Goal: Task Accomplishment & Management: Use online tool/utility

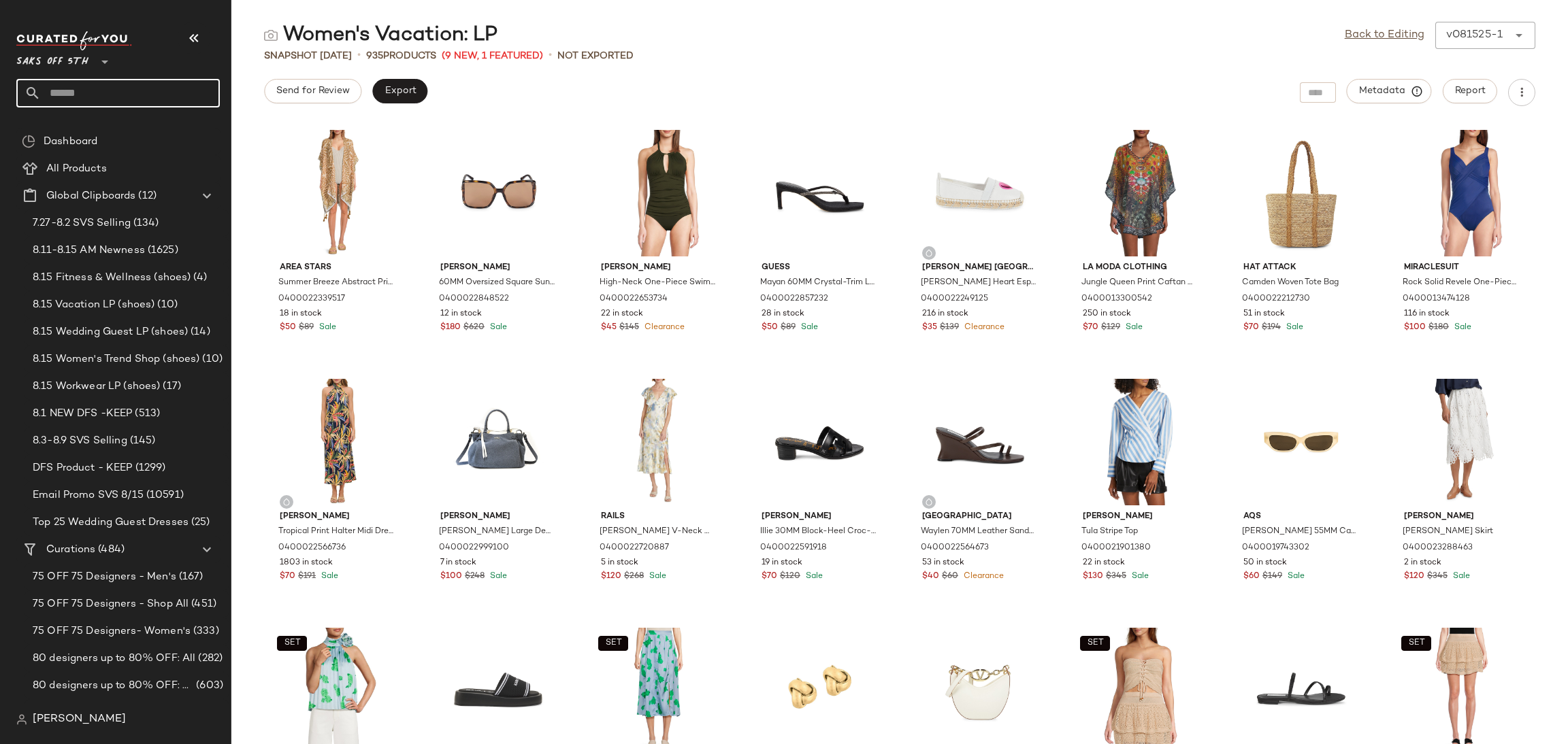
drag, startPoint x: 0, startPoint y: 0, endPoint x: 132, endPoint y: 86, distance: 157.5
click at [132, 86] on input "text" at bounding box center [130, 93] width 179 height 29
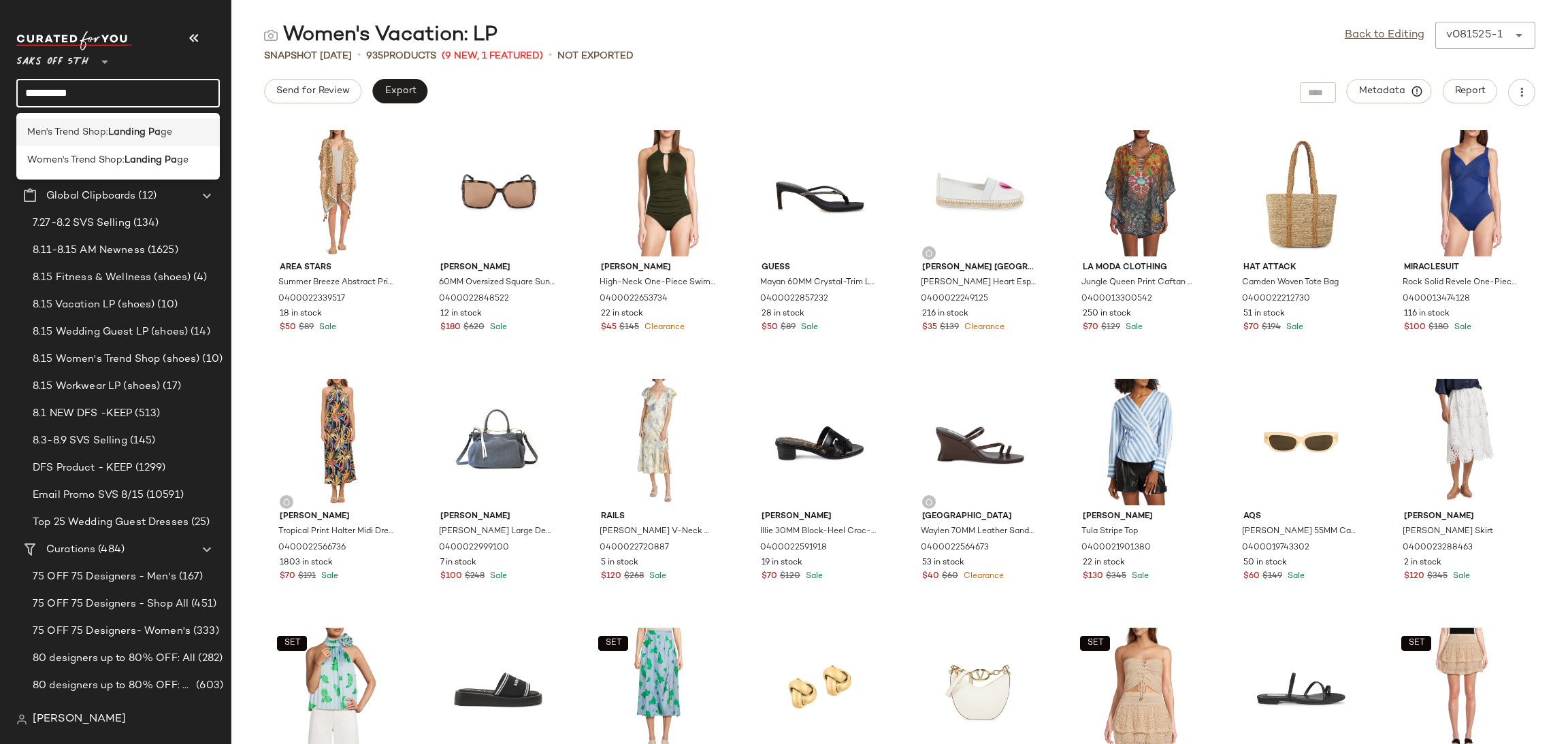
type input "**********"
click at [140, 136] on b "Landing Pa" at bounding box center [134, 132] width 52 height 14
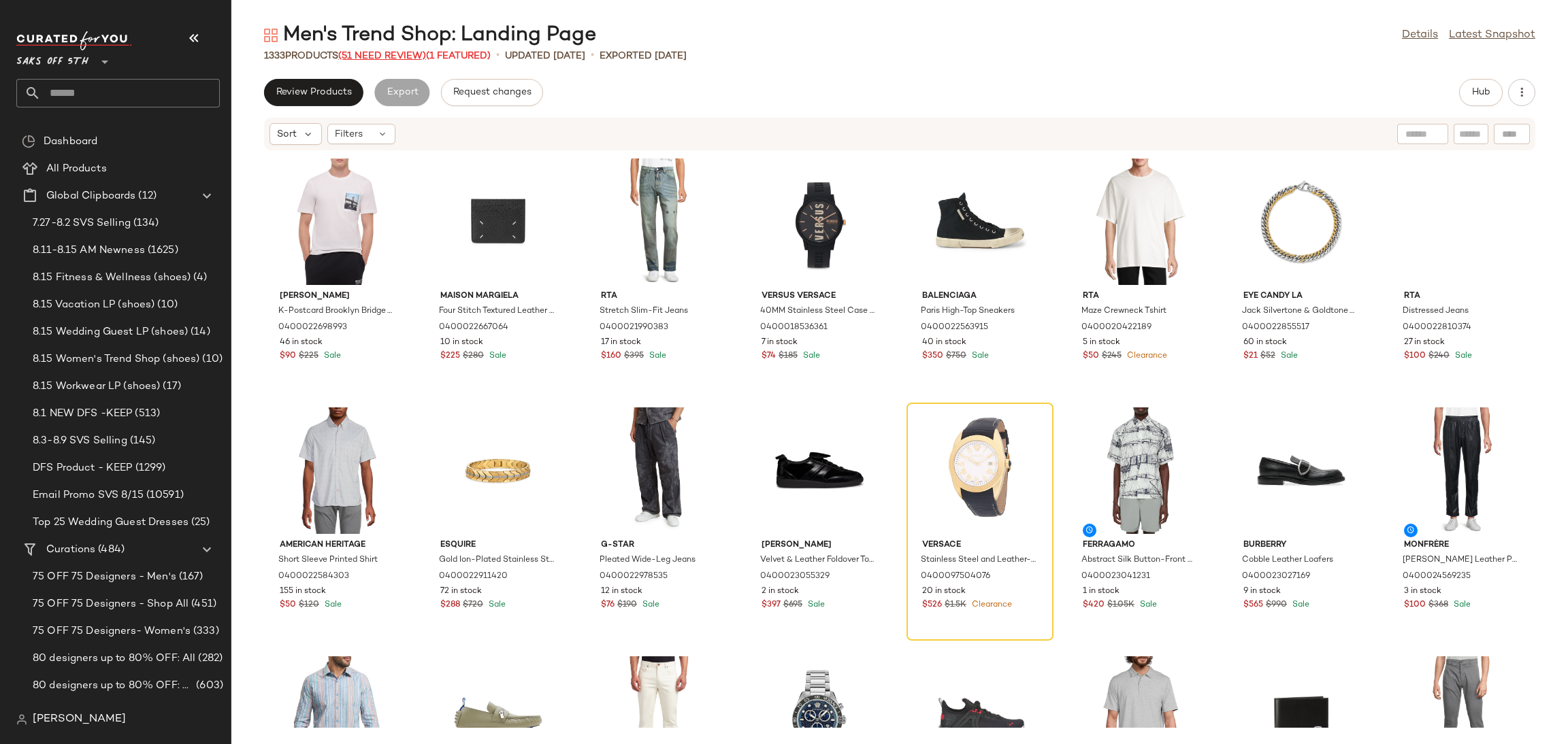
click at [395, 56] on span "(51 Need Review)" at bounding box center [382, 56] width 88 height 10
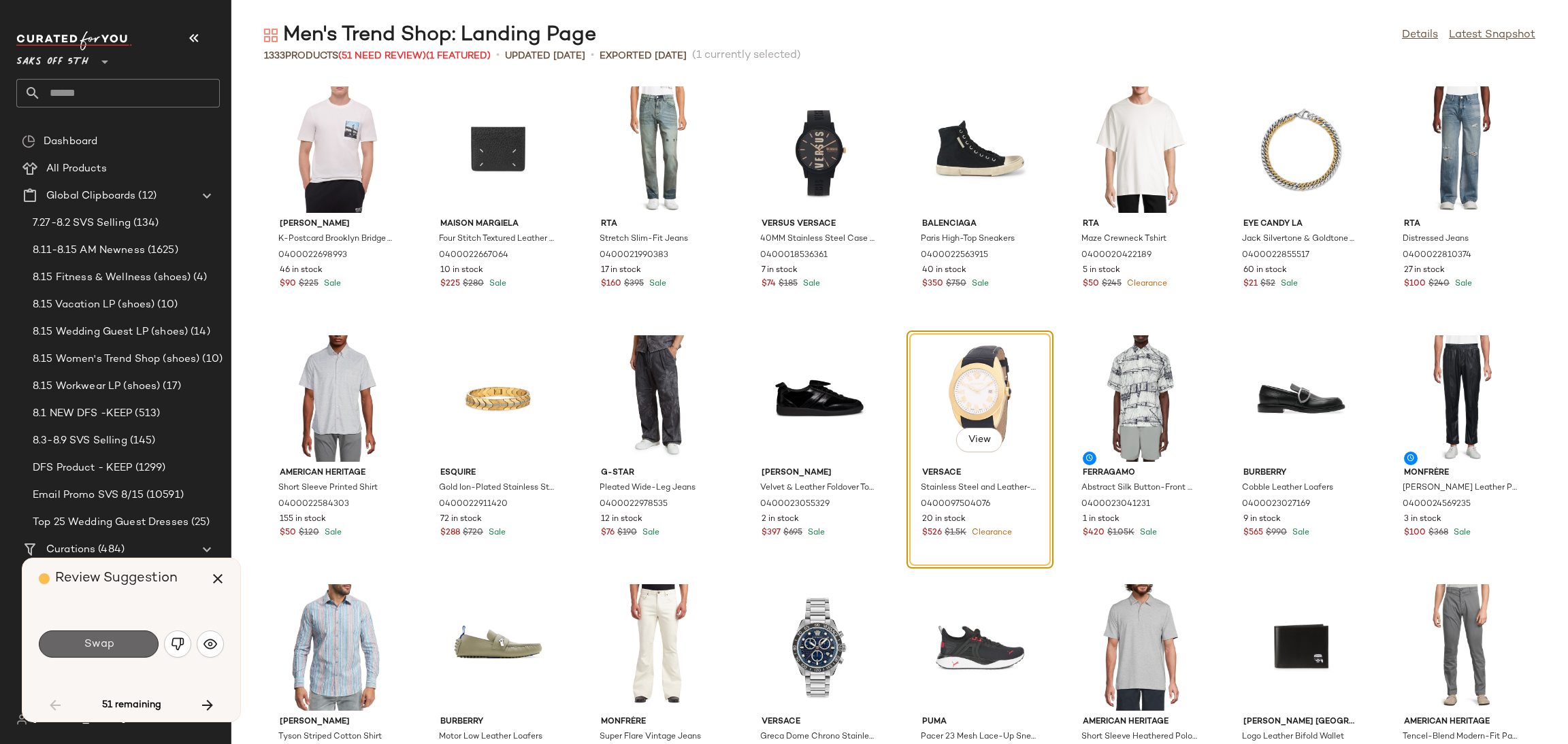
click at [115, 650] on button "Swap" at bounding box center [99, 644] width 120 height 27
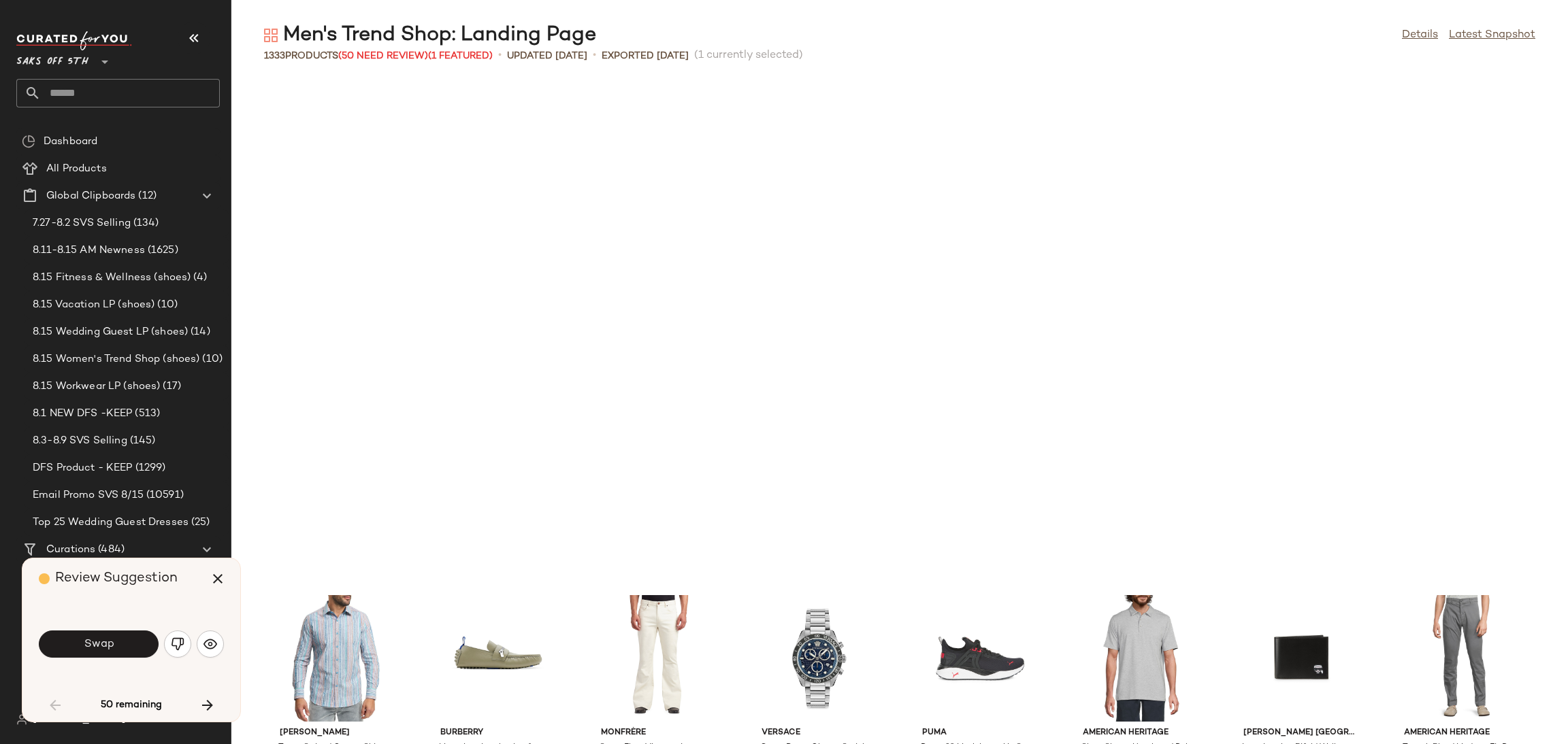
scroll to position [509, 0]
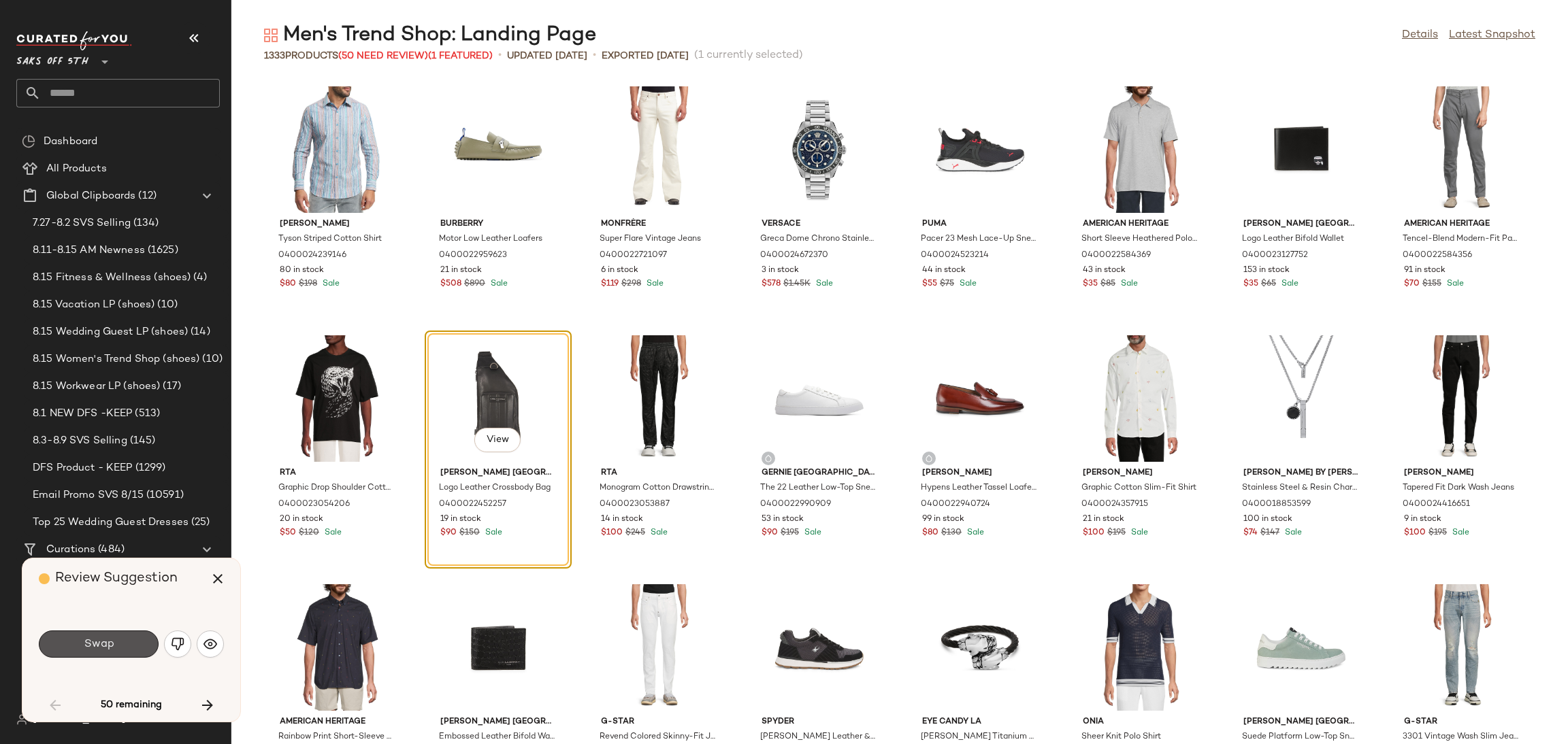
click at [115, 650] on button "Swap" at bounding box center [99, 644] width 120 height 27
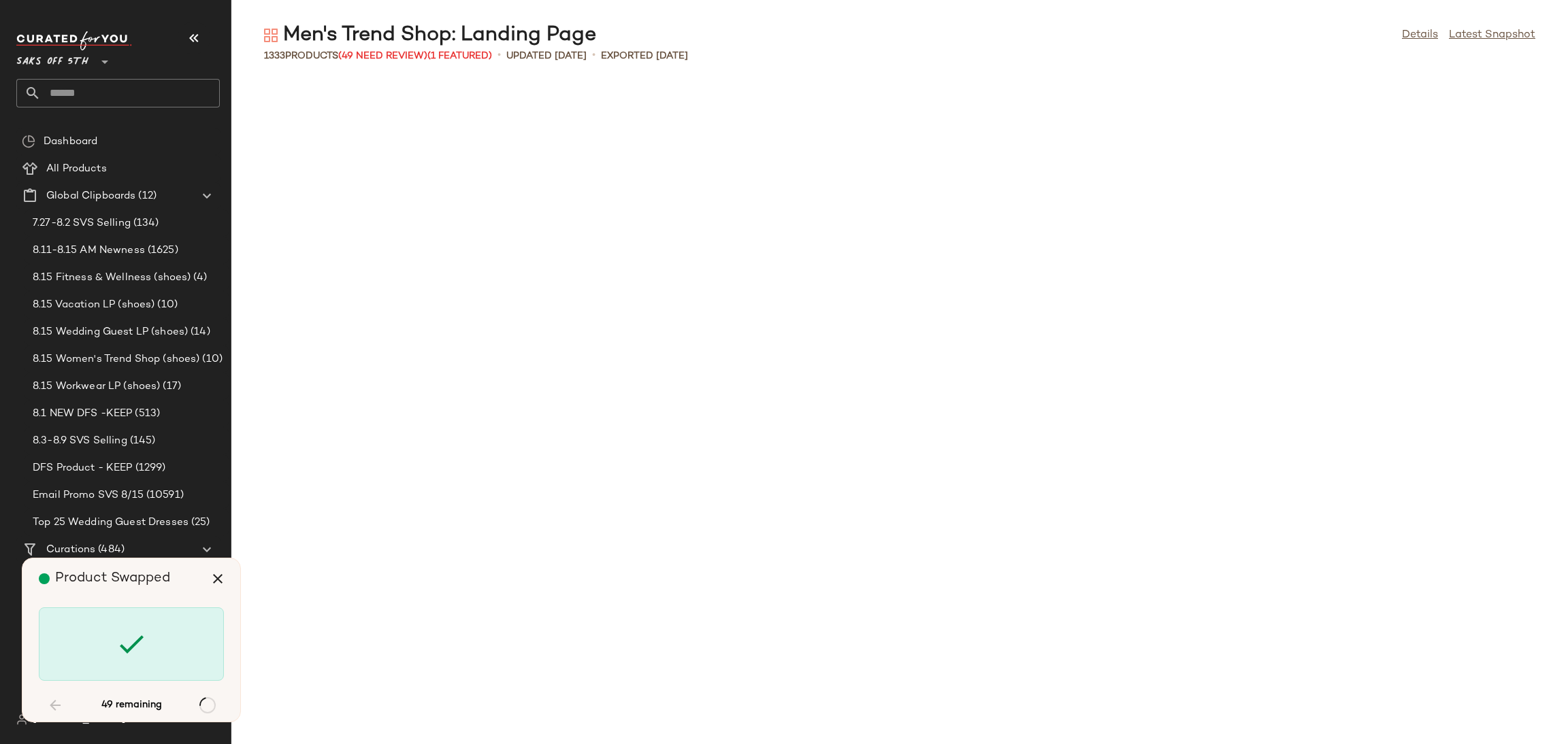
scroll to position [2240, 0]
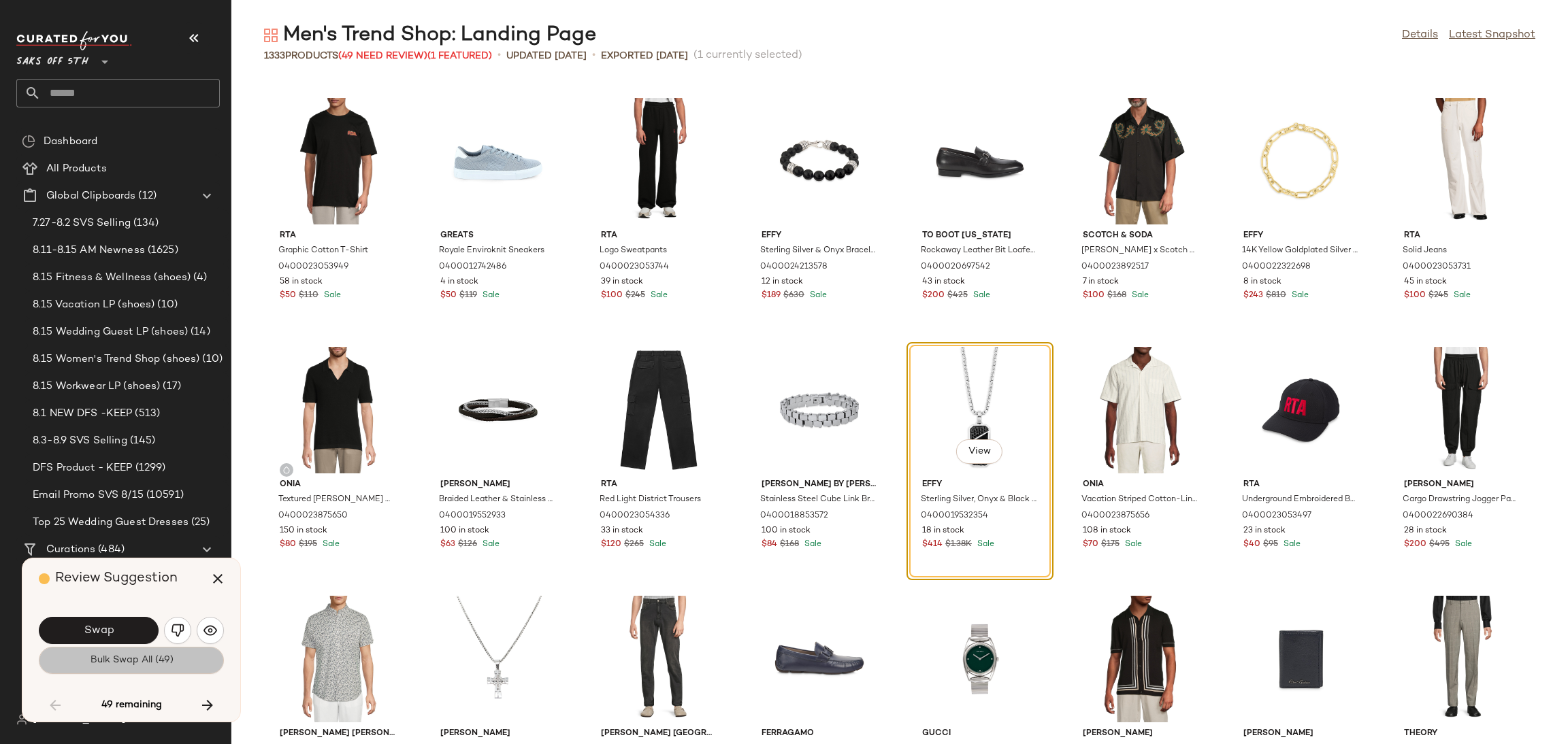
click at [119, 663] on span "Bulk Swap All (49)" at bounding box center [131, 660] width 84 height 11
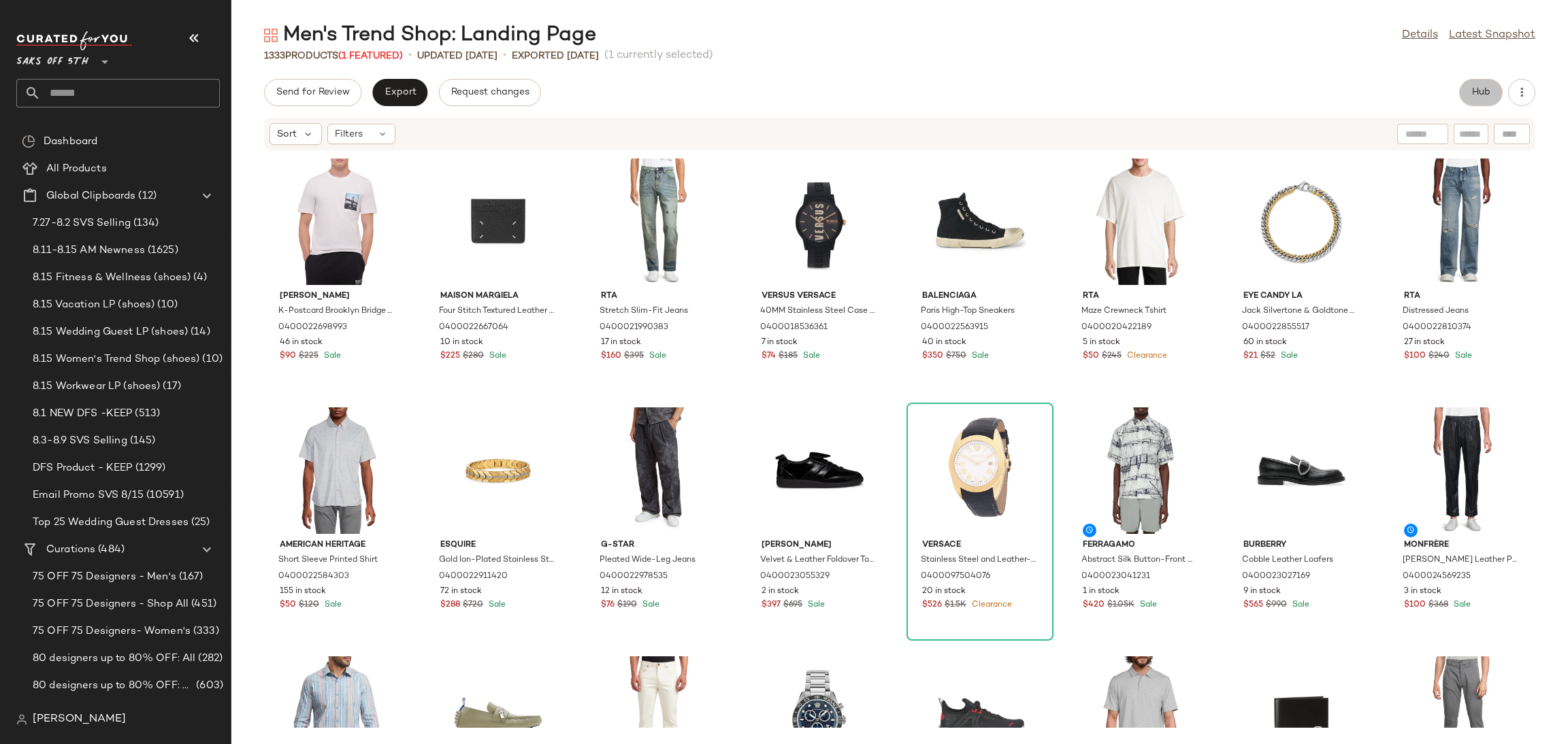
click at [1475, 95] on span "Hub" at bounding box center [1481, 92] width 19 height 11
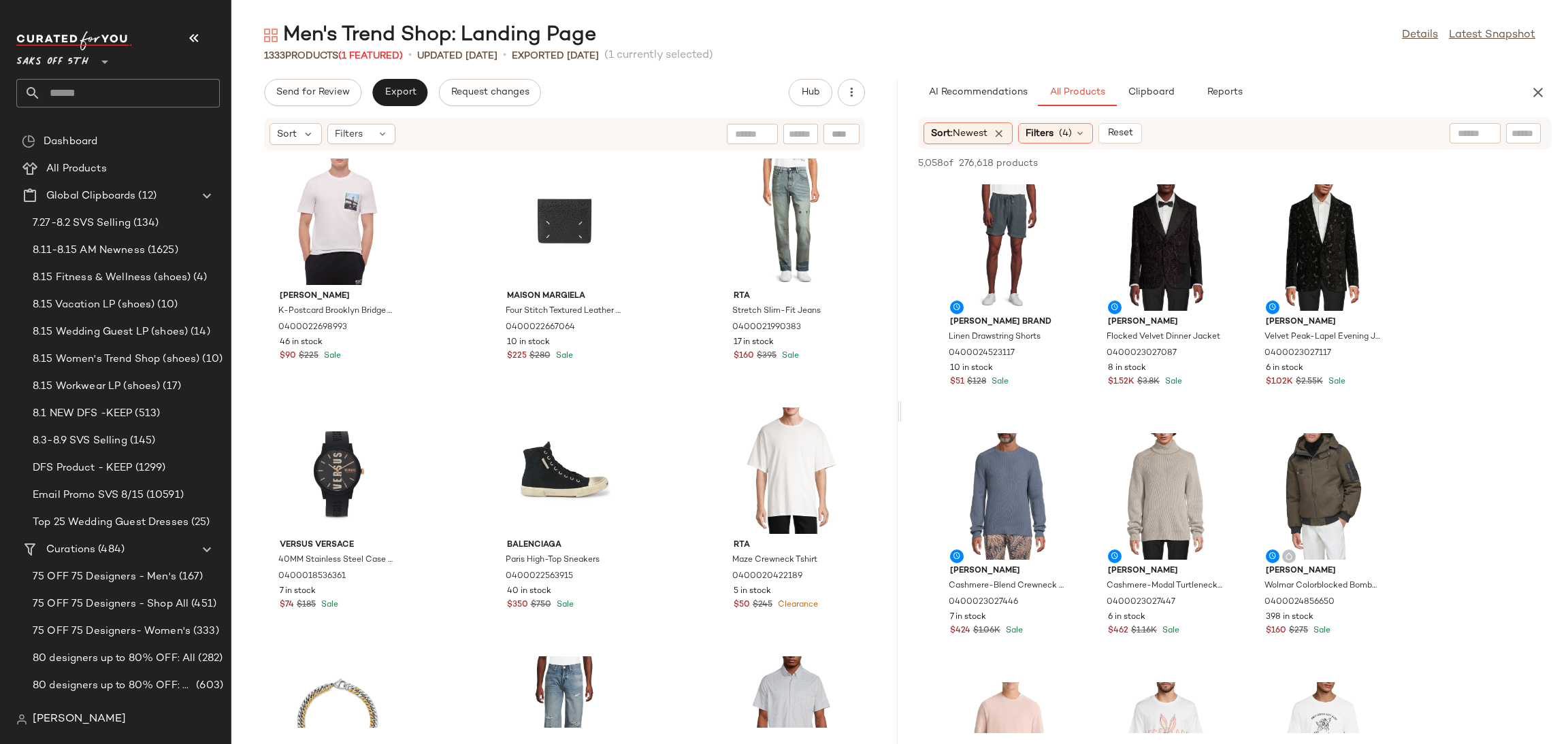
drag, startPoint x: 899, startPoint y: 410, endPoint x: 944, endPoint y: 403, distance: 45.5
click at [944, 403] on div "Men's Trend Shop: Landing Page Details Latest Snapshot 1333 Products (1 Feature…" at bounding box center [900, 383] width 1336 height 722
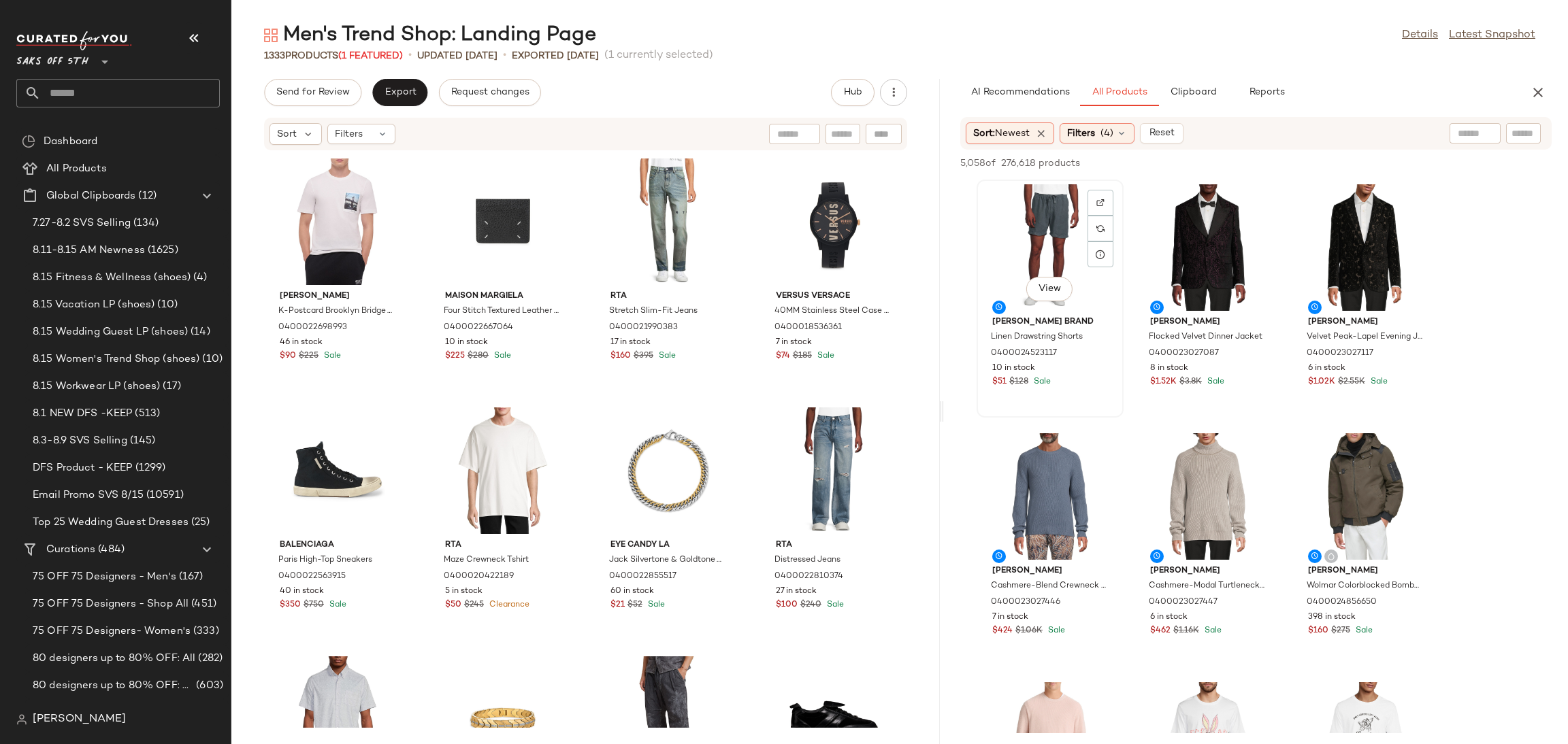
click at [1034, 225] on div "View" at bounding box center [1050, 248] width 137 height 127
click at [1357, 164] on span "Add to Top" at bounding box center [1357, 163] width 54 height 10
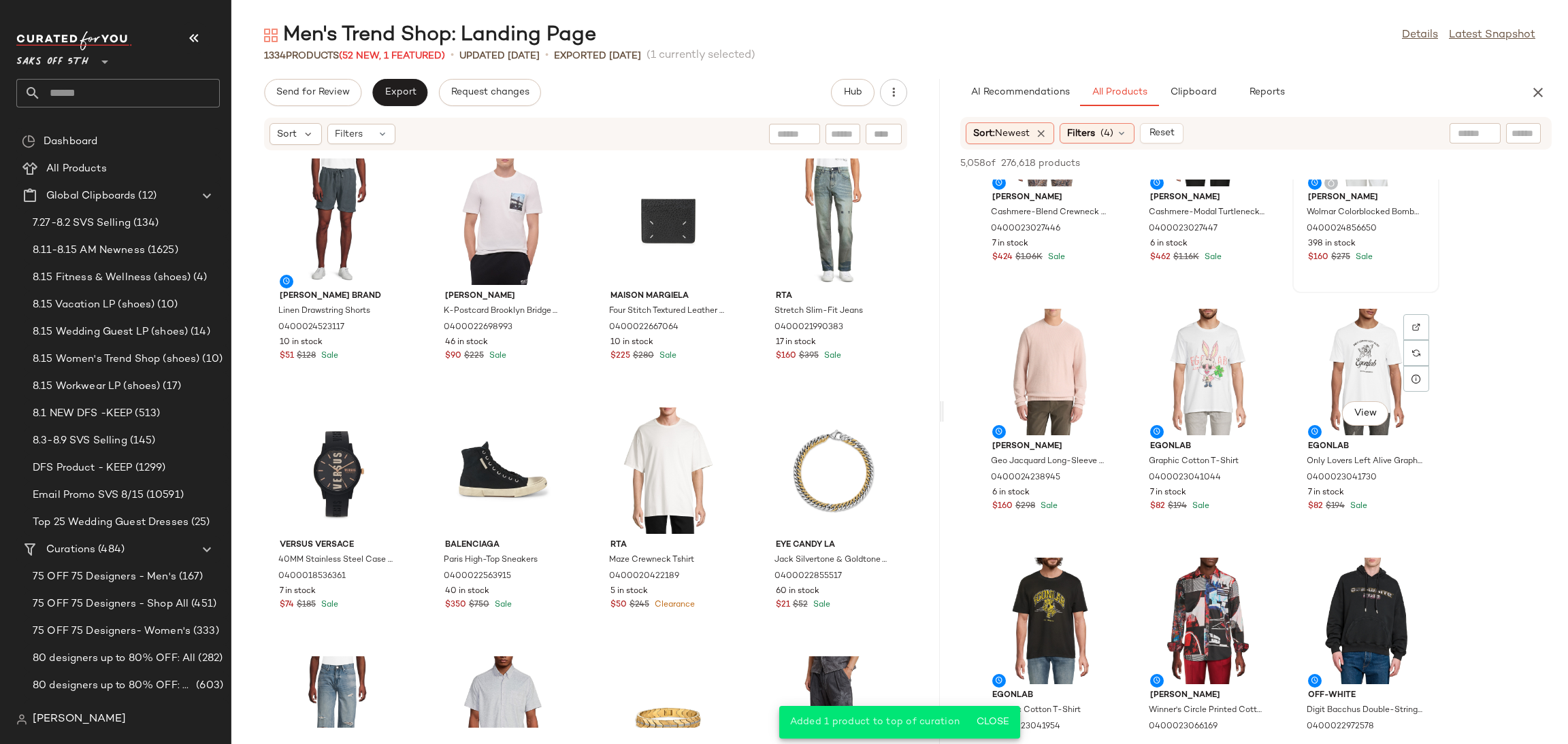
scroll to position [374, 0]
click at [1336, 347] on div "View" at bounding box center [1365, 372] width 137 height 127
click at [1373, 165] on span "Add to Top" at bounding box center [1357, 163] width 54 height 10
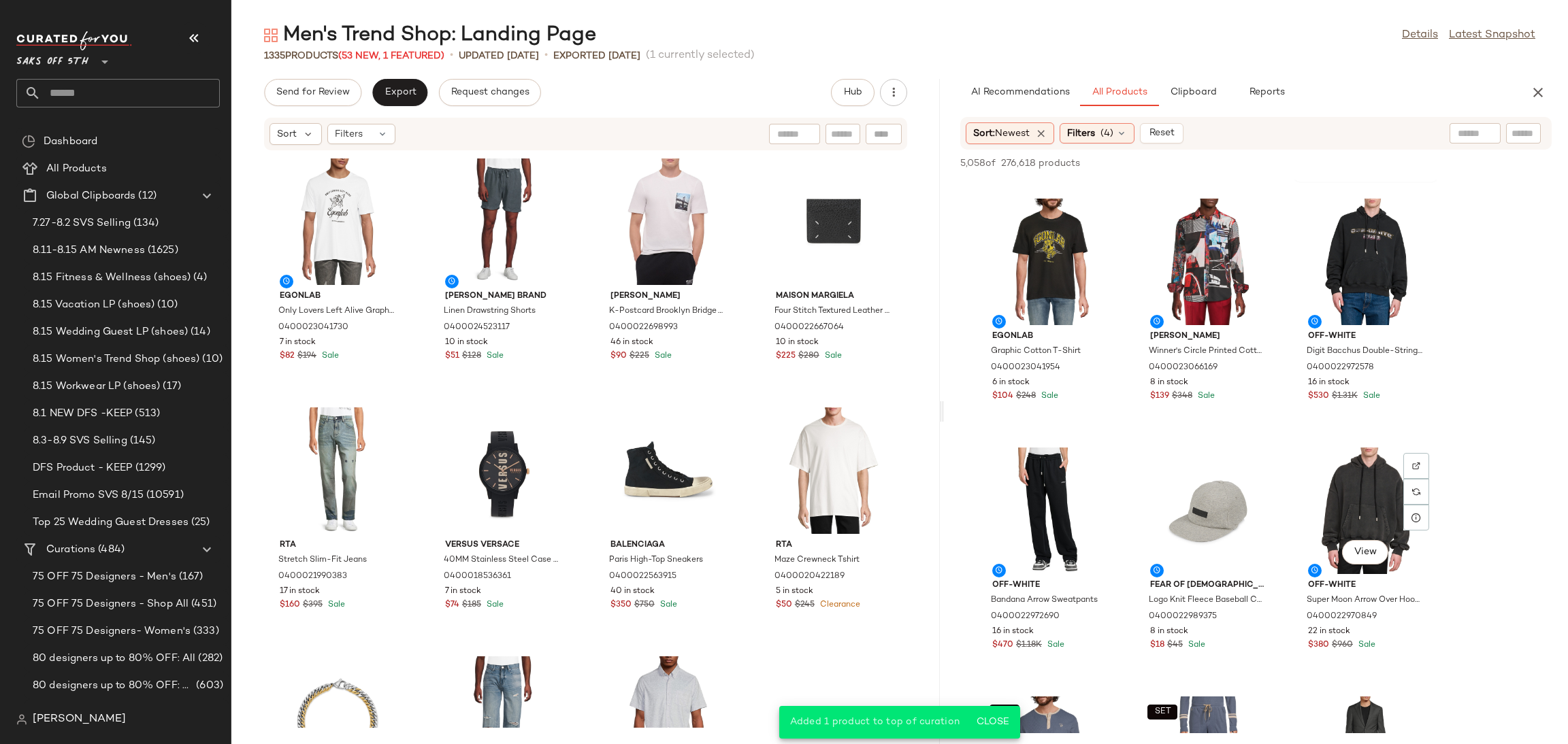
scroll to position [749, 0]
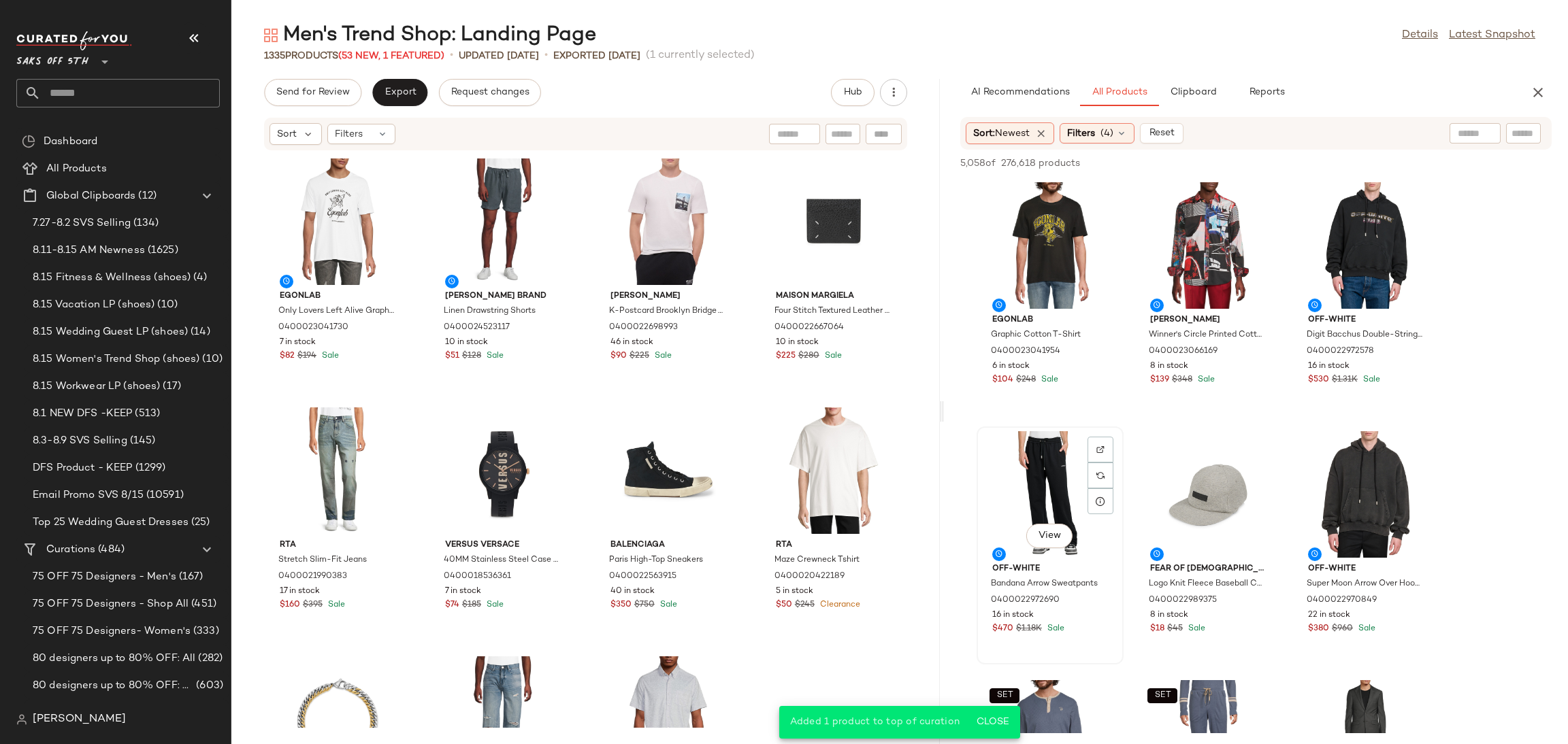
click at [1060, 463] on div "View" at bounding box center [1050, 495] width 137 height 127
click at [1346, 165] on span "Add to Top" at bounding box center [1357, 163] width 54 height 10
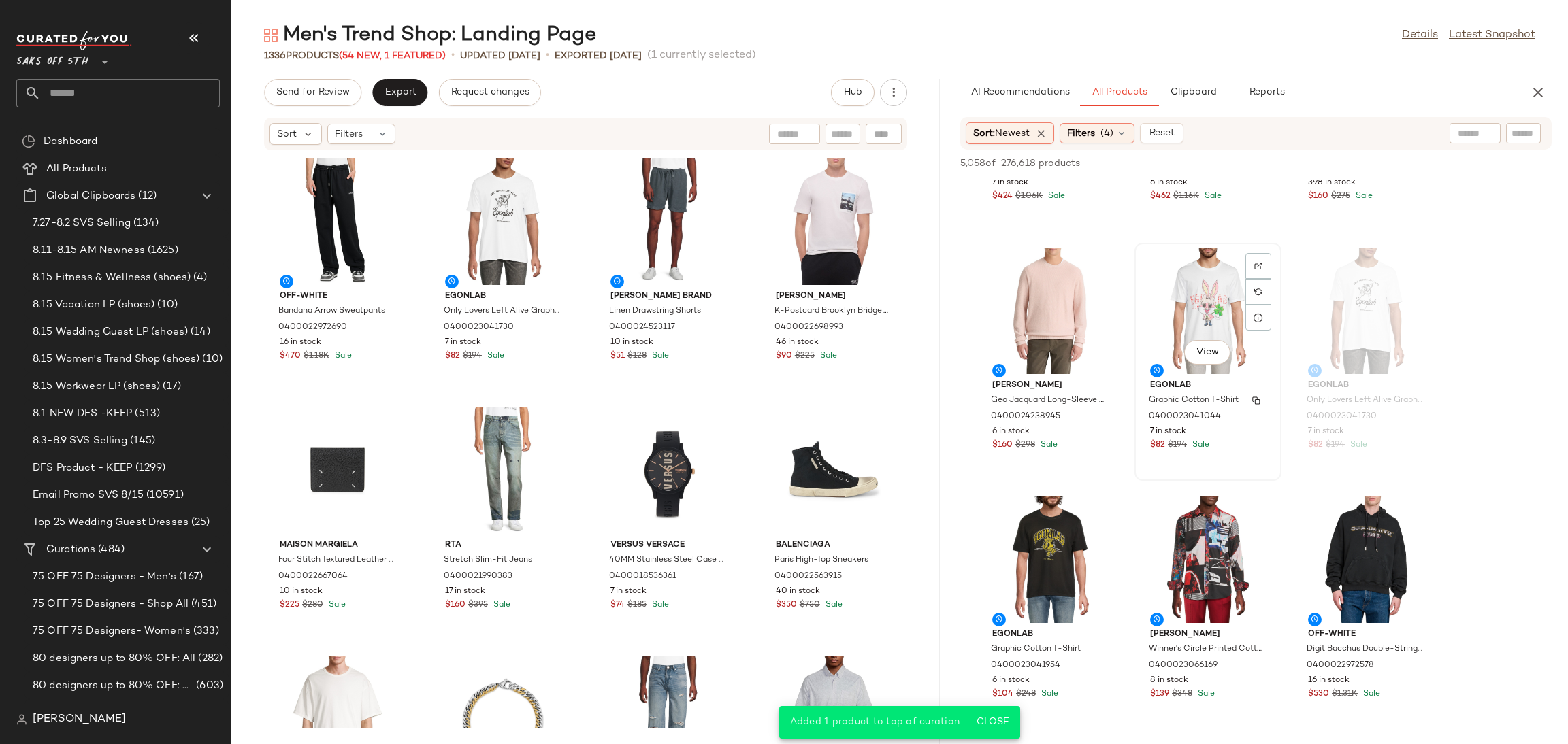
scroll to position [431, 0]
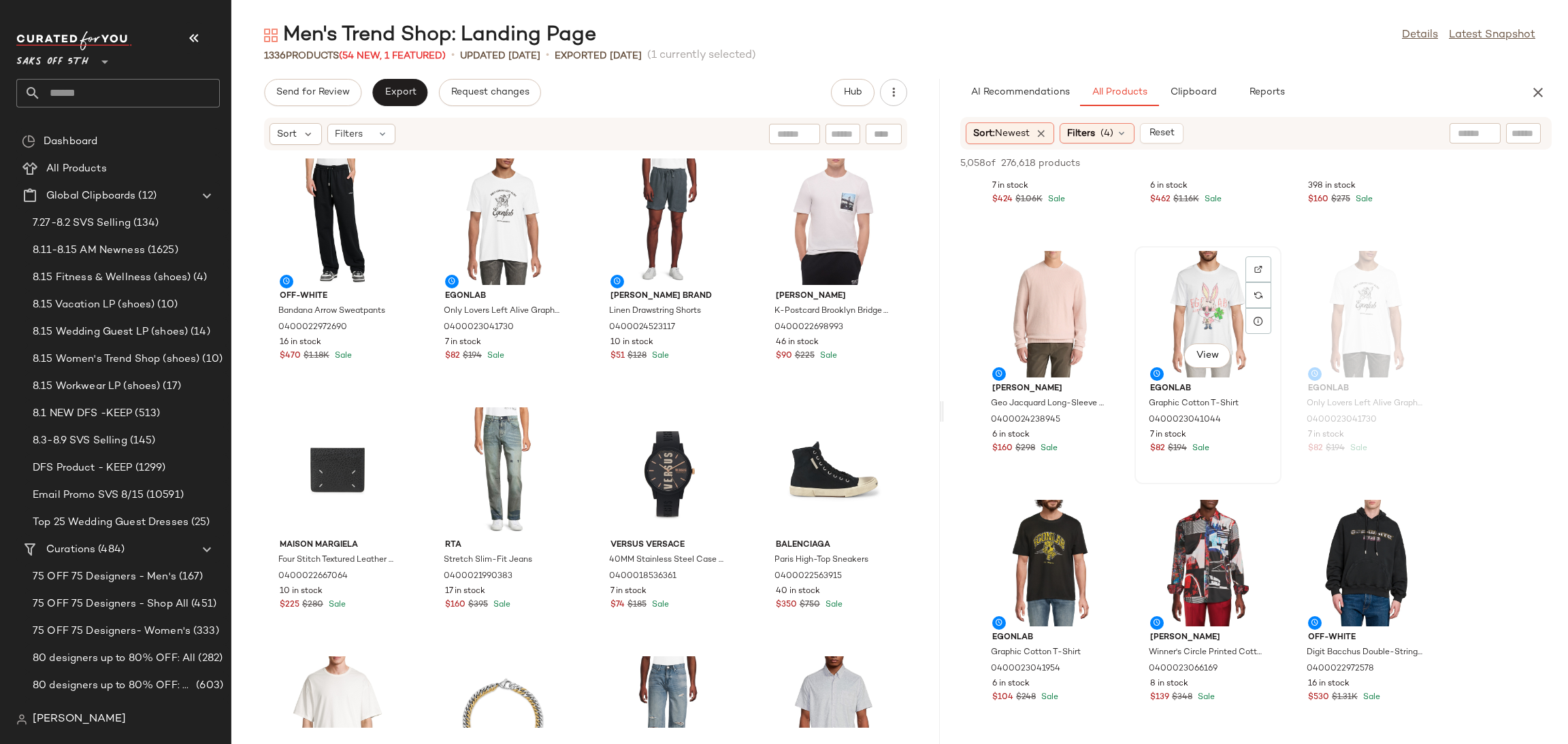
click at [1197, 303] on div "View" at bounding box center [1208, 315] width 137 height 127
click at [1341, 165] on span "Add to Top" at bounding box center [1357, 163] width 54 height 10
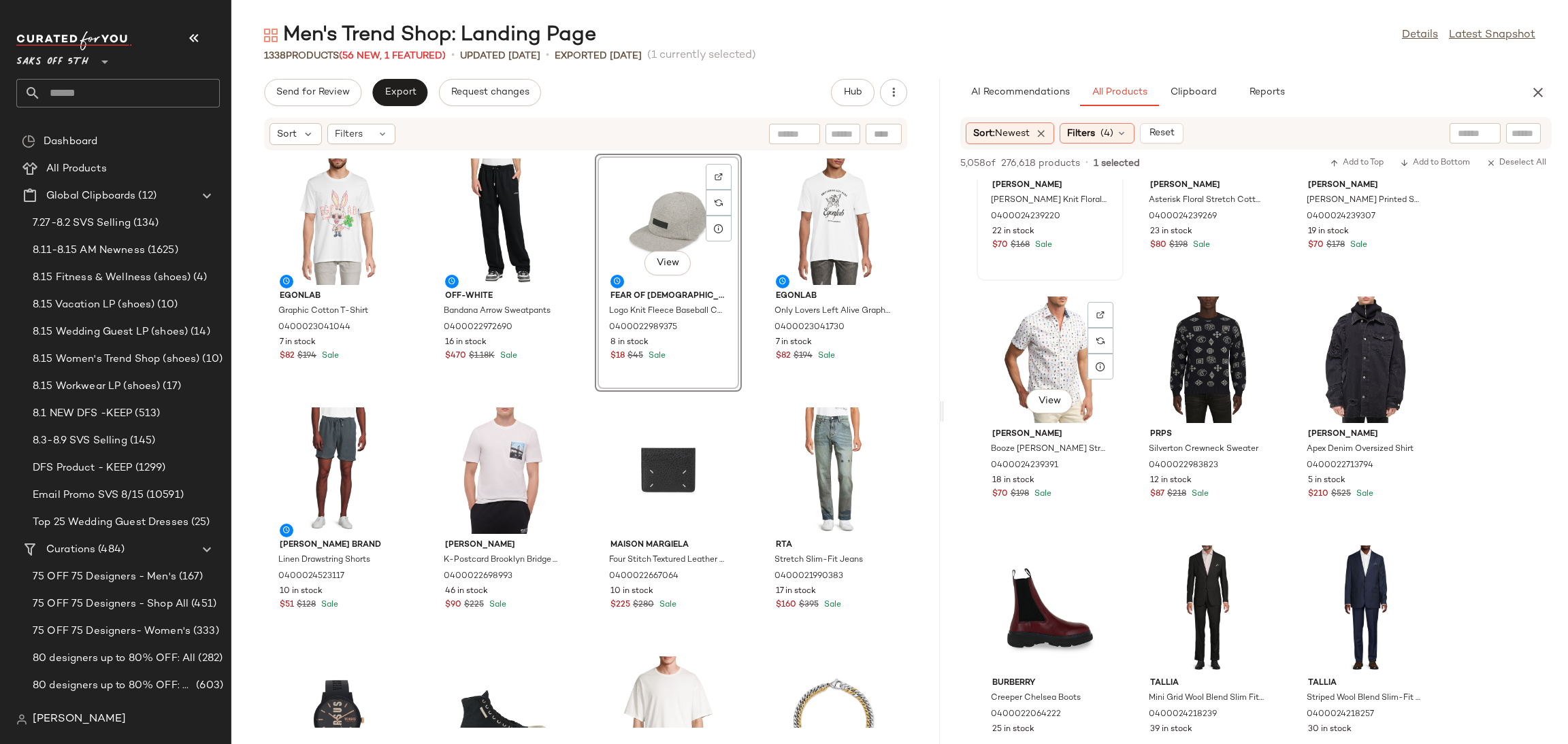
scroll to position [10868, 0]
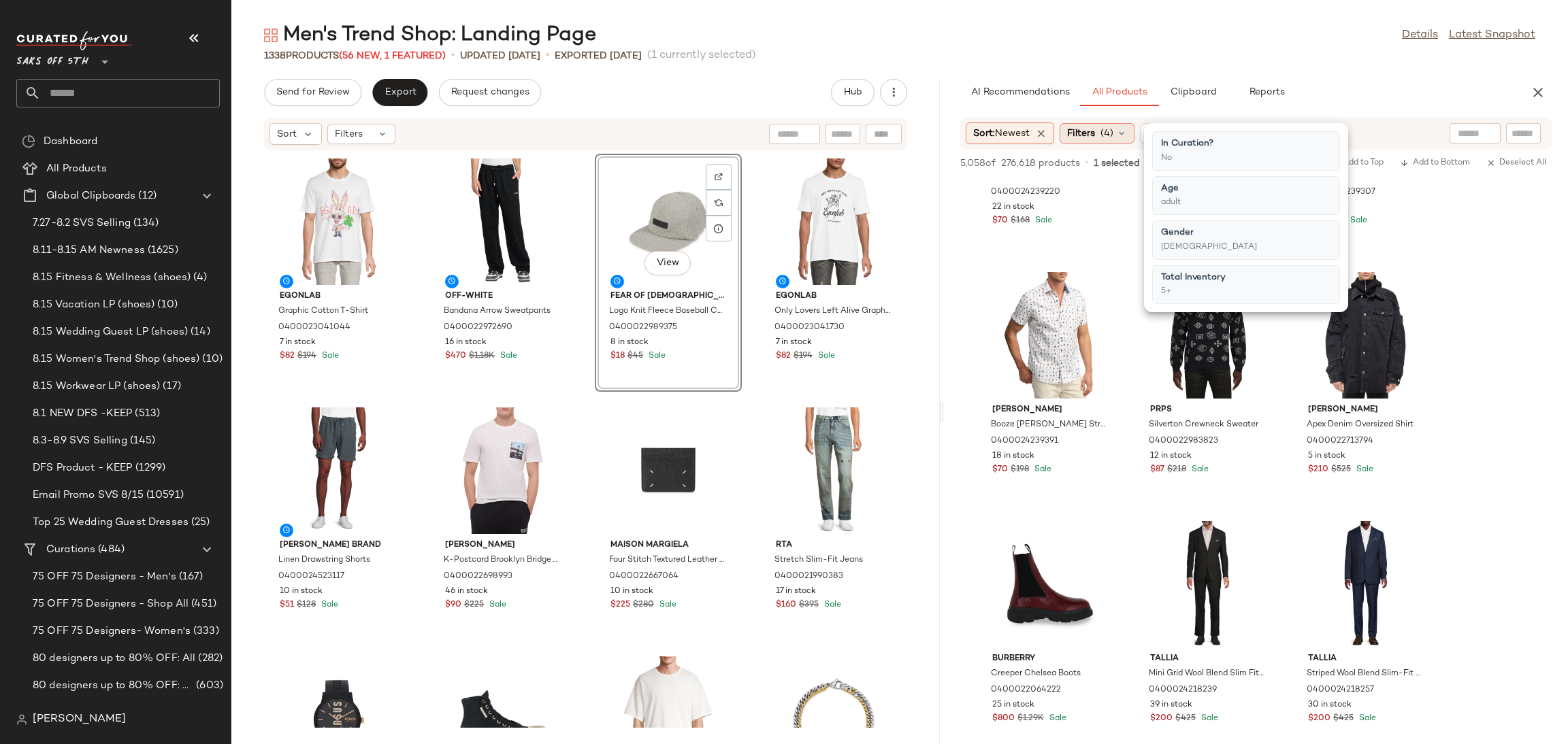
click at [1126, 132] on icon at bounding box center [1121, 133] width 11 height 11
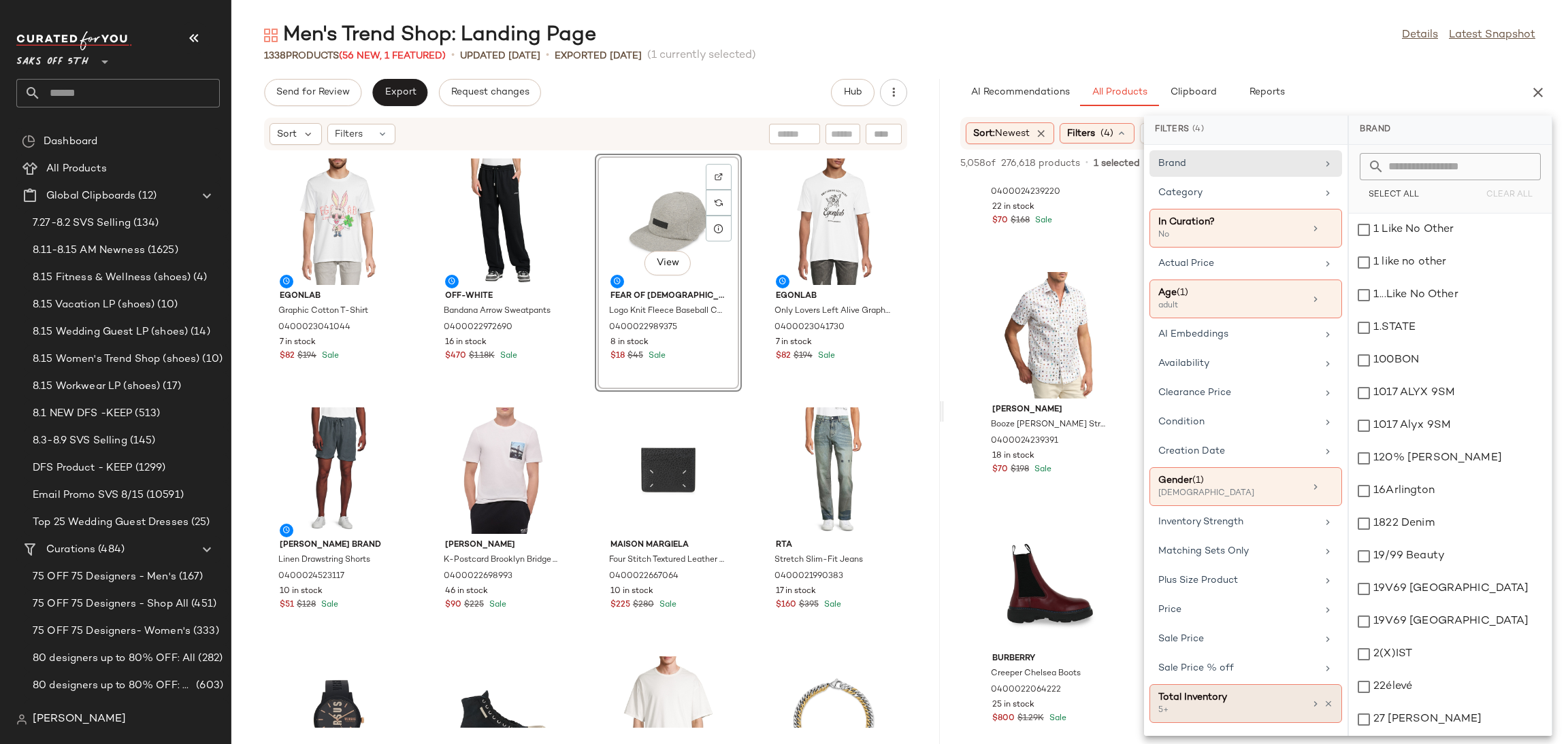
click at [1263, 710] on div "5+" at bounding box center [1226, 710] width 136 height 12
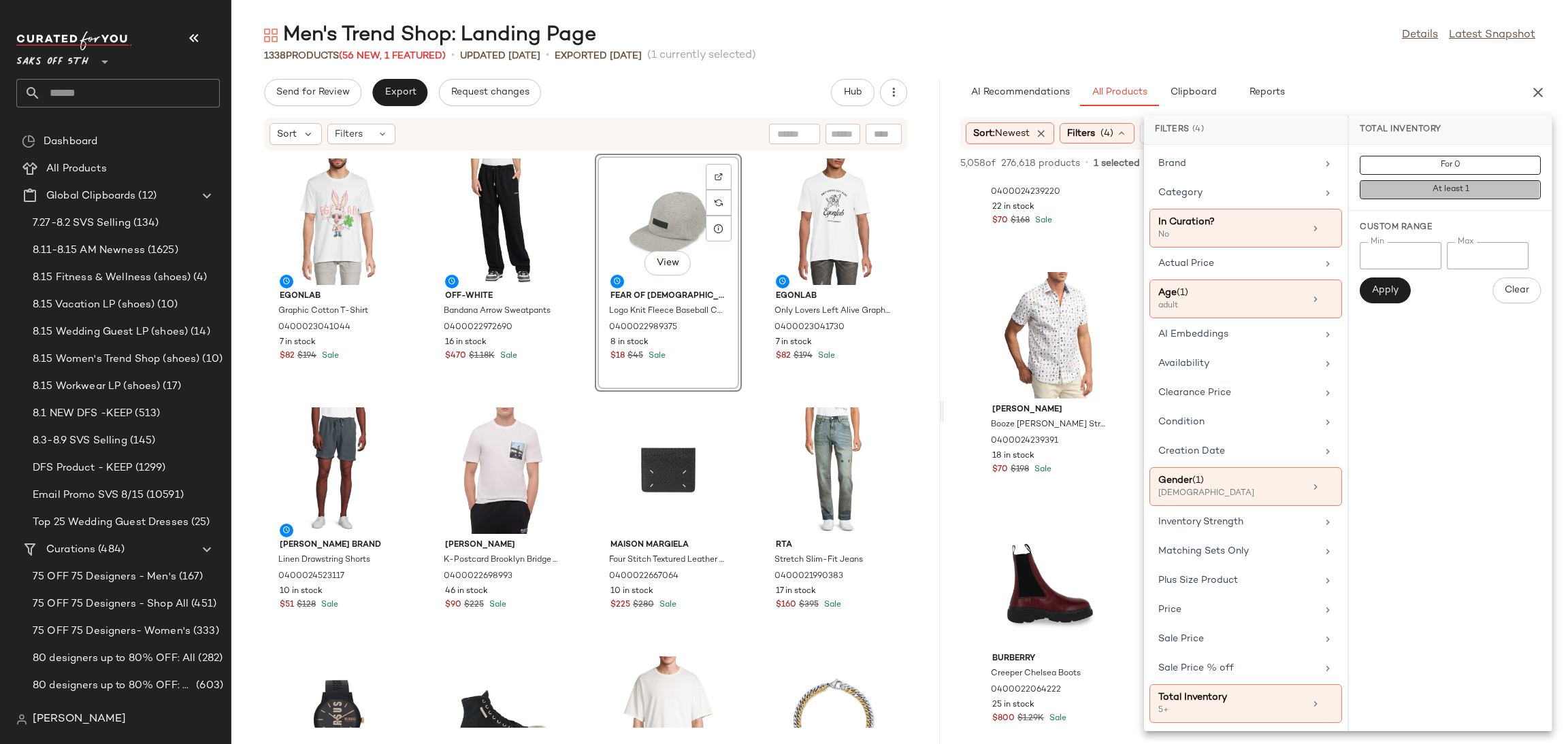
click at [1436, 193] on span "At least 1" at bounding box center [1450, 190] width 37 height 10
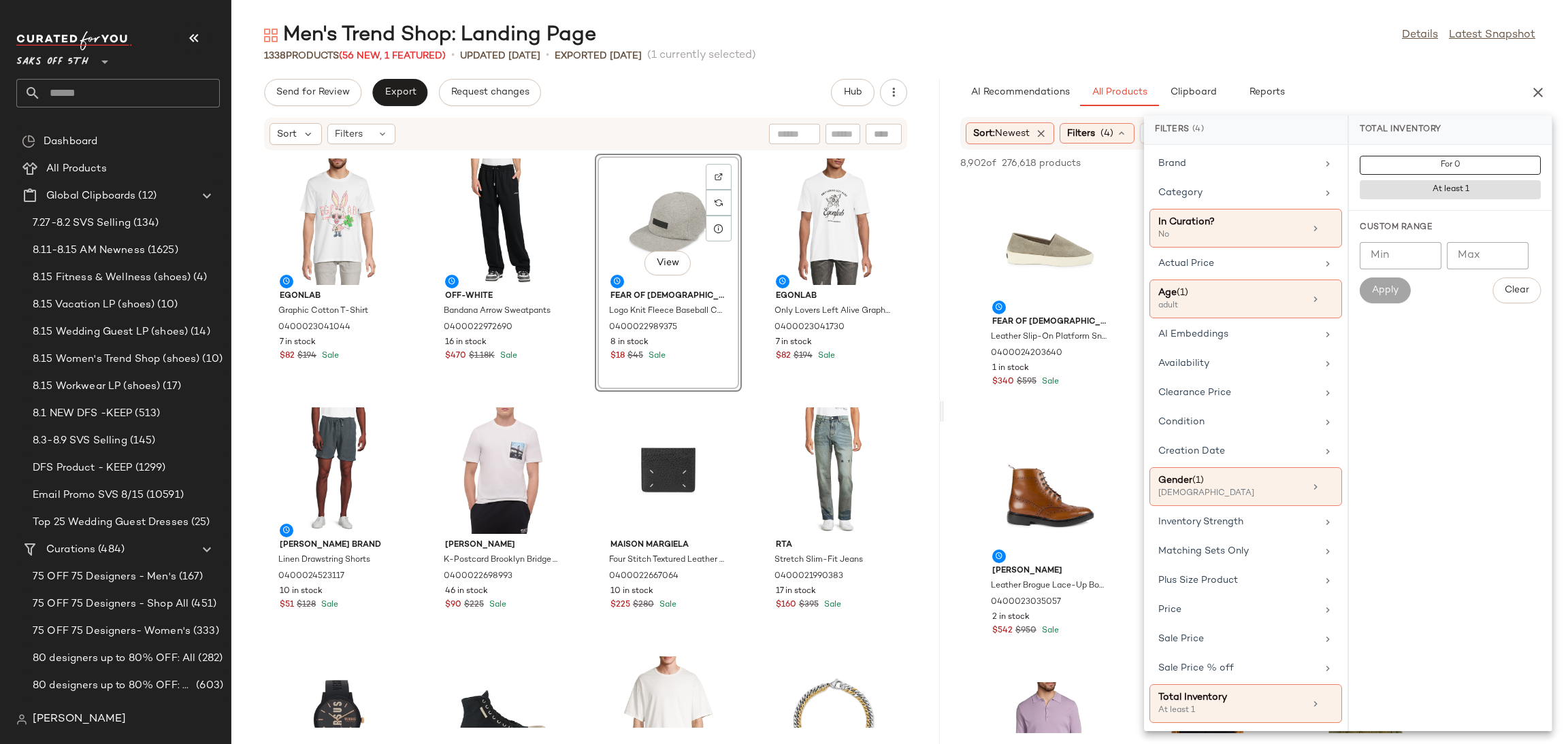
click at [1318, 18] on main "Men's Trend Shop: Landing Page Details Latest Snapshot 1338 Products (56 New, 1…" at bounding box center [784, 372] width 1568 height 744
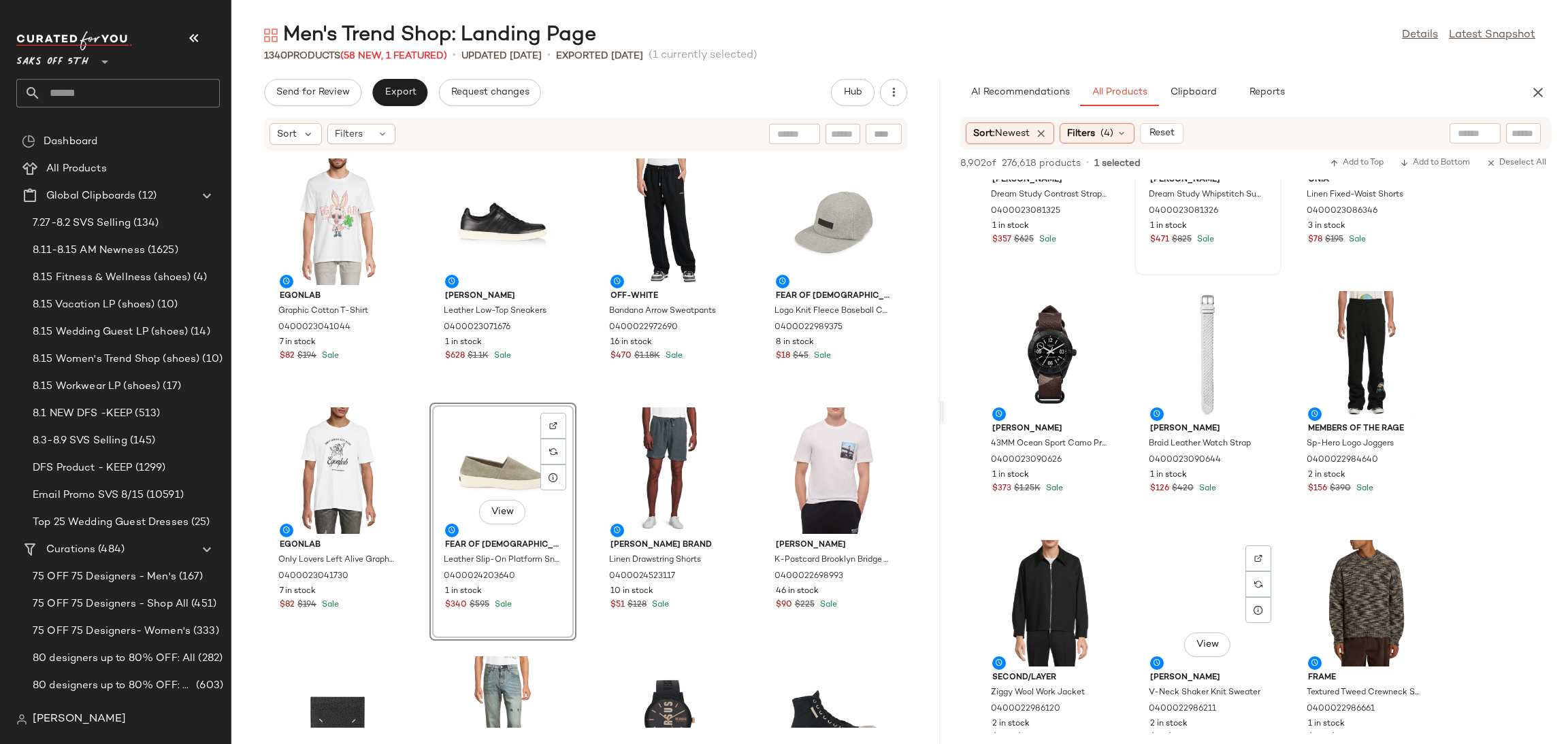
scroll to position [2646, 0]
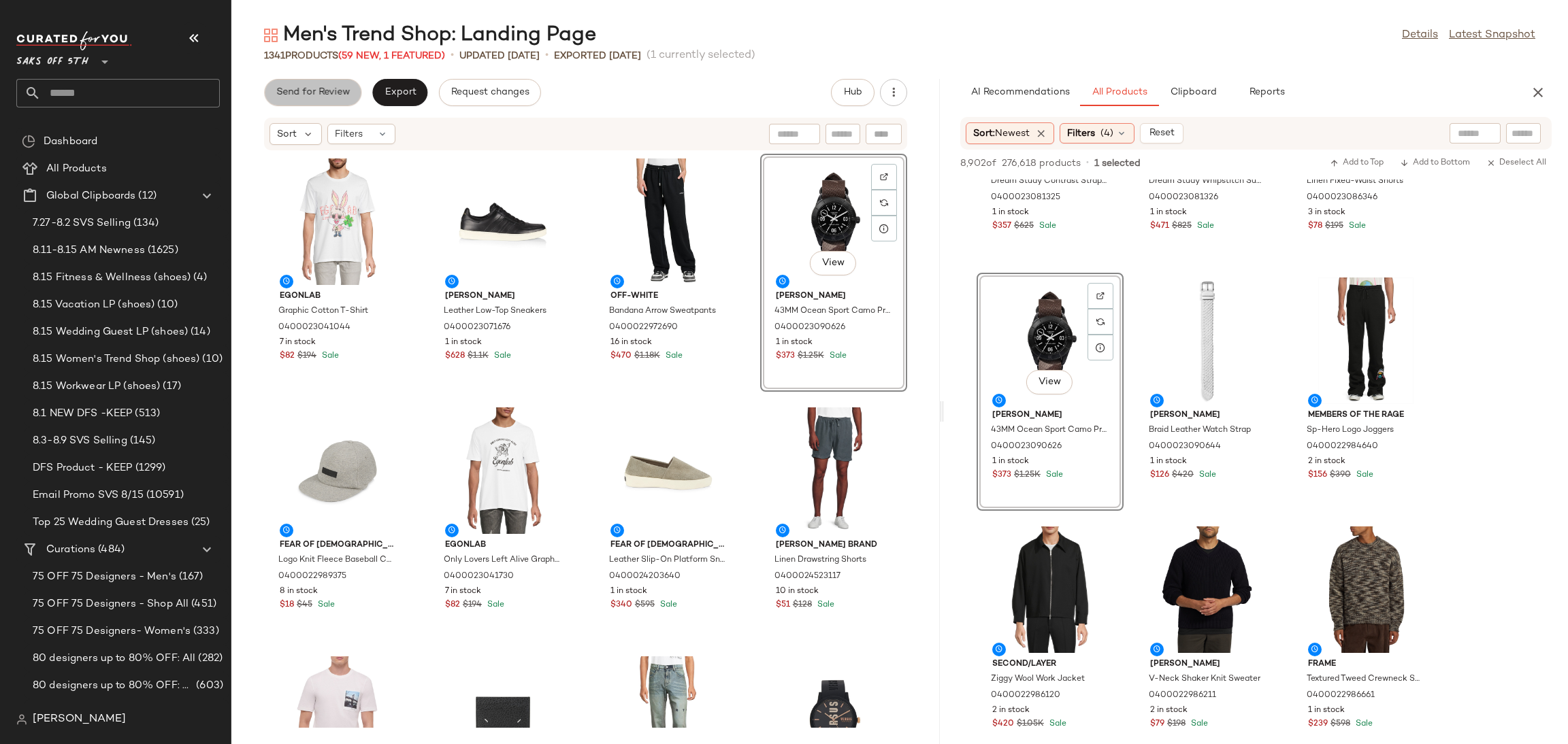
click at [337, 95] on span "Send for Review" at bounding box center [312, 92] width 74 height 11
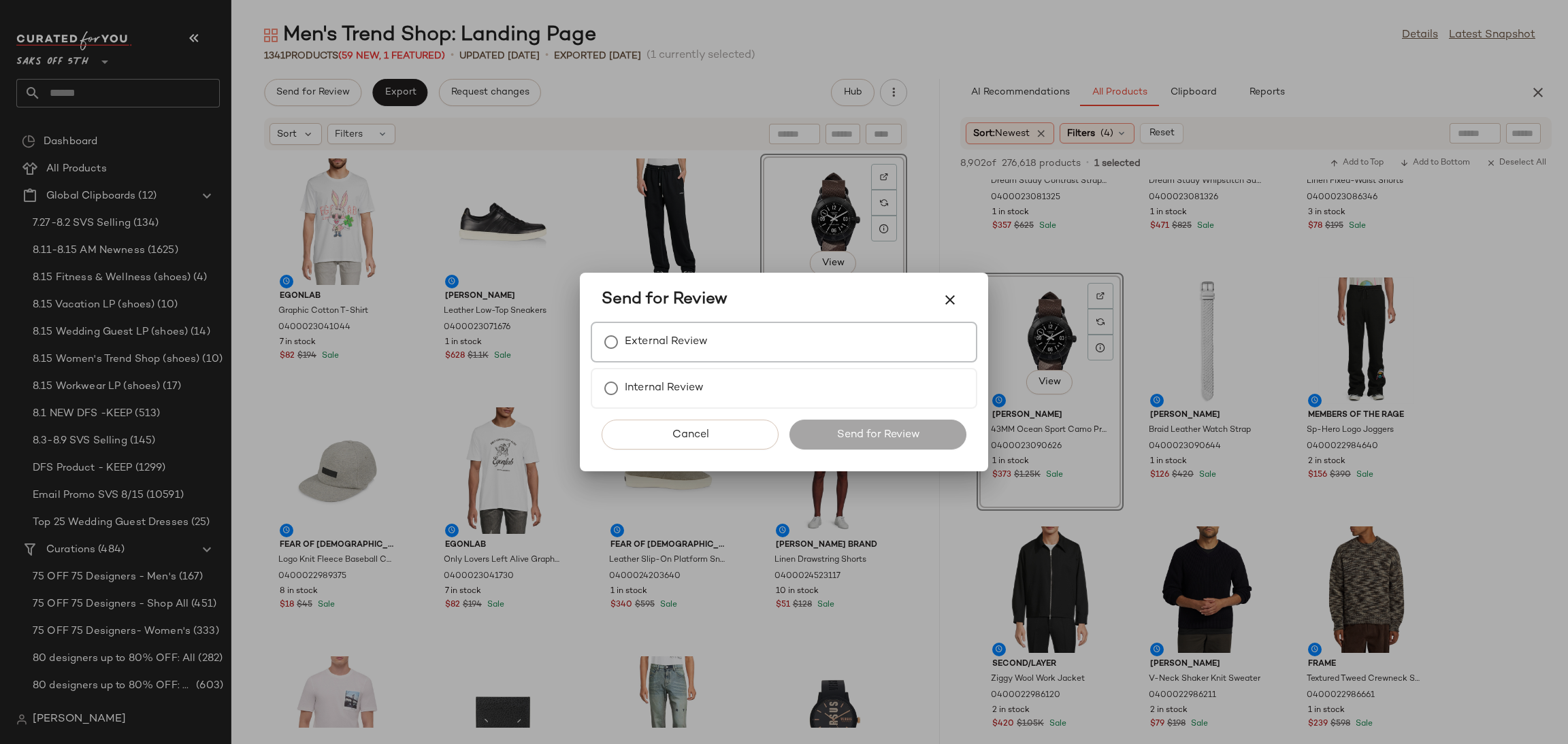
click at [642, 333] on label "External Review" at bounding box center [666, 342] width 83 height 27
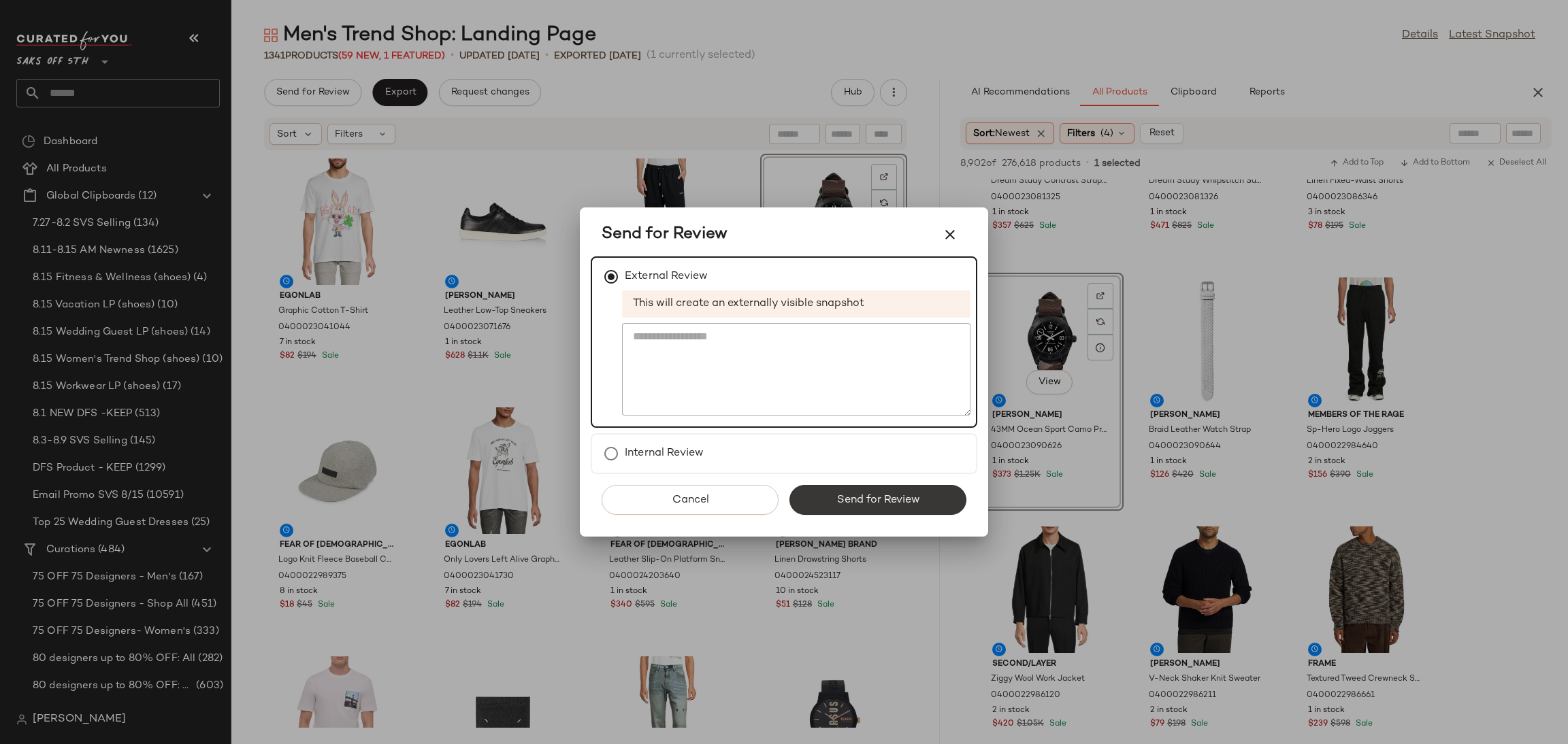
click at [805, 498] on button "Send for Review" at bounding box center [877, 500] width 177 height 30
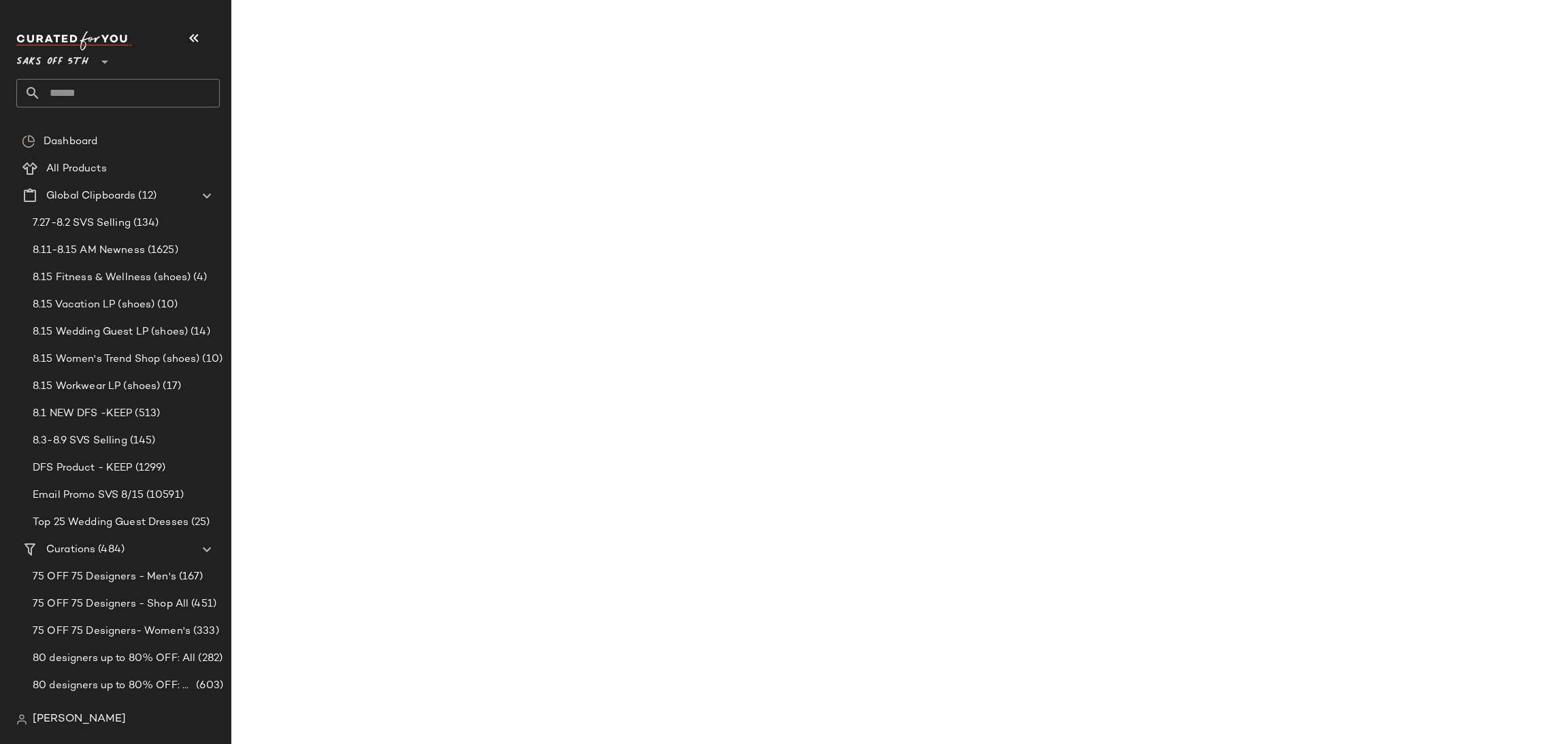
scroll to position [3890, 0]
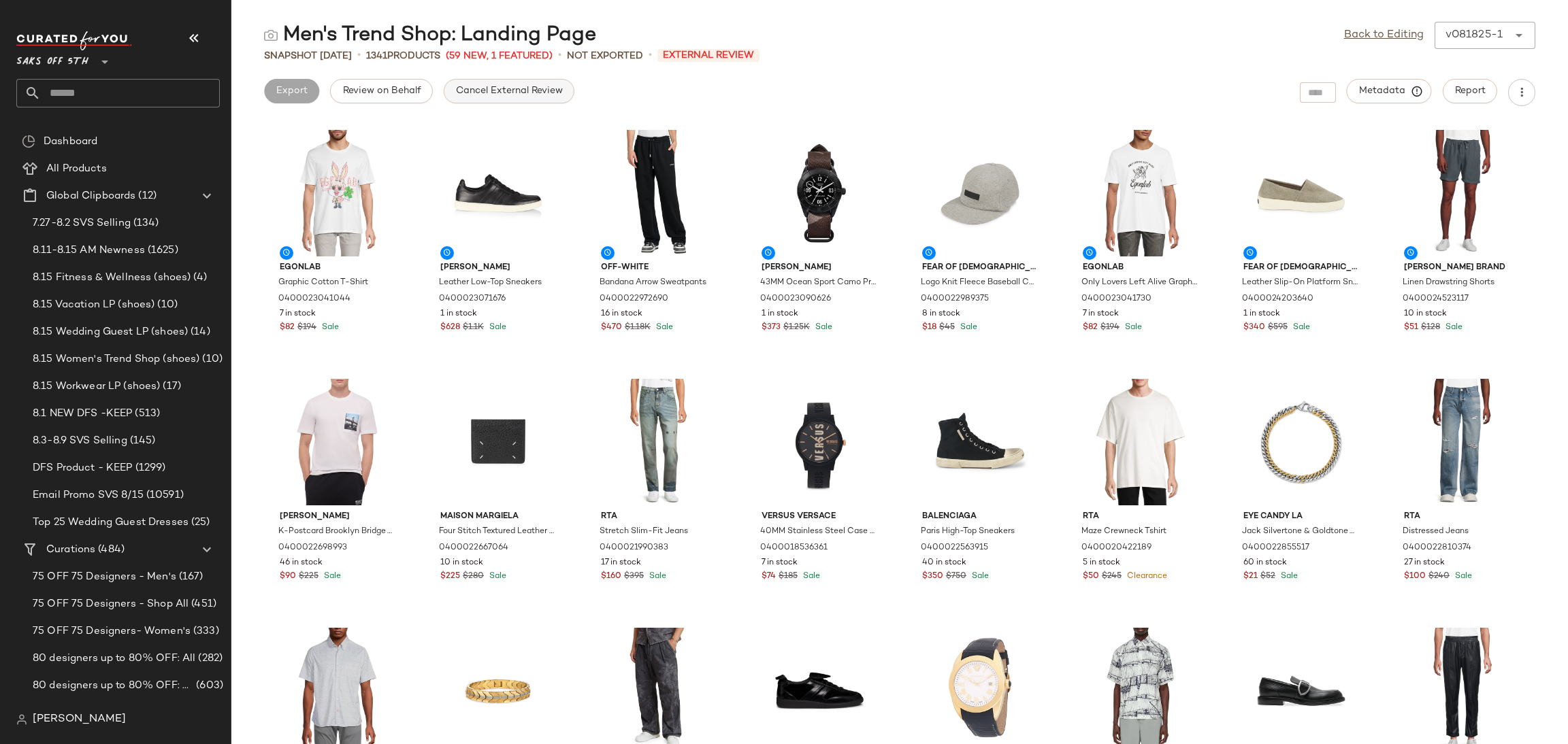
click at [525, 96] on span "Cancel External Review" at bounding box center [509, 91] width 108 height 11
click at [1347, 37] on link "Back to Editing" at bounding box center [1384, 35] width 80 height 16
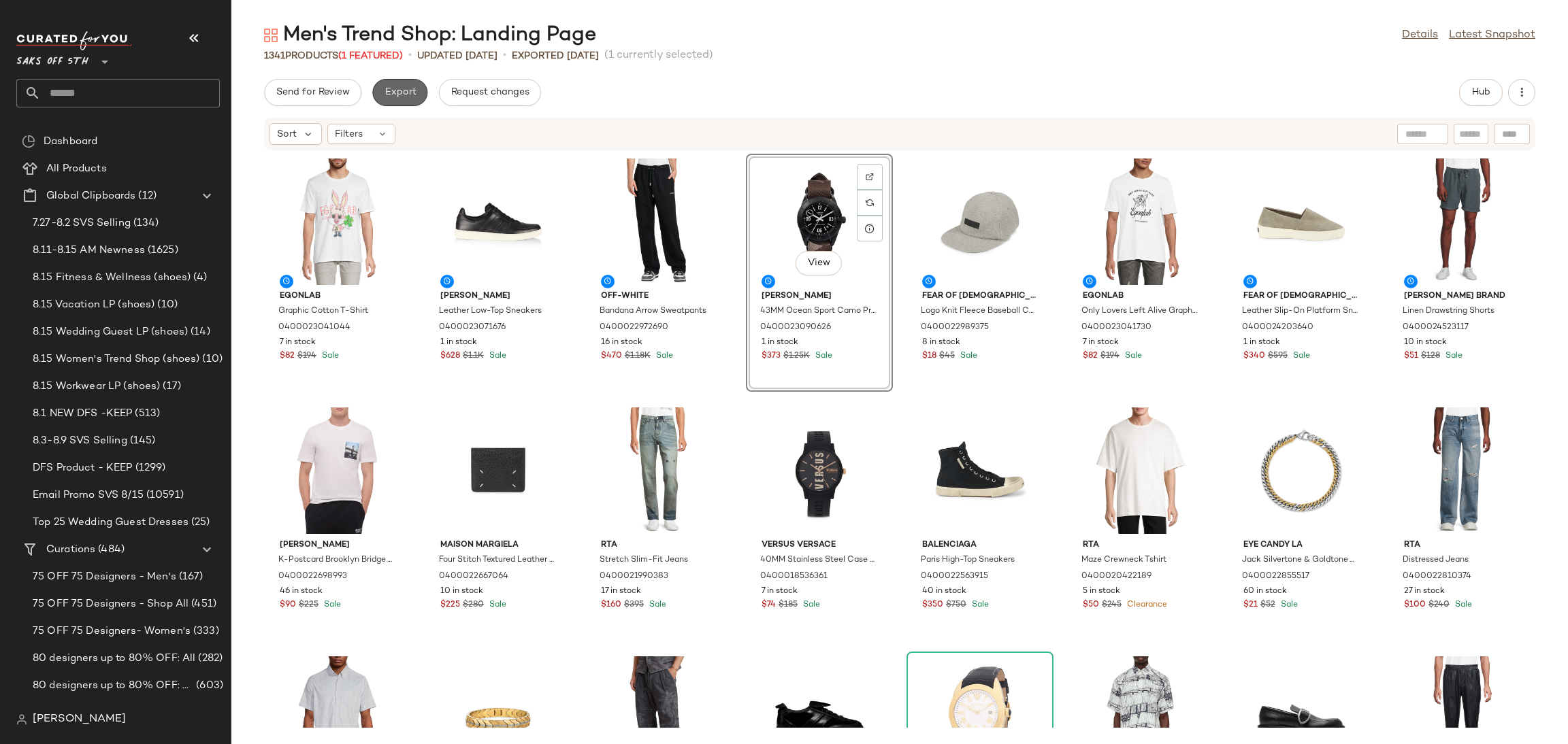
click at [401, 98] on span "Export" at bounding box center [399, 92] width 32 height 11
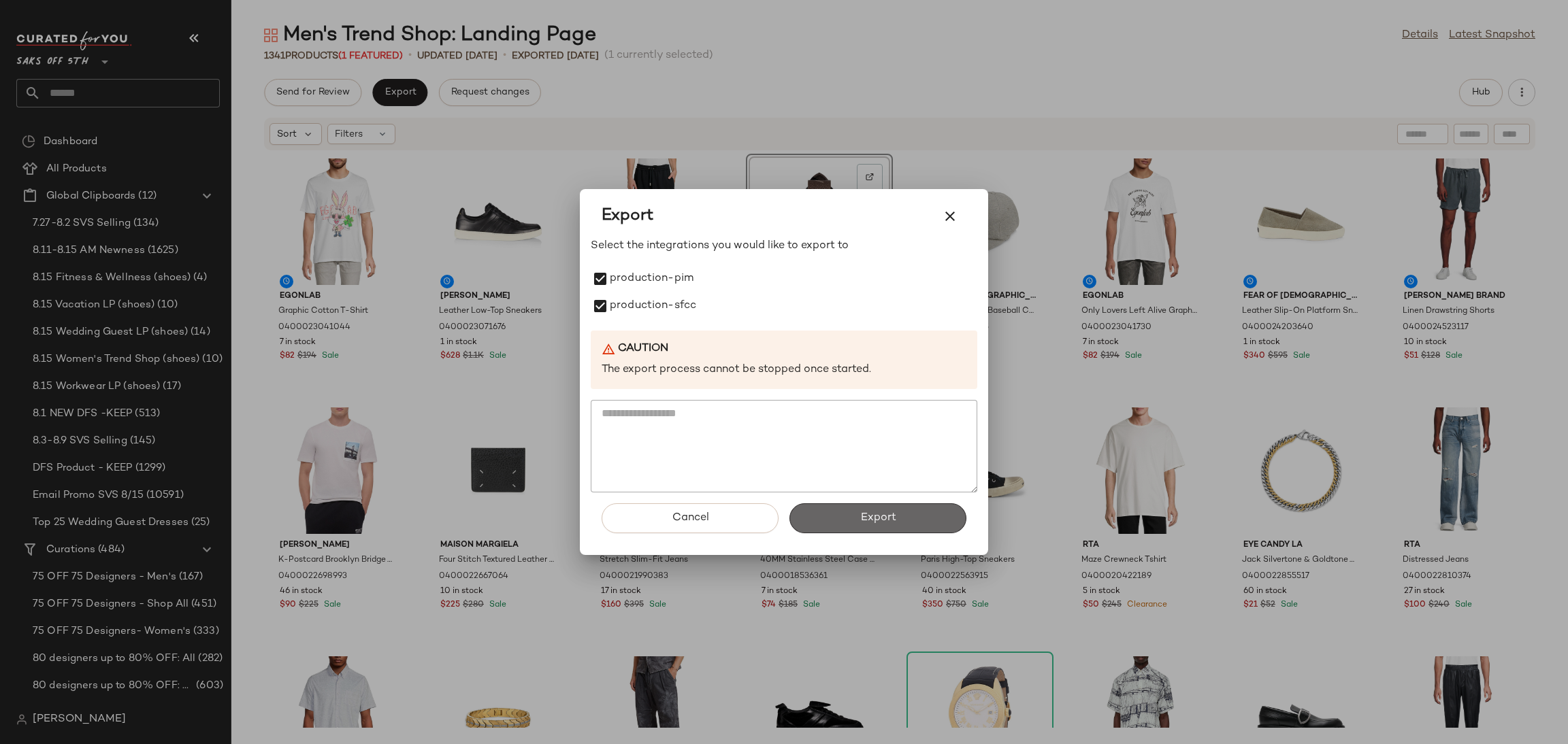
click at [834, 522] on button "Export" at bounding box center [877, 518] width 177 height 30
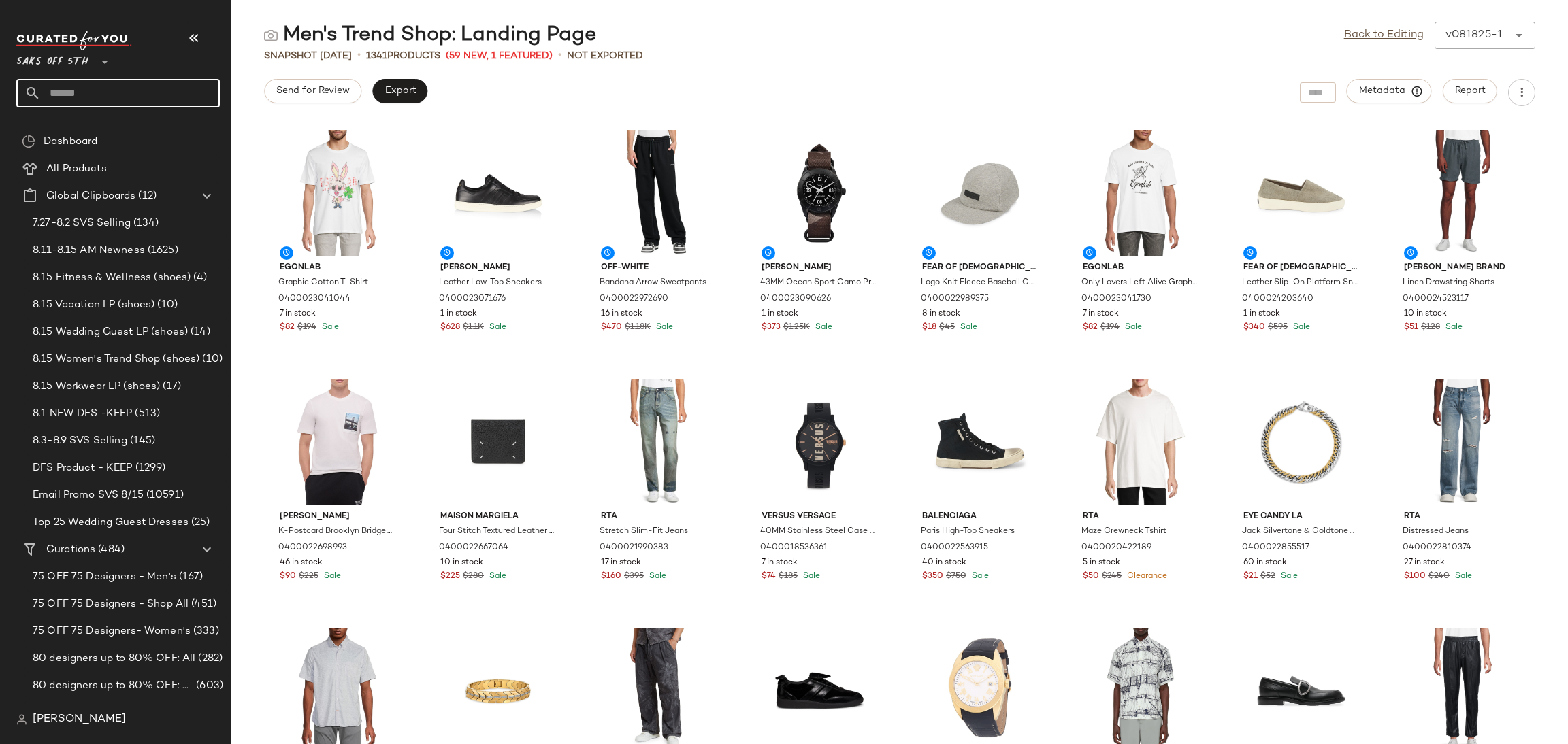
click at [126, 87] on input "text" at bounding box center [130, 93] width 179 height 29
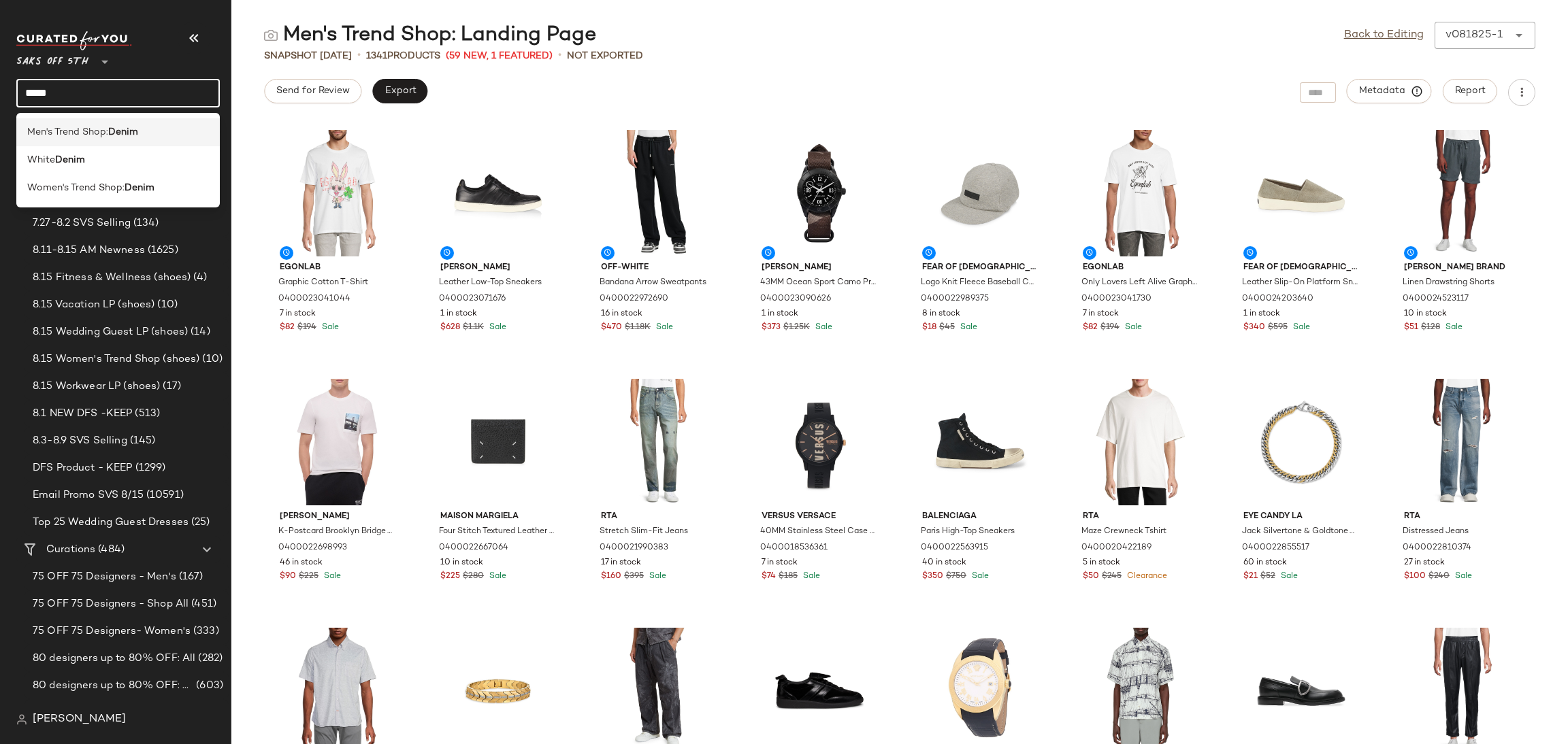
type input "*****"
click at [121, 174] on div "Men's Trend Shop: Denim" at bounding box center [118, 188] width 203 height 28
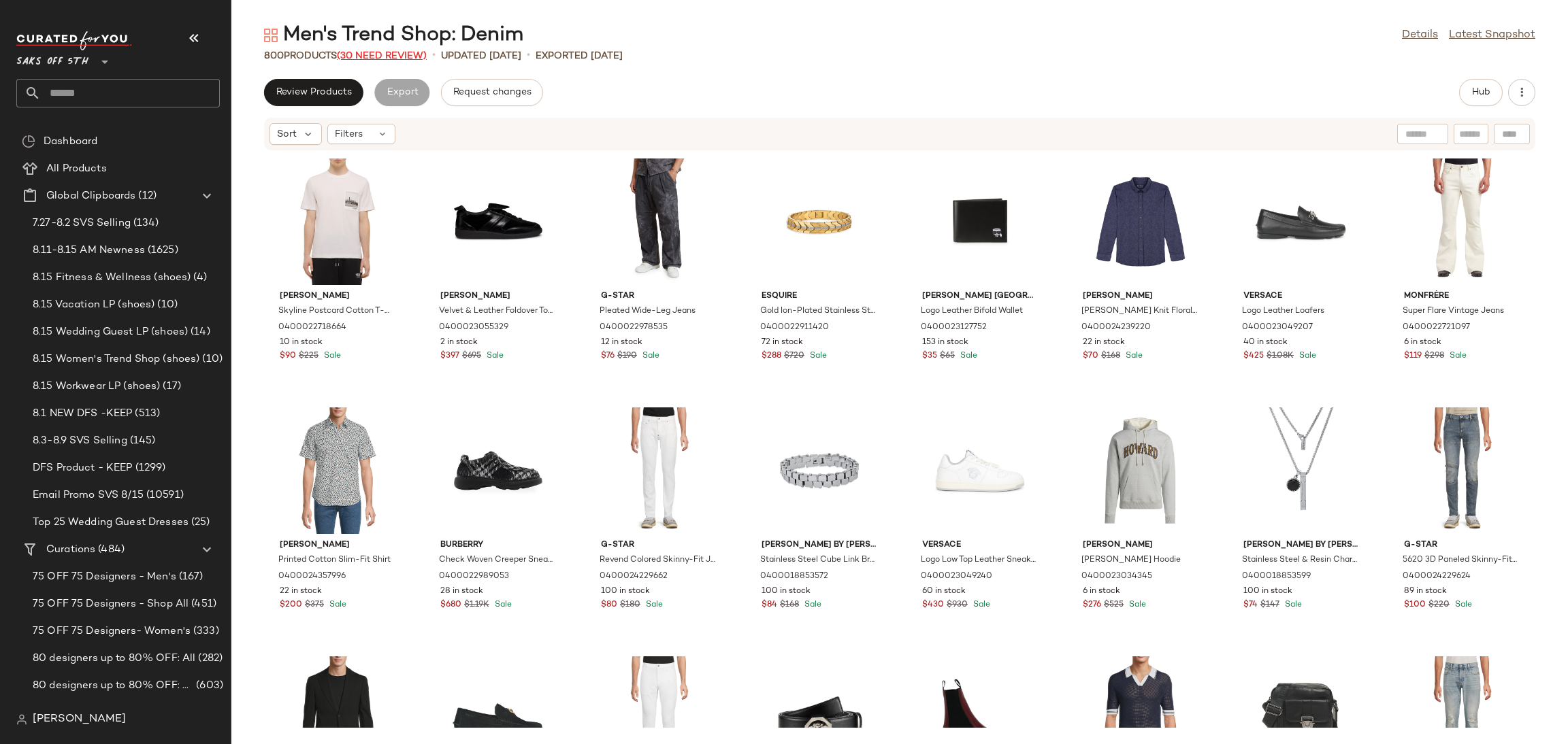
click at [389, 57] on span "(30 Need Review)" at bounding box center [382, 56] width 90 height 10
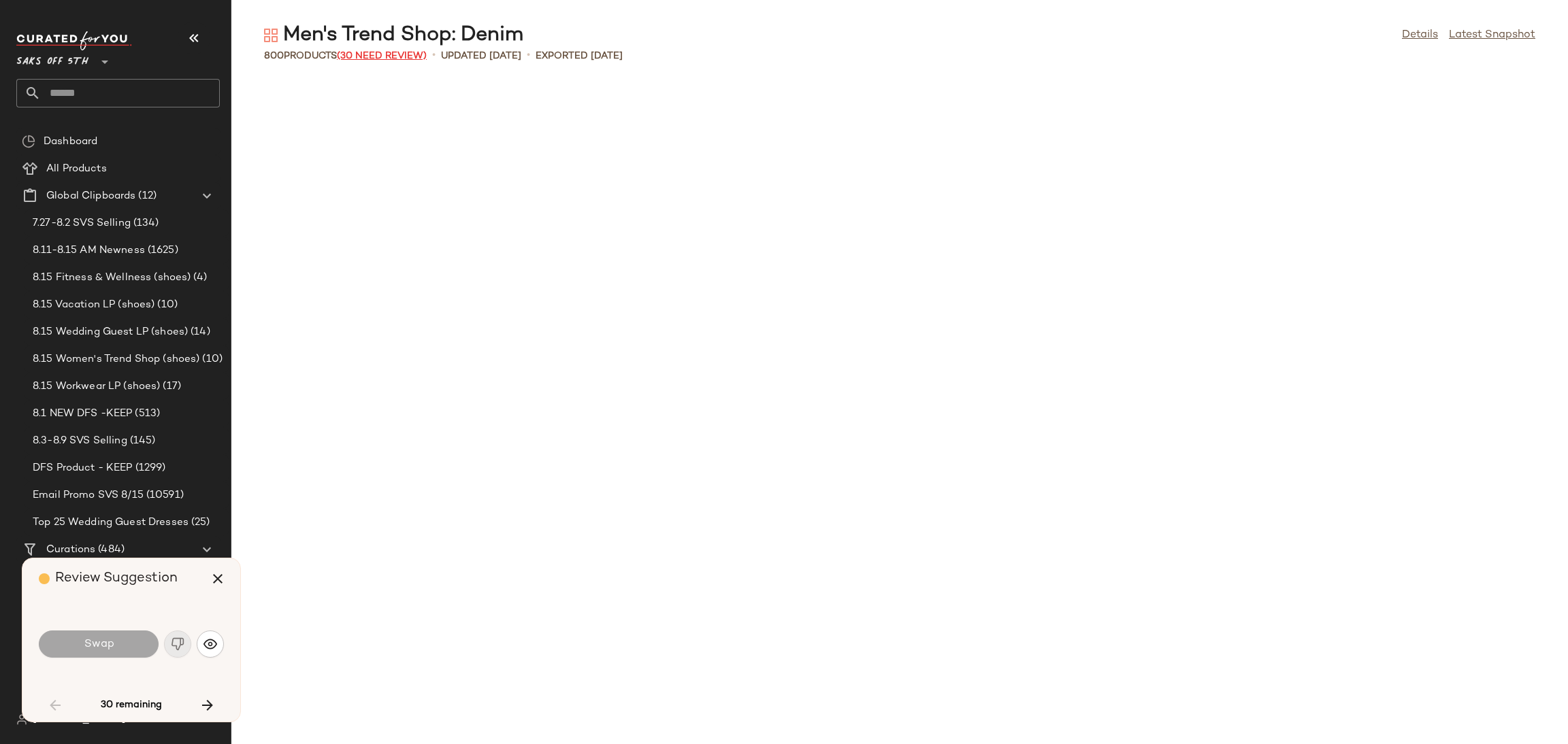
scroll to position [1494, 0]
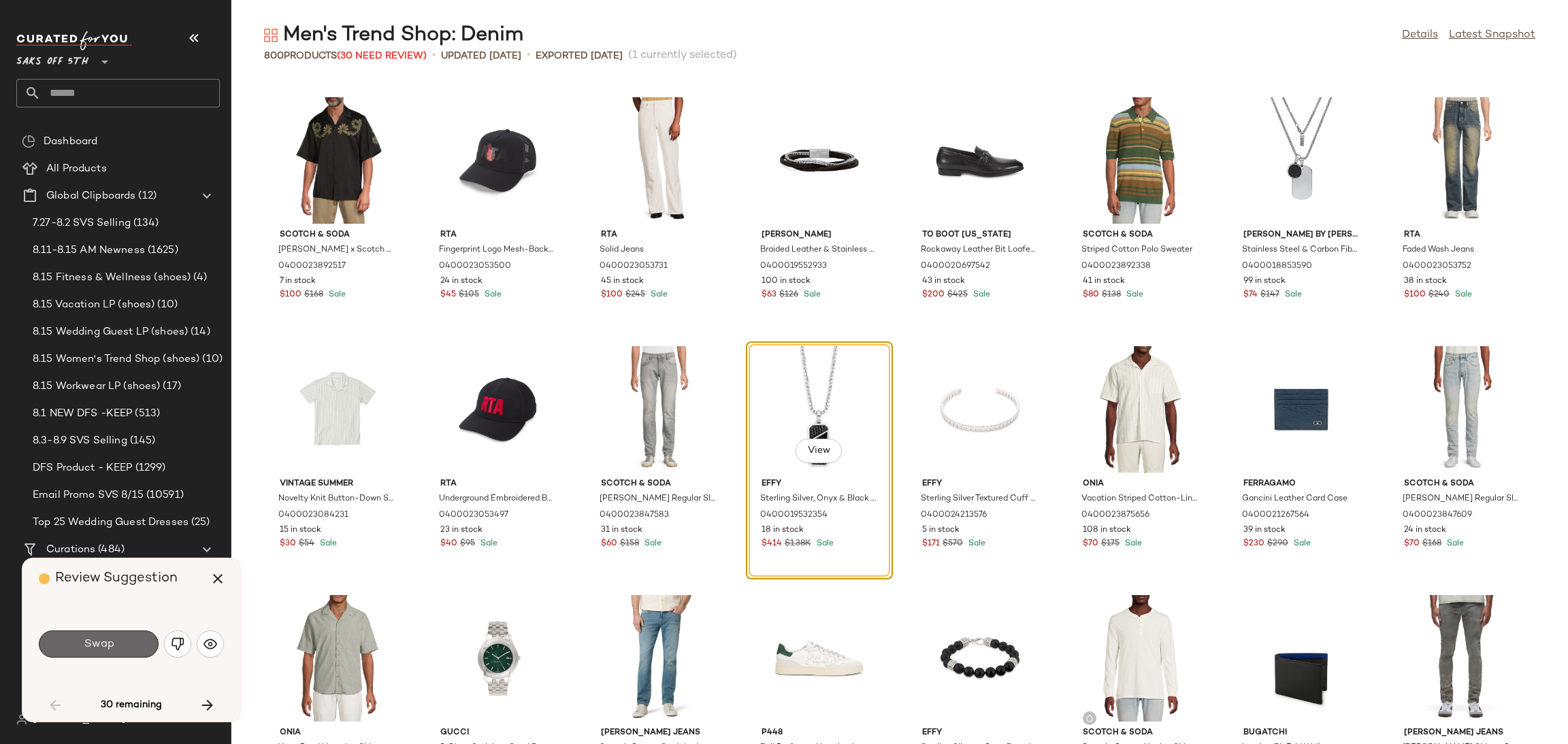
click at [115, 646] on button "Swap" at bounding box center [99, 644] width 120 height 27
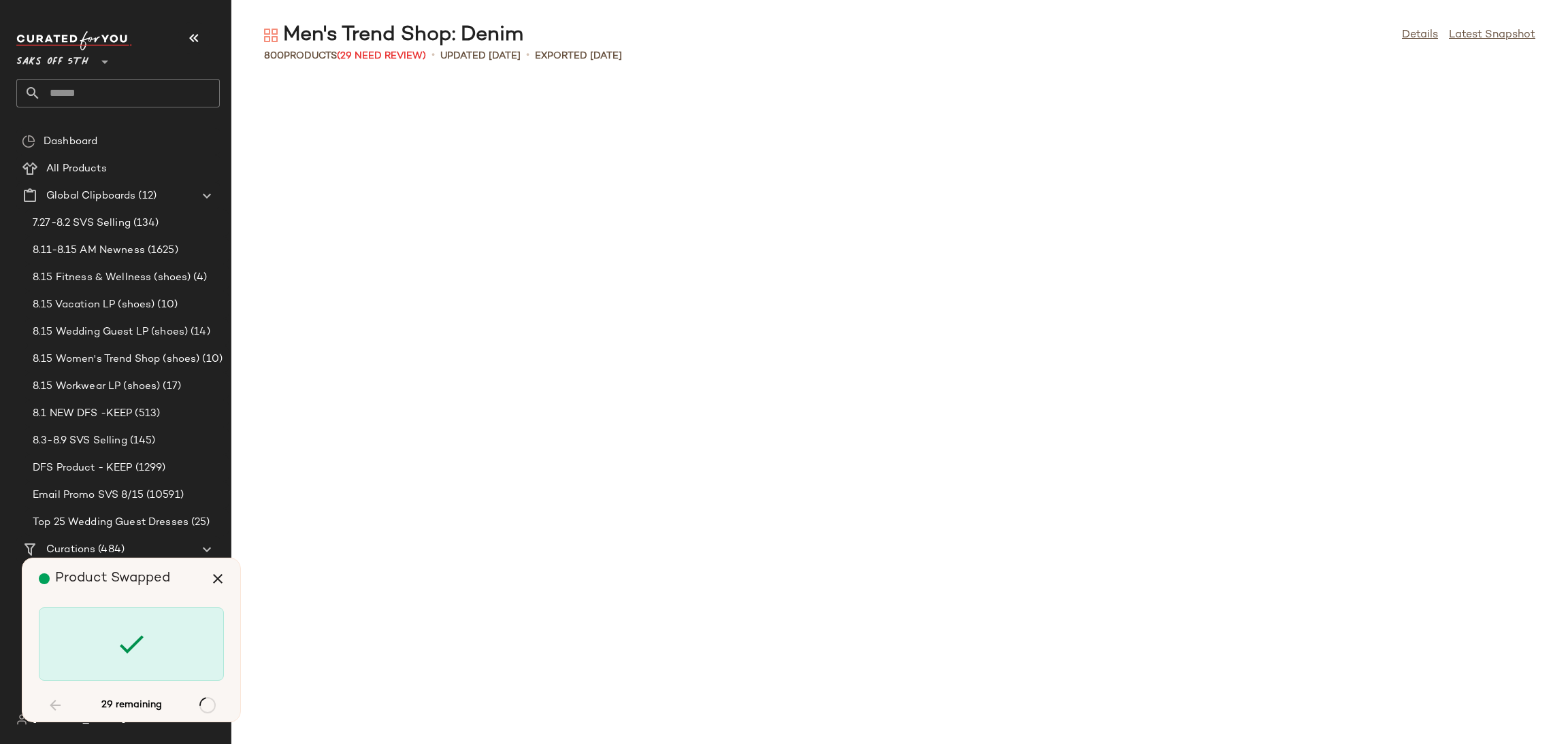
scroll to position [3983, 0]
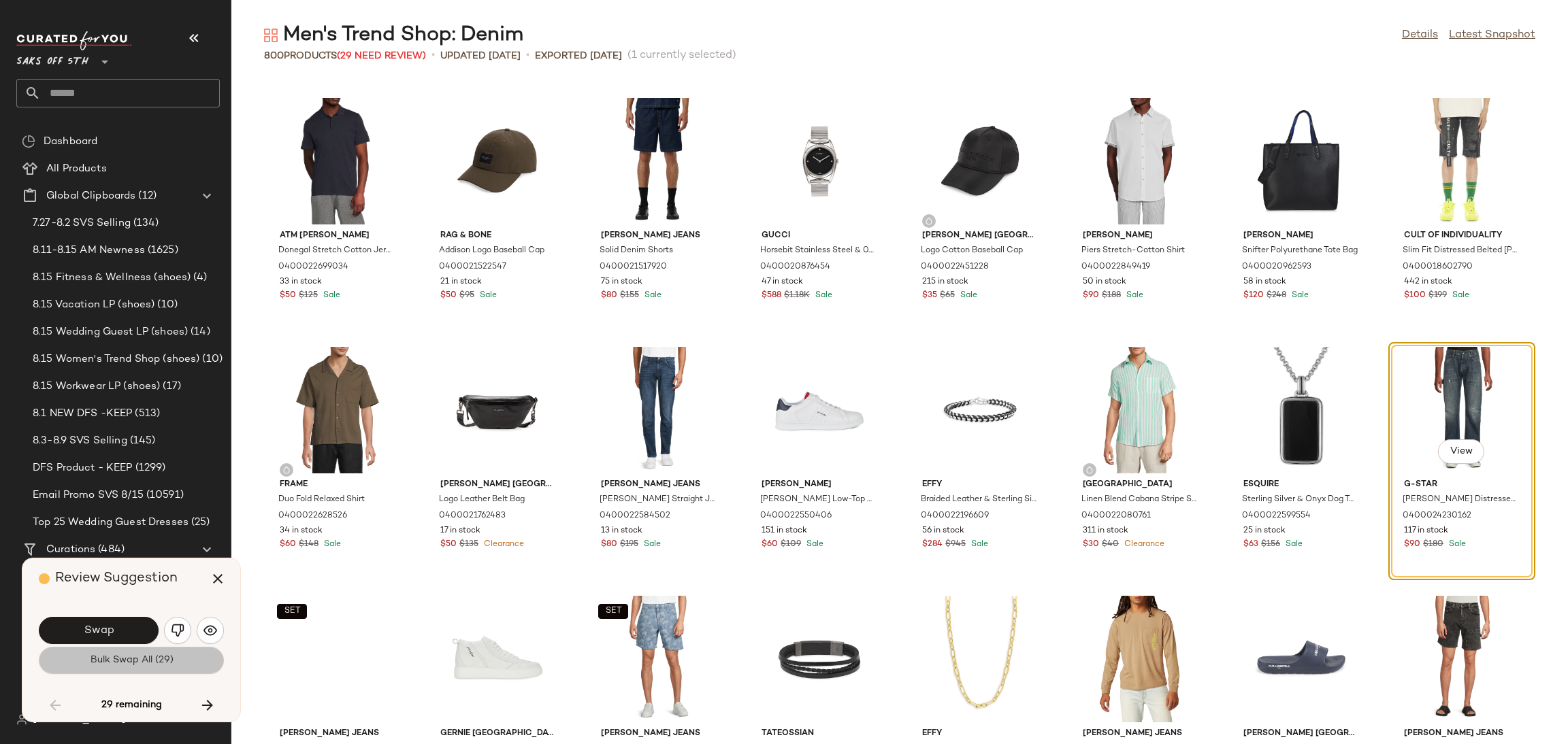
click at [149, 660] on span "Bulk Swap All (29)" at bounding box center [131, 660] width 84 height 11
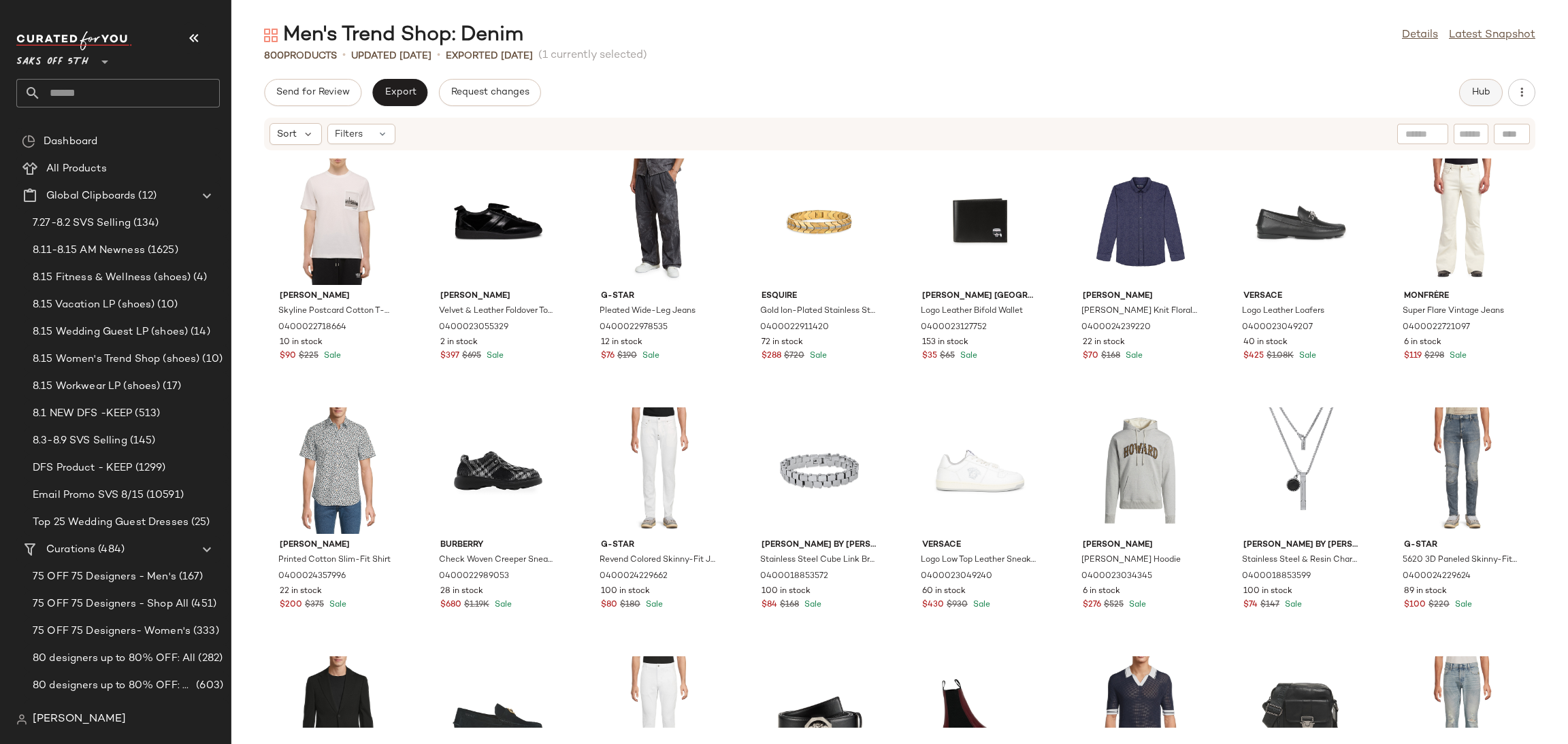
click at [1472, 85] on button "Hub" at bounding box center [1481, 92] width 44 height 27
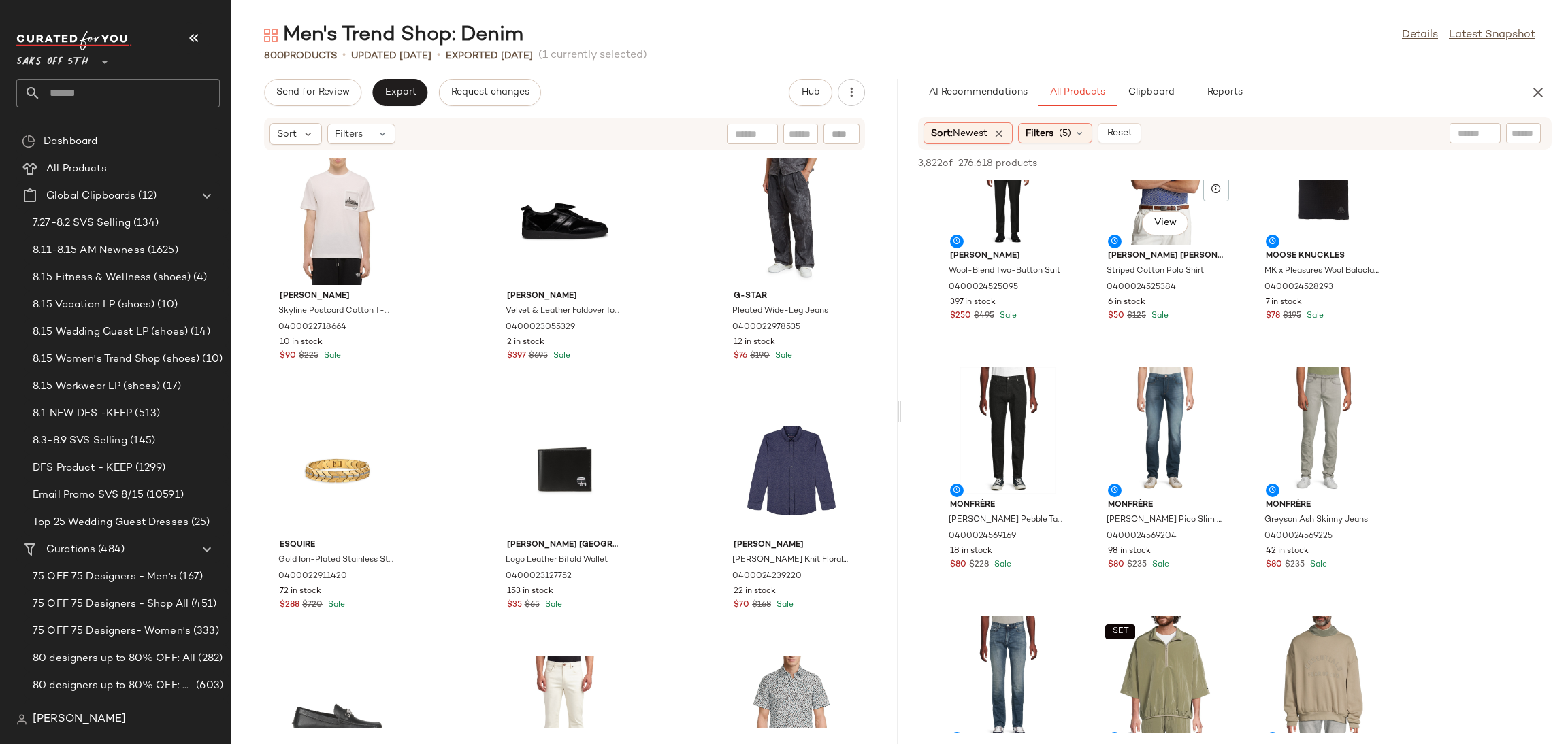
scroll to position [2100, 0]
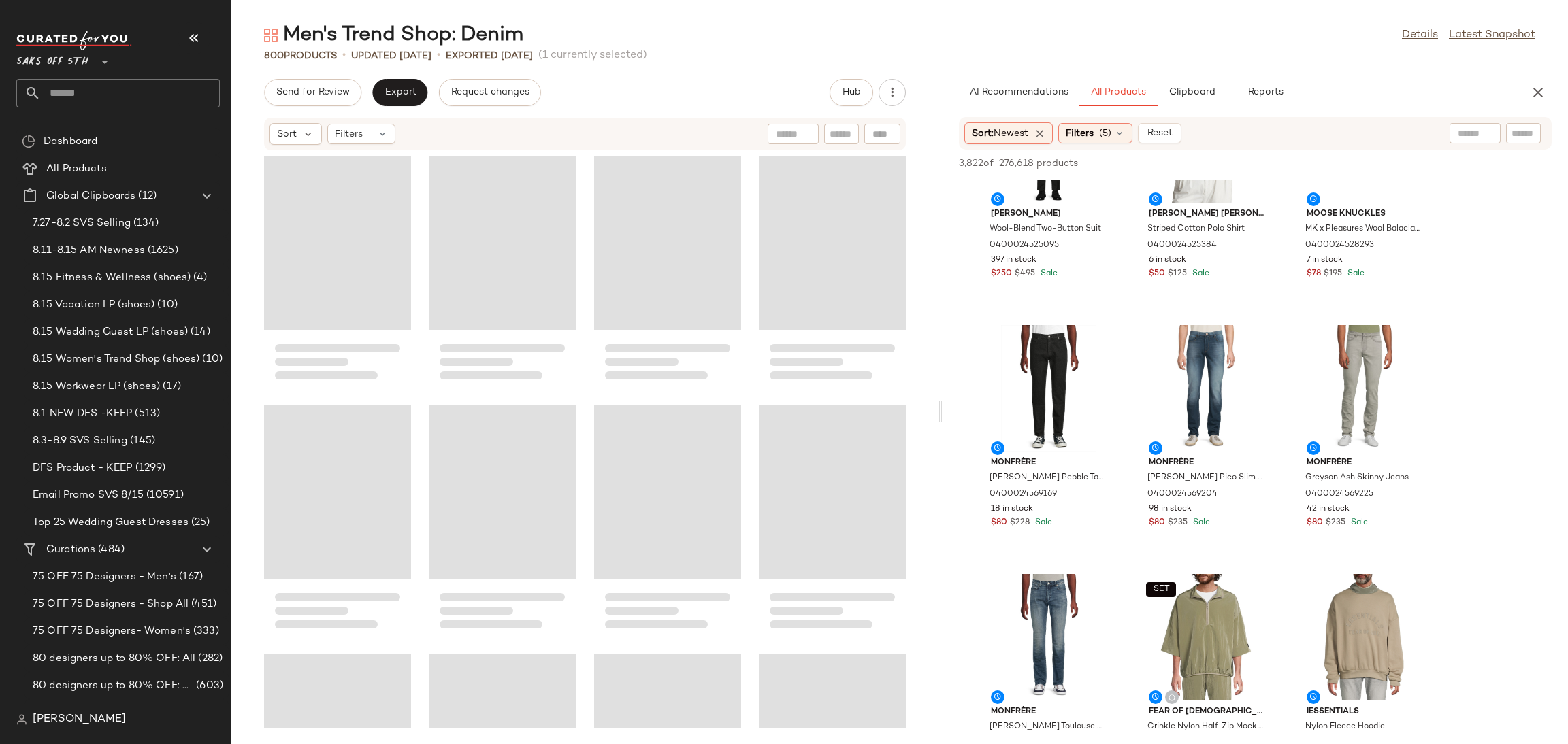
drag, startPoint x: 898, startPoint y: 413, endPoint x: 941, endPoint y: 413, distance: 43.0
click at [941, 413] on div "Men's Trend Shop: Denim Details Latest Snapshot 800 Products • updated Aug 13th…" at bounding box center [900, 383] width 1336 height 722
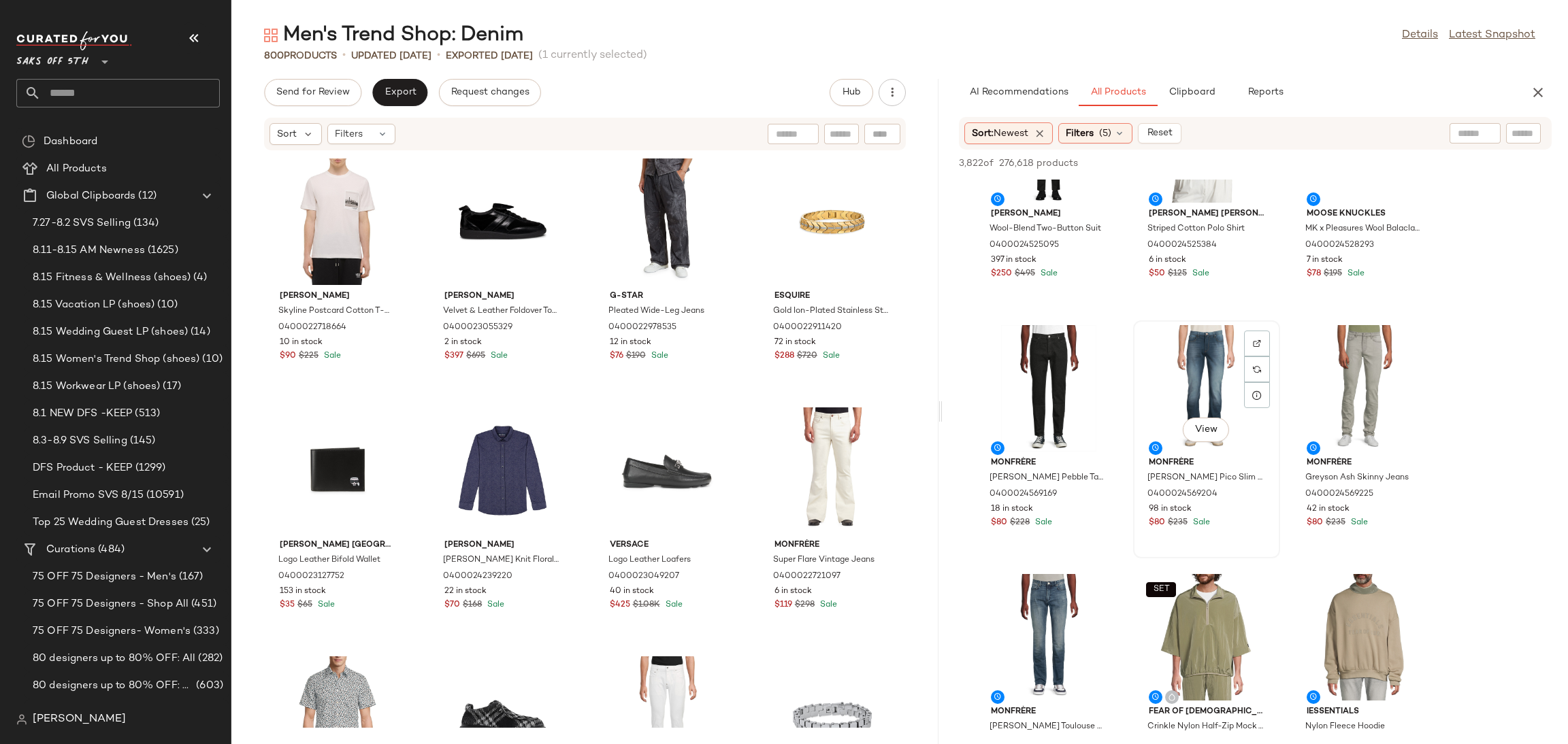
click at [1174, 359] on div "View" at bounding box center [1206, 389] width 137 height 127
click at [995, 379] on div "View" at bounding box center [1048, 389] width 137 height 127
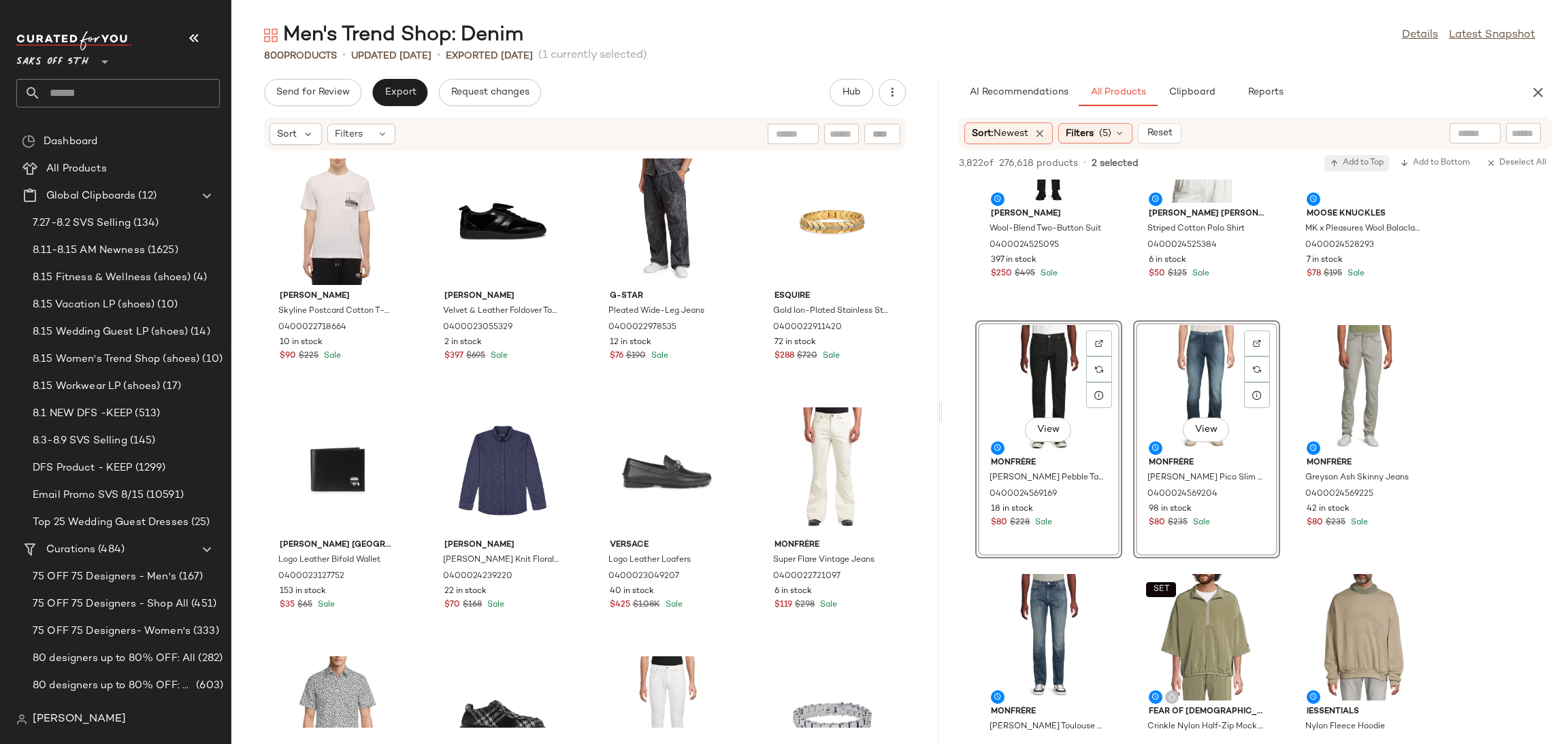
click at [1358, 163] on span "Add to Top" at bounding box center [1357, 163] width 54 height 10
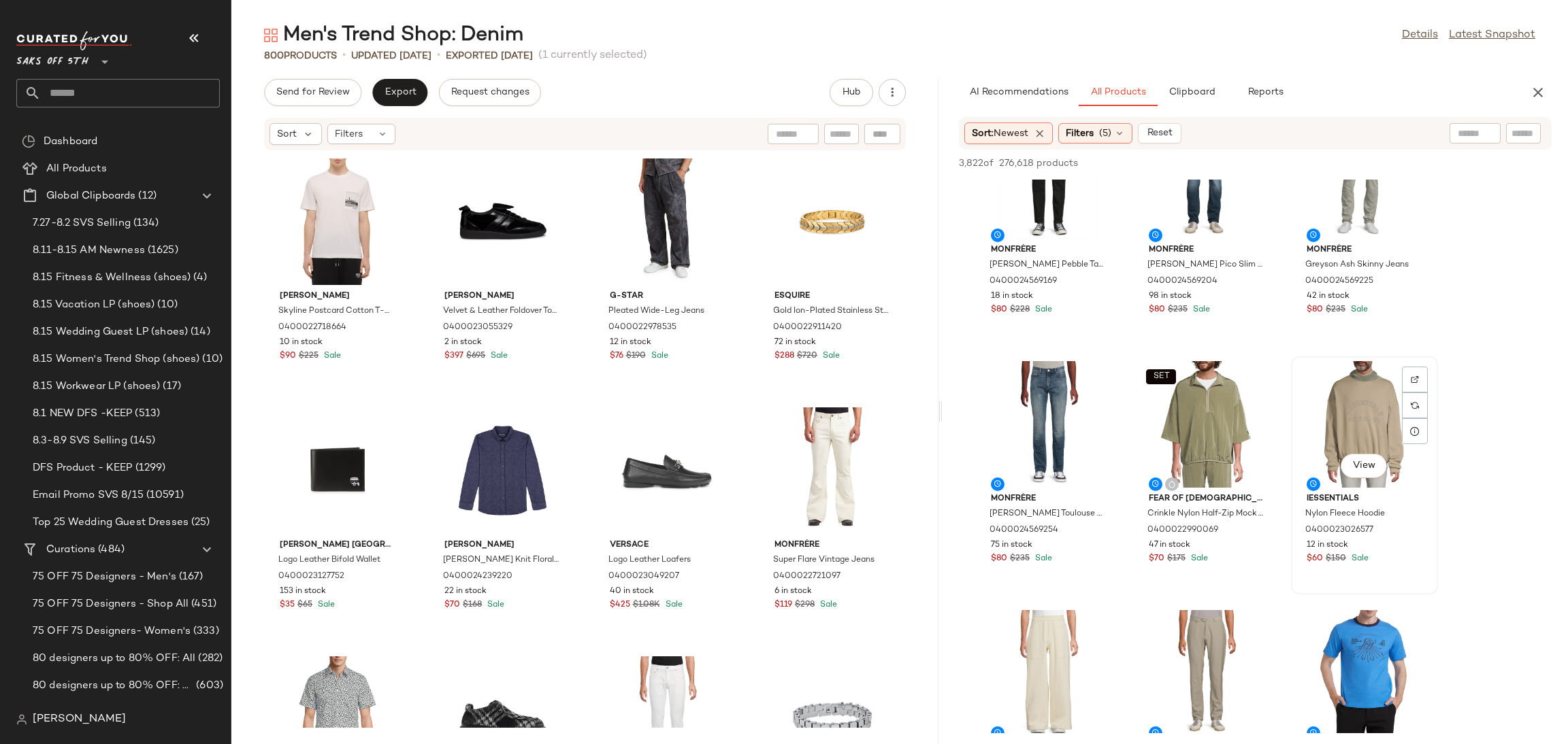
scroll to position [2314, 0]
click at [1369, 410] on div "View" at bounding box center [1364, 424] width 137 height 127
click at [1362, 165] on span "Add to Top" at bounding box center [1357, 163] width 54 height 10
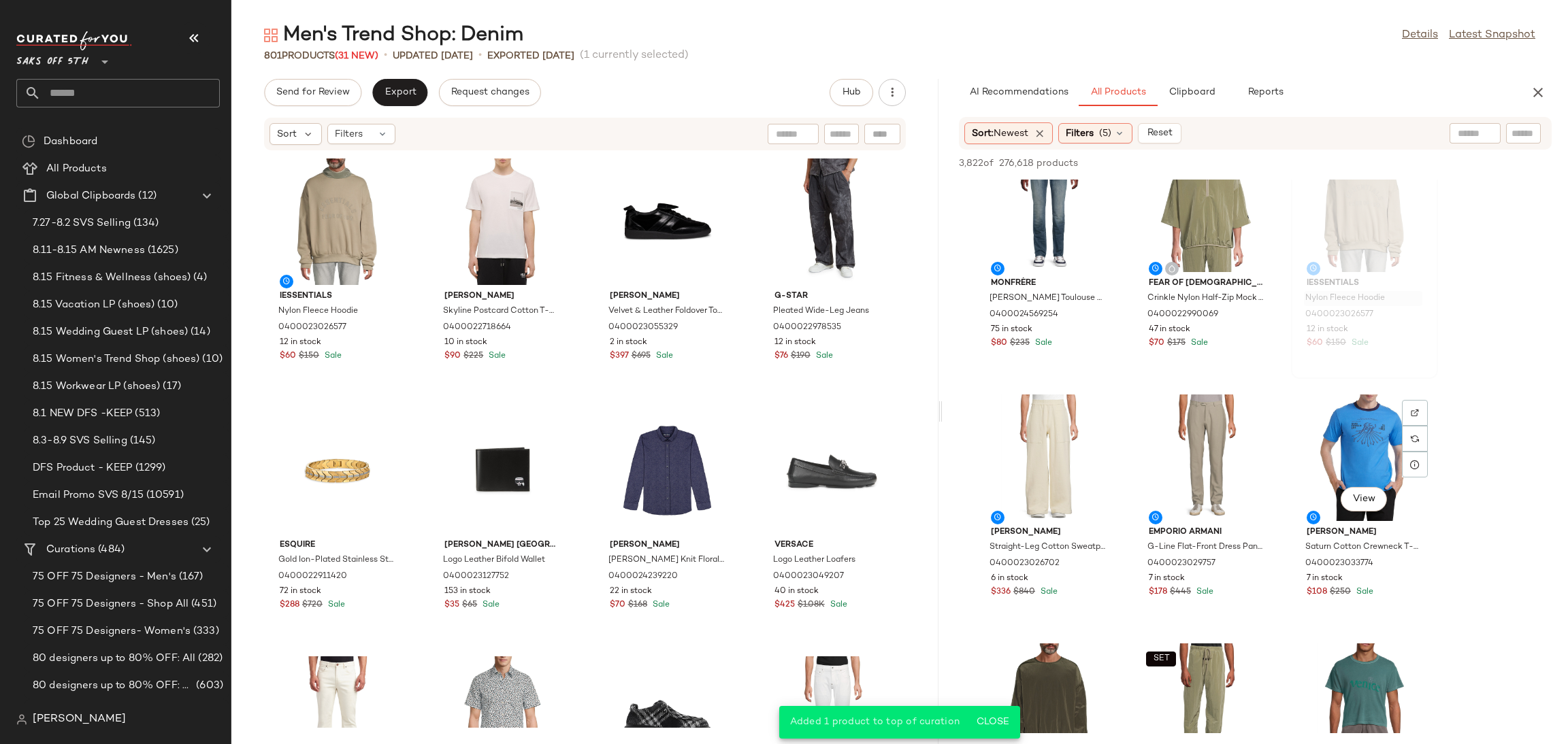
scroll to position [2537, 0]
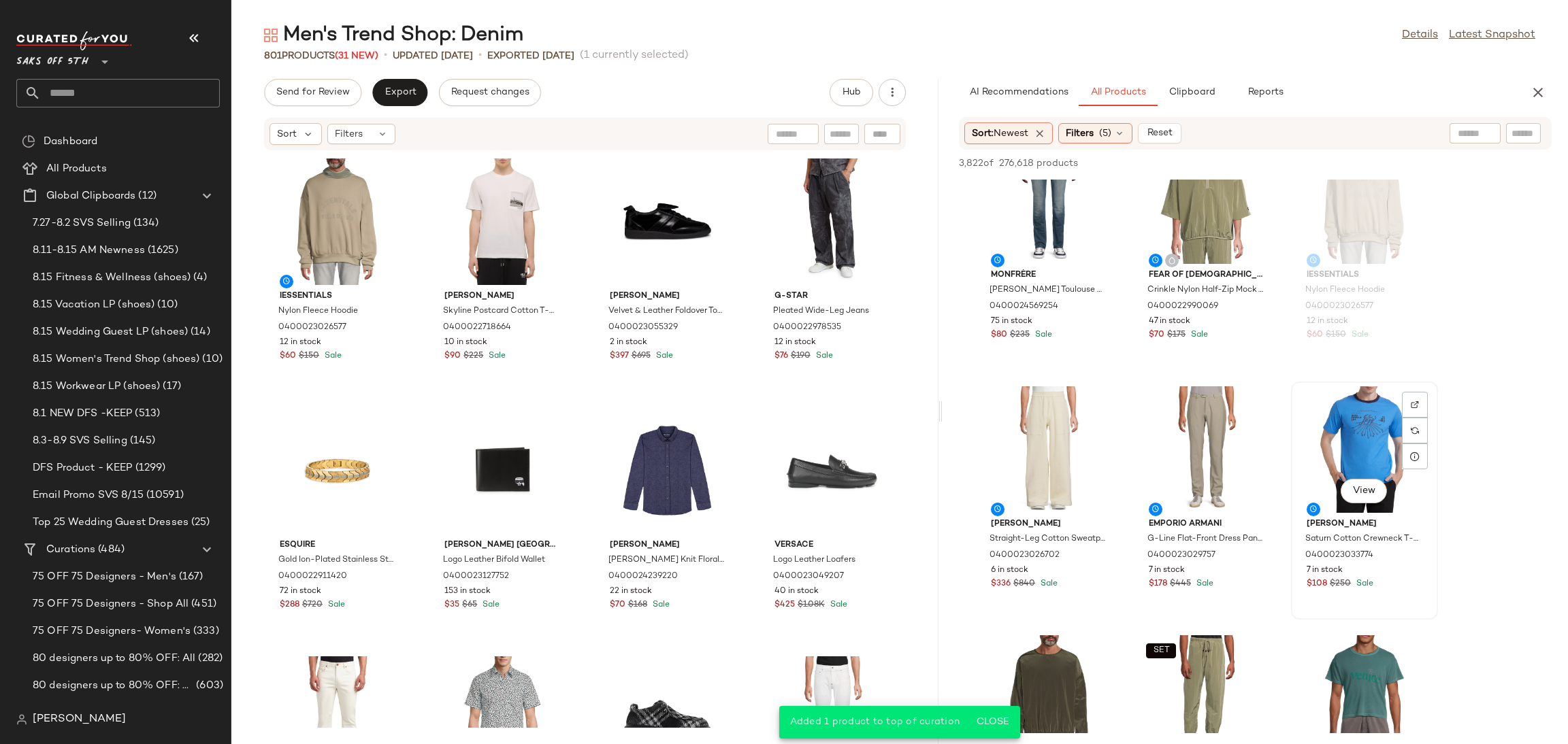
click at [1343, 434] on div "View" at bounding box center [1364, 450] width 137 height 127
click at [1359, 165] on span "Add to Top" at bounding box center [1357, 163] width 54 height 10
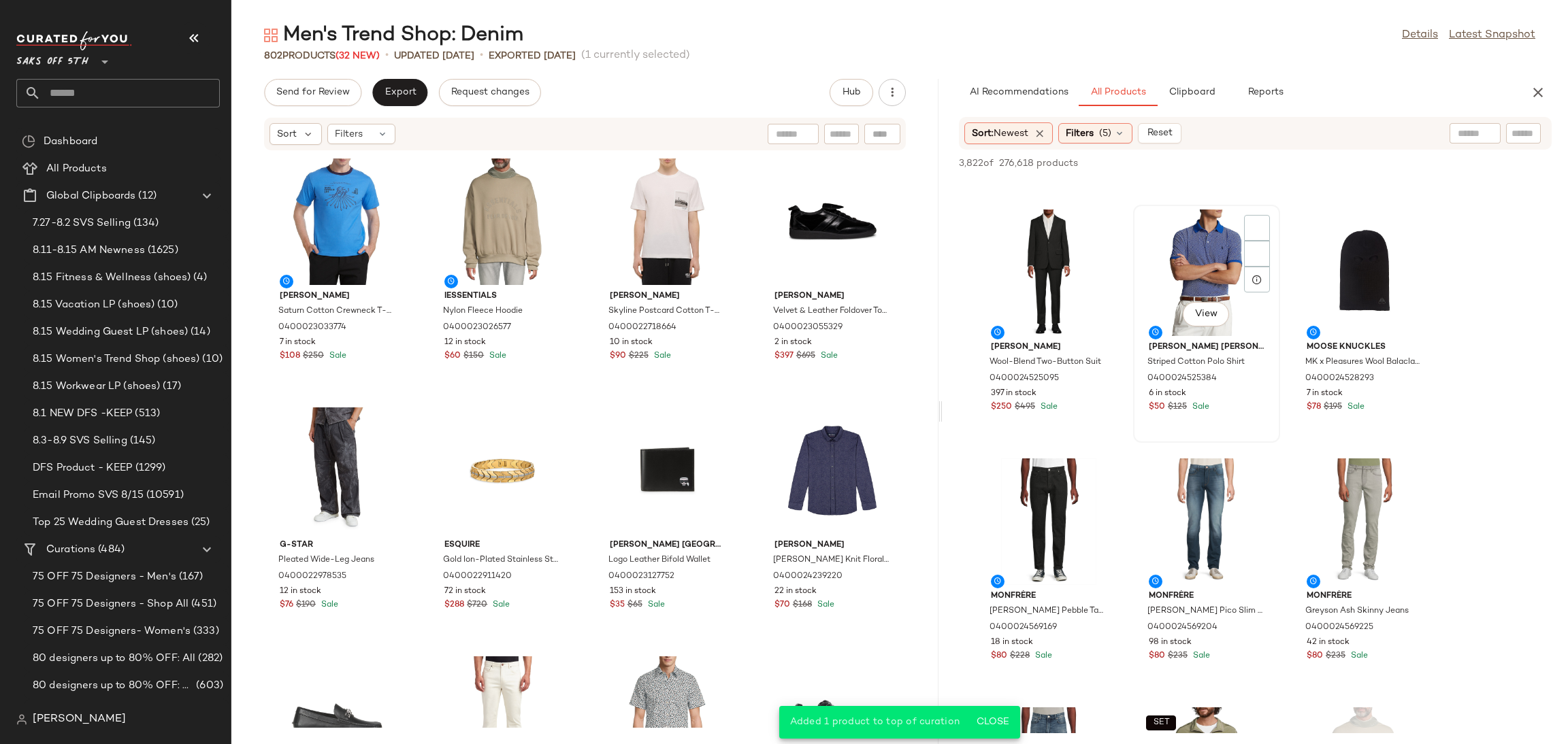
scroll to position [1964, 0]
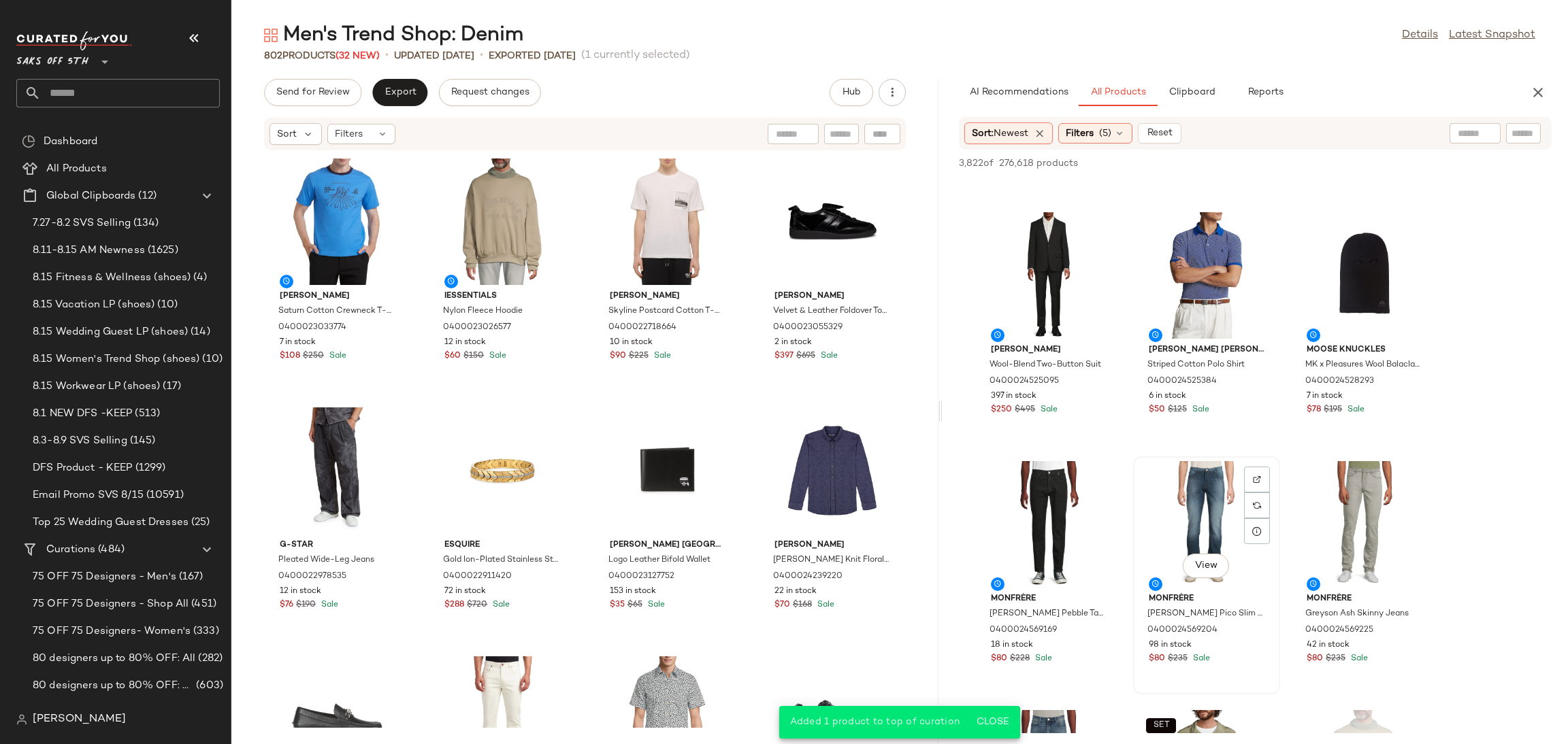
click at [1179, 491] on div "View" at bounding box center [1206, 524] width 137 height 127
click at [1330, 161] on icon "button" at bounding box center [1335, 163] width 10 height 10
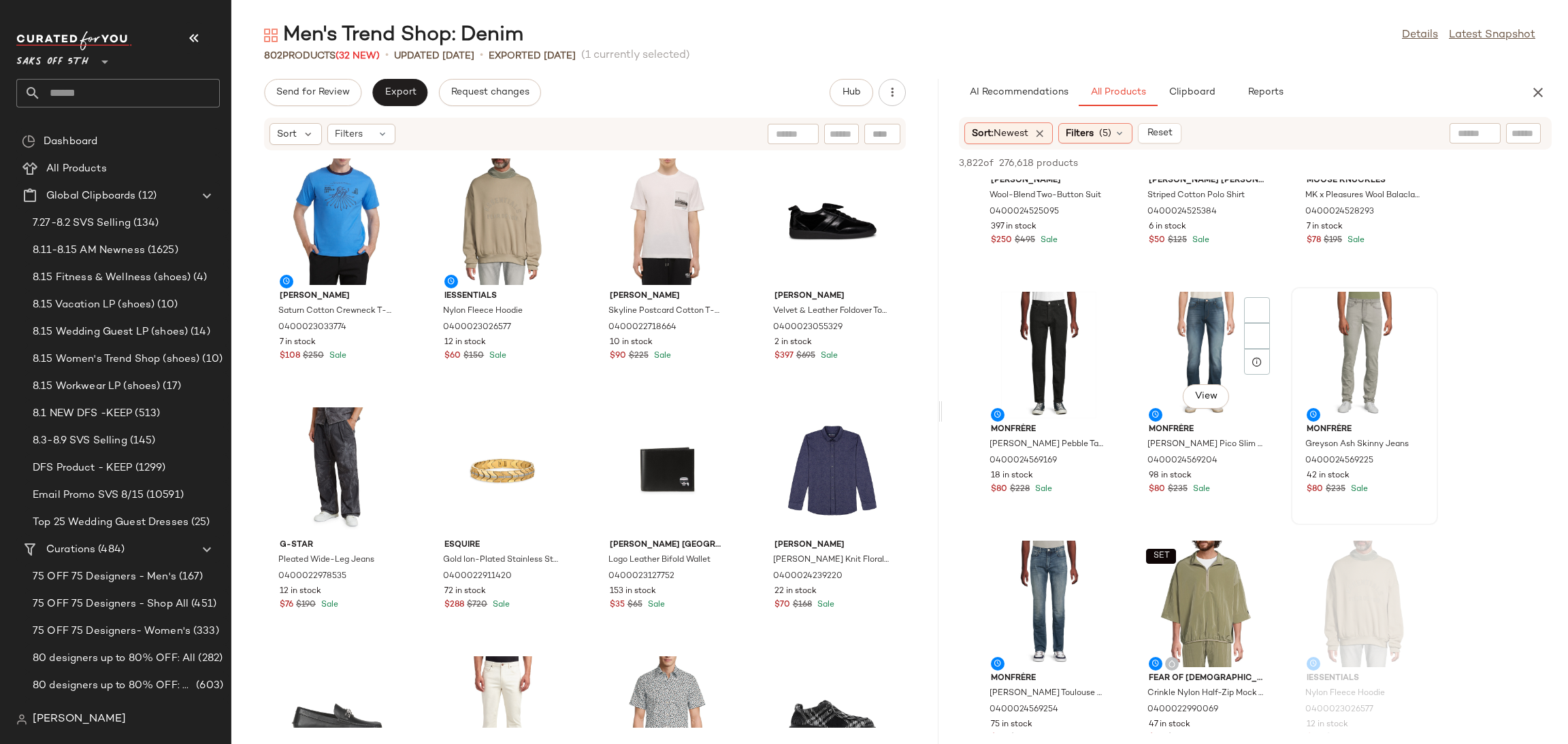
scroll to position [2133, 0]
click at [1341, 312] on div "View" at bounding box center [1364, 356] width 137 height 127
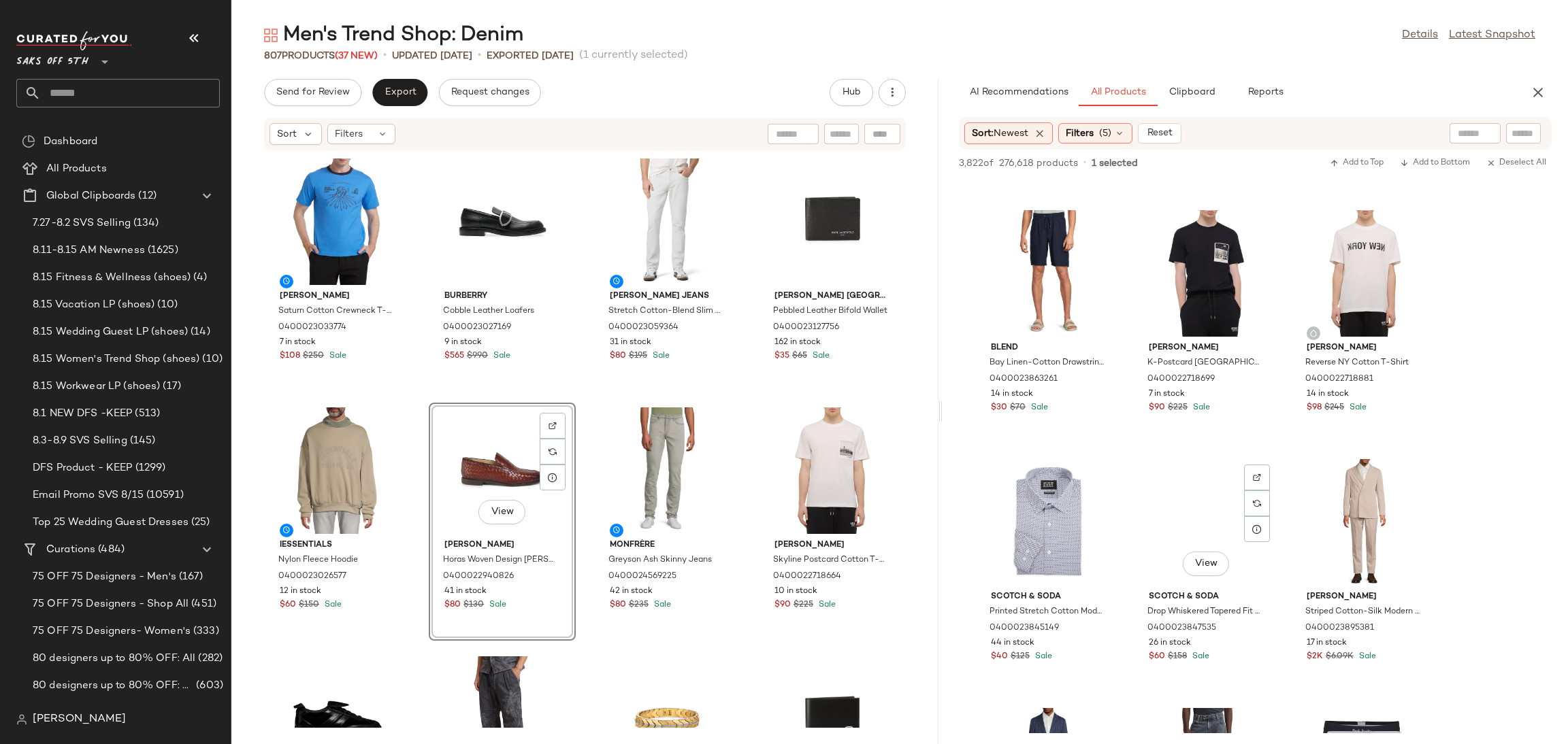
scroll to position [19669, 0]
click at [1220, 51] on div "807 Products (37 New) • updated Aug 18th • Exported Aug 13th (1 currently selec…" at bounding box center [900, 56] width 1336 height 13
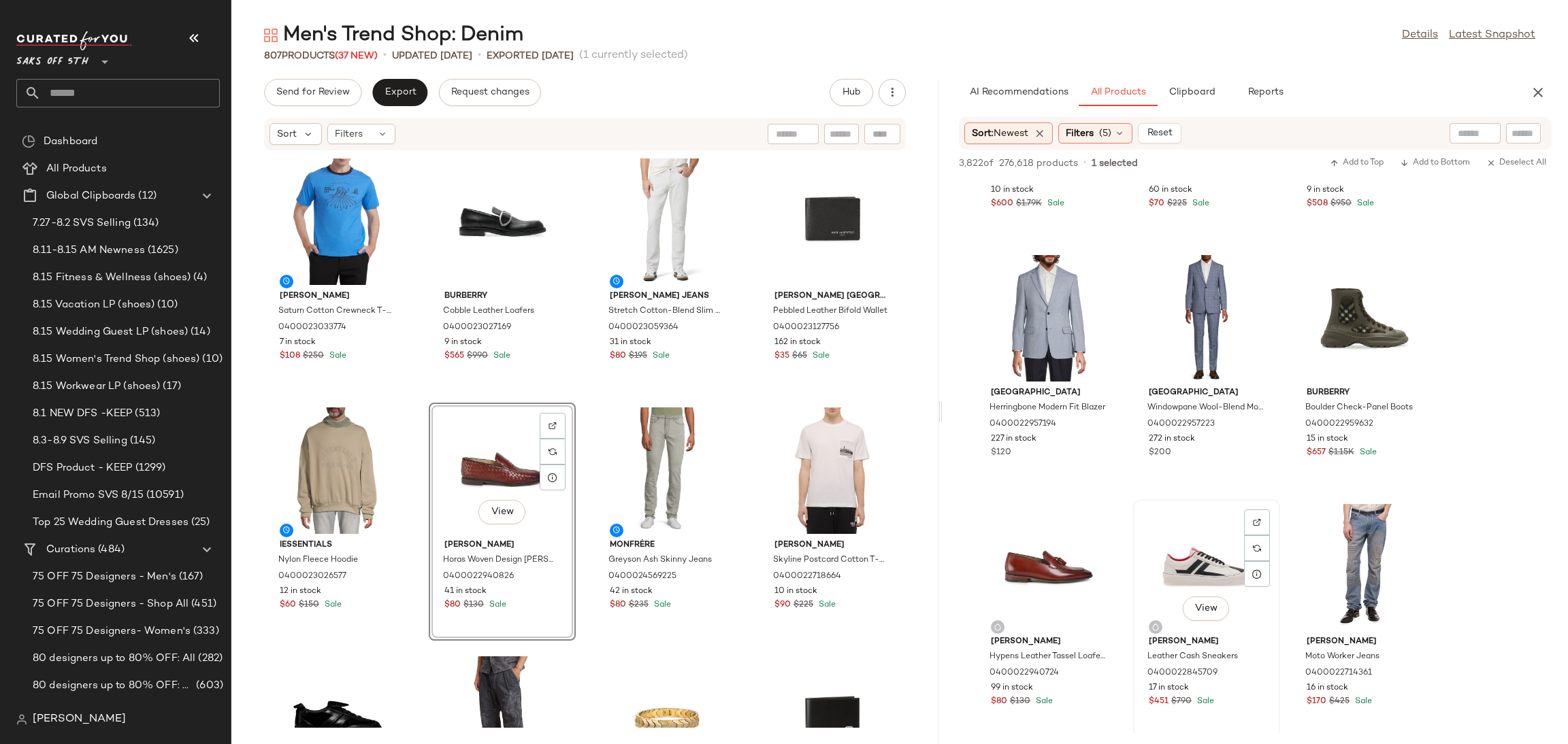
scroll to position [21170, 0]
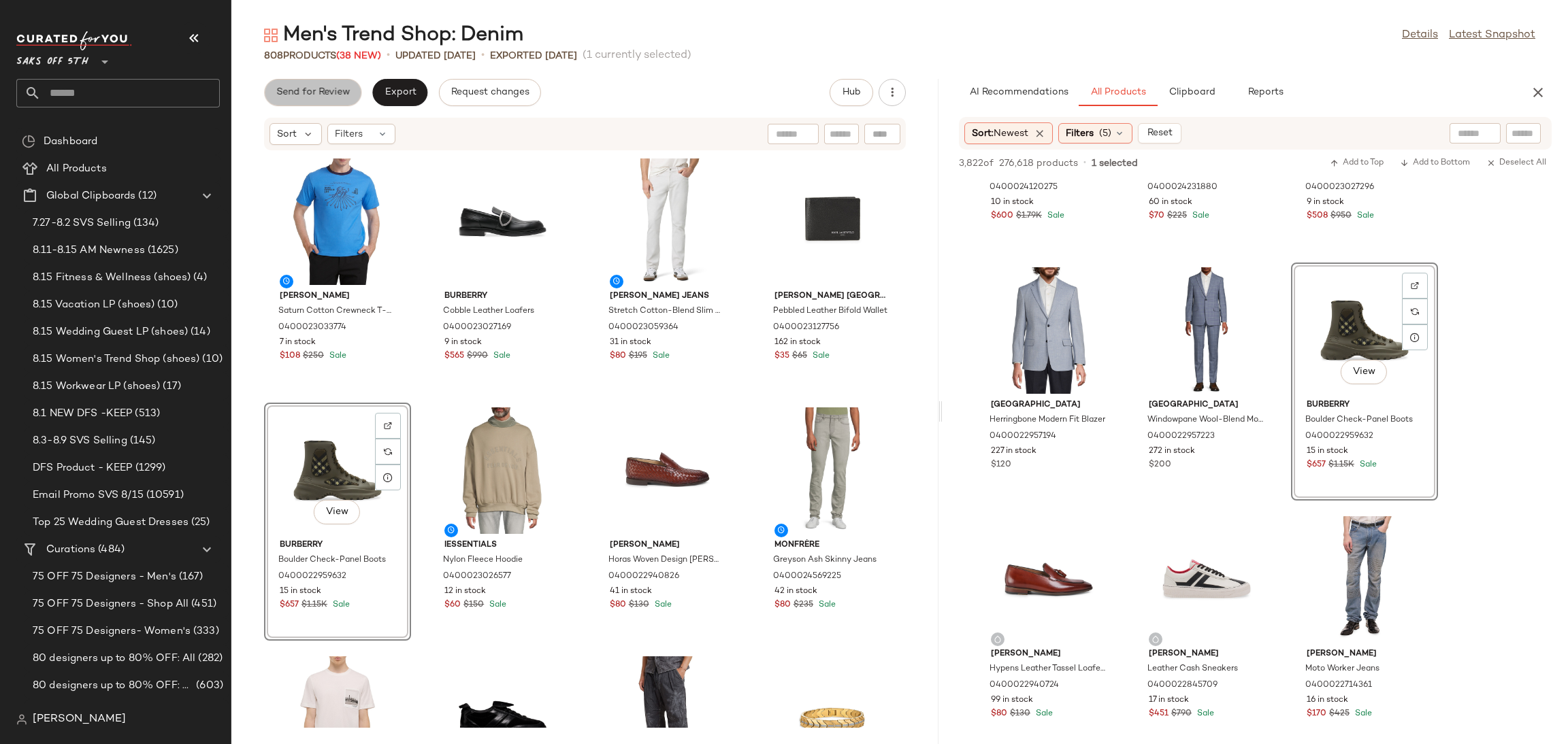
click at [321, 90] on span "Send for Review" at bounding box center [312, 92] width 74 height 11
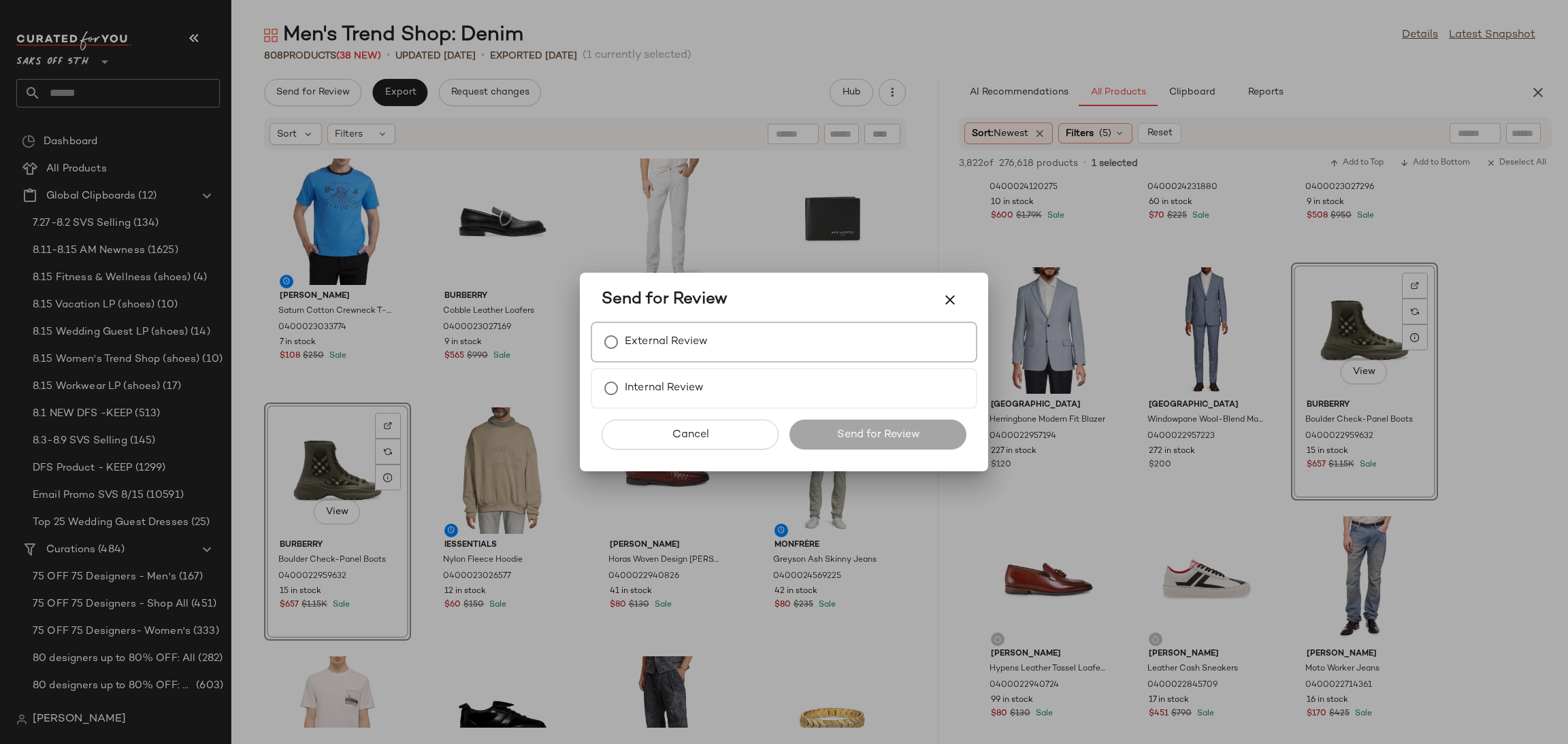
click at [709, 332] on div "External Review" at bounding box center [784, 342] width 387 height 41
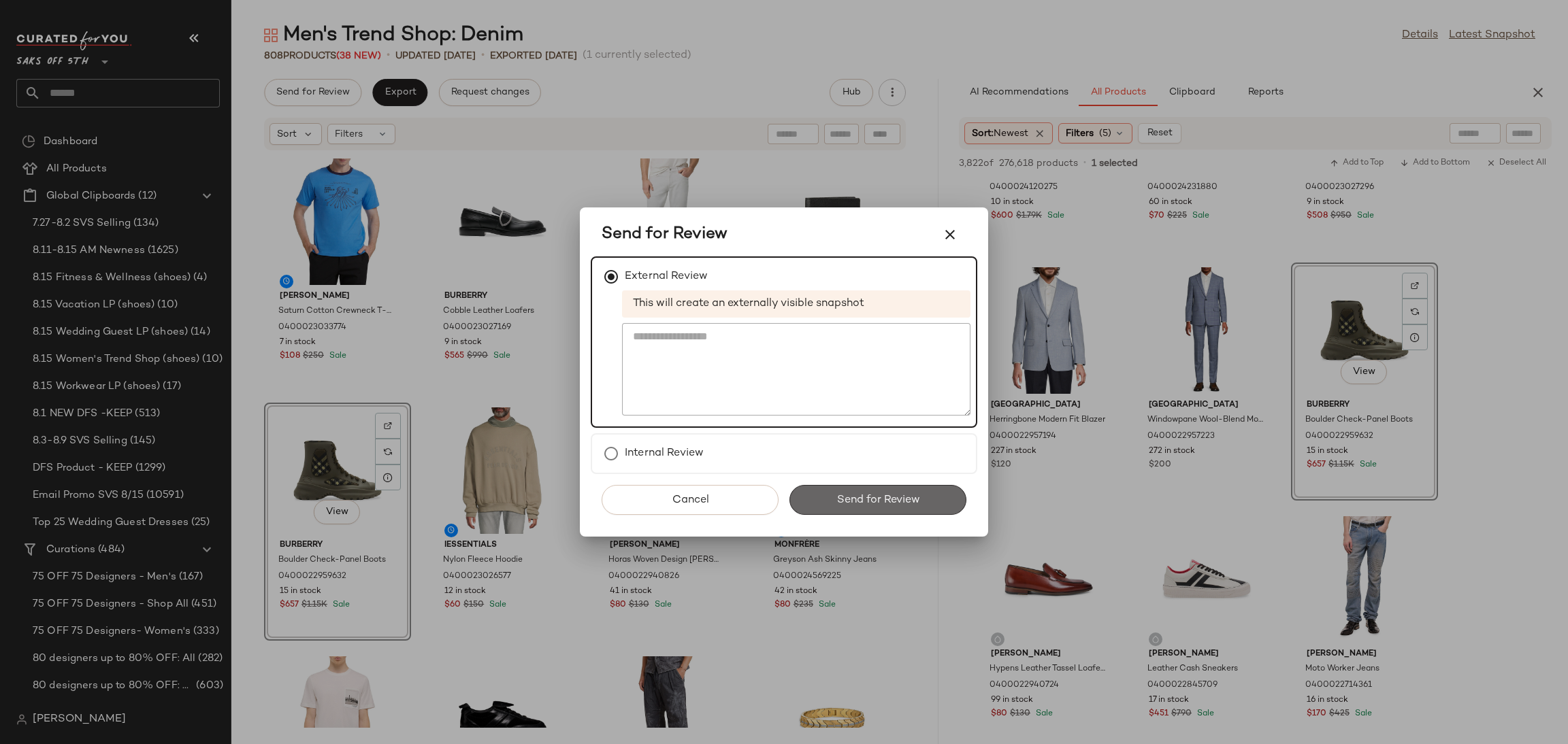
click at [839, 498] on span "Send for Review" at bounding box center [877, 500] width 84 height 13
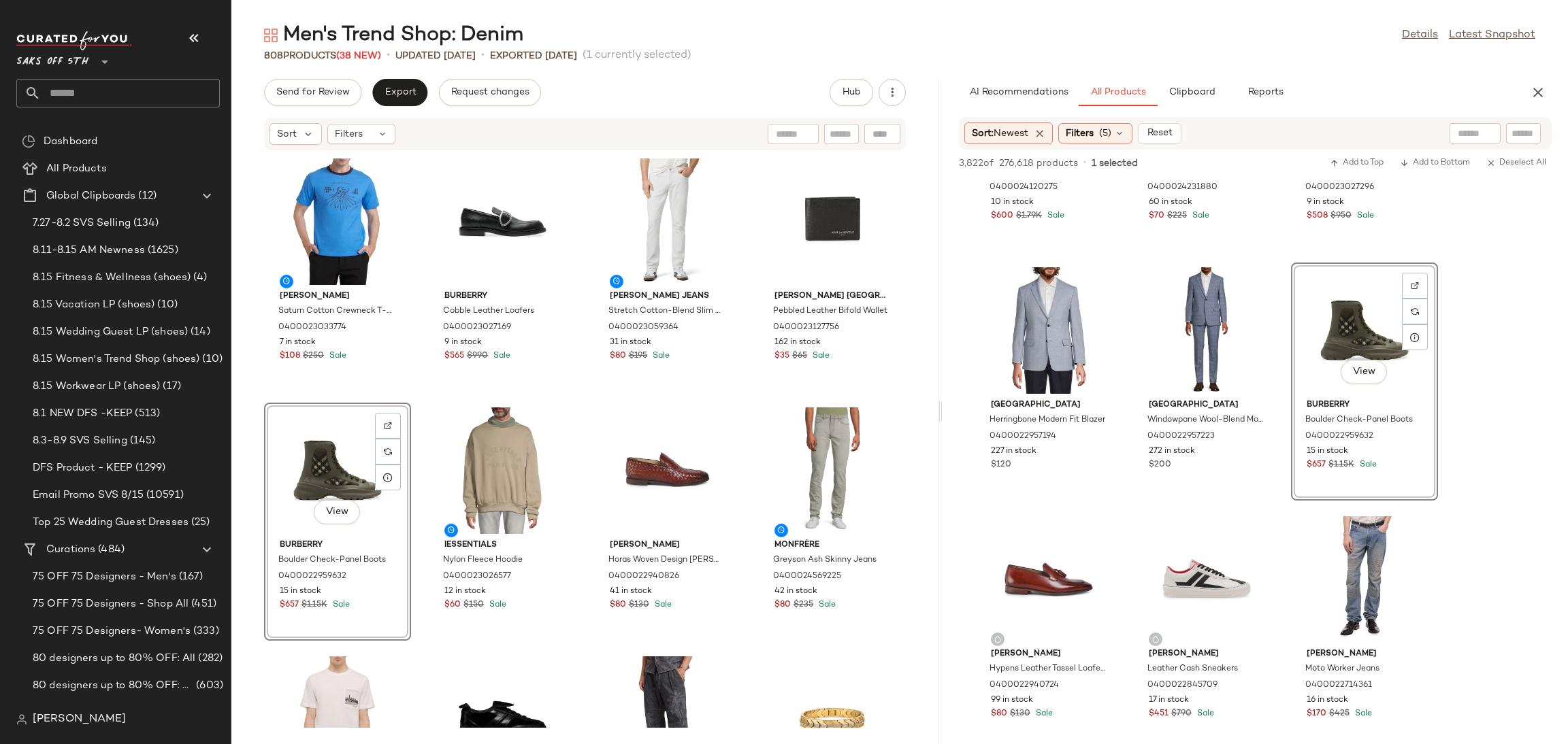
scroll to position [27643, 0]
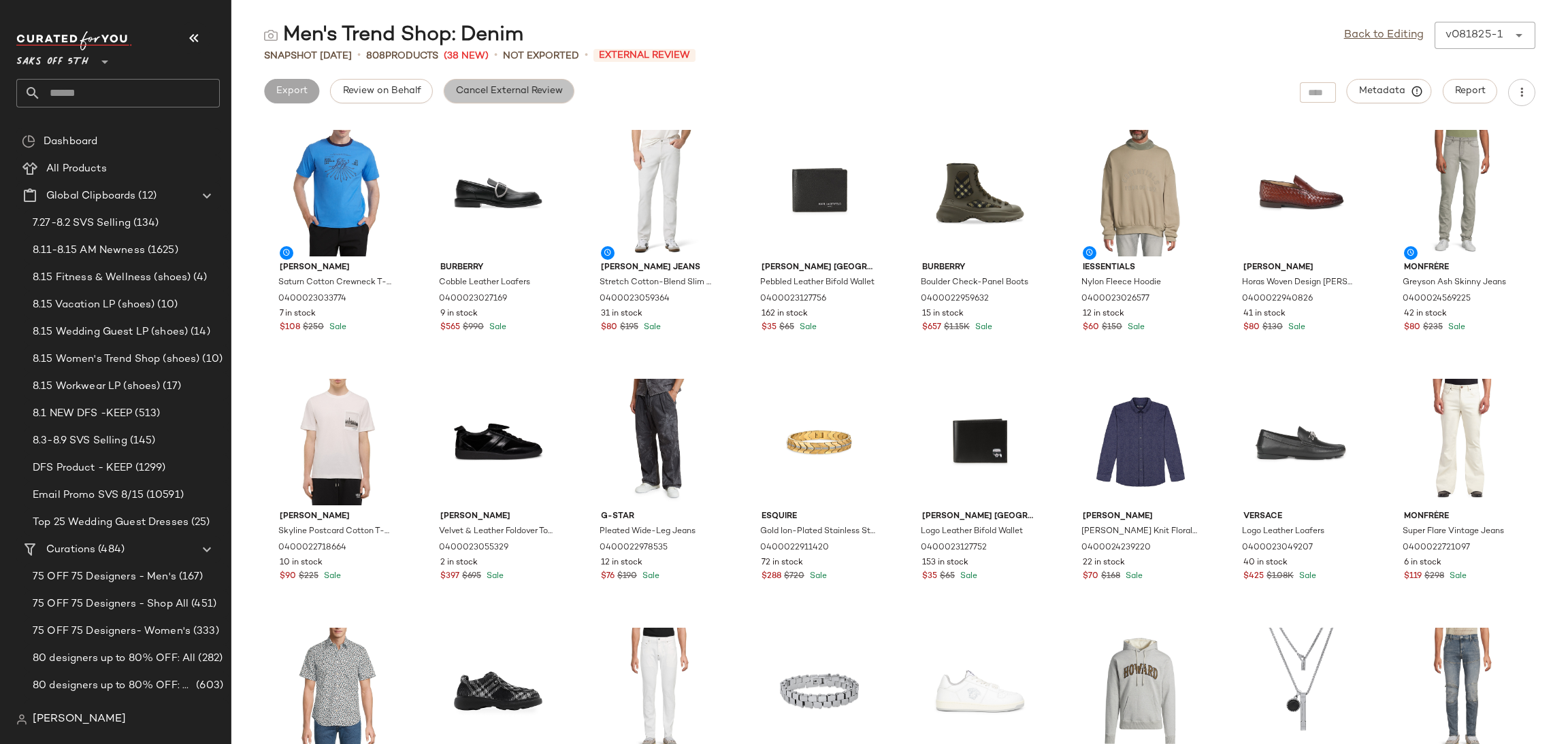
click at [488, 94] on span "Cancel External Review" at bounding box center [509, 91] width 108 height 11
click at [1365, 30] on link "Back to Editing" at bounding box center [1384, 35] width 80 height 16
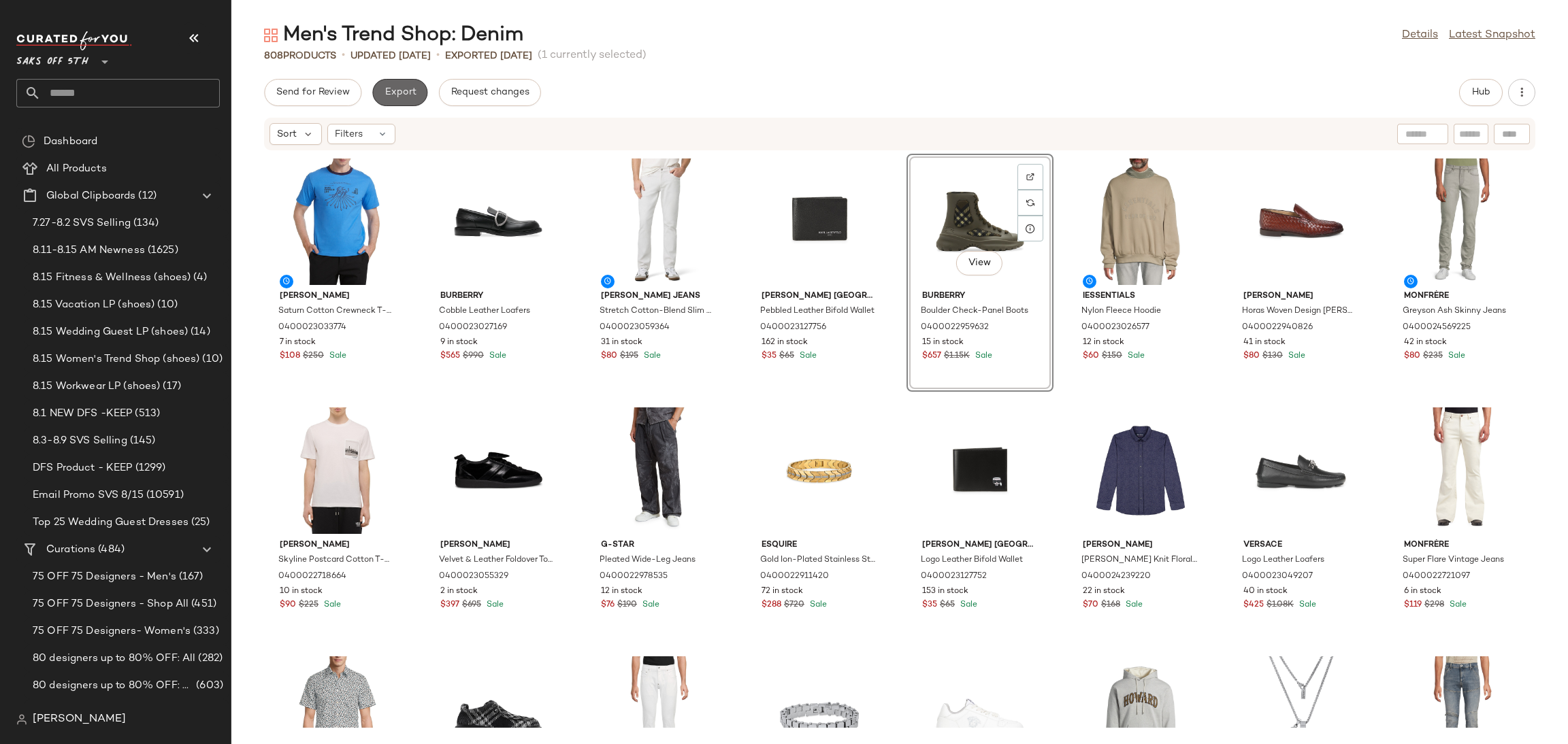
click at [395, 89] on span "Export" at bounding box center [399, 92] width 32 height 11
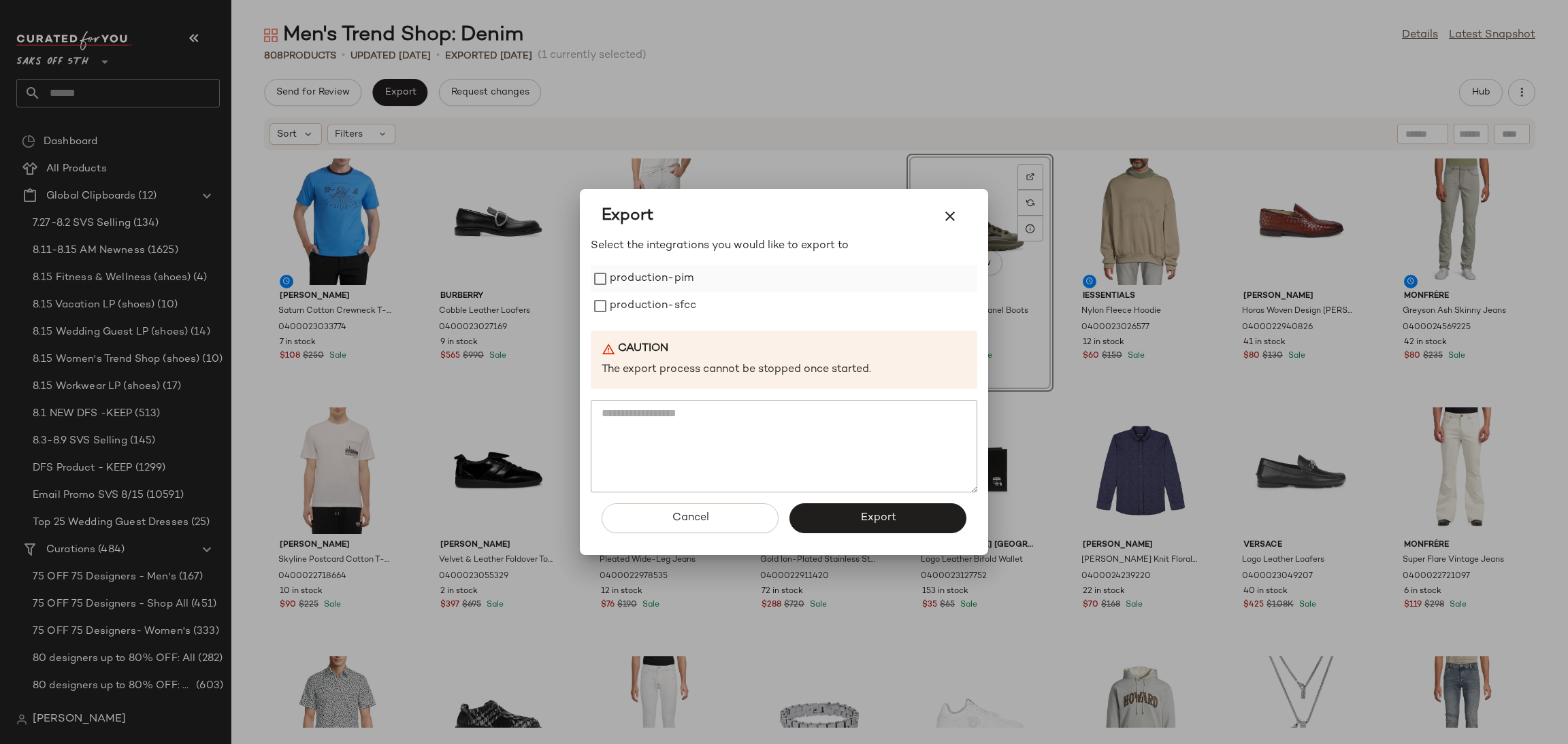
click at [652, 275] on label "production-pim" at bounding box center [651, 279] width 84 height 27
click at [653, 303] on label "production-sfcc" at bounding box center [653, 306] width 87 height 27
click at [853, 522] on button "Export" at bounding box center [877, 518] width 177 height 30
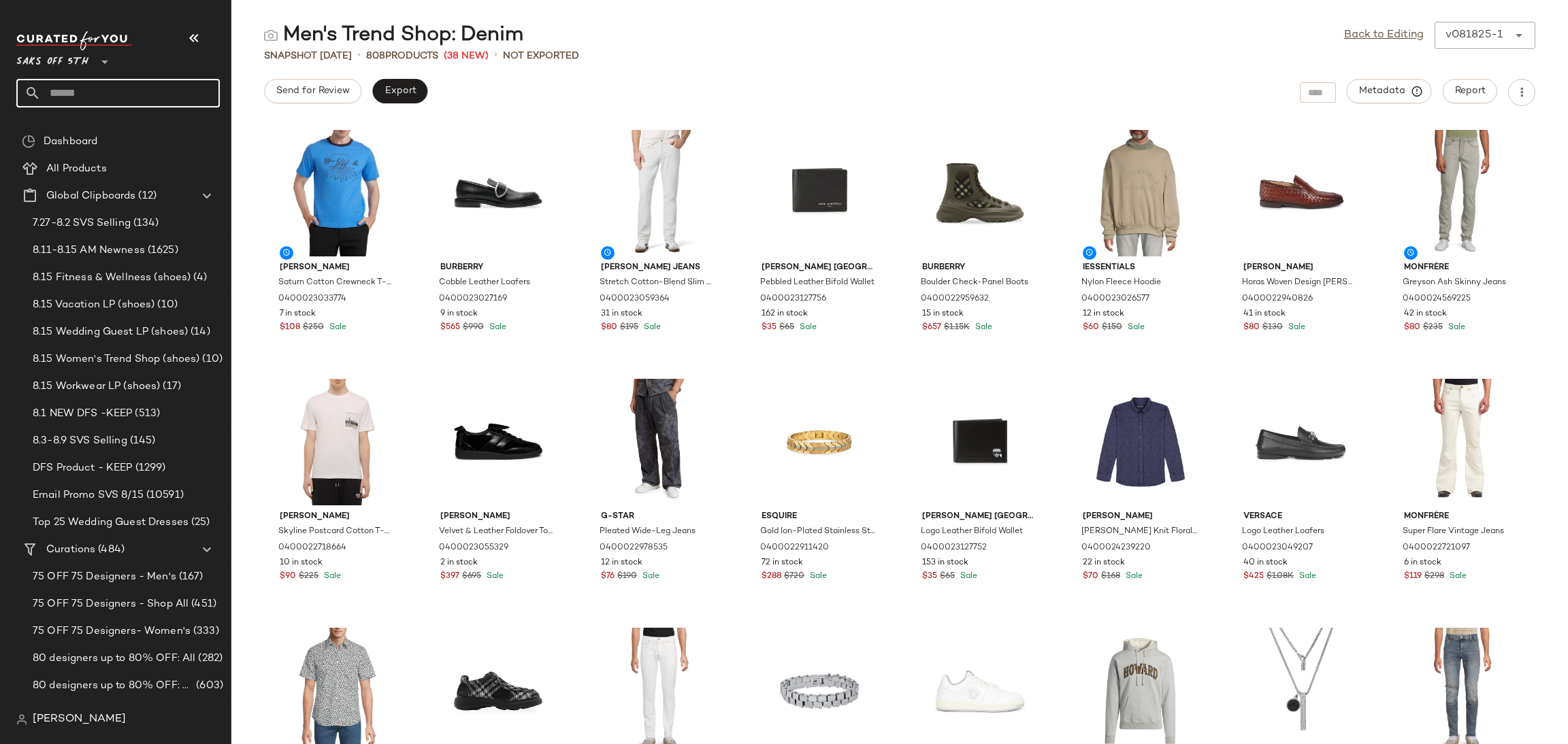
click at [104, 104] on input "text" at bounding box center [130, 93] width 179 height 29
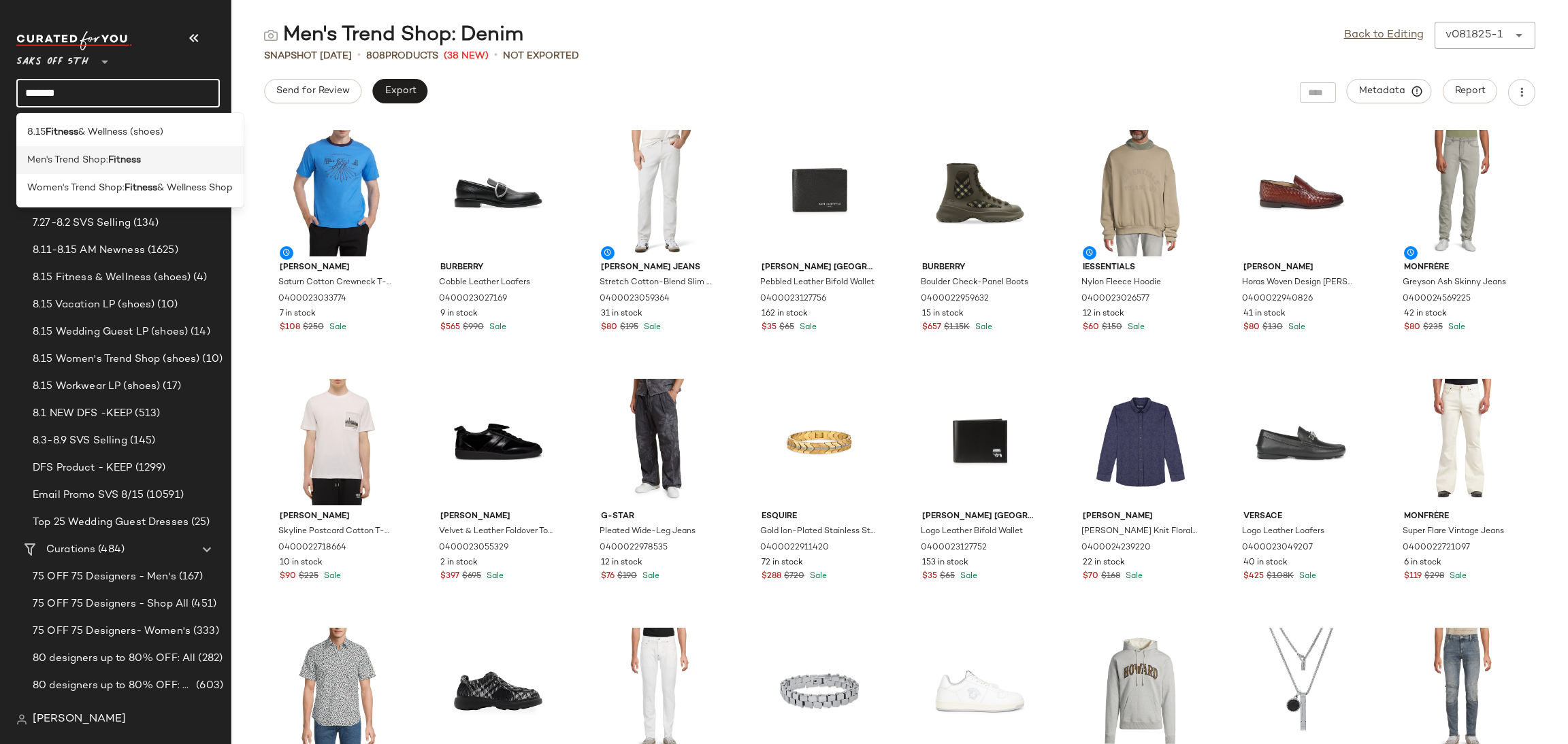
type input "*******"
click at [77, 167] on span "Men's Trend Shop:" at bounding box center [68, 160] width 81 height 14
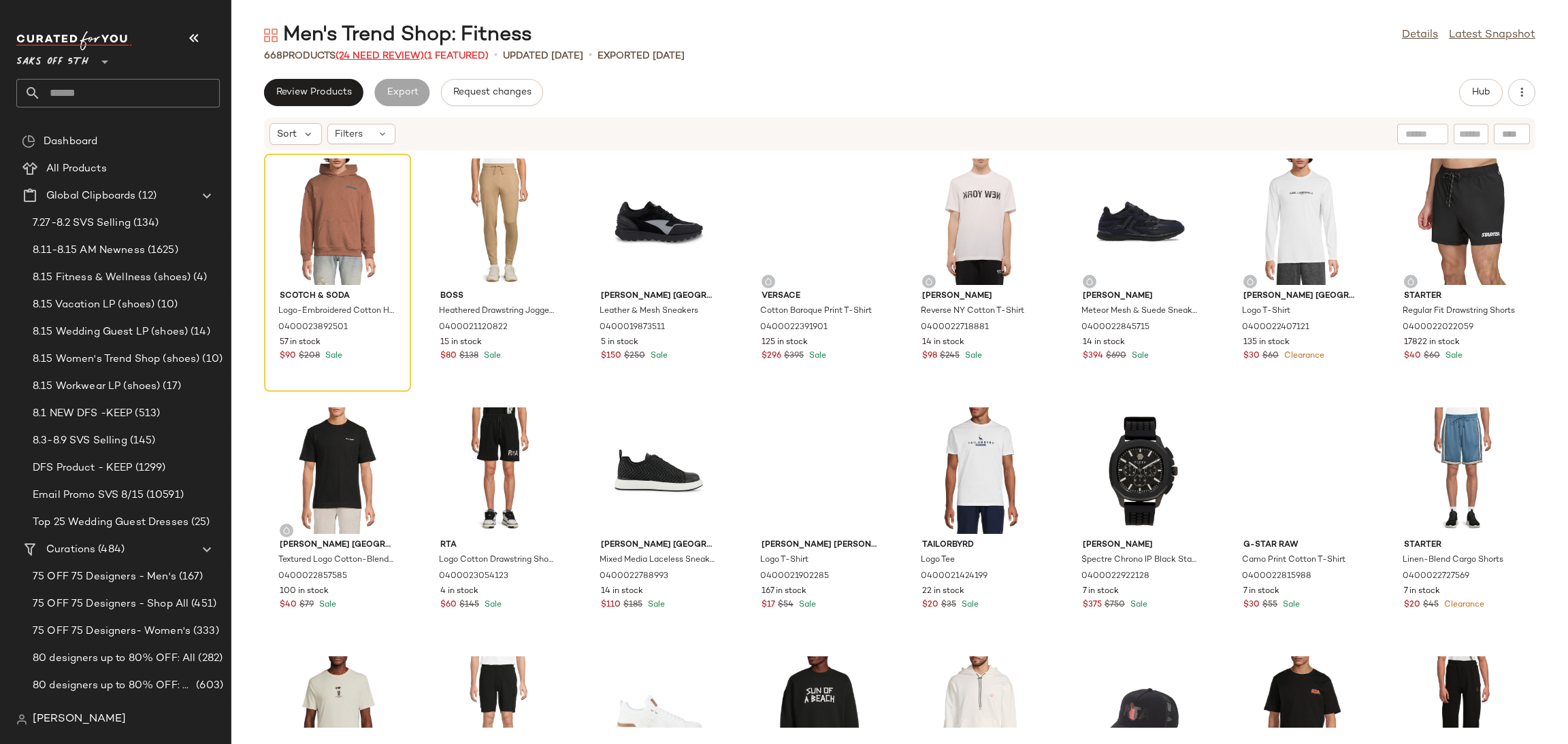
click at [390, 53] on span "(24 Need Review)" at bounding box center [380, 56] width 89 height 10
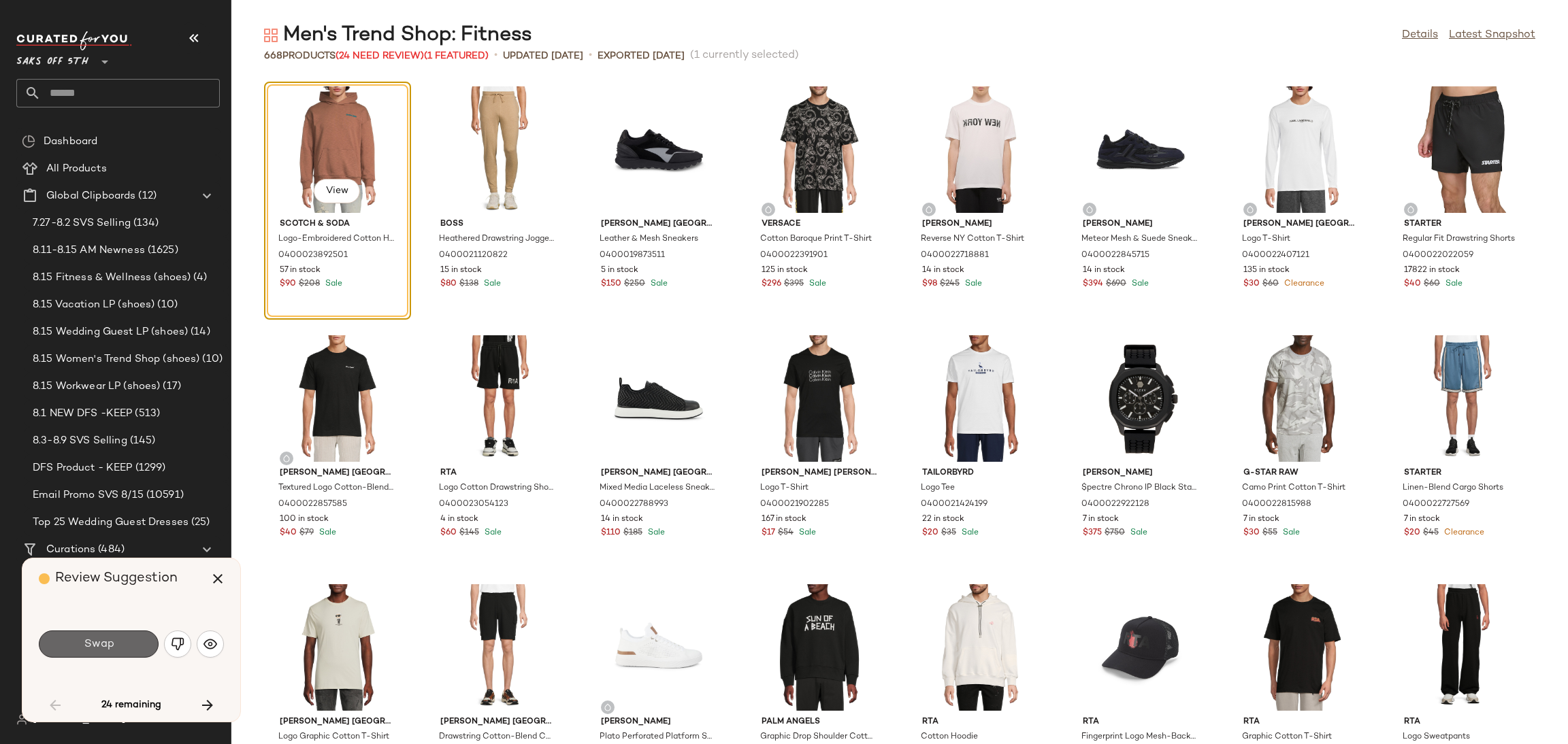
click at [110, 639] on span "Swap" at bounding box center [98, 645] width 30 height 13
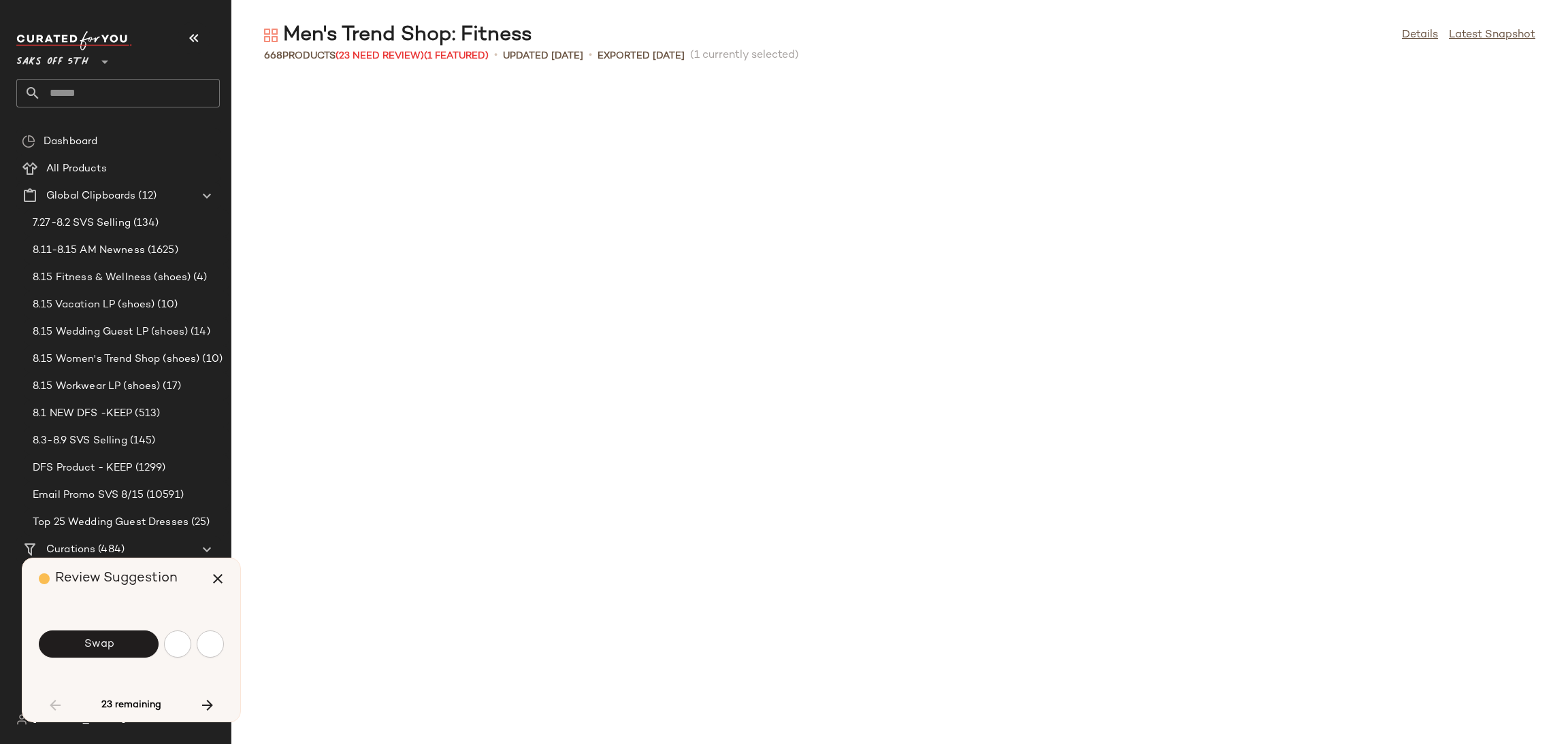
scroll to position [758, 0]
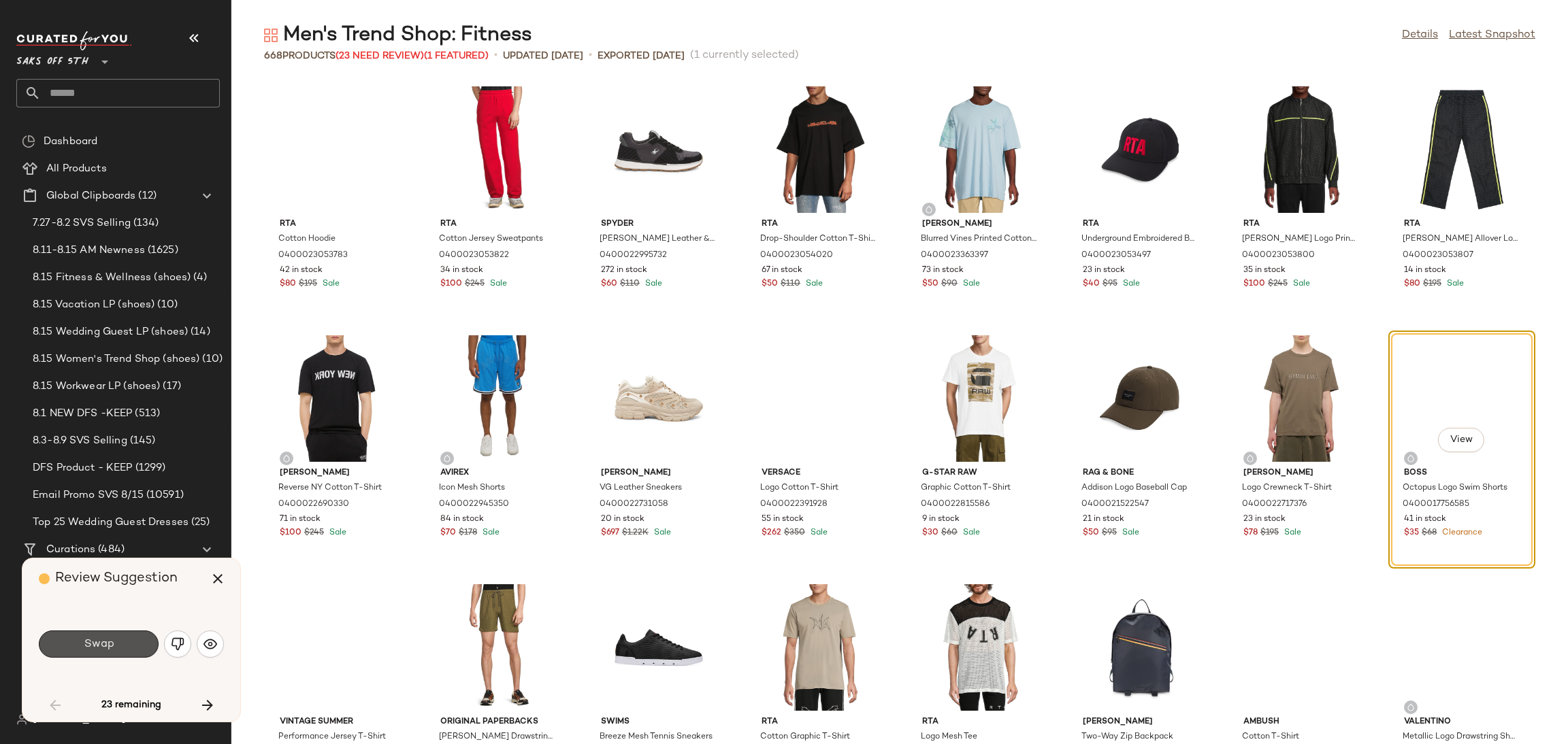
click at [110, 639] on span "Swap" at bounding box center [98, 645] width 30 height 13
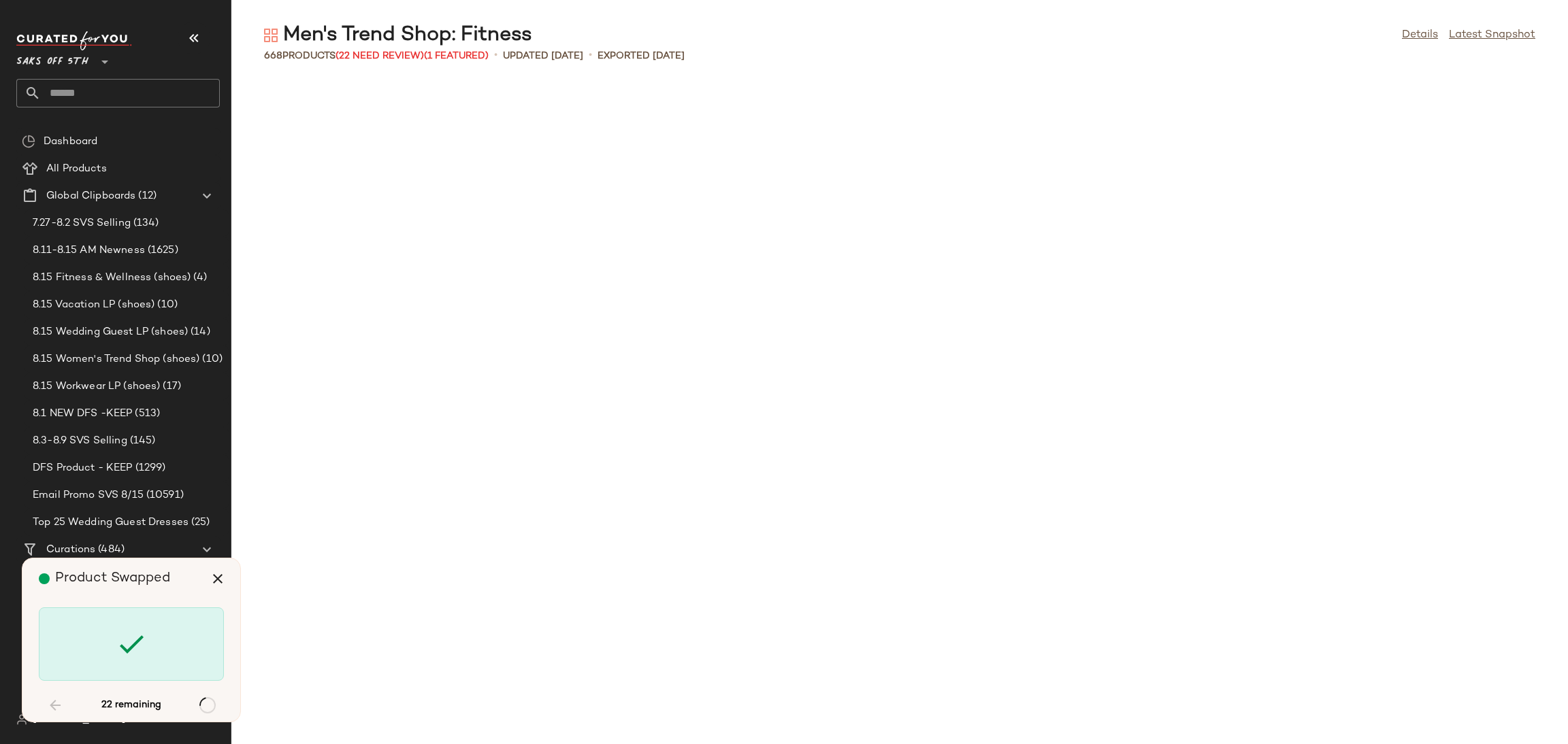
scroll to position [1742, 0]
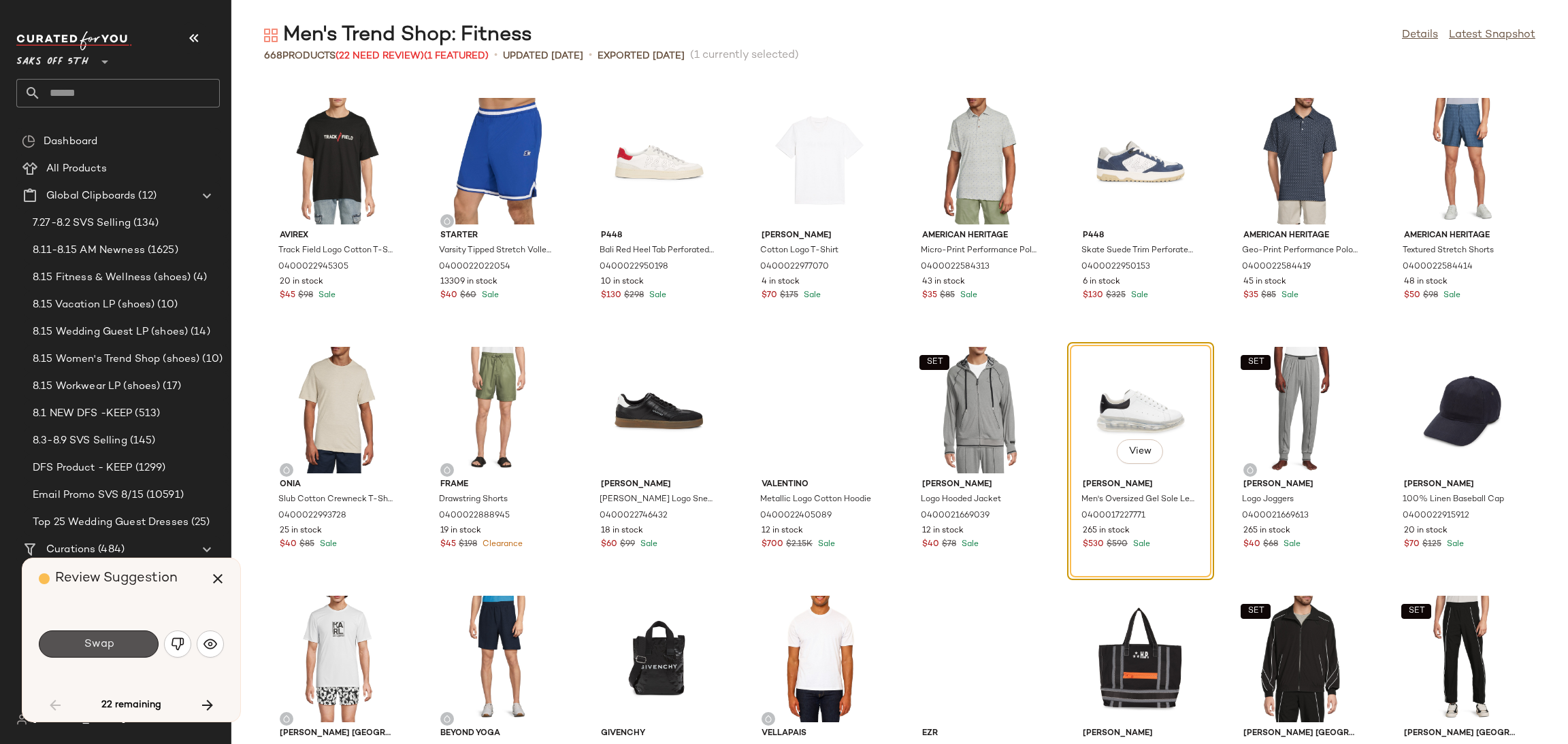
click at [110, 639] on span "Swap" at bounding box center [98, 645] width 30 height 13
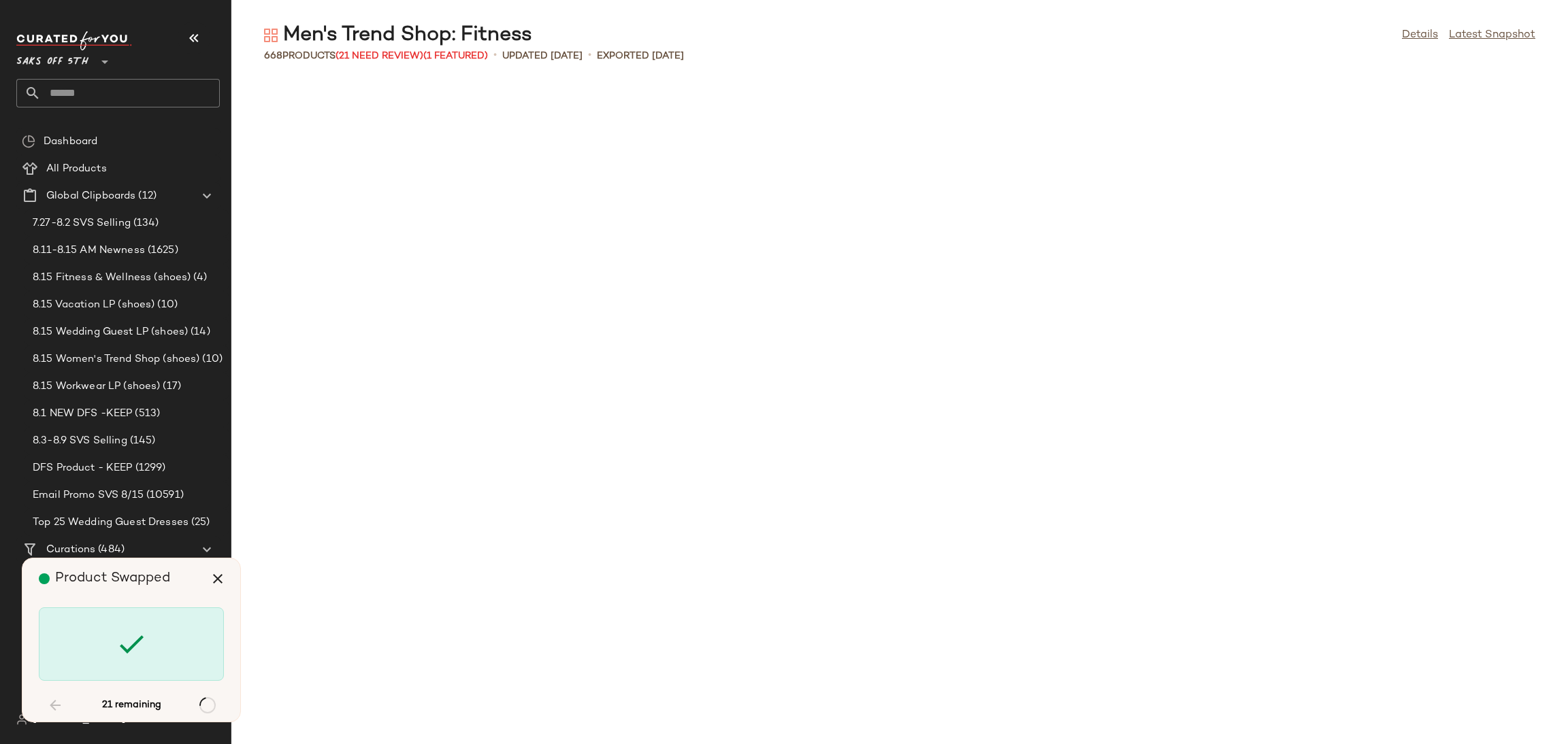
scroll to position [4481, 0]
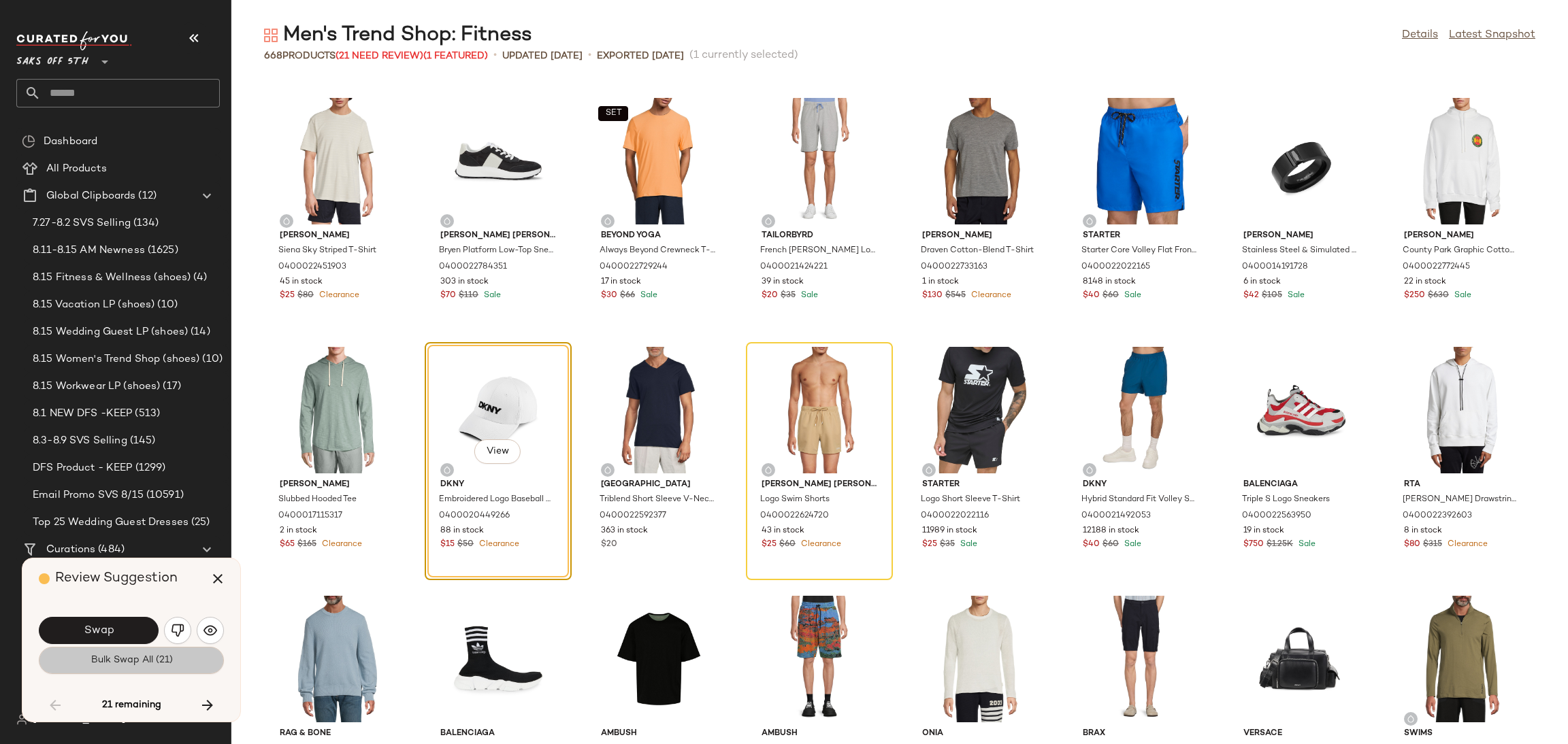
click at [137, 672] on button "Bulk Swap All (21)" at bounding box center [131, 660] width 185 height 27
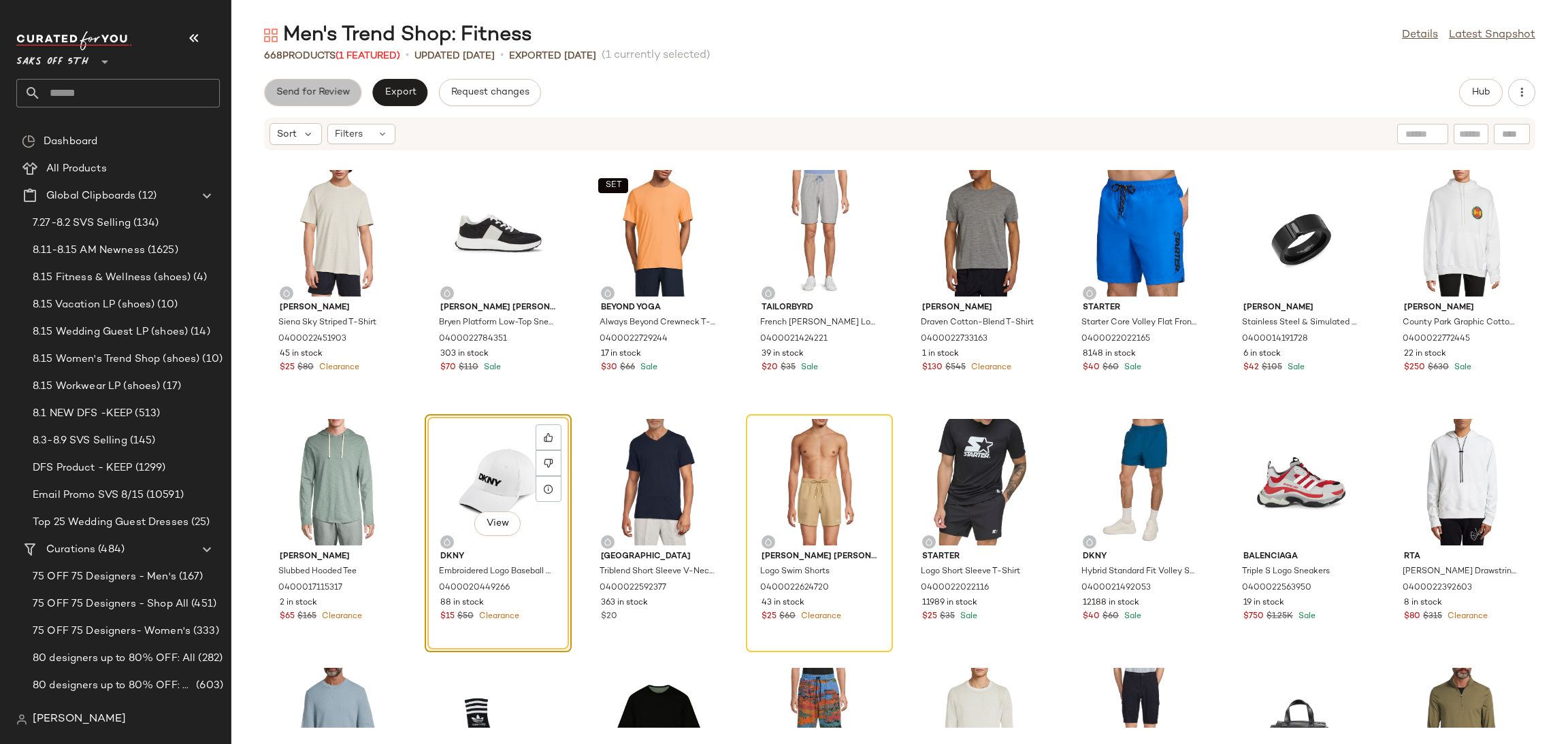
click at [303, 94] on span "Send for Review" at bounding box center [312, 92] width 74 height 11
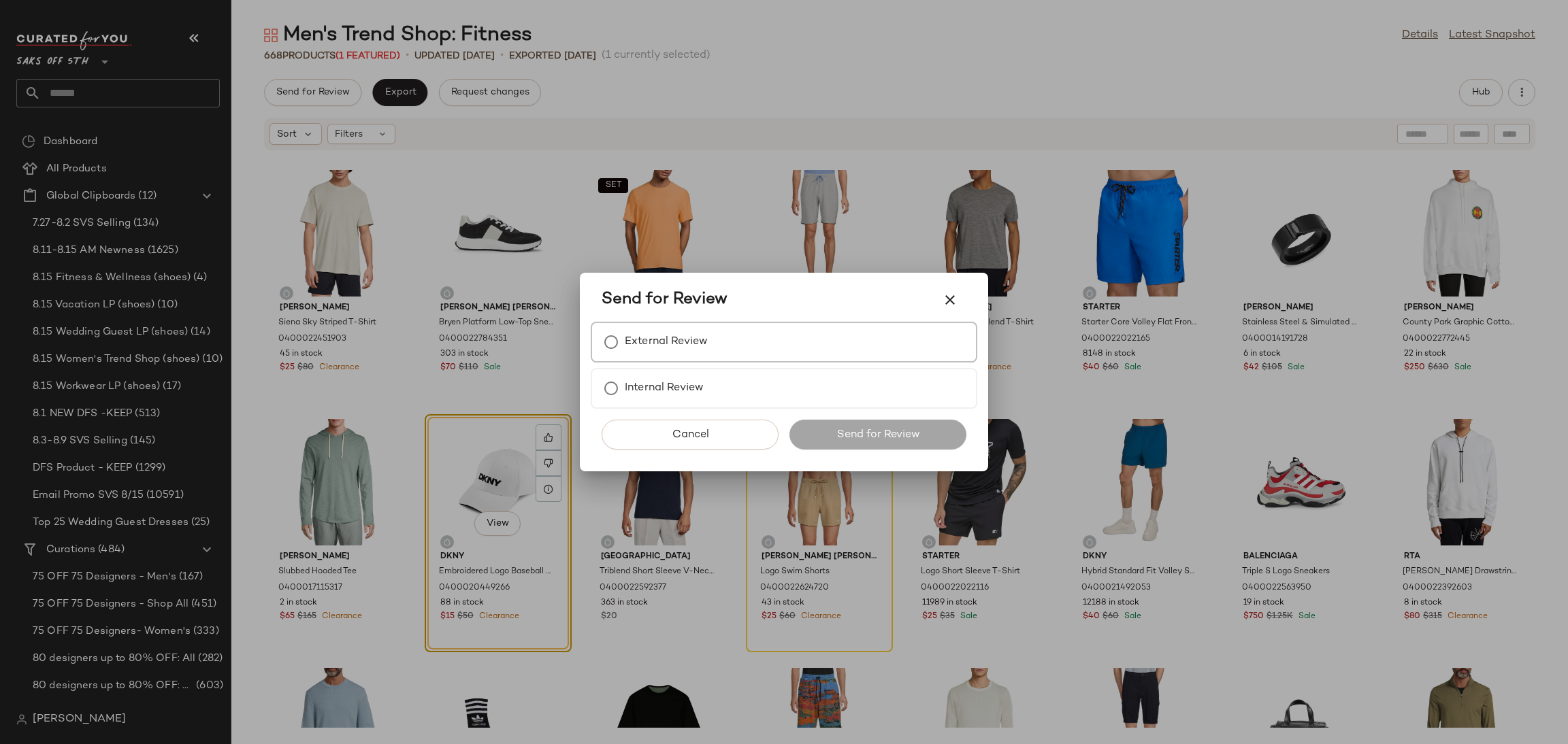
click at [627, 347] on label "External Review" at bounding box center [666, 342] width 83 height 27
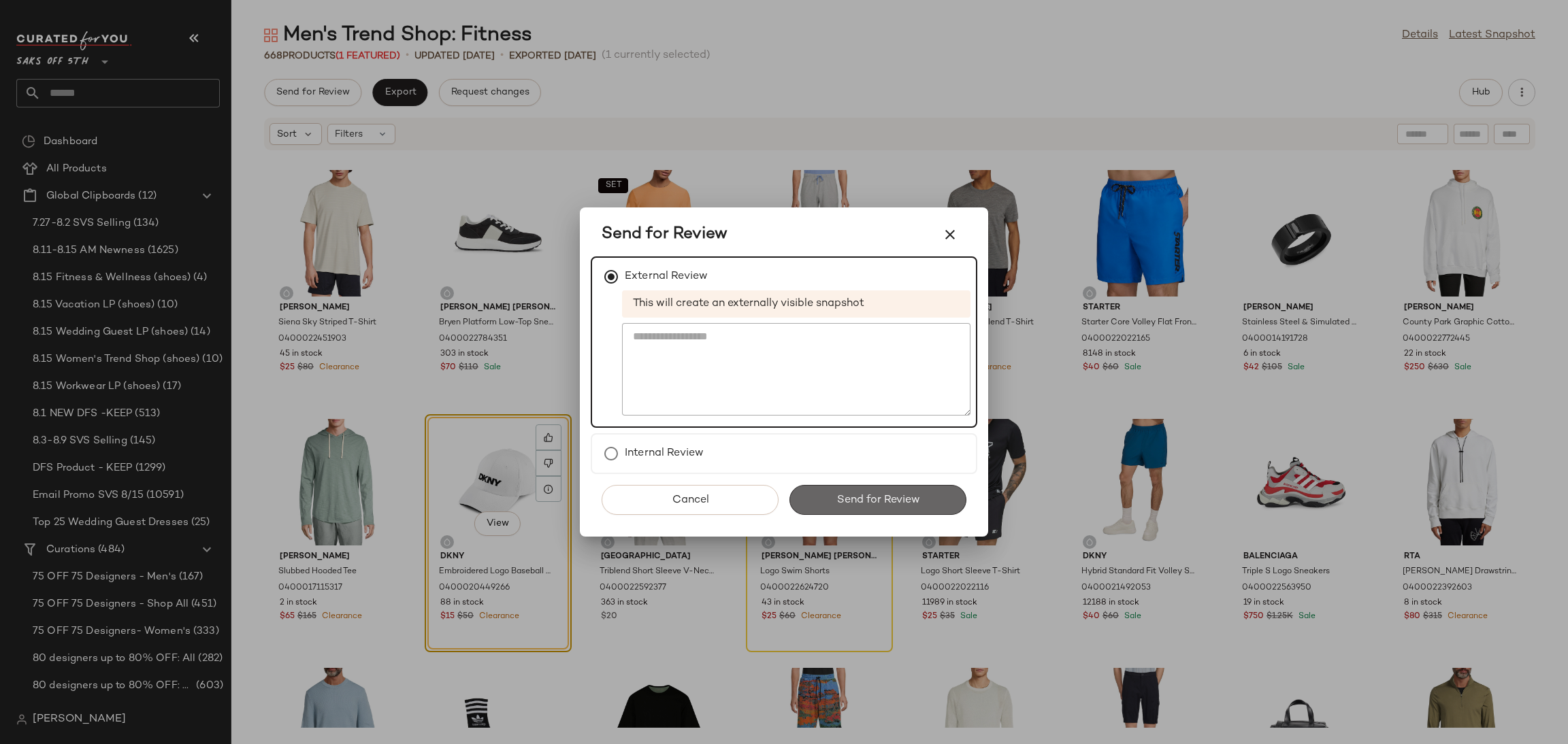
click at [891, 496] on span "Send for Review" at bounding box center [877, 500] width 84 height 13
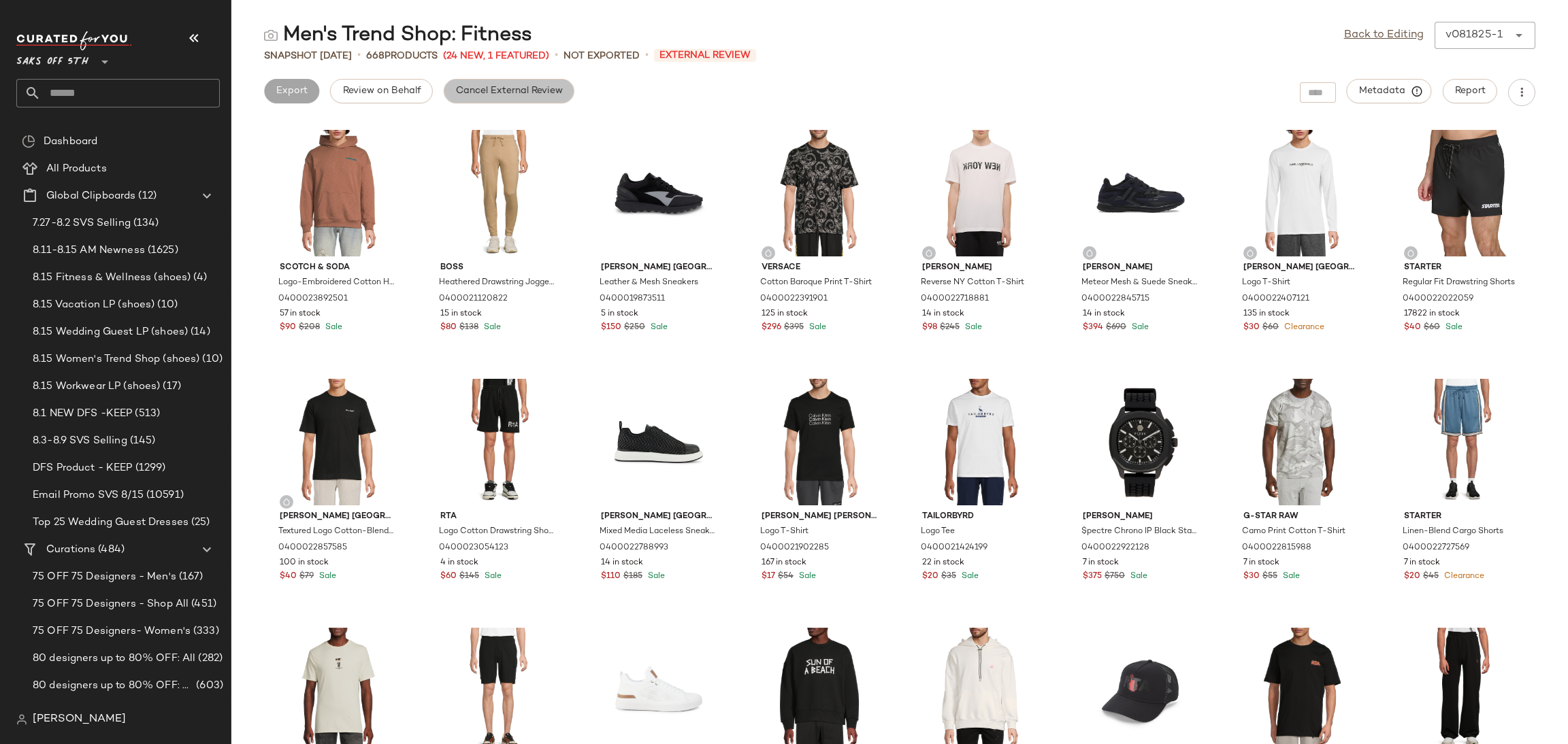
click at [485, 94] on span "Cancel External Review" at bounding box center [509, 91] width 108 height 11
click at [1387, 33] on link "Back to Editing" at bounding box center [1384, 35] width 80 height 16
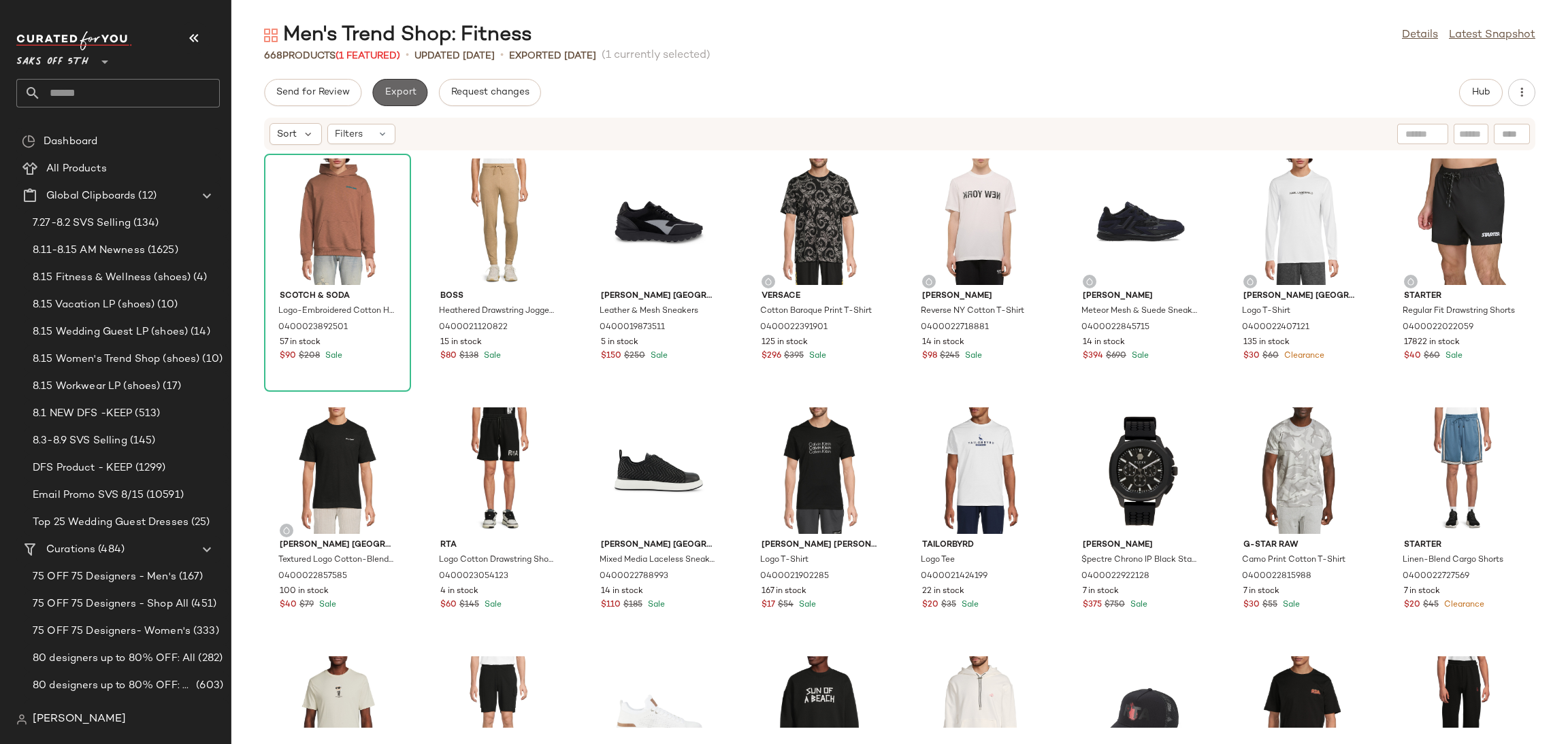
click at [405, 94] on span "Export" at bounding box center [399, 92] width 32 height 11
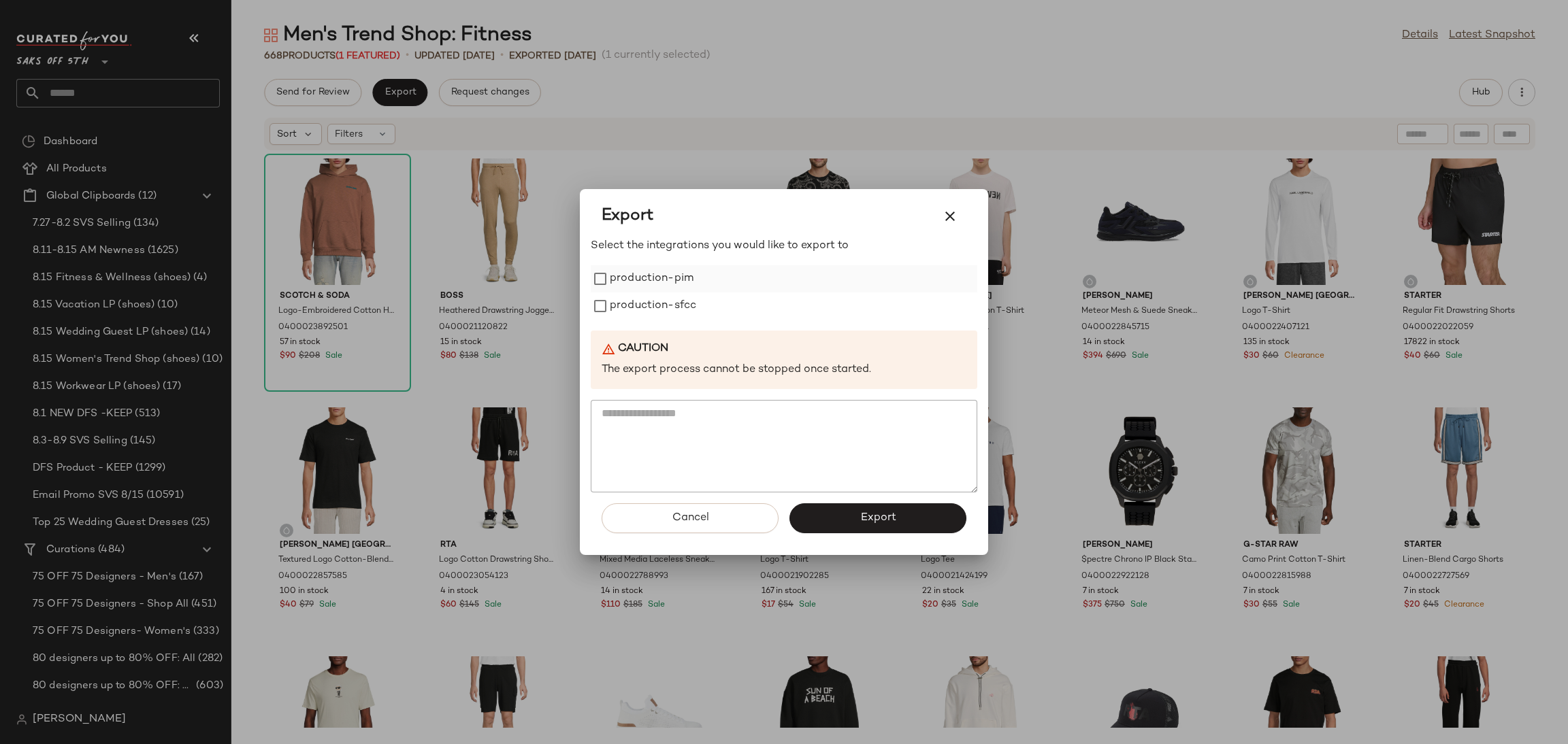
click at [627, 277] on label "production-pim" at bounding box center [651, 279] width 84 height 27
click at [634, 306] on label "production-sfcc" at bounding box center [653, 306] width 87 height 27
click at [879, 516] on span "Export" at bounding box center [877, 518] width 36 height 13
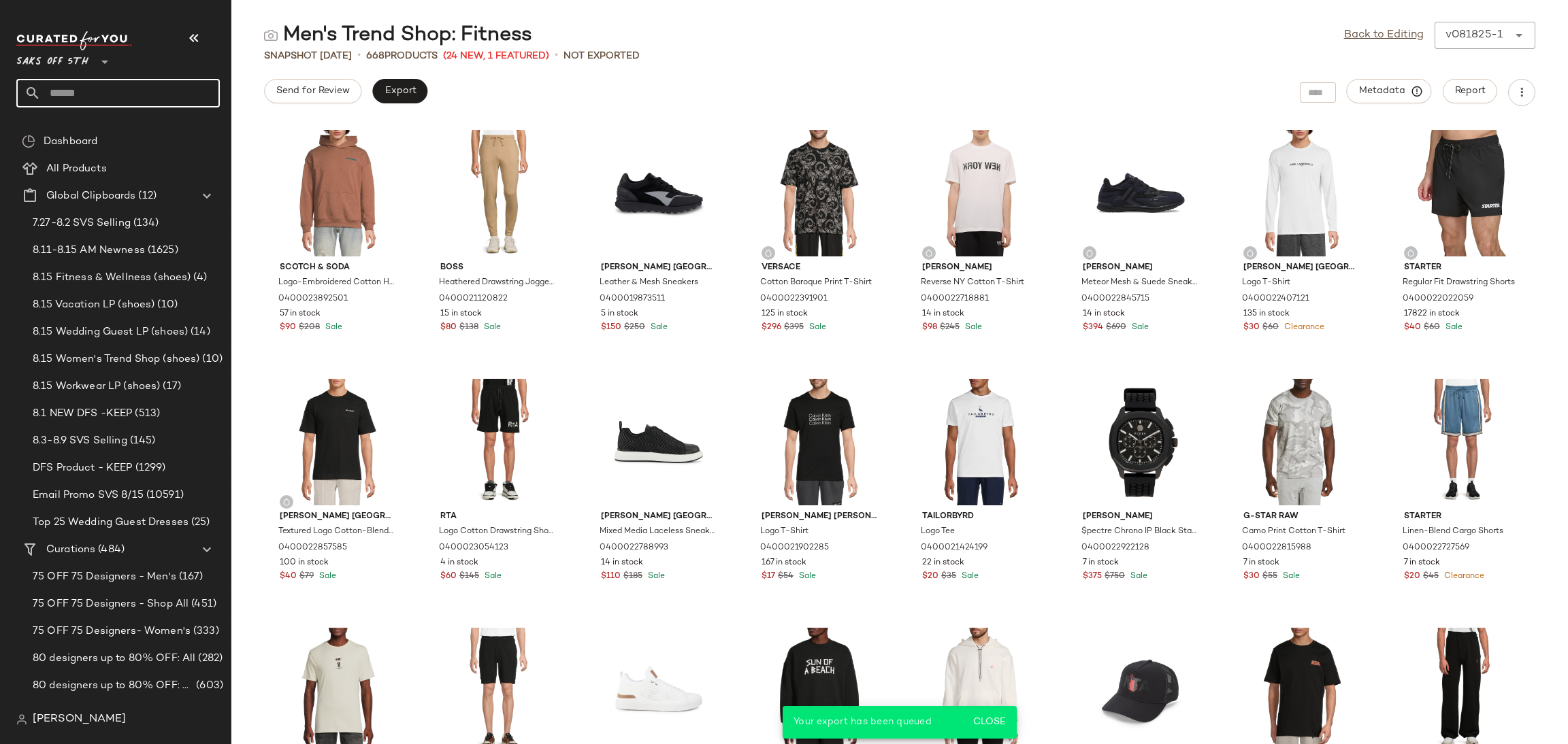
click at [133, 94] on input "text" at bounding box center [130, 93] width 179 height 29
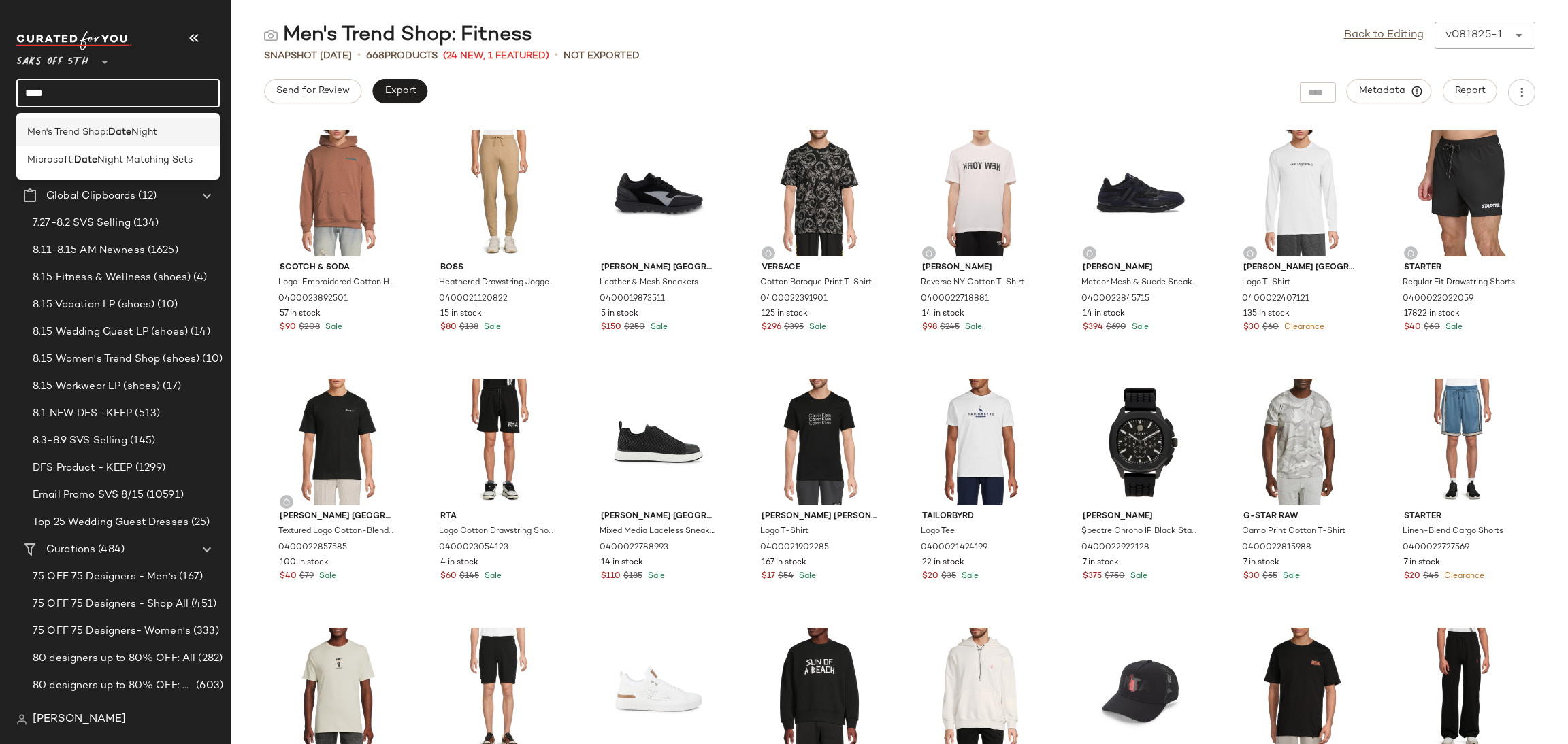
type input "****"
click at [94, 134] on span "Men's Trend Shop:" at bounding box center [68, 132] width 81 height 14
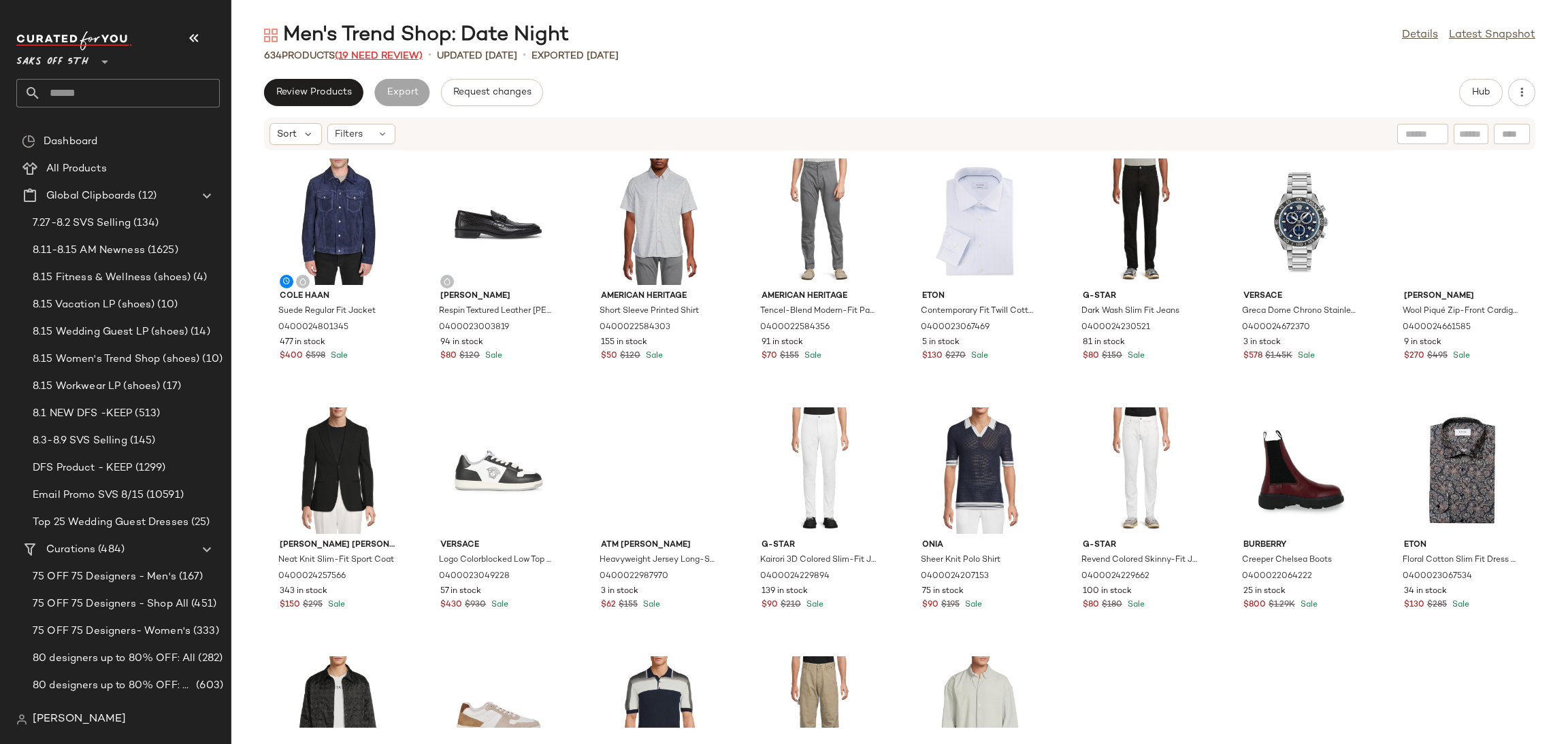
click at [389, 54] on span "(19 Need Review)" at bounding box center [379, 56] width 88 height 10
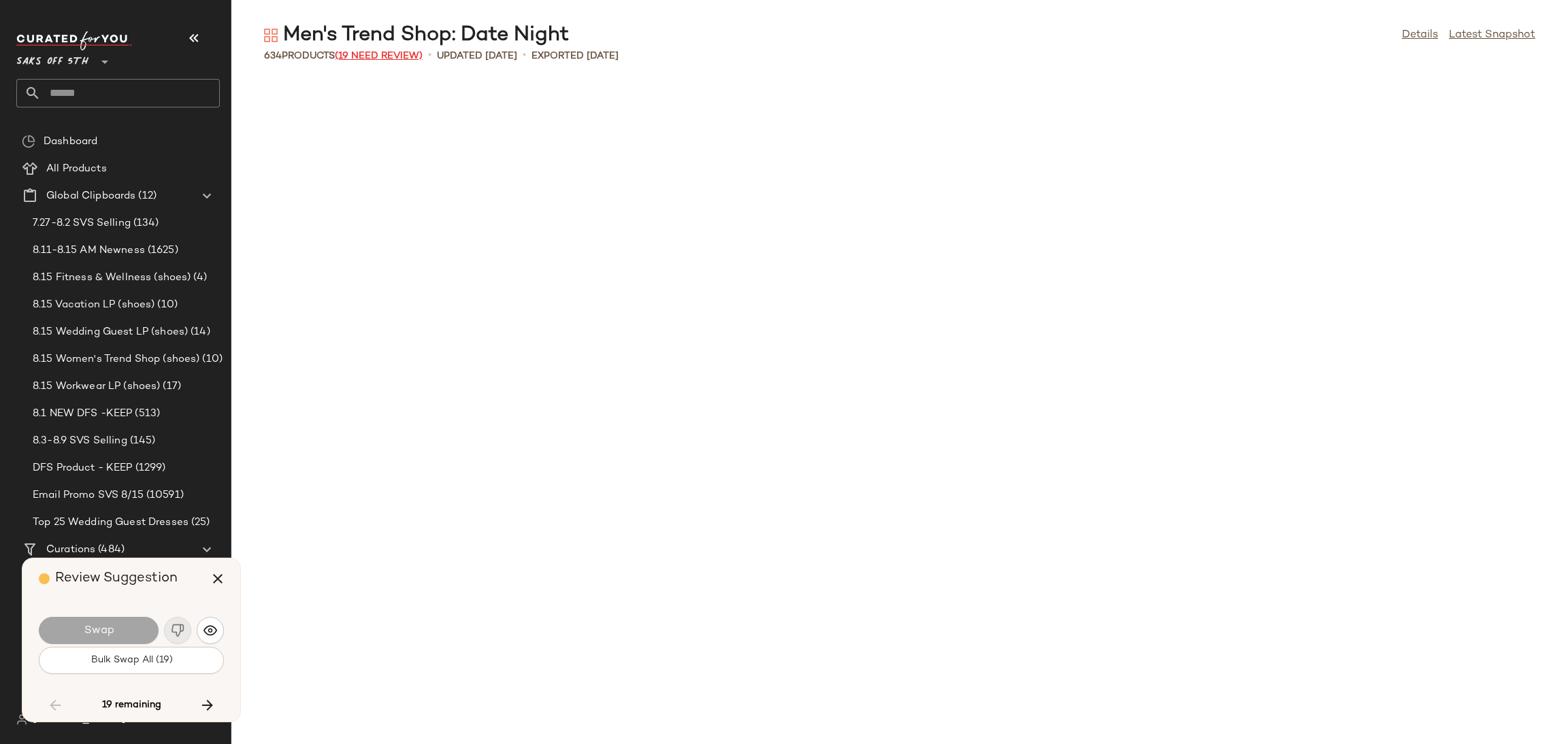
scroll to position [3237, 0]
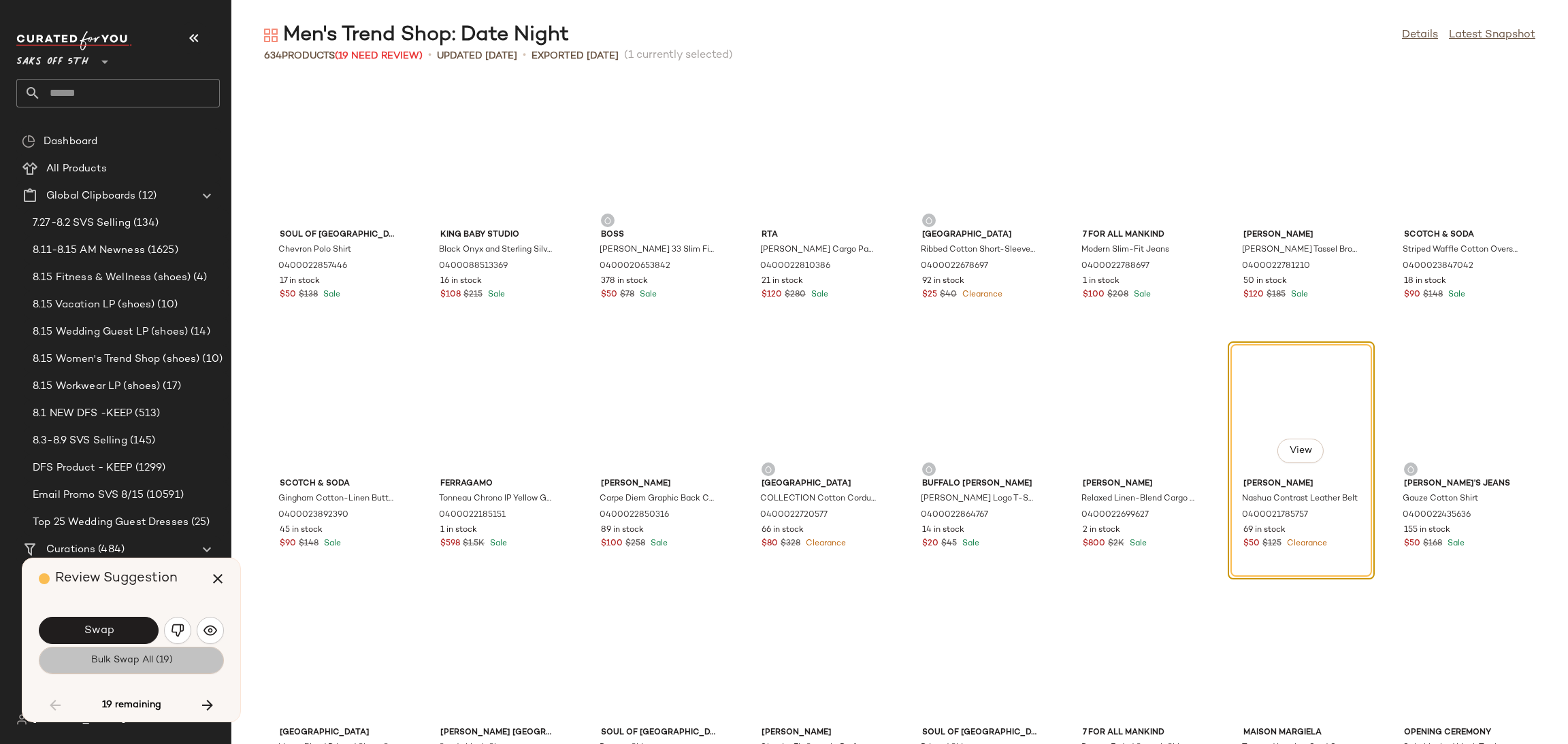
click at [161, 667] on button "Bulk Swap All (19)" at bounding box center [131, 660] width 185 height 27
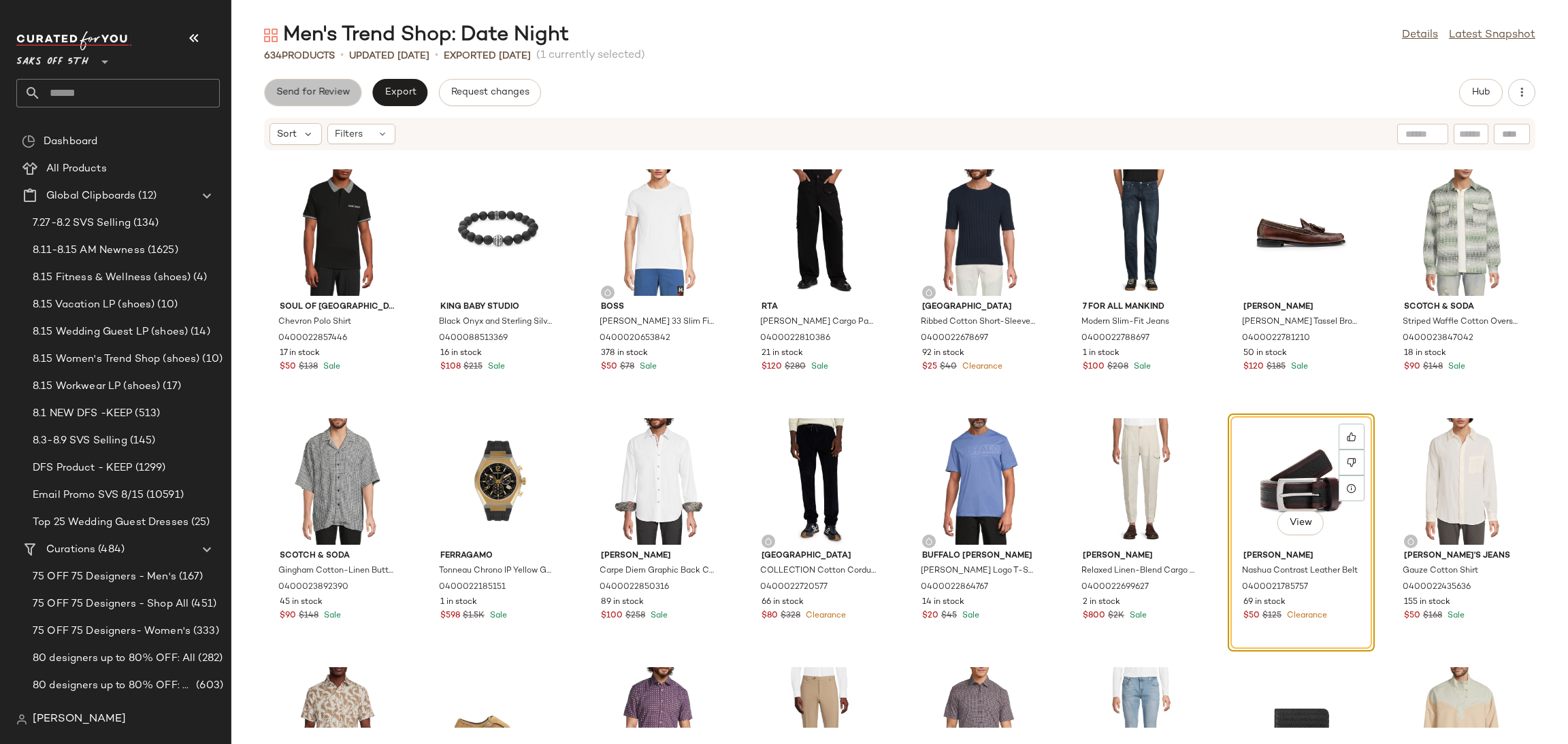
click at [319, 95] on span "Send for Review" at bounding box center [312, 92] width 74 height 11
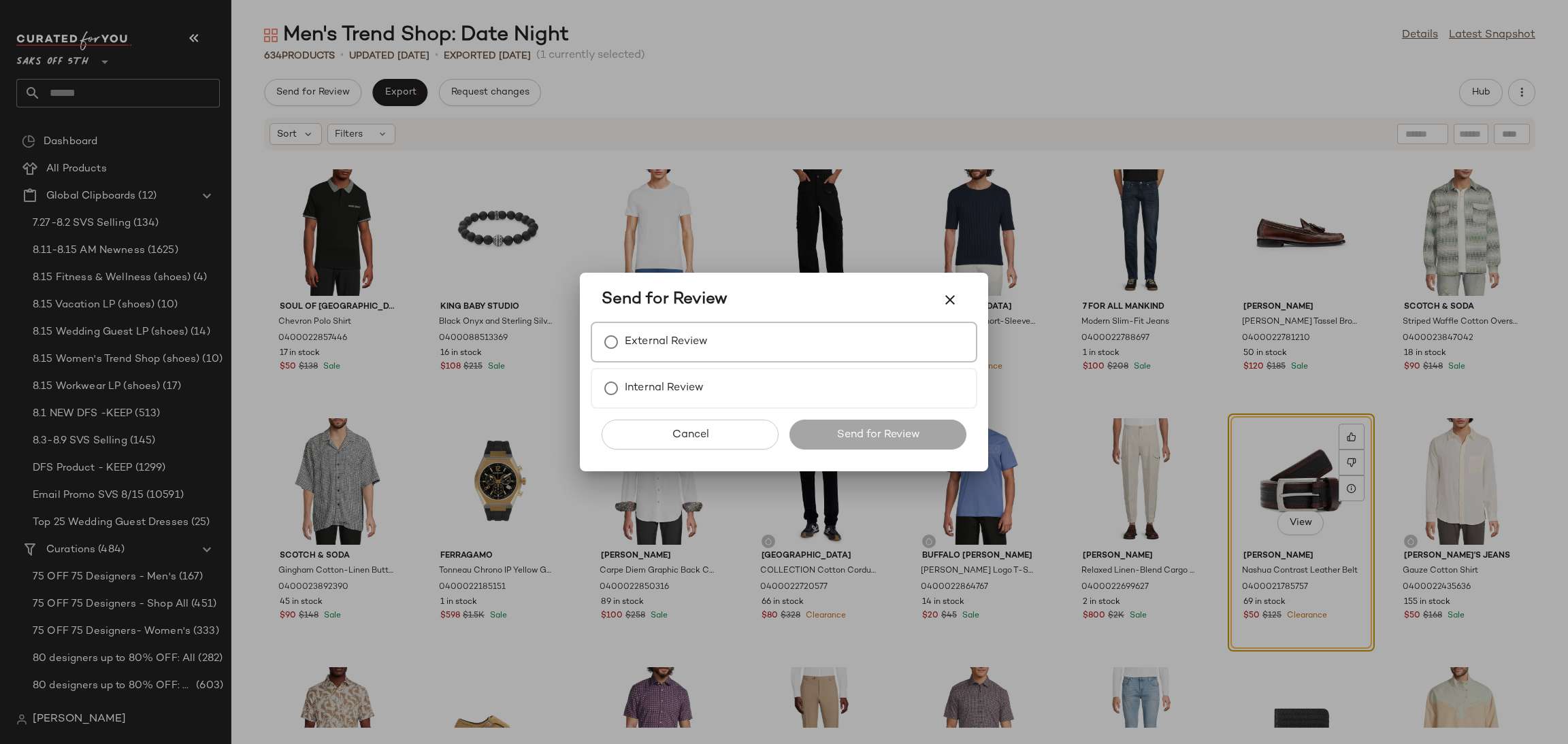
click at [634, 345] on label "External Review" at bounding box center [666, 342] width 83 height 27
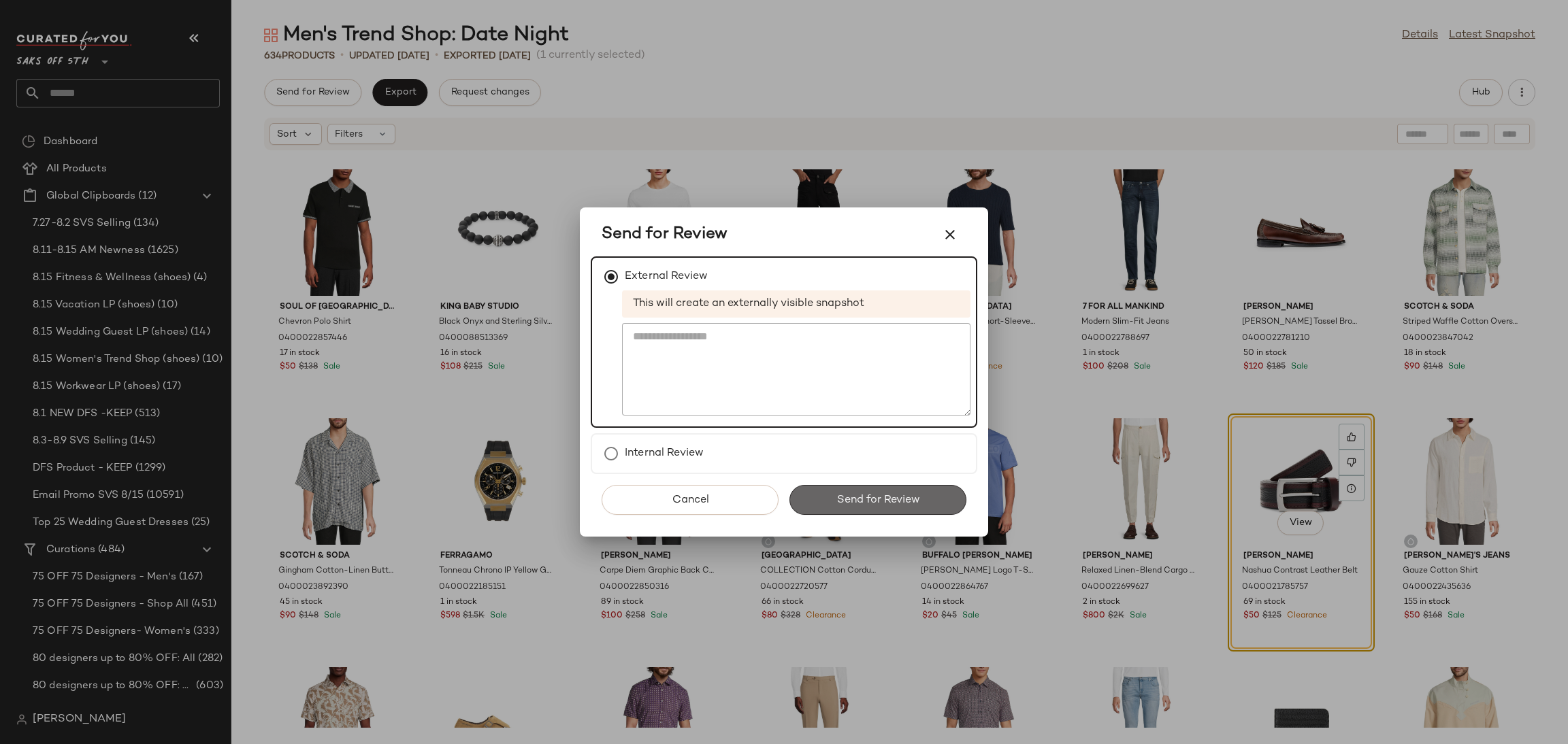
click at [848, 498] on span "Send for Review" at bounding box center [877, 500] width 84 height 13
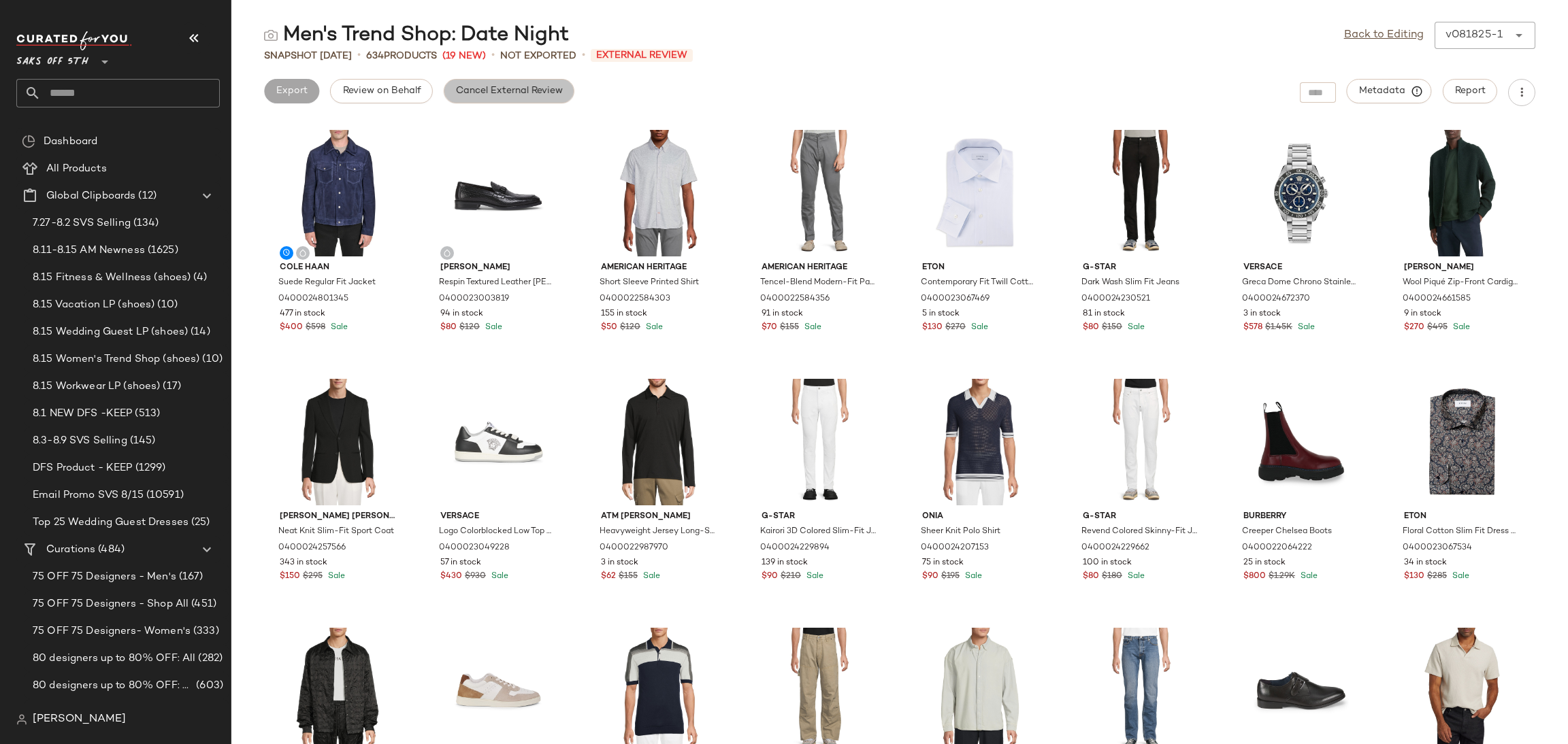
click at [501, 93] on span "Cancel External Review" at bounding box center [509, 91] width 108 height 11
click at [1357, 40] on link "Back to Editing" at bounding box center [1384, 35] width 80 height 16
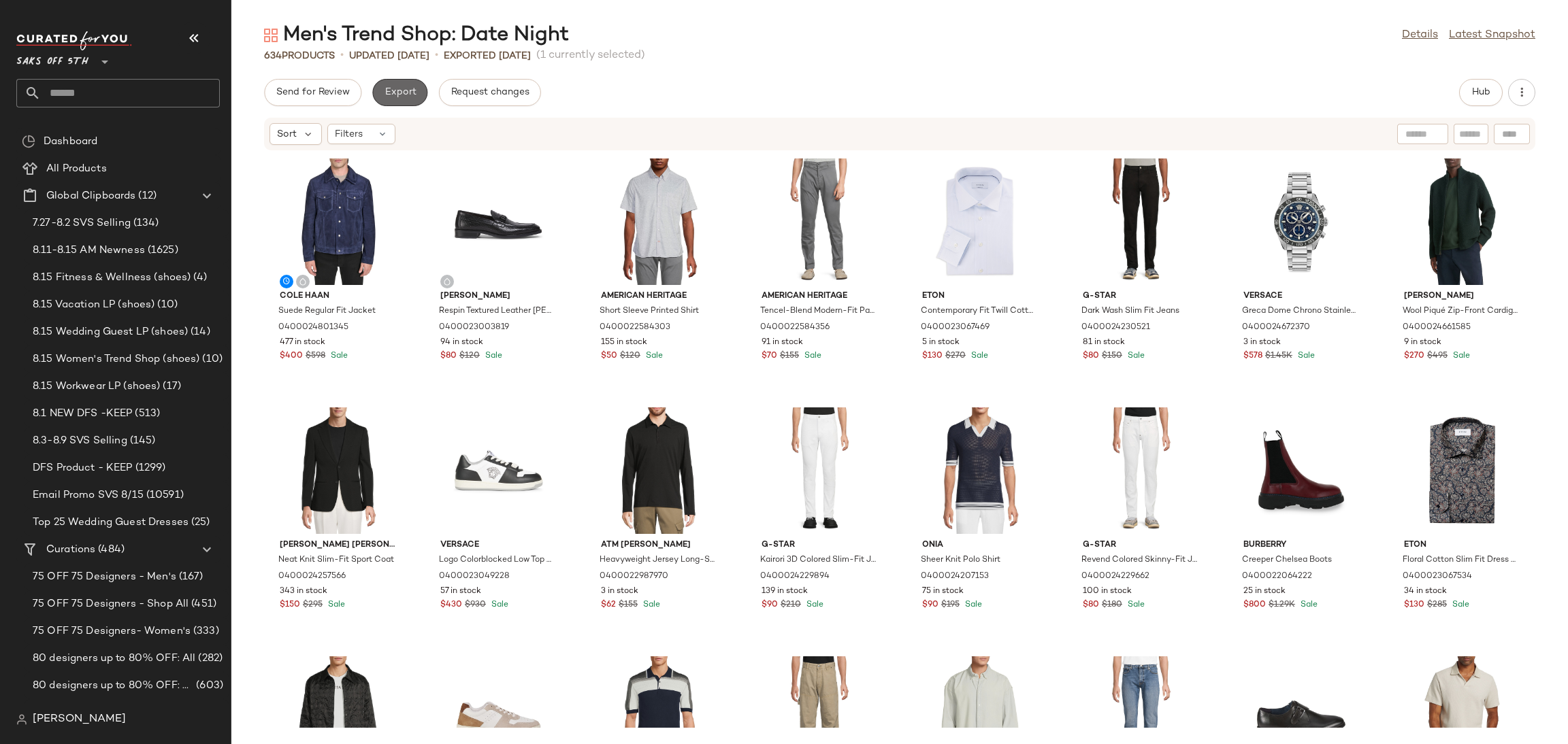
click at [408, 91] on span "Export" at bounding box center [399, 92] width 32 height 11
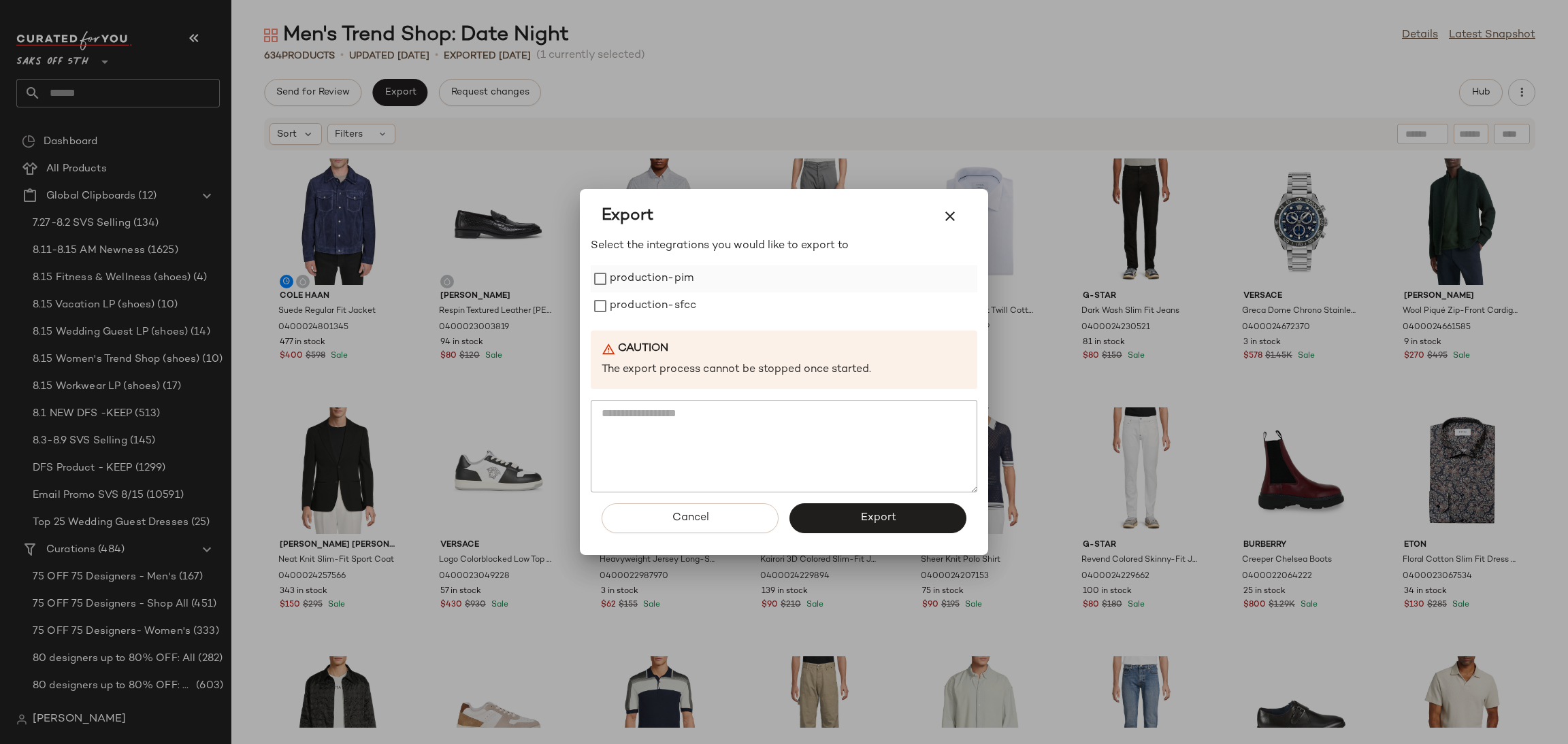
click at [646, 283] on label "production-pim" at bounding box center [651, 279] width 84 height 27
drag, startPoint x: 651, startPoint y: 323, endPoint x: 650, endPoint y: 305, distance: 18.0
click at [650, 305] on div "Select the integrations you would like to export to production-pim production-s…" at bounding box center [784, 365] width 387 height 254
click at [650, 305] on label "production-sfcc" at bounding box center [653, 306] width 87 height 27
click at [859, 531] on button "Export" at bounding box center [877, 518] width 177 height 30
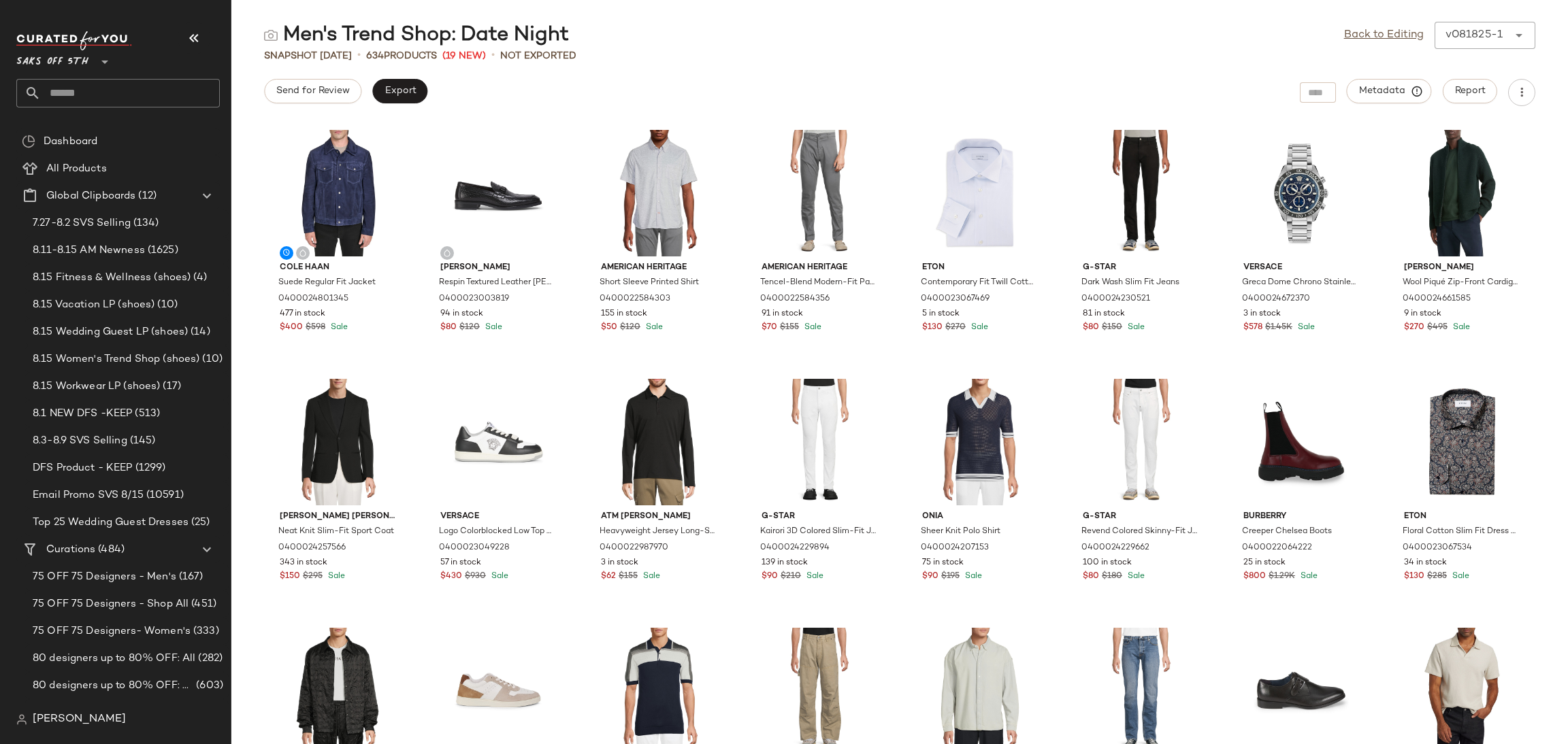
click at [101, 102] on input "text" at bounding box center [130, 93] width 179 height 29
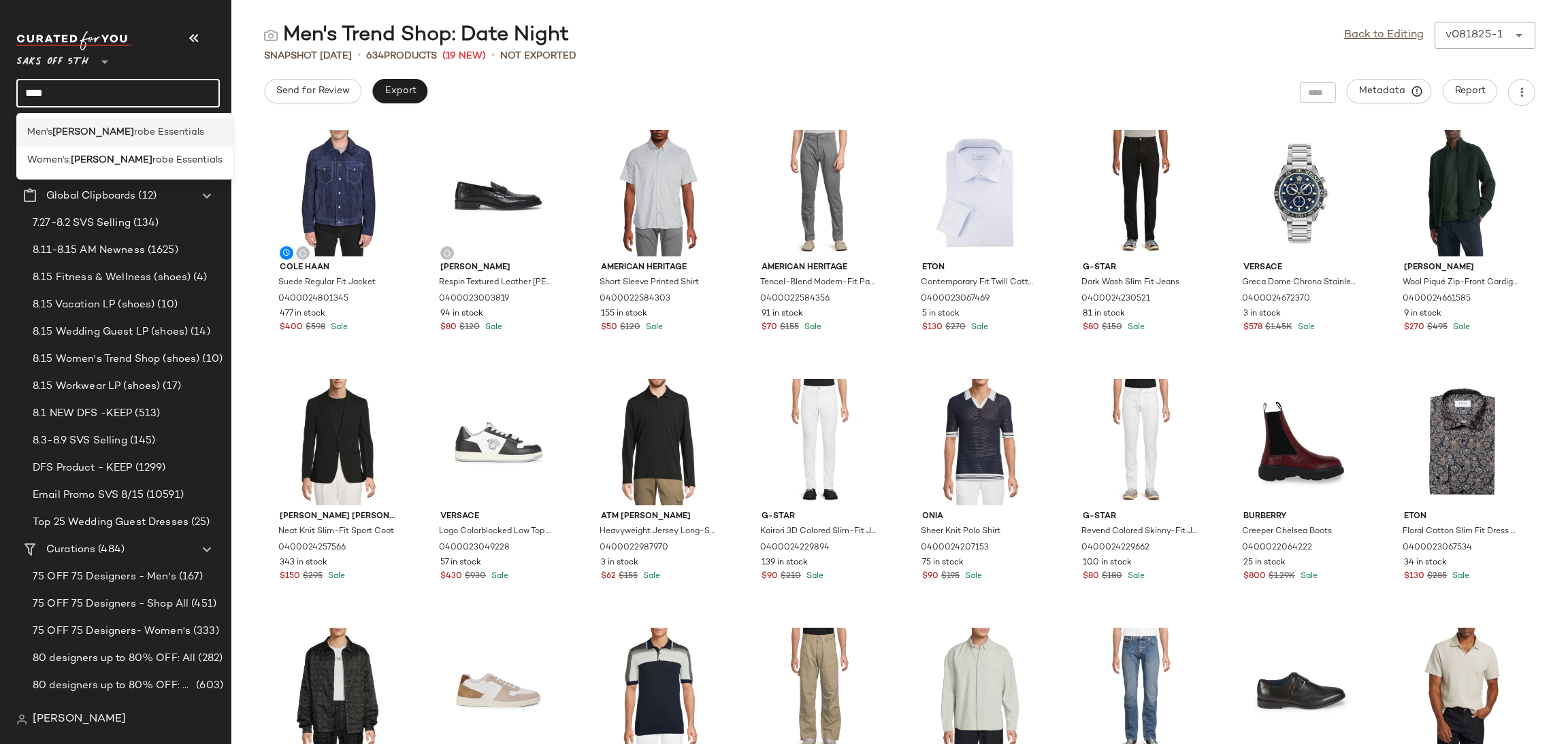
type input "****"
click at [109, 118] on div "Men's Ward robe Essentials" at bounding box center [125, 132] width 217 height 28
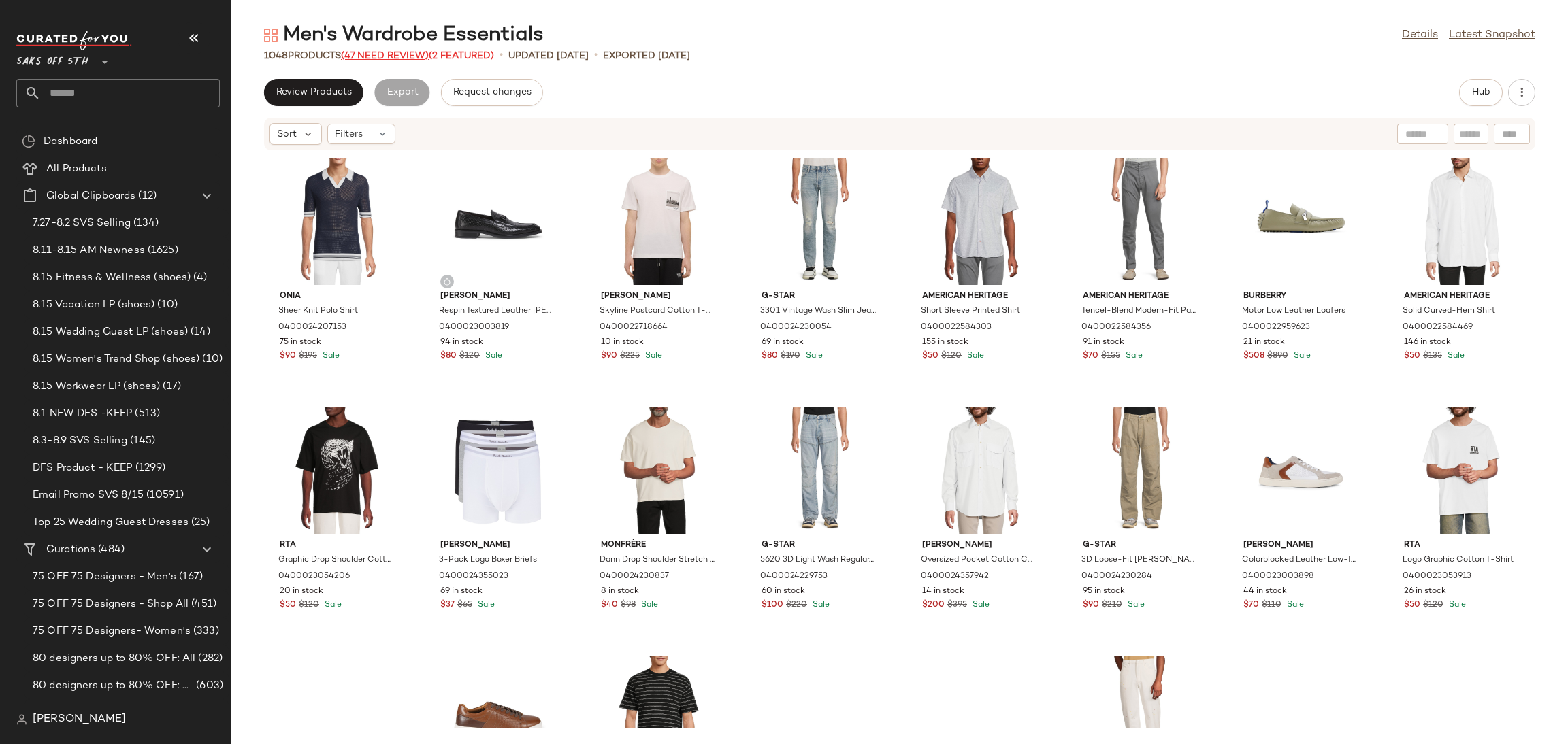
click at [415, 54] on span "(47 Need Review)" at bounding box center [384, 56] width 88 height 10
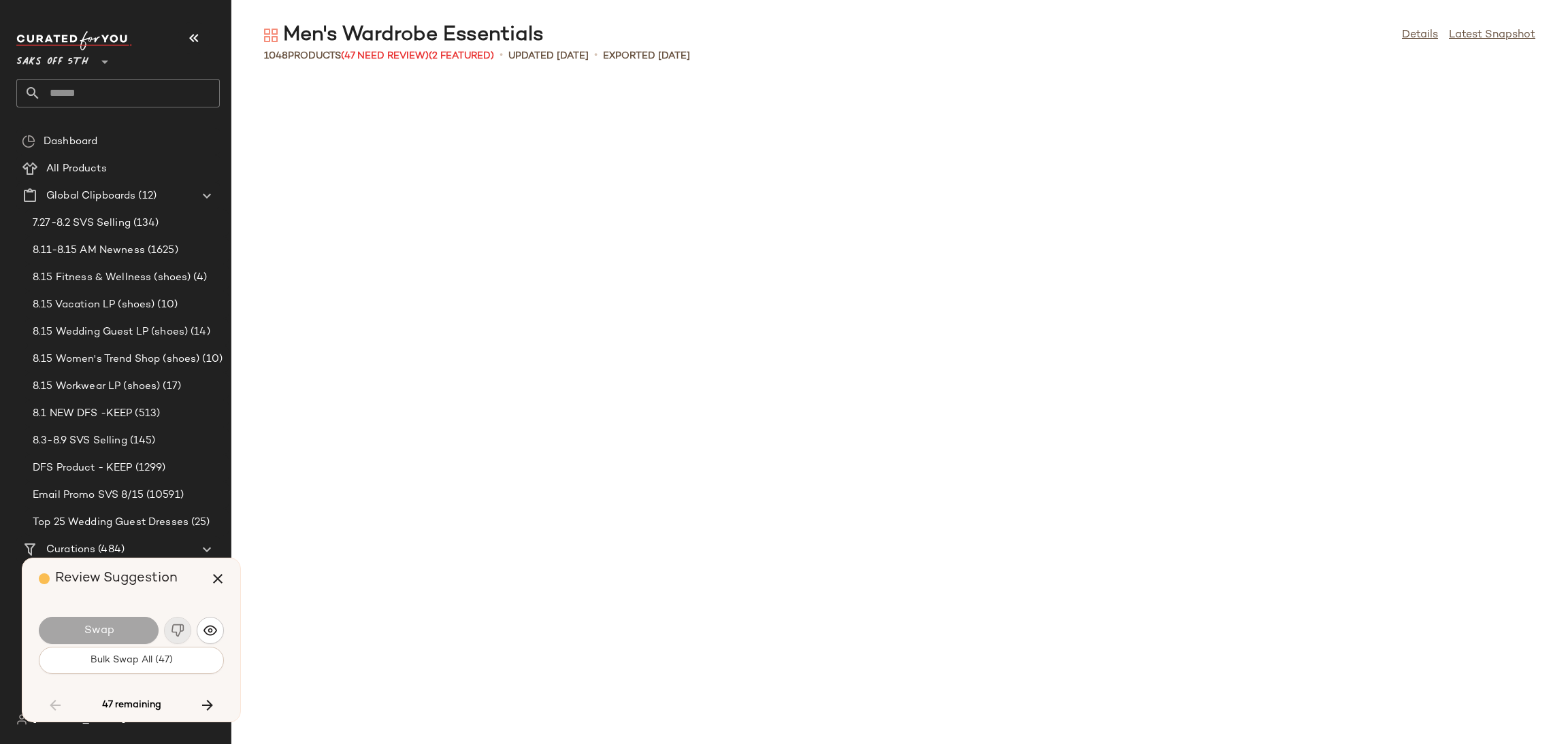
scroll to position [3237, 0]
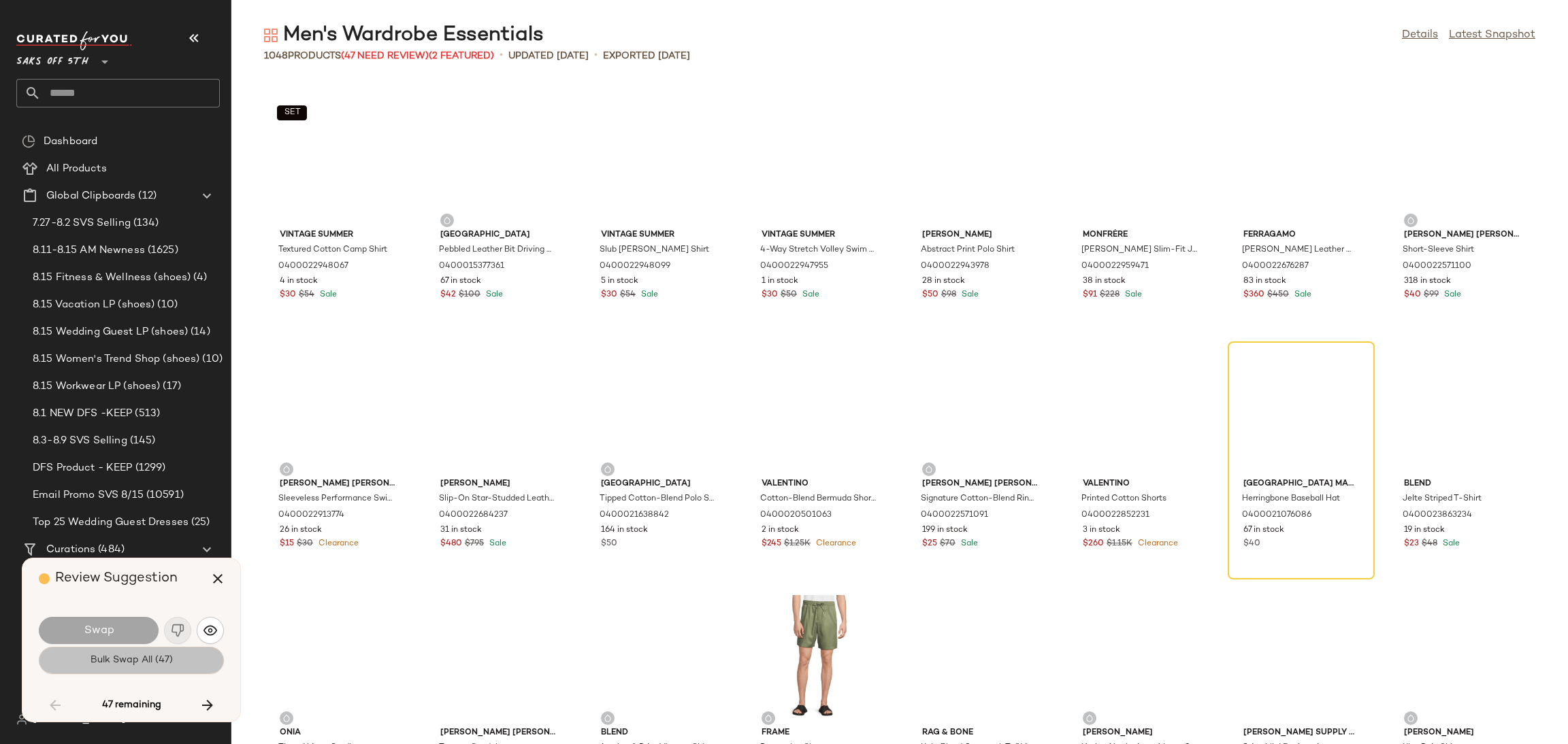
click at [116, 662] on span "Bulk Swap All (47)" at bounding box center [132, 660] width 83 height 11
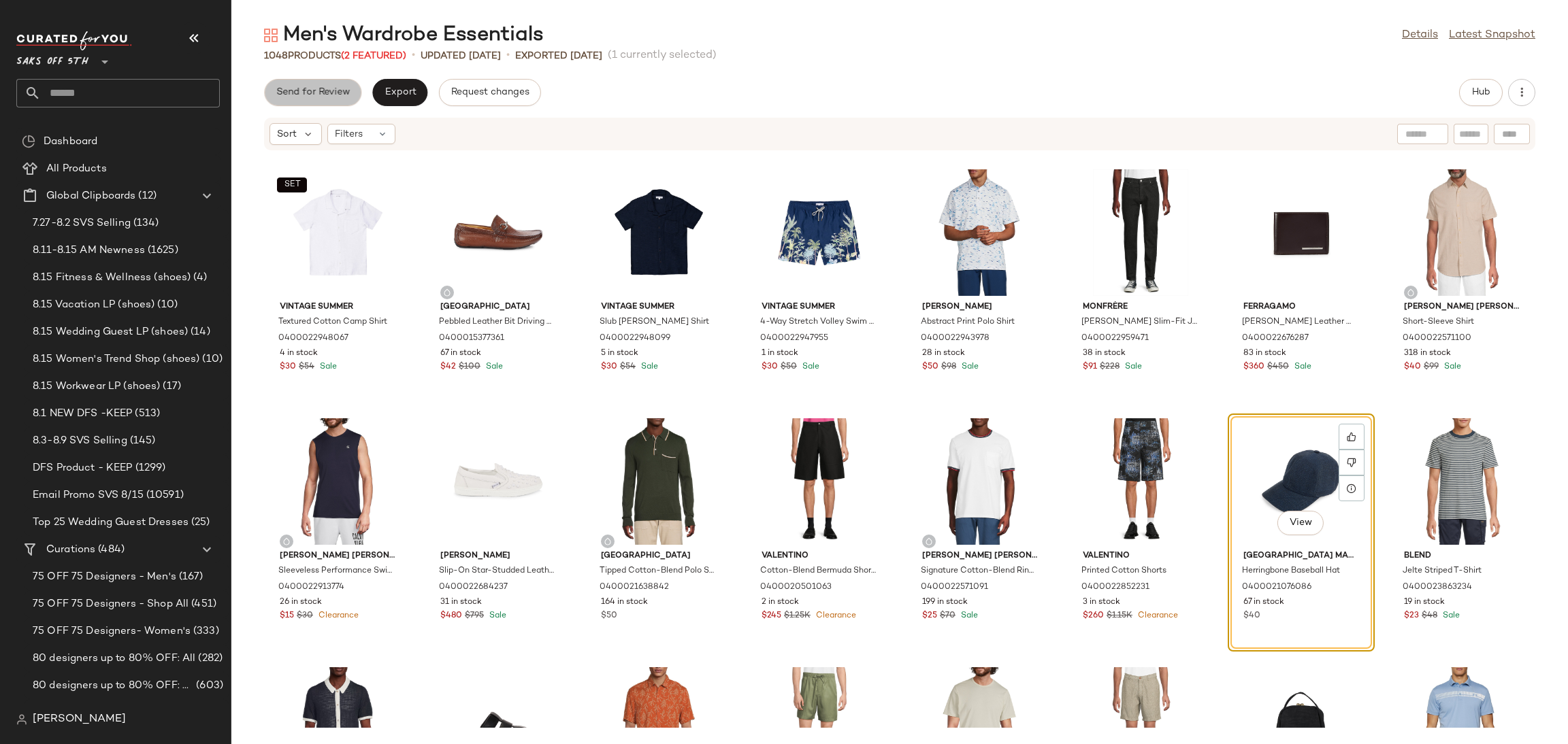
click at [318, 94] on span "Send for Review" at bounding box center [312, 92] width 74 height 11
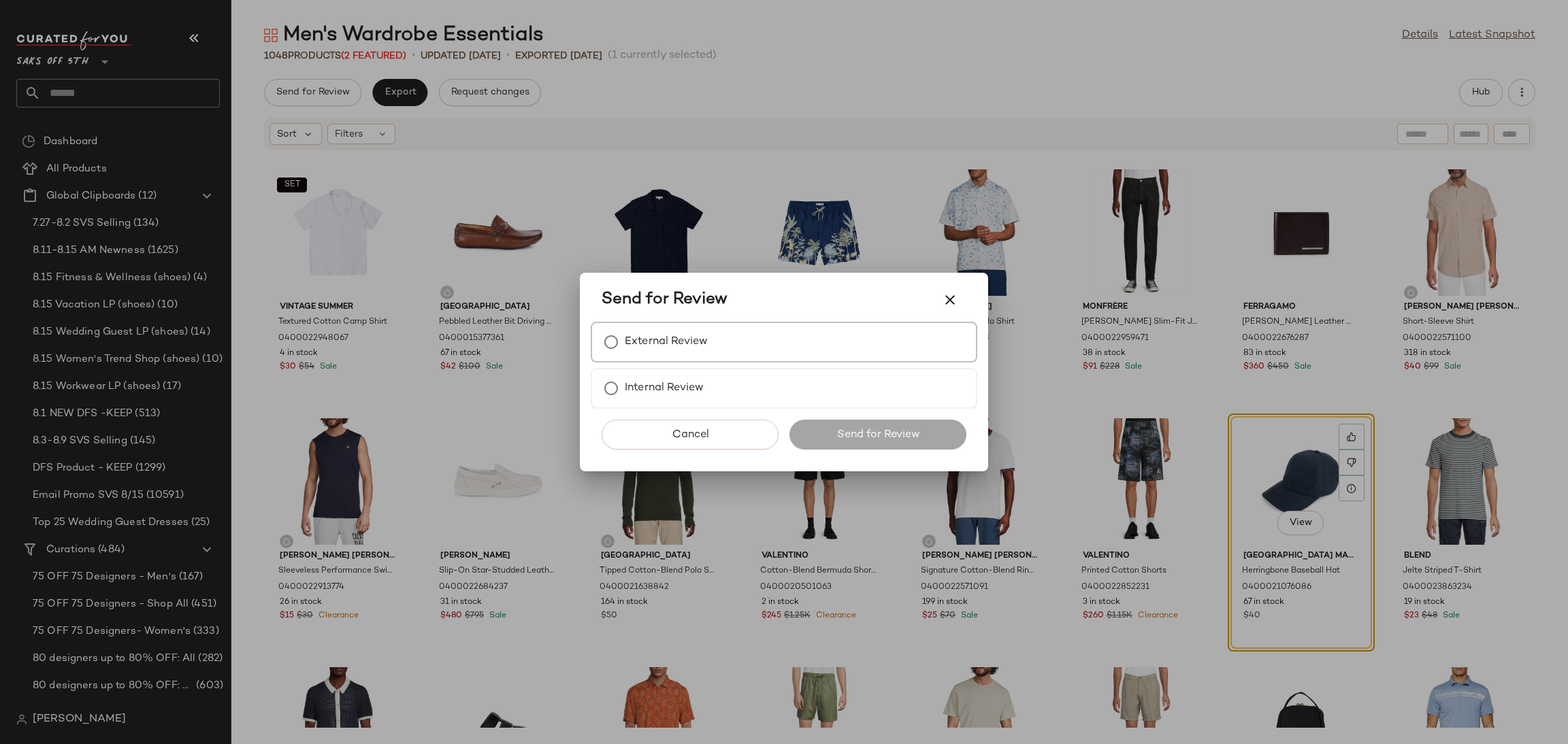
click at [725, 343] on div "External Review" at bounding box center [784, 342] width 387 height 41
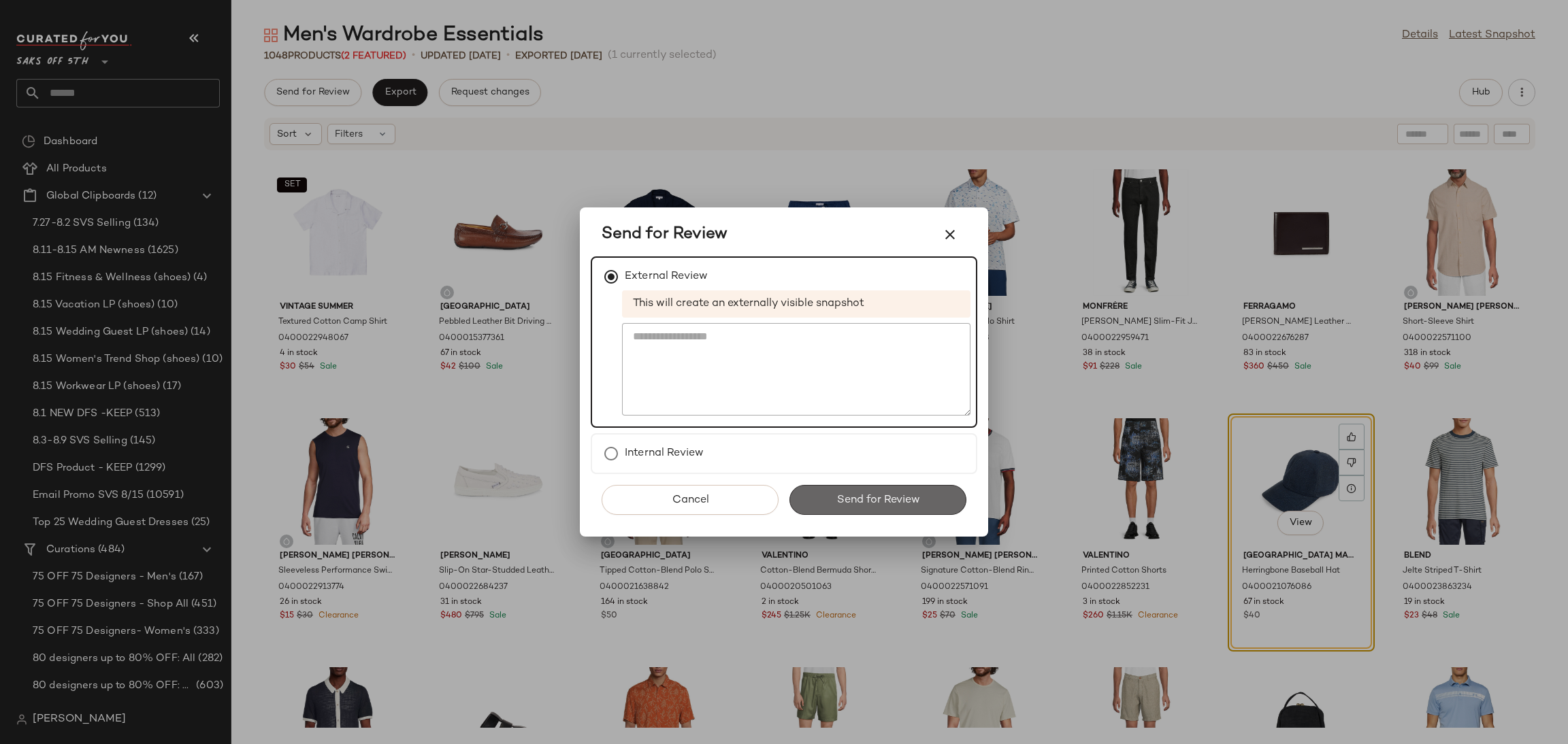
click at [899, 498] on span "Send for Review" at bounding box center [877, 500] width 84 height 13
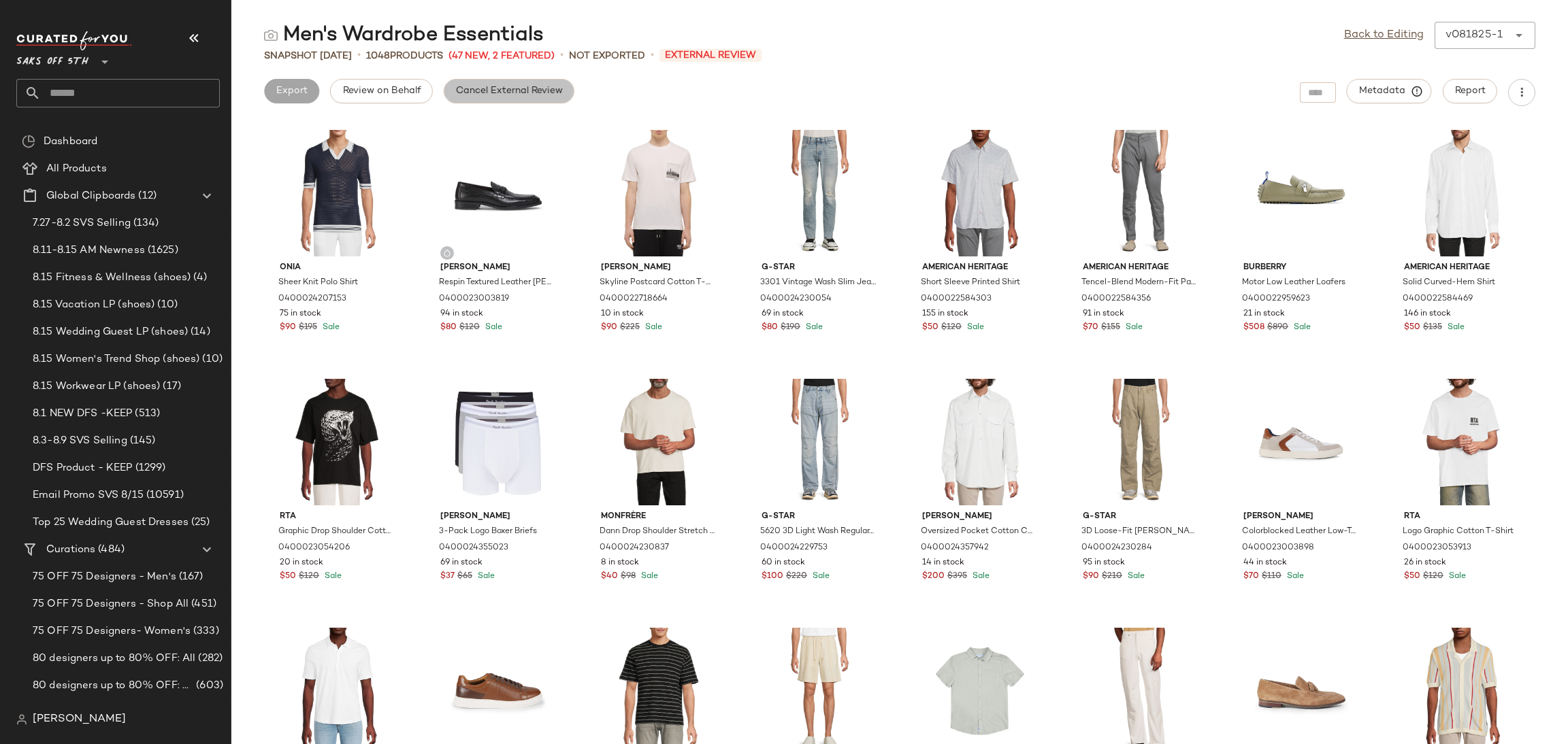
click at [489, 87] on span "Cancel External Review" at bounding box center [509, 91] width 108 height 11
click at [1358, 43] on link "Back to Editing" at bounding box center [1384, 35] width 80 height 16
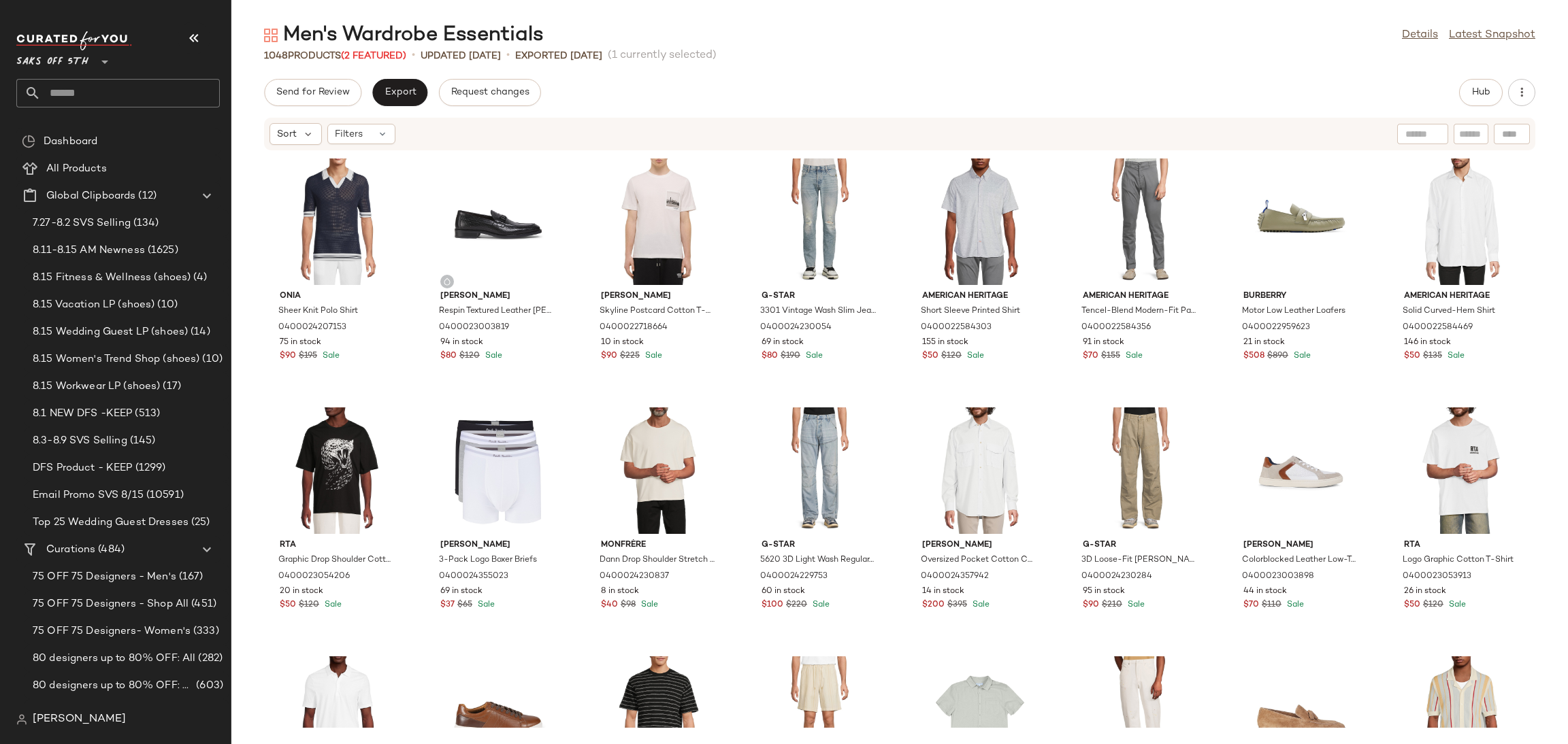
click at [389, 108] on div "Send for Review Export Request changes Hub Sort Filters Onia Sheer Knit Polo Sh…" at bounding box center [900, 411] width 1336 height 665
click at [394, 98] on span "Export" at bounding box center [399, 92] width 32 height 11
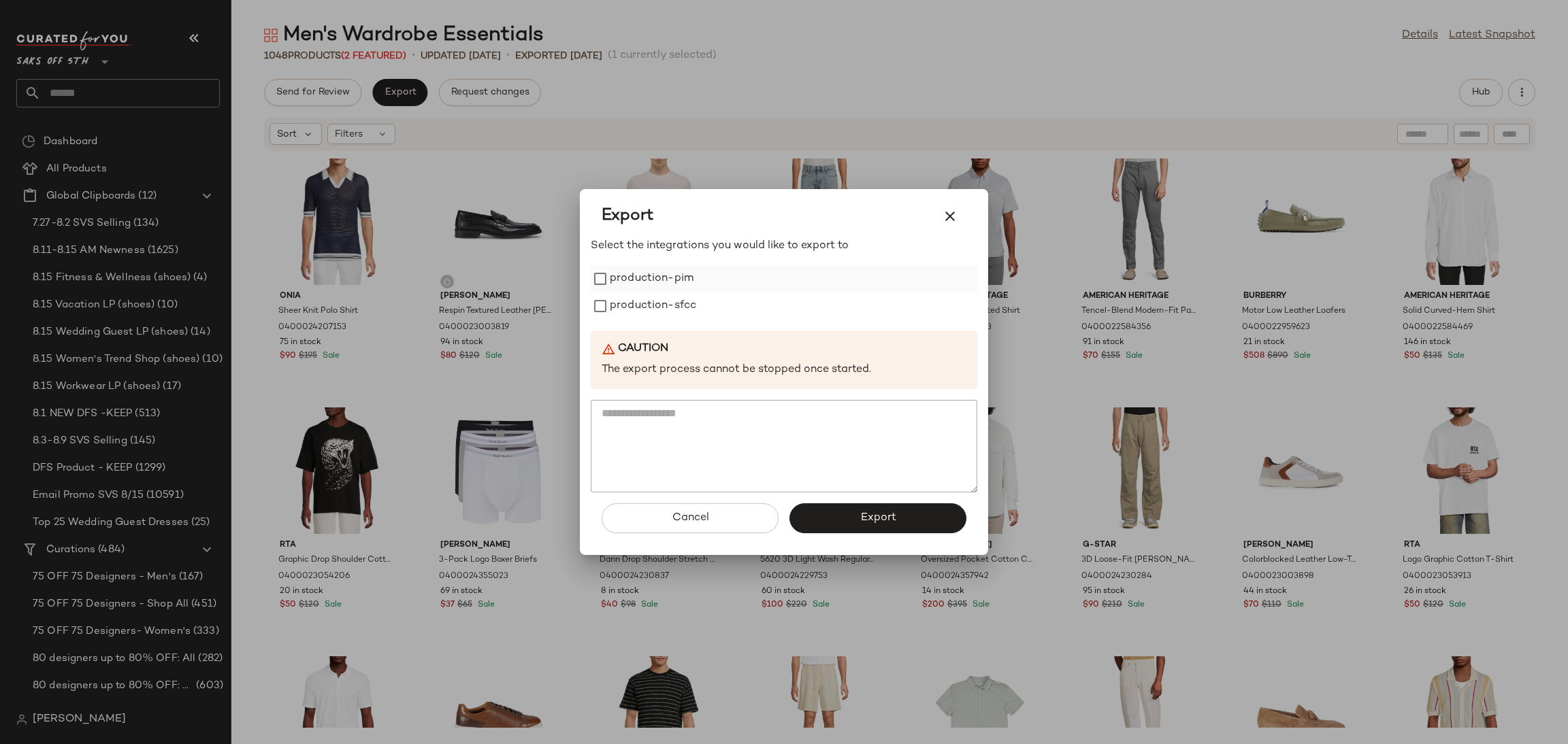
drag, startPoint x: 620, startPoint y: 259, endPoint x: 620, endPoint y: 267, distance: 8.0
click at [620, 267] on div "Select the integrations you would like to export to production-pim production-s…" at bounding box center [784, 365] width 387 height 254
click at [620, 267] on label "production-pim" at bounding box center [651, 279] width 84 height 27
click at [642, 307] on label "production-sfcc" at bounding box center [653, 306] width 87 height 27
click at [856, 519] on button "Export" at bounding box center [877, 518] width 177 height 30
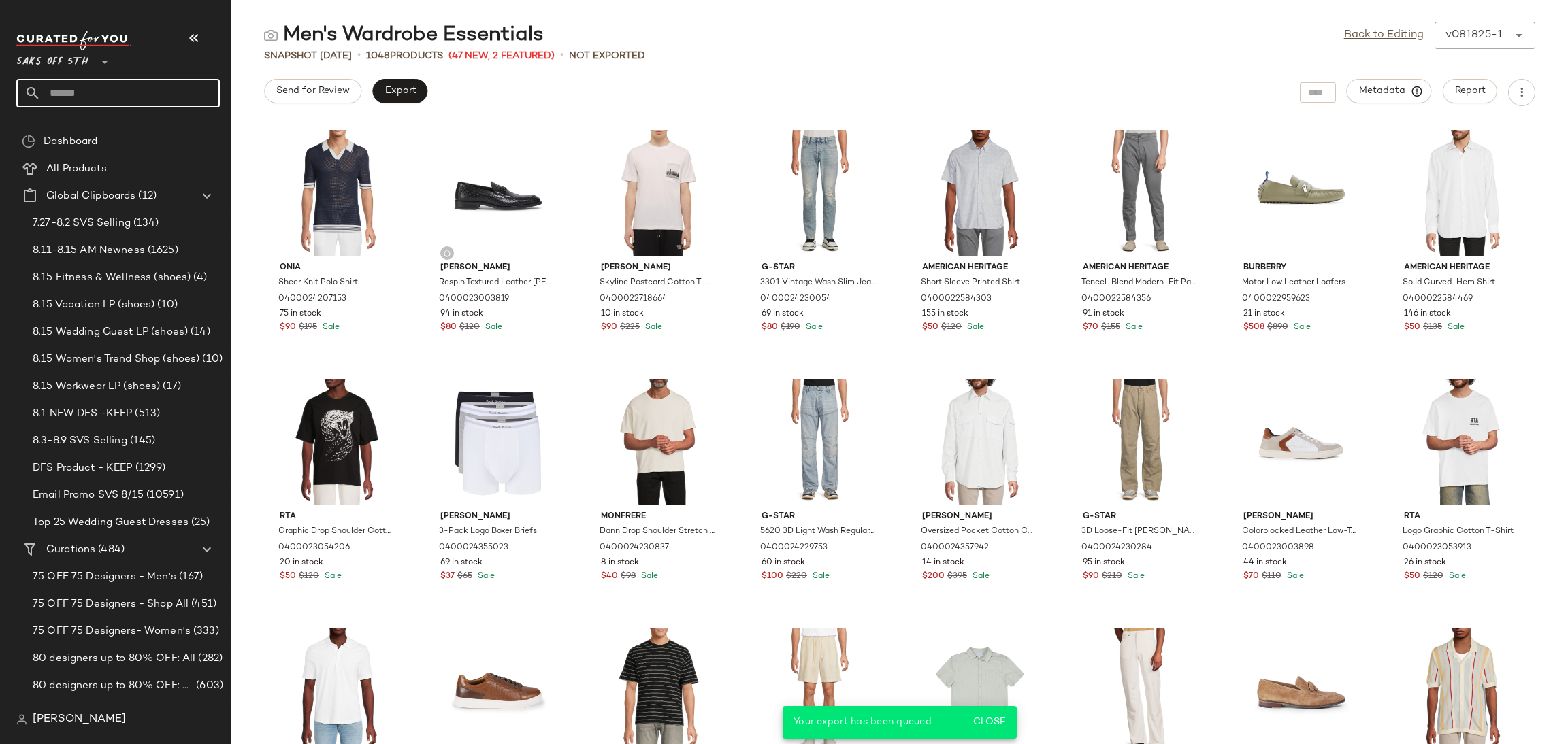
click at [116, 94] on input "text" at bounding box center [130, 93] width 179 height 29
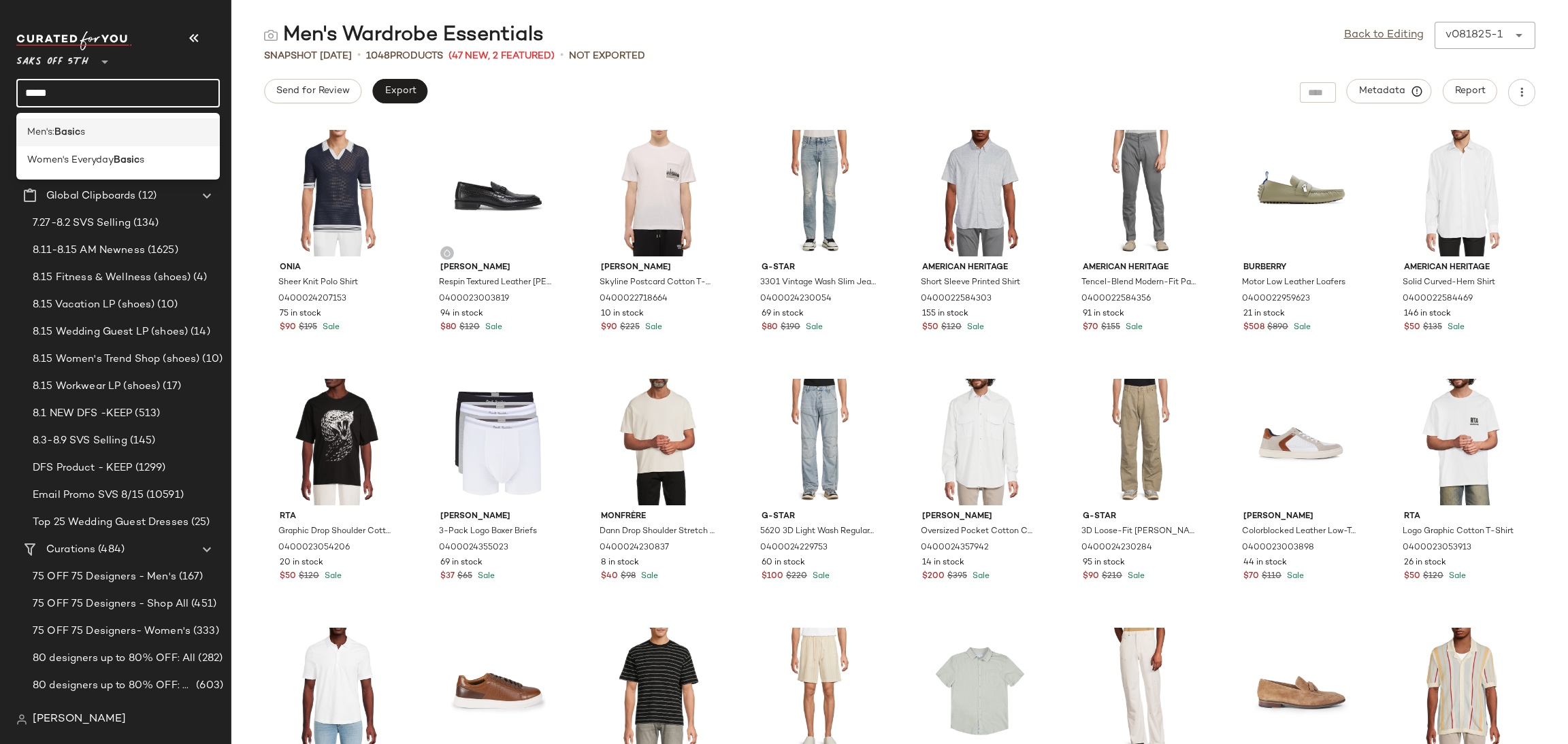
type input "*****"
click at [100, 136] on div "Men's: Basic s" at bounding box center [118, 132] width 182 height 14
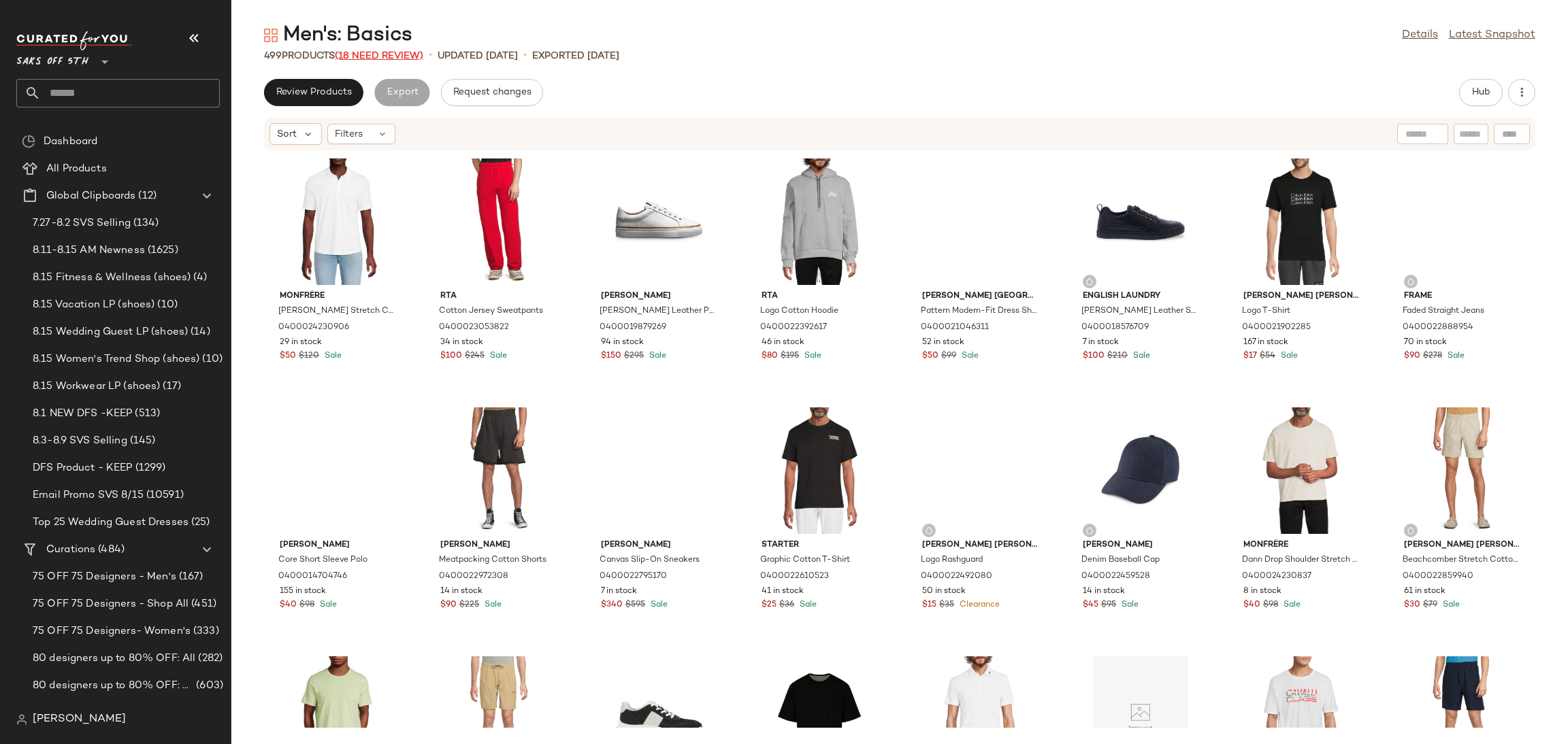
click at [380, 53] on span "(18 Need Review)" at bounding box center [380, 56] width 89 height 10
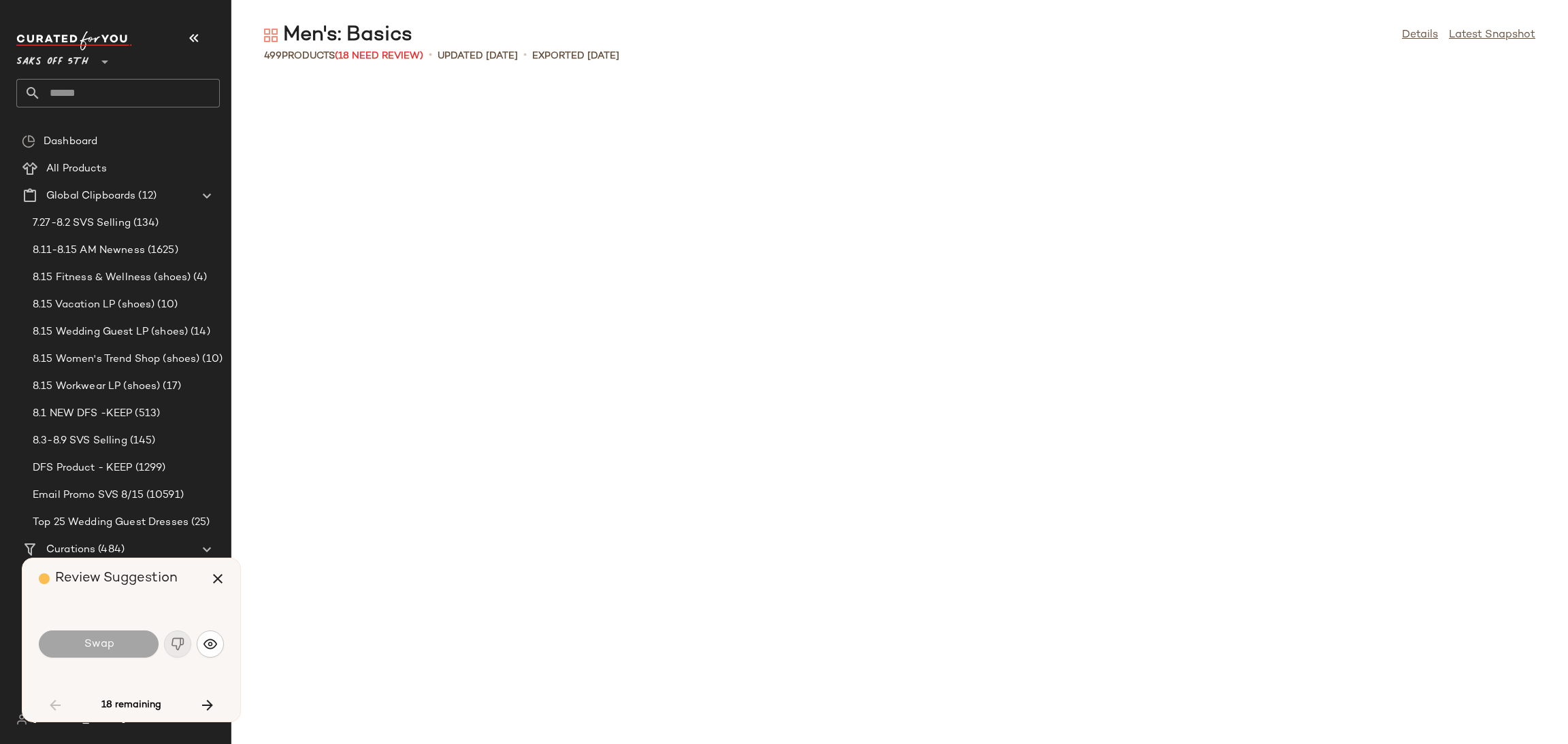
scroll to position [1494, 0]
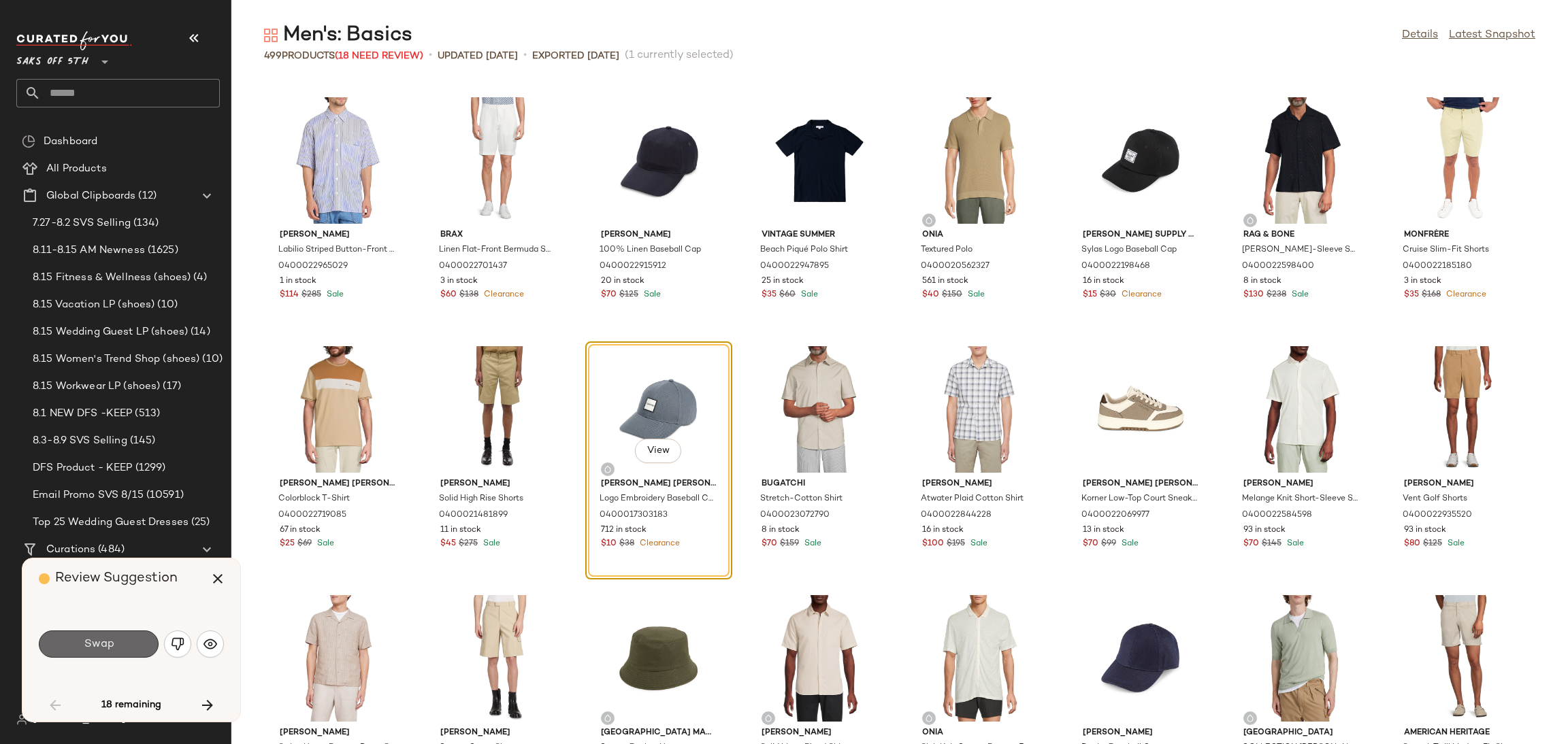
click at [104, 647] on span "Swap" at bounding box center [98, 645] width 30 height 13
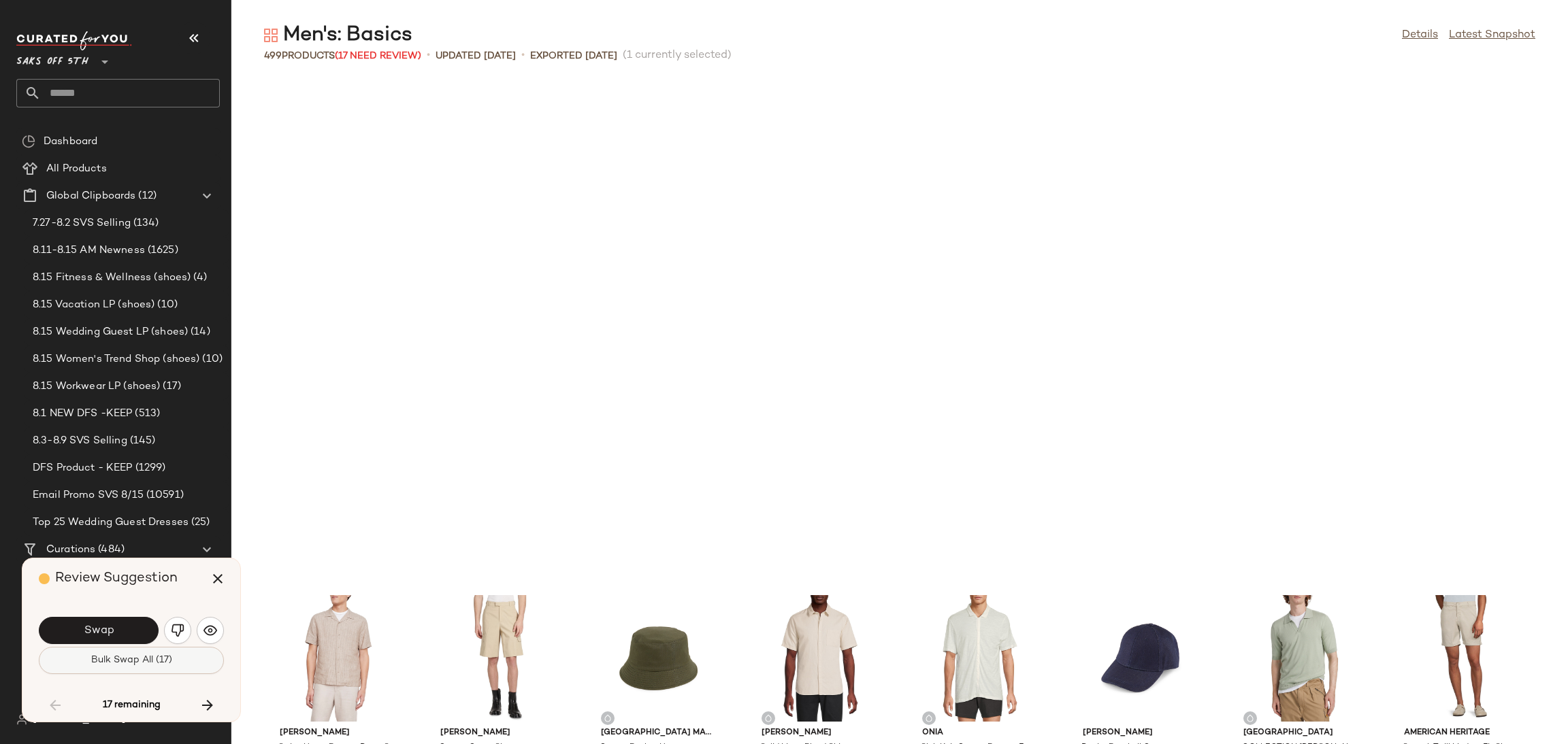
scroll to position [1991, 0]
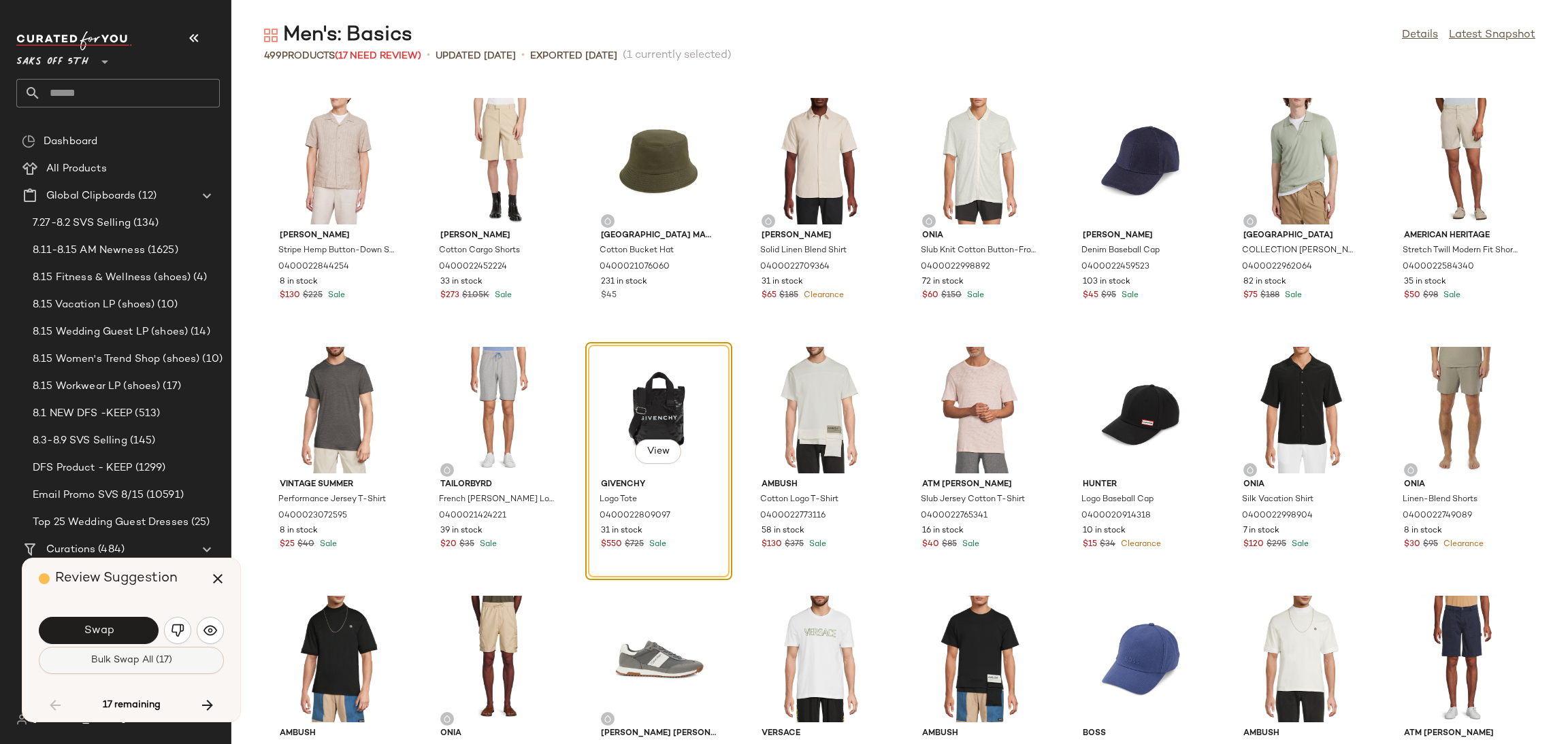
click at [141, 659] on span "Bulk Swap All (17)" at bounding box center [132, 660] width 82 height 11
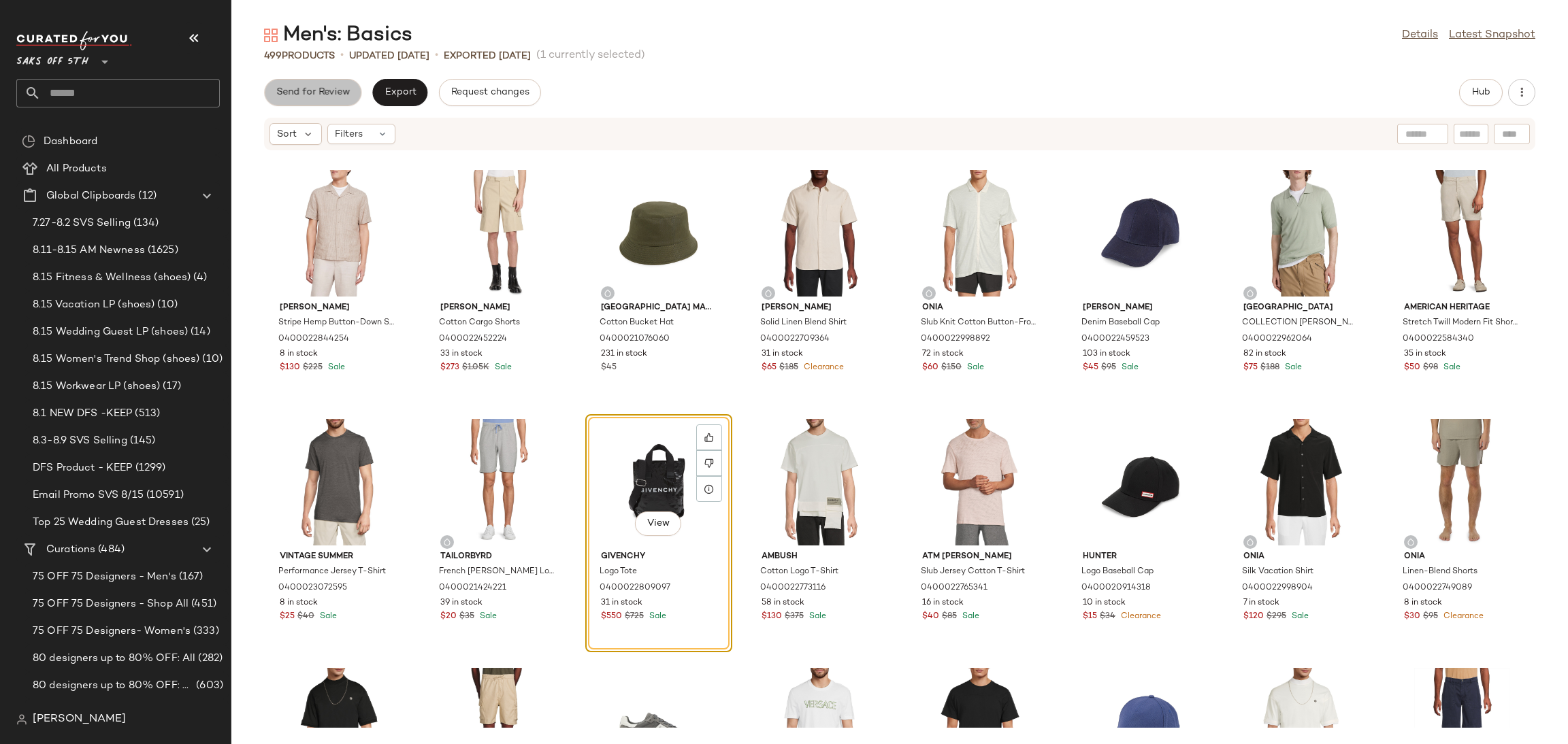
click at [341, 97] on span "Send for Review" at bounding box center [312, 92] width 74 height 11
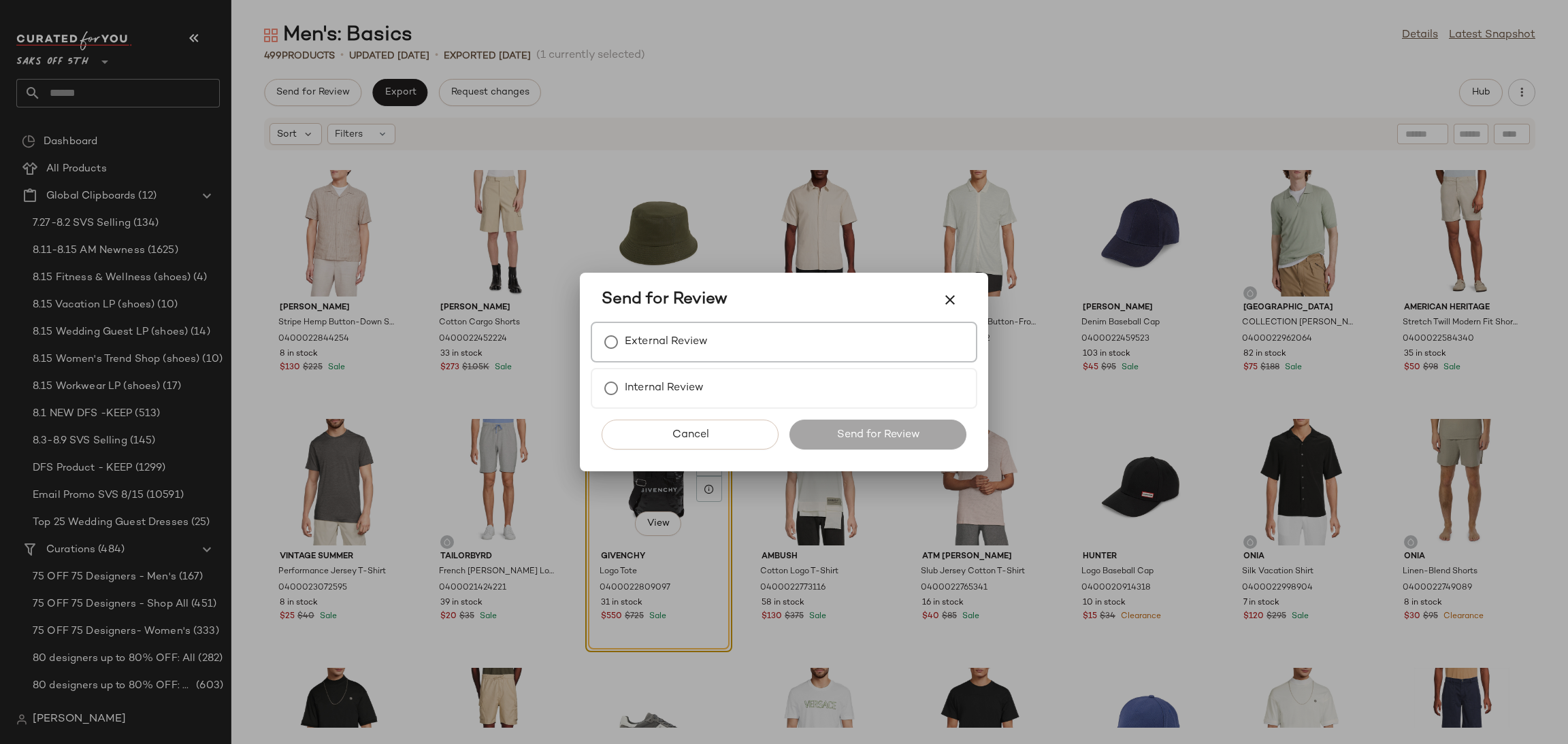
click at [646, 356] on div "External Review" at bounding box center [784, 342] width 387 height 41
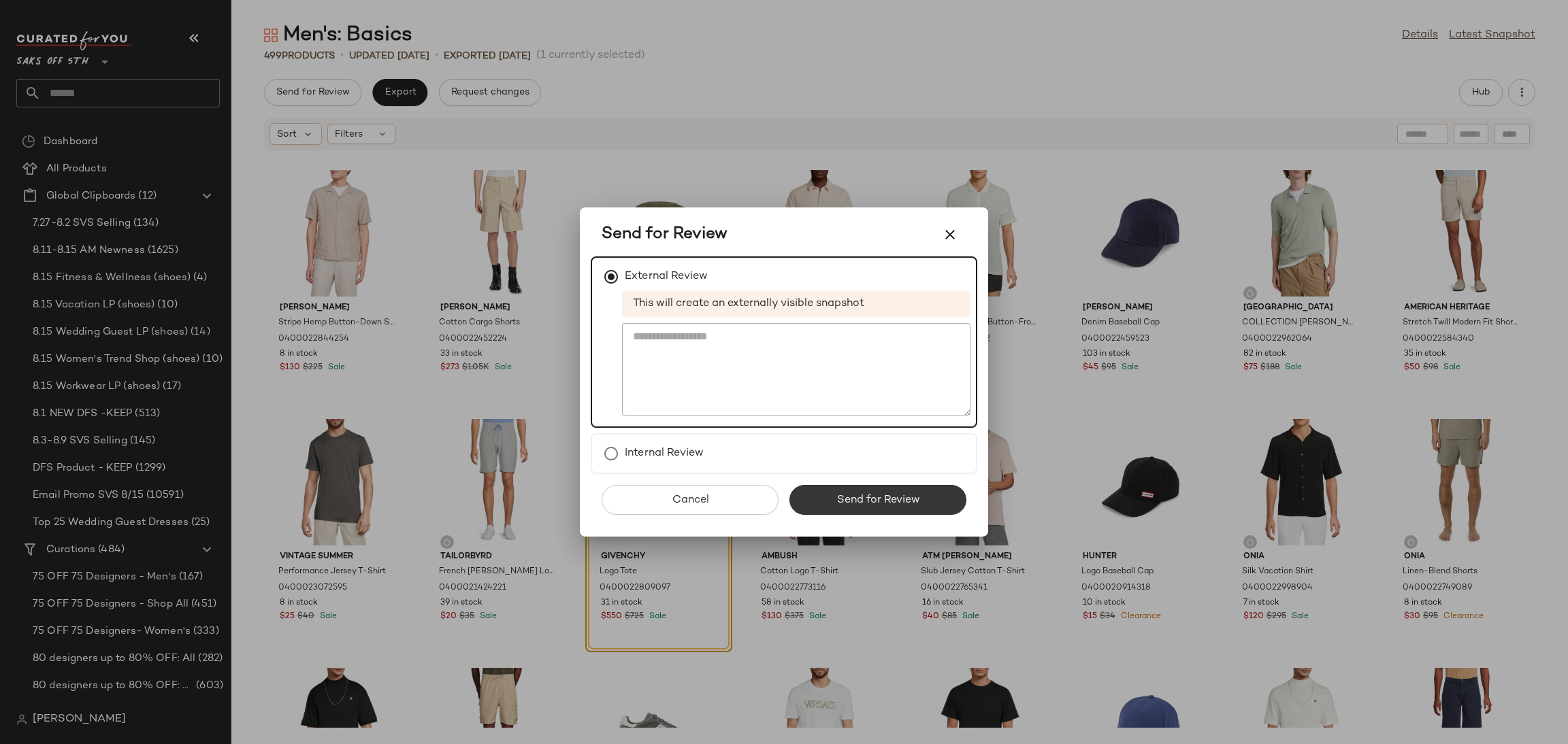
click at [858, 494] on span "Send for Review" at bounding box center [877, 500] width 84 height 13
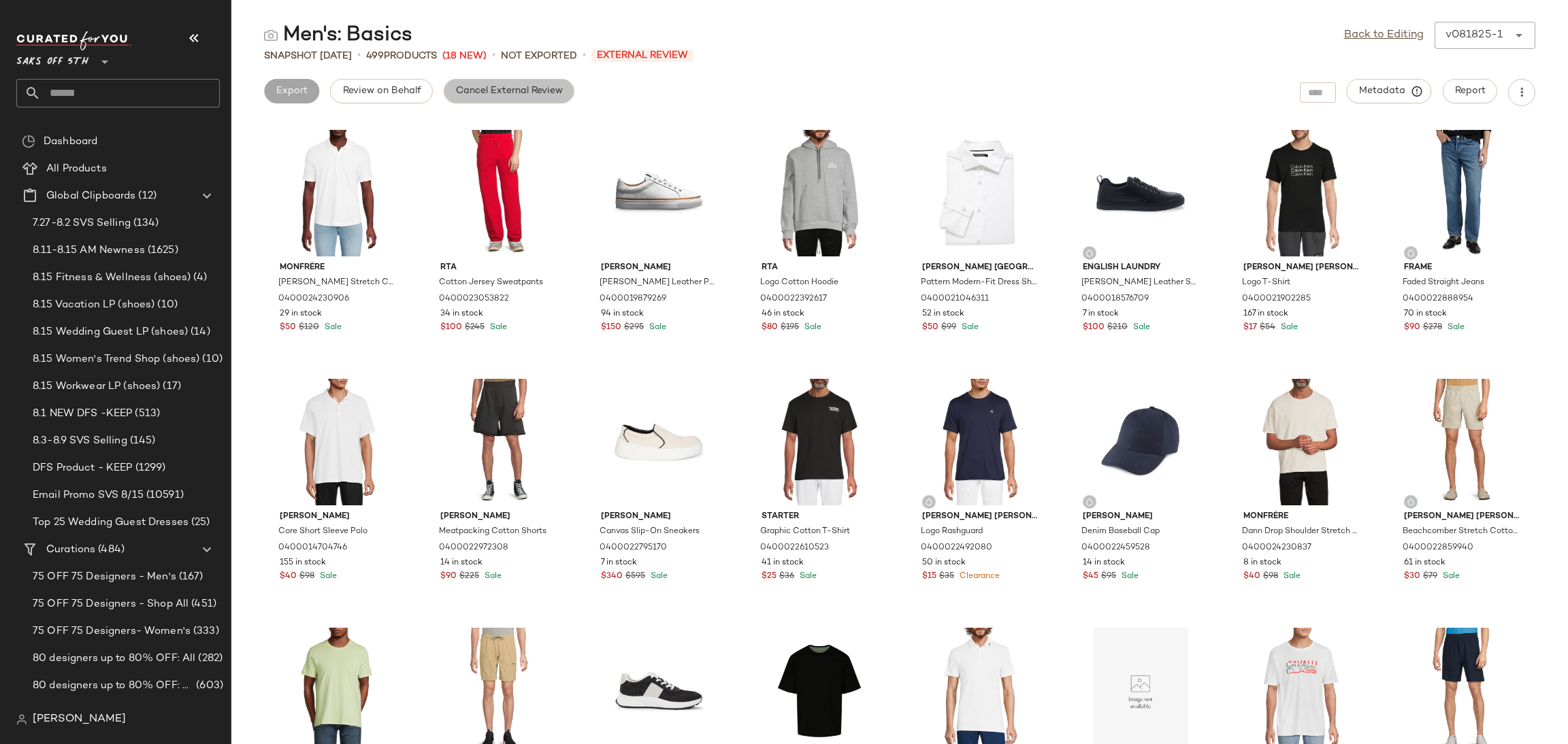
click at [477, 90] on span "Cancel External Review" at bounding box center [509, 91] width 108 height 11
click at [1391, 36] on link "Back to Editing" at bounding box center [1384, 35] width 80 height 16
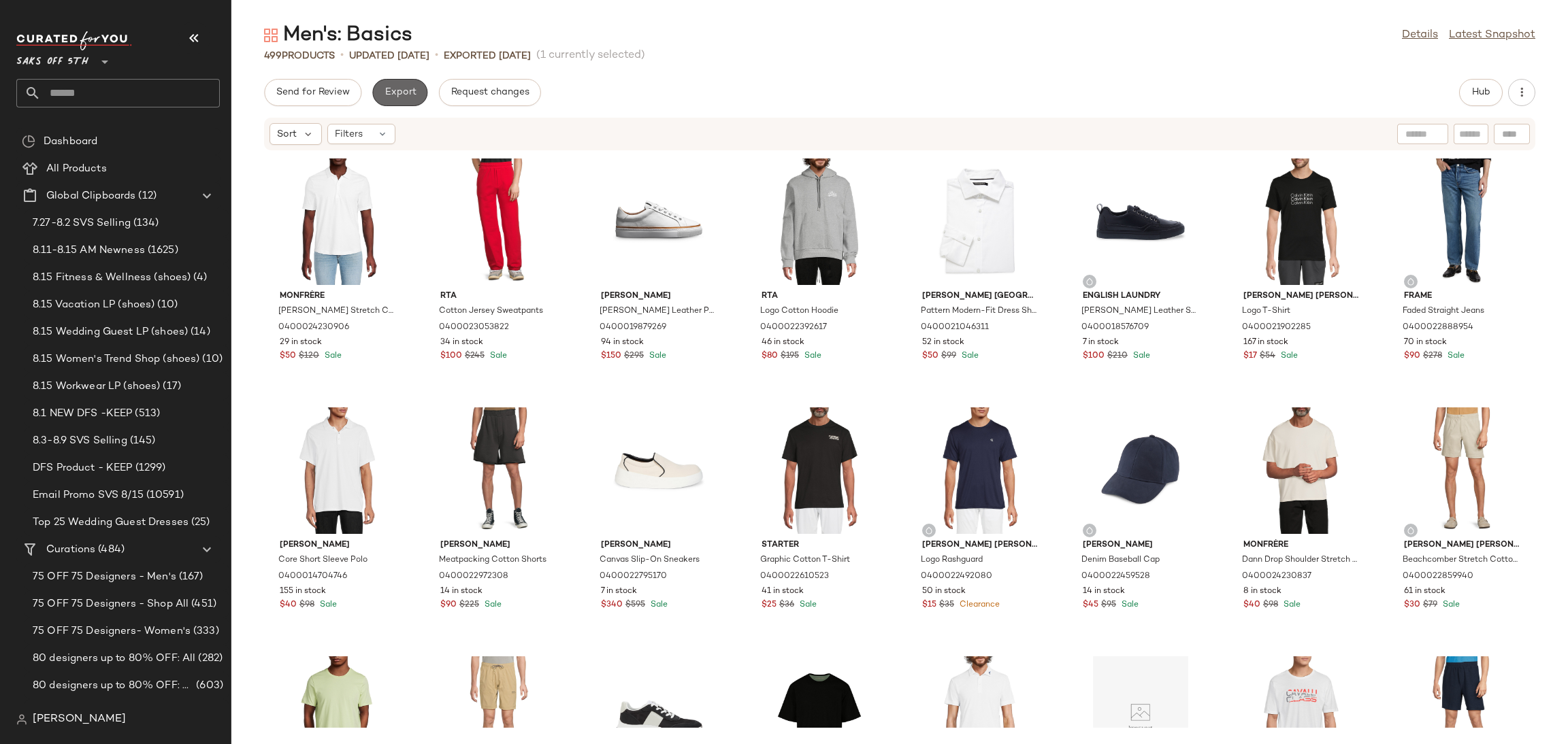
click at [389, 89] on span "Export" at bounding box center [399, 92] width 32 height 11
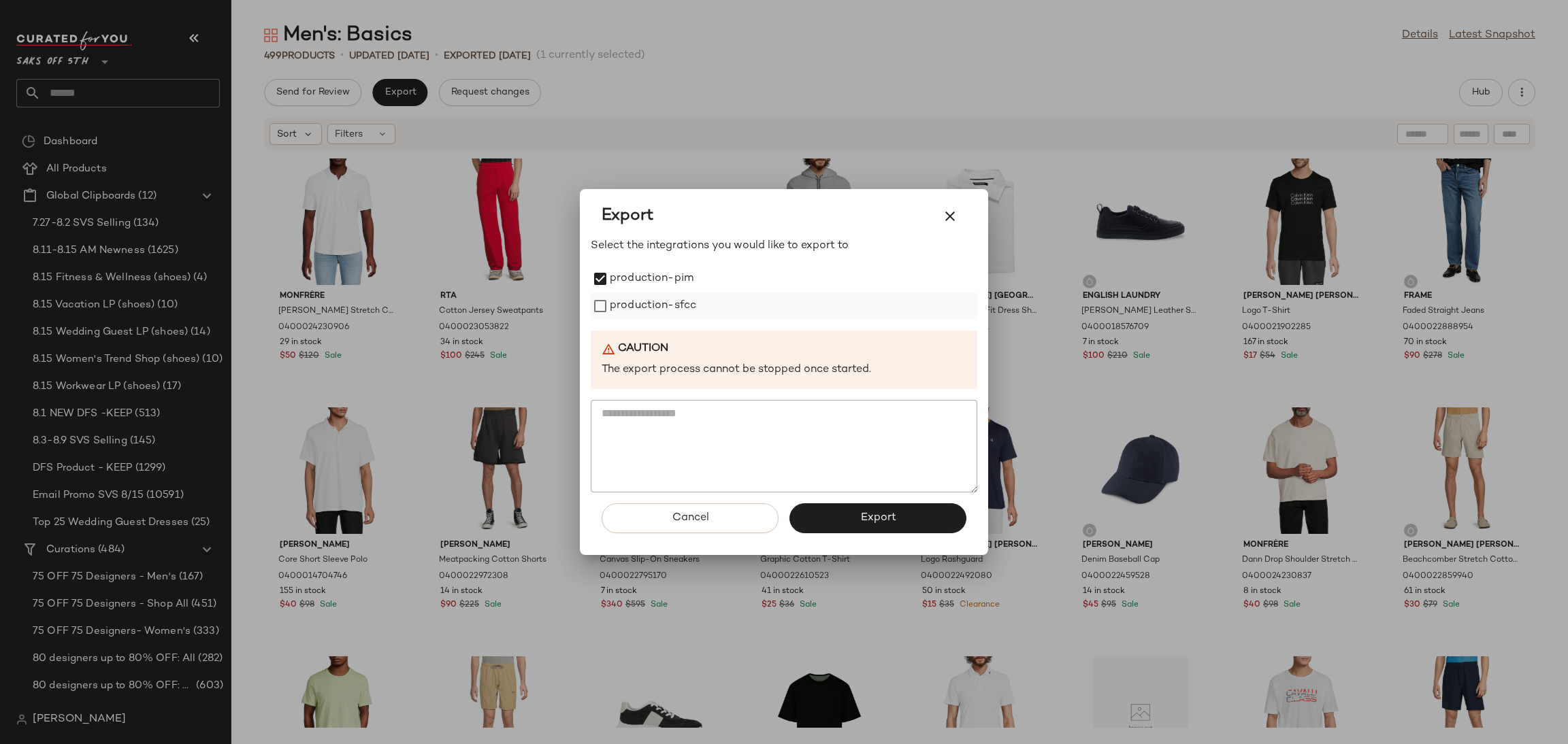
click at [614, 297] on label "production-sfcc" at bounding box center [653, 306] width 87 height 27
click at [835, 516] on button "Export" at bounding box center [877, 518] width 177 height 30
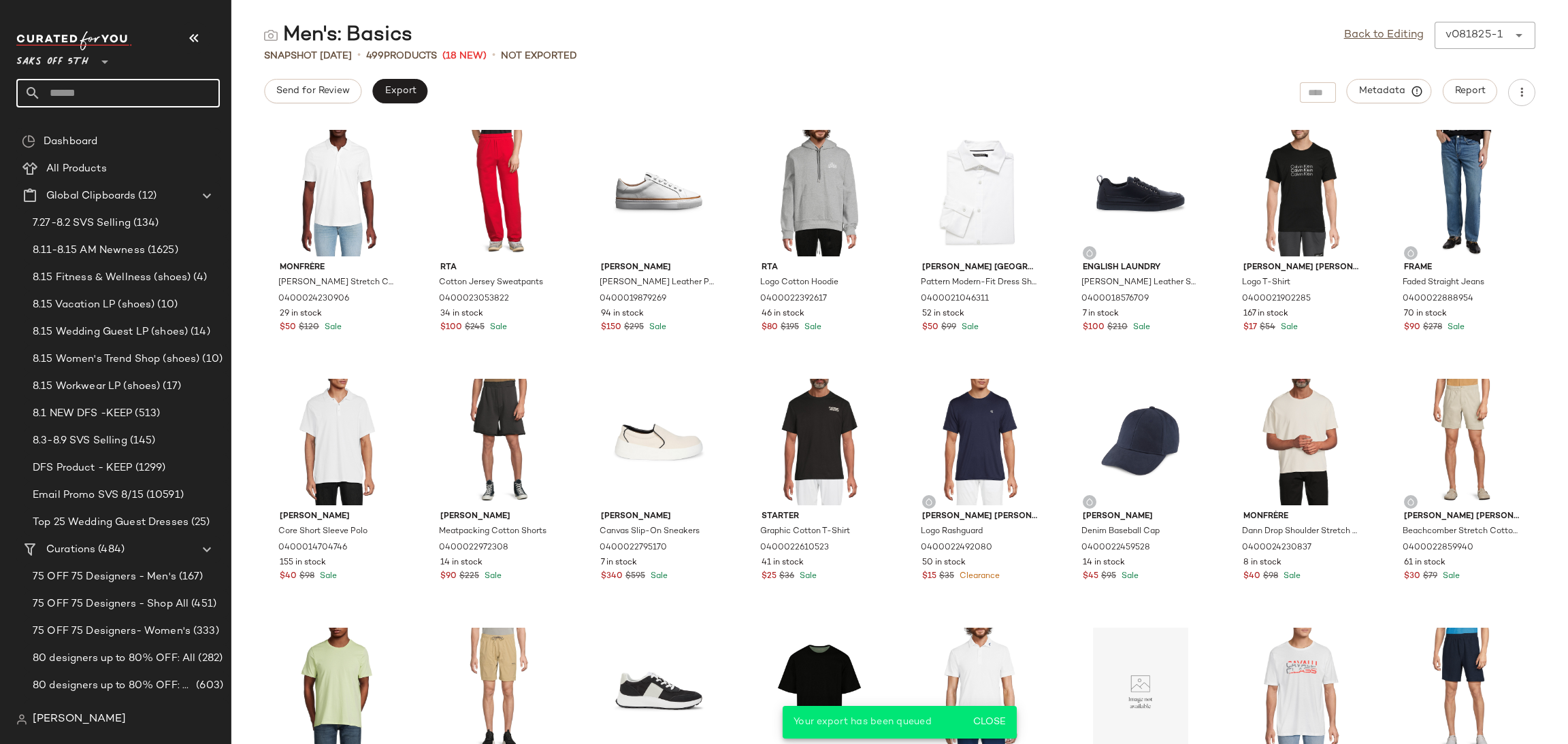
click at [87, 92] on input "text" at bounding box center [130, 93] width 179 height 29
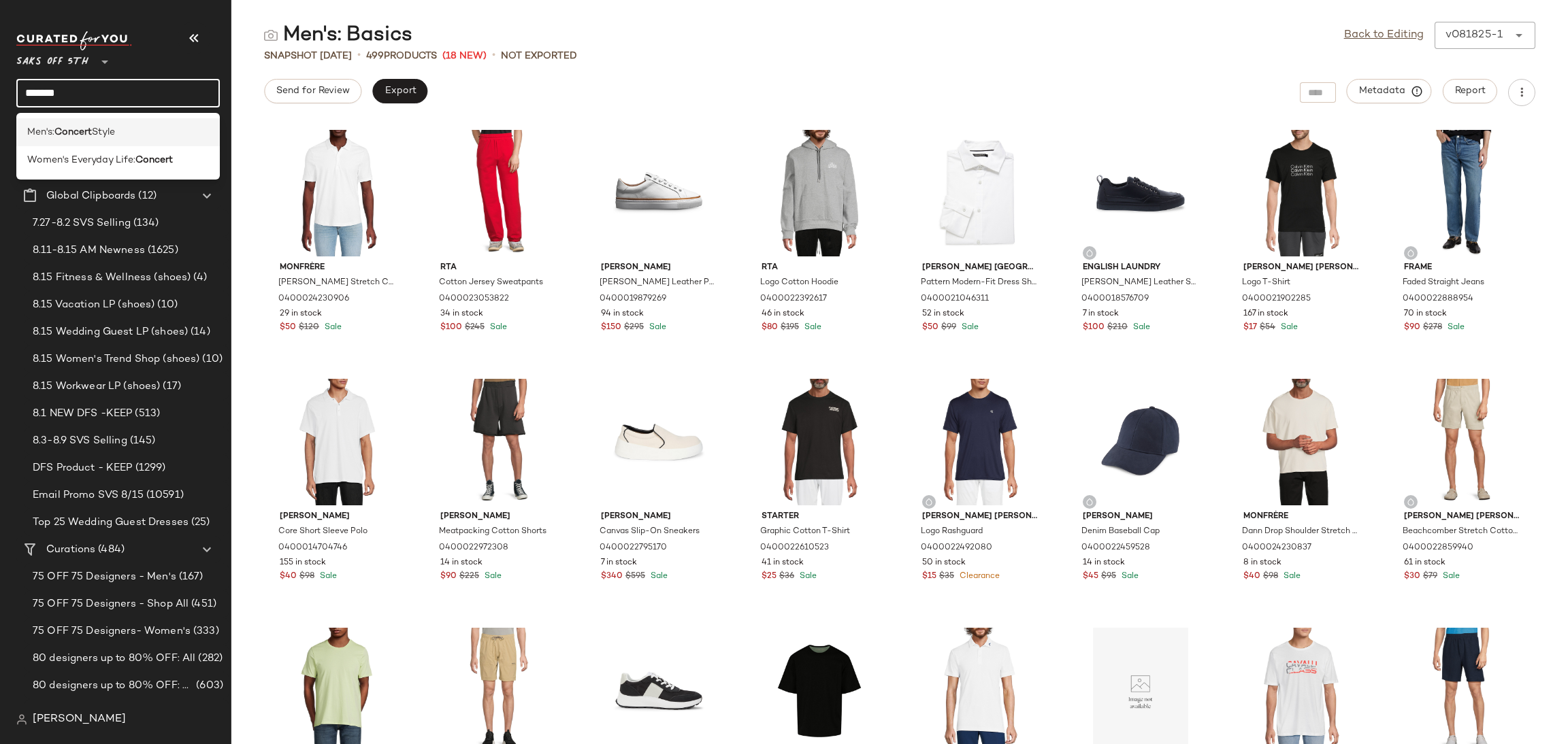
type input "*******"
click at [83, 126] on b "Concert" at bounding box center [73, 132] width 37 height 14
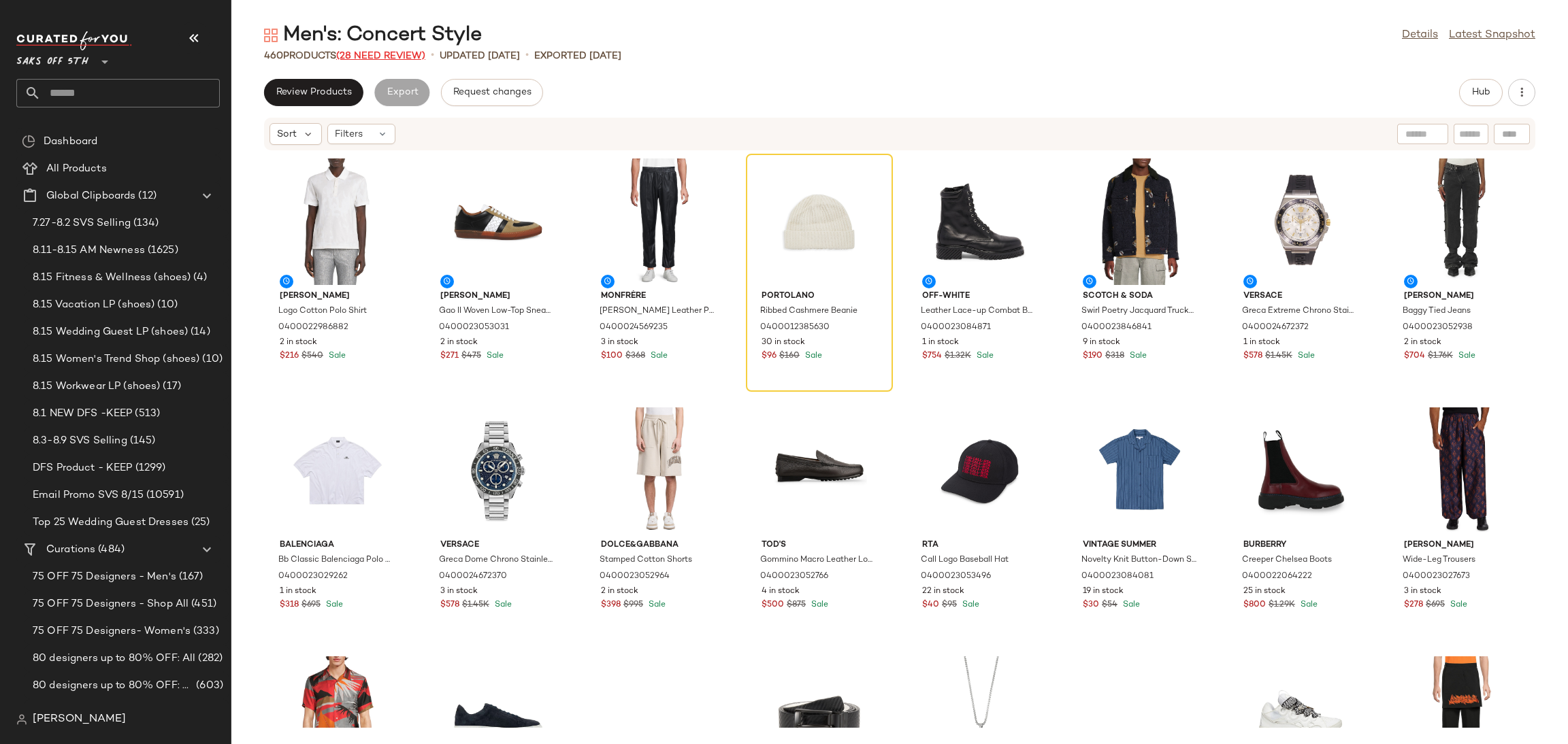
click at [384, 56] on span "(28 Need Review)" at bounding box center [380, 56] width 89 height 10
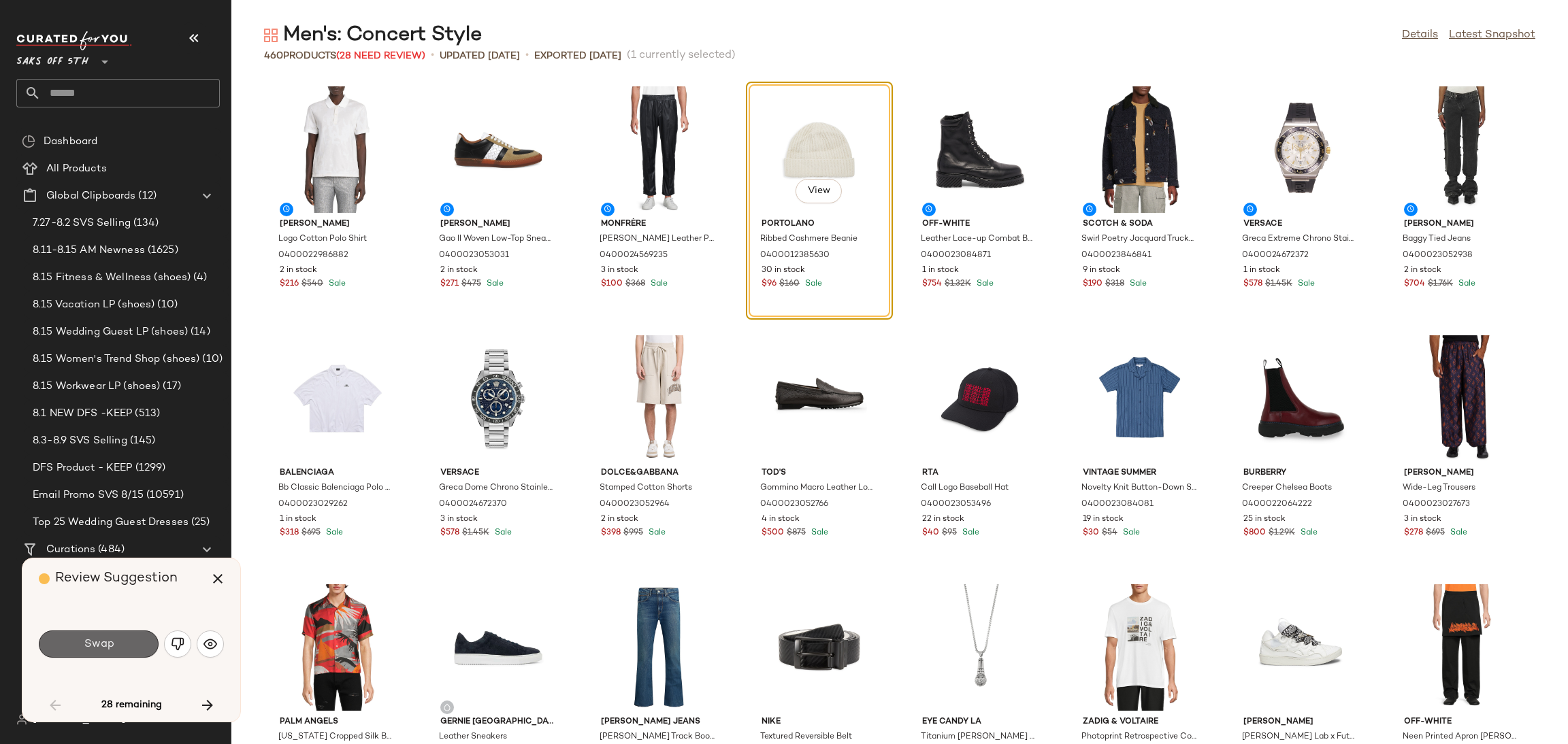
click at [123, 647] on button "Swap" at bounding box center [99, 644] width 120 height 27
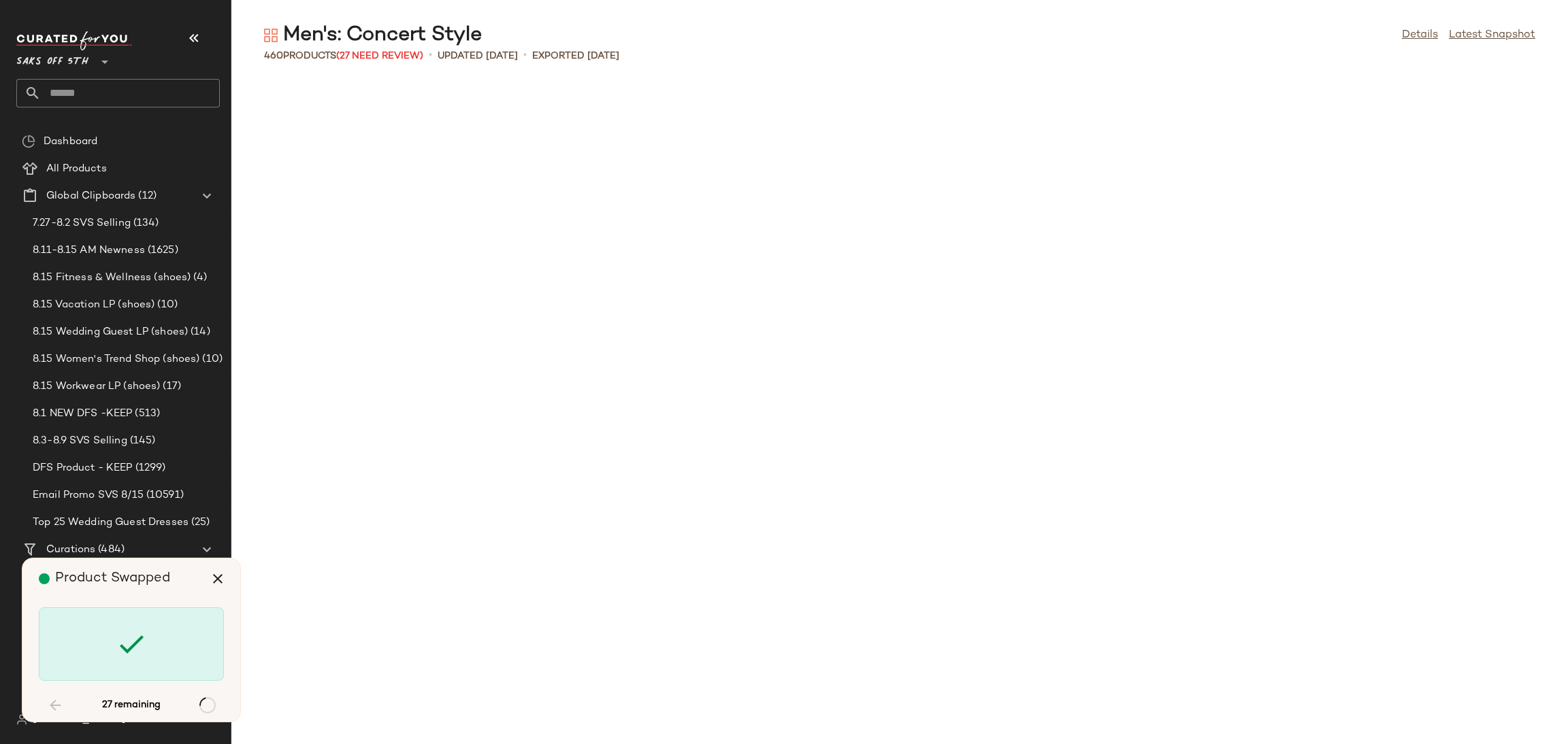
scroll to position [1991, 0]
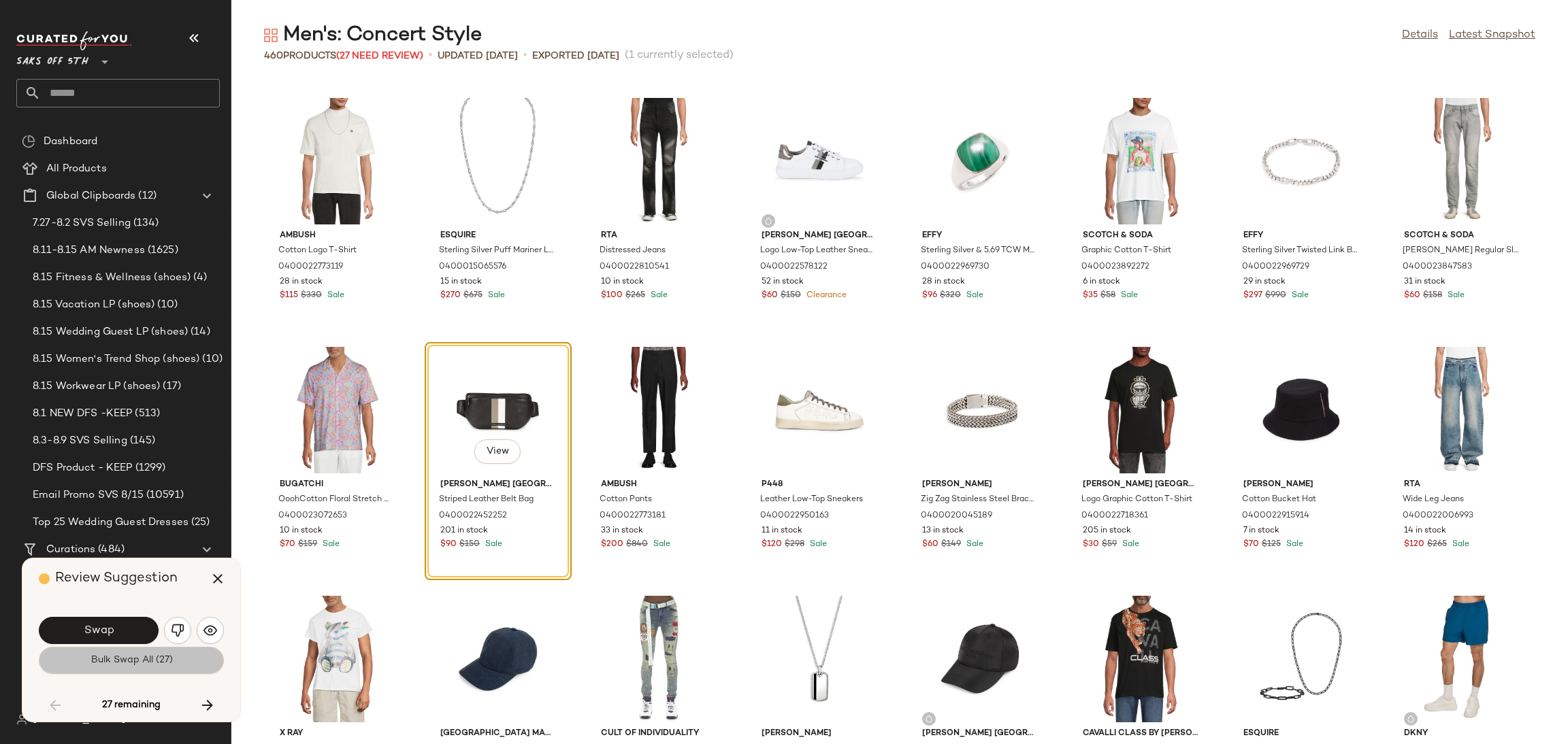
click at [123, 660] on span "Bulk Swap All (27)" at bounding box center [131, 660] width 82 height 11
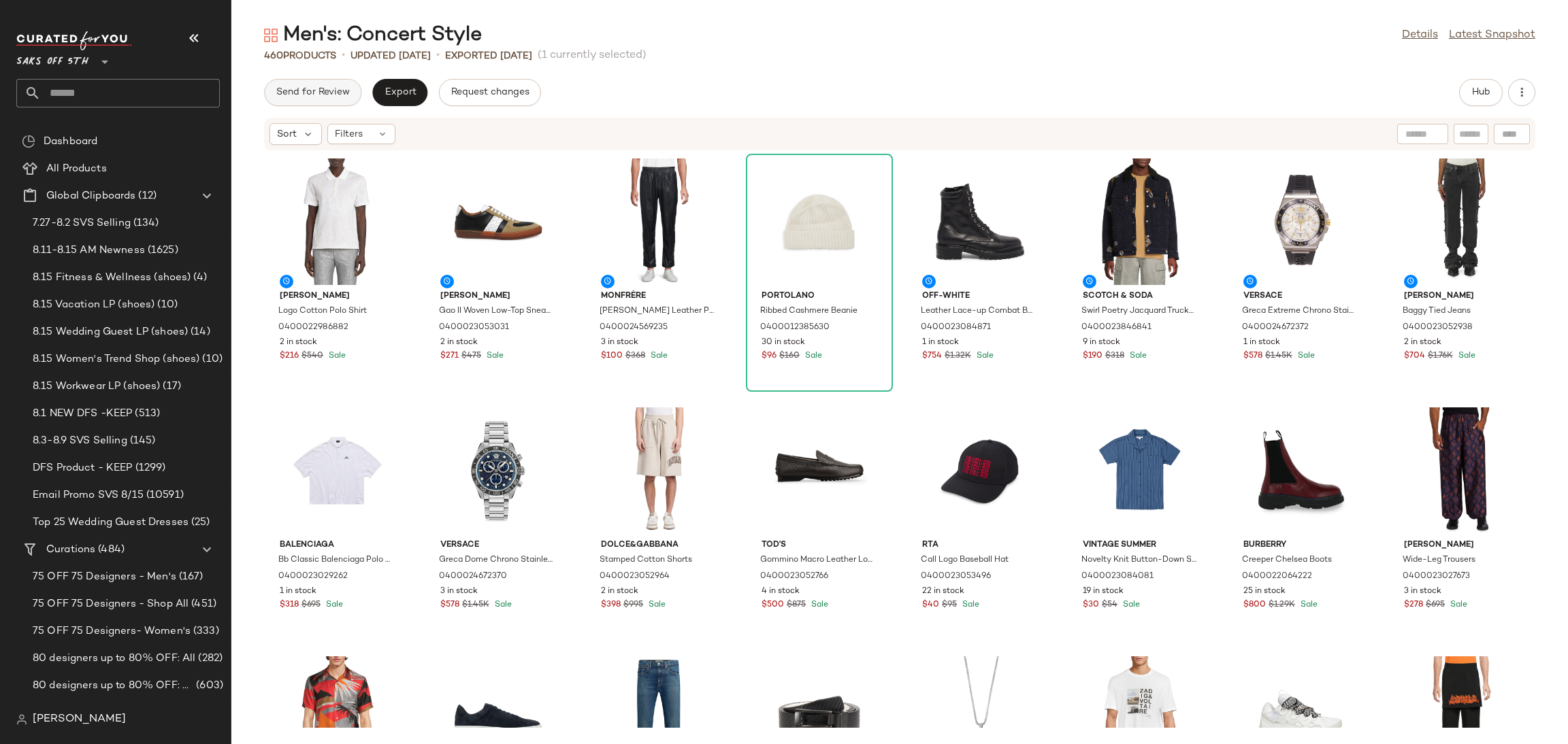
click at [301, 102] on button "Send for Review" at bounding box center [313, 92] width 97 height 27
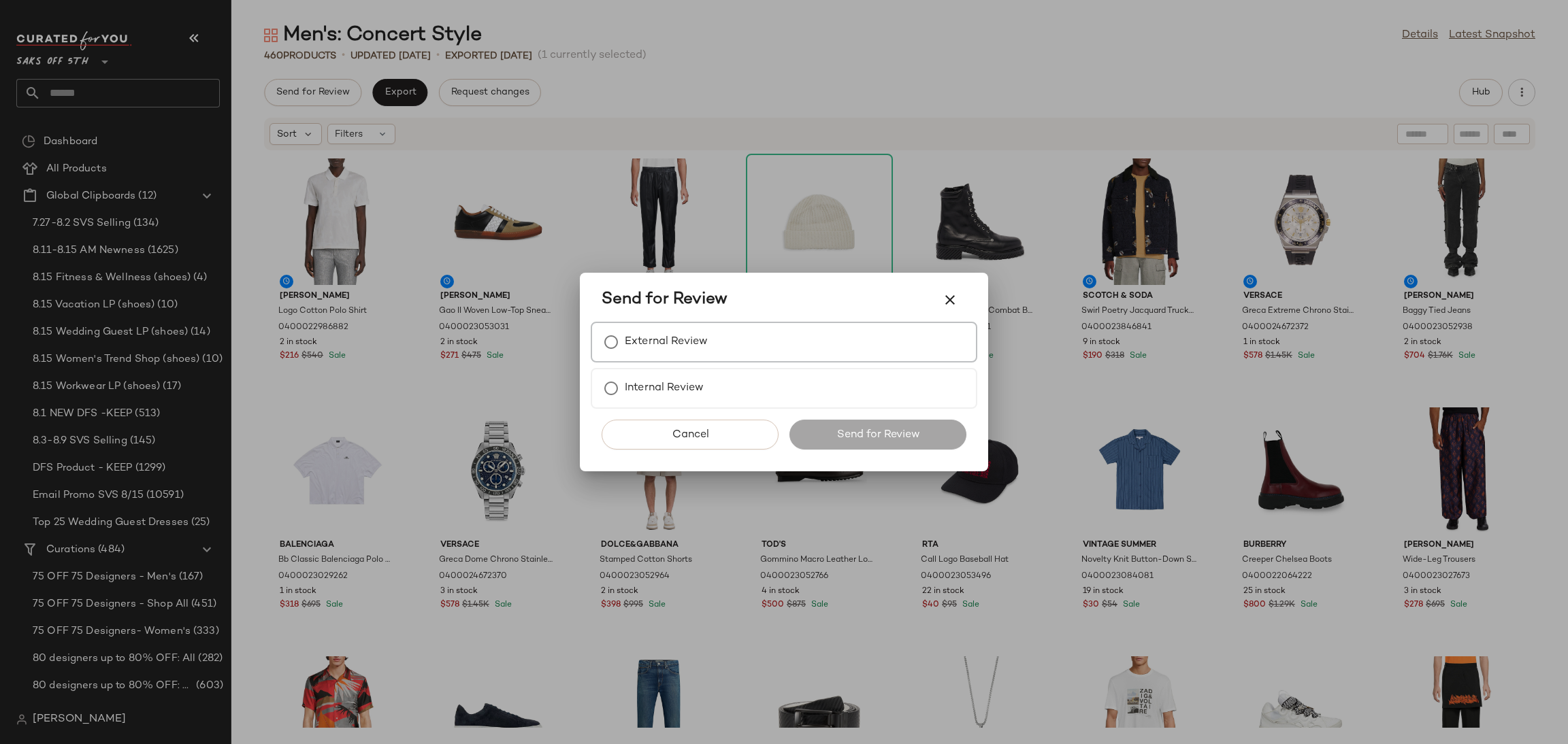
click at [753, 329] on div "External Review" at bounding box center [784, 342] width 387 height 41
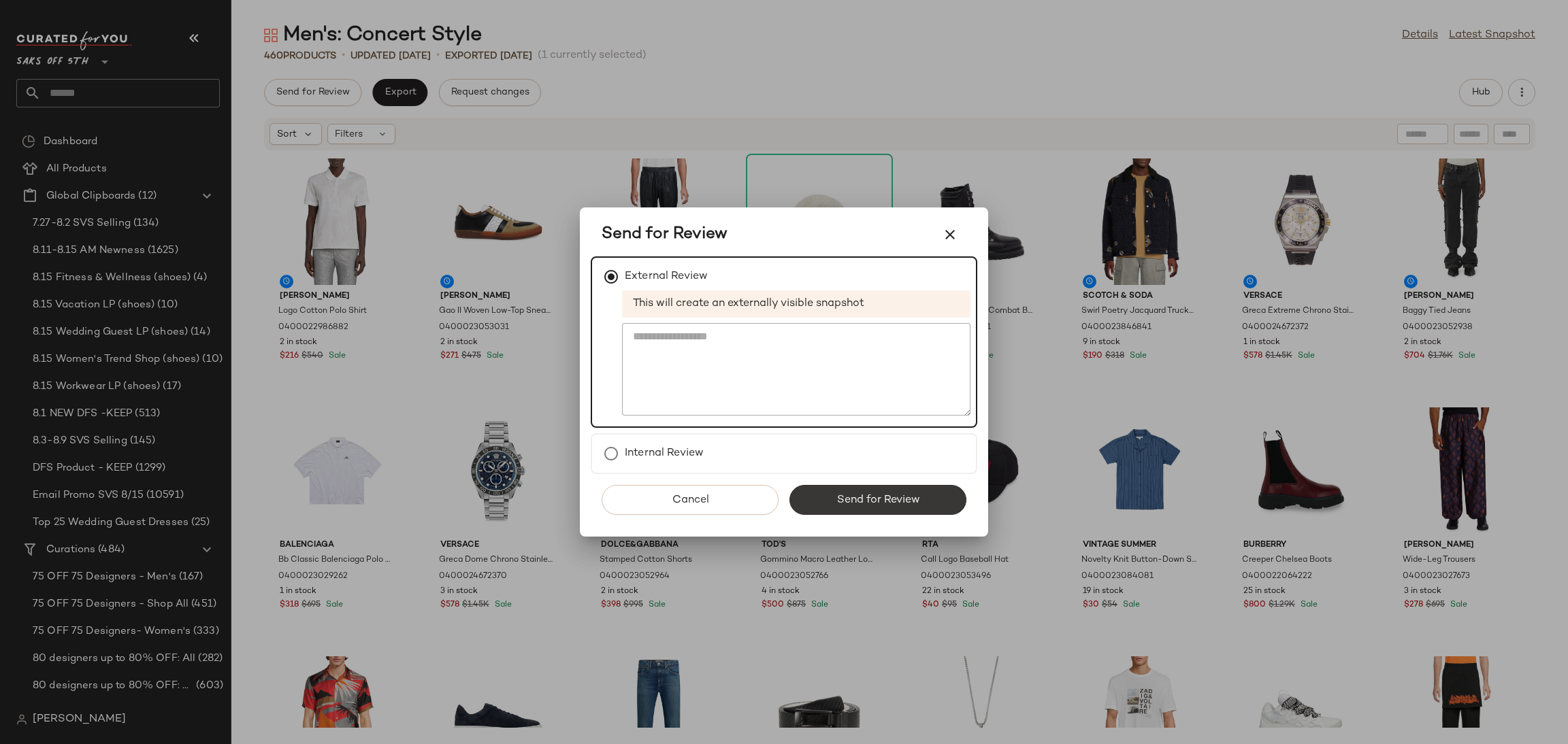
drag, startPoint x: 857, startPoint y: 481, endPoint x: 858, endPoint y: 492, distance: 11.0
click at [858, 492] on div "Cancel Send for Review" at bounding box center [784, 505] width 387 height 63
click at [858, 494] on span "Send for Review" at bounding box center [877, 500] width 84 height 13
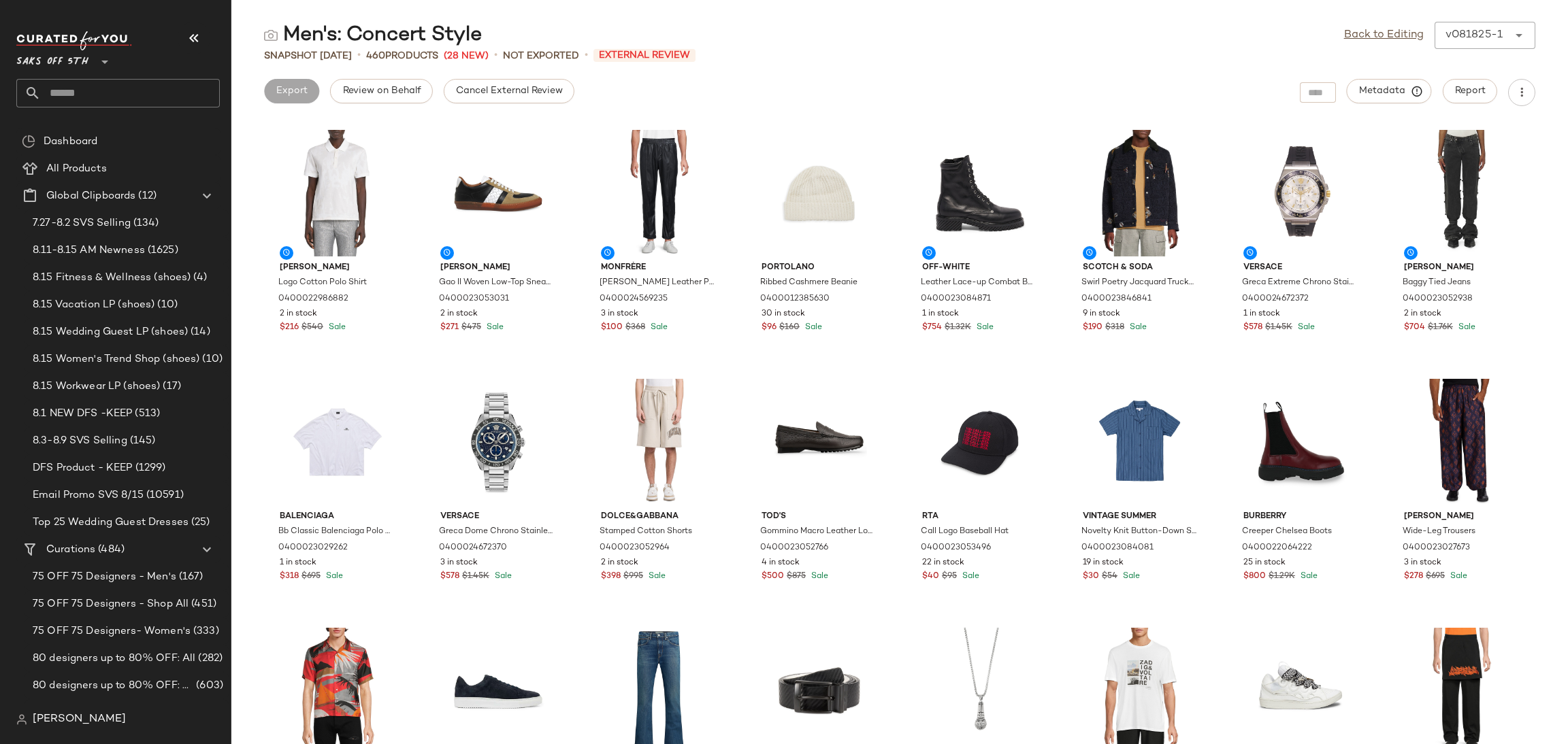
click at [1391, 45] on div "Back to Editing v081825-1 ******" at bounding box center [1440, 35] width 192 height 27
drag, startPoint x: 1391, startPoint y: 45, endPoint x: 1391, endPoint y: 36, distance: 9.0
click at [1391, 36] on div "Back to Editing v081825-1 ******" at bounding box center [1440, 35] width 192 height 27
click at [1391, 36] on link "Back to Editing" at bounding box center [1384, 35] width 80 height 16
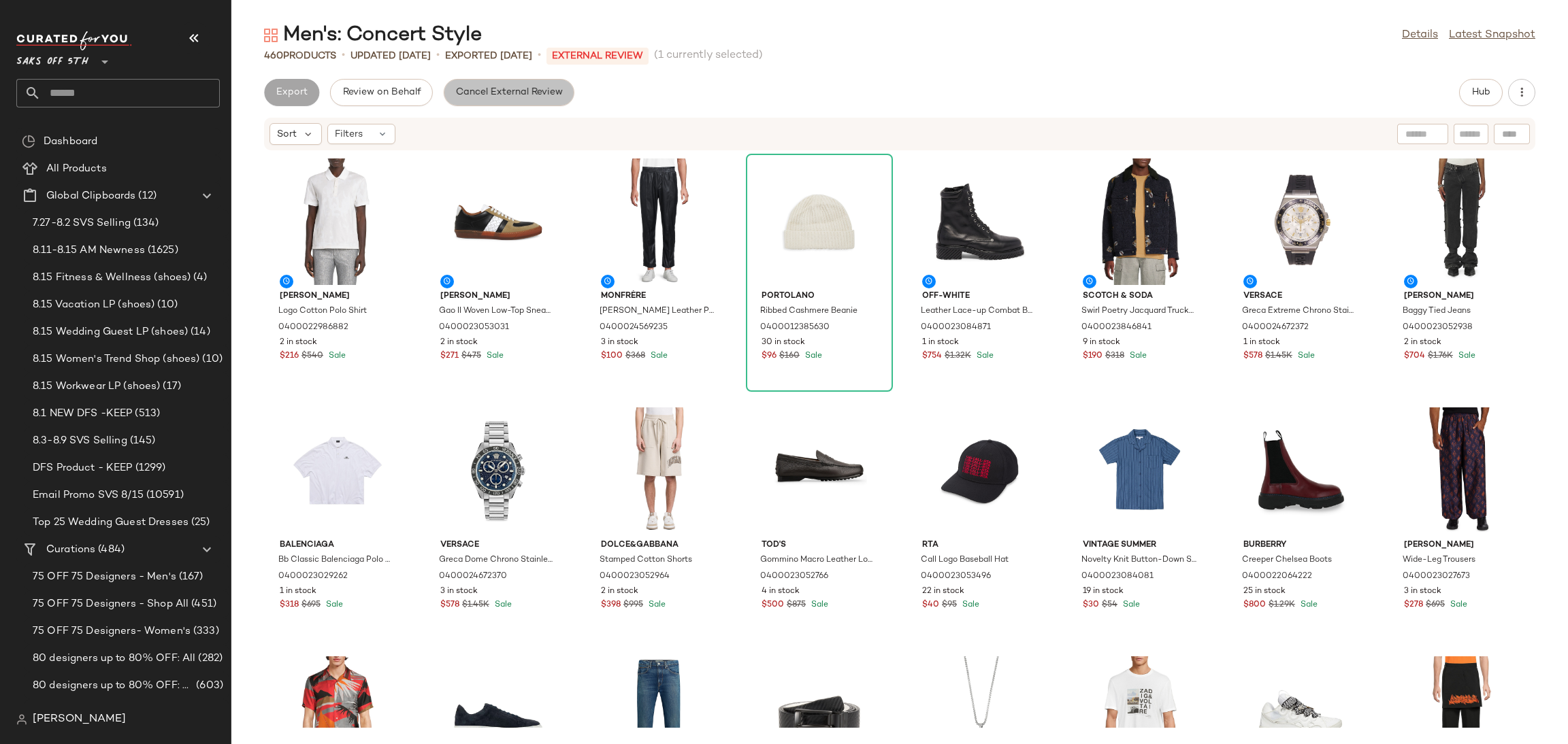
click at [503, 82] on button "Cancel External Review" at bounding box center [509, 92] width 131 height 27
click at [384, 91] on span "Export" at bounding box center [399, 92] width 32 height 11
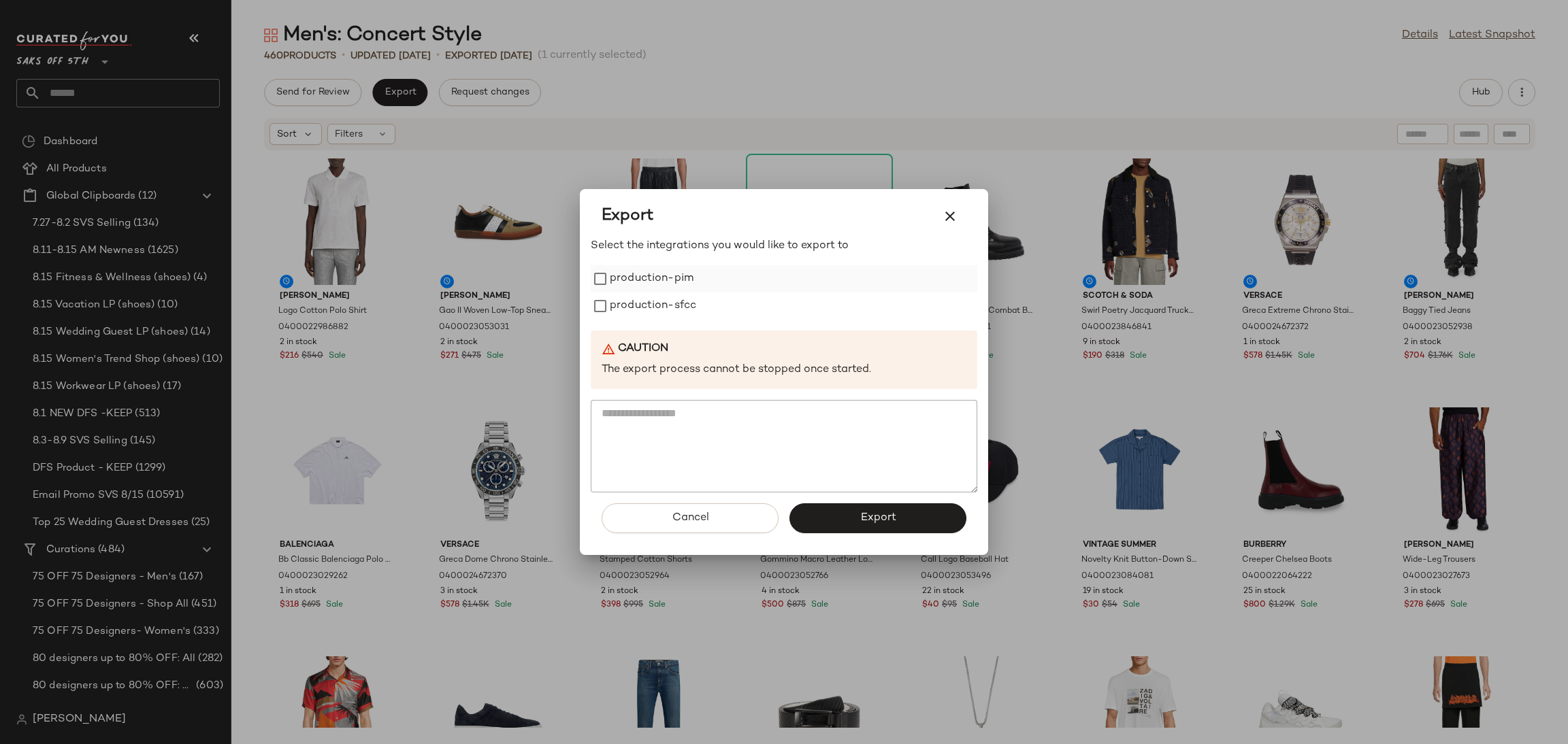
click at [663, 275] on label "production-pim" at bounding box center [651, 279] width 84 height 27
click at [667, 304] on label "production-sfcc" at bounding box center [653, 306] width 87 height 27
click at [880, 533] on div "Cancel Export" at bounding box center [784, 524] width 387 height 63
click at [881, 524] on span "Export" at bounding box center [877, 518] width 36 height 13
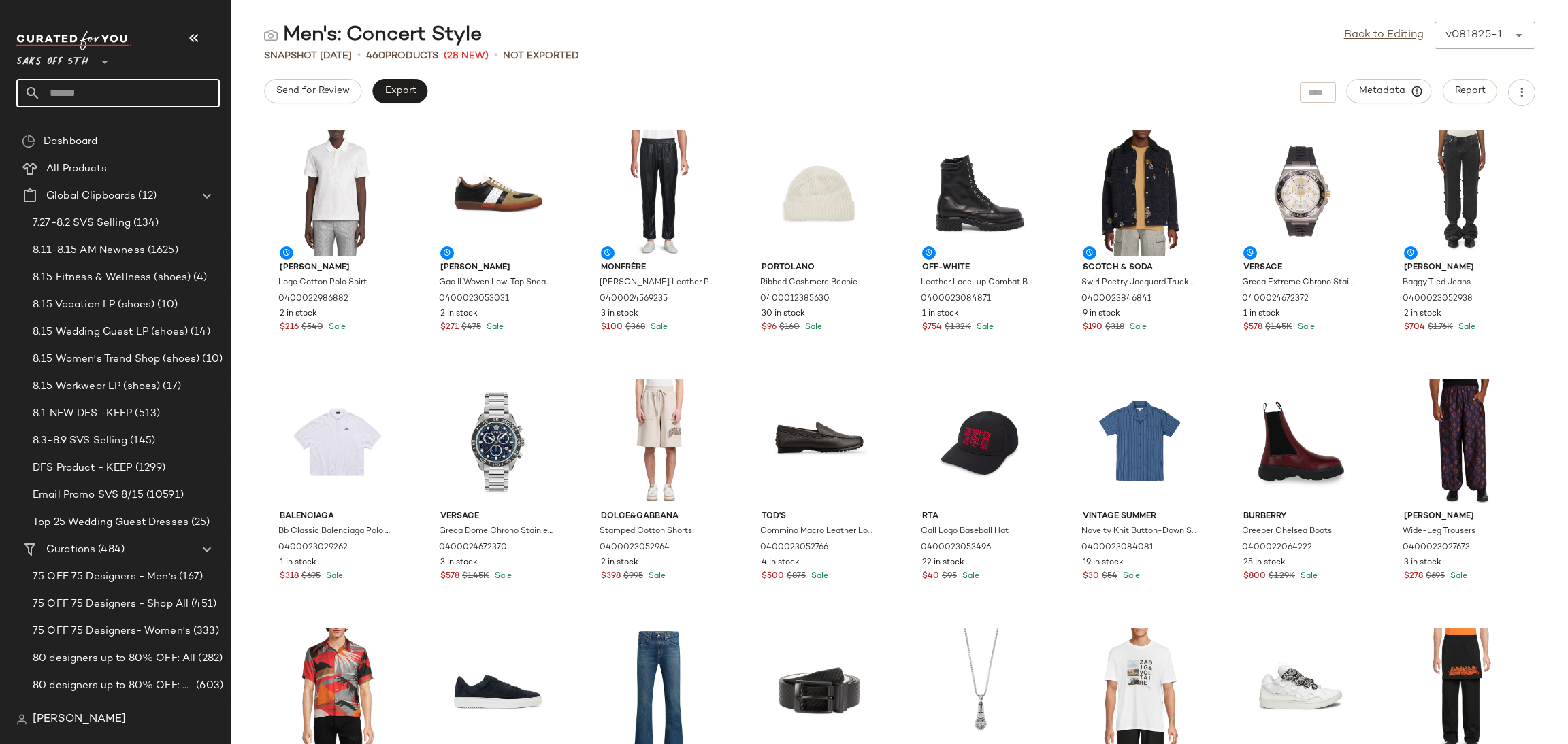
click at [120, 90] on input "text" at bounding box center [130, 93] width 179 height 29
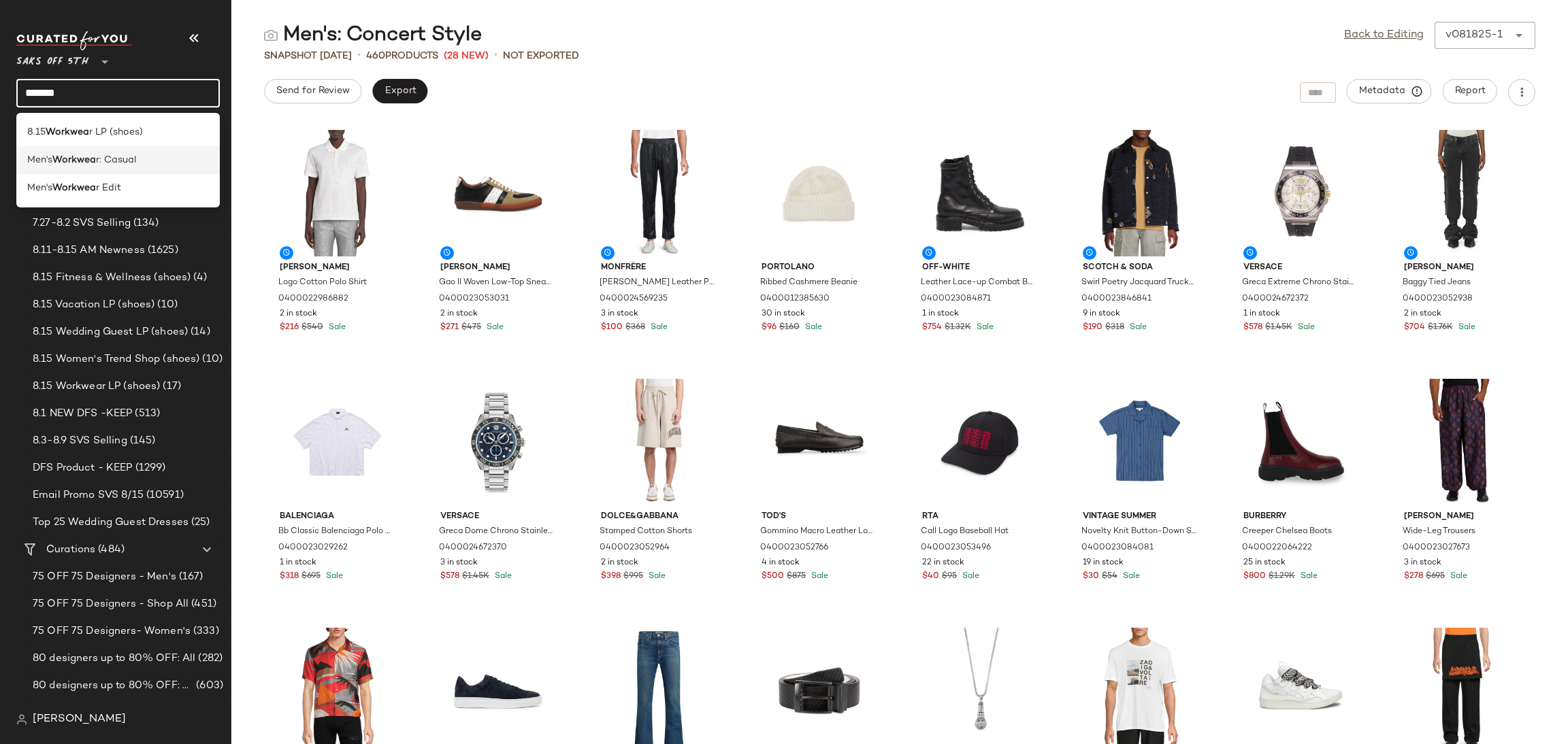
type input "*******"
click at [89, 172] on div "Men's Workwea r: Casual" at bounding box center [118, 160] width 203 height 28
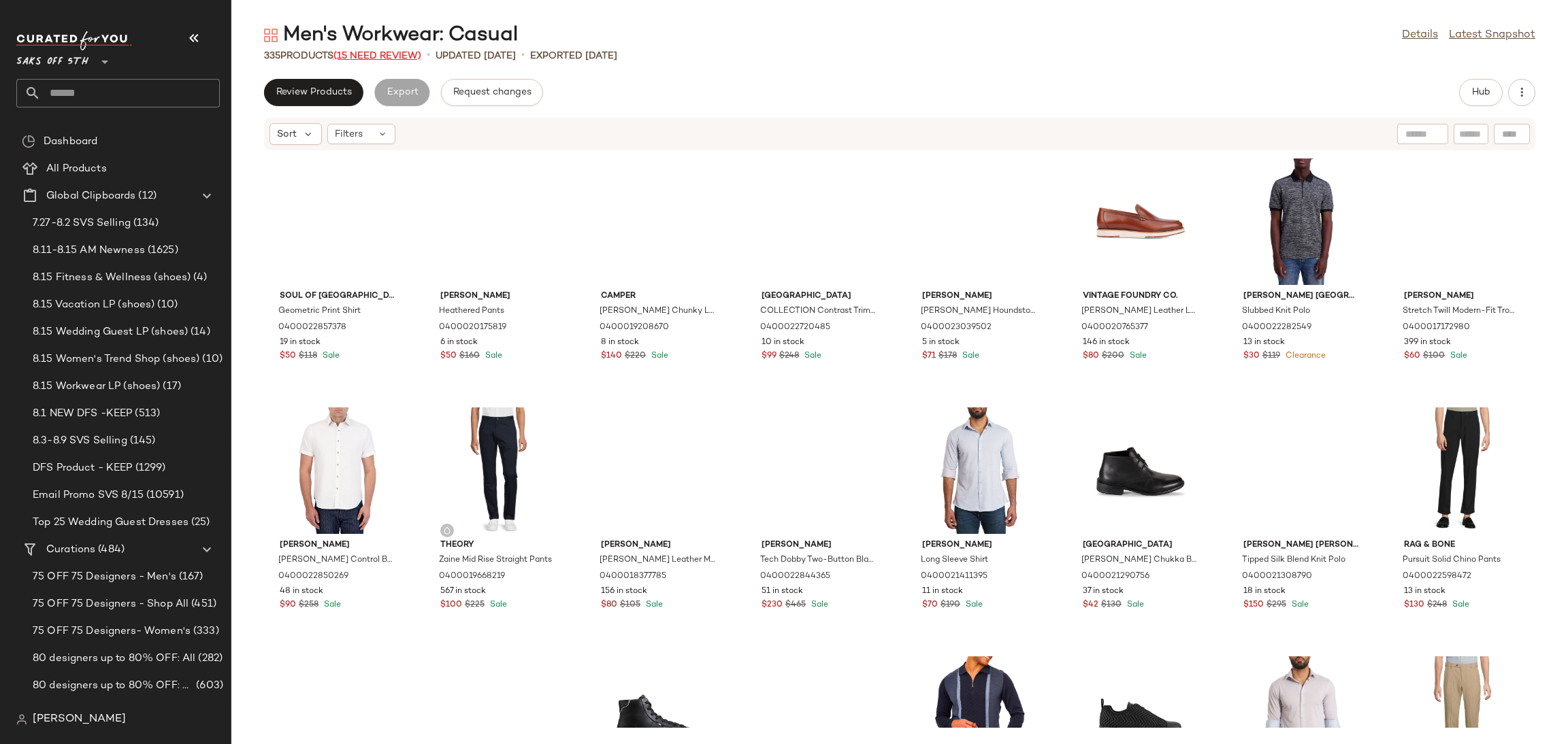
click at [370, 51] on span "(15 Need Review)" at bounding box center [377, 56] width 88 height 10
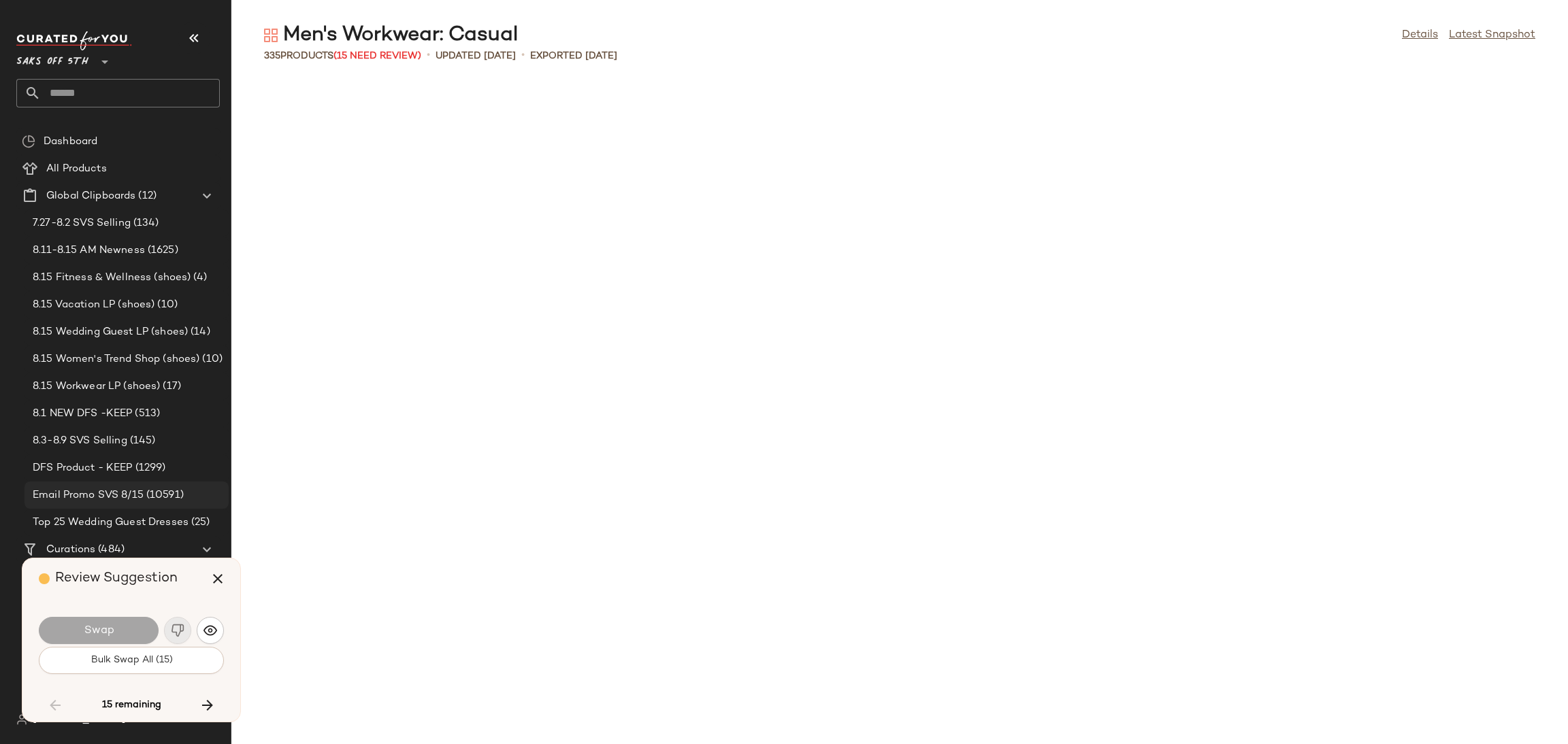
scroll to position [1991, 0]
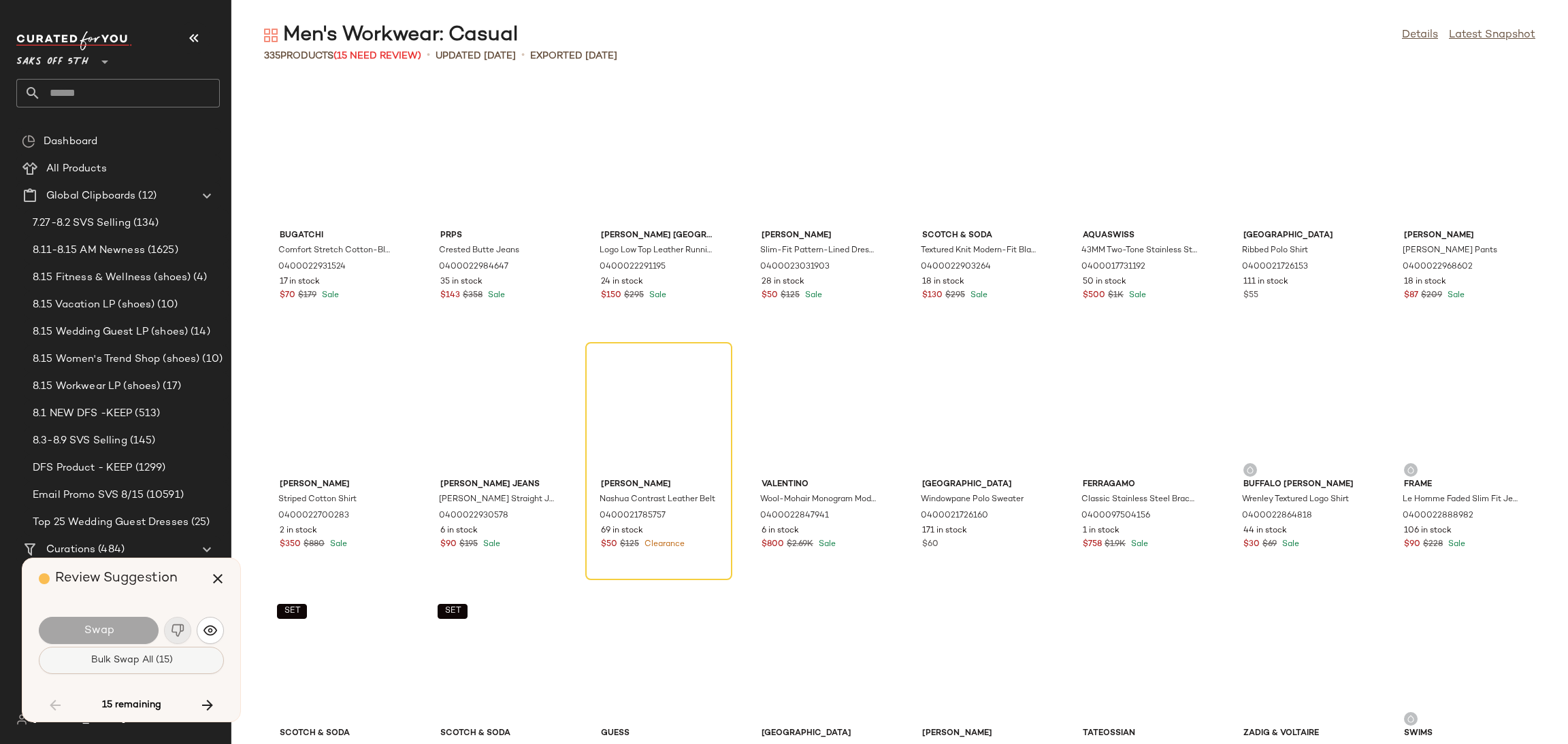
click at [149, 665] on span "Bulk Swap All (15)" at bounding box center [131, 660] width 82 height 11
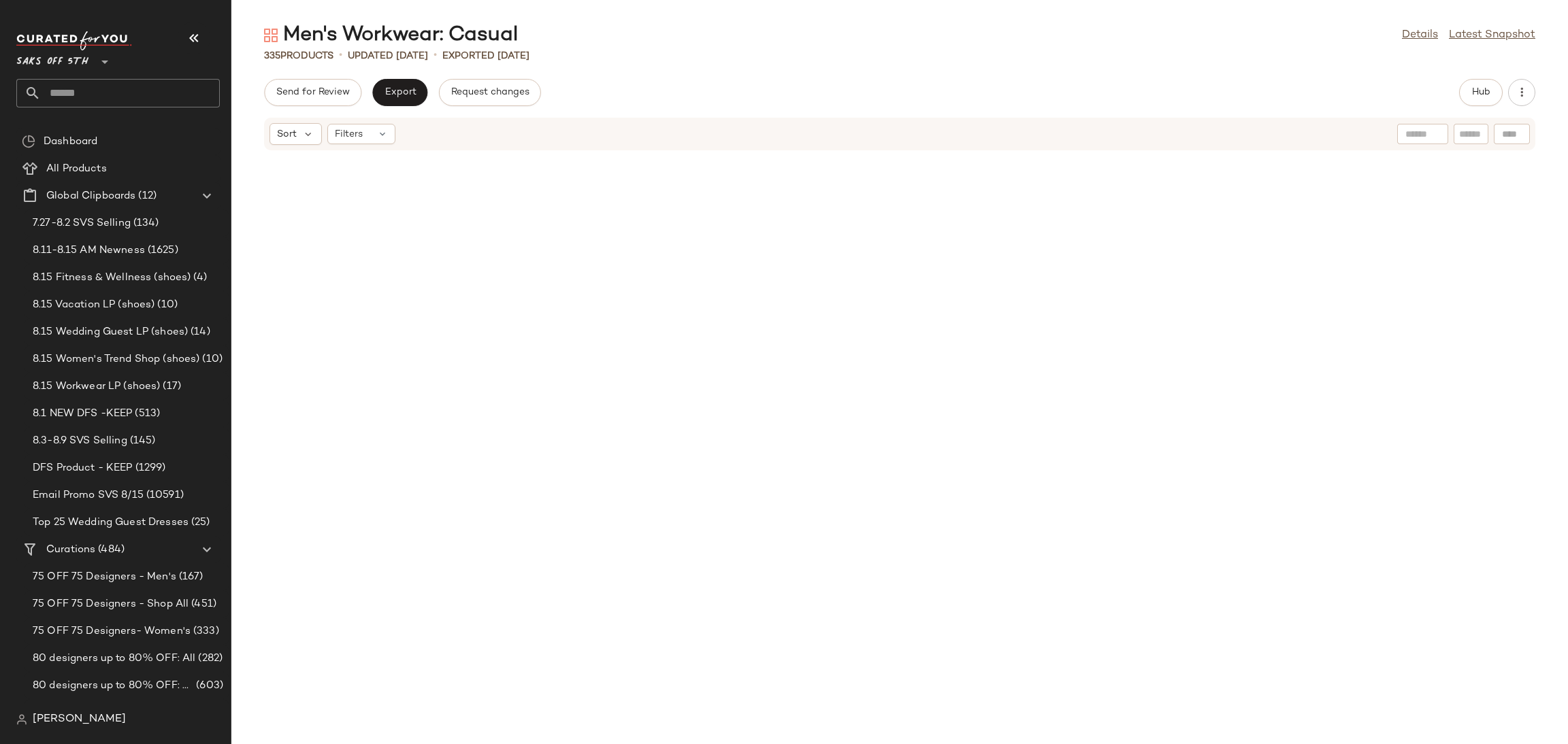
scroll to position [1991, 0]
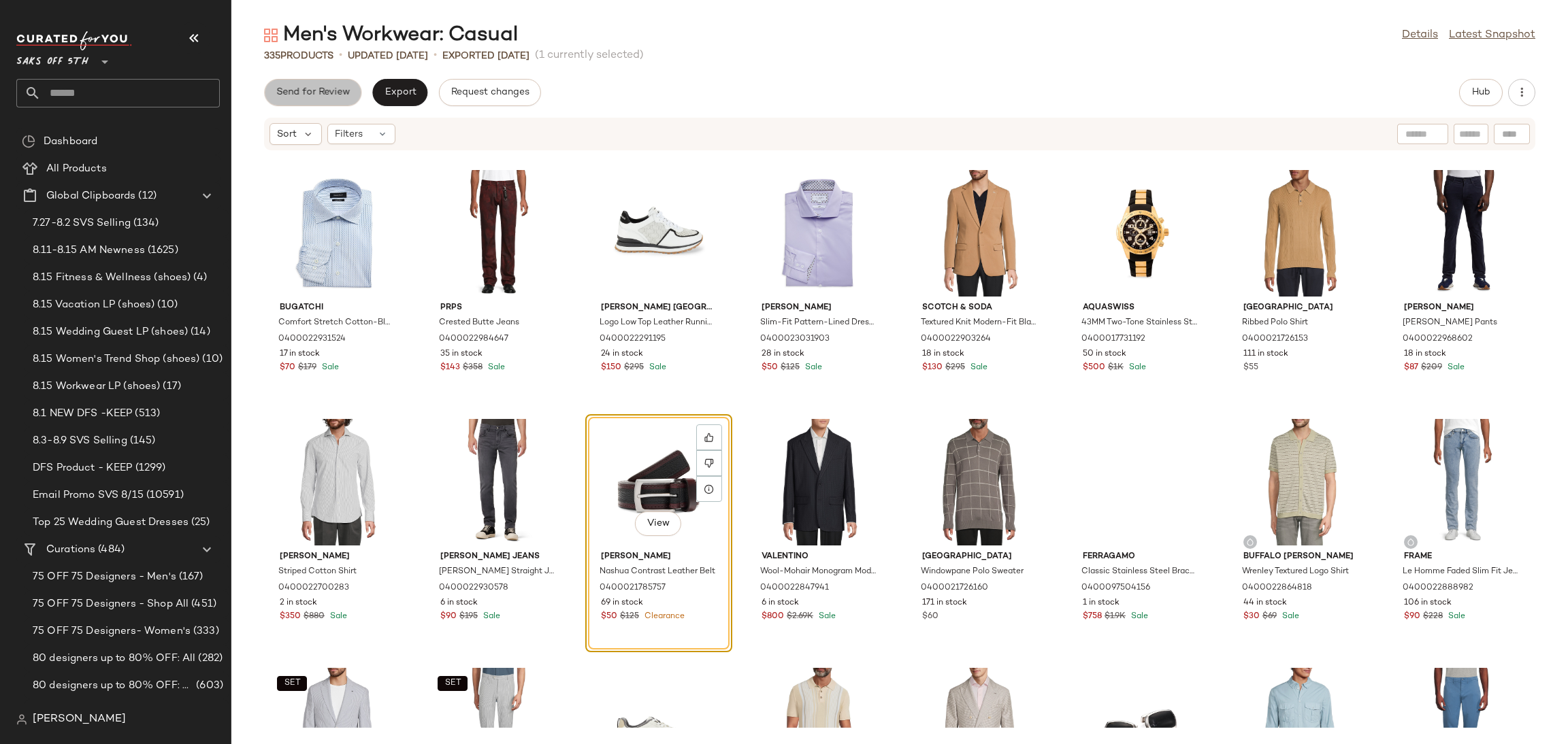
click at [325, 91] on span "Send for Review" at bounding box center [312, 92] width 74 height 11
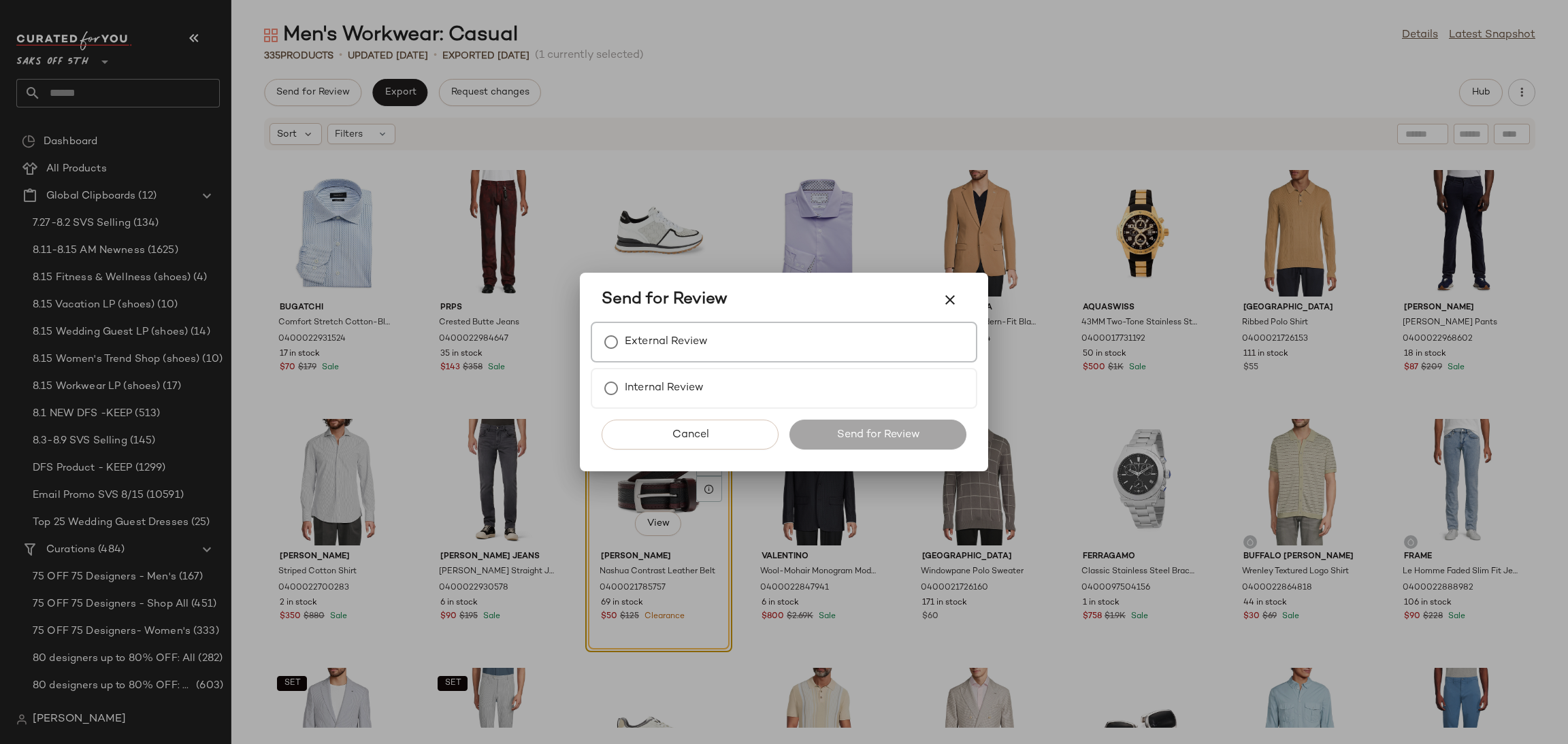
click at [632, 360] on div "External Review" at bounding box center [784, 342] width 387 height 41
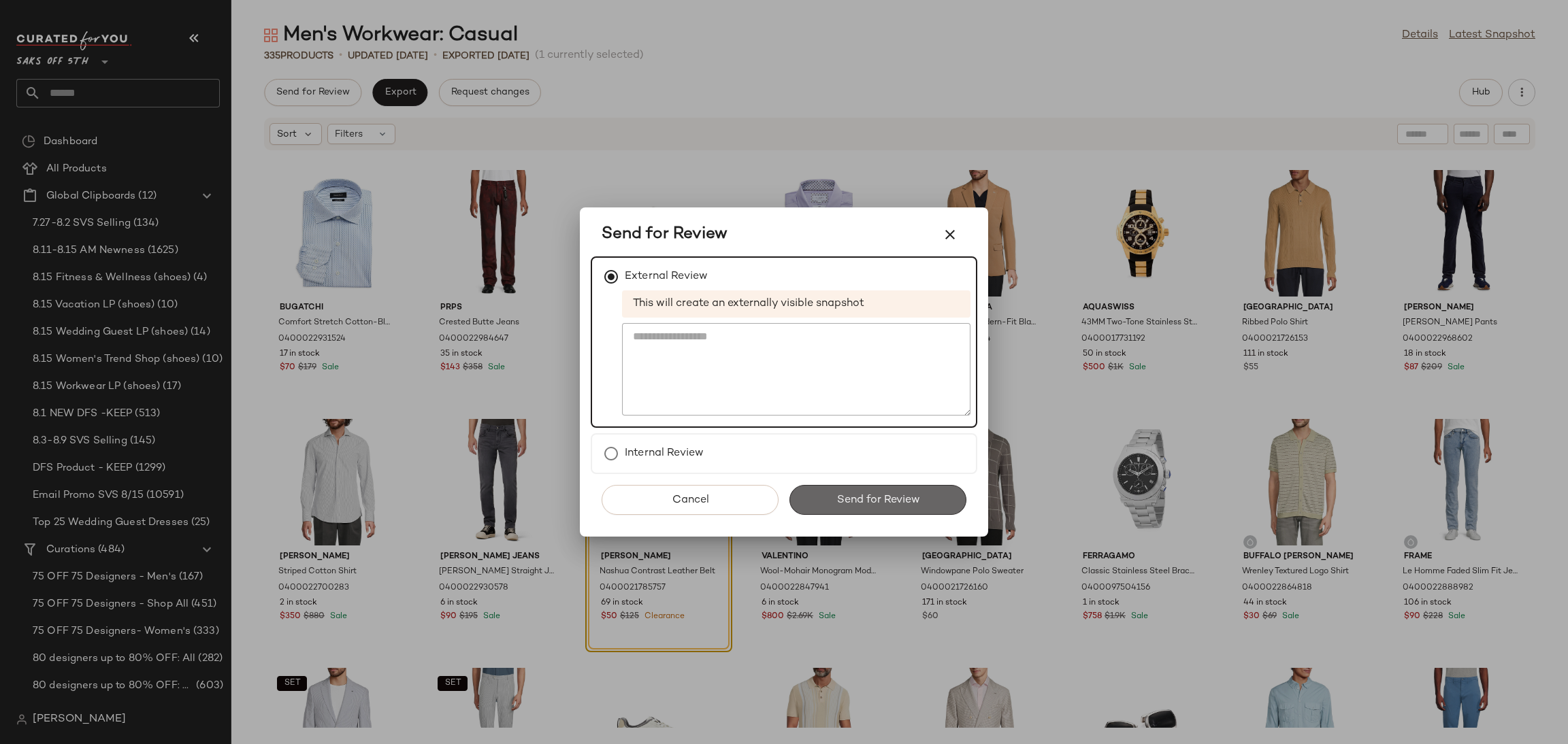
click at [830, 486] on button "Send for Review" at bounding box center [877, 500] width 177 height 30
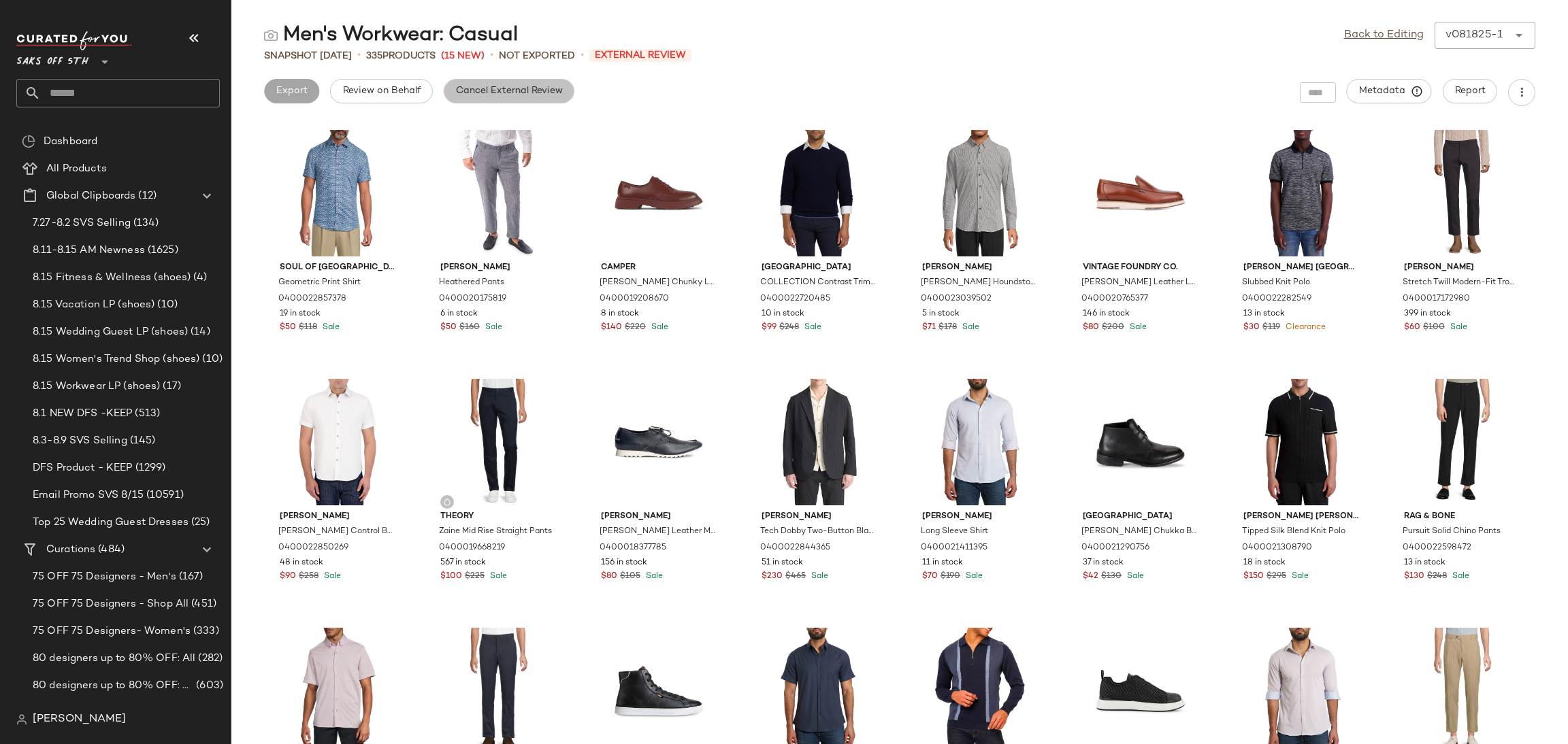
click at [546, 79] on button "Cancel External Review" at bounding box center [509, 91] width 131 height 25
click at [1395, 27] on link "Back to Editing" at bounding box center [1384, 35] width 80 height 16
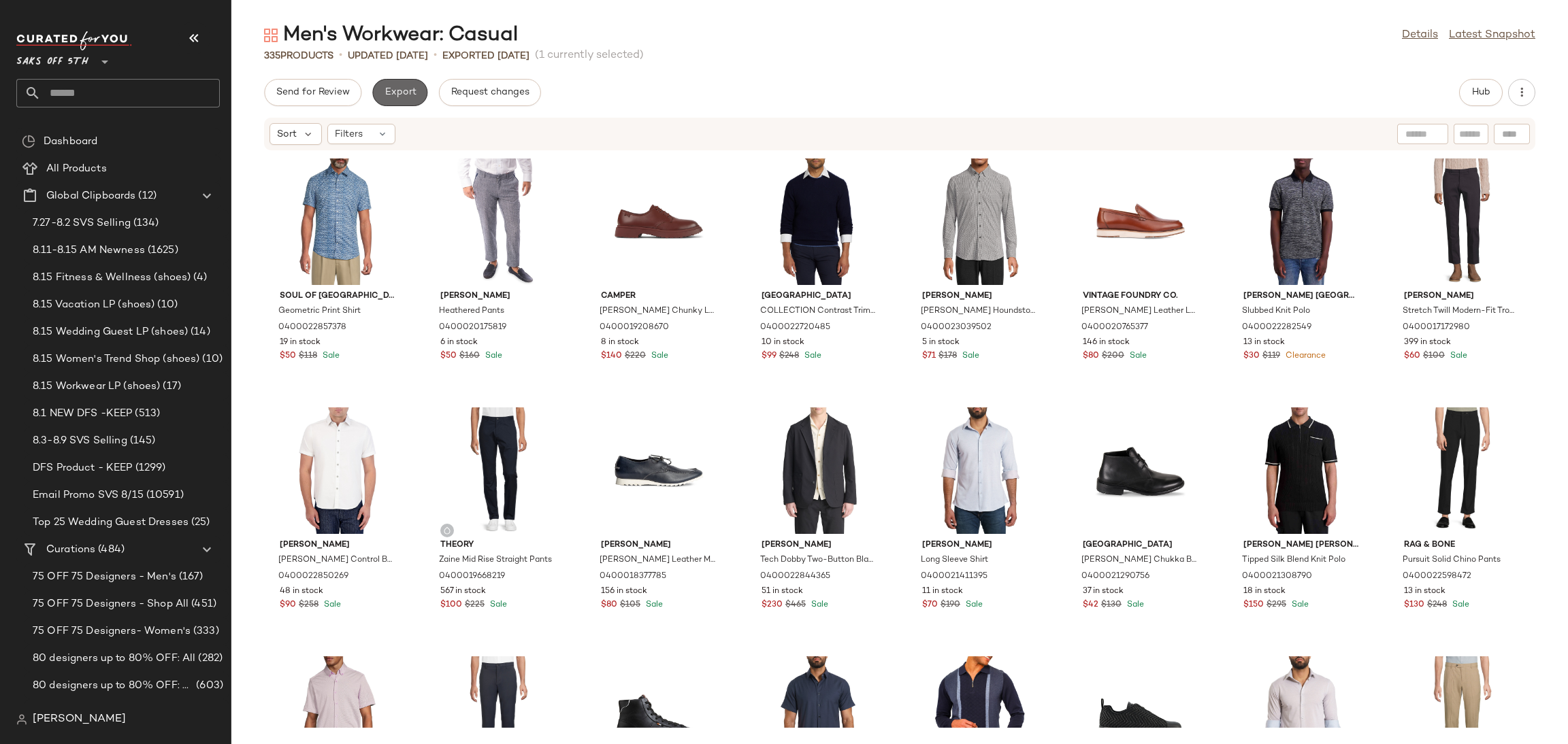
click at [399, 92] on span "Export" at bounding box center [399, 92] width 32 height 11
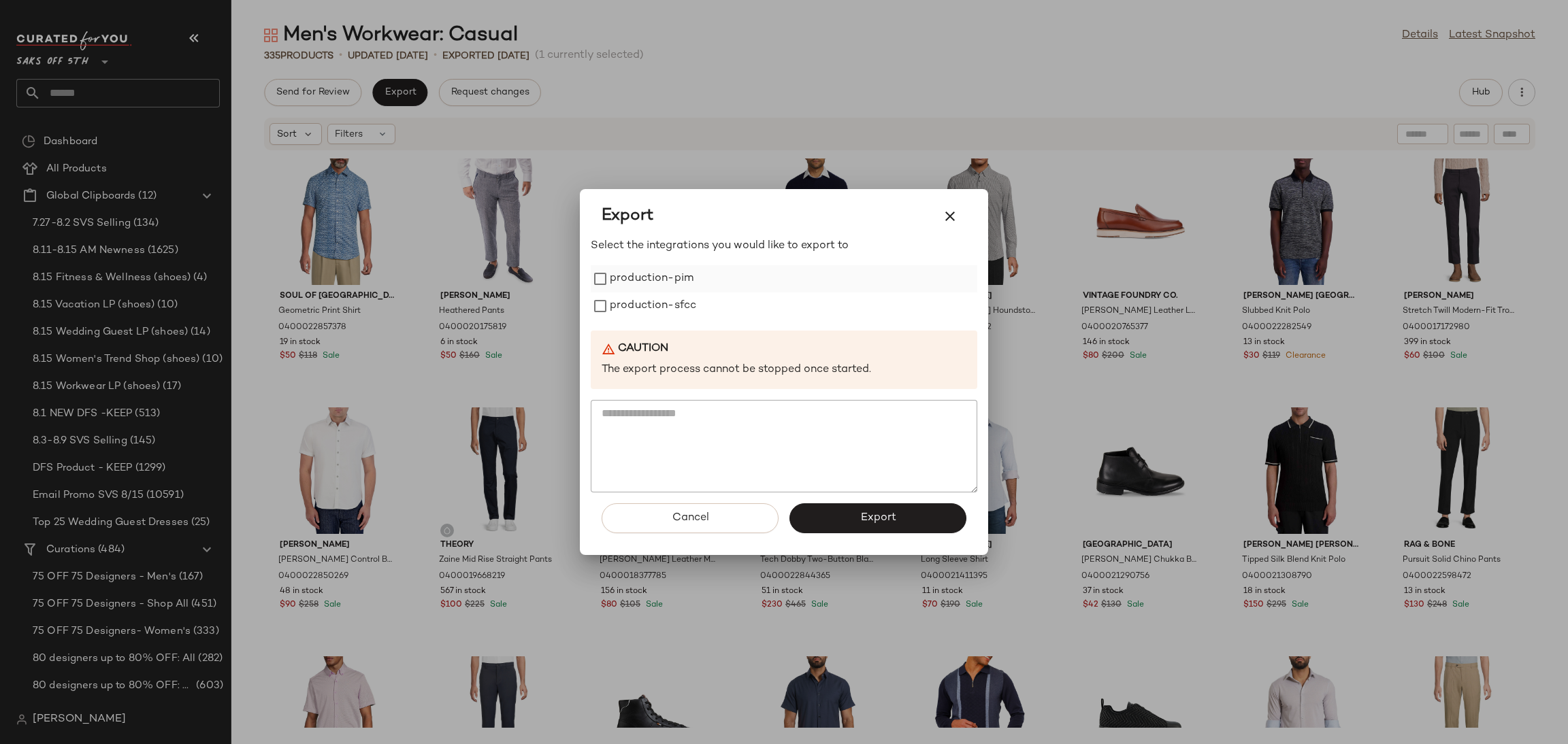
click at [632, 275] on label "production-pim" at bounding box center [651, 279] width 84 height 27
click at [668, 304] on label "production-sfcc" at bounding box center [653, 306] width 87 height 27
click at [827, 512] on button "Export" at bounding box center [877, 518] width 177 height 30
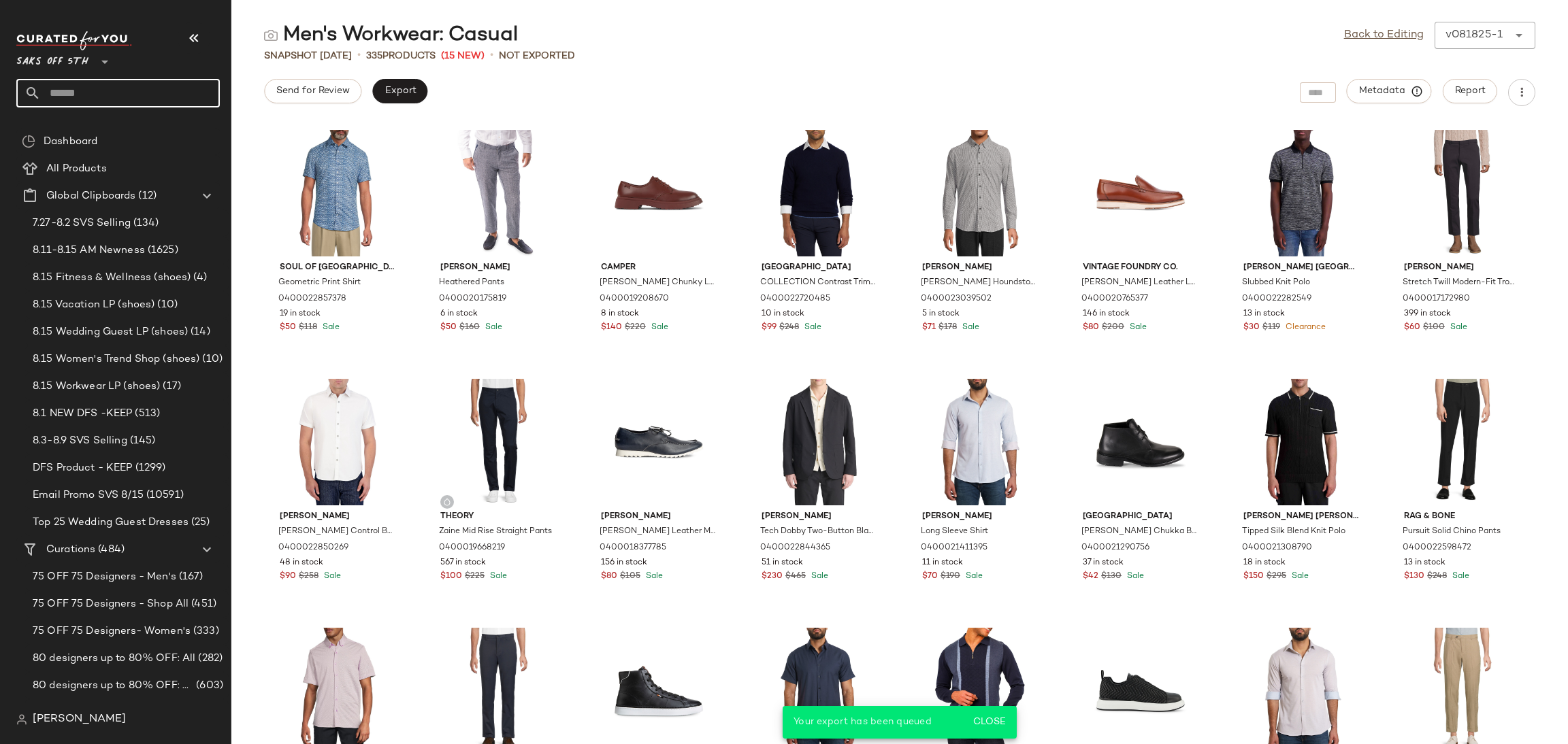
click at [89, 103] on input "text" at bounding box center [130, 93] width 179 height 29
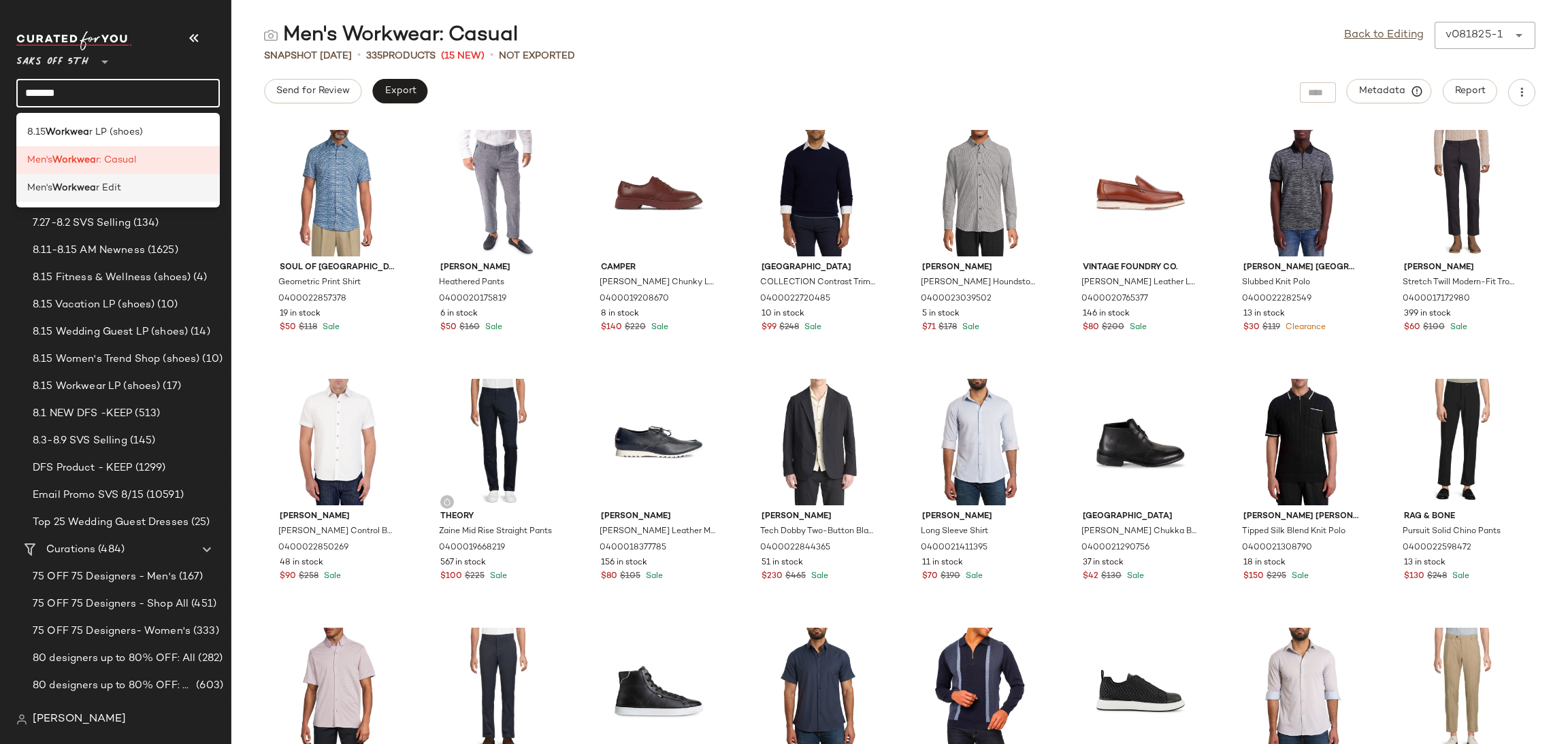
type input "*******"
click at [78, 184] on b "Workwea" at bounding box center [74, 188] width 44 height 14
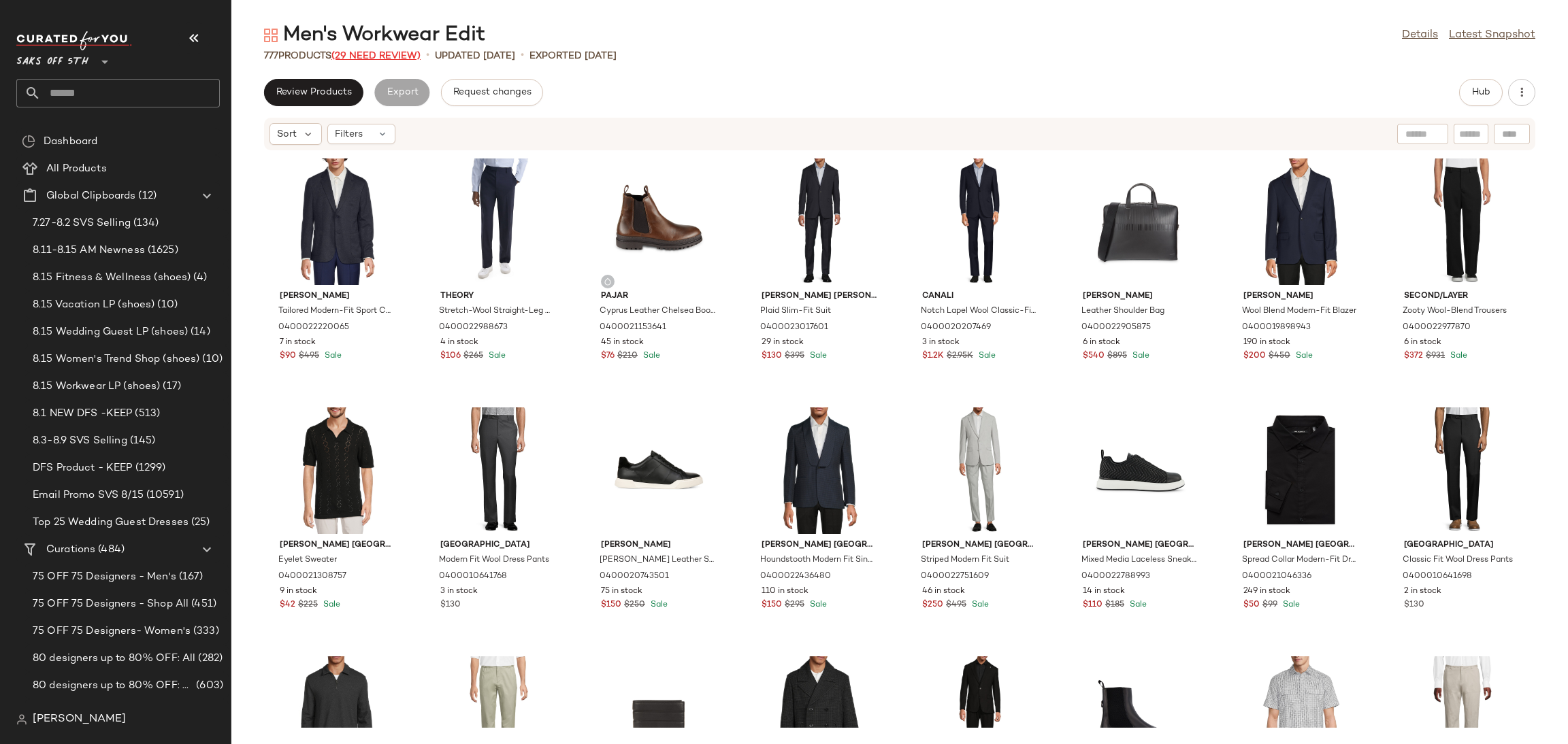
click at [381, 55] on span "(29 Need Review)" at bounding box center [376, 56] width 89 height 10
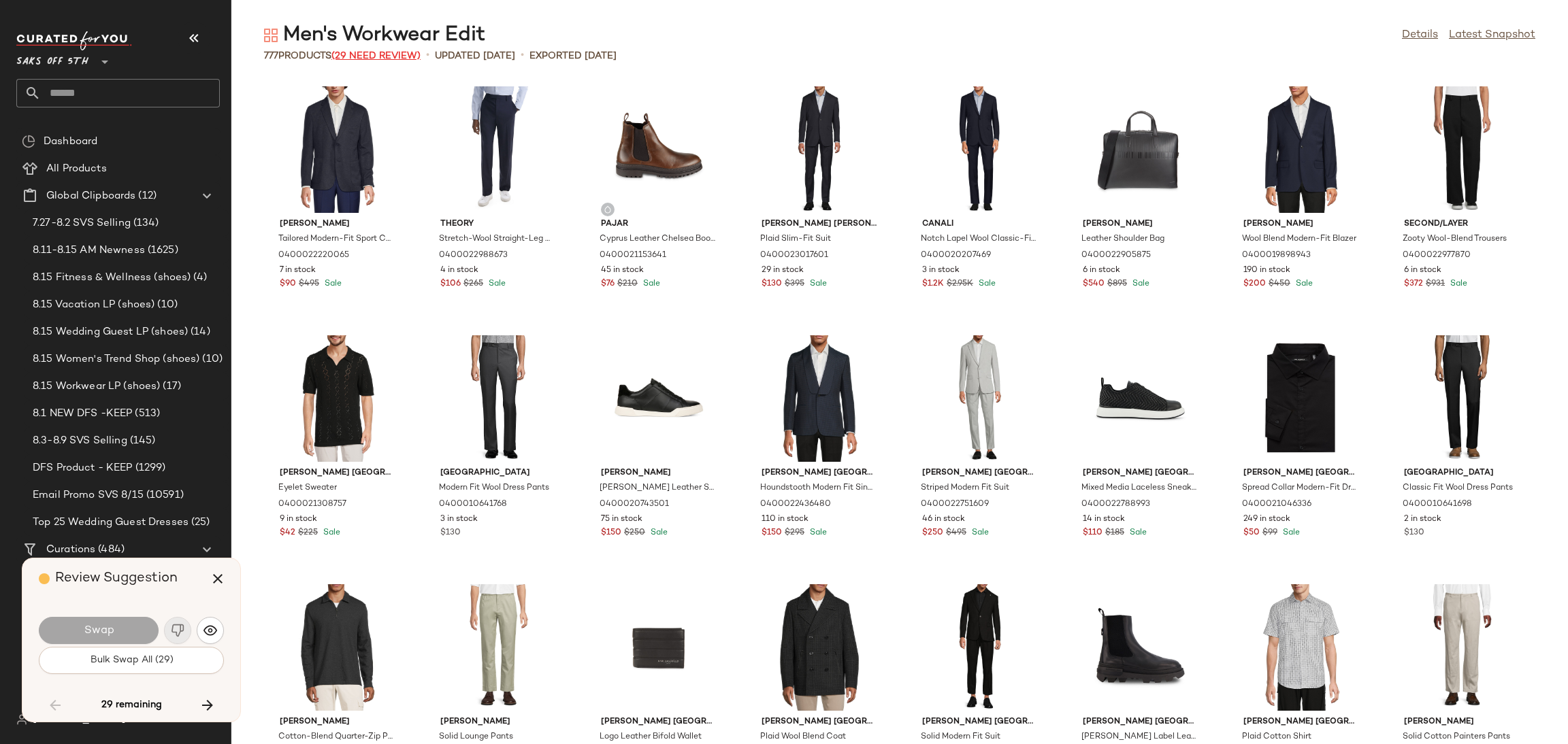
scroll to position [2240, 0]
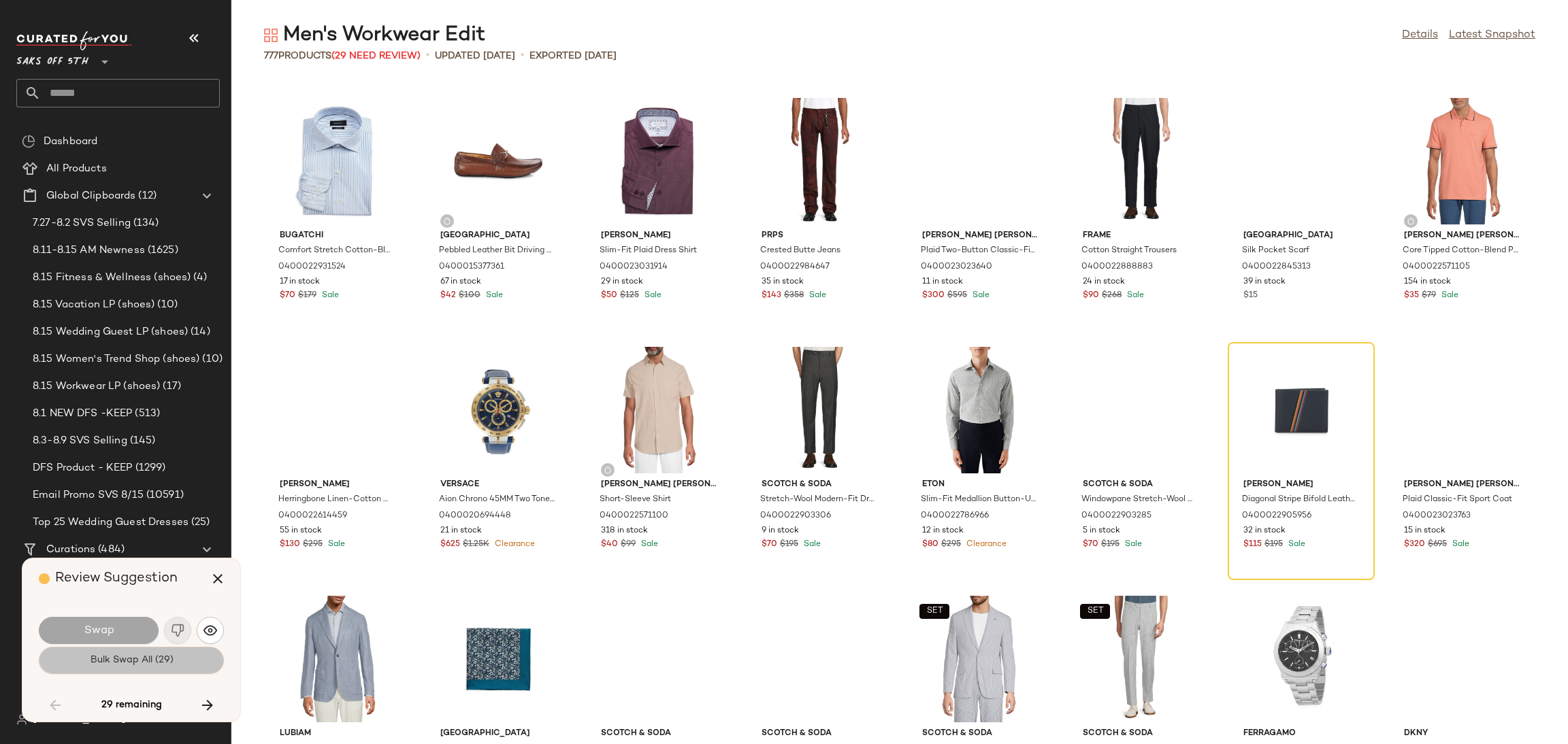
click at [191, 655] on button "Bulk Swap All (29)" at bounding box center [131, 660] width 185 height 27
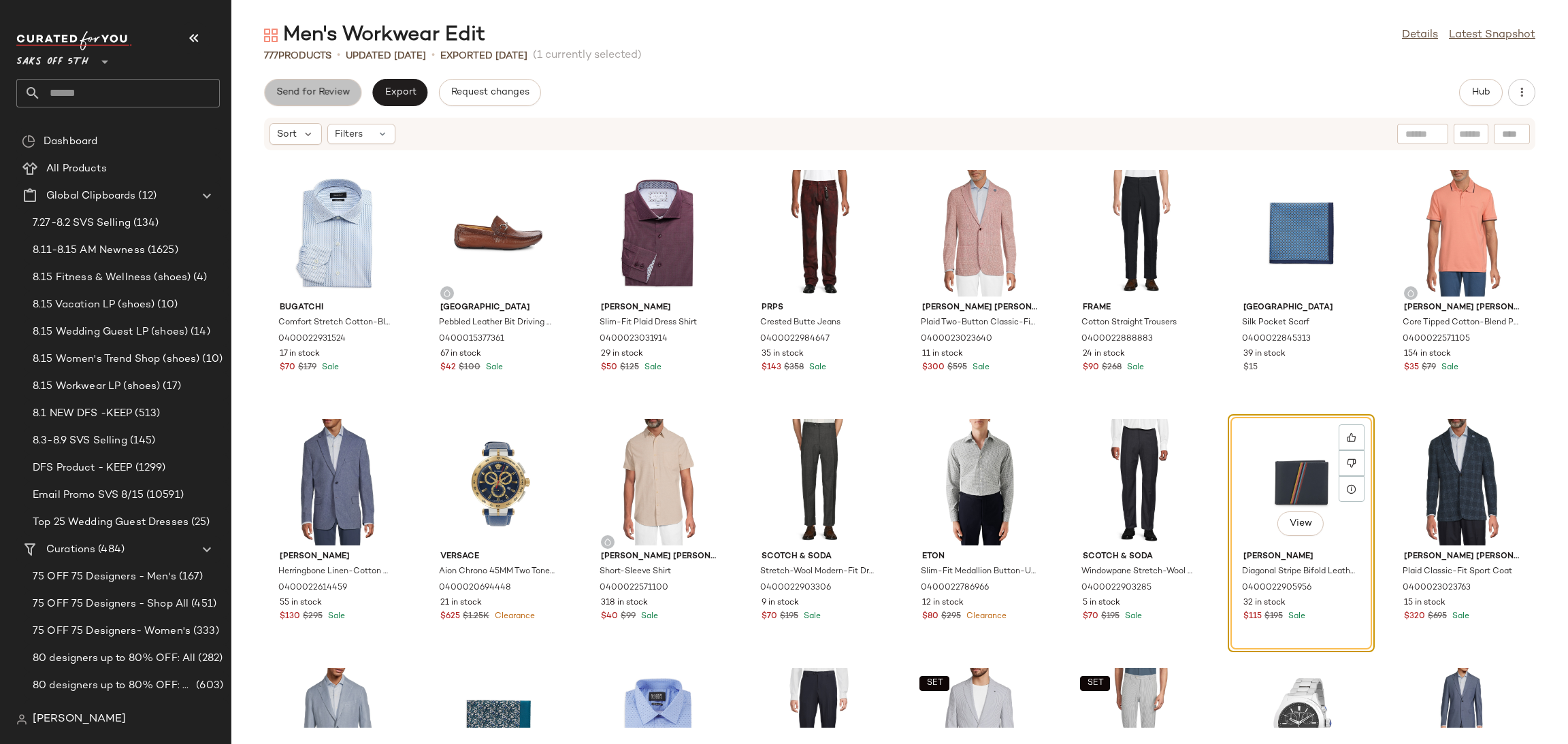
click at [315, 85] on button "Send for Review" at bounding box center [313, 92] width 97 height 27
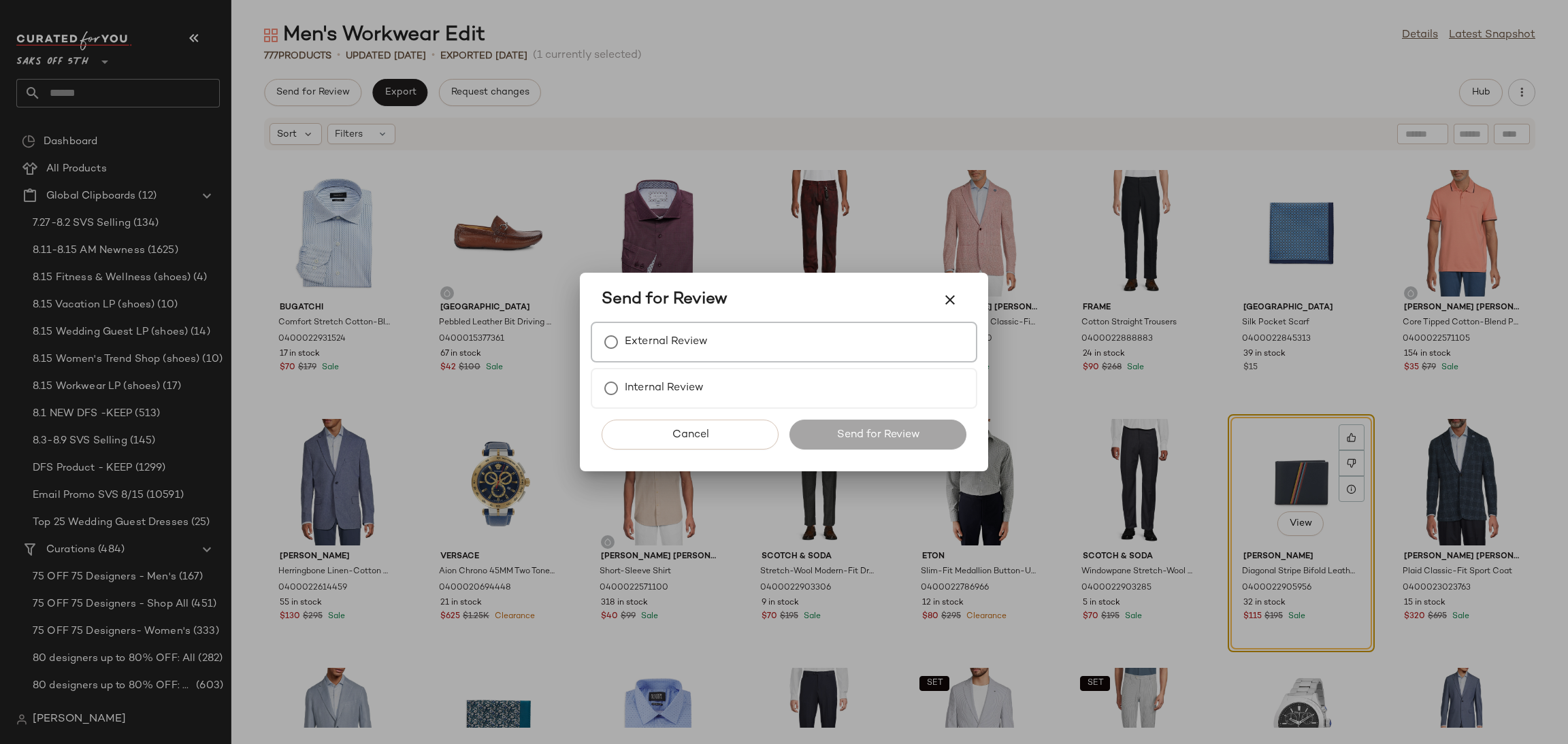
click at [640, 343] on label "External Review" at bounding box center [666, 342] width 83 height 27
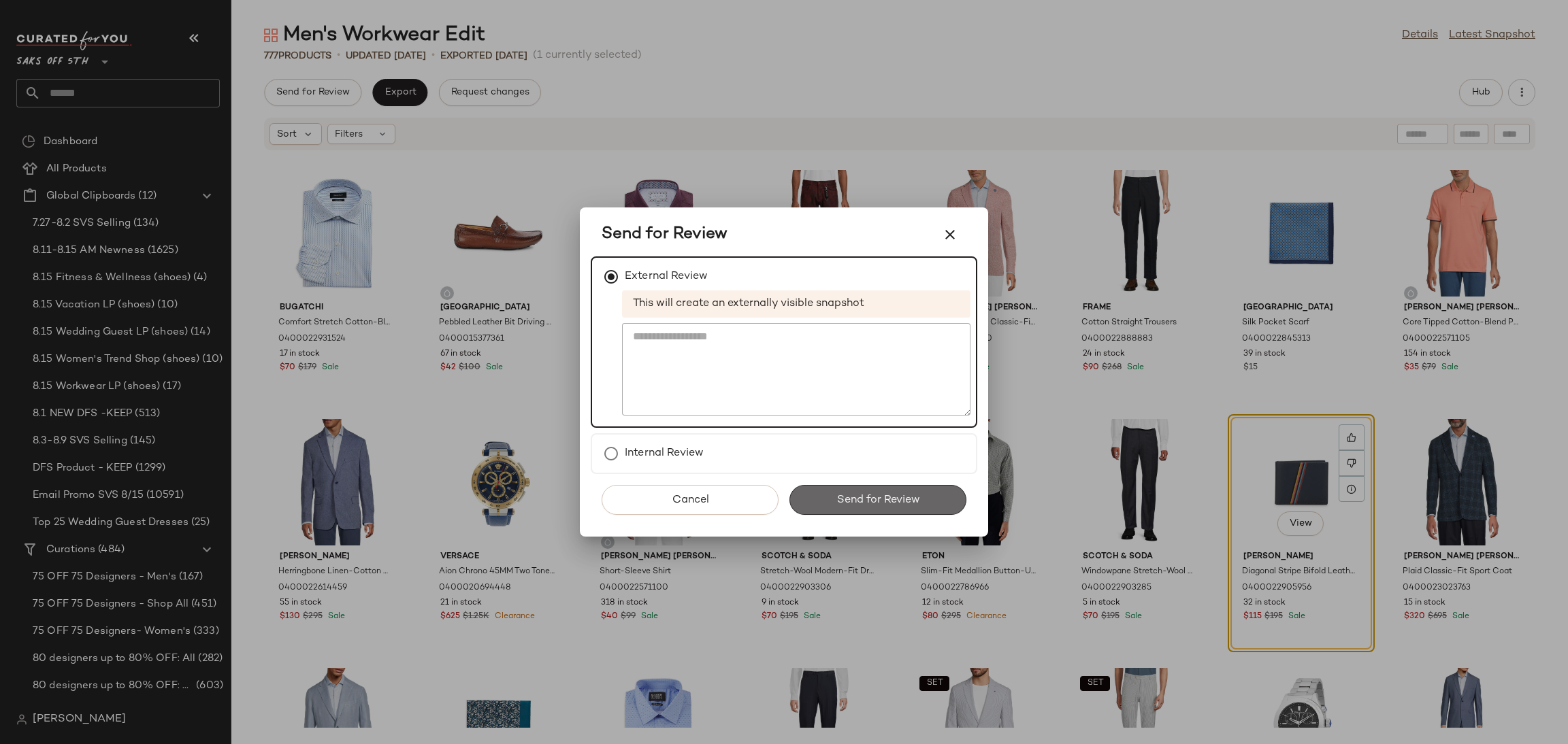
click at [864, 499] on span "Send for Review" at bounding box center [877, 500] width 84 height 13
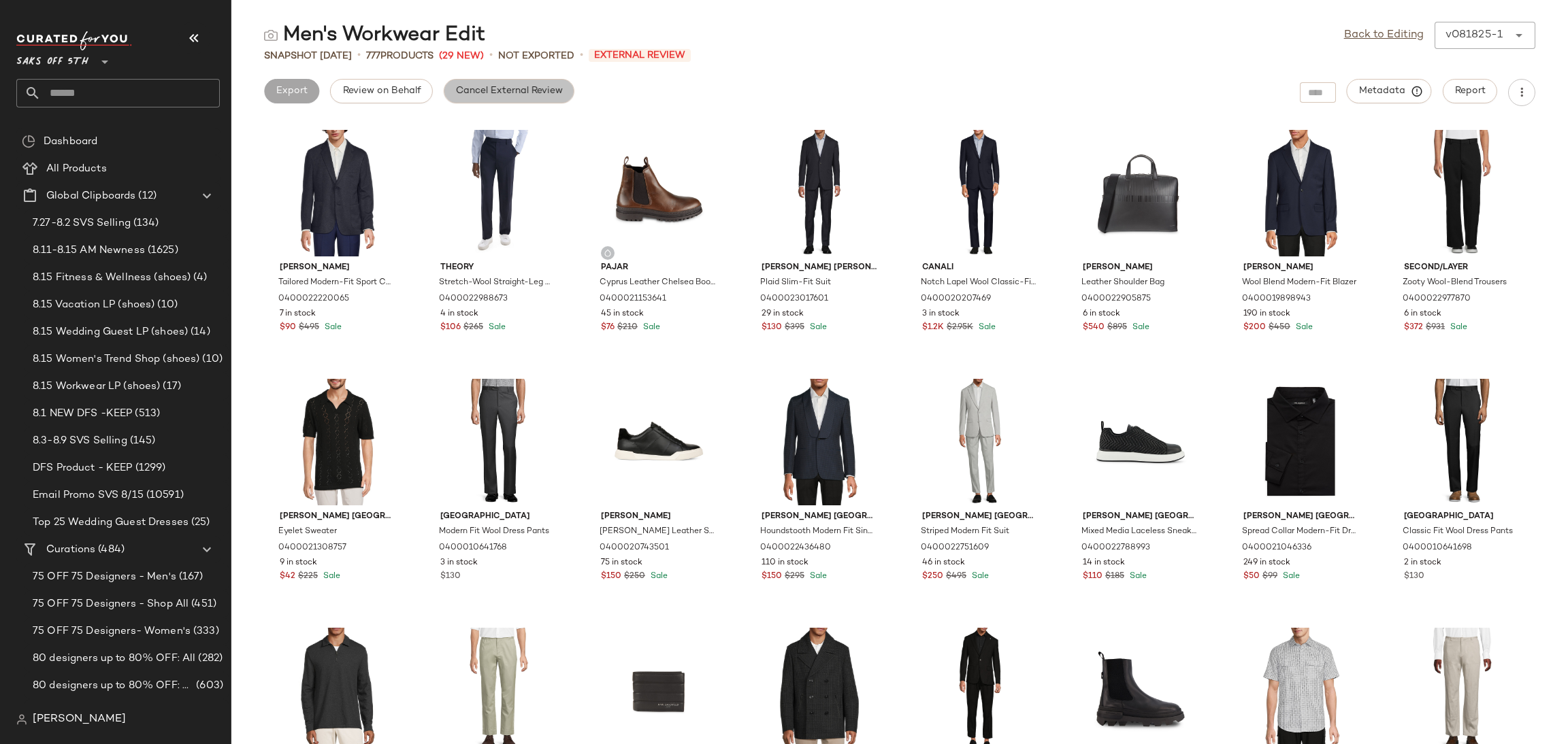
click at [495, 97] on button "Cancel External Review" at bounding box center [509, 91] width 131 height 25
drag, startPoint x: 1353, startPoint y: 44, endPoint x: 1366, endPoint y: 26, distance: 22.2
click at [1366, 26] on div "Back to Editing v081825-1 ******" at bounding box center [1440, 35] width 192 height 27
click at [1372, 34] on link "Back to Editing" at bounding box center [1384, 35] width 80 height 16
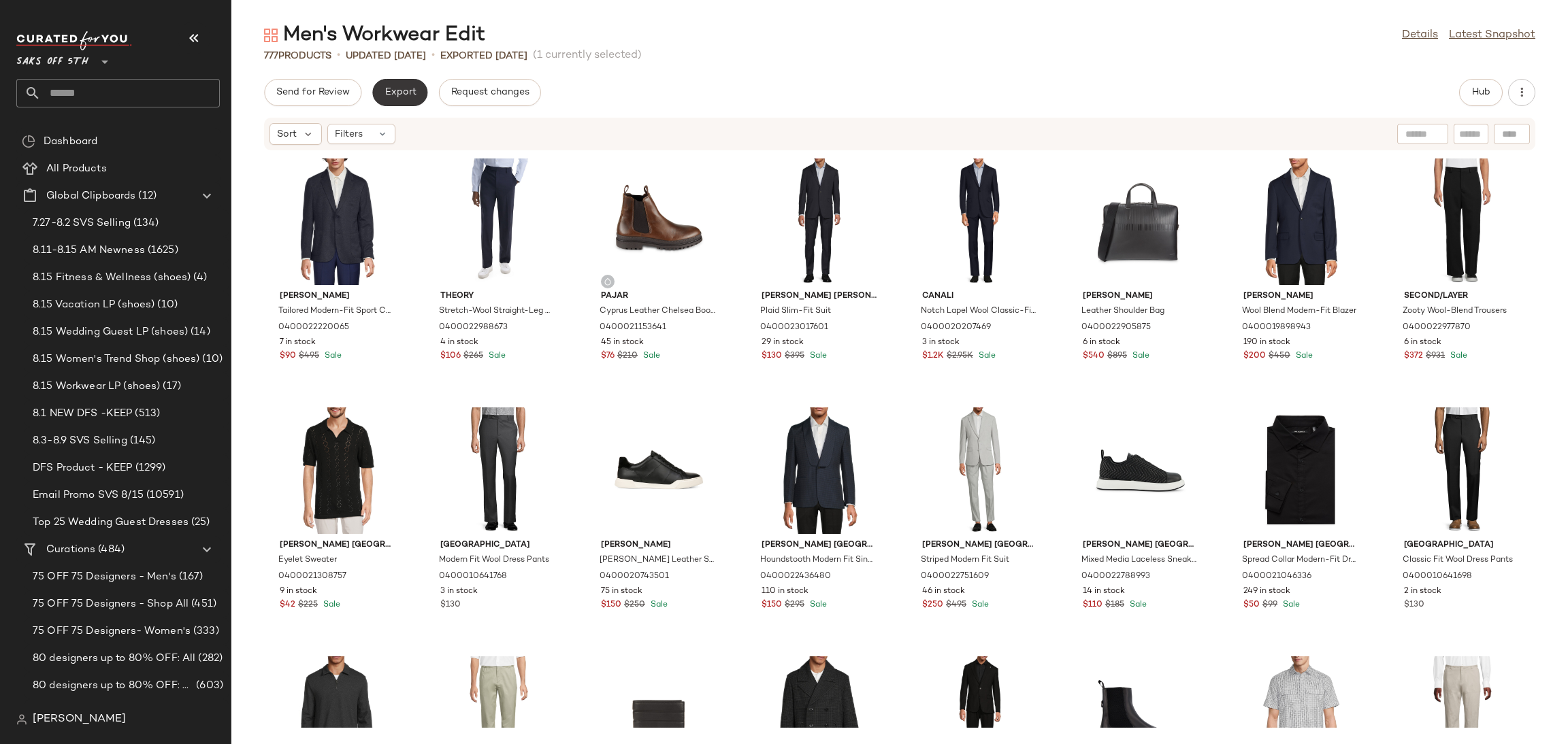
click at [390, 87] on span "Export" at bounding box center [399, 92] width 32 height 11
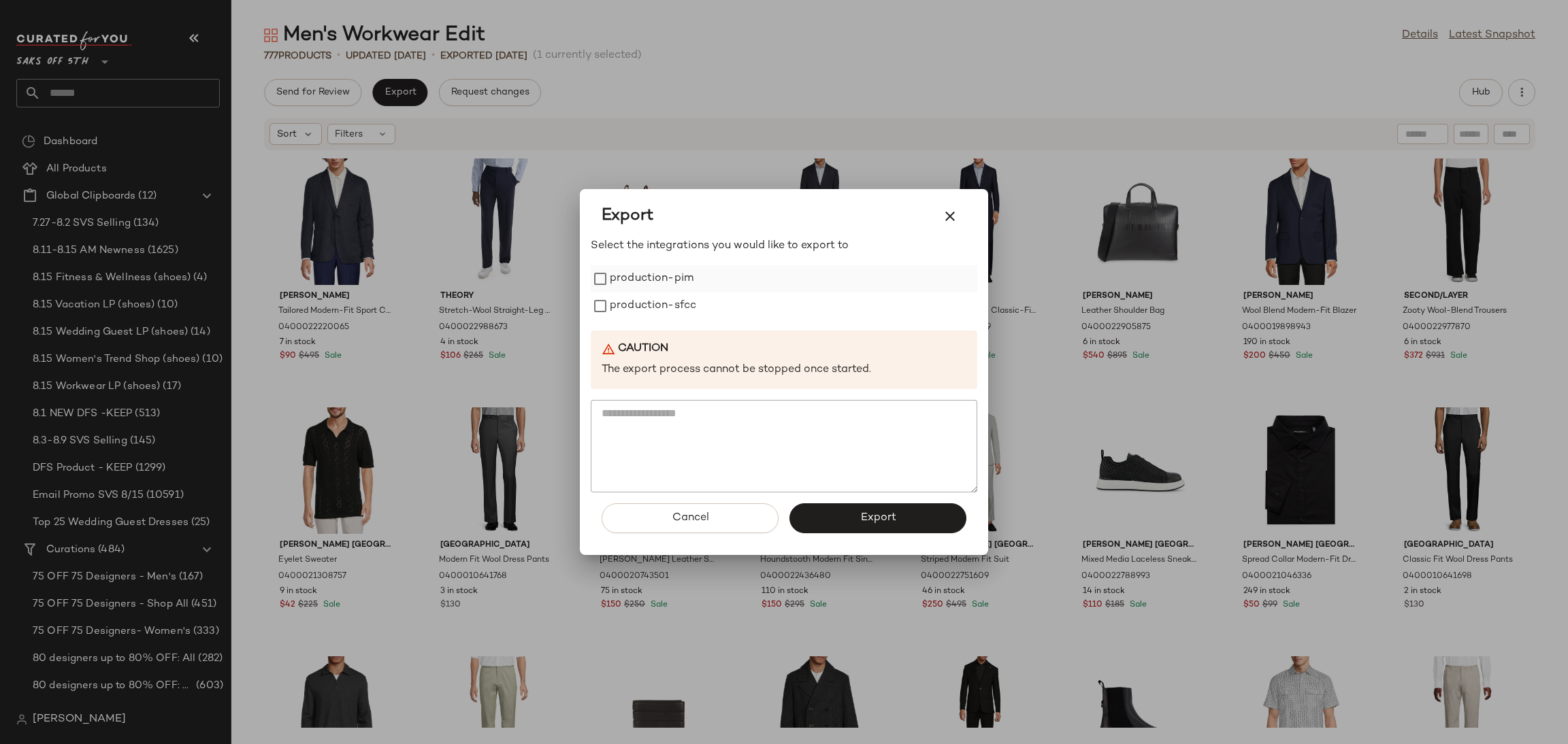
click at [636, 287] on label "production-pim" at bounding box center [651, 279] width 84 height 27
click at [648, 304] on label "production-sfcc" at bounding box center [653, 306] width 87 height 27
click at [854, 518] on button "Export" at bounding box center [877, 518] width 177 height 30
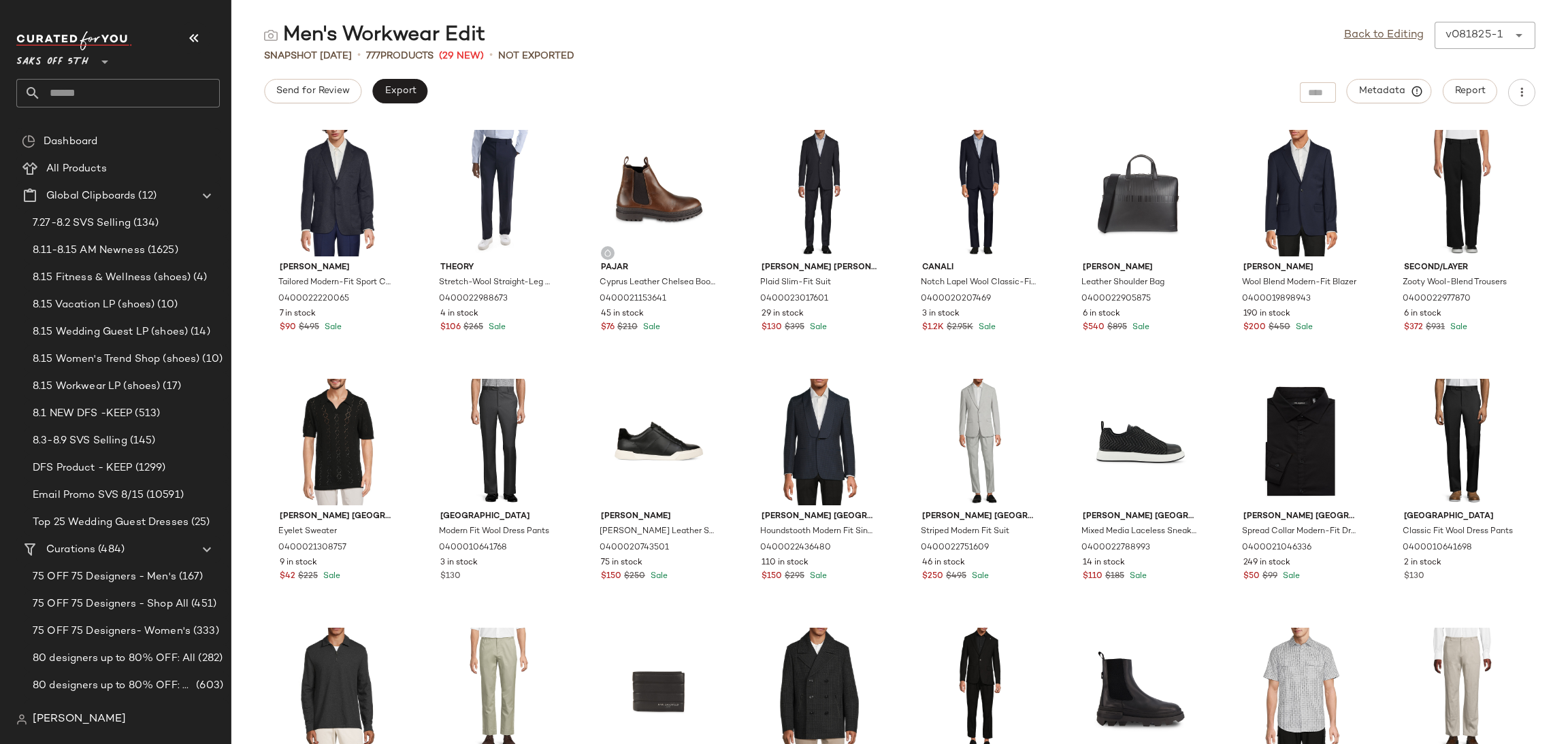
click at [104, 79] on input "text" at bounding box center [130, 93] width 179 height 29
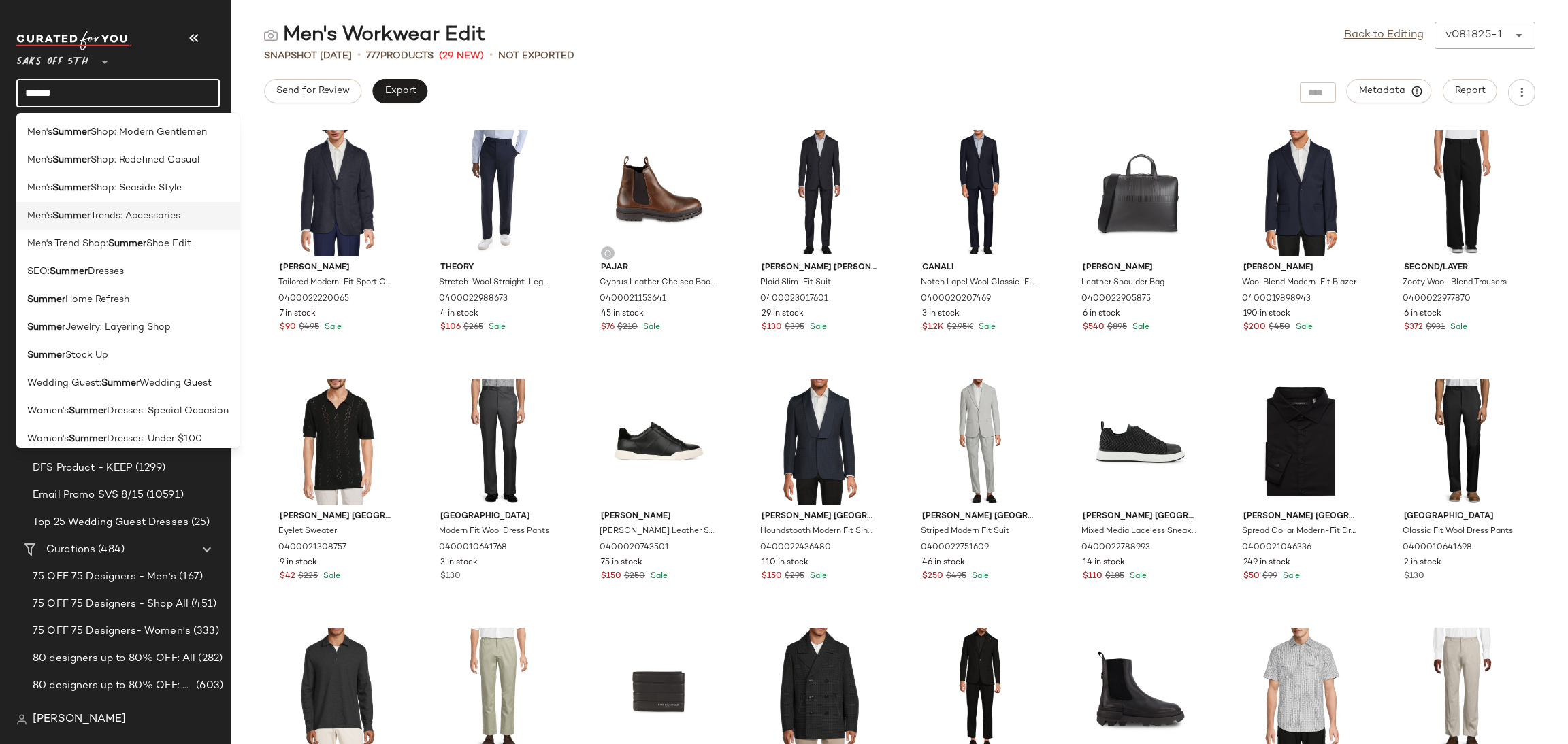
type input "******"
click at [132, 218] on span "Trends: Accessories" at bounding box center [136, 216] width 90 height 14
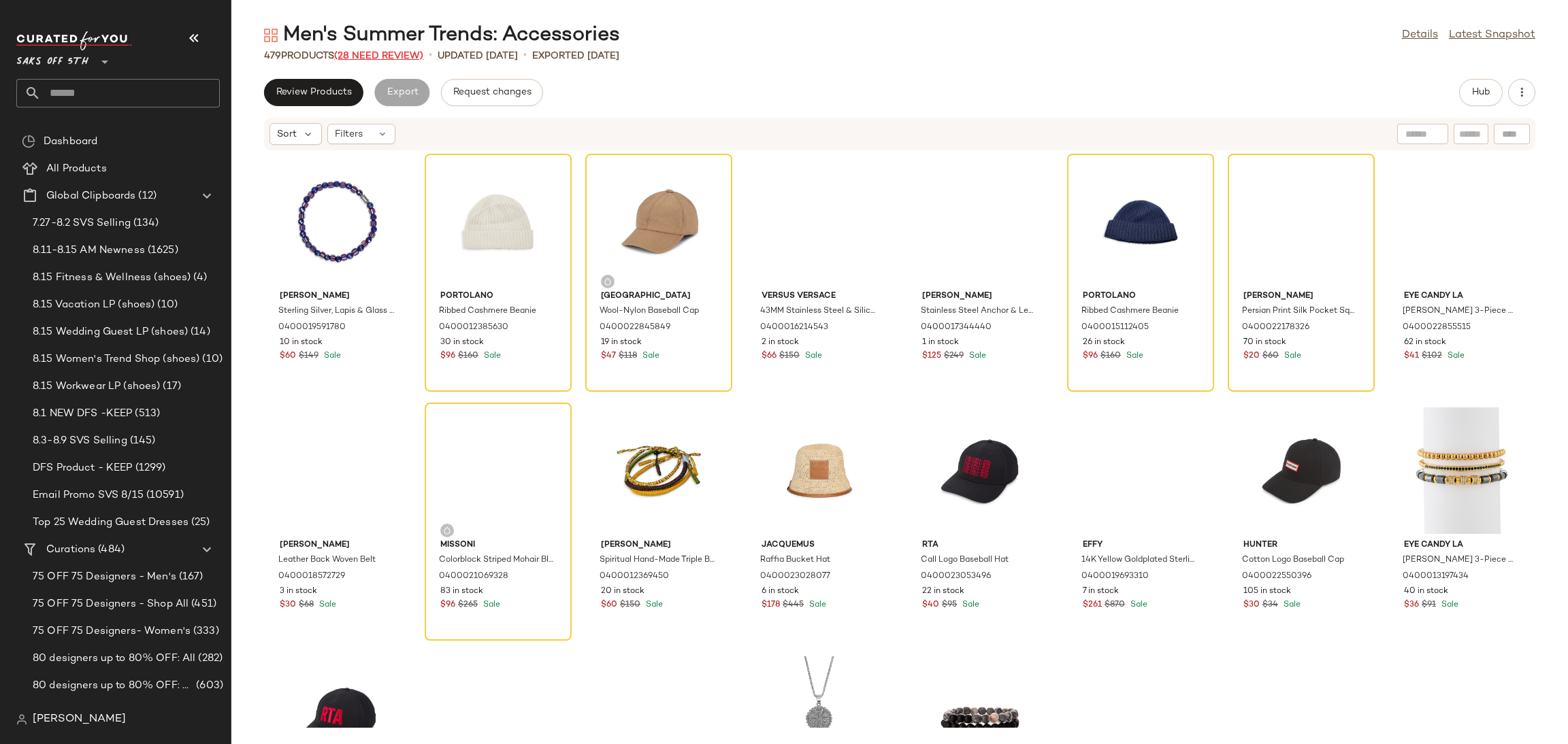
click at [398, 53] on span "(28 Need Review)" at bounding box center [379, 56] width 89 height 10
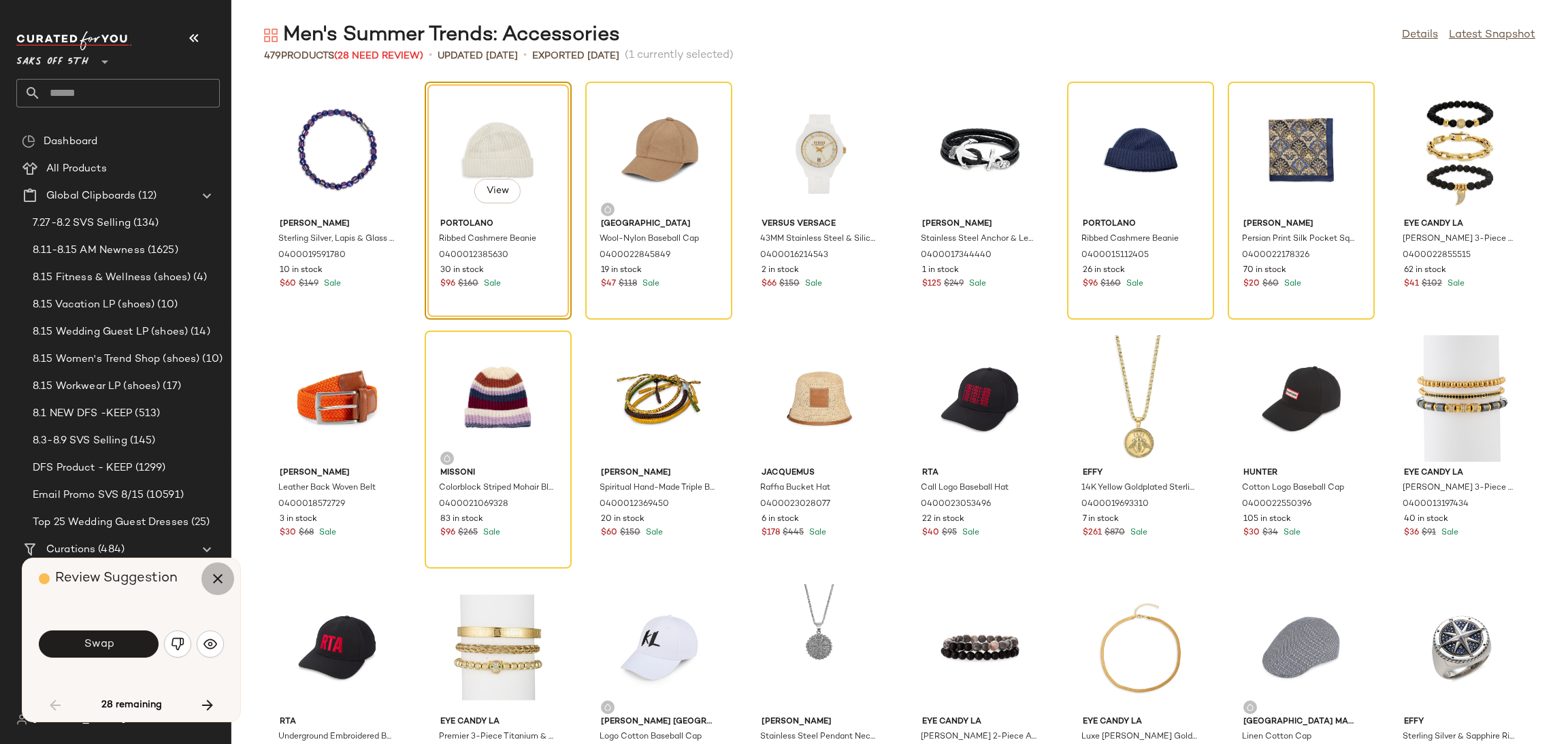
click at [213, 581] on icon "button" at bounding box center [218, 579] width 16 height 16
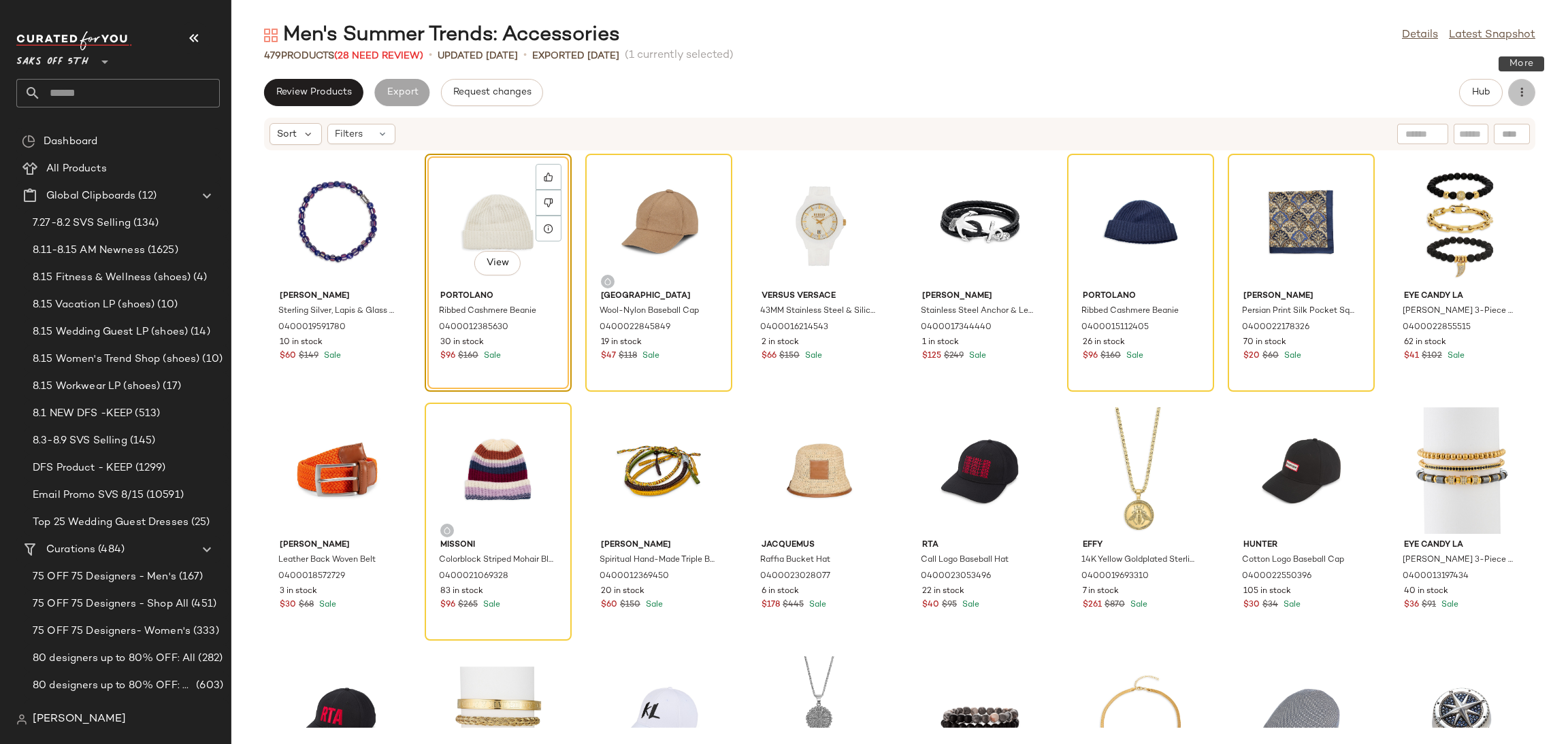
click at [1515, 93] on icon "button" at bounding box center [1521, 92] width 13 height 13
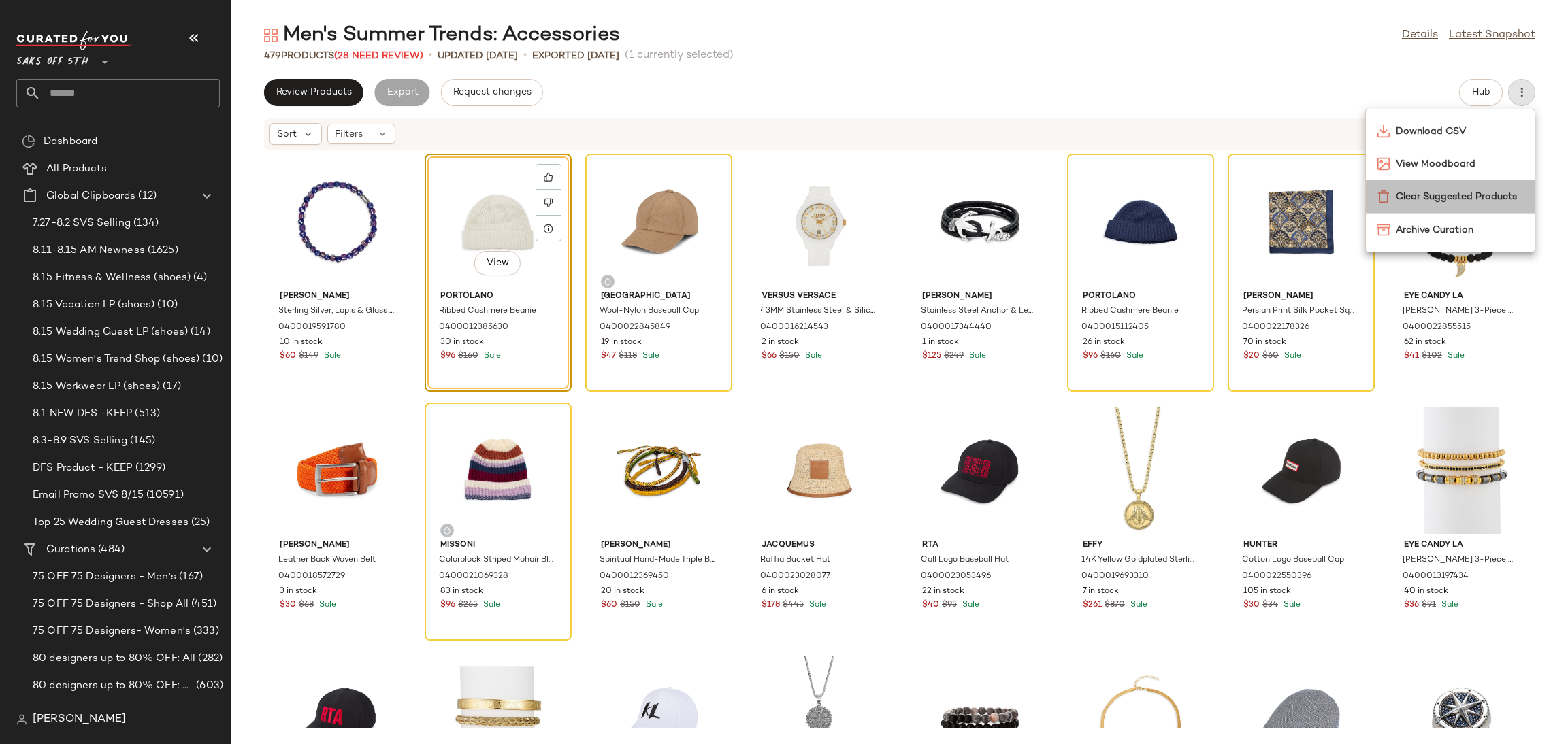
click at [1442, 192] on span "Clear Suggested Products" at bounding box center [1460, 197] width 128 height 14
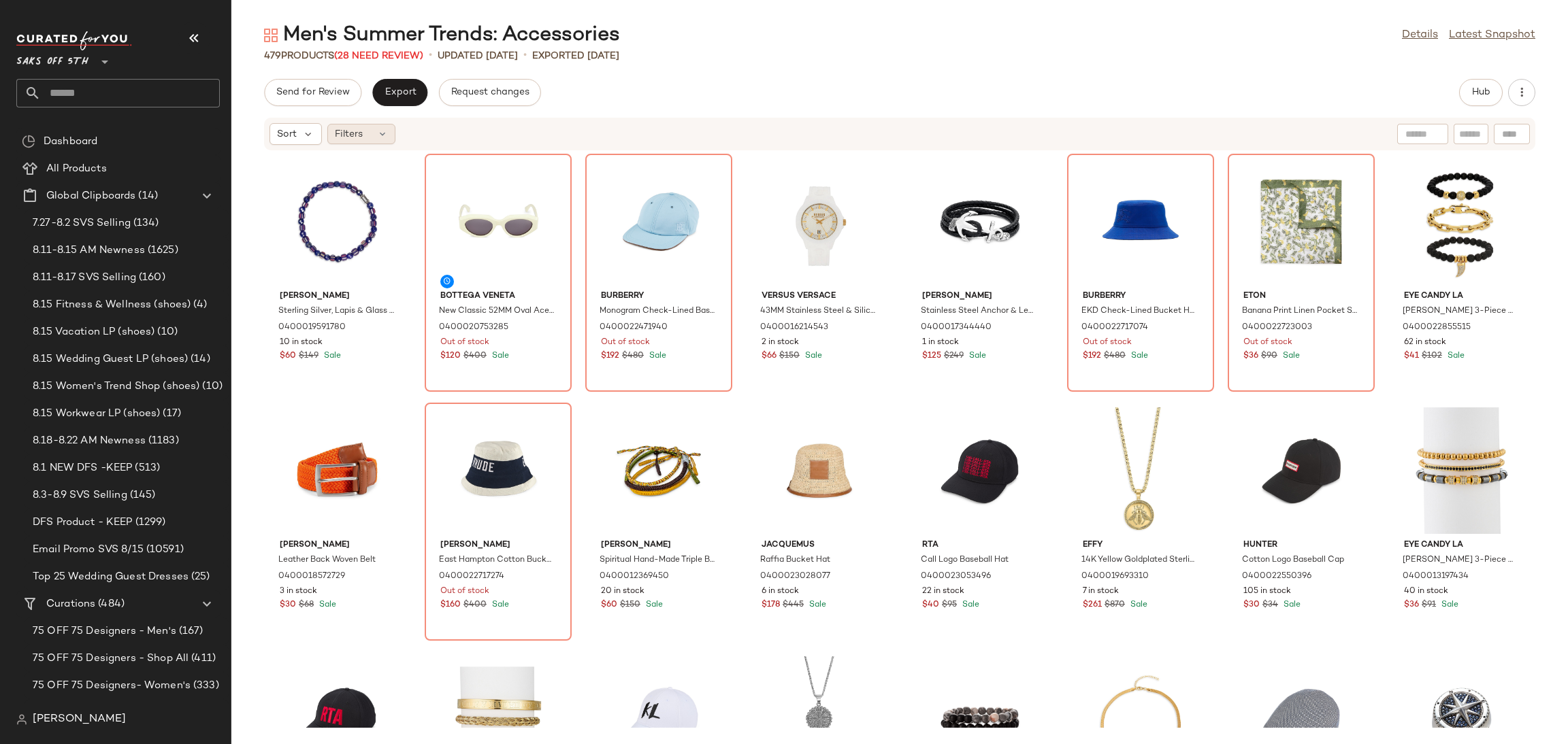
click at [380, 139] on icon at bounding box center [382, 134] width 11 height 11
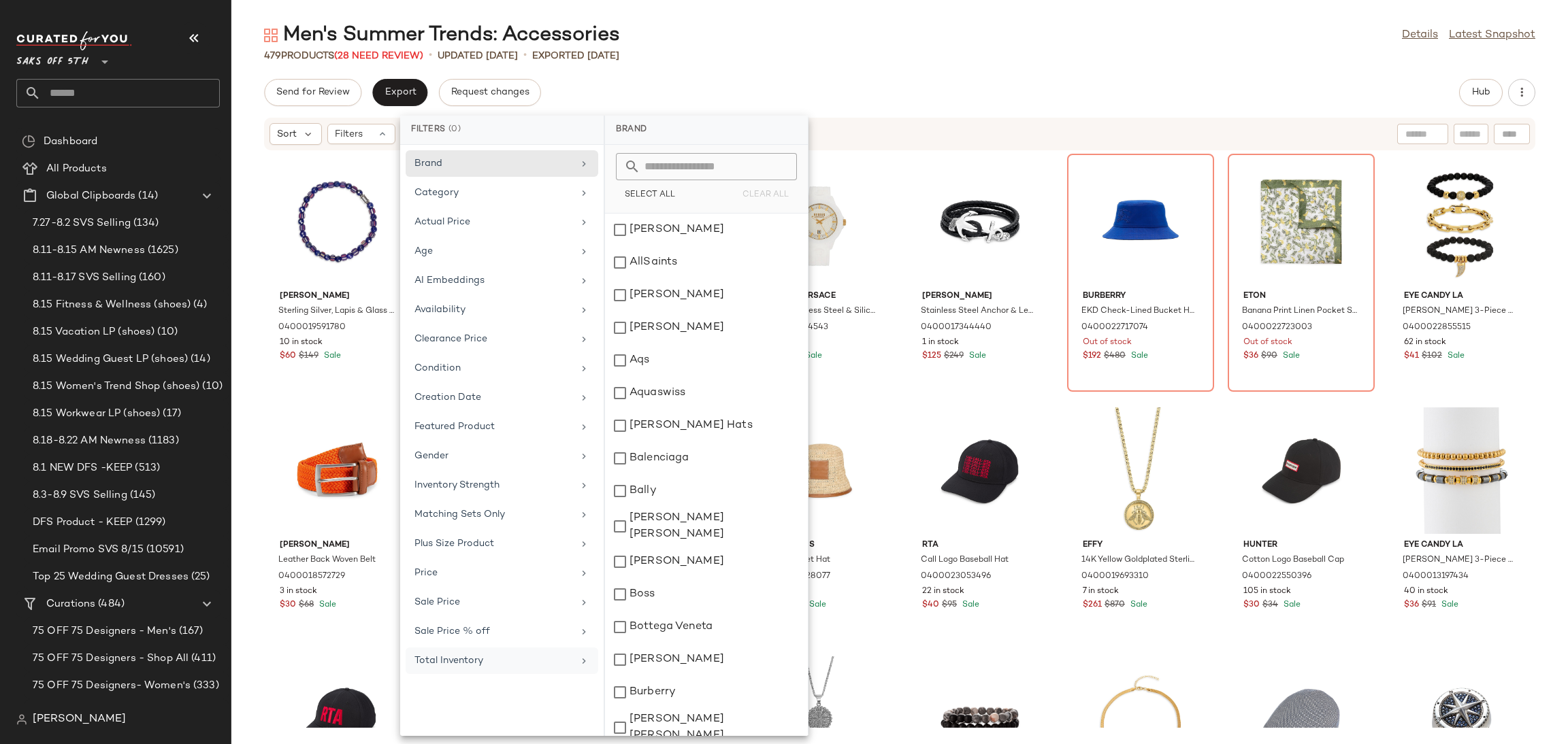
click at [462, 661] on div "Total Inventory" at bounding box center [494, 661] width 158 height 14
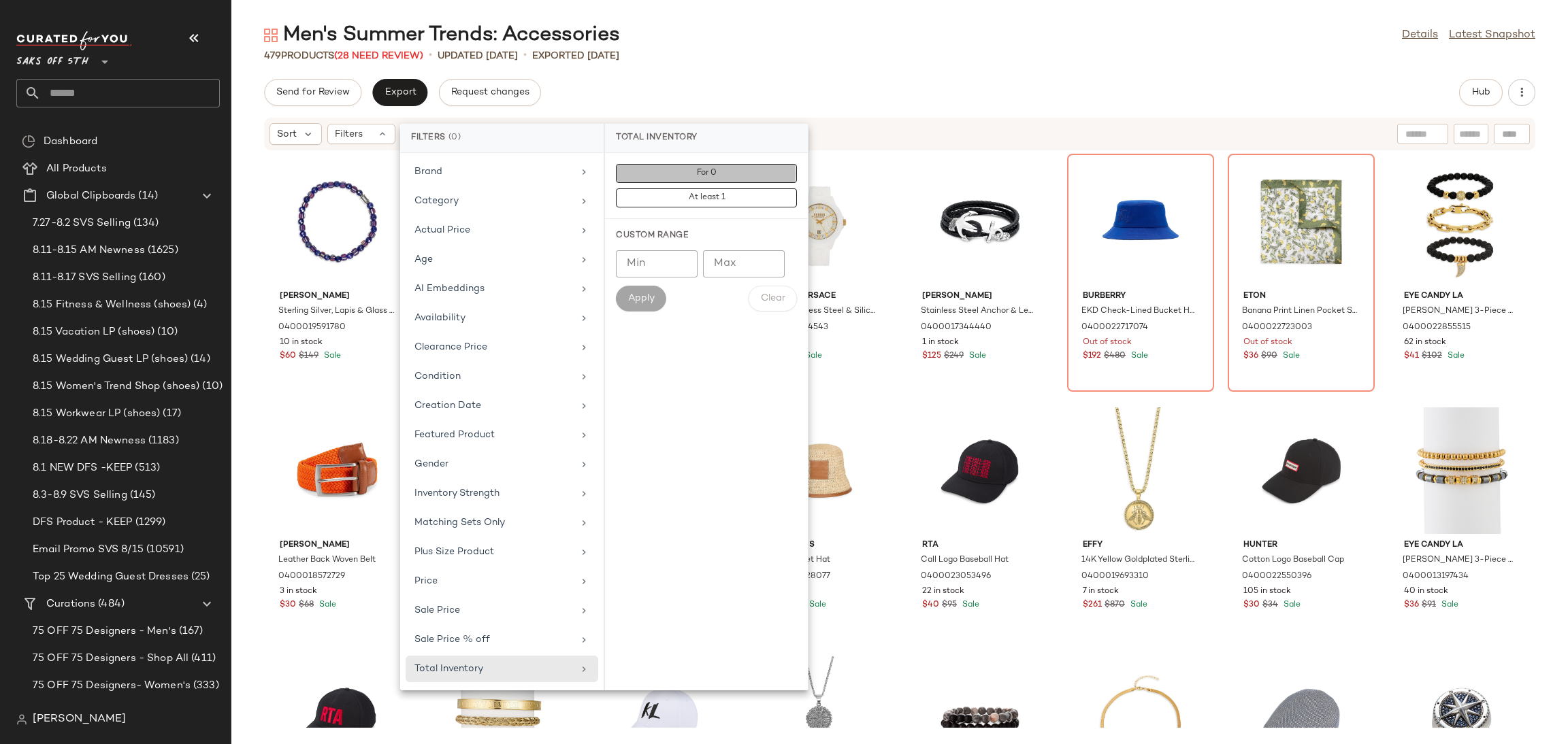
click at [659, 189] on button "For 0" at bounding box center [706, 198] width 181 height 19
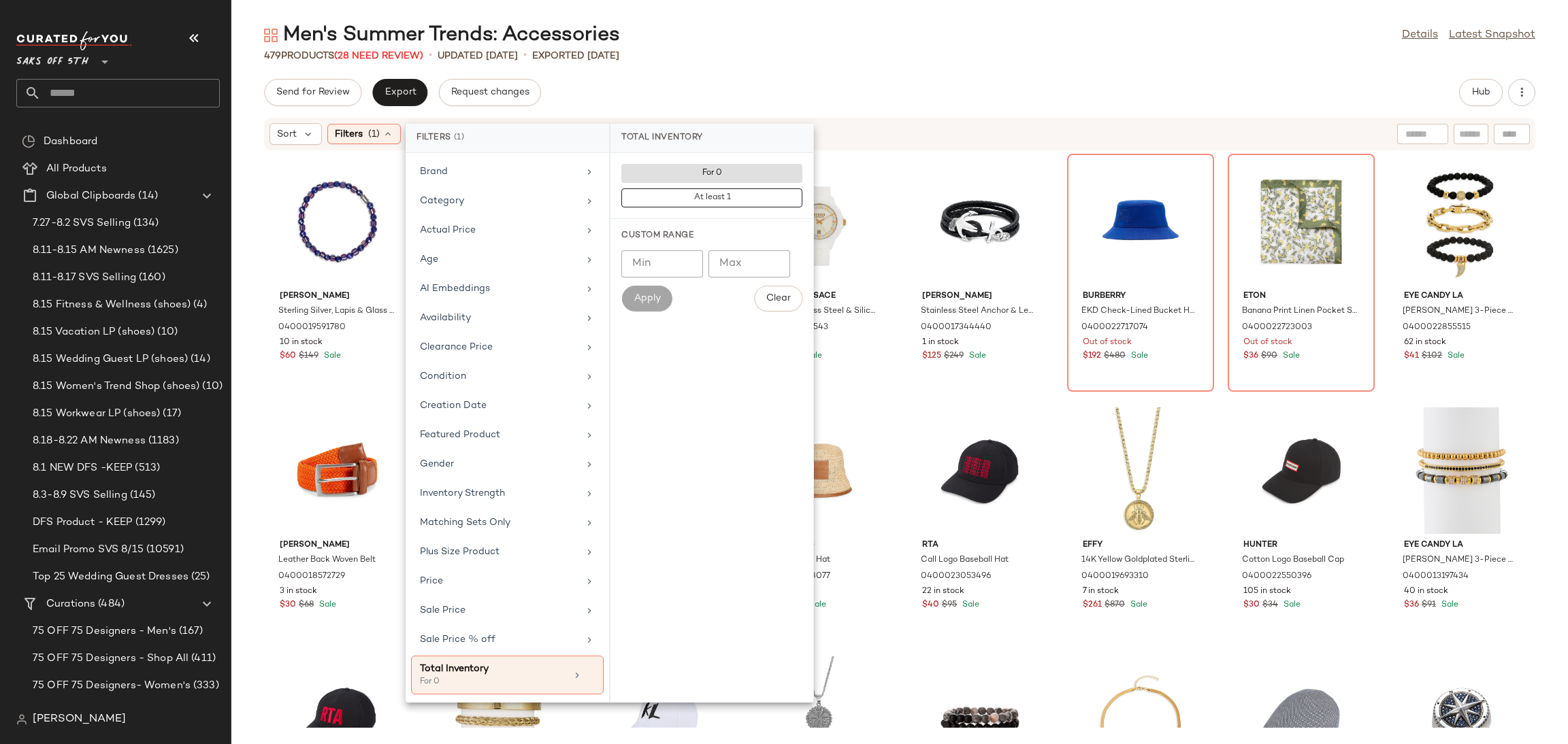
click at [720, 72] on div "Men's Summer Trends: Accessories Details Latest Snapshot 479 Products (28 Need …" at bounding box center [900, 383] width 1336 height 722
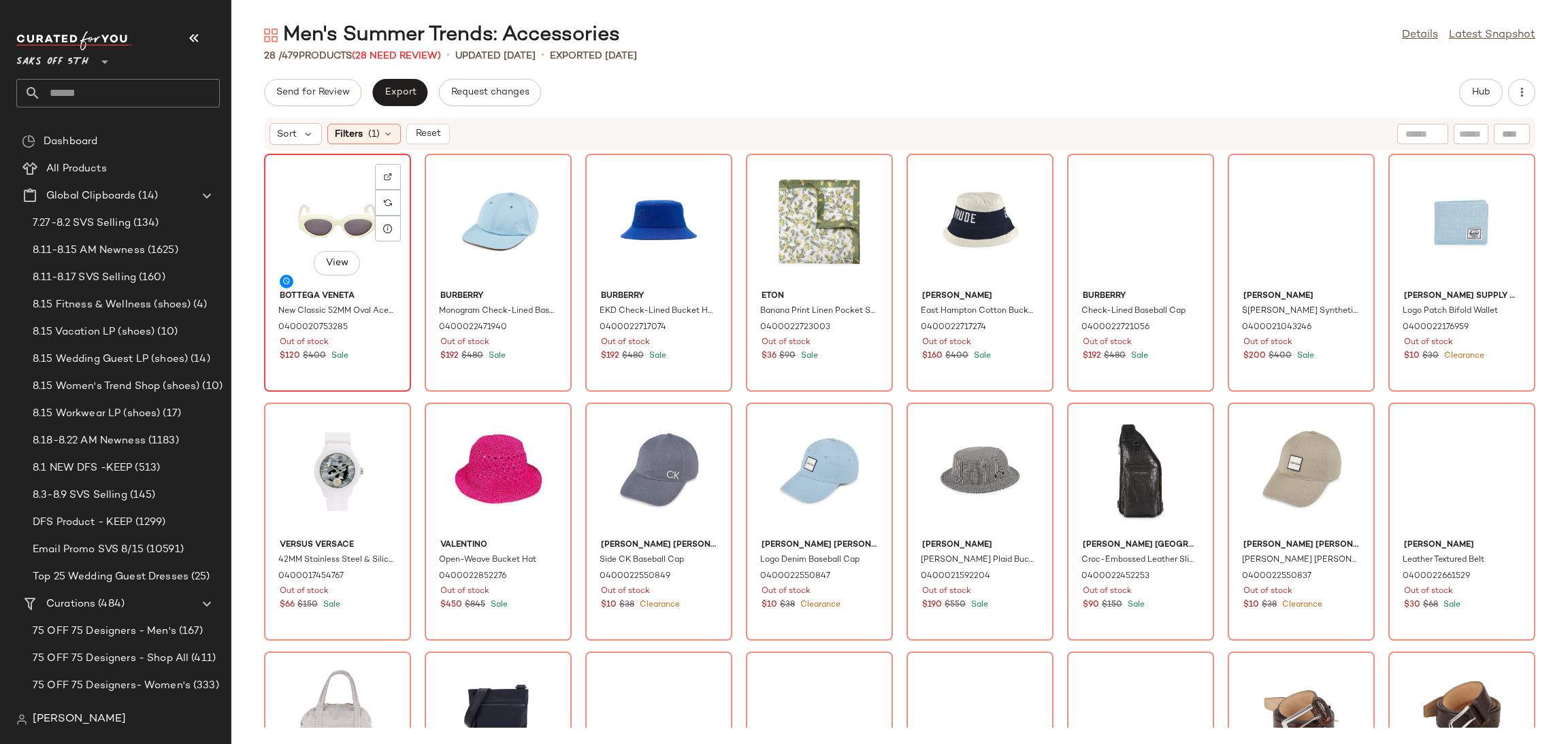
click at [319, 215] on div "View" at bounding box center [337, 222] width 137 height 127
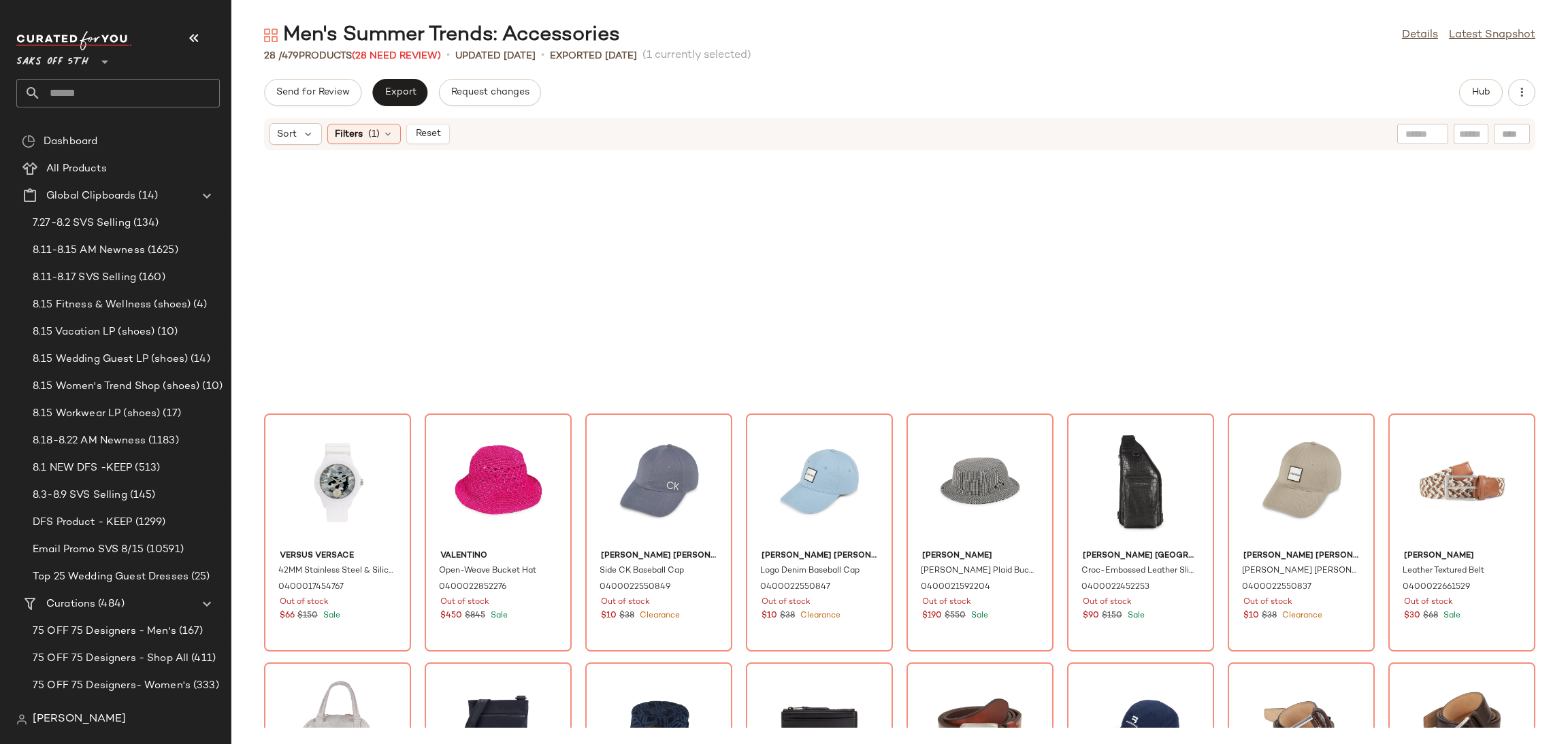
scroll to position [421, 0]
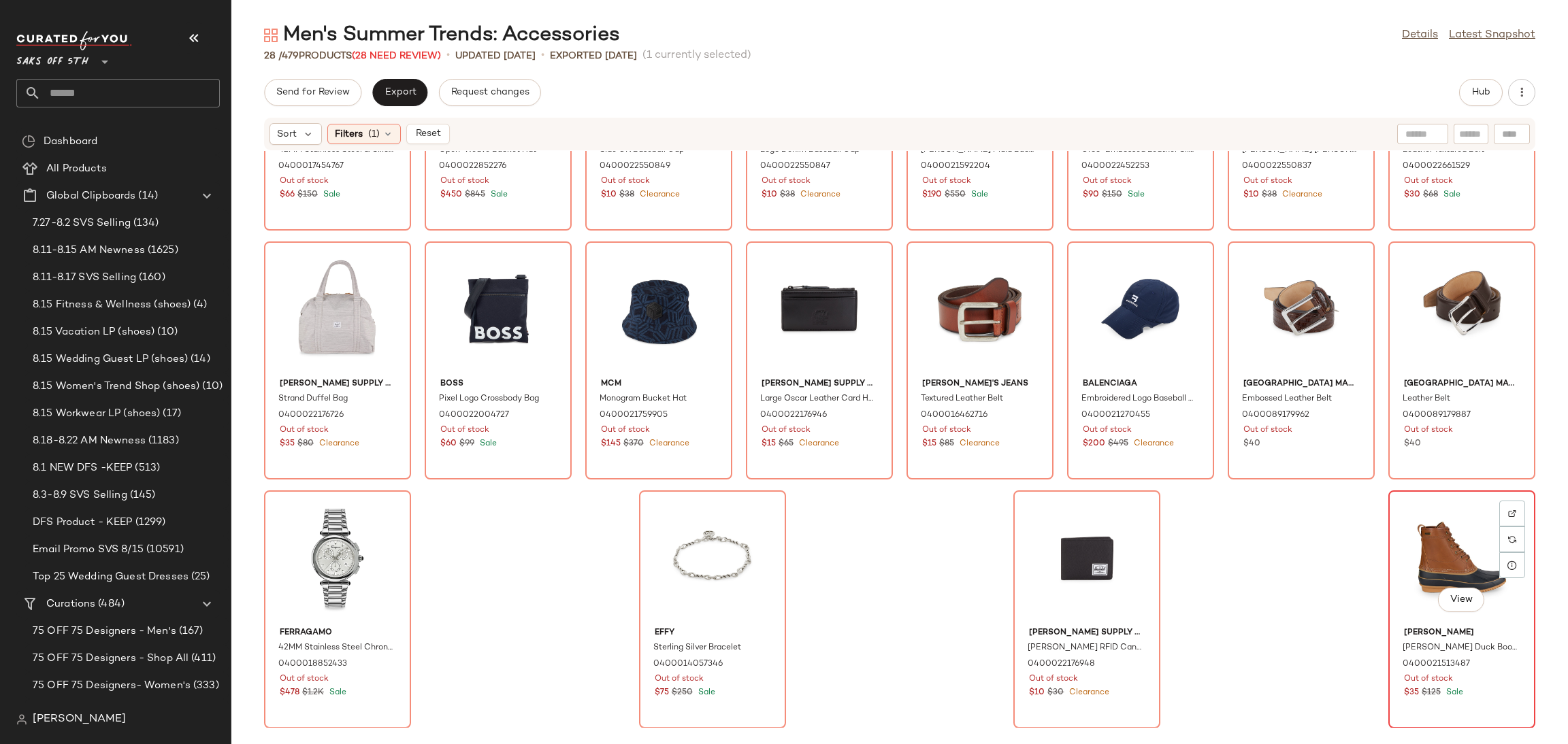
click at [1449, 527] on div "View" at bounding box center [1461, 559] width 137 height 127
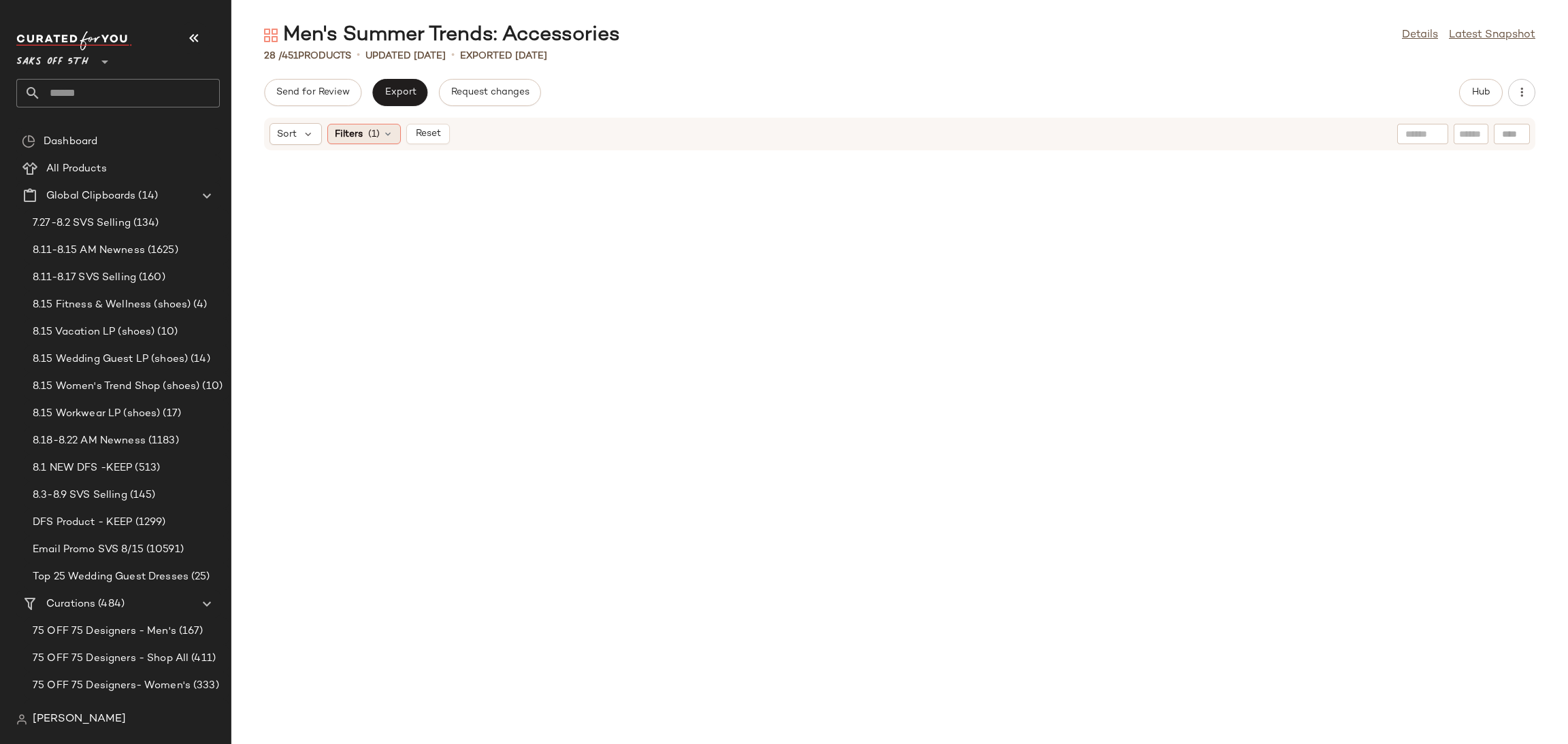
click at [358, 128] on span "Filters" at bounding box center [349, 134] width 28 height 14
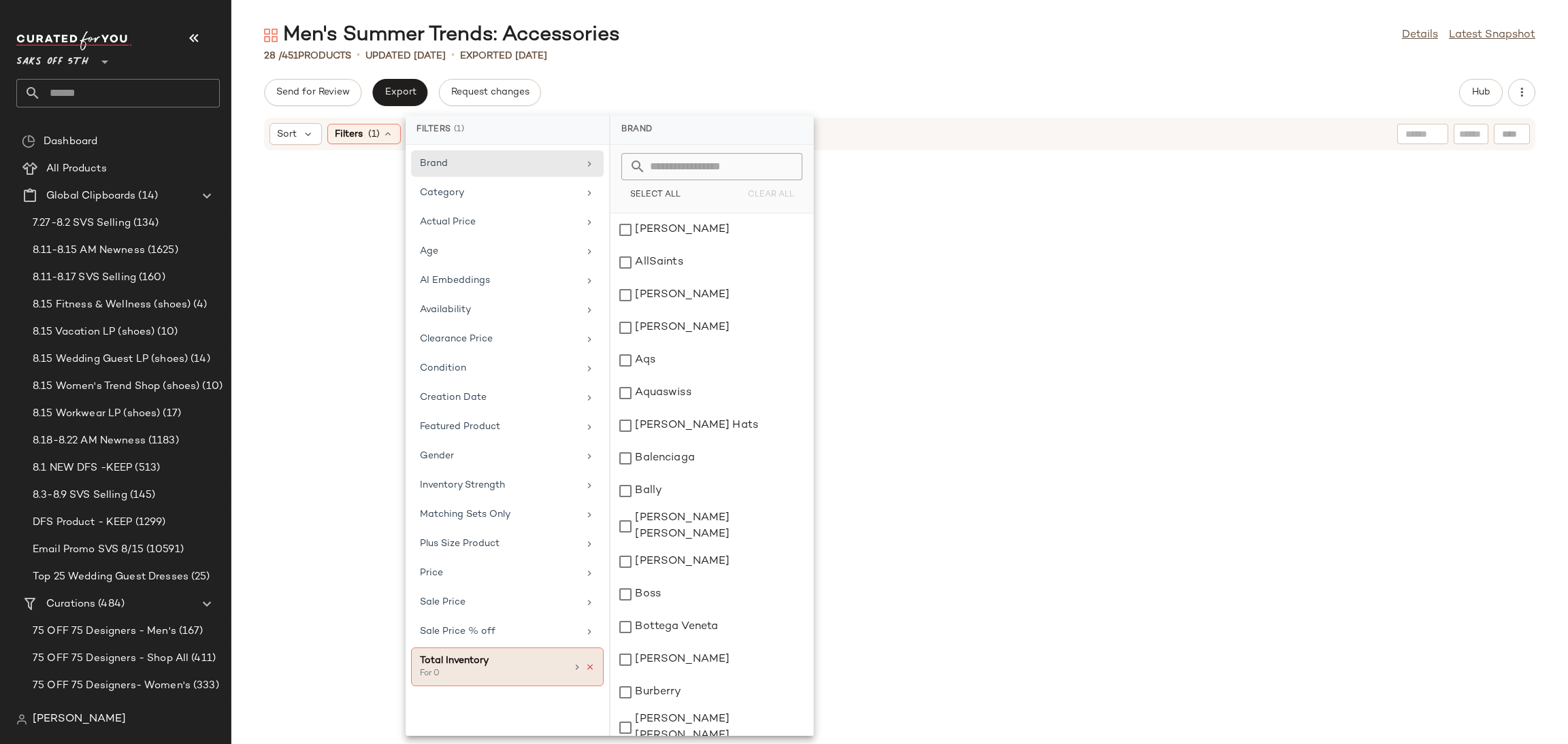
click at [587, 672] on icon at bounding box center [590, 667] width 10 height 10
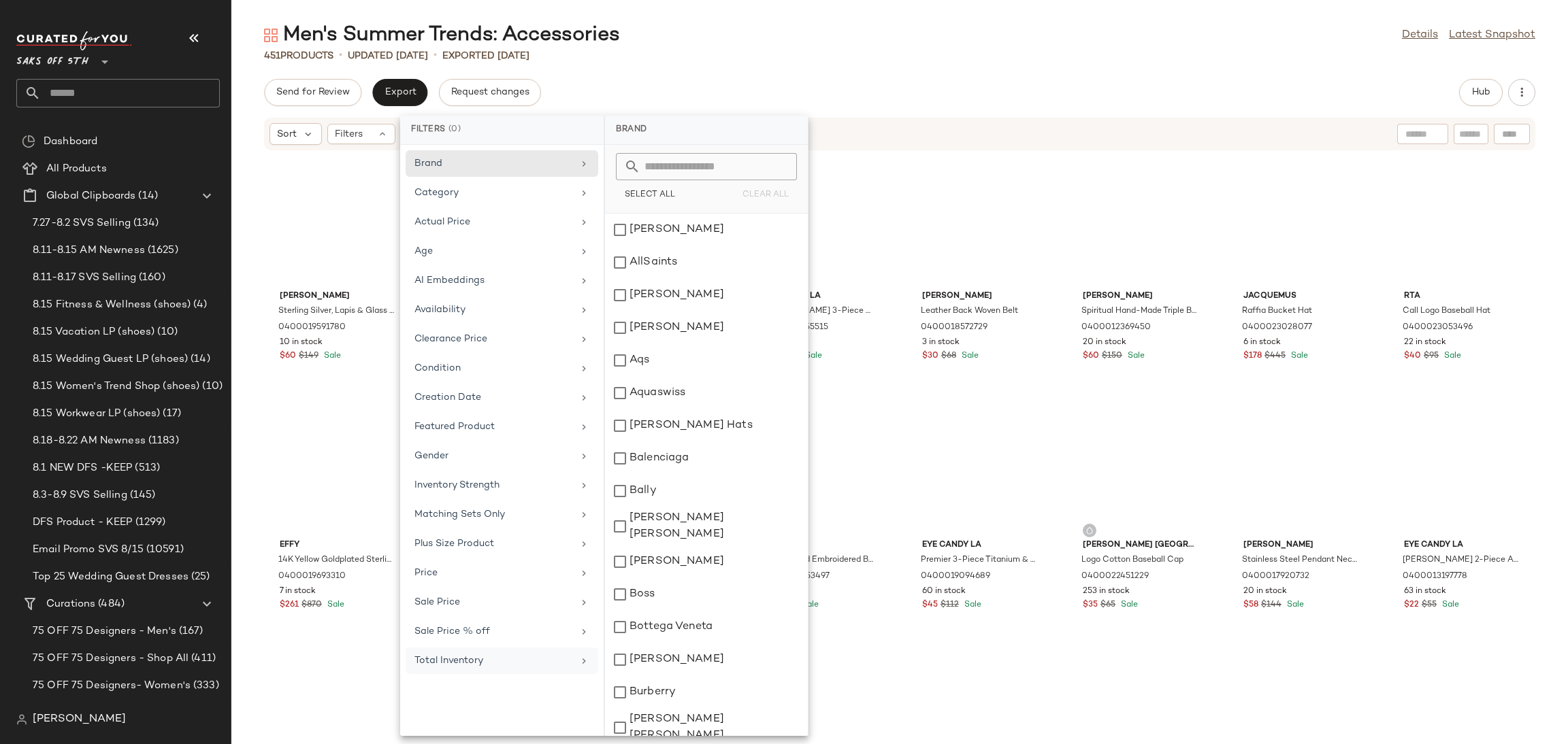
click at [1000, 88] on div "Send for Review Export Request changes Hub" at bounding box center [899, 92] width 1271 height 27
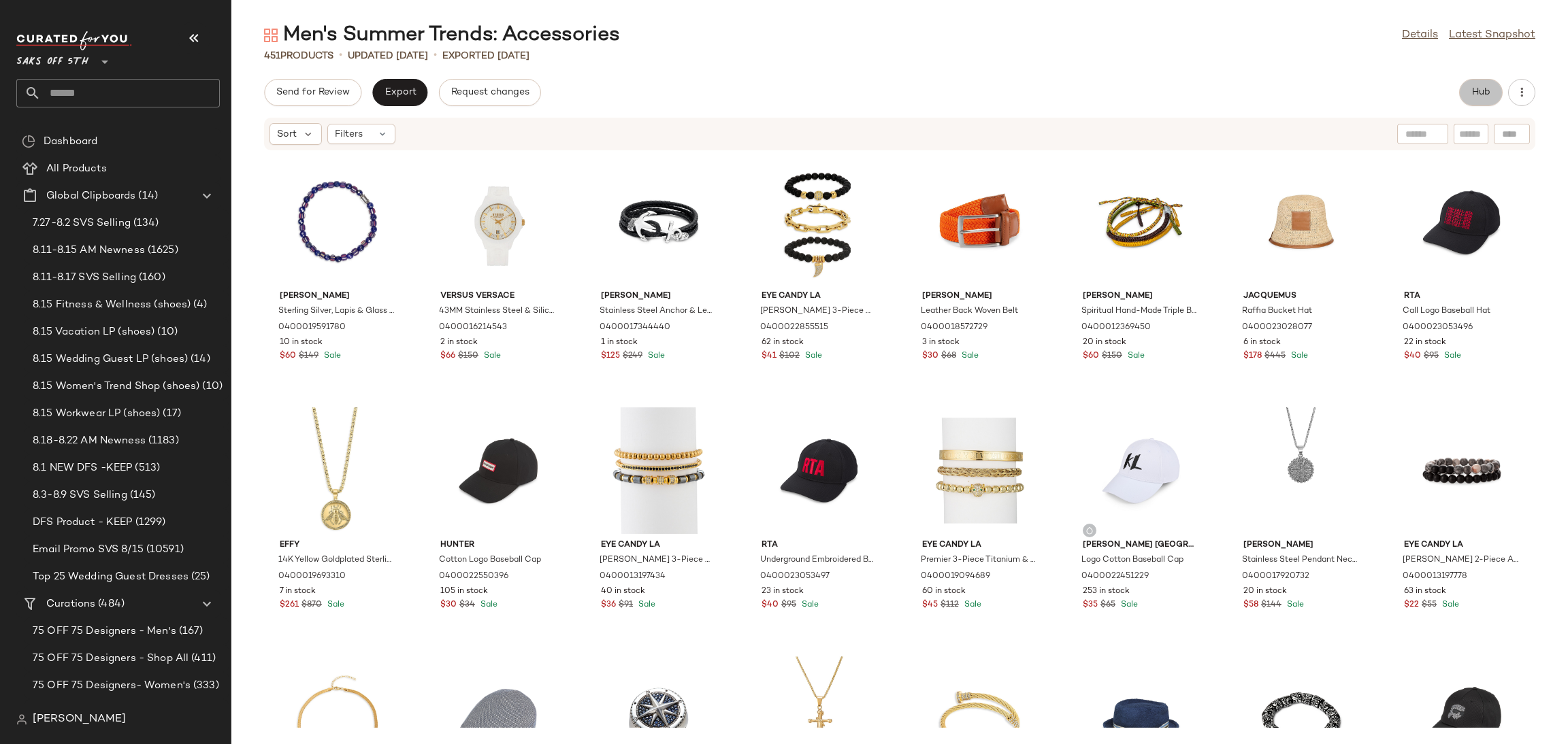
click at [1460, 84] on button "Hub" at bounding box center [1481, 92] width 44 height 27
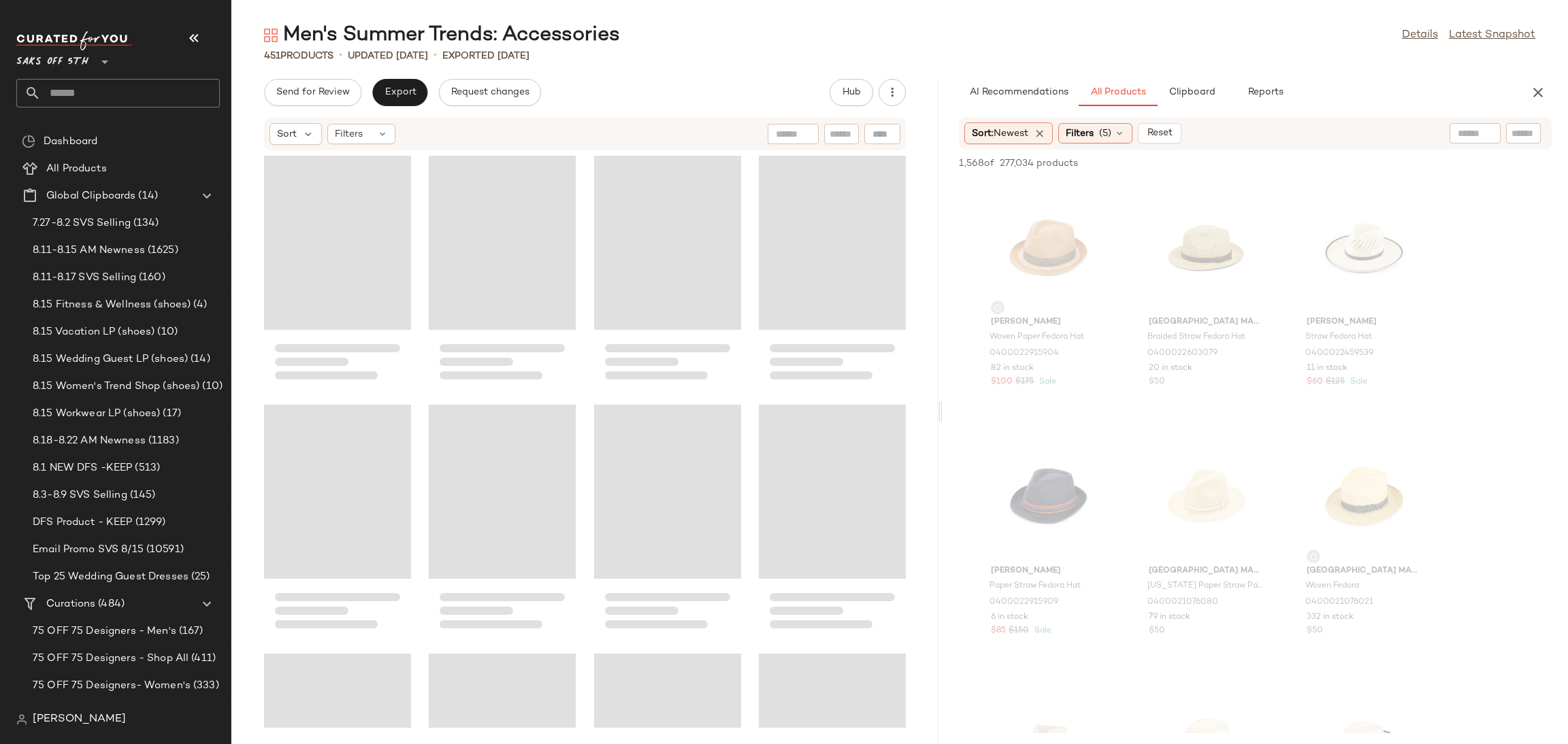
drag, startPoint x: 897, startPoint y: 415, endPoint x: 941, endPoint y: 415, distance: 44.0
click at [941, 415] on div "Men's Summer Trends: Accessories Details Latest Snapshot 451 Products • updated…" at bounding box center [900, 383] width 1336 height 722
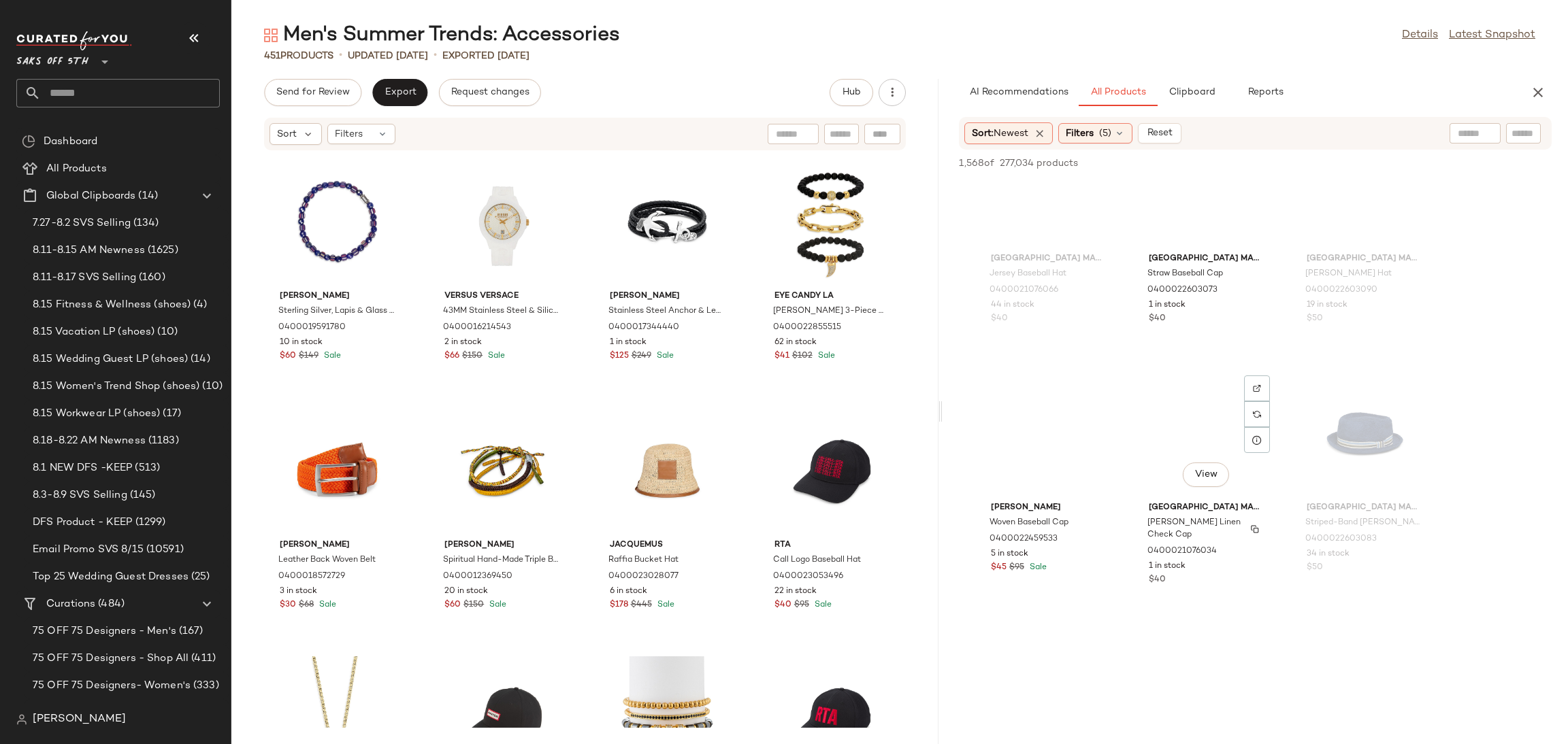
scroll to position [3813, 0]
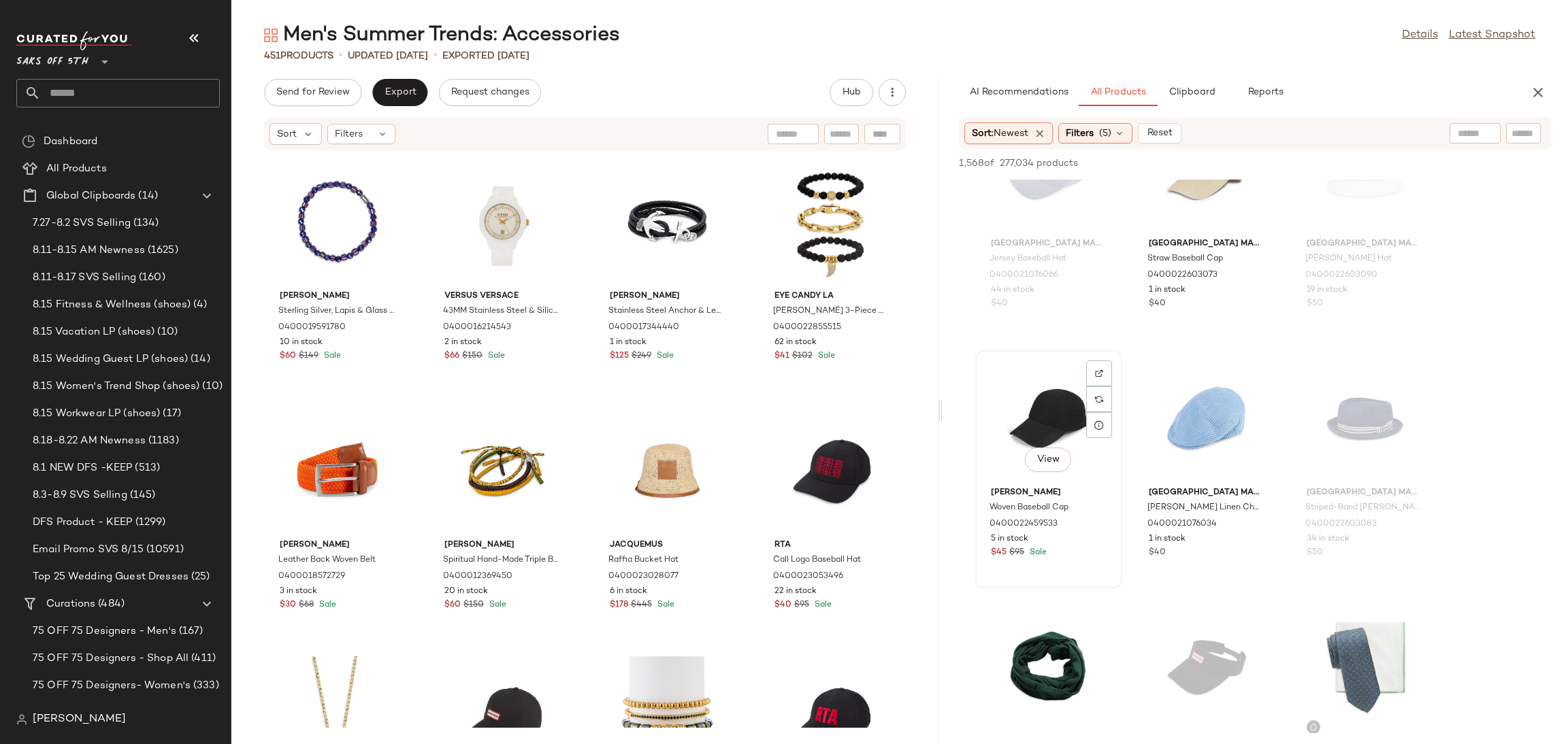
click at [1048, 406] on div "View" at bounding box center [1048, 419] width 137 height 127
click at [1361, 160] on span "Add to Top" at bounding box center [1357, 163] width 54 height 10
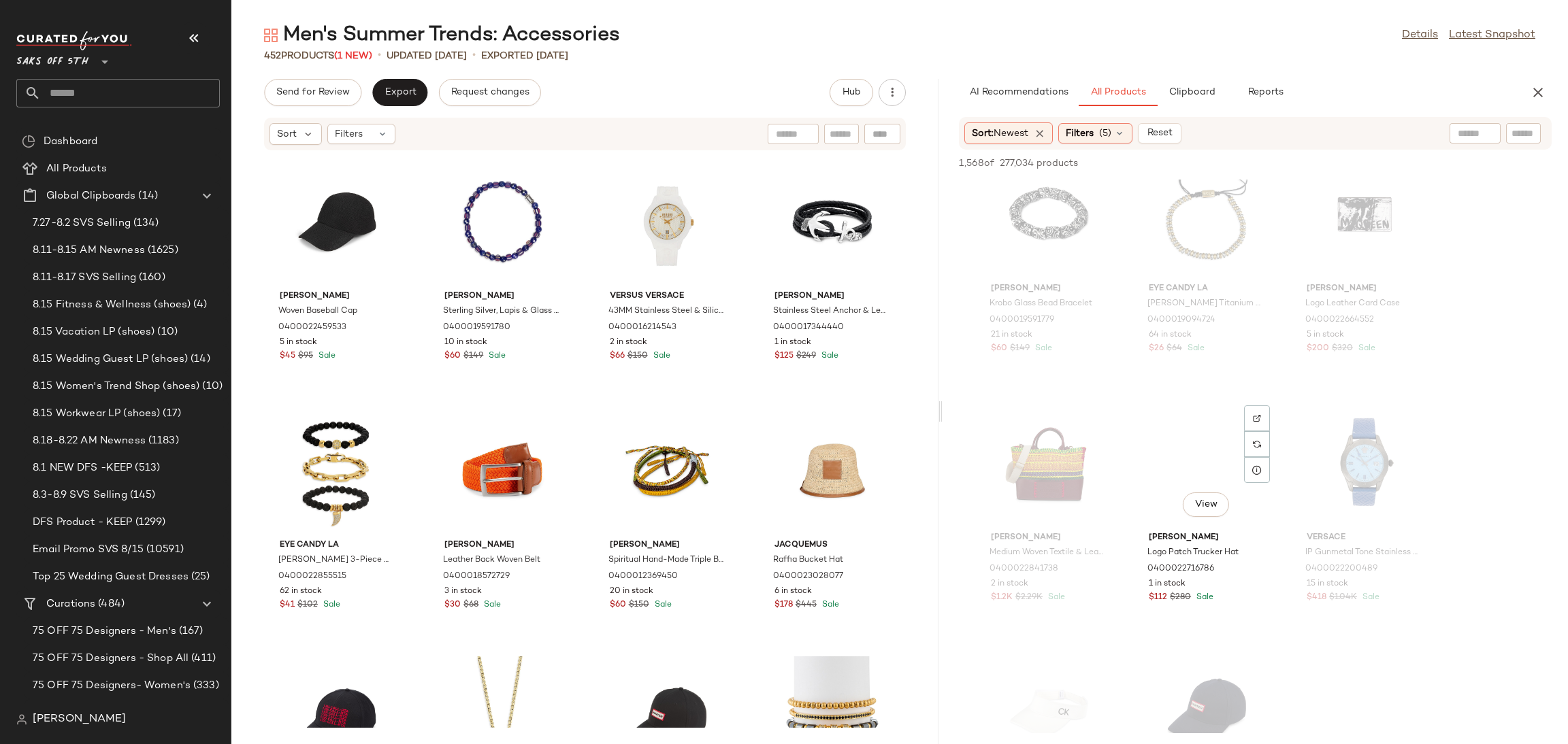
scroll to position [5762, 0]
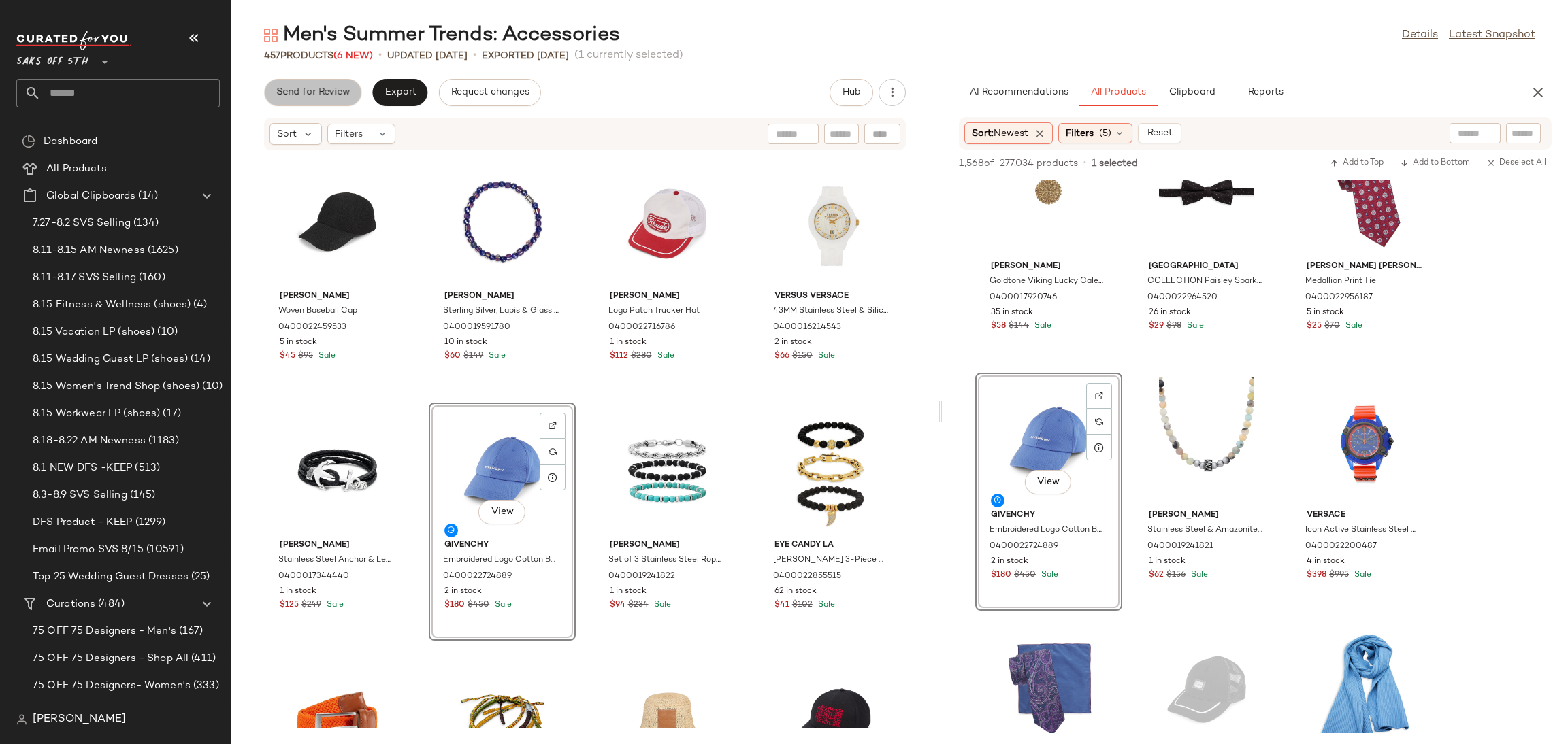
click at [314, 91] on span "Send for Review" at bounding box center [312, 92] width 74 height 11
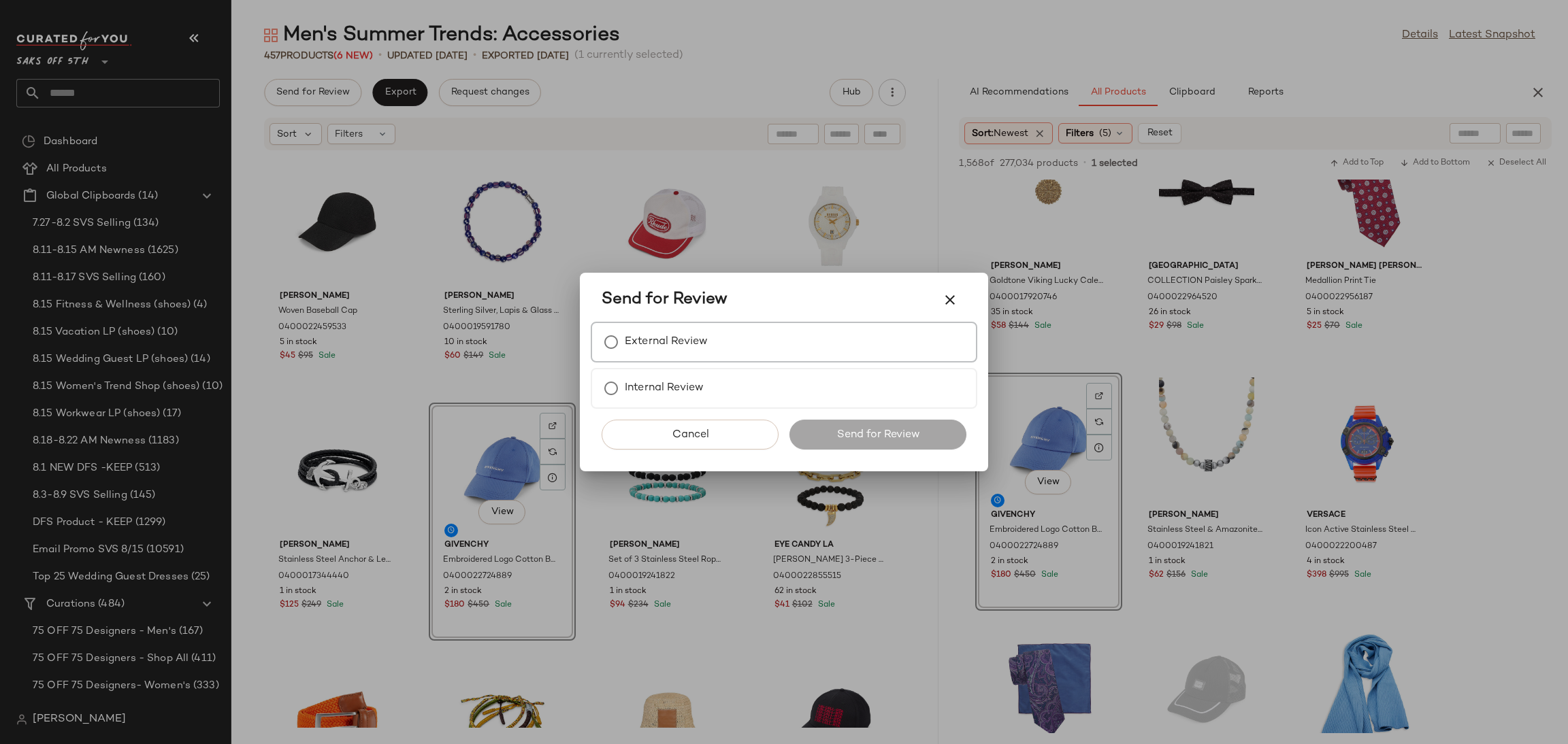
click at [713, 346] on div "External Review" at bounding box center [784, 342] width 387 height 41
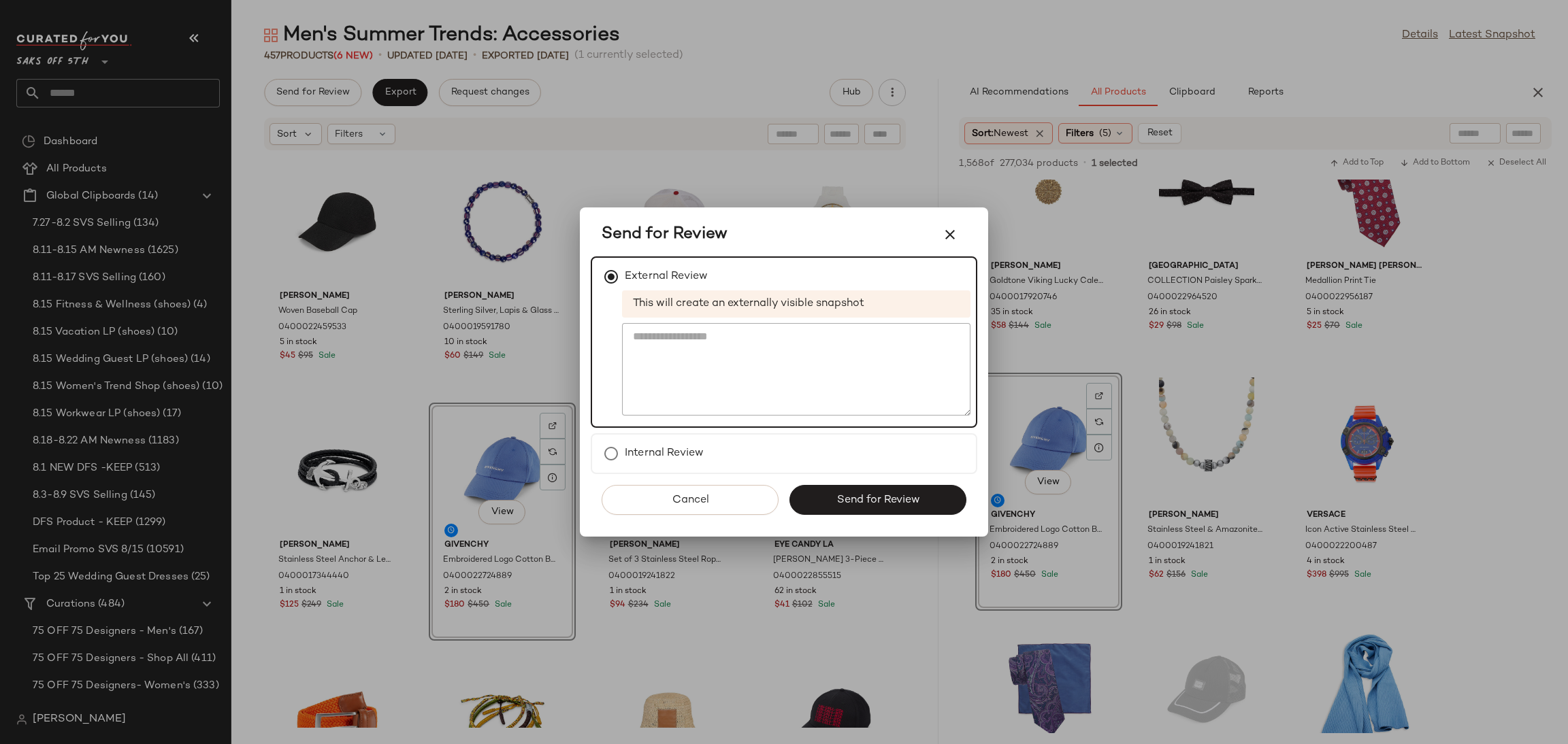
click at [904, 516] on div "Cancel Send for Review" at bounding box center [784, 505] width 387 height 63
click at [908, 504] on span "Send for Review" at bounding box center [877, 500] width 84 height 13
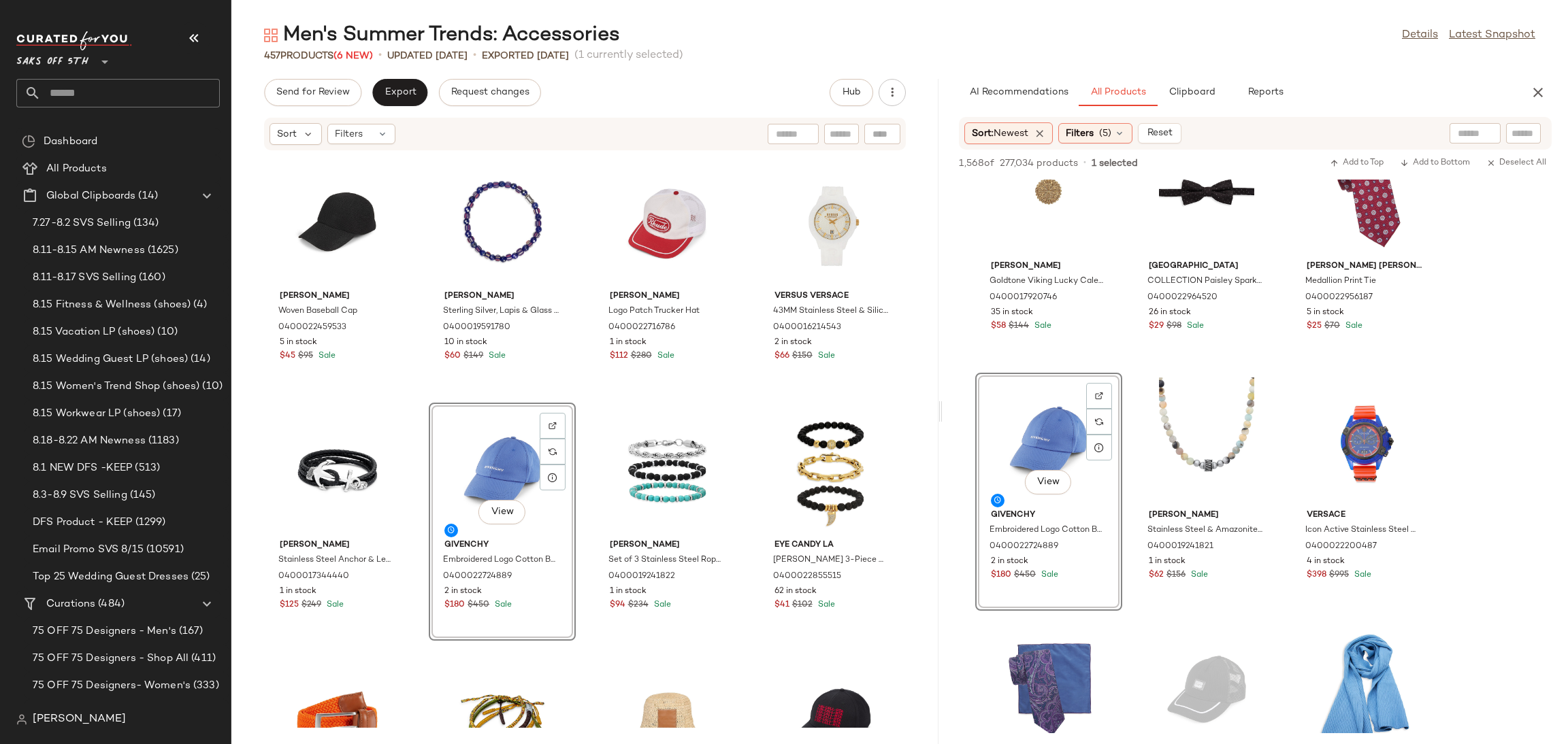
scroll to position [17485, 0]
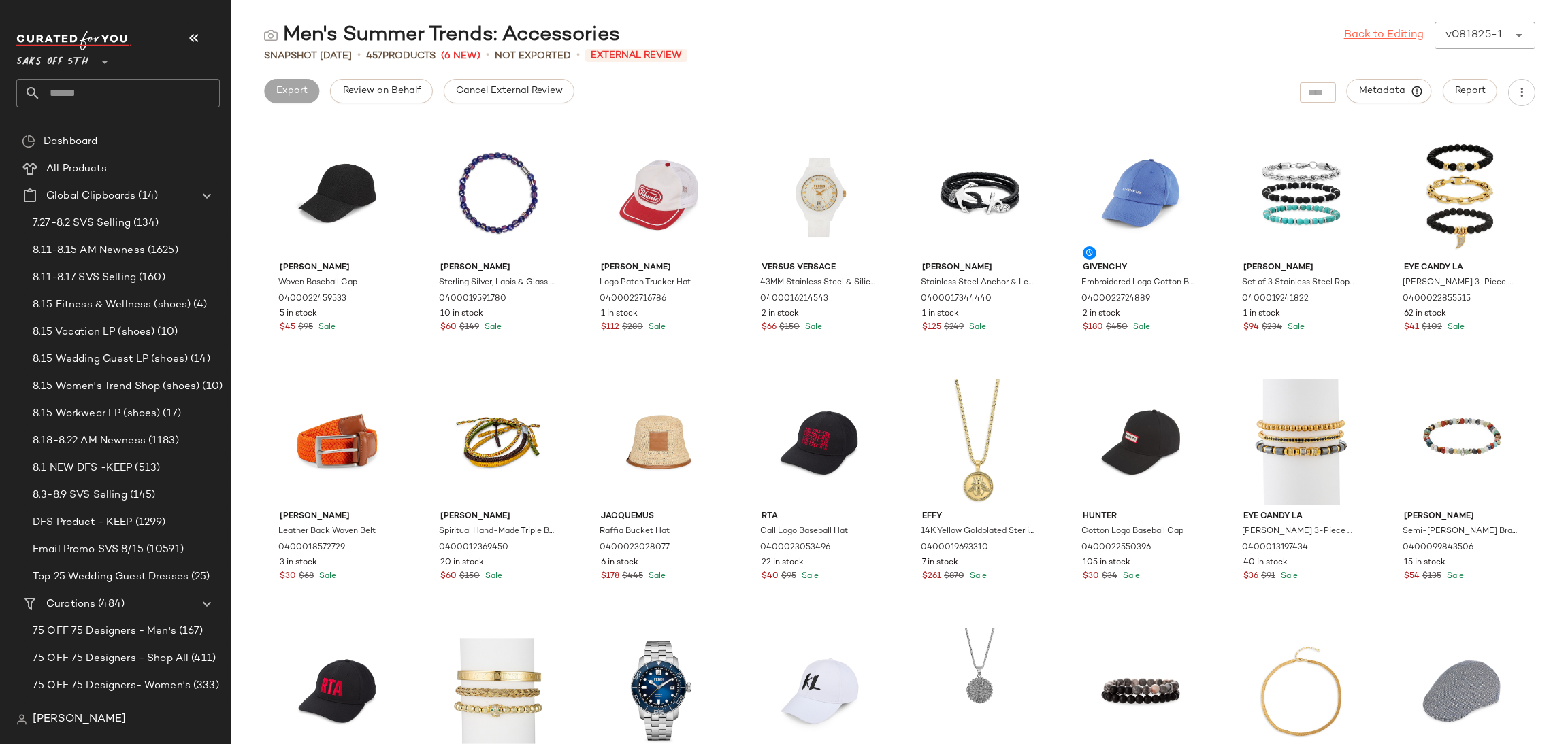
click at [1344, 34] on link "Back to Editing" at bounding box center [1384, 35] width 80 height 16
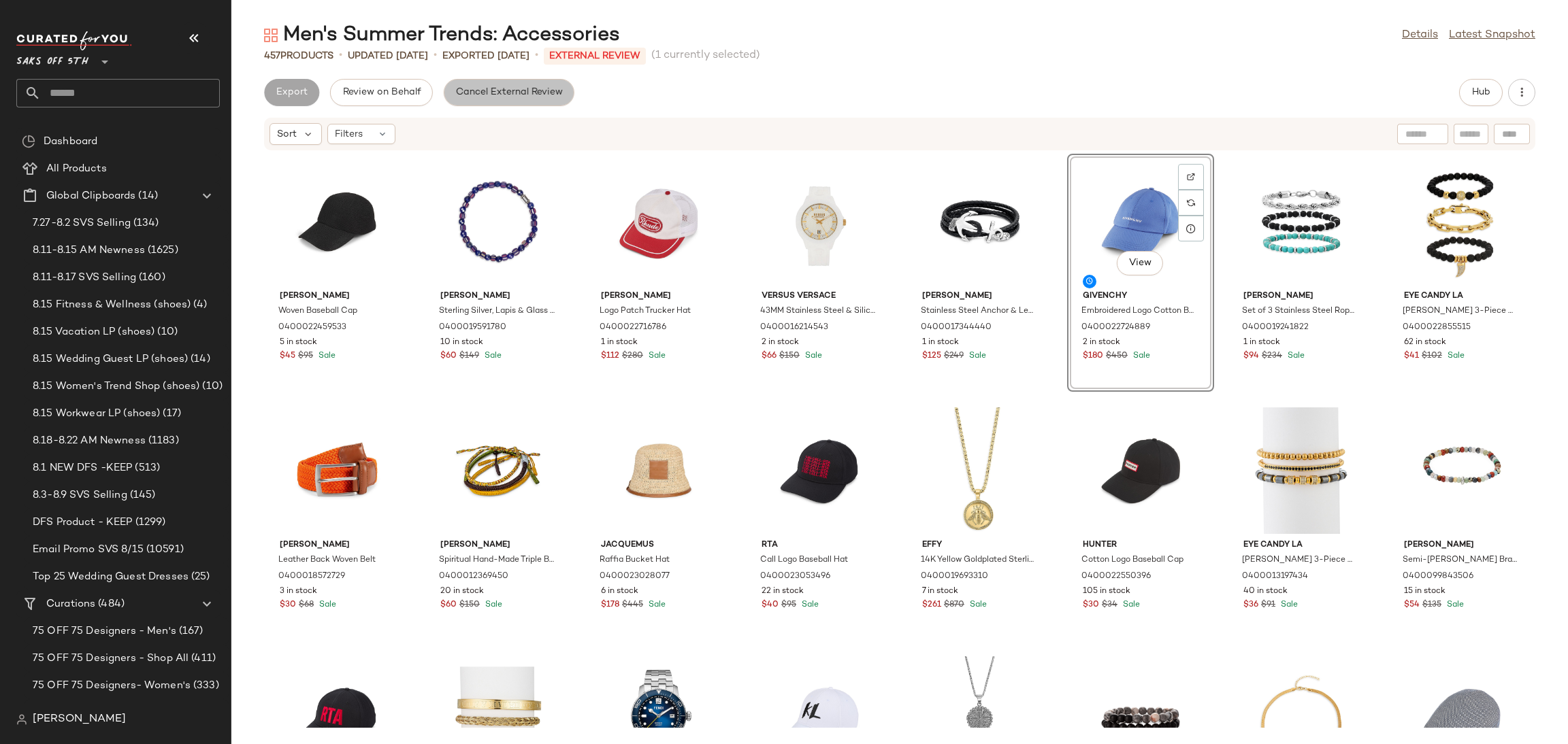
click at [534, 103] on button "Cancel External Review" at bounding box center [509, 92] width 131 height 27
click at [413, 91] on span "Export" at bounding box center [399, 92] width 32 height 11
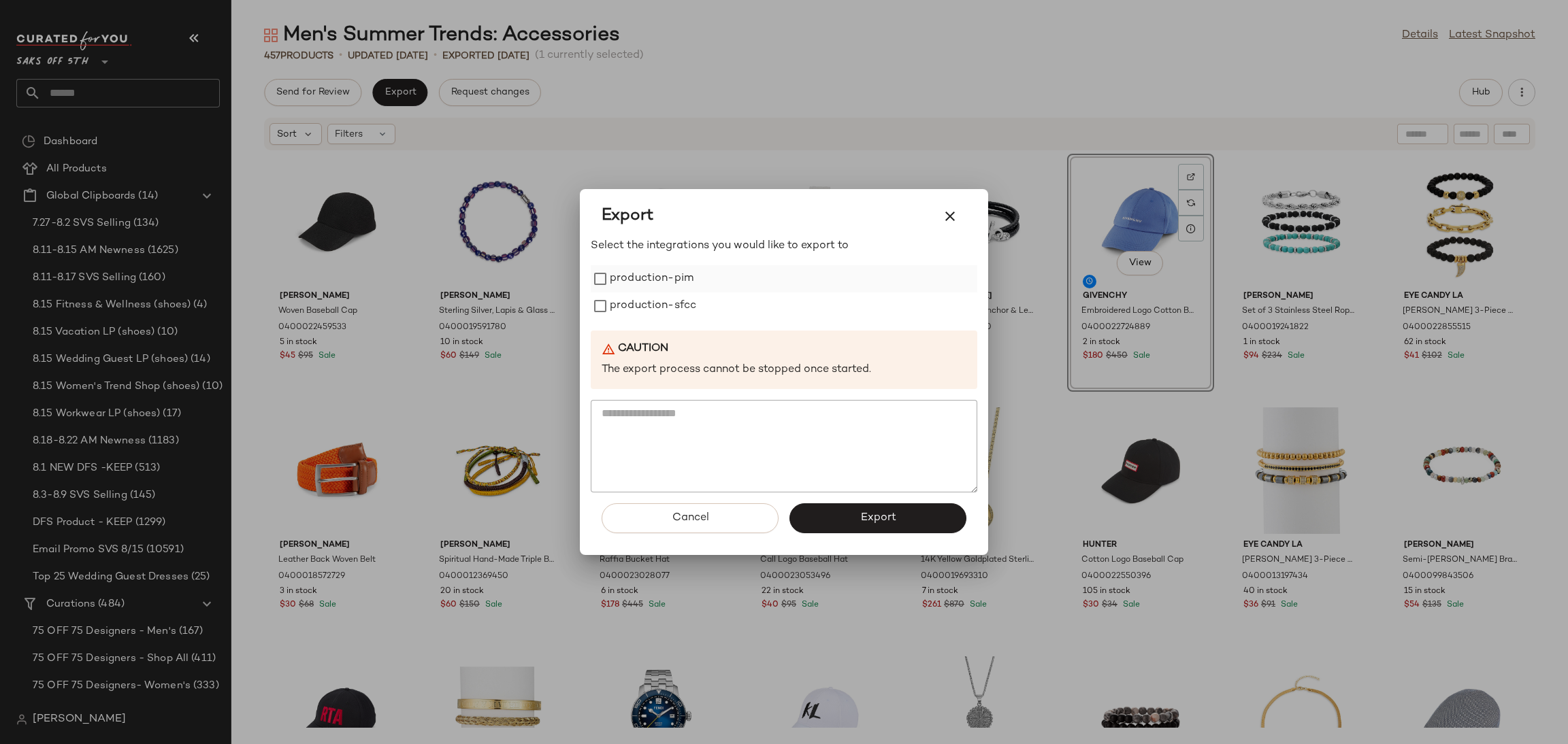
click at [641, 275] on label "production-pim" at bounding box center [651, 279] width 84 height 27
click at [648, 326] on div "Select the integrations you would like to export to production-pim production-s…" at bounding box center [784, 365] width 387 height 254
click at [659, 315] on label "production-sfcc" at bounding box center [653, 306] width 87 height 27
click at [855, 520] on button "Export" at bounding box center [877, 518] width 177 height 30
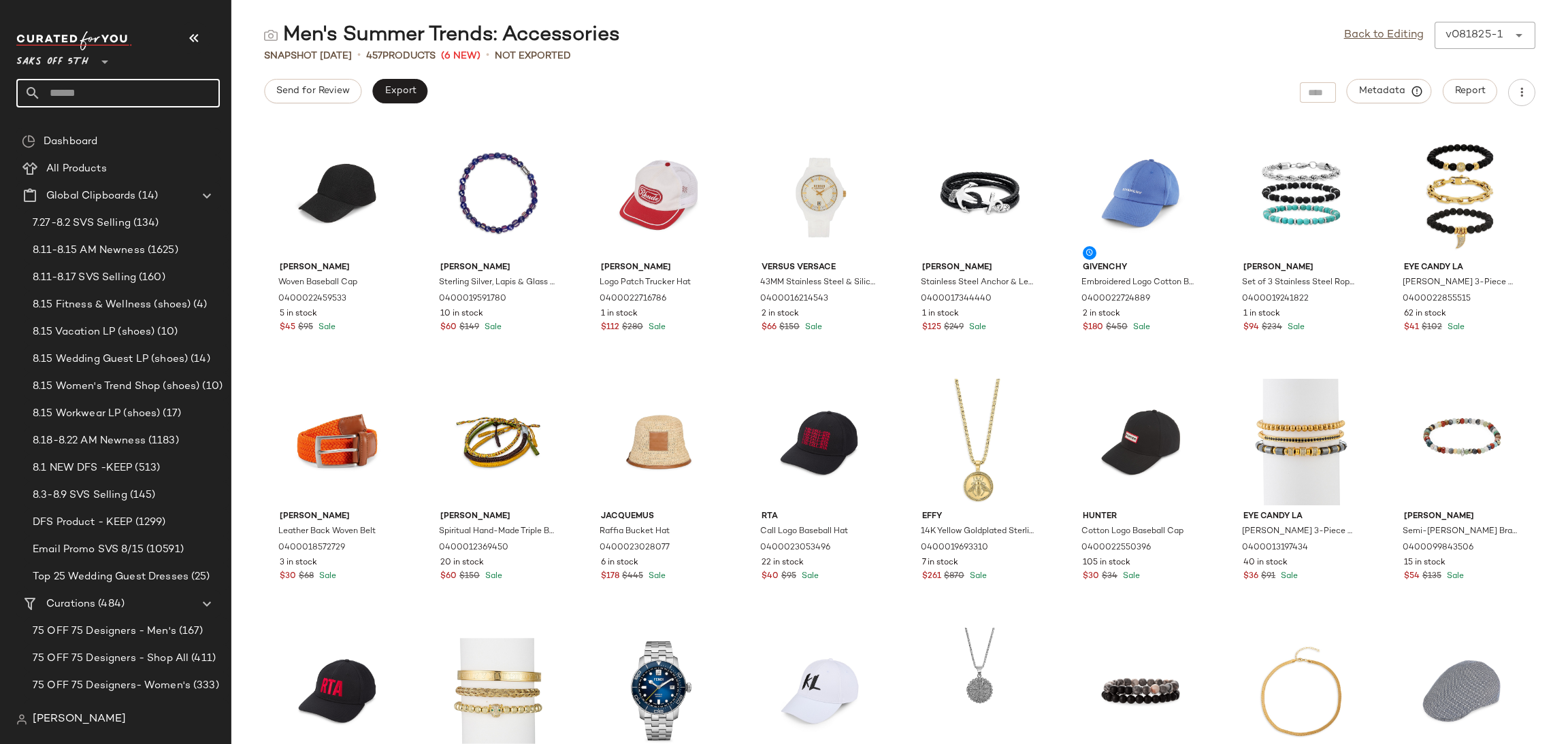
click at [124, 96] on input "text" at bounding box center [130, 93] width 179 height 29
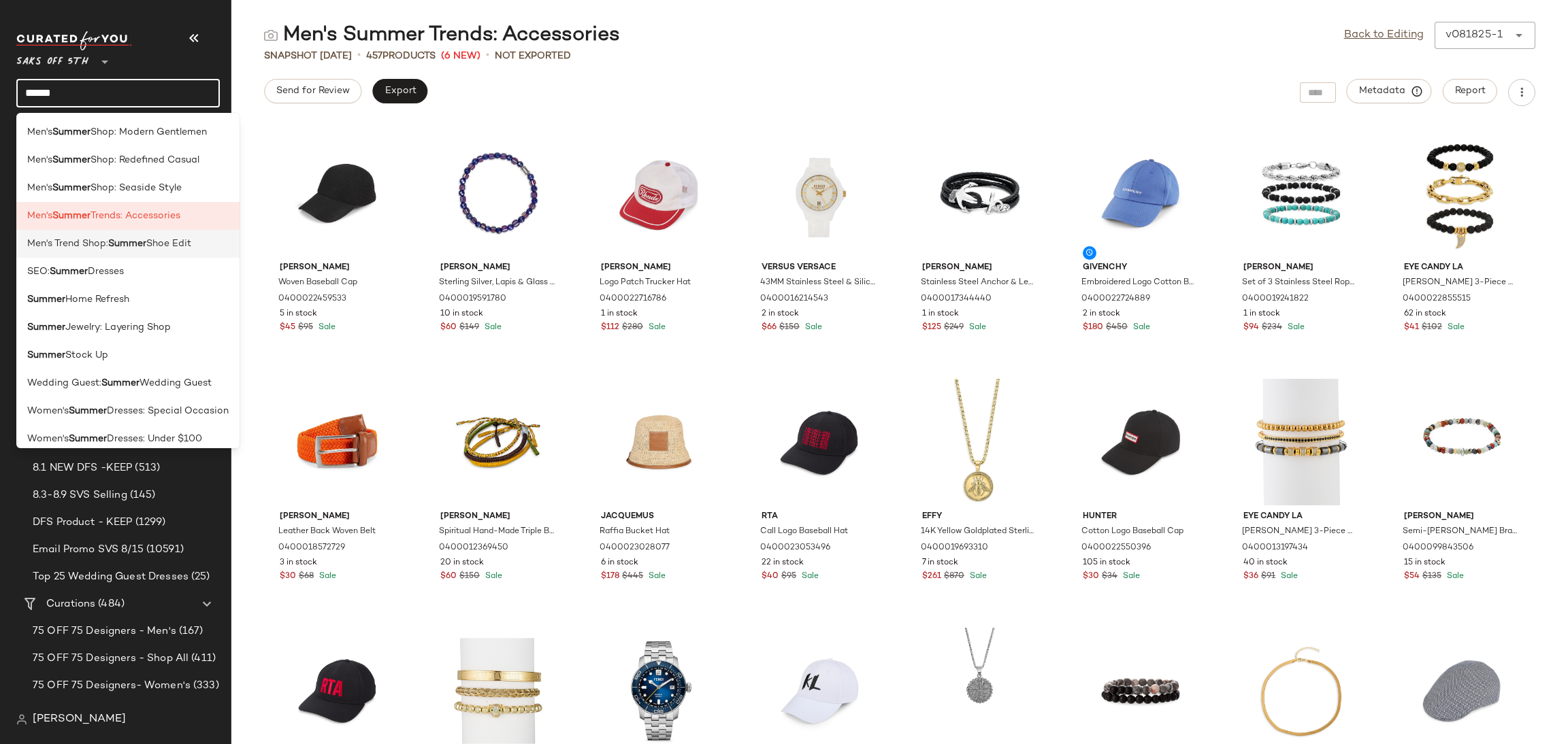
type input "******"
click at [153, 244] on span "Shoe Edit" at bounding box center [169, 244] width 45 height 14
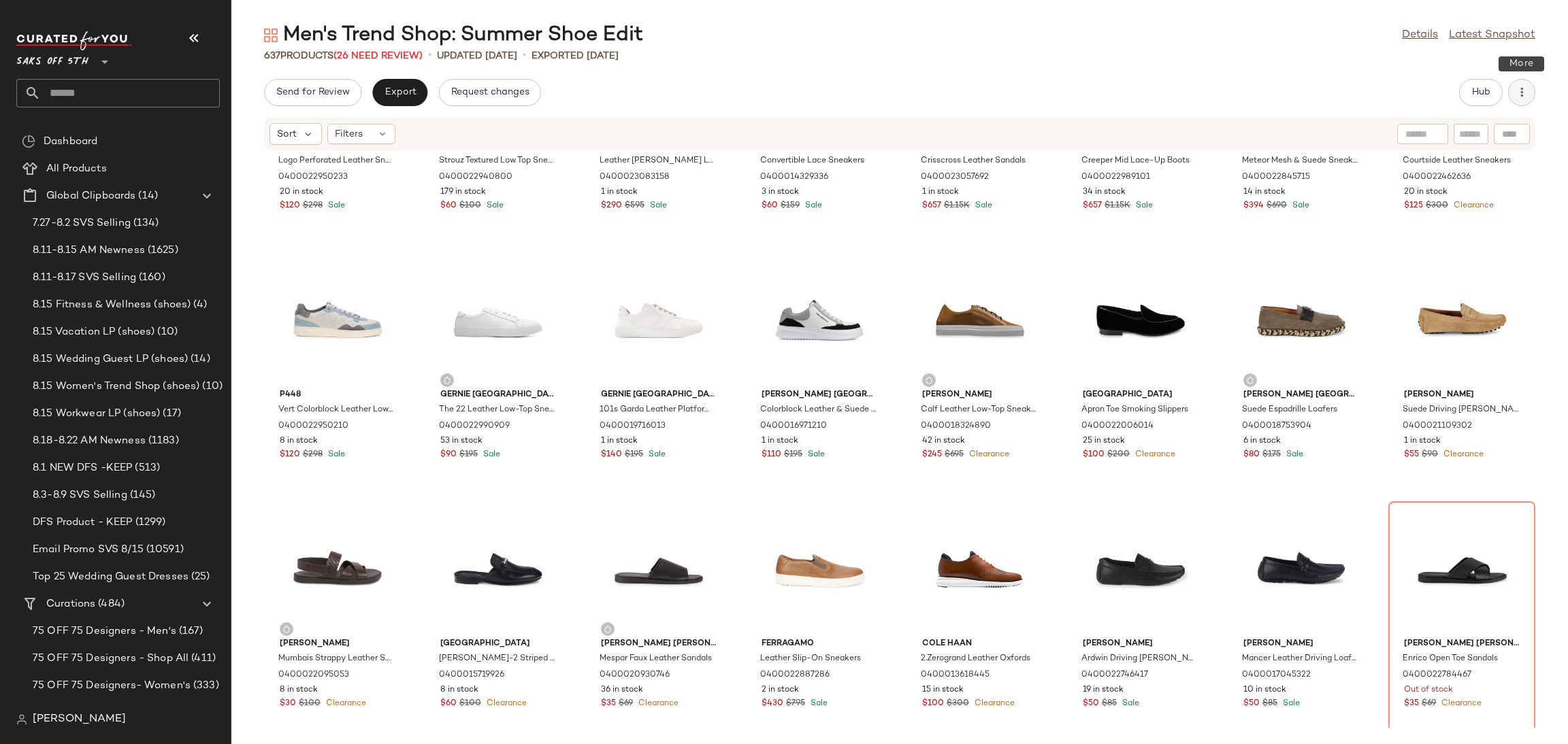
scroll to position [1407, 0]
click at [377, 134] on icon at bounding box center [382, 134] width 11 height 11
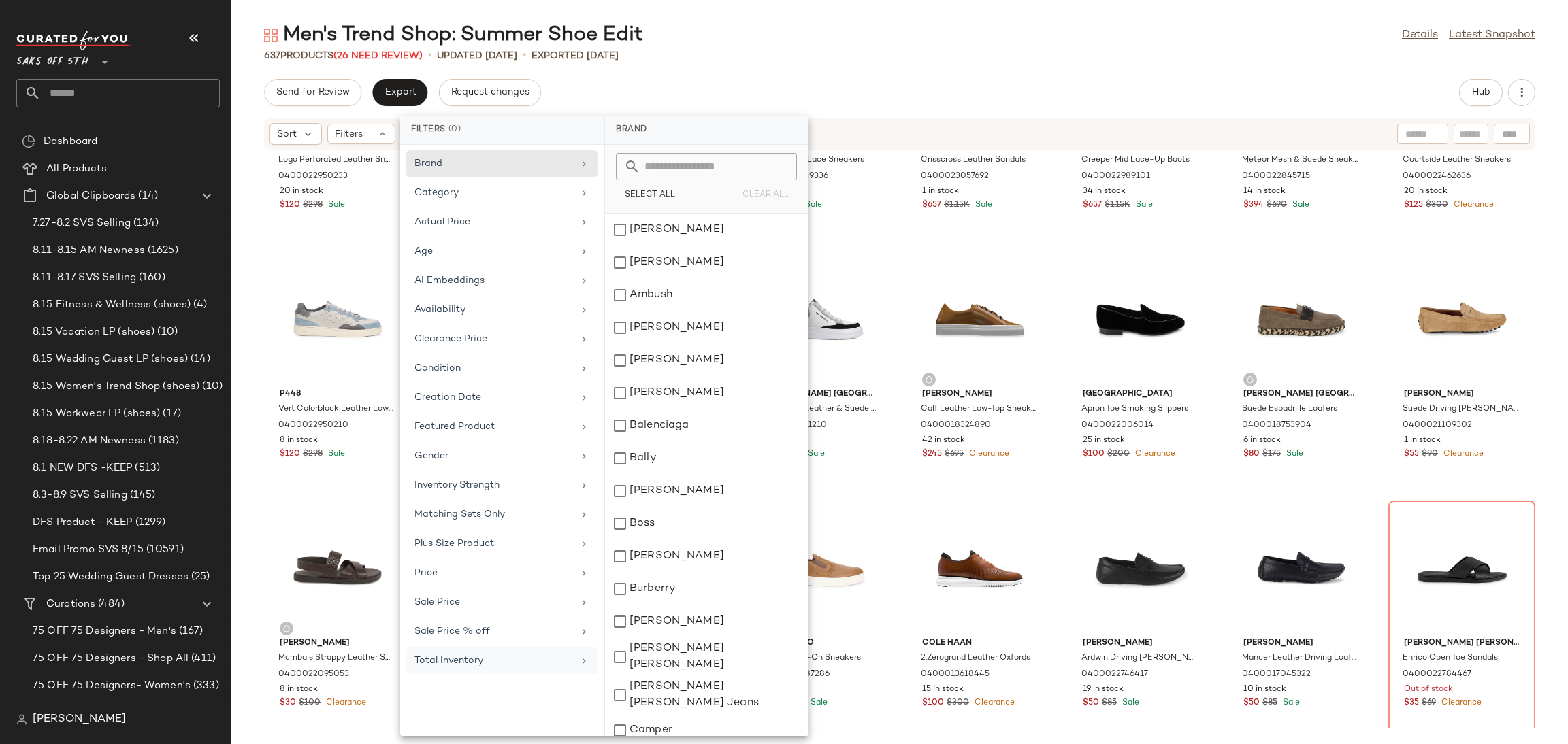
click at [496, 655] on div "Total Inventory" at bounding box center [502, 661] width 193 height 27
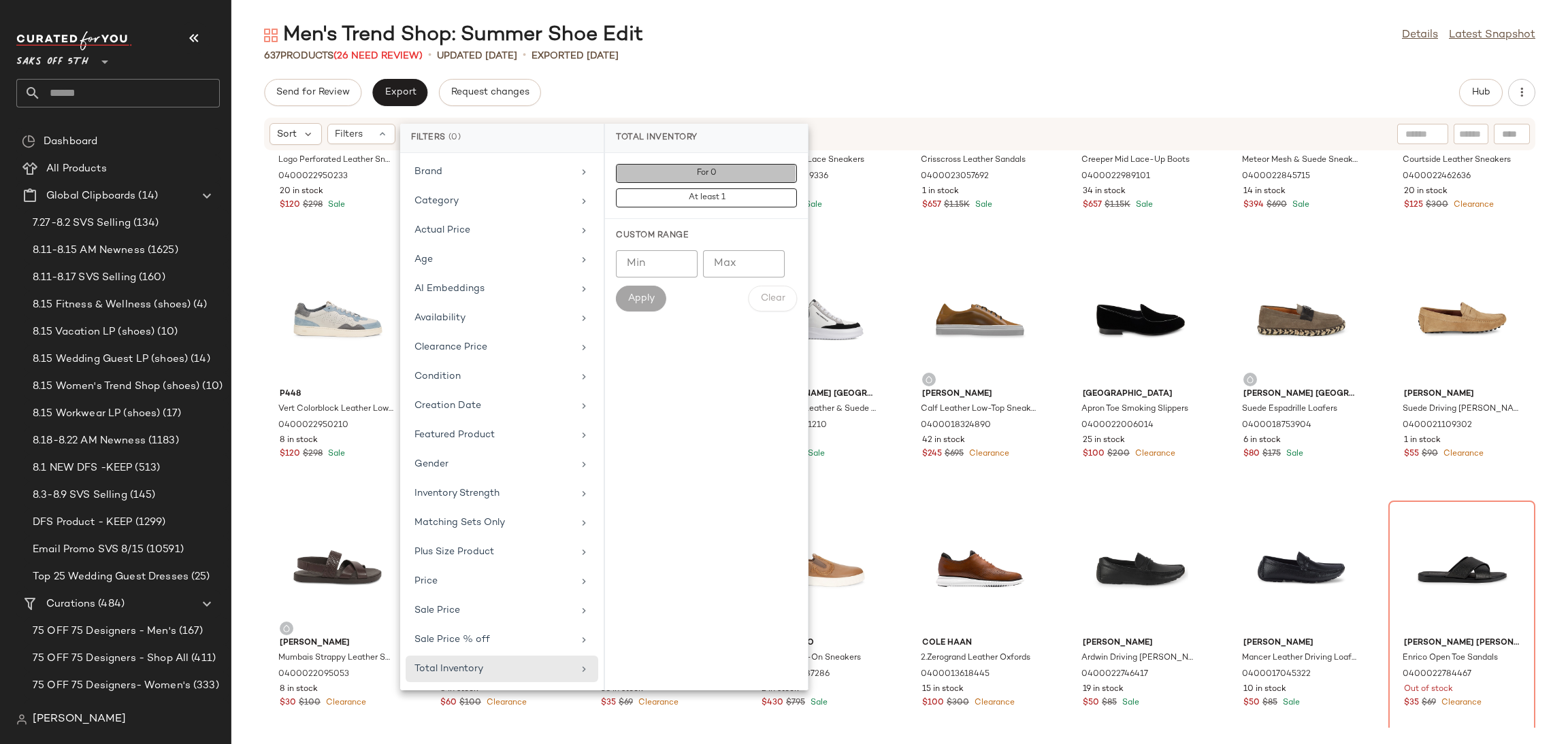
click at [729, 189] on button "For 0" at bounding box center [706, 198] width 181 height 19
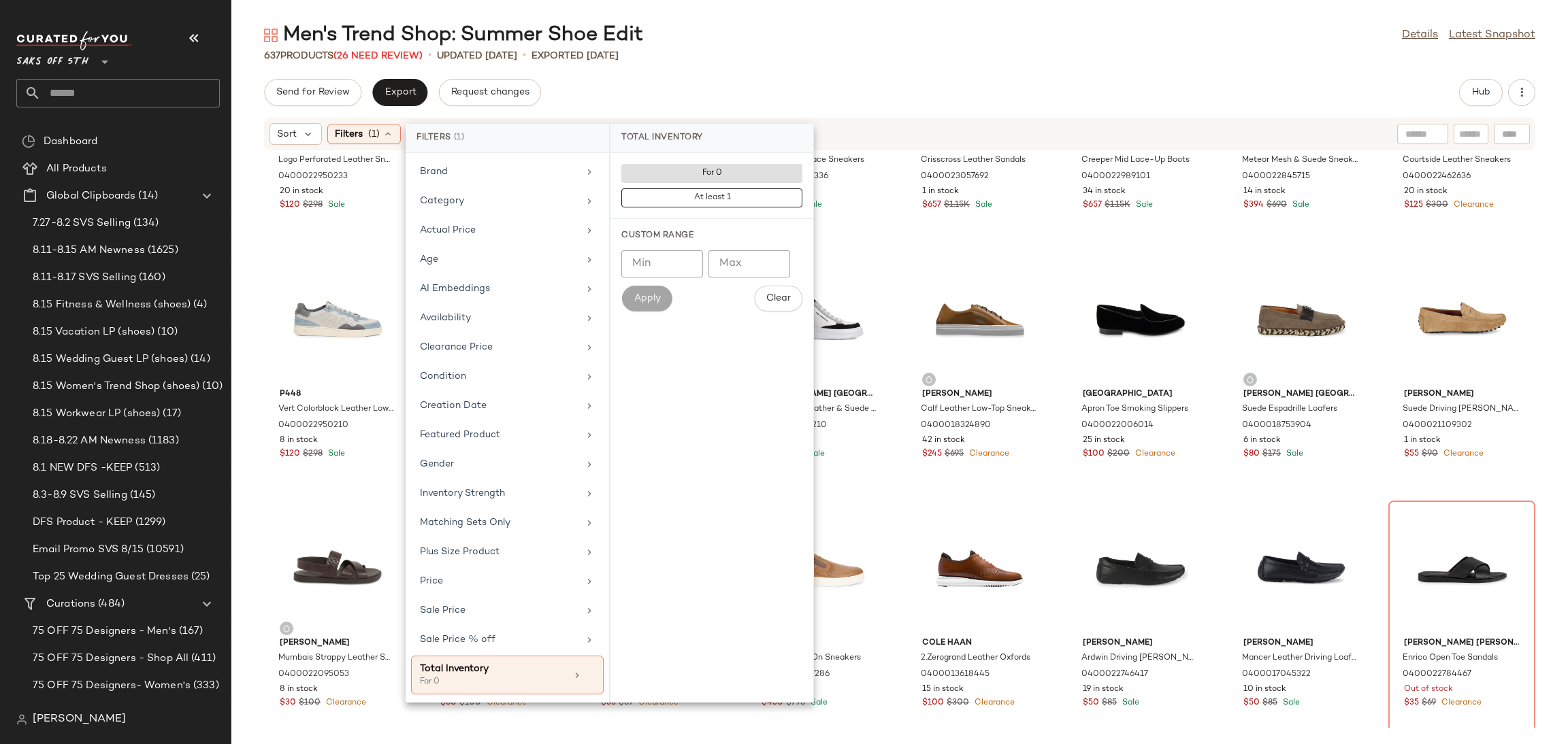
click at [782, 87] on div "Send for Review Export Request changes Hub" at bounding box center [899, 92] width 1271 height 27
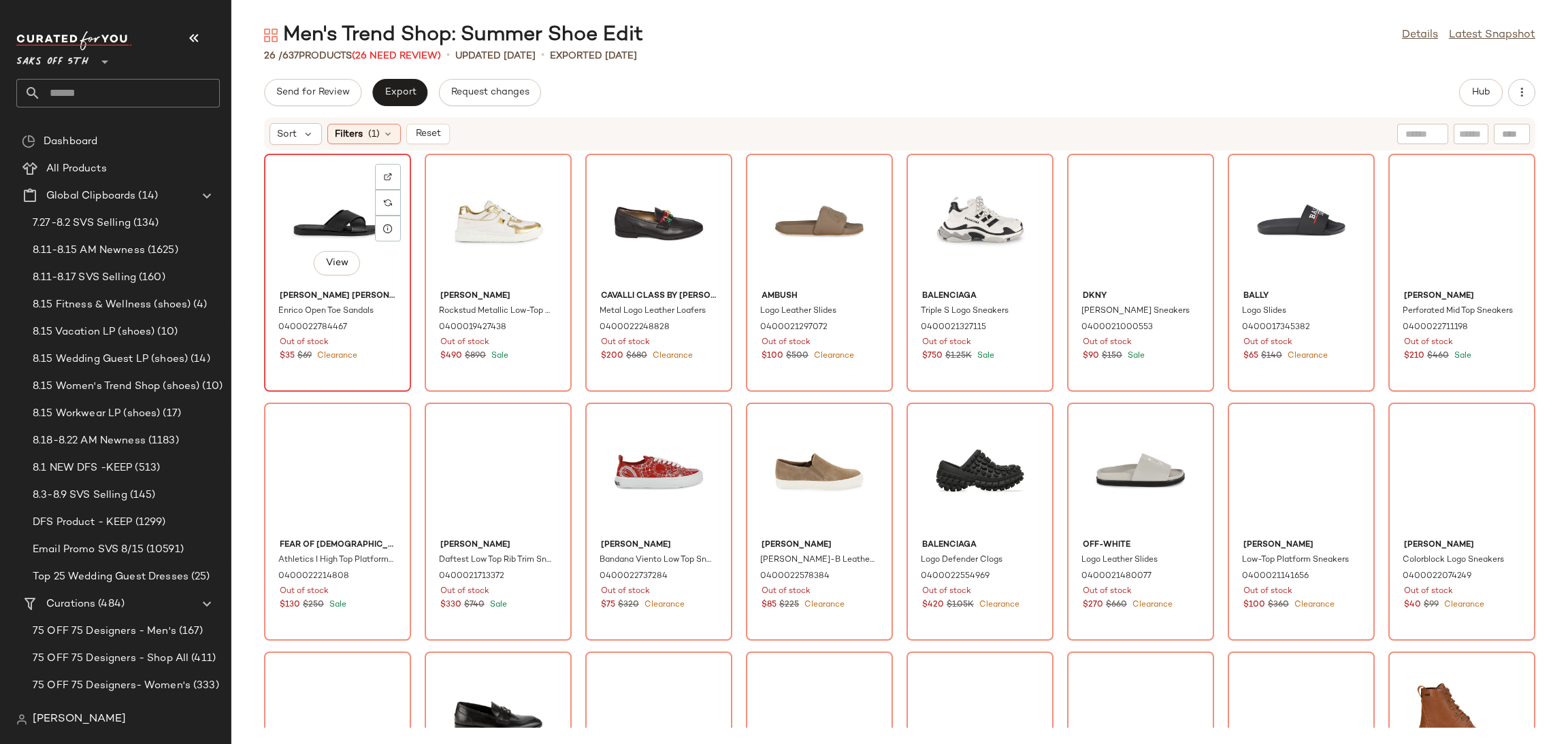
click at [332, 214] on div "View" at bounding box center [337, 222] width 137 height 127
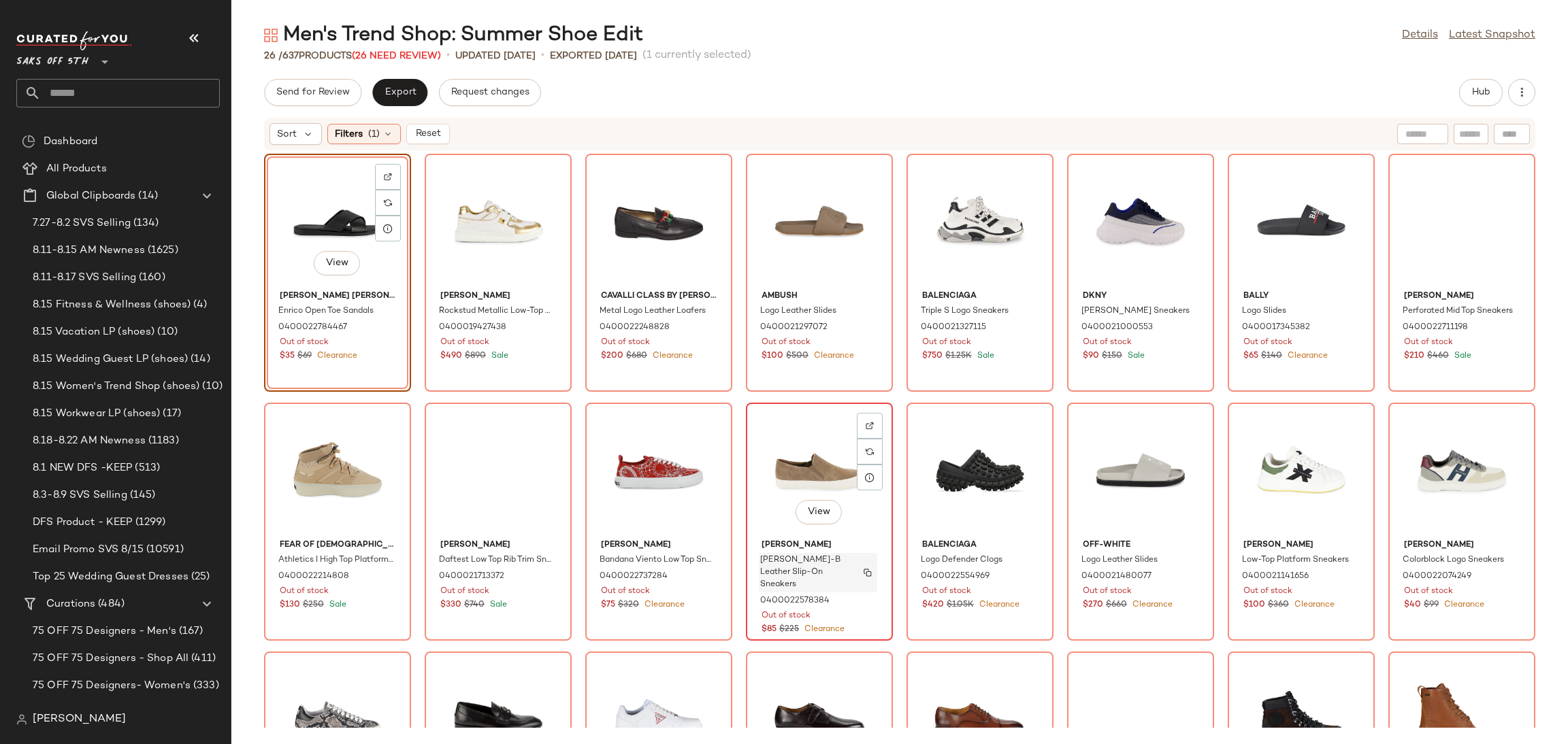
scroll to position [421, 0]
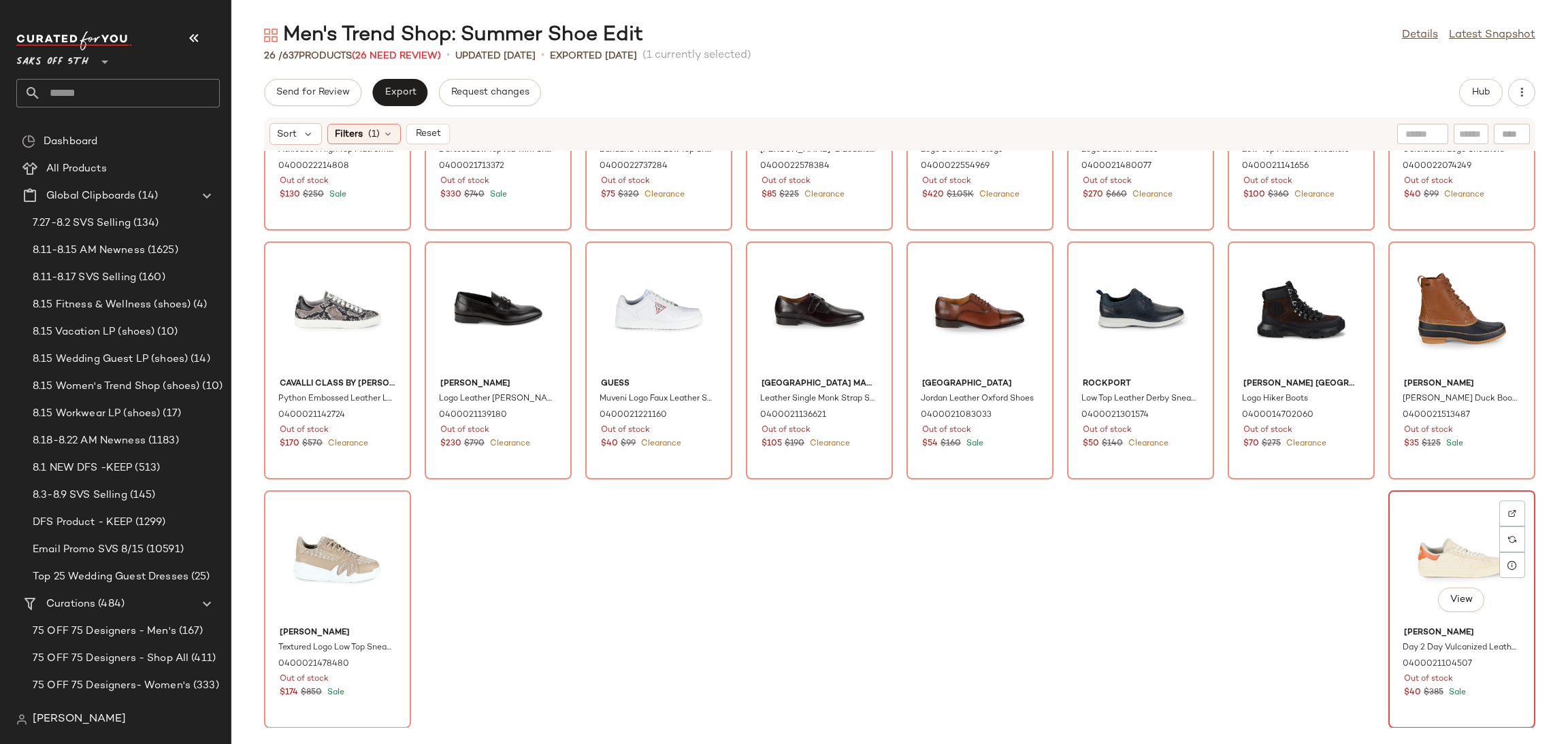
click at [1446, 539] on div "View" at bounding box center [1461, 559] width 137 height 127
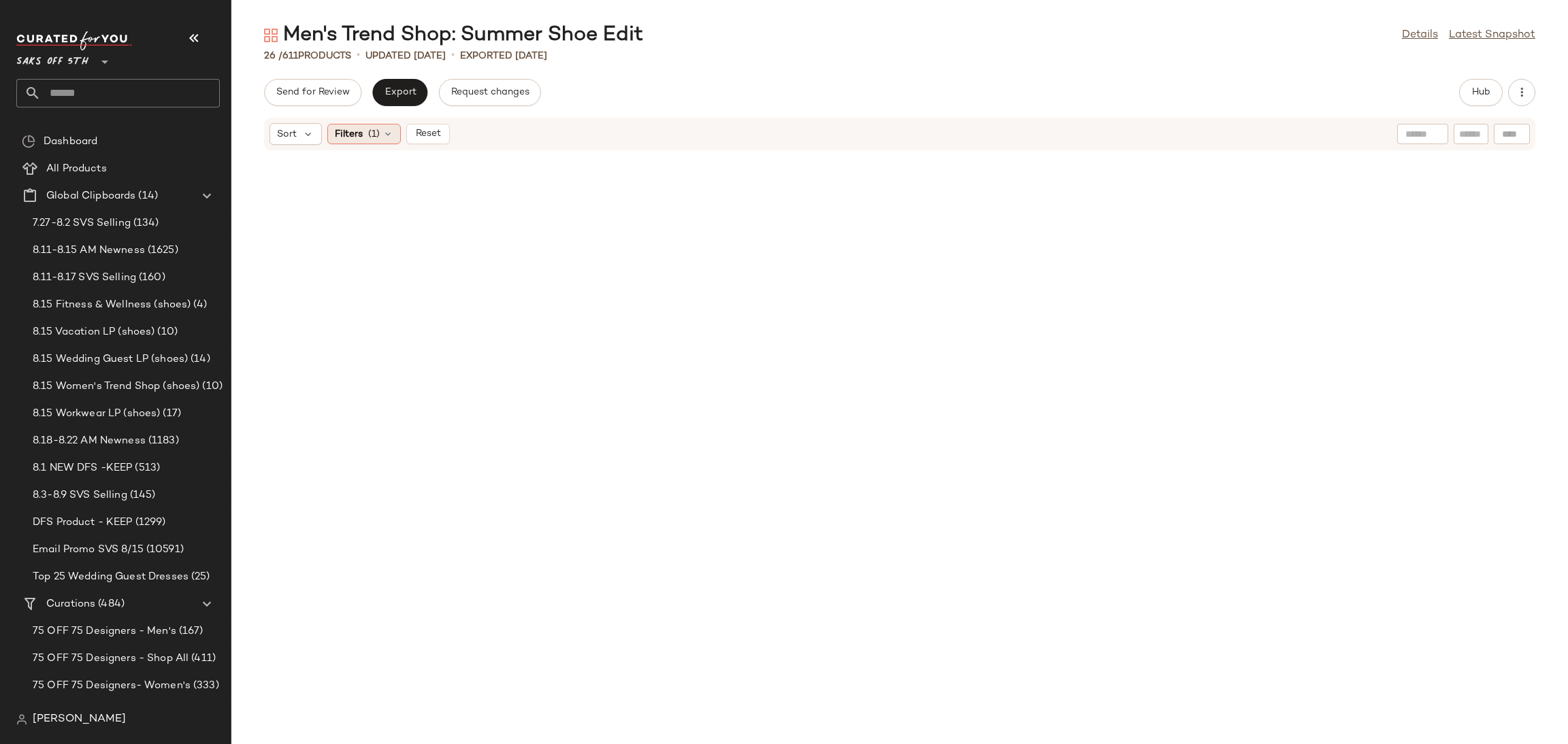
click at [363, 138] on div "Filters (1)" at bounding box center [364, 134] width 73 height 20
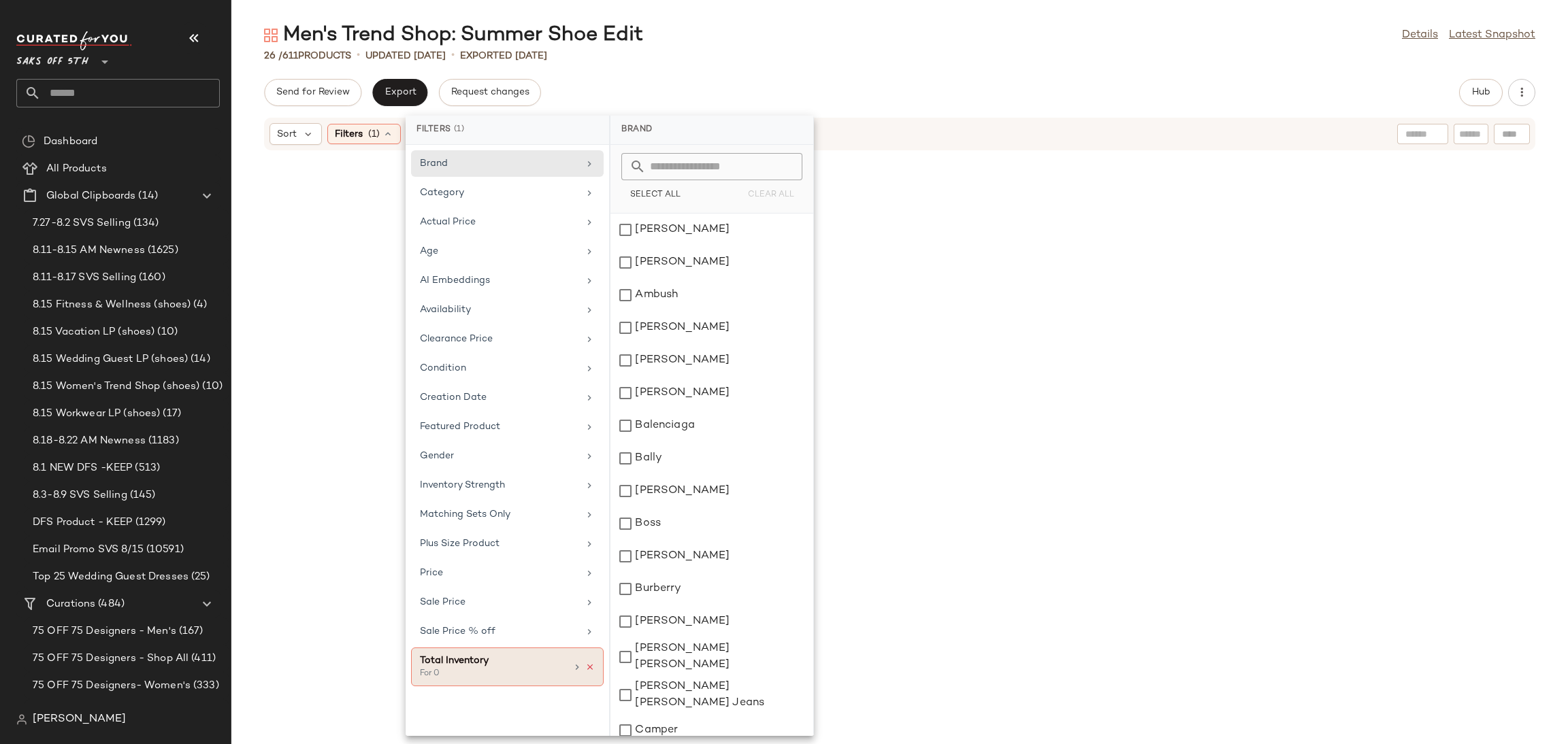
click at [589, 670] on icon at bounding box center [590, 667] width 10 height 10
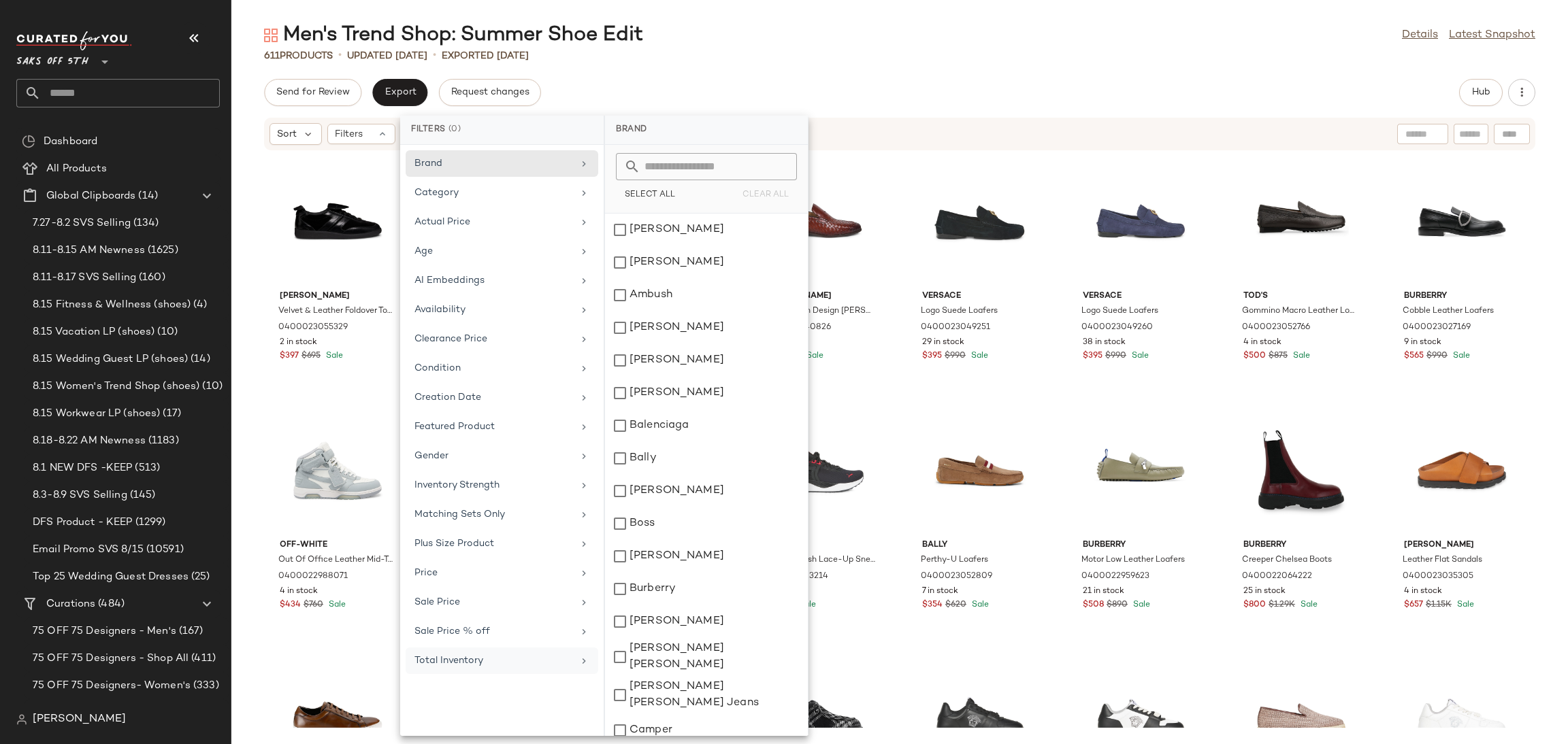
click at [802, 71] on div "Men's Trend Shop: Summer Shoe Edit Details Latest Snapshot 611 Products • updat…" at bounding box center [900, 383] width 1336 height 722
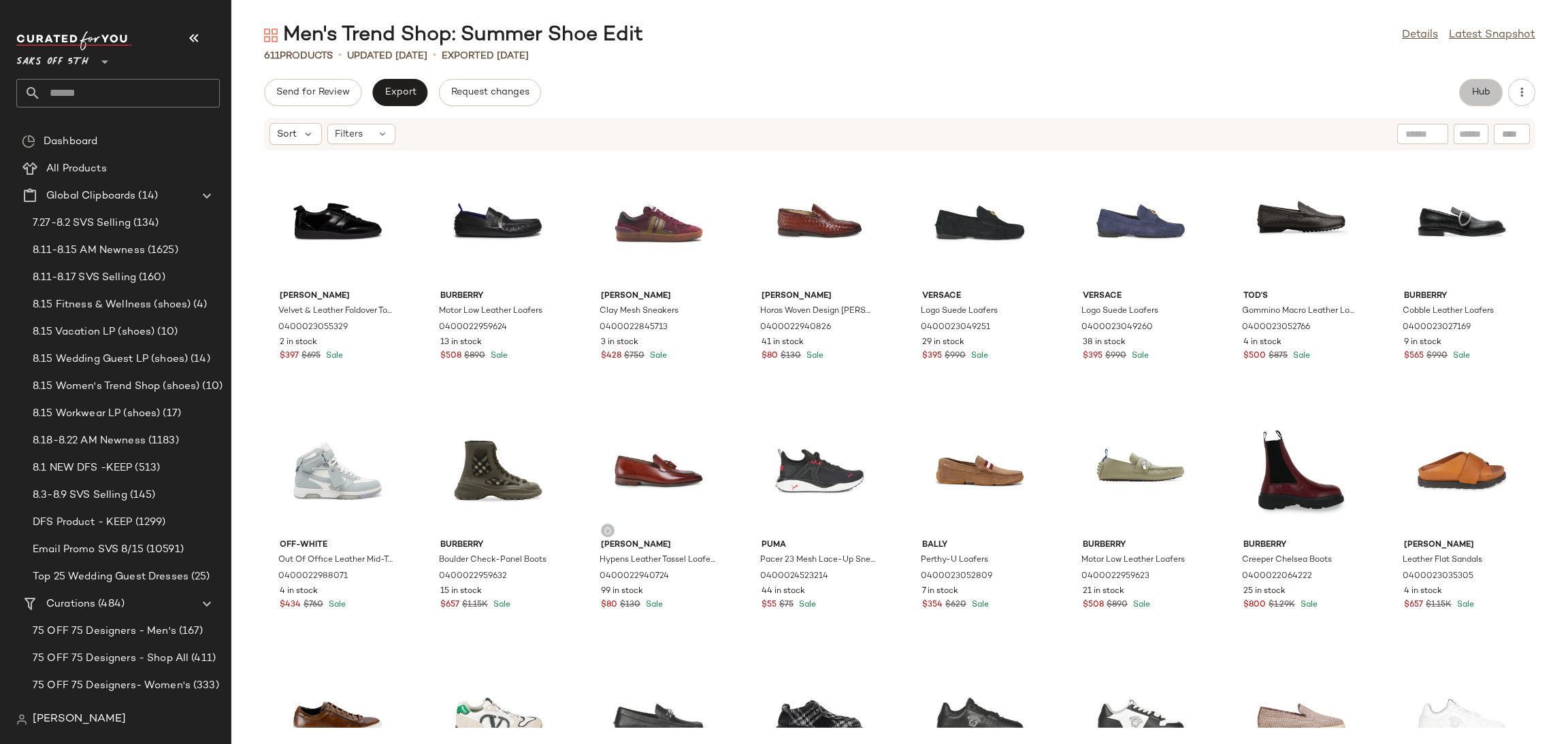
click at [1474, 95] on span "Hub" at bounding box center [1481, 92] width 19 height 11
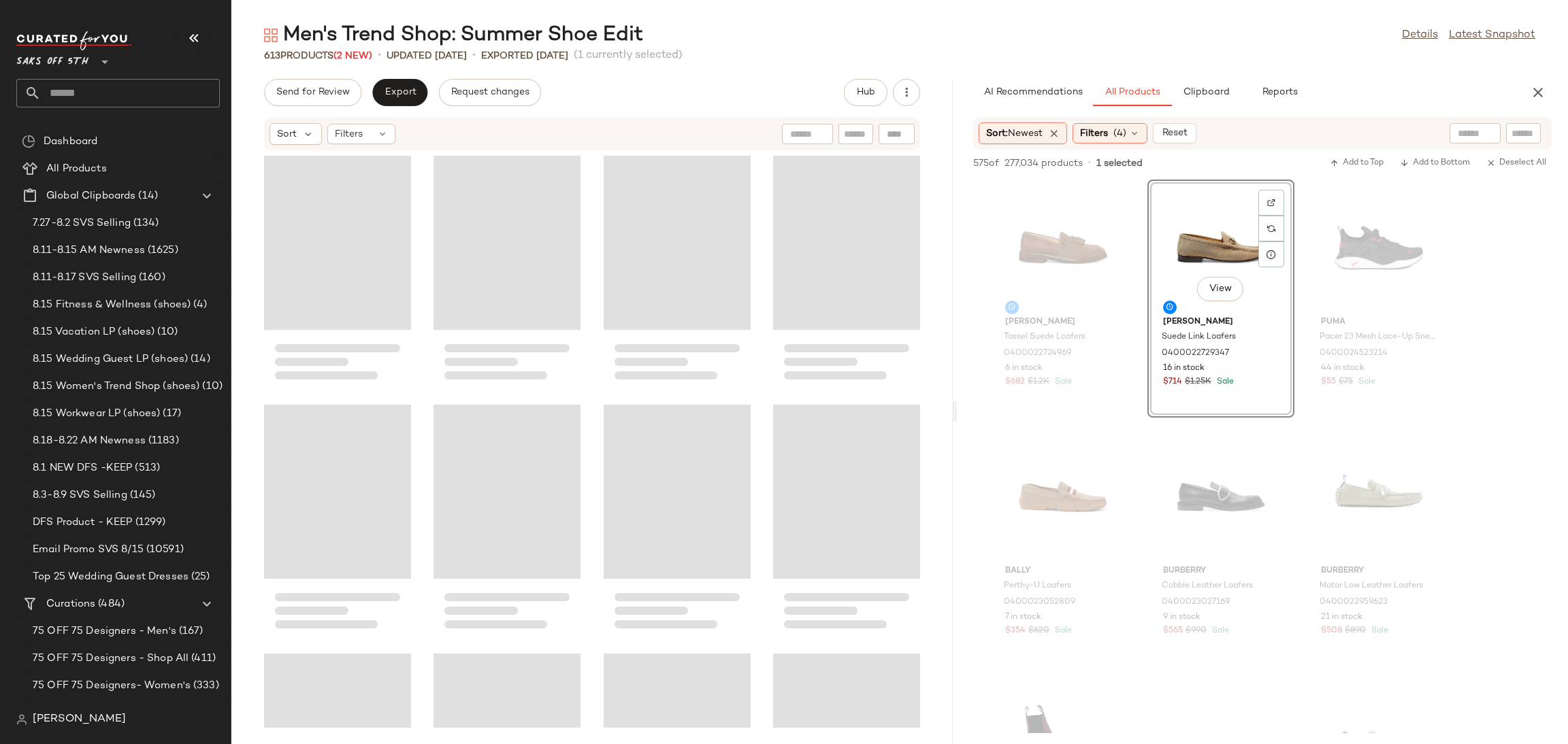
drag, startPoint x: 897, startPoint y: 408, endPoint x: 955, endPoint y: 408, distance: 58.0
click at [955, 408] on div "Men's Trend Shop: Summer Shoe Edit Details Latest Snapshot 613 Products (2 New)…" at bounding box center [900, 383] width 1336 height 722
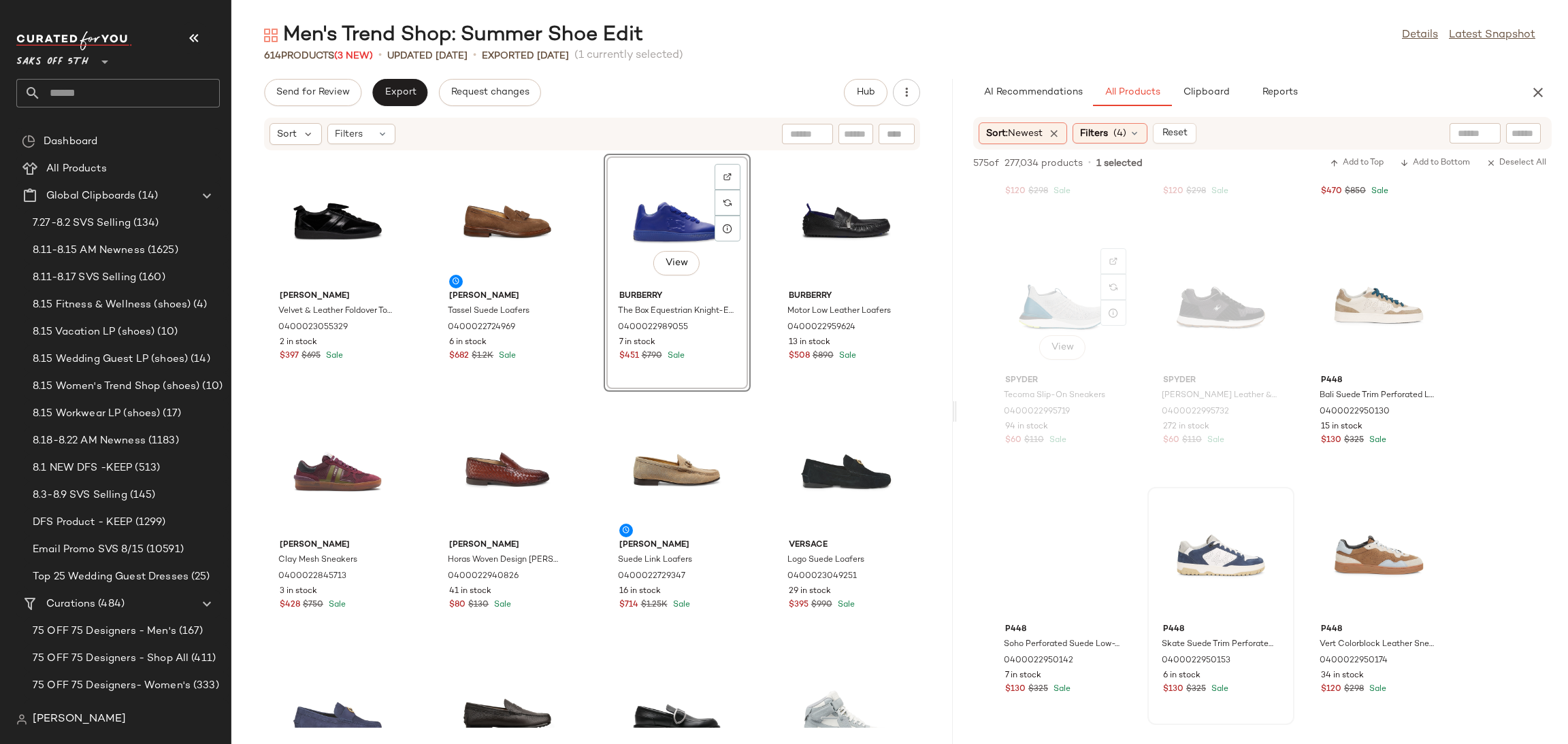
scroll to position [3925, 0]
click at [309, 81] on button "Send for Review" at bounding box center [313, 92] width 97 height 27
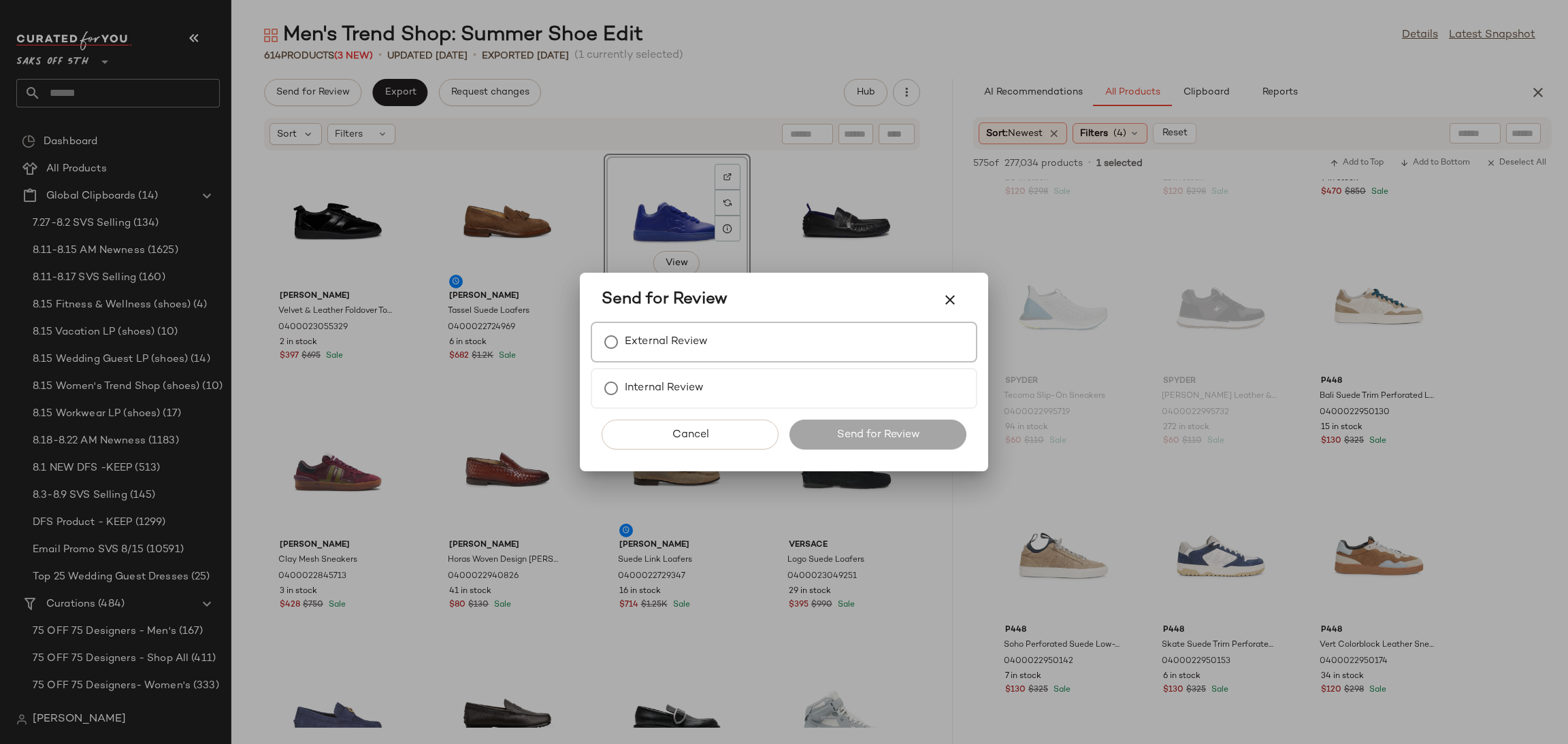
click at [640, 353] on label "External Review" at bounding box center [666, 342] width 83 height 27
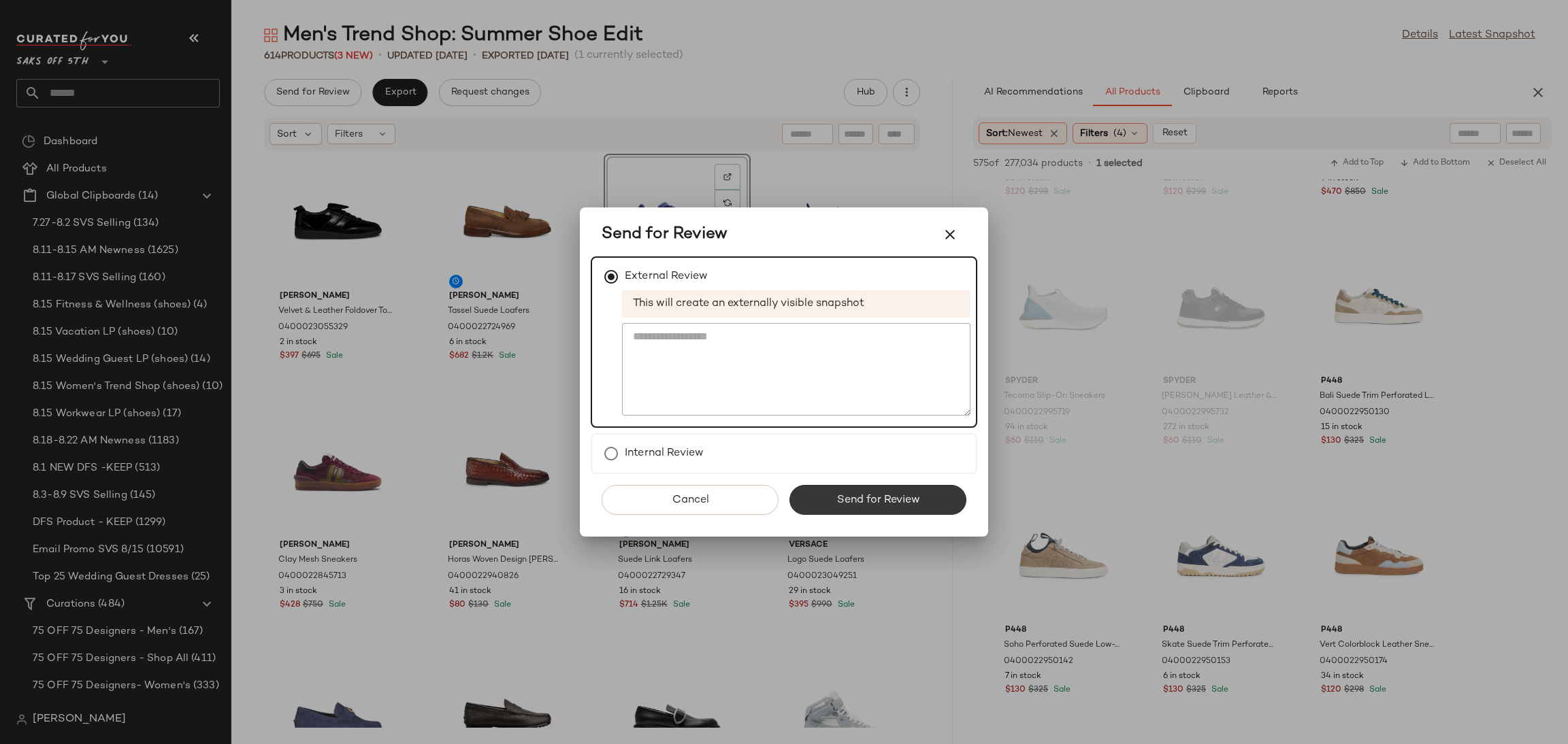
click at [851, 496] on span "Send for Review" at bounding box center [877, 500] width 84 height 13
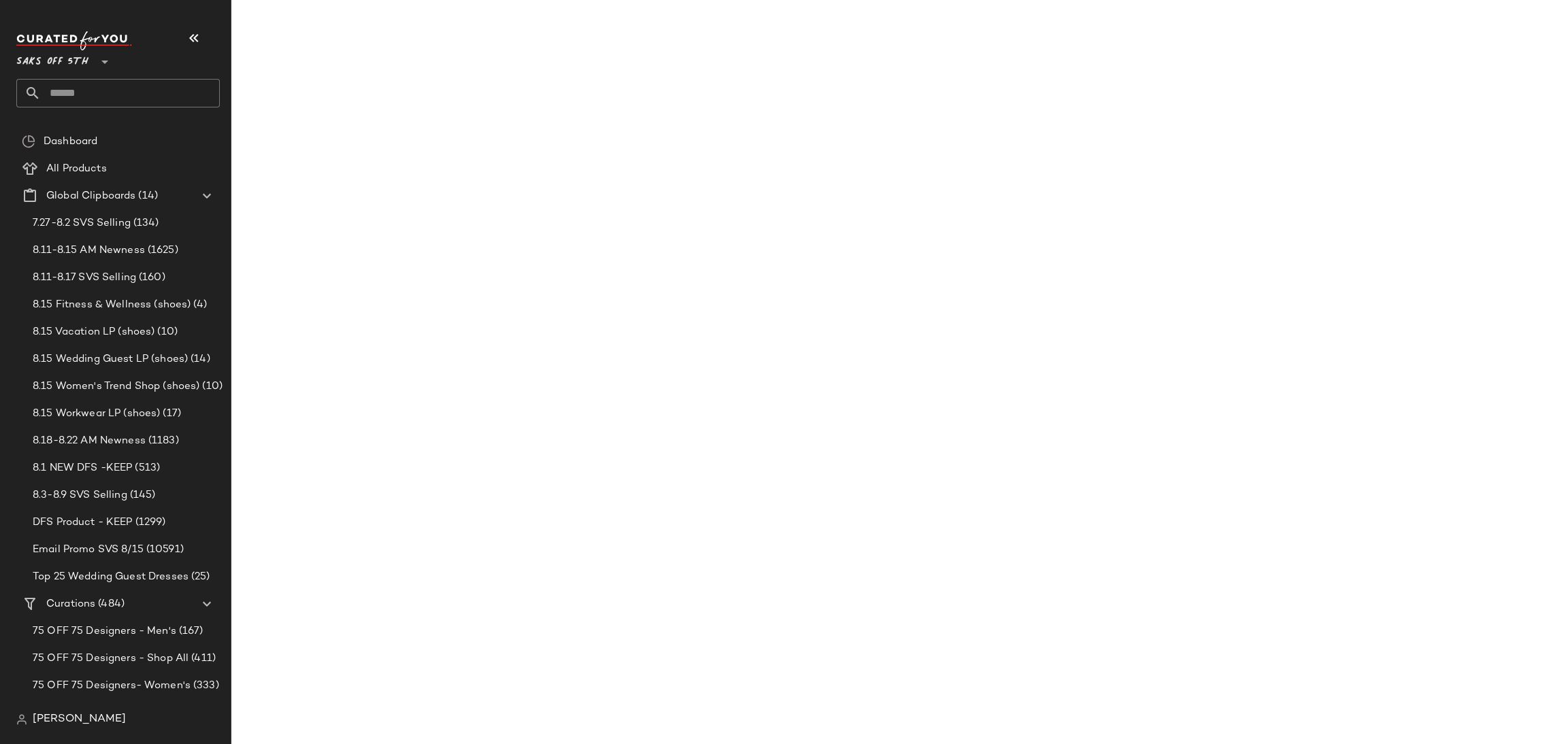
scroll to position [5668, 0]
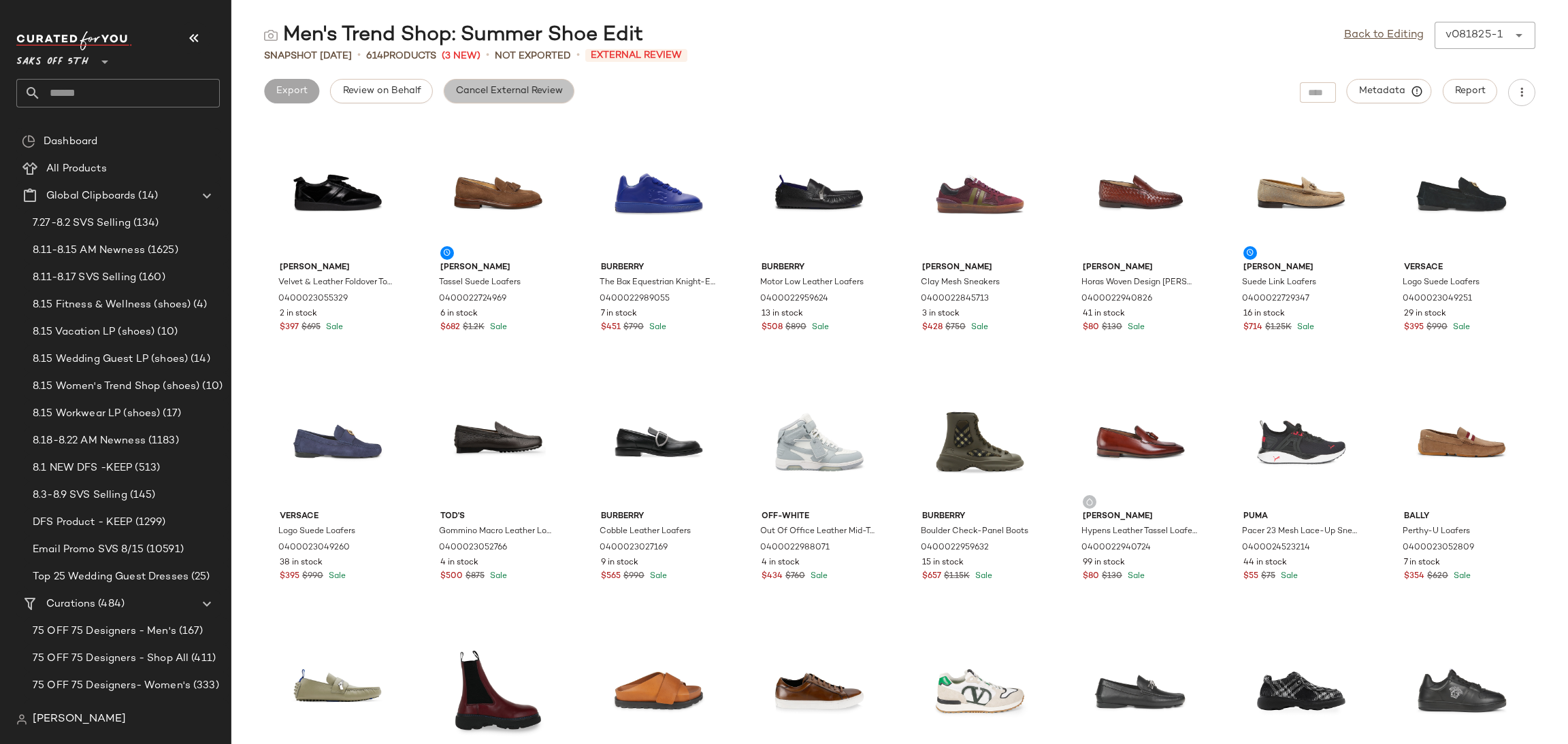
click at [488, 88] on span "Cancel External Review" at bounding box center [509, 91] width 108 height 11
click at [1357, 39] on link "Back to Editing" at bounding box center [1384, 35] width 80 height 16
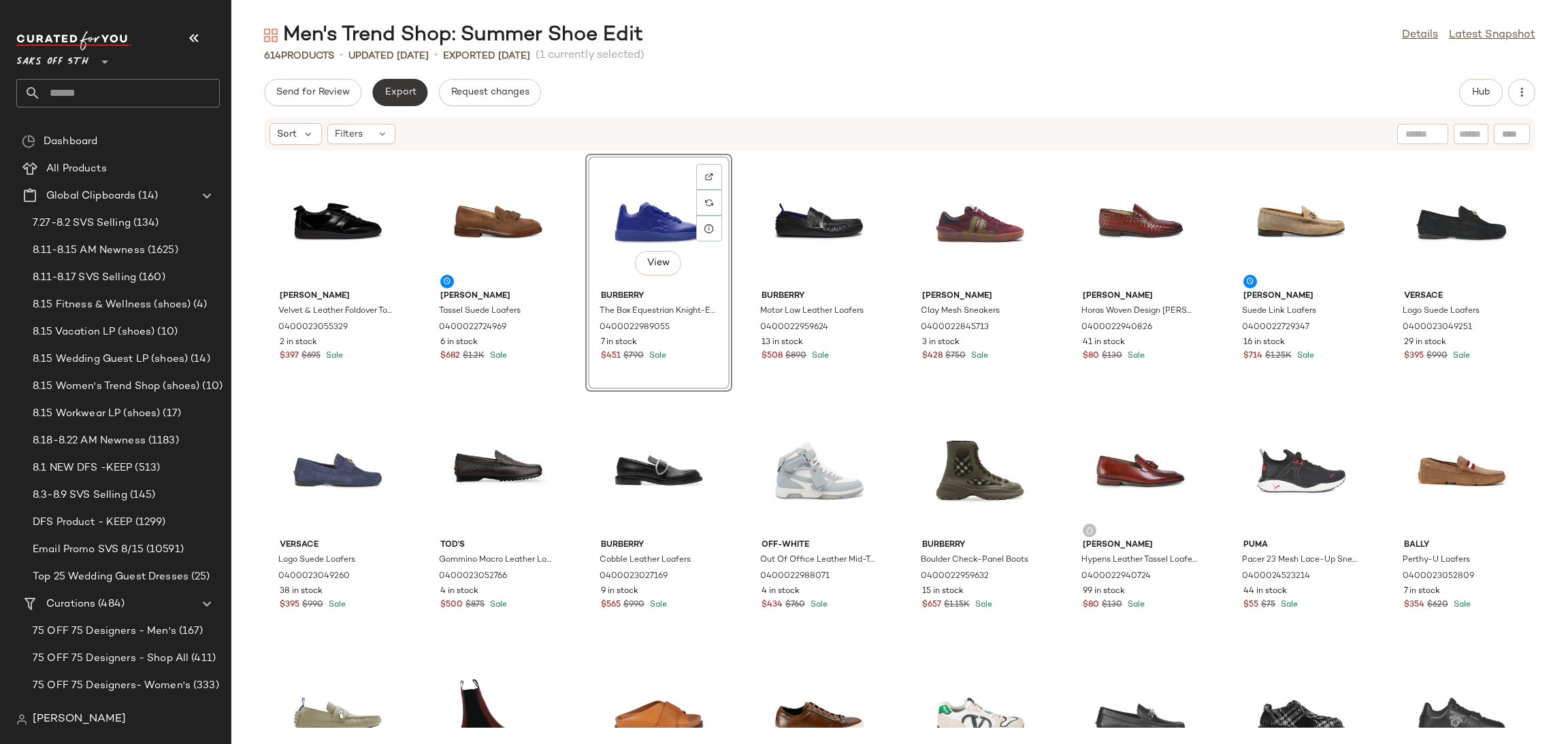
click at [398, 92] on span "Export" at bounding box center [399, 92] width 32 height 11
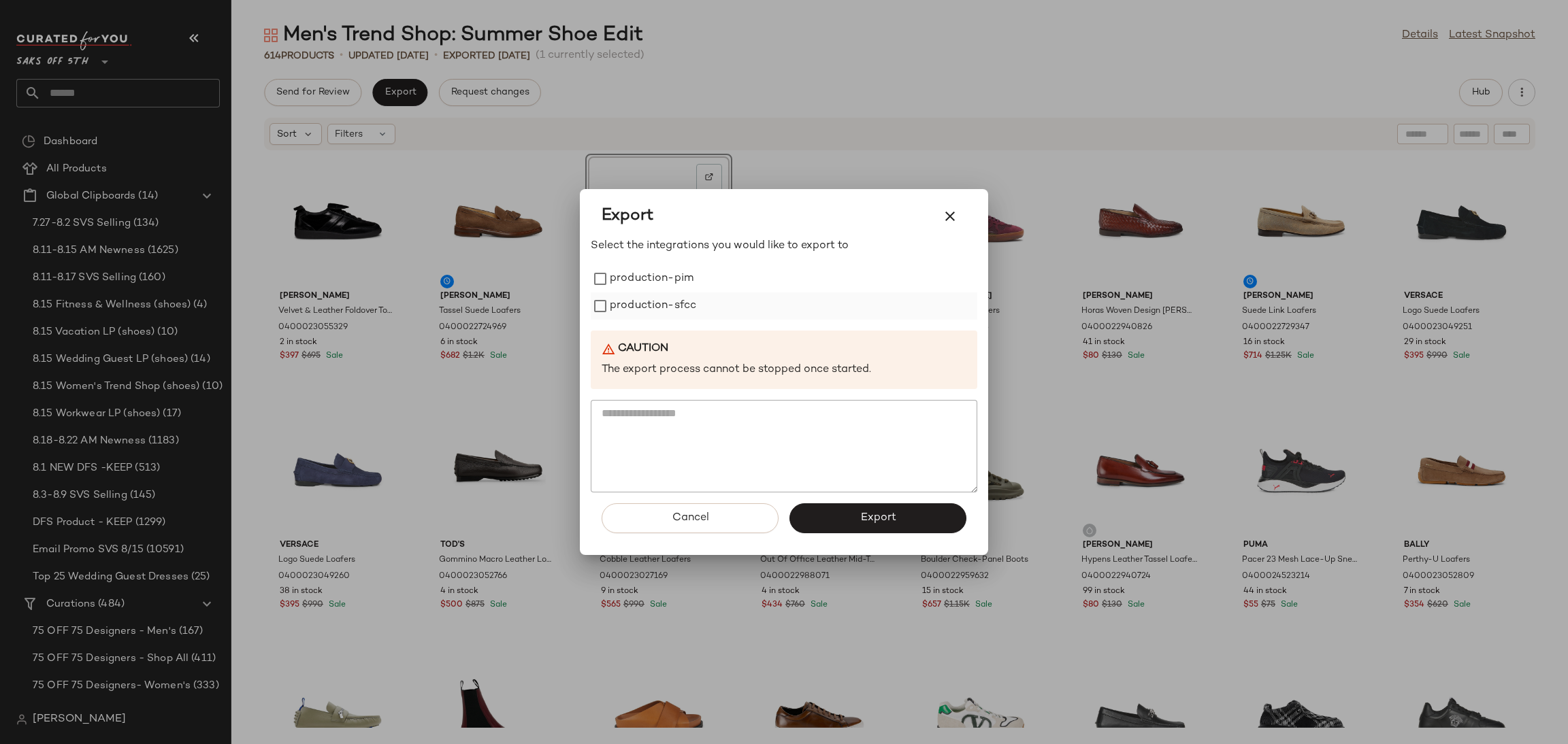
click at [644, 296] on label "production-sfcc" at bounding box center [653, 306] width 87 height 27
click at [640, 279] on label "production-pim" at bounding box center [651, 279] width 84 height 27
click at [874, 522] on span "Export" at bounding box center [877, 518] width 36 height 13
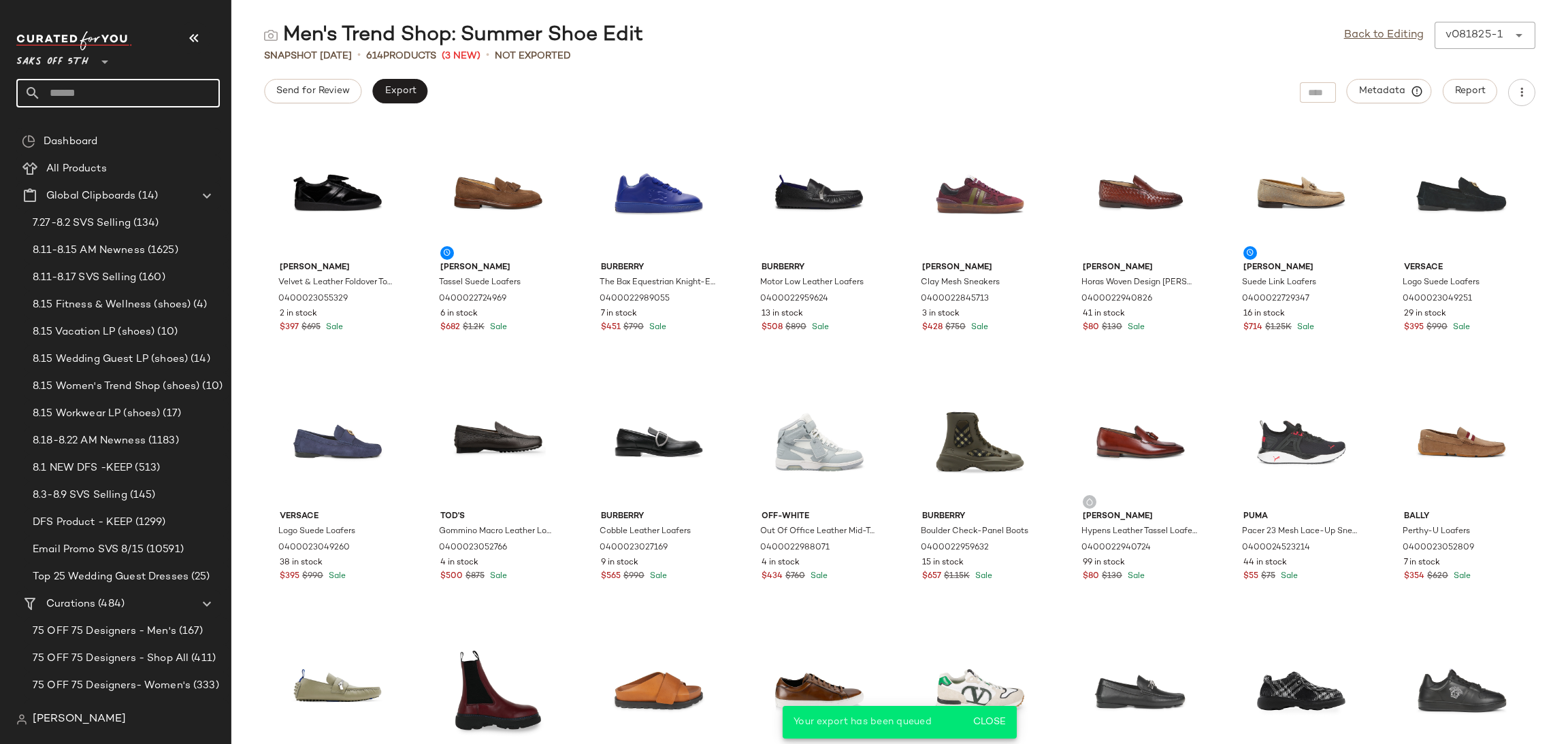
click at [125, 95] on input "text" at bounding box center [130, 93] width 179 height 29
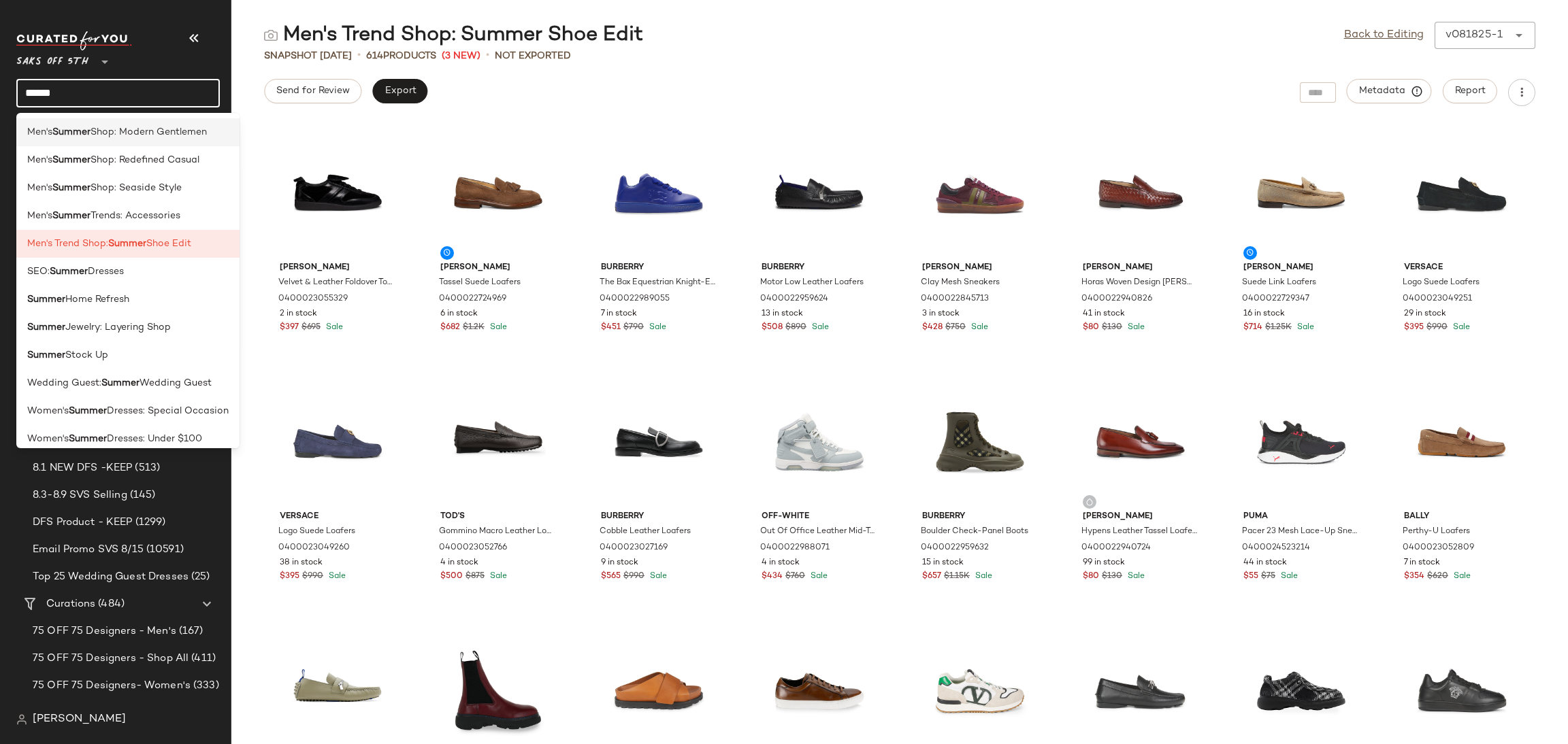
type input "******"
click at [156, 135] on span "Shop: Modern Gentlemen" at bounding box center [149, 132] width 116 height 14
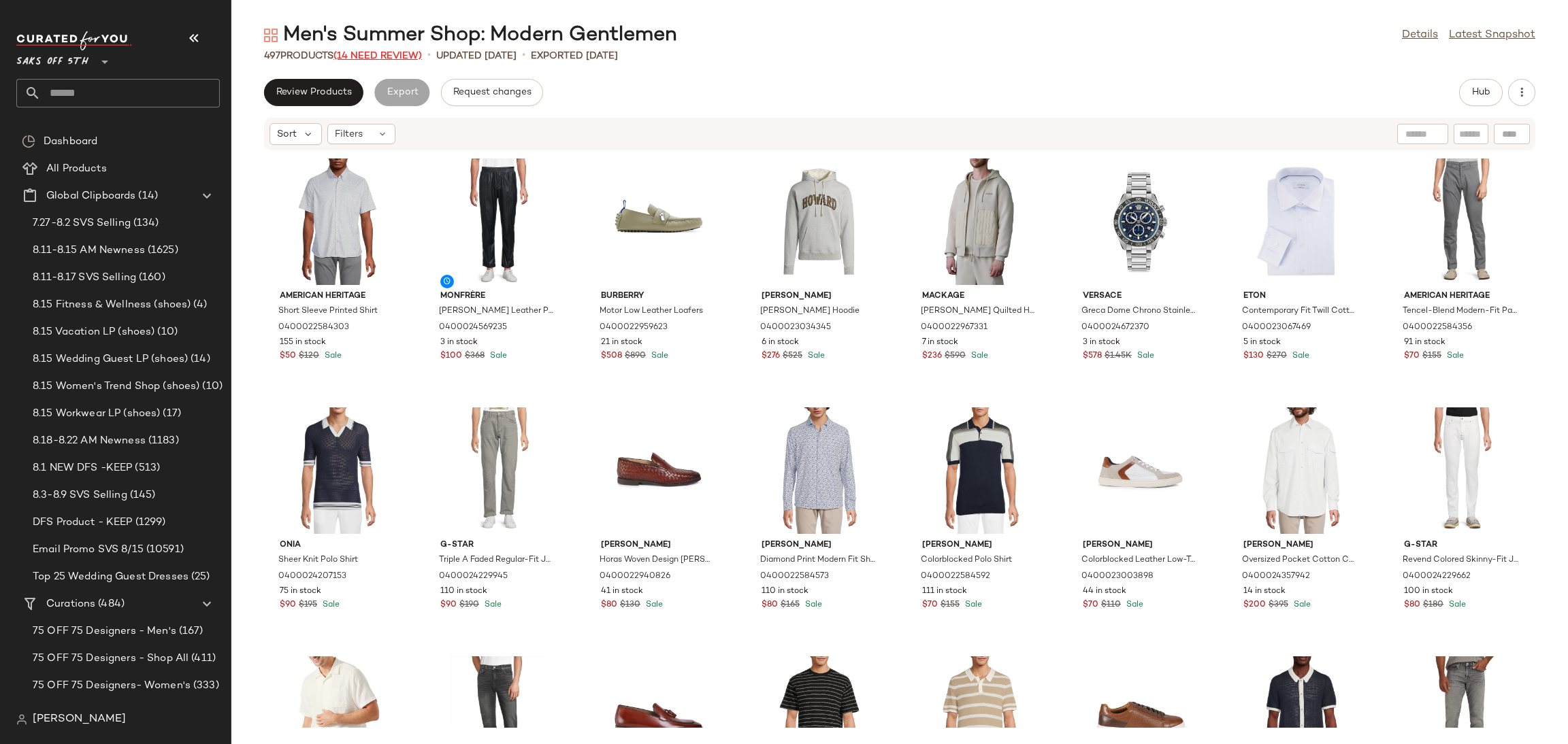
click at [372, 61] on span "(14 Need Review)" at bounding box center [378, 56] width 89 height 10
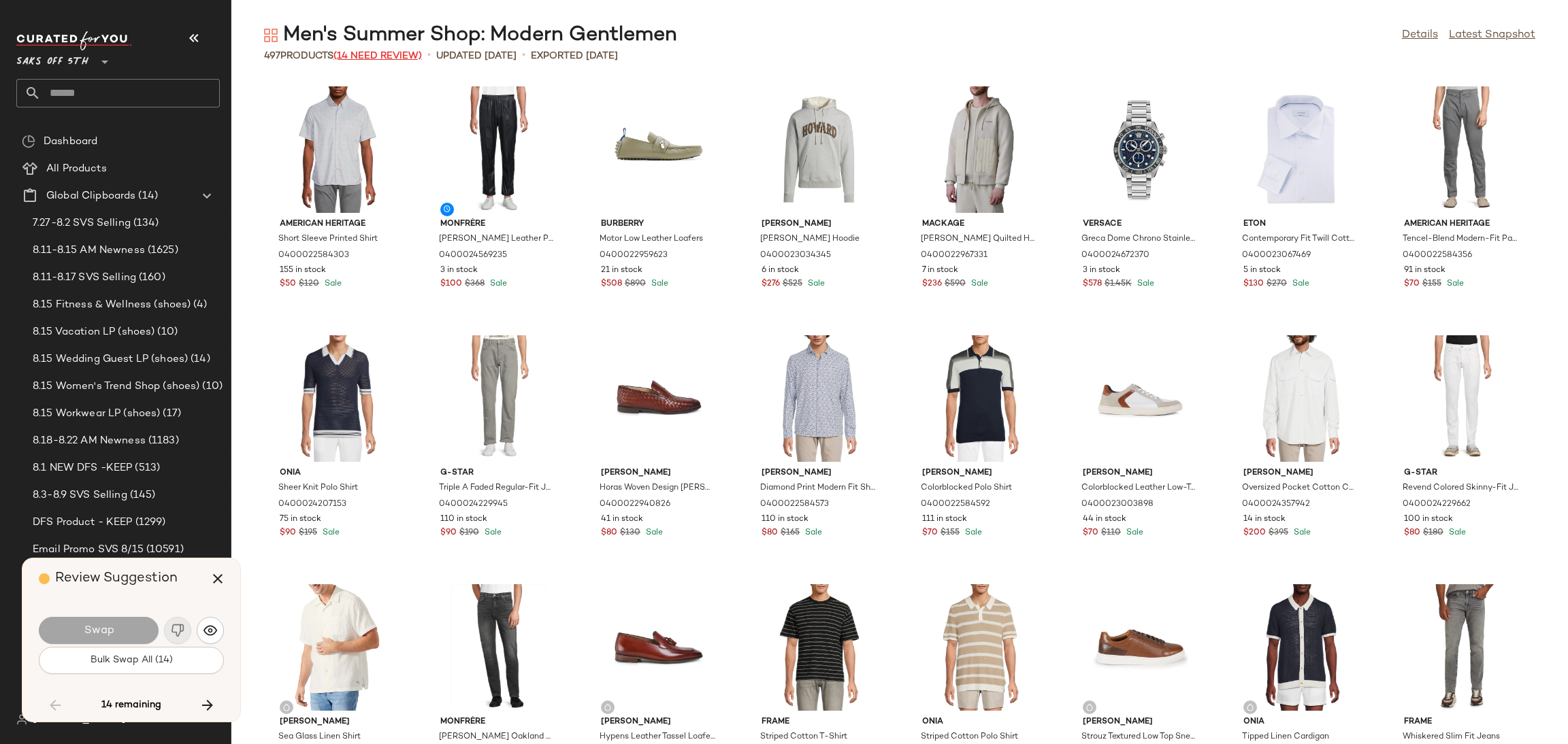
scroll to position [2988, 0]
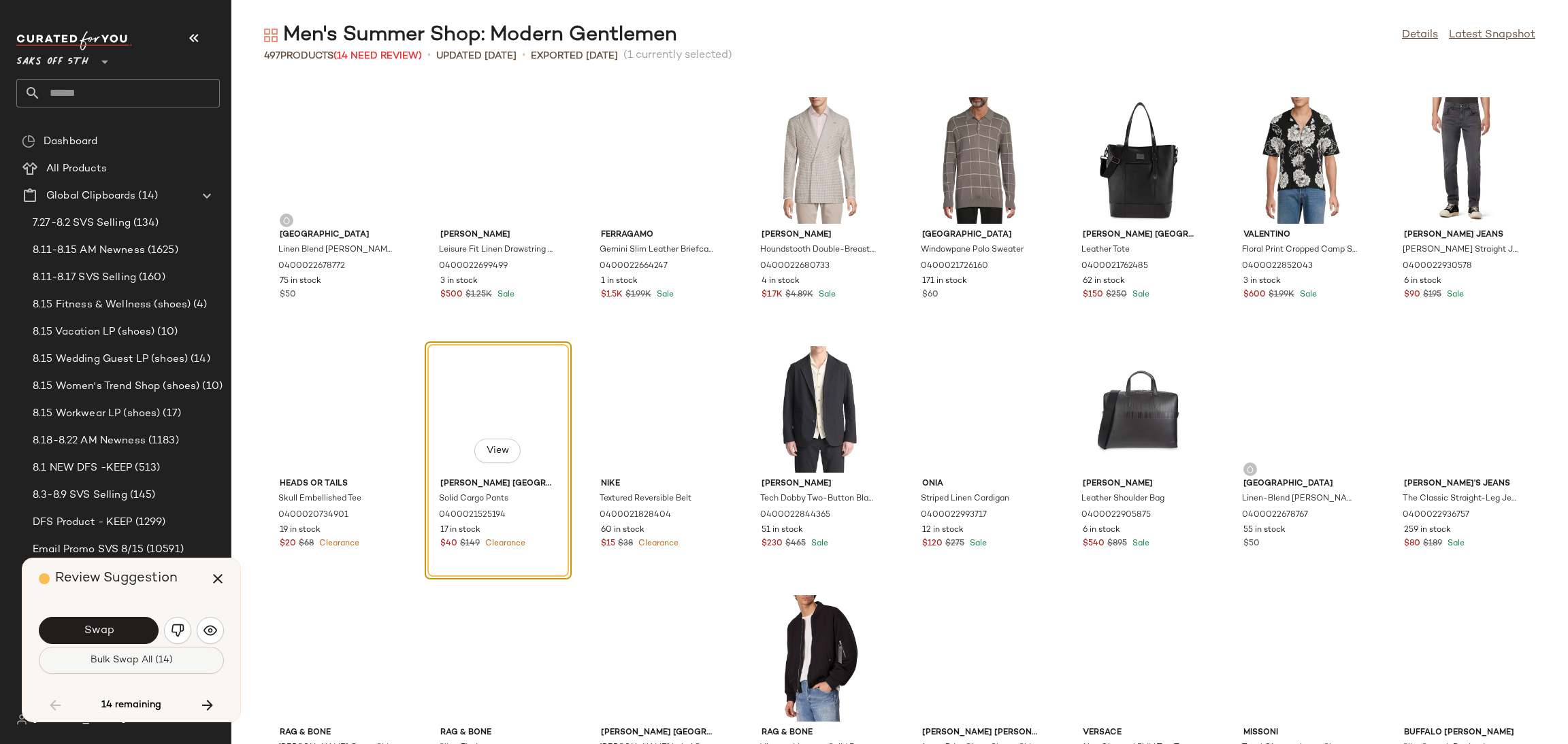
click at [108, 658] on span "Bulk Swap All (14)" at bounding box center [132, 660] width 83 height 11
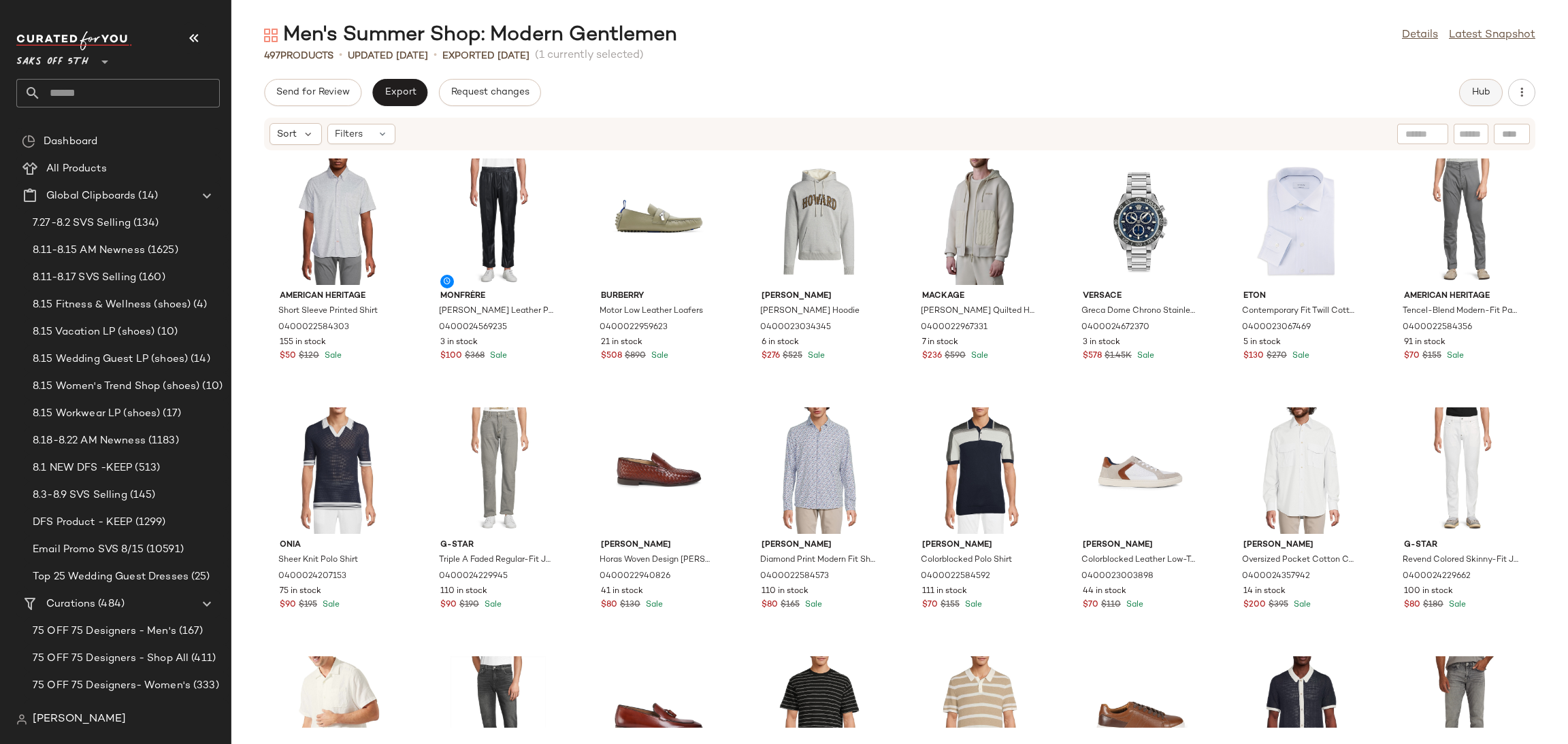
click at [1480, 92] on span "Hub" at bounding box center [1481, 92] width 19 height 11
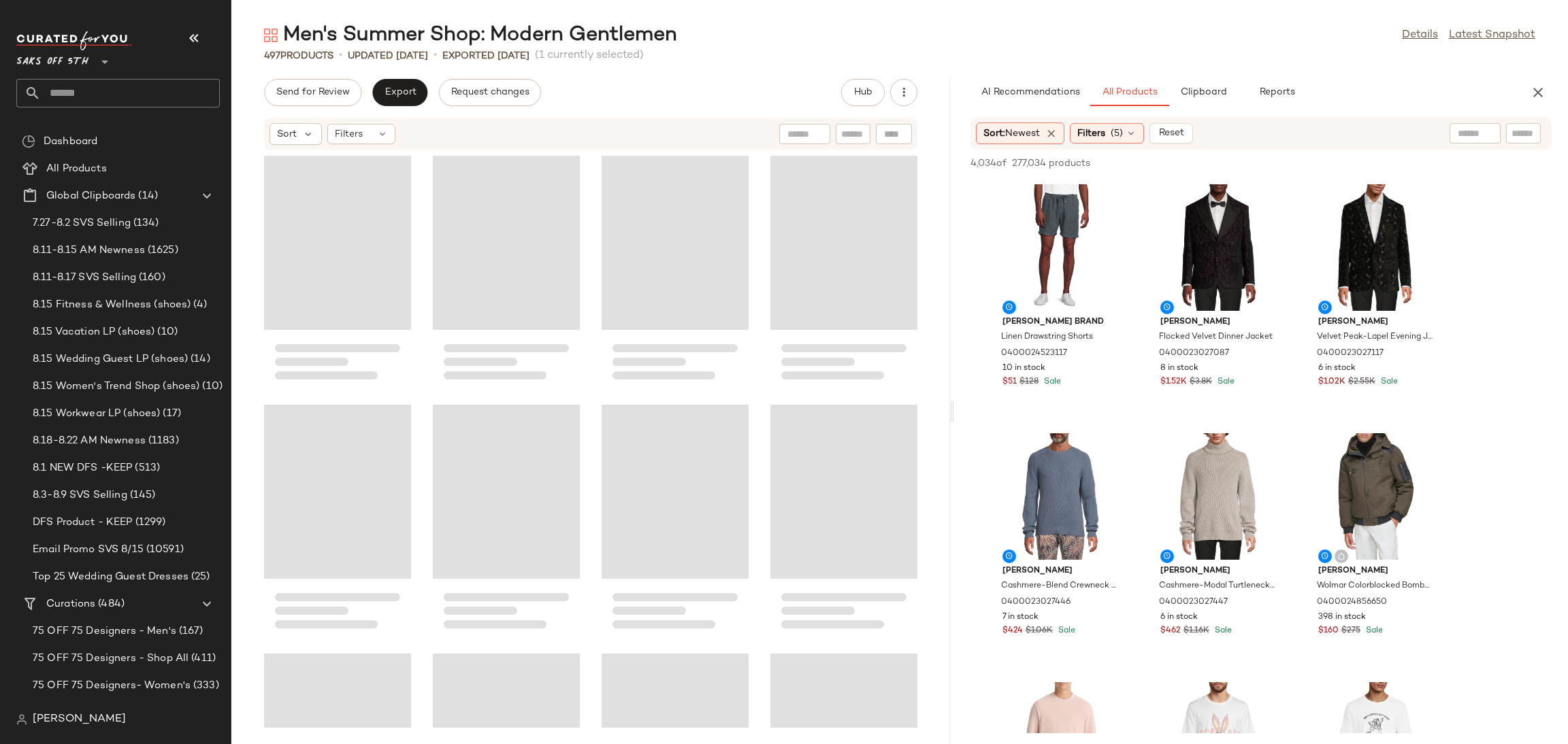
drag, startPoint x: 897, startPoint y: 410, endPoint x: 955, endPoint y: 417, distance: 58.4
click at [955, 417] on div "Men's Summer Shop: Modern Gentlemen Details Latest Snapshot 497 Products • upda…" at bounding box center [900, 383] width 1336 height 722
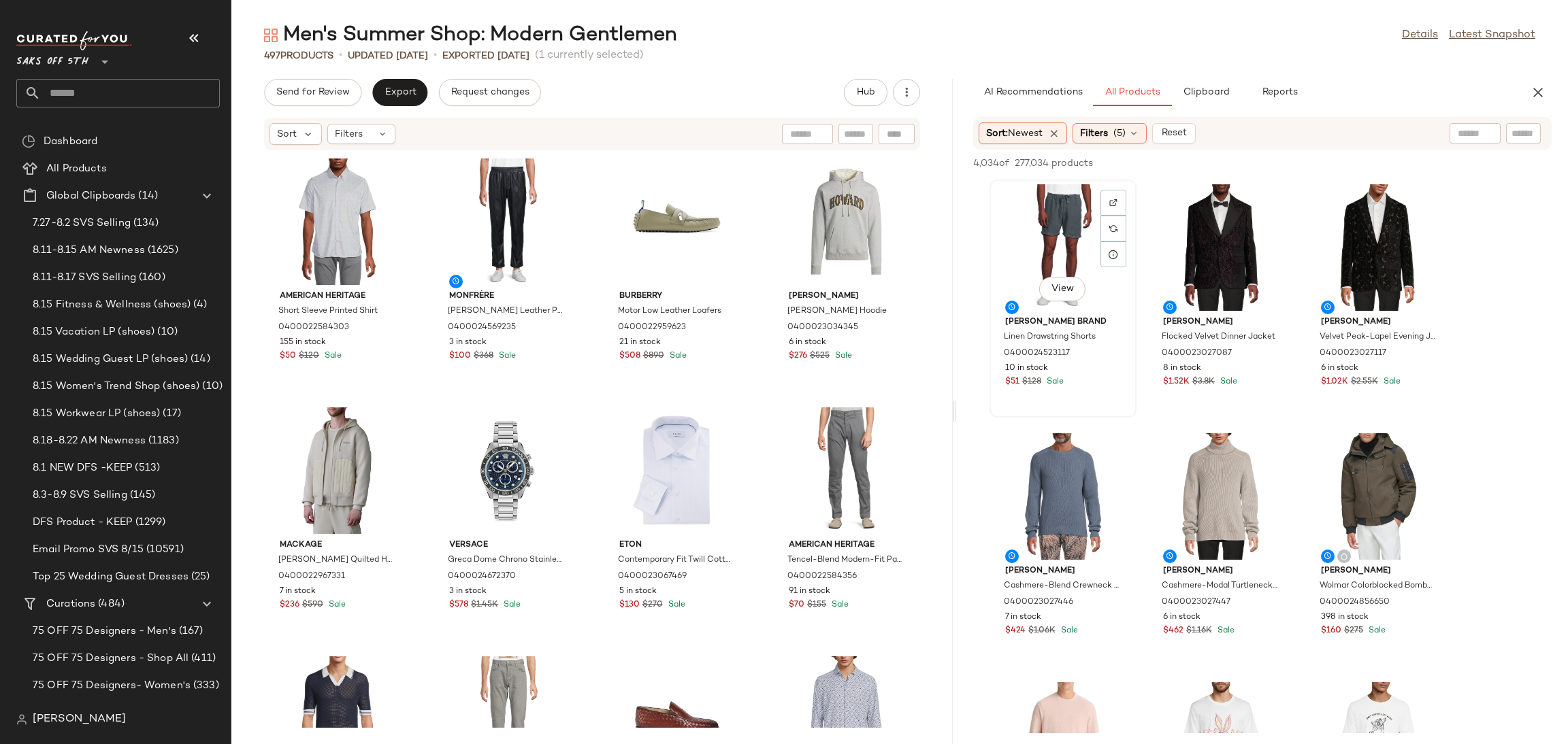
click at [1077, 222] on div "View" at bounding box center [1062, 248] width 137 height 127
drag, startPoint x: 1356, startPoint y: 149, endPoint x: 1357, endPoint y: 163, distance: 14.0
click at [1357, 163] on div "4,034 of 277,034 products • 1 selected Add to Top Add to Bottom Deselect All" at bounding box center [1262, 165] width 611 height 30
click at [1357, 163] on span "Add to Top" at bounding box center [1357, 163] width 54 height 10
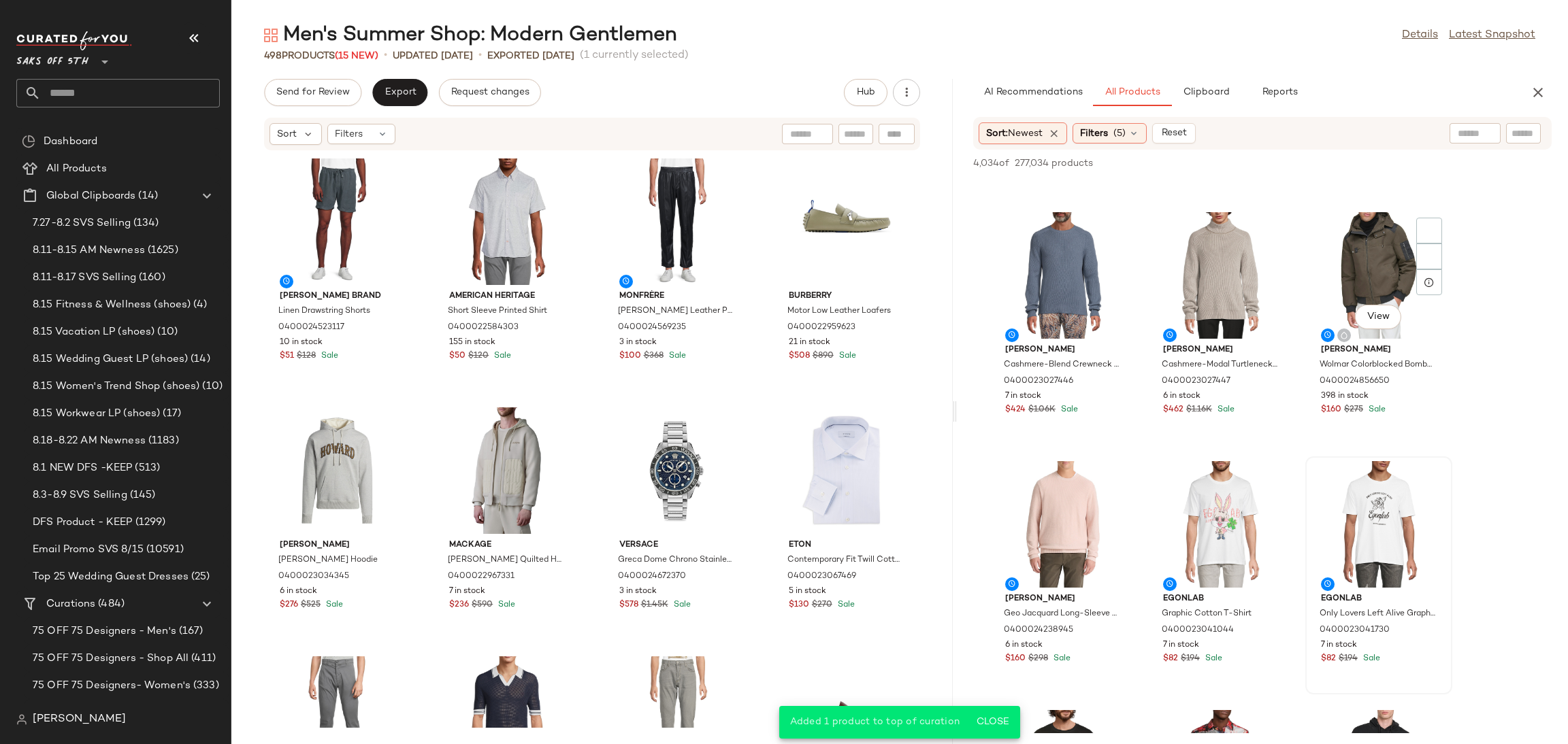
scroll to position [222, 0]
click at [1370, 485] on div "View" at bounding box center [1379, 523] width 137 height 127
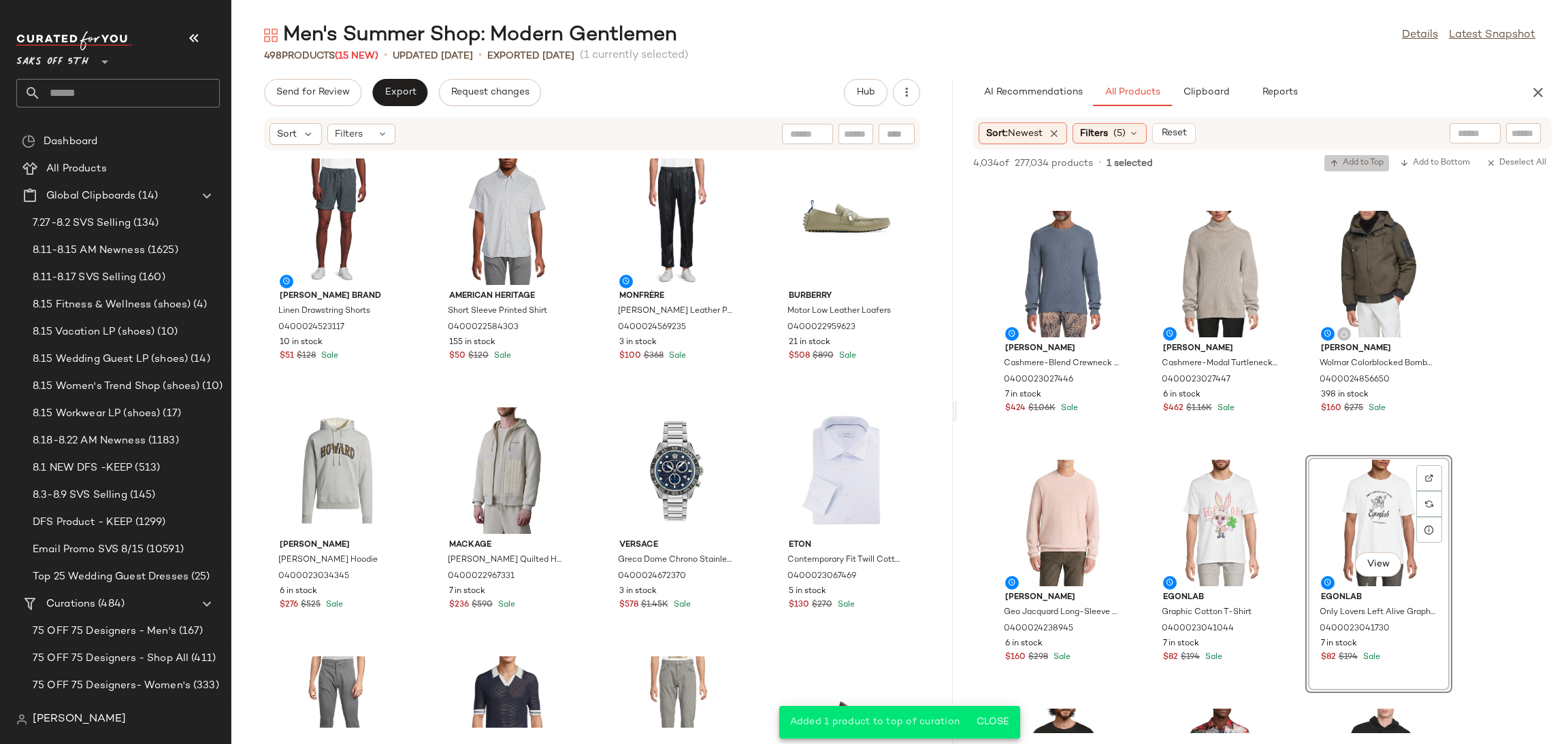
click at [1358, 163] on span "Add to Top" at bounding box center [1357, 163] width 54 height 10
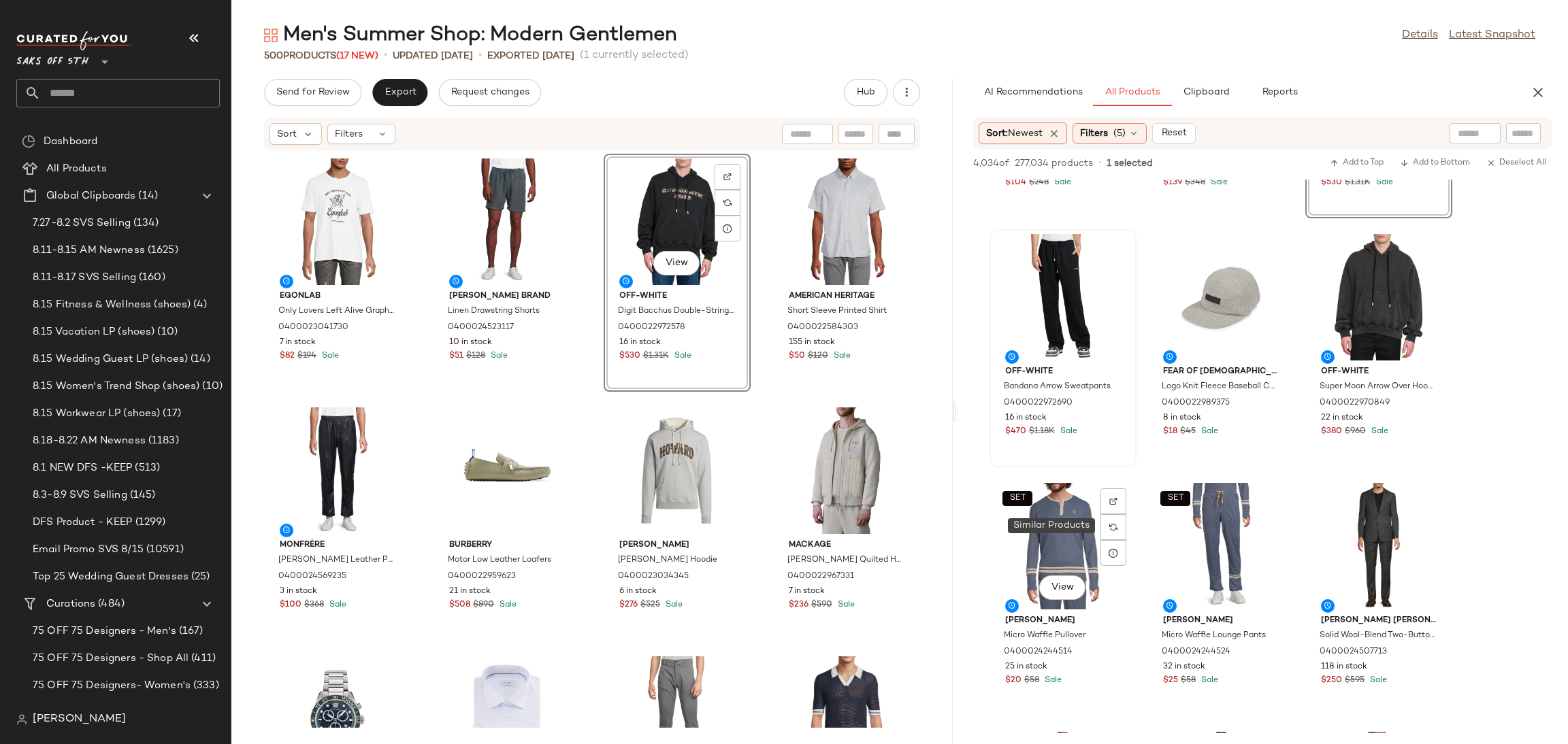
scroll to position [899, 0]
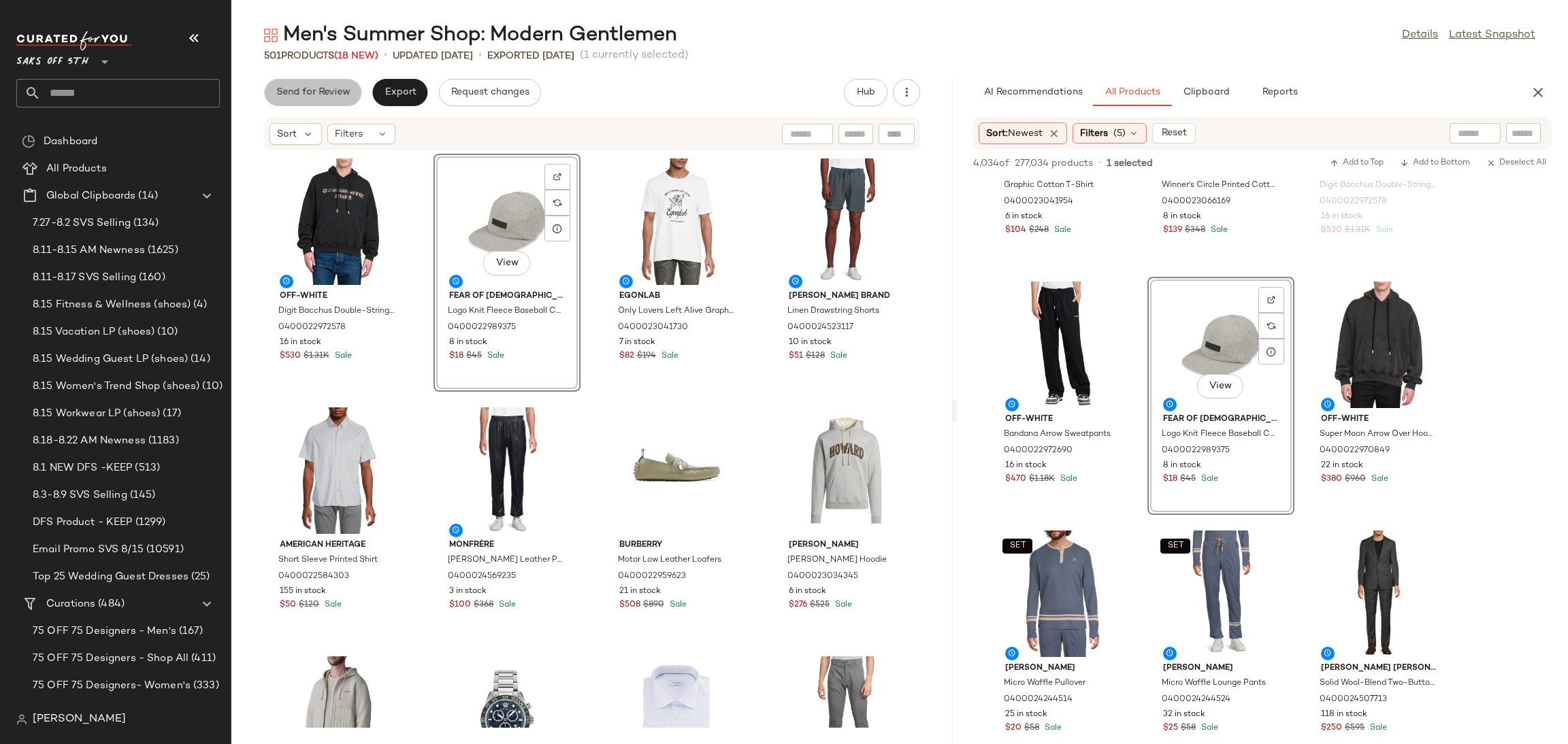
click at [308, 98] on span "Send for Review" at bounding box center [312, 92] width 74 height 11
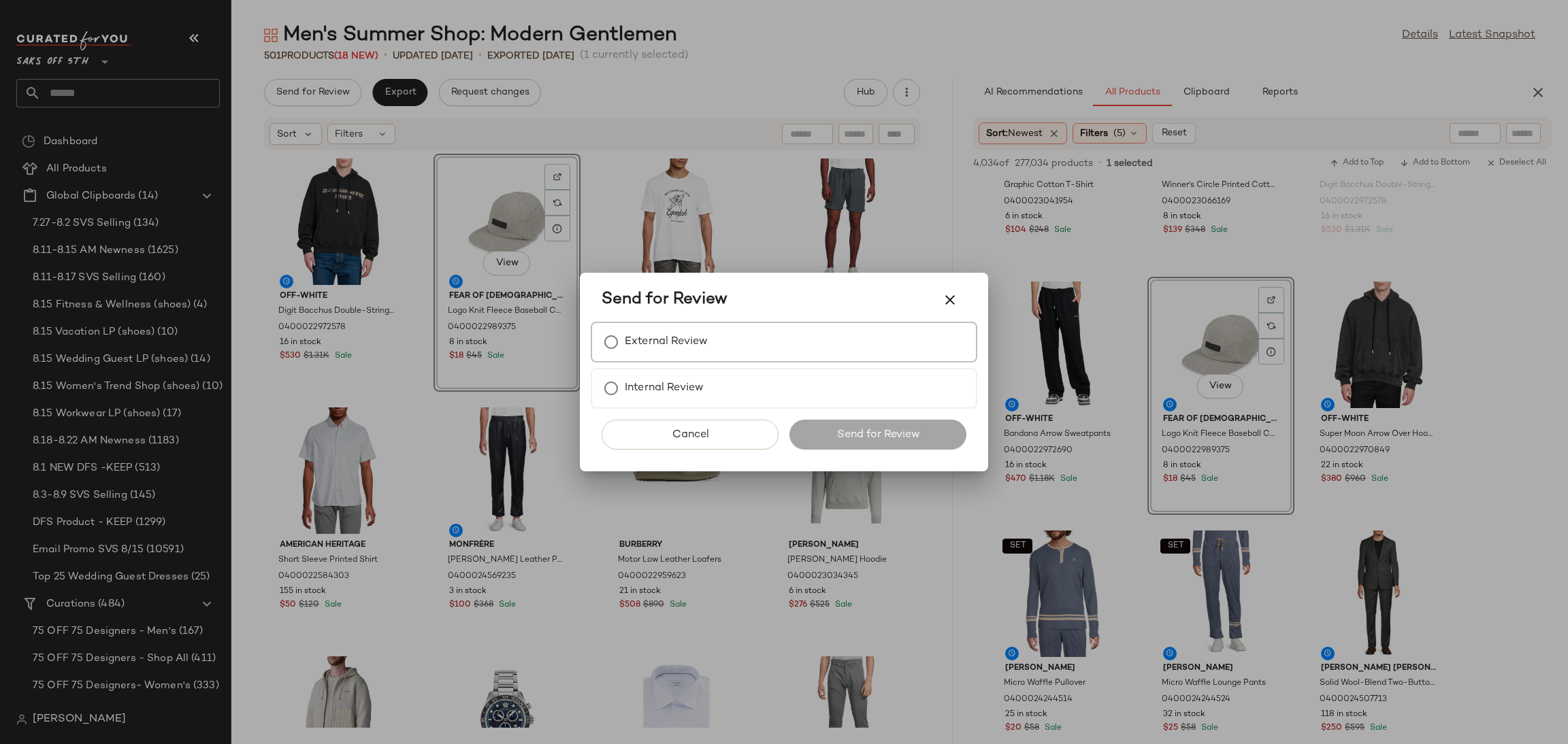
click at [711, 353] on div "External Review" at bounding box center [784, 342] width 387 height 41
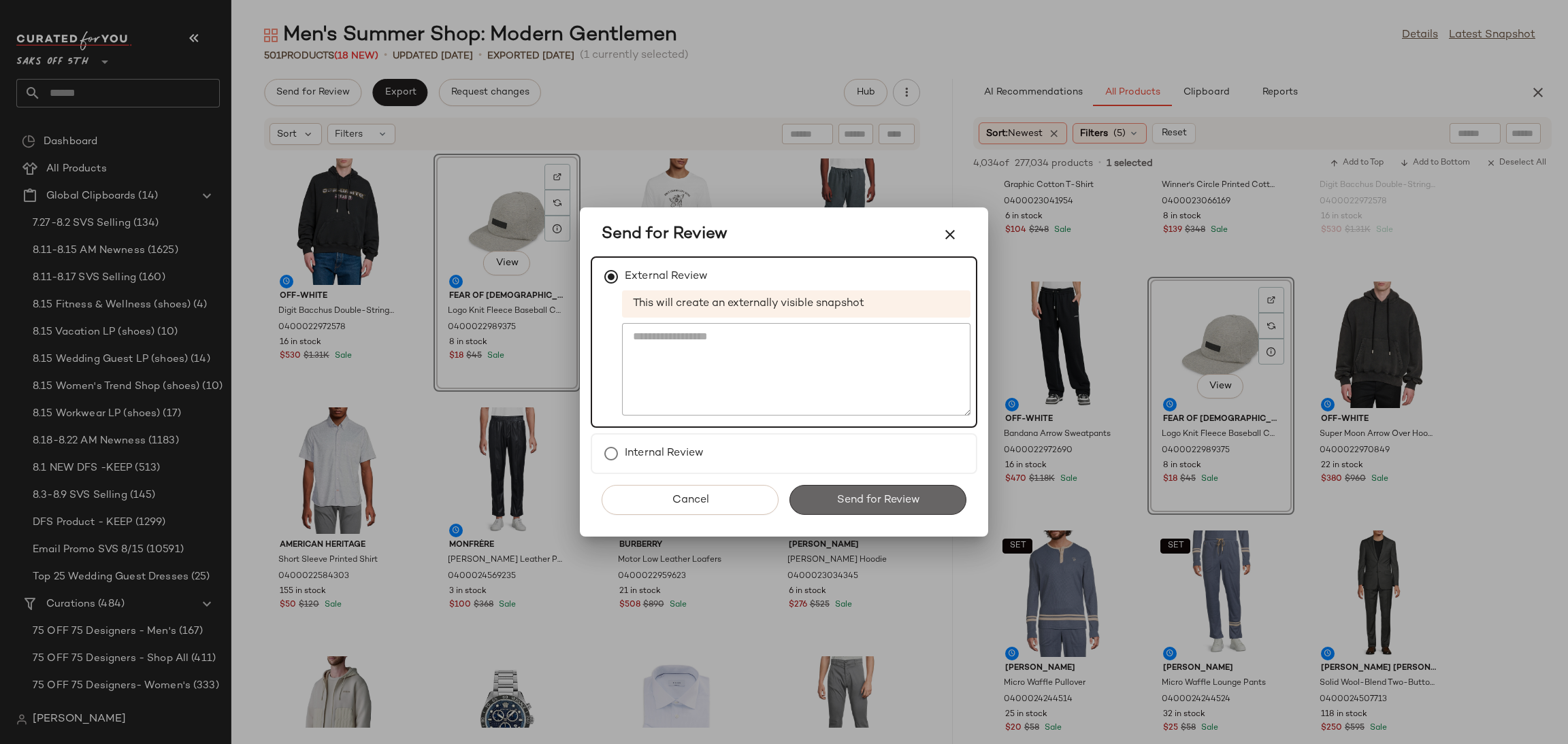
click at [855, 502] on span "Send for Review" at bounding box center [877, 500] width 84 height 13
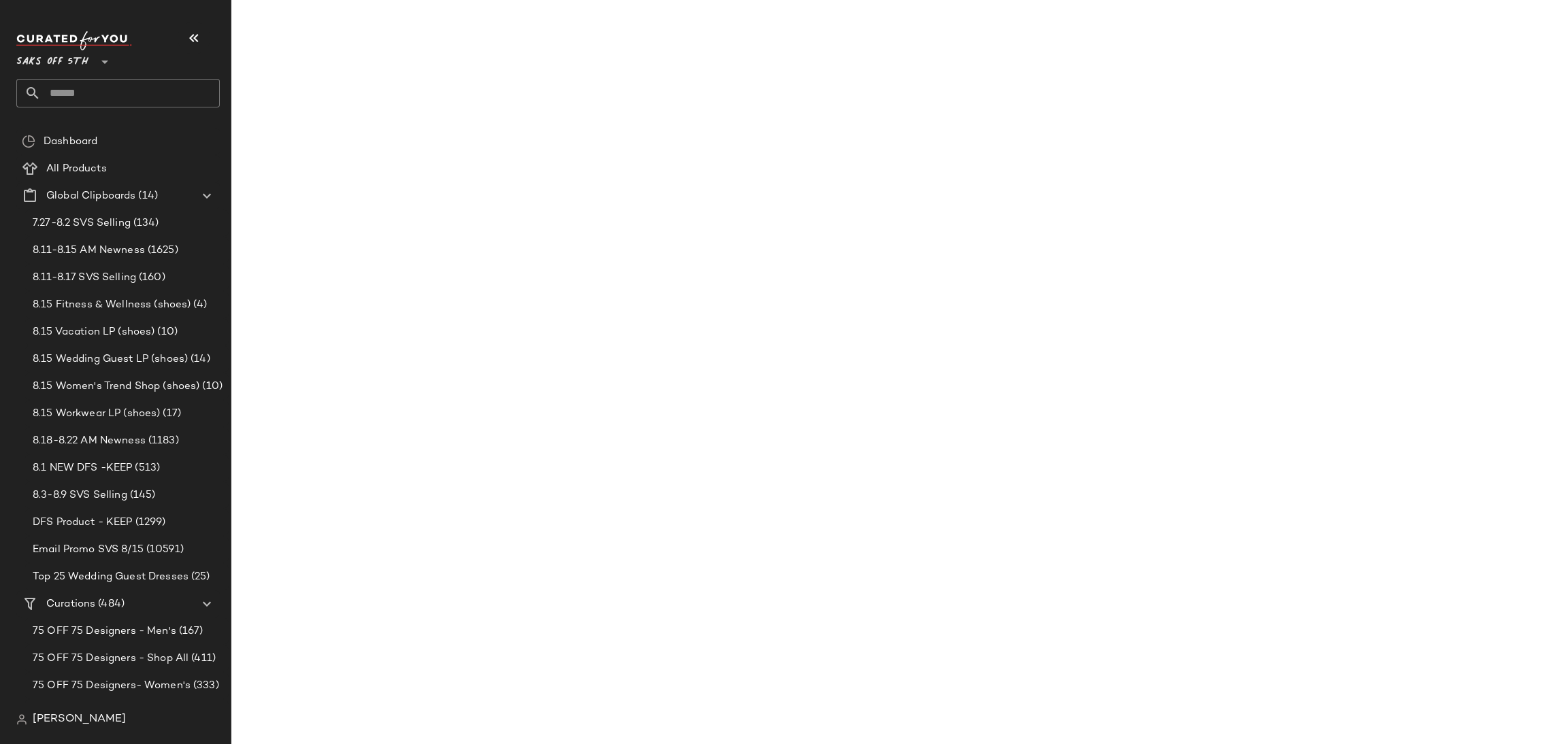
scroll to position [1147, 0]
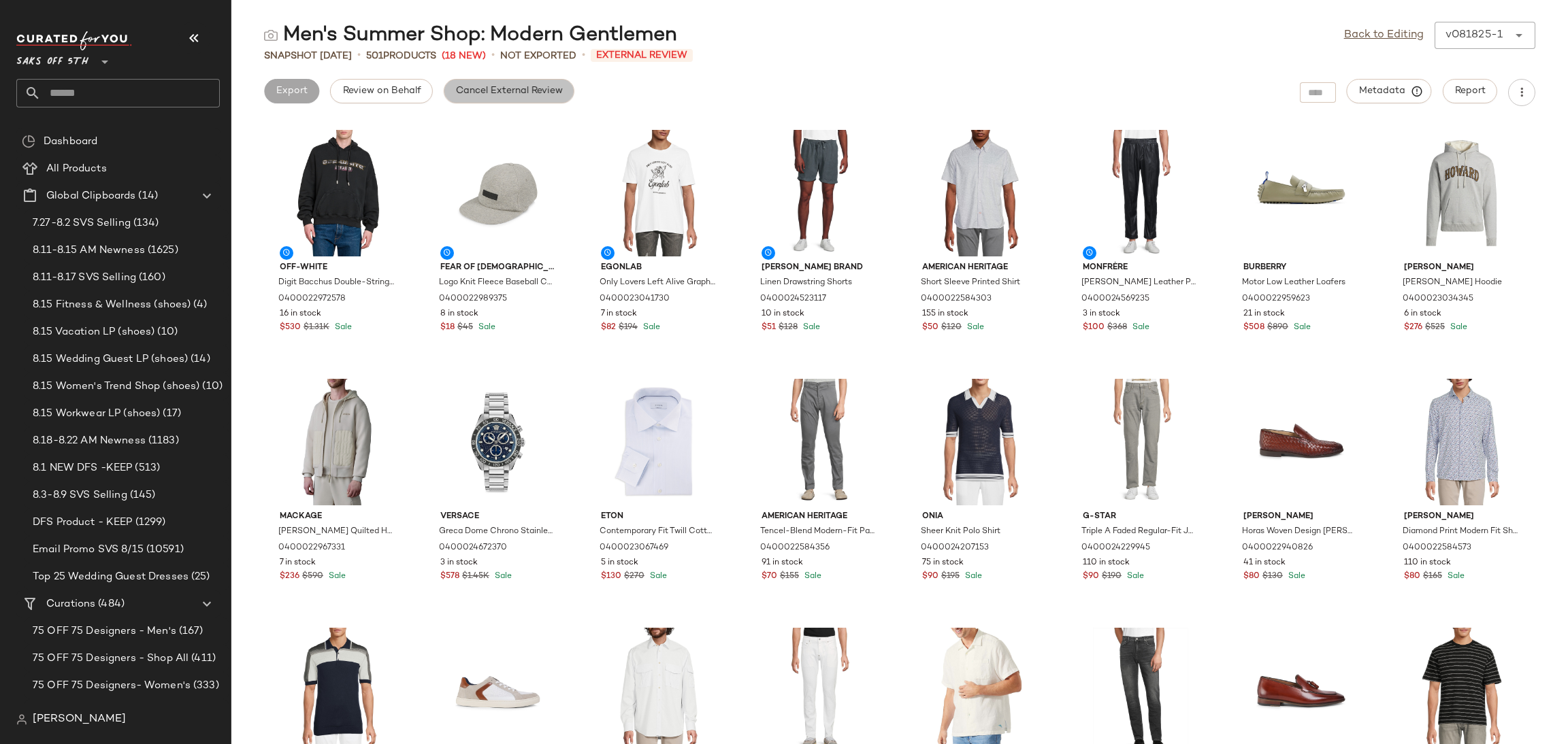
click at [566, 89] on button "Cancel External Review" at bounding box center [509, 91] width 131 height 25
click at [1357, 44] on div "Back to Editing v081825-1 ******" at bounding box center [1440, 35] width 192 height 27
click at [1366, 41] on link "Back to Editing" at bounding box center [1384, 35] width 80 height 16
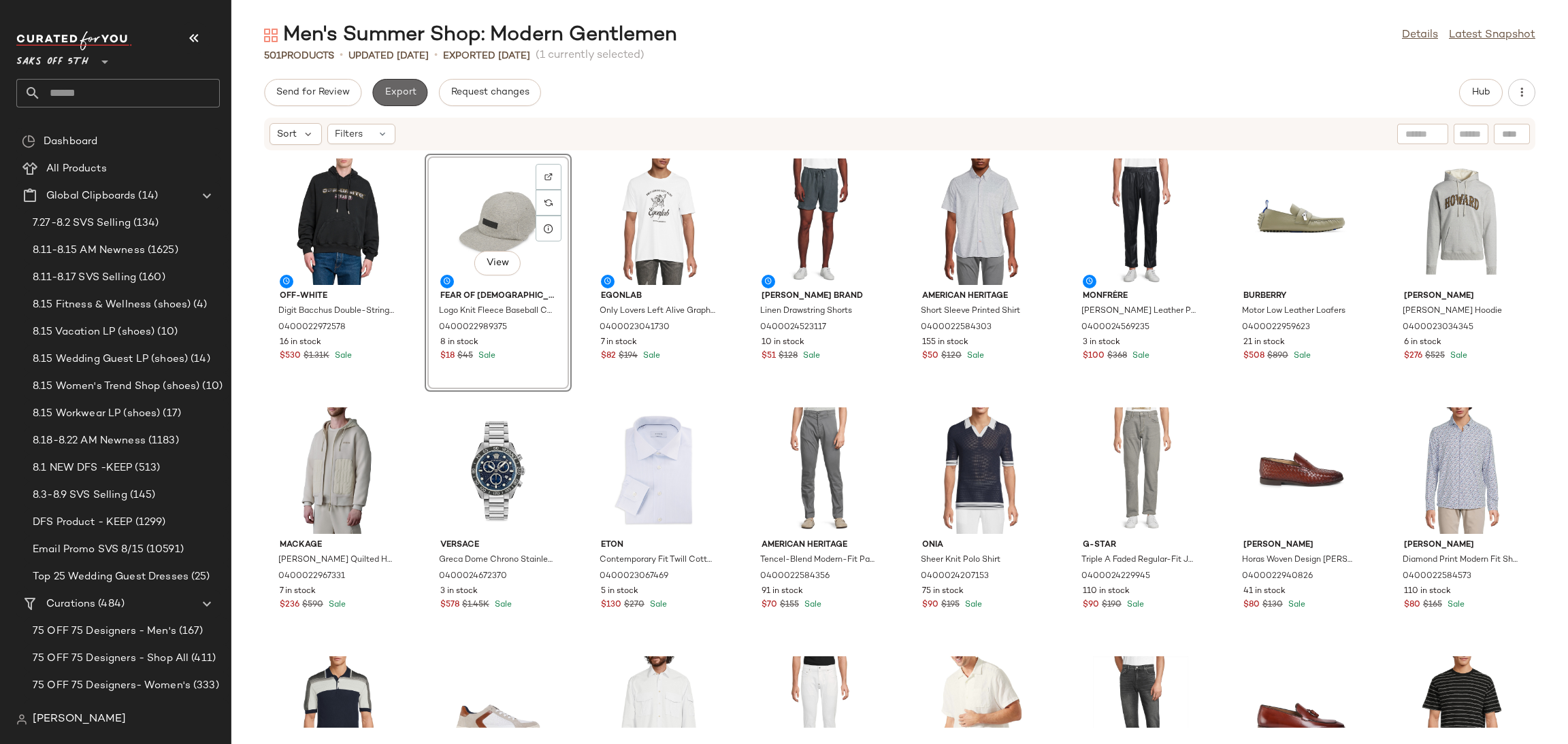
click at [391, 94] on span "Export" at bounding box center [399, 92] width 32 height 11
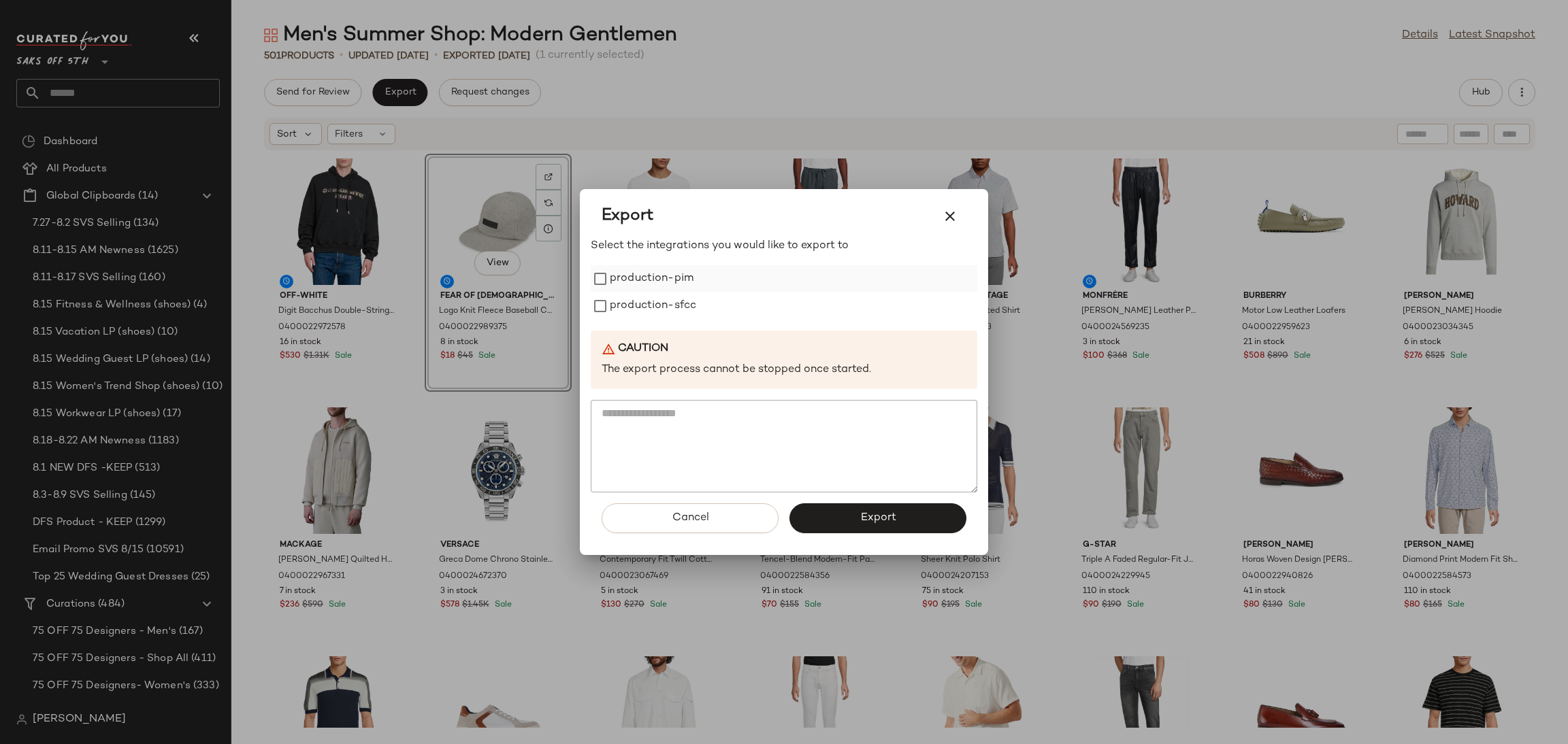
click at [662, 275] on label "production-pim" at bounding box center [651, 279] width 84 height 27
click at [660, 298] on label "production-sfcc" at bounding box center [653, 306] width 87 height 27
click at [879, 524] on span "Export" at bounding box center [877, 518] width 36 height 13
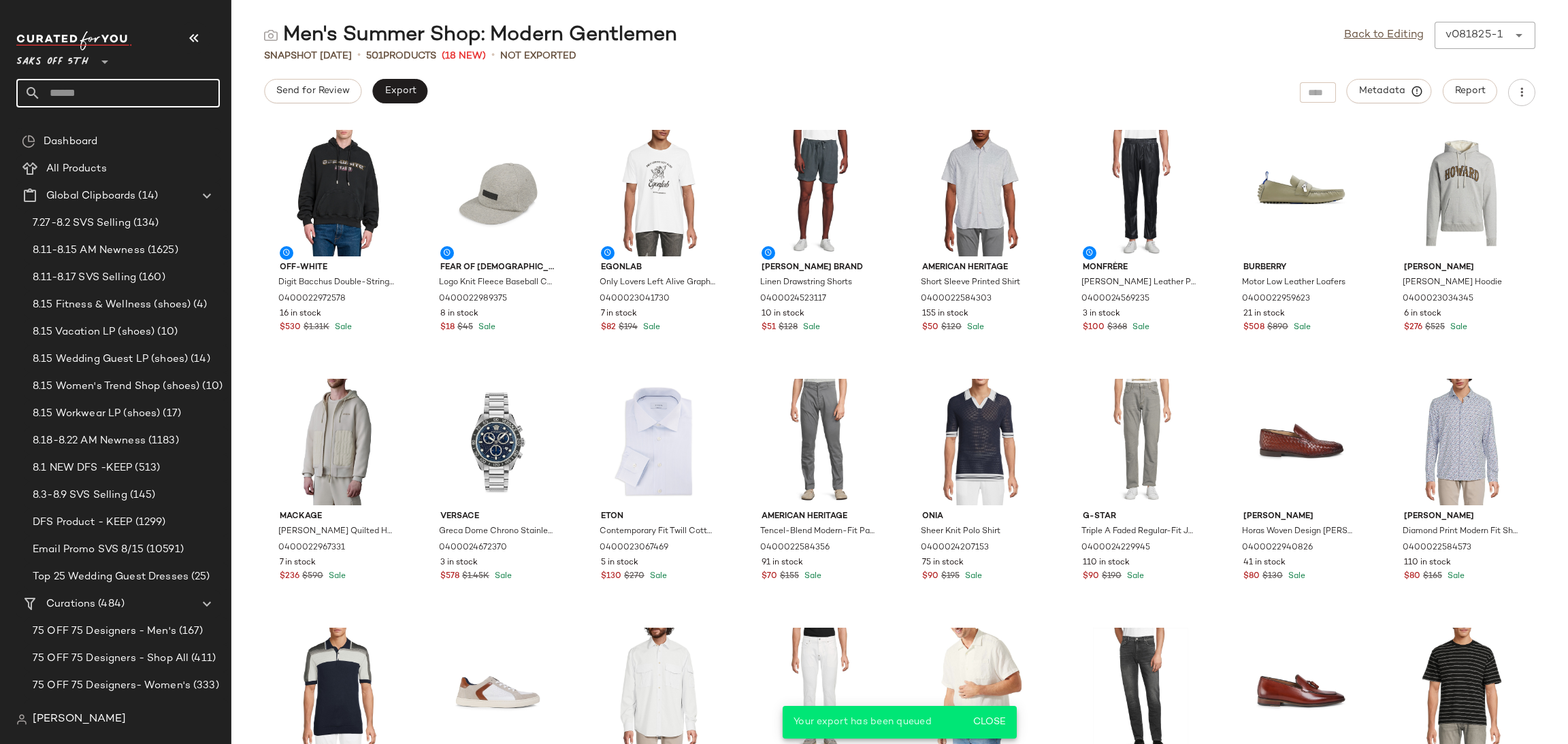
click at [153, 97] on input "text" at bounding box center [130, 93] width 179 height 29
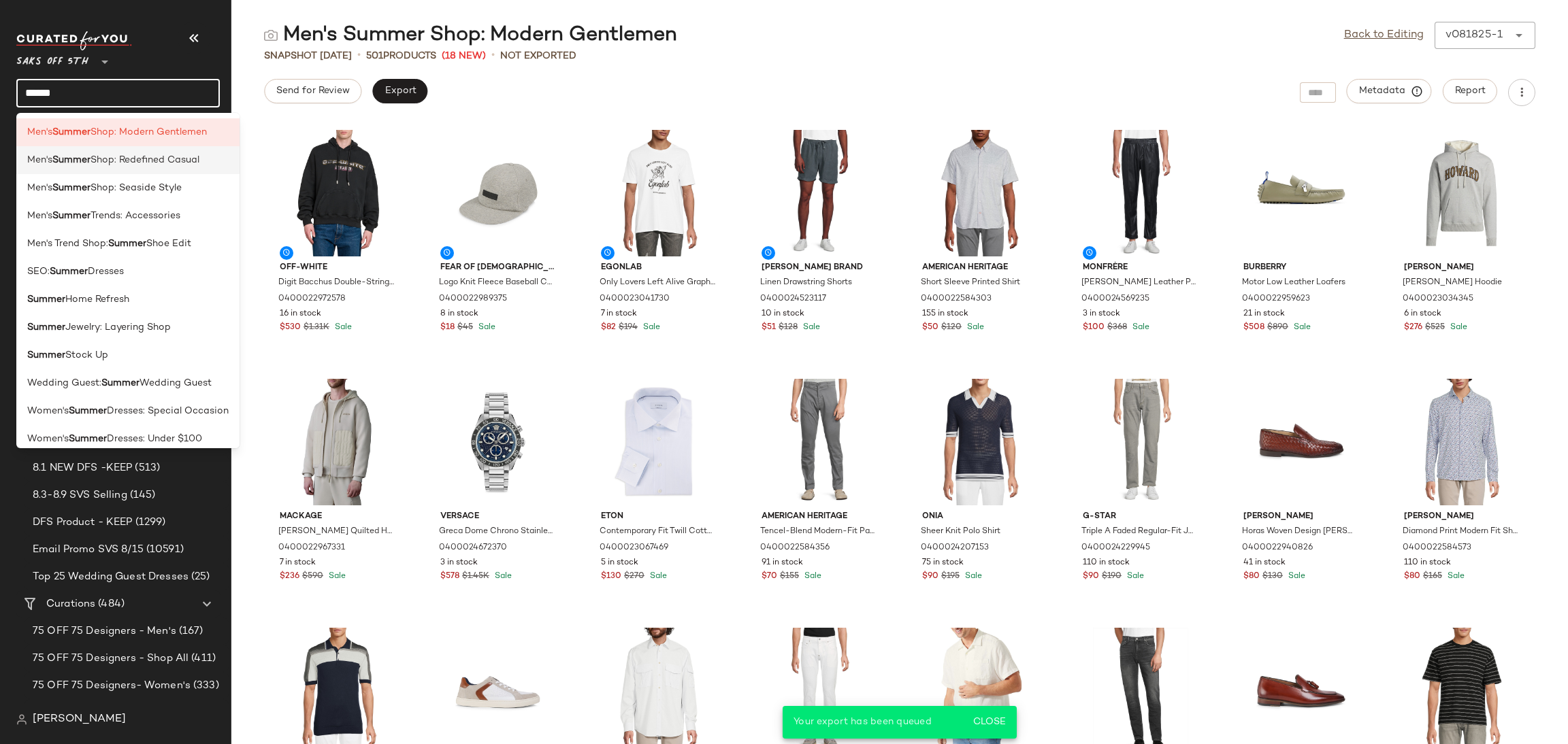
type input "******"
click at [146, 160] on span "Shop: Redefined Casual" at bounding box center [145, 160] width 109 height 14
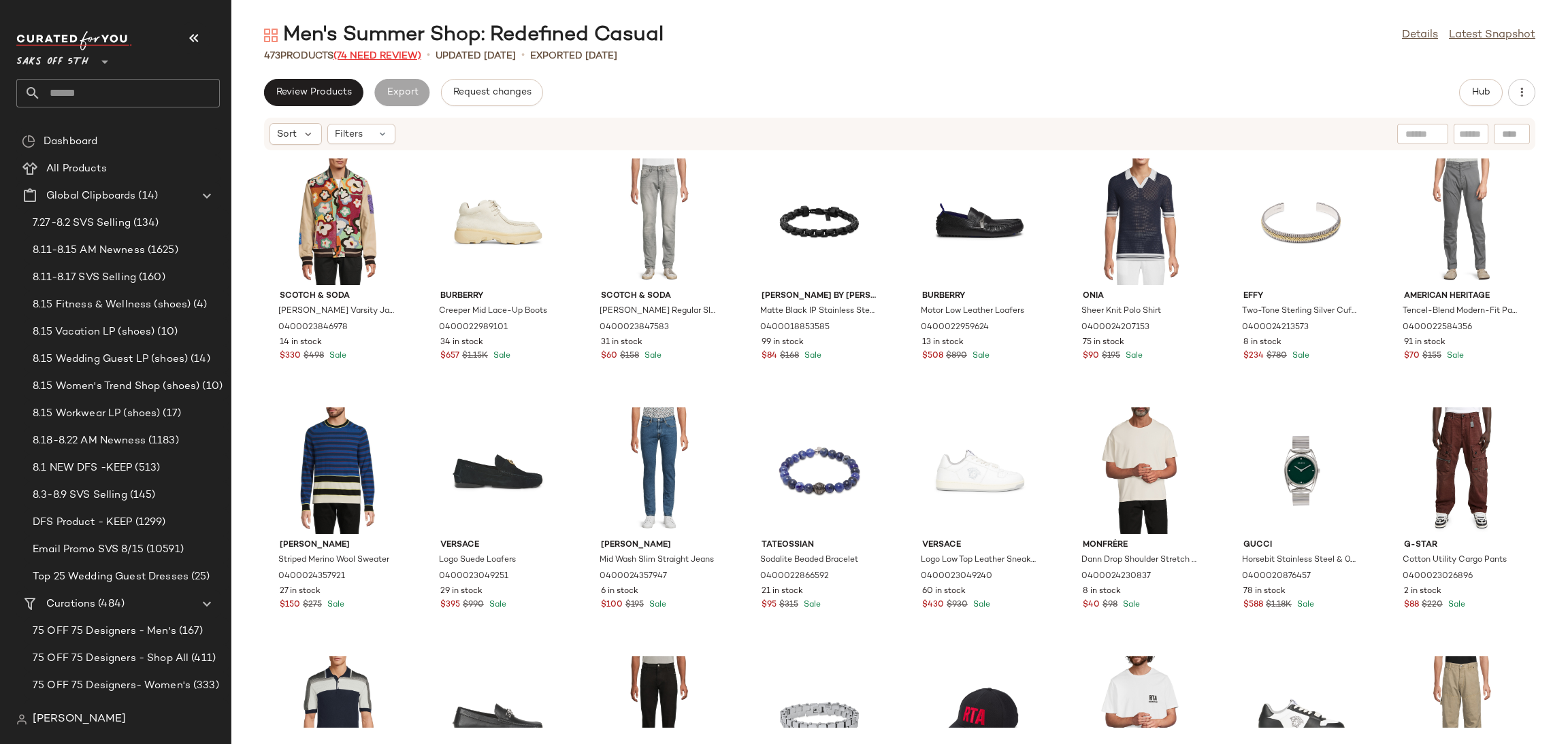
click at [399, 56] on span "(74 Need Review)" at bounding box center [377, 56] width 88 height 10
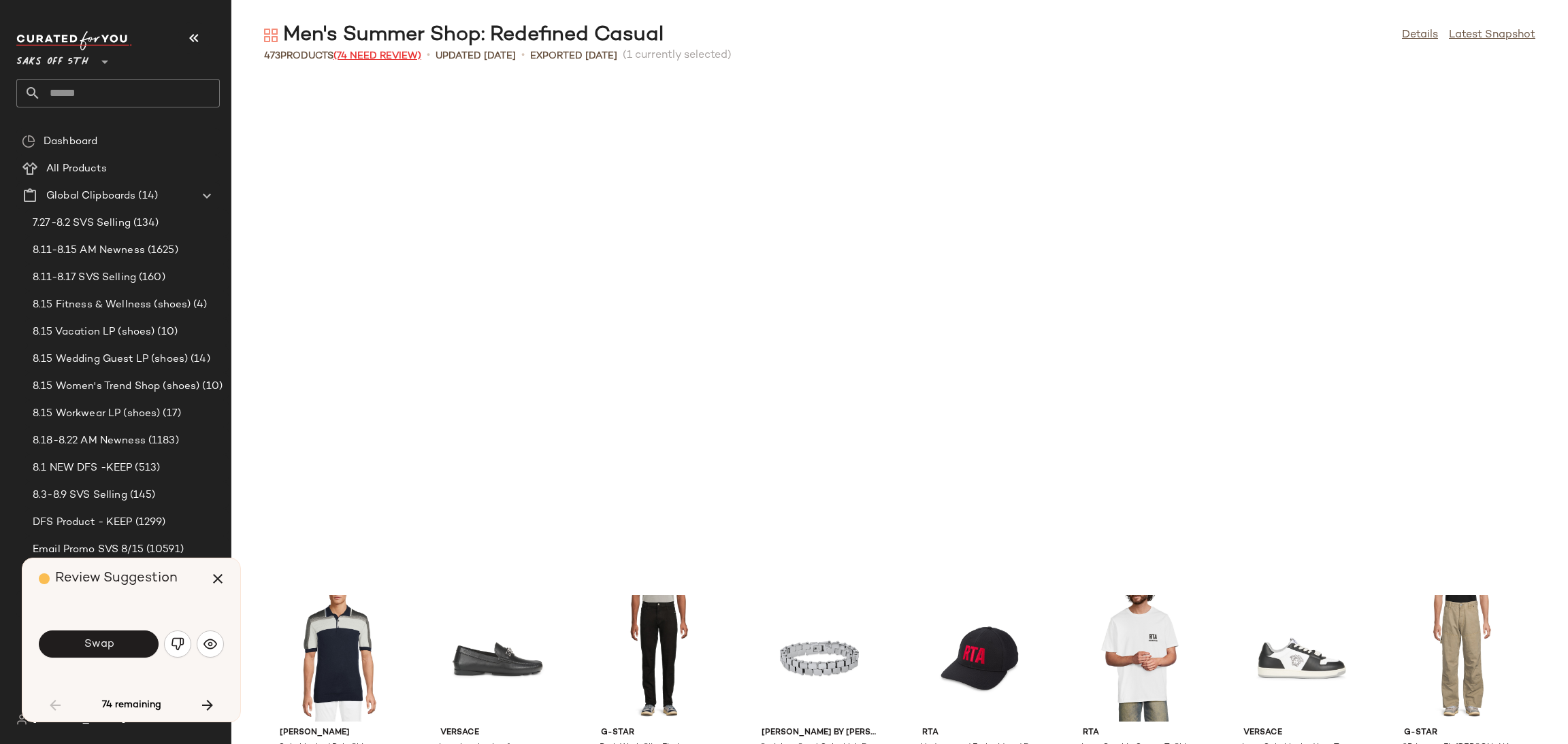
scroll to position [509, 0]
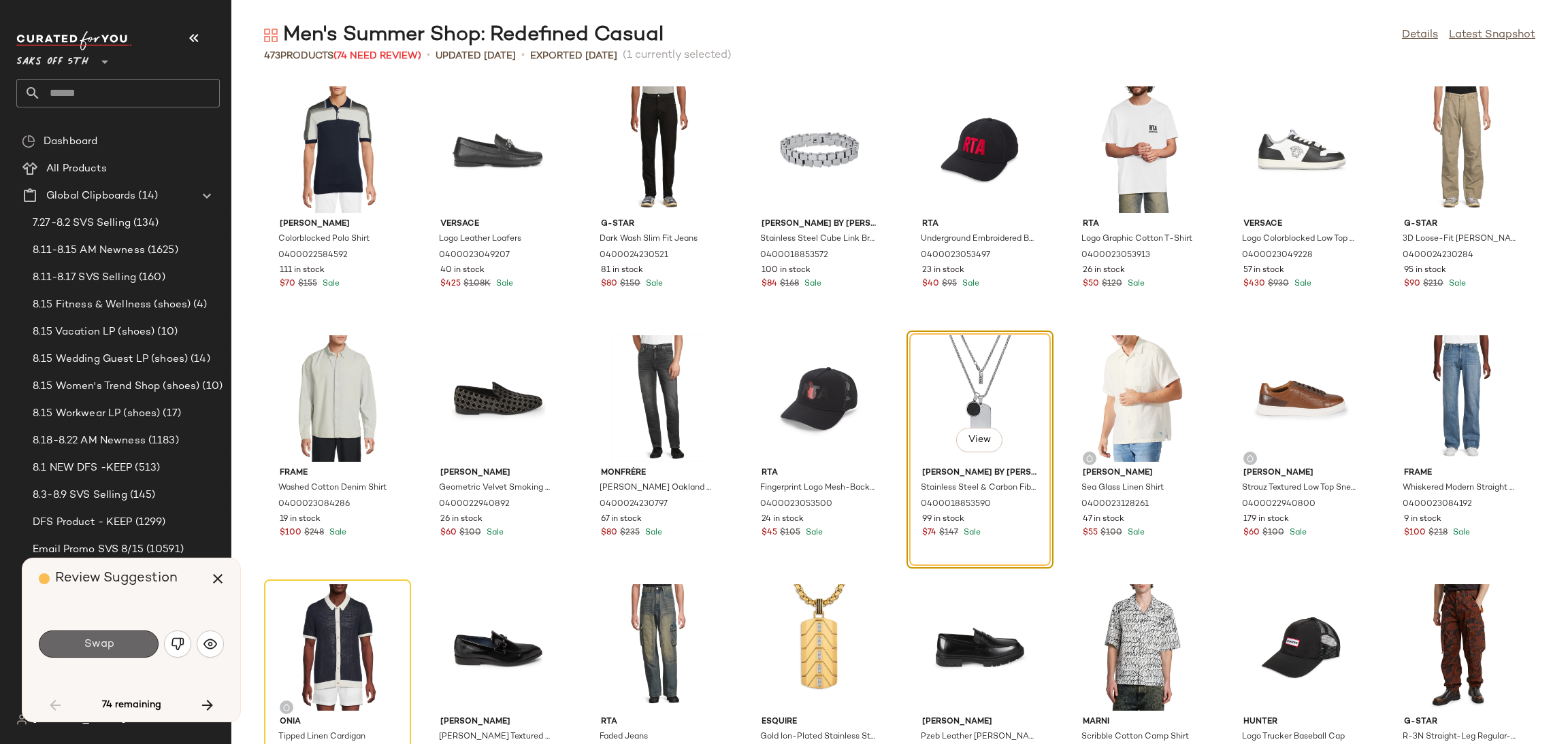
click at [112, 642] on span "Swap" at bounding box center [98, 645] width 30 height 13
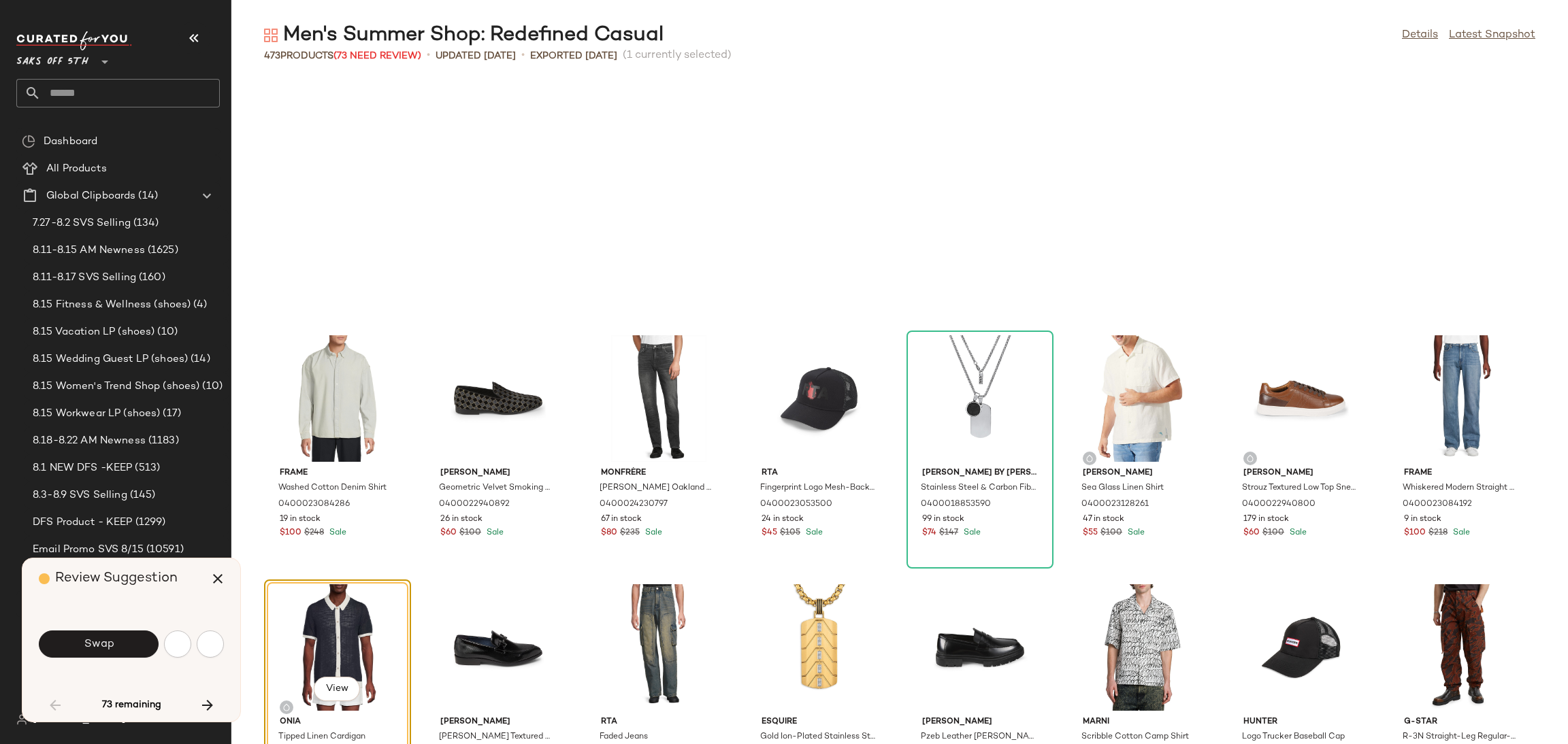
scroll to position [747, 0]
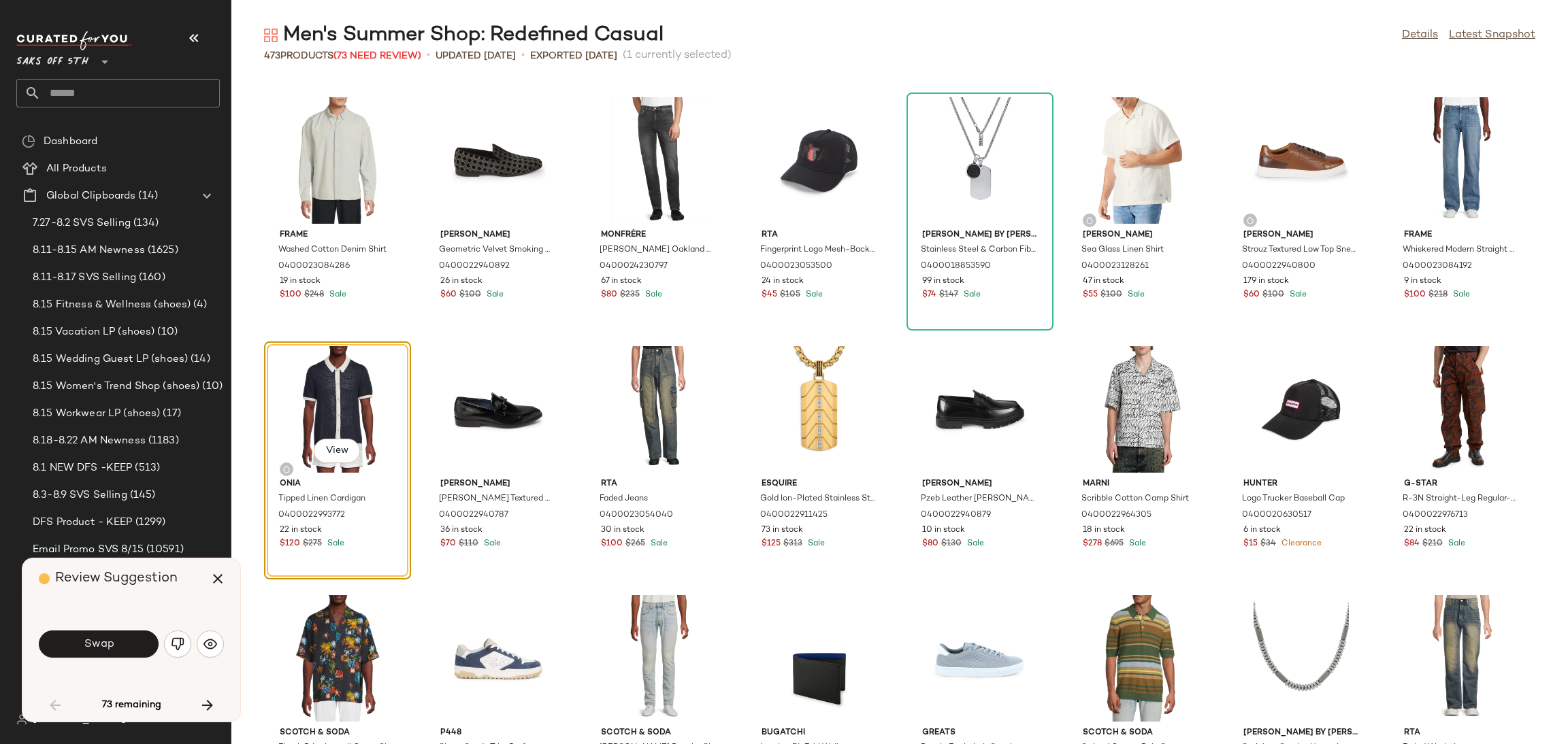
click at [112, 642] on span "Swap" at bounding box center [98, 645] width 30 height 13
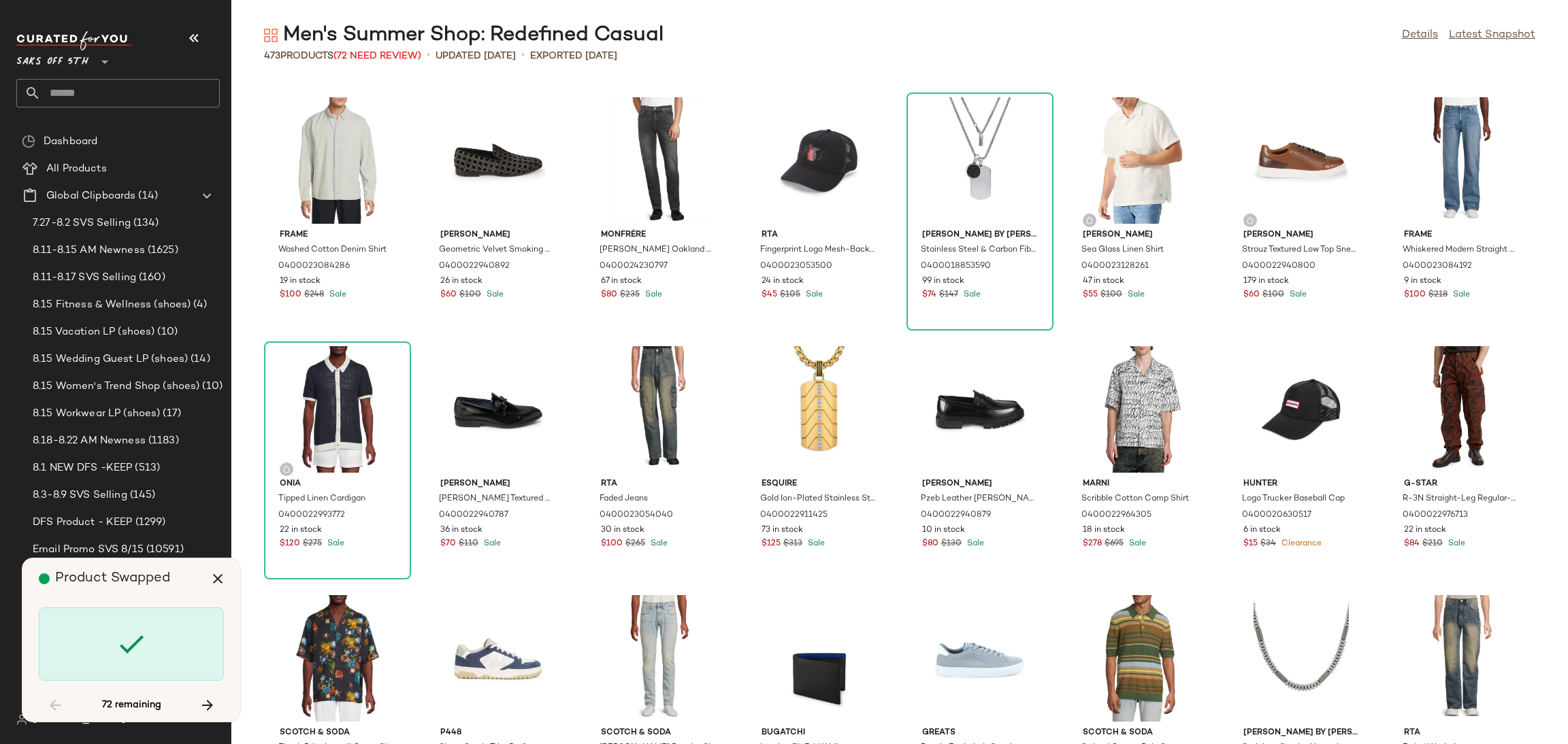
scroll to position [3983, 0]
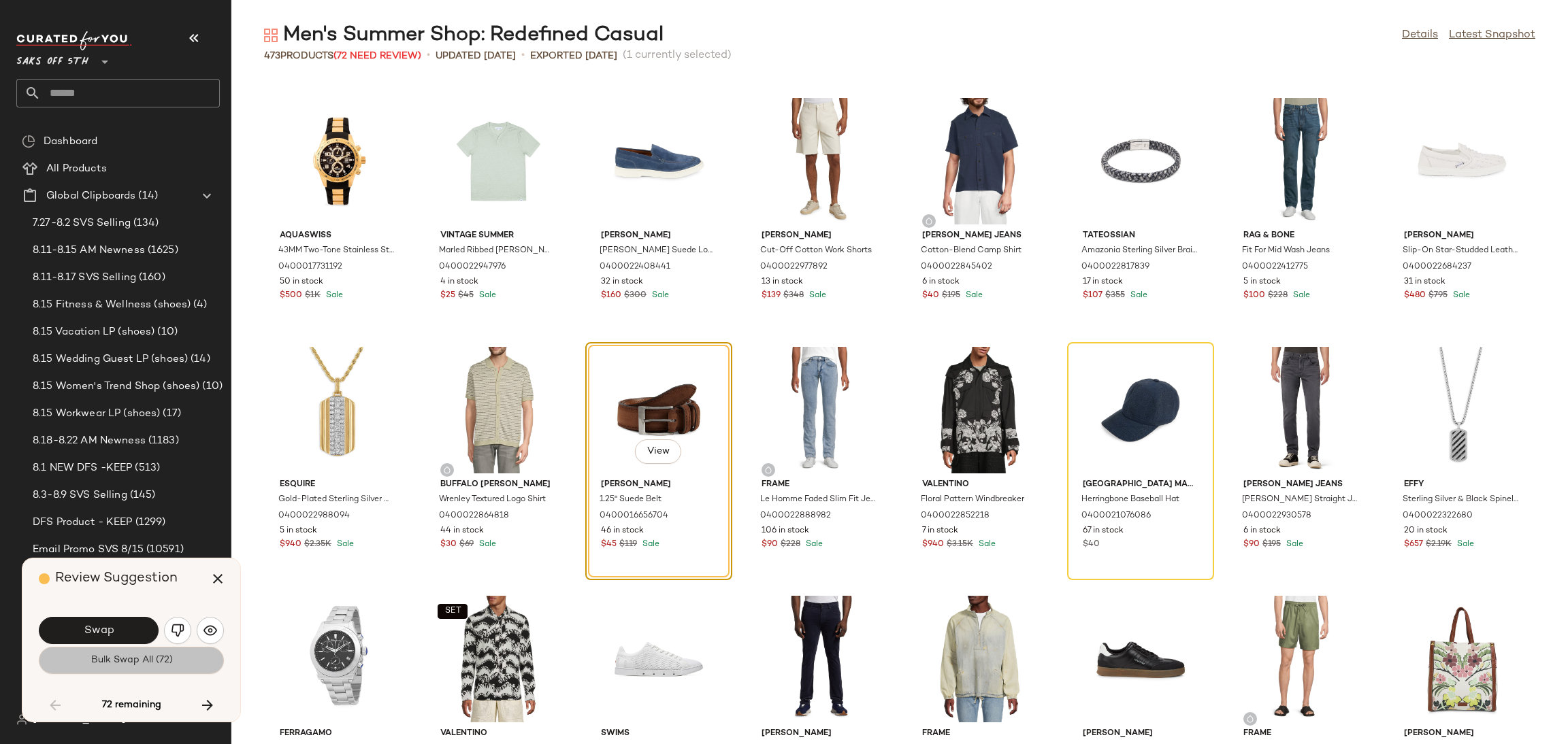
click at [99, 665] on span "Bulk Swap All (72)" at bounding box center [131, 660] width 82 height 11
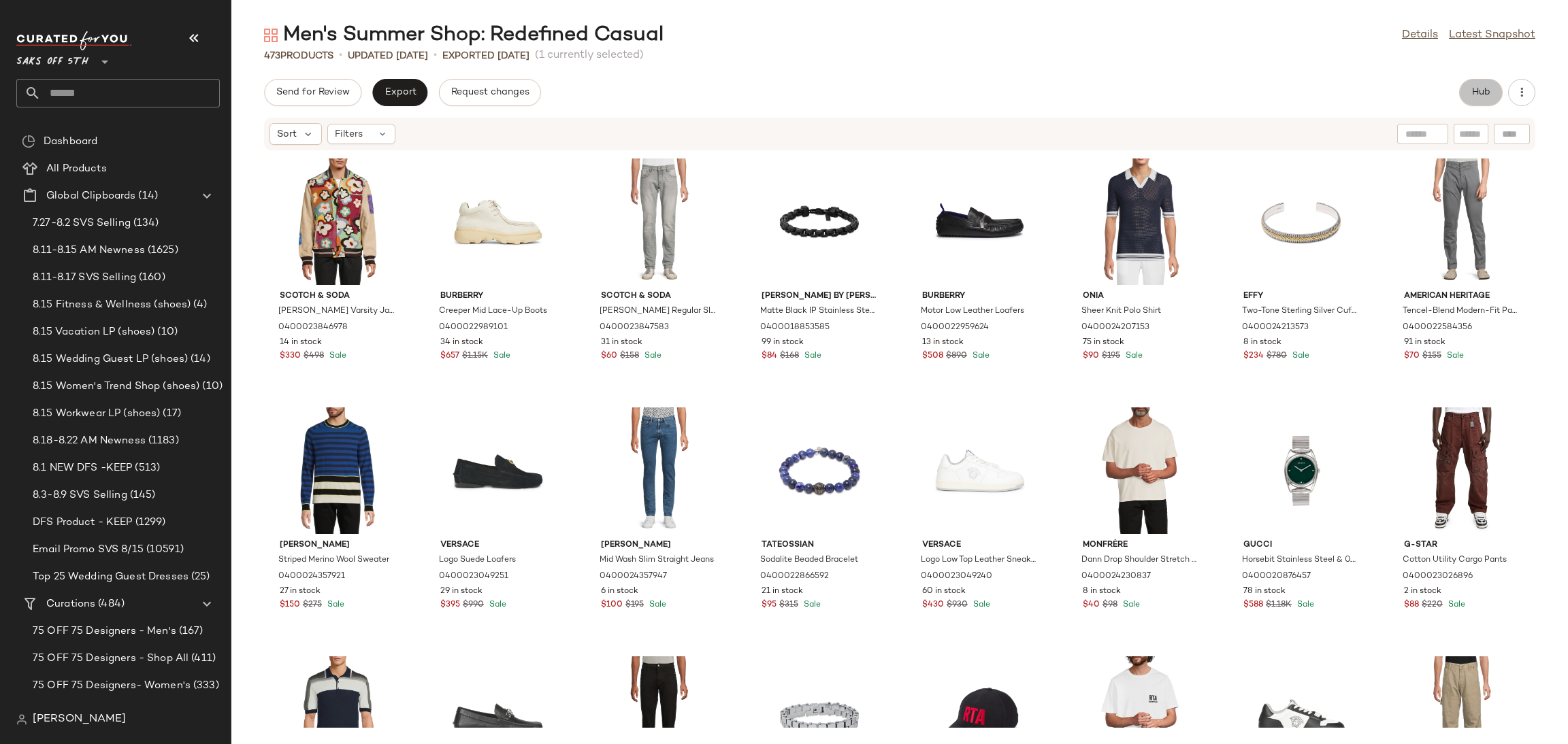
click at [1481, 93] on span "Hub" at bounding box center [1481, 92] width 19 height 11
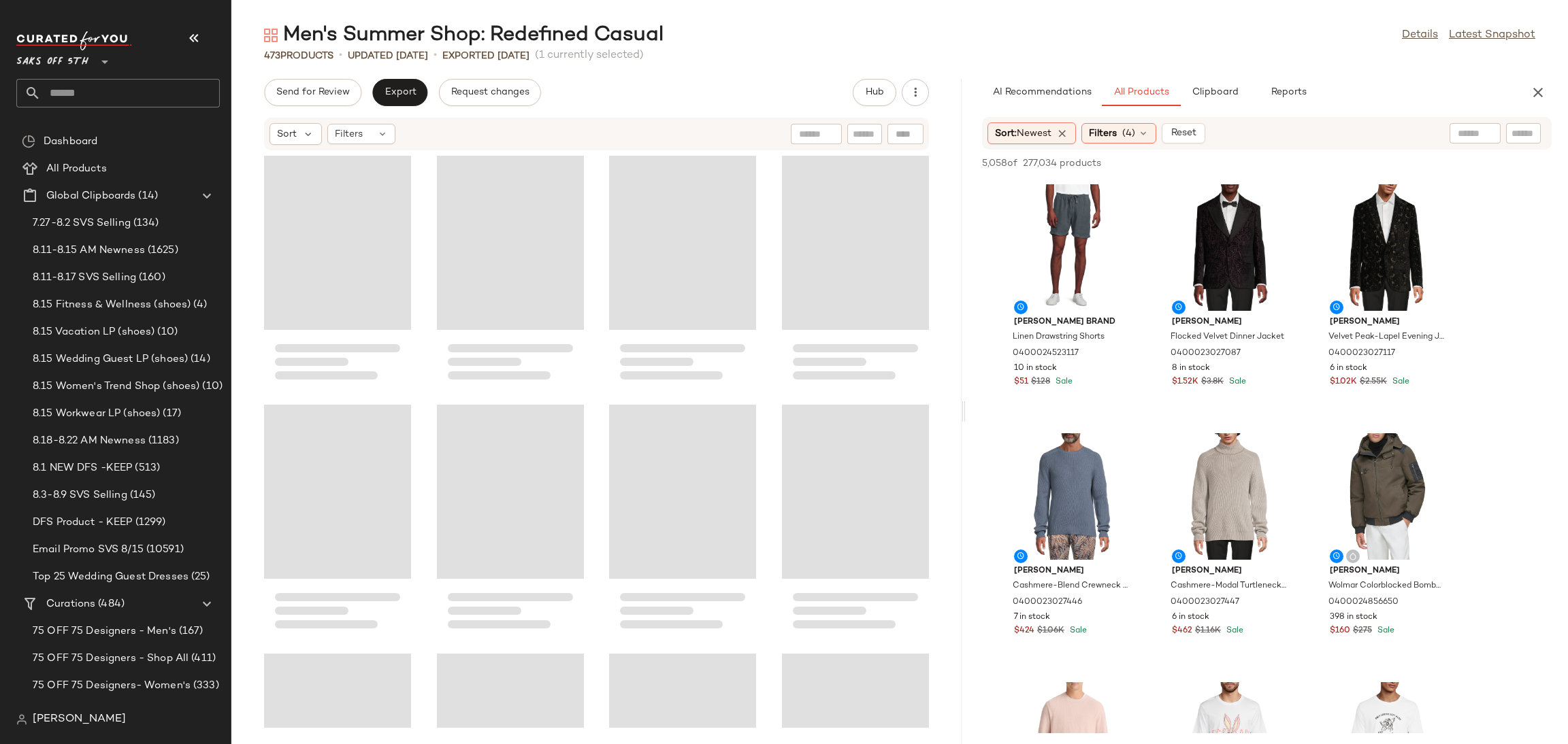
drag, startPoint x: 900, startPoint y: 410, endPoint x: 968, endPoint y: 413, distance: 68.1
click at [968, 413] on div "Men's Summer Shop: Redefined Casual Details Latest Snapshot 473 Products • upda…" at bounding box center [900, 383] width 1336 height 722
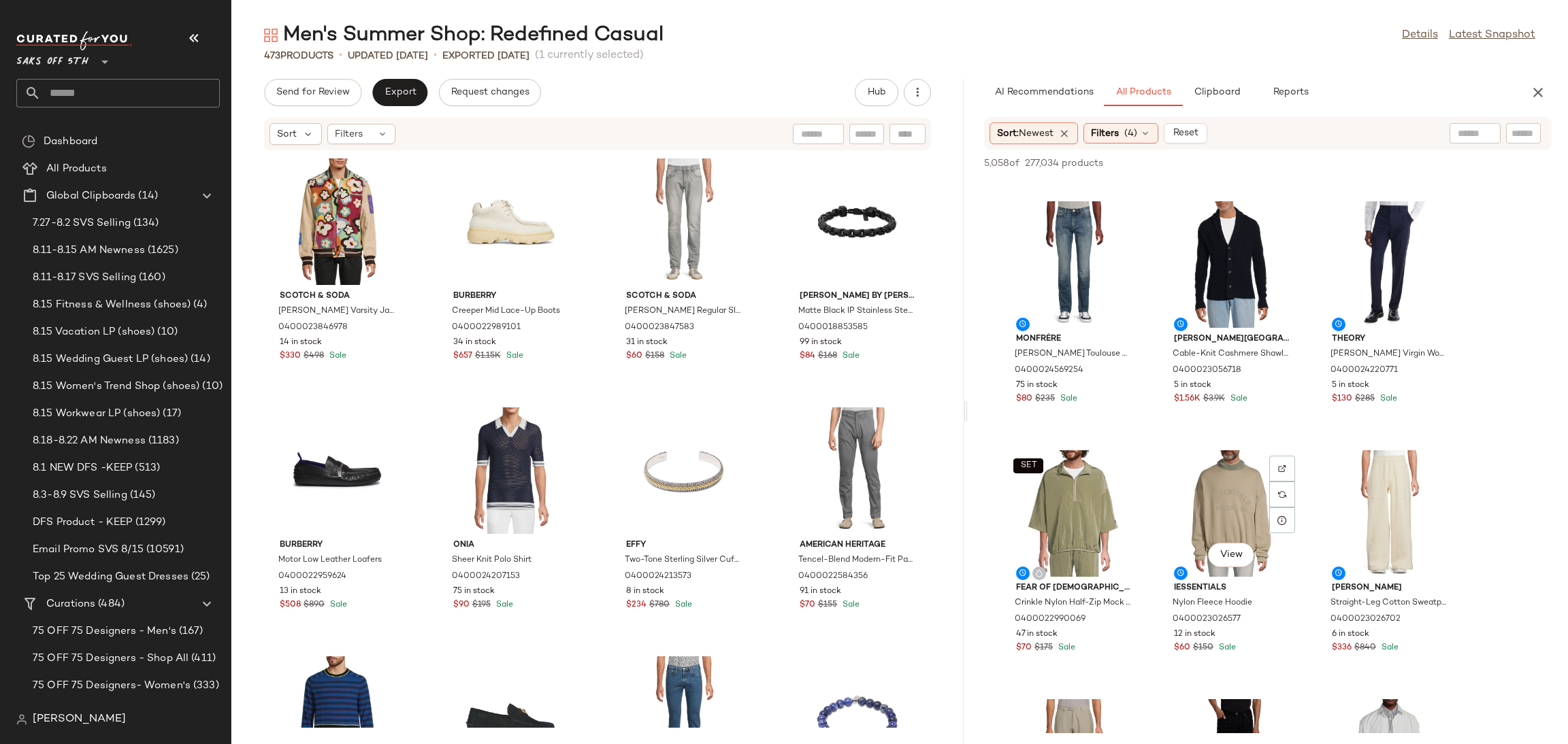
scroll to position [2476, 0]
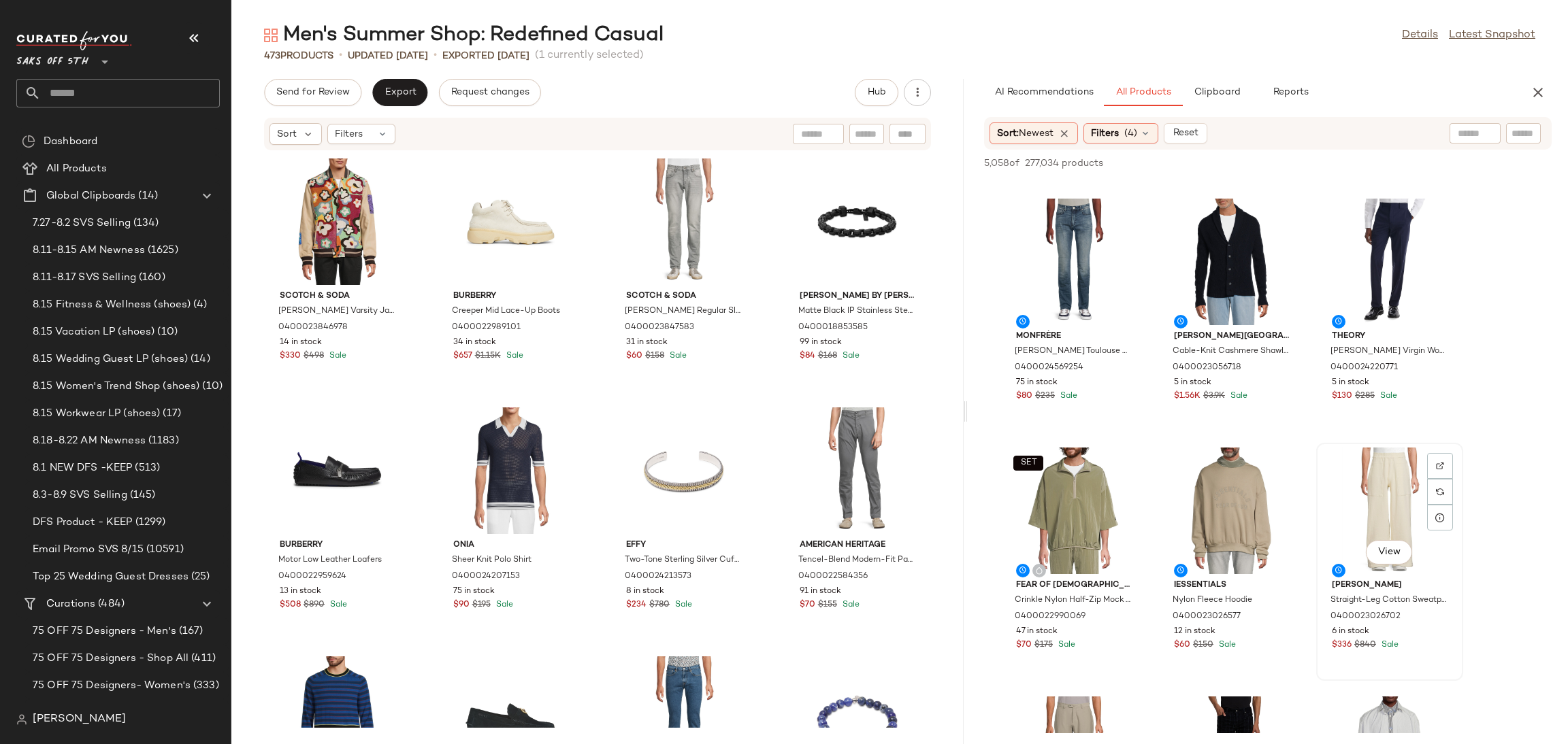
click at [1359, 520] on div "View" at bounding box center [1389, 511] width 137 height 127
click at [1372, 161] on span "Add to Top" at bounding box center [1357, 163] width 54 height 10
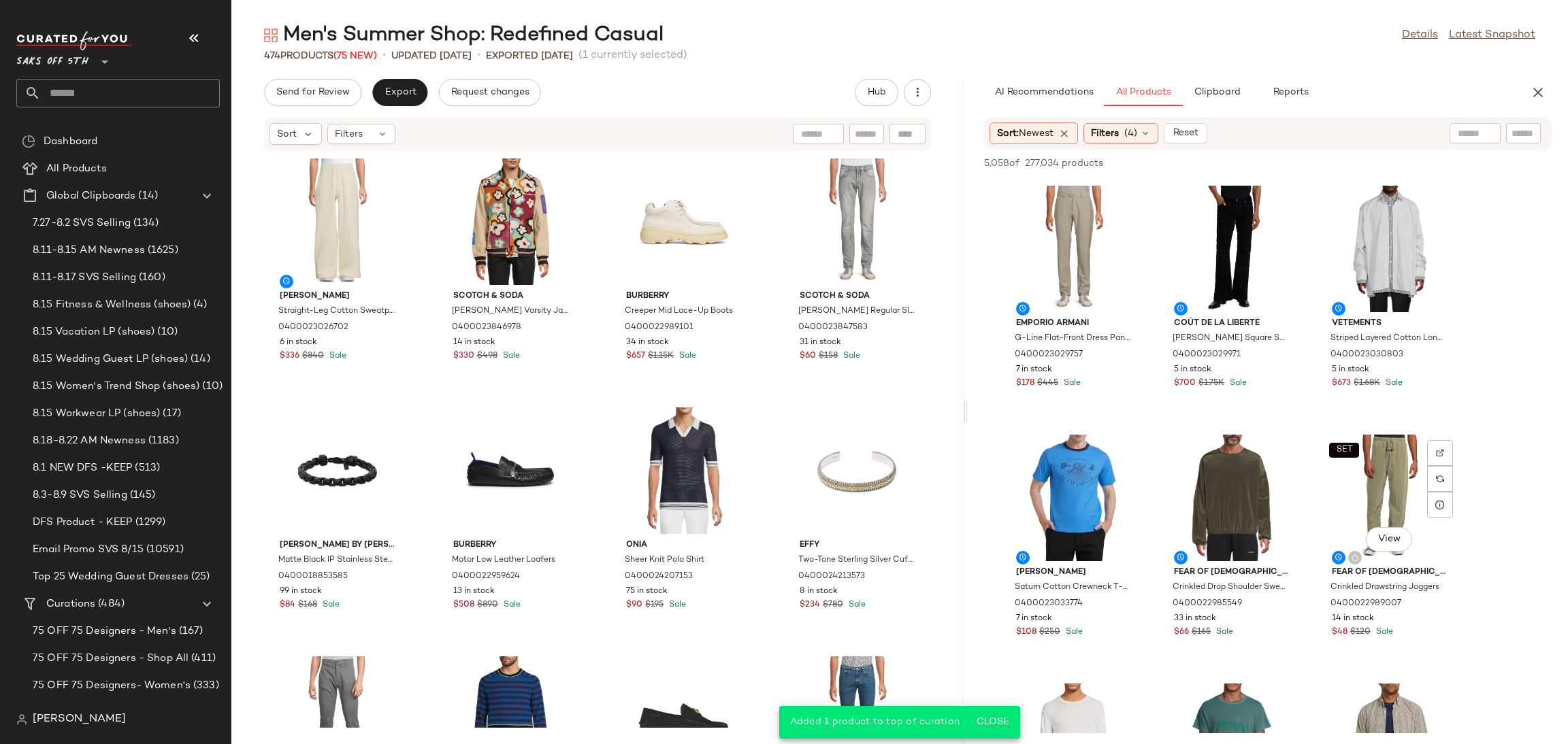
scroll to position [2989, 0]
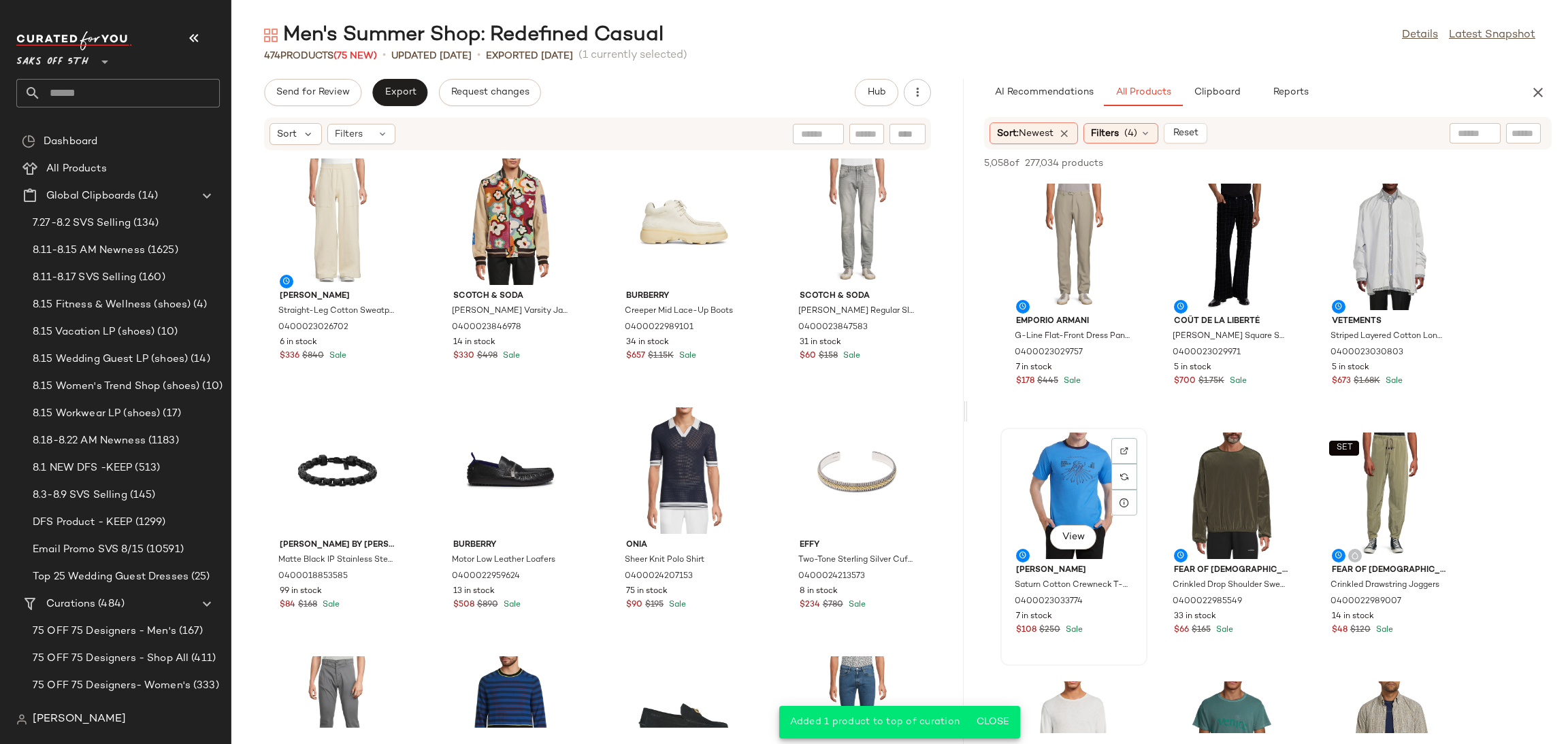
click at [1031, 477] on div "View" at bounding box center [1074, 496] width 137 height 127
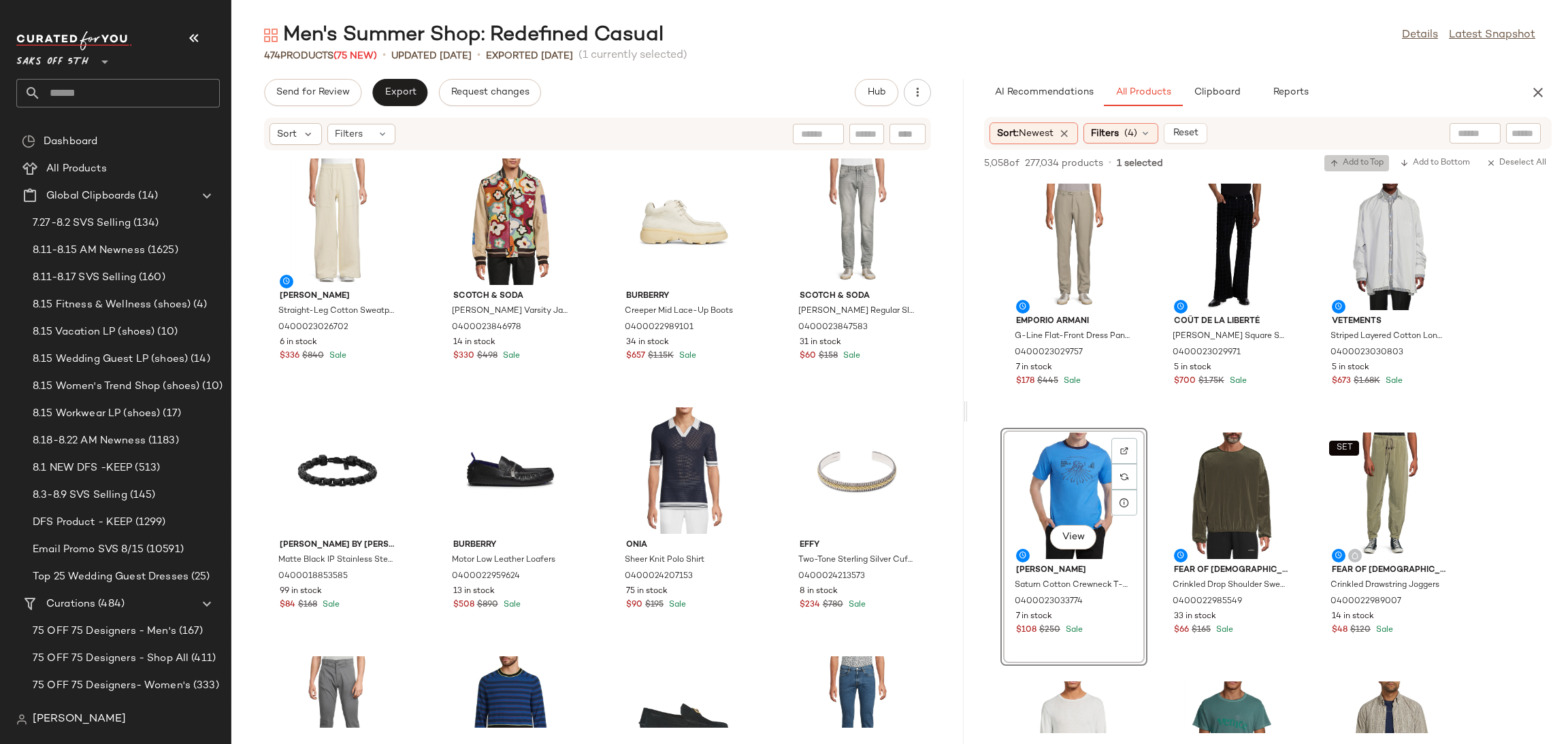
click at [1357, 155] on button "Add to Top" at bounding box center [1357, 163] width 65 height 16
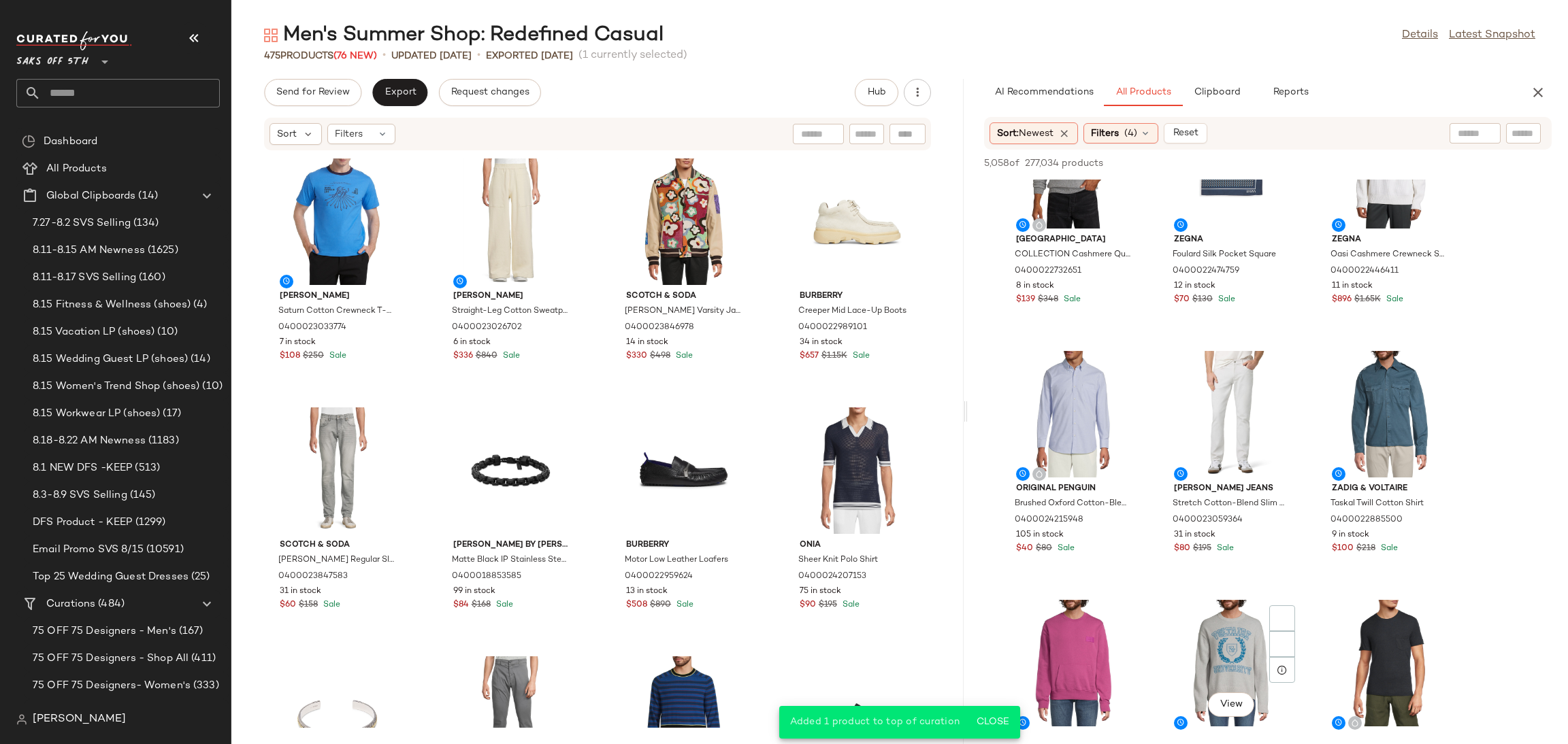
scroll to position [4068, 0]
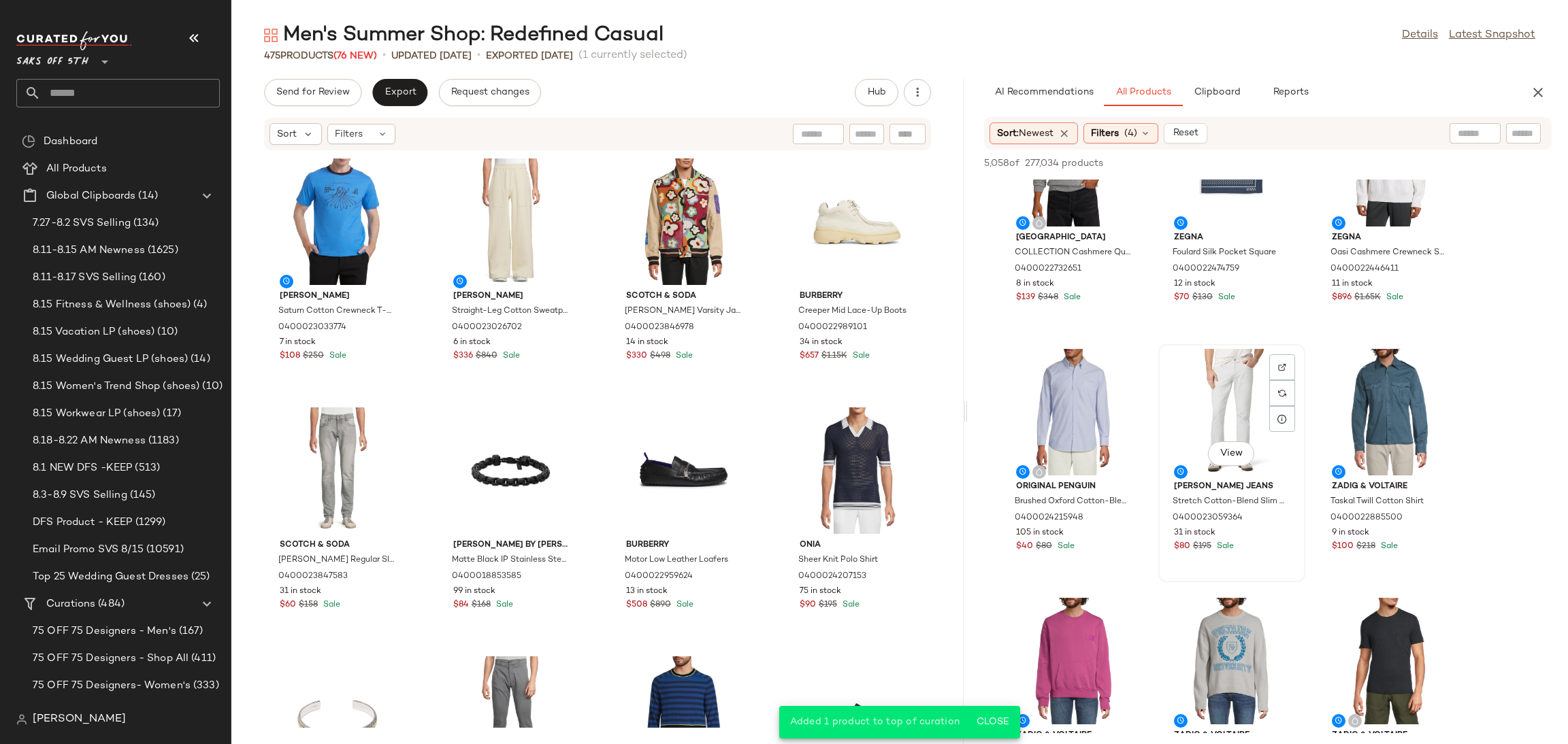
click at [1224, 421] on div "View" at bounding box center [1231, 412] width 137 height 127
click at [1342, 153] on div "5,058 of 277,034 products • 1 selected Add to Top Add to Bottom Deselect All" at bounding box center [1267, 165] width 600 height 30
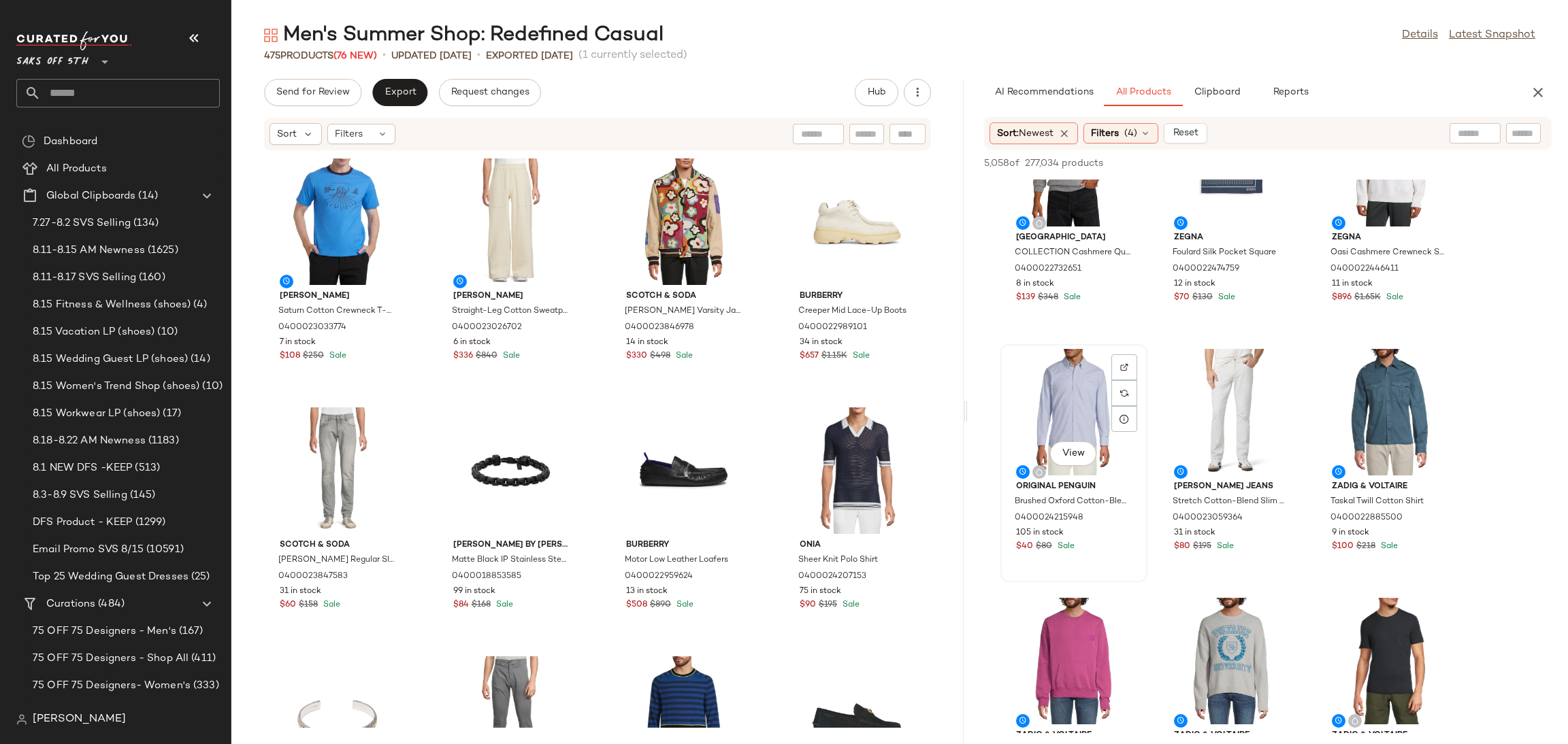
click at [1069, 412] on div "View" at bounding box center [1074, 412] width 137 height 127
click at [1356, 153] on div "5,058 of 277,034 products • 1 selected Add to Top Add to Bottom Deselect All" at bounding box center [1267, 165] width 600 height 30
click at [1362, 159] on span "Add to Top" at bounding box center [1357, 163] width 54 height 10
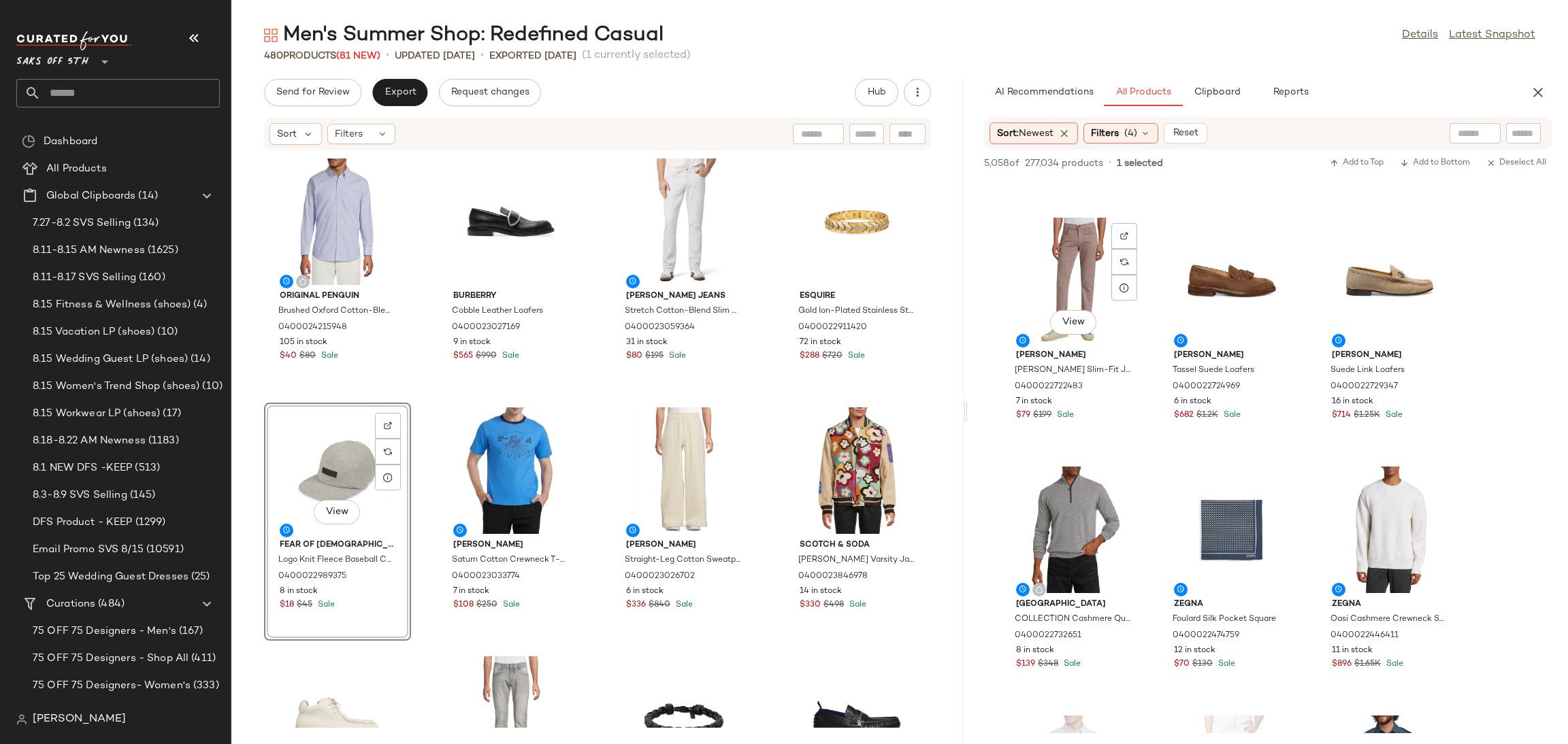
scroll to position [3708, 0]
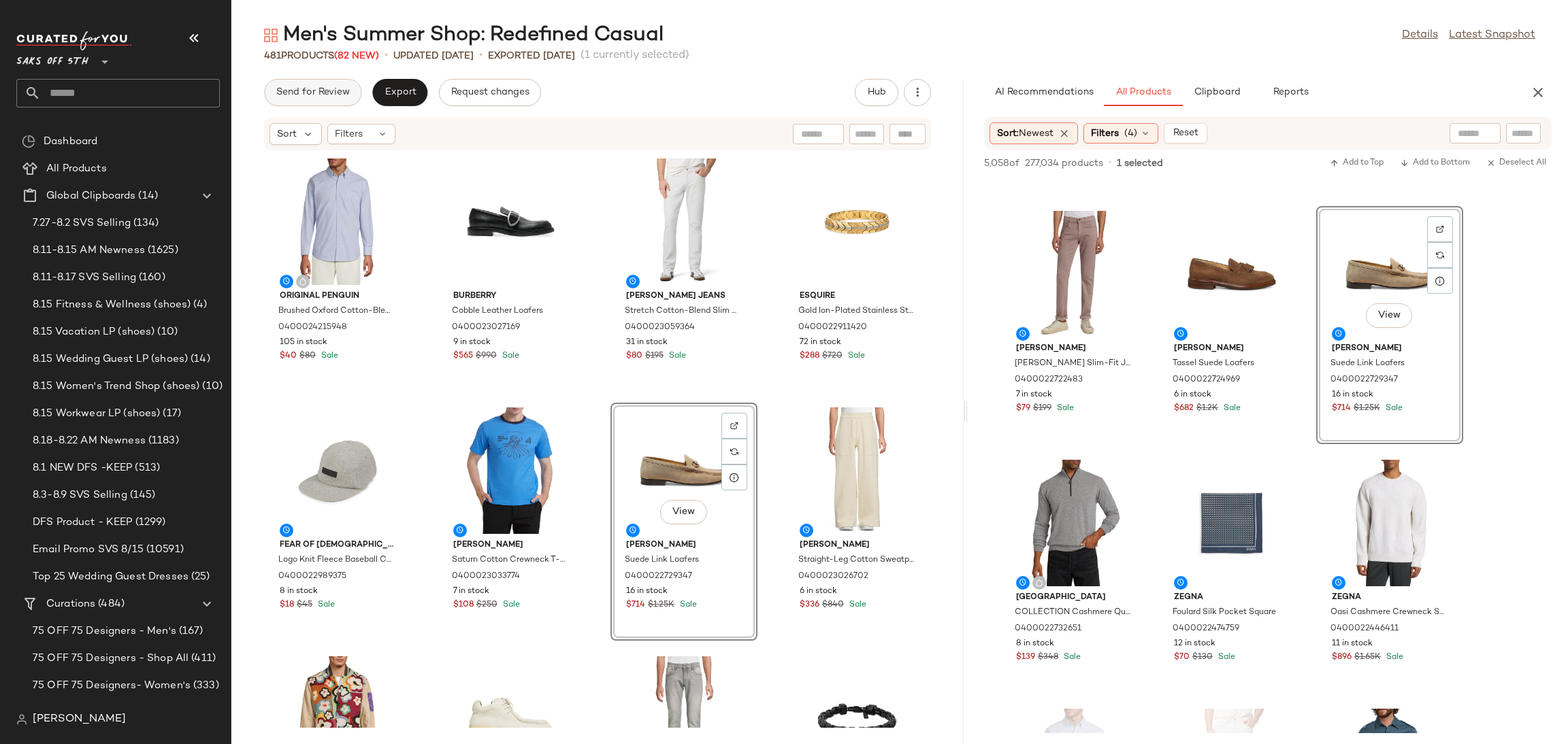
drag, startPoint x: 297, startPoint y: 108, endPoint x: 313, endPoint y: 97, distance: 19.4
click at [313, 97] on div "Send for Review Export Request changes Hub Sort Filters Original Penguin Brushe…" at bounding box center [598, 411] width 732 height 665
click at [313, 97] on span "Send for Review" at bounding box center [312, 92] width 74 height 11
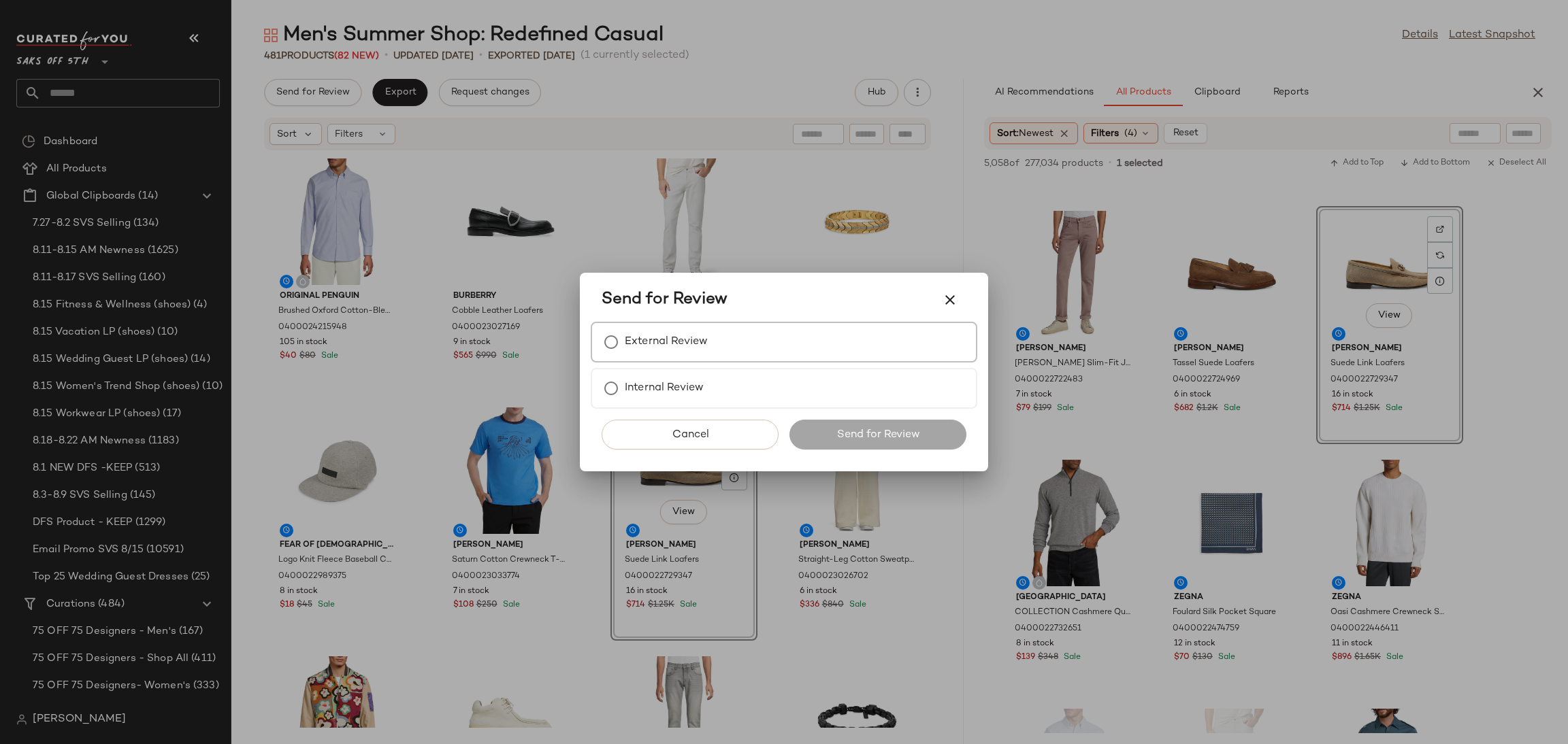
click at [660, 342] on label "External Review" at bounding box center [666, 342] width 83 height 27
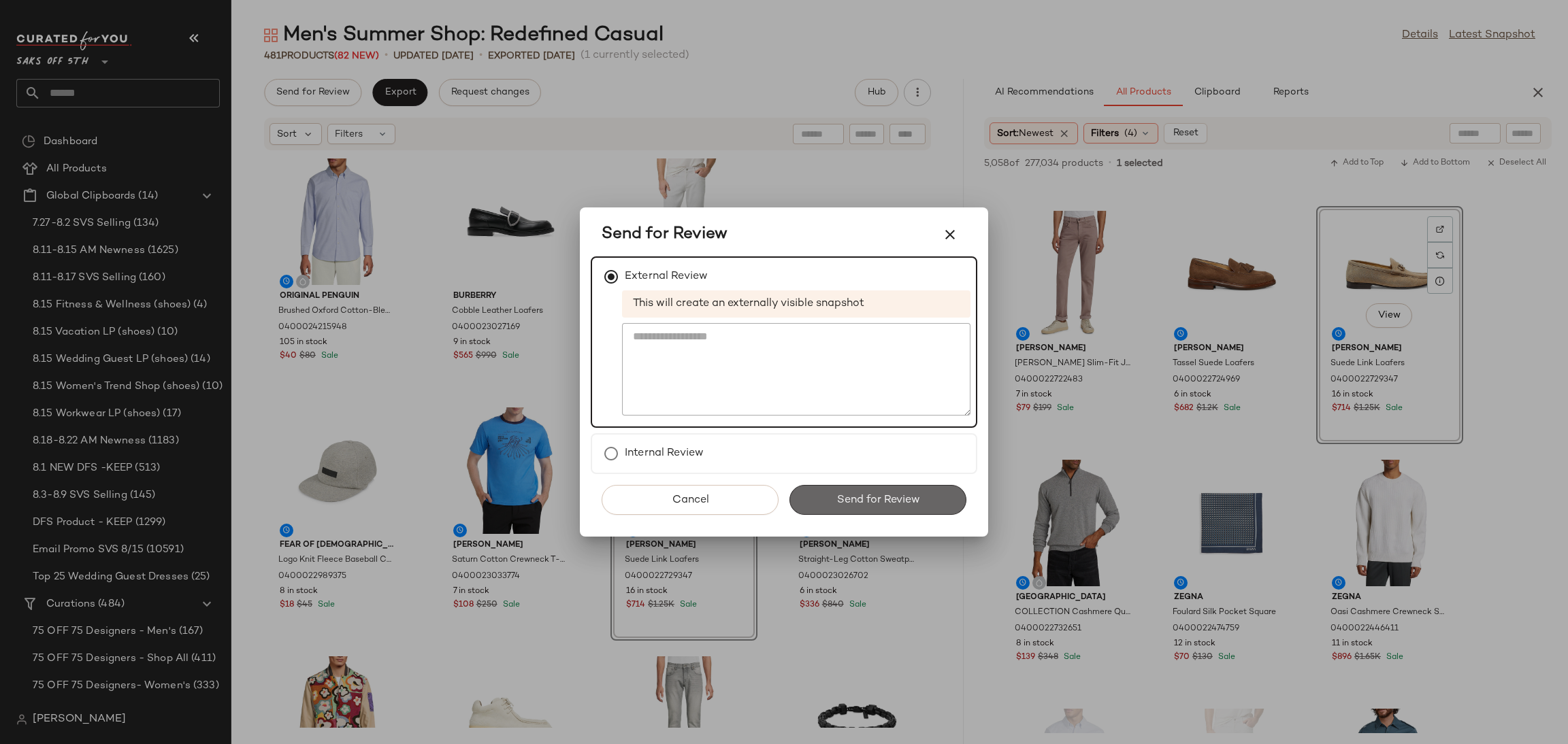
click at [832, 492] on button "Send for Review" at bounding box center [877, 500] width 177 height 30
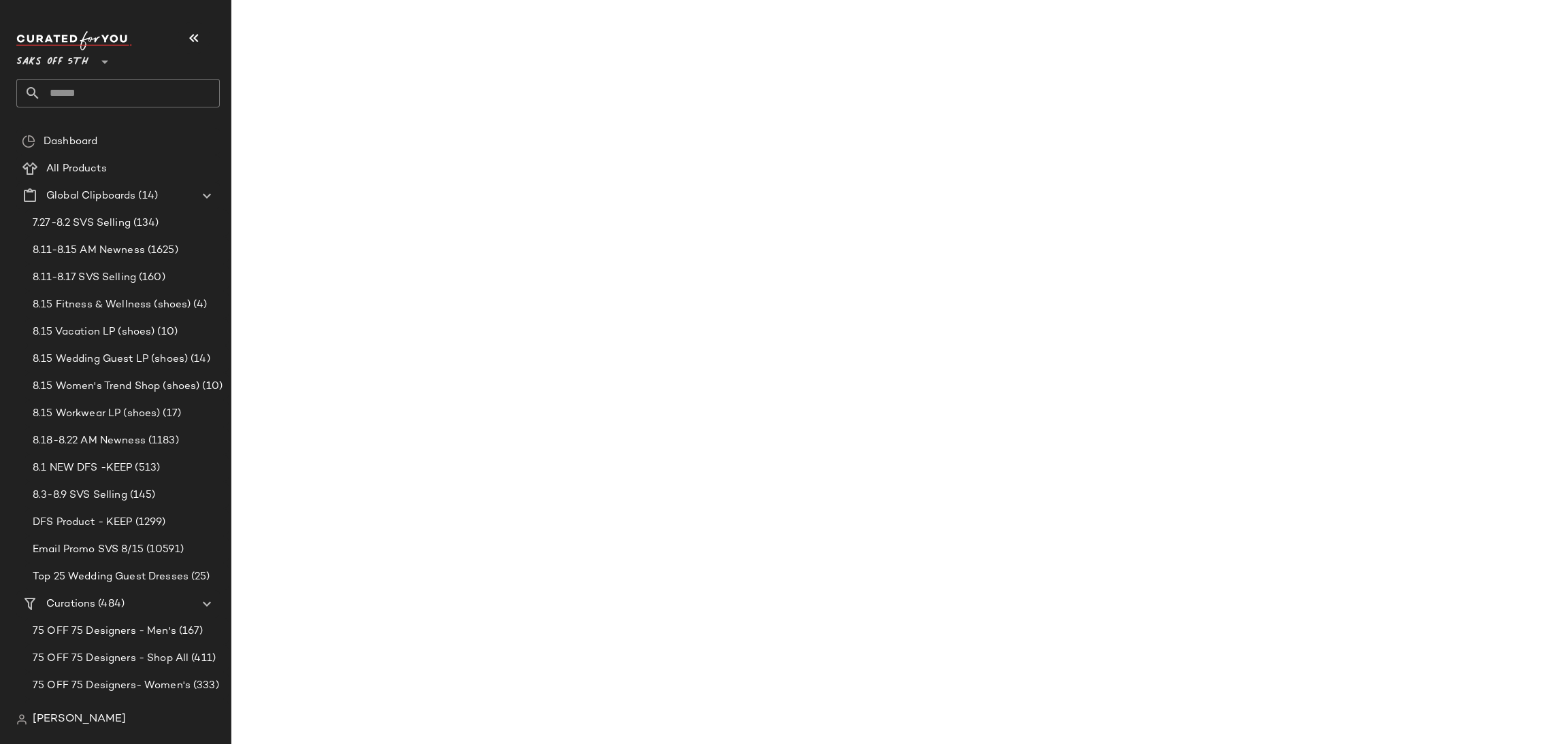
scroll to position [5452, 0]
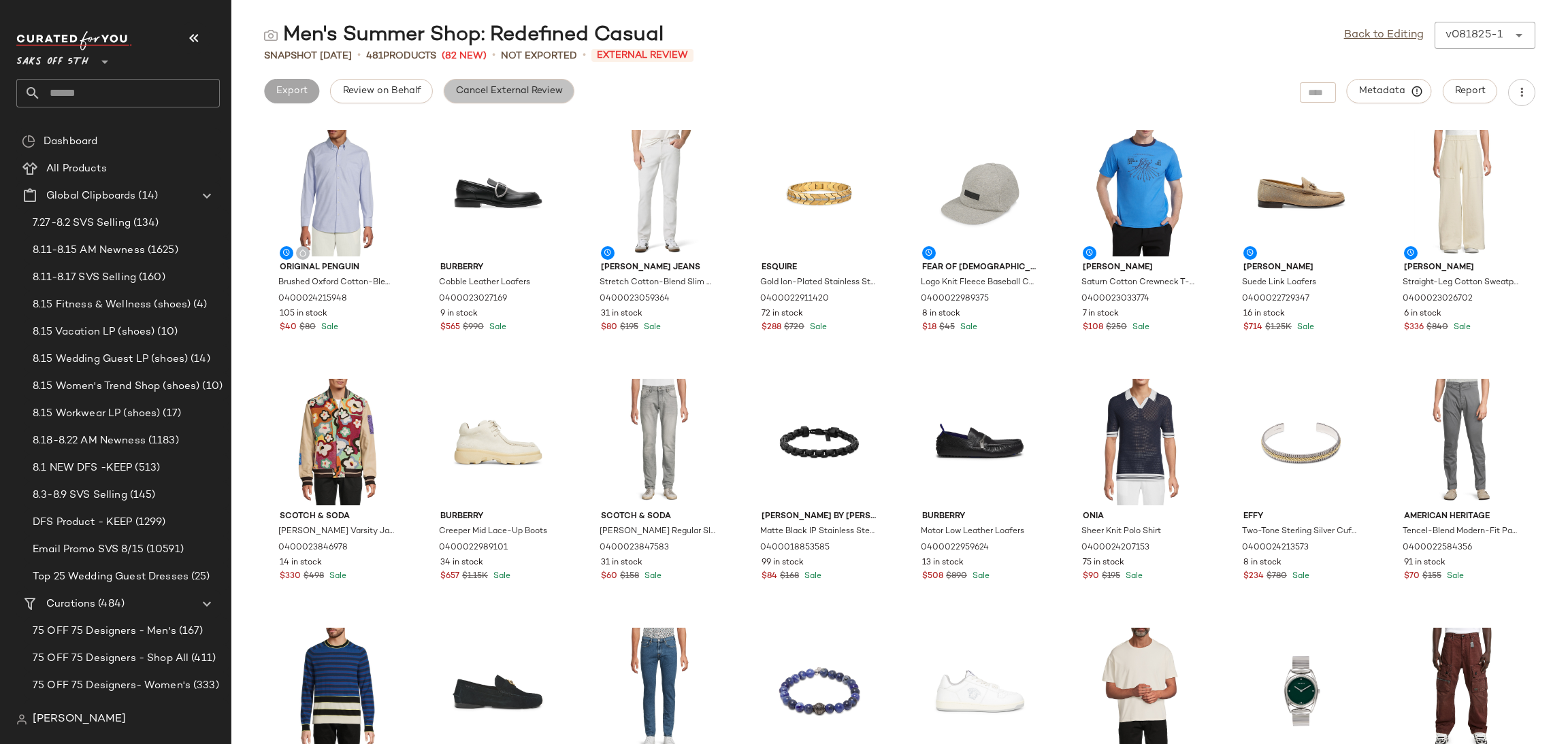
click at [504, 95] on span "Cancel External Review" at bounding box center [509, 91] width 108 height 11
click at [406, 100] on button "Export" at bounding box center [400, 91] width 55 height 25
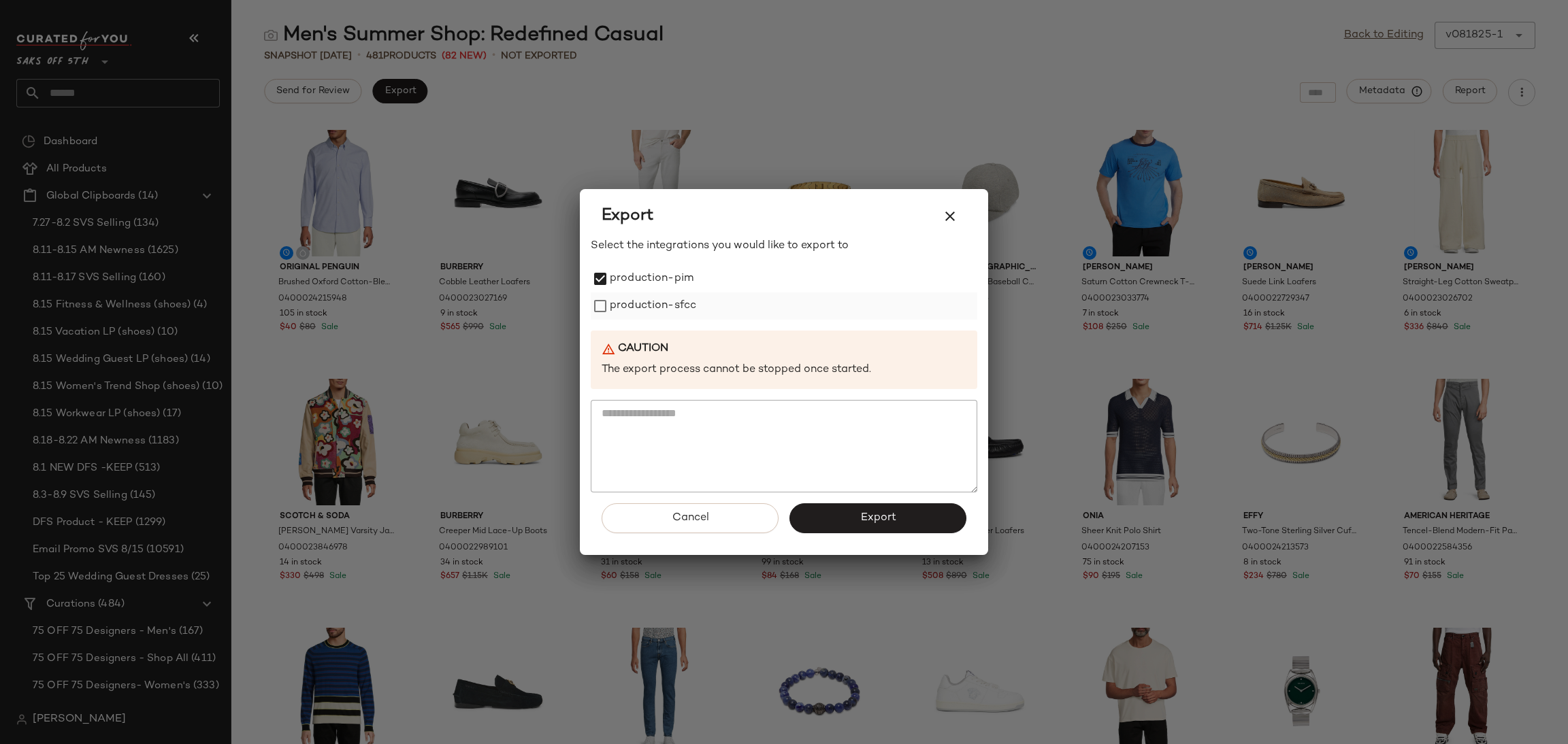
click at [612, 312] on label "production-sfcc" at bounding box center [653, 306] width 87 height 27
click at [839, 526] on button "Export" at bounding box center [877, 518] width 177 height 30
click at [946, 222] on icon "button" at bounding box center [950, 216] width 16 height 16
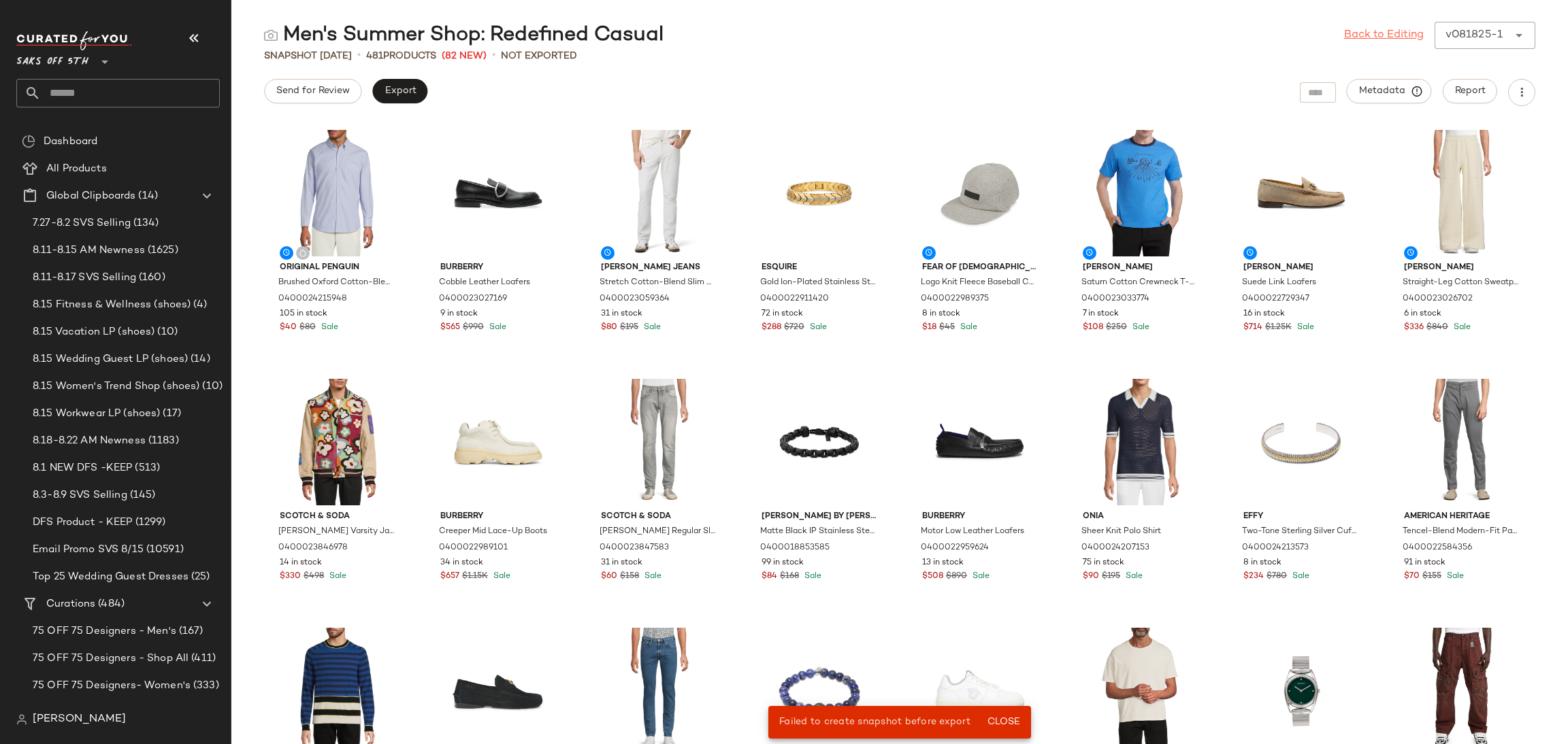
click at [1391, 37] on link "Back to Editing" at bounding box center [1384, 35] width 80 height 16
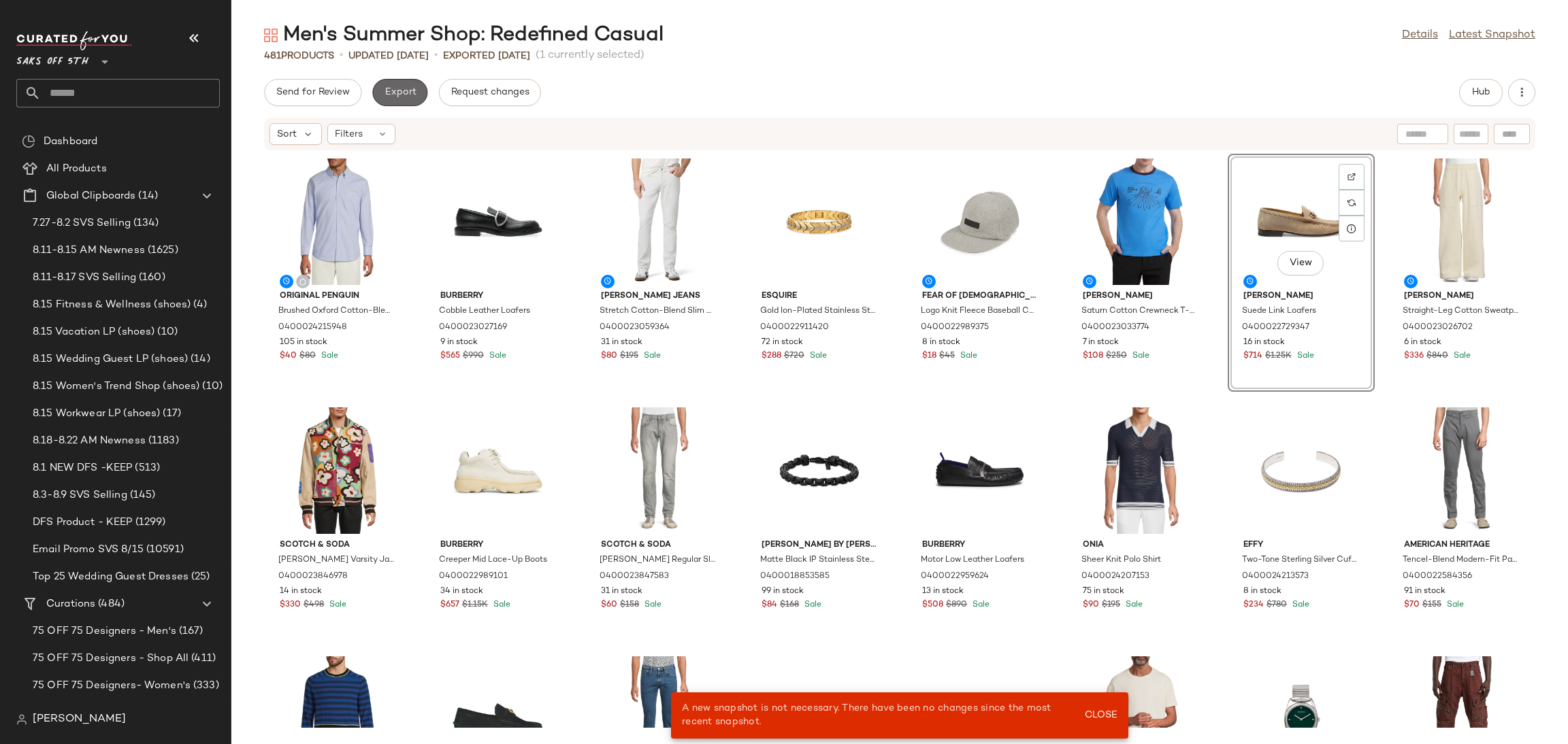
click at [411, 92] on span "Export" at bounding box center [399, 92] width 32 height 11
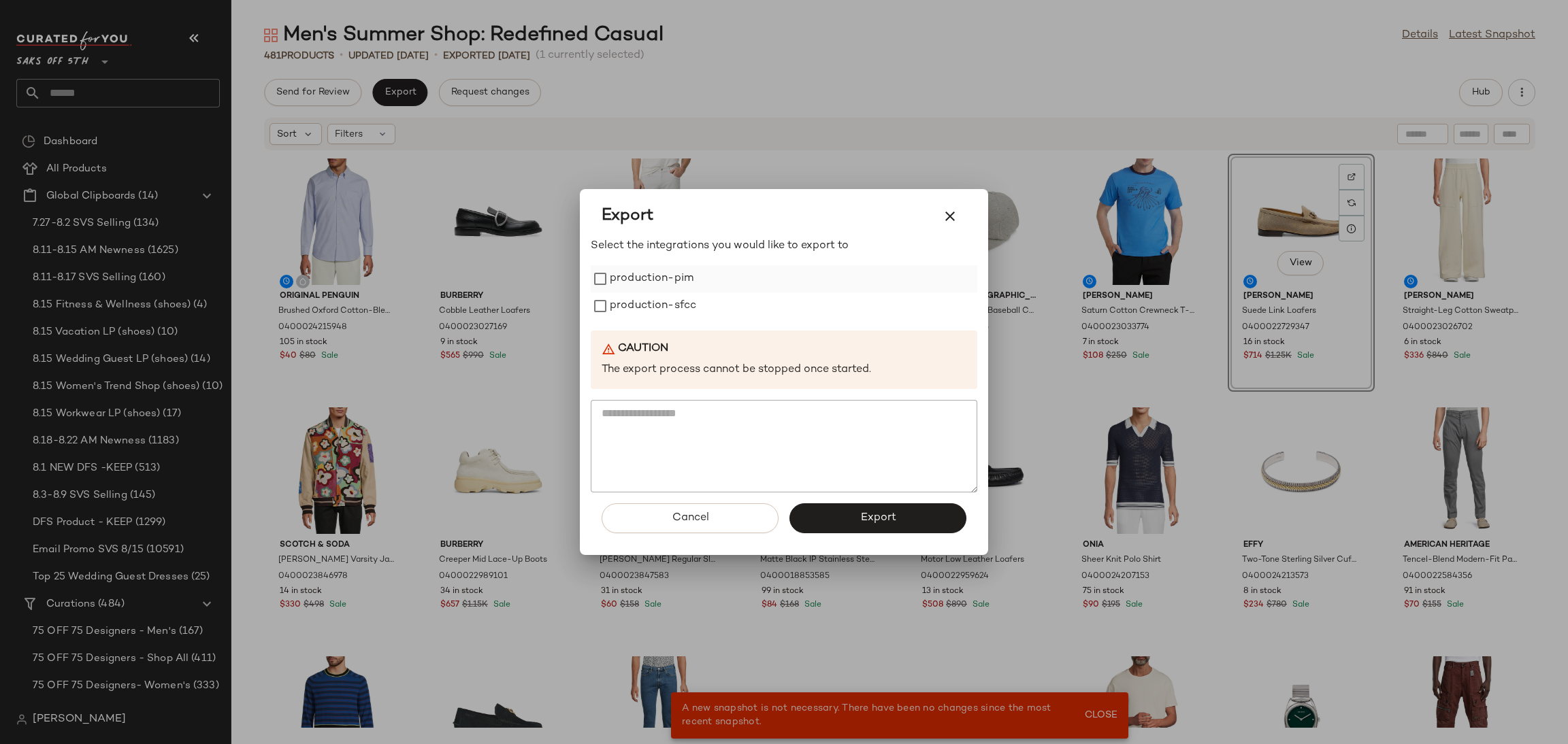
click at [619, 278] on label "production-pim" at bounding box center [651, 279] width 84 height 27
click at [621, 298] on label "production-sfcc" at bounding box center [653, 306] width 87 height 27
click at [838, 511] on button "Export" at bounding box center [877, 518] width 177 height 30
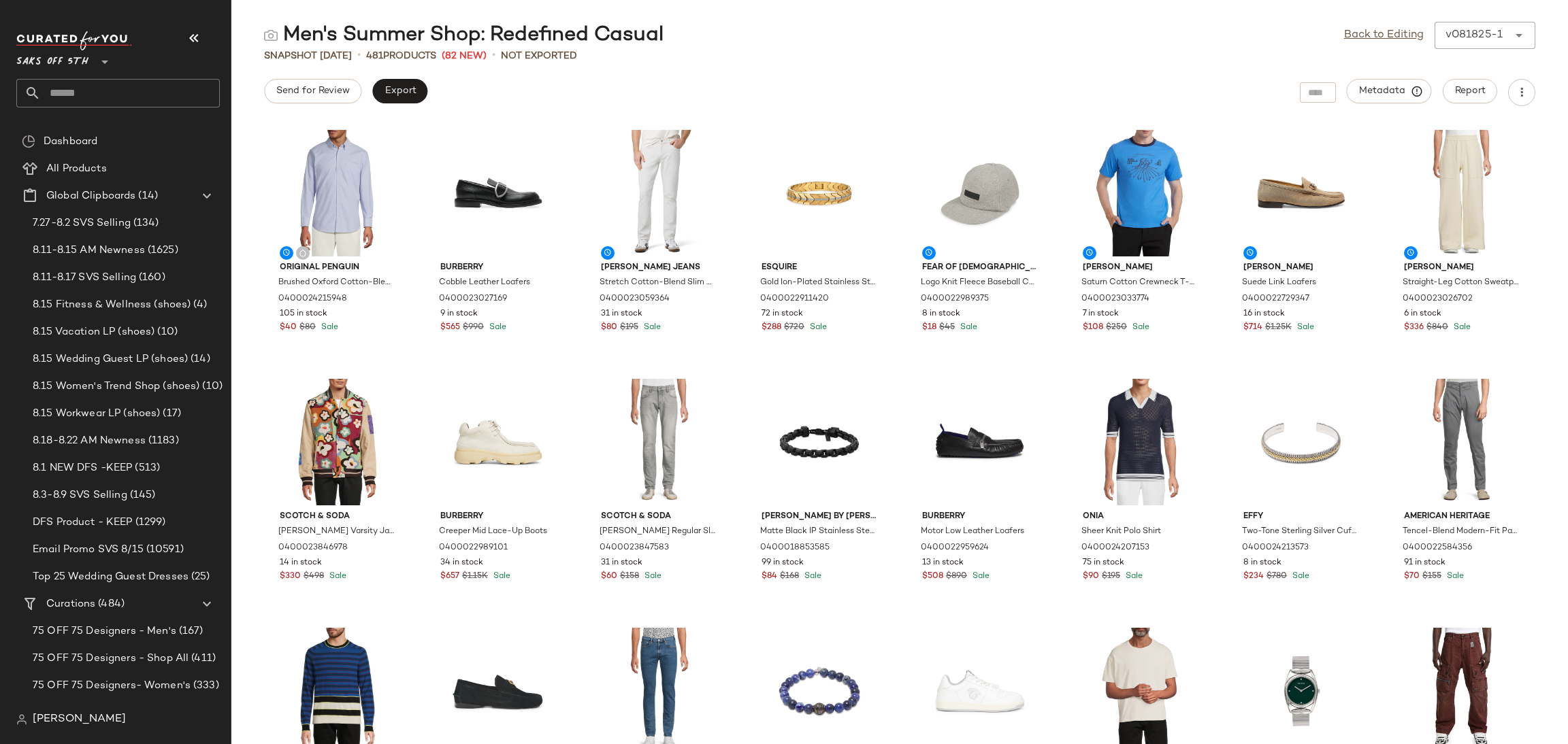
click at [69, 89] on input "text" at bounding box center [130, 93] width 179 height 29
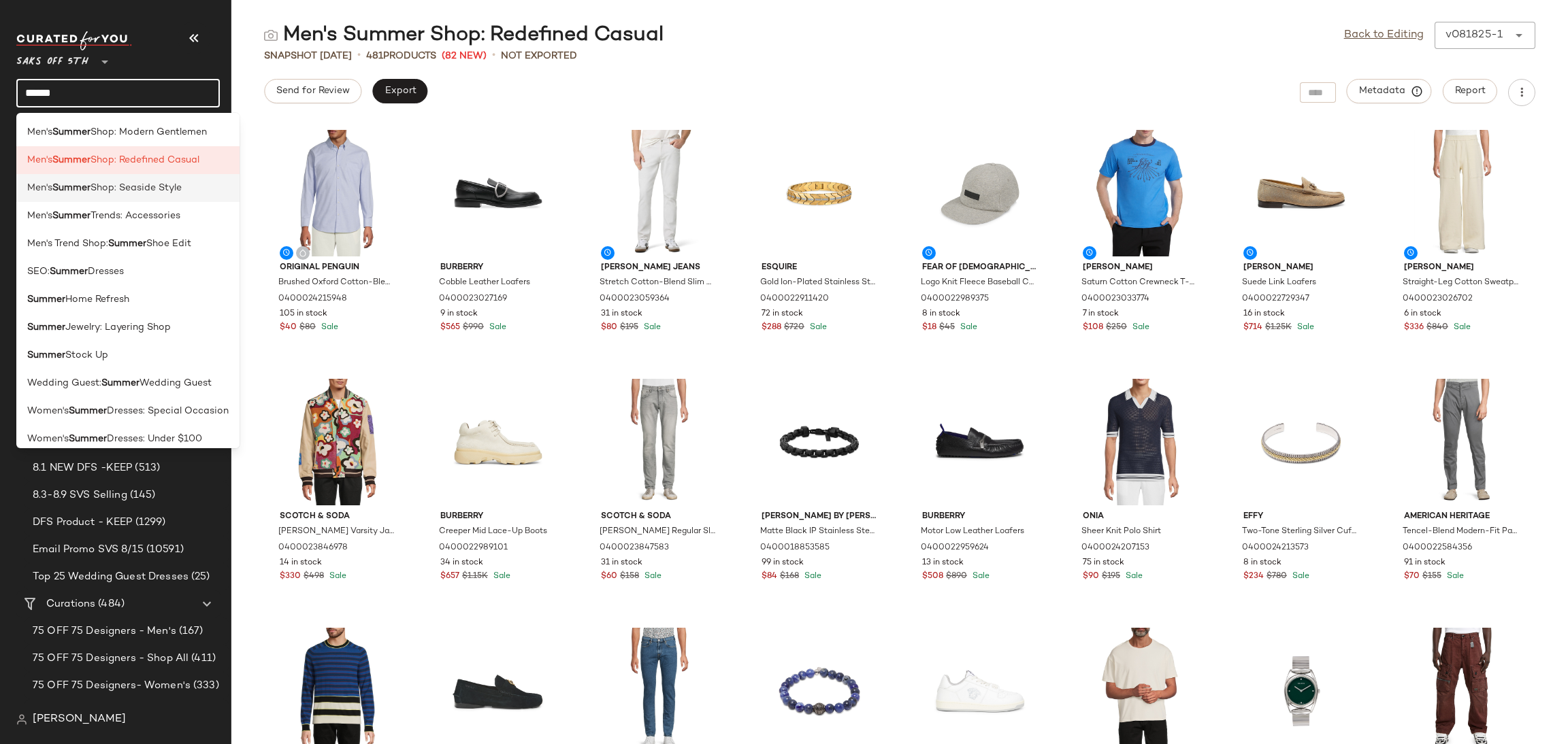
type input "******"
click at [144, 186] on span "Shop: Seaside Style" at bounding box center [137, 188] width 92 height 14
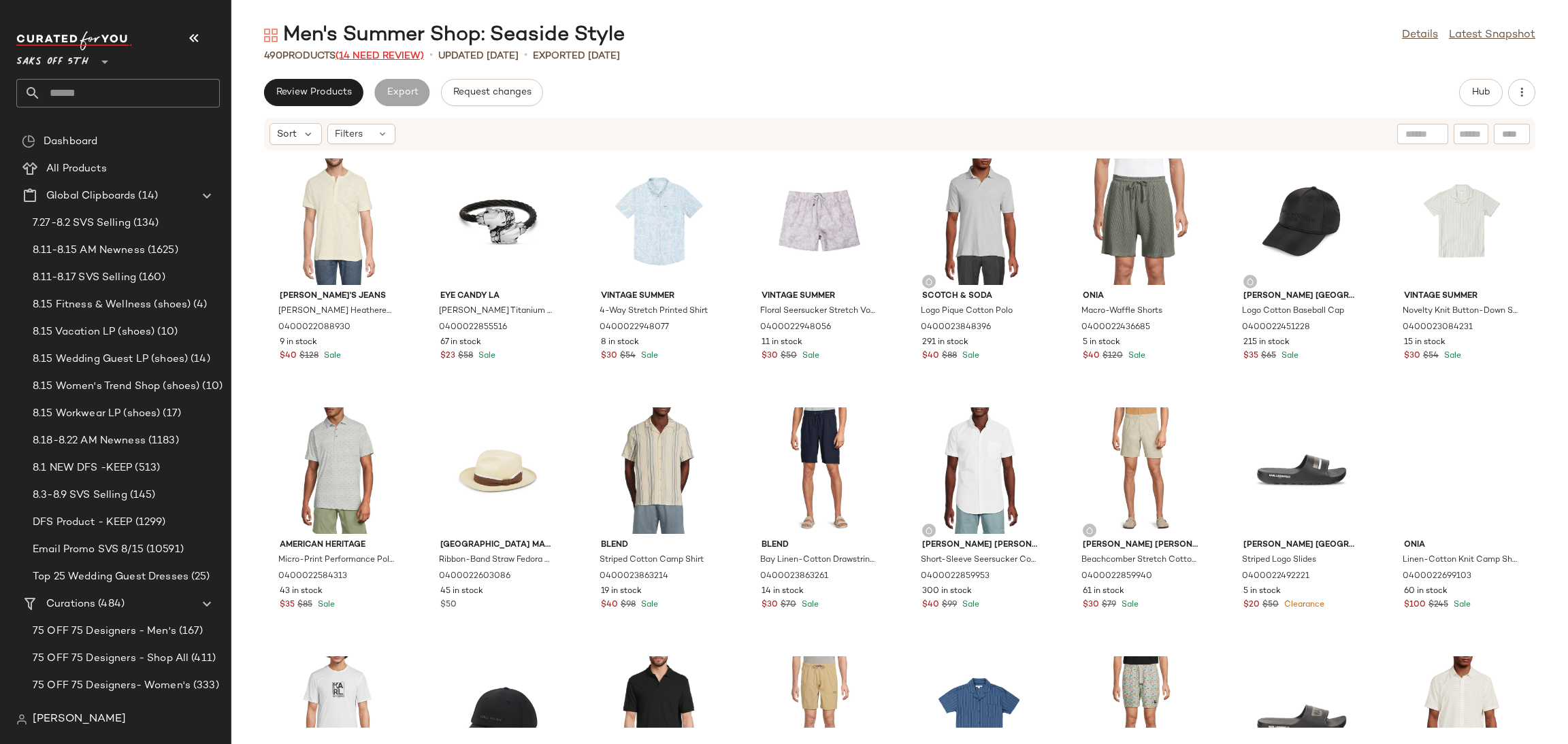
click at [396, 53] on span "(14 Need Review)" at bounding box center [380, 56] width 89 height 10
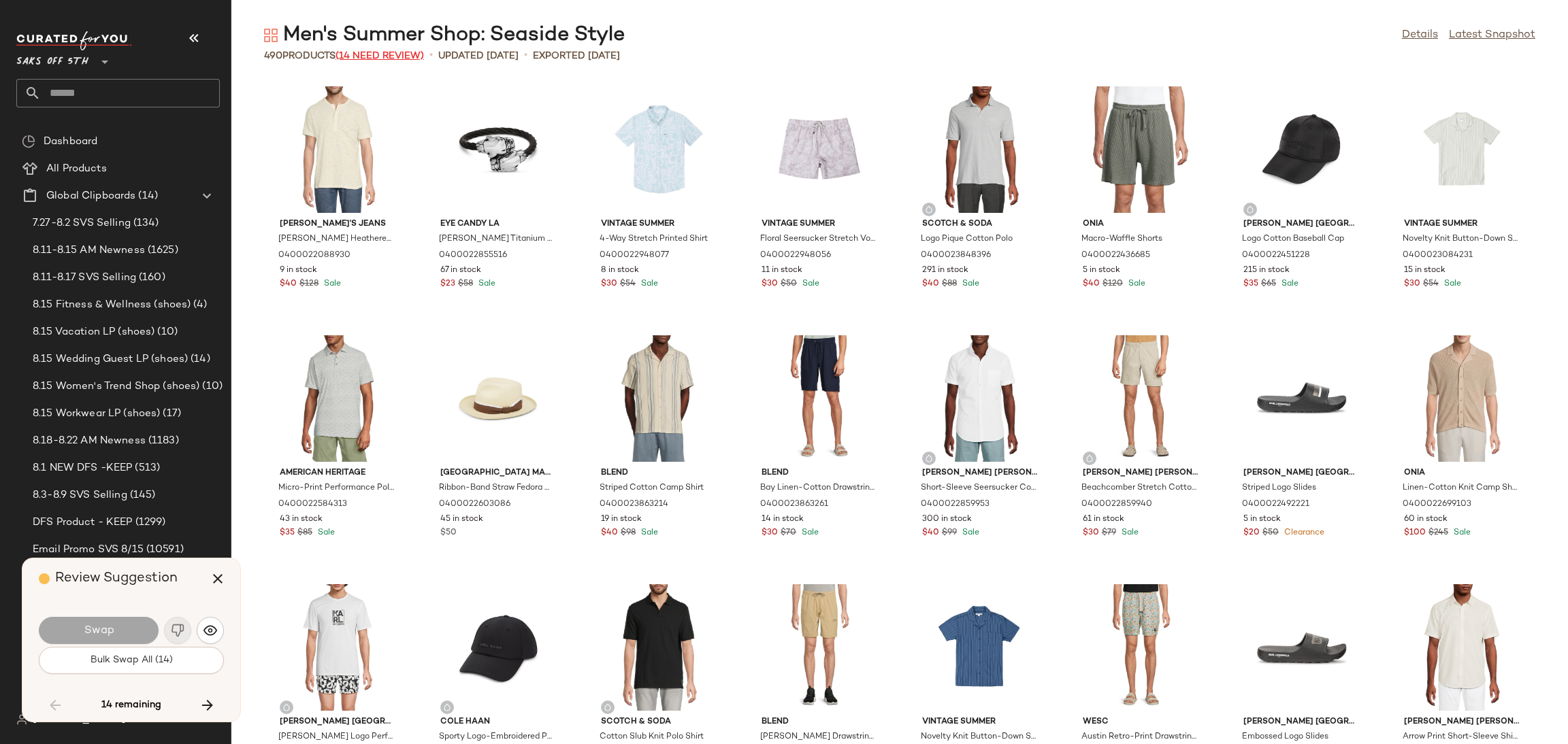
scroll to position [2489, 0]
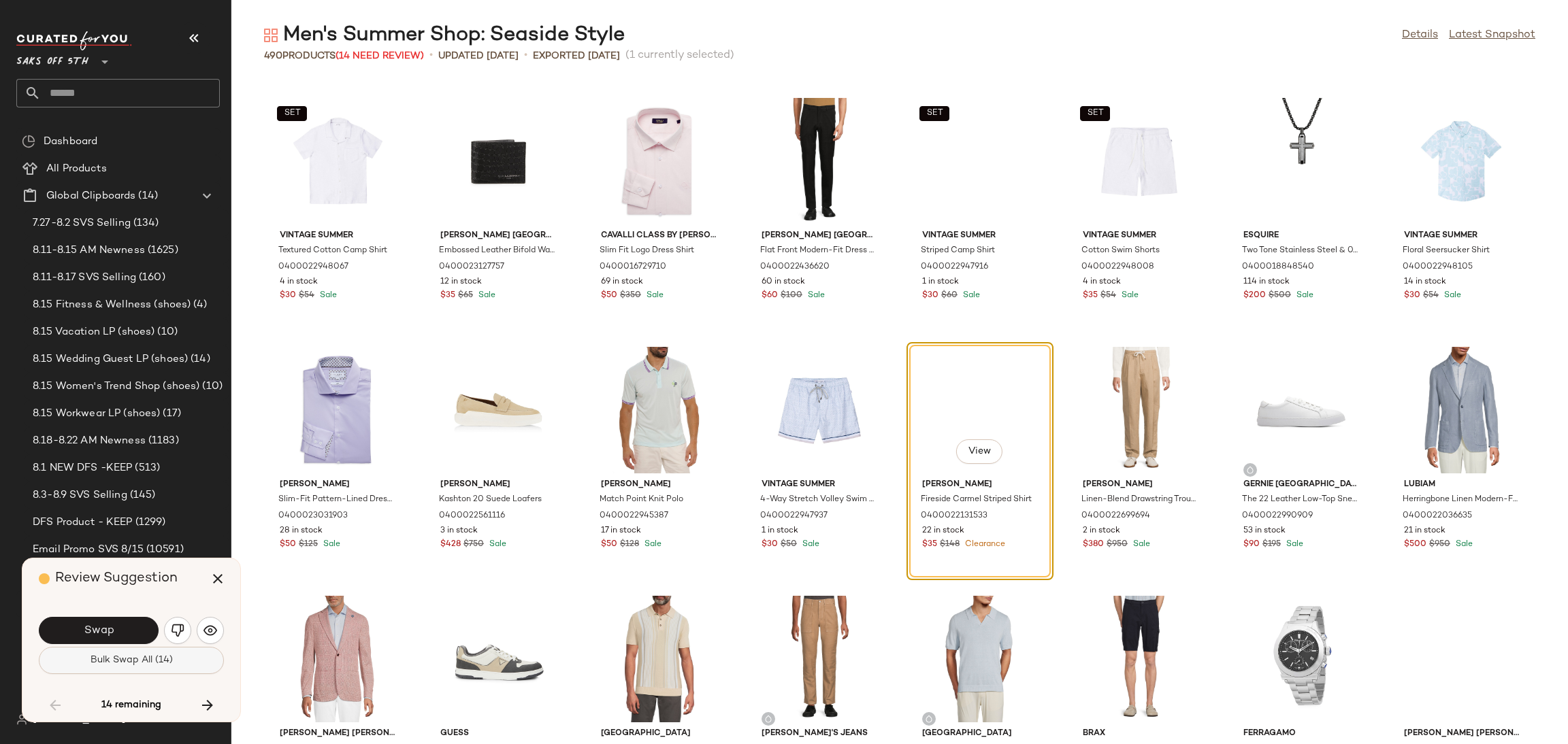
click at [176, 657] on button "Bulk Swap All (14)" at bounding box center [131, 660] width 185 height 27
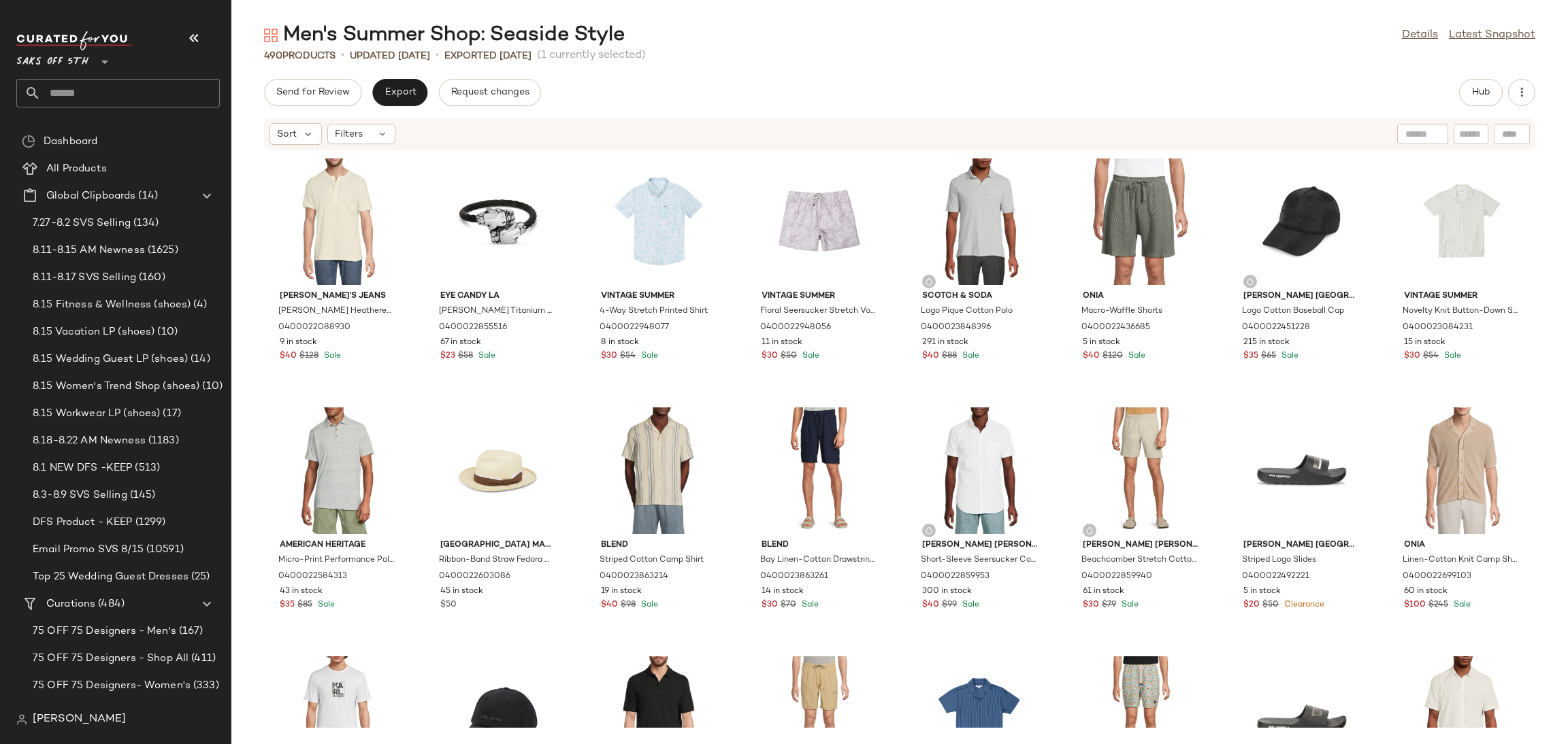
click at [1475, 72] on div "Men's Summer Shop: Seaside Style Details Latest Snapshot 490 Products • updated…" at bounding box center [900, 383] width 1336 height 722
click at [1476, 87] on span "Hub" at bounding box center [1481, 92] width 19 height 11
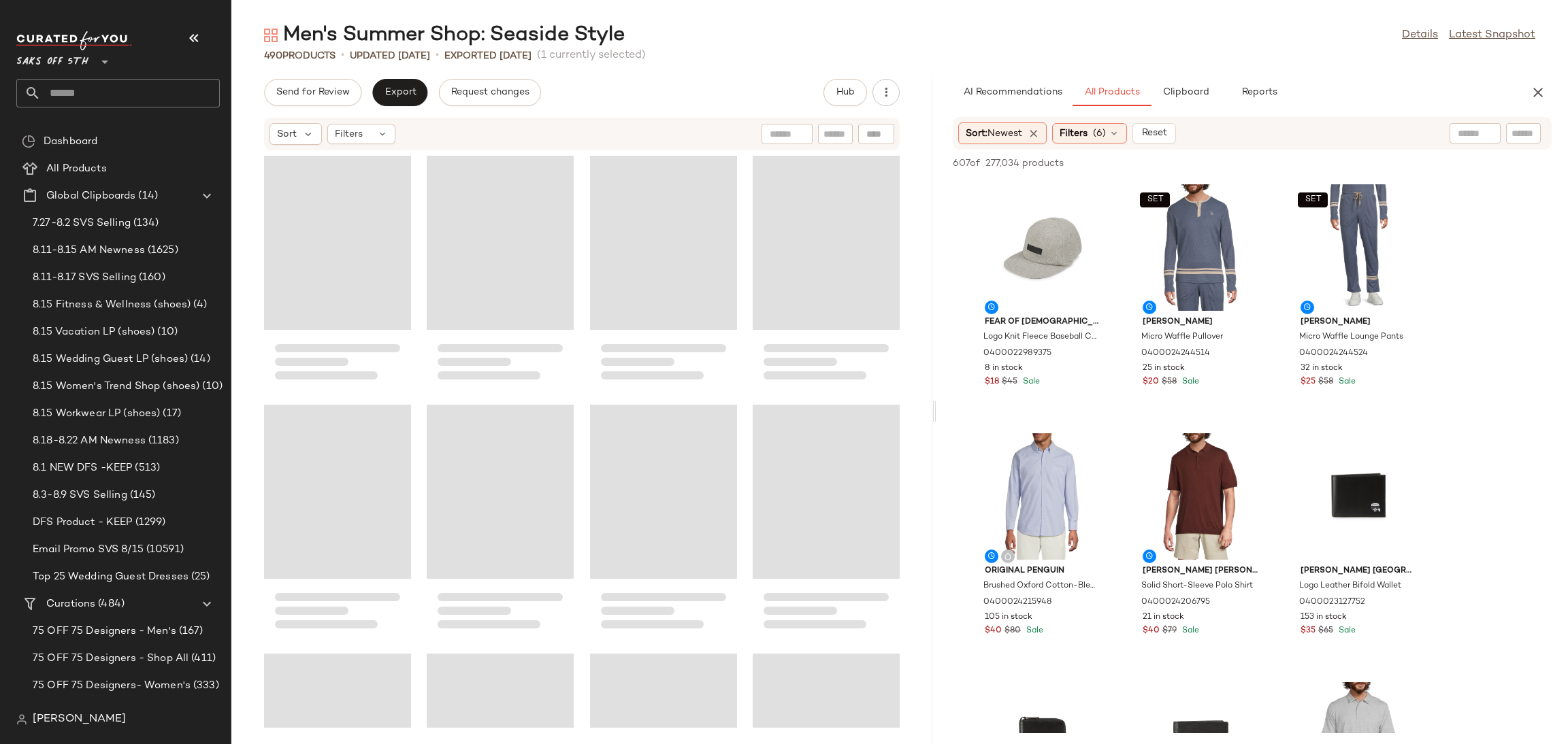
drag, startPoint x: 901, startPoint y: 406, endPoint x: 939, endPoint y: 412, distance: 38.5
click at [939, 412] on div "Men's Summer Shop: Seaside Style Details Latest Snapshot 490 Products • updated…" at bounding box center [900, 383] width 1336 height 722
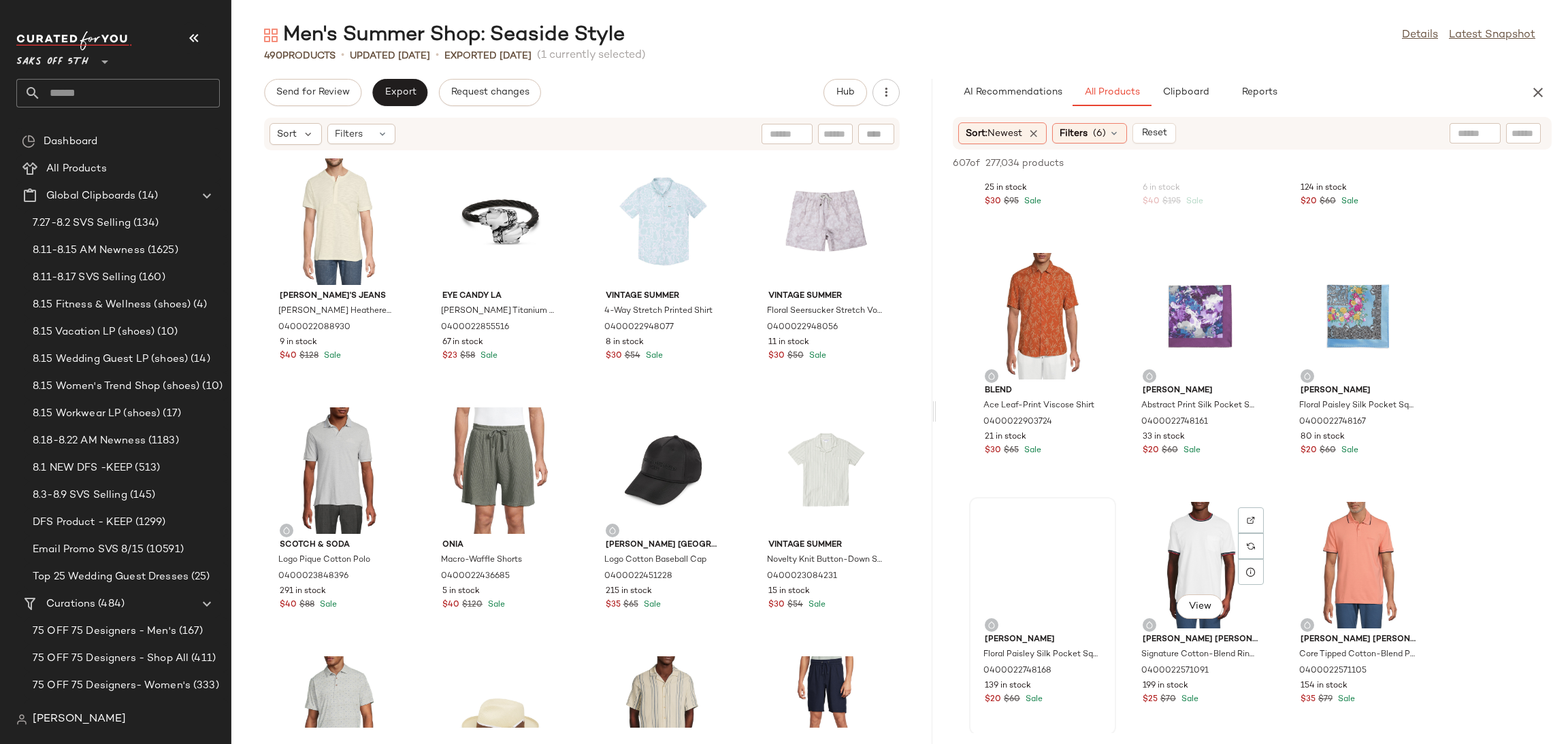
scroll to position [10143, 0]
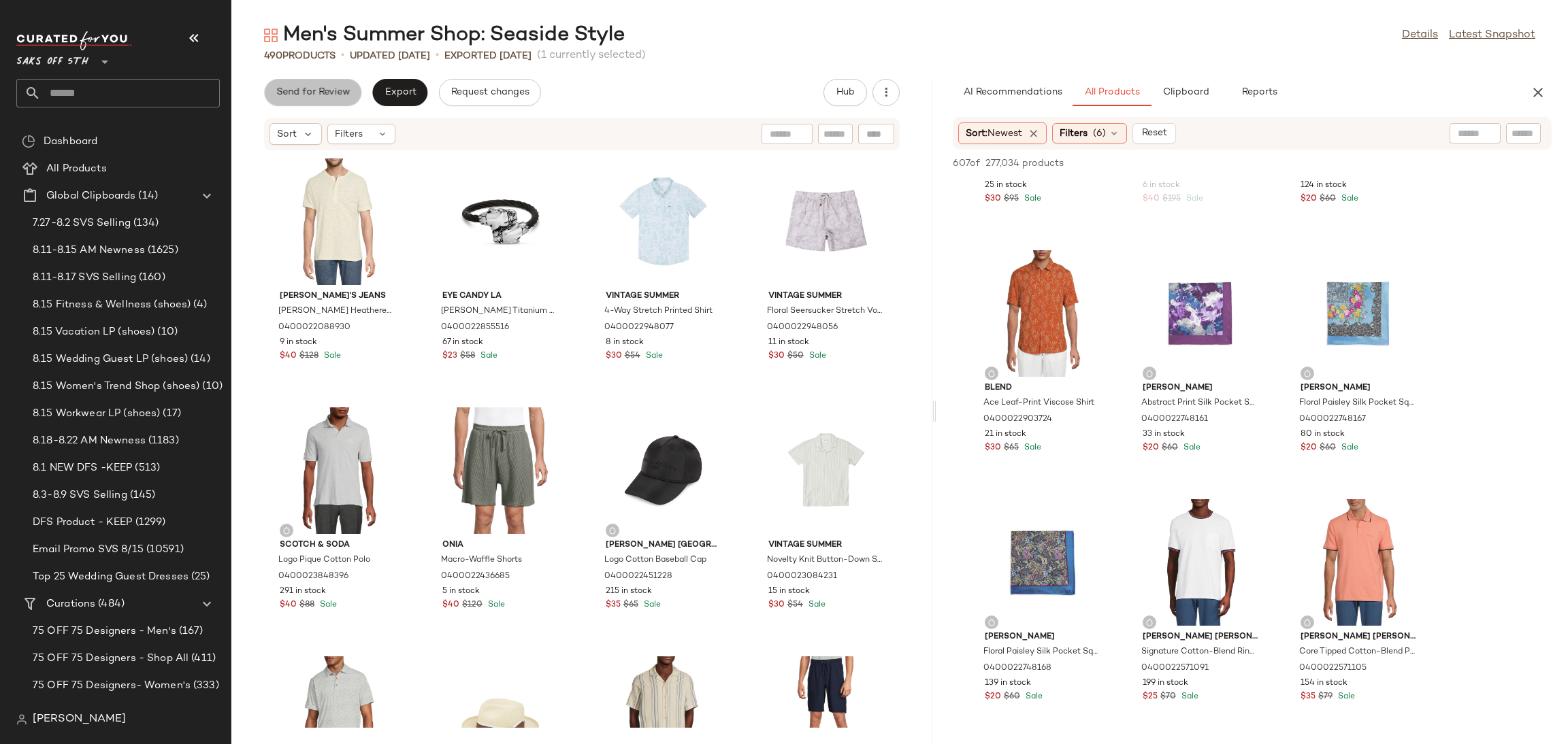
click at [319, 97] on span "Send for Review" at bounding box center [312, 92] width 74 height 11
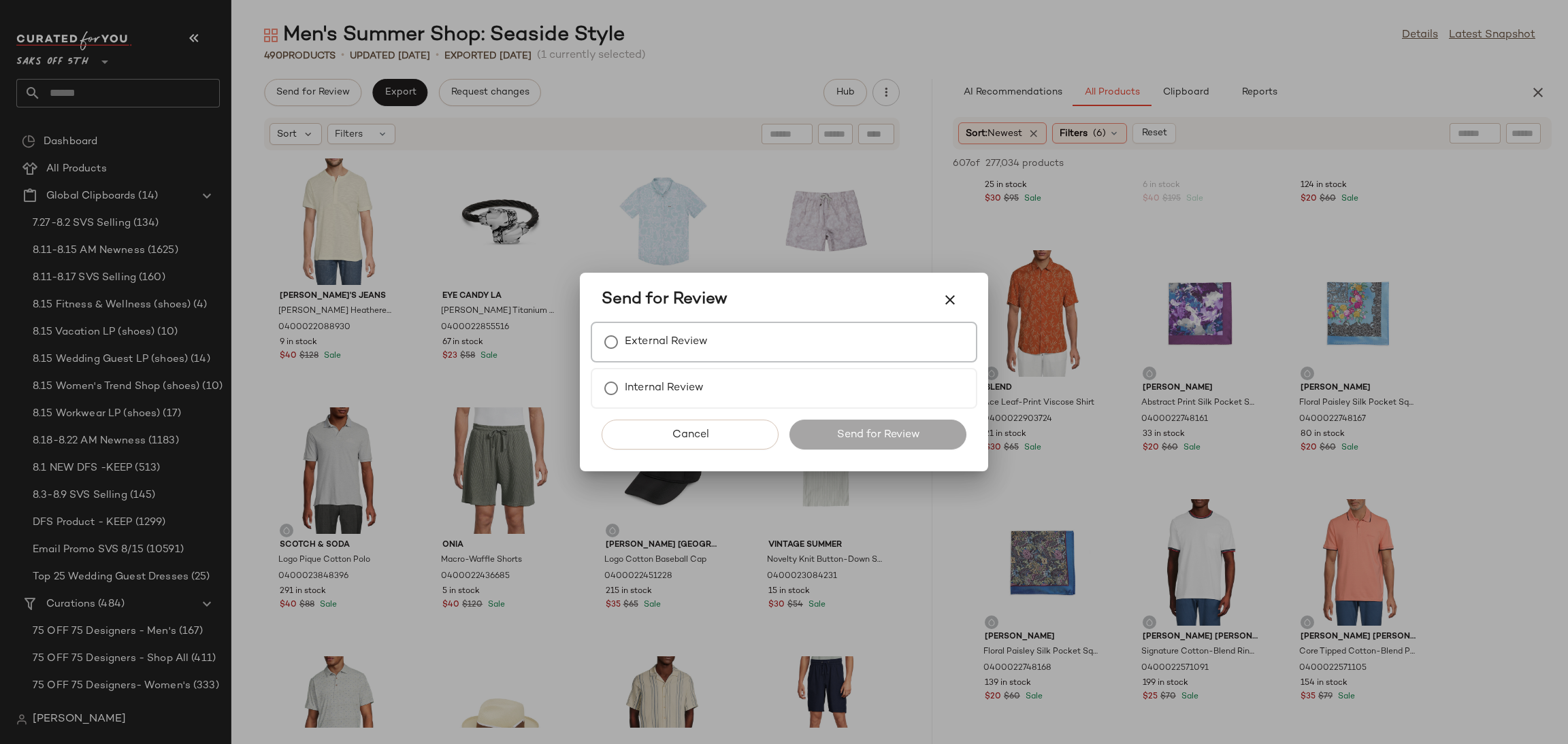
click at [689, 332] on label "External Review" at bounding box center [666, 342] width 83 height 27
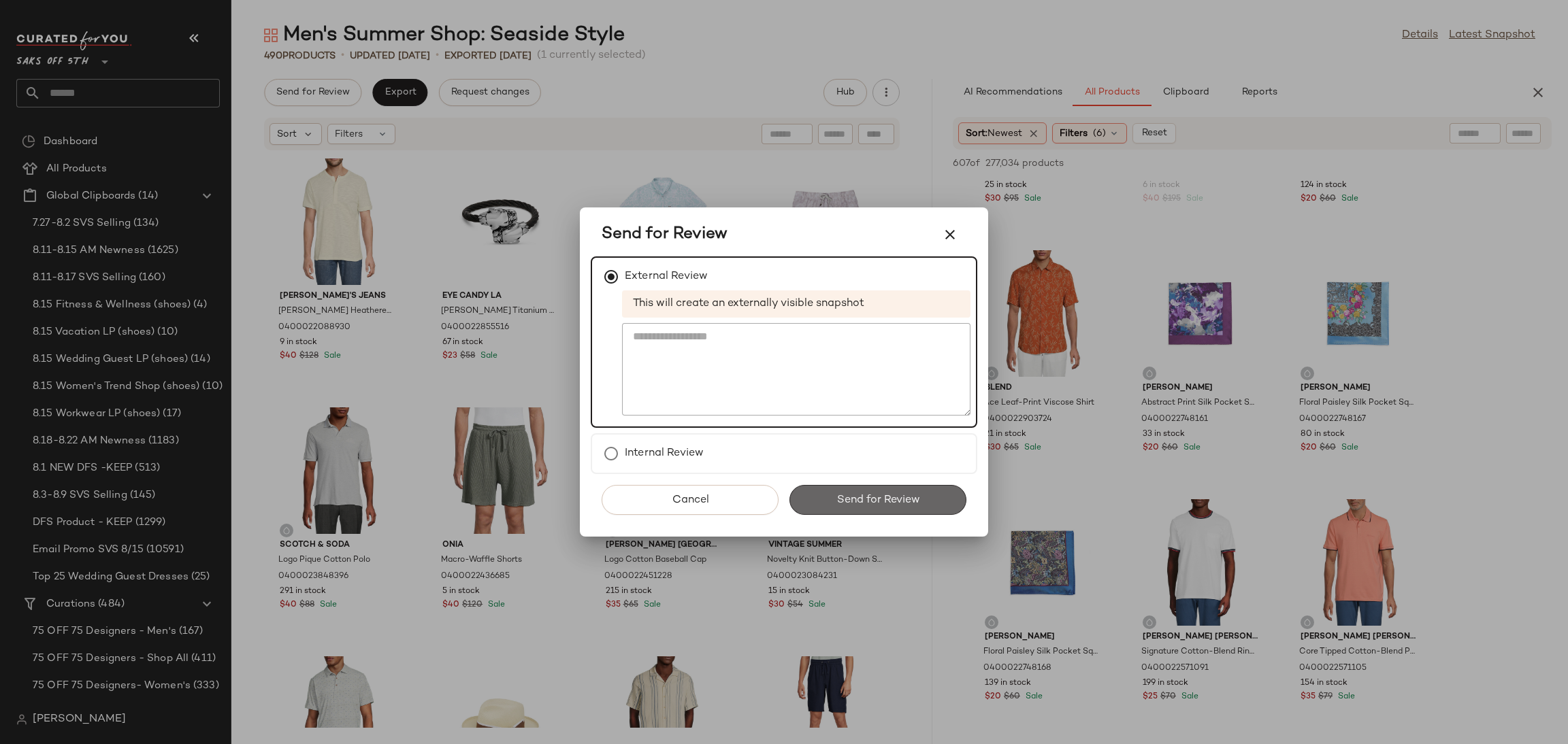
click at [865, 500] on span "Send for Review" at bounding box center [877, 500] width 84 height 13
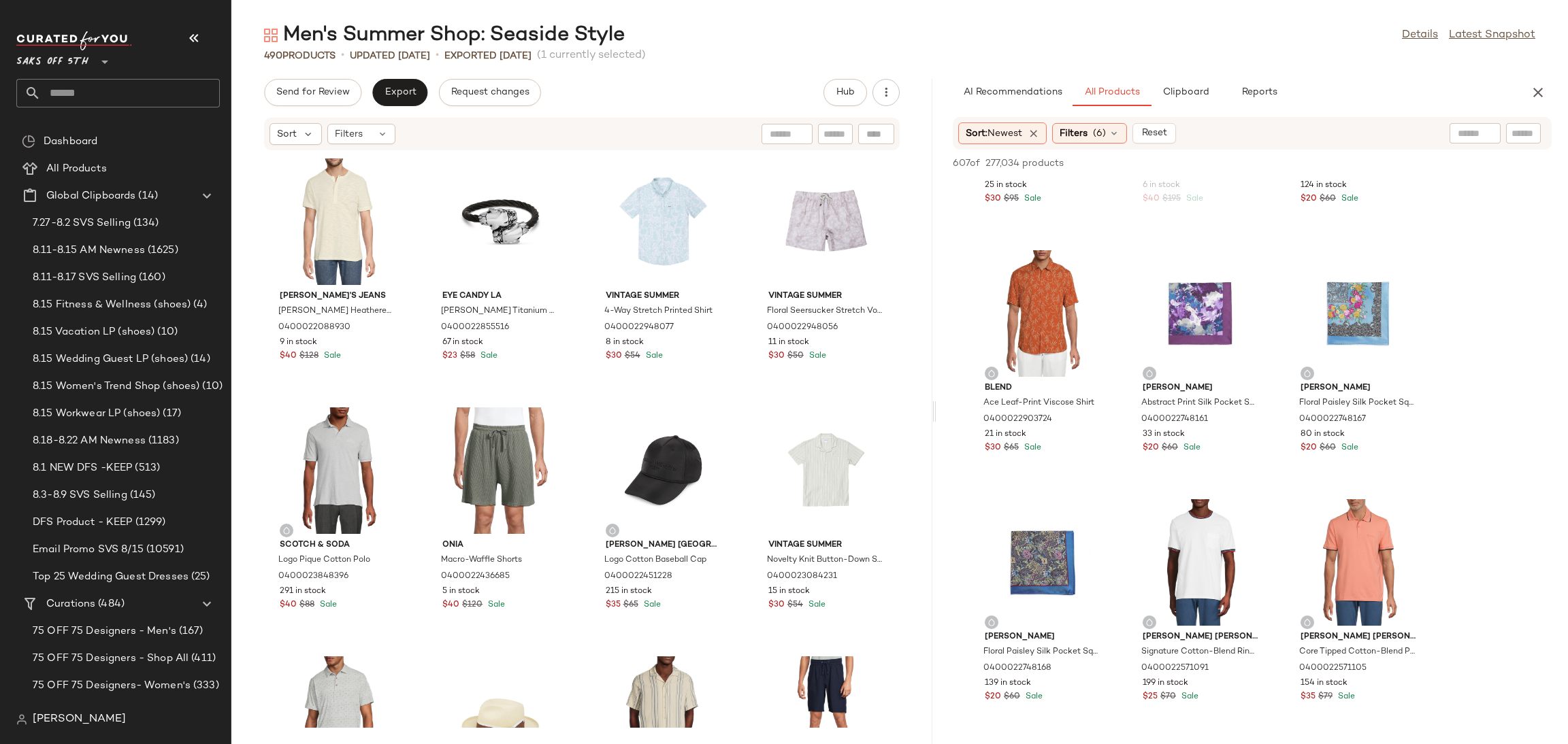
scroll to position [15122, 0]
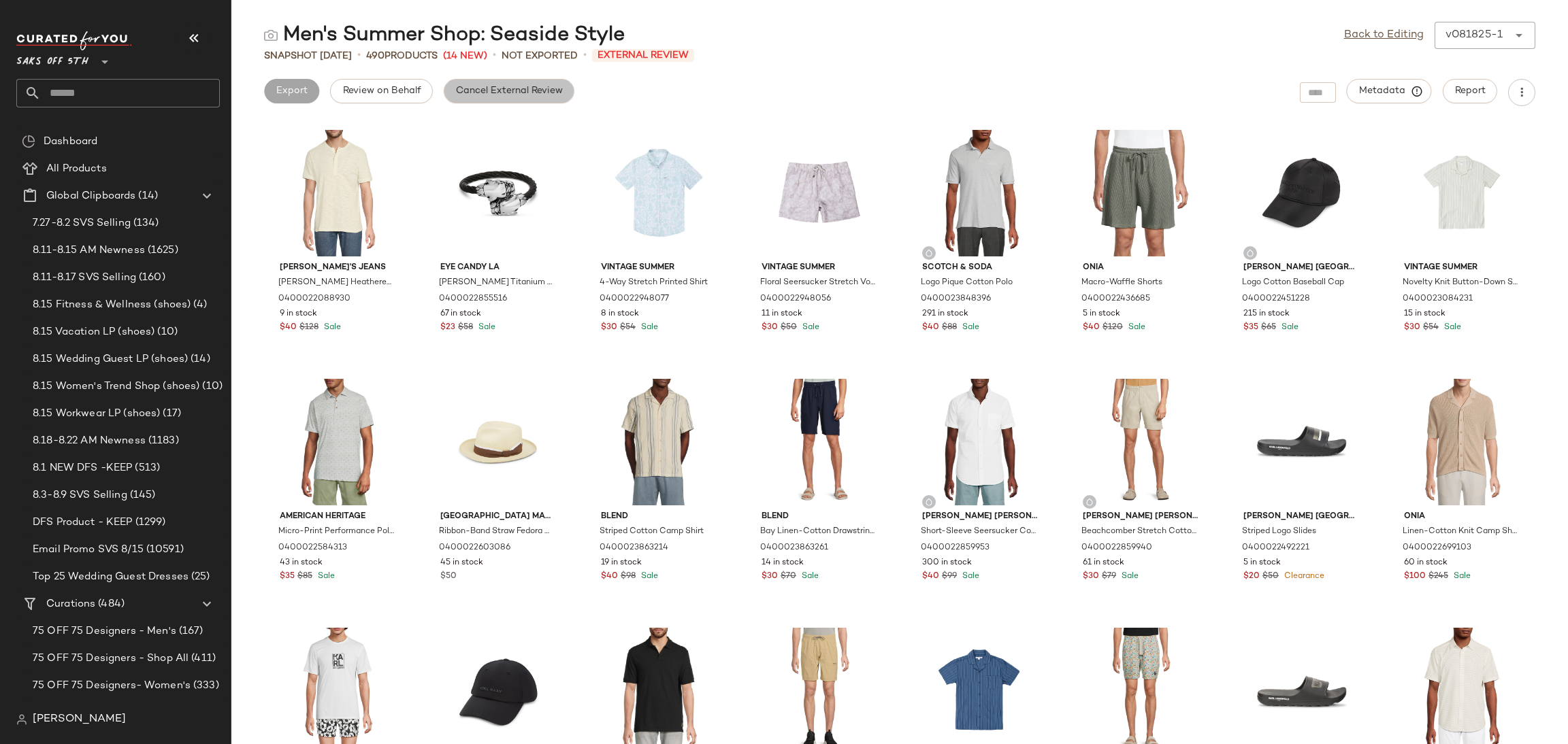
click at [510, 88] on span "Cancel External Review" at bounding box center [509, 91] width 108 height 11
click at [1372, 25] on div "Back to Editing v081825-1 ******" at bounding box center [1440, 35] width 192 height 27
click at [1371, 32] on link "Back to Editing" at bounding box center [1384, 35] width 80 height 16
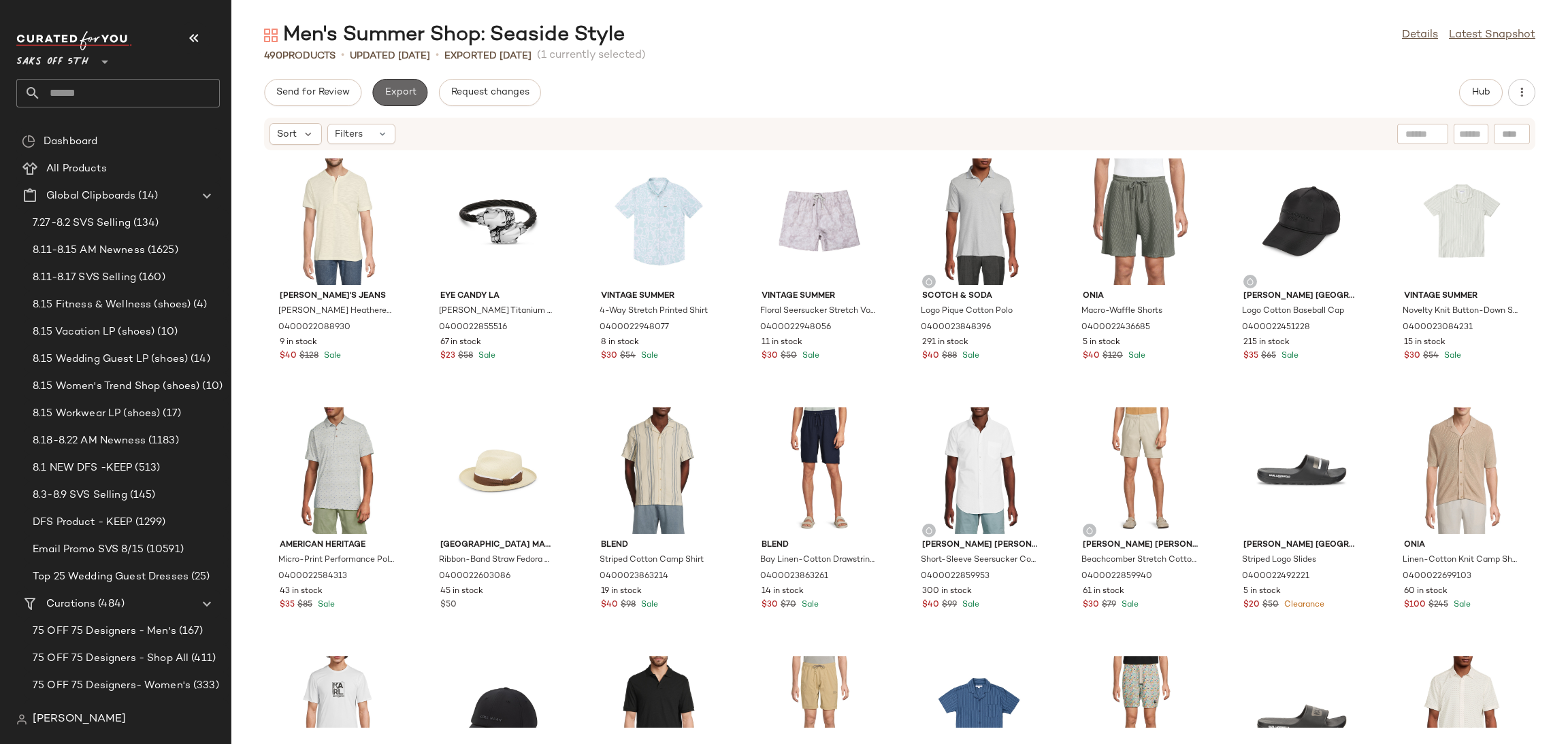
click at [409, 90] on span "Export" at bounding box center [399, 92] width 32 height 11
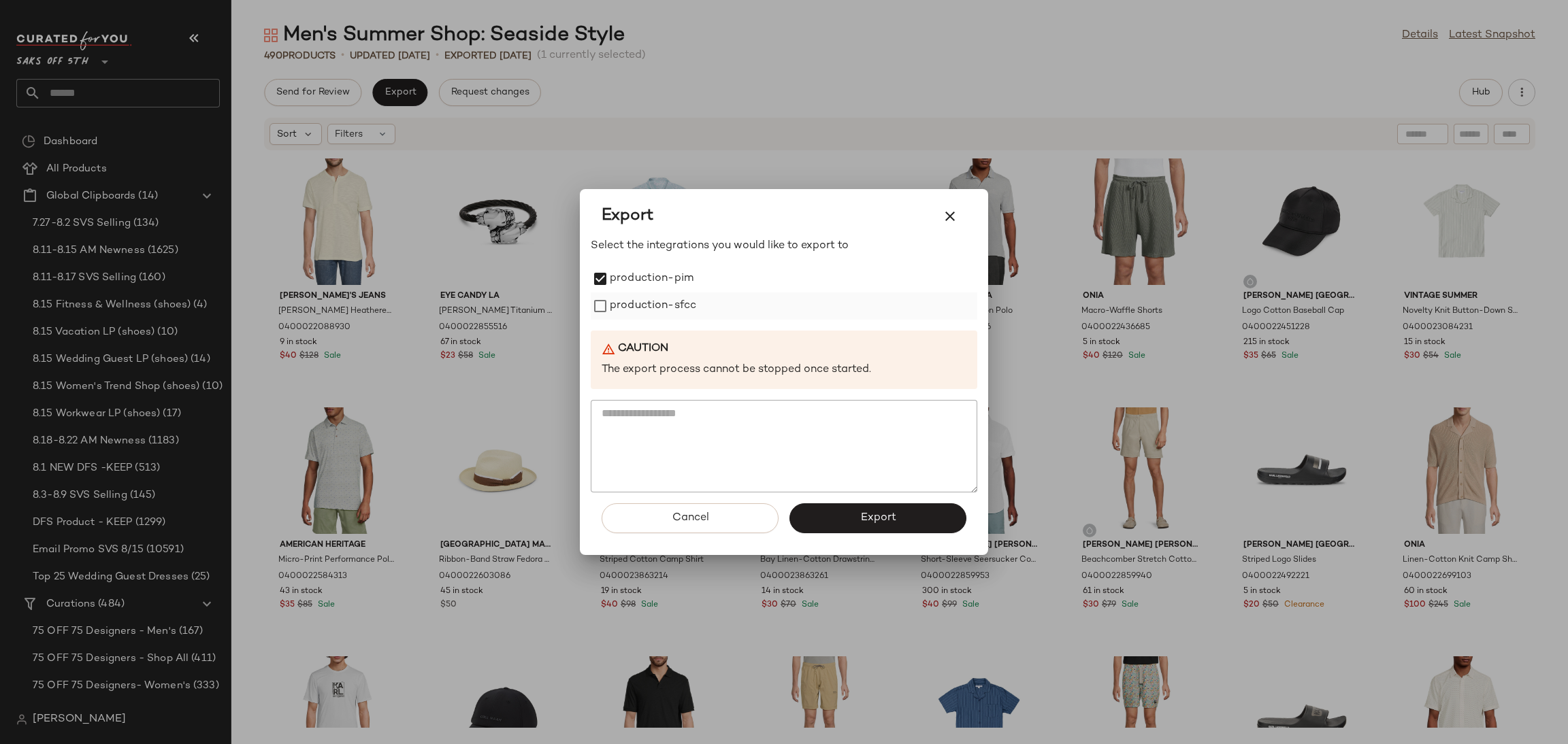
click at [616, 312] on label "production-sfcc" at bounding box center [653, 306] width 87 height 27
click at [855, 511] on button "Export" at bounding box center [877, 518] width 177 height 30
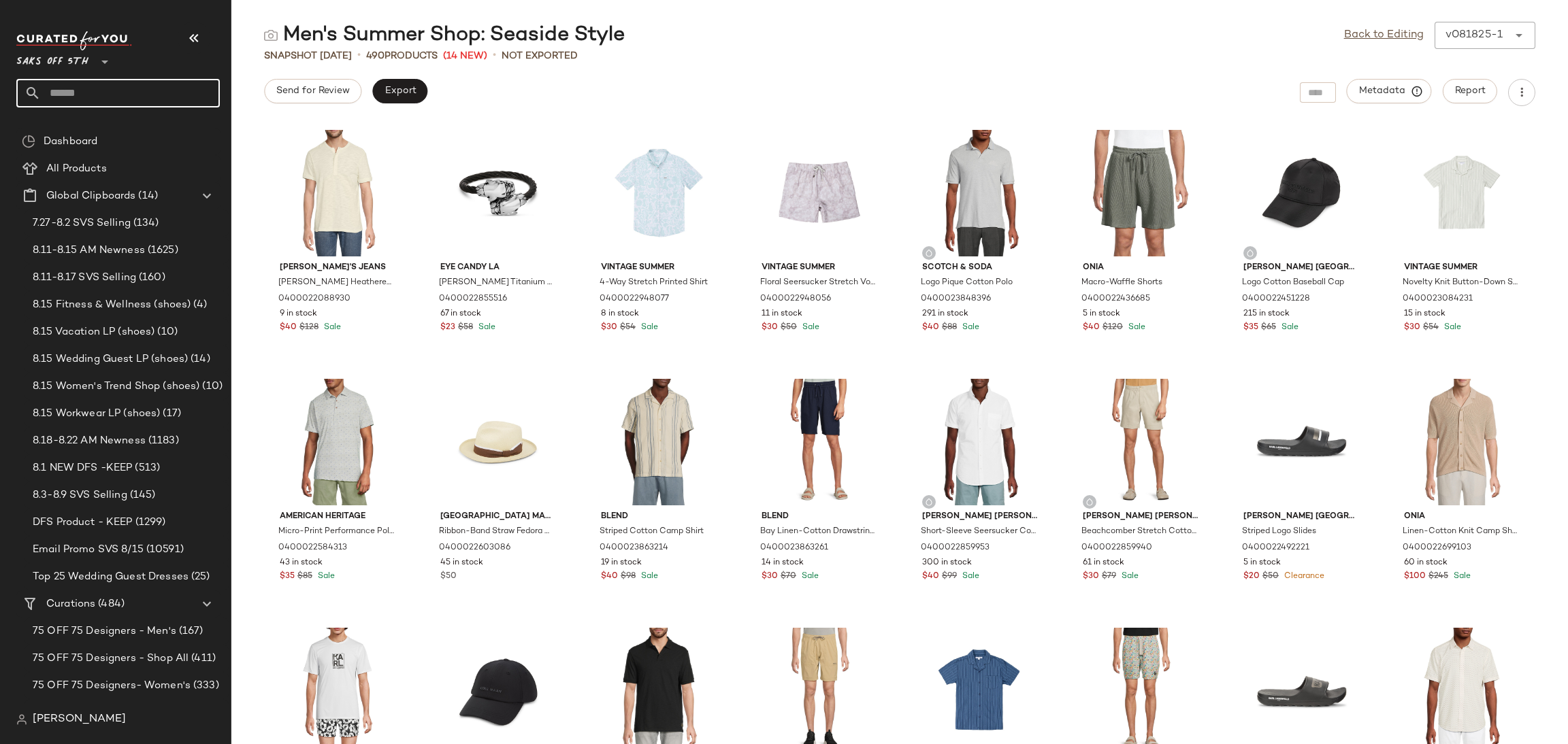
click at [163, 101] on input "text" at bounding box center [130, 93] width 179 height 29
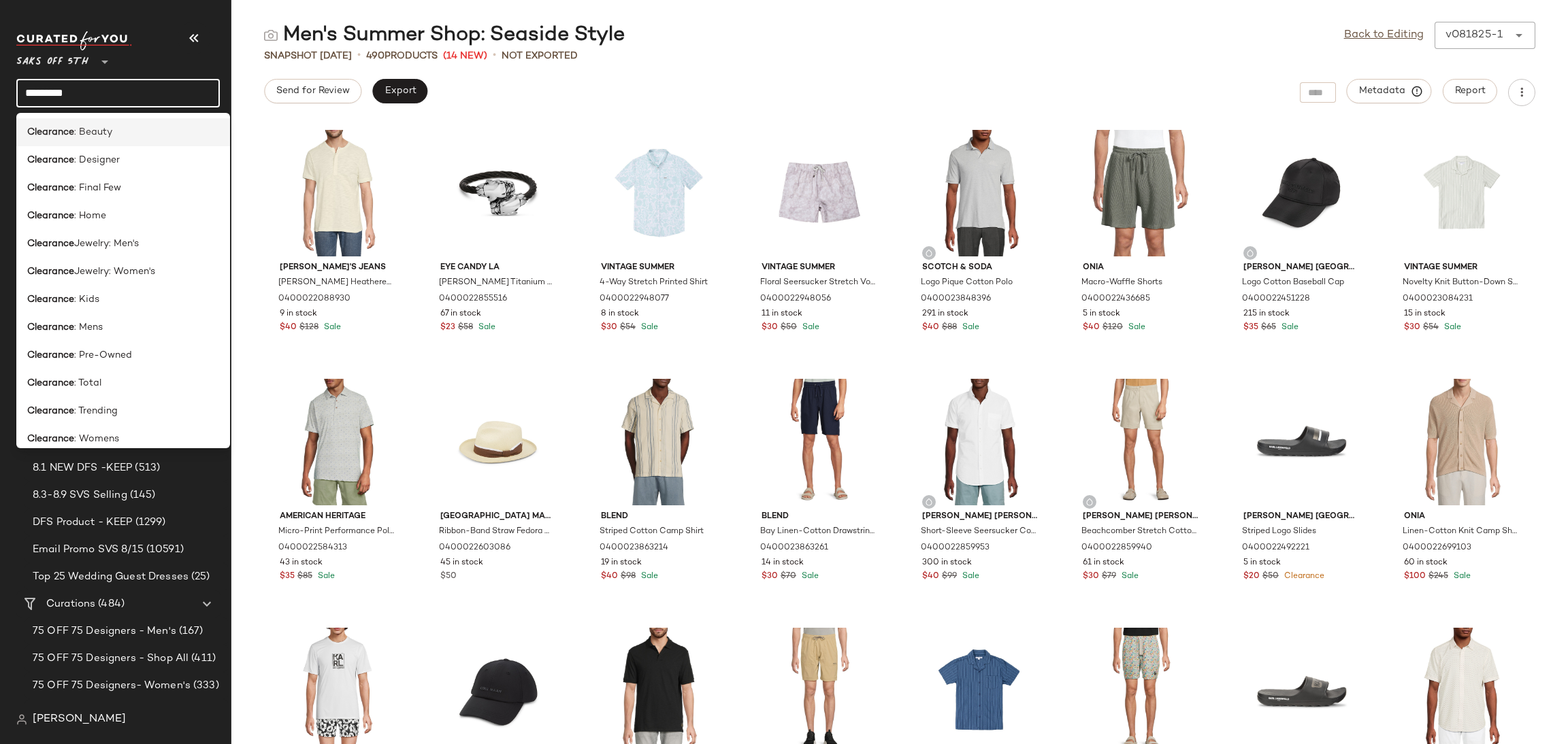
type input "*********"
click at [136, 134] on div "Clearance : Beauty" at bounding box center [123, 132] width 192 height 14
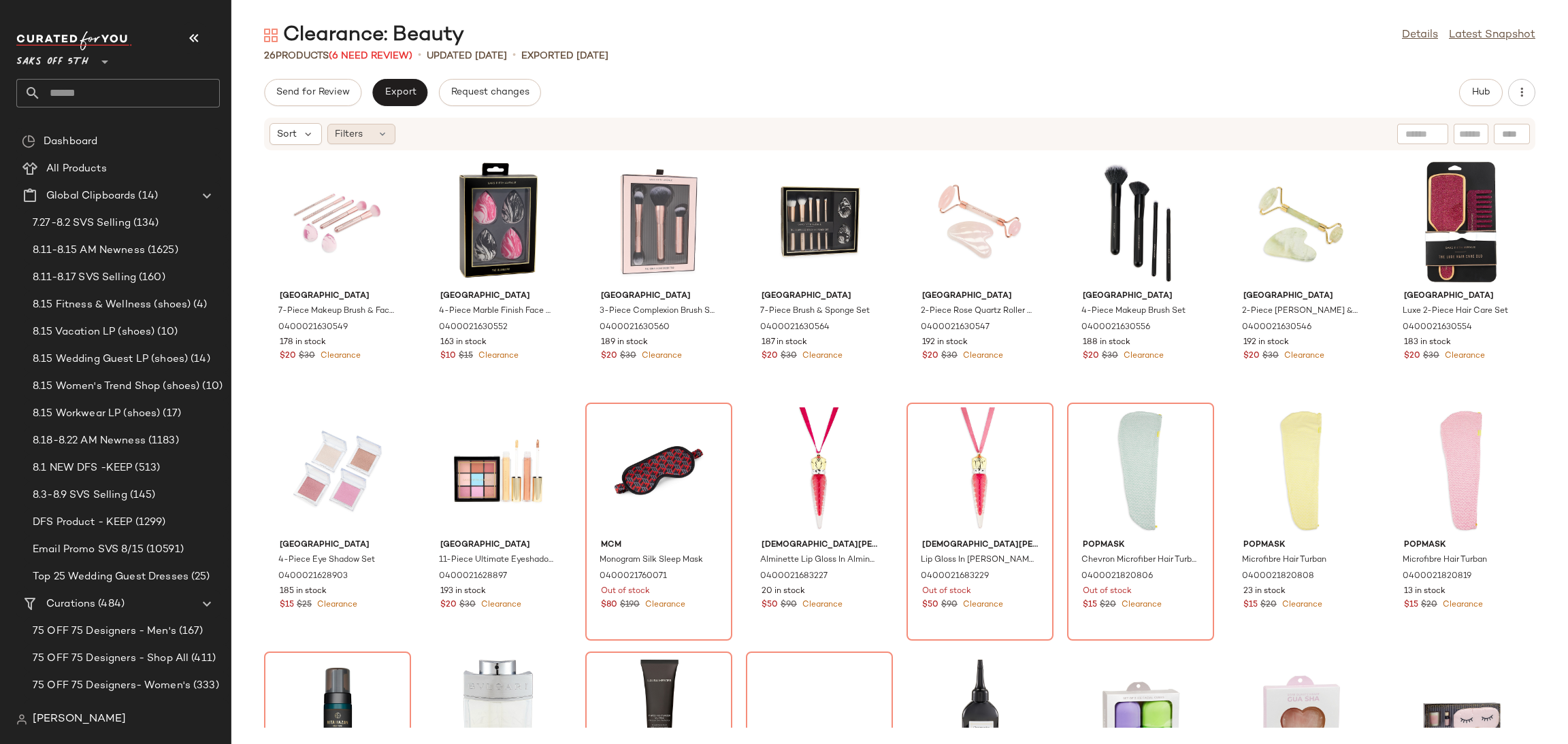
click at [379, 127] on div "Filters" at bounding box center [361, 134] width 68 height 20
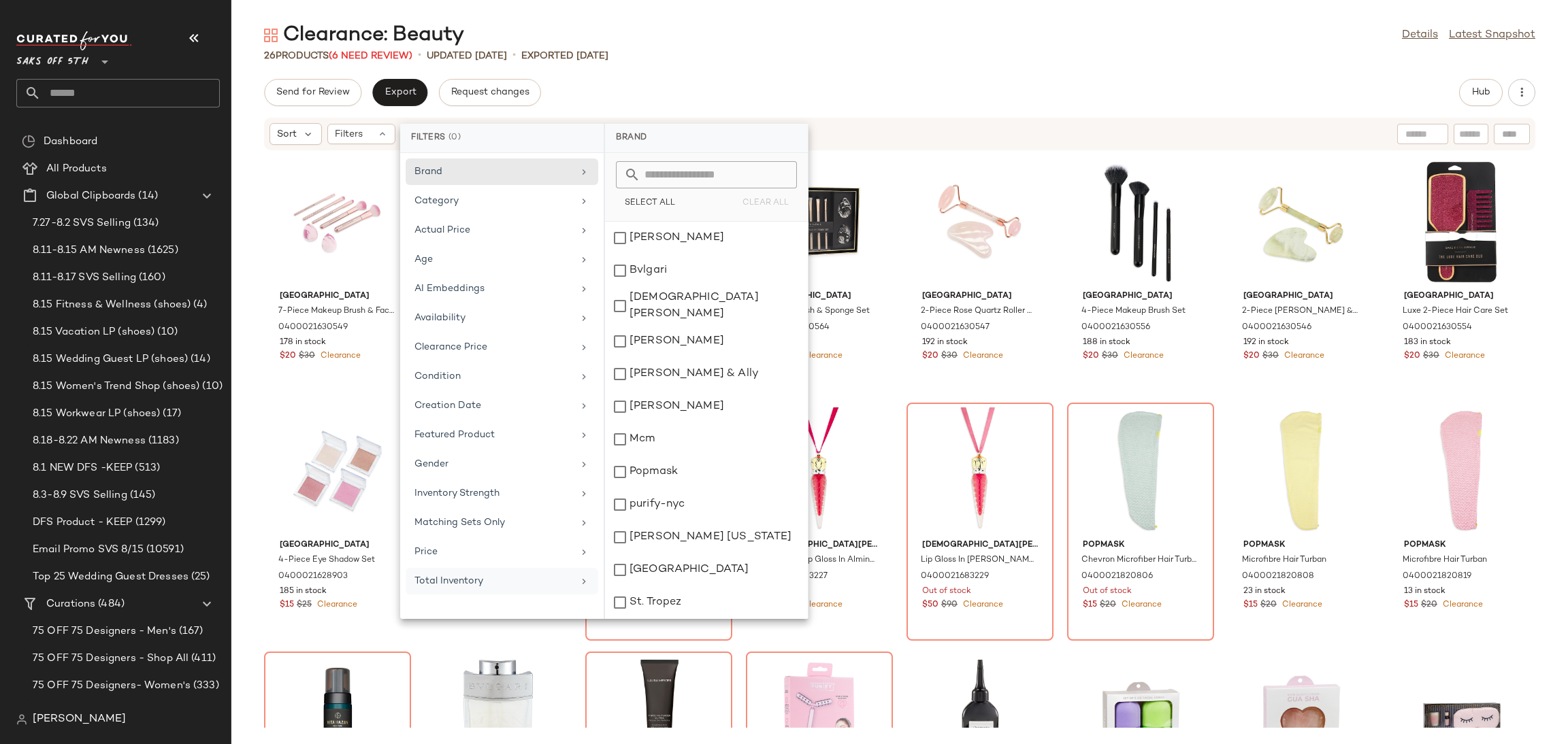
click at [477, 581] on div "Total Inventory" at bounding box center [494, 581] width 158 height 14
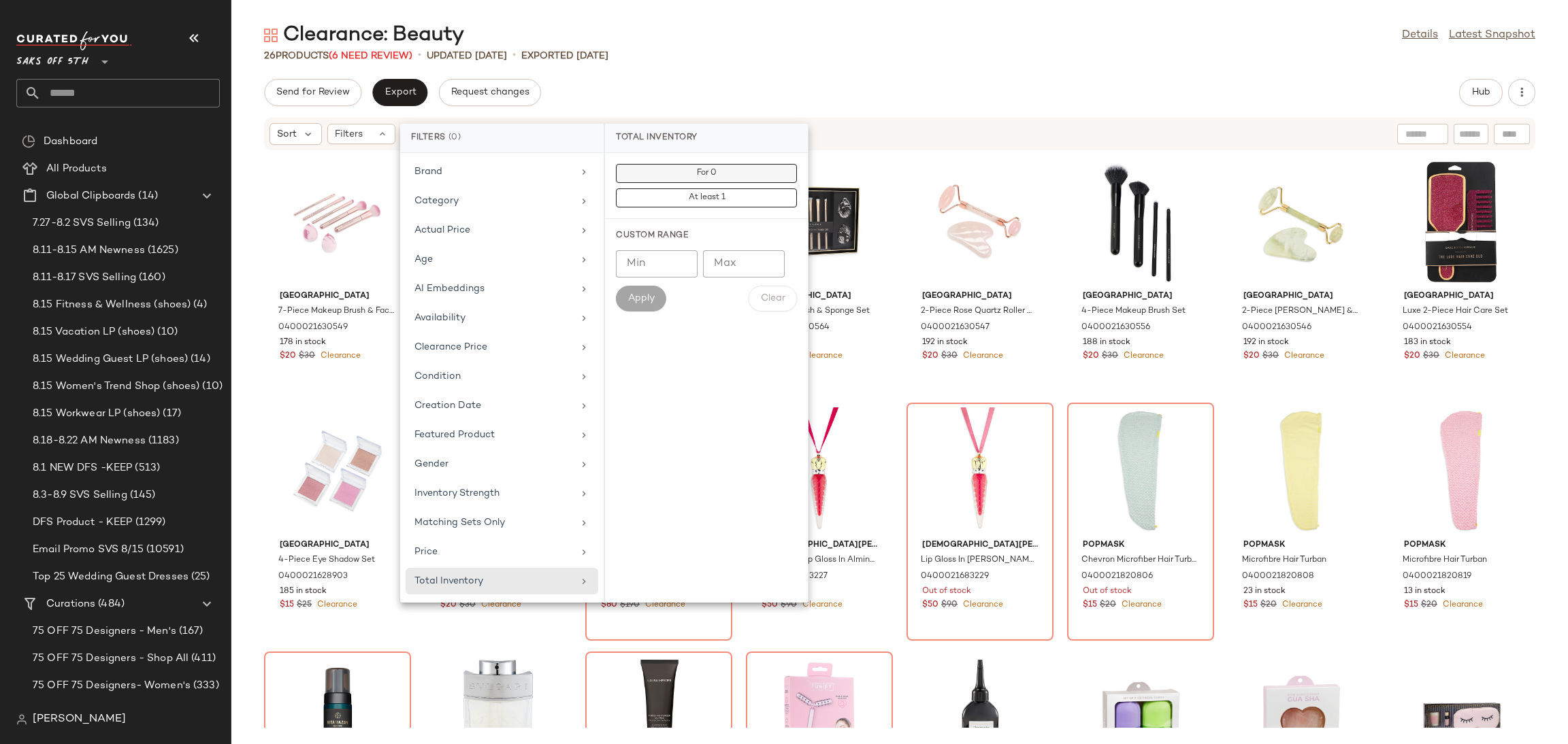
click at [737, 189] on button "For 0" at bounding box center [706, 198] width 181 height 19
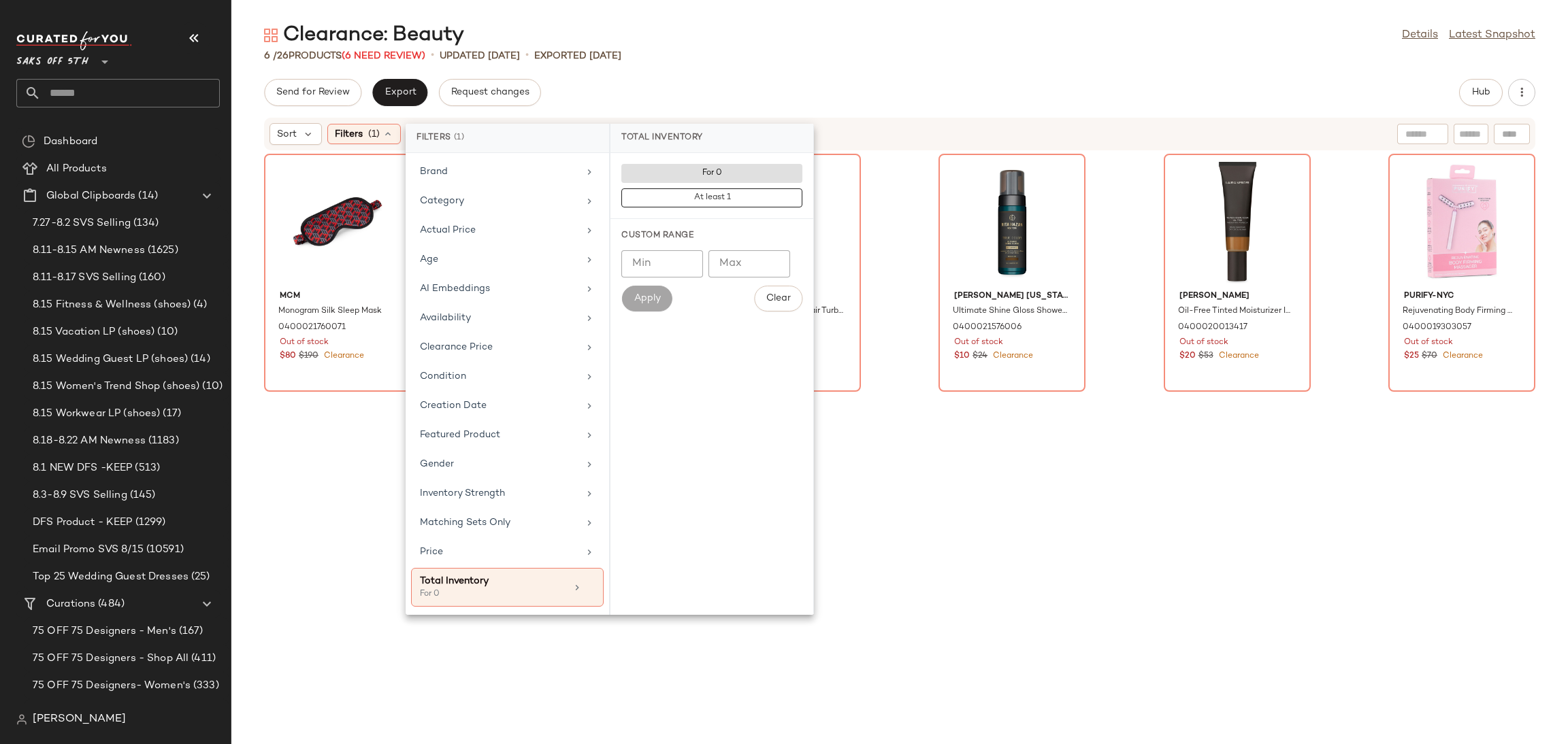
click at [825, 77] on div "Clearance: Beauty Details Latest Snapshot 6 / 26 Products (6 Need Review) • upd…" at bounding box center [900, 383] width 1336 height 722
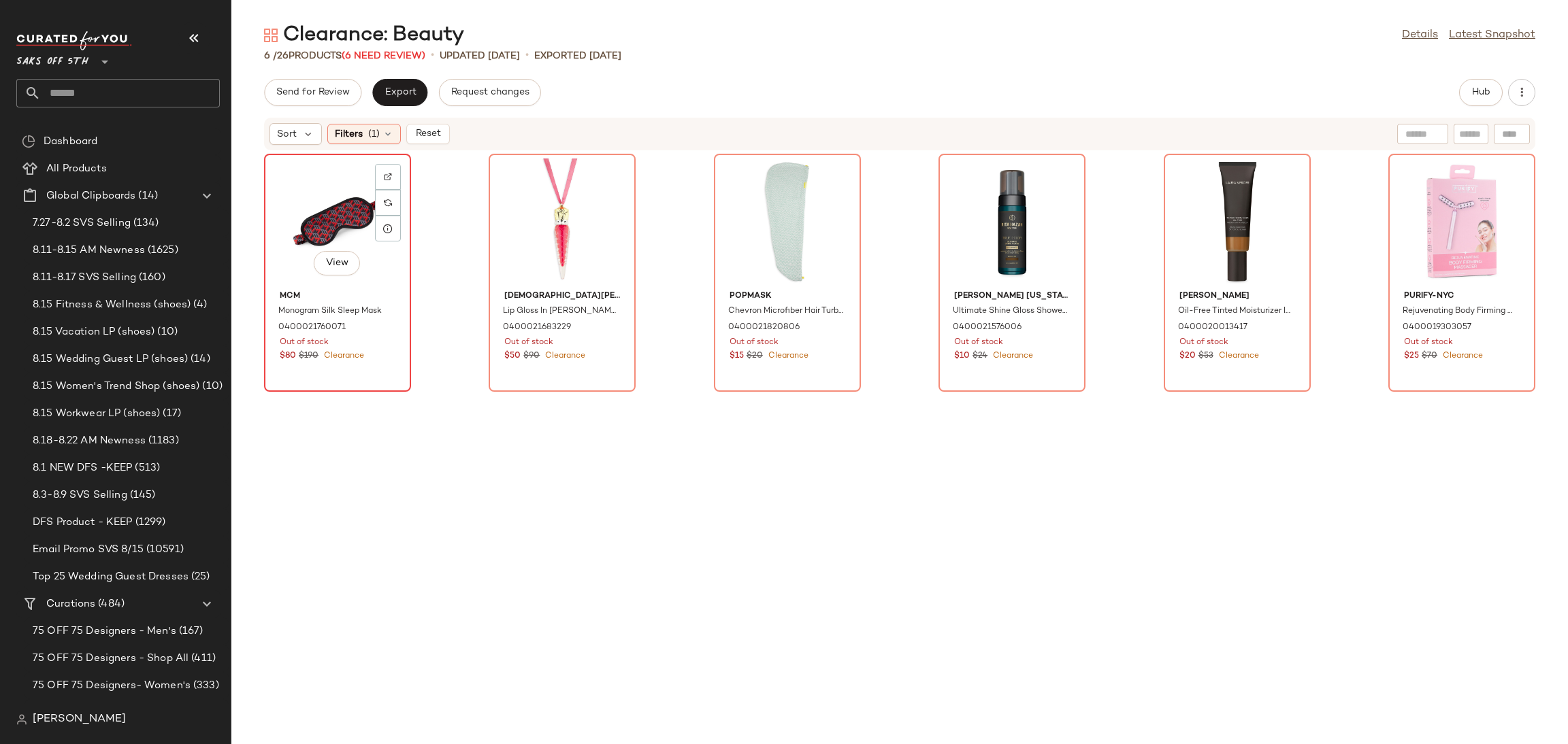
click at [334, 199] on div "View" at bounding box center [337, 222] width 137 height 127
click at [1440, 172] on div "View" at bounding box center [1461, 222] width 137 height 127
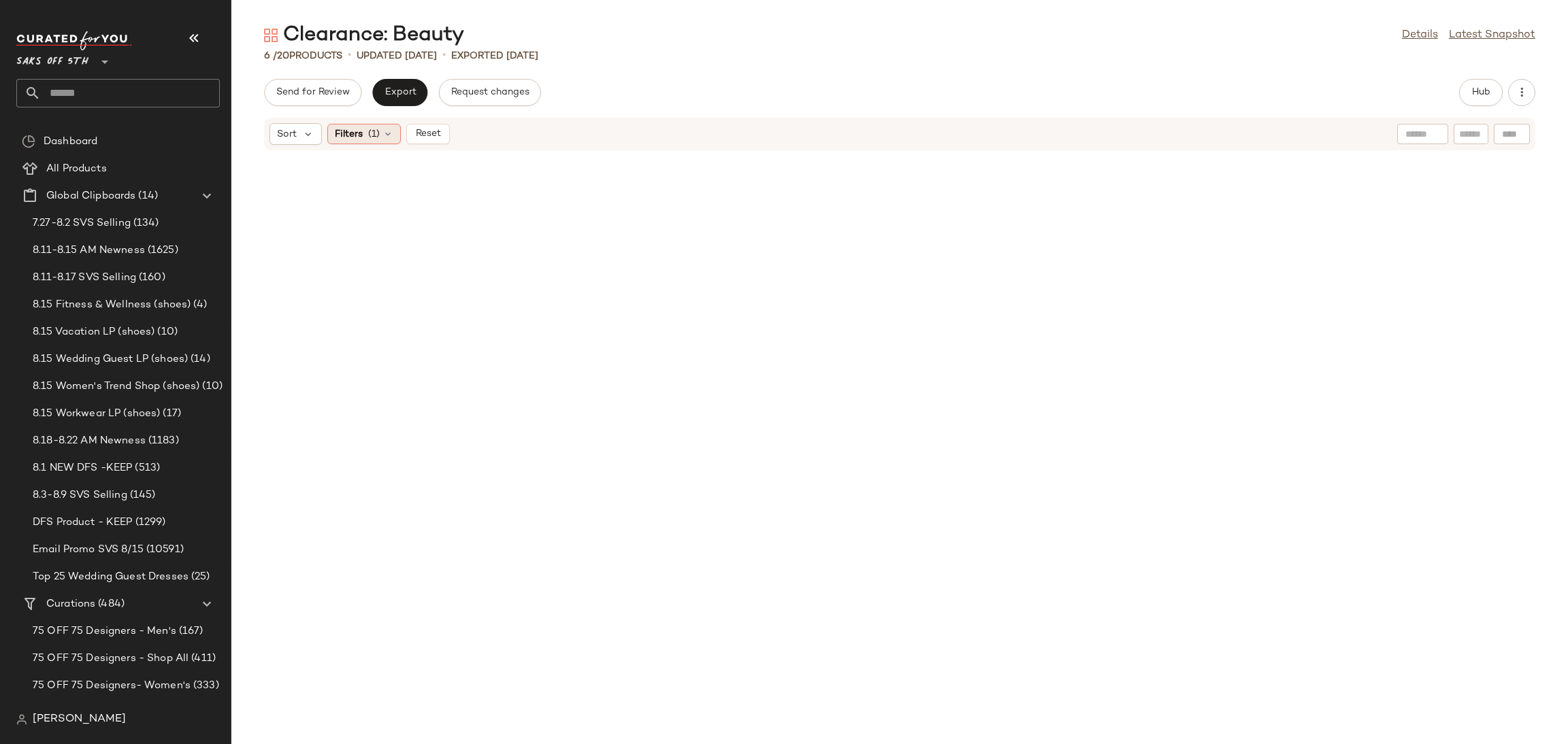
click at [365, 138] on div "Filters (1)" at bounding box center [364, 134] width 73 height 20
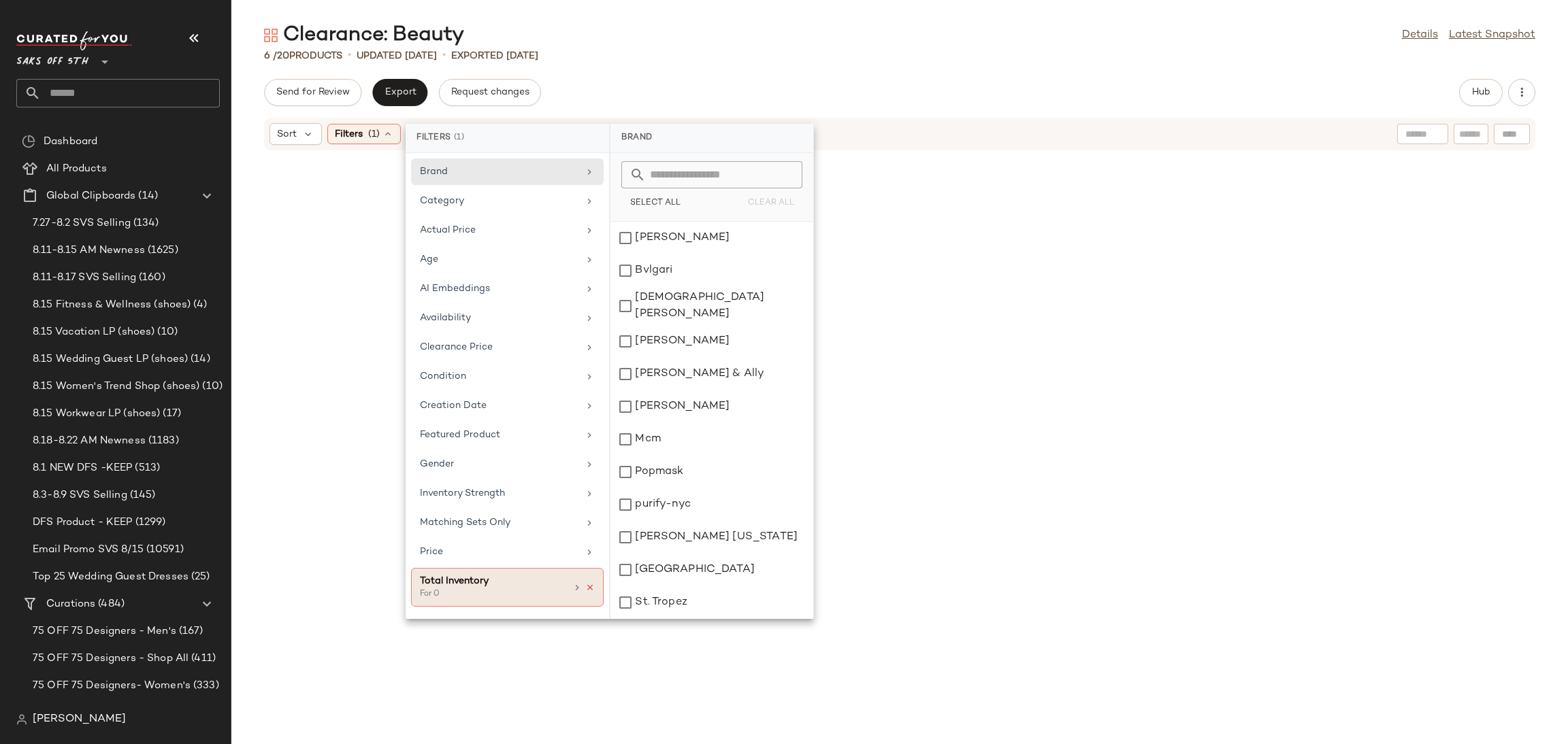
click at [590, 593] on icon at bounding box center [590, 588] width 10 height 10
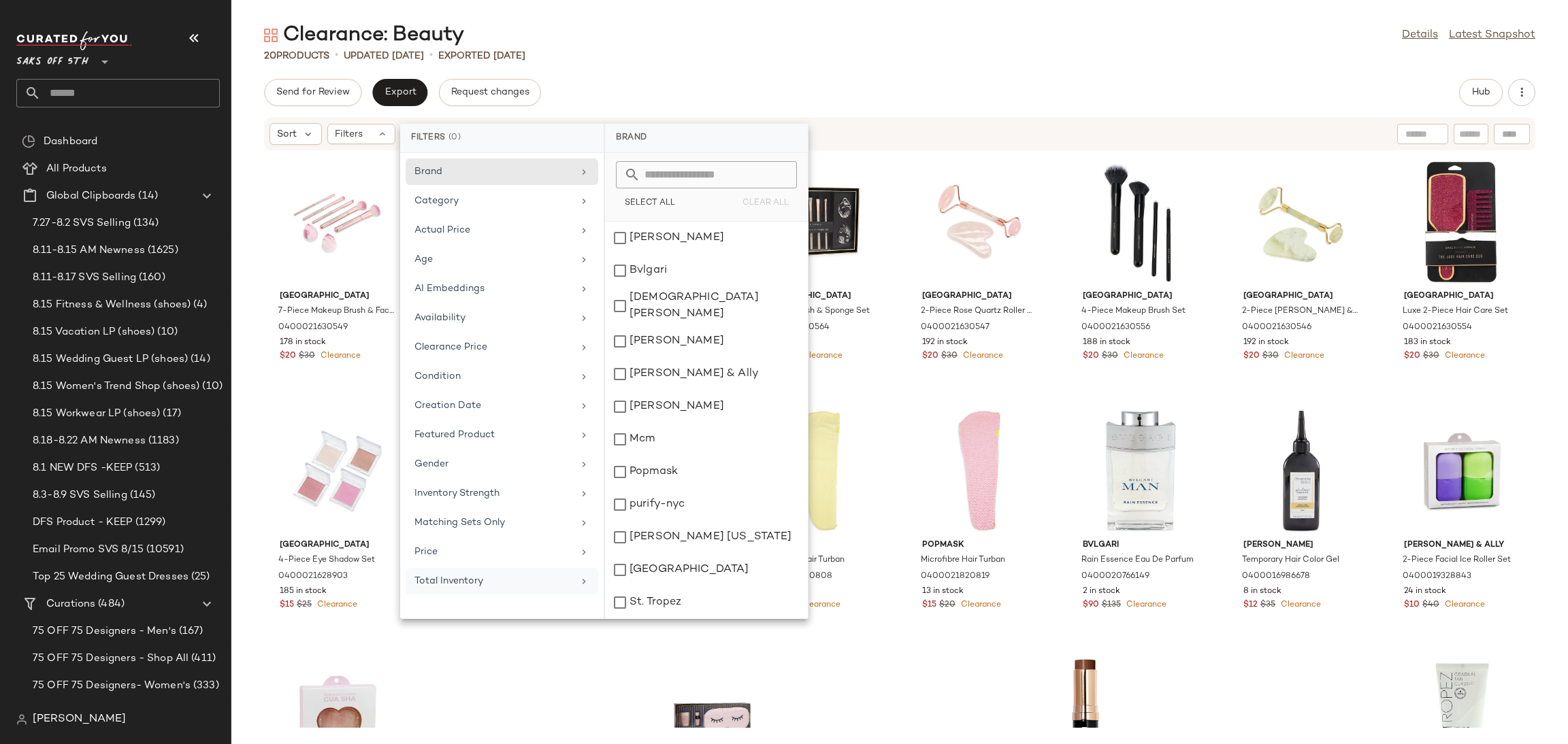
click at [823, 36] on div "Clearance: Beauty Details Latest Snapshot" at bounding box center [900, 35] width 1336 height 27
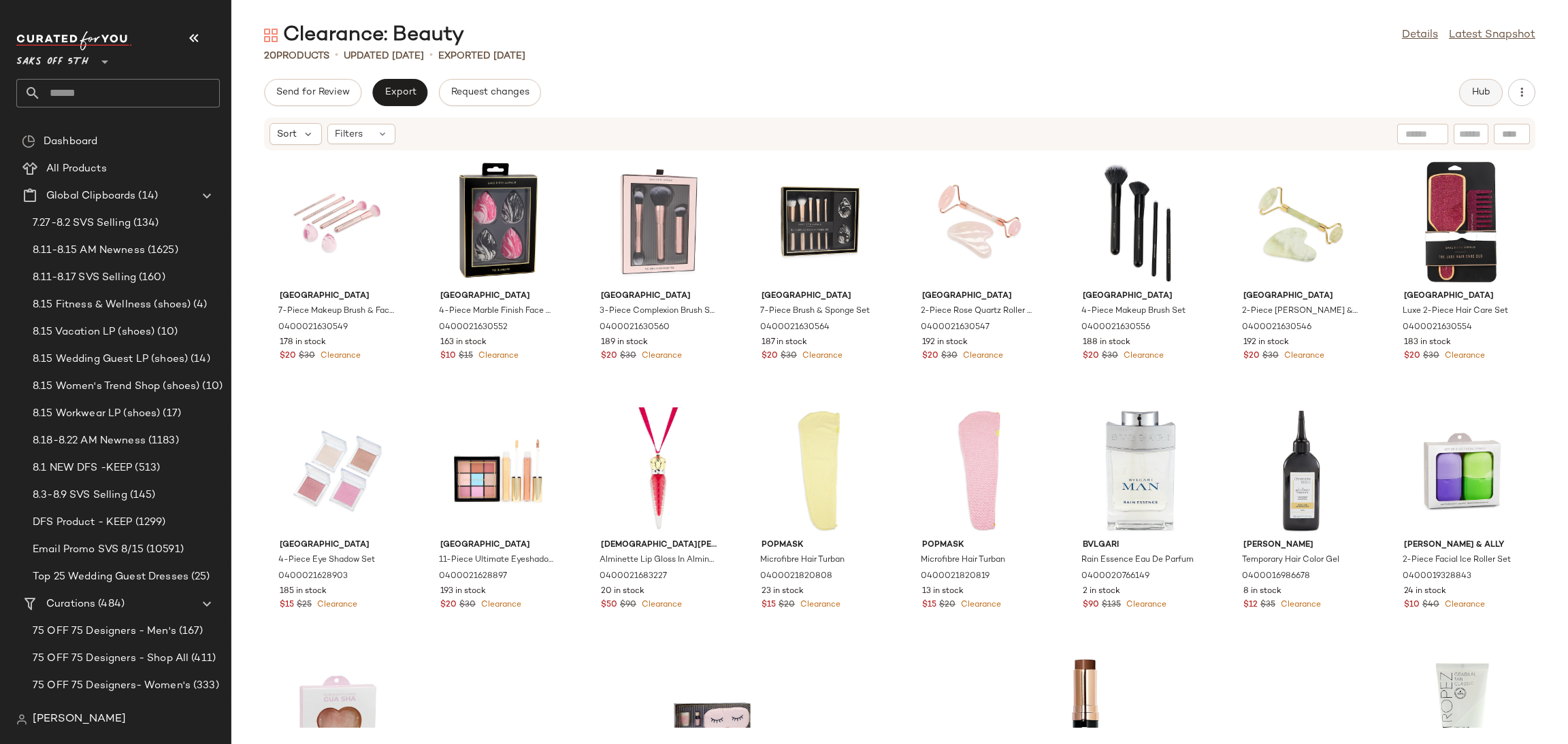
click at [1480, 98] on span "Hub" at bounding box center [1481, 92] width 19 height 11
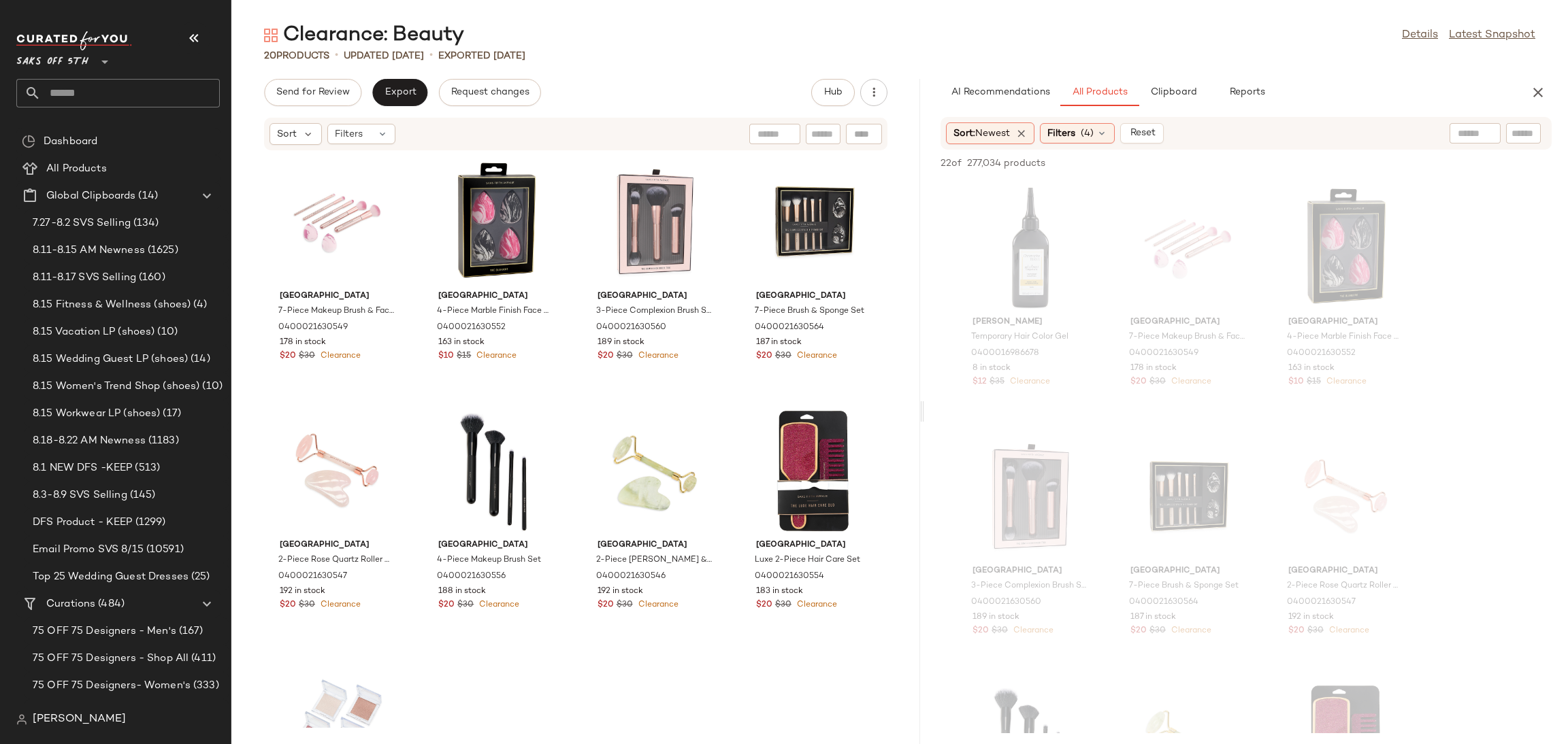
drag, startPoint x: 897, startPoint y: 410, endPoint x: 946, endPoint y: 408, distance: 49.0
click at [946, 408] on div "Clearance: Beauty Details Latest Snapshot 20 Products • updated Aug 18th • Expo…" at bounding box center [900, 383] width 1336 height 722
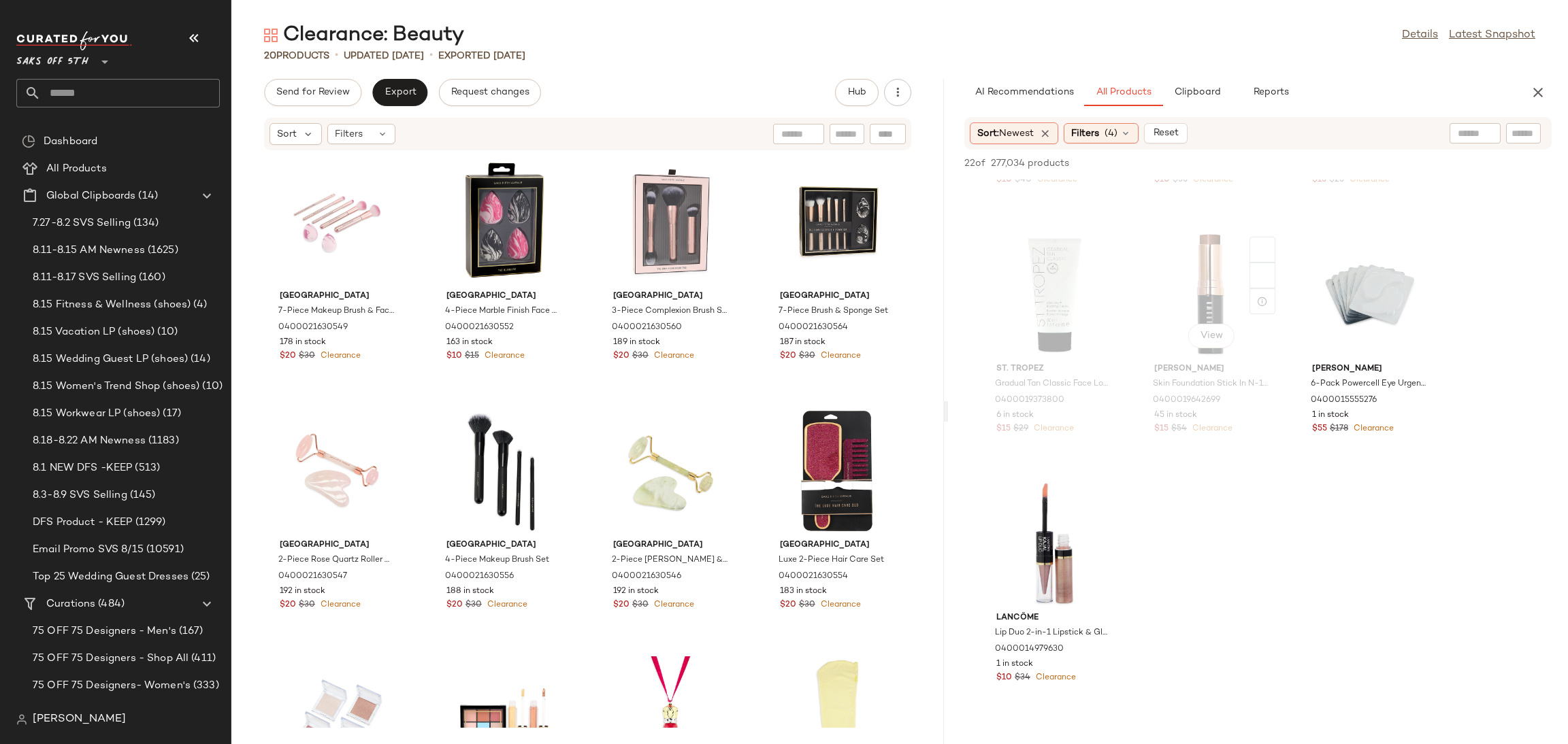
scroll to position [1445, 0]
click at [1362, 272] on div "View" at bounding box center [1369, 297] width 137 height 127
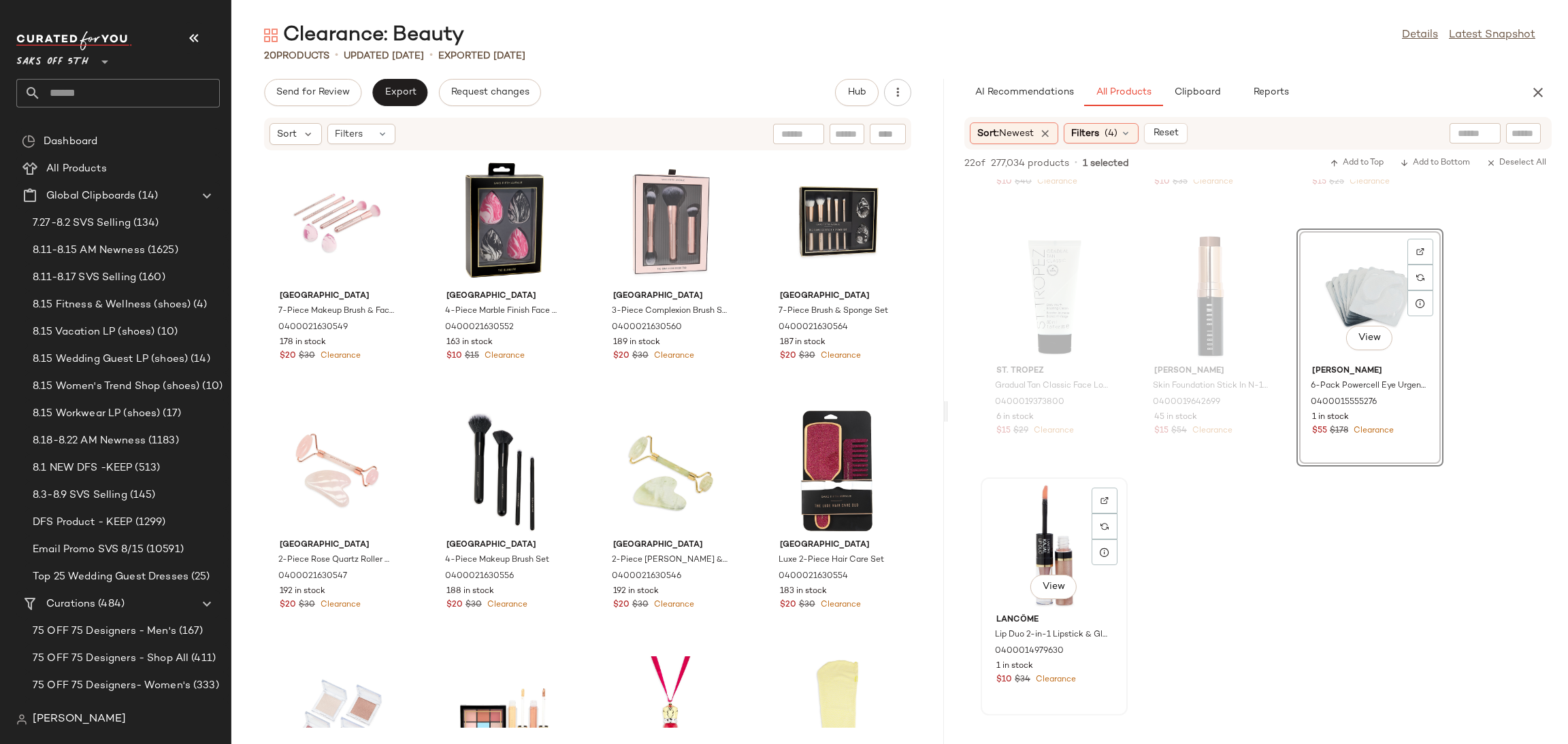
click at [1010, 523] on div "View" at bounding box center [1054, 546] width 137 height 127
click at [1365, 156] on button "Add to Top" at bounding box center [1357, 163] width 65 height 16
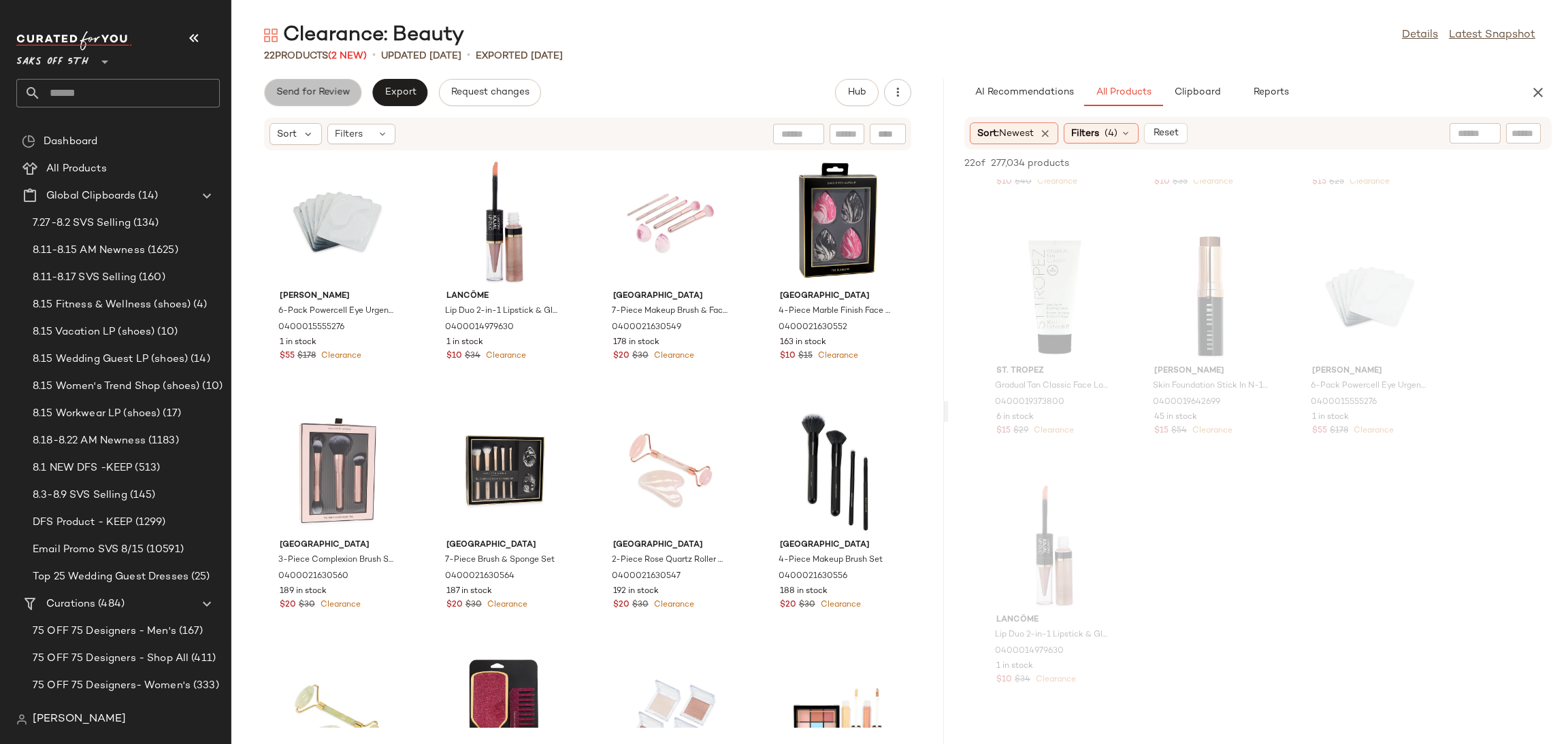
click at [307, 94] on span "Send for Review" at bounding box center [312, 92] width 74 height 11
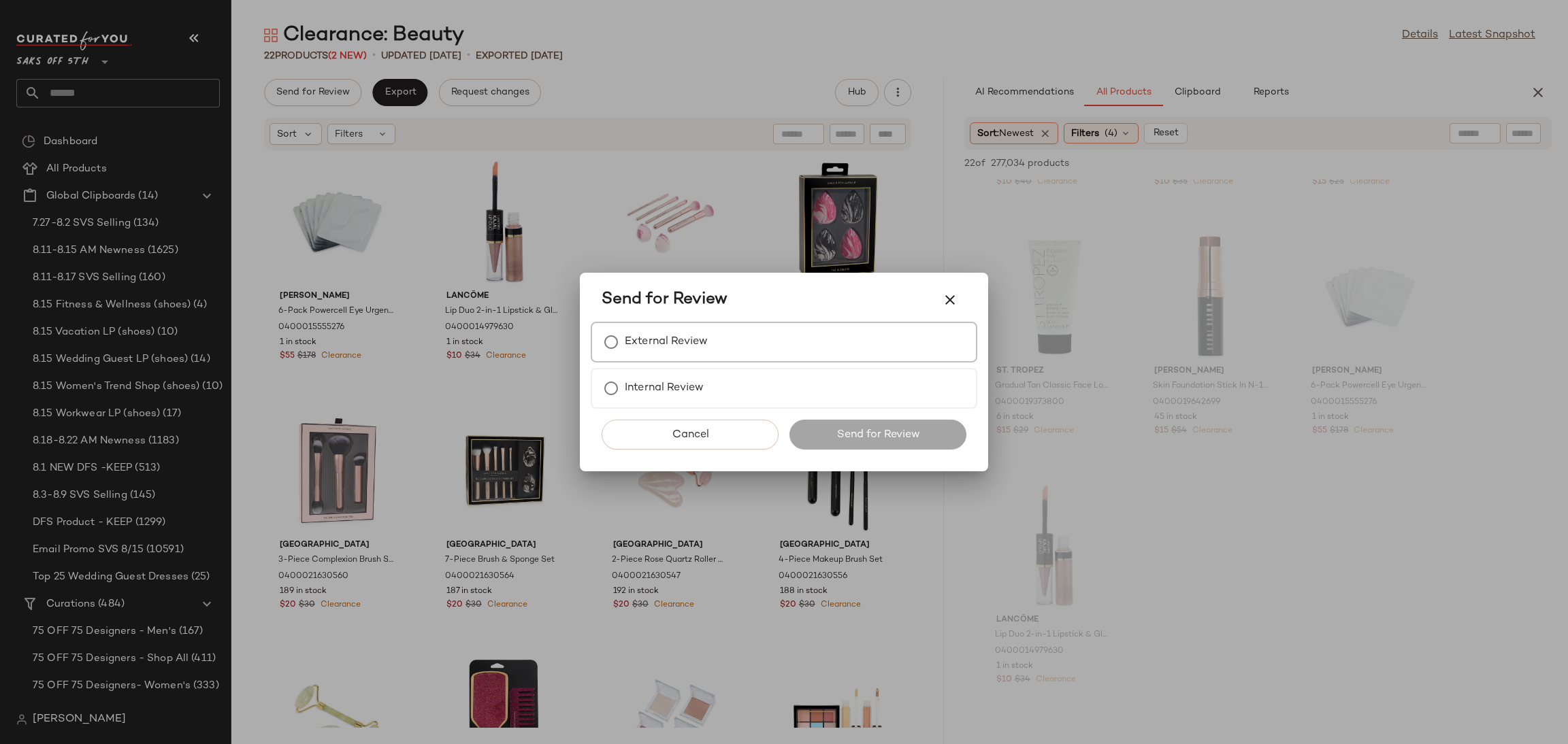
click at [657, 336] on label "External Review" at bounding box center [666, 342] width 83 height 27
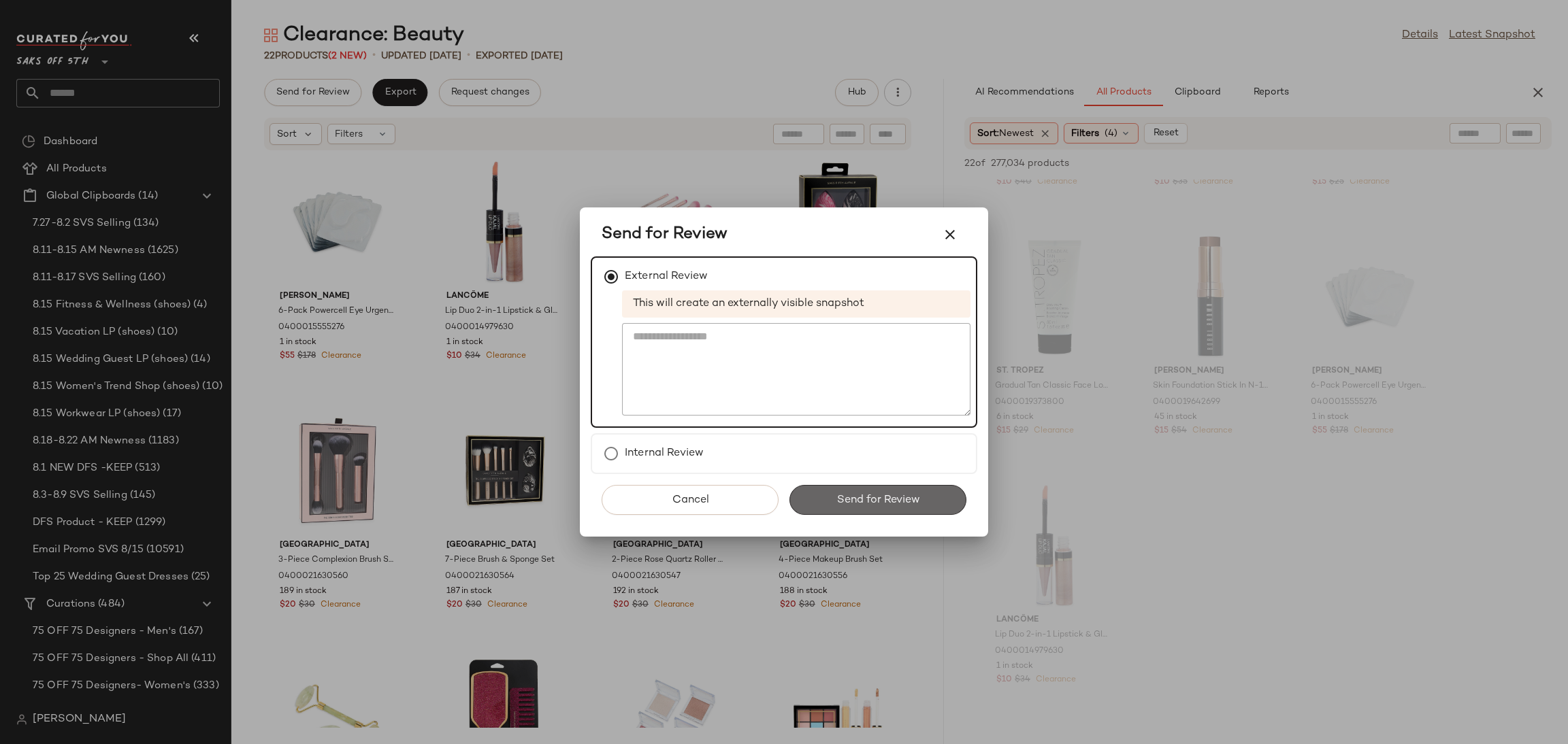
click at [861, 495] on span "Send for Review" at bounding box center [877, 500] width 84 height 13
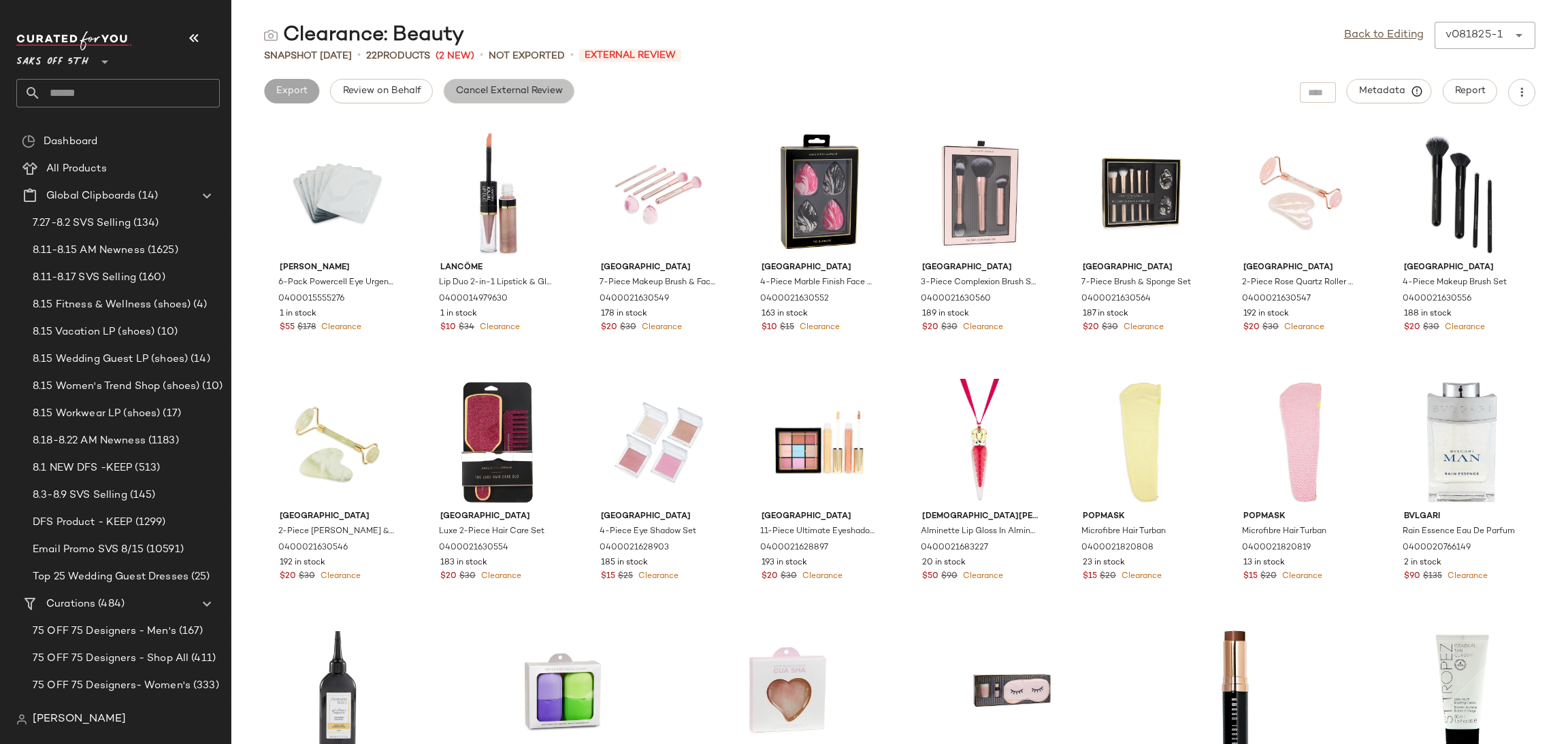
click at [504, 100] on button "Cancel External Review" at bounding box center [509, 91] width 131 height 25
click at [1385, 34] on link "Back to Editing" at bounding box center [1384, 35] width 80 height 16
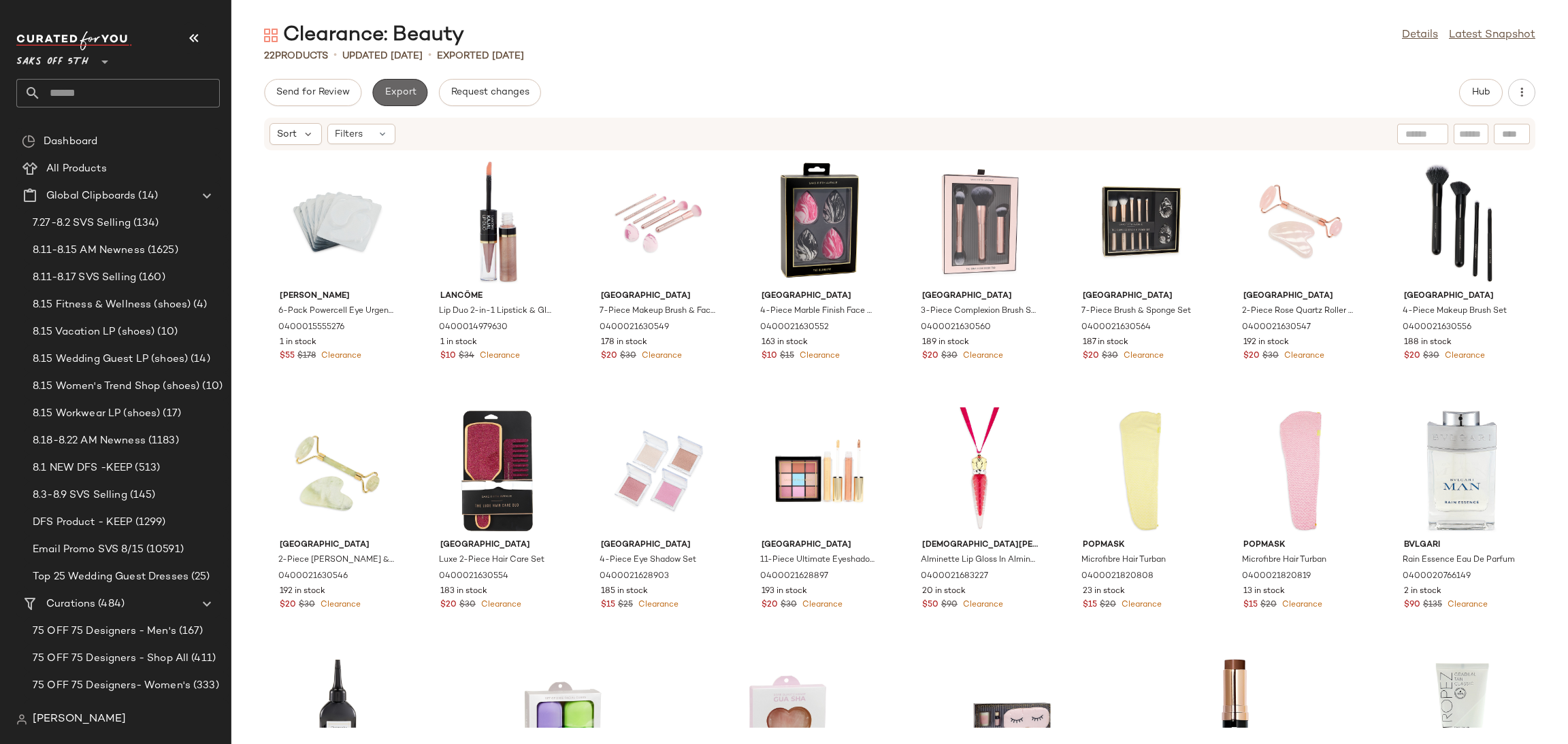
click at [405, 92] on span "Export" at bounding box center [399, 92] width 32 height 11
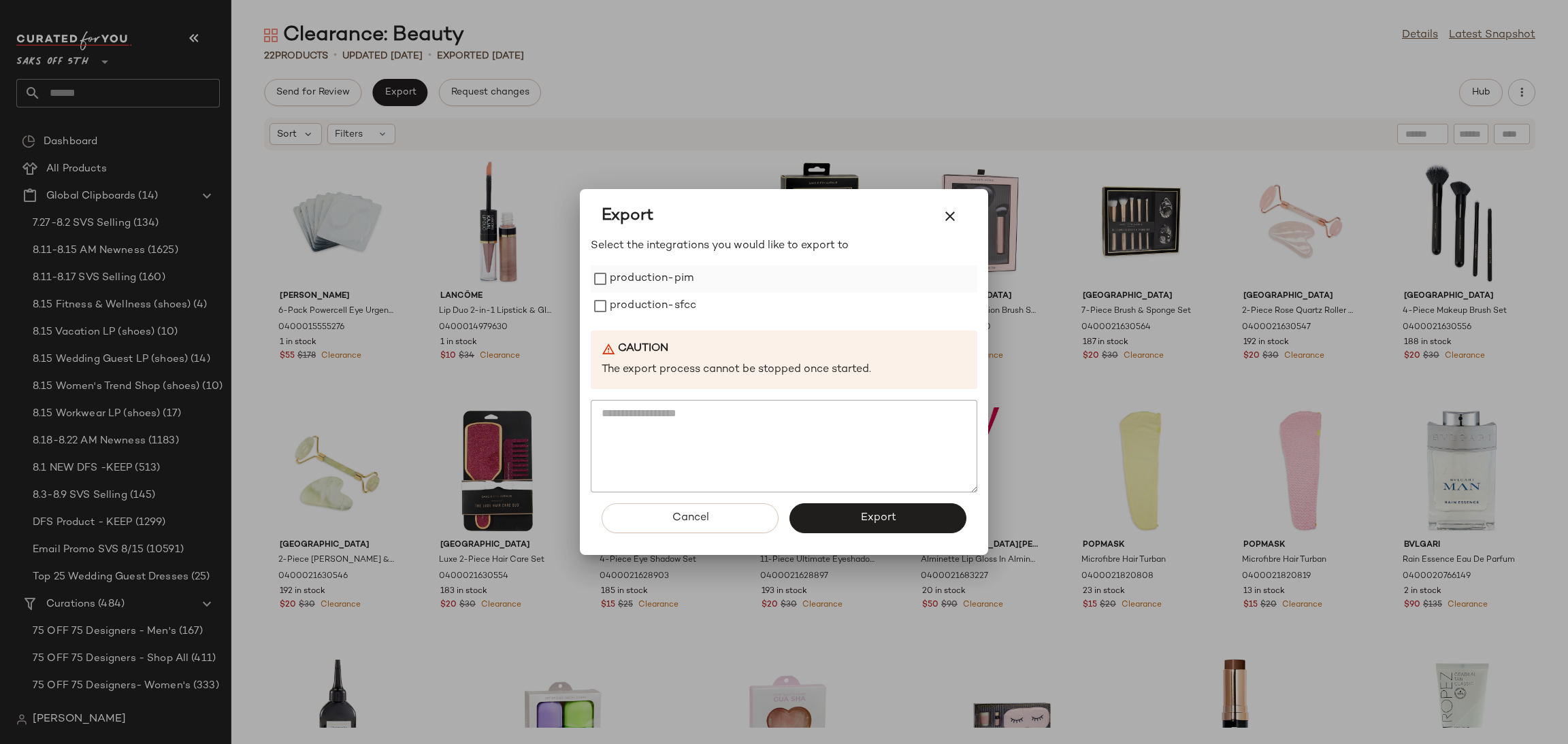
click at [663, 289] on label "production-pim" at bounding box center [651, 279] width 84 height 27
click at [663, 308] on label "production-sfcc" at bounding box center [653, 306] width 87 height 27
click at [885, 531] on button "Export" at bounding box center [877, 518] width 177 height 30
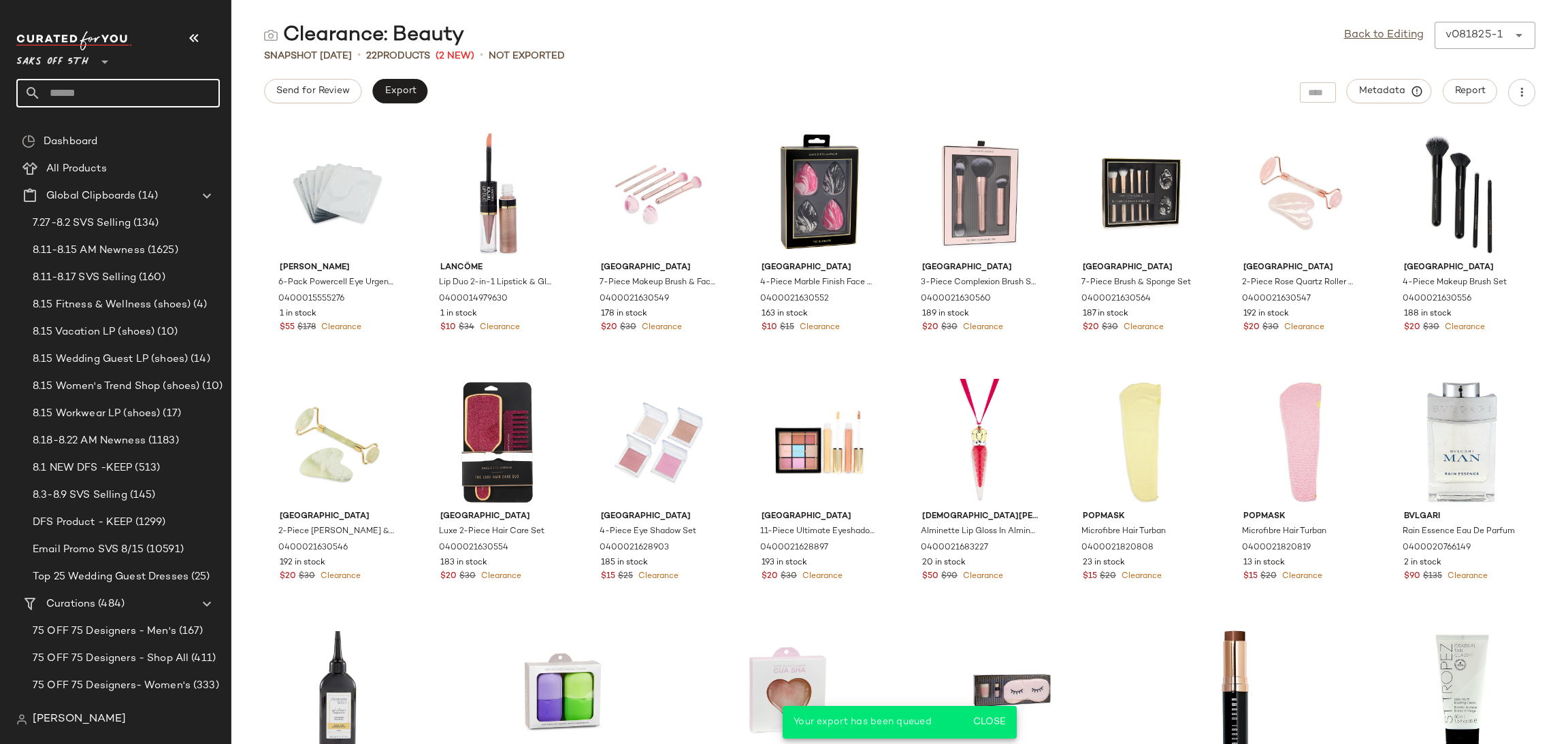
click at [75, 100] on input "text" at bounding box center [130, 93] width 179 height 29
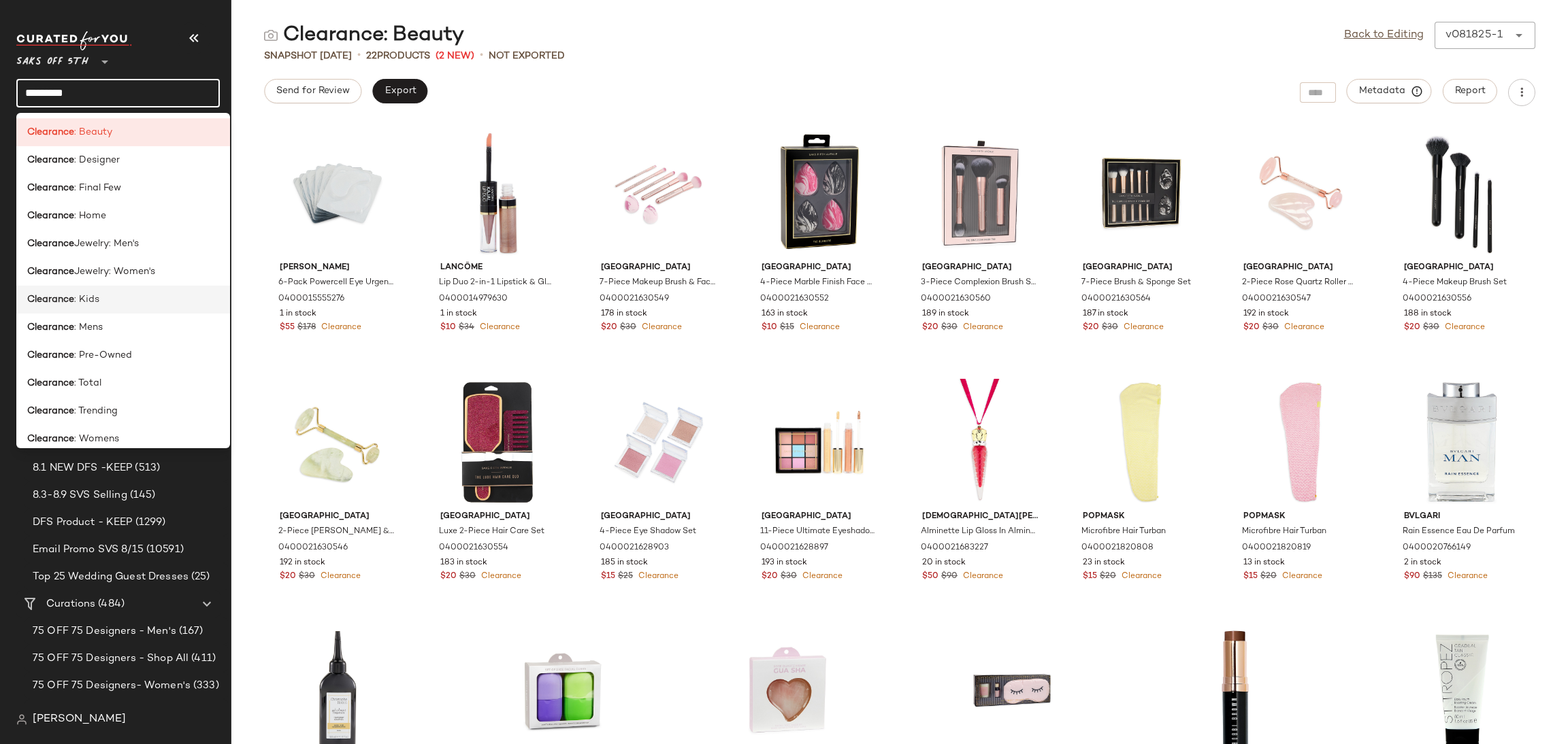
type input "*********"
click at [66, 302] on b "Clearance" at bounding box center [51, 300] width 47 height 14
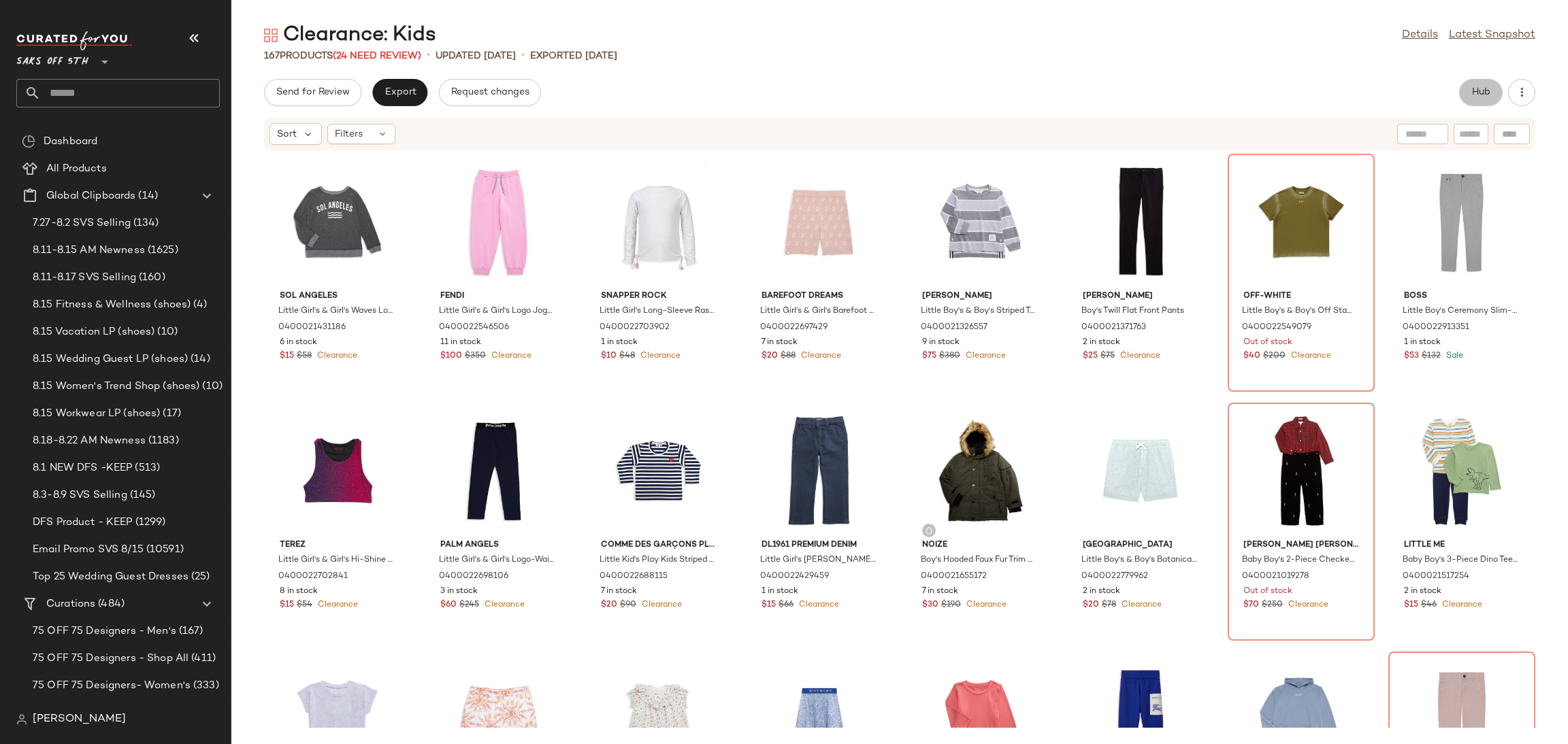
click at [1474, 99] on button "Hub" at bounding box center [1481, 92] width 44 height 27
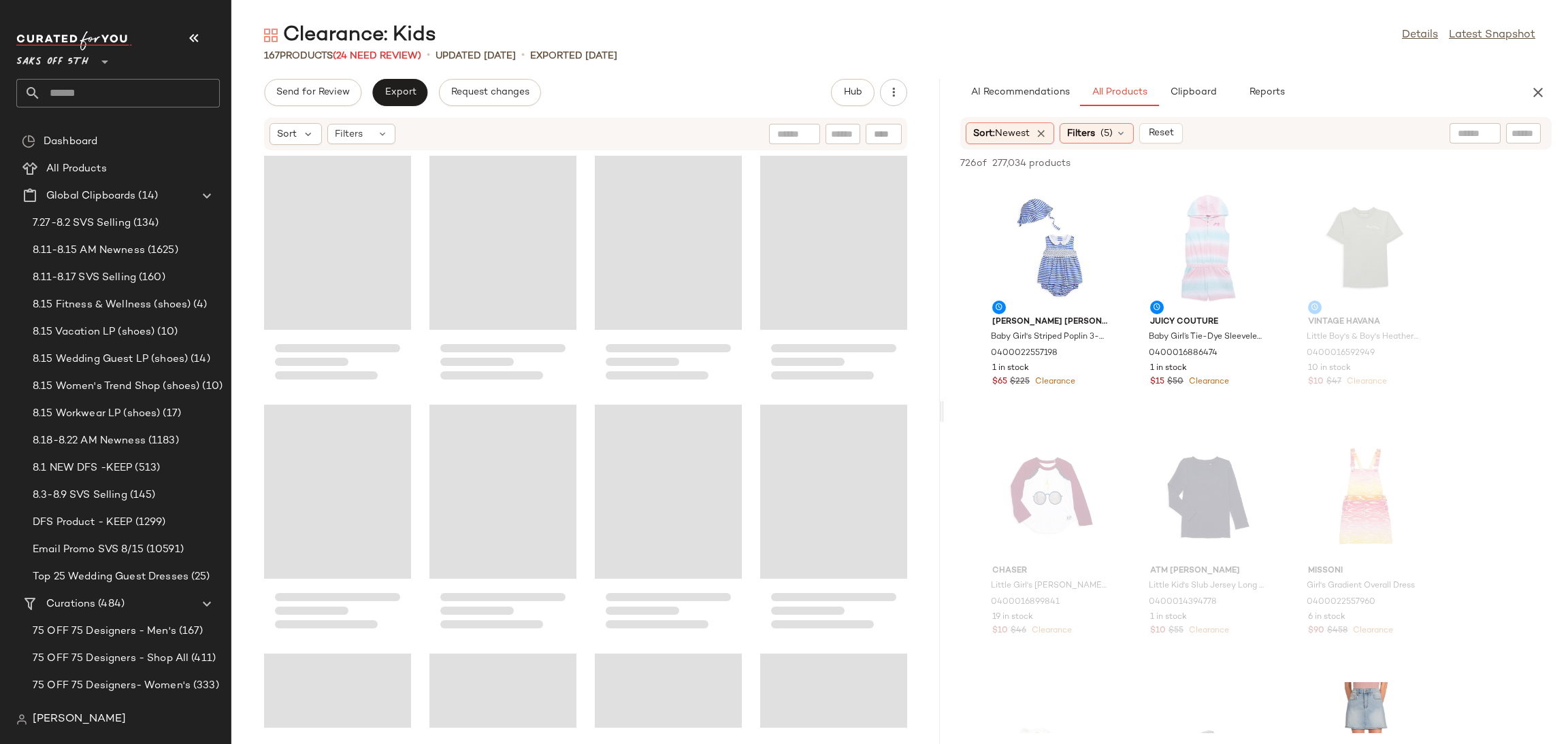
drag, startPoint x: 901, startPoint y: 412, endPoint x: 945, endPoint y: 417, distance: 44.3
click at [945, 417] on div "Clearance: Kids Details Latest Snapshot 167 Products (24 Need Review) • updated…" at bounding box center [900, 383] width 1336 height 722
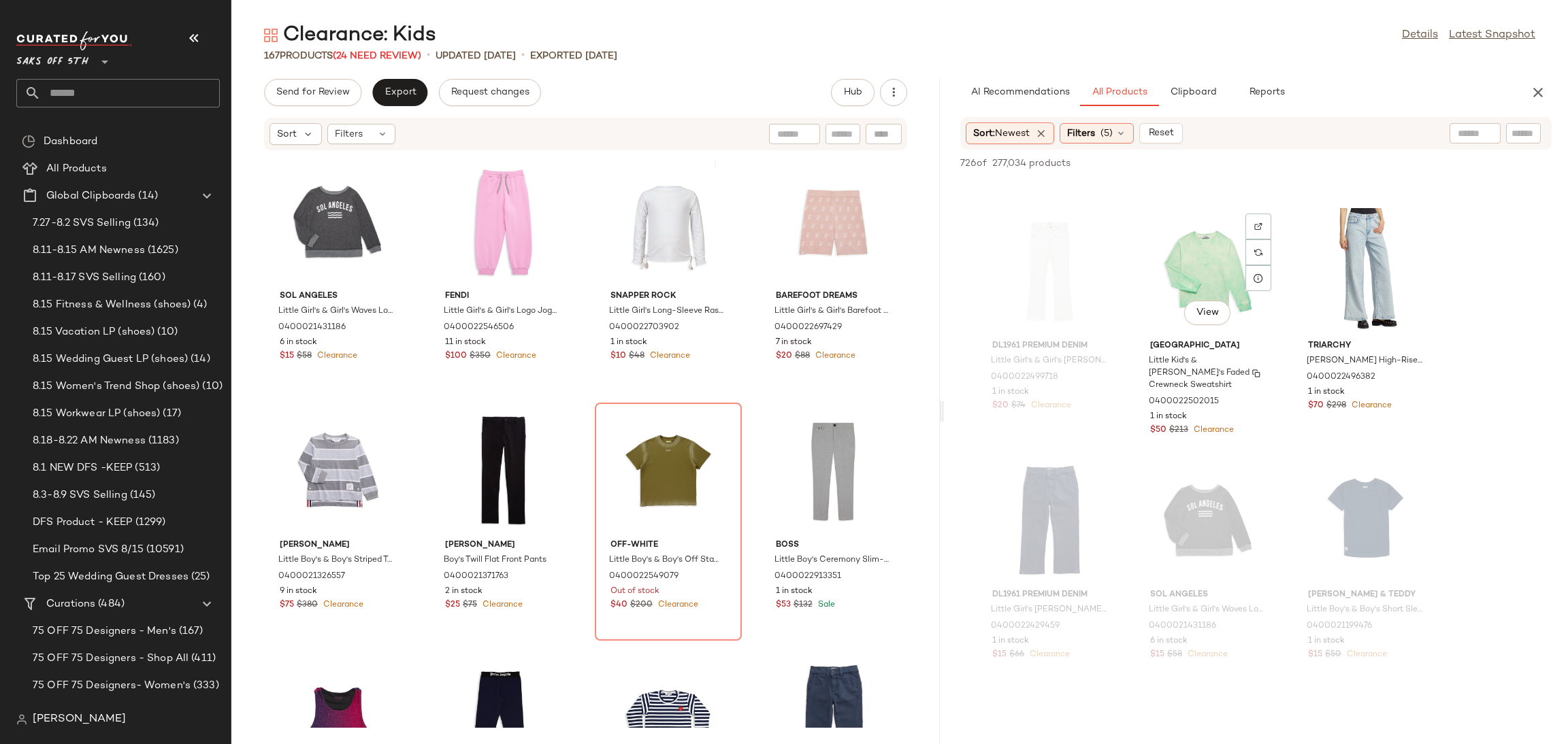
scroll to position [4967, 0]
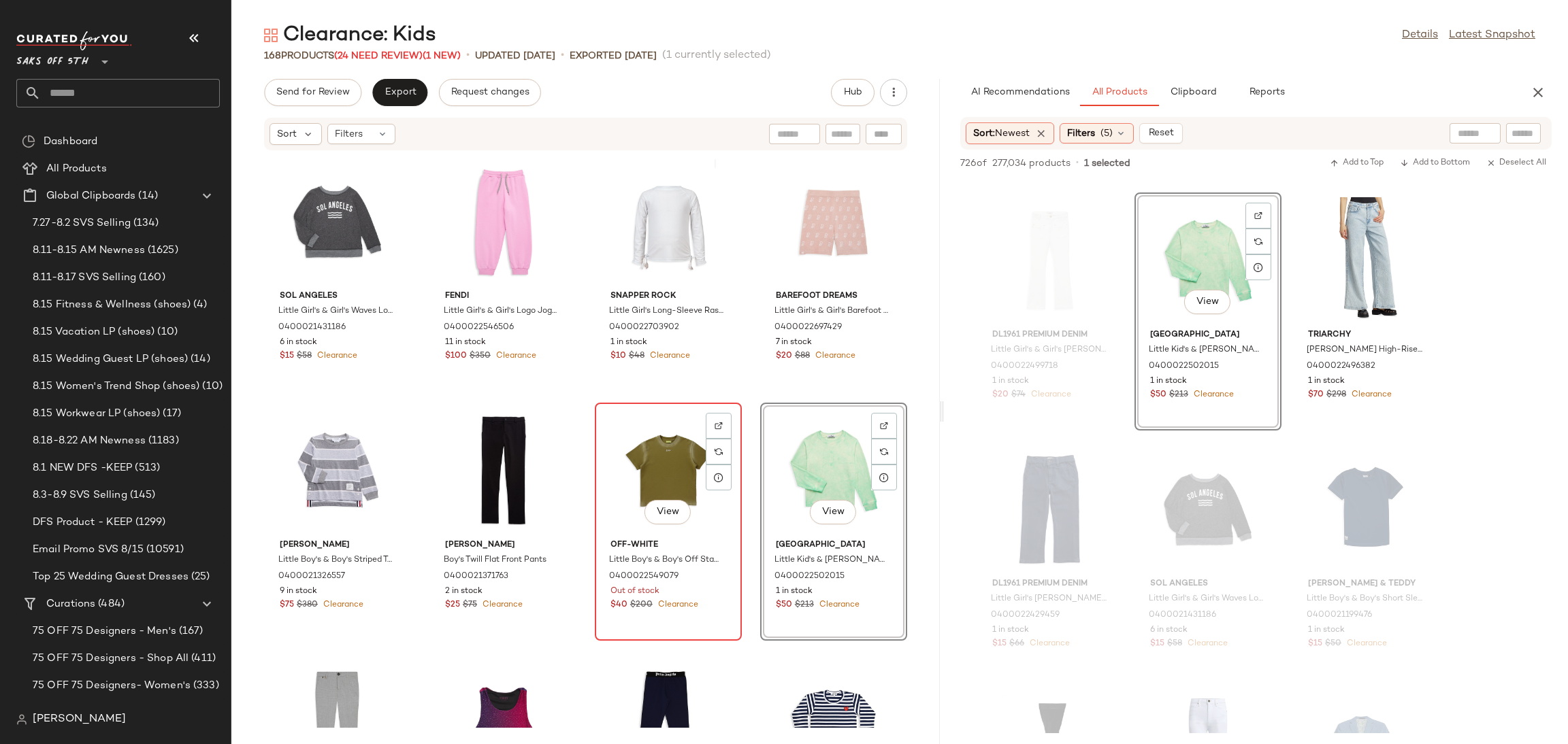
click at [663, 459] on div "View" at bounding box center [667, 471] width 137 height 127
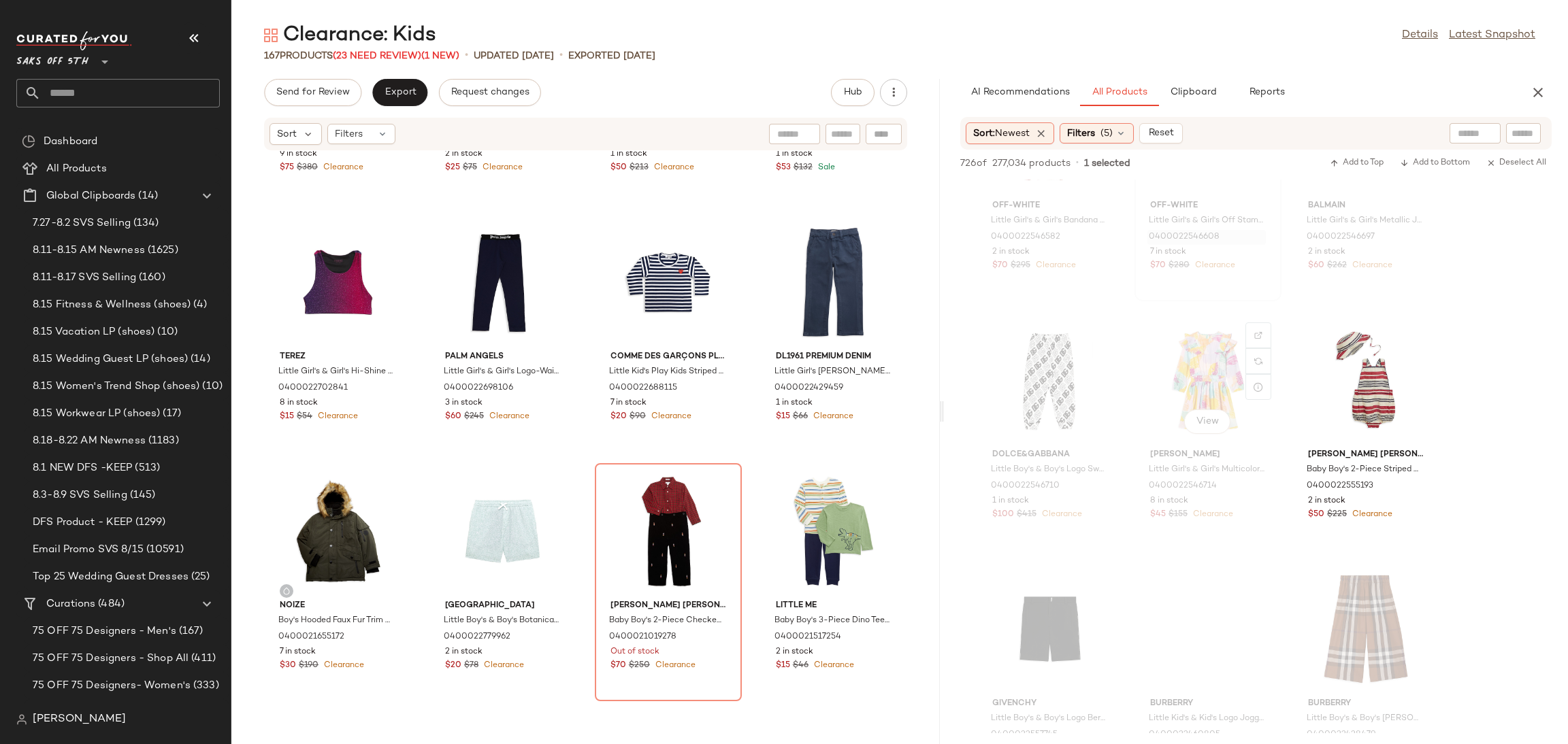
scroll to position [6590, 0]
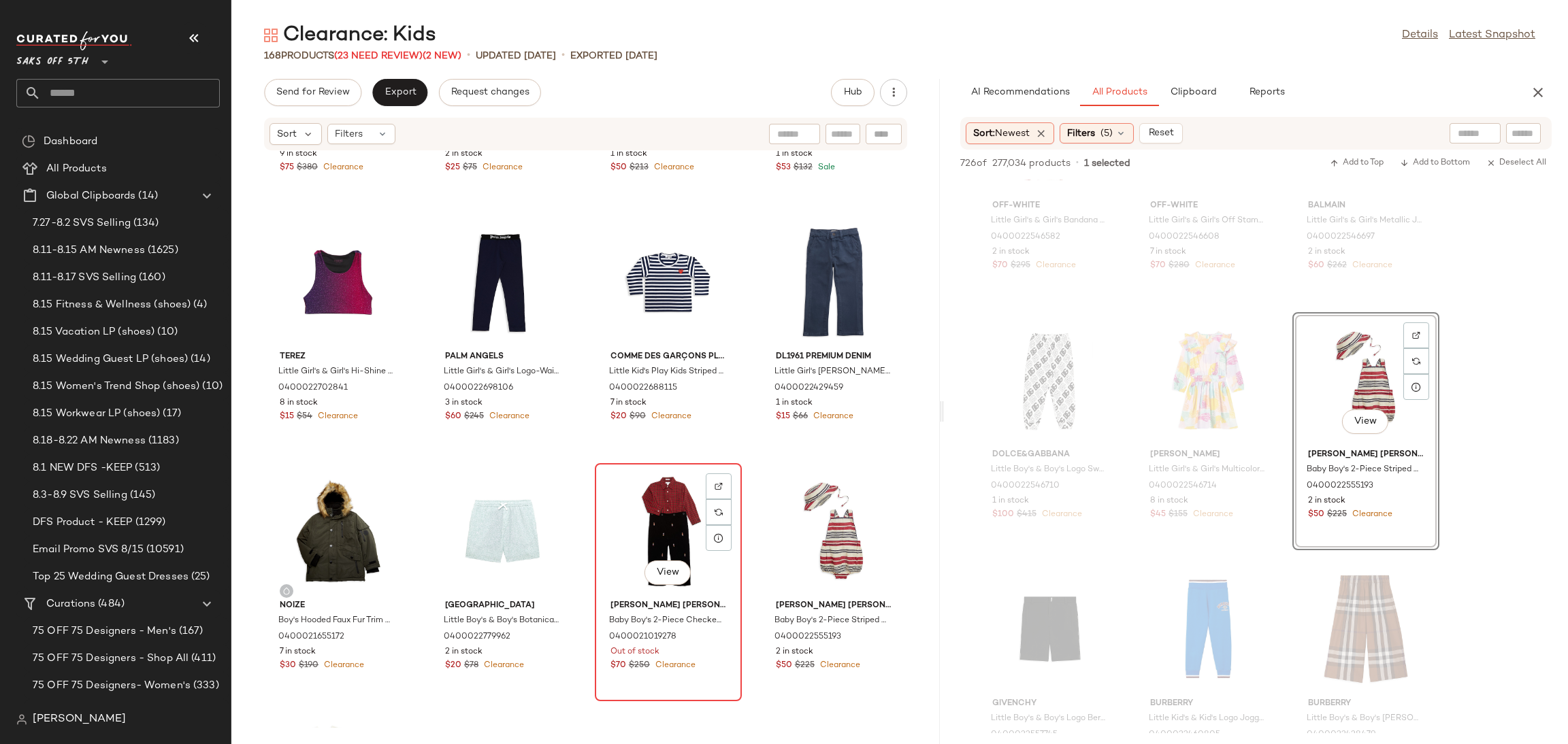
click at [651, 515] on div "View" at bounding box center [667, 531] width 137 height 127
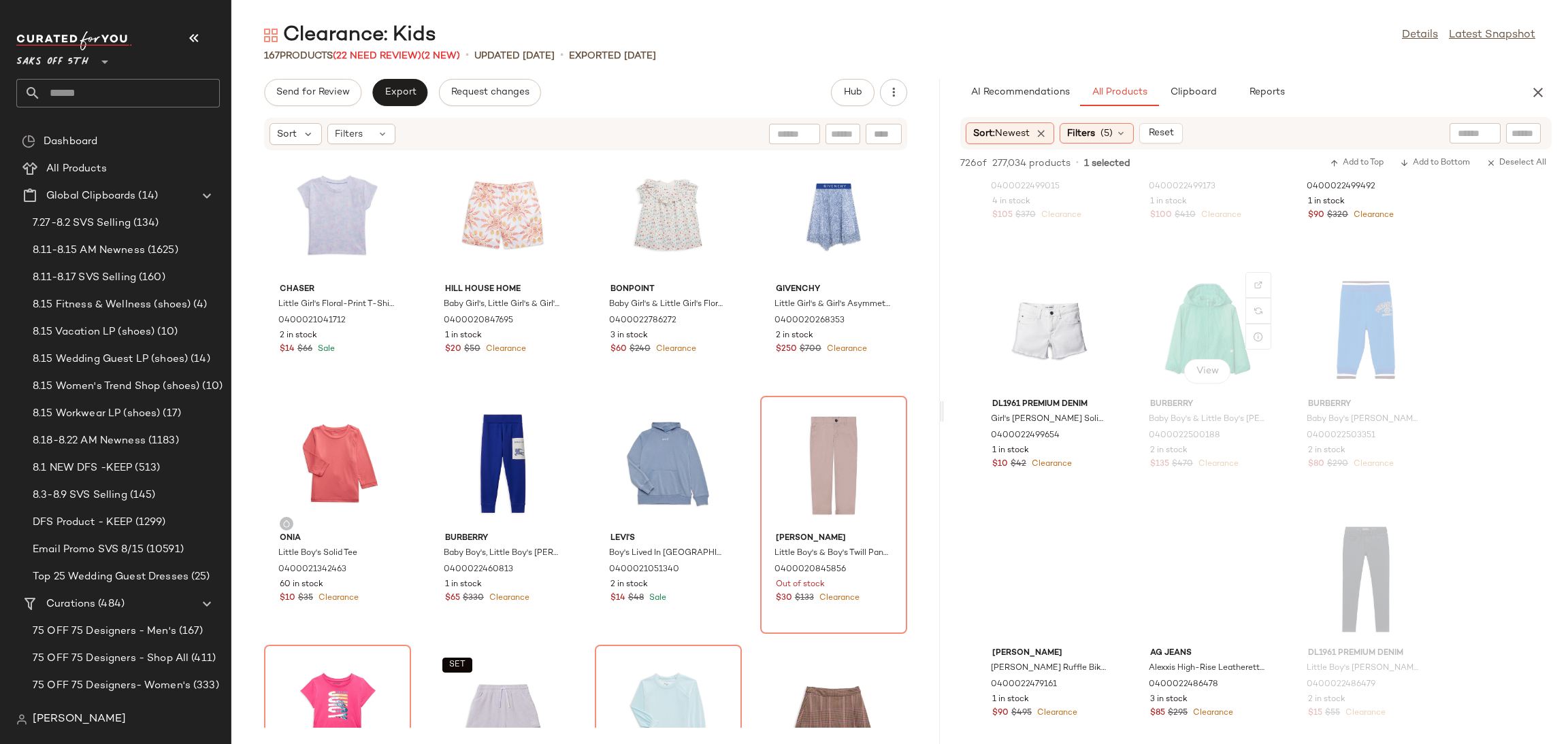
scroll to position [9381, 0]
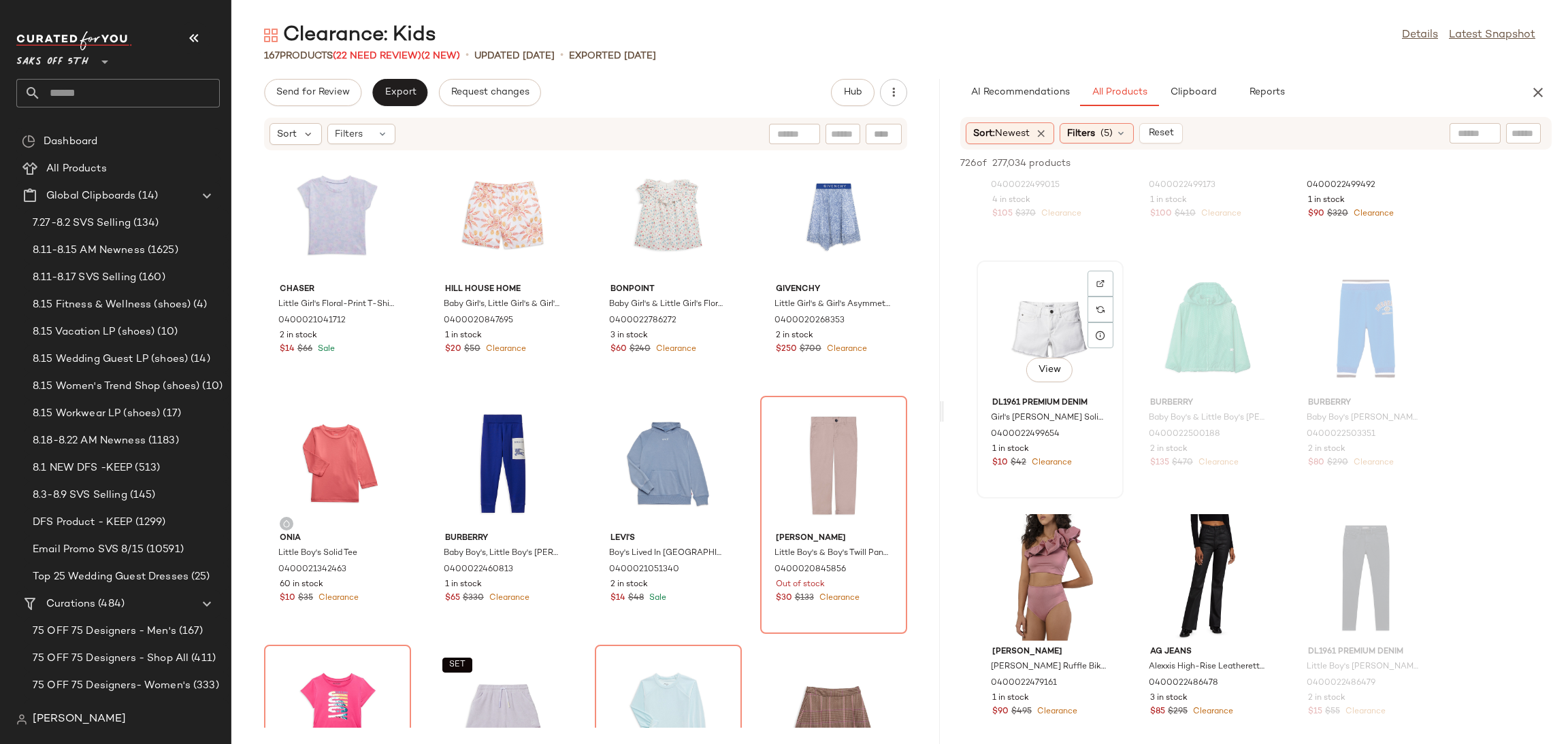
click at [1045, 322] on div "View" at bounding box center [1050, 329] width 137 height 127
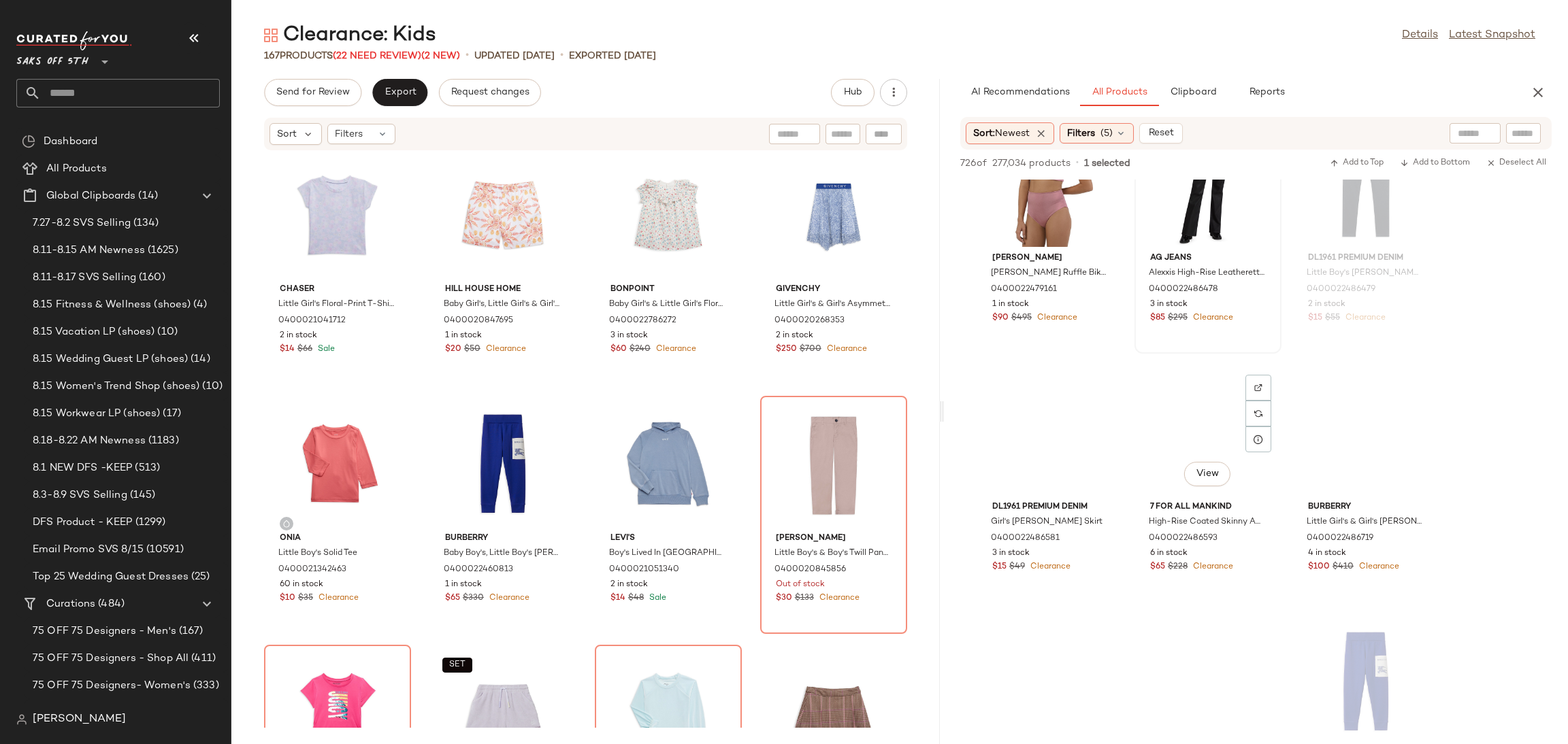
scroll to position [9777, 0]
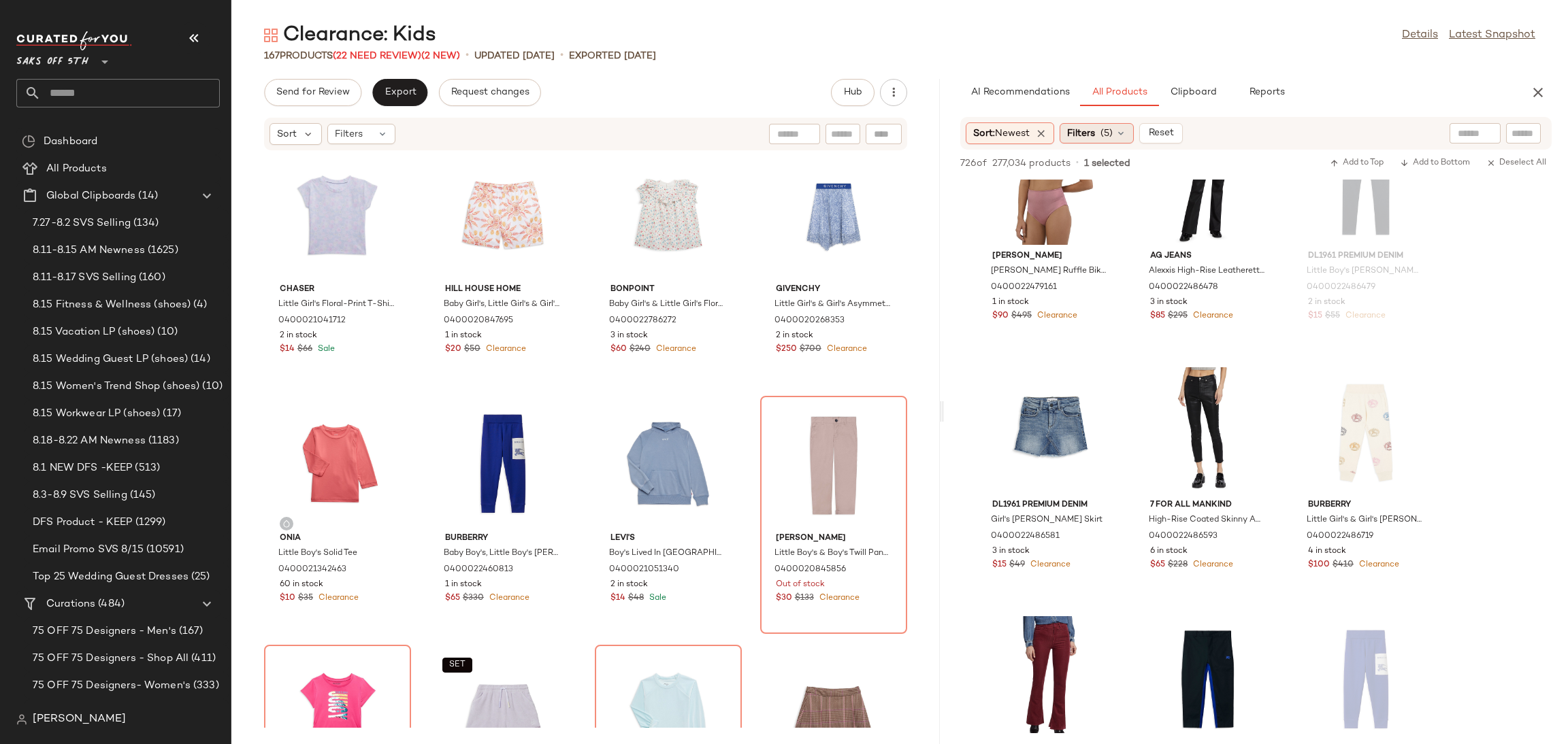
click at [1120, 126] on div "Filters (5)" at bounding box center [1096, 133] width 74 height 20
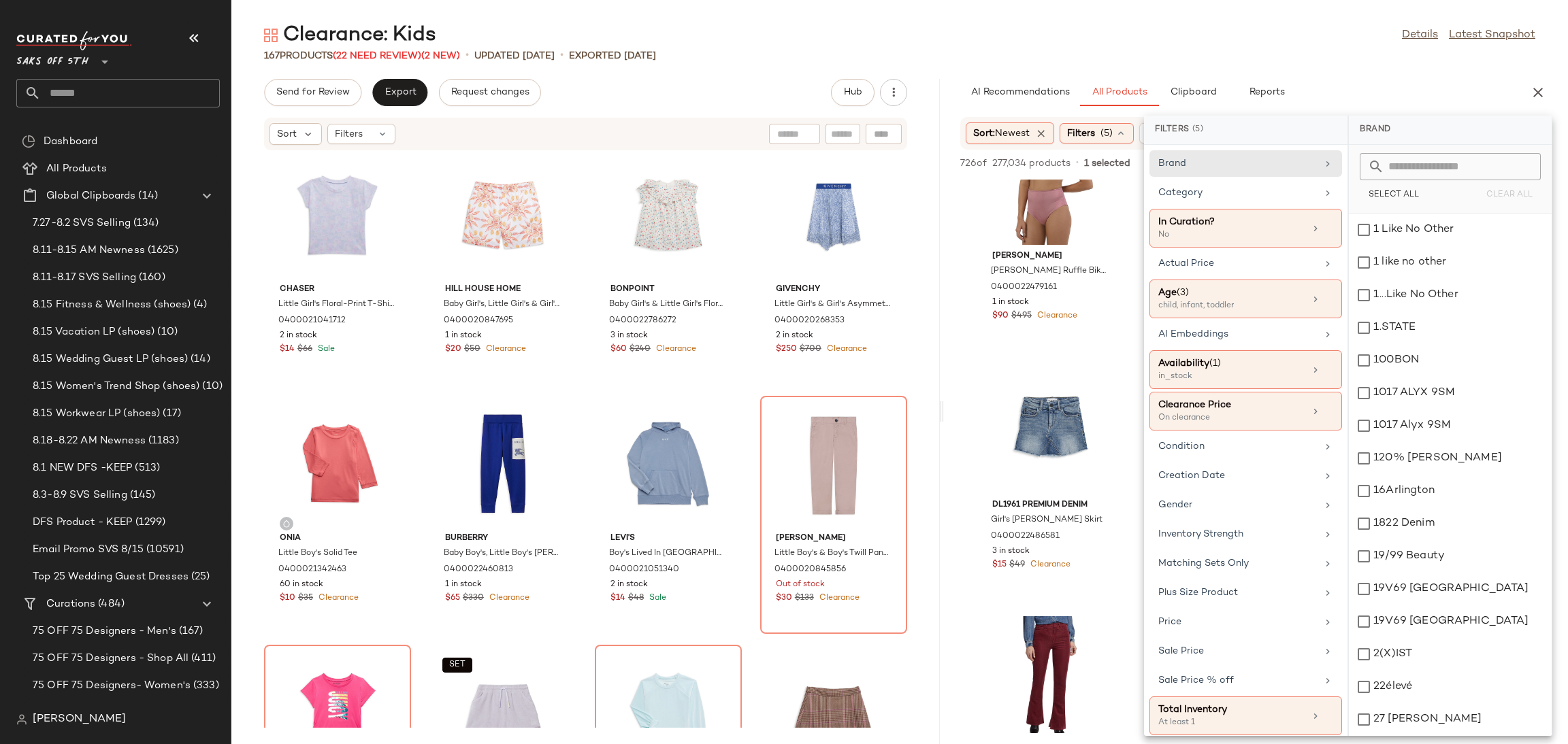
click at [1117, 63] on div "Clearance: Kids Details Latest Snapshot 167 Products (22 Need Review) (2 New) •…" at bounding box center [900, 383] width 1336 height 722
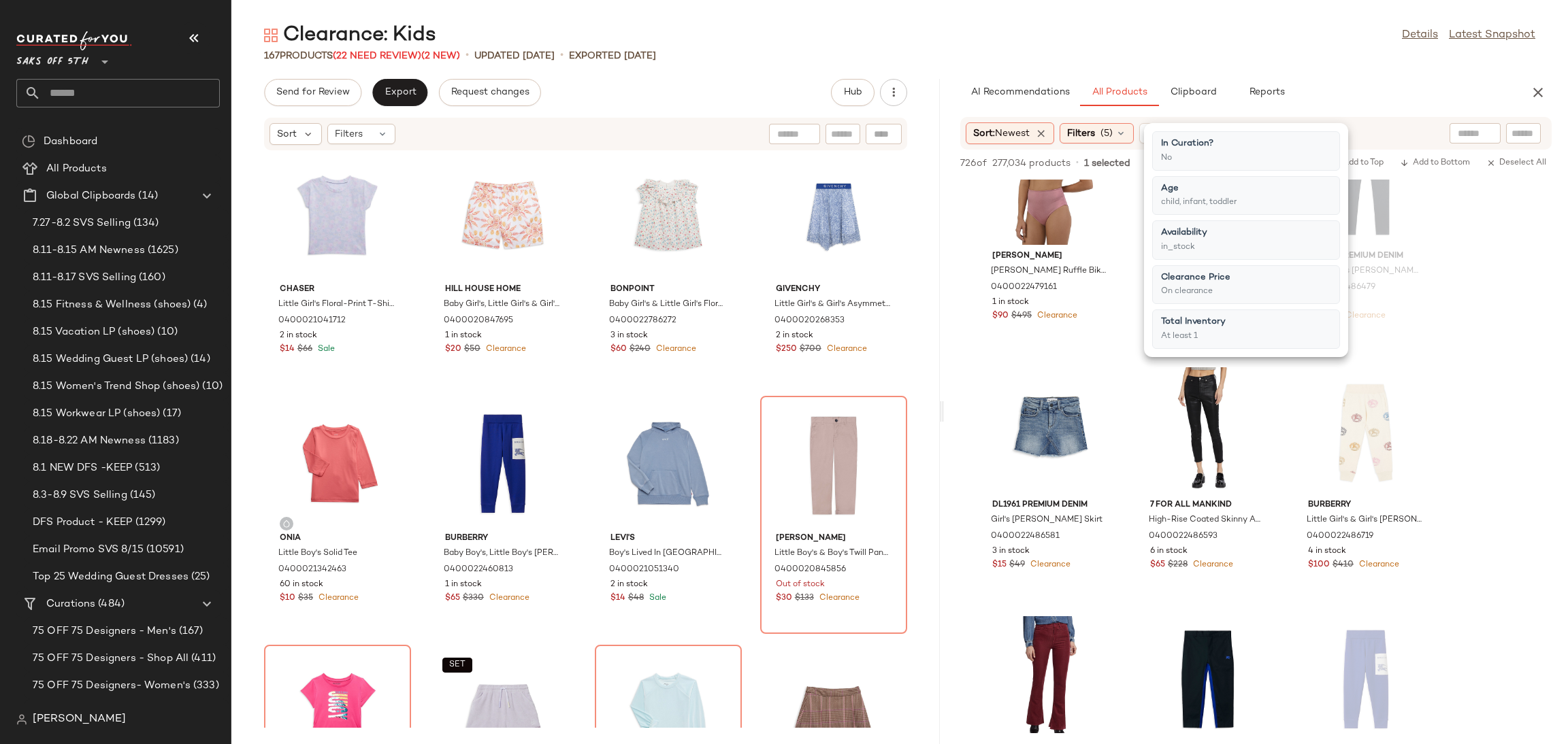
click at [1044, 49] on div "167 Products (22 Need Review) (2 New) • updated Aug 18th • Exported Aug 15th" at bounding box center [900, 56] width 1336 height 13
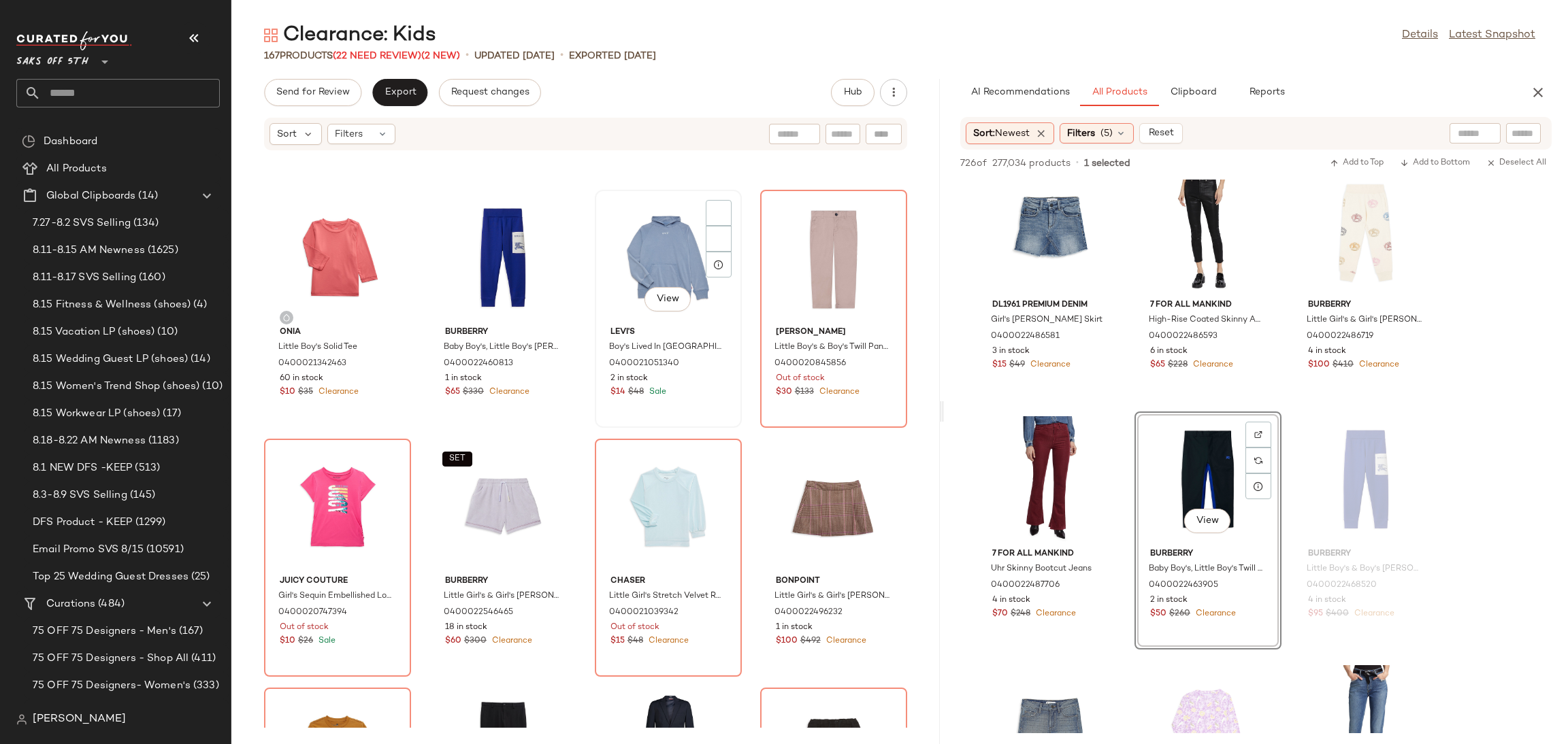
scroll to position [1215, 0]
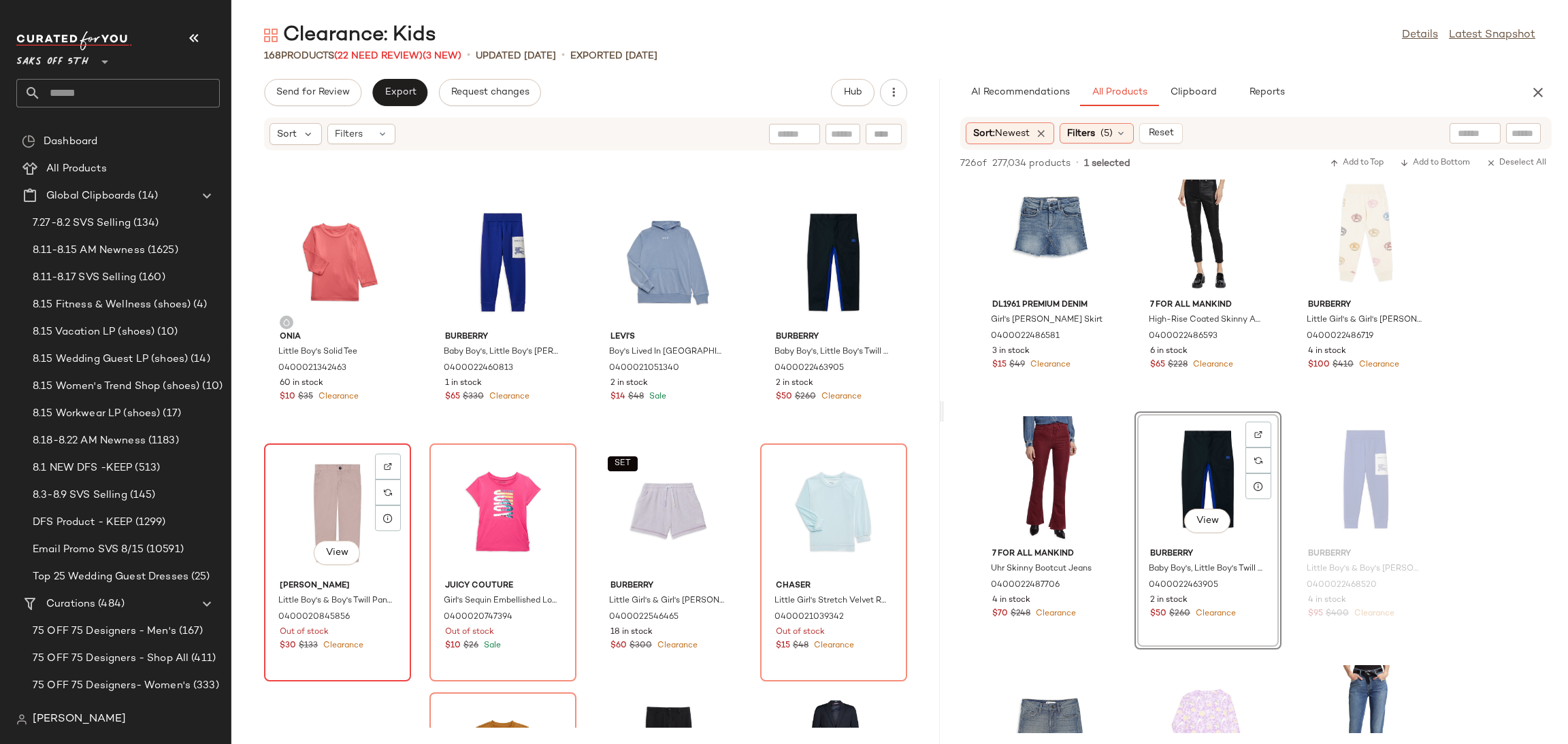
click at [319, 498] on div "View" at bounding box center [337, 512] width 137 height 127
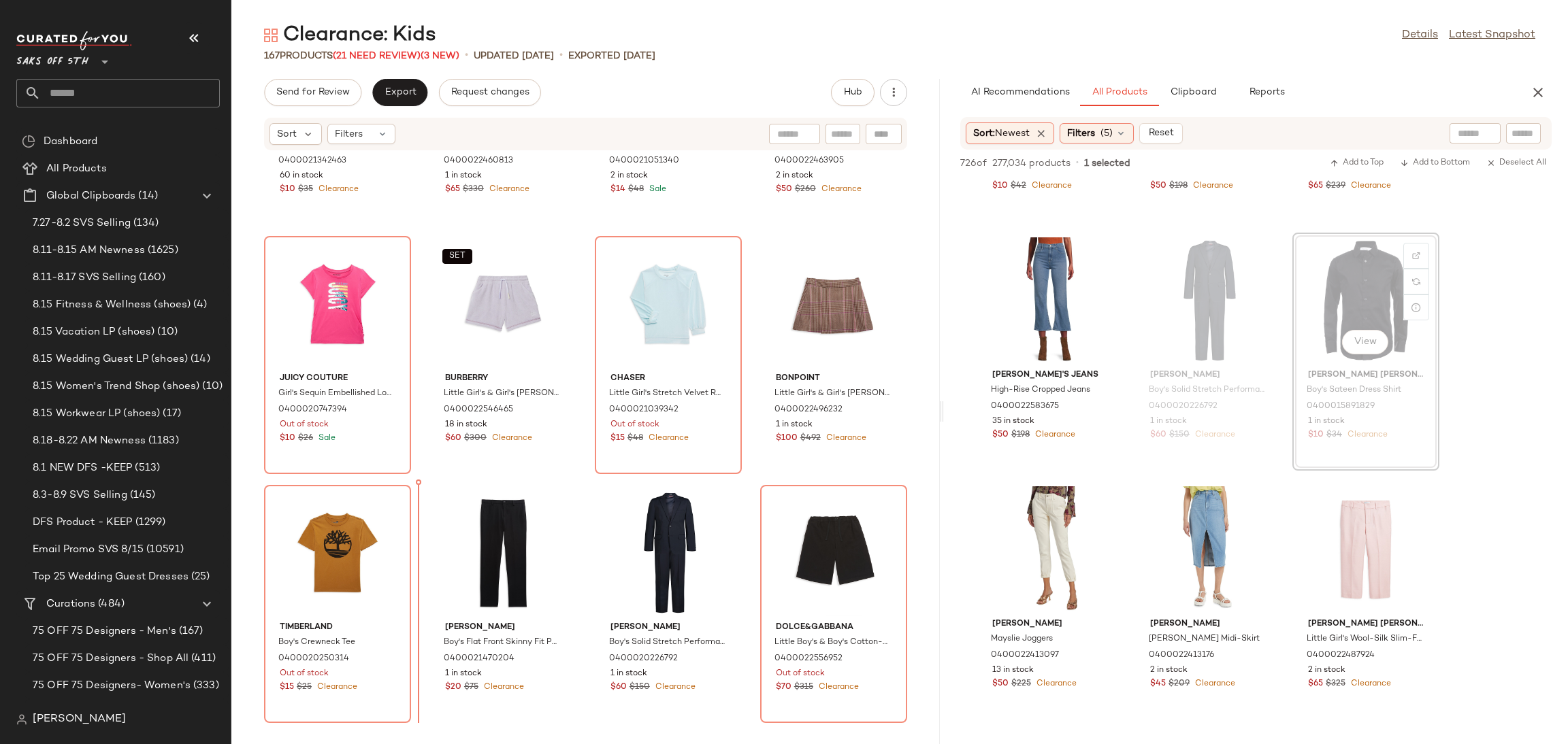
scroll to position [1427, 0]
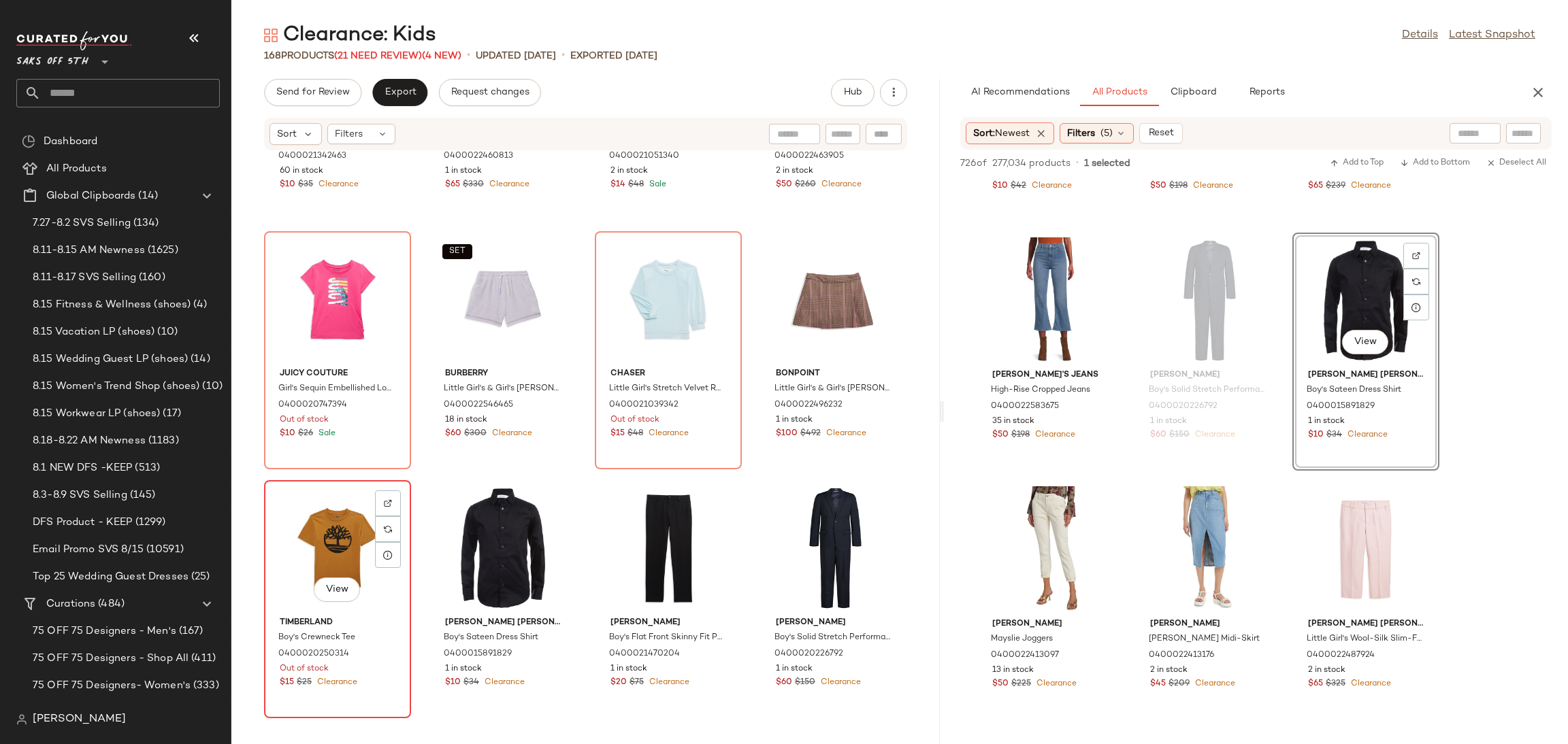
click at [337, 534] on div "View" at bounding box center [337, 548] width 137 height 127
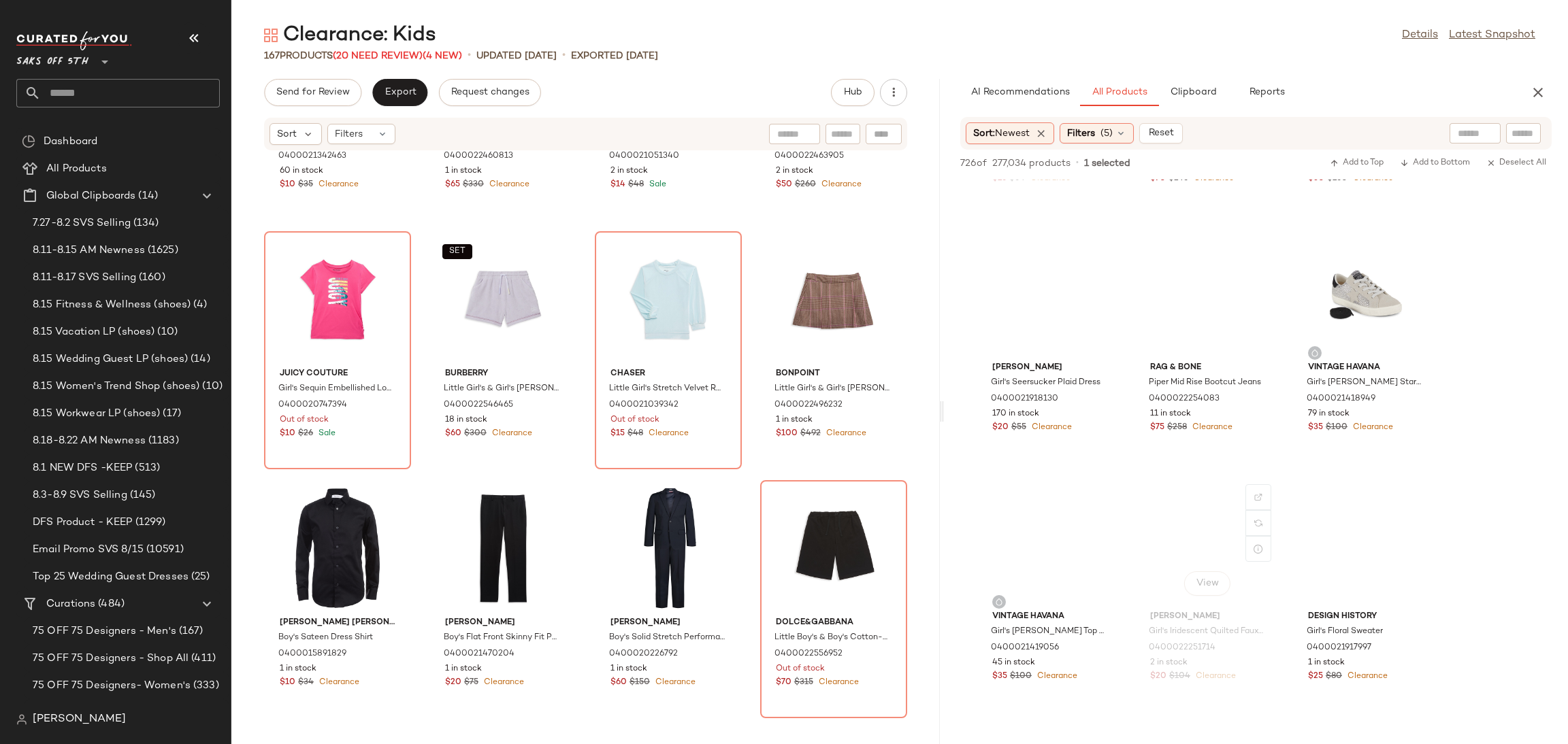
scroll to position [13671, 0]
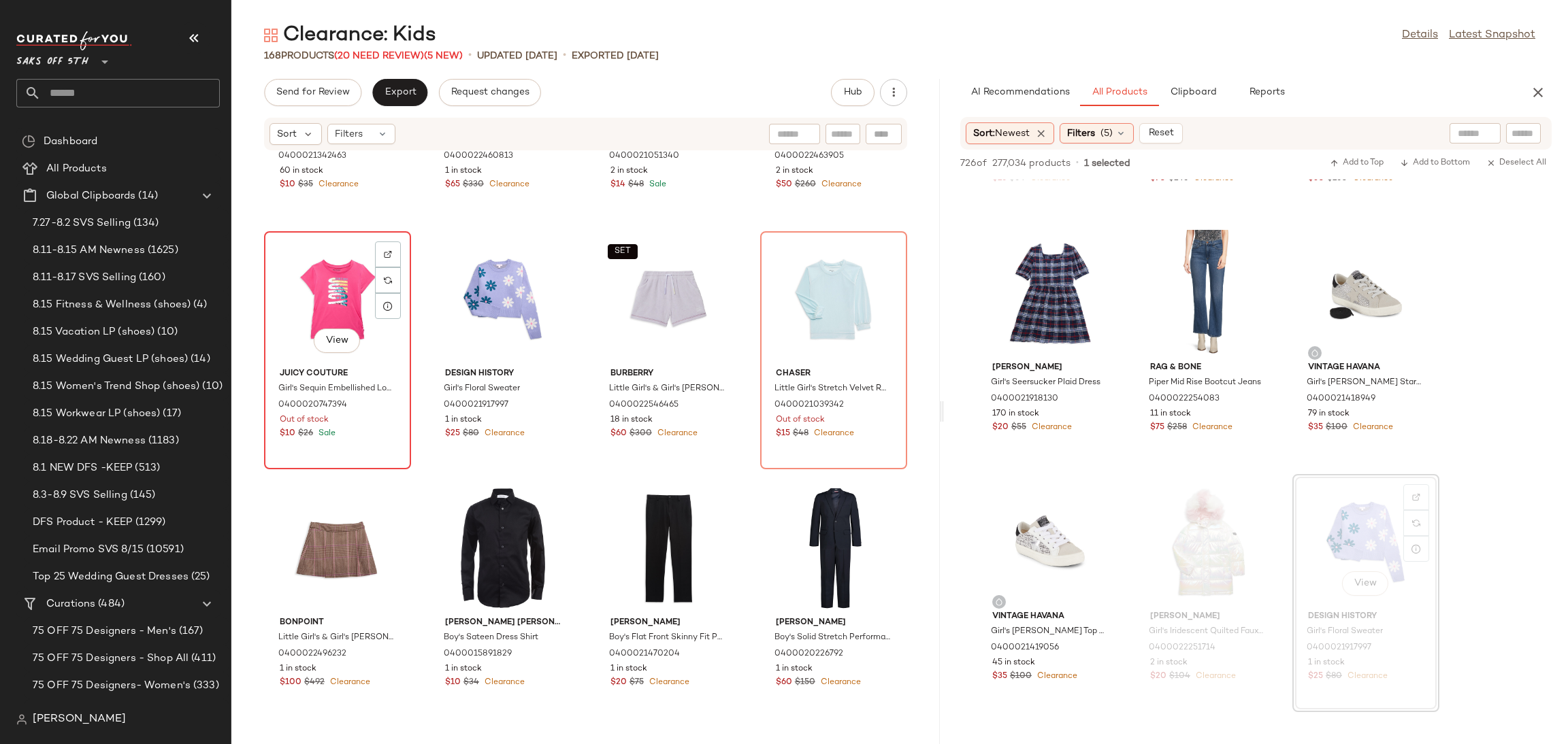
click at [319, 294] on div "View" at bounding box center [337, 299] width 137 height 127
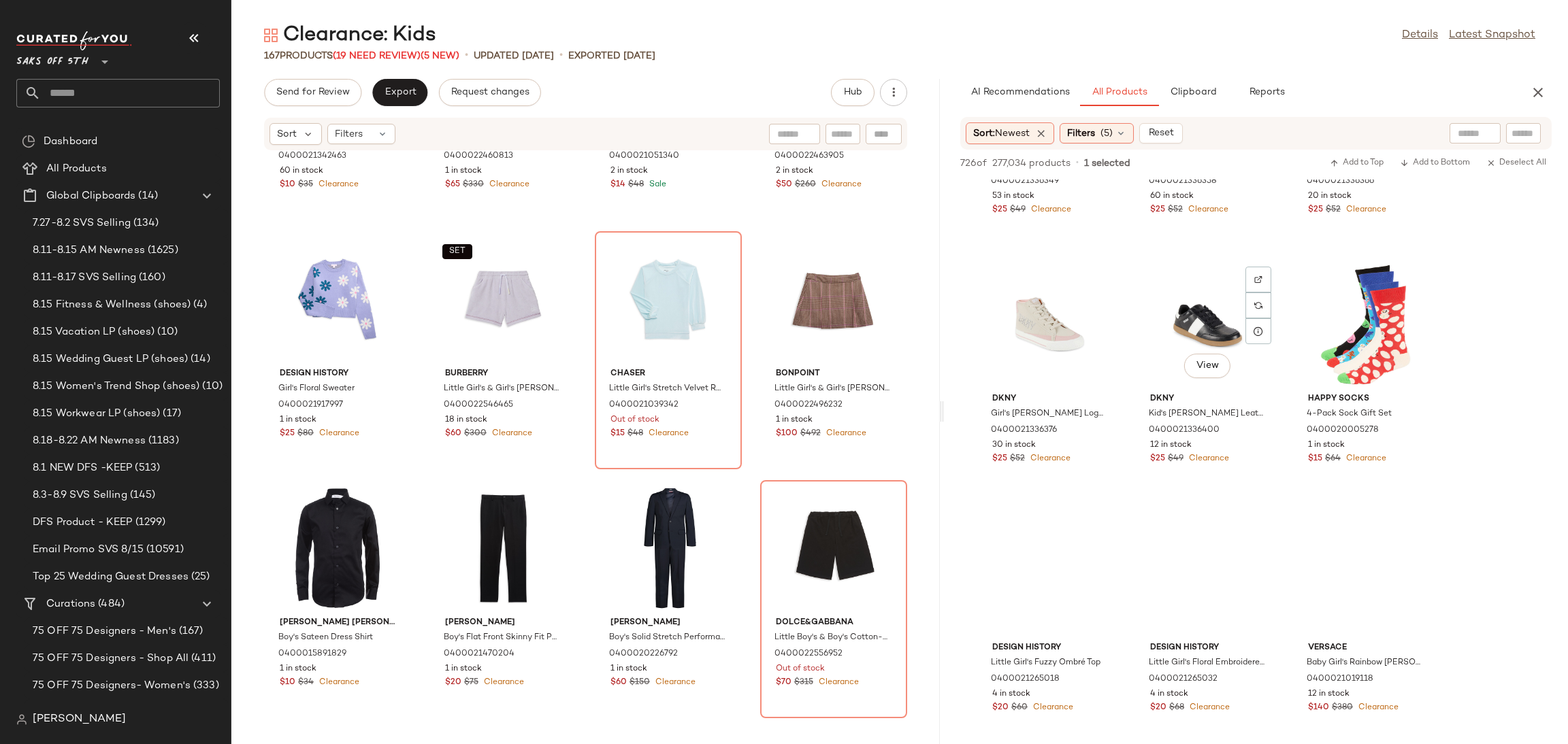
scroll to position [18318, 0]
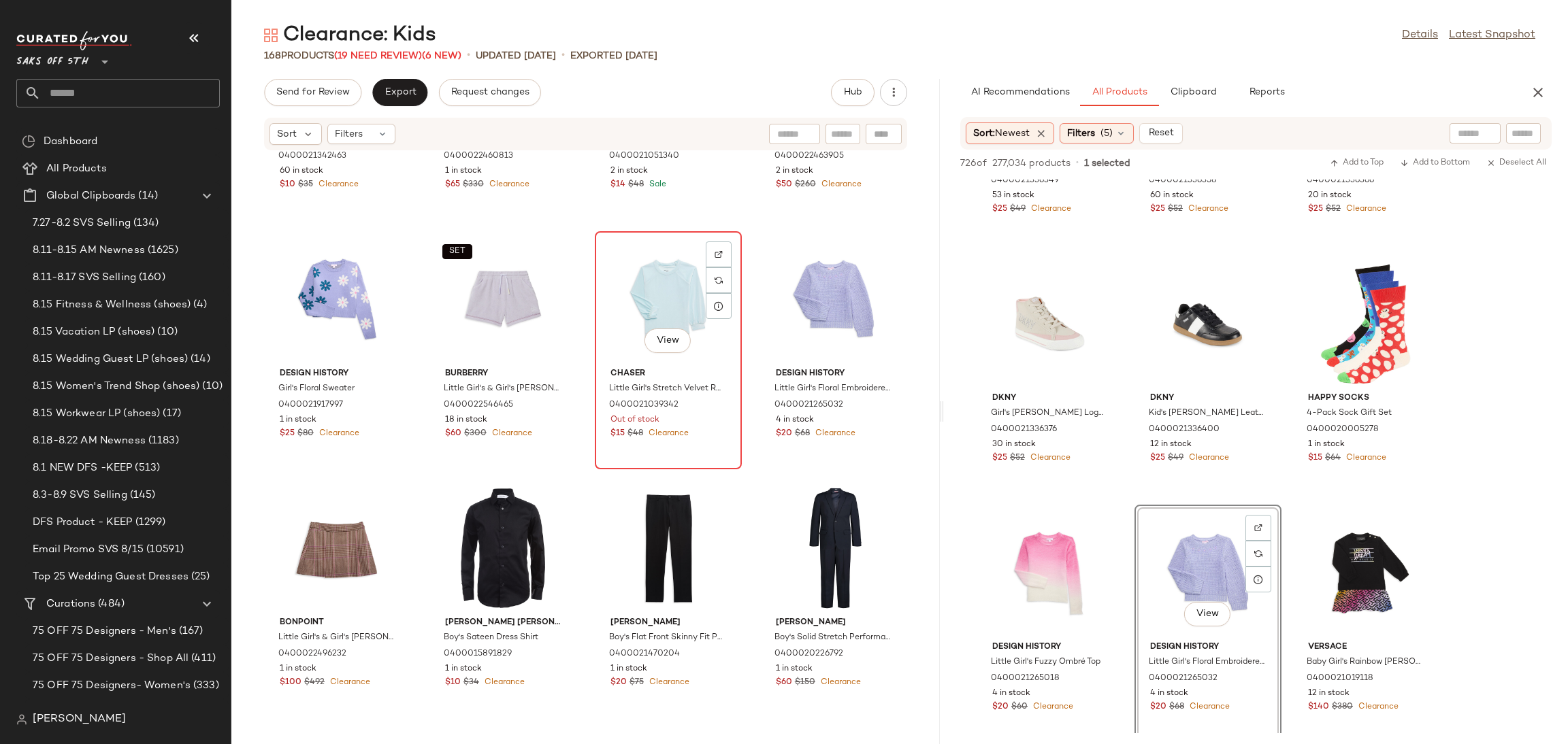
click at [658, 286] on div "View" at bounding box center [667, 299] width 137 height 127
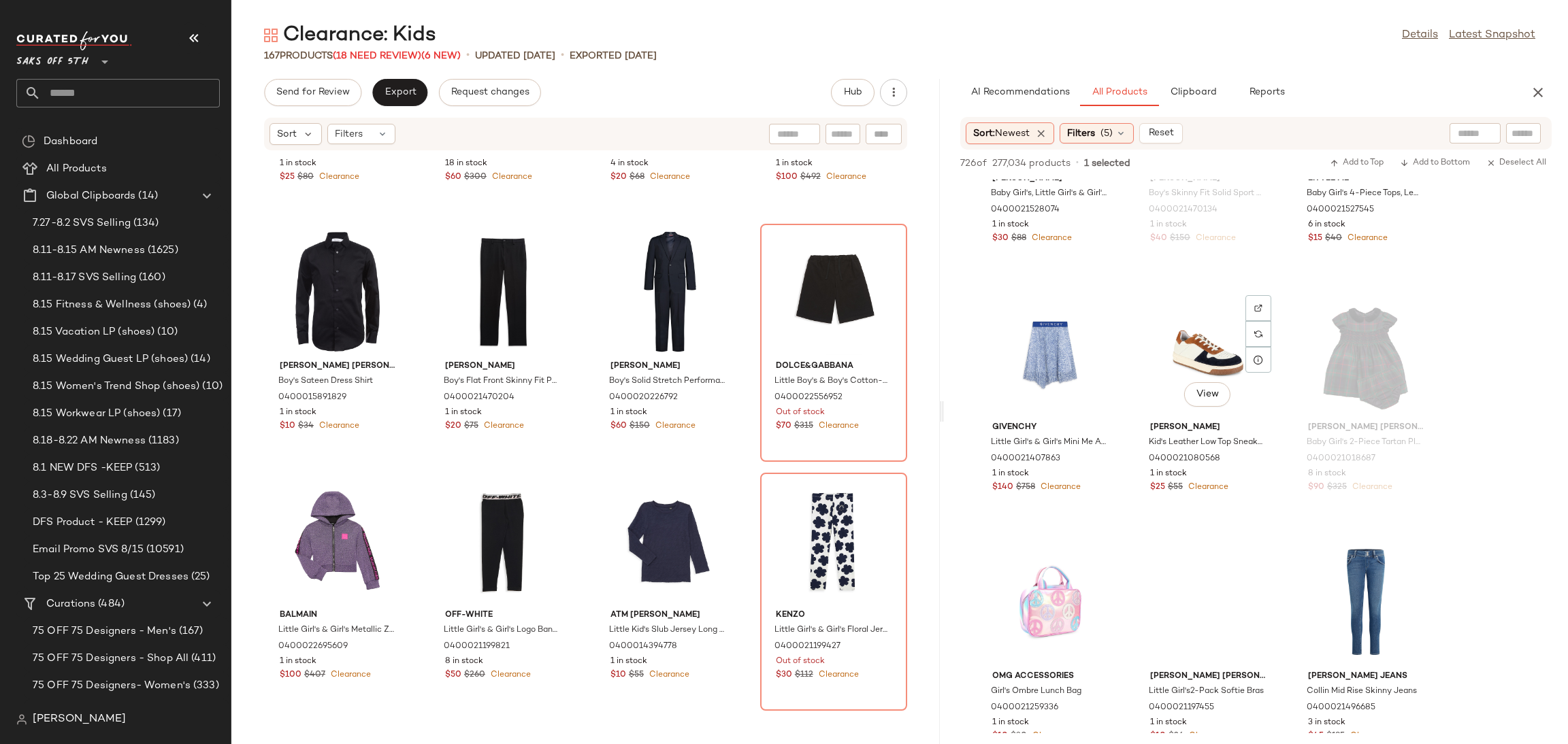
scroll to position [21667, 0]
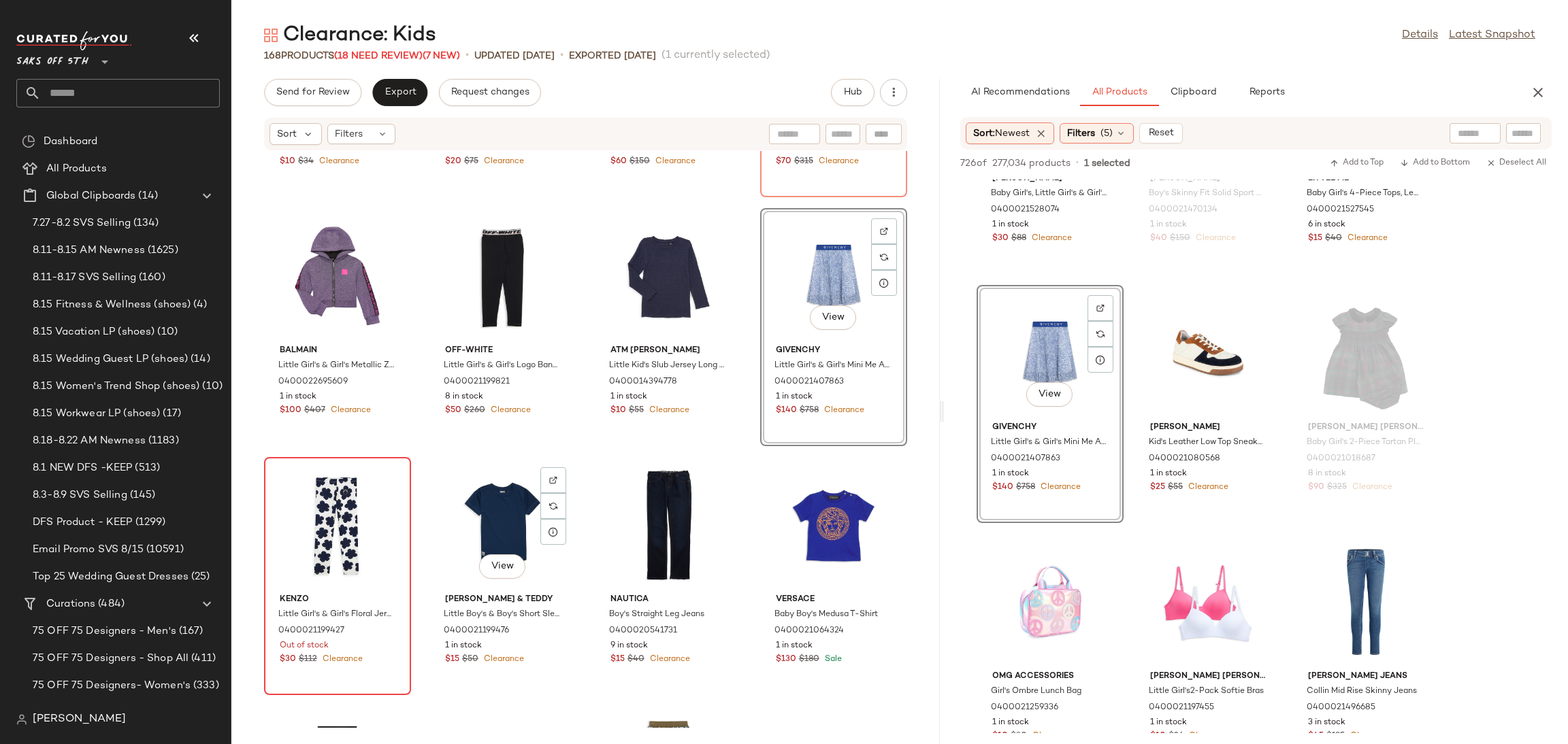
scroll to position [1954, 0]
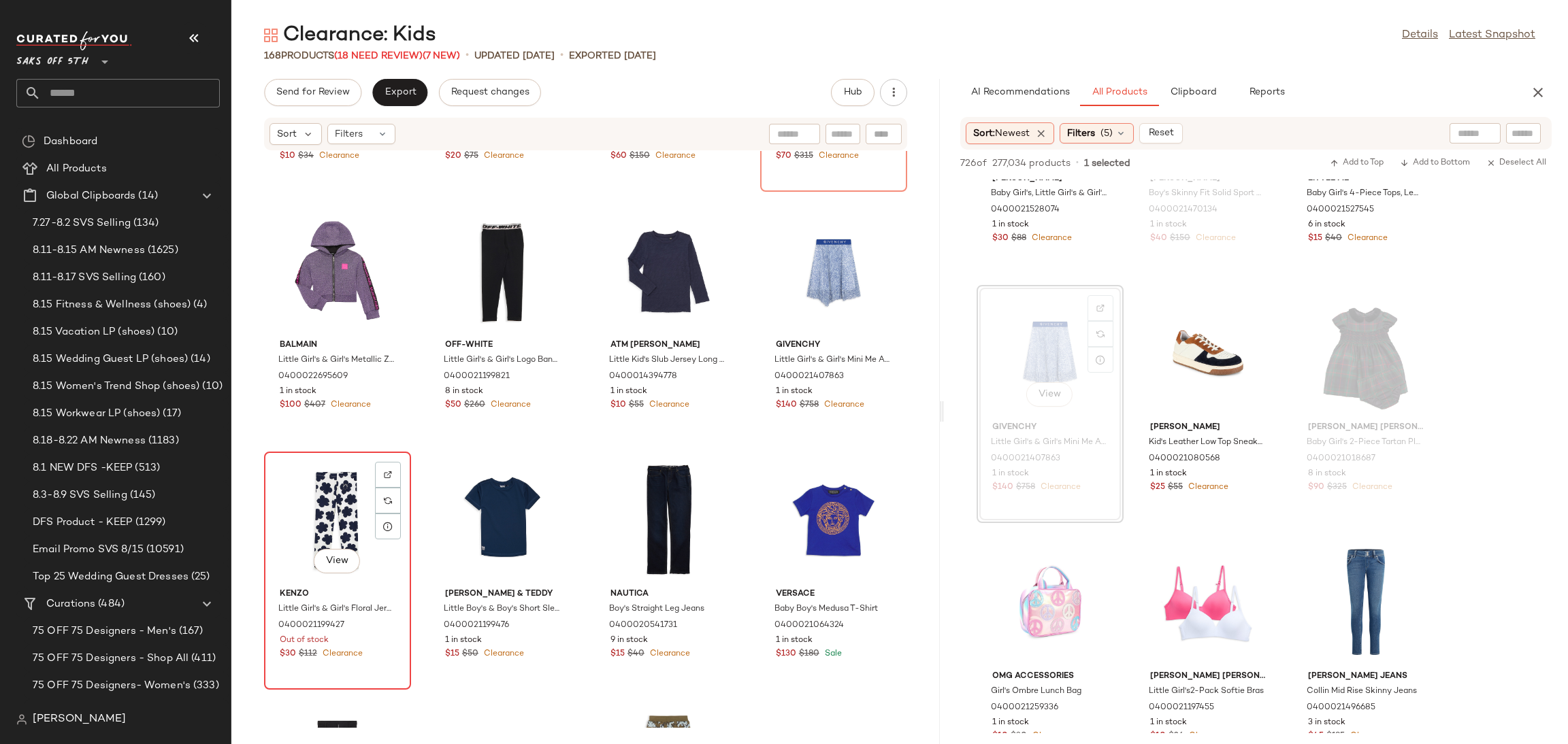
click at [304, 498] on div "View" at bounding box center [337, 520] width 137 height 127
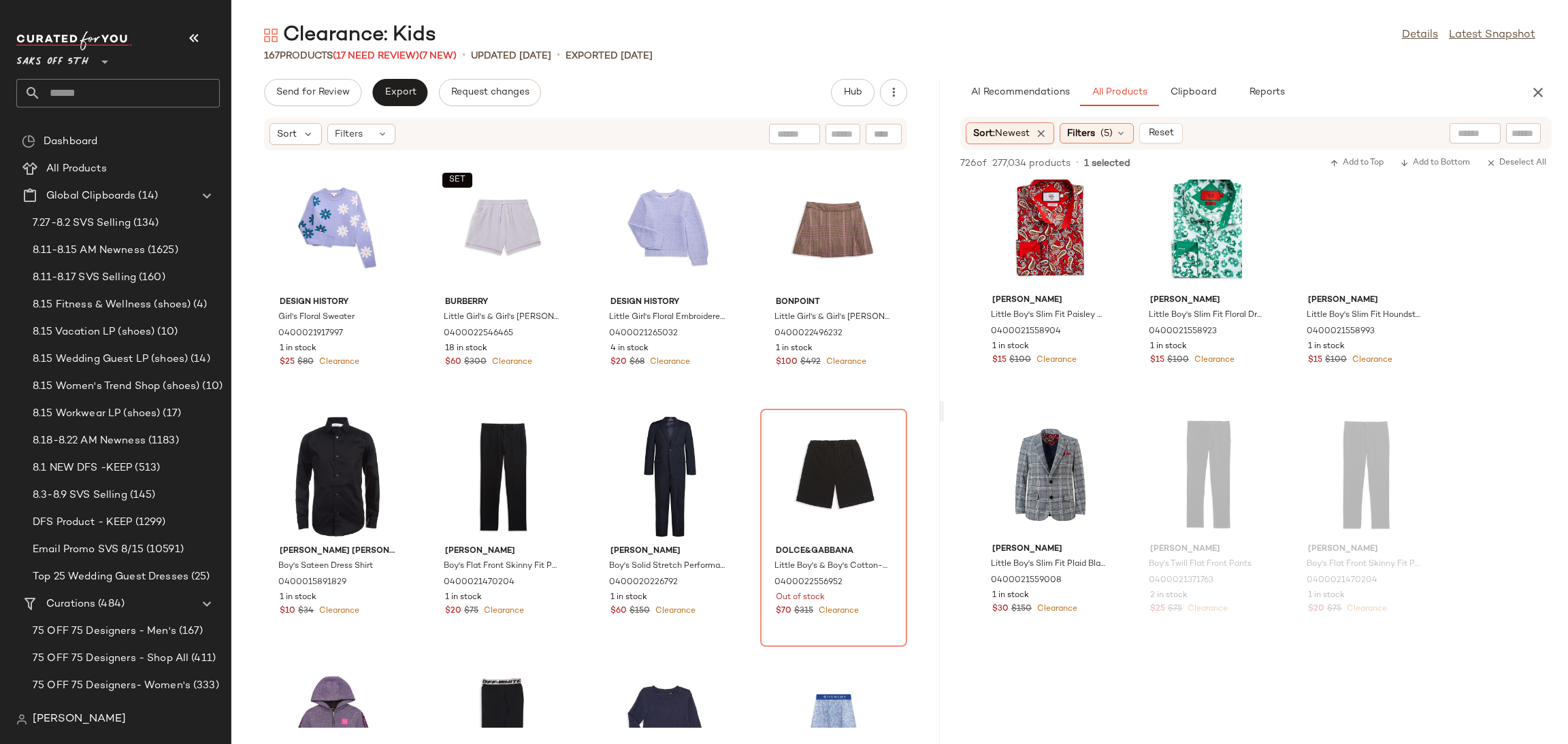
scroll to position [24212, 0]
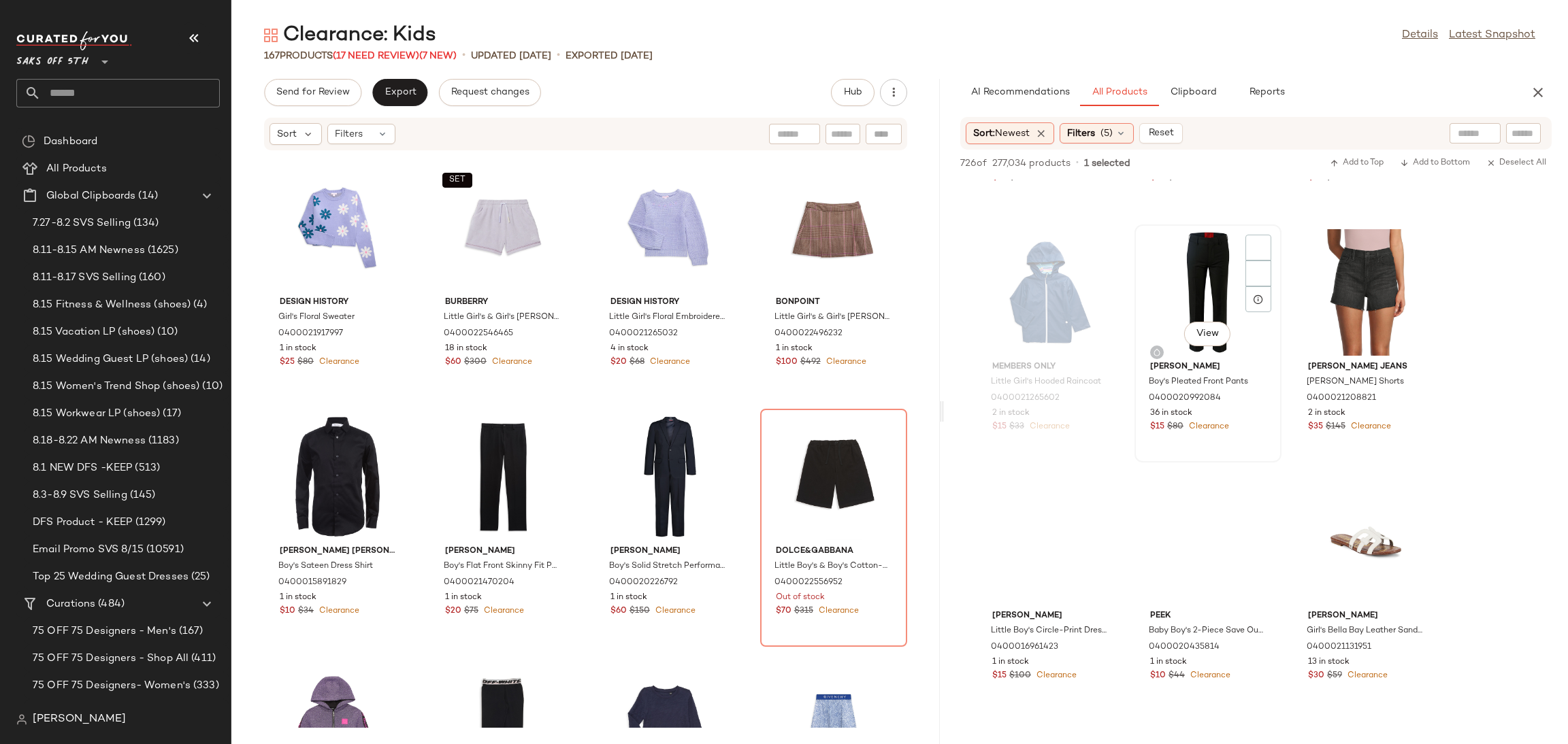
scroll to position [26688, 0]
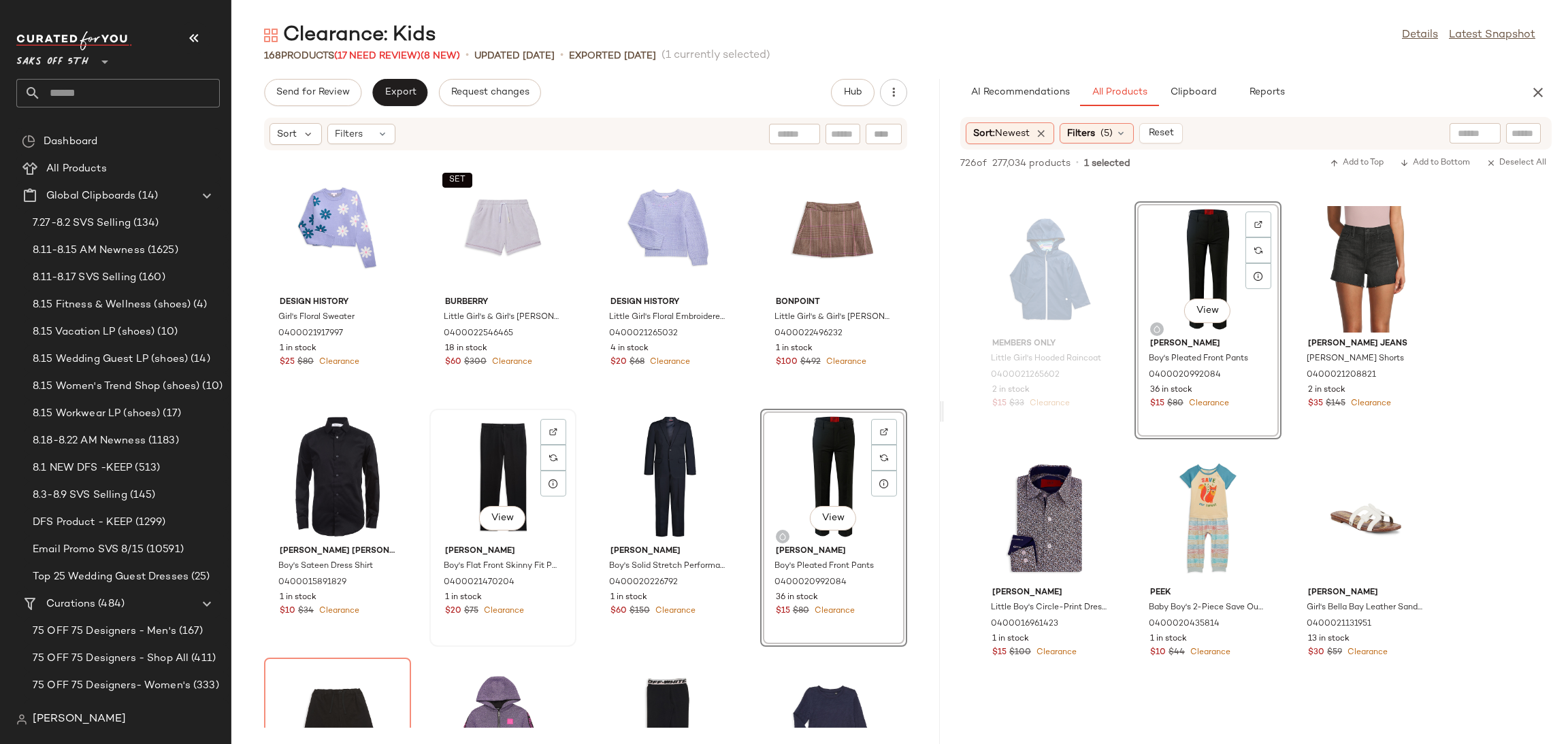
scroll to position [1670, 0]
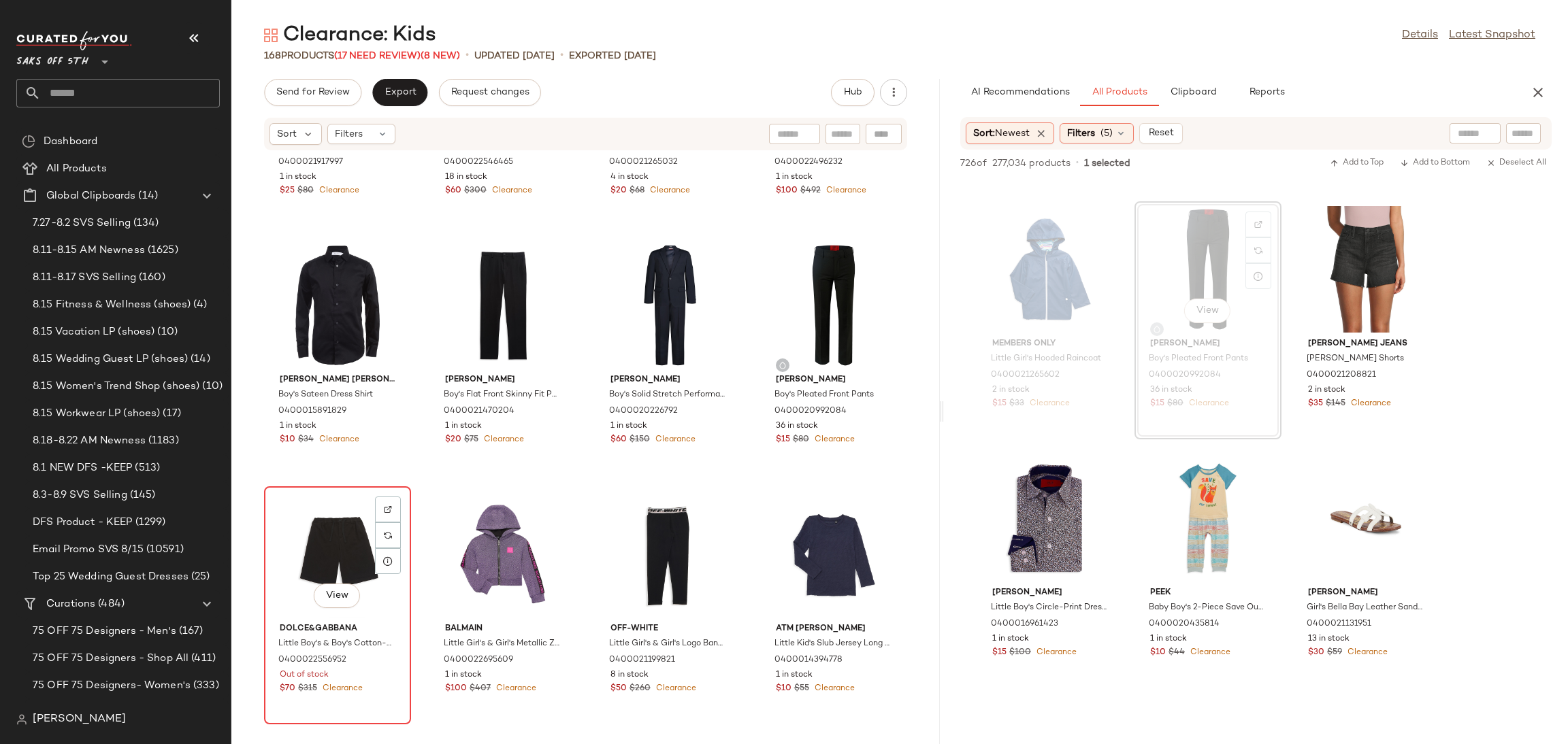
click at [328, 531] on div "View" at bounding box center [337, 555] width 137 height 127
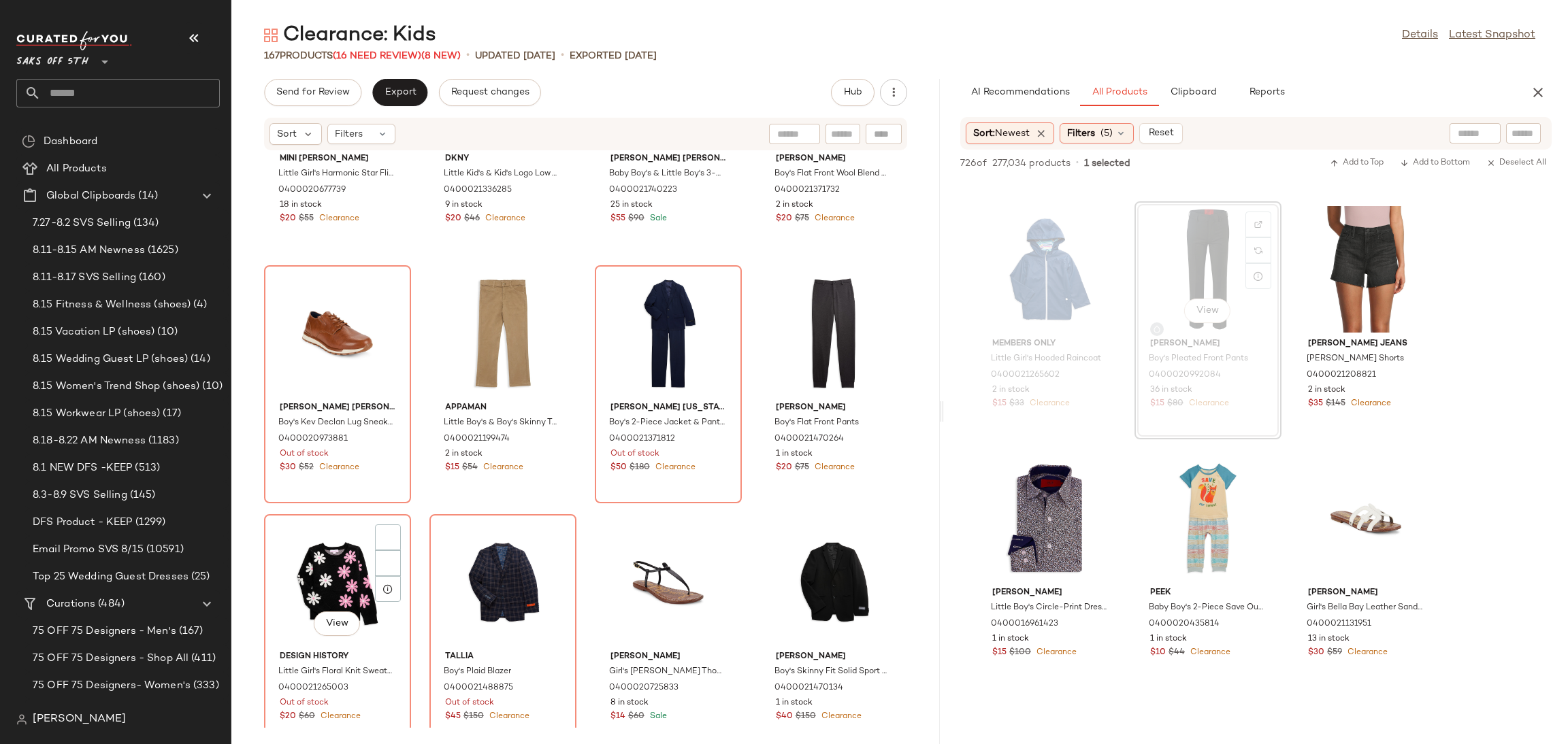
scroll to position [3636, 0]
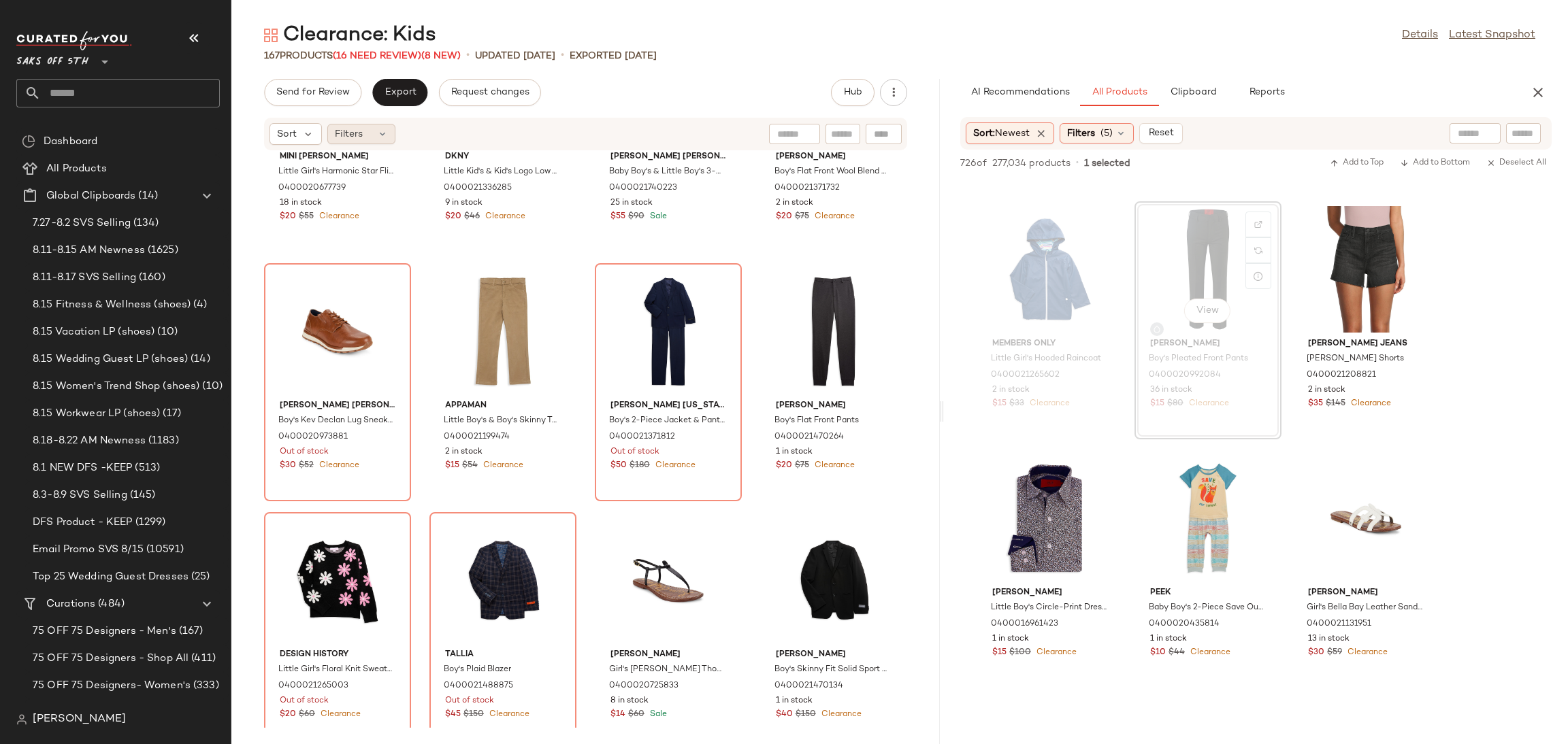
click at [361, 132] on span "Filters" at bounding box center [349, 134] width 28 height 14
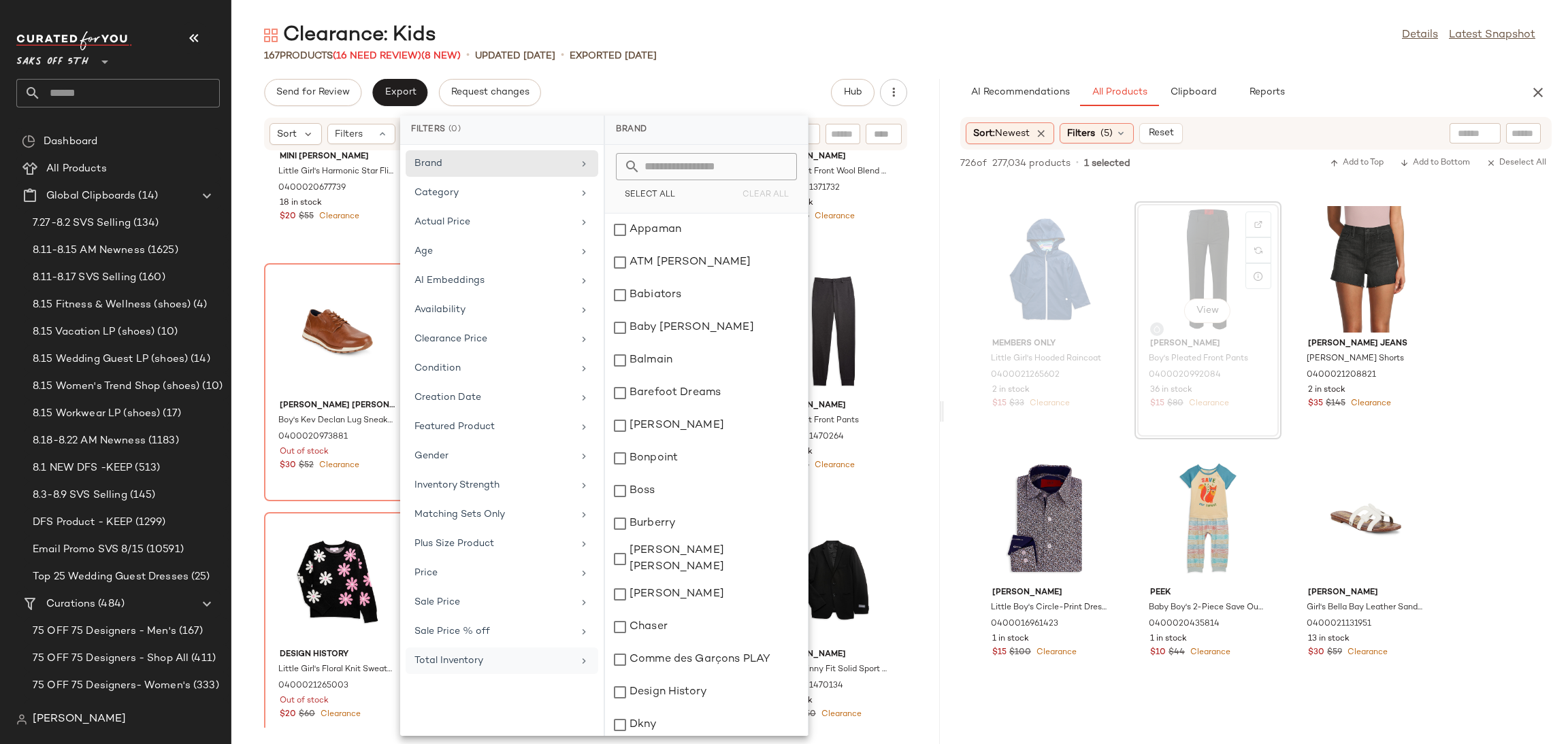
click at [529, 668] on div "Total Inventory" at bounding box center [494, 661] width 158 height 14
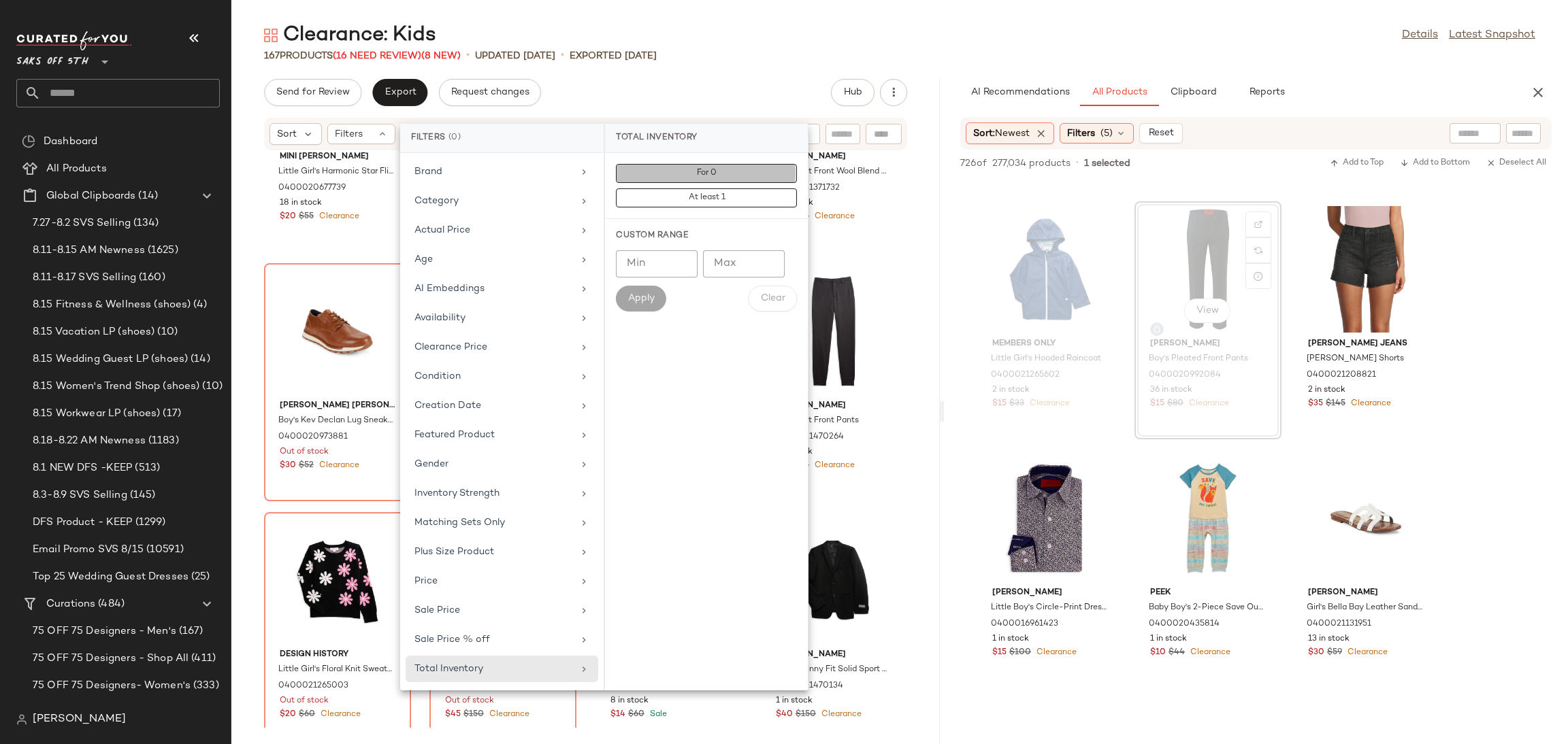
click at [713, 172] on span "For 0" at bounding box center [706, 174] width 20 height 10
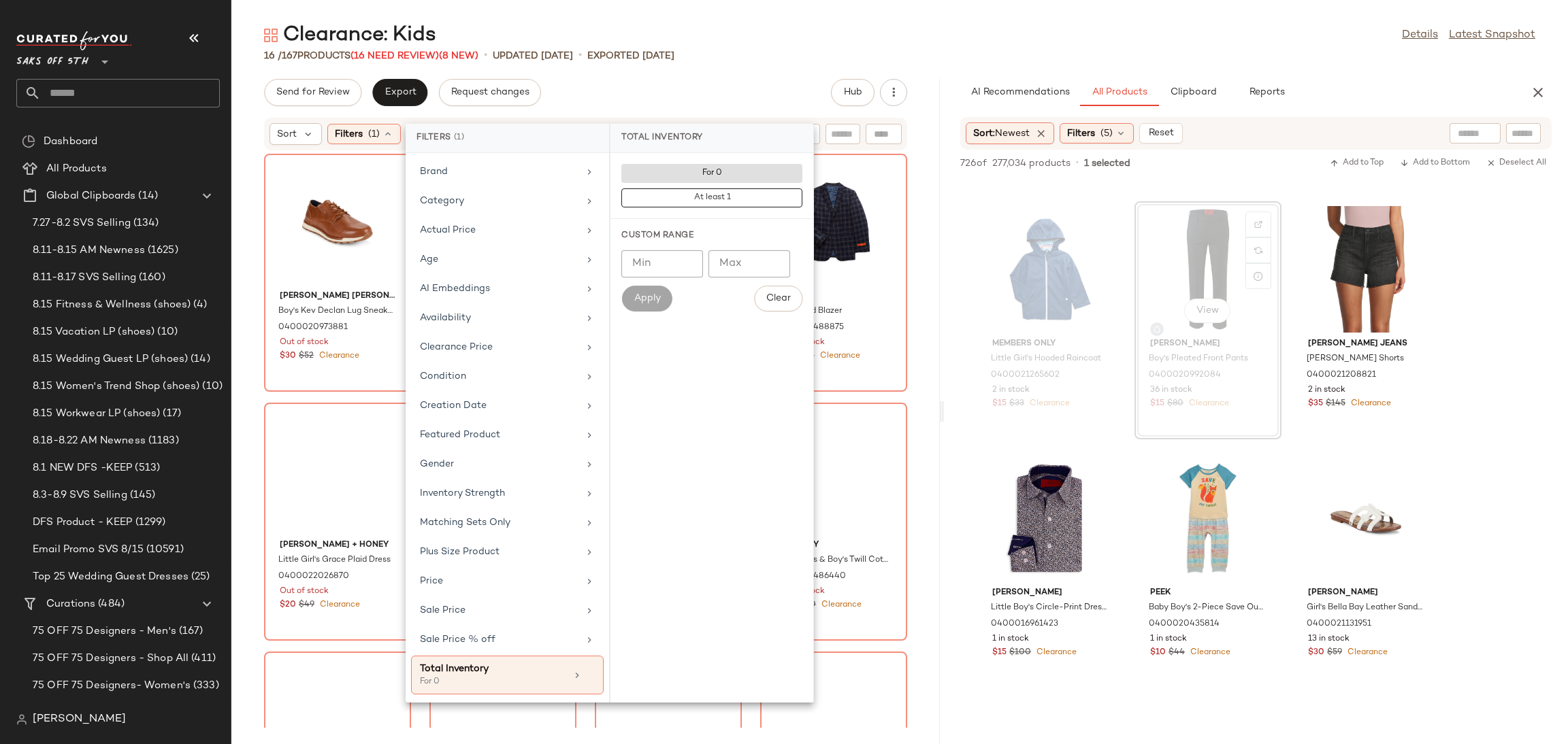
click at [793, 59] on div "16 / 167 Products (16 Need Review) (8 New) • updated Aug 18th • Exported Aug 15…" at bounding box center [900, 56] width 1336 height 13
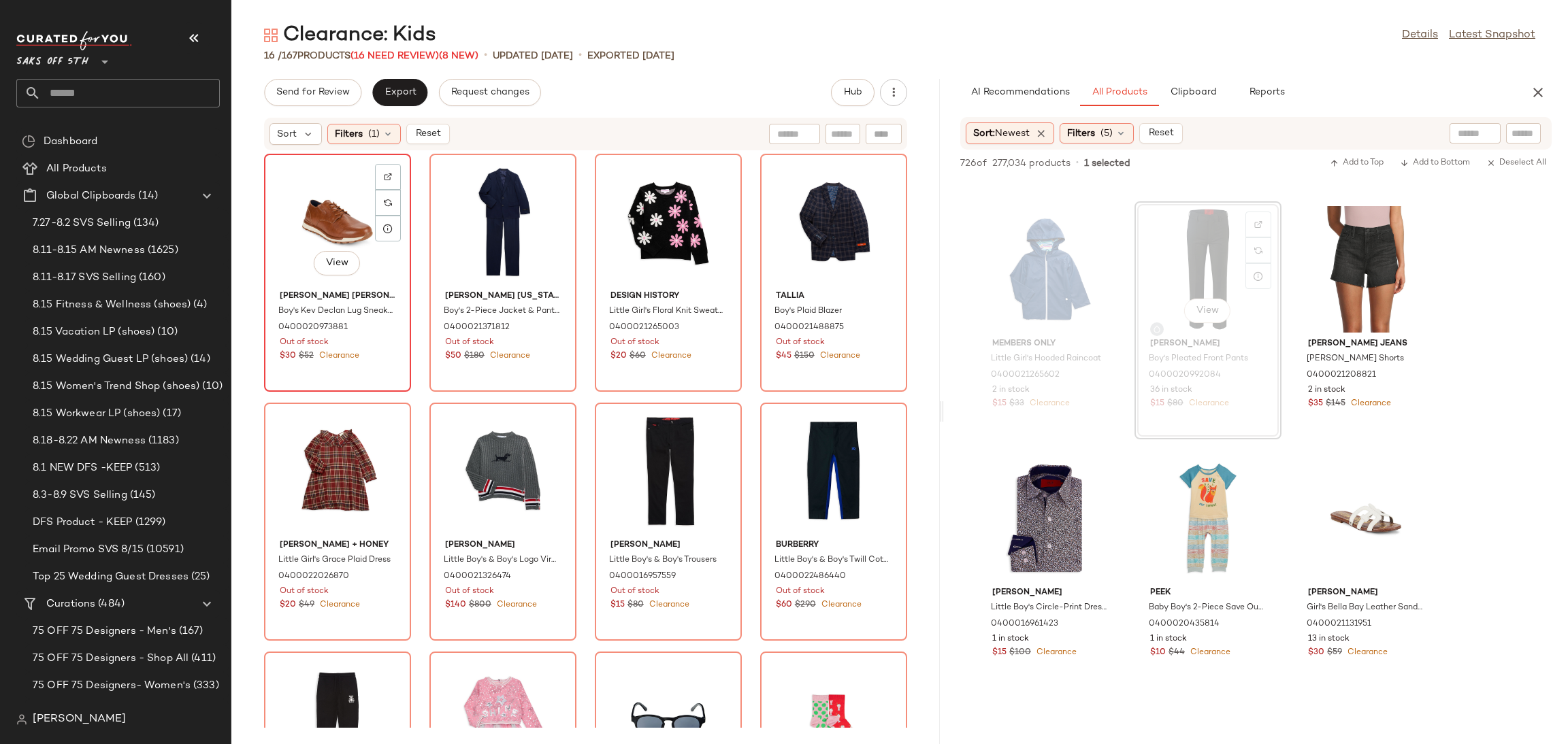
click at [324, 193] on div "View" at bounding box center [337, 222] width 137 height 127
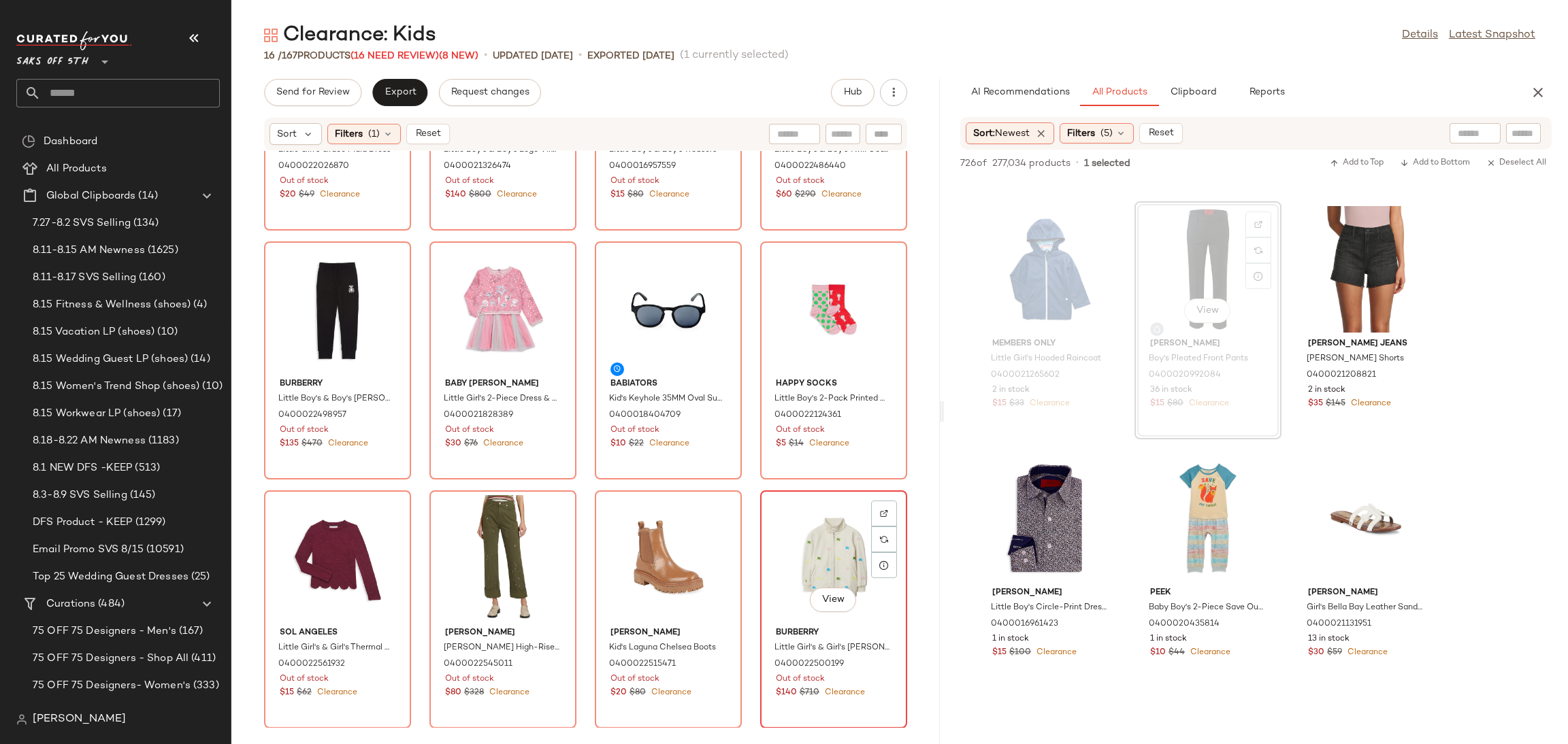
click at [802, 536] on div "View" at bounding box center [833, 559] width 137 height 127
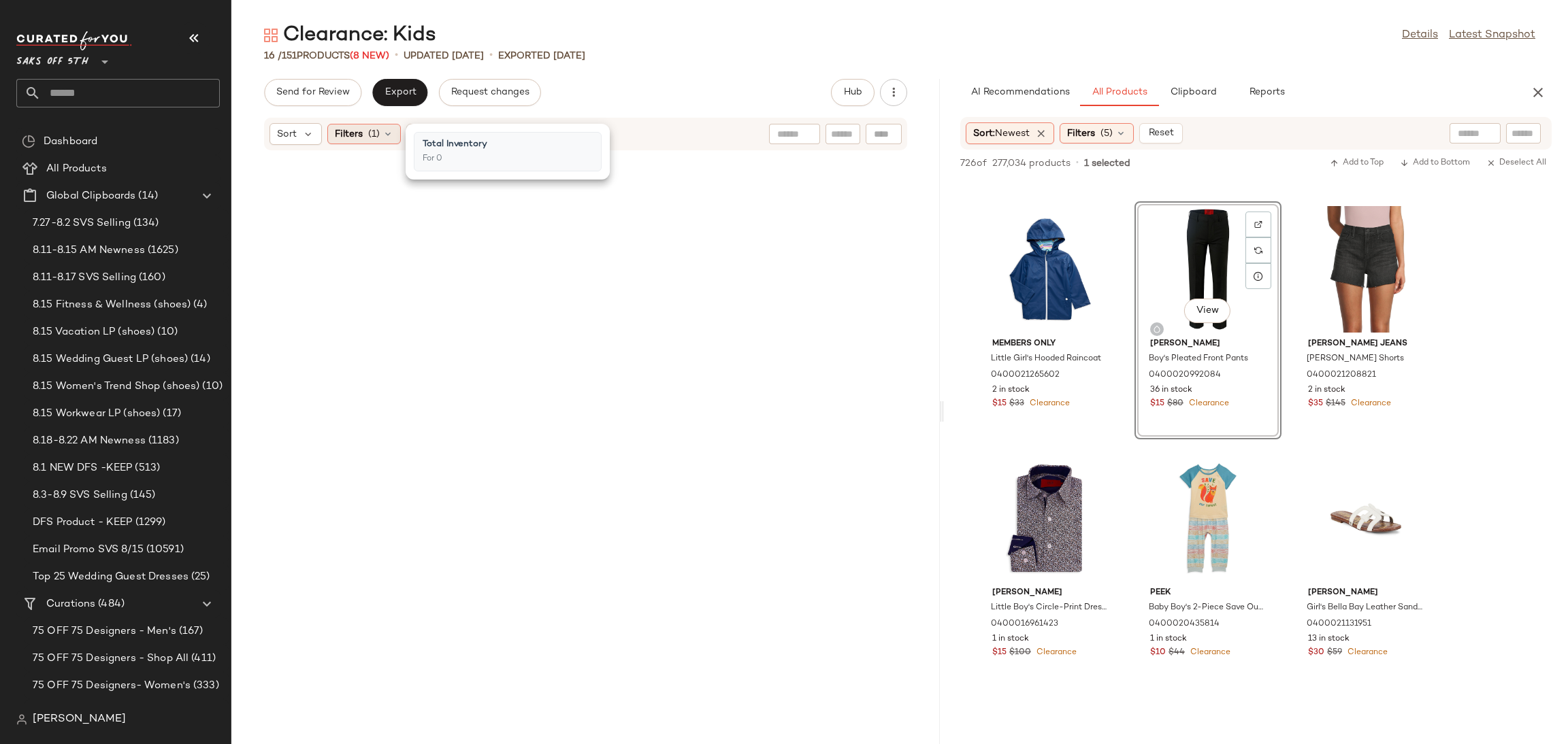
click at [364, 132] on div "Filters (1)" at bounding box center [364, 134] width 73 height 20
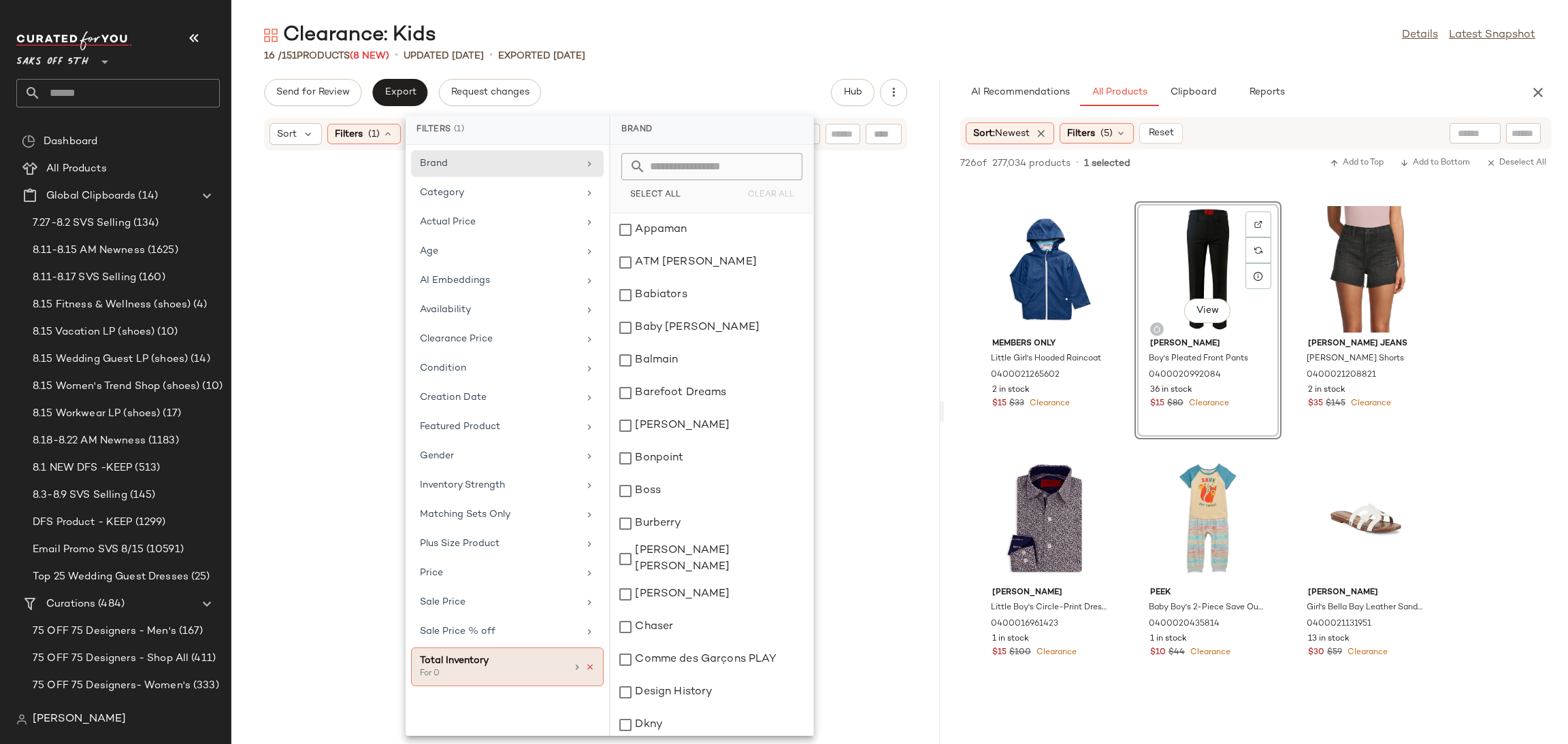
click at [589, 669] on icon at bounding box center [590, 667] width 10 height 10
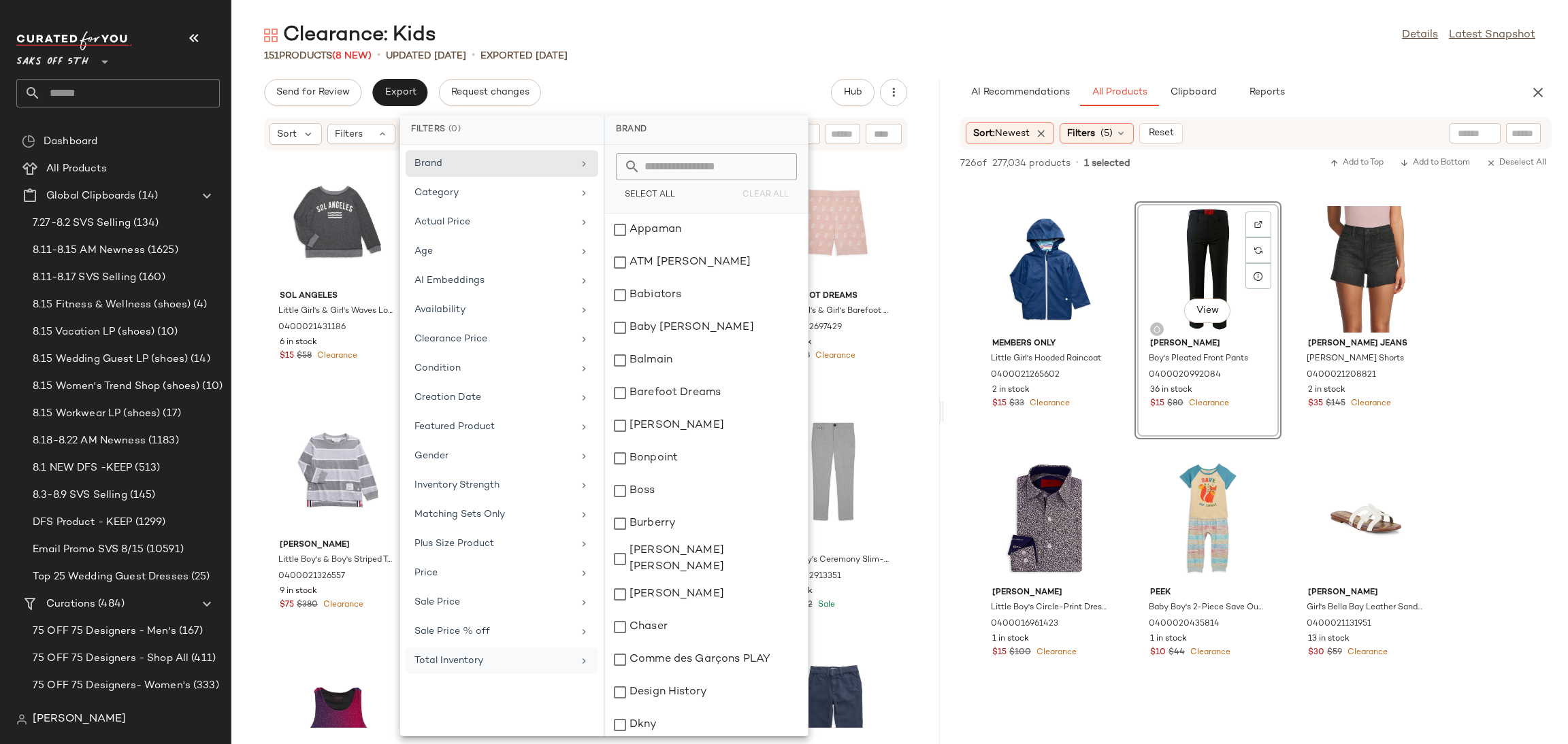
click at [1084, 66] on div "Clearance: Kids Details Latest Snapshot 151 Products (8 New) • updated Aug 18th…" at bounding box center [900, 383] width 1336 height 722
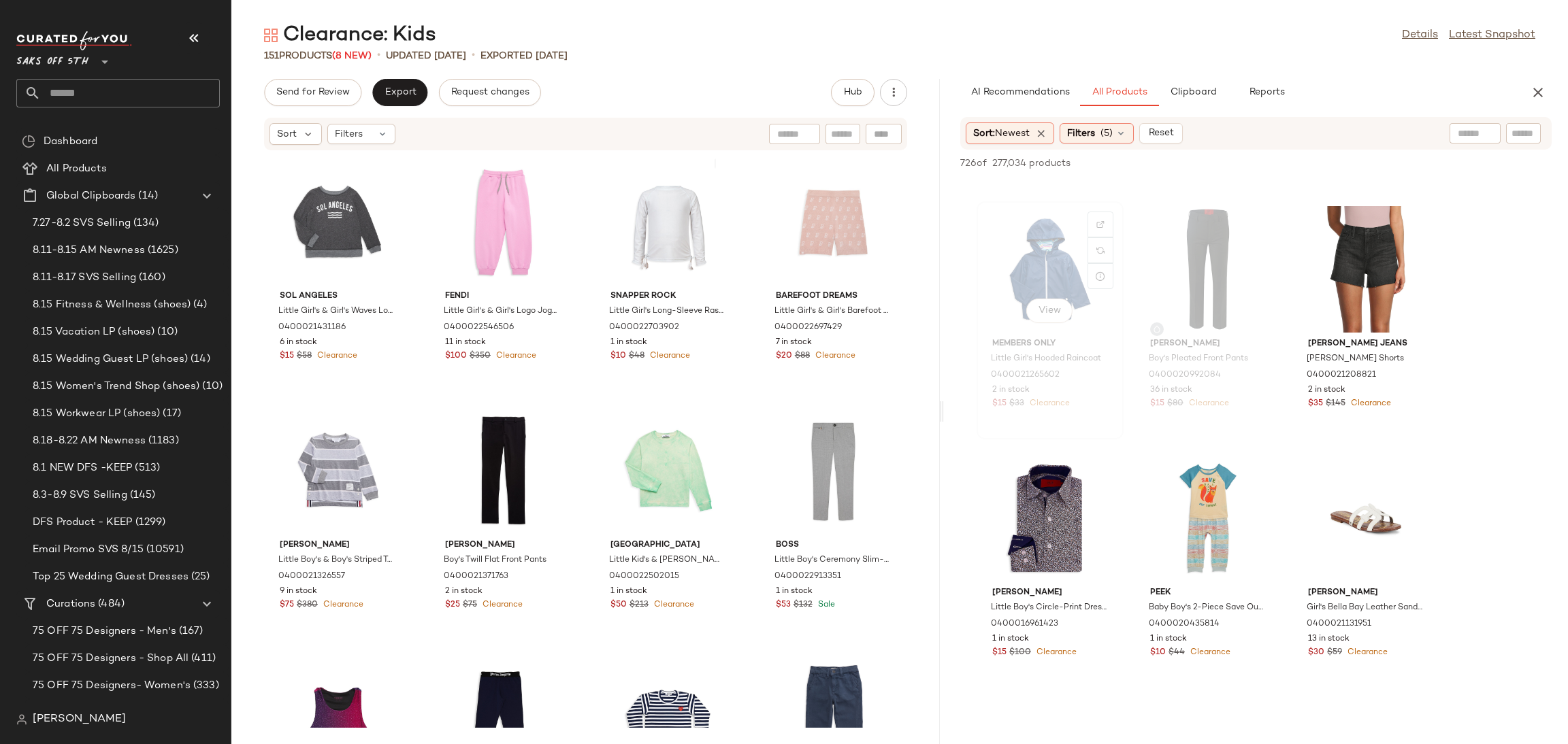
click at [1018, 245] on div "View" at bounding box center [1050, 270] width 137 height 127
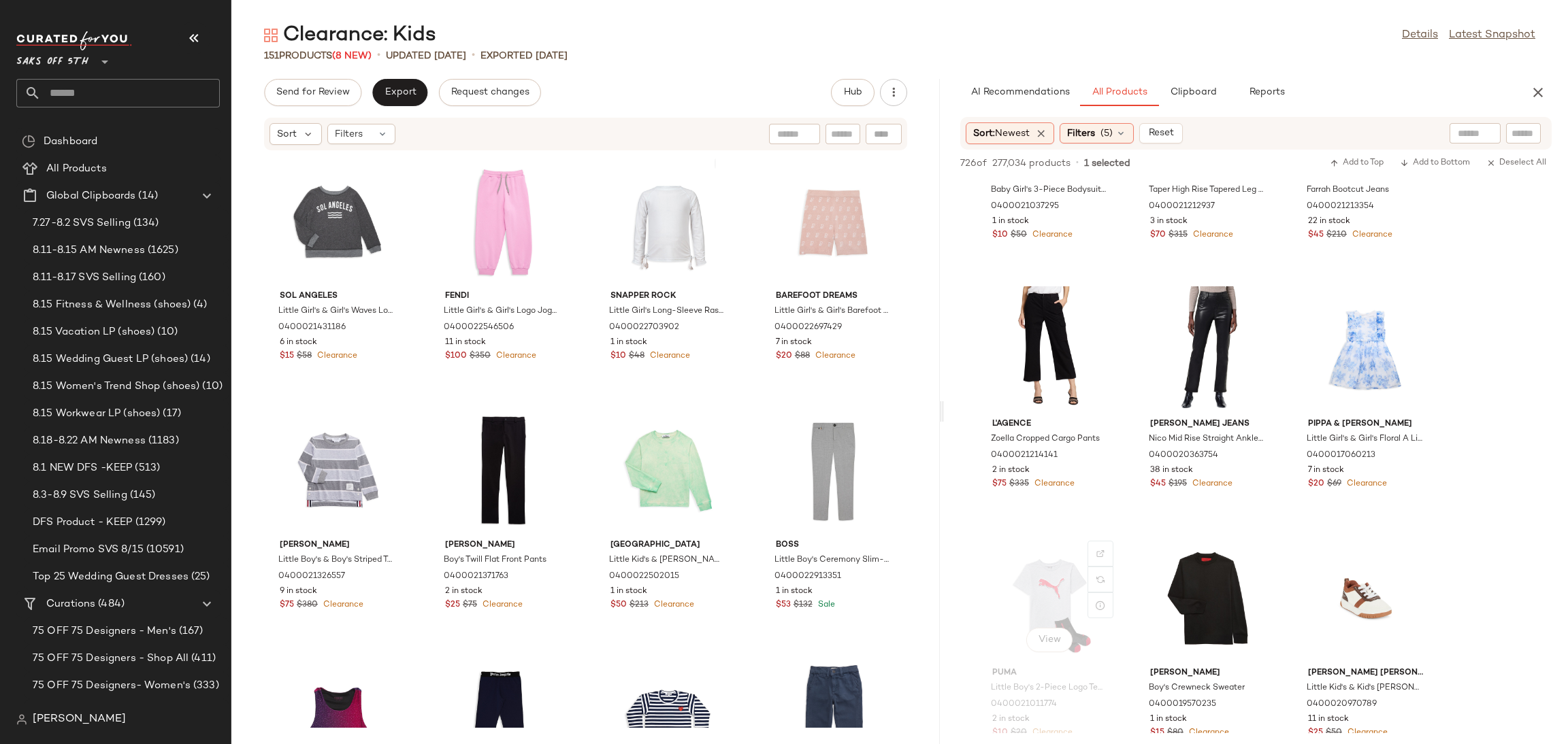
scroll to position [27767, 0]
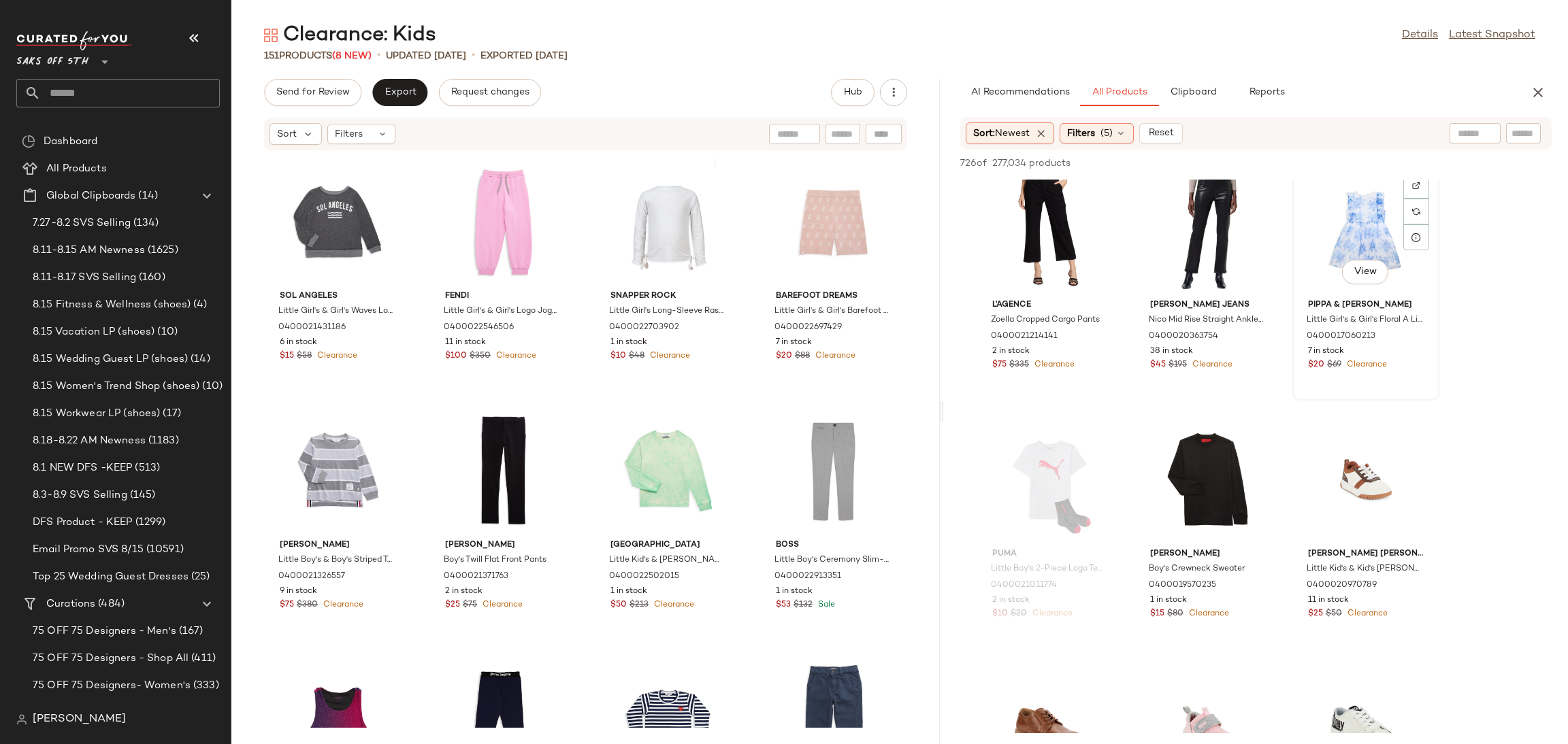
click at [1341, 246] on div "View" at bounding box center [1365, 231] width 137 height 127
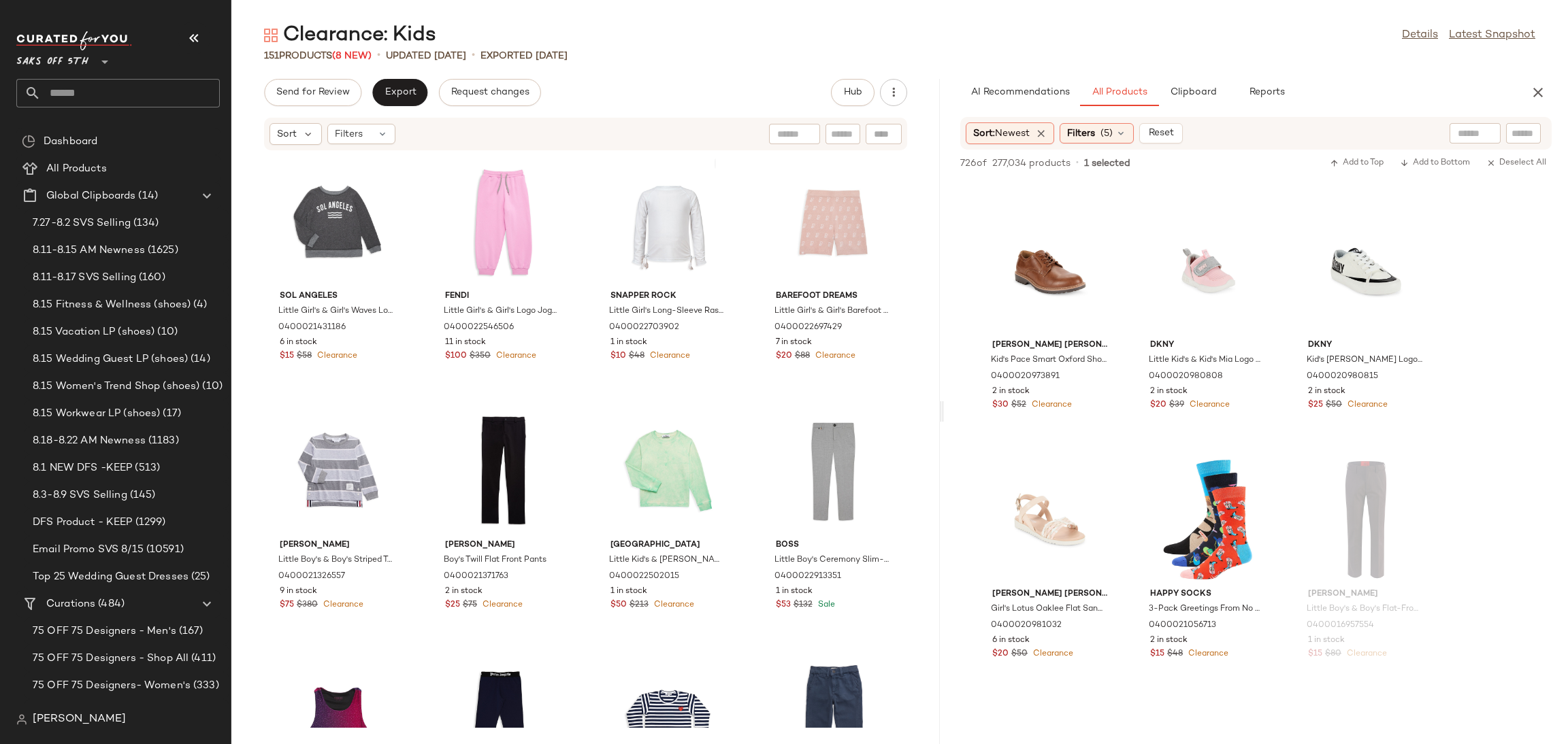
scroll to position [28247, 0]
click at [1196, 517] on div "View" at bounding box center [1208, 519] width 137 height 127
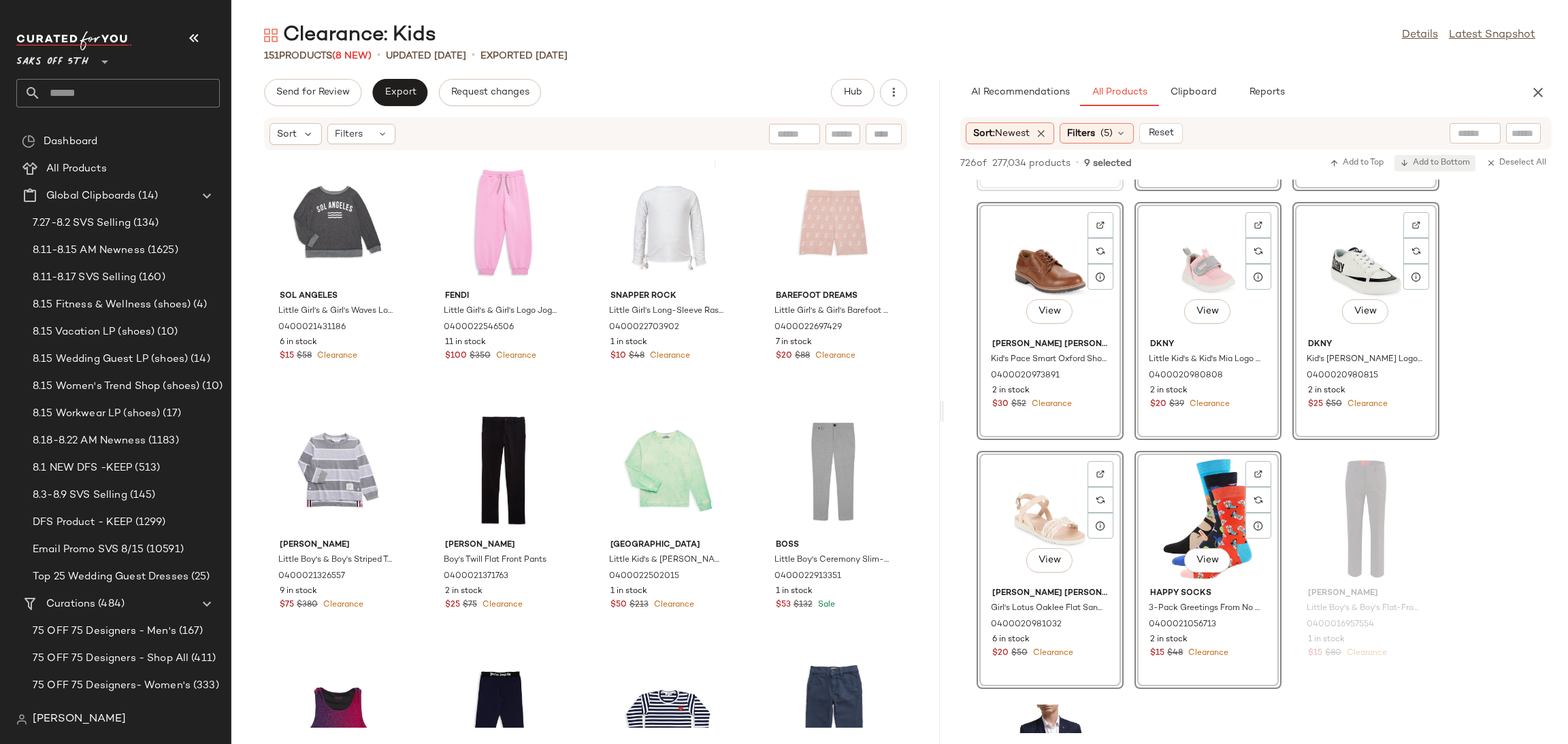
click at [1422, 169] on button "Add to Bottom" at bounding box center [1434, 163] width 81 height 16
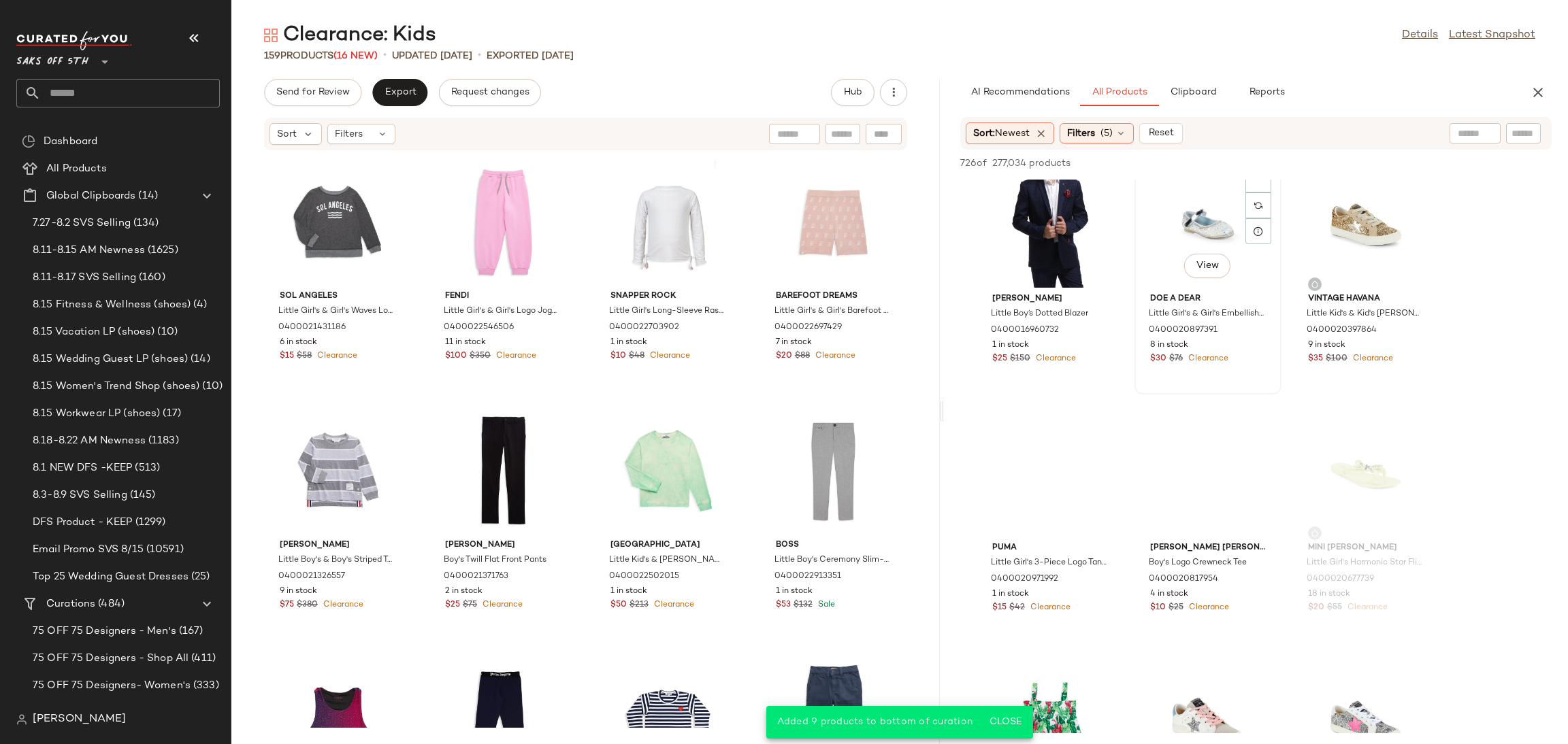
scroll to position [28833, 0]
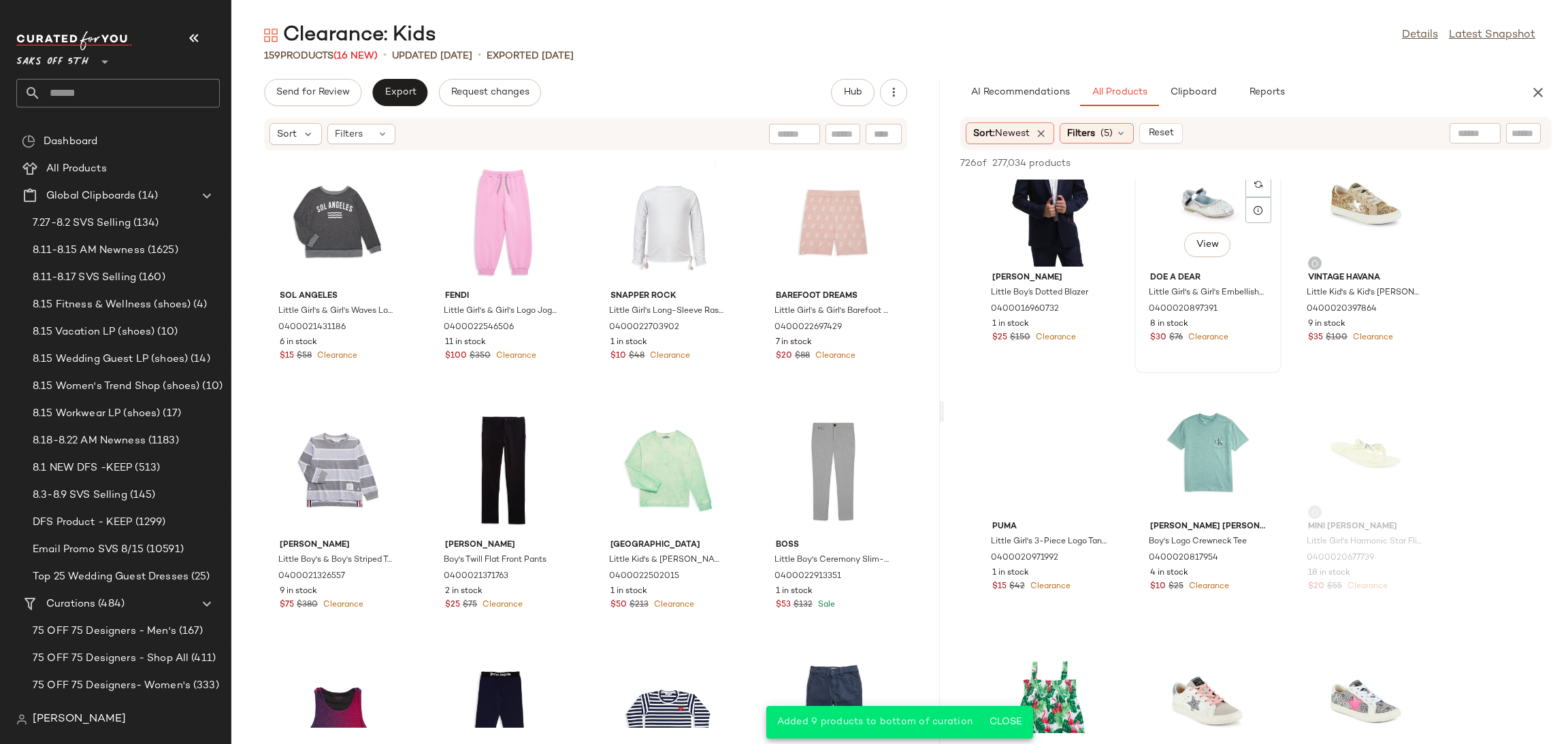
click at [1204, 204] on div "View" at bounding box center [1208, 203] width 137 height 127
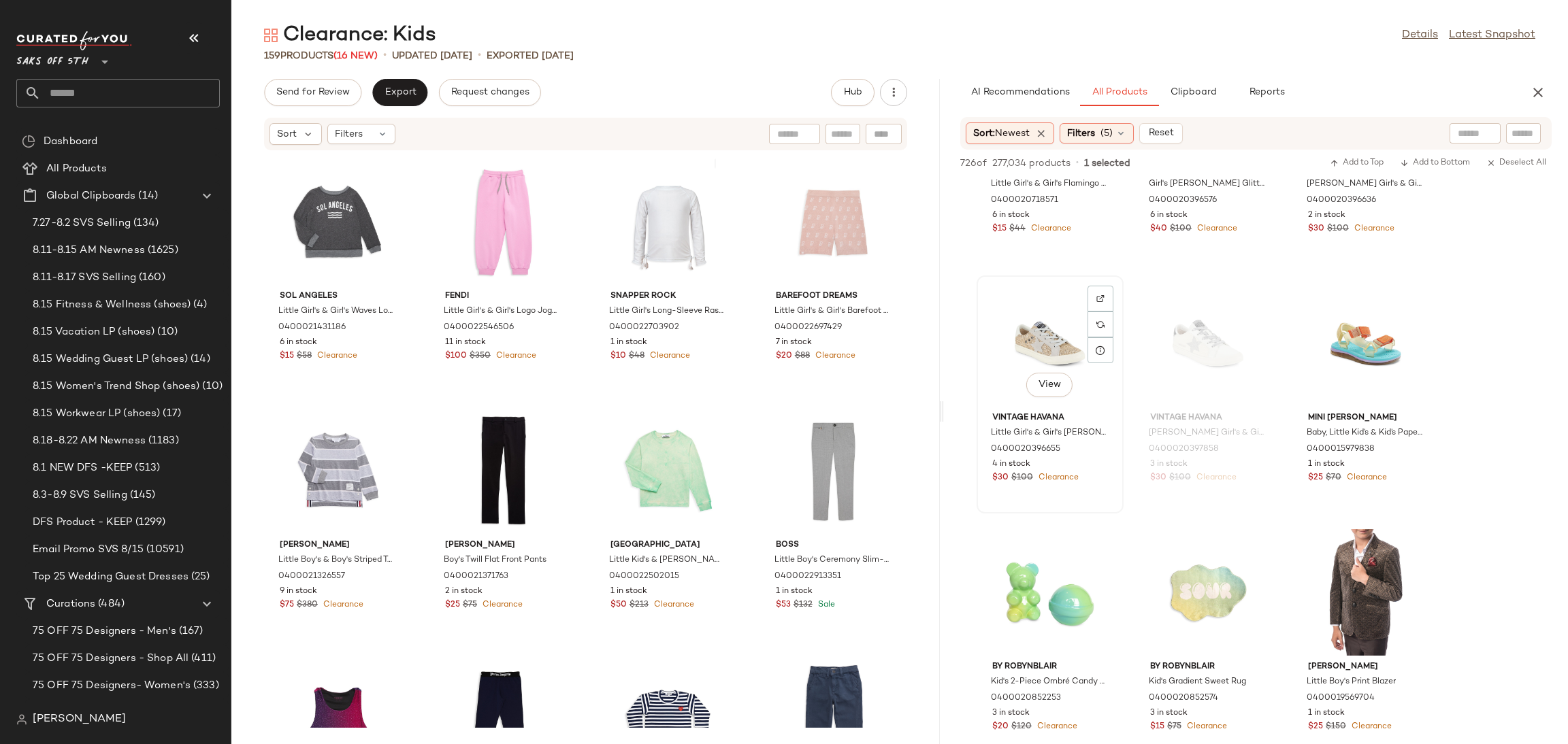
scroll to position [29471, 0]
click at [1334, 331] on div "View" at bounding box center [1365, 345] width 137 height 127
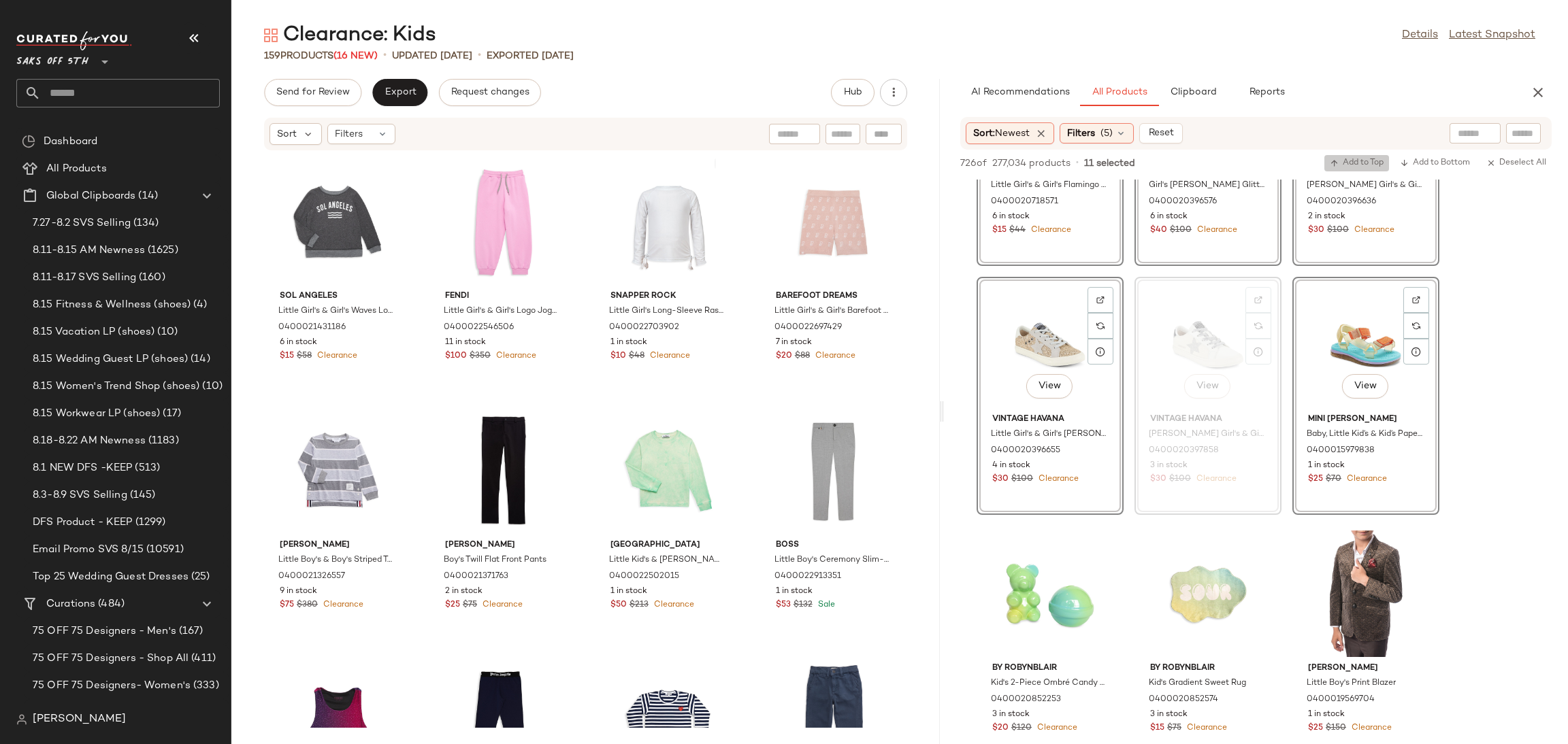
click at [1357, 163] on span "Add to Top" at bounding box center [1357, 163] width 54 height 10
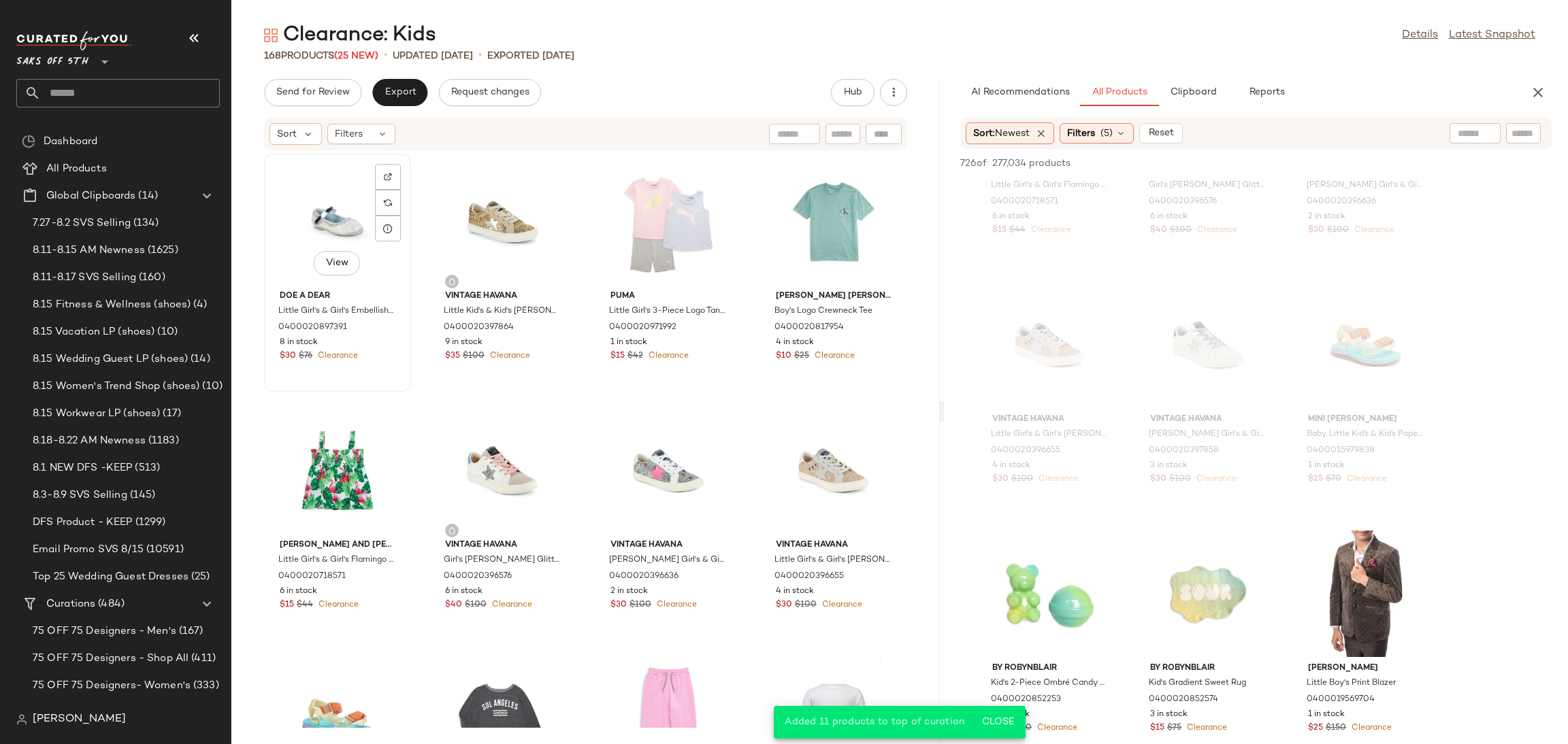
click at [314, 208] on div "View" at bounding box center [337, 222] width 137 height 127
click at [813, 453] on div "View" at bounding box center [833, 471] width 137 height 127
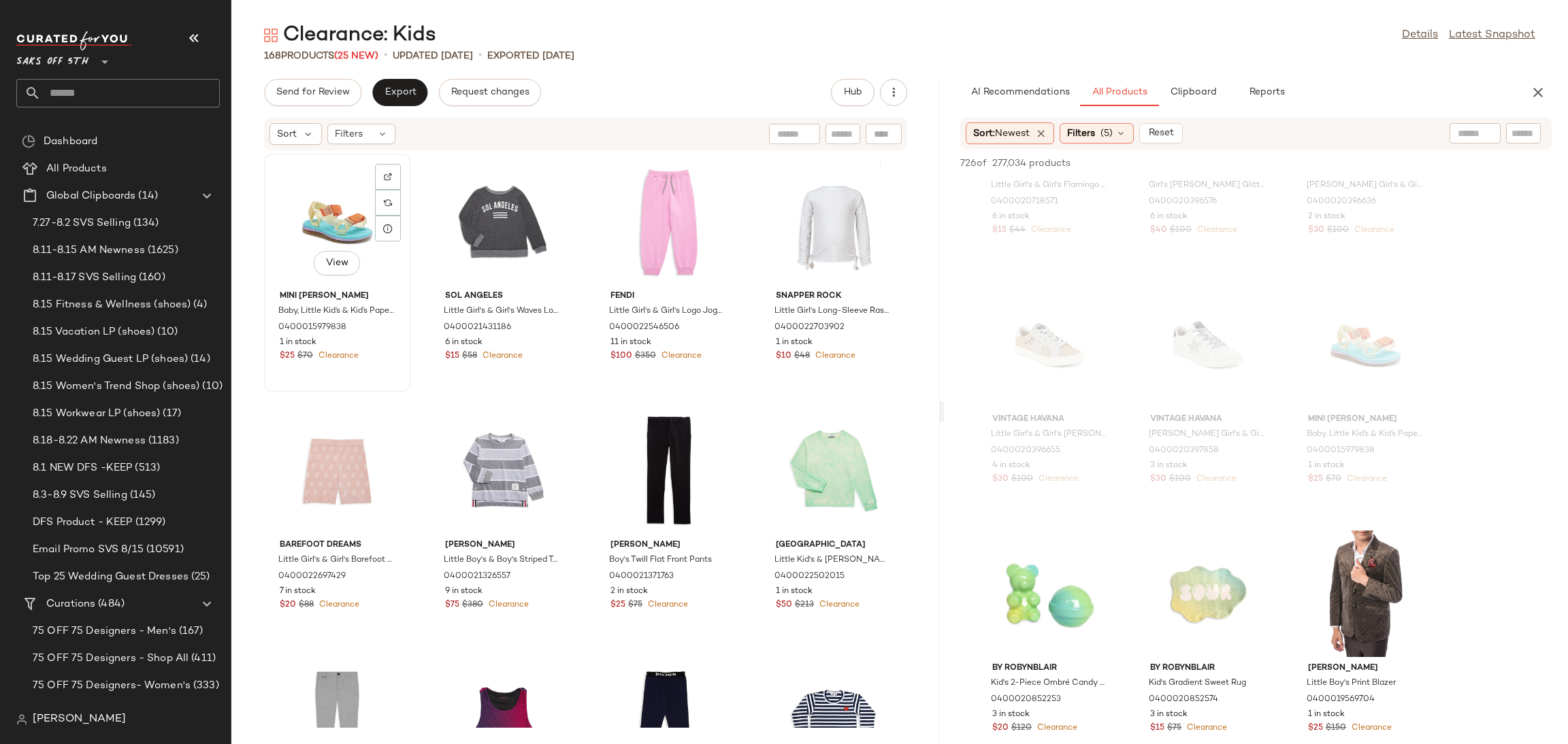
click at [306, 201] on div "View" at bounding box center [337, 222] width 137 height 127
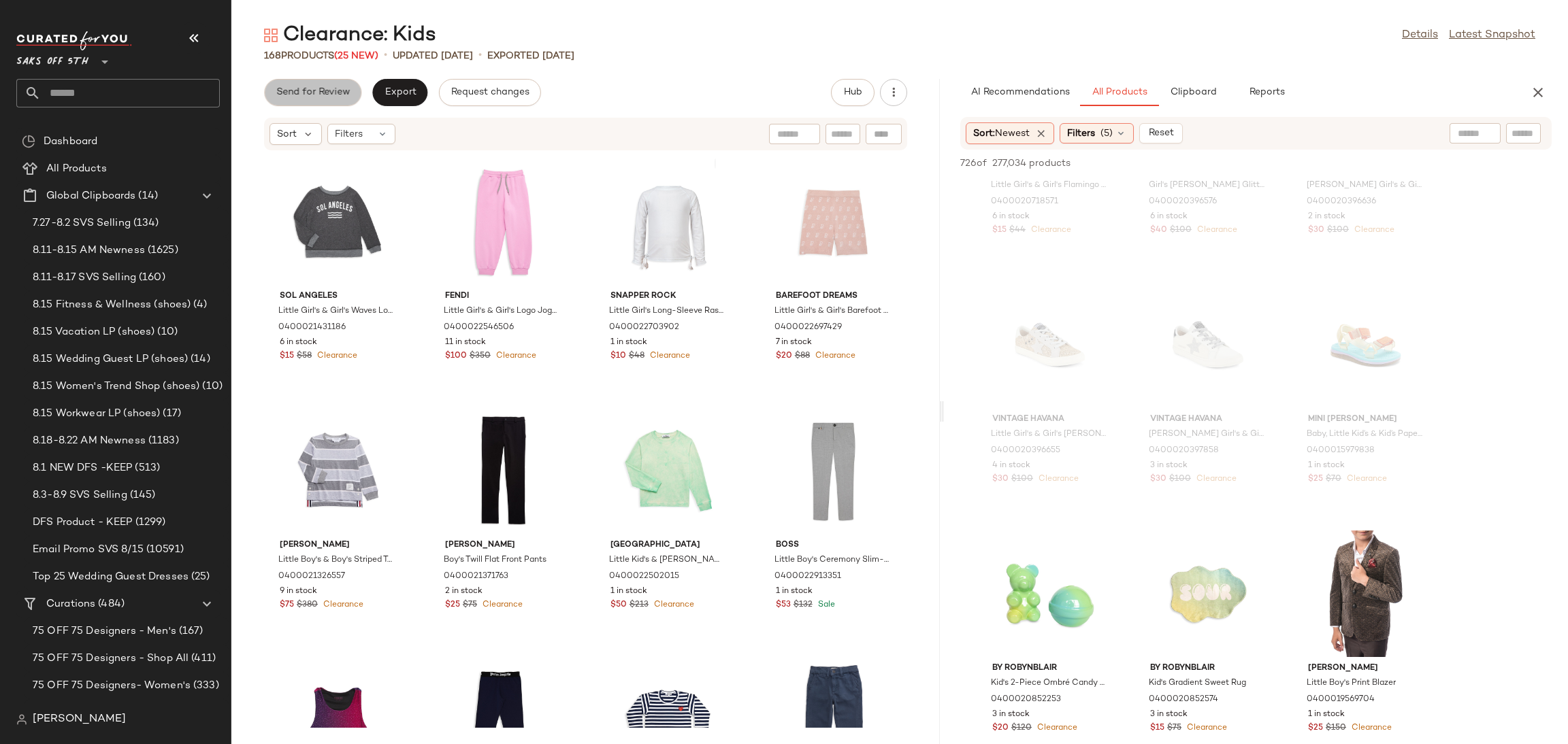
click at [333, 91] on span "Send for Review" at bounding box center [312, 92] width 74 height 11
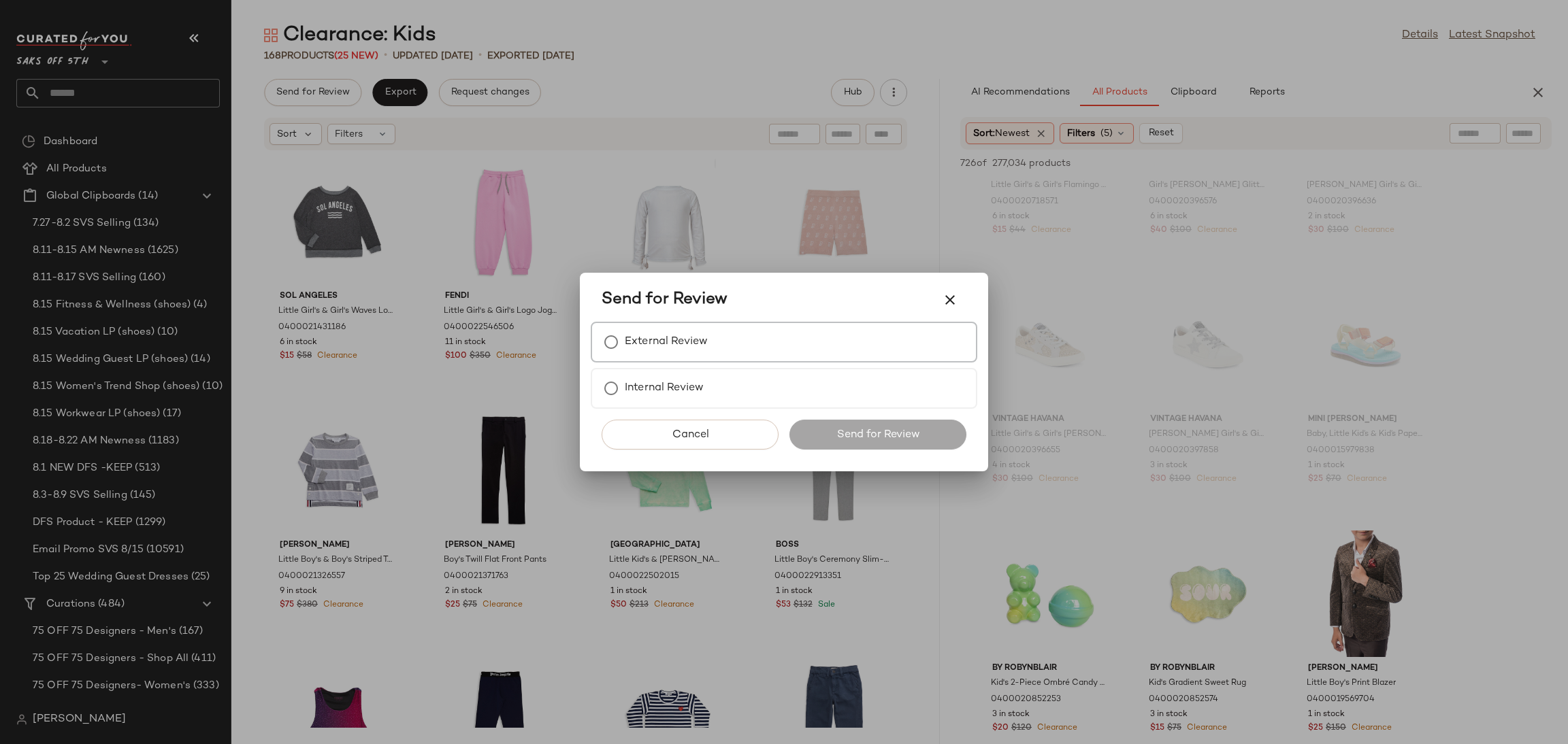
click at [683, 332] on label "External Review" at bounding box center [666, 342] width 83 height 27
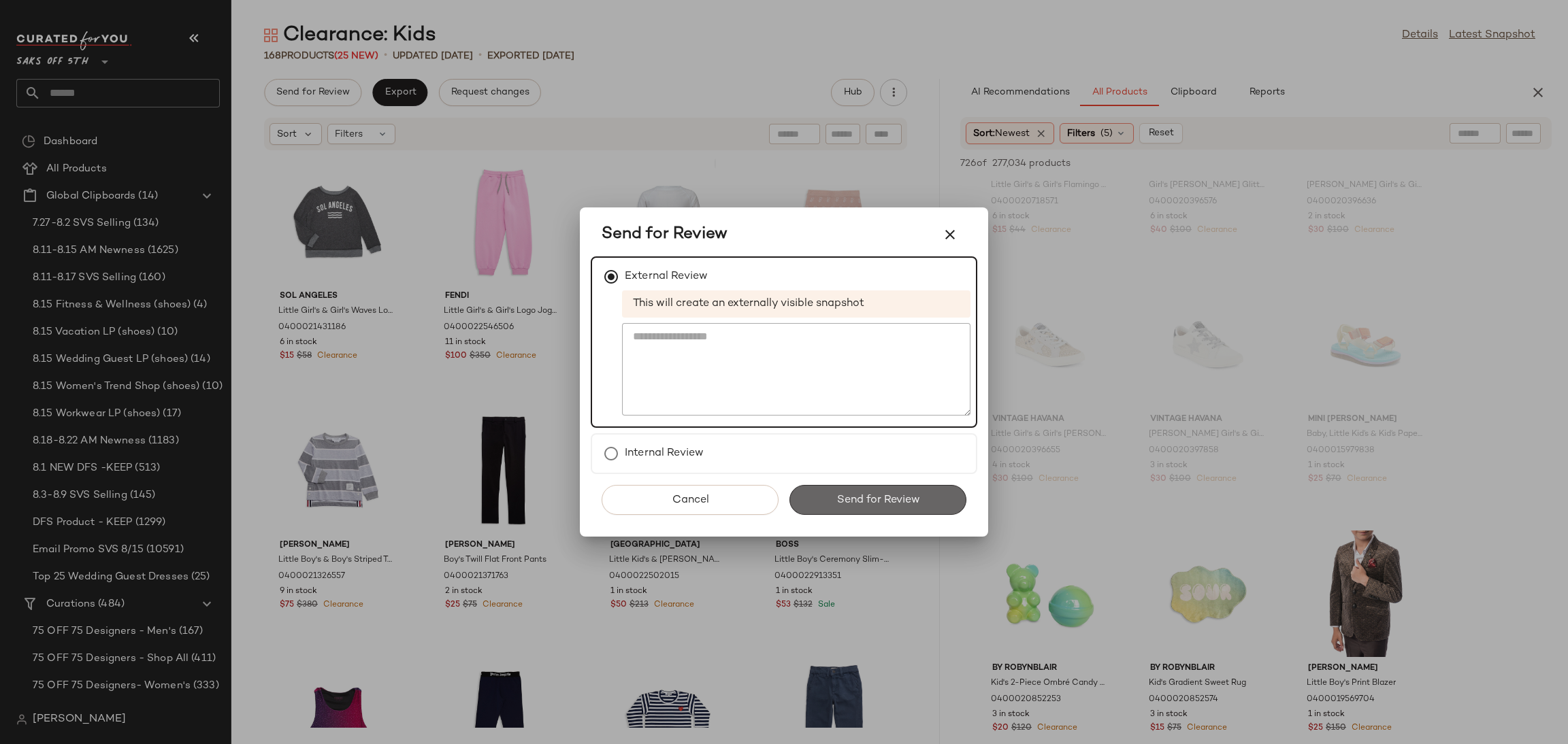
click at [864, 498] on span "Send for Review" at bounding box center [877, 500] width 84 height 13
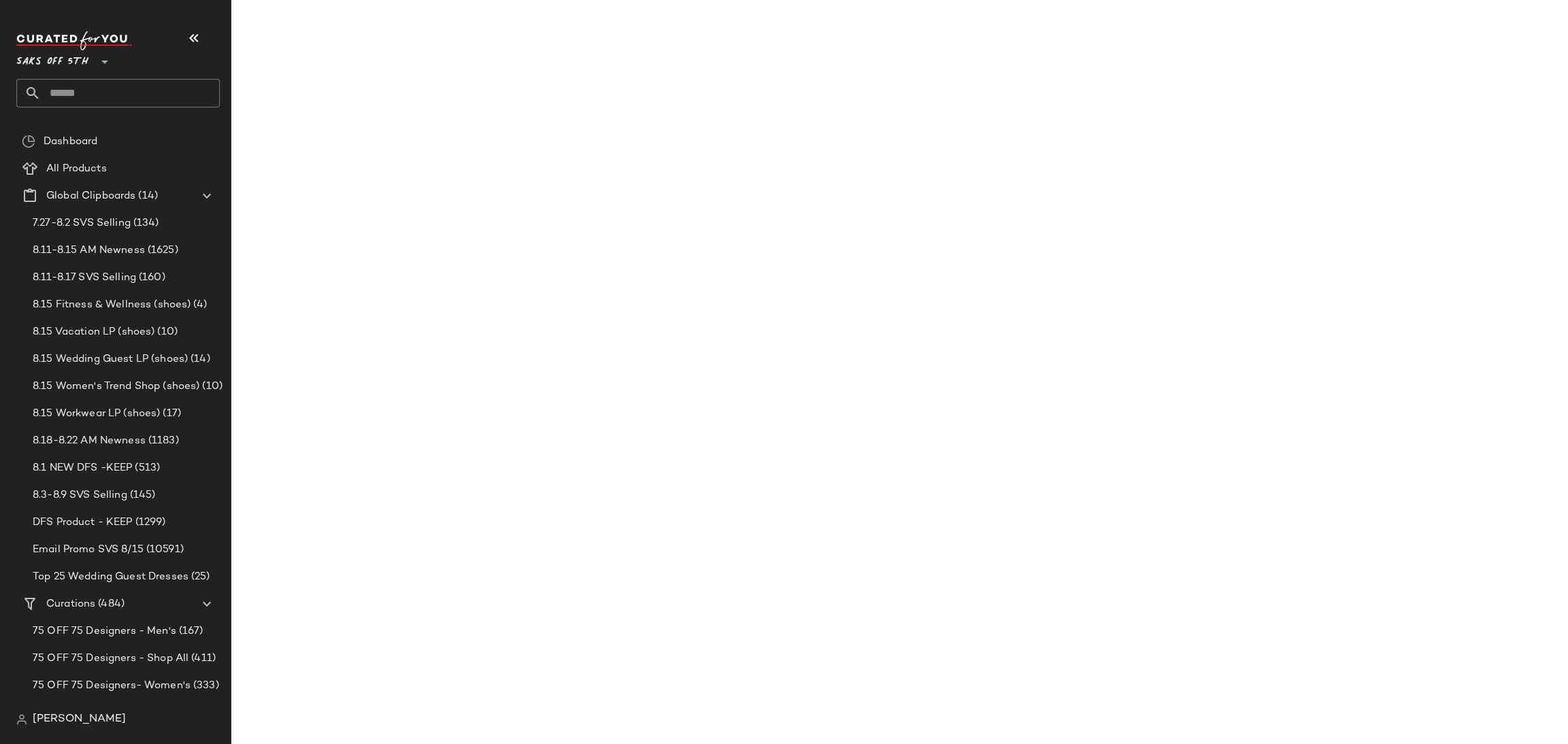
scroll to position [35945, 0]
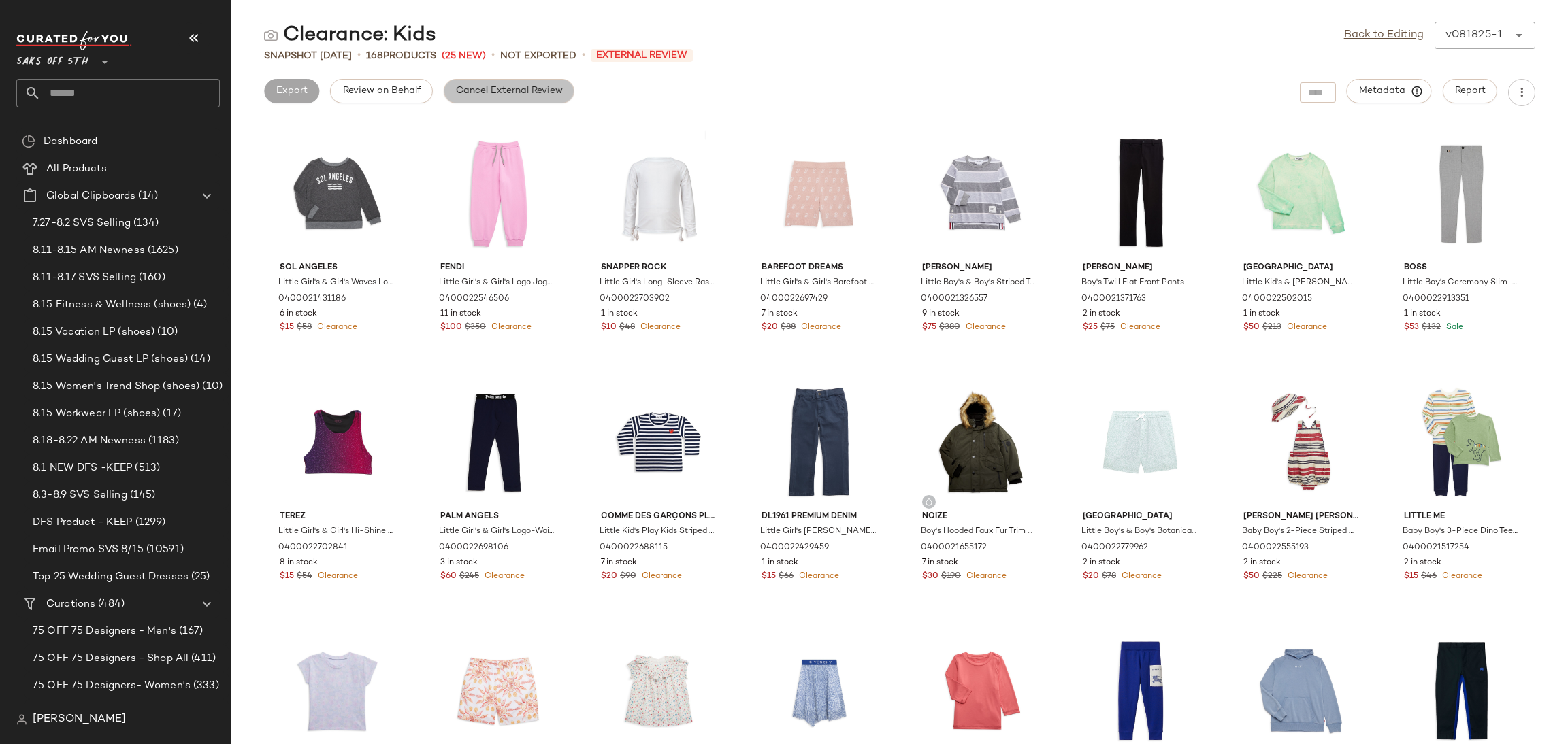
click at [524, 98] on button "Cancel External Review" at bounding box center [509, 91] width 131 height 25
click at [1366, 34] on link "Back to Editing" at bounding box center [1384, 35] width 80 height 16
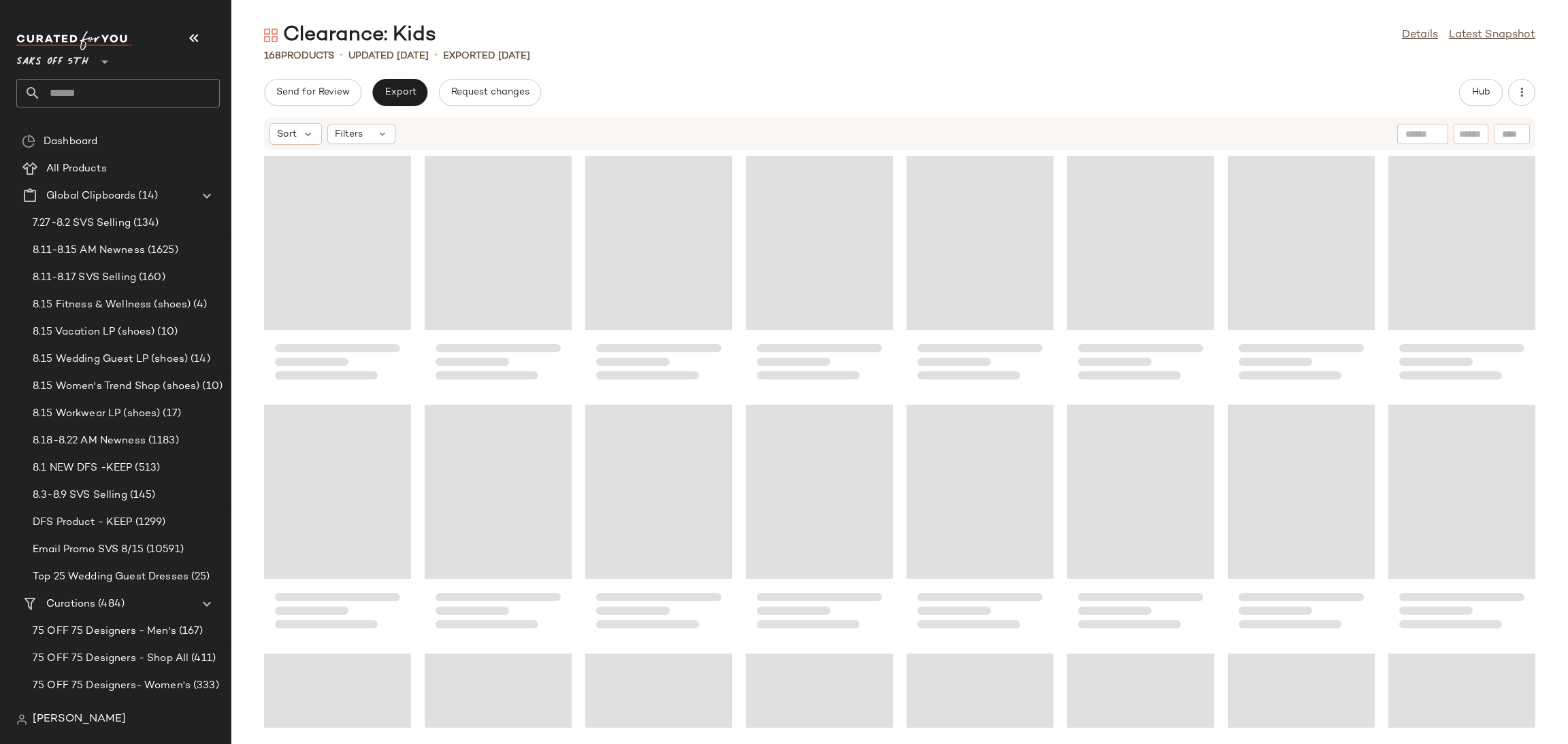
scroll to position [4654, 0]
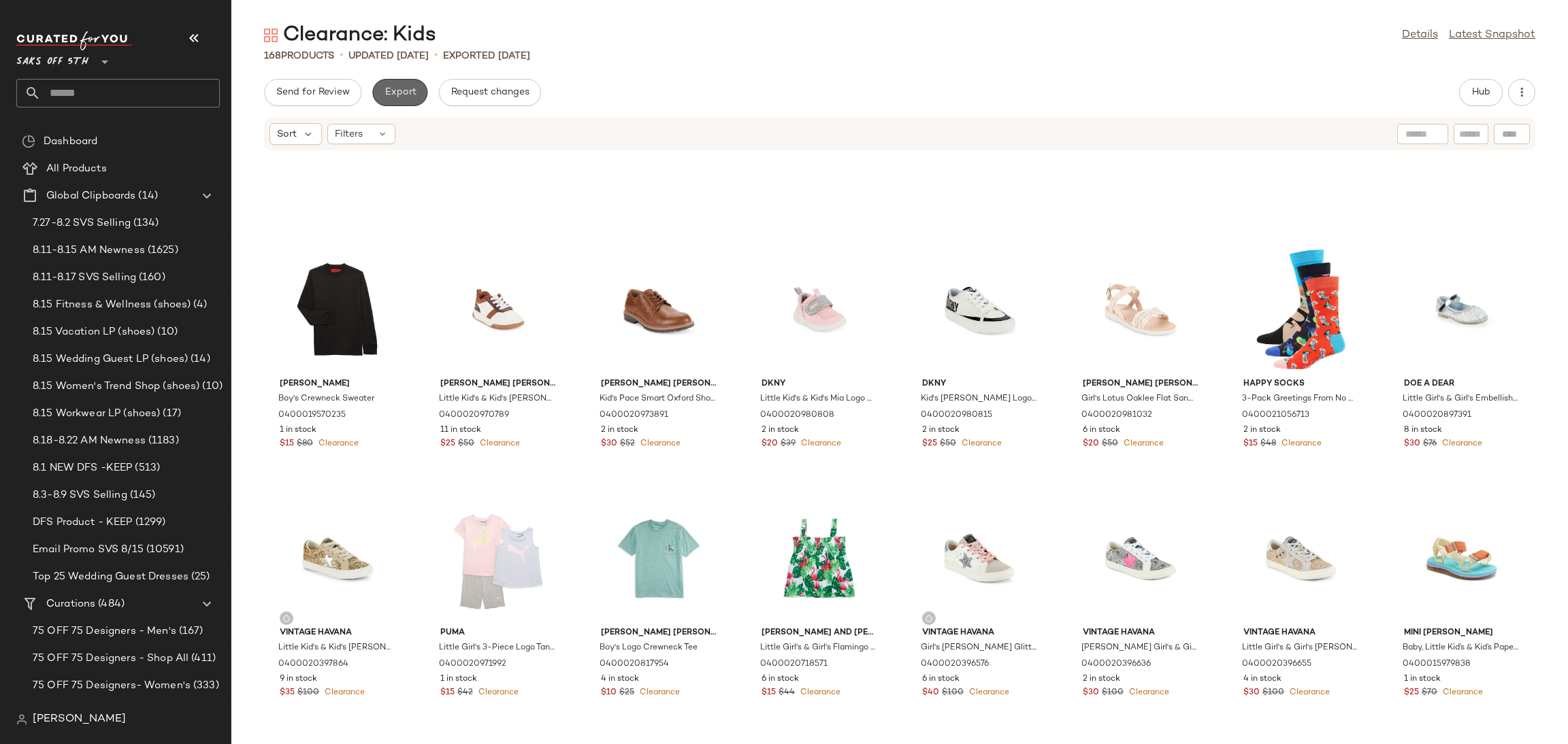
click at [394, 84] on button "Export" at bounding box center [400, 92] width 55 height 27
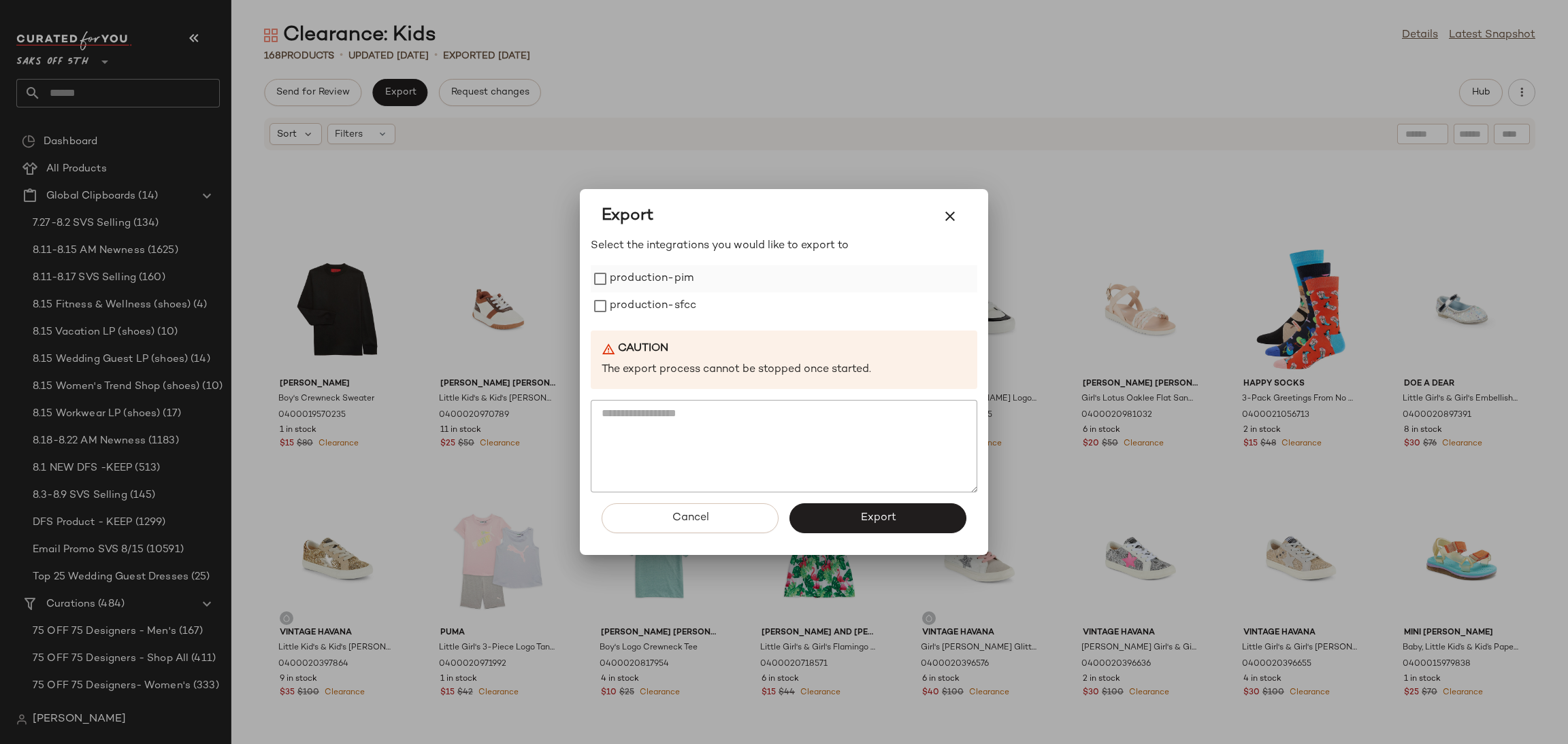
click at [618, 267] on label "production-pim" at bounding box center [651, 279] width 84 height 27
click at [632, 293] on label "production-sfcc" at bounding box center [653, 306] width 87 height 27
click at [836, 524] on button "Export" at bounding box center [877, 518] width 177 height 30
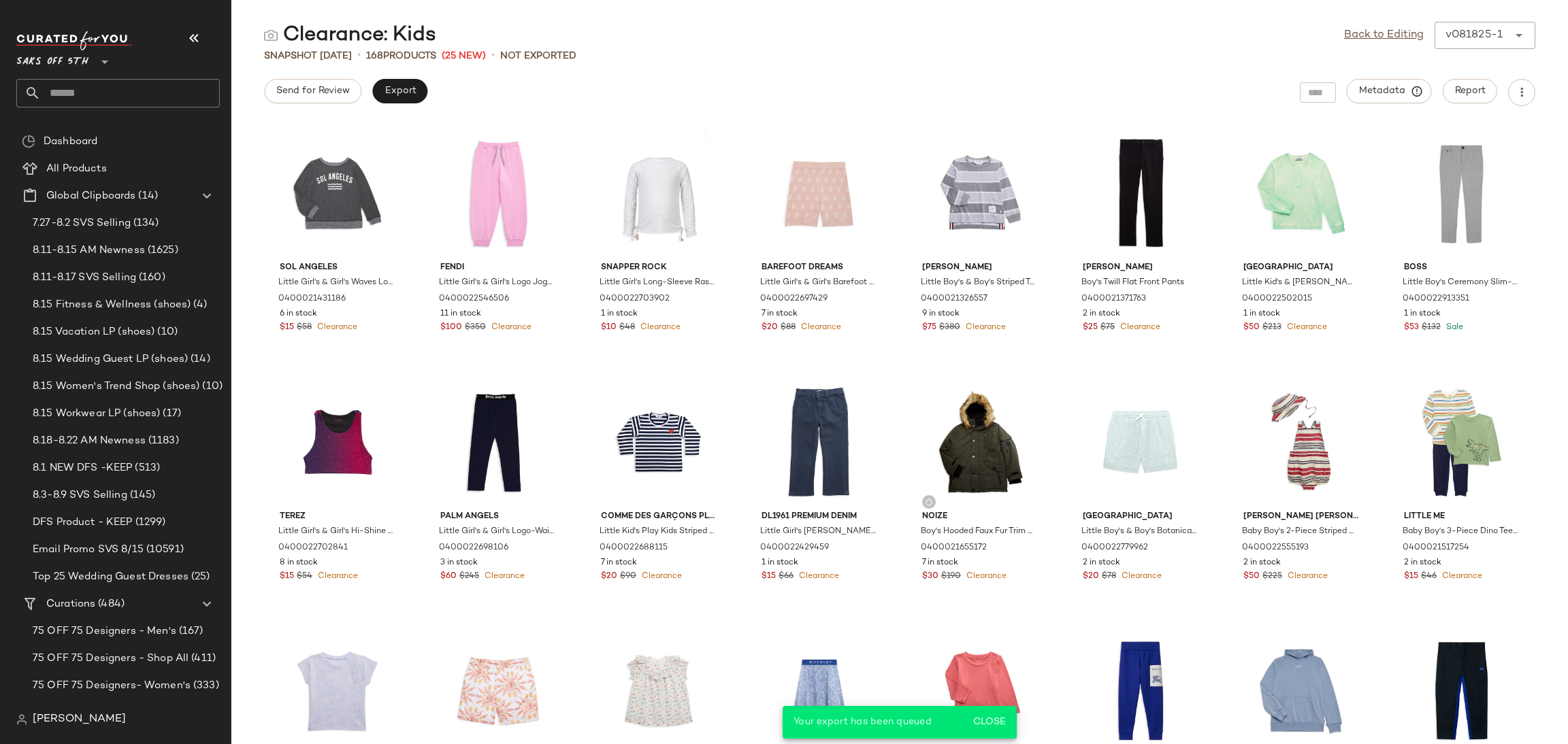
click at [112, 111] on div "Saks OFF 5TH **" at bounding box center [123, 70] width 214 height 84
click at [104, 95] on input "text" at bounding box center [130, 93] width 179 height 29
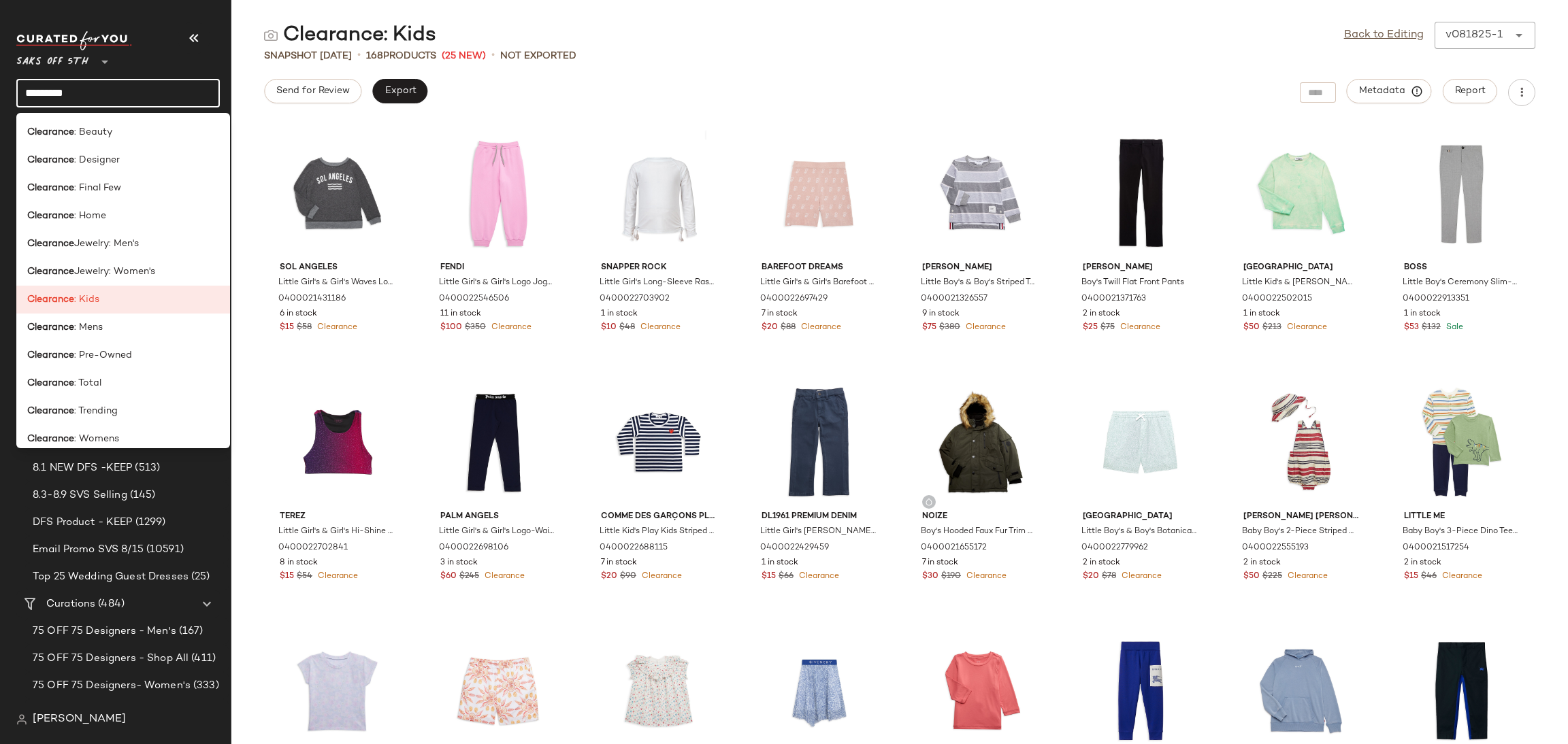
type input "*********"
click at [106, 160] on span ": Designer" at bounding box center [96, 160] width 46 height 14
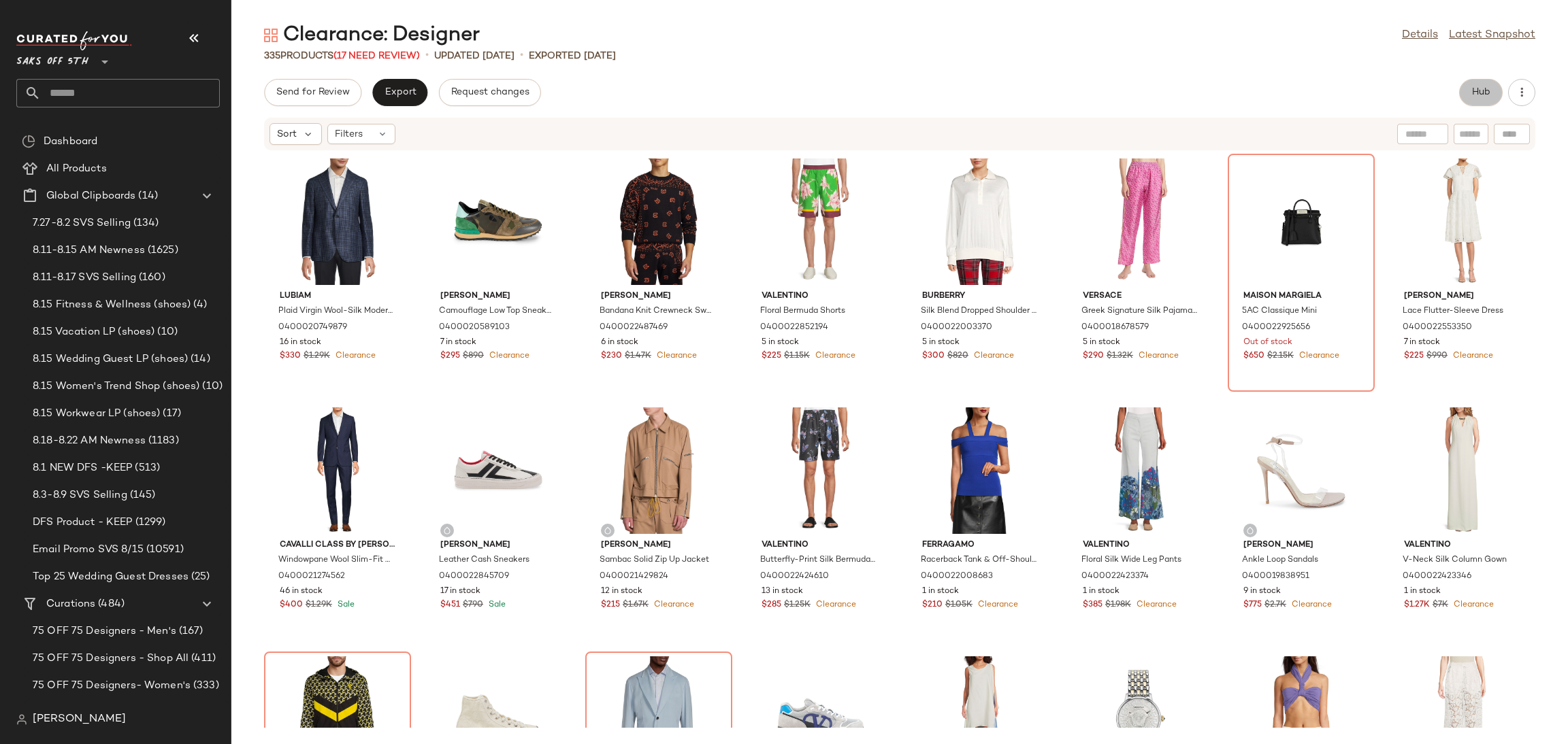
click at [1492, 80] on button "Hub" at bounding box center [1481, 92] width 44 height 27
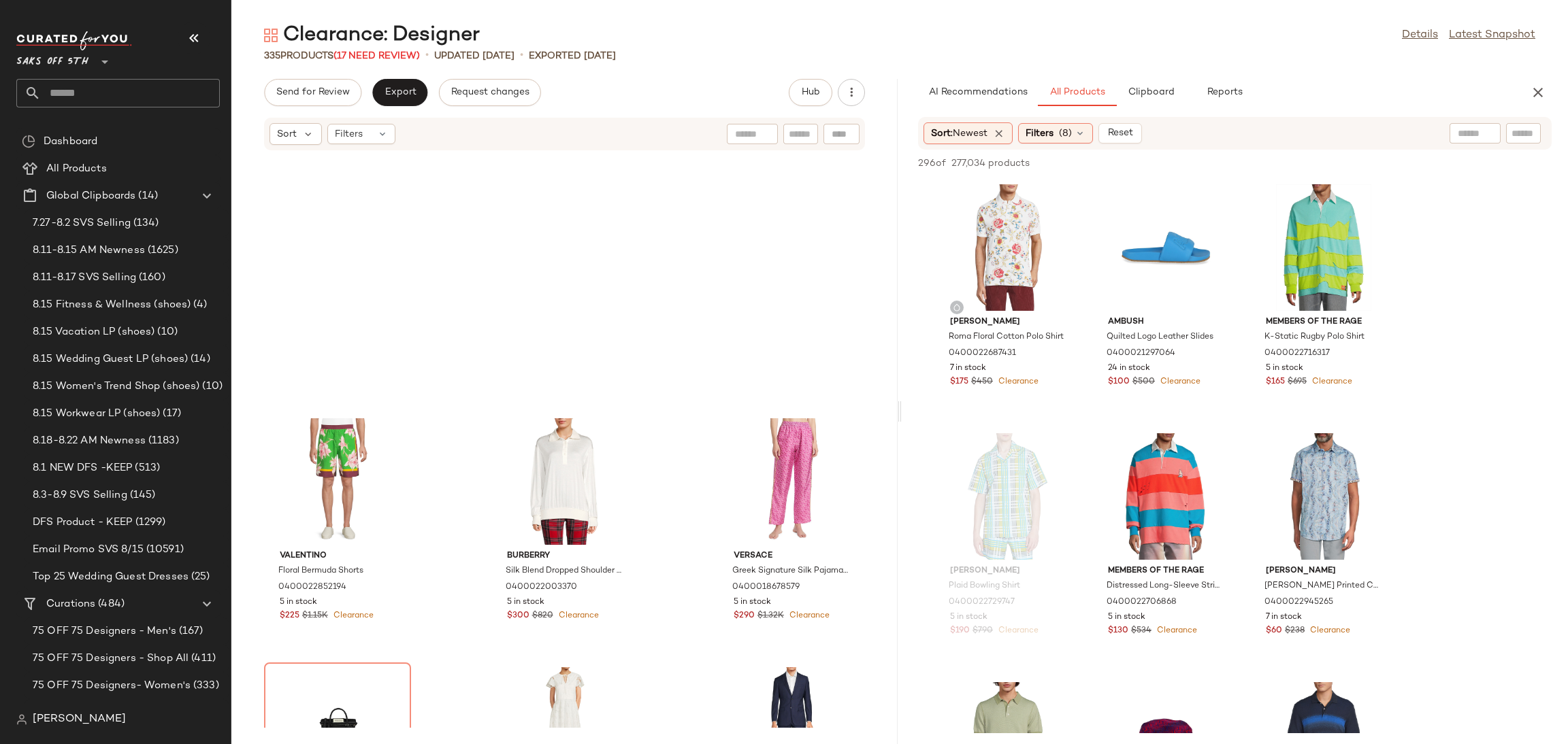
scroll to position [517, 0]
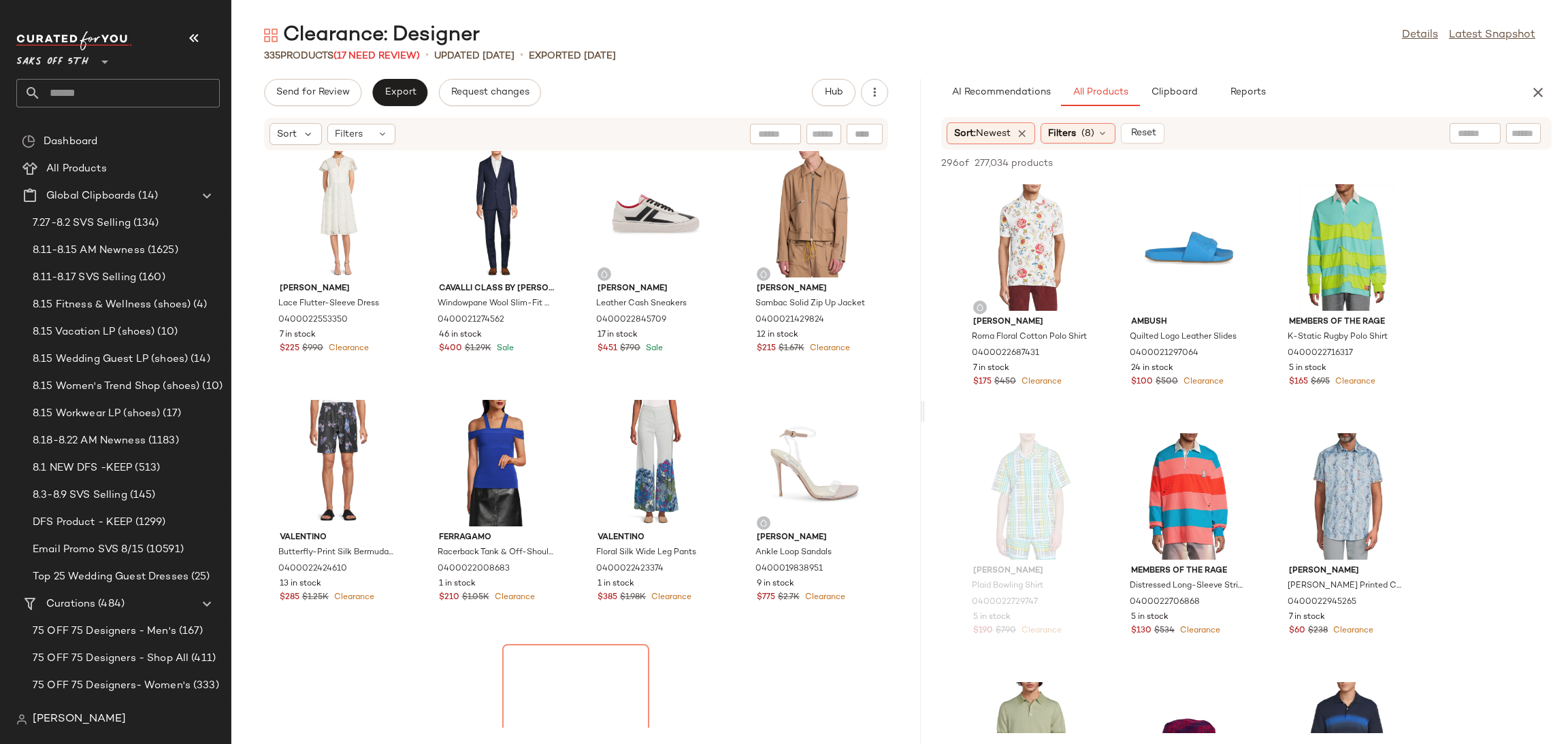
drag, startPoint x: 901, startPoint y: 406, endPoint x: 926, endPoint y: 413, distance: 26.0
click at [926, 413] on div "Clearance: Designer Details Latest Snapshot 335 Products (17 Need Review) • upd…" at bounding box center [900, 383] width 1336 height 722
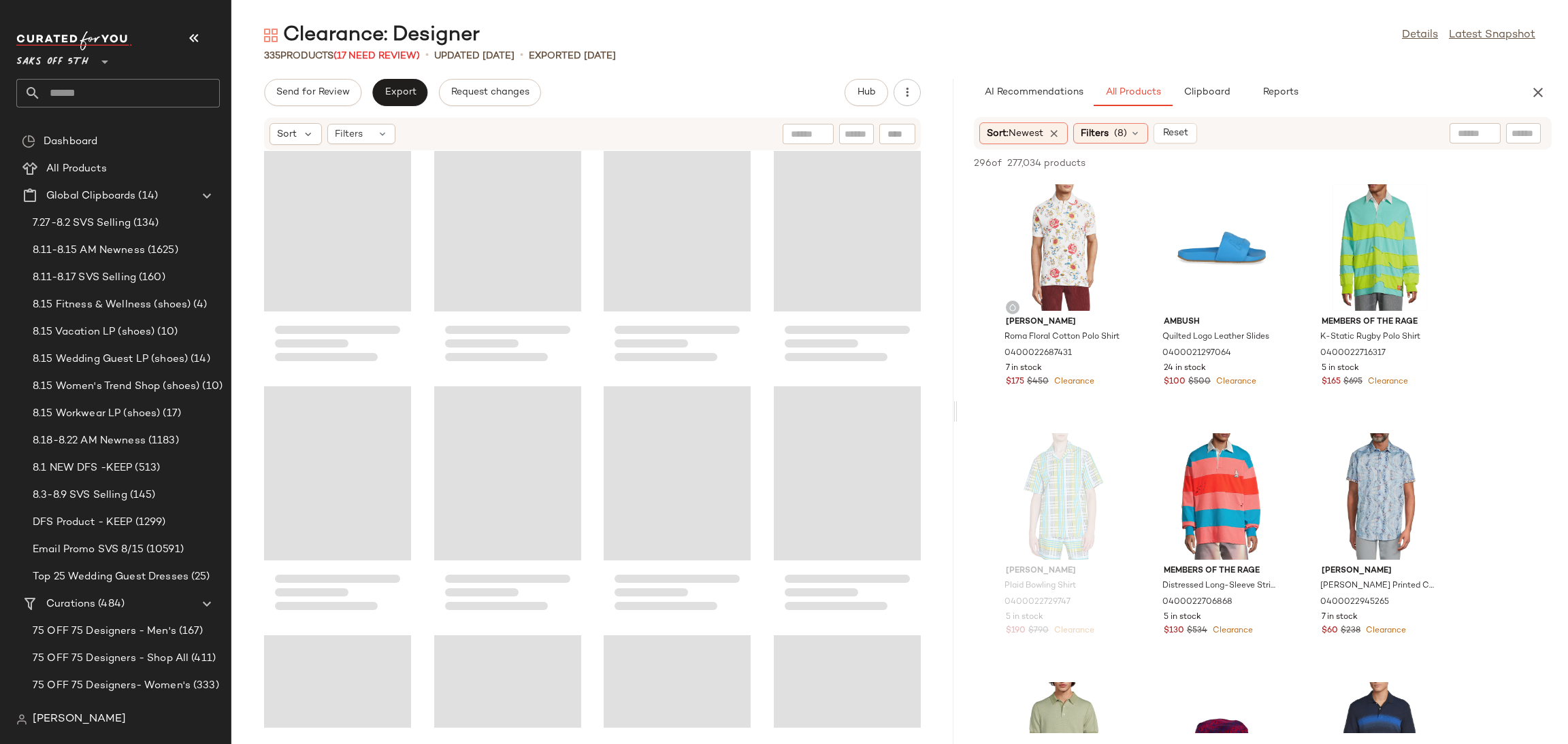
scroll to position [7, 0]
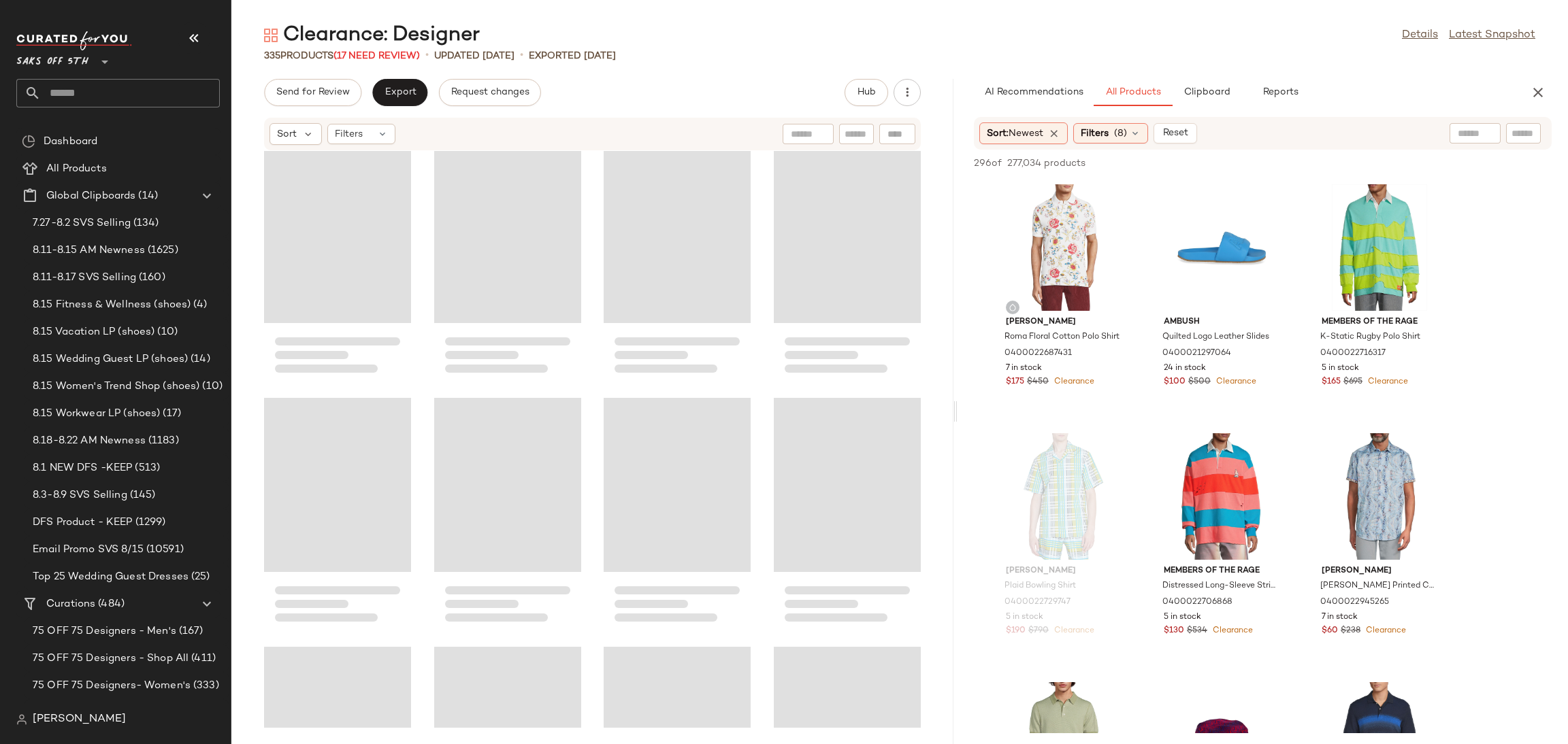
drag, startPoint x: 922, startPoint y: 408, endPoint x: 959, endPoint y: 408, distance: 37.0
click at [959, 408] on div "Clearance: Designer Details Latest Snapshot 335 Products (17 Need Review) • upd…" at bounding box center [900, 383] width 1336 height 722
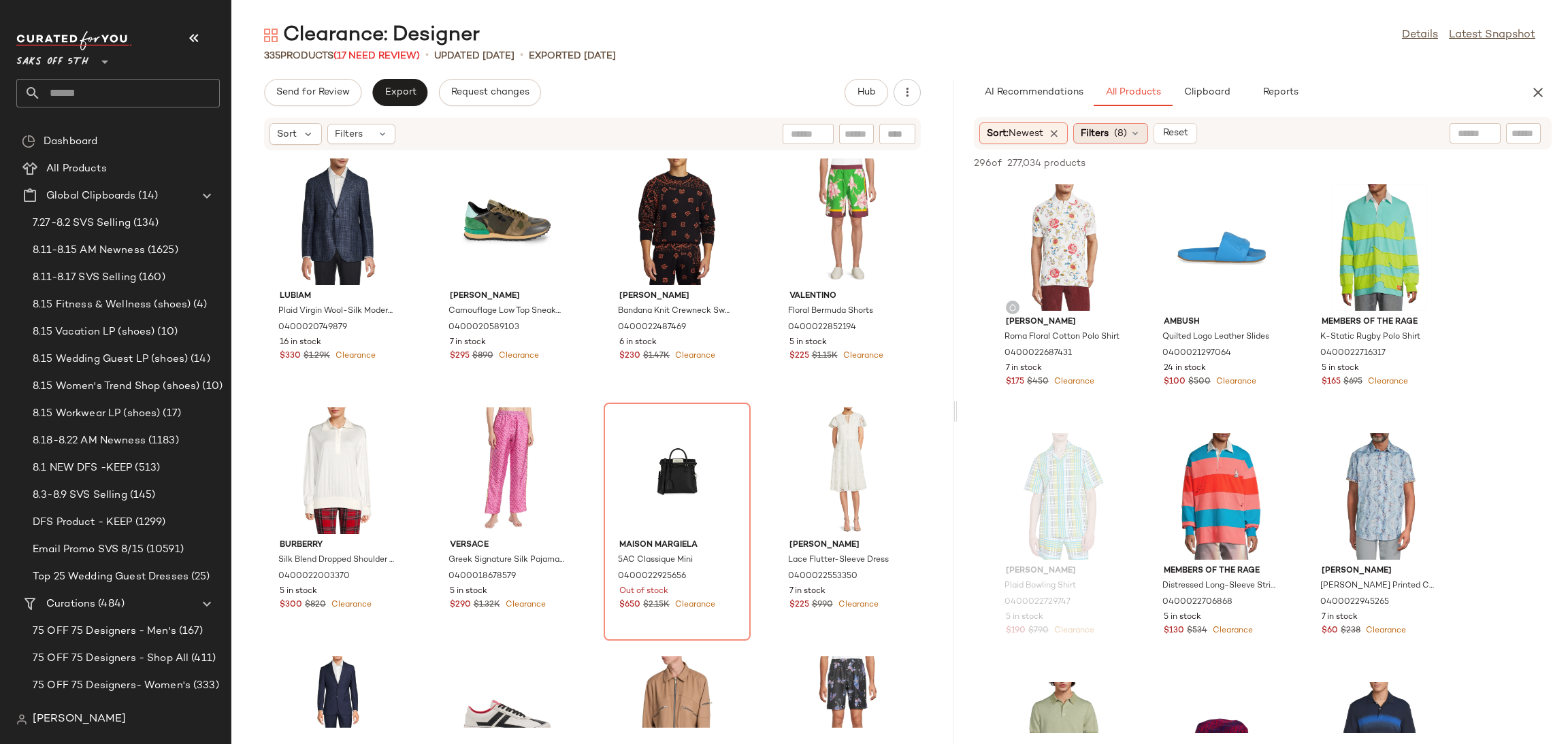
click at [1108, 129] on span "Filters" at bounding box center [1095, 134] width 28 height 14
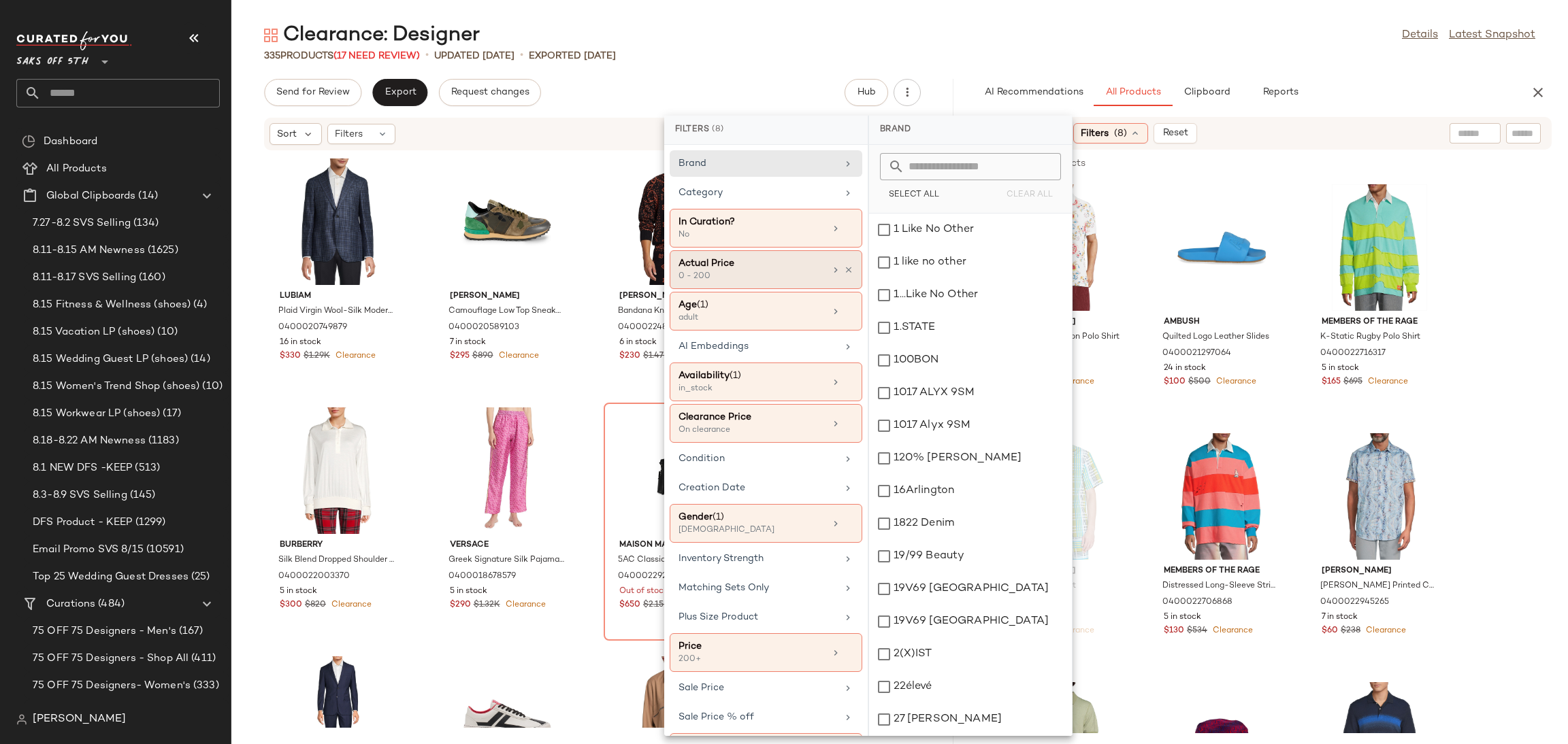
click at [760, 261] on div "Actual Price" at bounding box center [752, 263] width 146 height 14
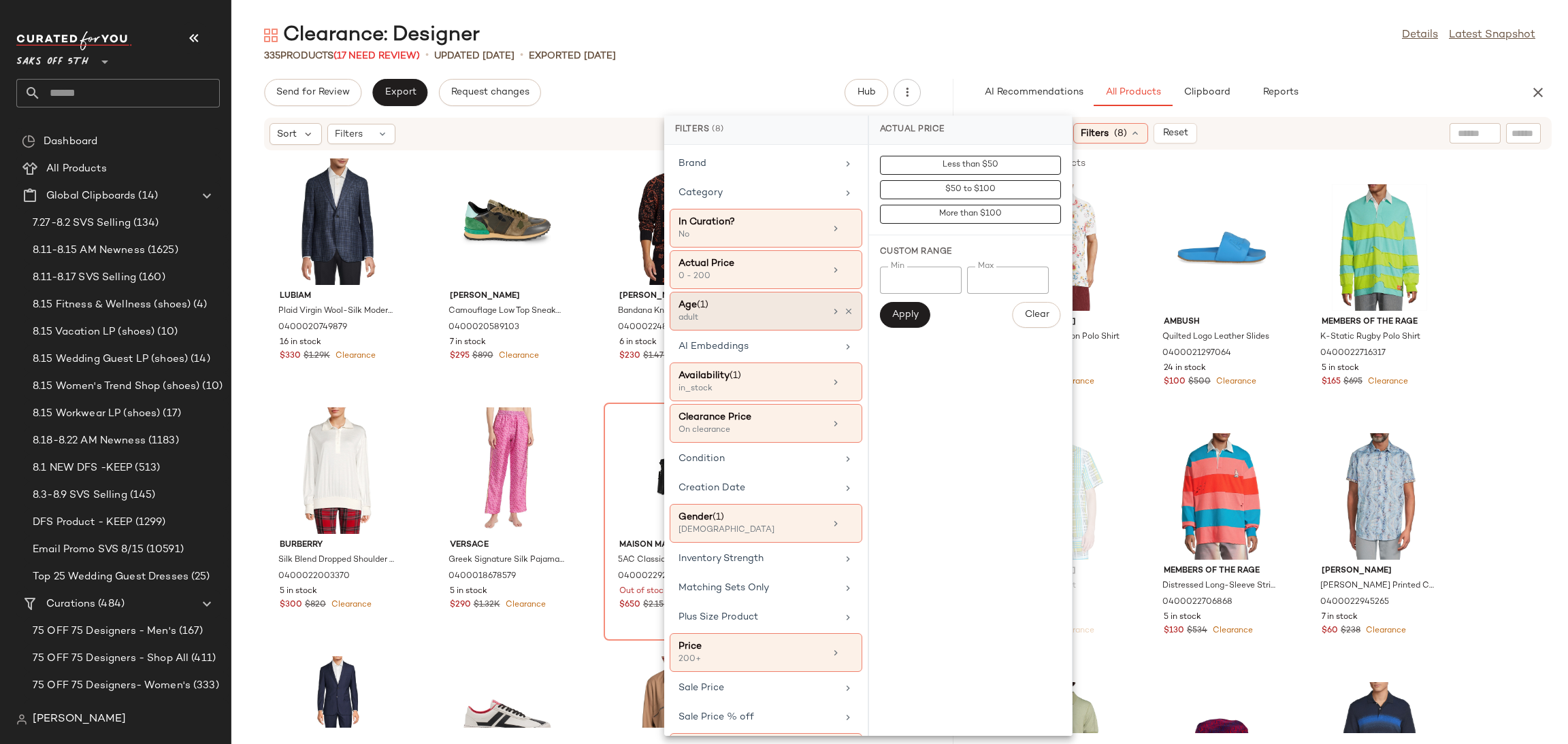
drag, startPoint x: 908, startPoint y: 284, endPoint x: 794, endPoint y: 295, distance: 114.5
click at [794, 295] on div "Filters (8) Brand Category In Curation? No Actual Price 0 - 200 Age (1) adult A…" at bounding box center [868, 425] width 408 height 620
type input "***"
drag, startPoint x: 1005, startPoint y: 285, endPoint x: 969, endPoint y: 286, distance: 36.0
click at [969, 286] on input "***" at bounding box center [1008, 280] width 82 height 27
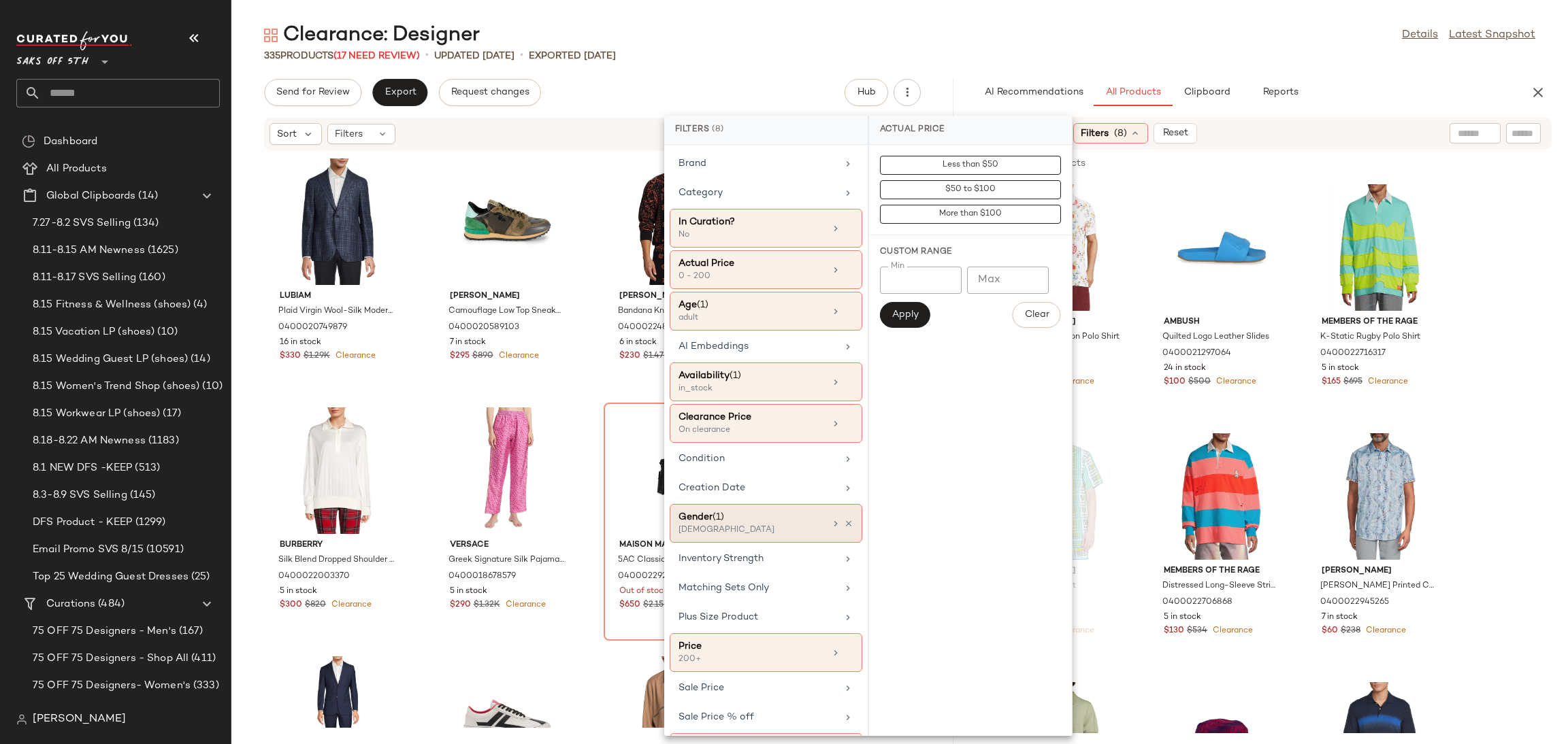
click at [725, 529] on div "male" at bounding box center [746, 530] width 136 height 12
click at [884, 246] on div "female" at bounding box center [970, 263] width 203 height 32
click at [883, 279] on div "male" at bounding box center [970, 295] width 203 height 32
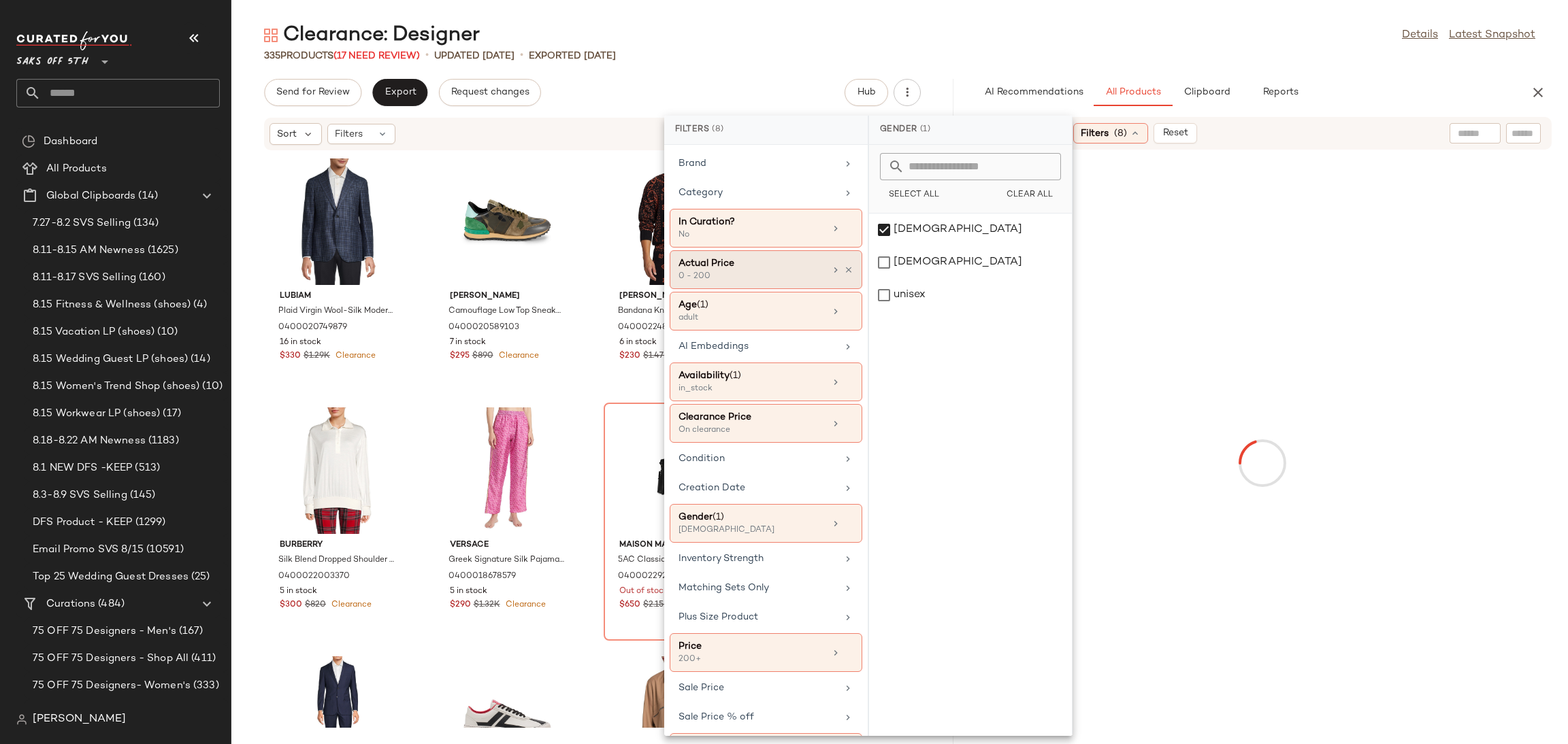
click at [798, 267] on div "Actual Price" at bounding box center [752, 263] width 146 height 14
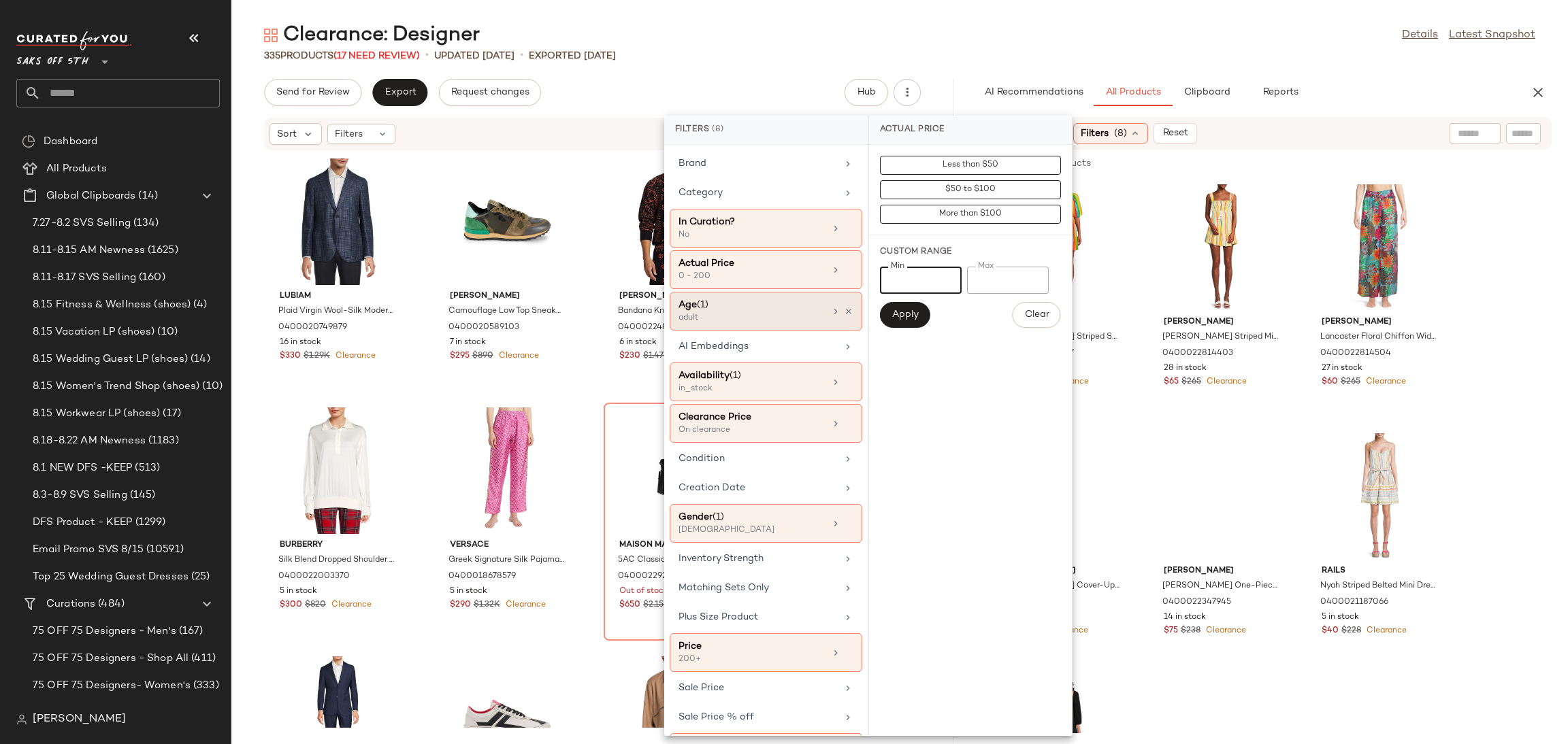
drag, startPoint x: 920, startPoint y: 286, endPoint x: 803, endPoint y: 298, distance: 117.6
click at [803, 298] on div "Filters (8) Brand Category In Curation? No Actual Price 0 - 200 Age (1) adult A…" at bounding box center [868, 425] width 408 height 620
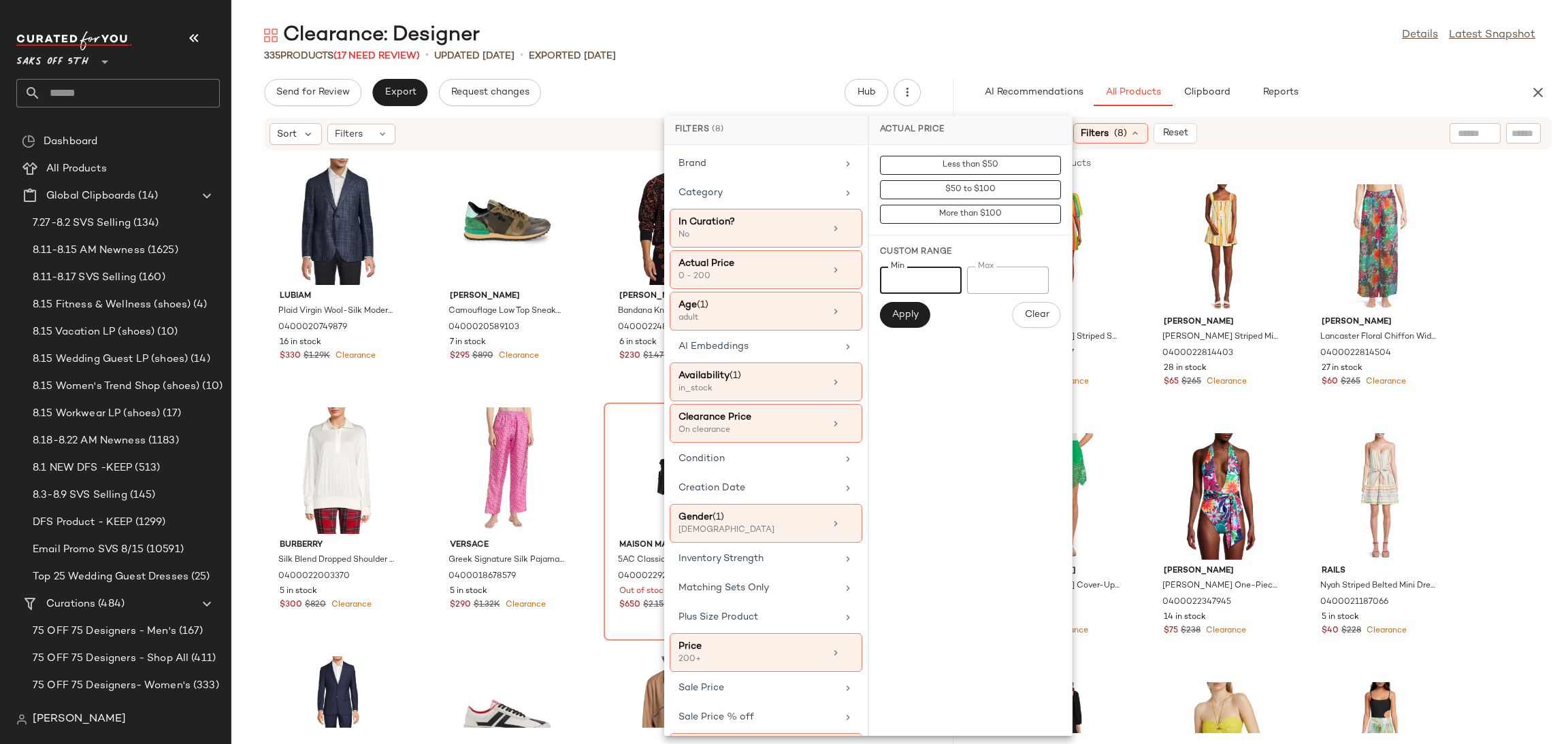
type input "***"
drag, startPoint x: 1009, startPoint y: 278, endPoint x: 819, endPoint y: 322, distance: 195.0
click at [819, 322] on div "Filters (8) Brand Category In Curation? No Actual Price 0 - 200 Age (1) adult A…" at bounding box center [868, 425] width 408 height 620
click at [899, 315] on span "Apply" at bounding box center [905, 315] width 27 height 11
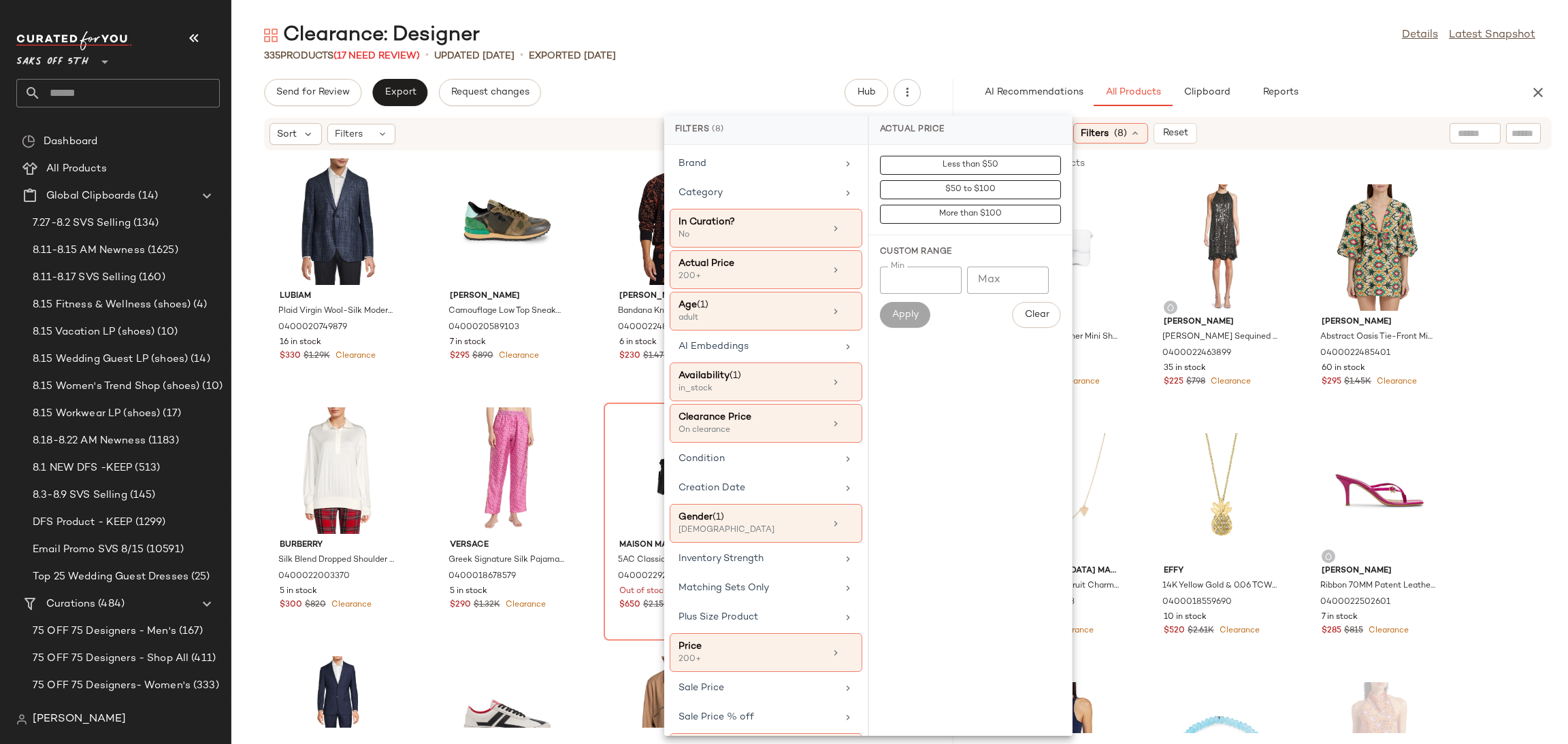
click at [997, 51] on div "335 Products (17 Need Review) • updated Aug 15th • Exported Aug 15th" at bounding box center [900, 56] width 1336 height 13
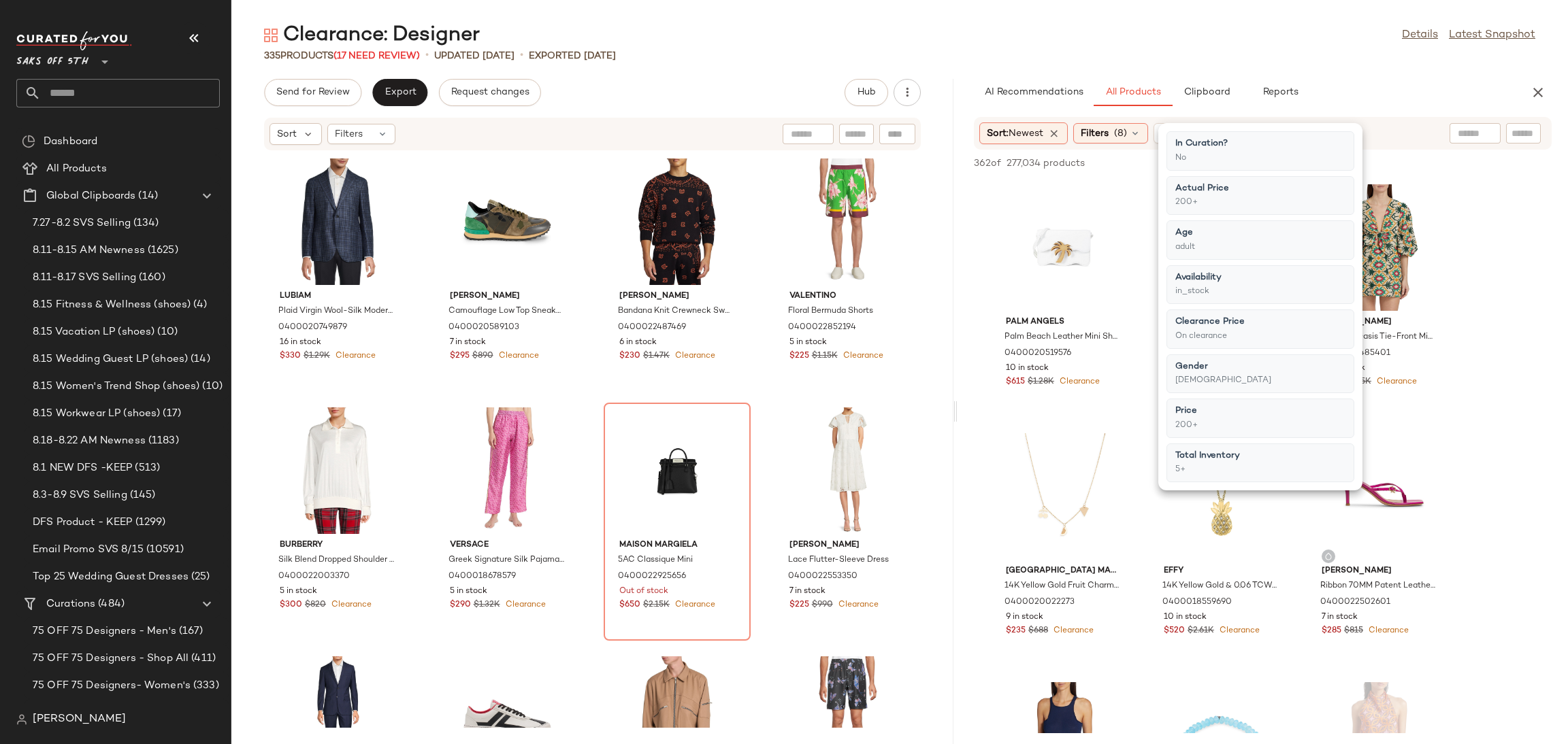
click at [1024, 50] on div "335 Products (17 Need Review) • updated Aug 15th • Exported Aug 15th" at bounding box center [900, 56] width 1336 height 13
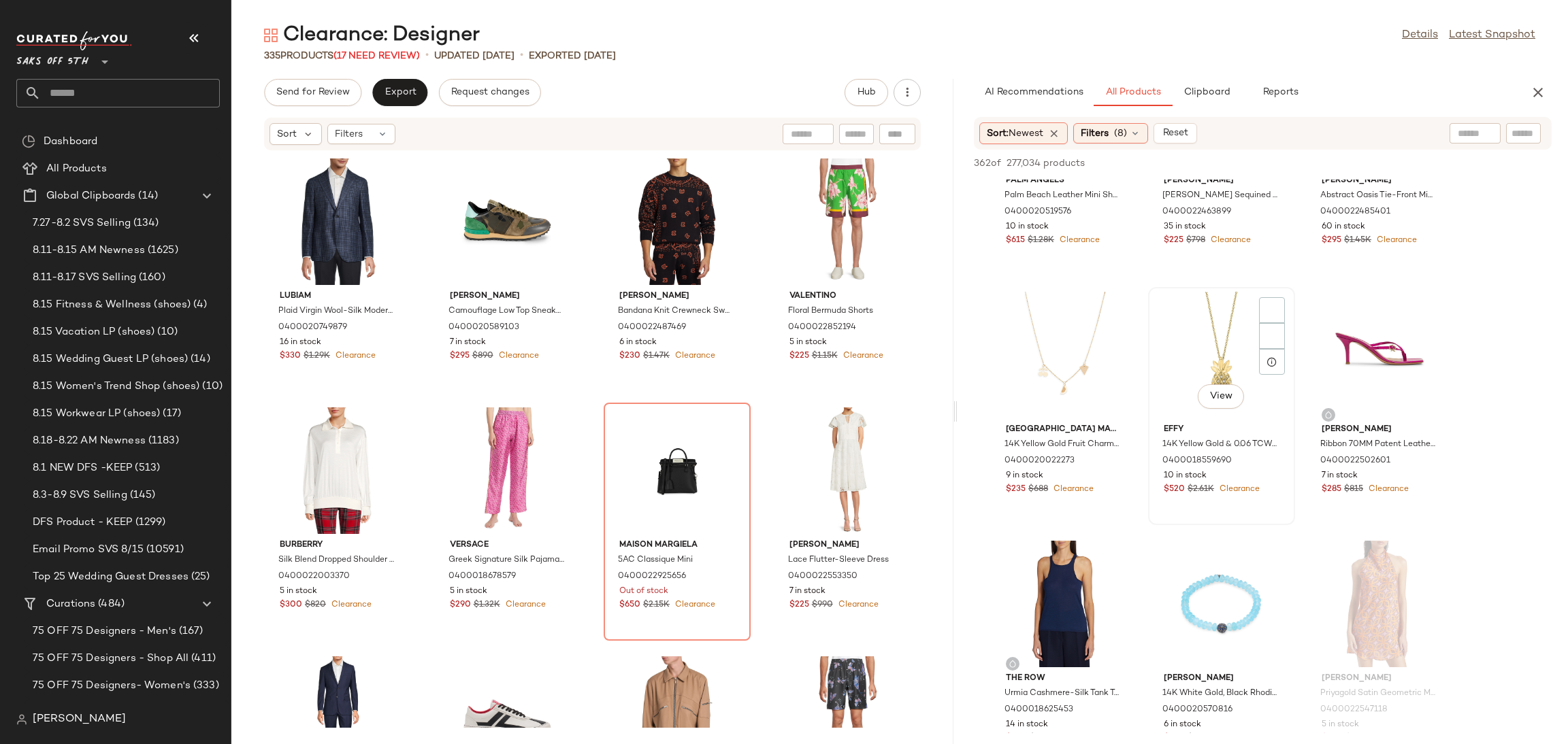
scroll to position [138, 0]
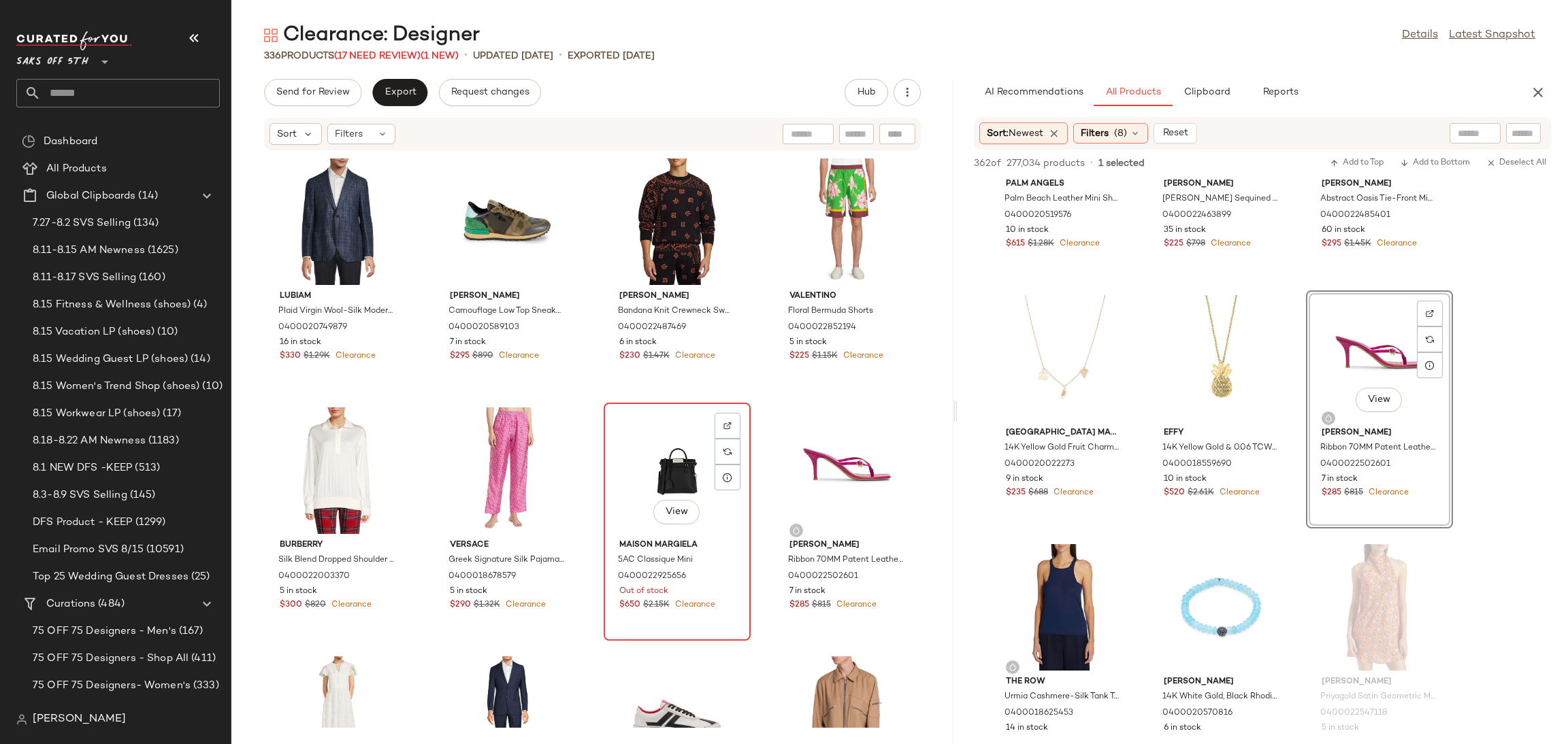
click at [683, 457] on div "View" at bounding box center [677, 471] width 137 height 127
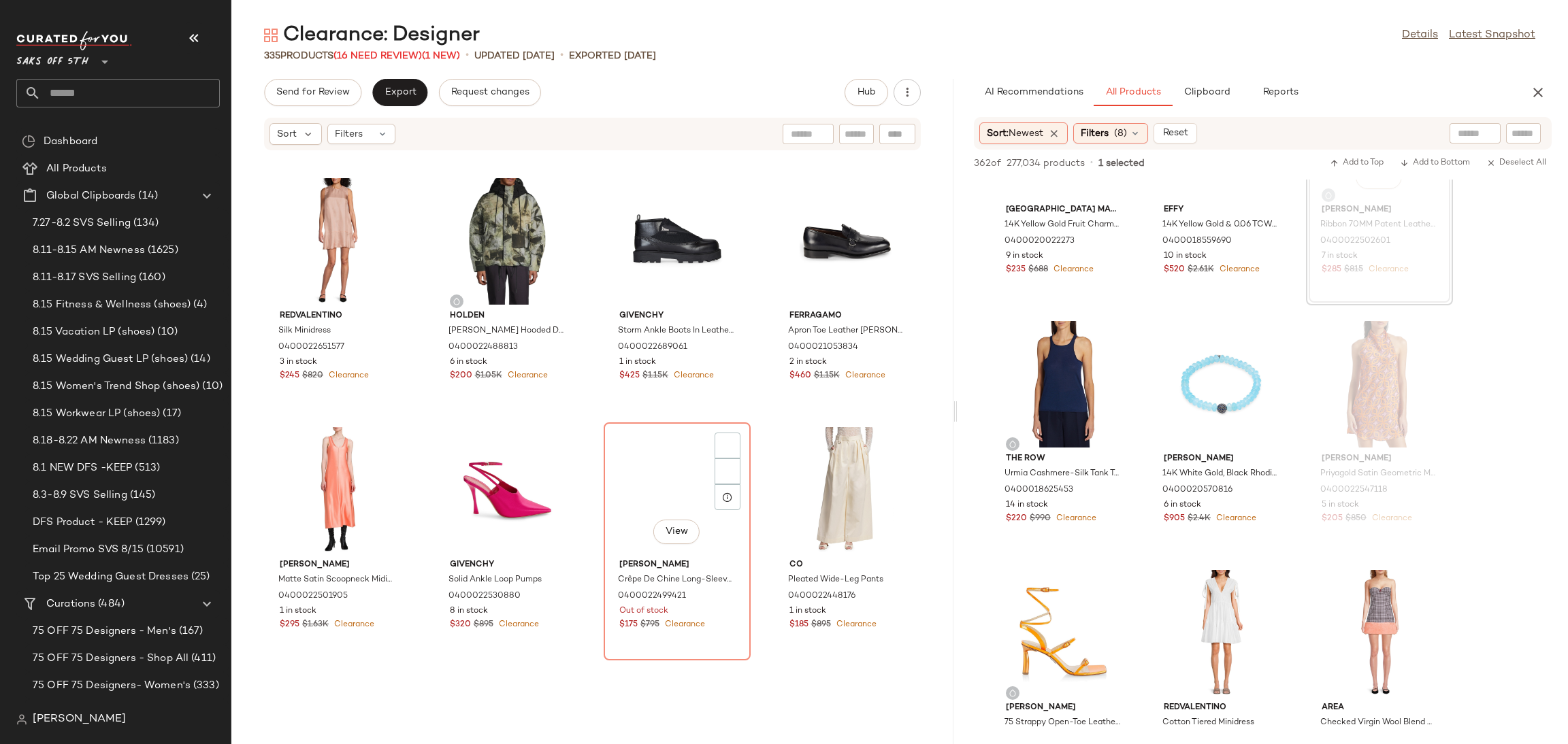
scroll to position [4734, 0]
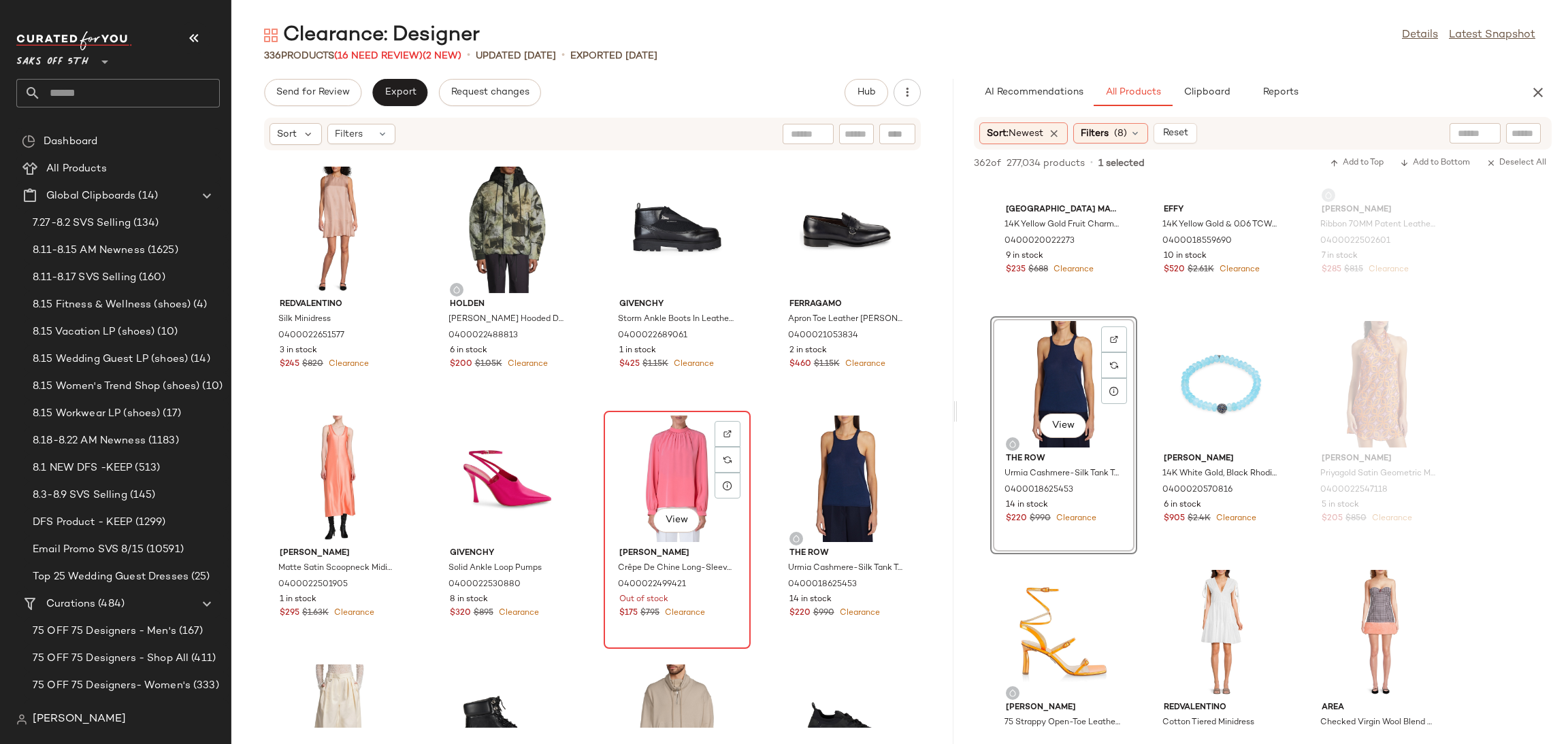
click at [667, 448] on div "View" at bounding box center [677, 479] width 137 height 127
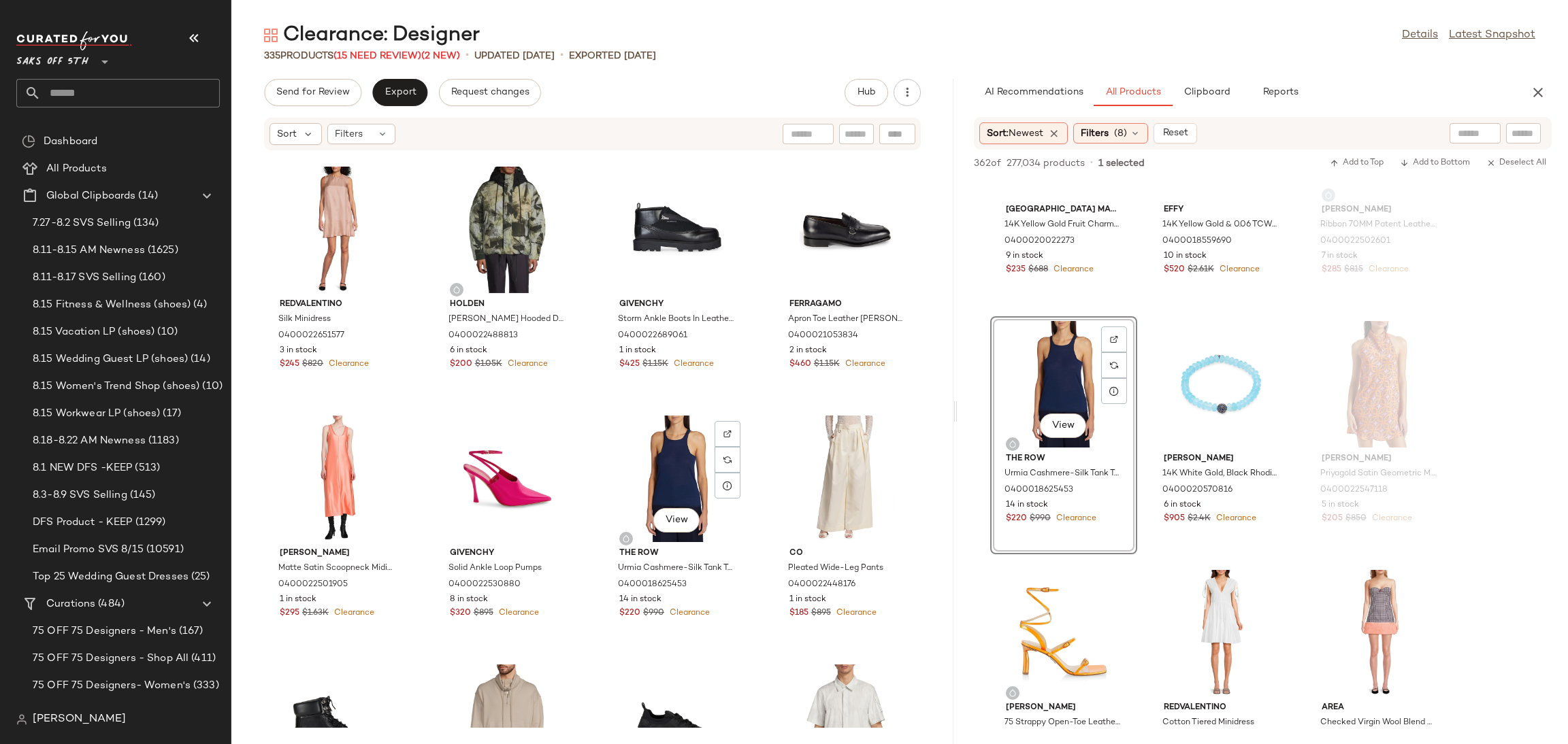
click at [667, 448] on div "View" at bounding box center [677, 479] width 137 height 127
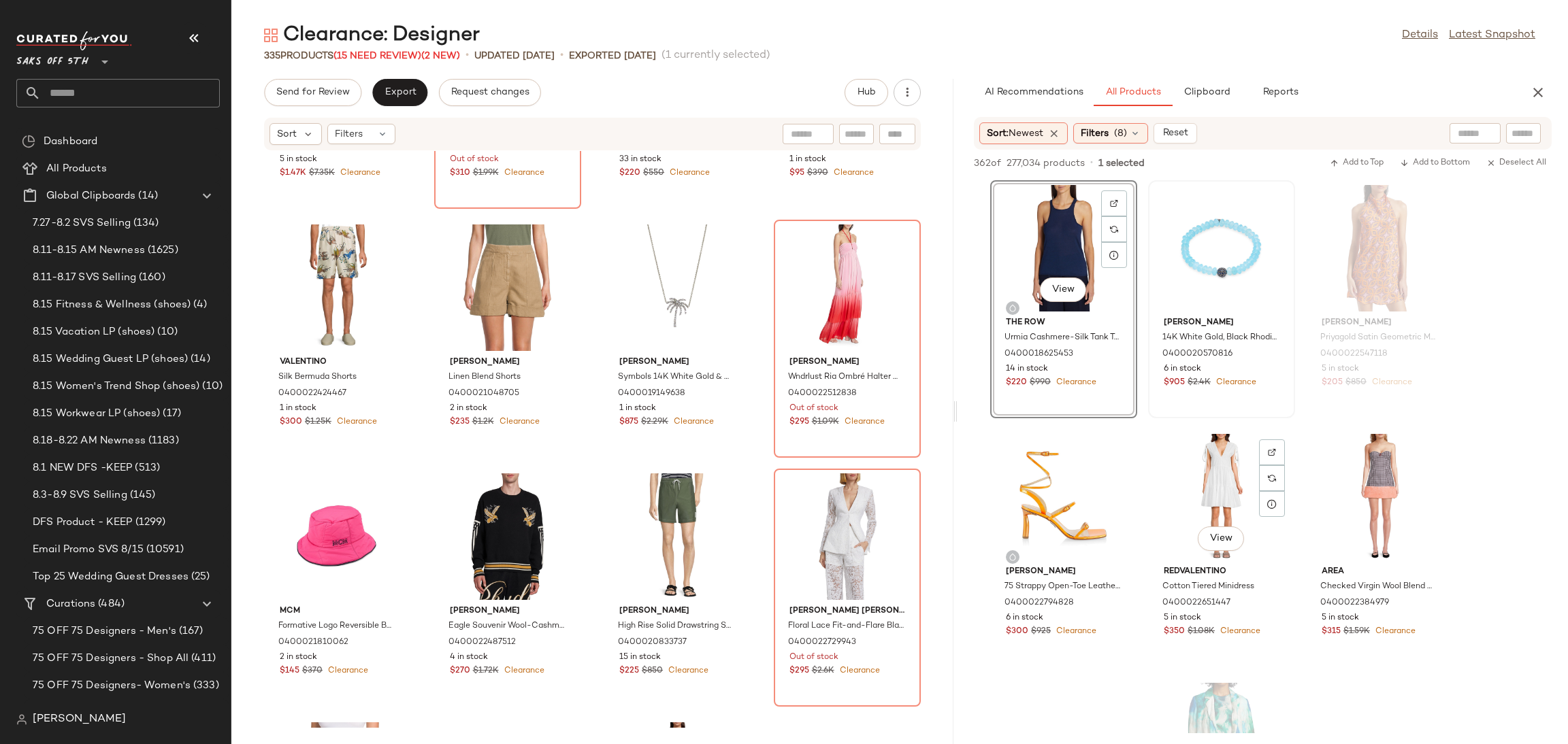
scroll to position [500, 0]
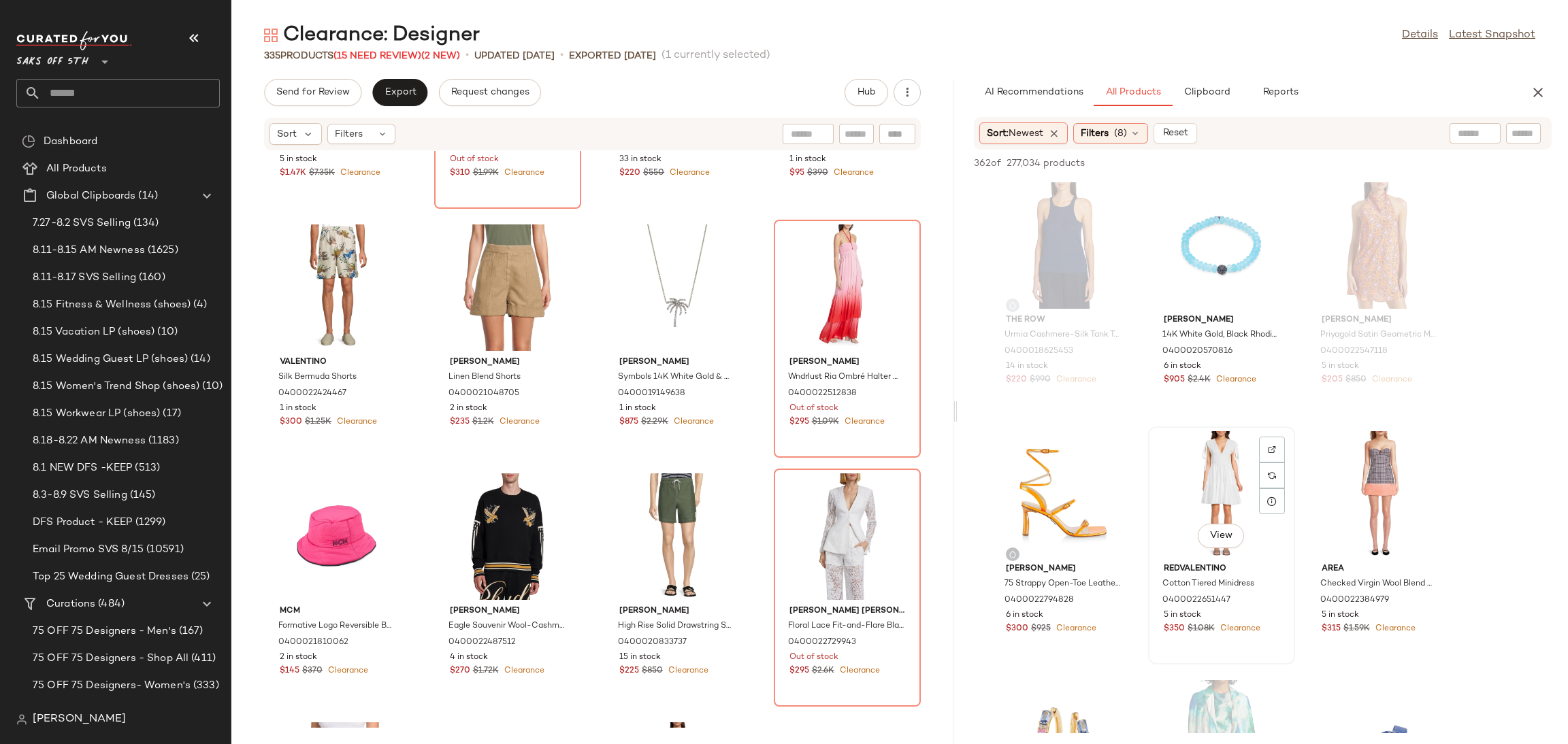
click at [1215, 470] on div "View" at bounding box center [1221, 495] width 137 height 127
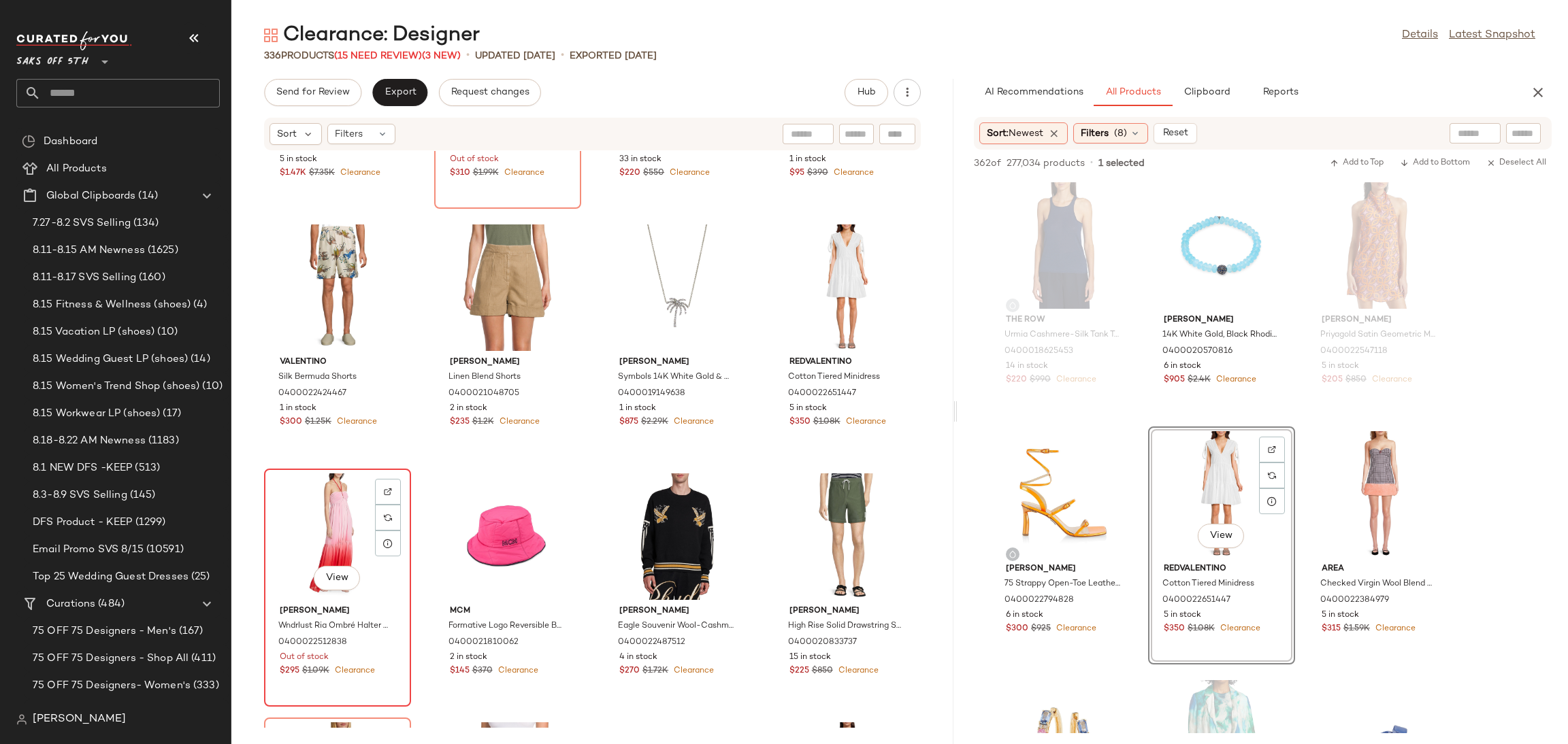
click at [314, 498] on div "View" at bounding box center [337, 537] width 137 height 127
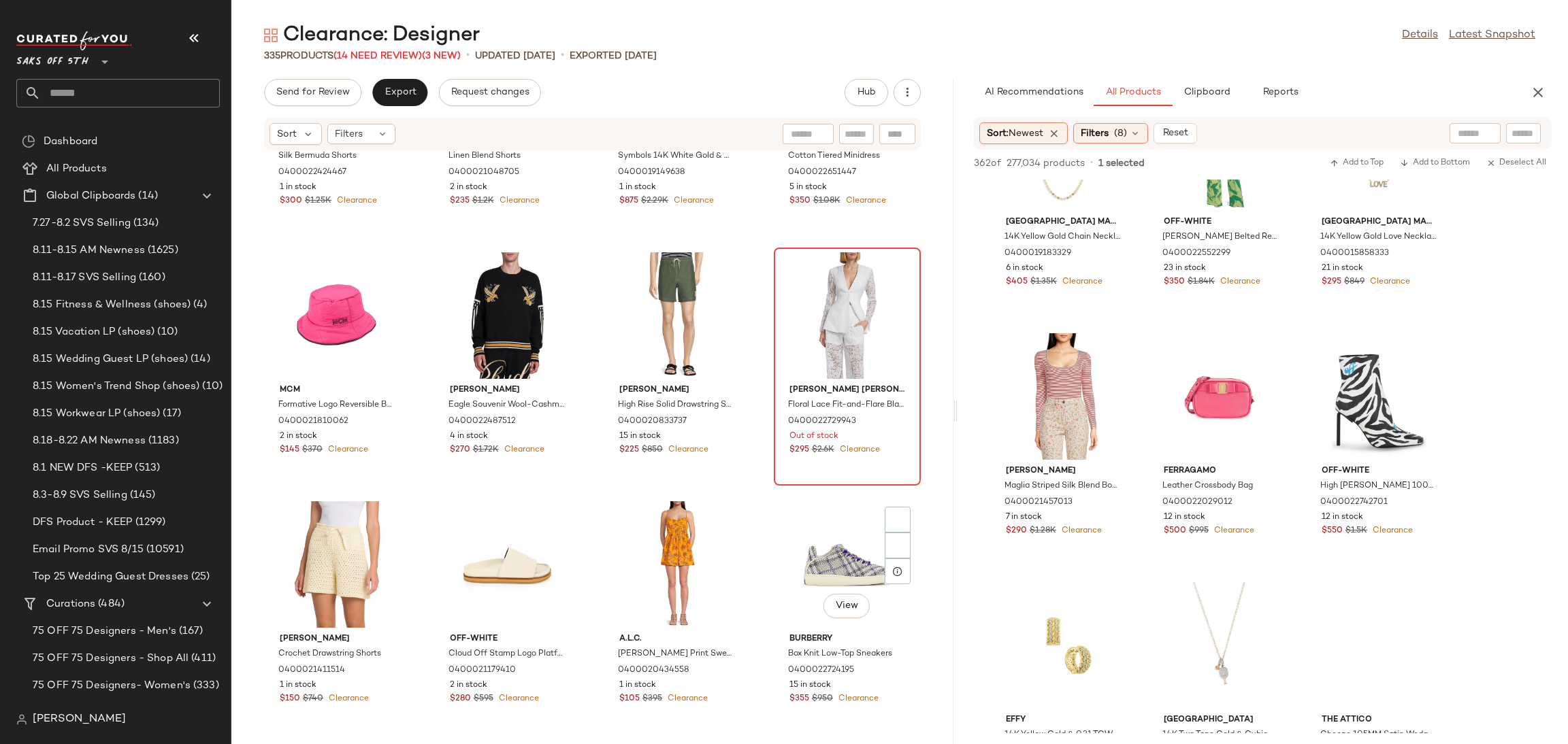
scroll to position [6643, 0]
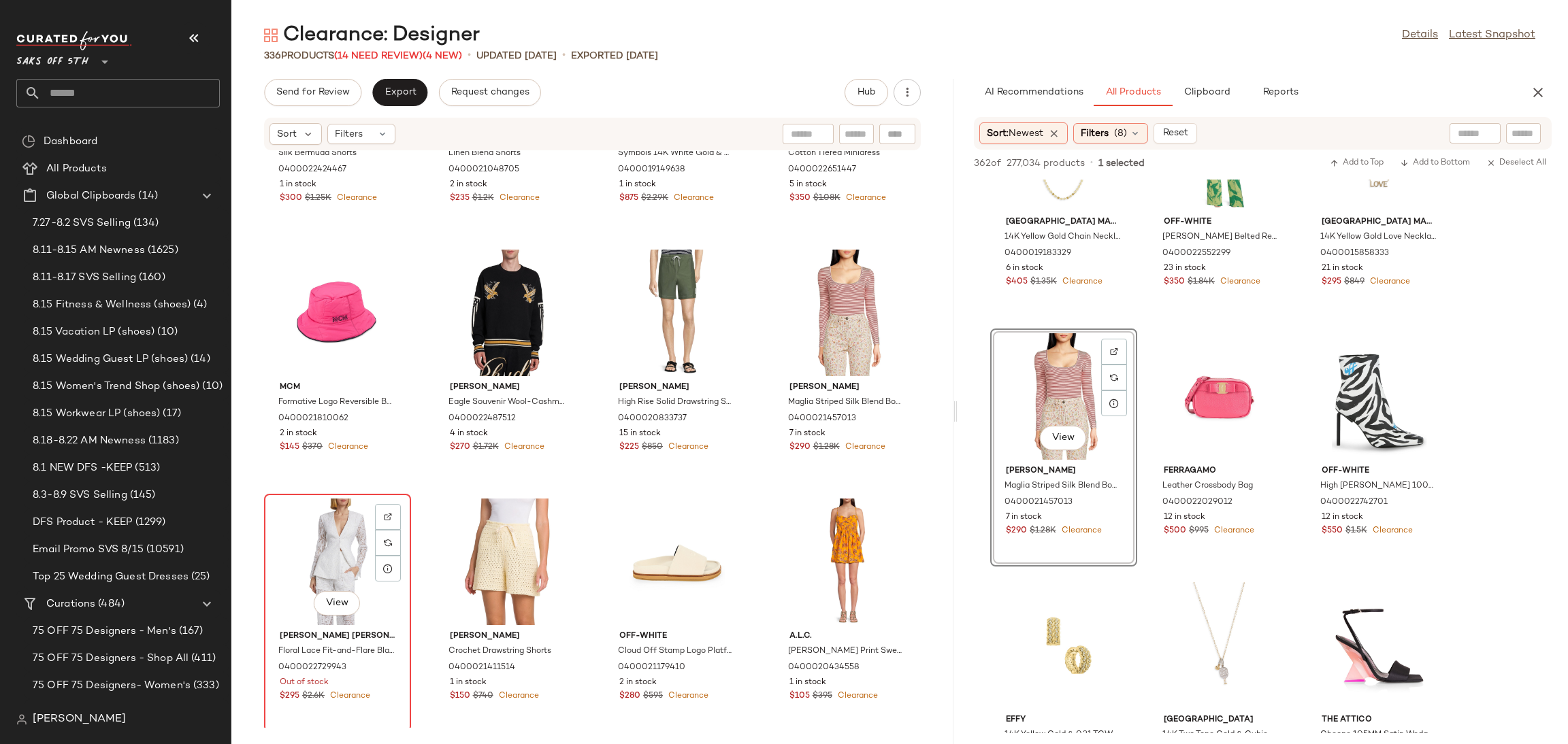
click at [338, 553] on div "View" at bounding box center [337, 562] width 137 height 127
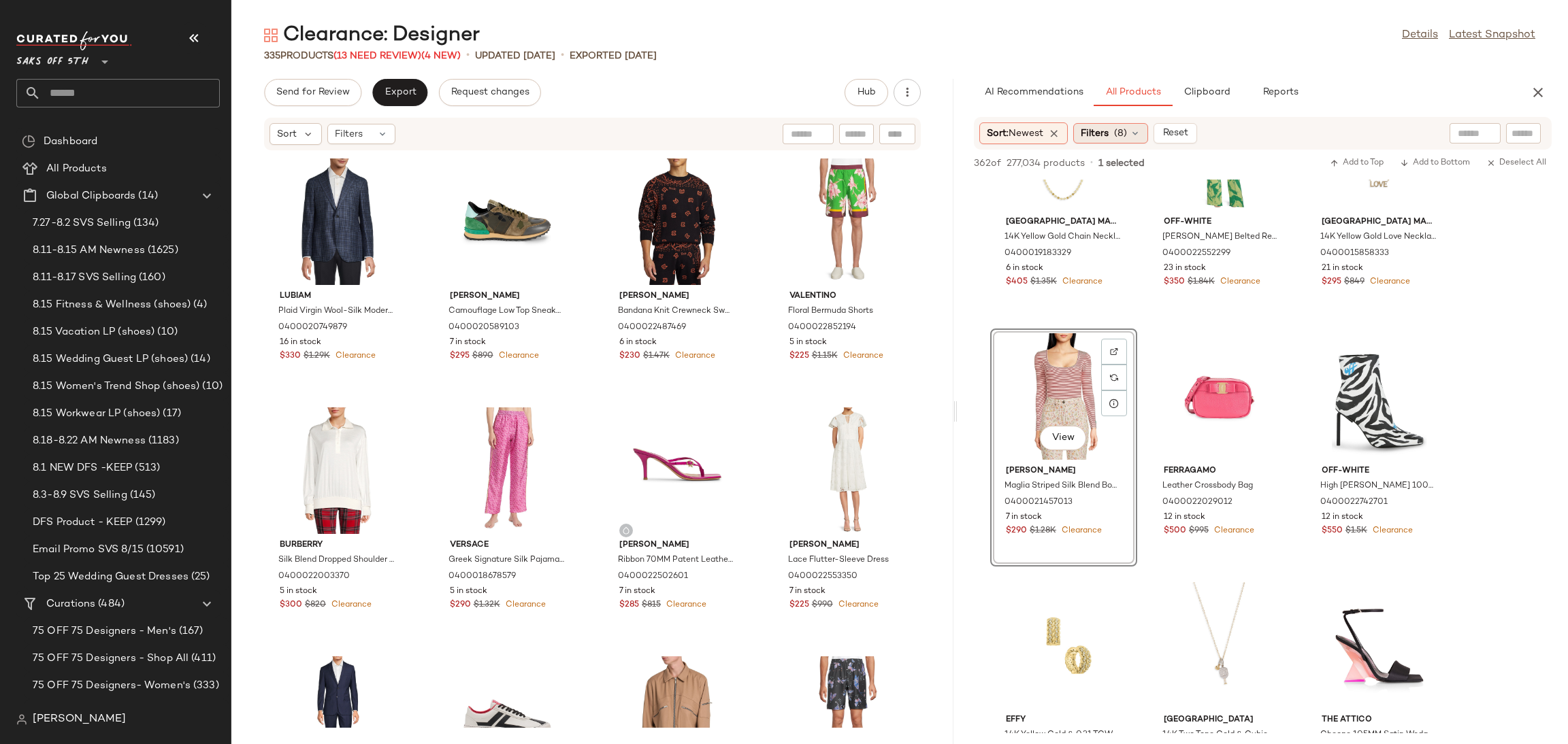
click at [1105, 127] on span "Filters" at bounding box center [1095, 134] width 28 height 14
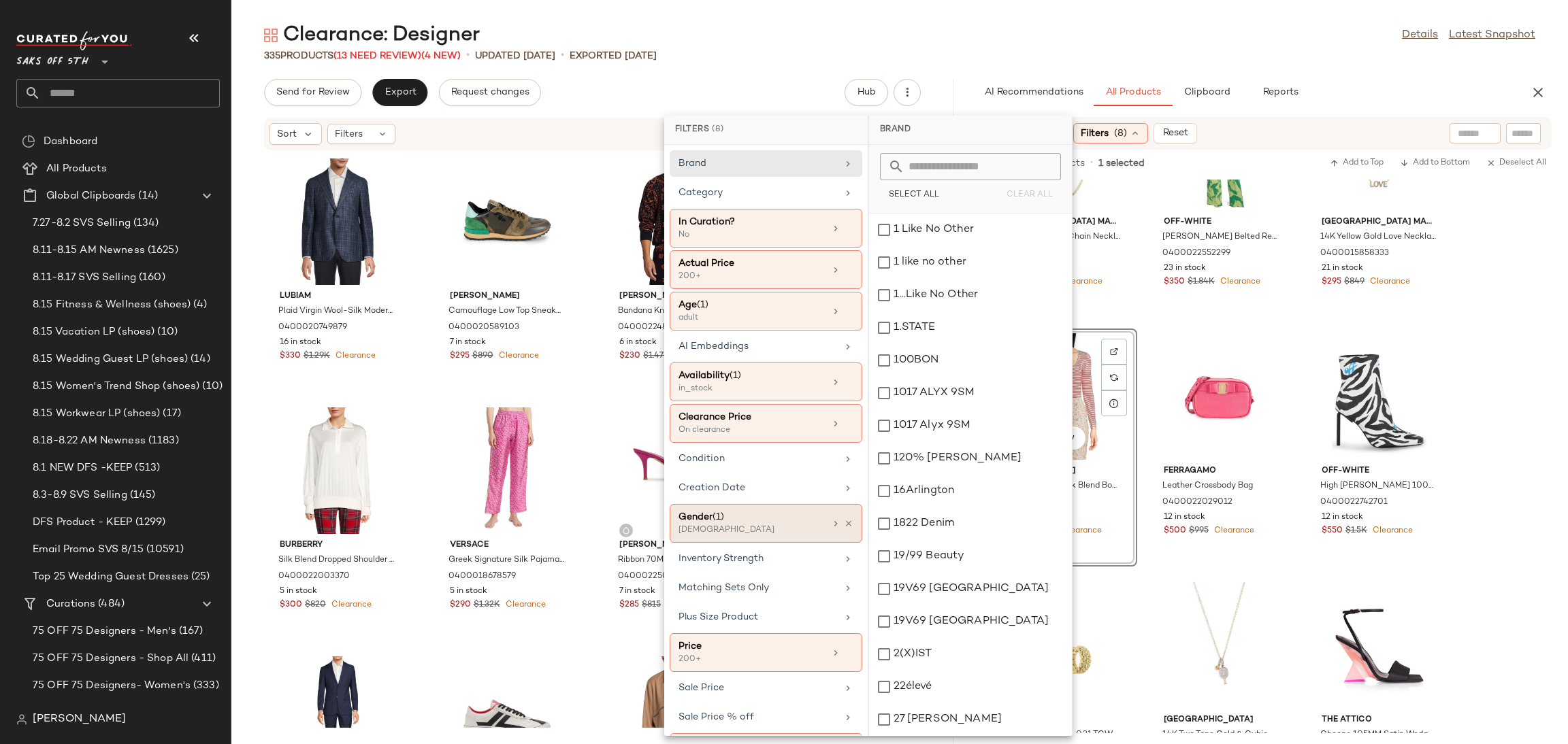
click at [758, 516] on div "Gender (1)" at bounding box center [752, 517] width 146 height 14
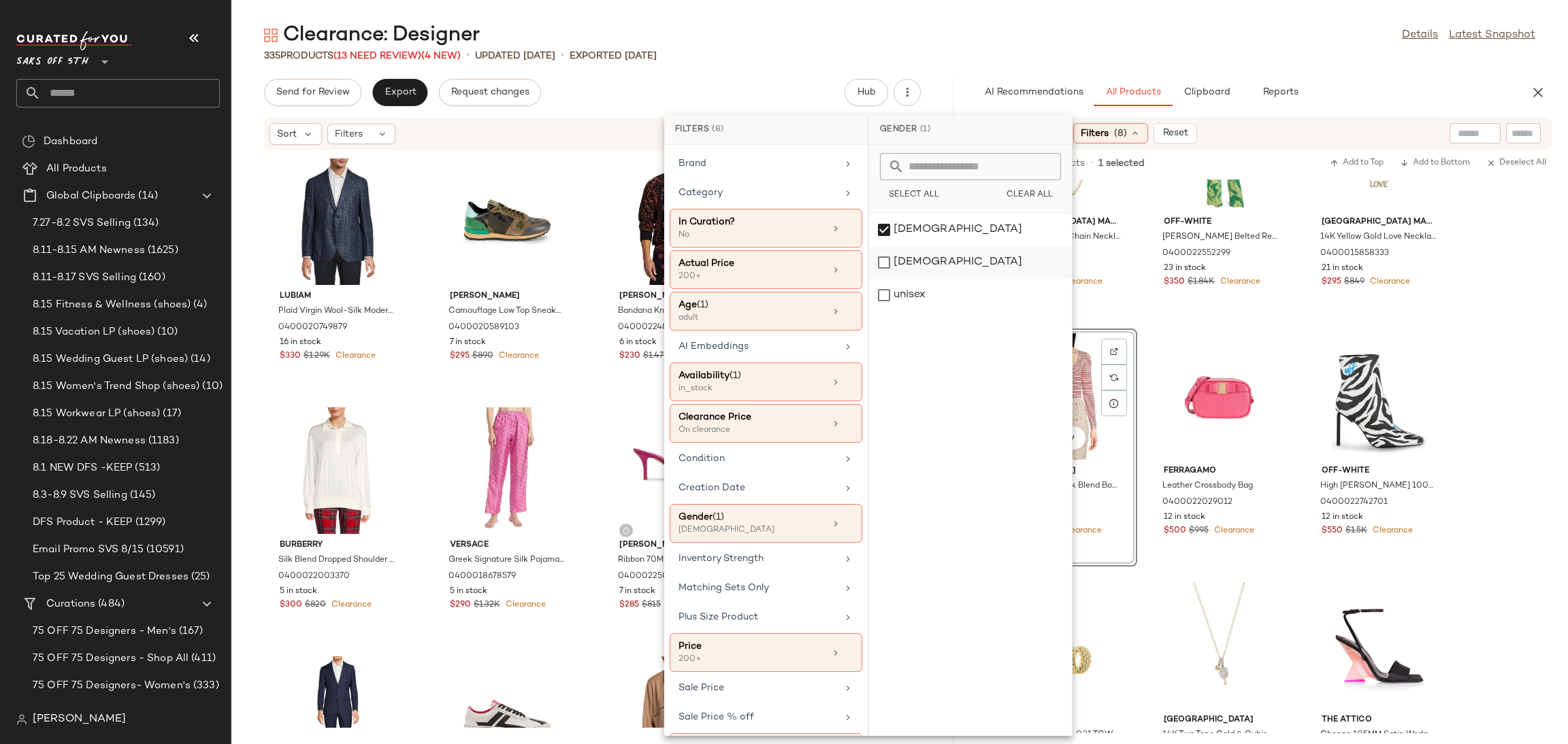
click at [892, 279] on div "male" at bounding box center [970, 295] width 203 height 32
click at [879, 246] on div "female" at bounding box center [970, 263] width 203 height 32
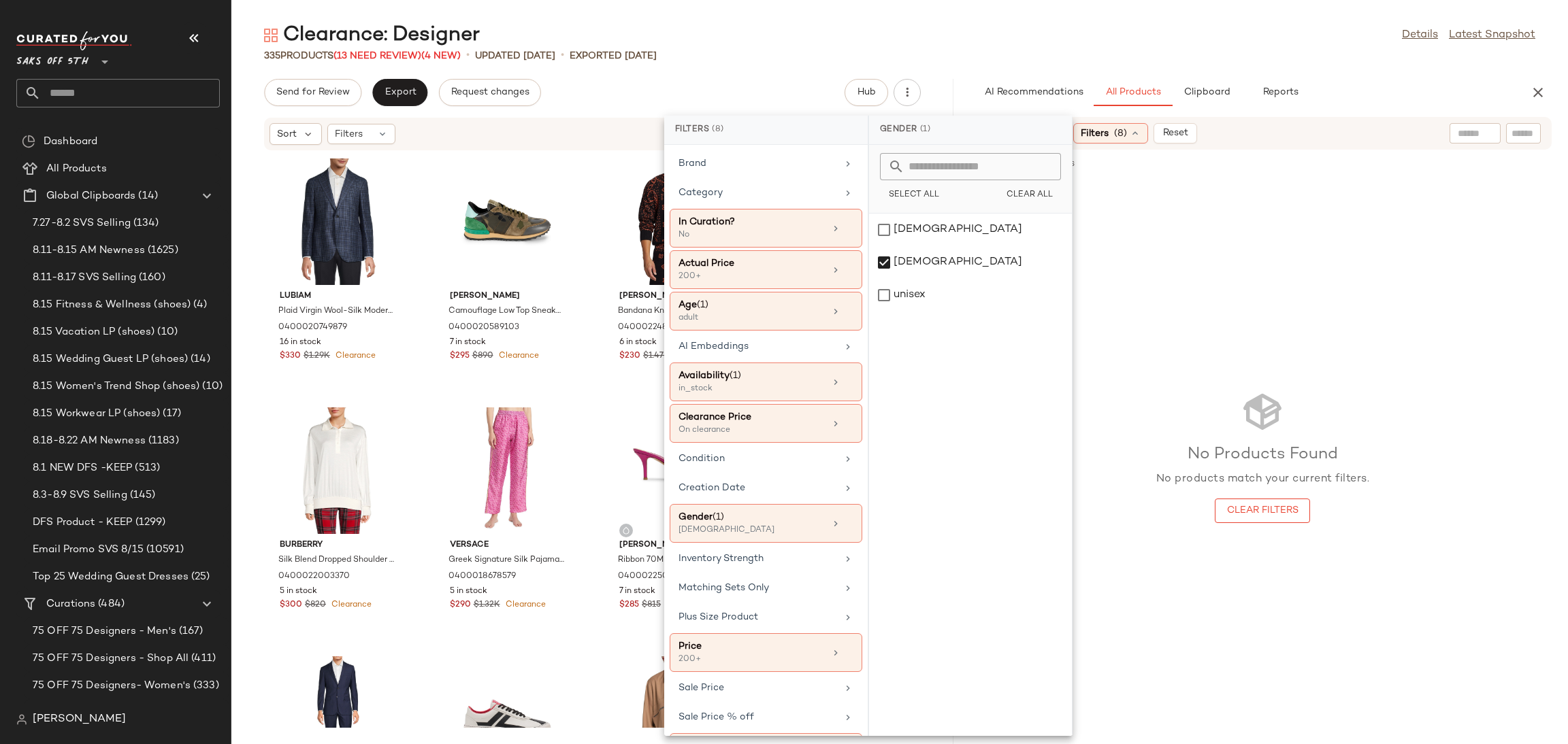
click at [960, 44] on div "Clearance: Designer Details Latest Snapshot" at bounding box center [900, 35] width 1336 height 27
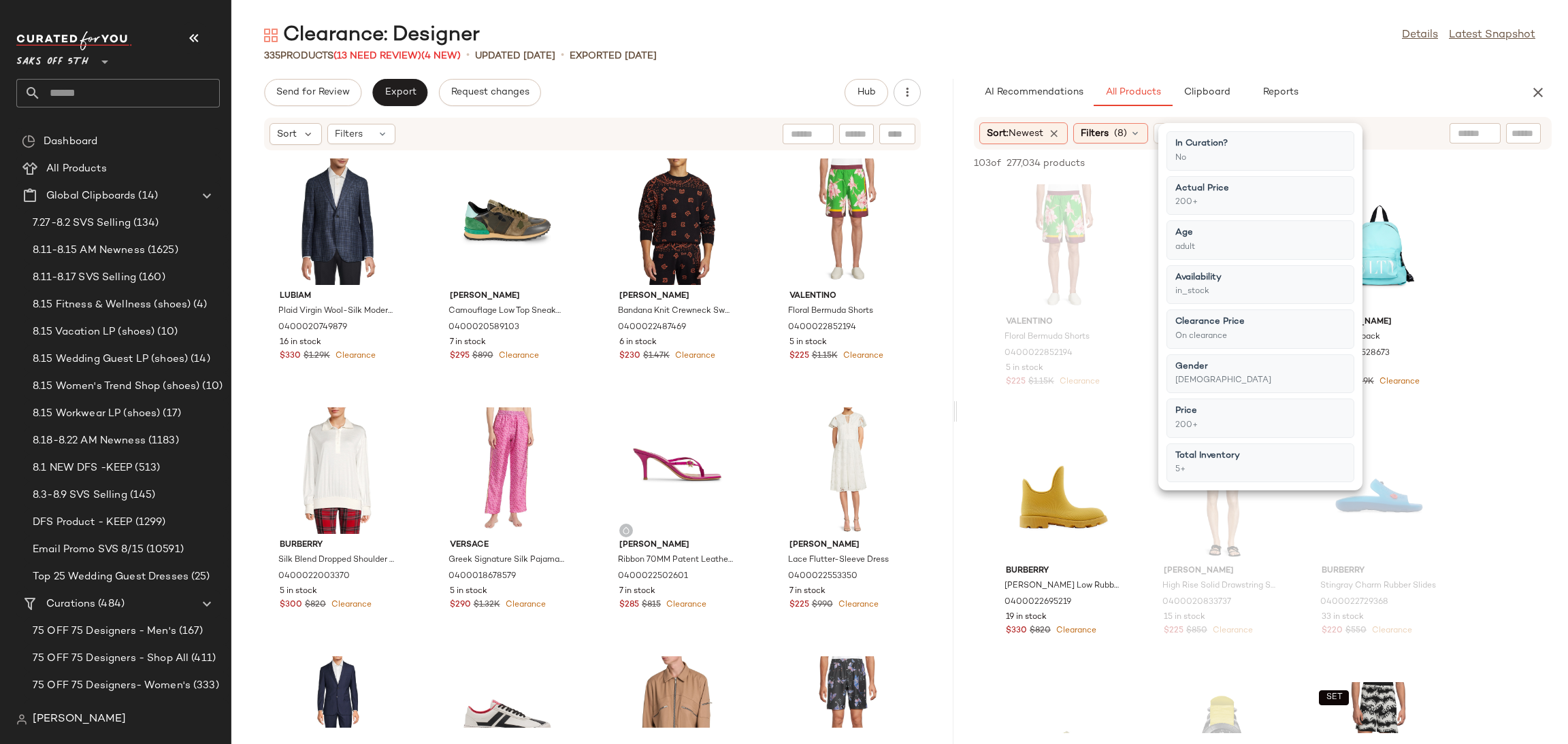
click at [1044, 26] on div "Clearance: Designer Details Latest Snapshot" at bounding box center [900, 35] width 1336 height 27
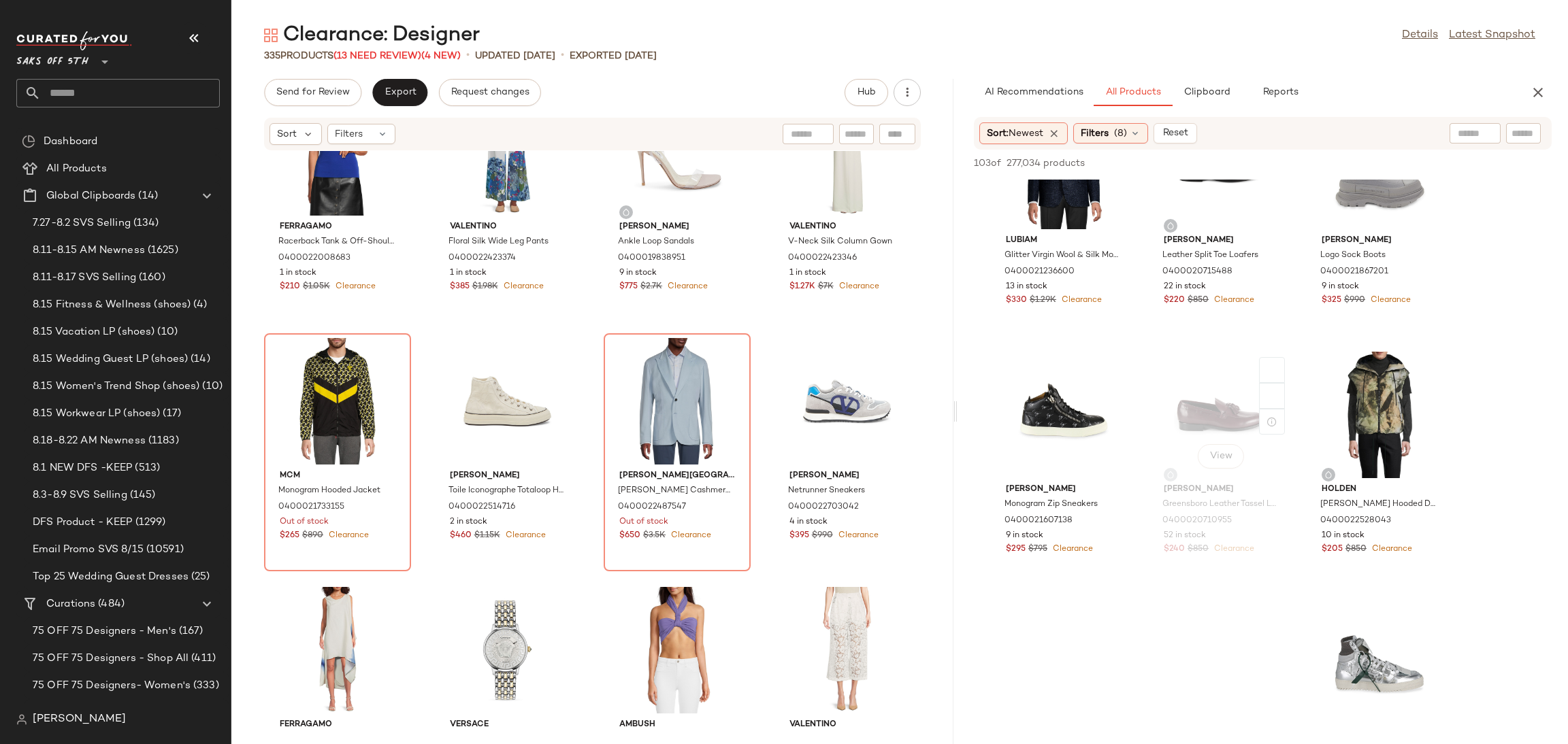
scroll to position [6819, 0]
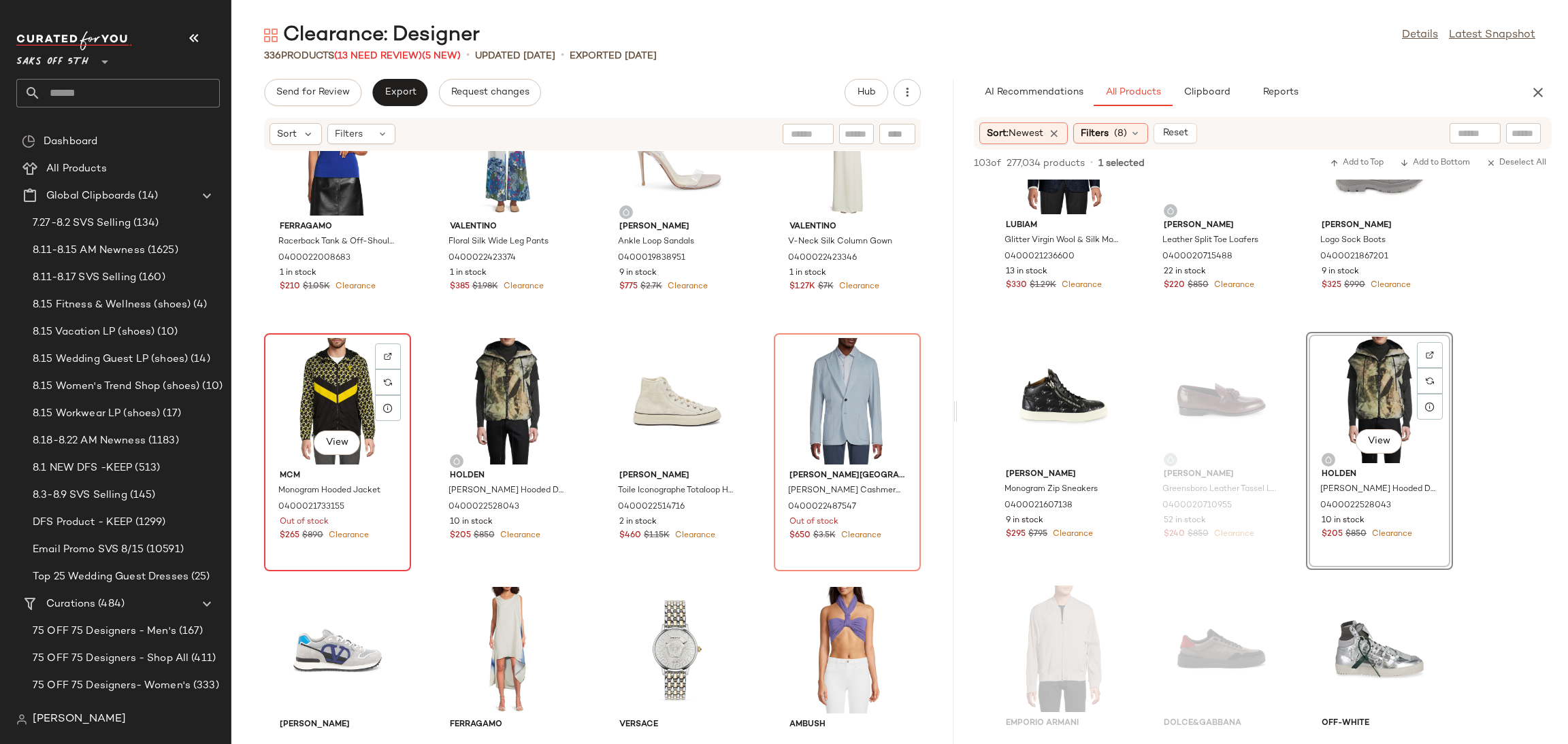
click at [346, 398] on div "View" at bounding box center [337, 401] width 137 height 127
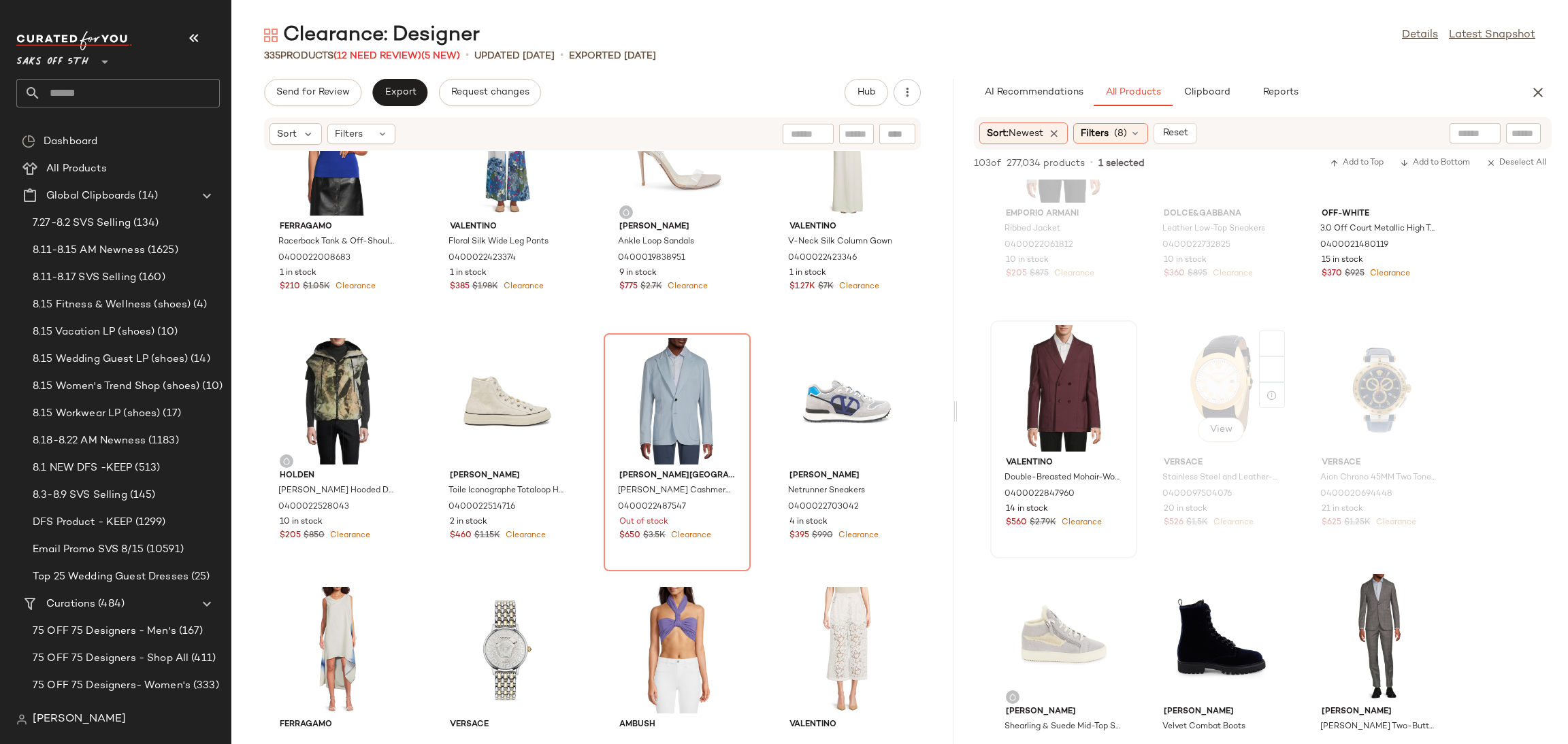
scroll to position [7326, 0]
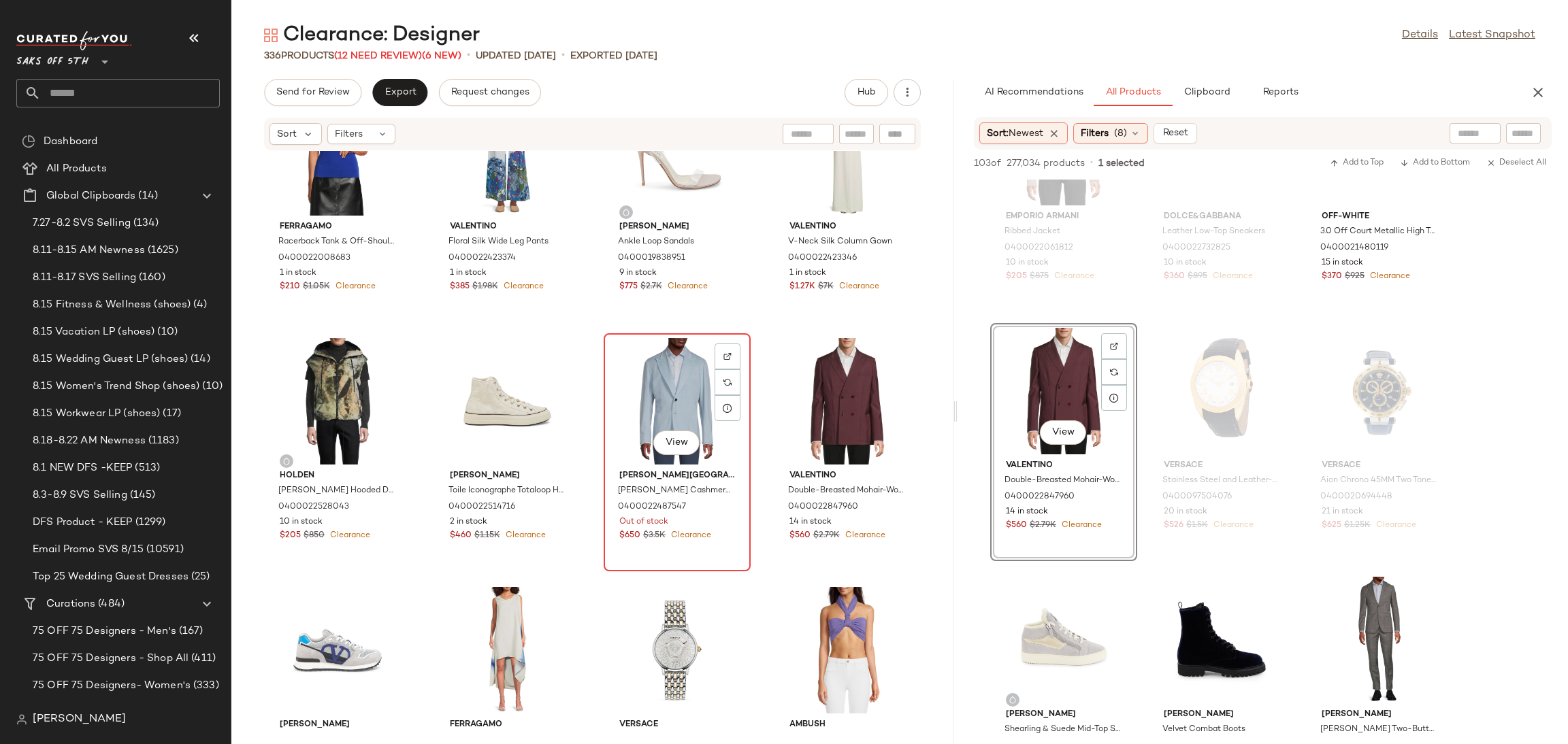
click at [658, 396] on div "View" at bounding box center [677, 401] width 137 height 127
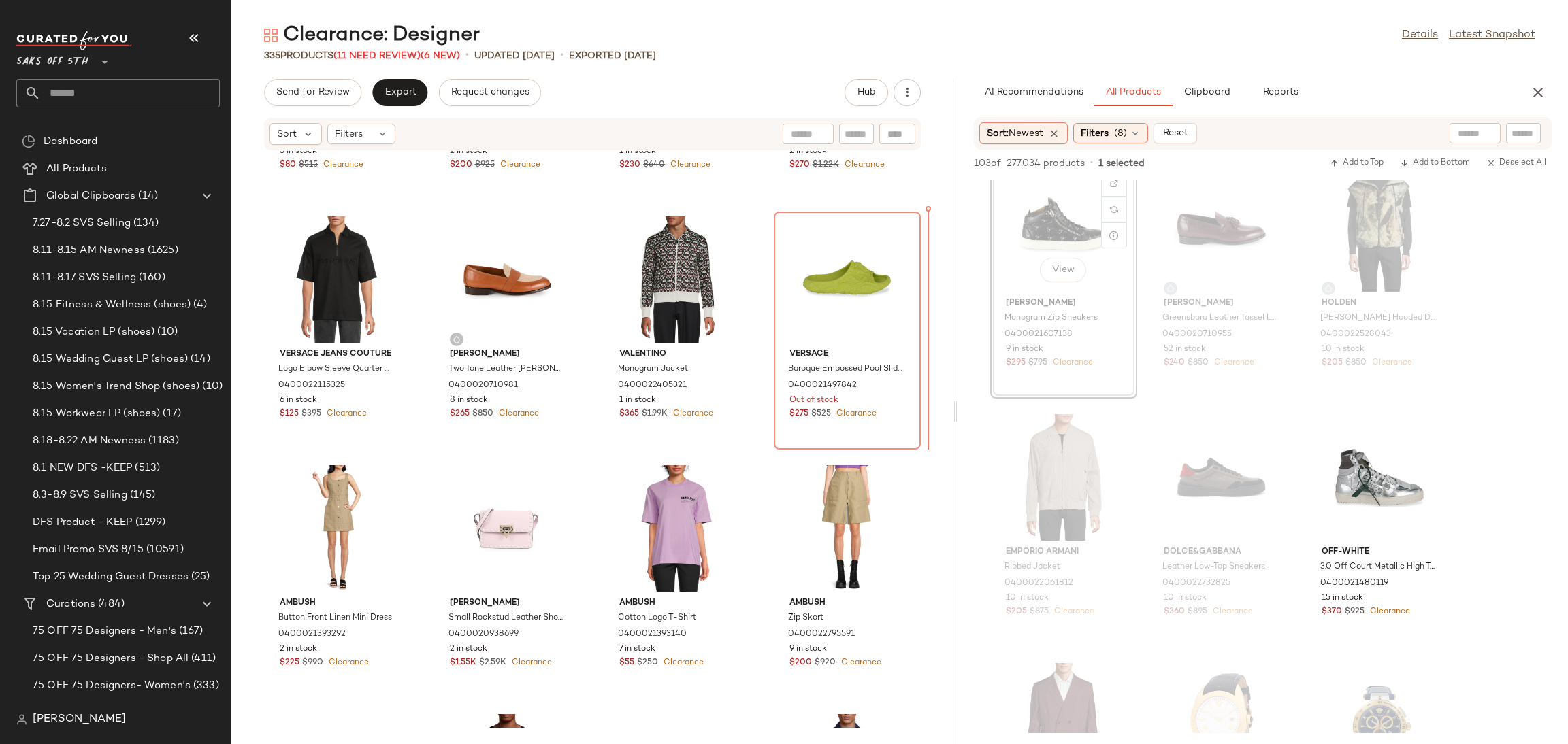
scroll to position [2940, 0]
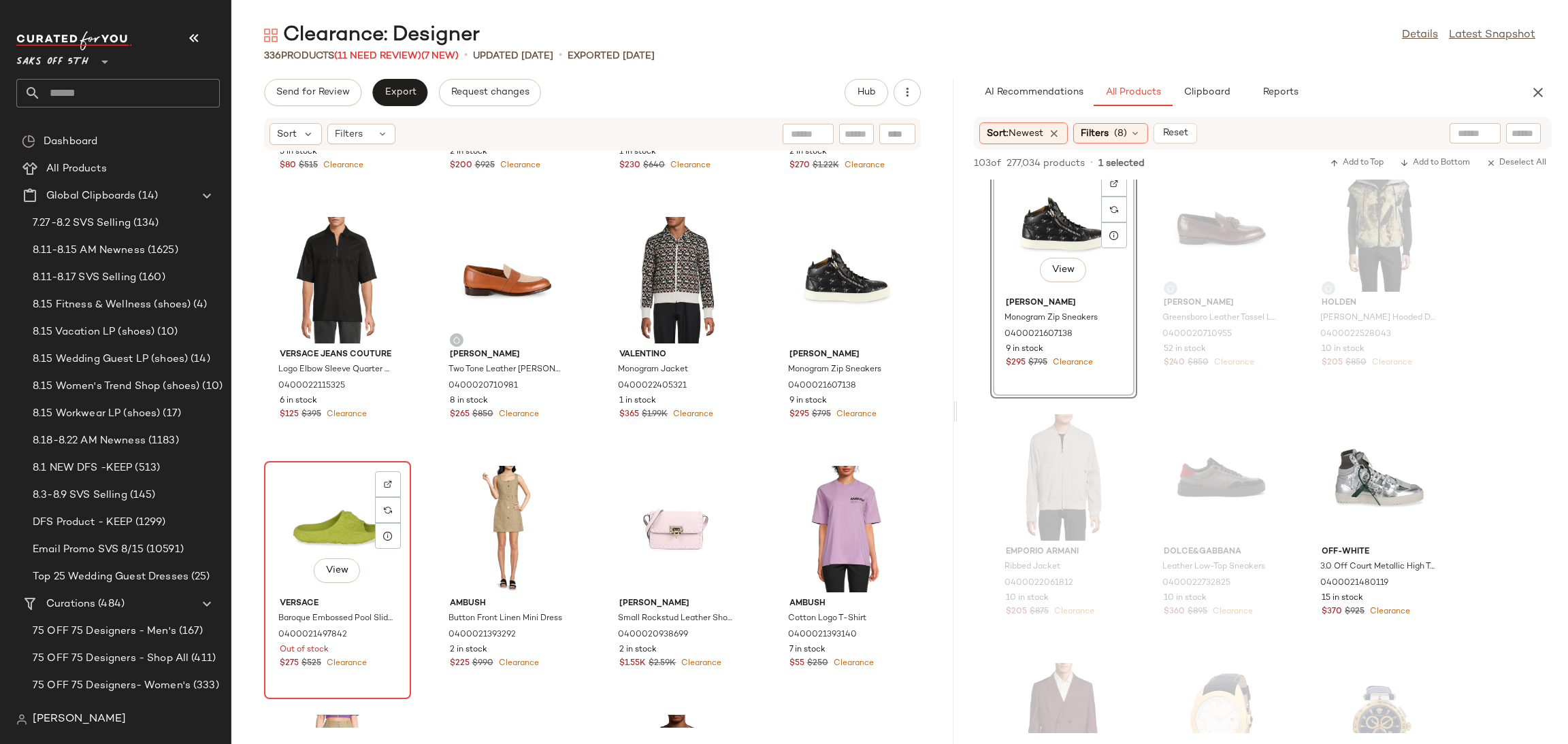
click at [341, 492] on div "View" at bounding box center [337, 529] width 137 height 127
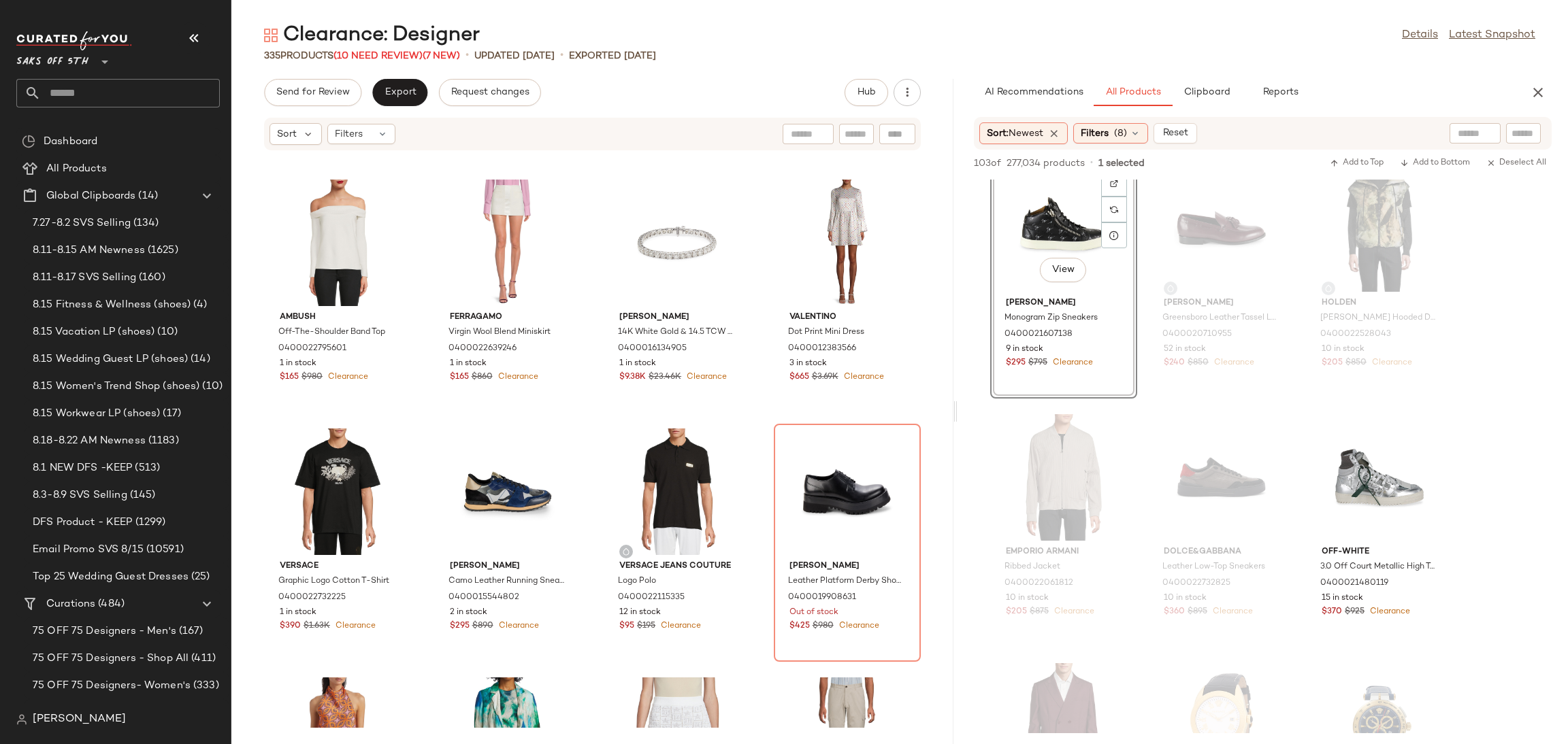
scroll to position [3761, 0]
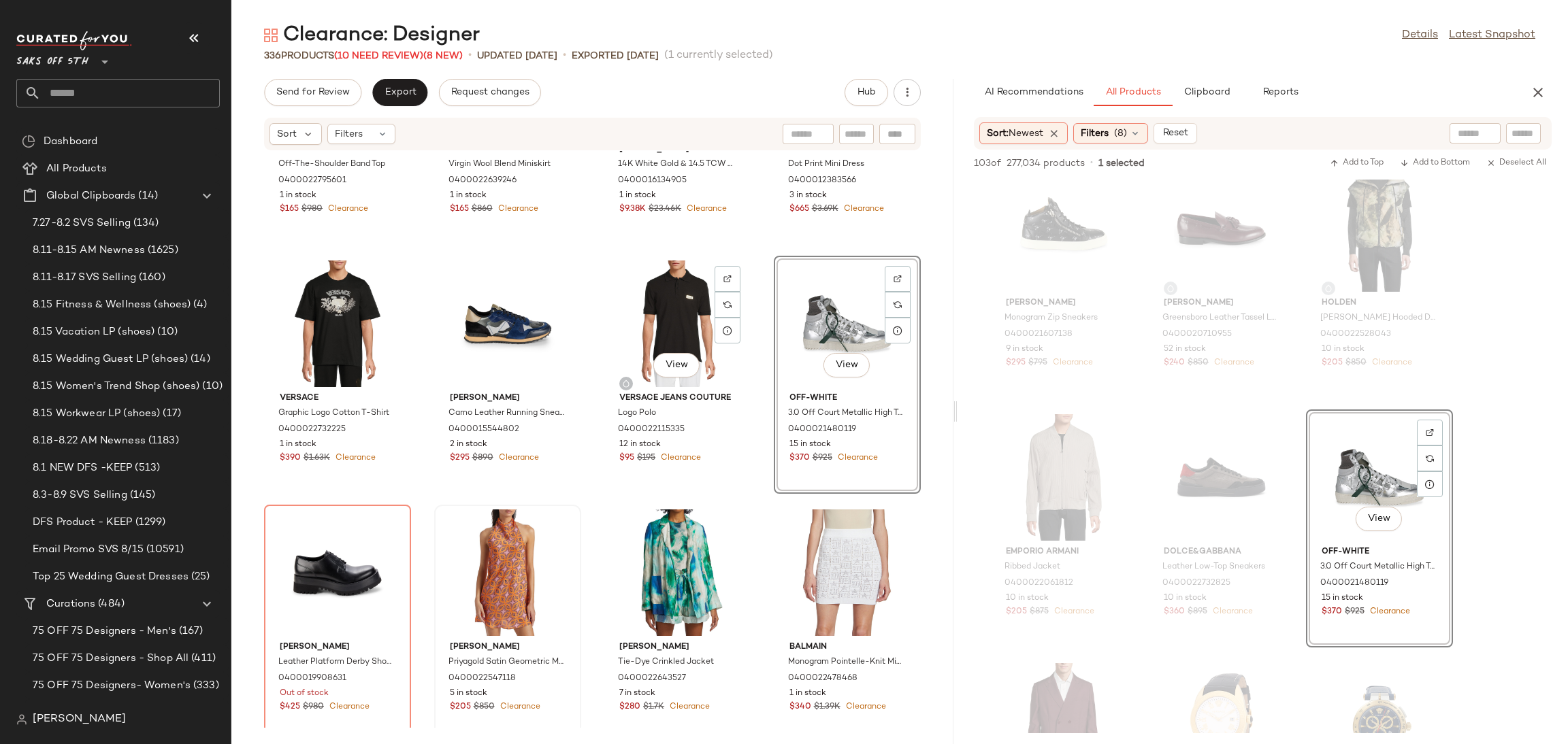
scroll to position [3895, 0]
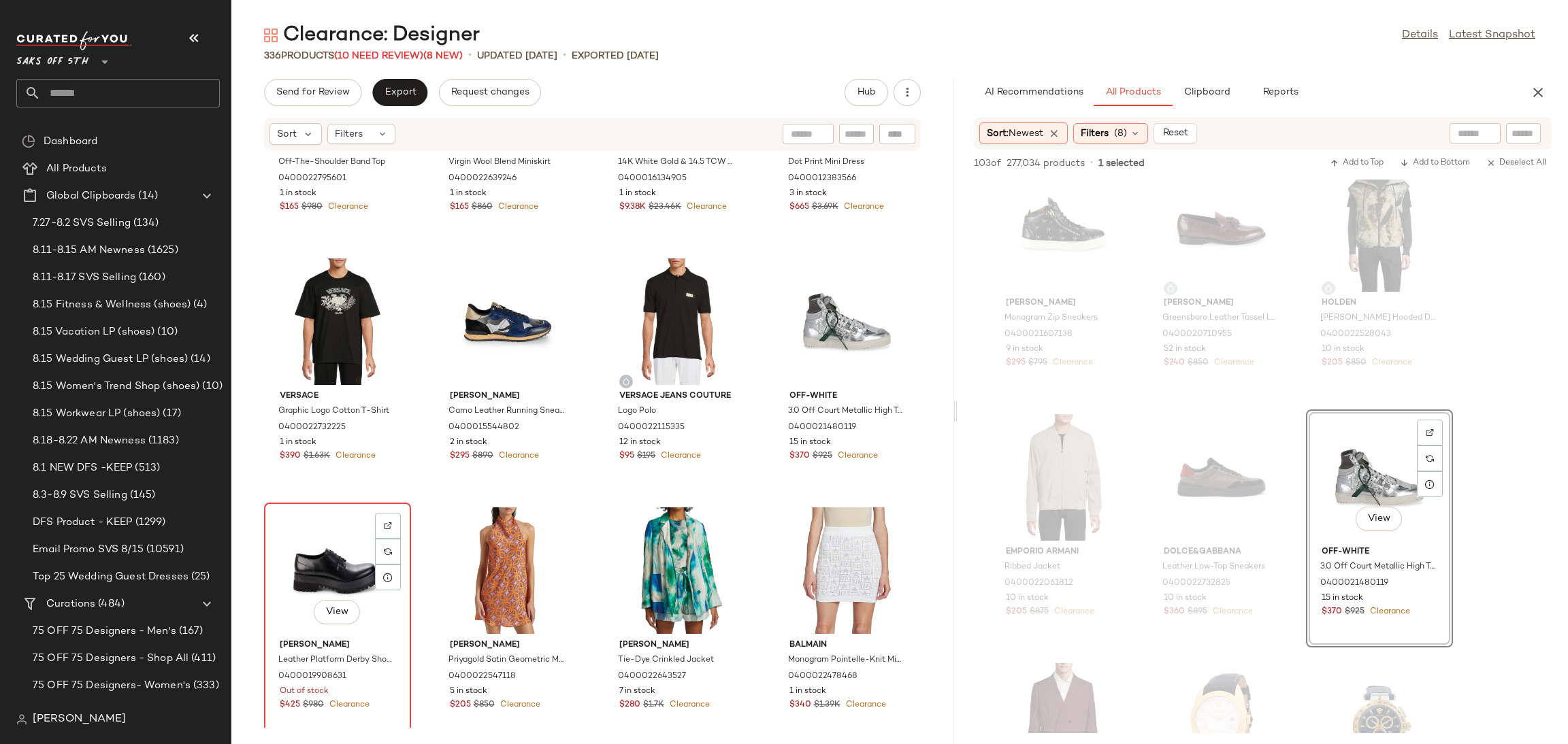
click at [353, 536] on div "View" at bounding box center [337, 571] width 137 height 127
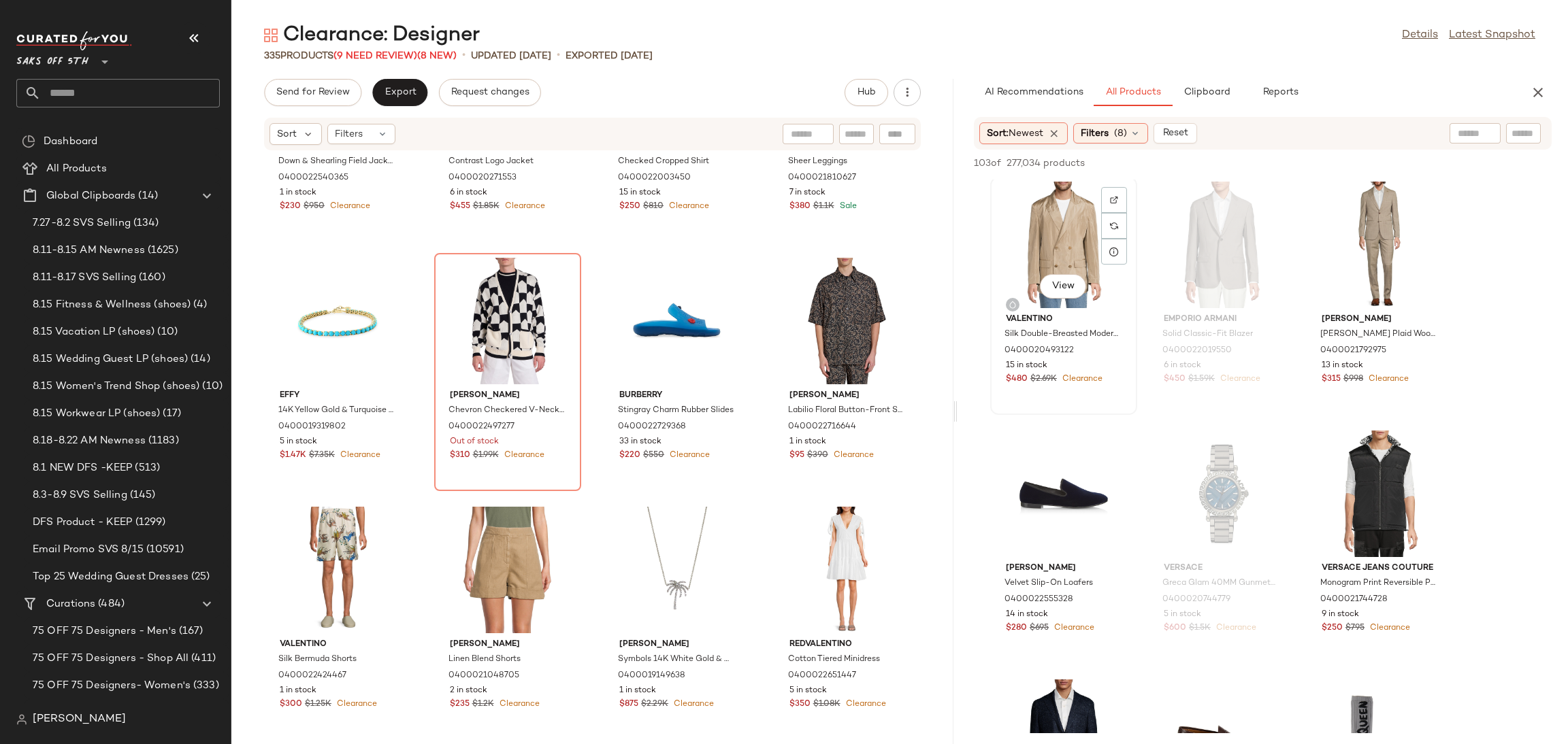
scroll to position [6135, 0]
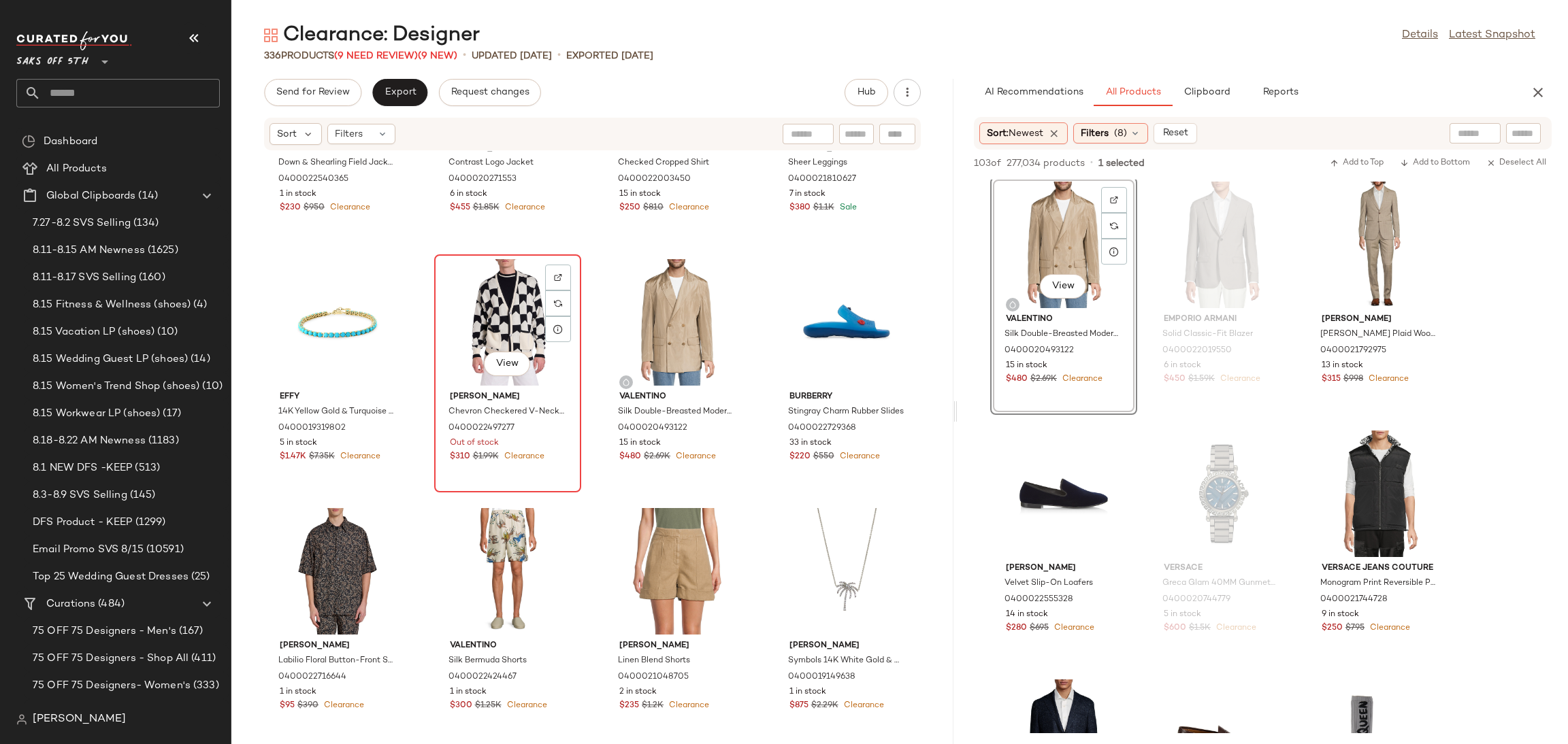
click at [505, 291] on div "View" at bounding box center [507, 322] width 137 height 127
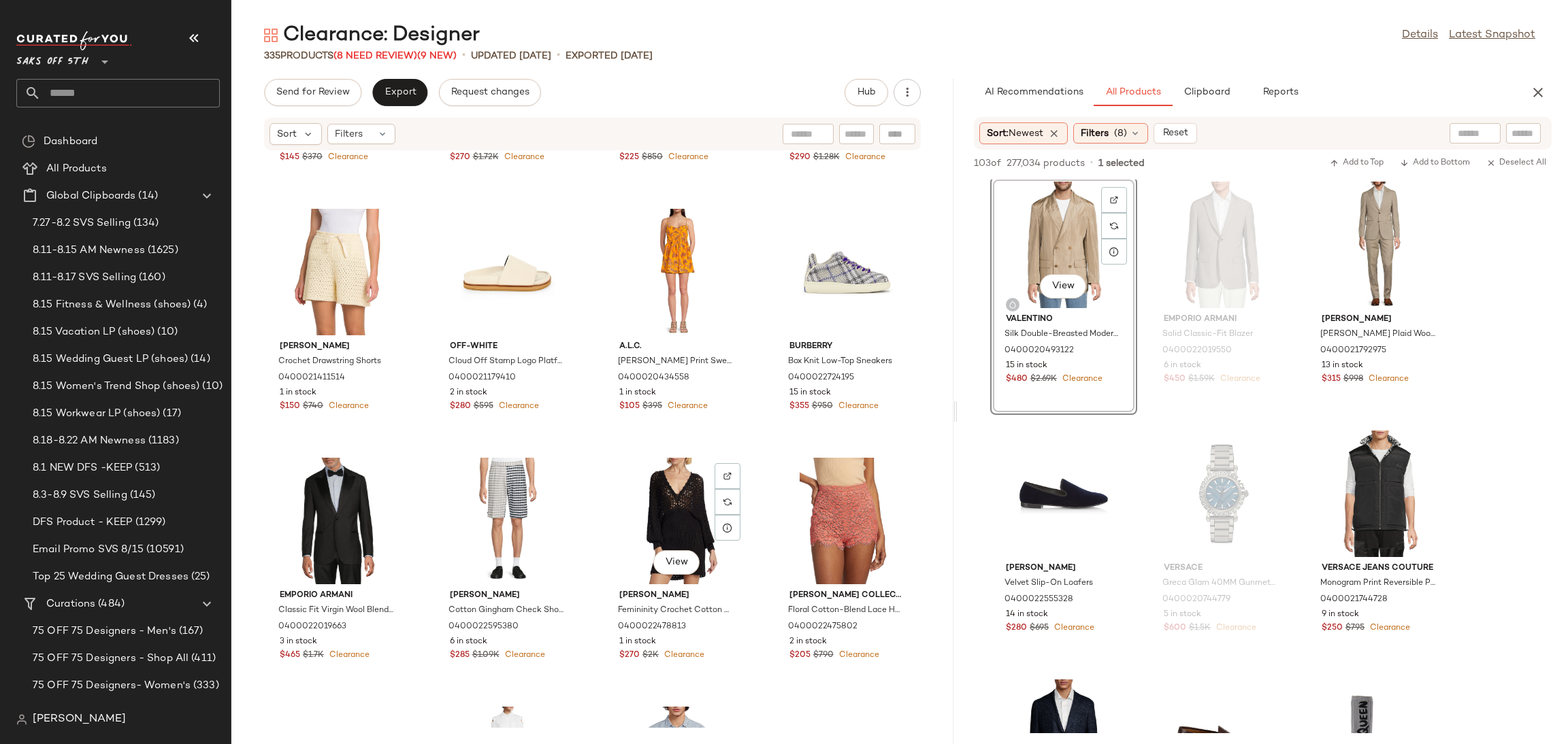
scroll to position [6934, 0]
click at [356, 134] on span "Filters" at bounding box center [349, 134] width 28 height 14
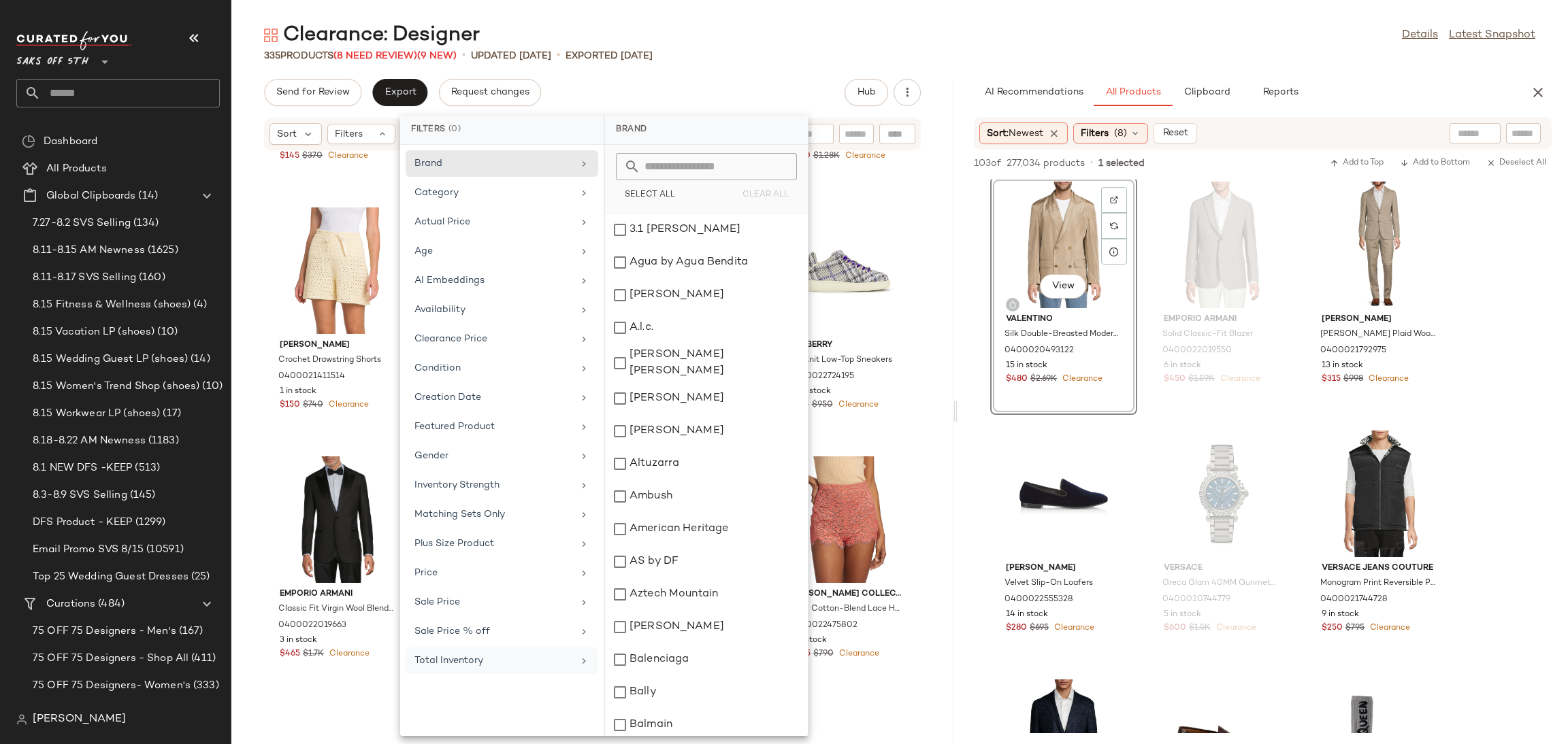
click at [501, 662] on div "Total Inventory" at bounding box center [494, 661] width 158 height 14
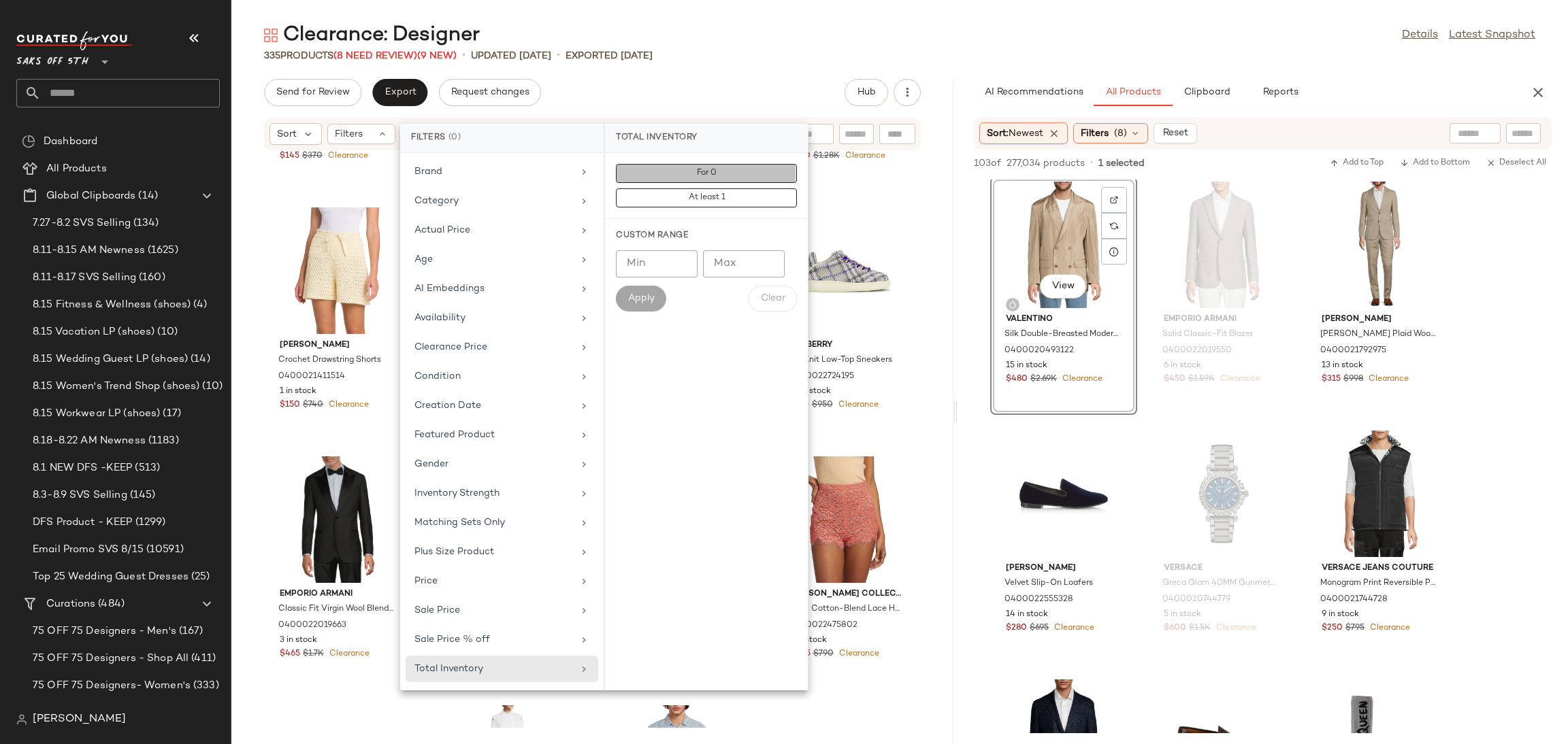
click at [667, 189] on button "For 0" at bounding box center [706, 198] width 181 height 19
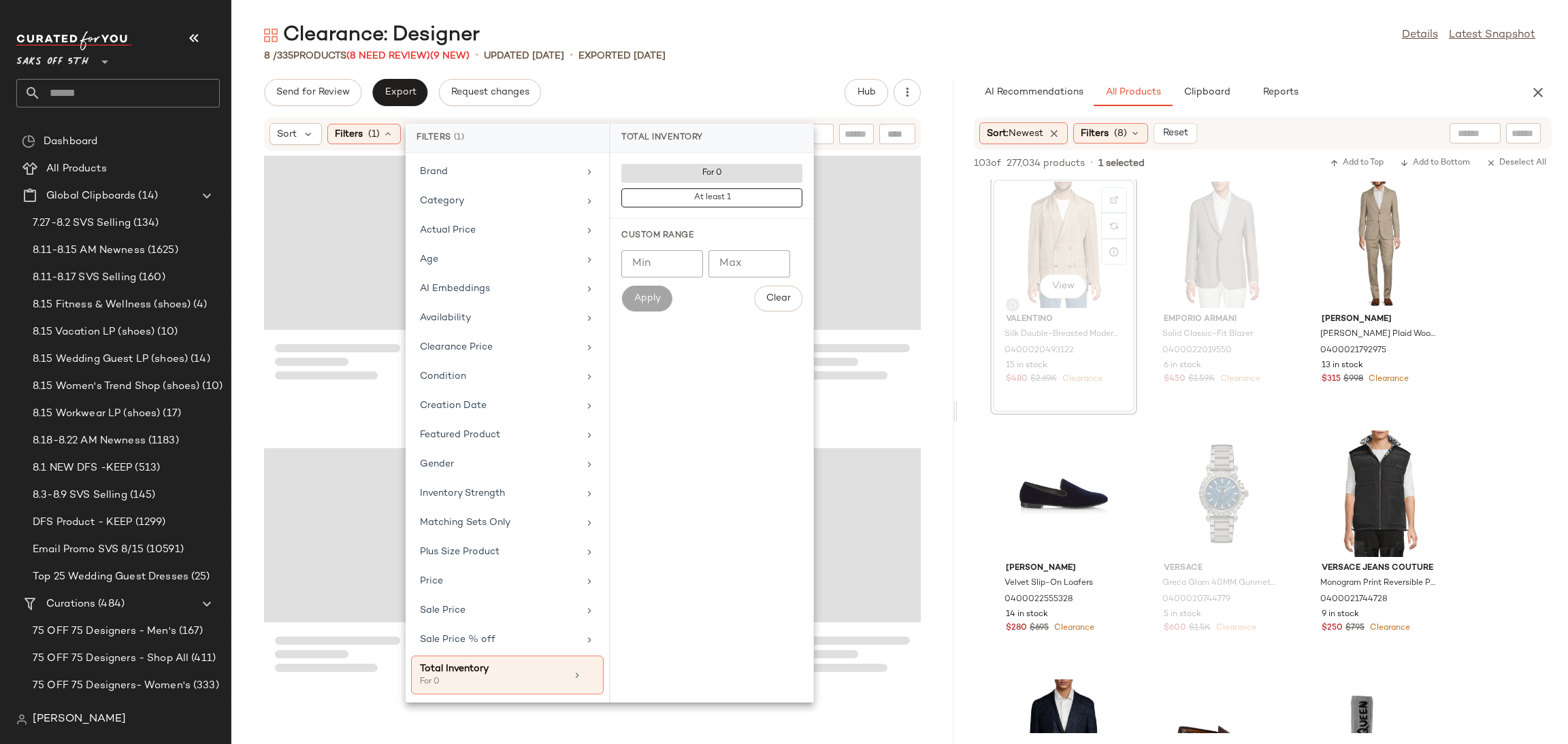
click at [741, 54] on div "8 / 335 Products (8 Need Review) (9 New) • updated Aug 18th • Exported Aug 15th" at bounding box center [900, 56] width 1336 height 13
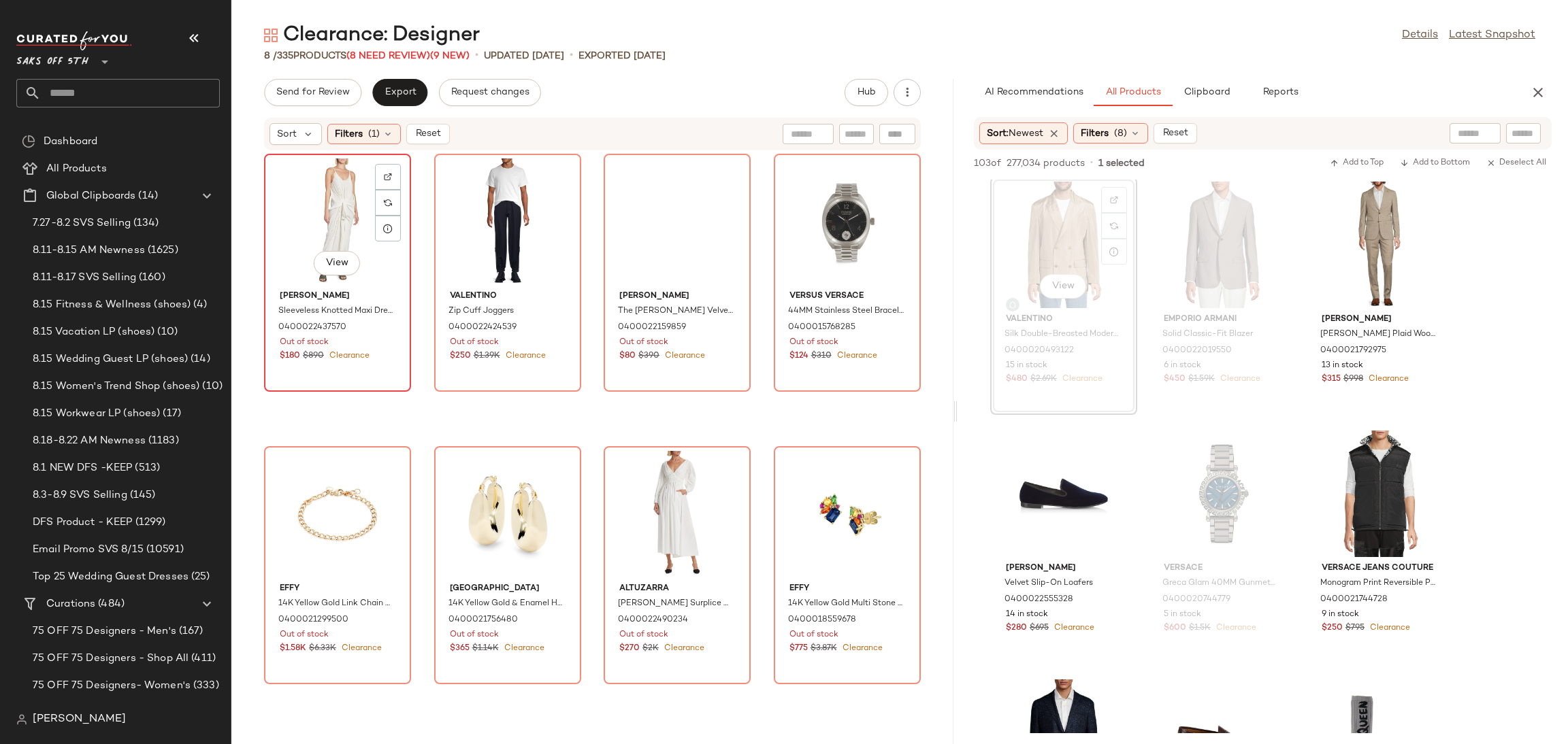
click at [333, 198] on div "View" at bounding box center [337, 222] width 137 height 127
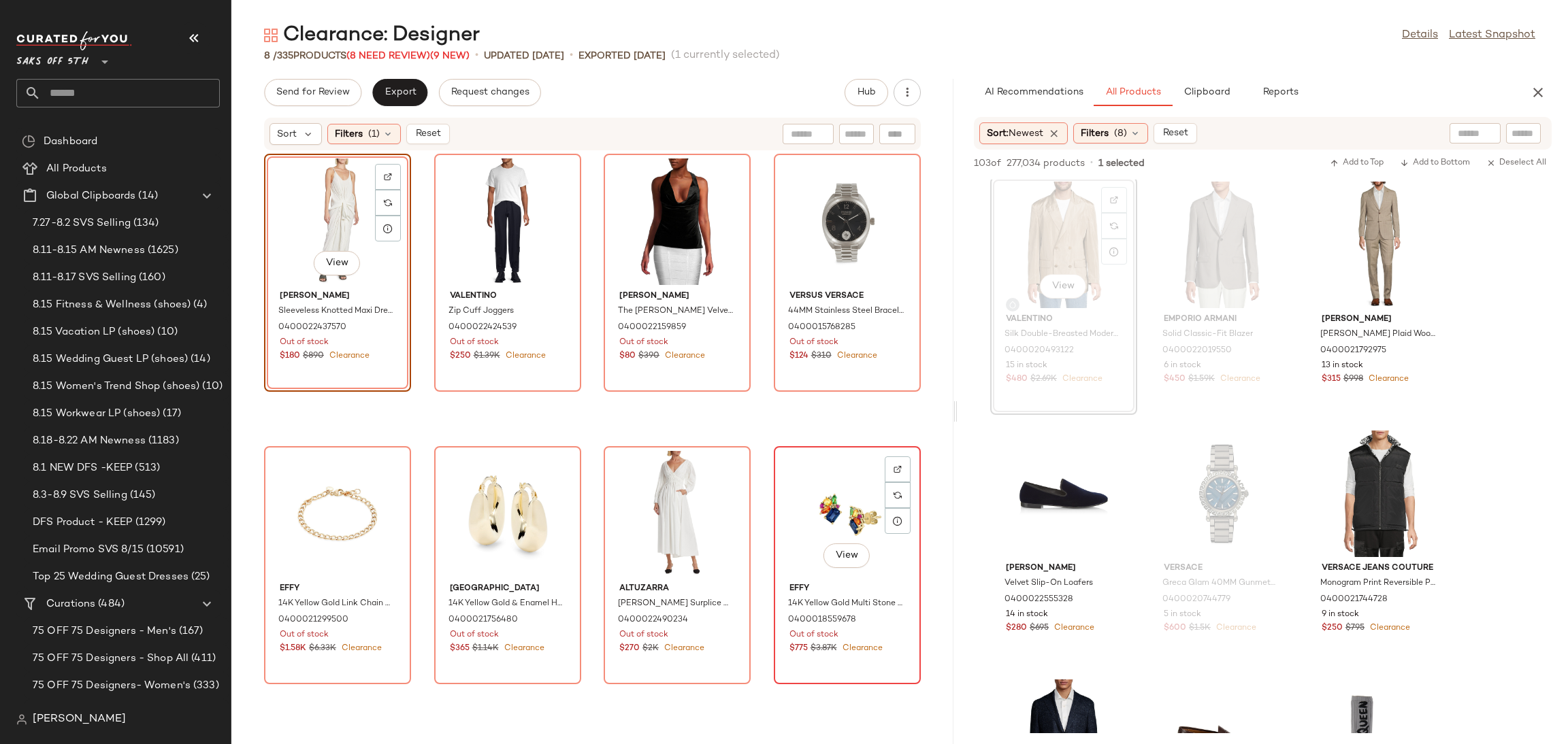
click at [836, 481] on div "View" at bounding box center [847, 515] width 137 height 127
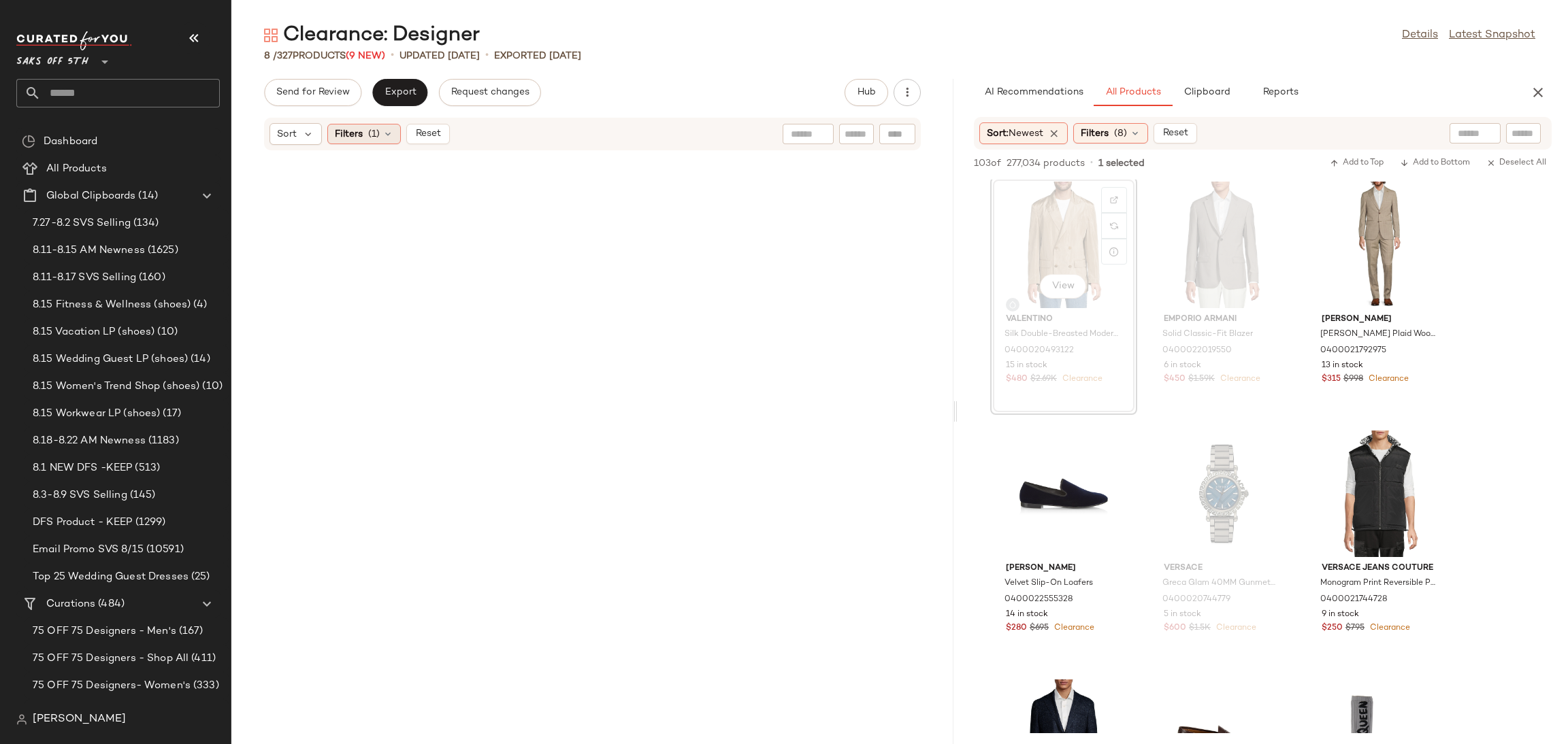
click at [353, 138] on span "Filters" at bounding box center [349, 134] width 28 height 14
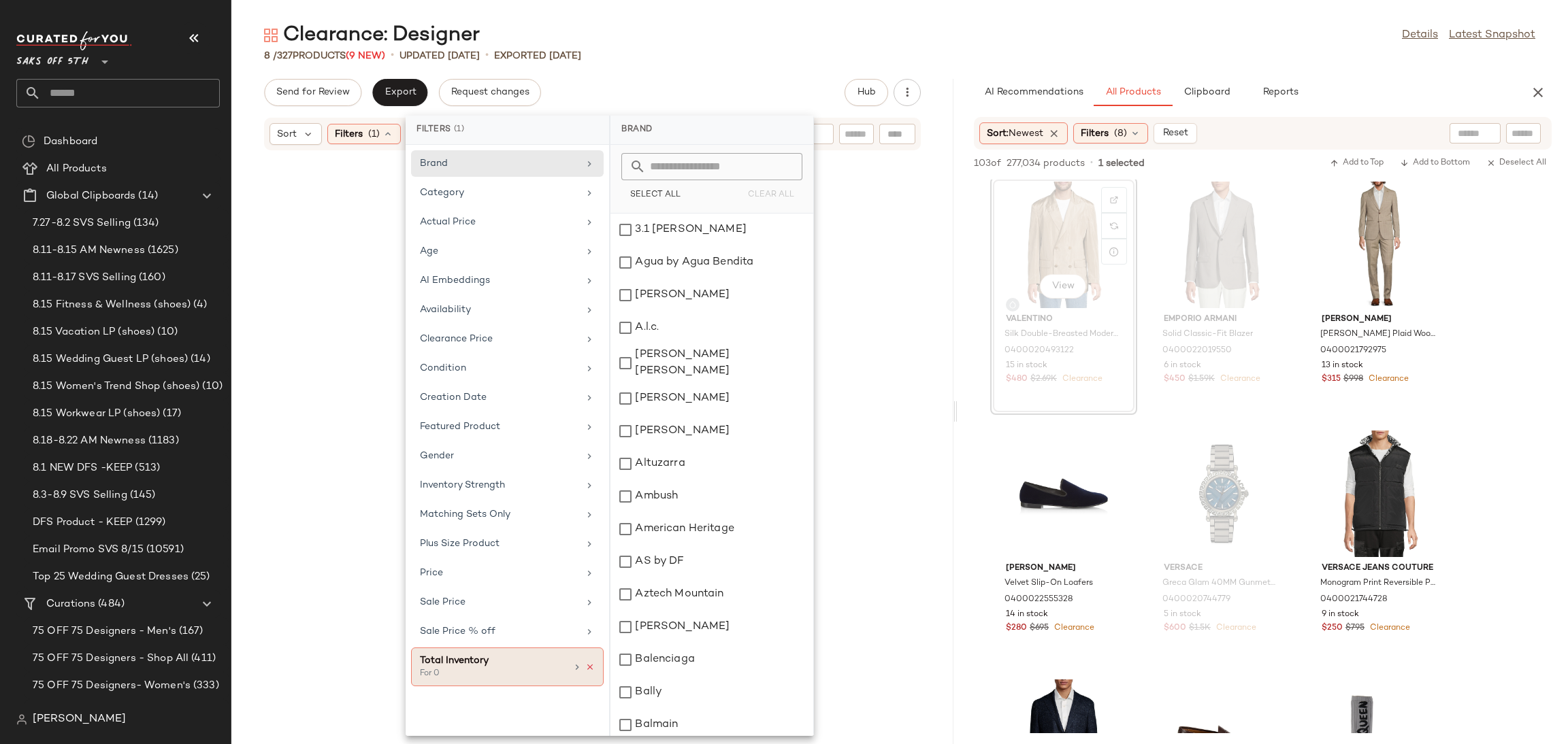
click at [587, 671] on icon at bounding box center [590, 667] width 10 height 10
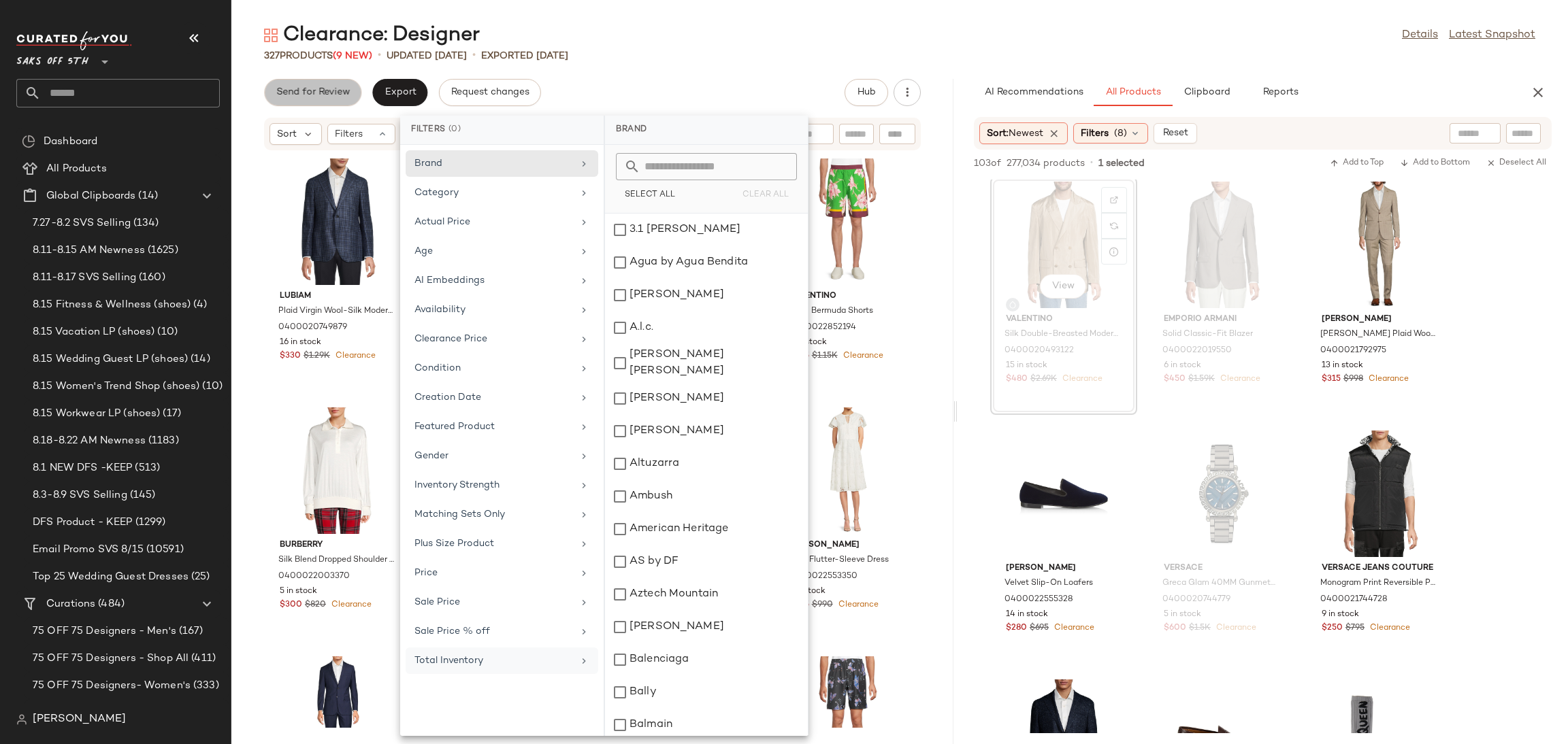
click at [334, 94] on span "Send for Review" at bounding box center [312, 92] width 74 height 11
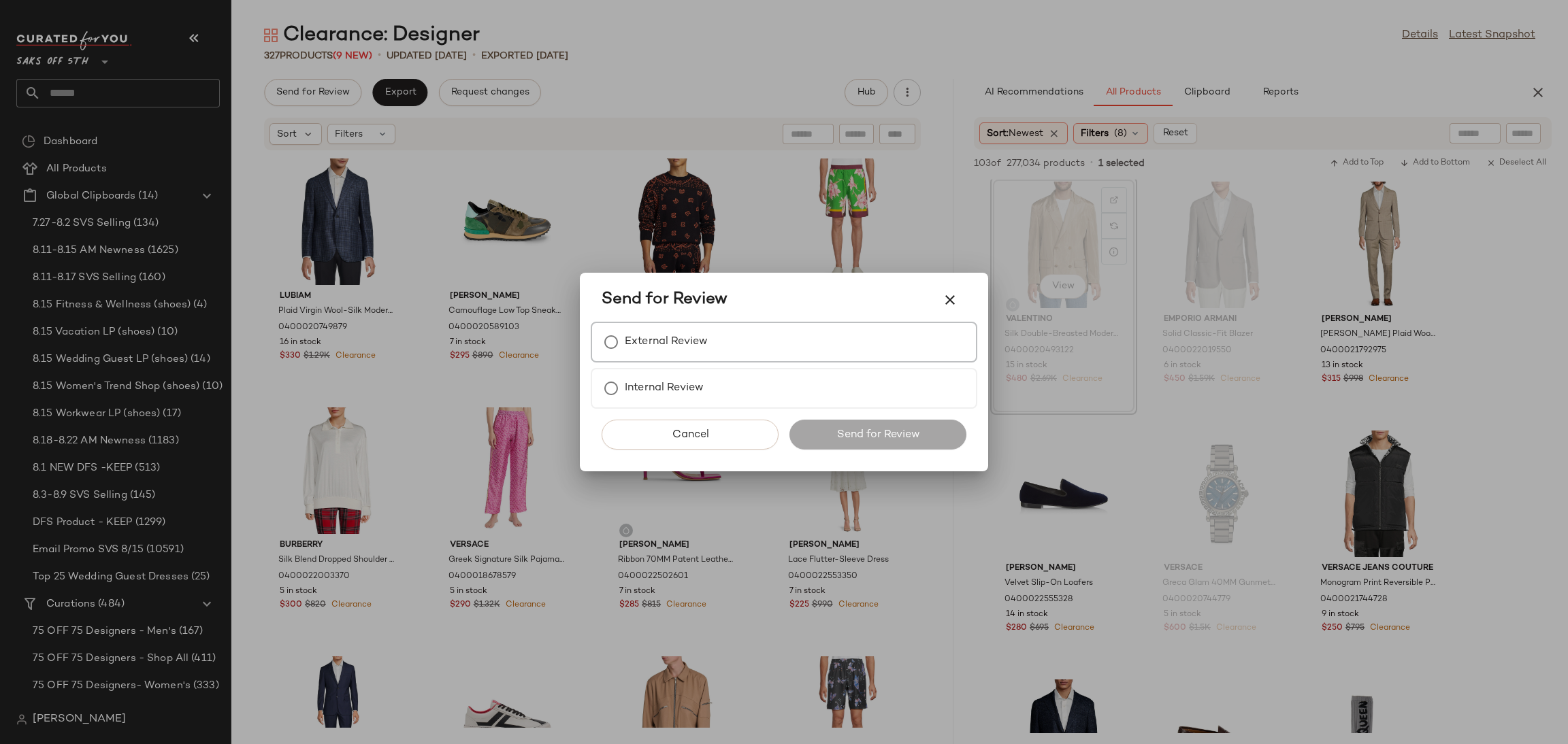
click at [634, 339] on label "External Review" at bounding box center [666, 342] width 83 height 27
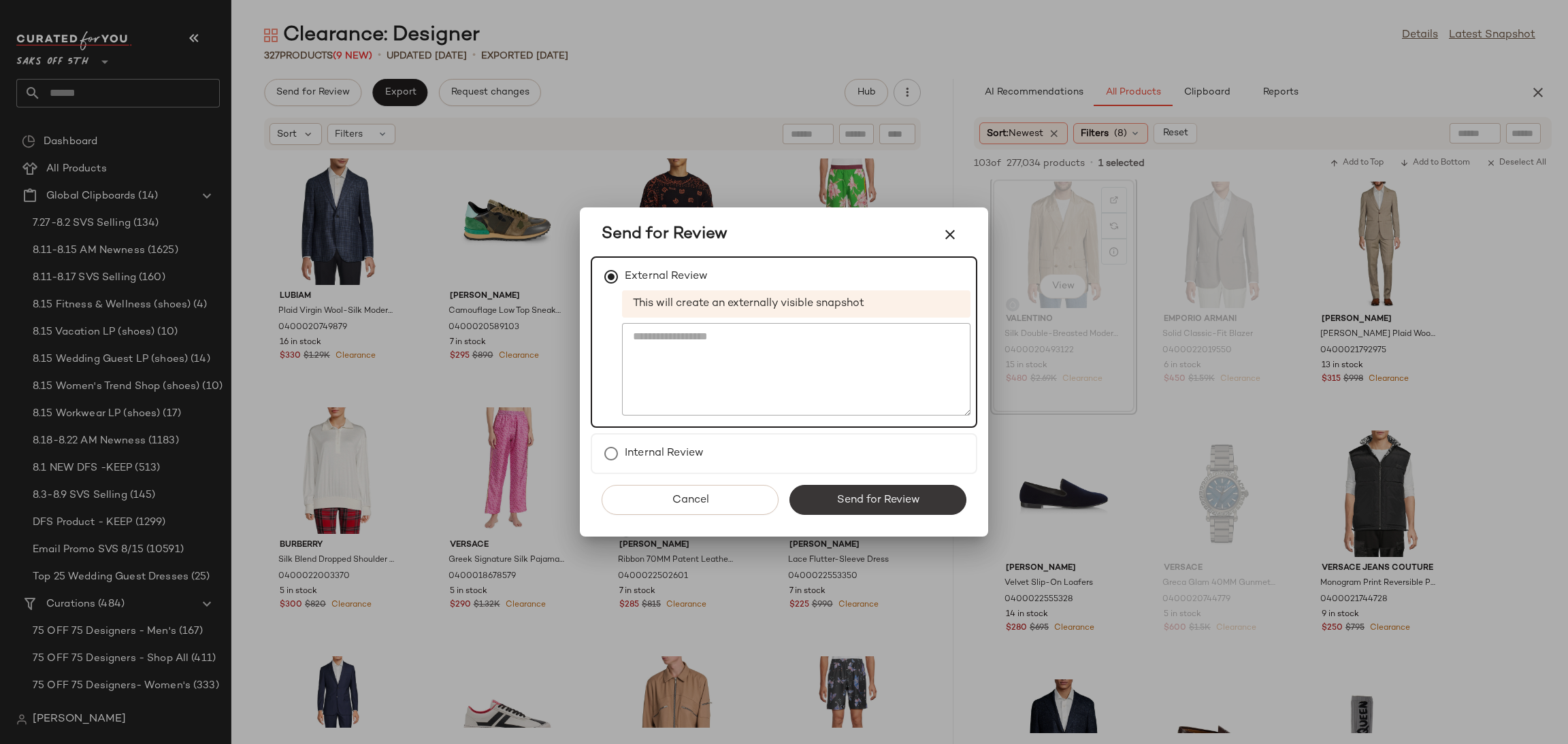
click at [827, 492] on button "Send for Review" at bounding box center [877, 500] width 177 height 30
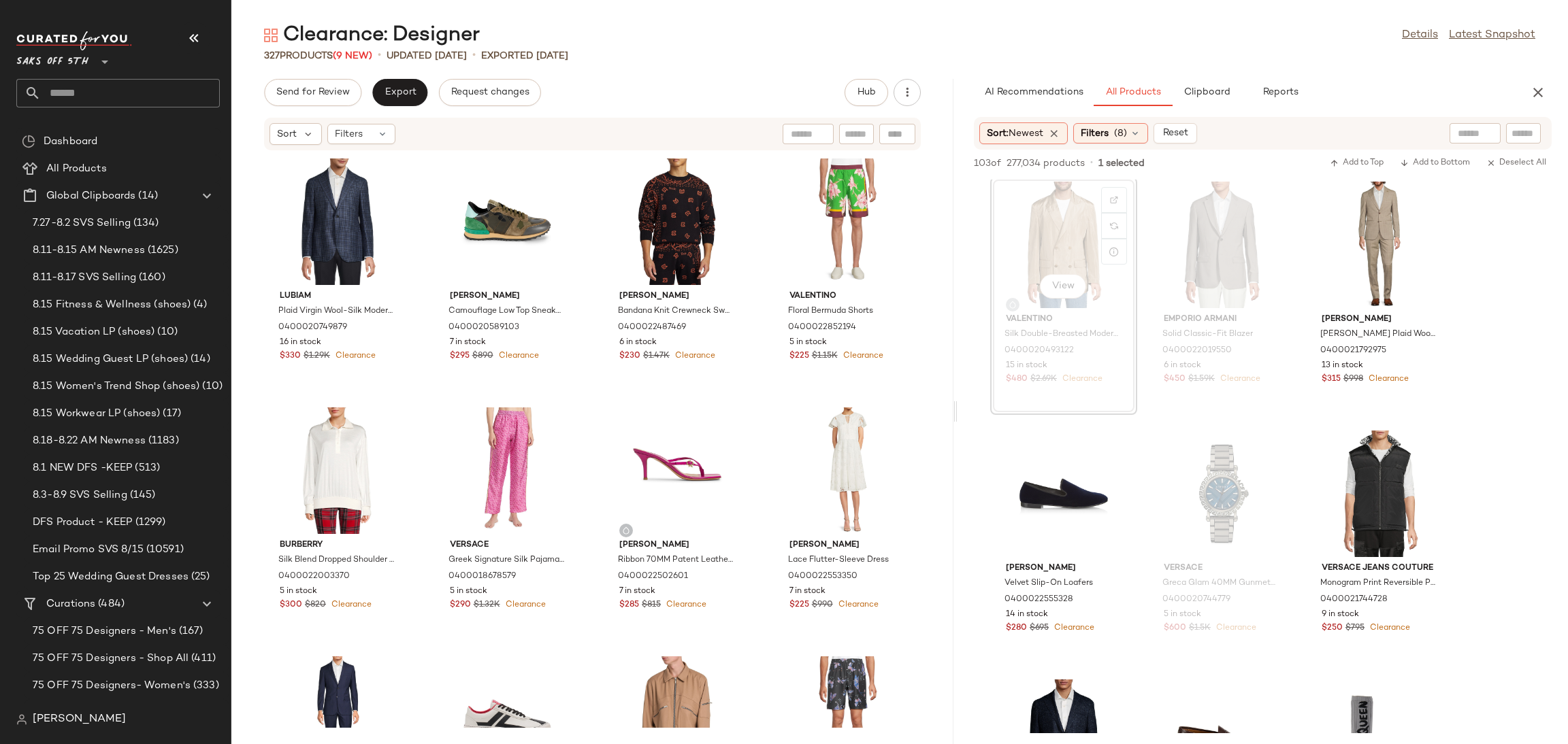
scroll to position [9215, 0]
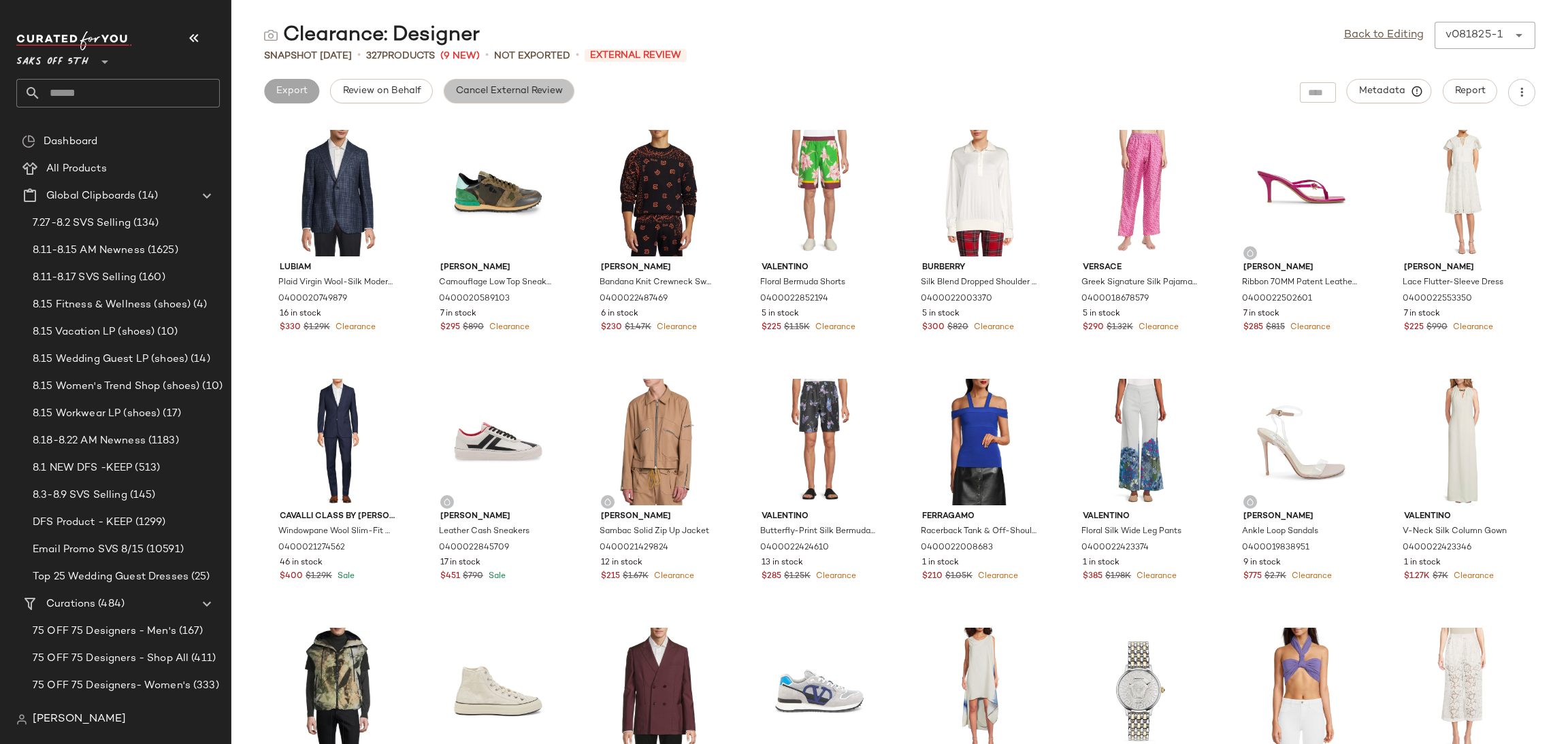
click at [549, 94] on span "Cancel External Review" at bounding box center [509, 91] width 108 height 11
click at [1367, 28] on link "Back to Editing" at bounding box center [1384, 35] width 80 height 16
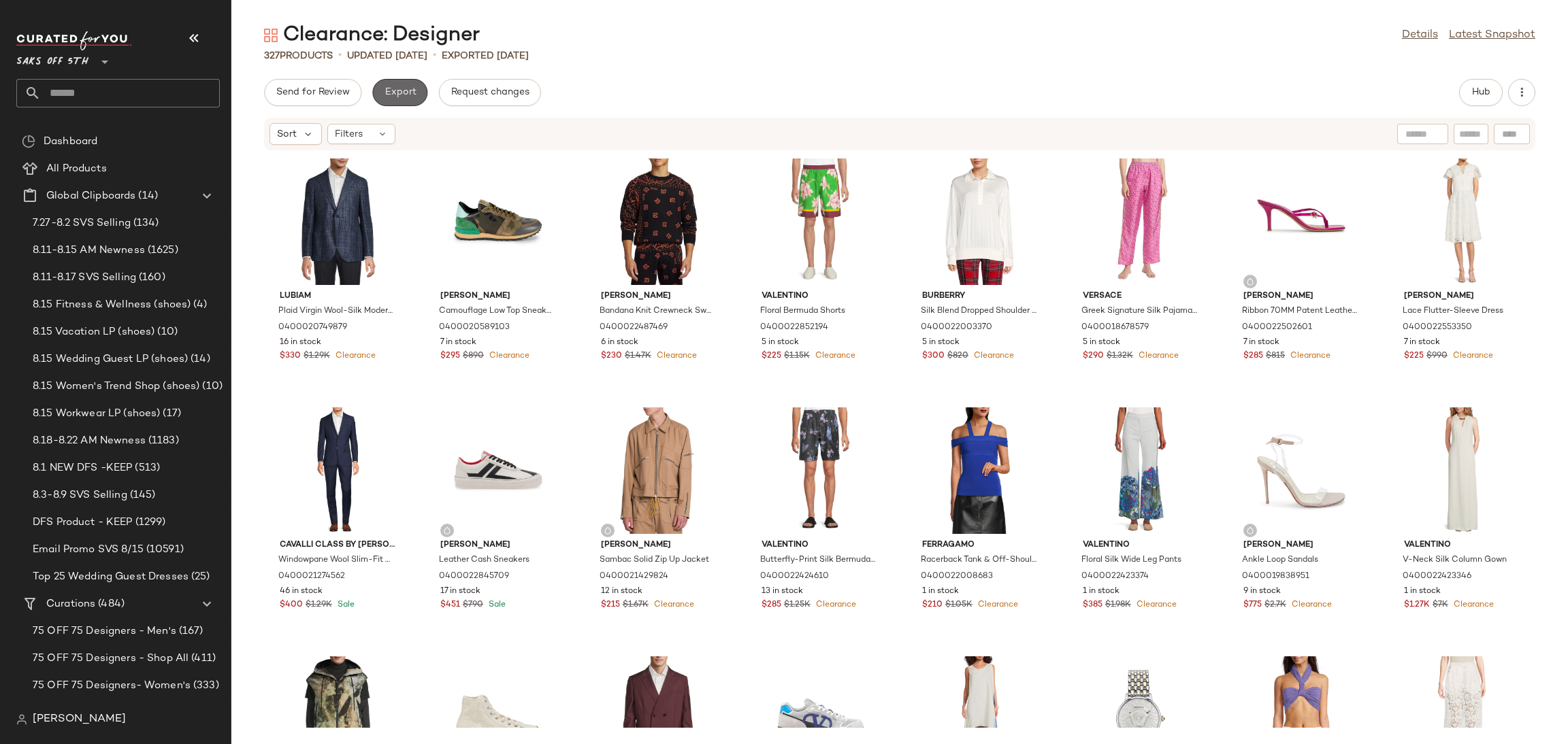
click at [398, 89] on span "Export" at bounding box center [399, 92] width 32 height 11
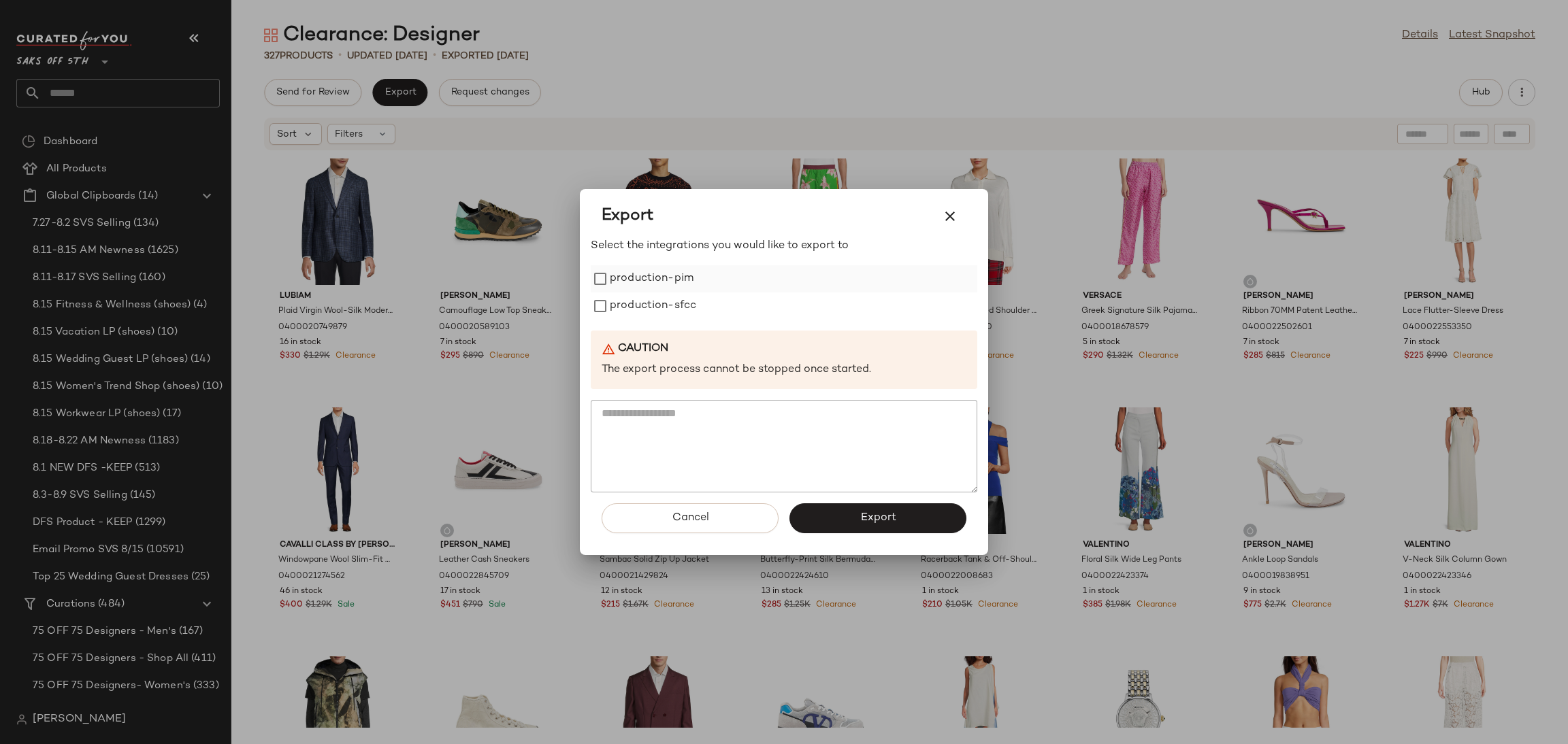
click at [625, 286] on label "production-pim" at bounding box center [651, 279] width 84 height 27
click at [639, 313] on label "production-sfcc" at bounding box center [653, 306] width 87 height 27
click at [834, 519] on button "Export" at bounding box center [877, 518] width 177 height 30
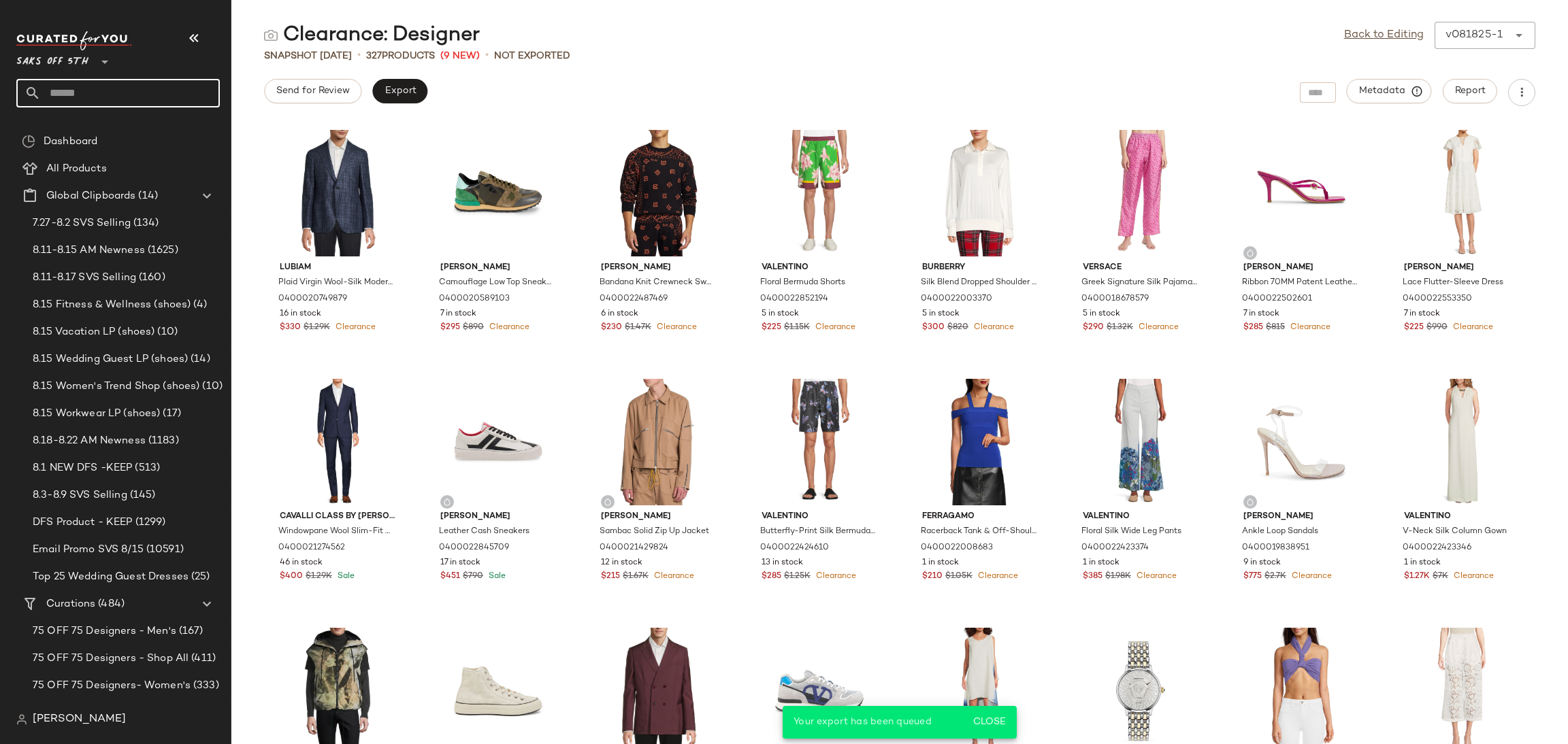
click at [130, 83] on input "text" at bounding box center [130, 93] width 179 height 29
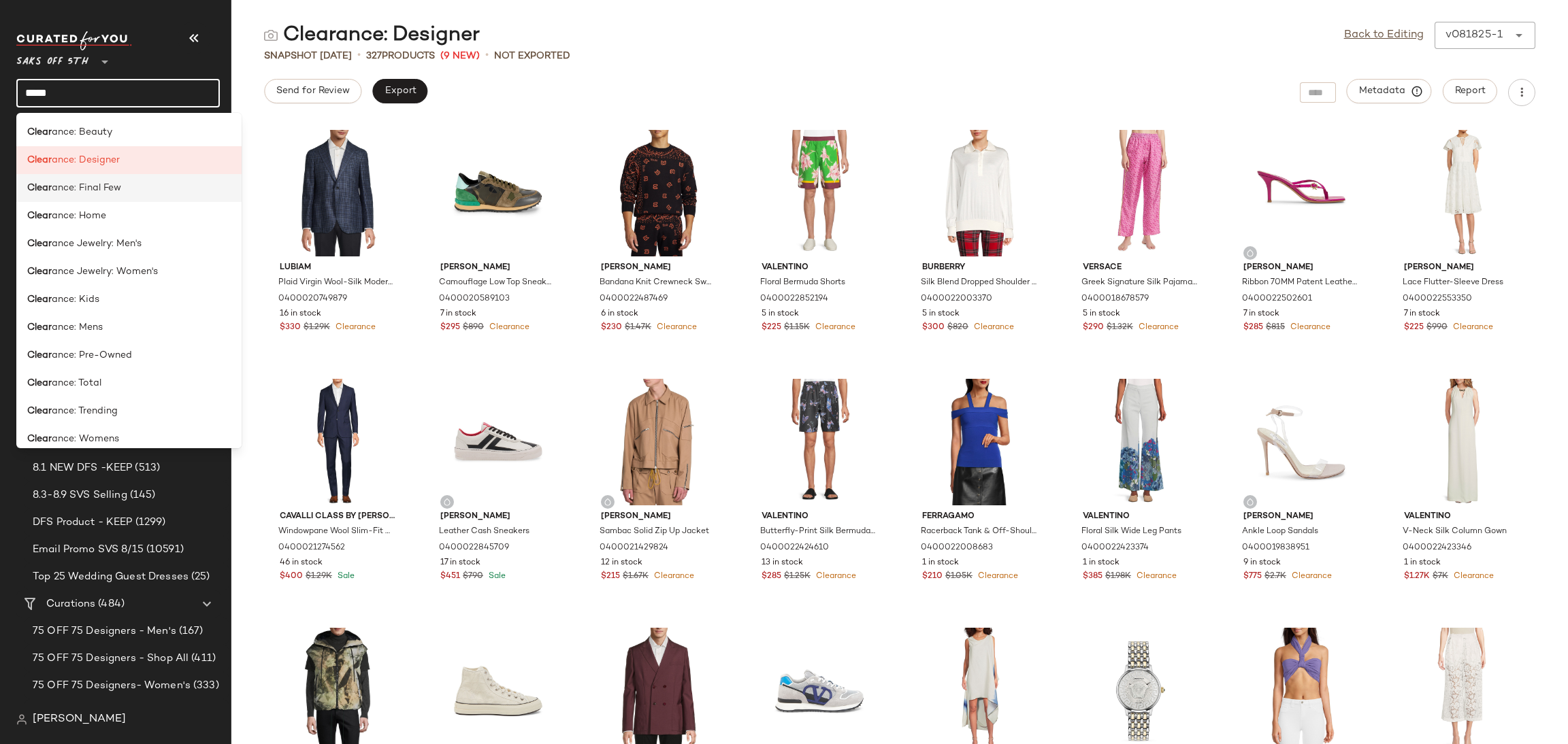
type input "*****"
click at [71, 193] on span "ance: Final Few" at bounding box center [86, 188] width 70 height 14
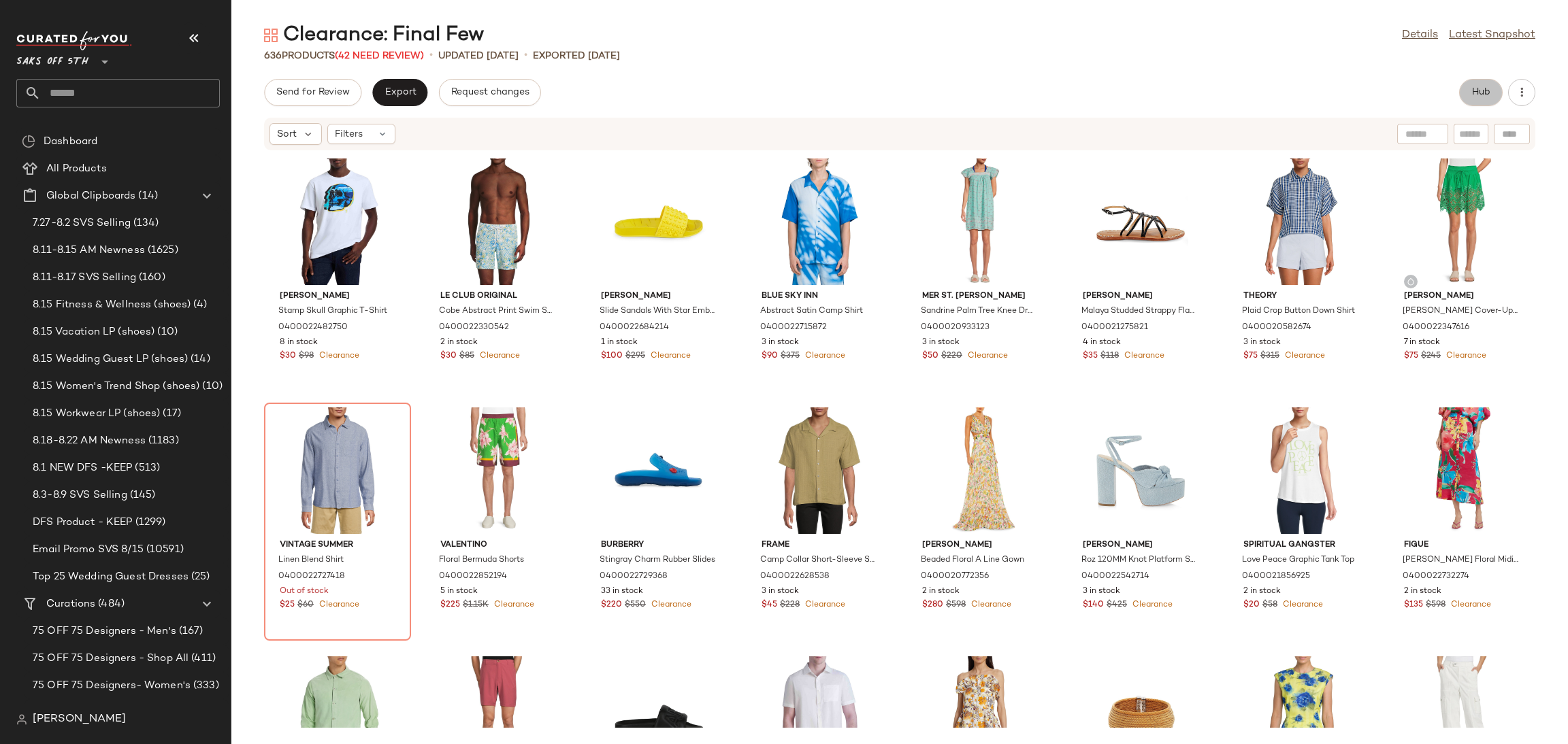
click at [1488, 92] on span "Hub" at bounding box center [1481, 92] width 19 height 11
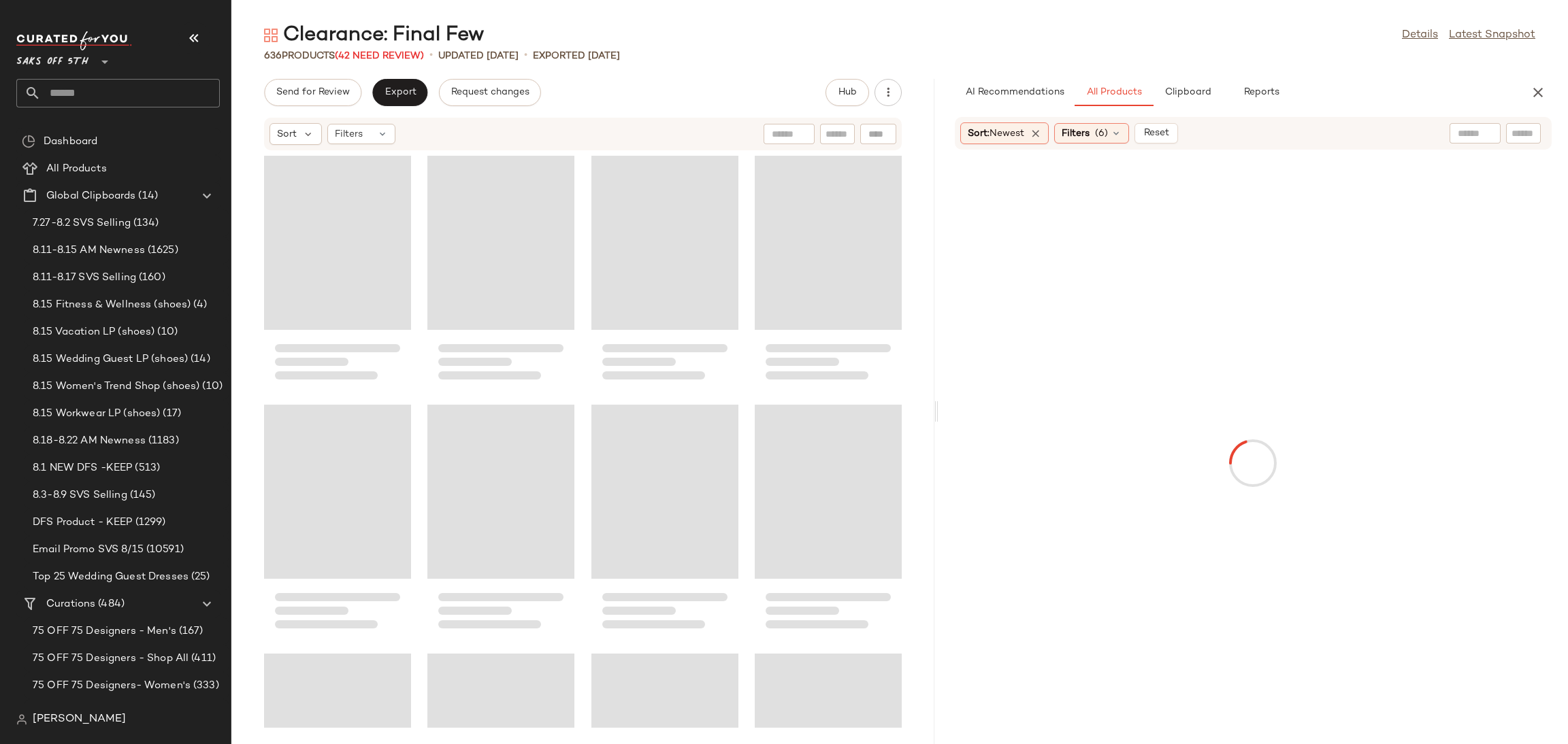
drag, startPoint x: 897, startPoint y: 412, endPoint x: 936, endPoint y: 414, distance: 39.1
click at [936, 414] on div "Clearance: Final Few Details Latest Snapshot 636 Products (42 Need Review) • up…" at bounding box center [900, 383] width 1336 height 722
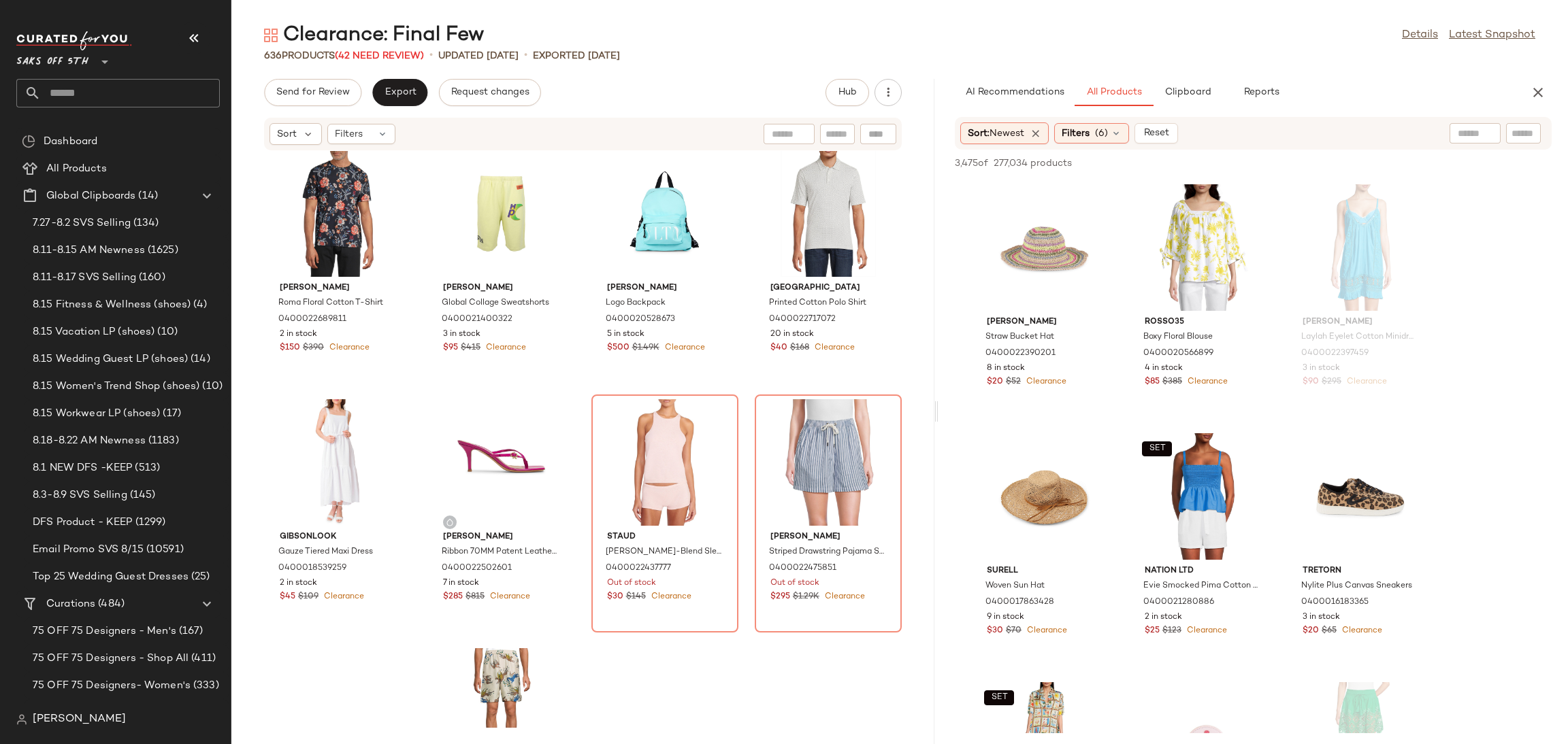
scroll to position [1514, 0]
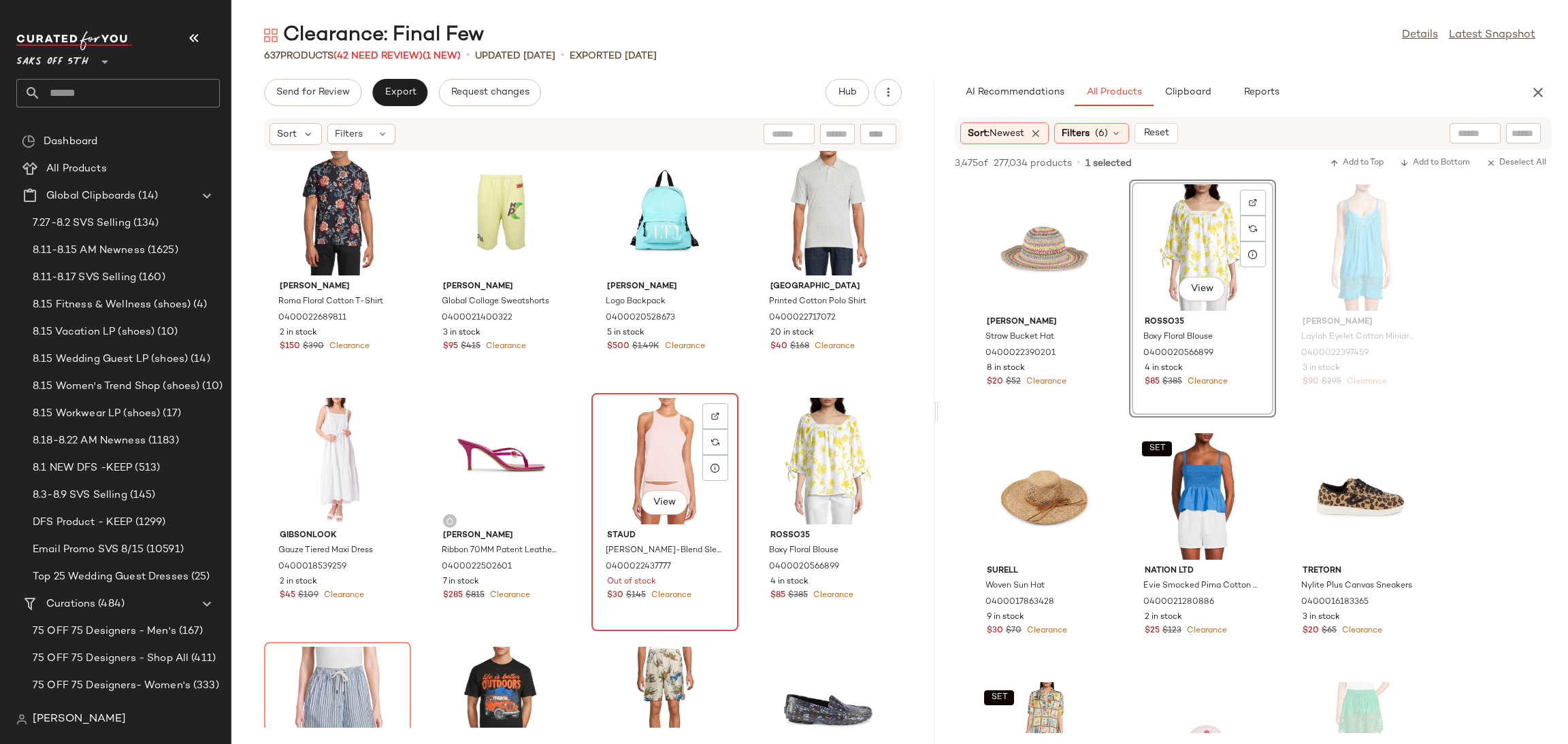
click at [611, 457] on div "View" at bounding box center [665, 461] width 137 height 127
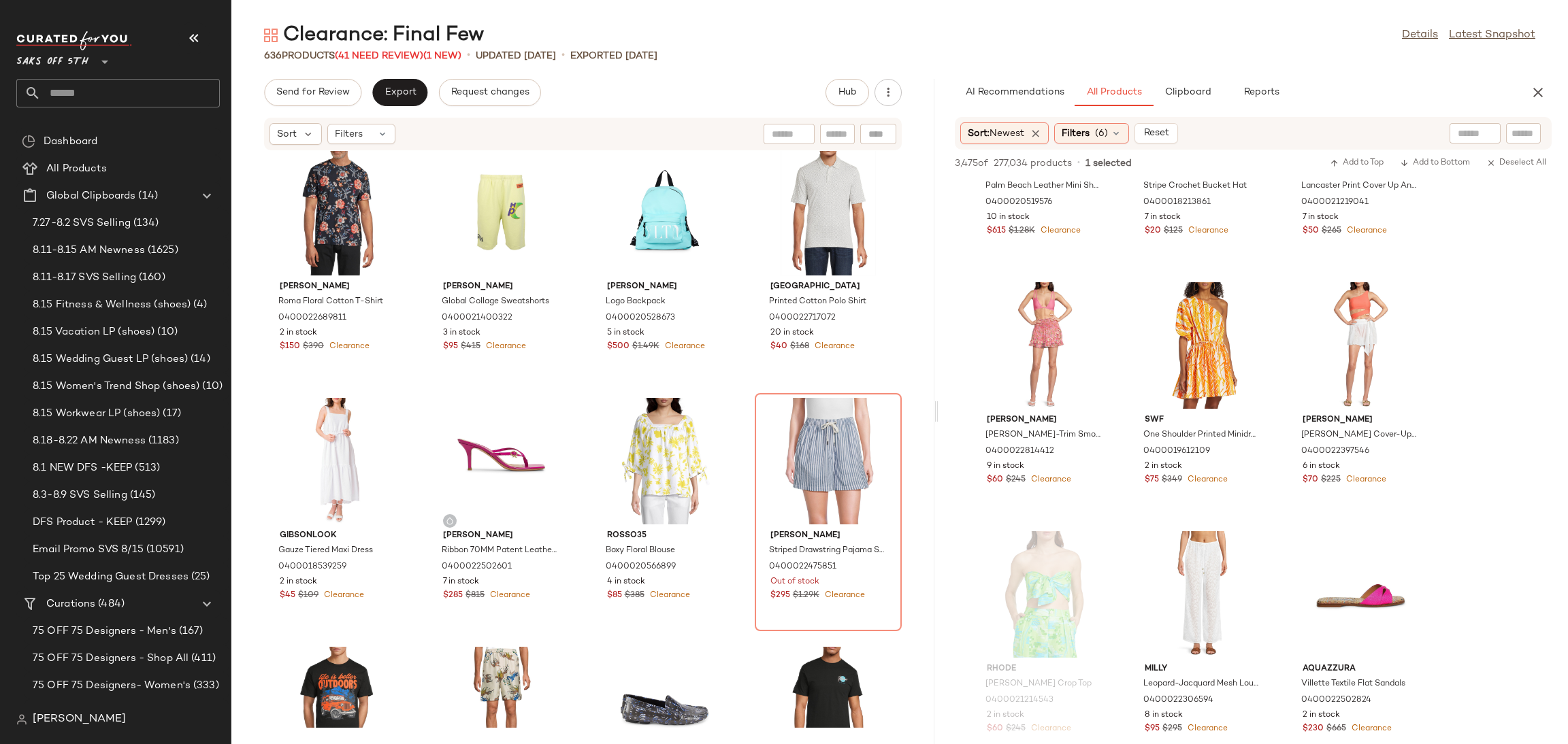
scroll to position [1649, 0]
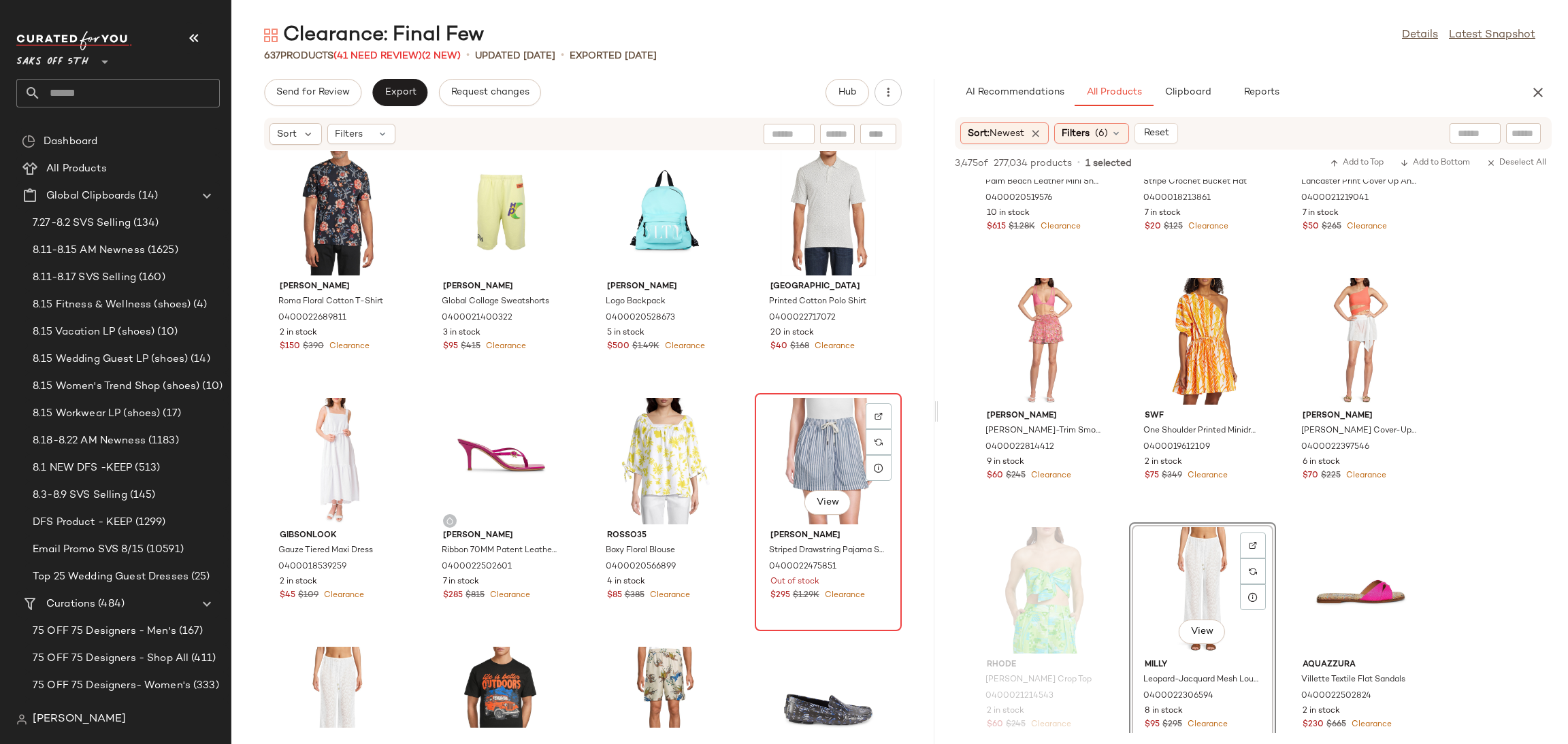
click at [796, 450] on div "View" at bounding box center [828, 461] width 137 height 127
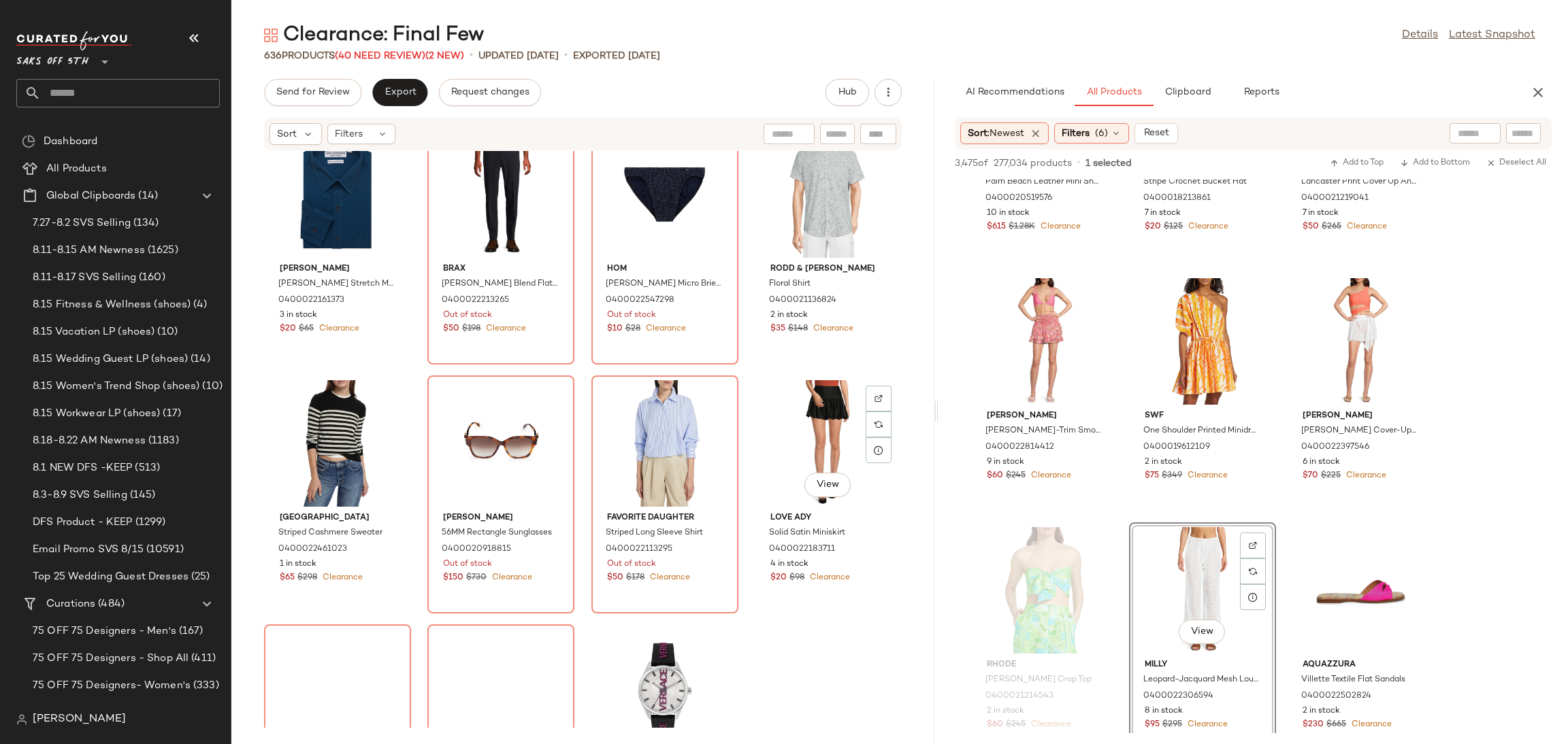
scroll to position [8007, 0]
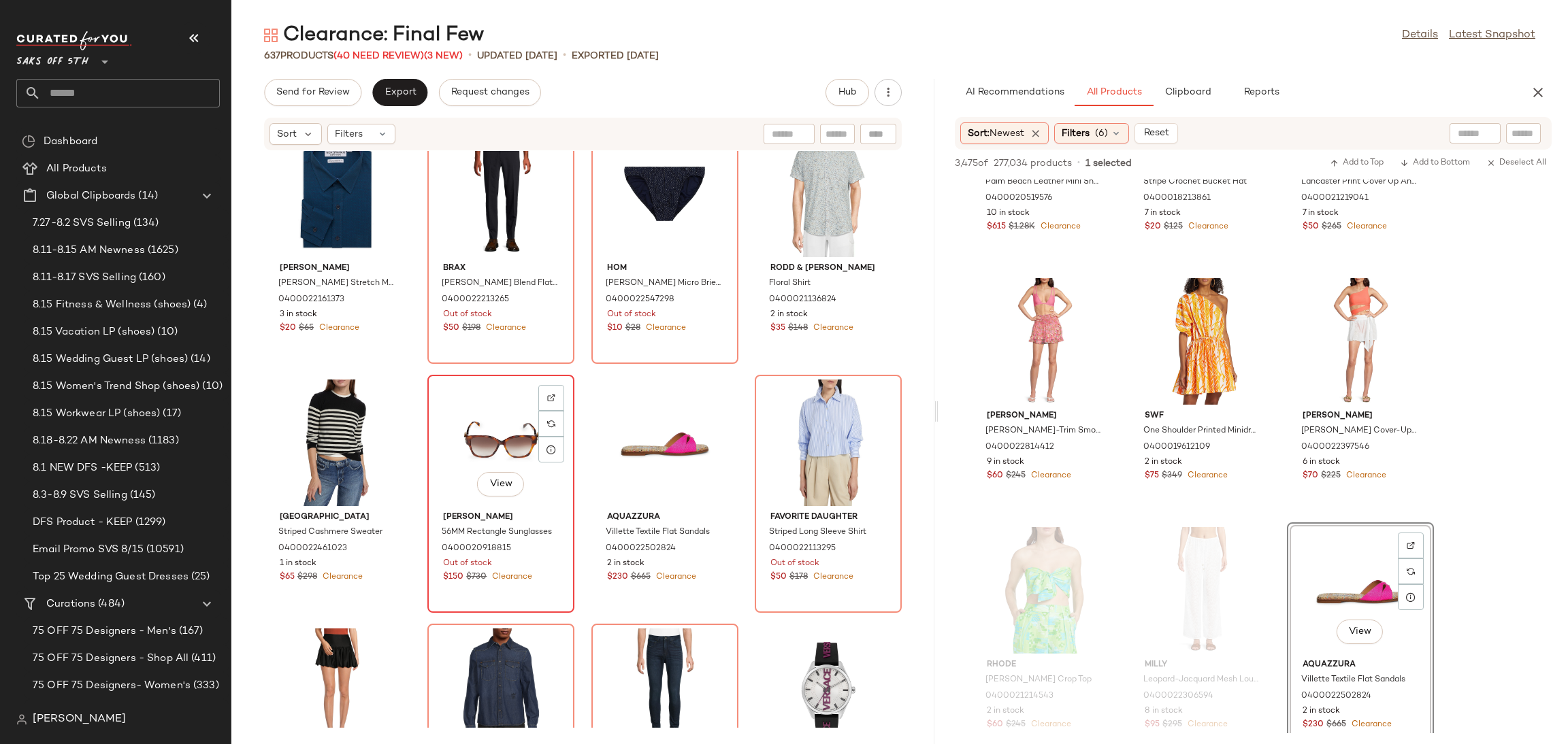
click at [478, 410] on div "View" at bounding box center [501, 443] width 137 height 127
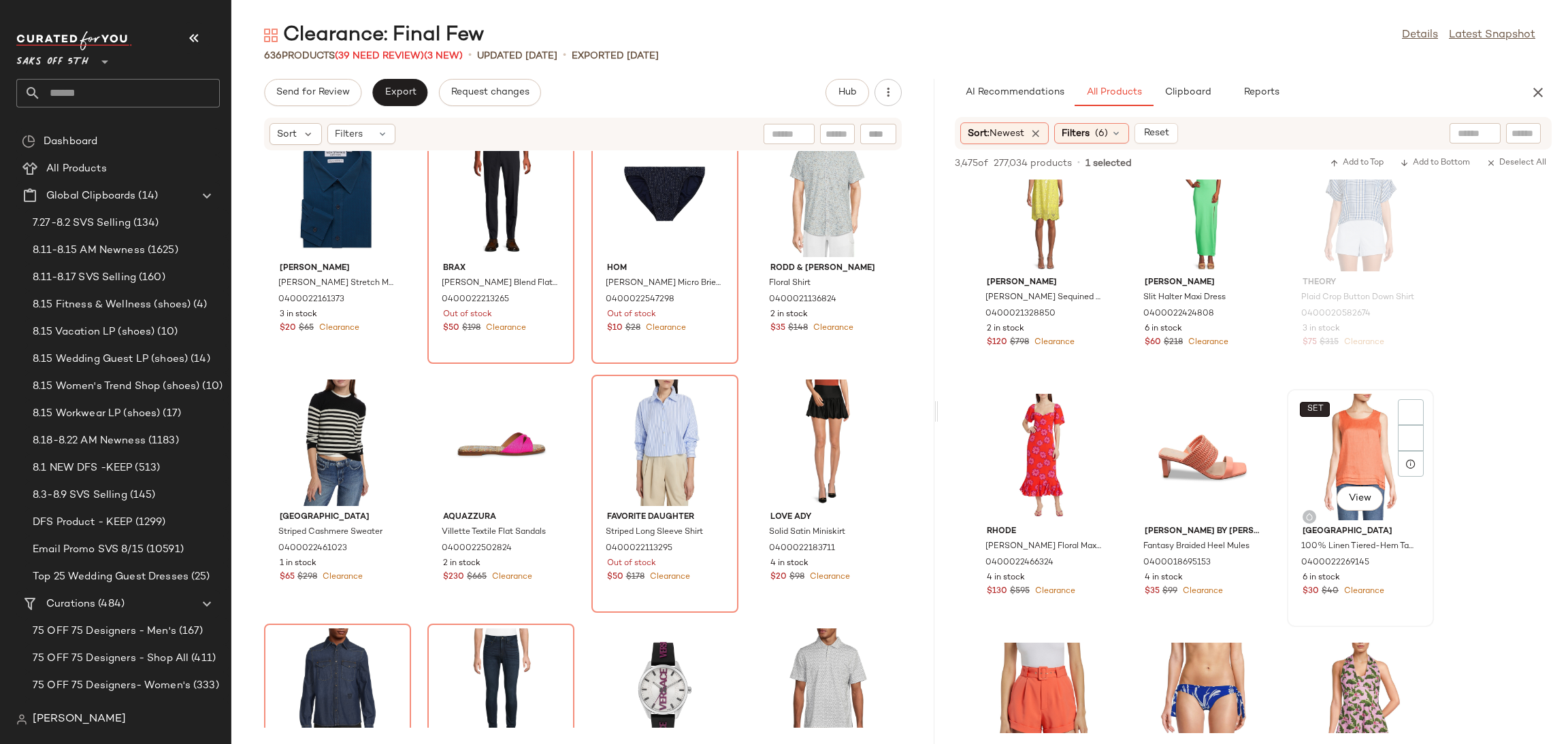
scroll to position [3773, 0]
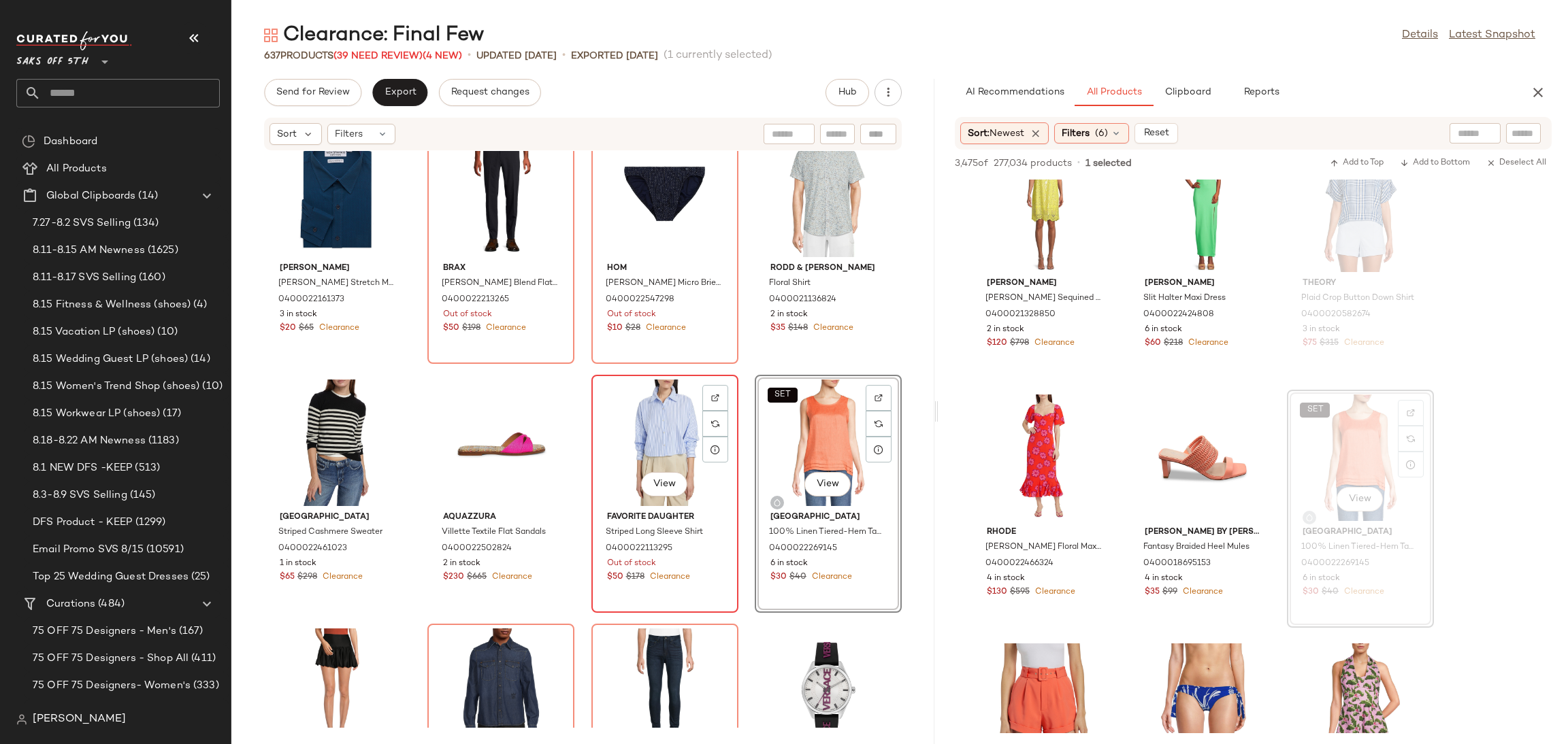
click at [664, 436] on div "View" at bounding box center [665, 443] width 137 height 127
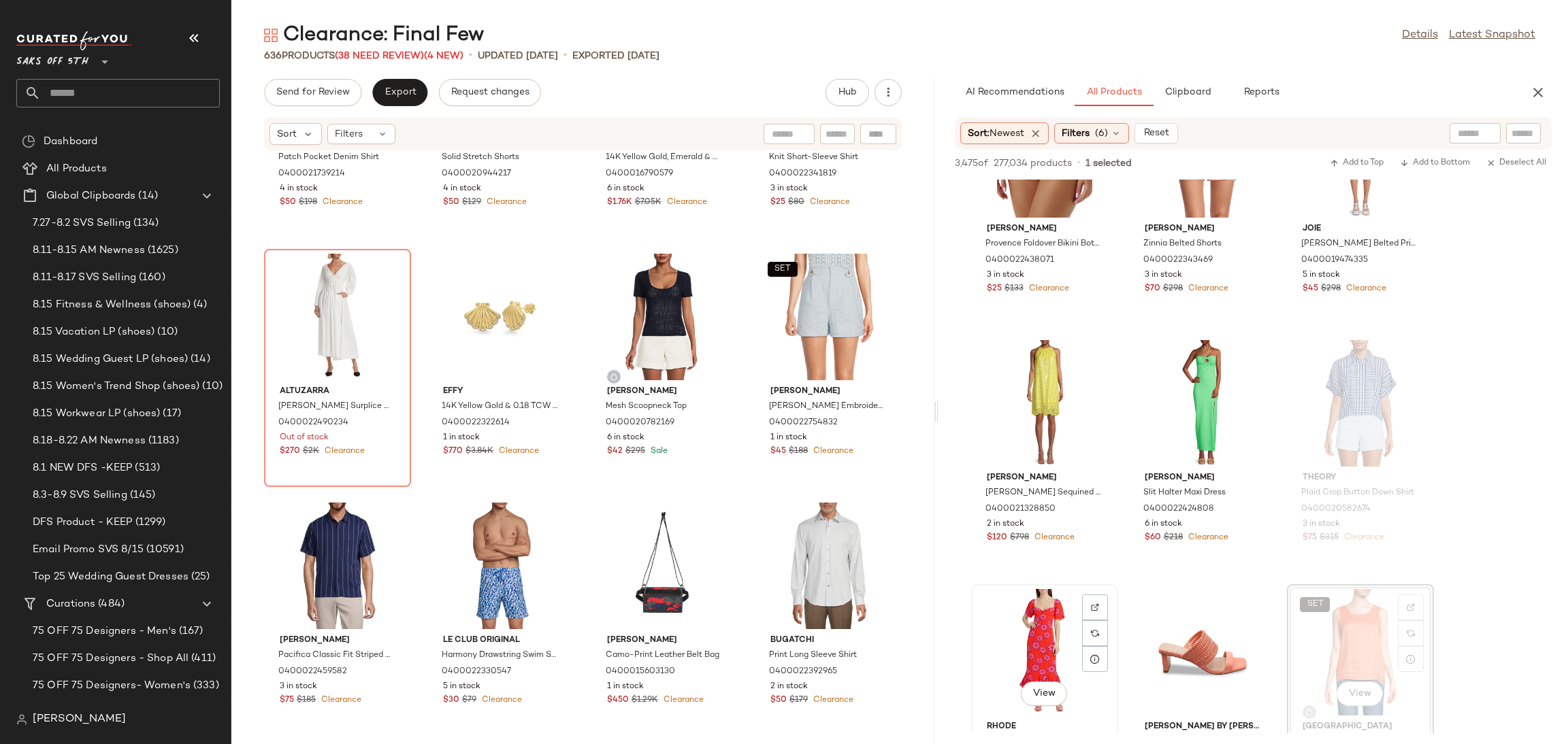
scroll to position [3569, 0]
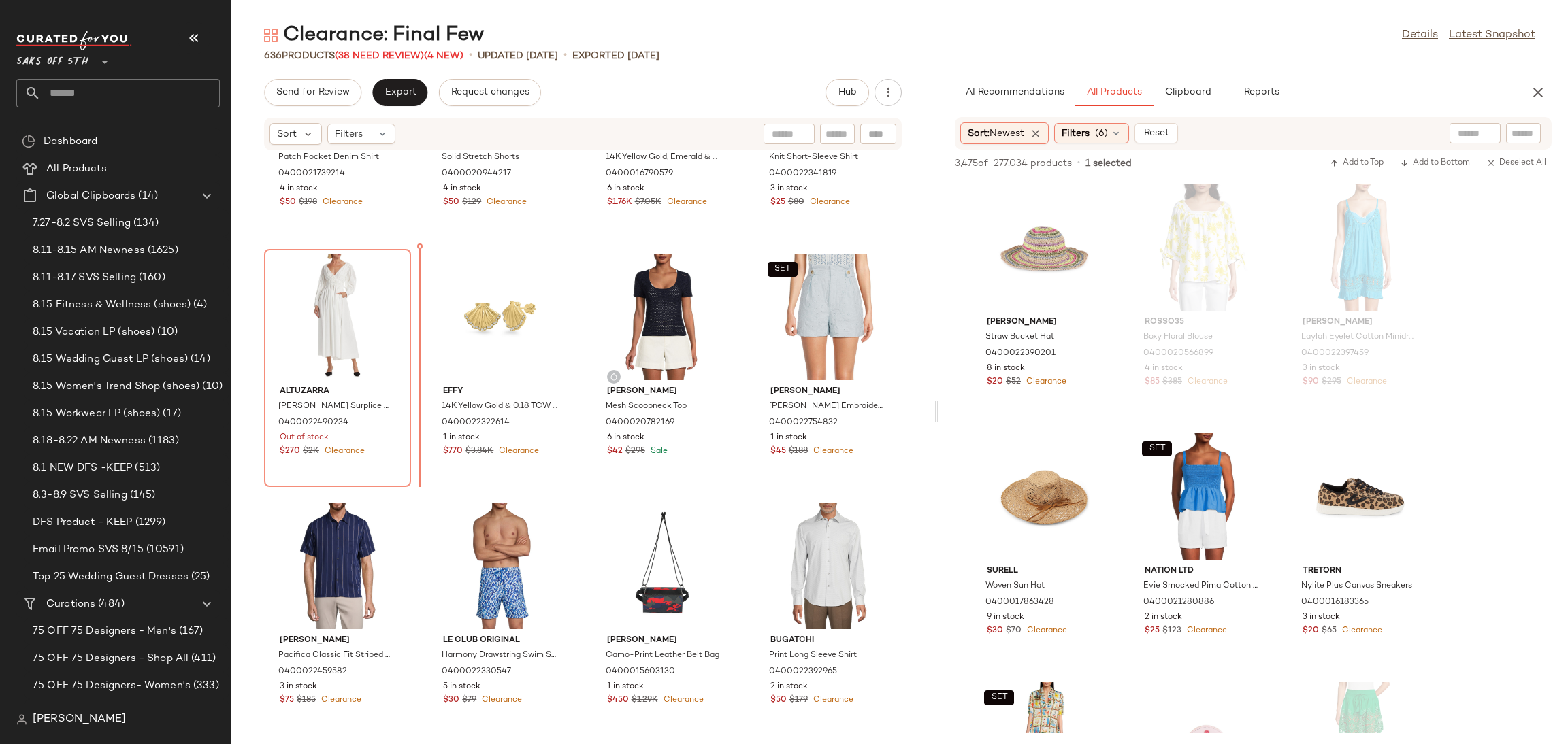
scroll to position [3569, 0]
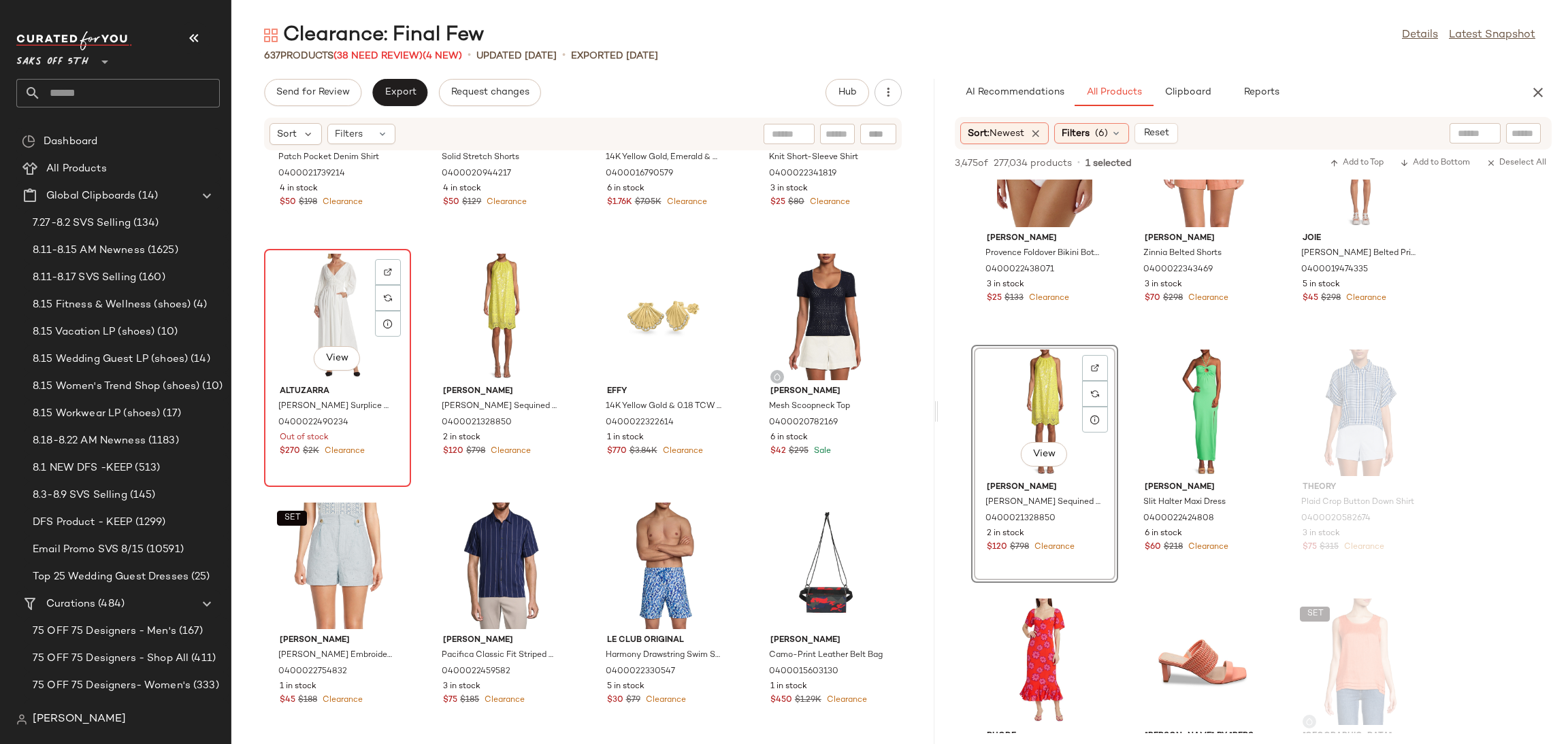
click at [320, 326] on div "View" at bounding box center [337, 317] width 137 height 127
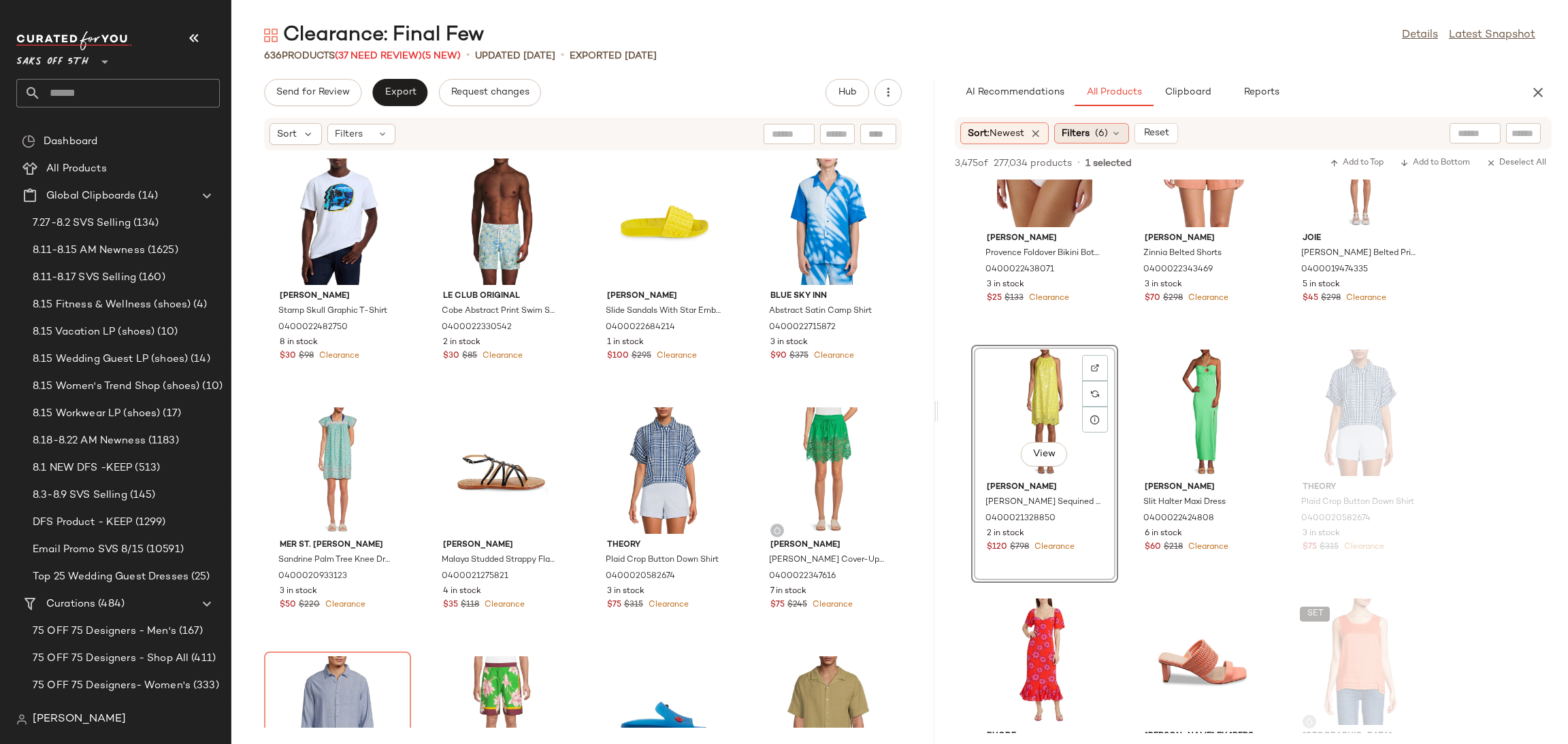
click at [1096, 132] on div "Filters (6)" at bounding box center [1091, 133] width 75 height 20
click at [1181, 528] on span "6 in stock" at bounding box center [1163, 534] width 37 height 12
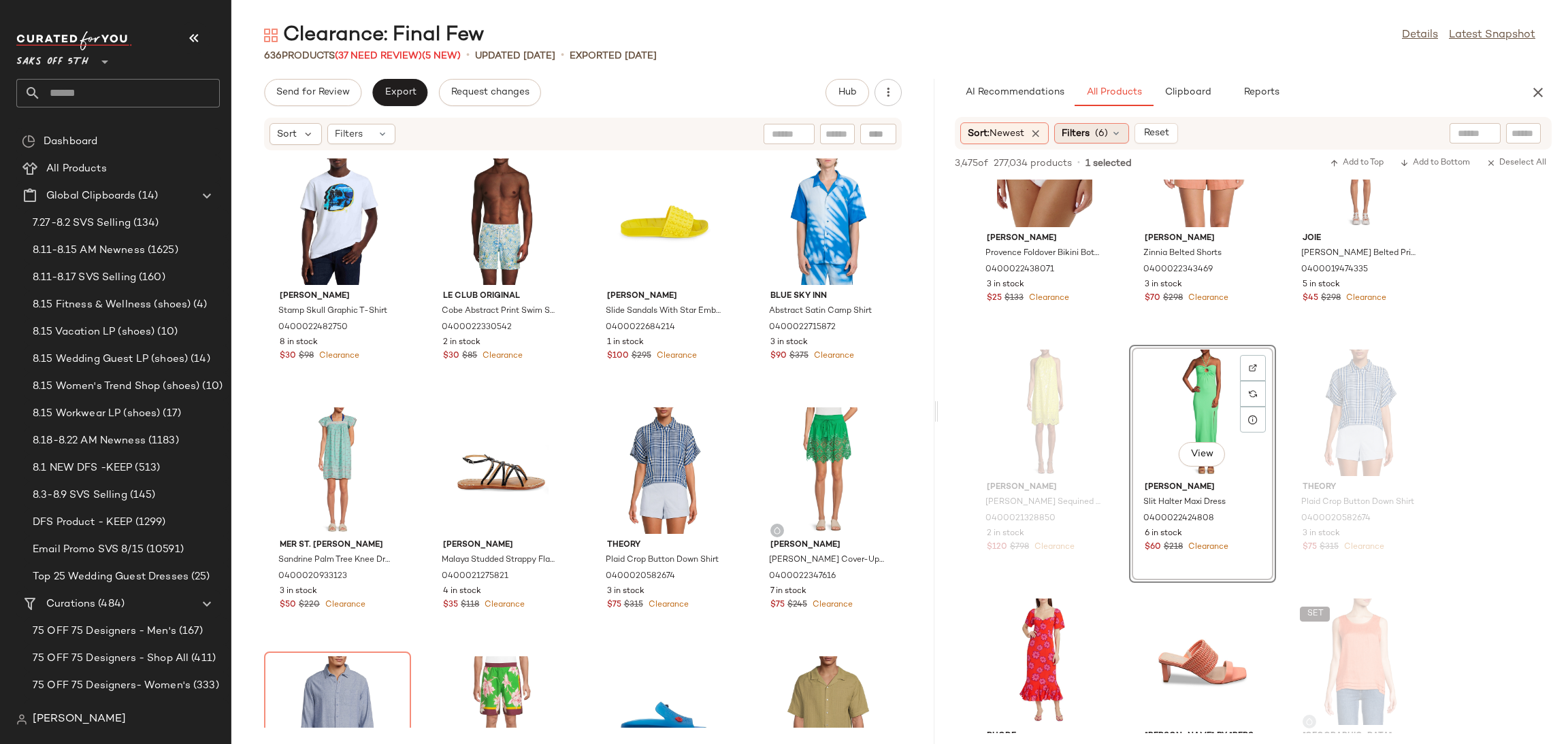
click at [1101, 128] on span "(6)" at bounding box center [1101, 134] width 13 height 14
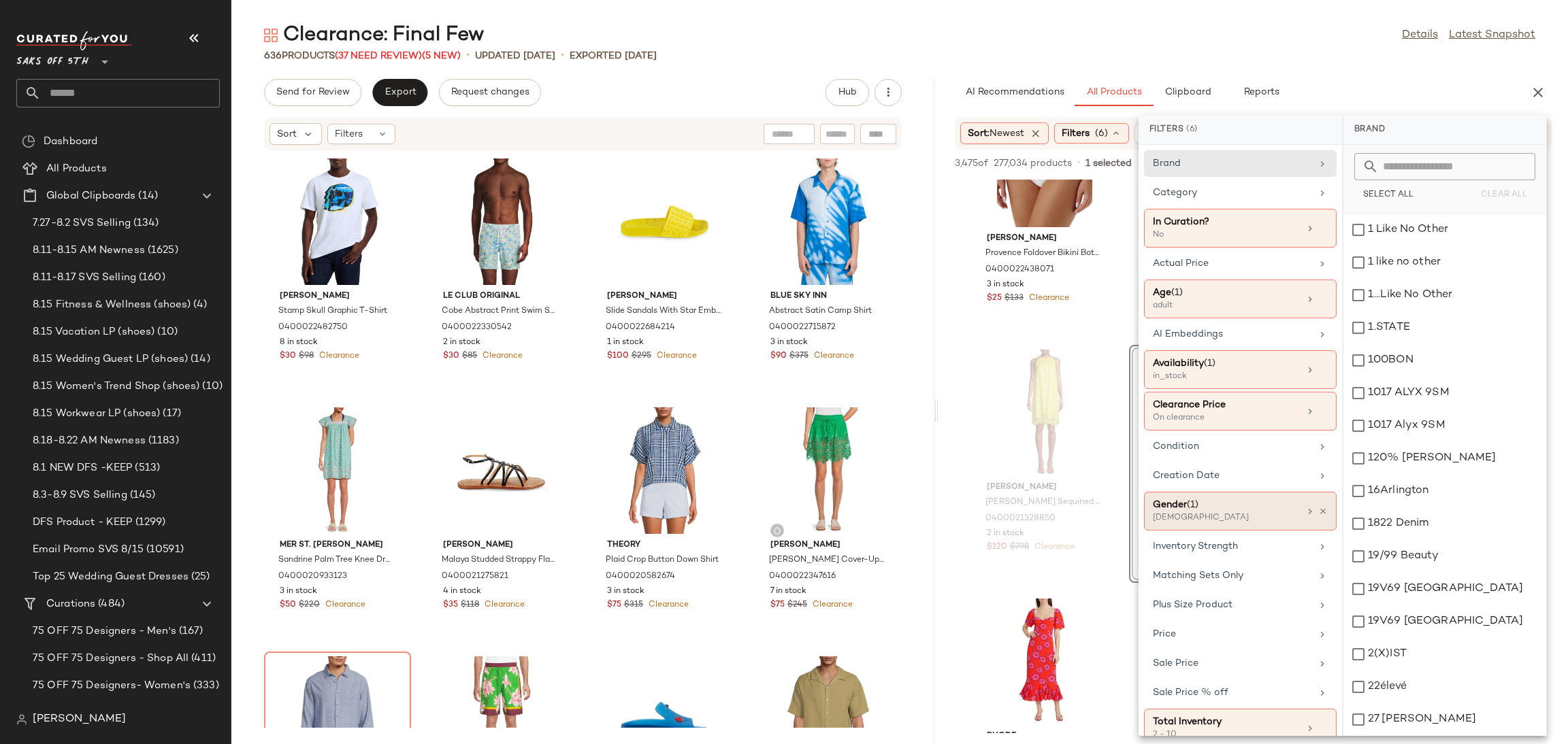
click at [1212, 508] on div "Gender (1)" at bounding box center [1226, 505] width 146 height 14
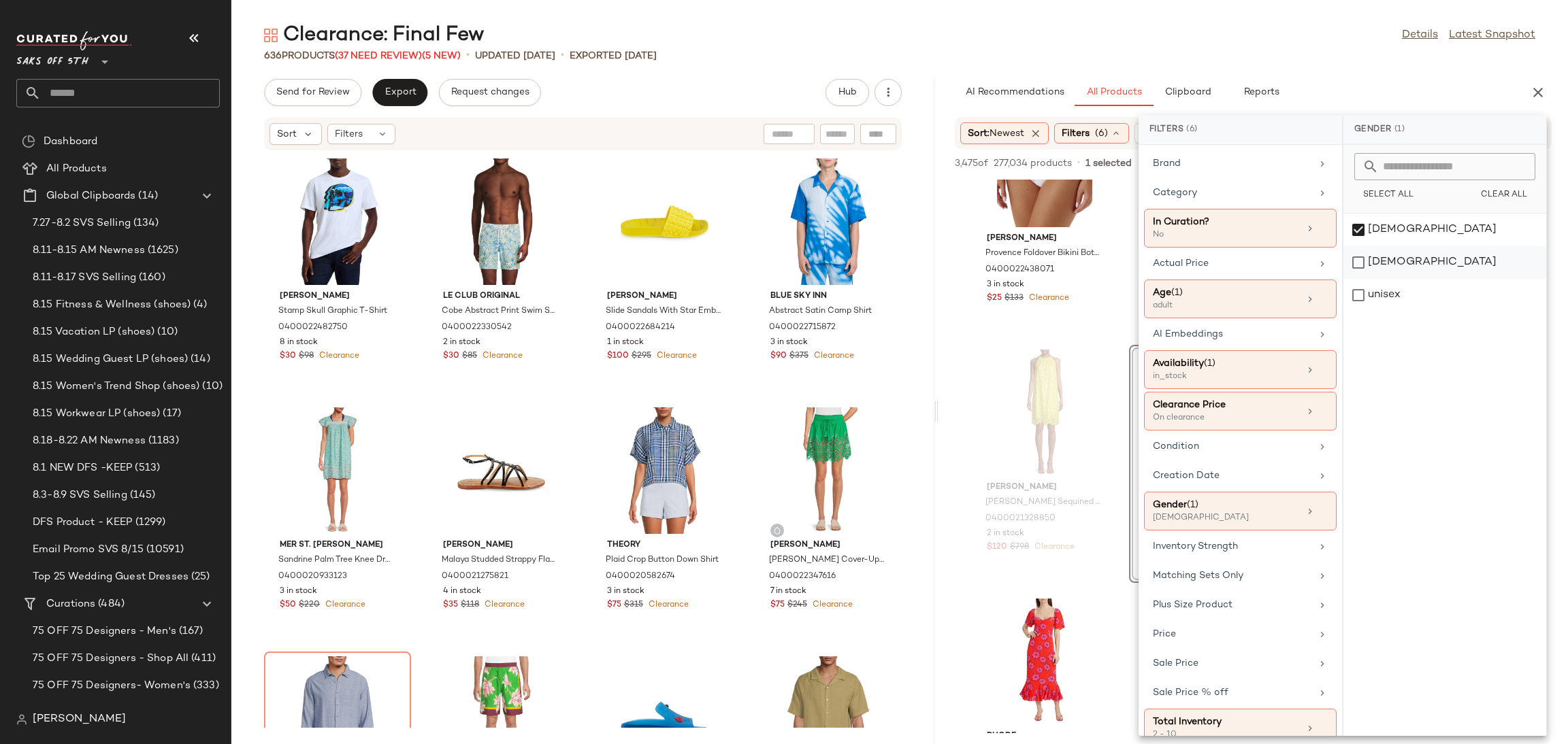
click at [1358, 279] on div "[DEMOGRAPHIC_DATA]" at bounding box center [1445, 295] width 203 height 32
click at [1359, 246] on div "female" at bounding box center [1445, 263] width 203 height 32
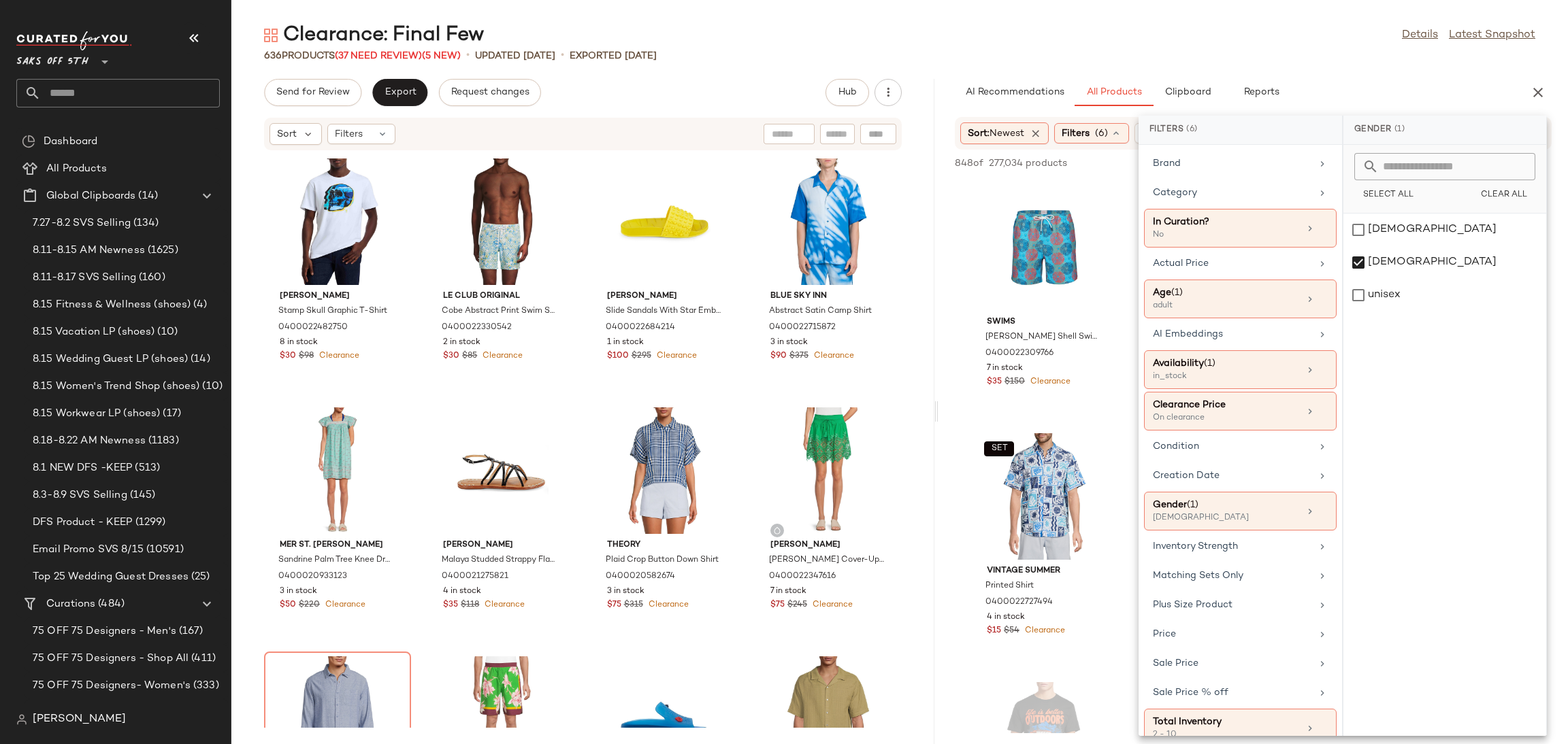
click at [1260, 46] on div "Clearance: Final Few Details Latest Snapshot" at bounding box center [900, 35] width 1336 height 27
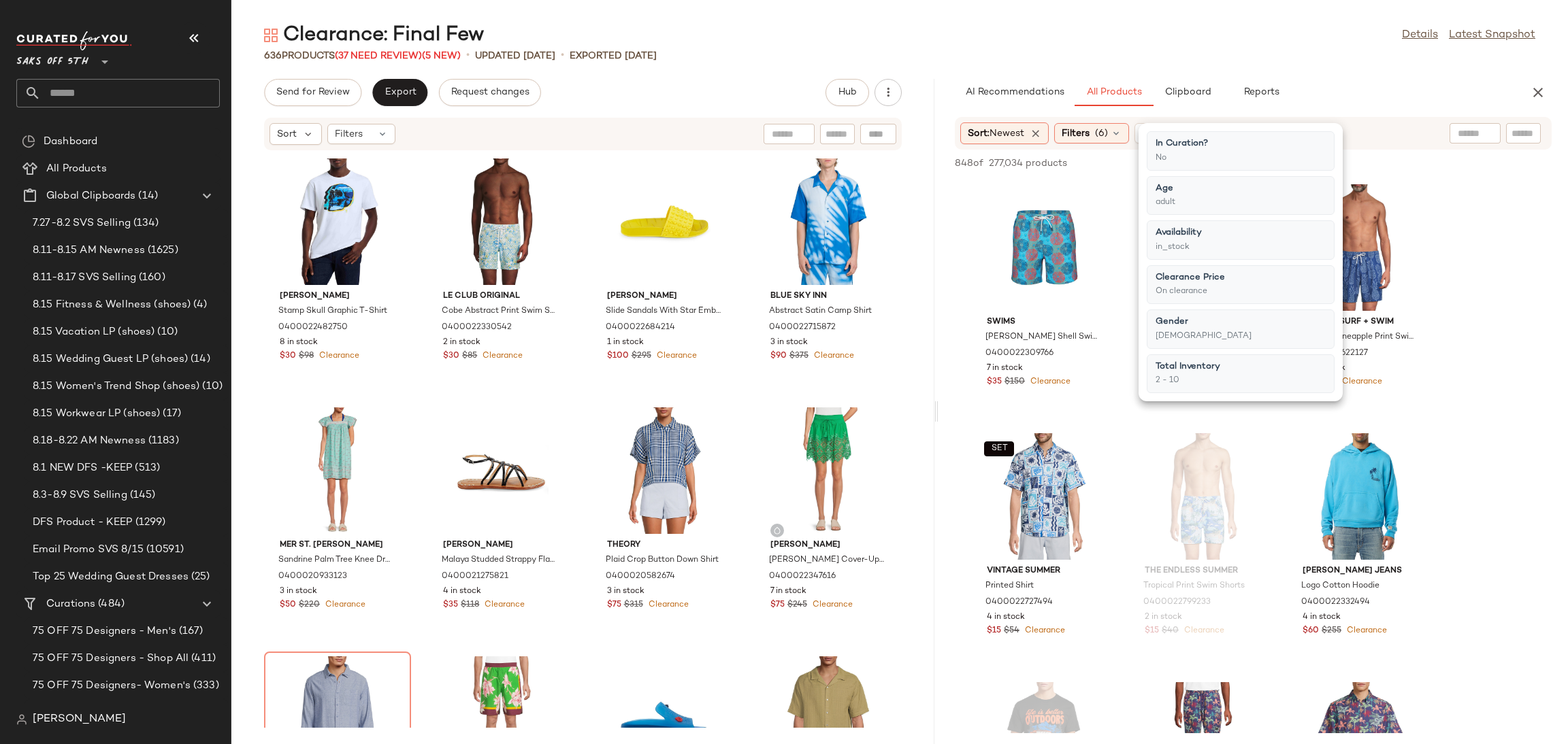
click at [1260, 46] on div "Clearance: Final Few Details Latest Snapshot" at bounding box center [900, 35] width 1336 height 27
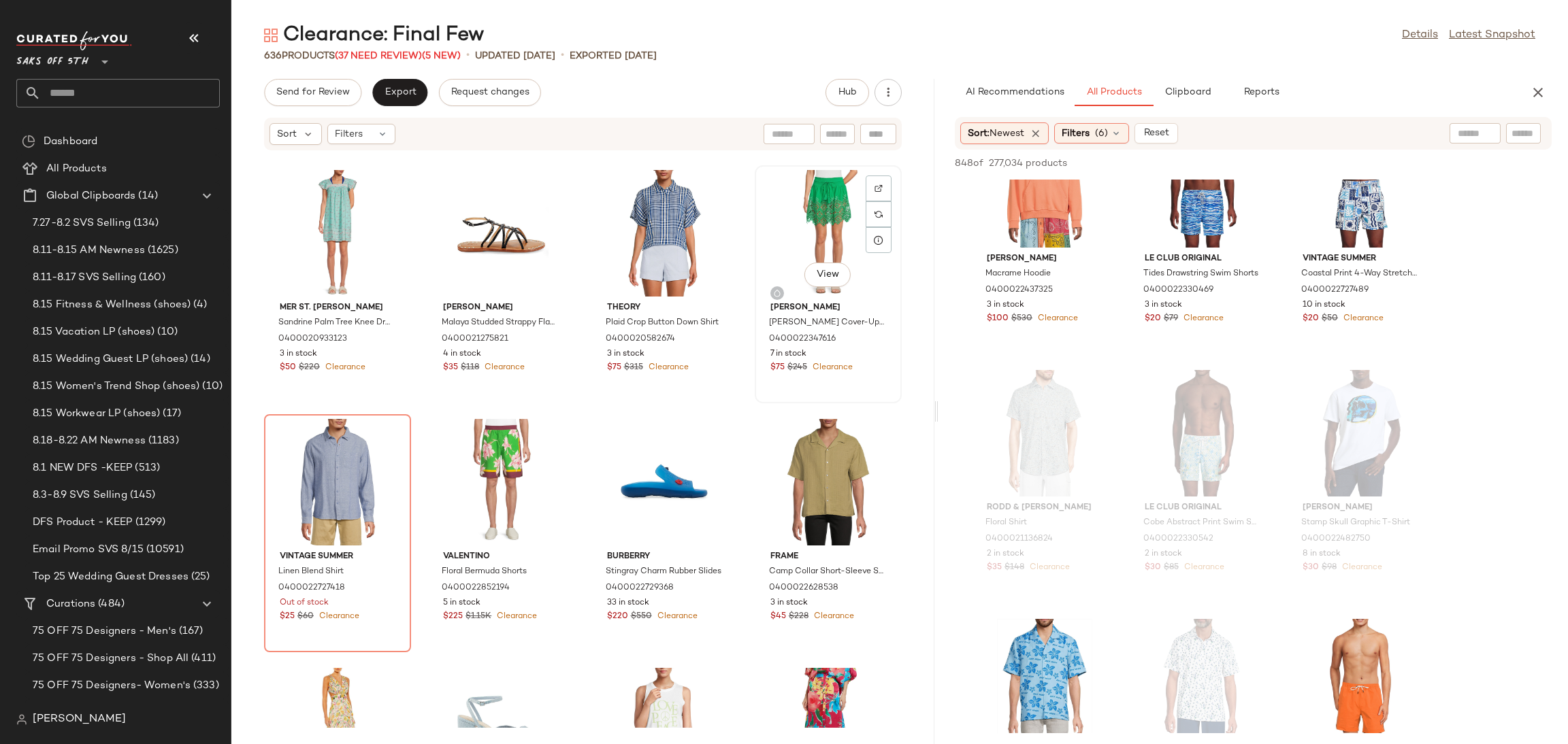
scroll to position [244, 0]
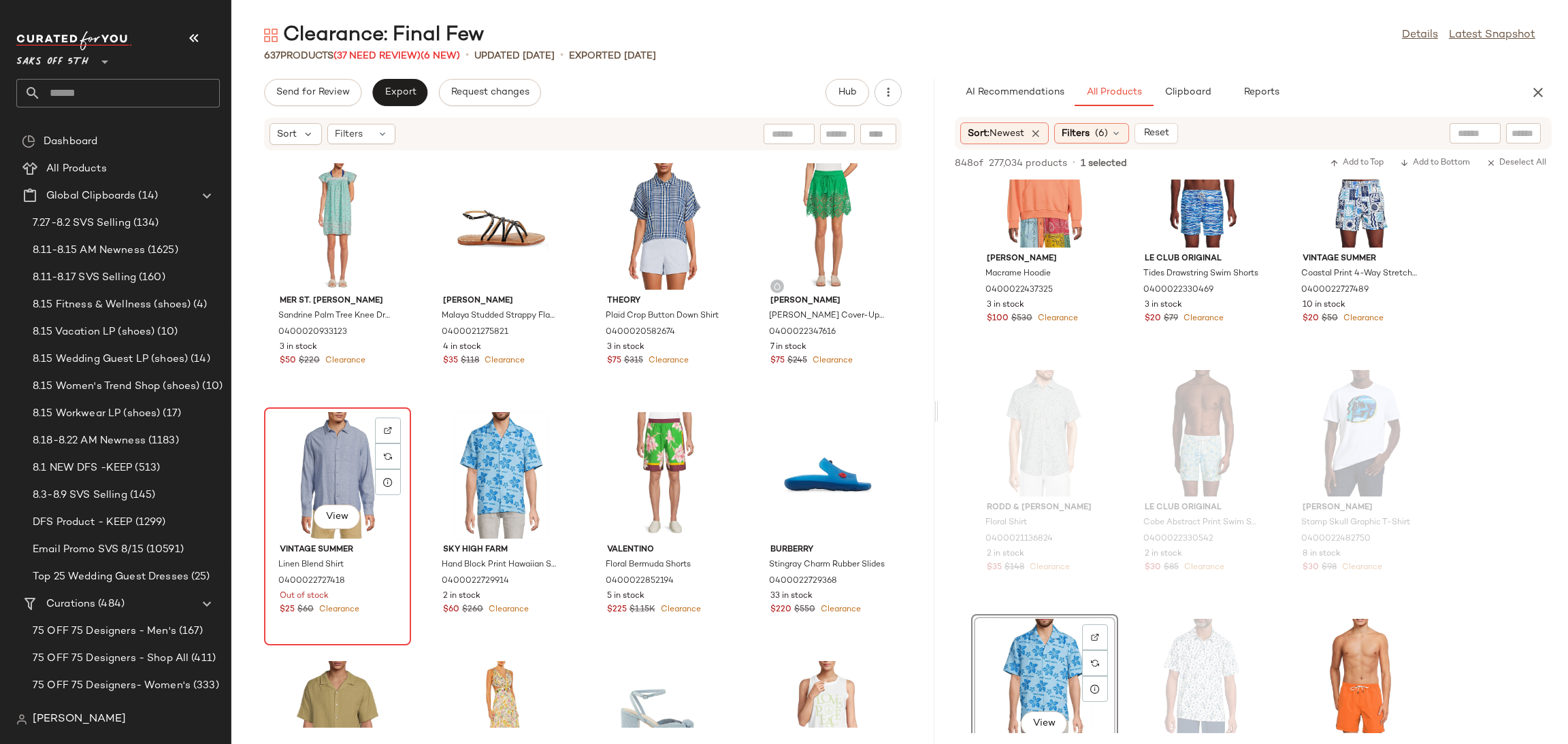
click at [350, 455] on div "View" at bounding box center [337, 476] width 137 height 127
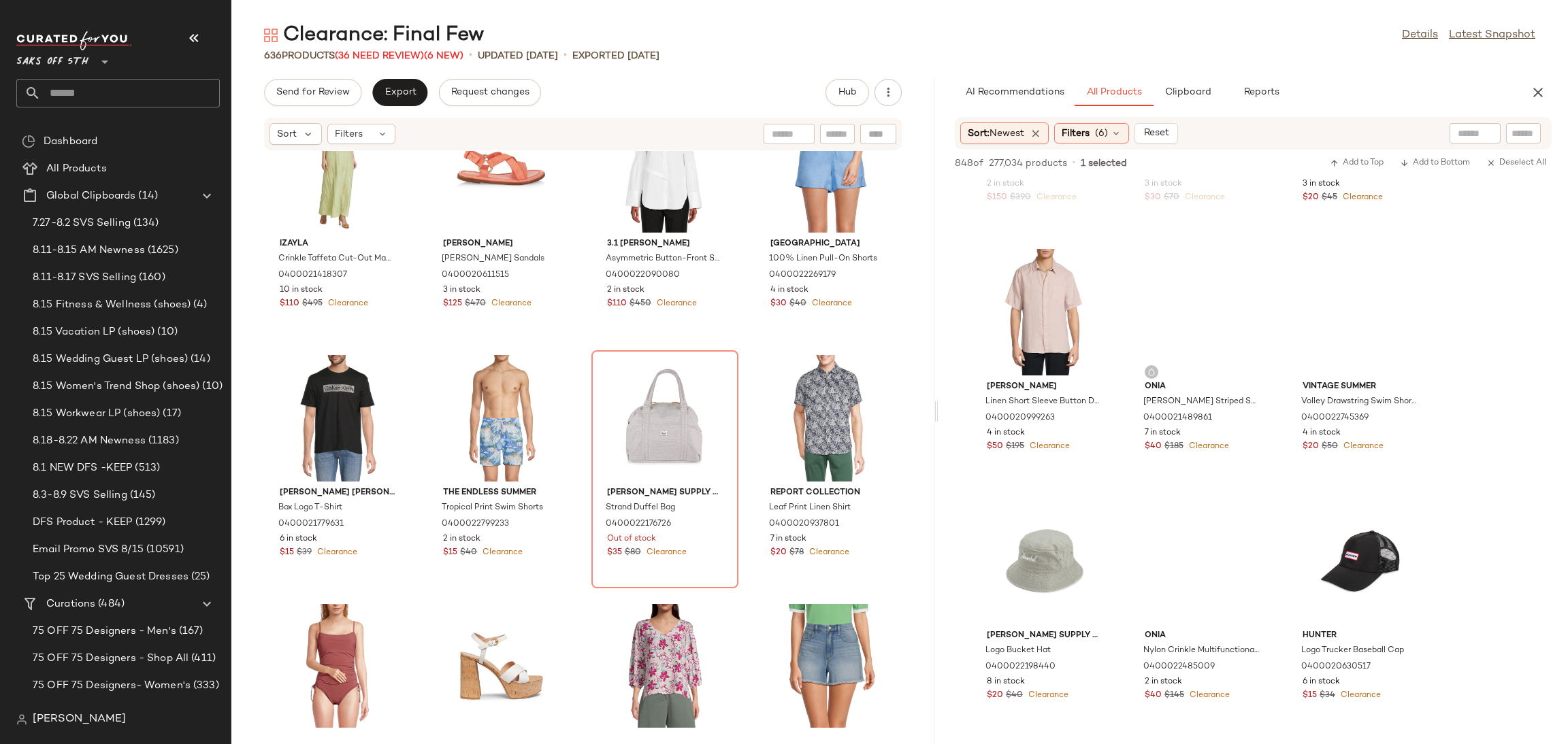
scroll to position [7674, 0]
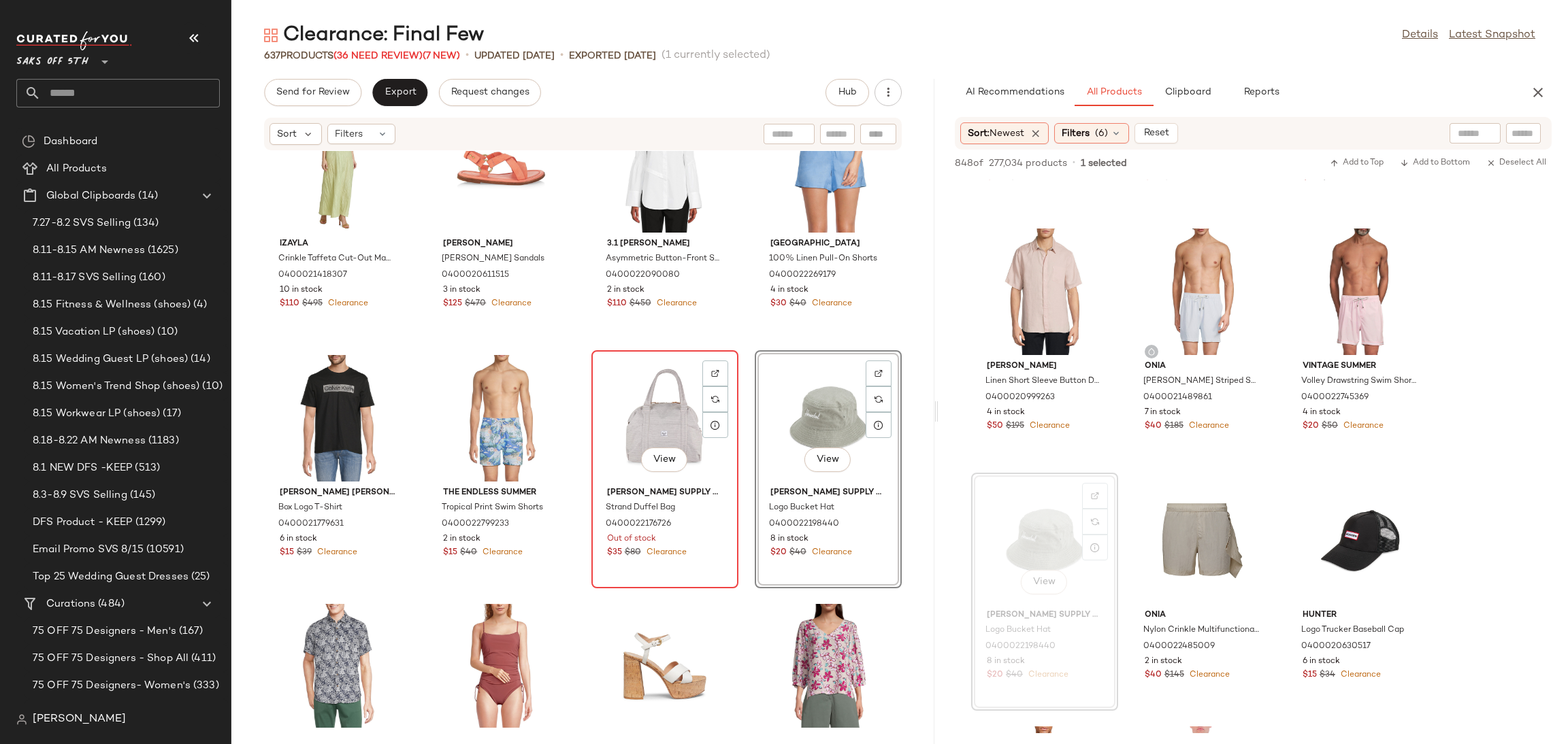
click at [670, 415] on div "View" at bounding box center [665, 419] width 137 height 127
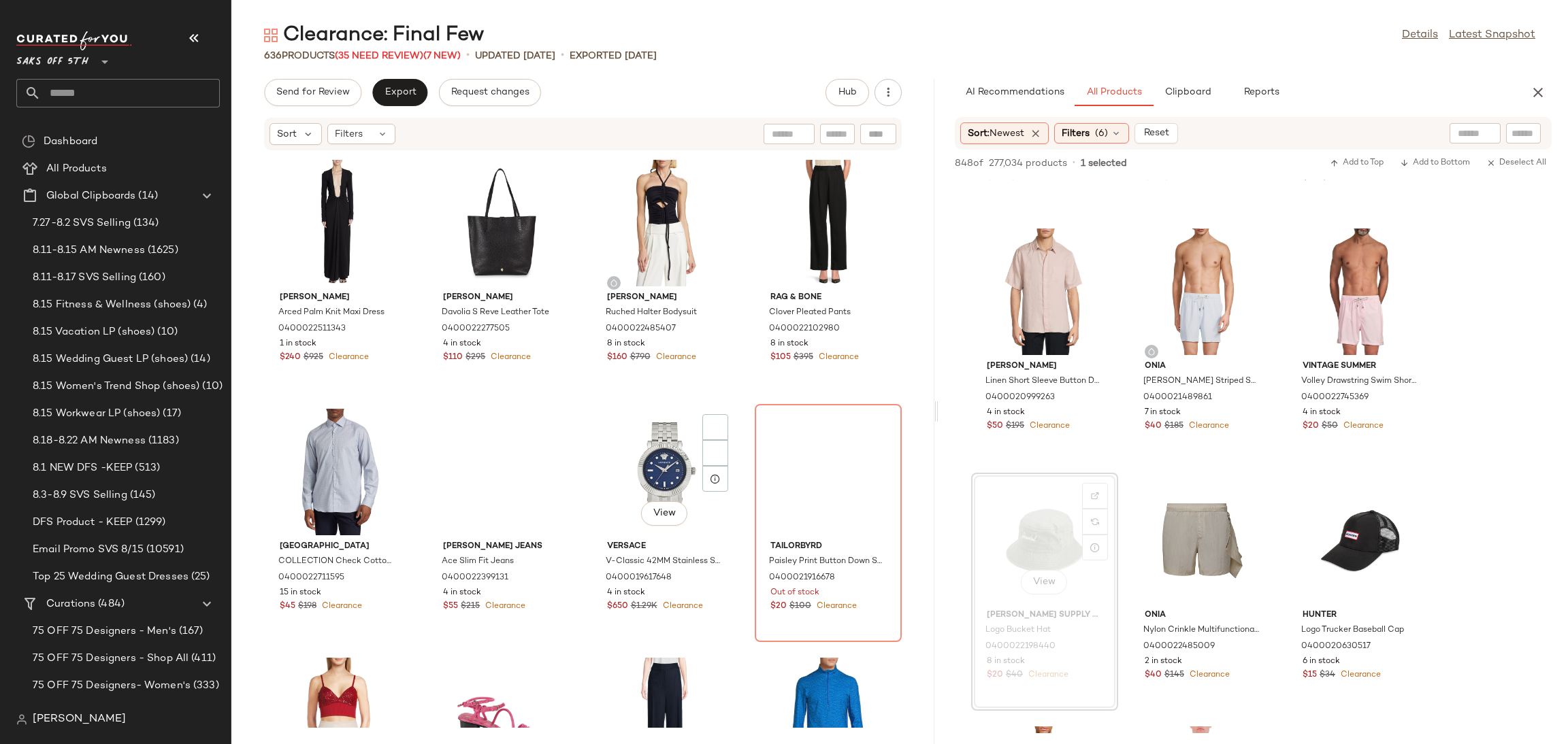
scroll to position [6238, 0]
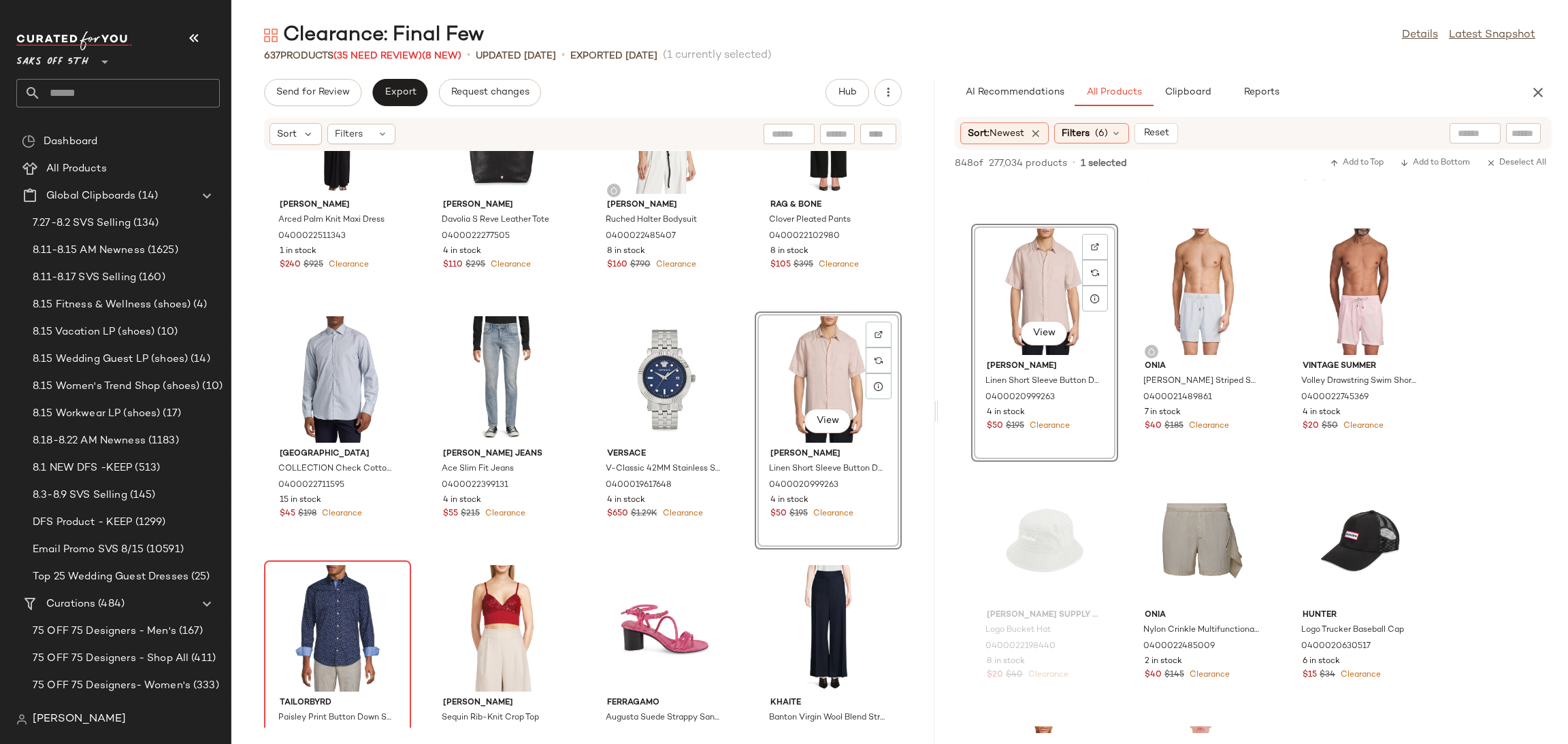
scroll to position [6328, 0]
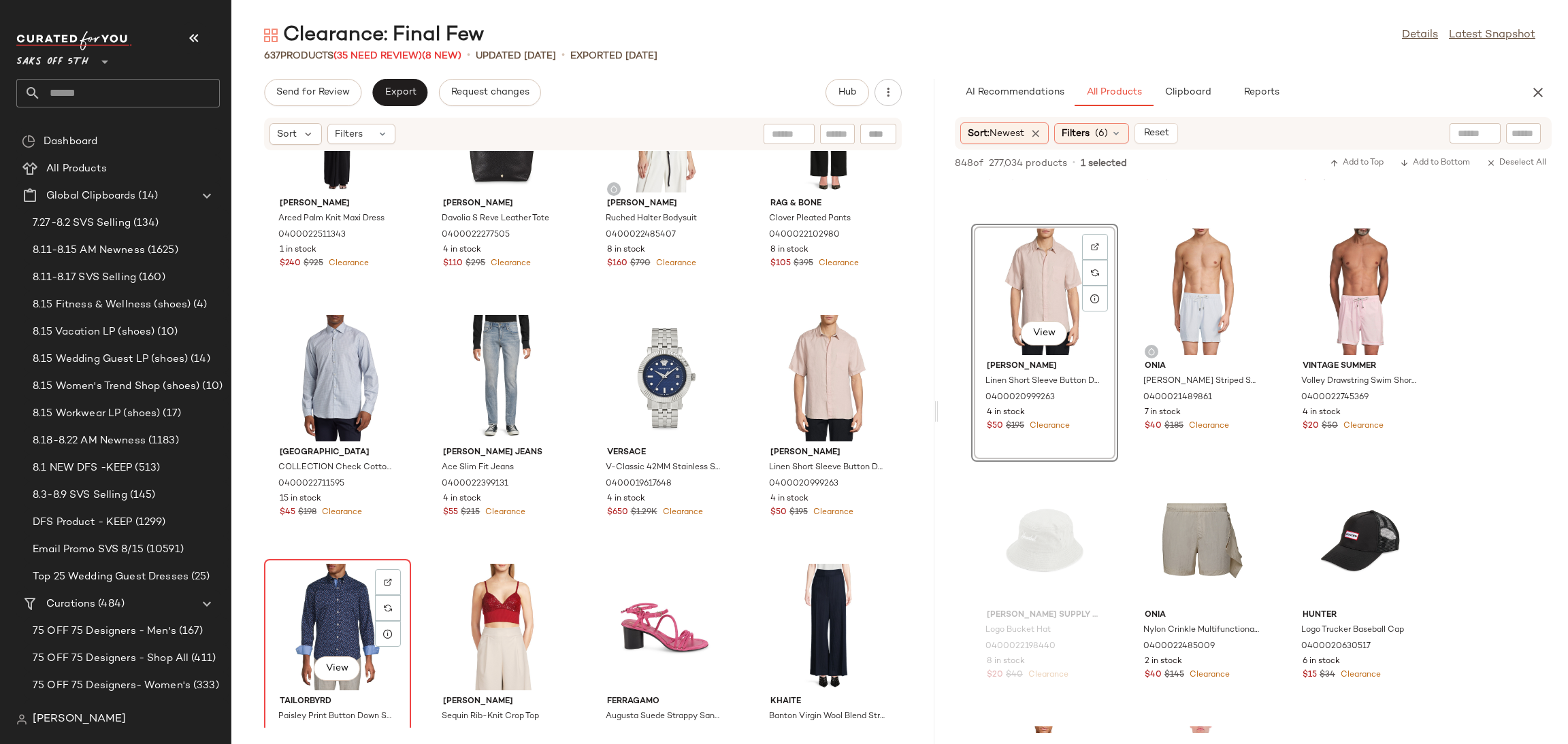
click at [350, 594] on div "View" at bounding box center [337, 627] width 137 height 127
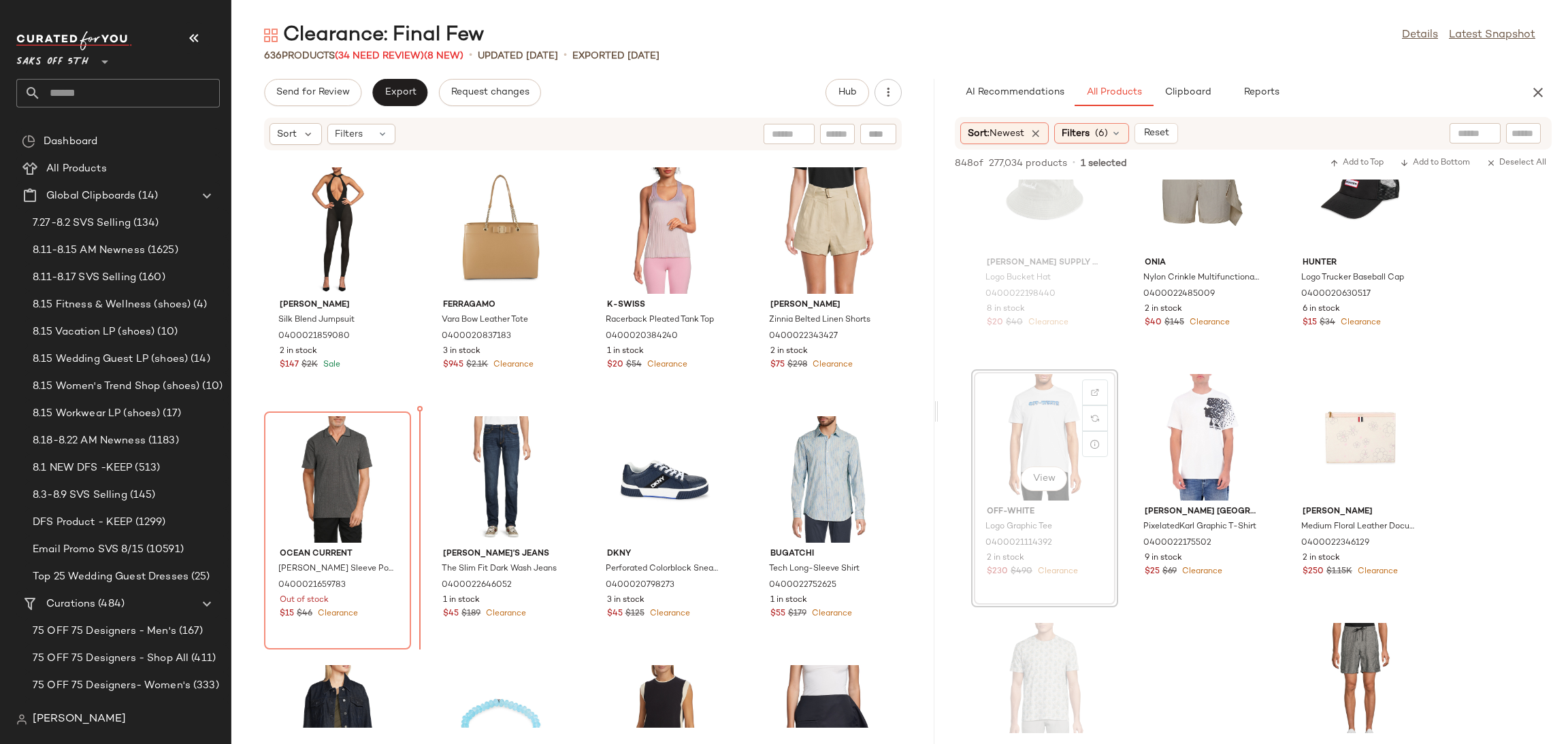
scroll to position [7239, 0]
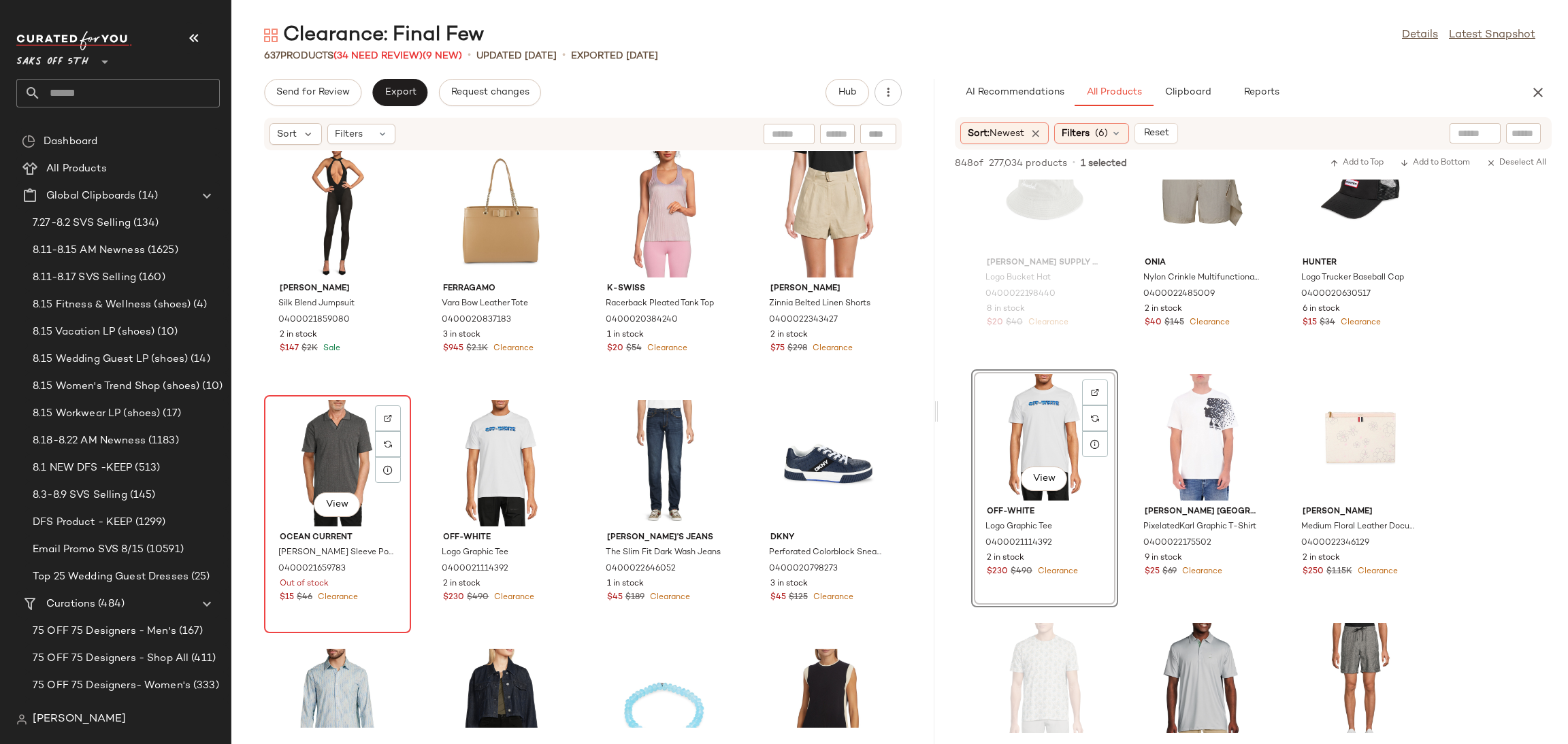
click at [320, 450] on div "View" at bounding box center [337, 463] width 137 height 127
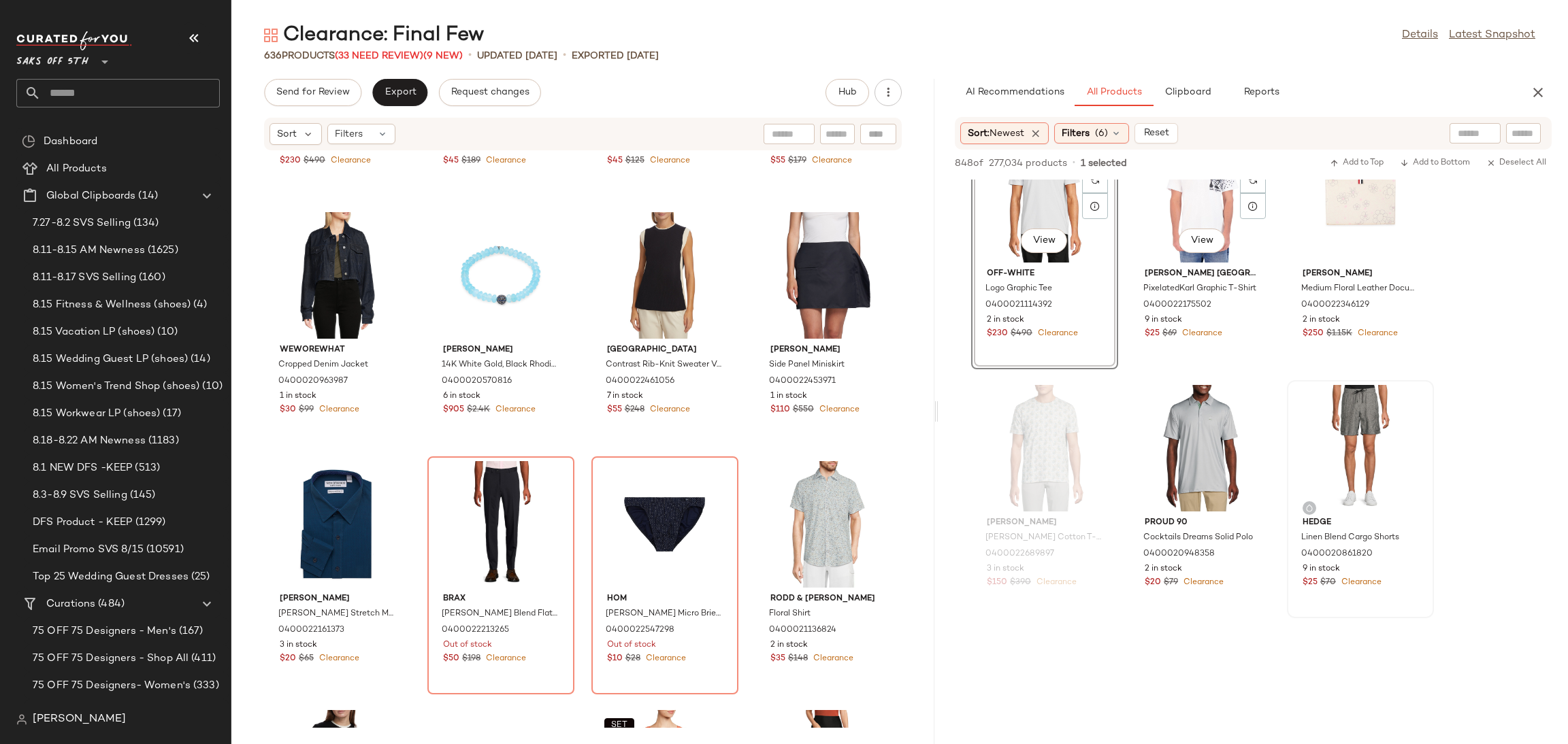
scroll to position [8268, 0]
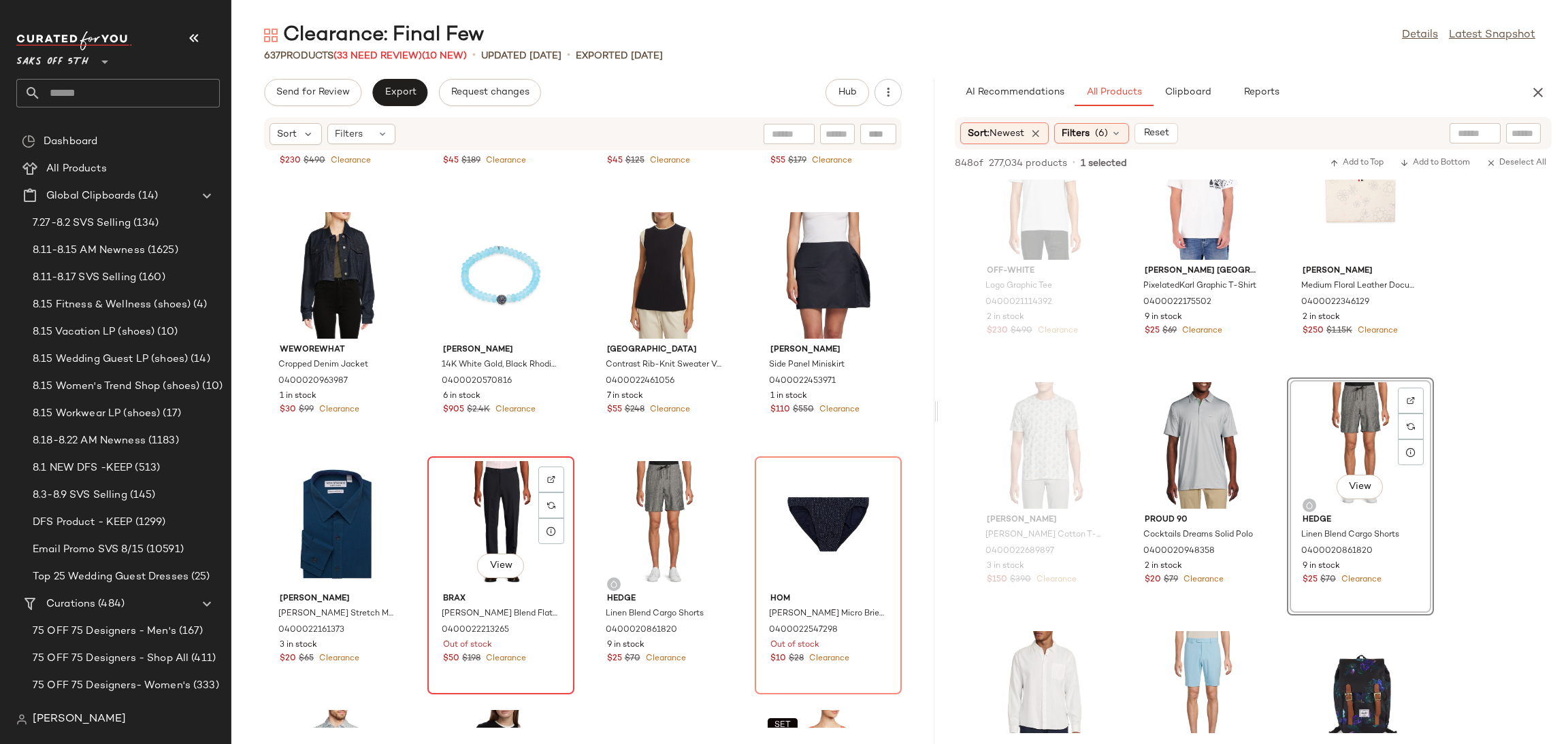
click at [469, 498] on div "View" at bounding box center [501, 524] width 137 height 127
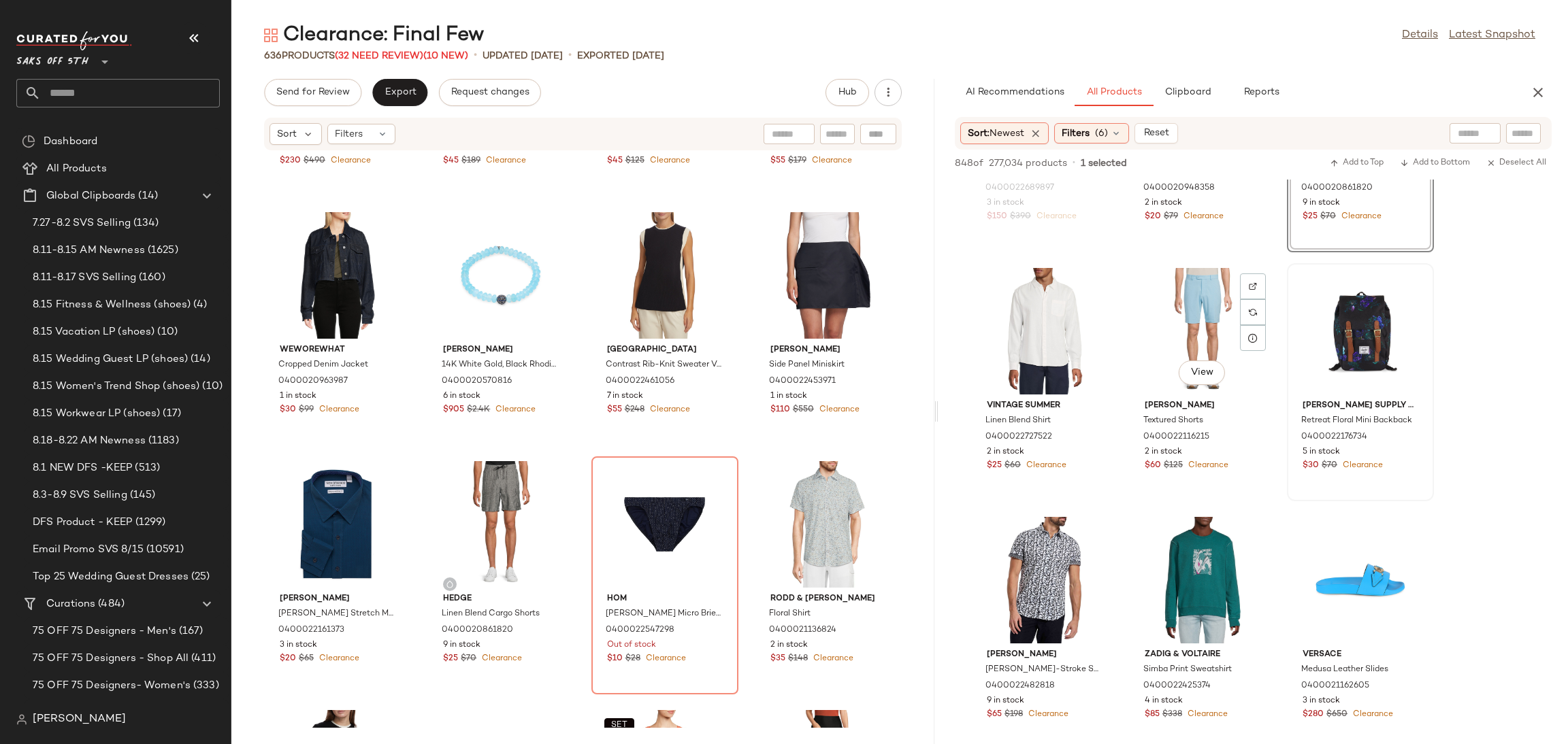
scroll to position [8632, 0]
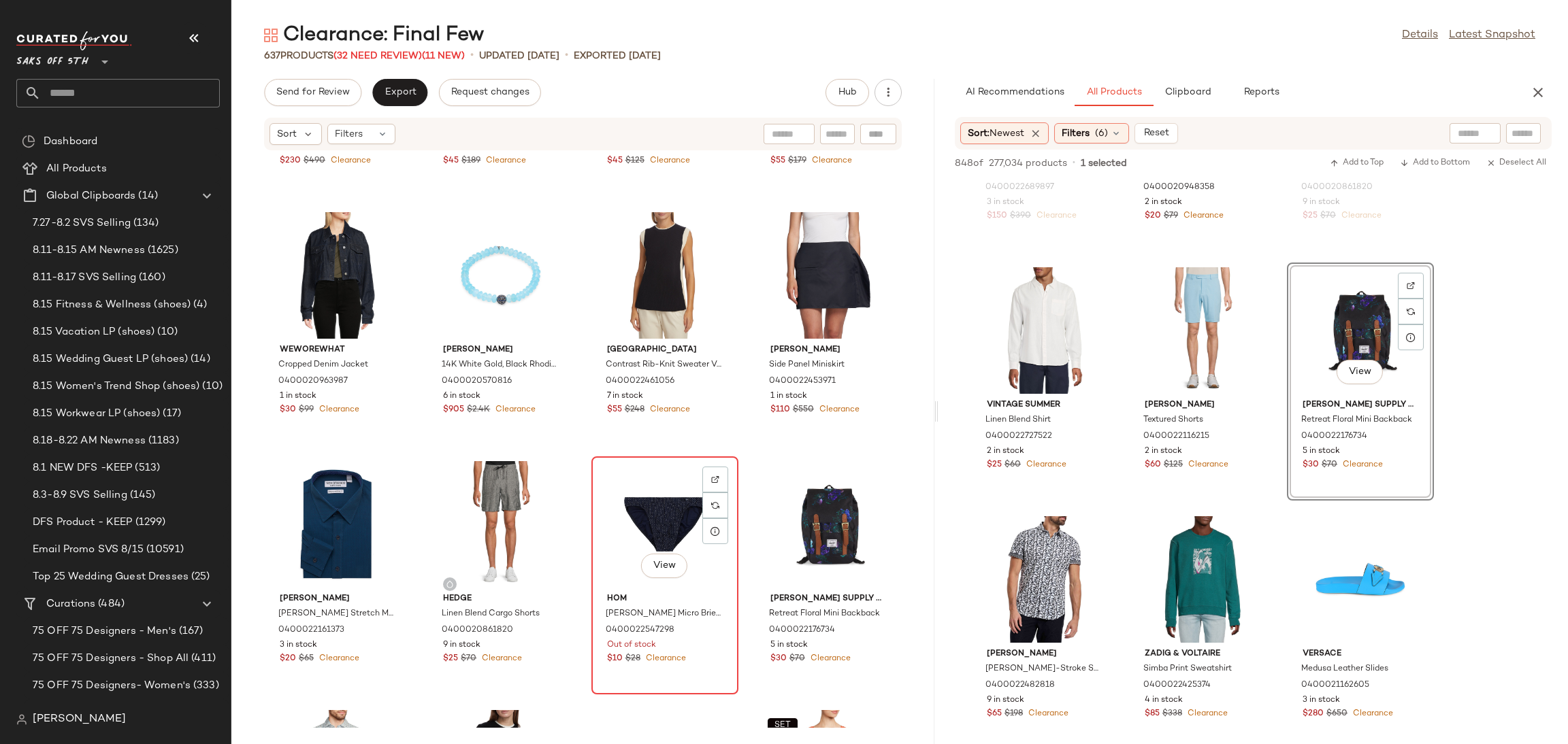
click at [669, 520] on div "View" at bounding box center [665, 524] width 137 height 127
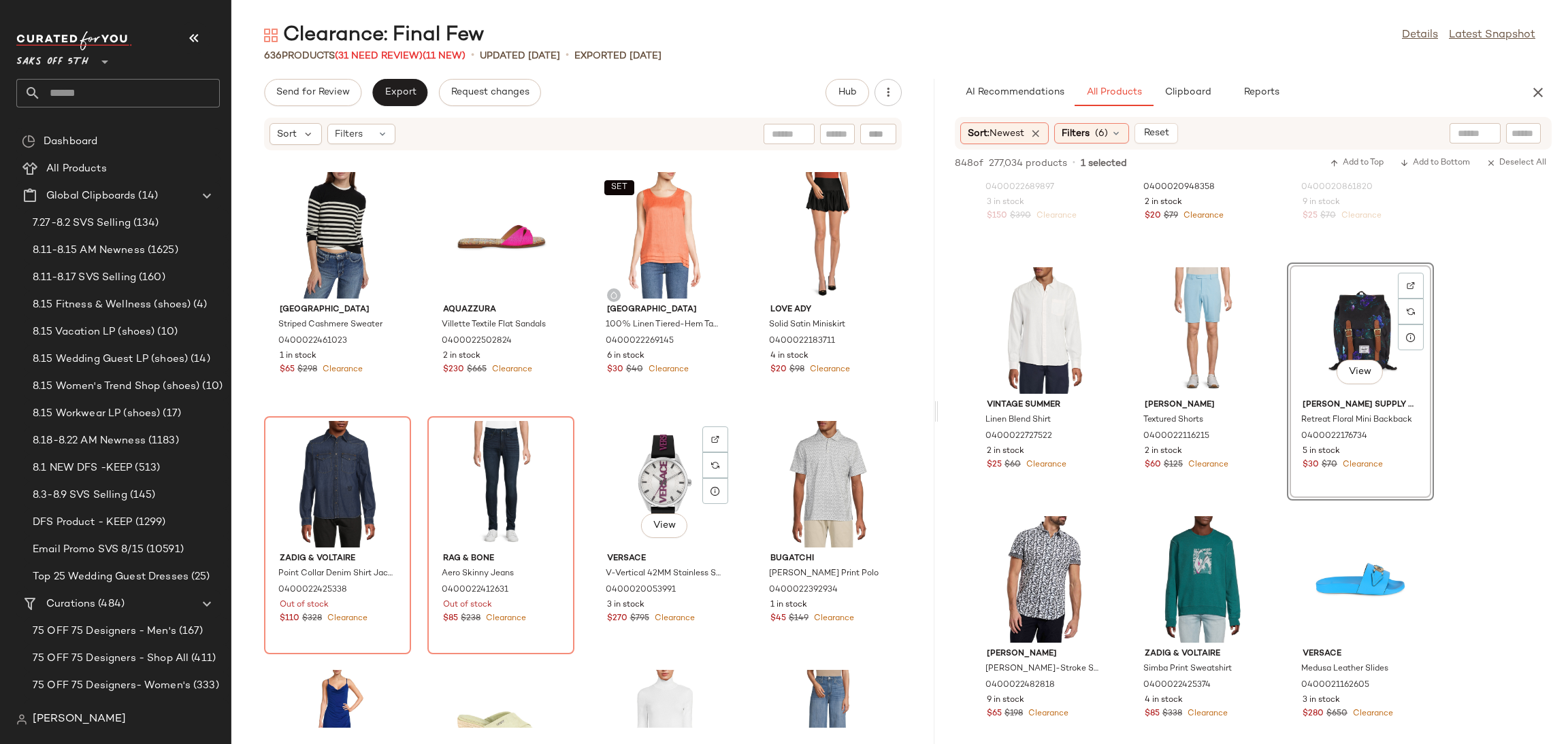
scroll to position [8228, 0]
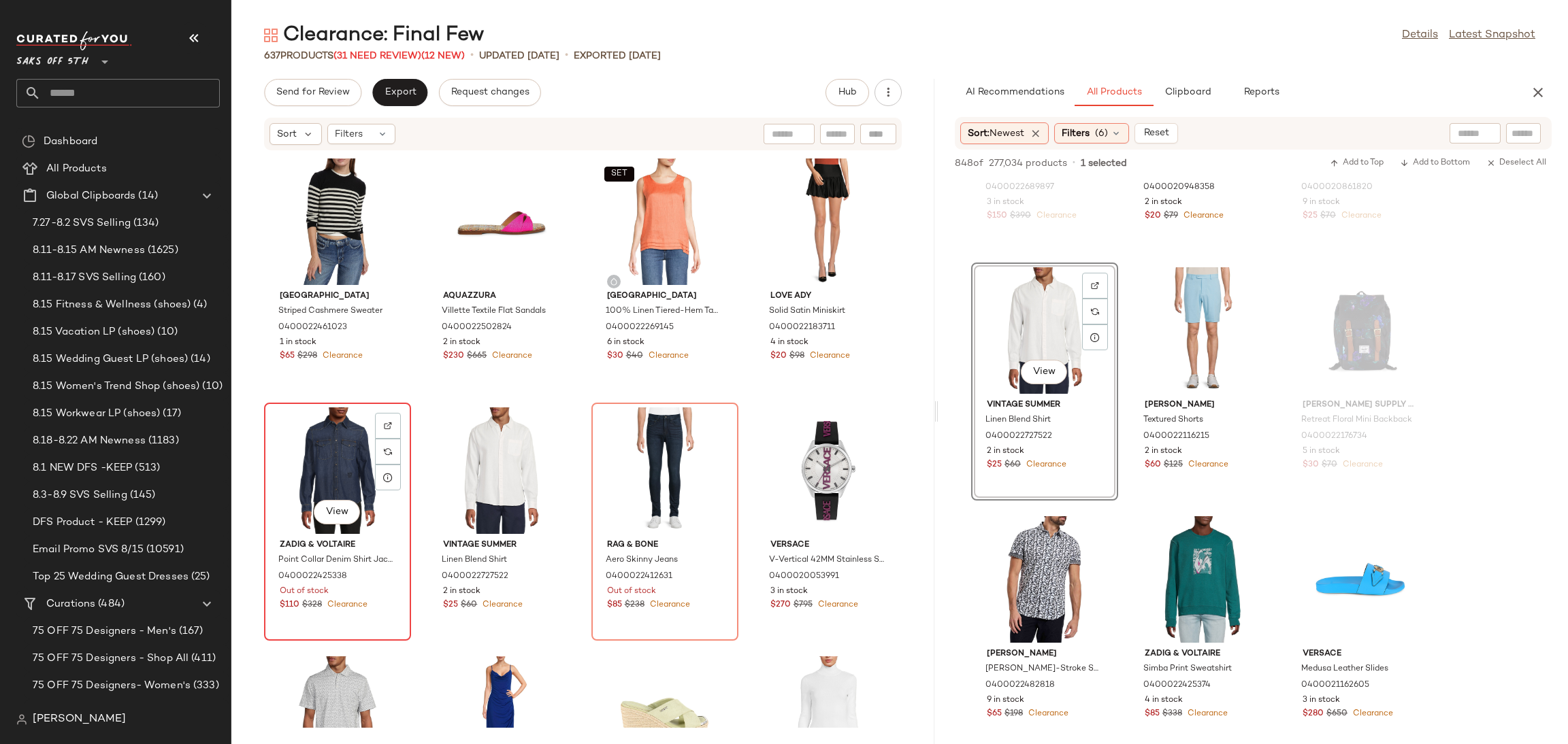
click at [325, 462] on div "View" at bounding box center [337, 471] width 137 height 127
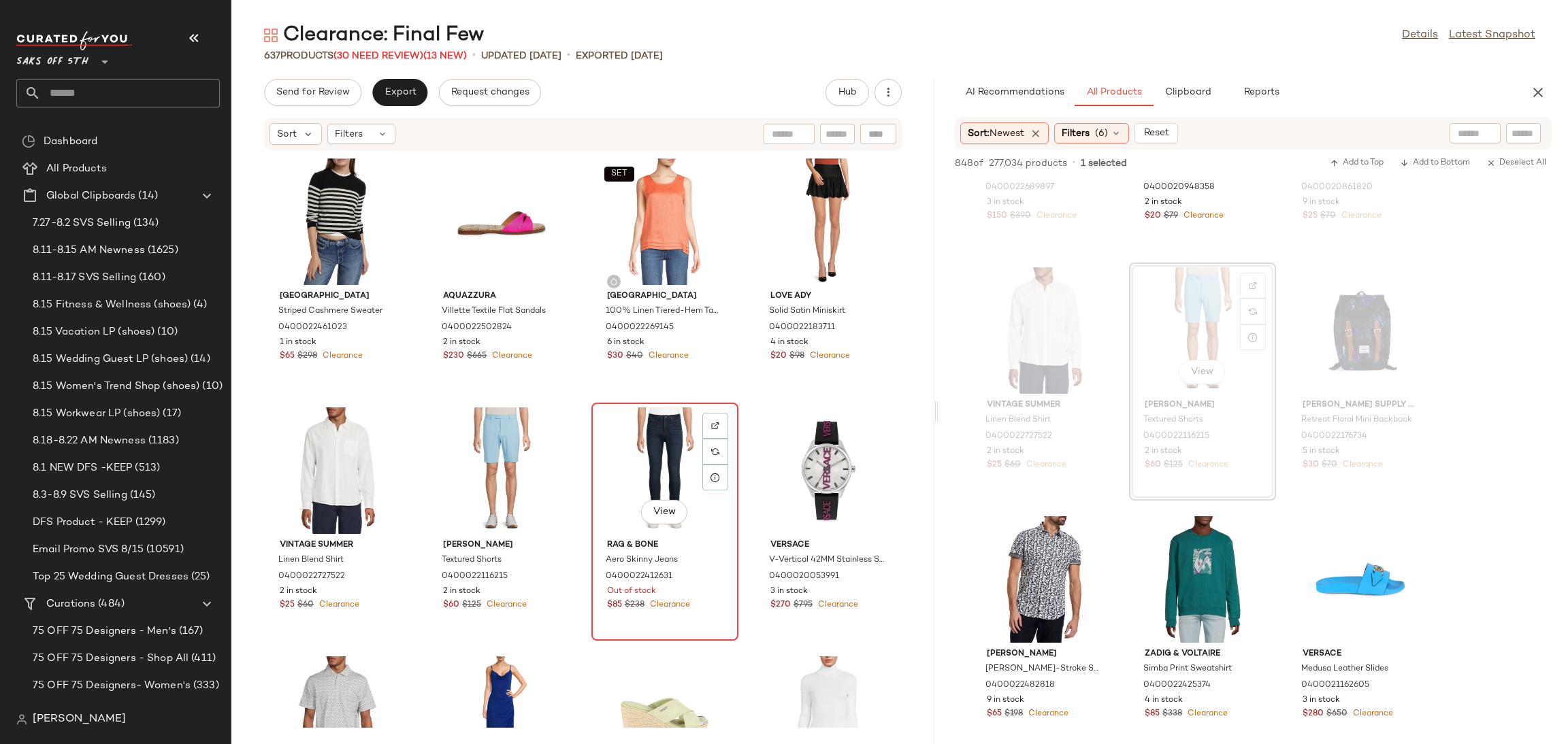
click at [643, 466] on div "View" at bounding box center [665, 471] width 137 height 127
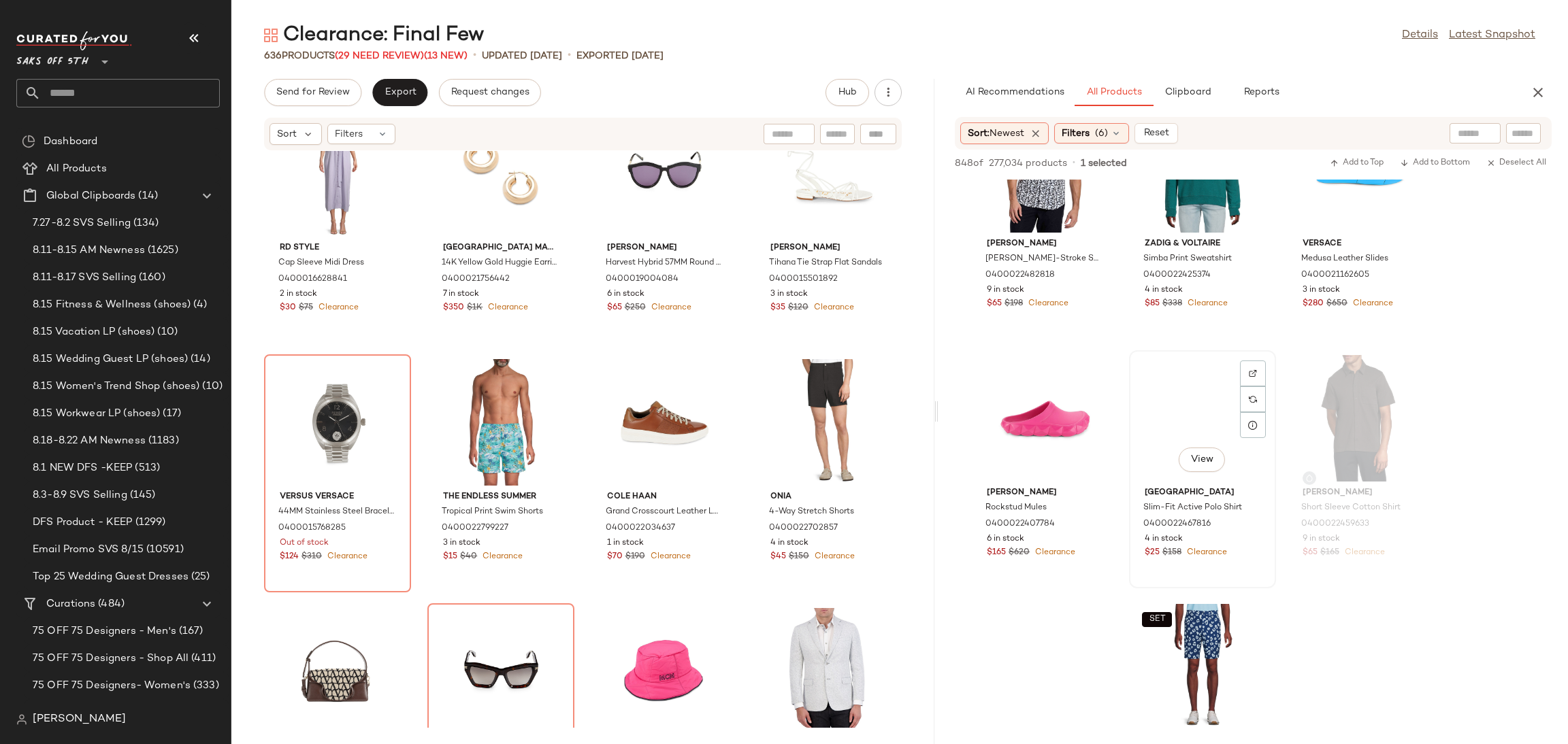
scroll to position [9044, 0]
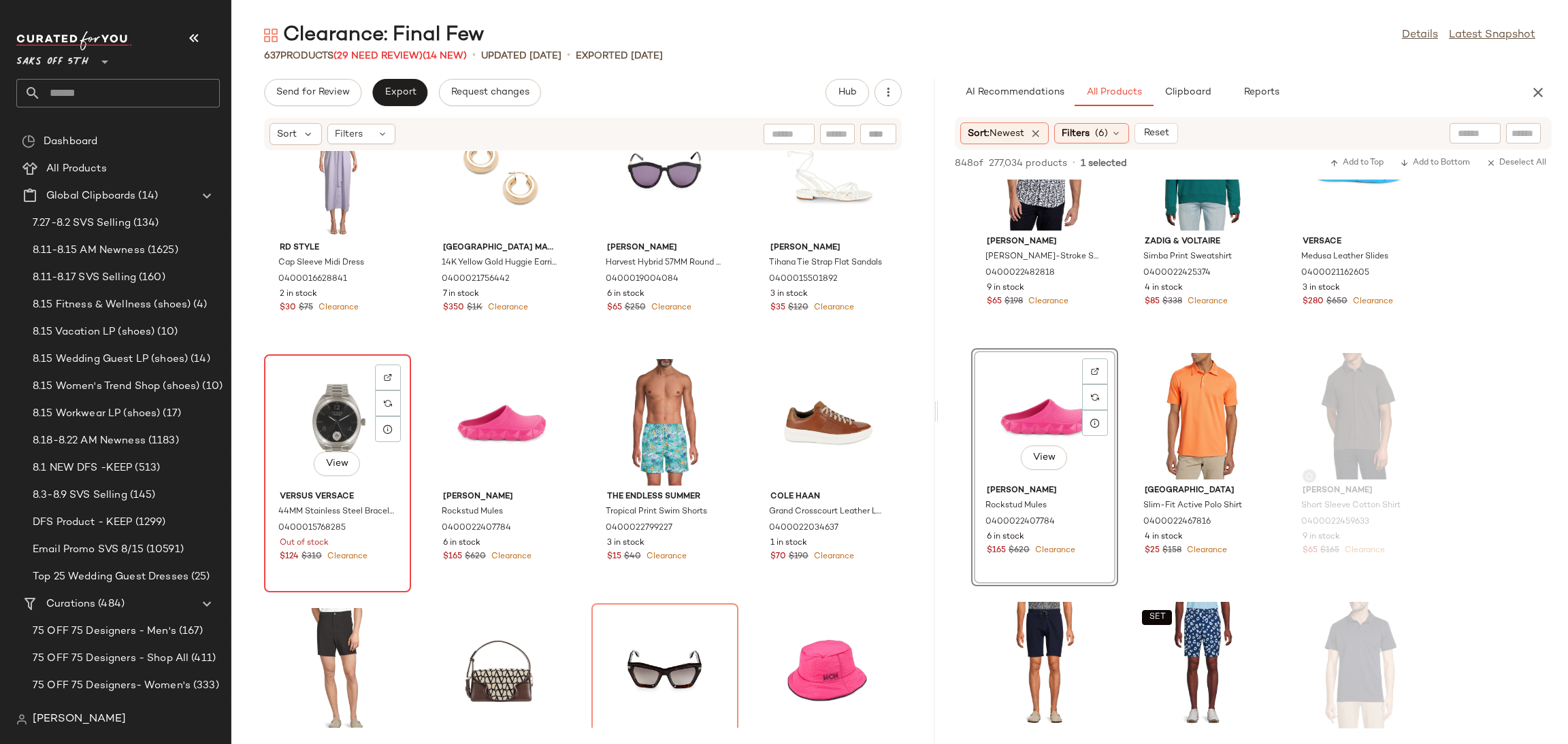
click at [321, 422] on div "View" at bounding box center [337, 422] width 137 height 127
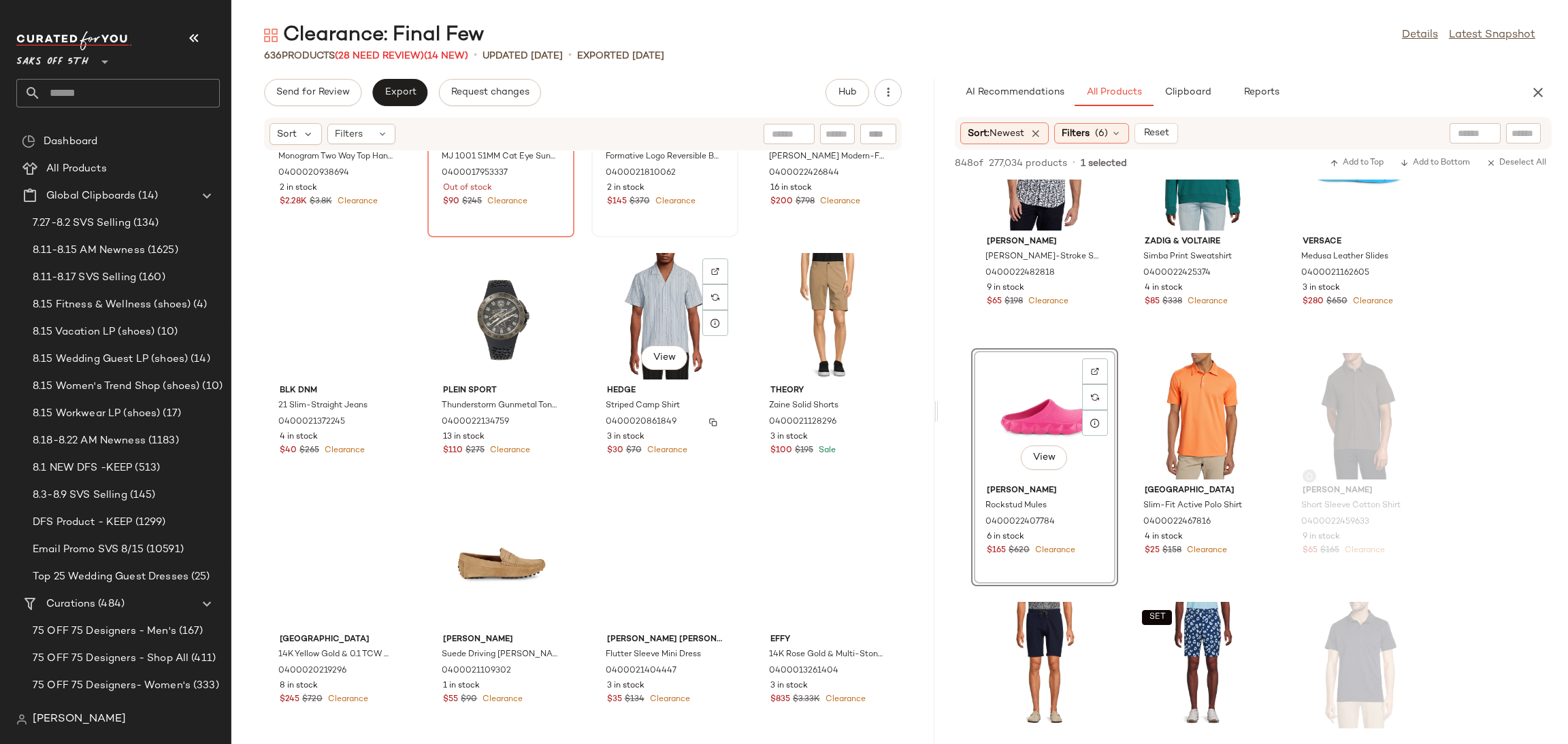
scroll to position [12392, 0]
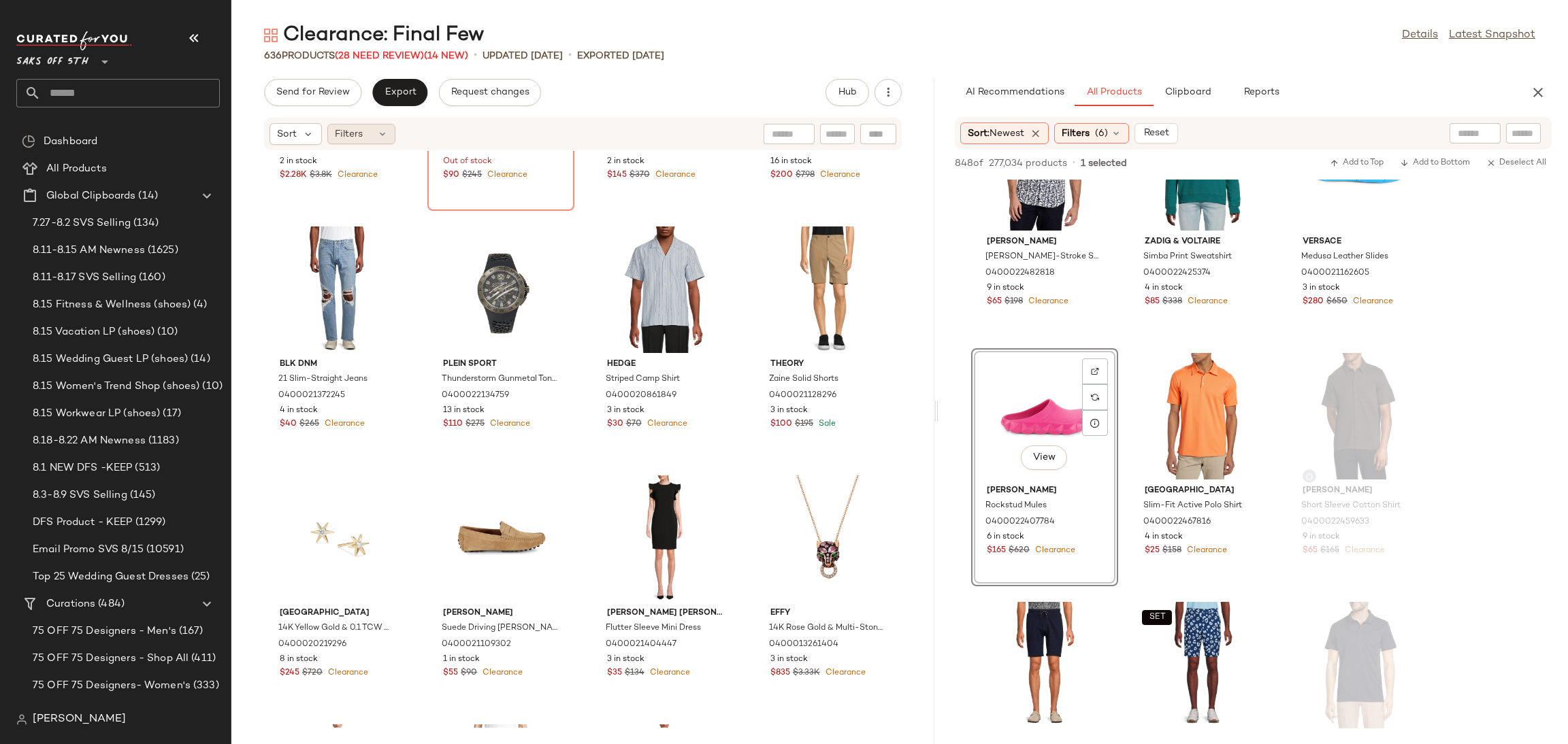
click at [371, 136] on div "Filters" at bounding box center [361, 134] width 68 height 20
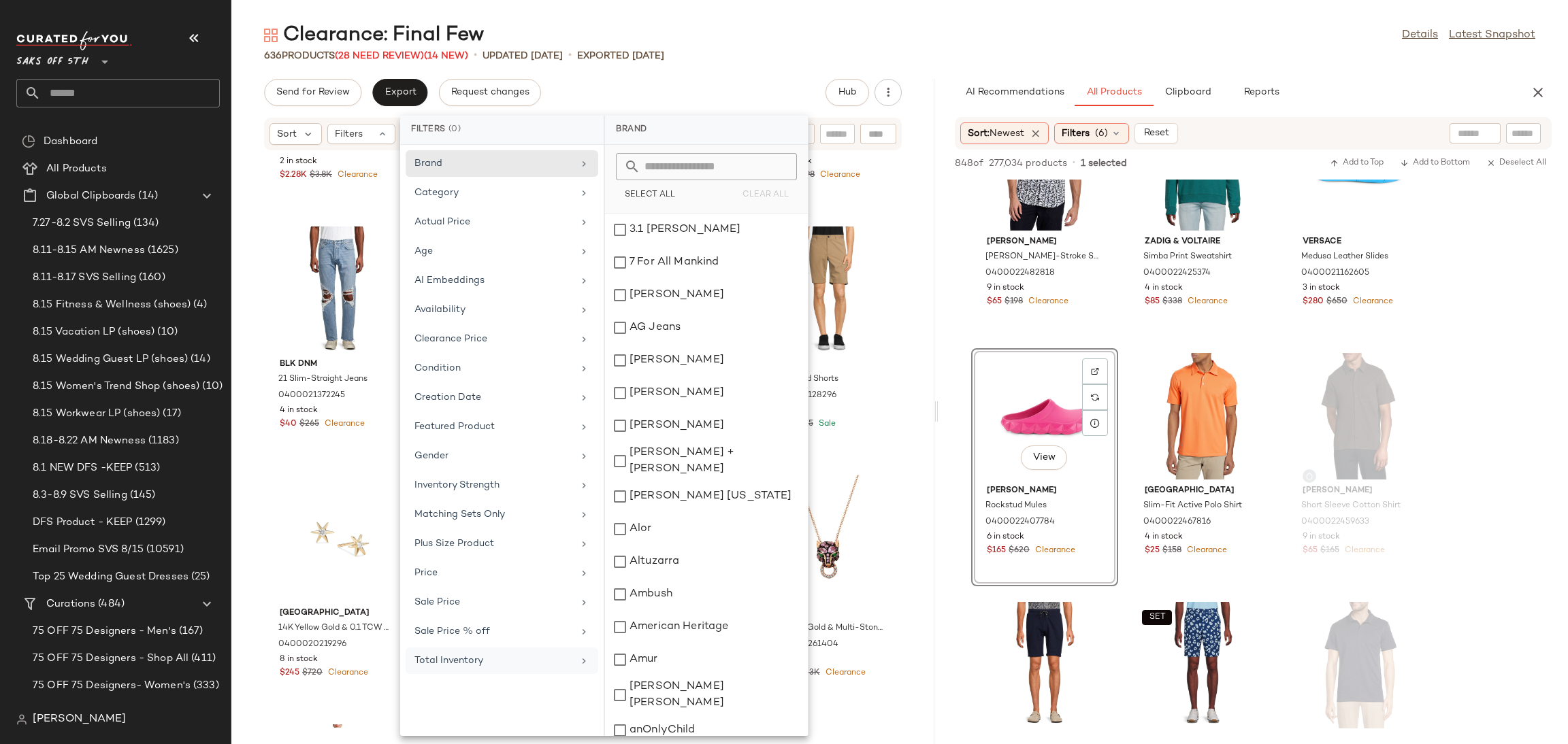
click at [485, 674] on div "Total Inventory" at bounding box center [502, 661] width 193 height 27
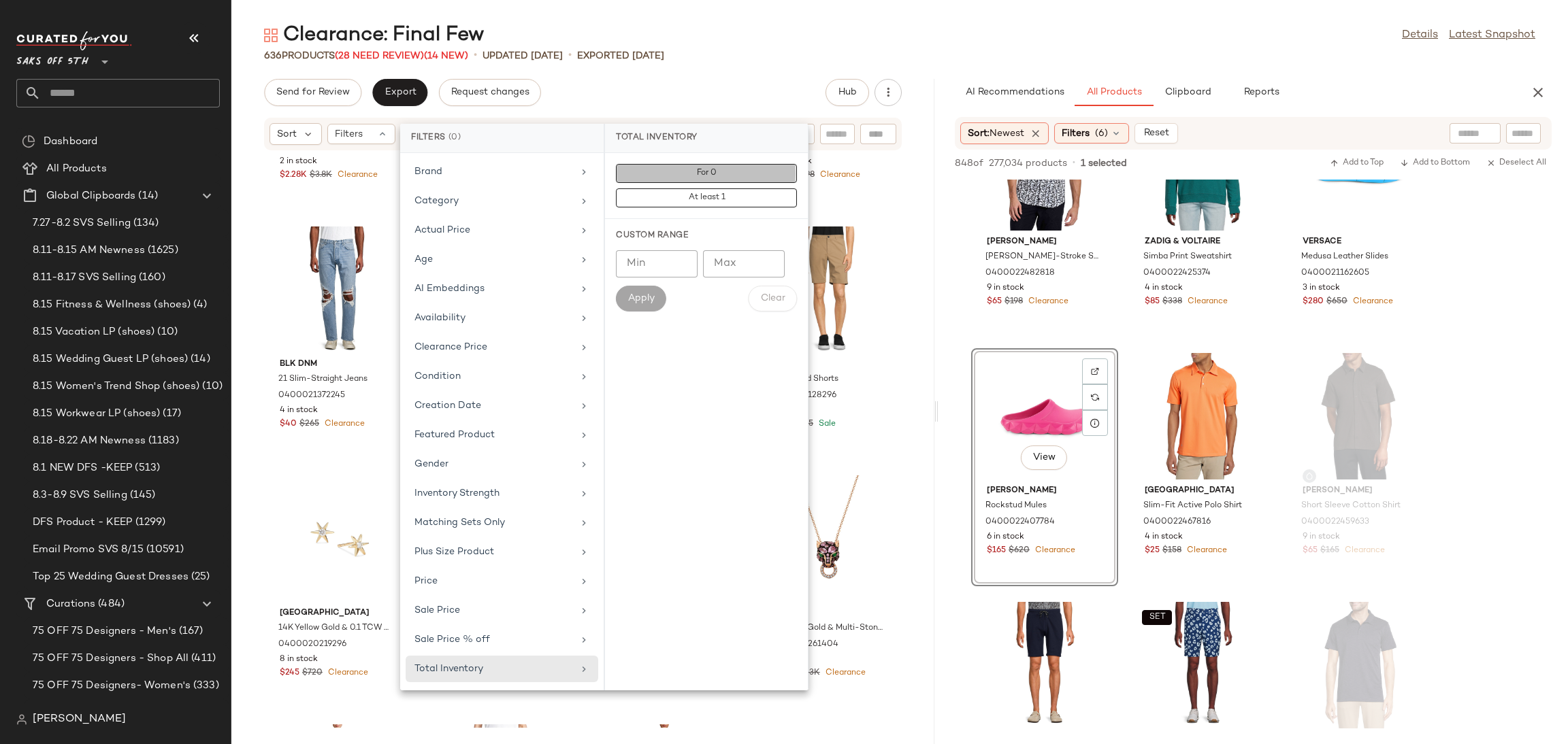
click at [753, 189] on button "For 0" at bounding box center [706, 198] width 181 height 19
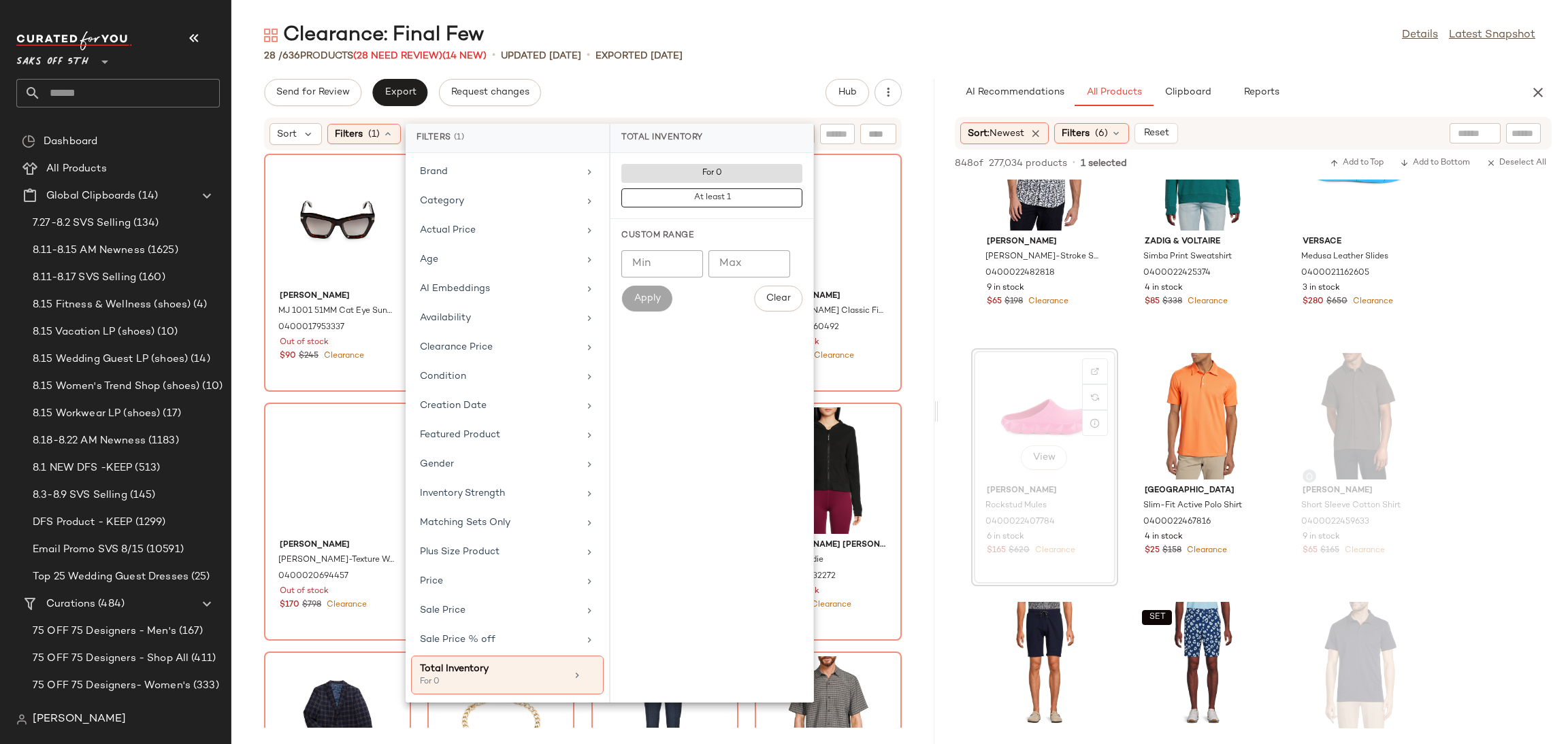
click at [782, 43] on div "Clearance: Final Few Details Latest Snapshot" at bounding box center [900, 35] width 1336 height 27
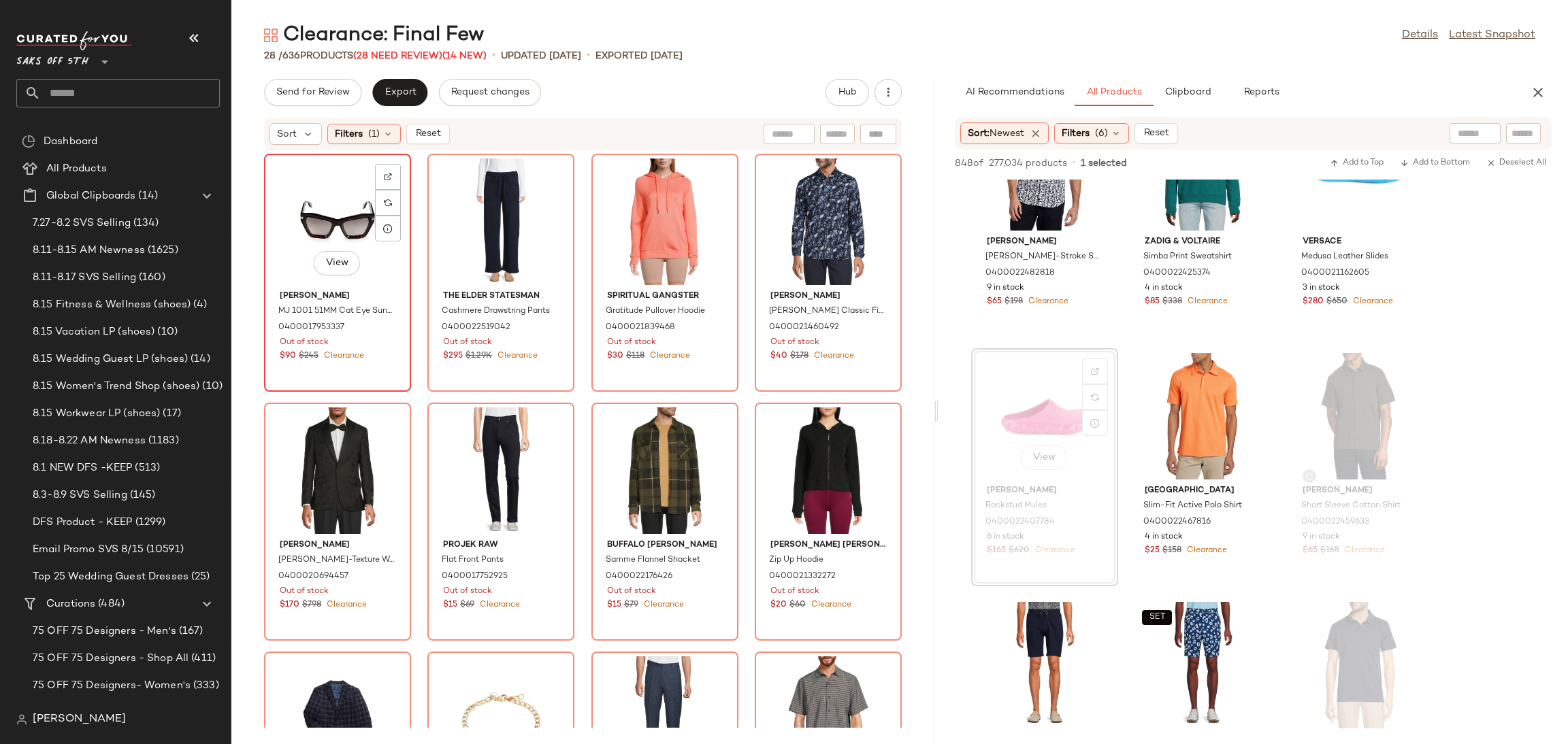
click at [303, 199] on div "View" at bounding box center [337, 222] width 137 height 127
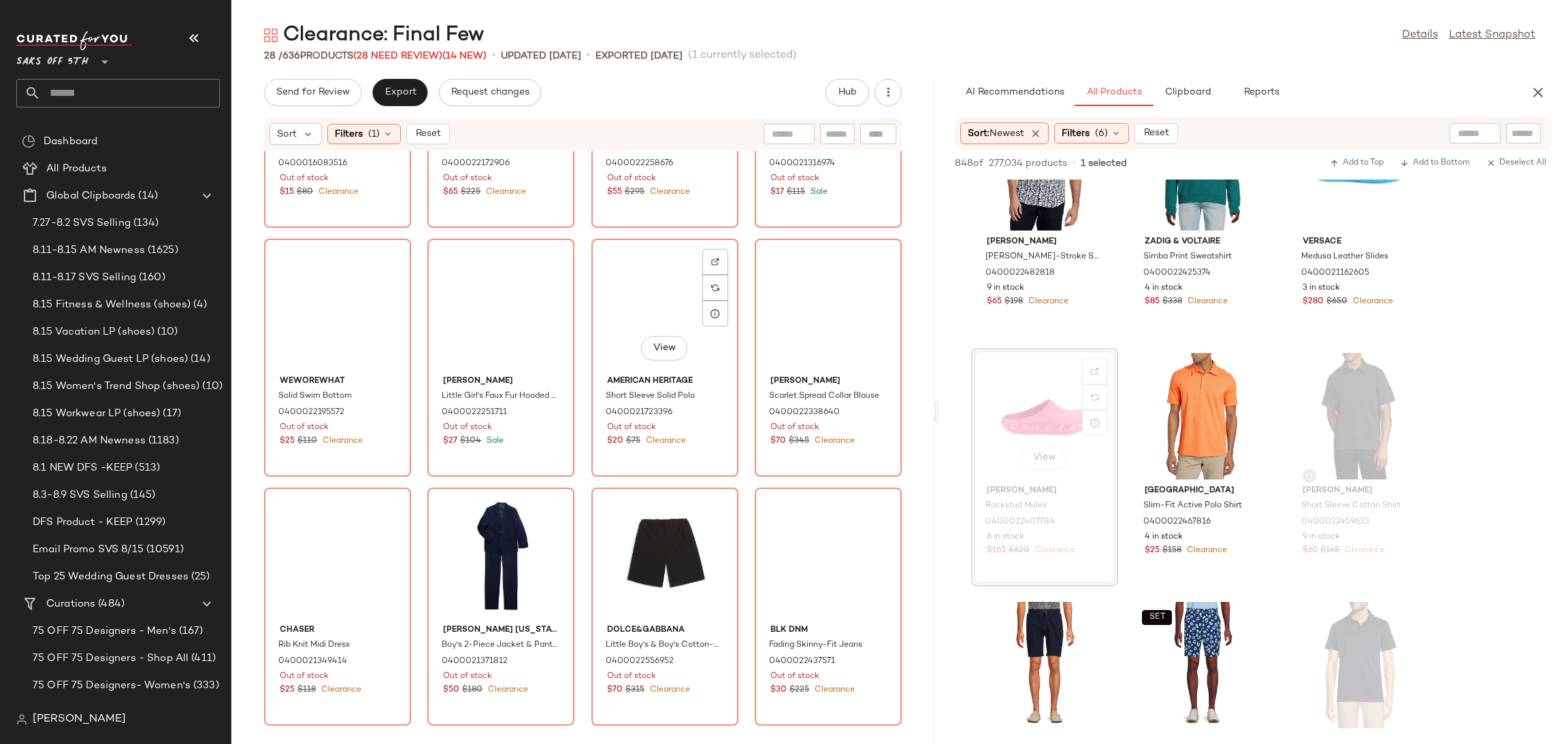
scroll to position [1168, 0]
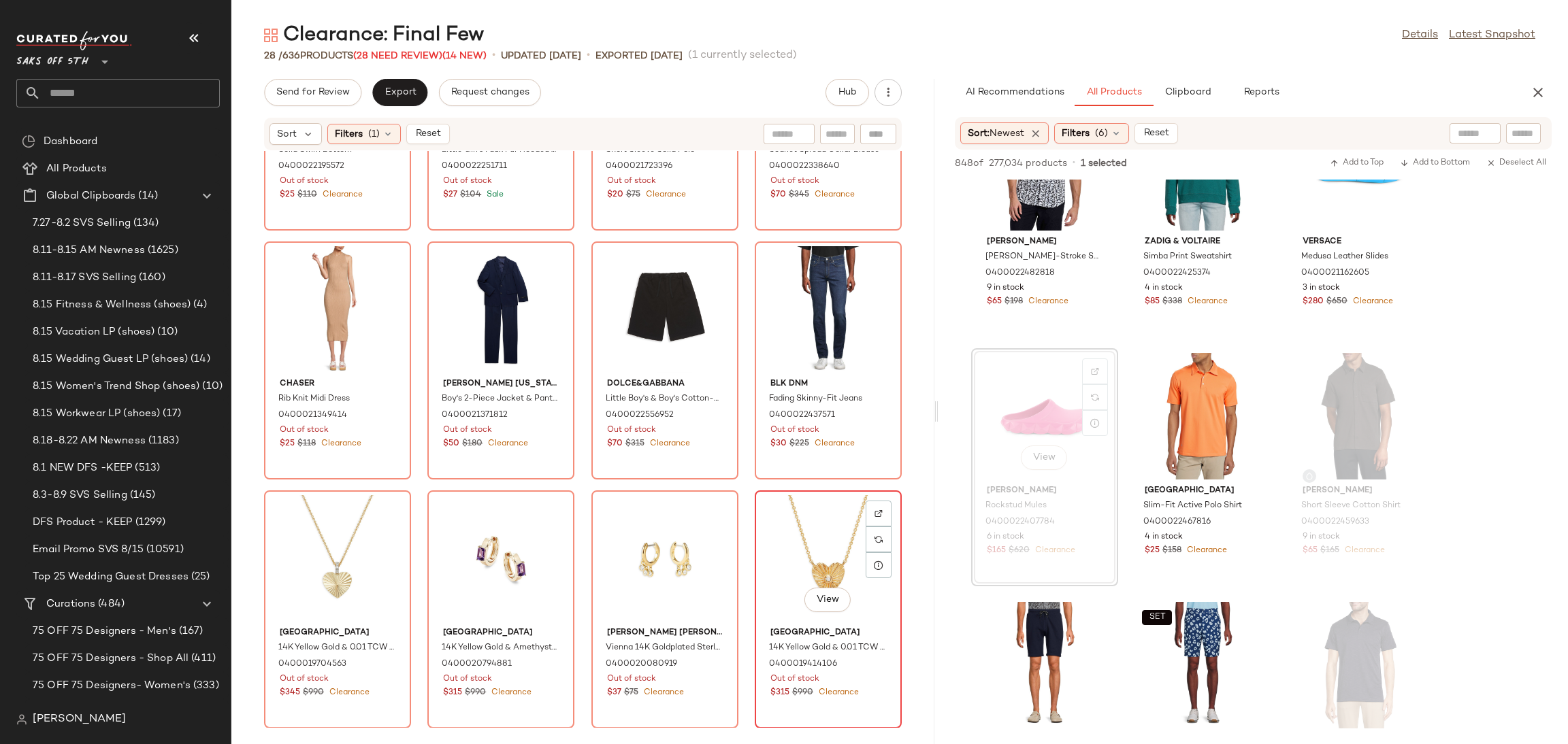
click at [784, 541] on div "View" at bounding box center [828, 559] width 137 height 127
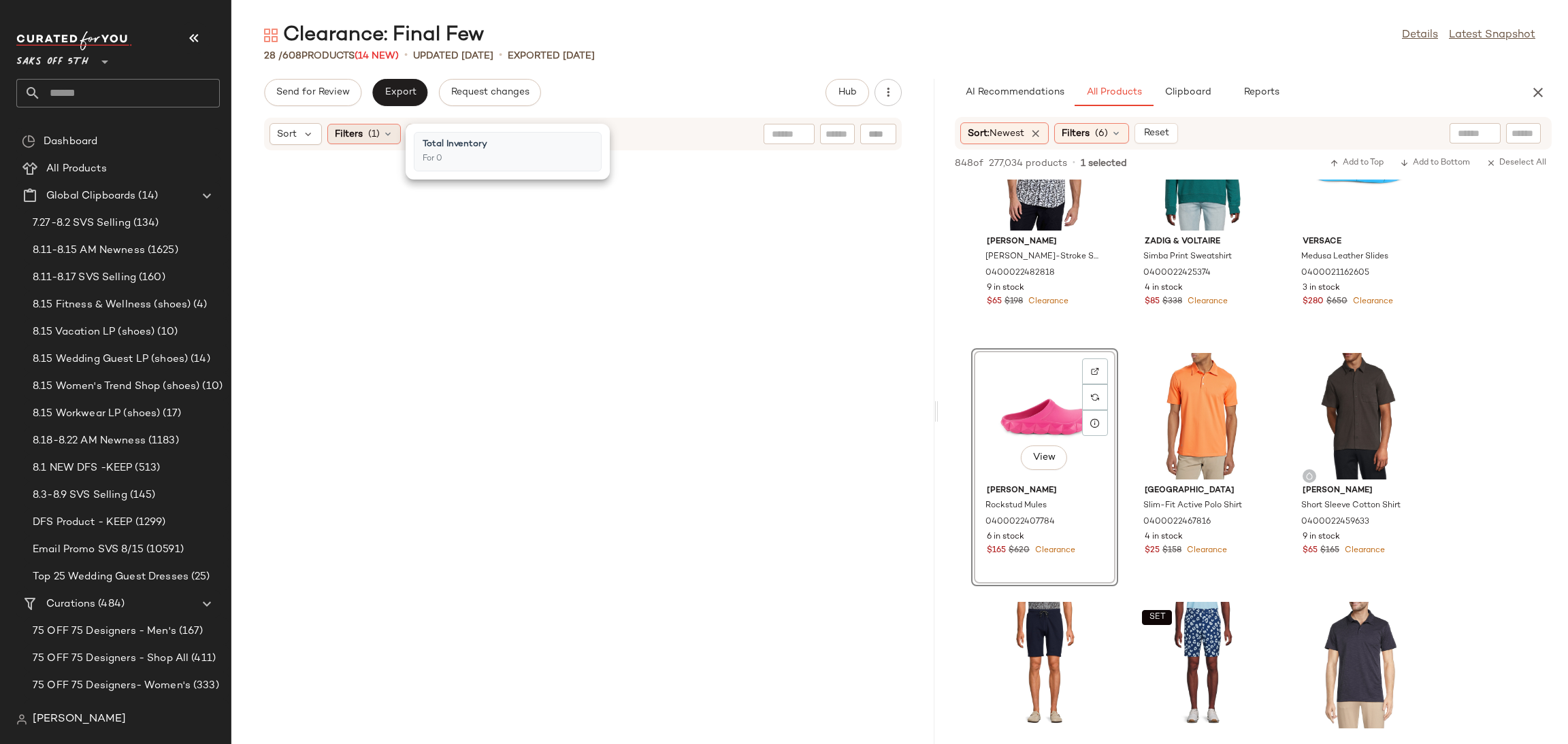
click at [370, 125] on div "Filters (1)" at bounding box center [364, 134] width 73 height 20
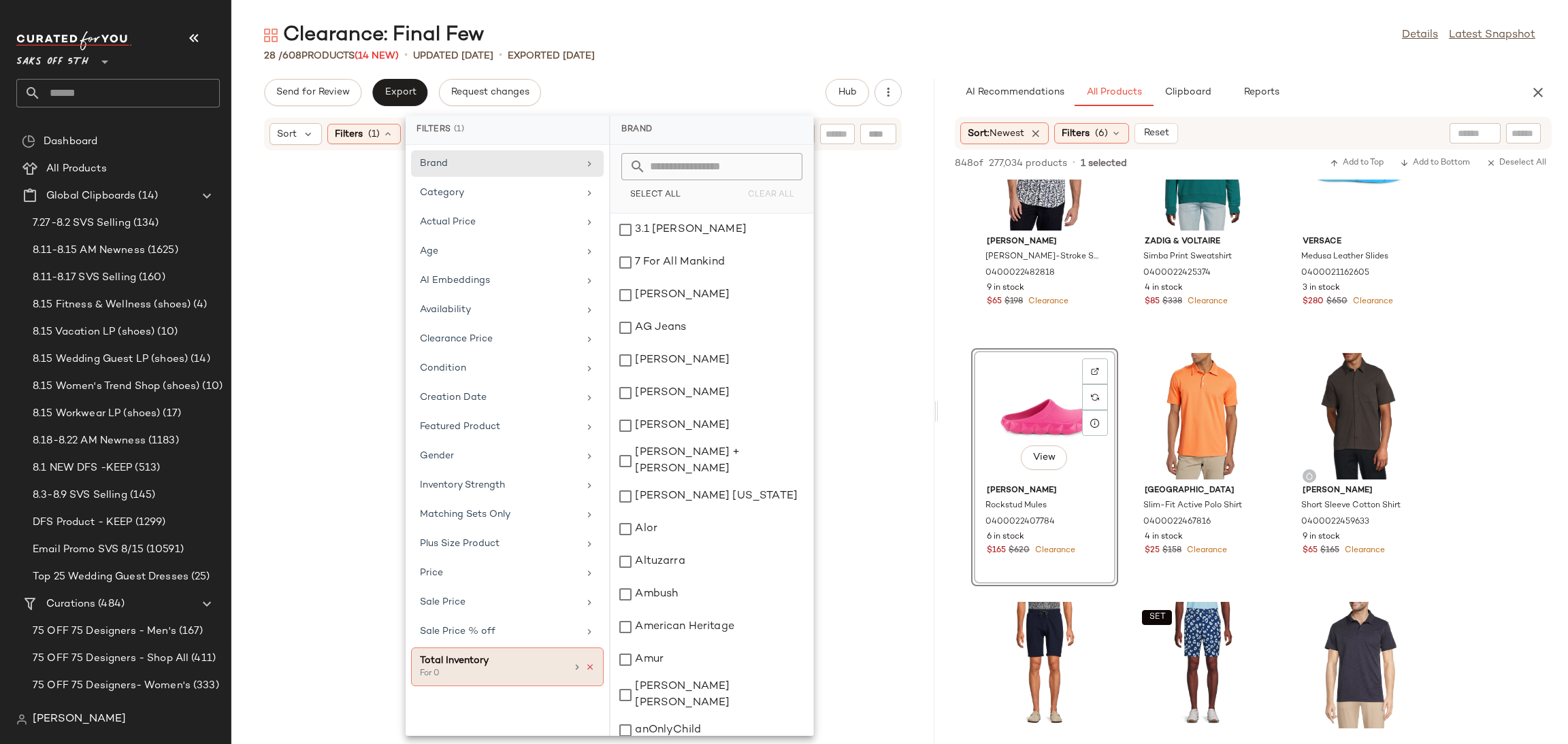
click at [593, 672] on icon at bounding box center [590, 667] width 10 height 10
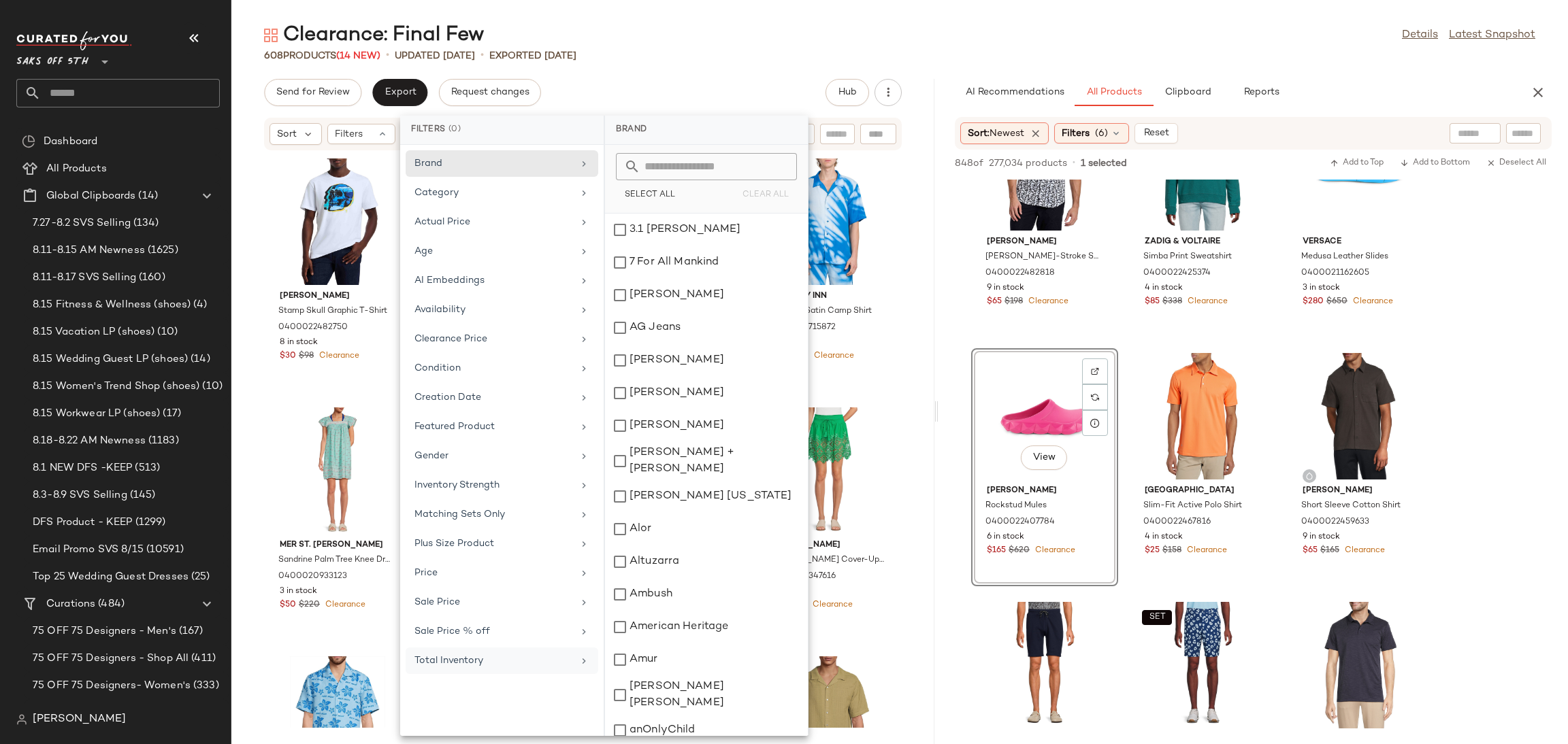
click at [762, 71] on div "Clearance: Final Few Details Latest Snapshot 608 Products (14 New) • updated Au…" at bounding box center [900, 383] width 1336 height 722
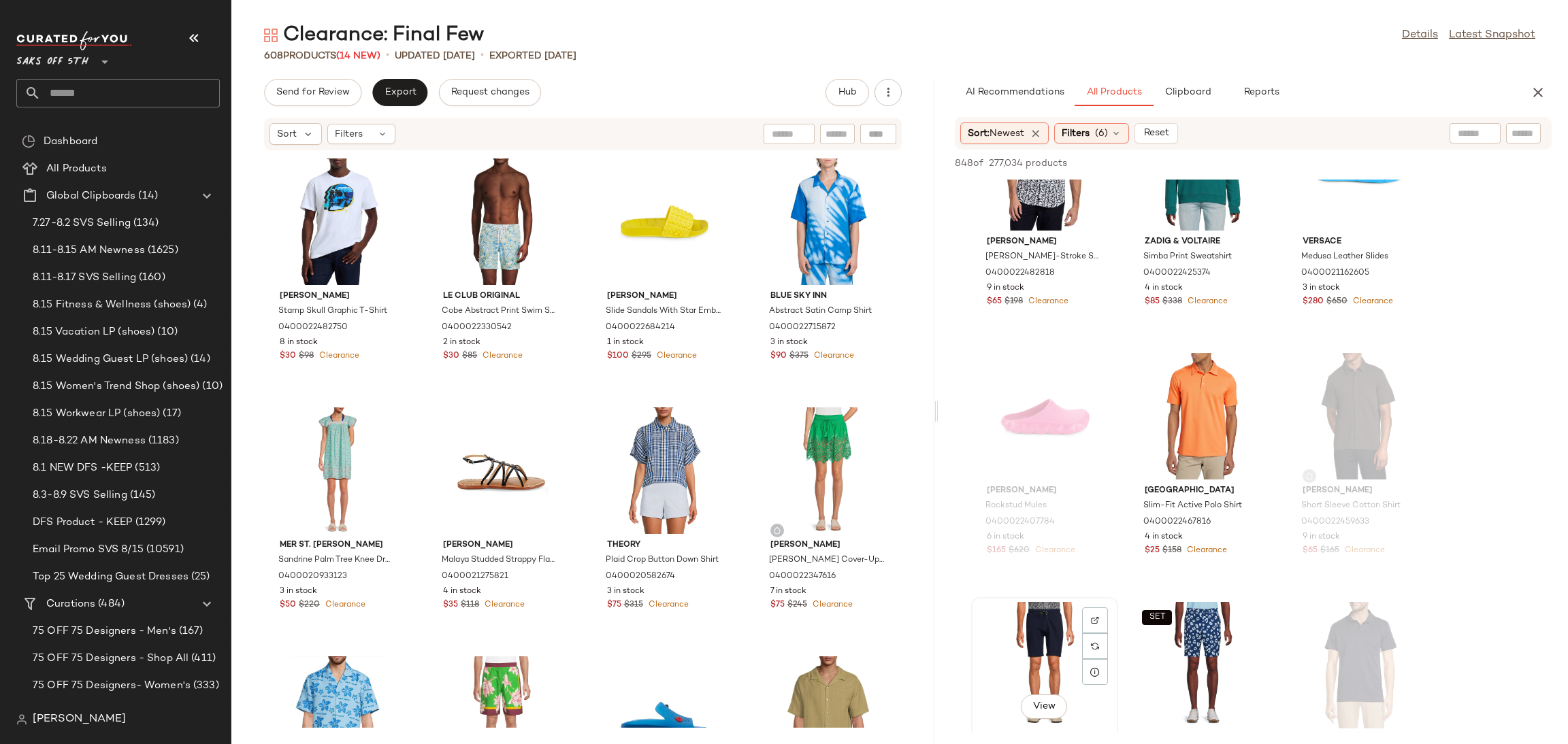
click at [1027, 659] on div "View" at bounding box center [1044, 665] width 137 height 127
click at [1349, 163] on span "Add to Top" at bounding box center [1357, 163] width 54 height 10
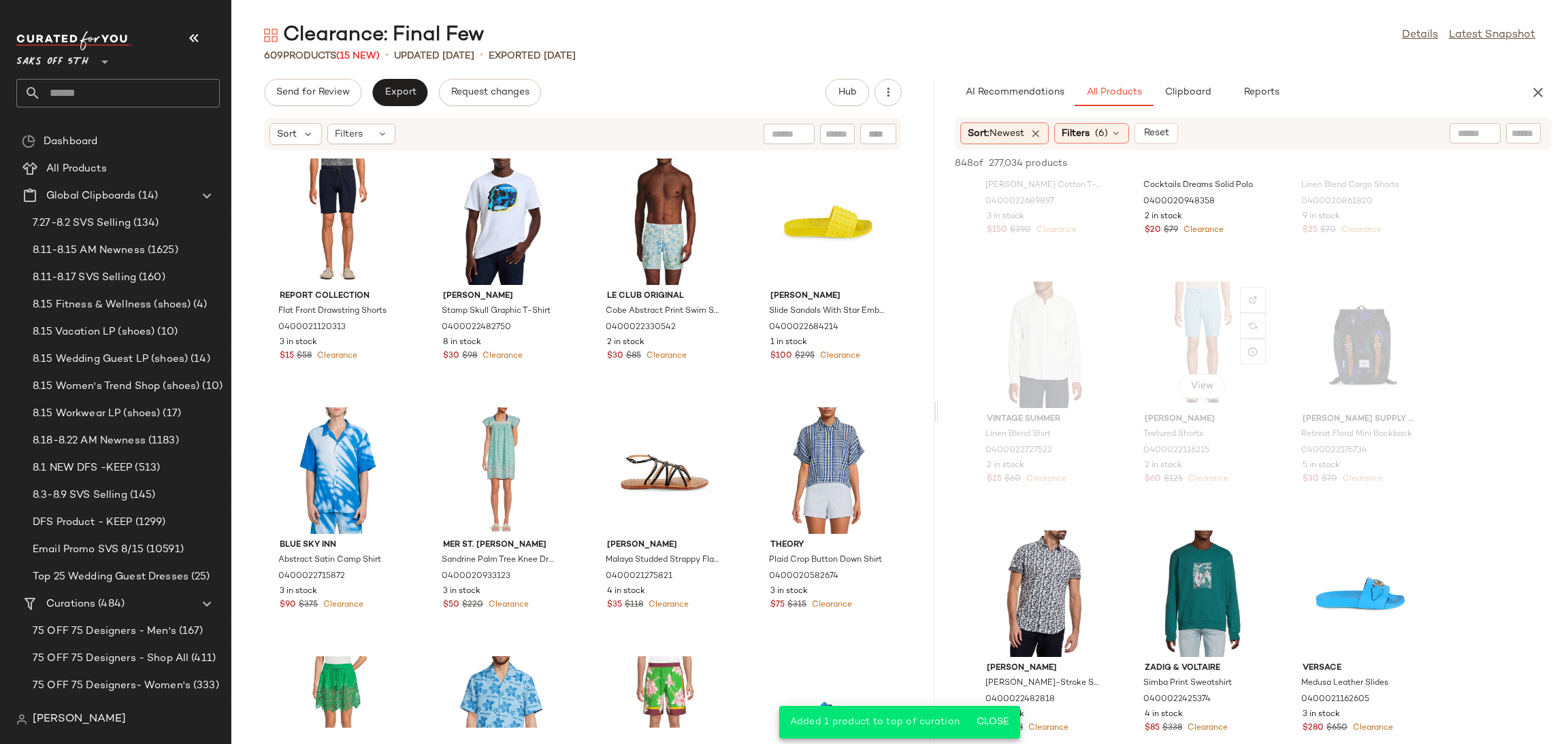
scroll to position [8615, 0]
click at [1031, 593] on div "View" at bounding box center [1044, 596] width 137 height 127
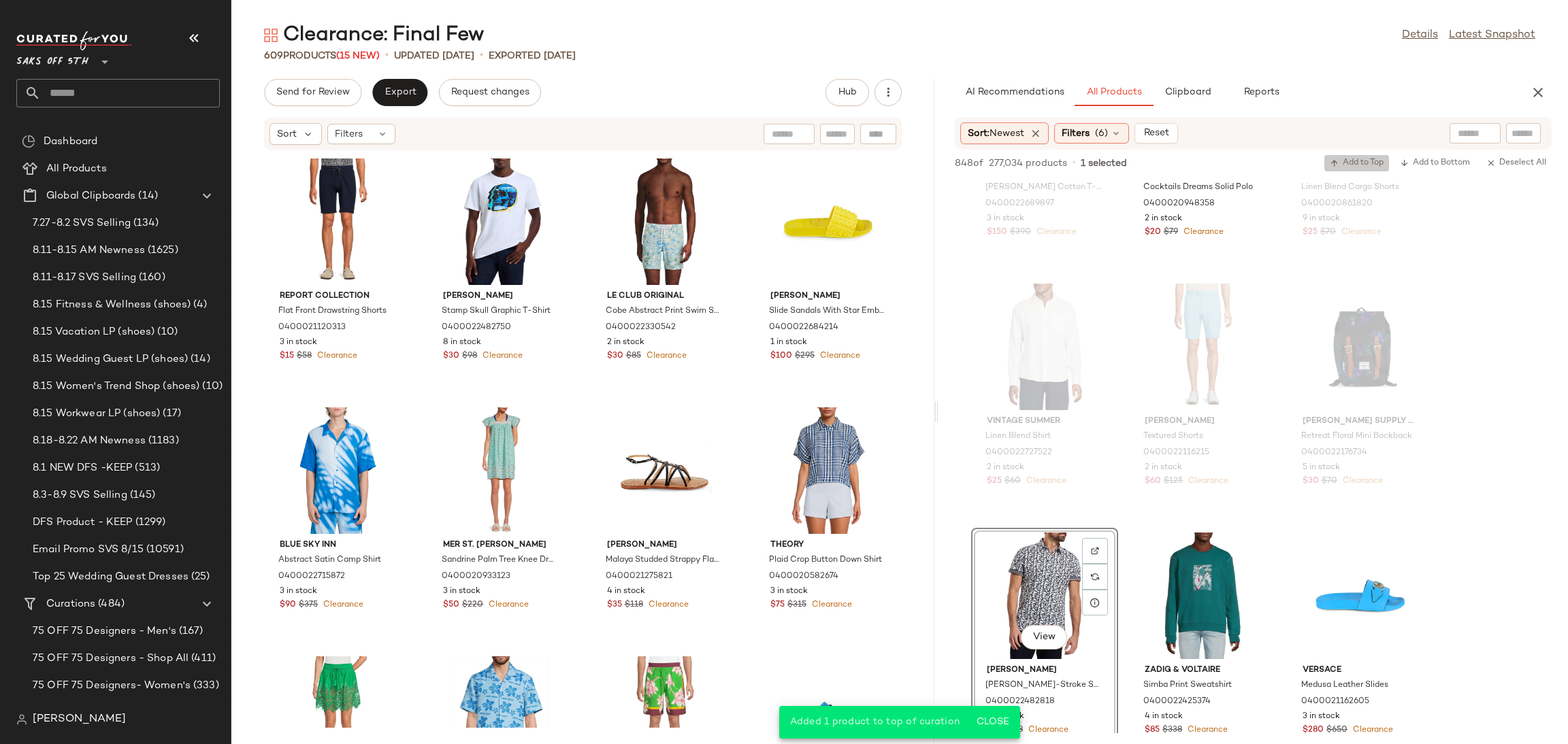
click at [1342, 161] on span "Add to Top" at bounding box center [1357, 163] width 54 height 10
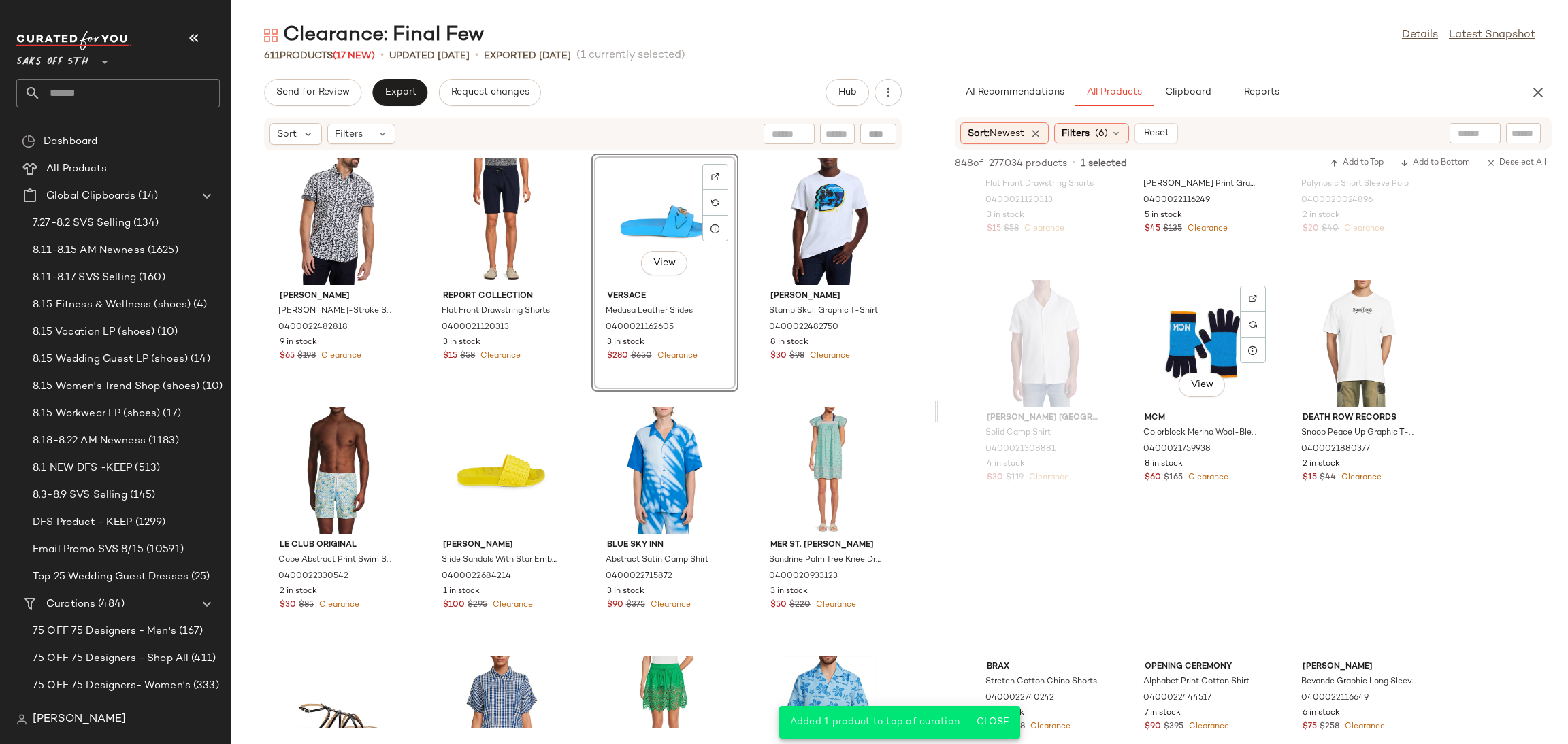
scroll to position [9616, 0]
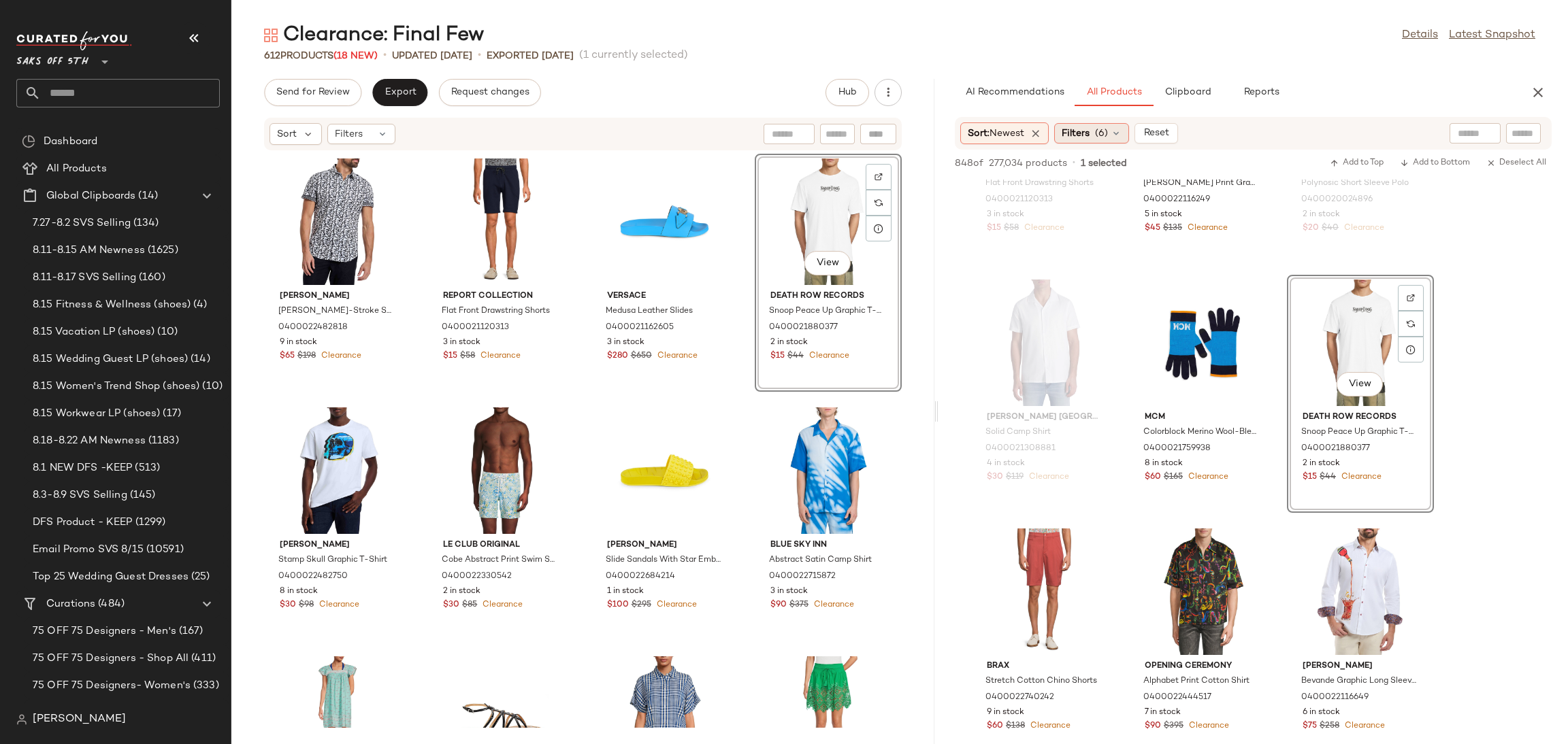
click at [1096, 128] on div "Filters (6)" at bounding box center [1091, 133] width 75 height 20
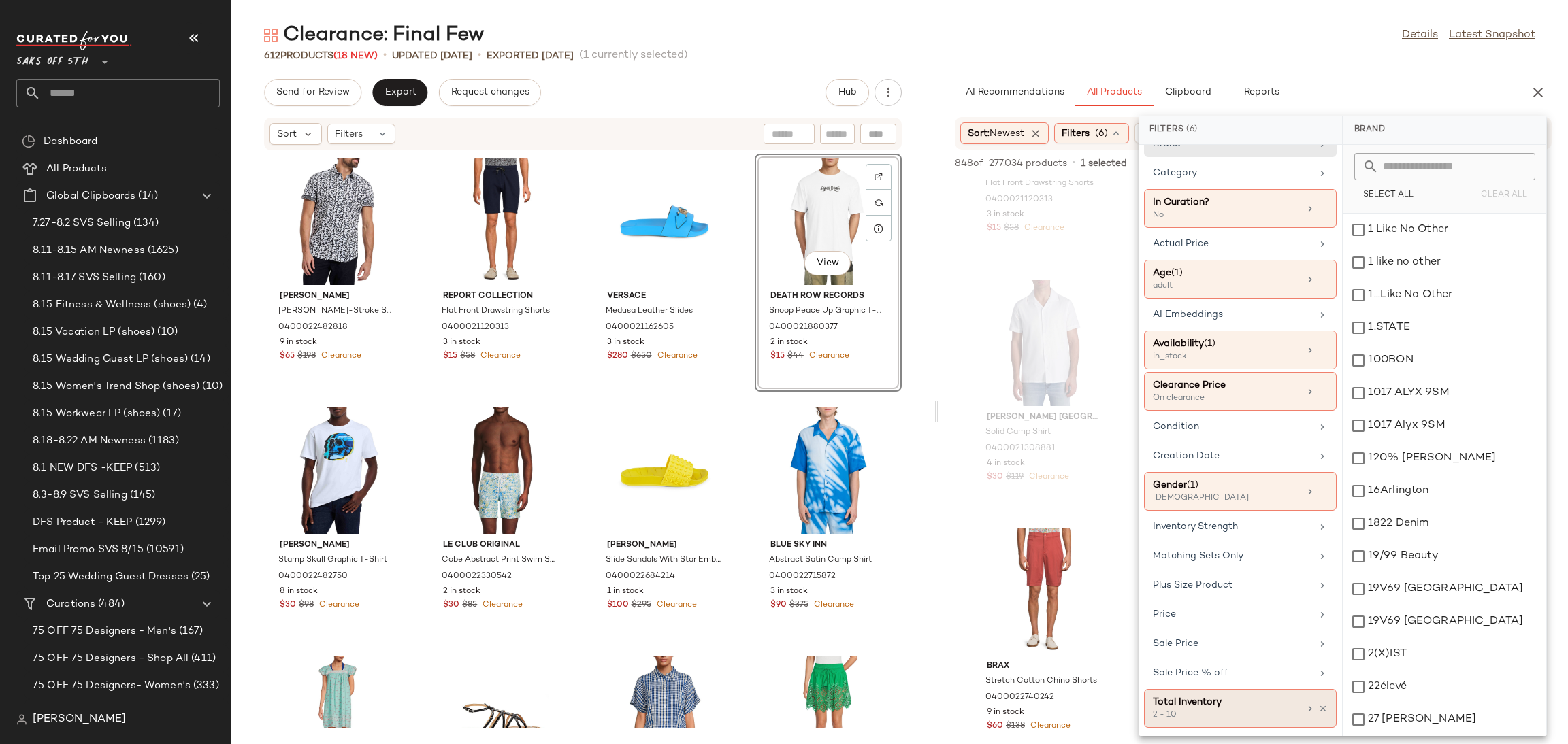
scroll to position [23, 0]
click at [1246, 479] on div "Gender (1)" at bounding box center [1226, 485] width 146 height 14
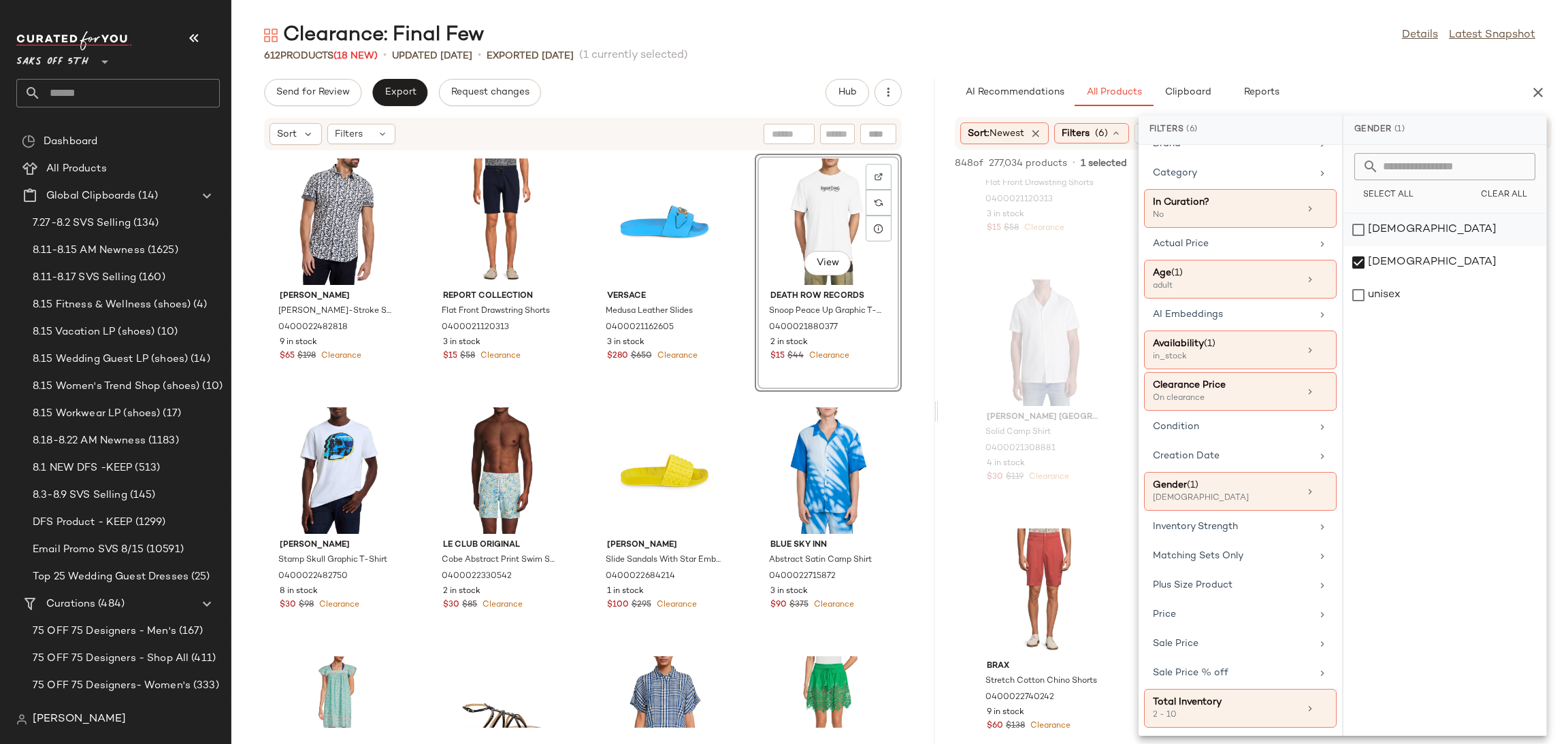
click at [1362, 246] on div "female" at bounding box center [1445, 263] width 203 height 32
click at [1361, 279] on div "[DEMOGRAPHIC_DATA]" at bounding box center [1445, 295] width 203 height 32
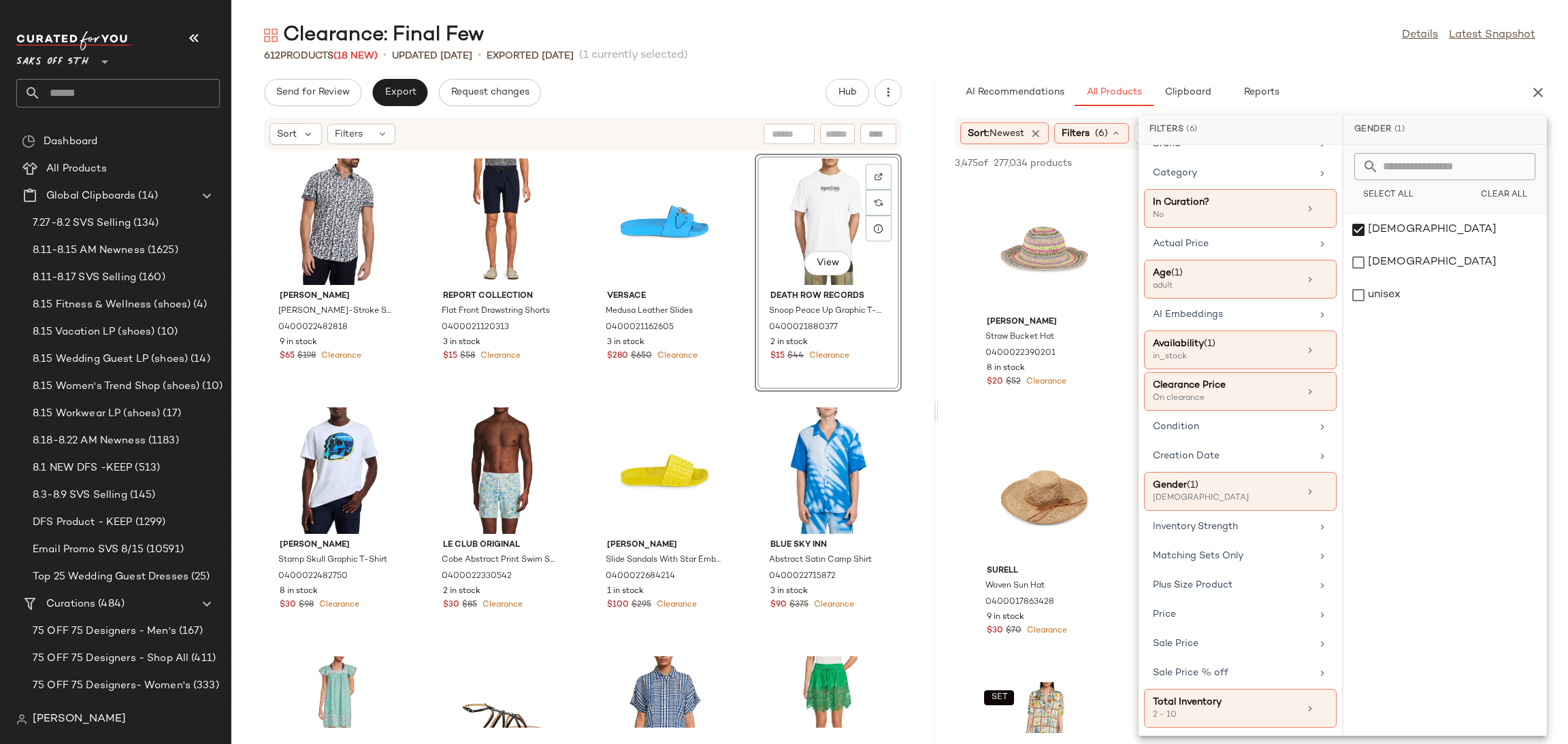
click at [1328, 52] on div "612 Products (18 New) • updated Aug 18th • Exported Aug 15th (1 currently selec…" at bounding box center [900, 56] width 1336 height 13
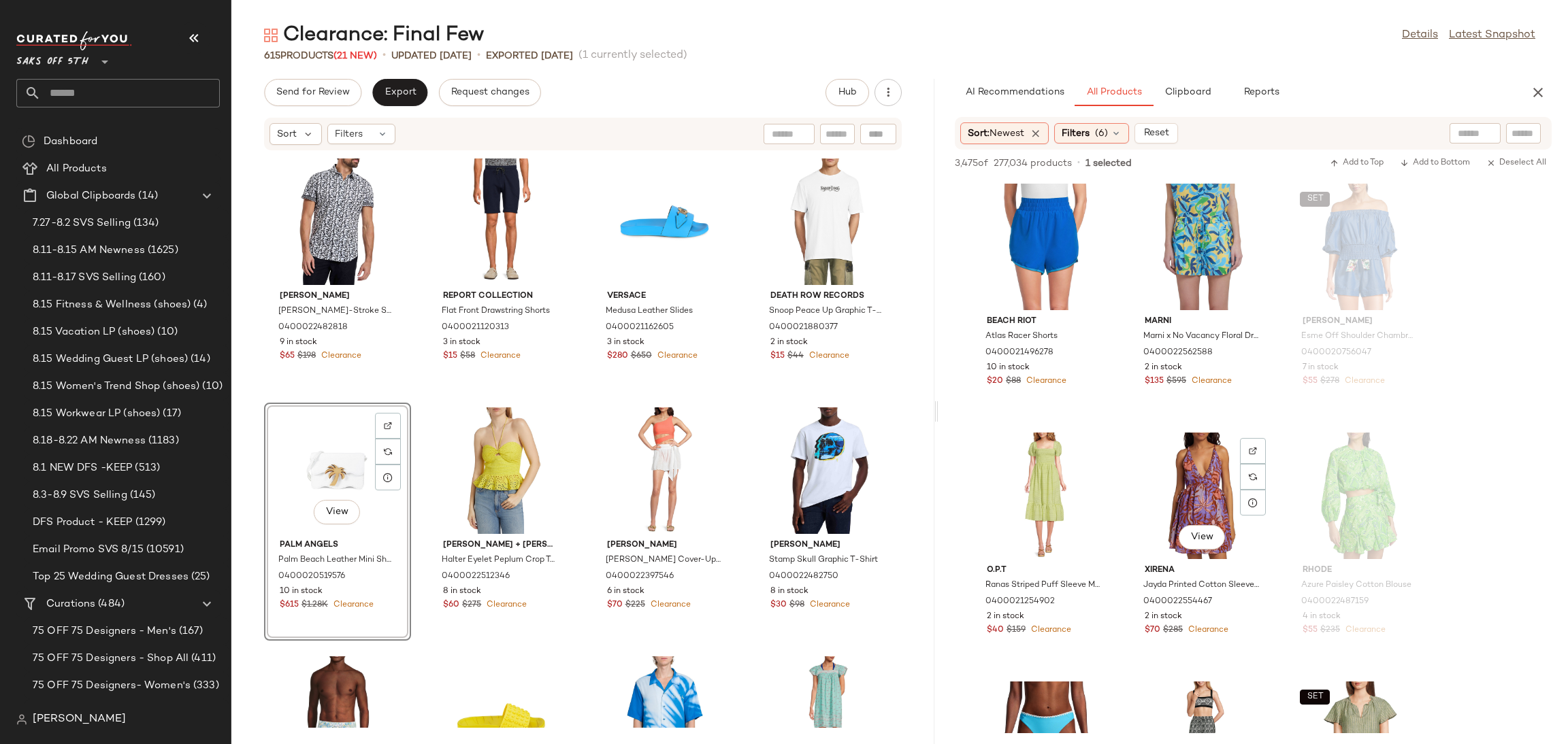
scroll to position [2244, 0]
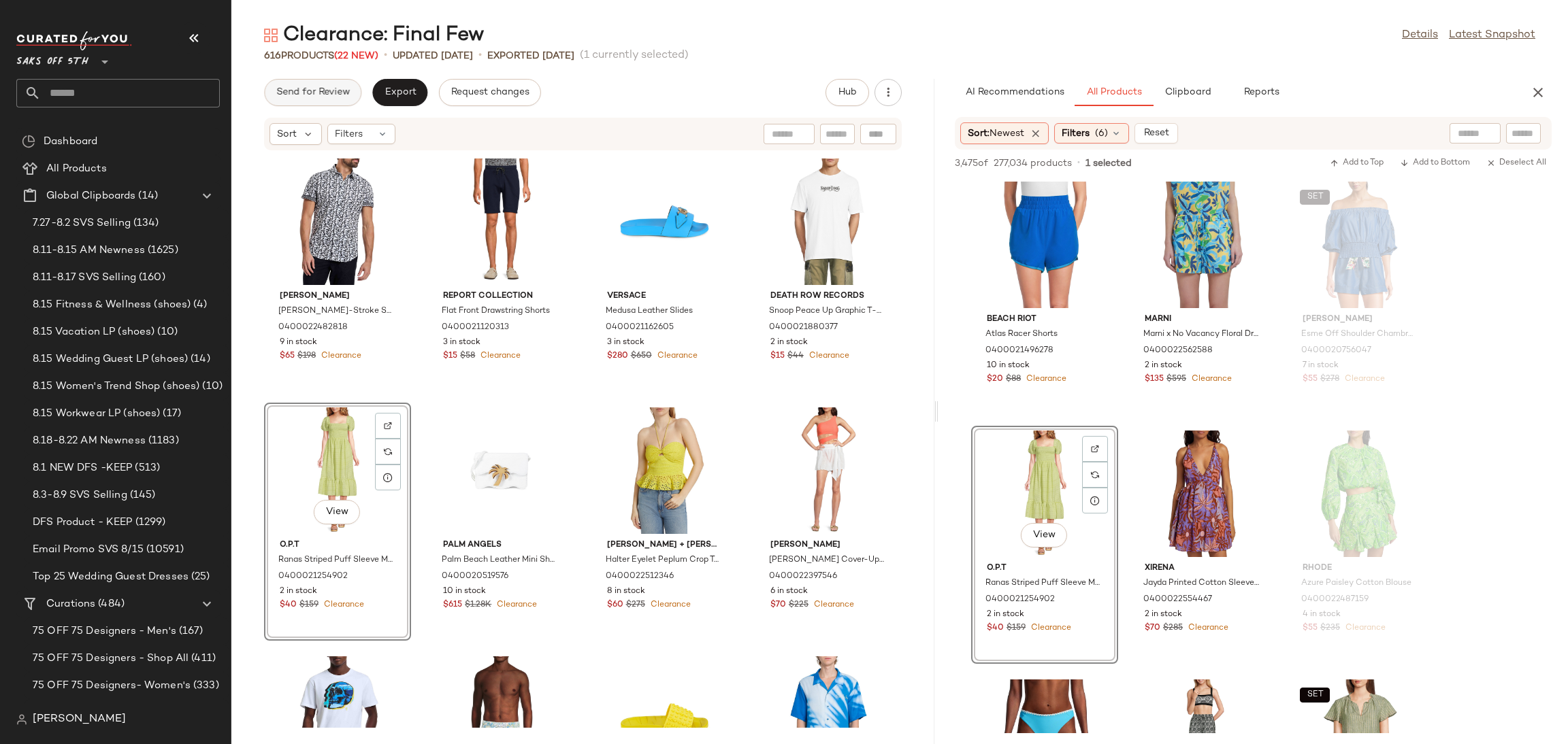
click at [314, 94] on span "Send for Review" at bounding box center [312, 92] width 74 height 11
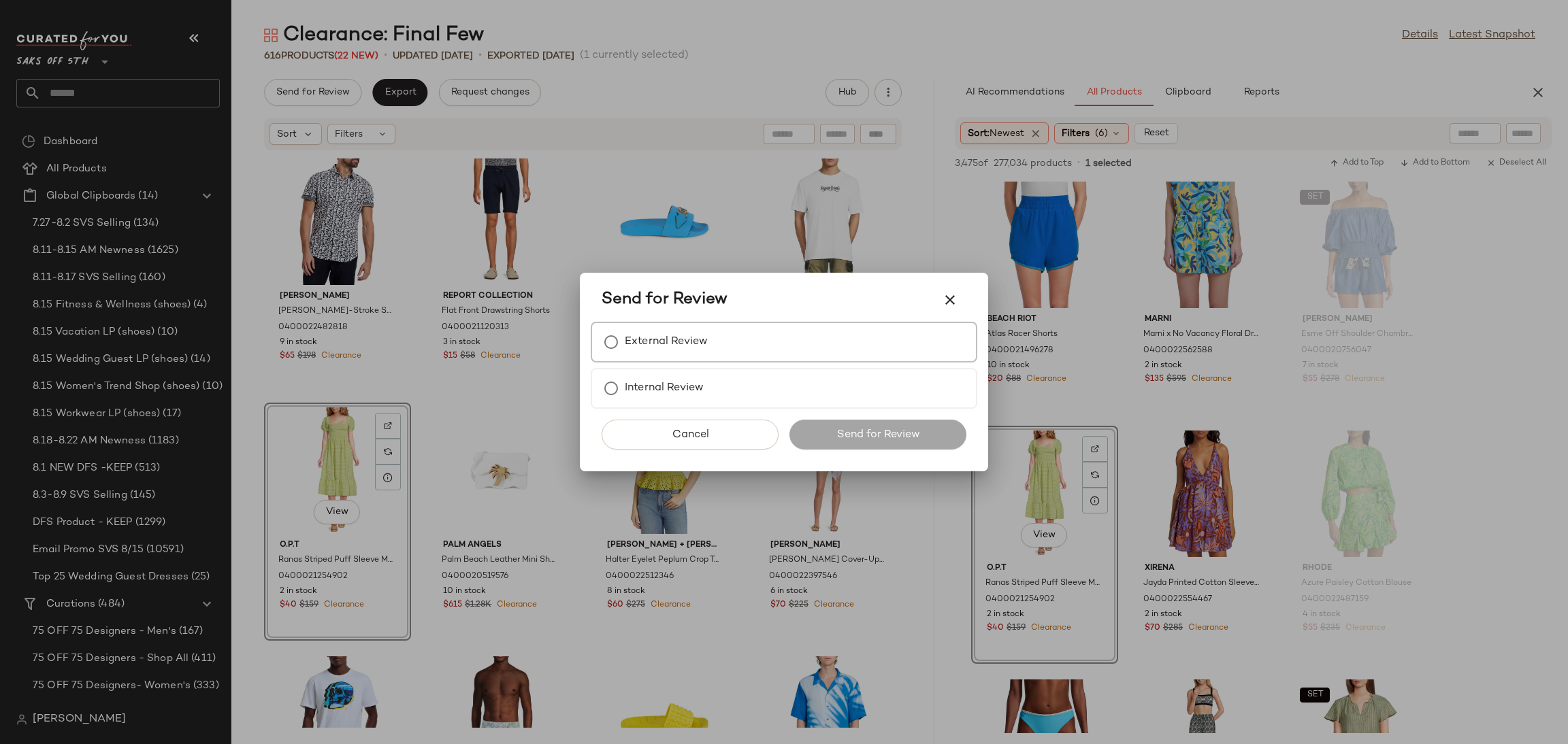
click at [676, 332] on label "External Review" at bounding box center [666, 342] width 83 height 27
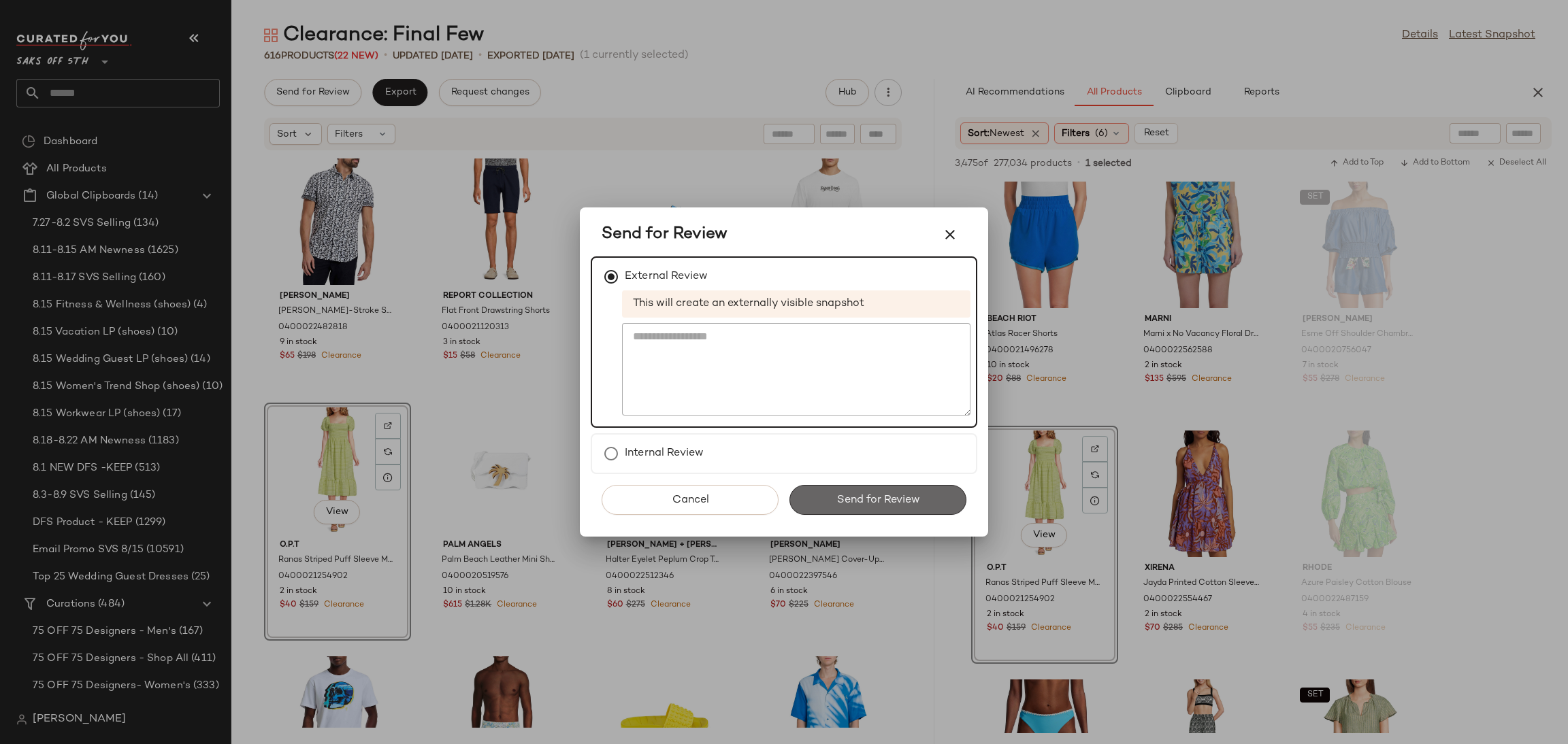
click at [882, 496] on span "Send for Review" at bounding box center [877, 500] width 84 height 13
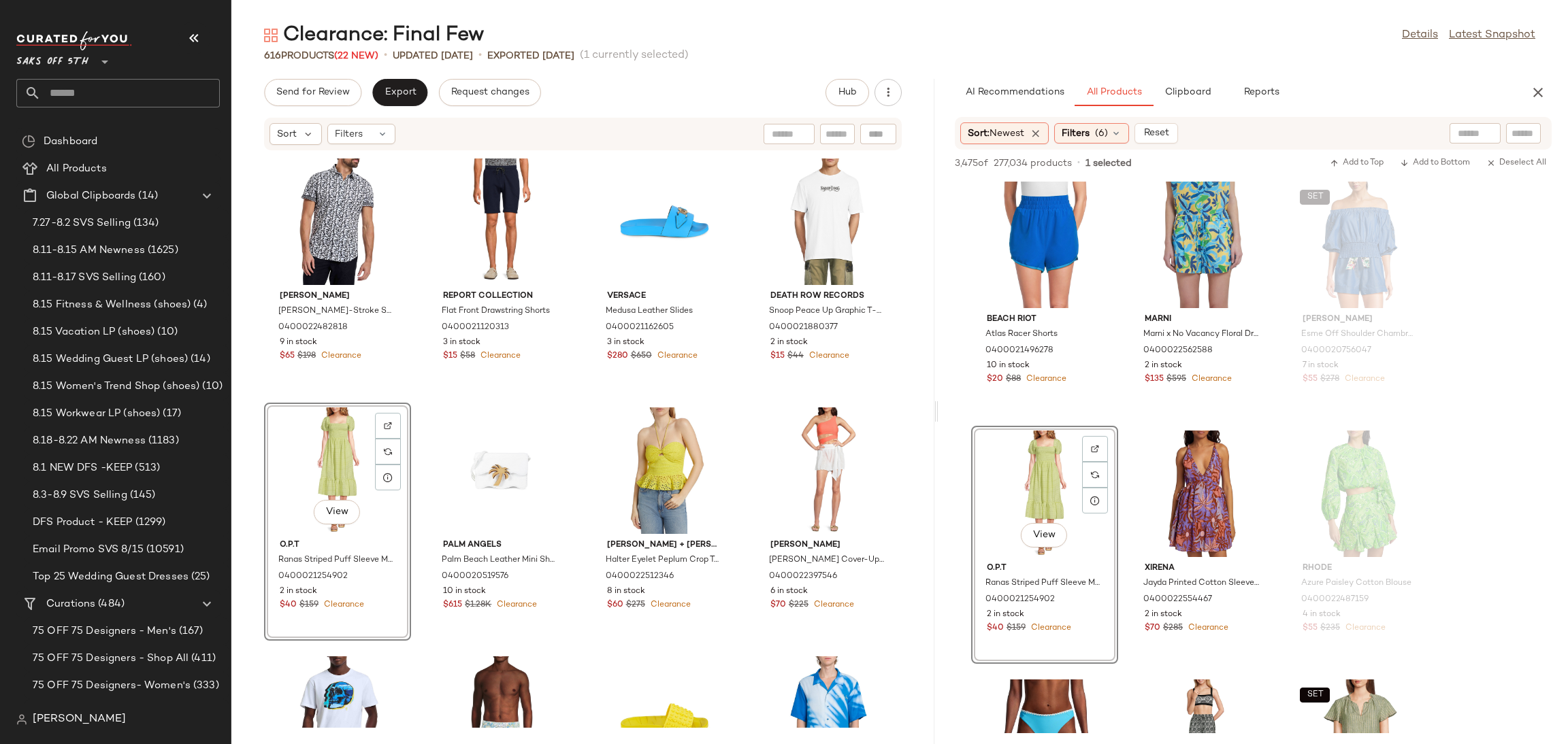
scroll to position [3240, 0]
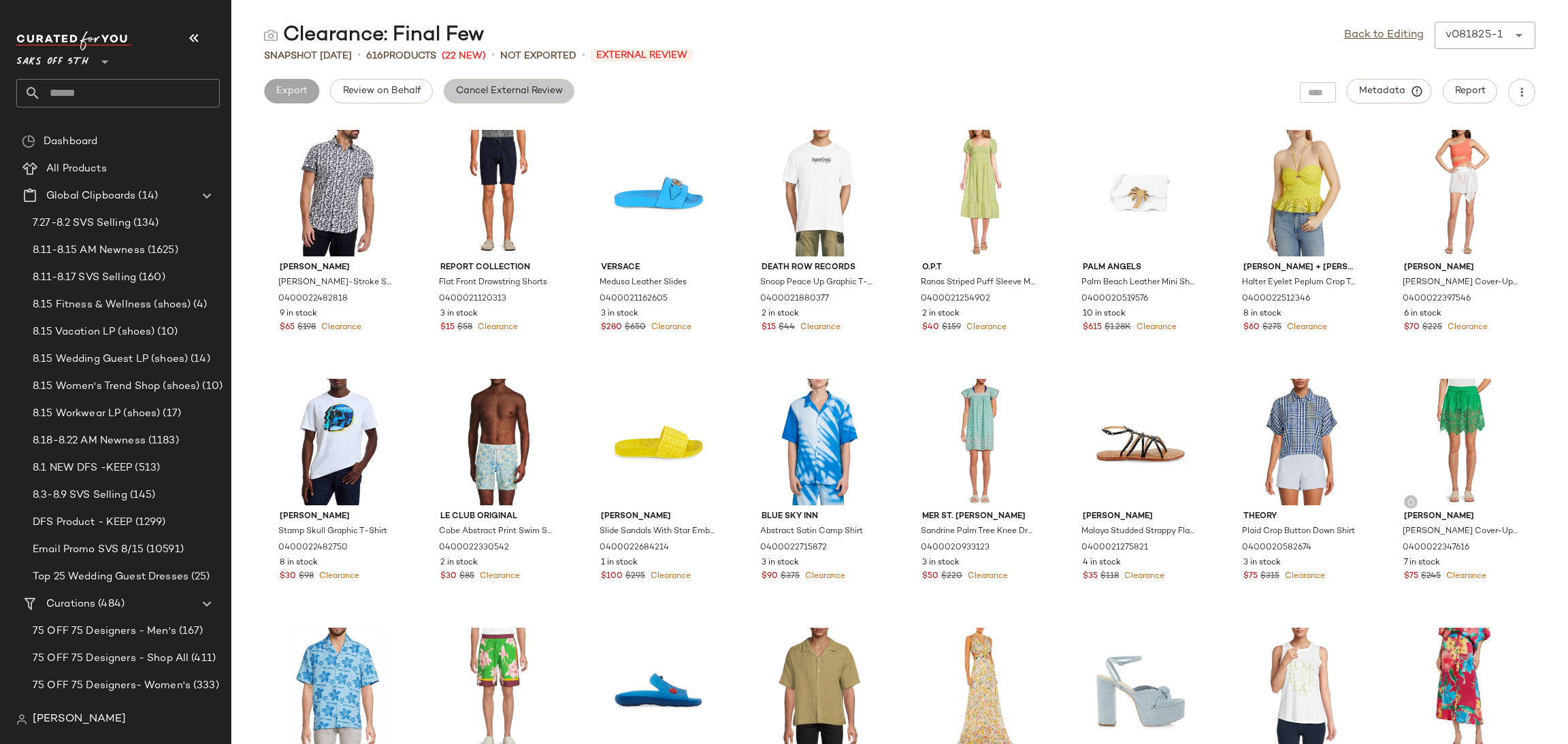
click at [529, 103] on button "Cancel External Review" at bounding box center [509, 91] width 131 height 25
click at [529, 103] on div "Send for Review Export Metadata Report" at bounding box center [900, 92] width 1336 height 27
click at [1410, 28] on link "Back to Editing" at bounding box center [1384, 35] width 80 height 16
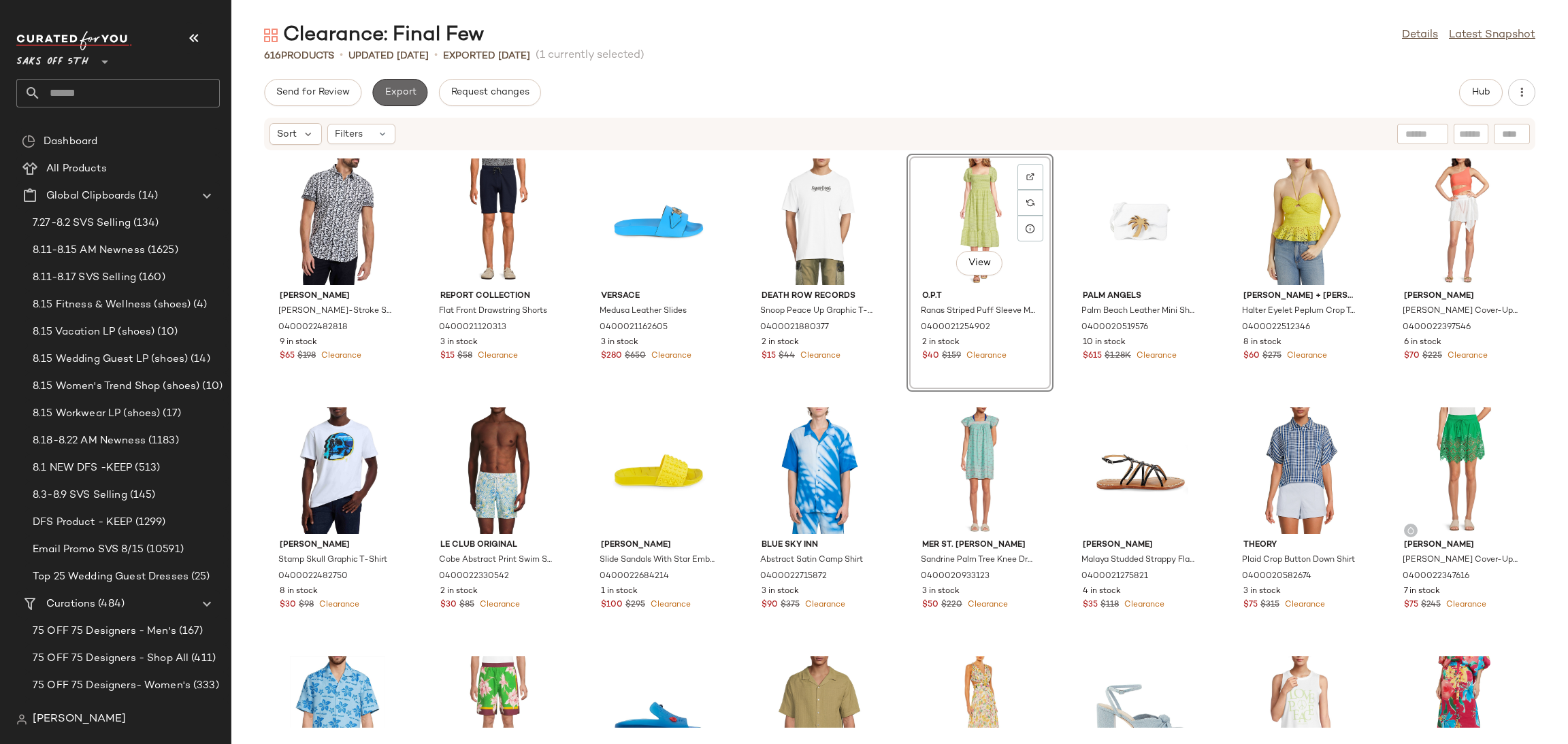
click at [394, 99] on button "Export" at bounding box center [400, 92] width 55 height 27
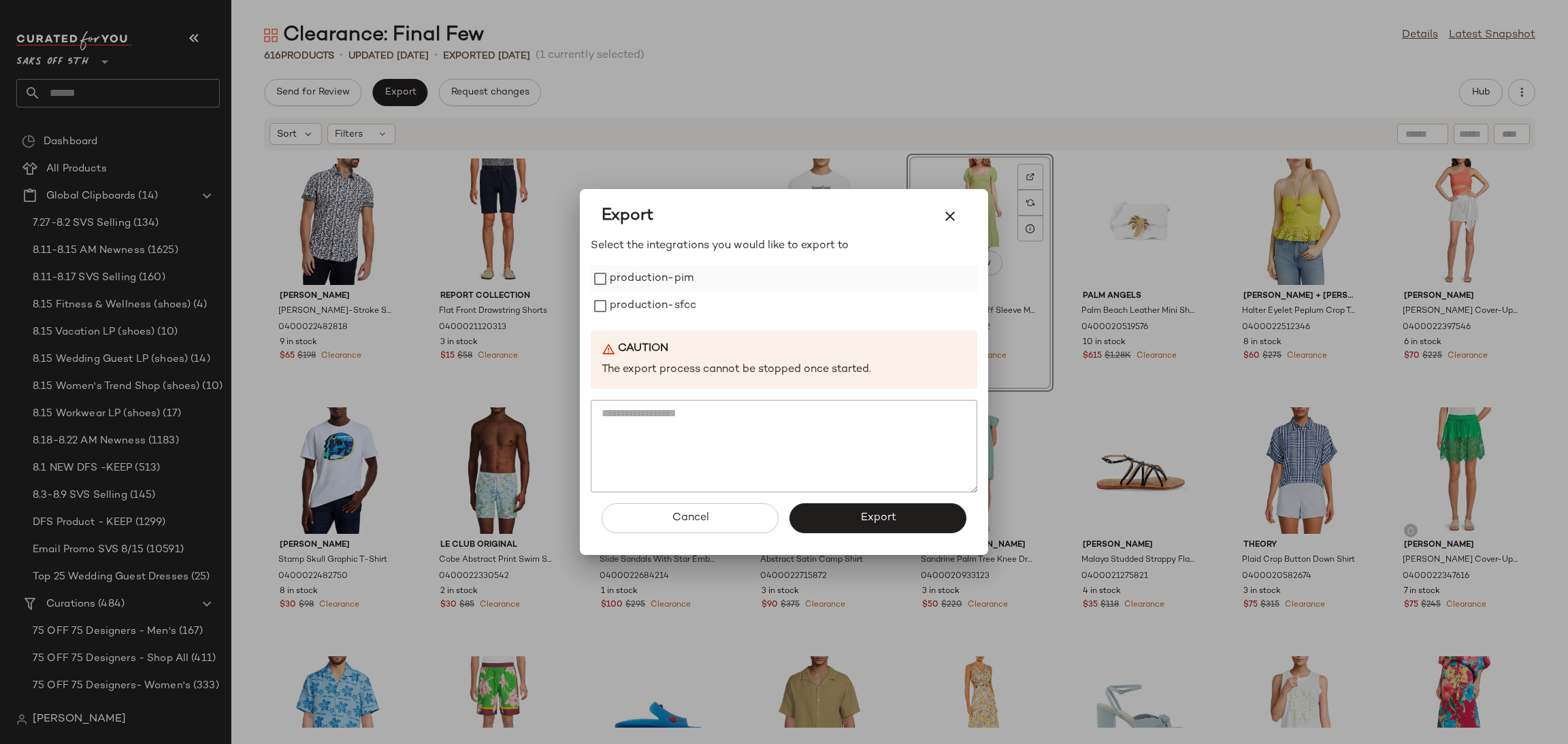
click at [652, 275] on label "production-pim" at bounding box center [651, 279] width 84 height 27
click at [660, 315] on label "production-sfcc" at bounding box center [653, 306] width 87 height 27
click at [846, 524] on button "Export" at bounding box center [877, 518] width 177 height 30
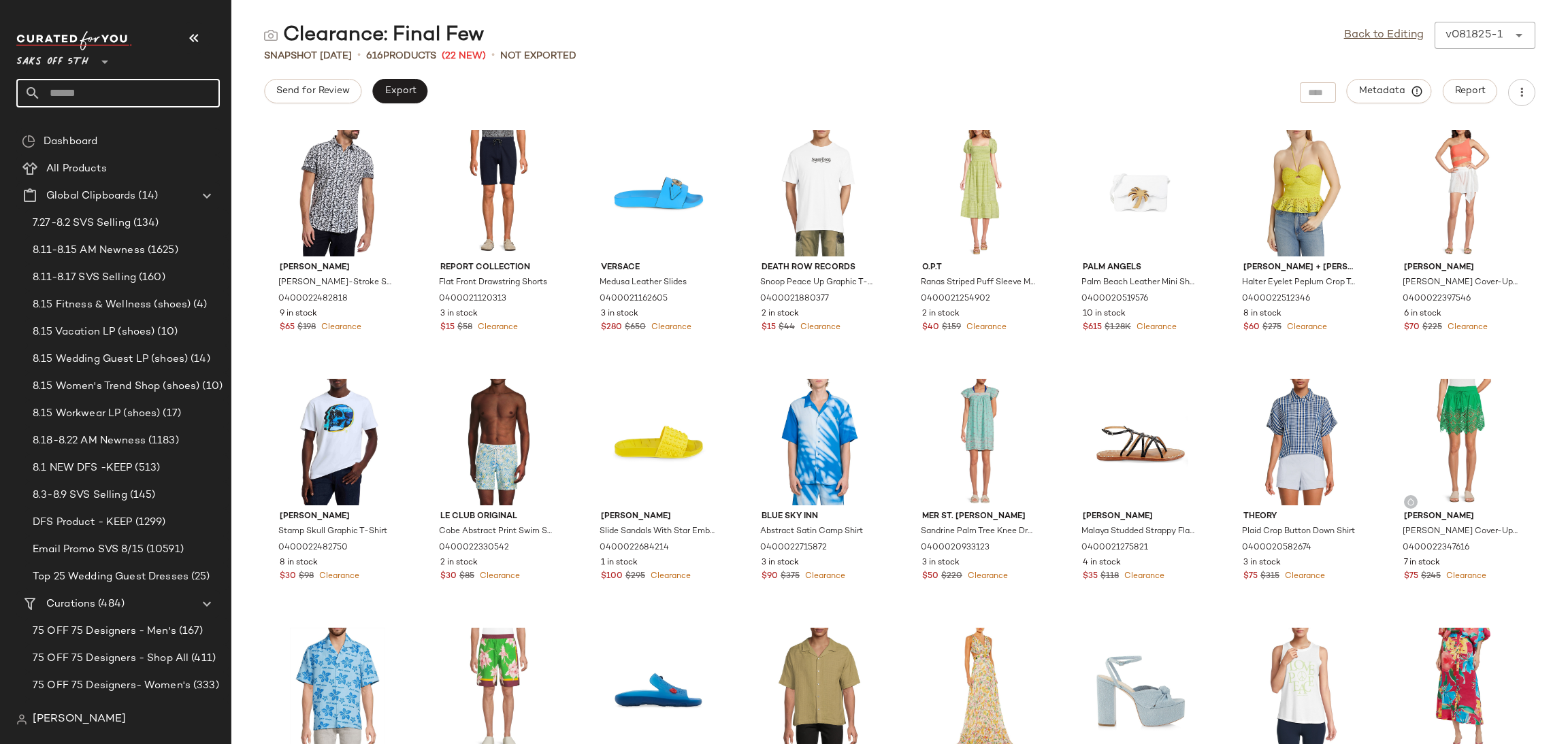
click at [170, 106] on input "text" at bounding box center [130, 93] width 179 height 29
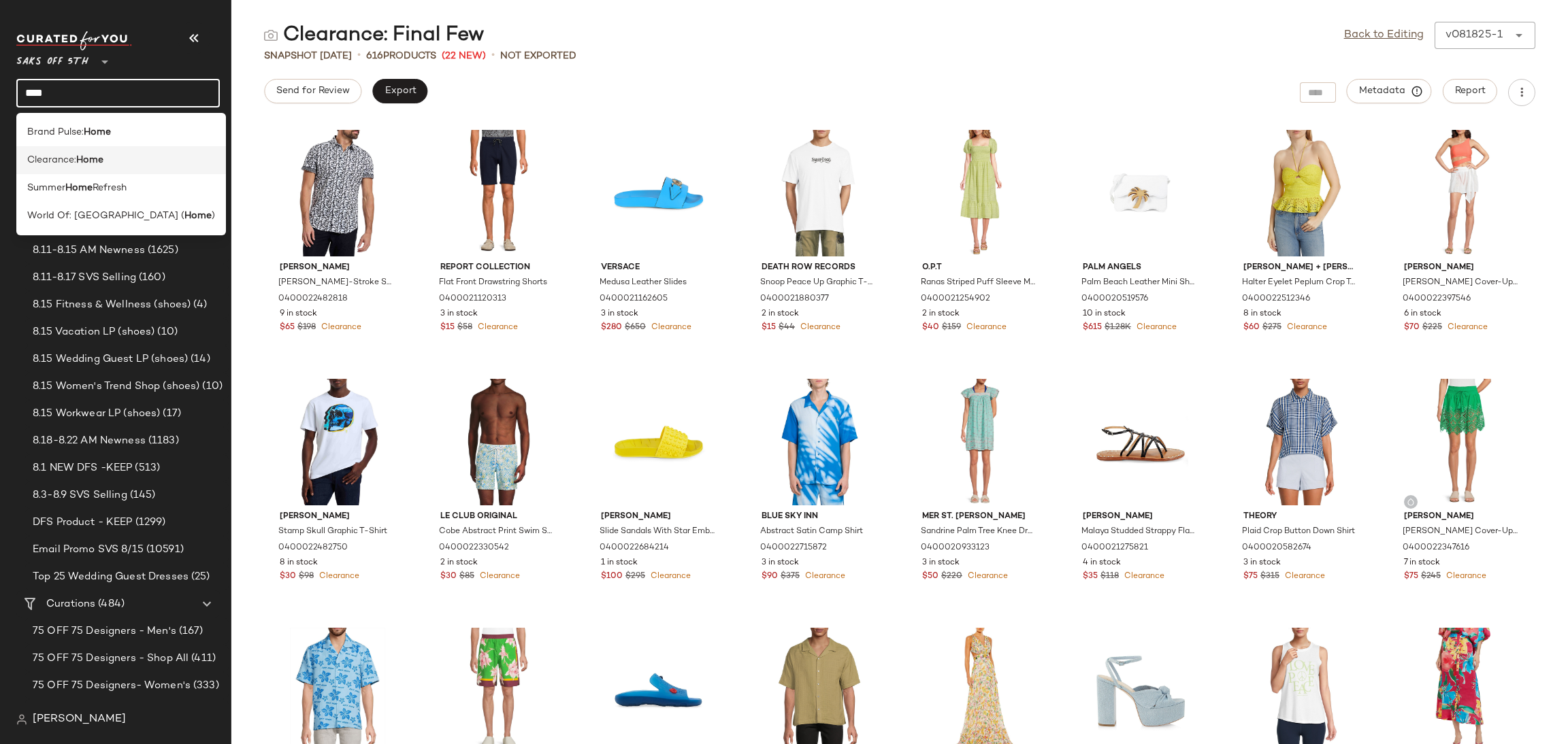
type input "****"
click at [130, 164] on div "Clearance: Home" at bounding box center [121, 160] width 188 height 14
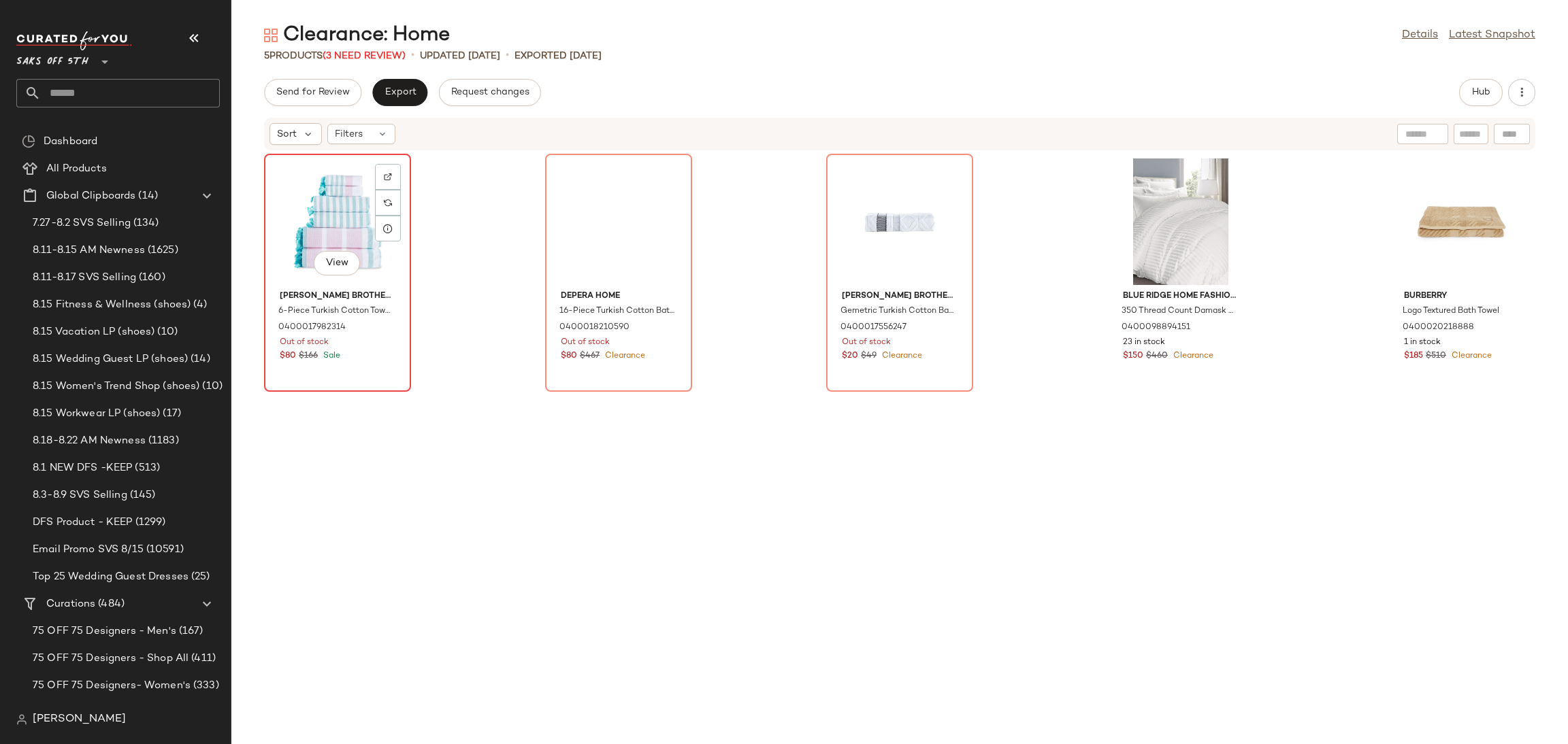
click at [340, 194] on div "View" at bounding box center [337, 222] width 137 height 127
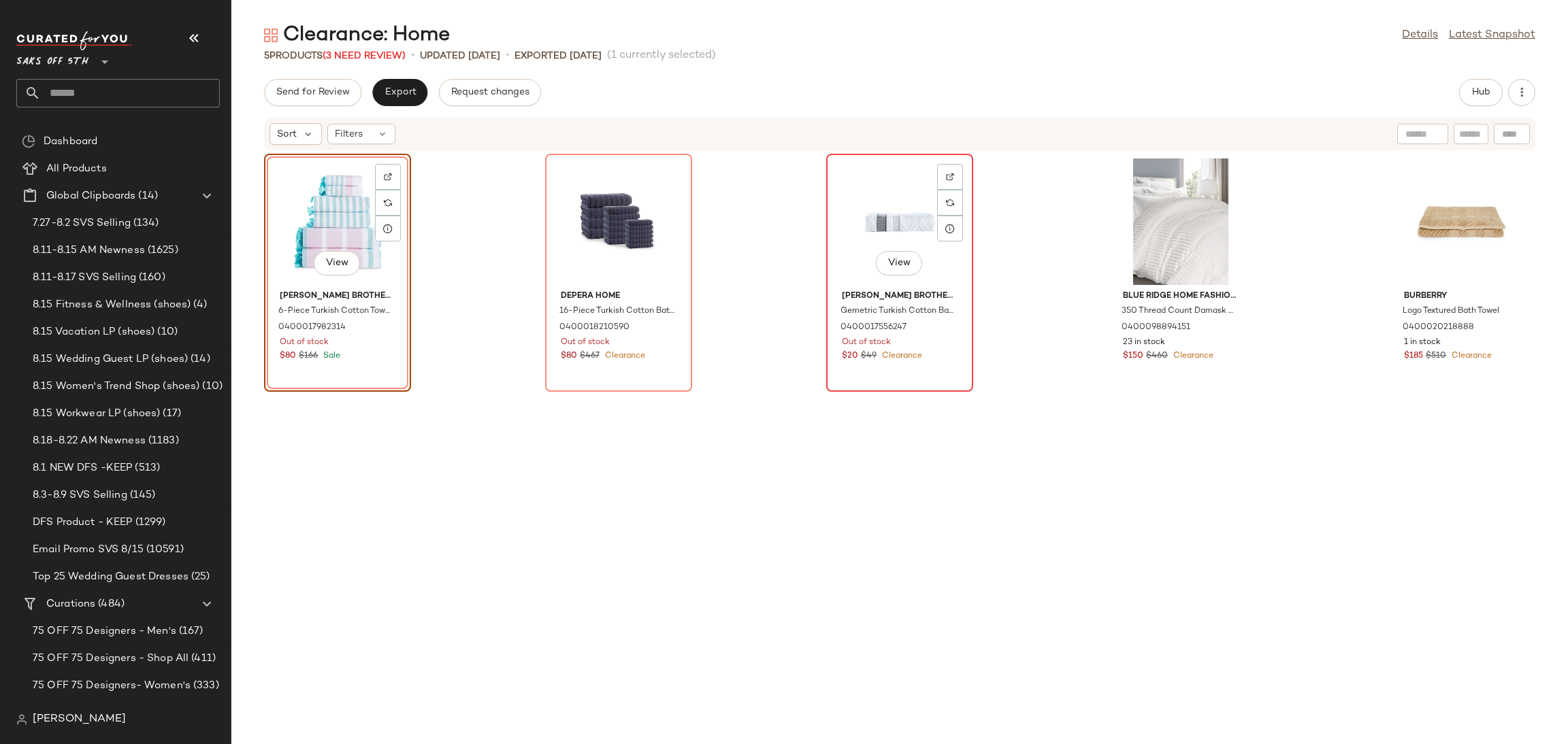
click at [873, 198] on div "View" at bounding box center [899, 222] width 137 height 127
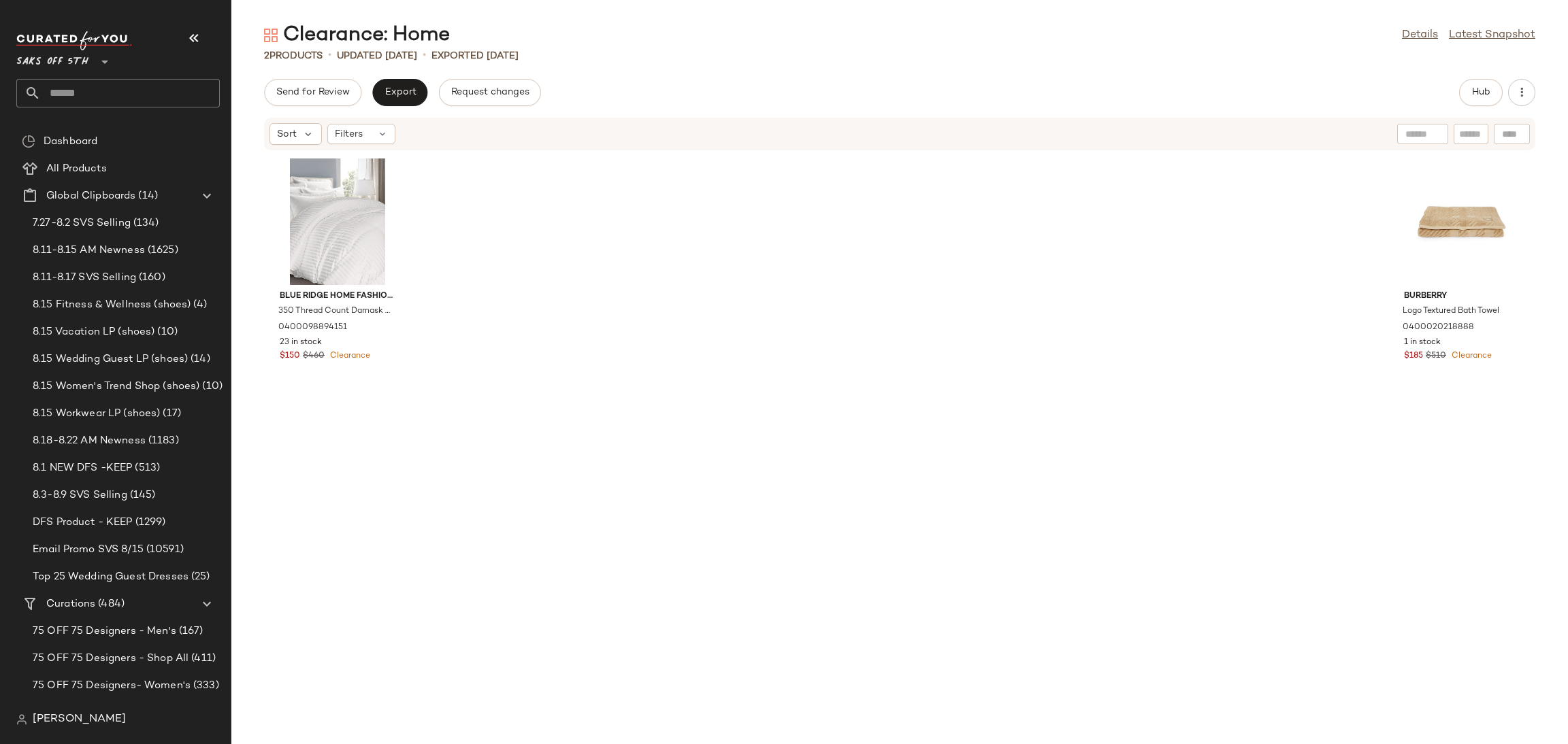
click at [1485, 77] on div "Clearance: Home Details Latest Snapshot 2 Products • updated Aug 18th • Exporte…" at bounding box center [900, 383] width 1336 height 722
click at [1479, 85] on button "Hub" at bounding box center [1481, 92] width 44 height 27
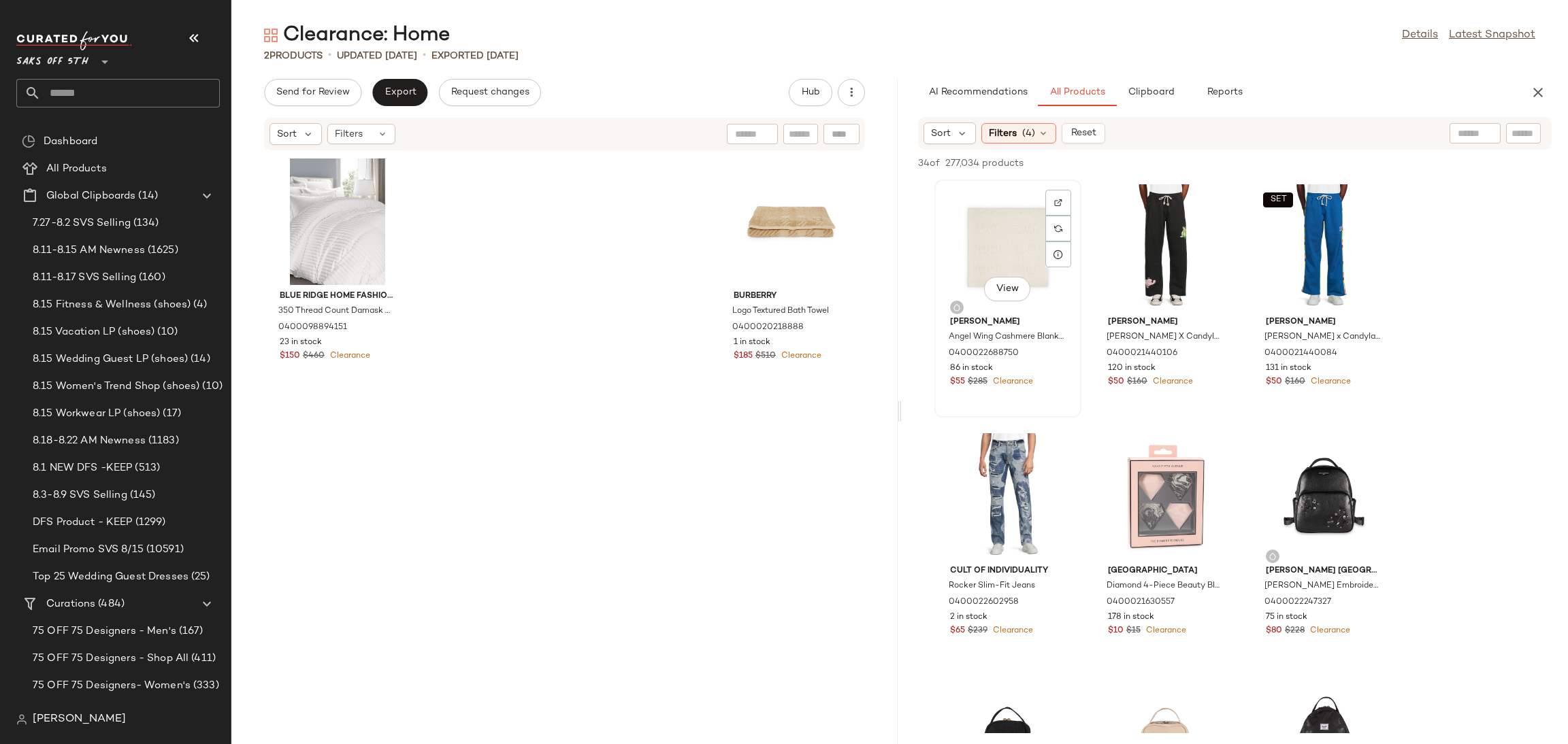
click at [996, 217] on div "View" at bounding box center [1008, 248] width 137 height 127
click at [1365, 158] on span "Add to Top" at bounding box center [1357, 163] width 54 height 10
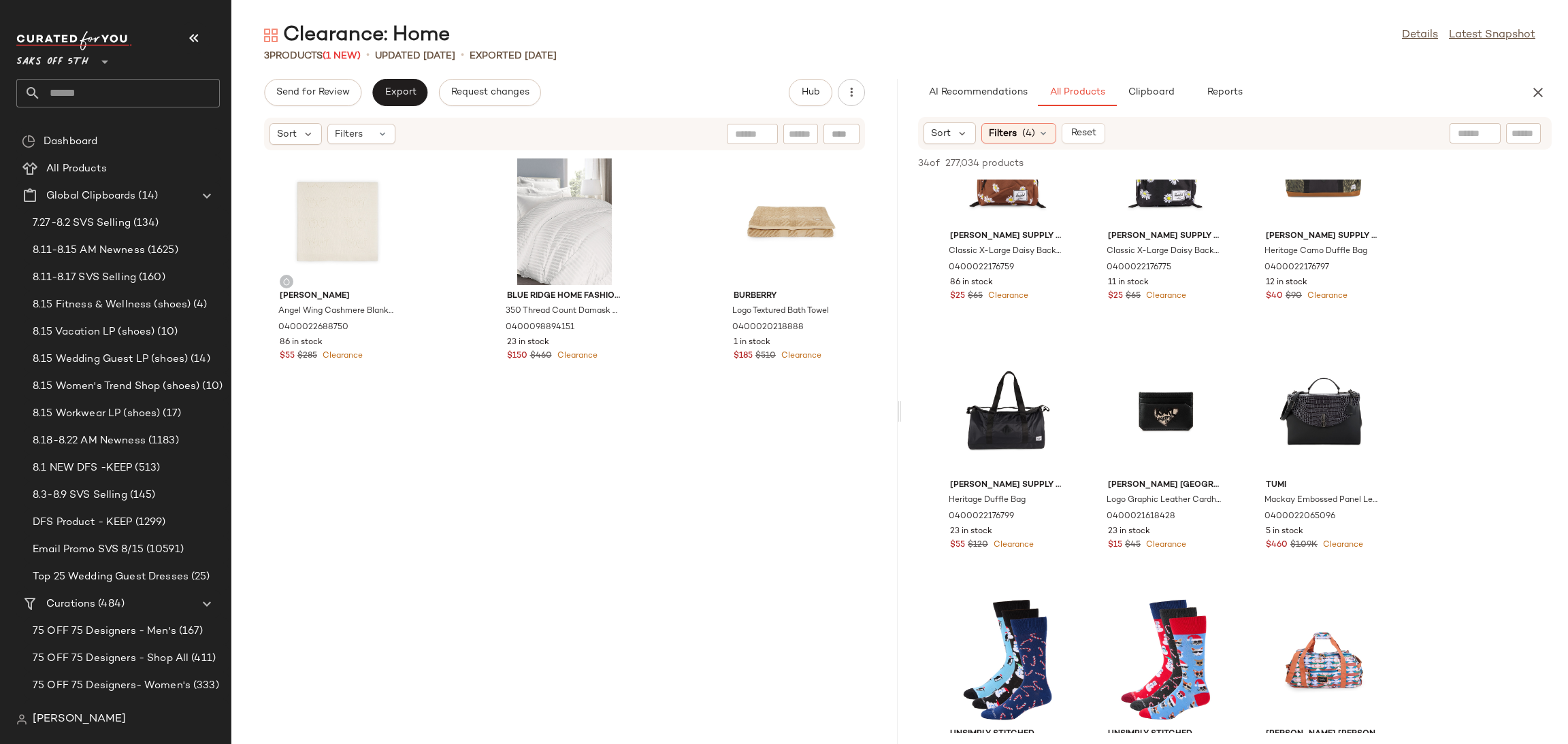
scroll to position [1357, 0]
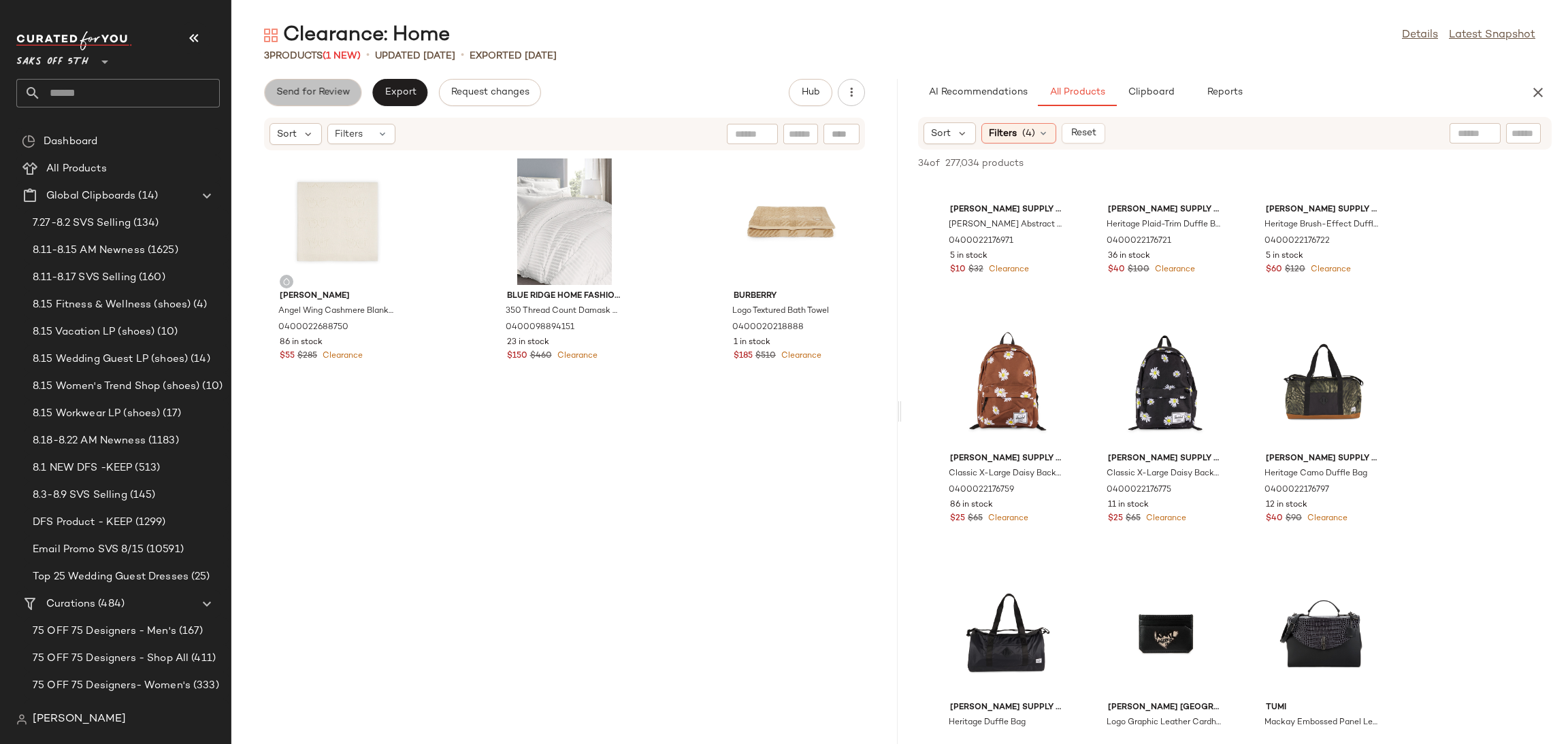
click at [334, 95] on span "Send for Review" at bounding box center [312, 92] width 74 height 11
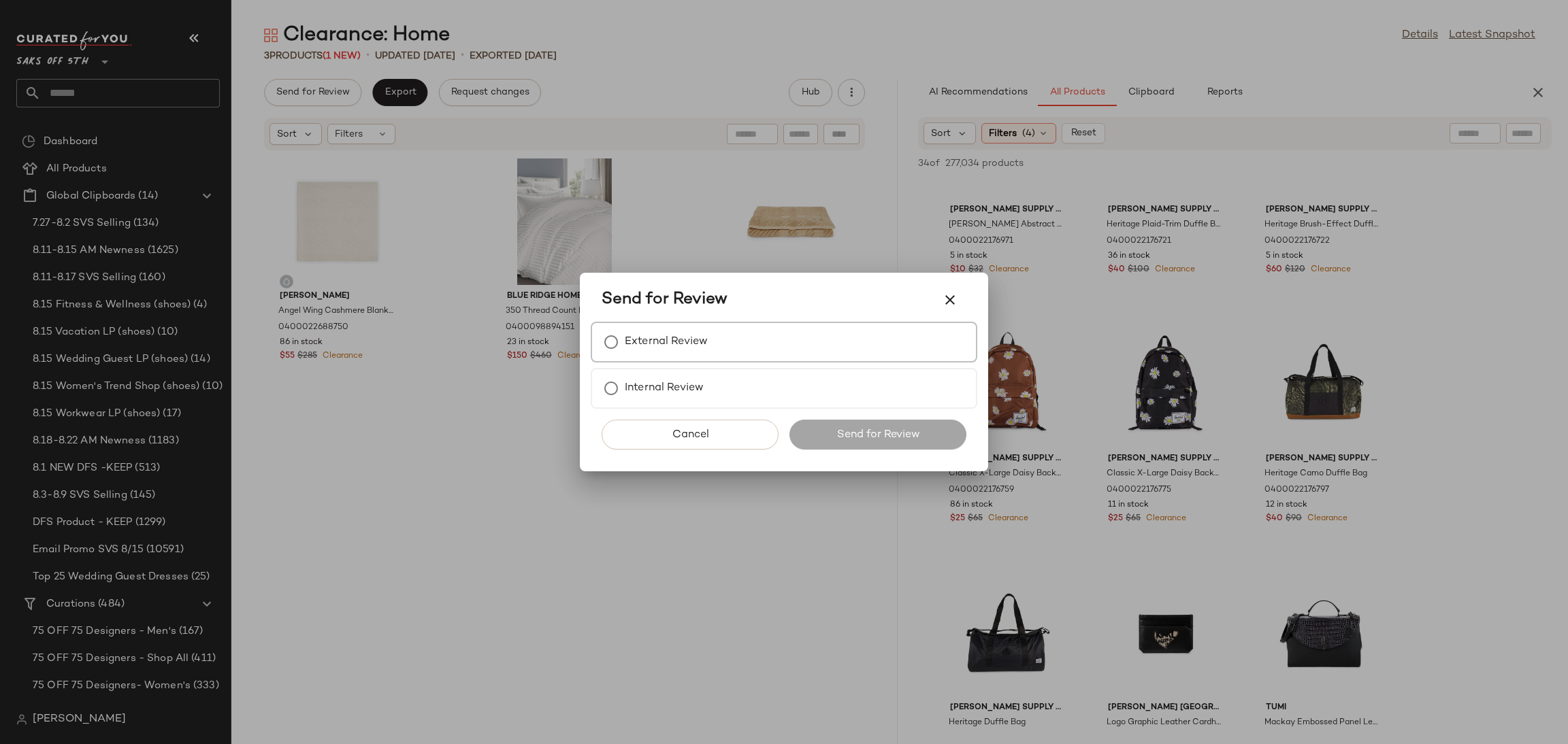
click at [655, 335] on label "External Review" at bounding box center [666, 342] width 83 height 27
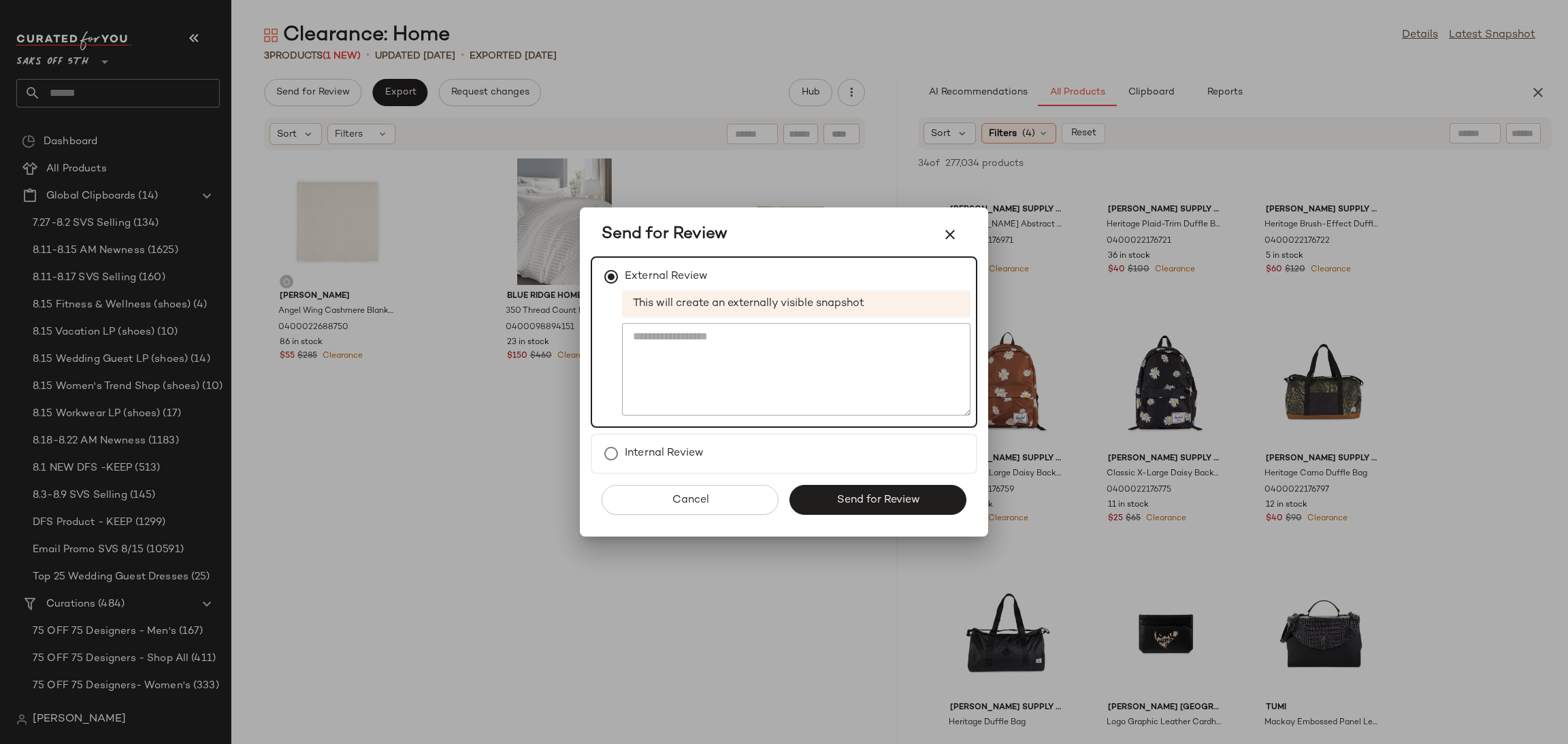
click at [819, 479] on div "Cancel Send for Review" at bounding box center [784, 505] width 387 height 63
click at [820, 486] on button "Send for Review" at bounding box center [877, 500] width 177 height 30
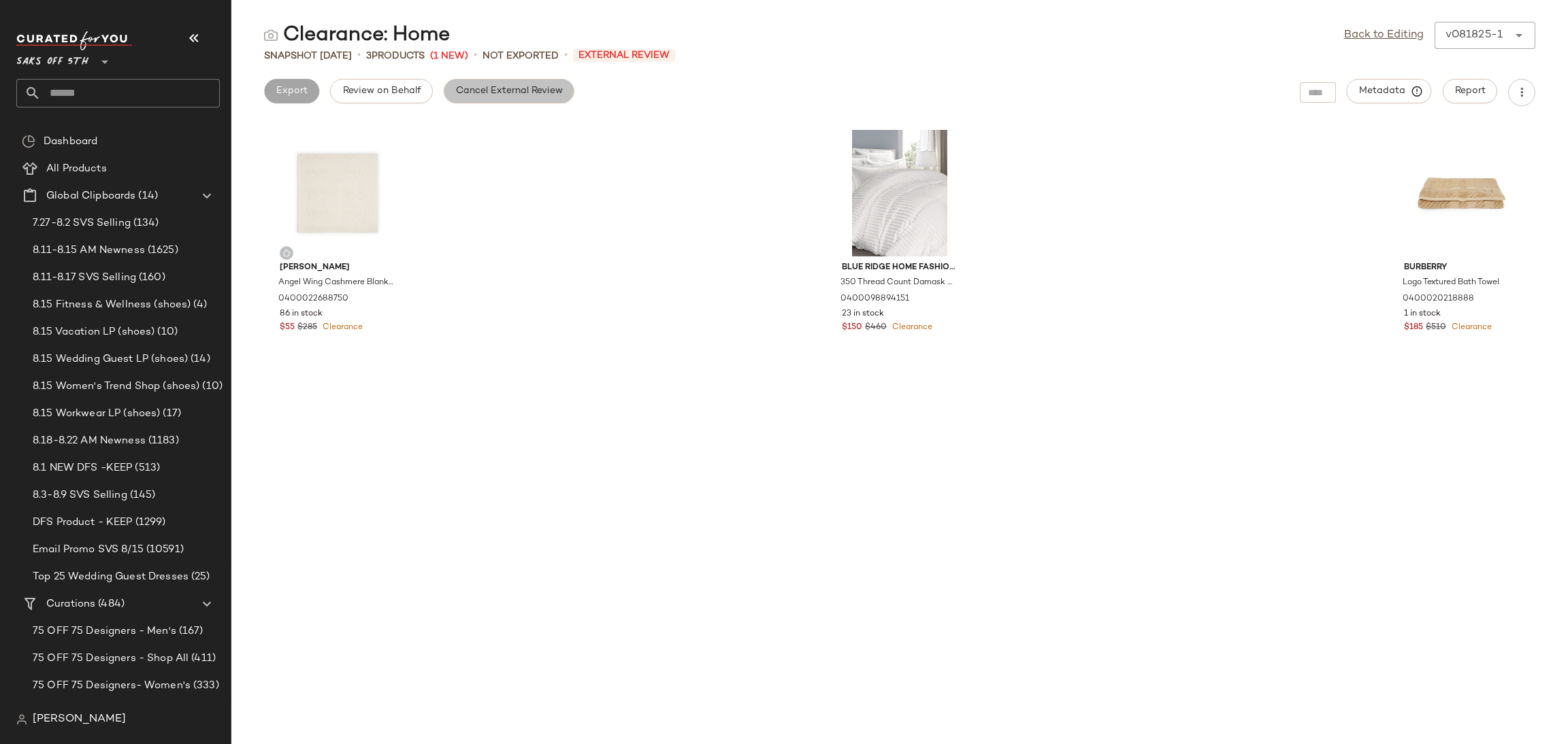
click at [510, 93] on span "Cancel External Review" at bounding box center [509, 91] width 108 height 11
click at [1356, 41] on link "Back to Editing" at bounding box center [1384, 35] width 80 height 16
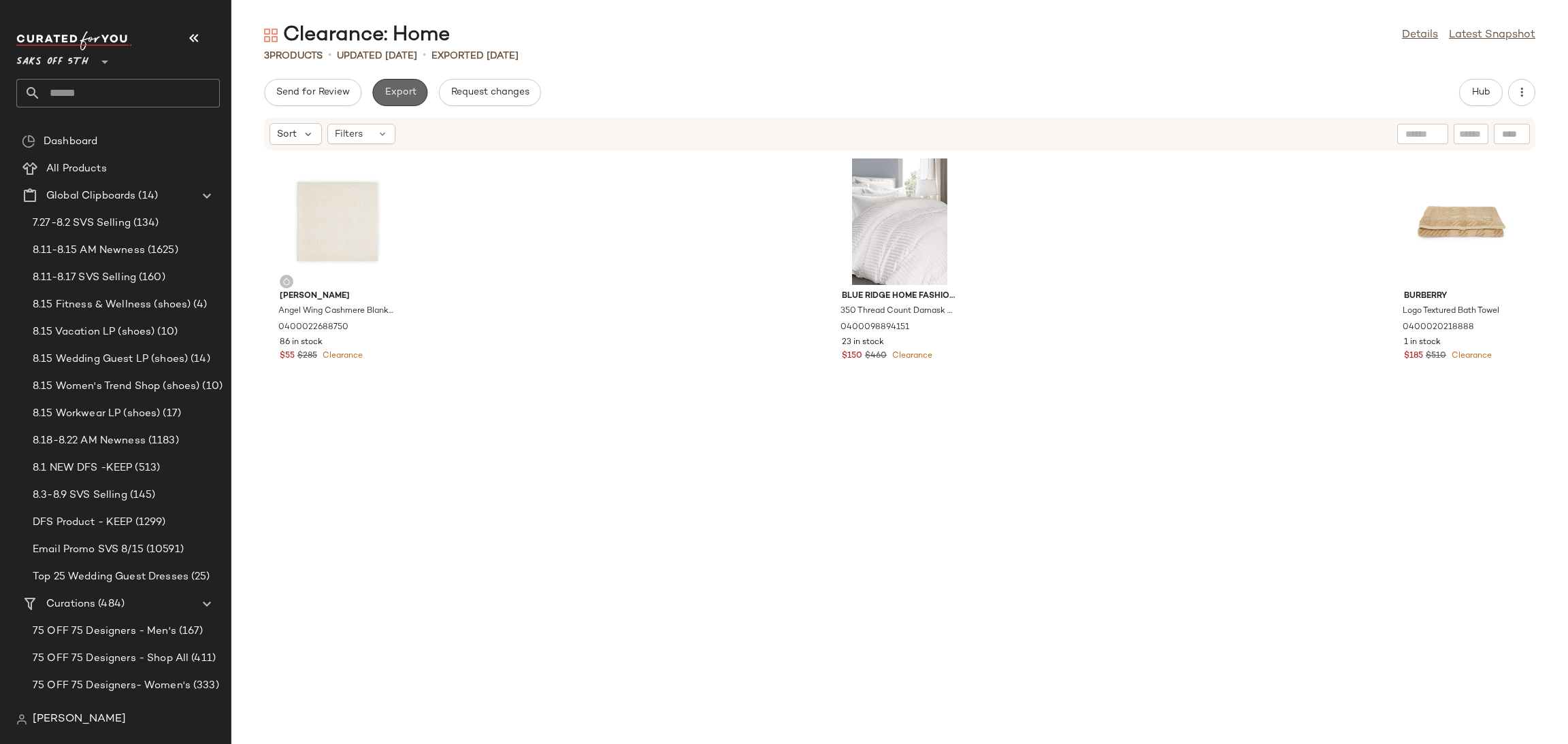
click at [407, 94] on span "Export" at bounding box center [399, 92] width 32 height 11
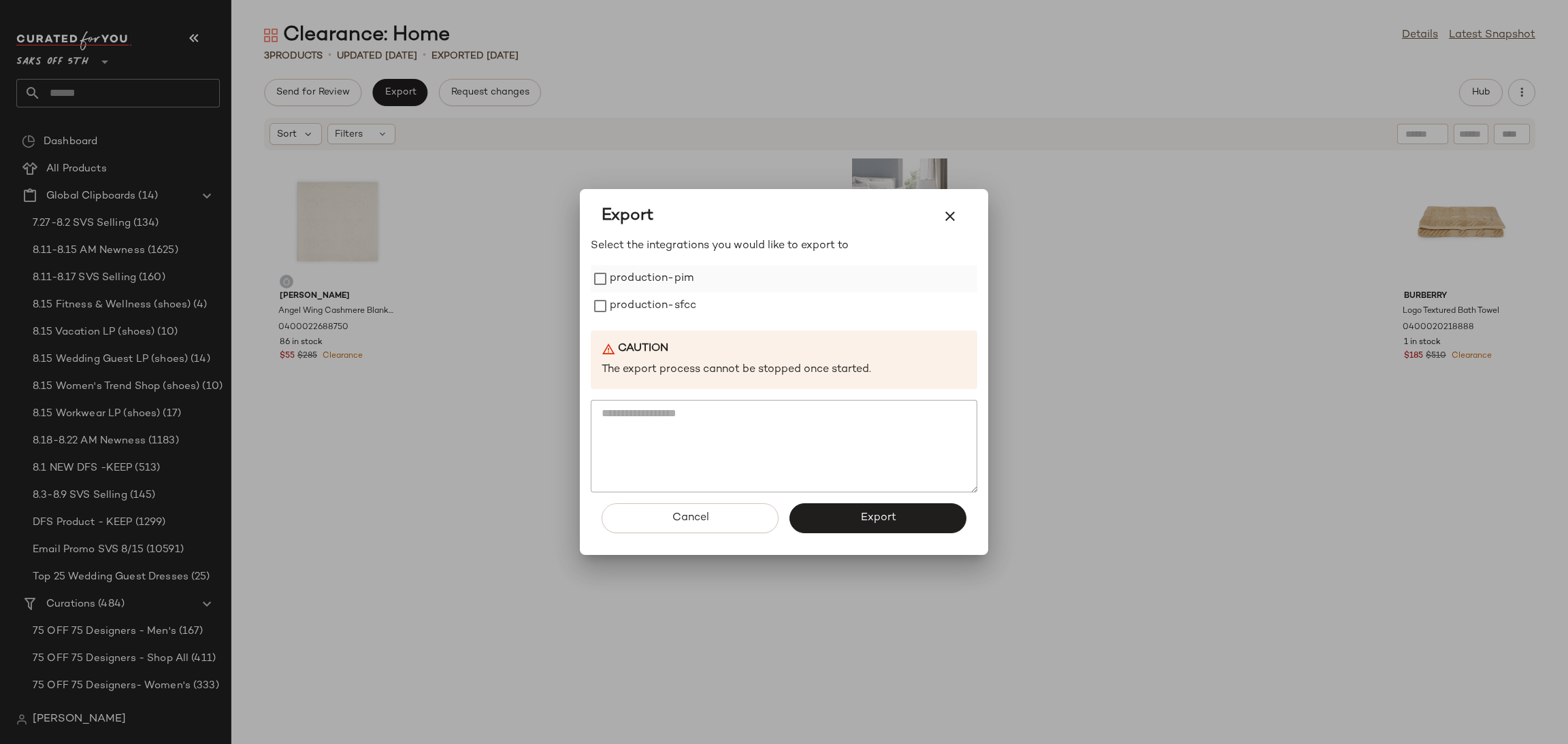
click at [665, 286] on label "production-pim" at bounding box center [651, 279] width 84 height 27
click at [666, 310] on label "production-sfcc" at bounding box center [653, 306] width 87 height 27
click at [850, 527] on button "Export" at bounding box center [877, 518] width 177 height 30
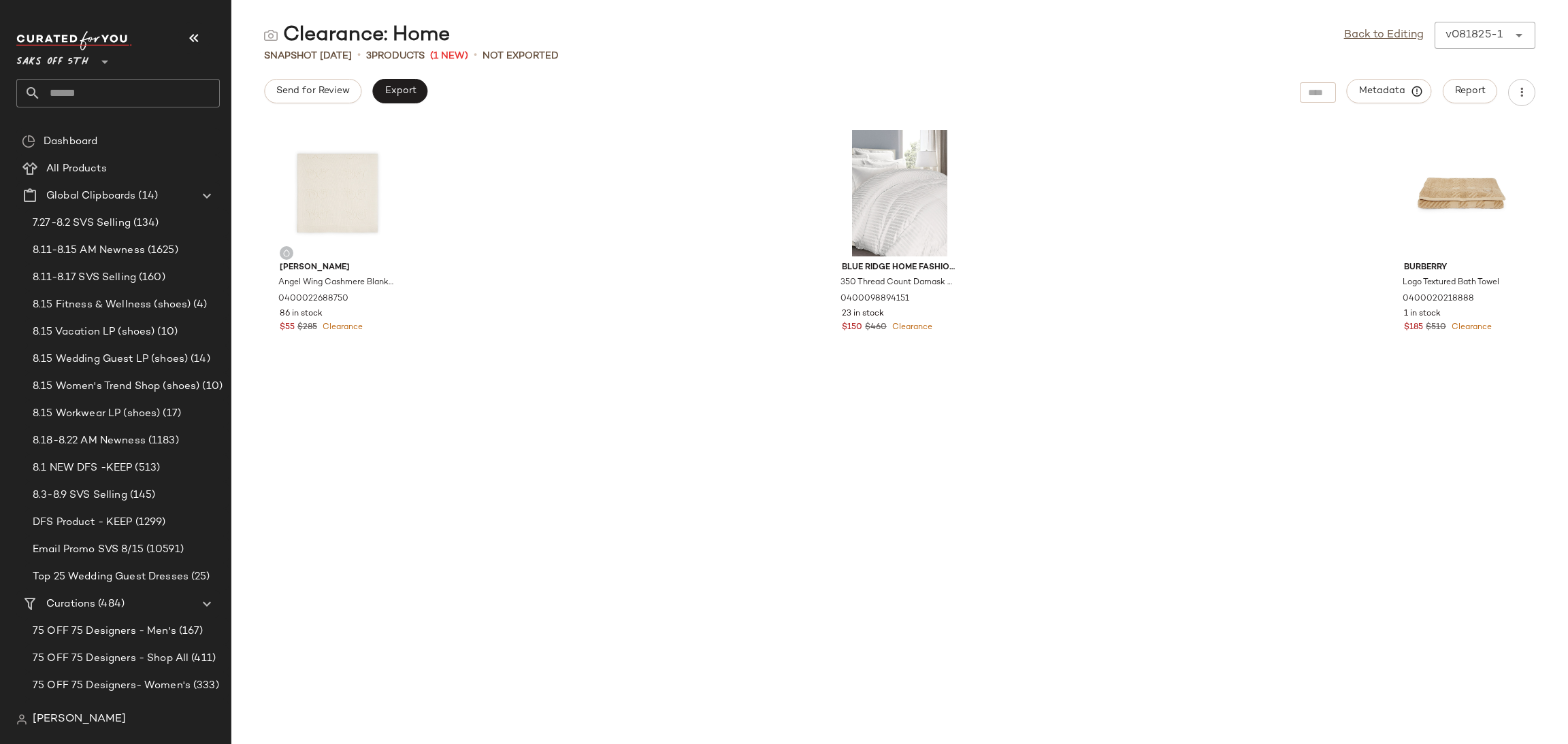
click at [189, 99] on input "text" at bounding box center [130, 93] width 179 height 29
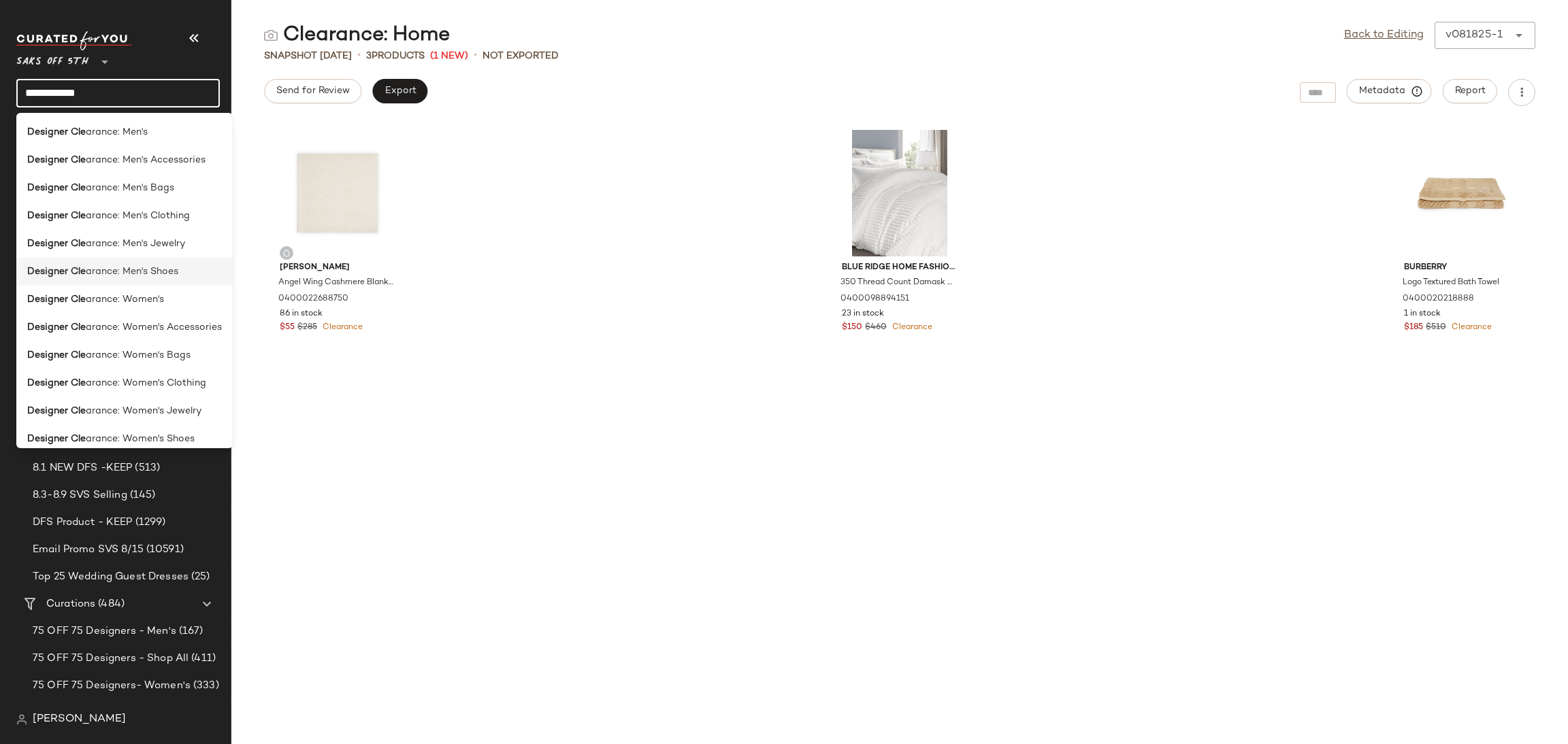
type input "**********"
click at [132, 271] on span "arance: Men's Shoes" at bounding box center [132, 272] width 92 height 14
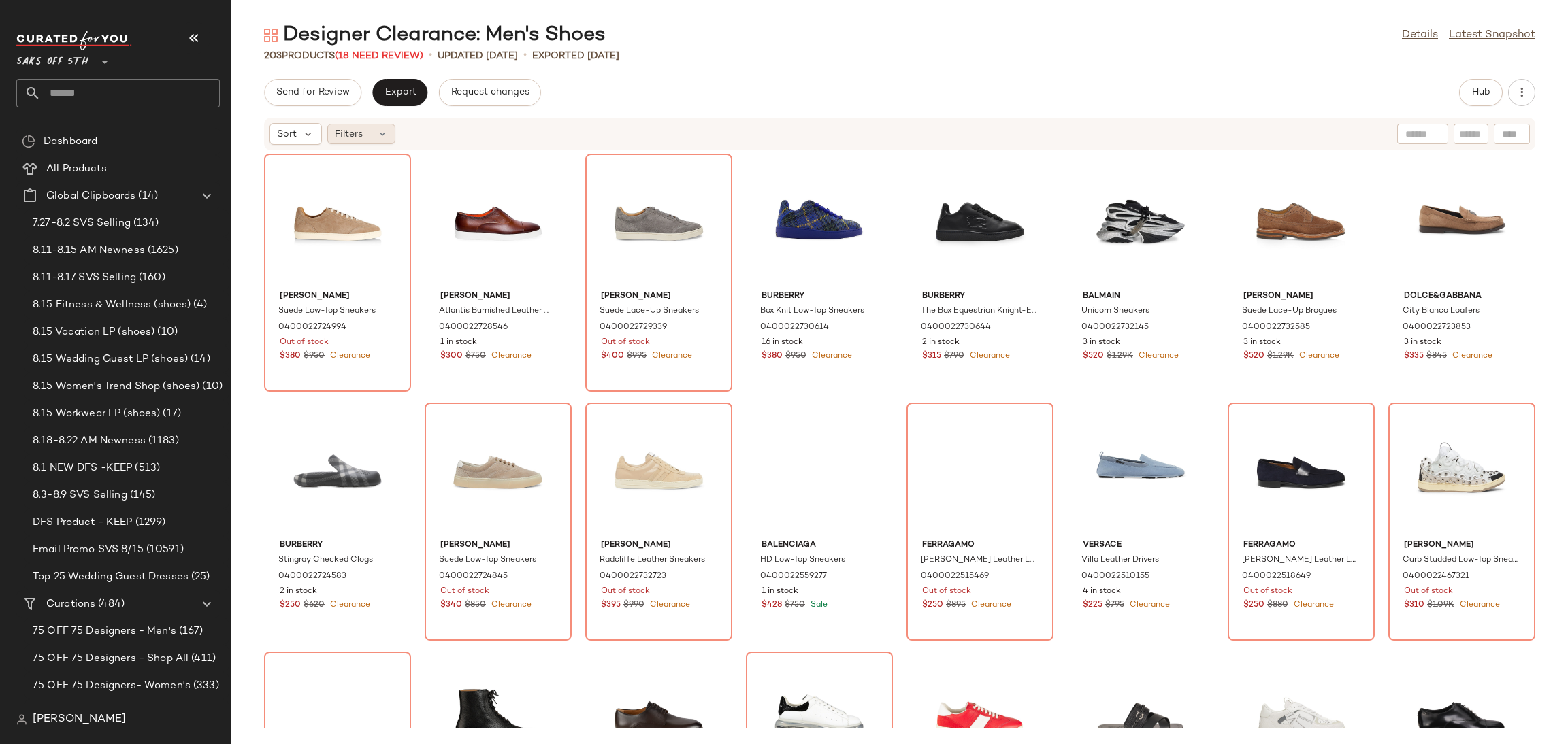
click at [389, 132] on div "Filters" at bounding box center [361, 134] width 68 height 20
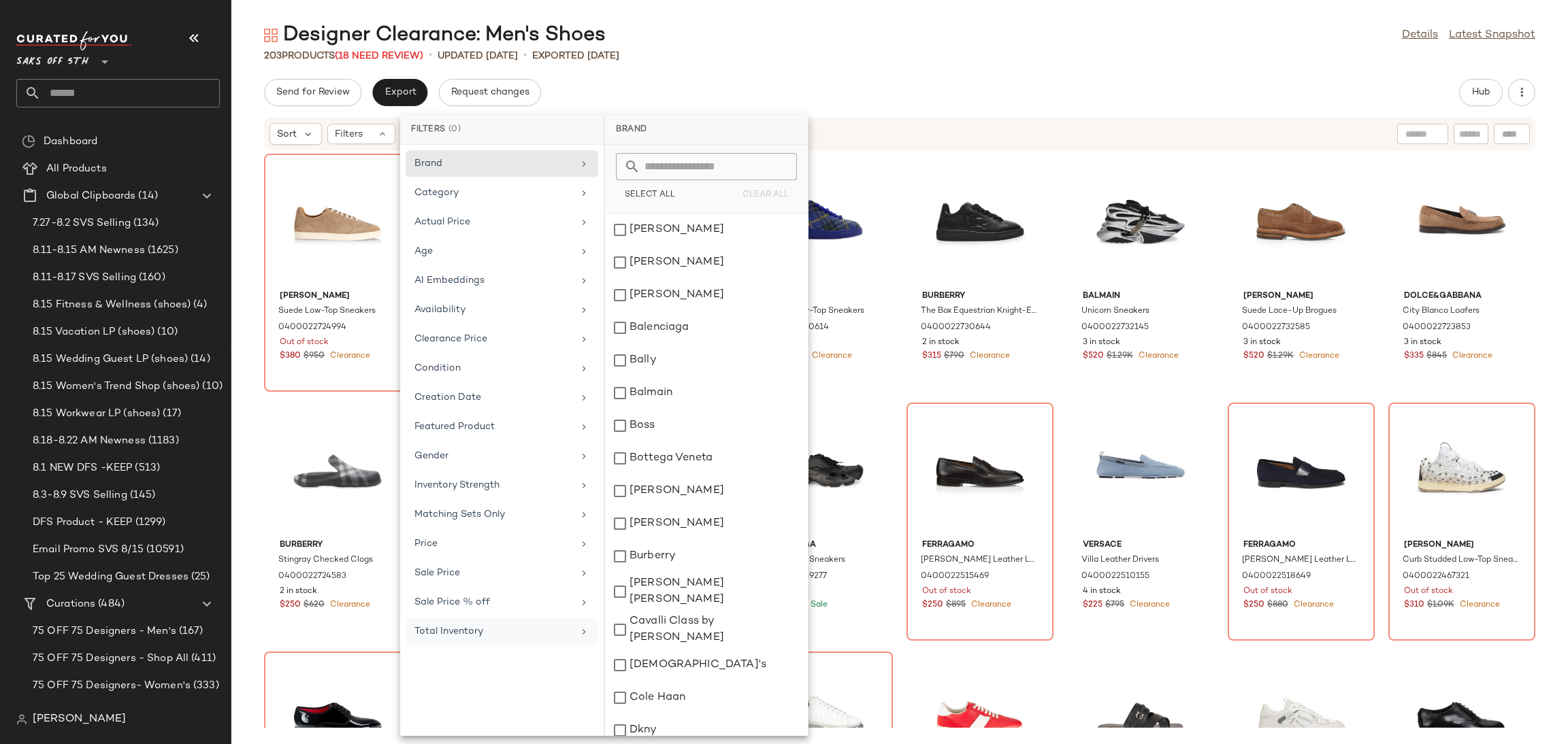
click at [475, 643] on div "Total Inventory" at bounding box center [502, 632] width 193 height 27
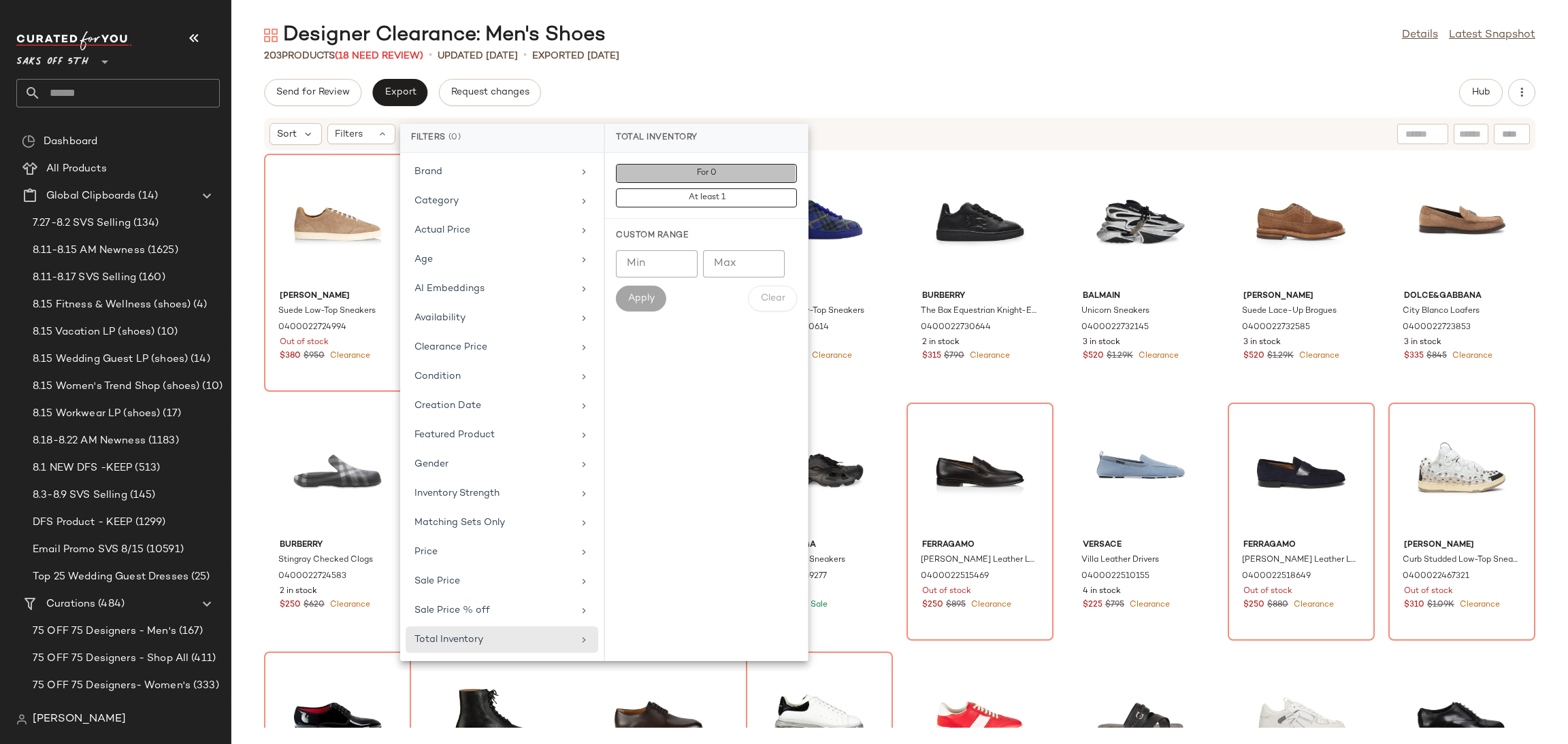
click at [748, 189] on button "For 0" at bounding box center [706, 198] width 181 height 19
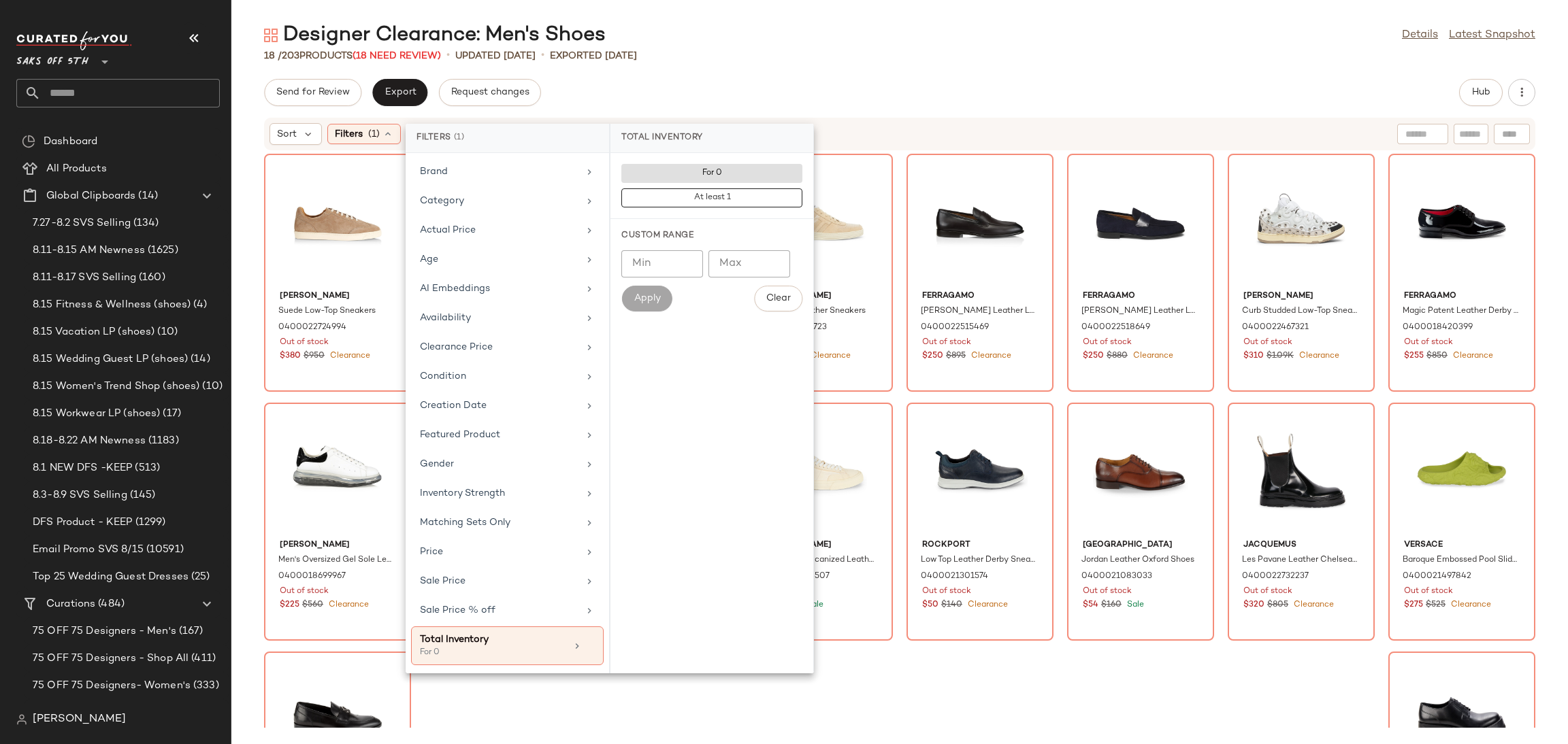
click at [893, 71] on div "Designer Clearance: Men's Shoes Details Latest Snapshot 18 / 203 Products (18 N…" at bounding box center [900, 383] width 1336 height 722
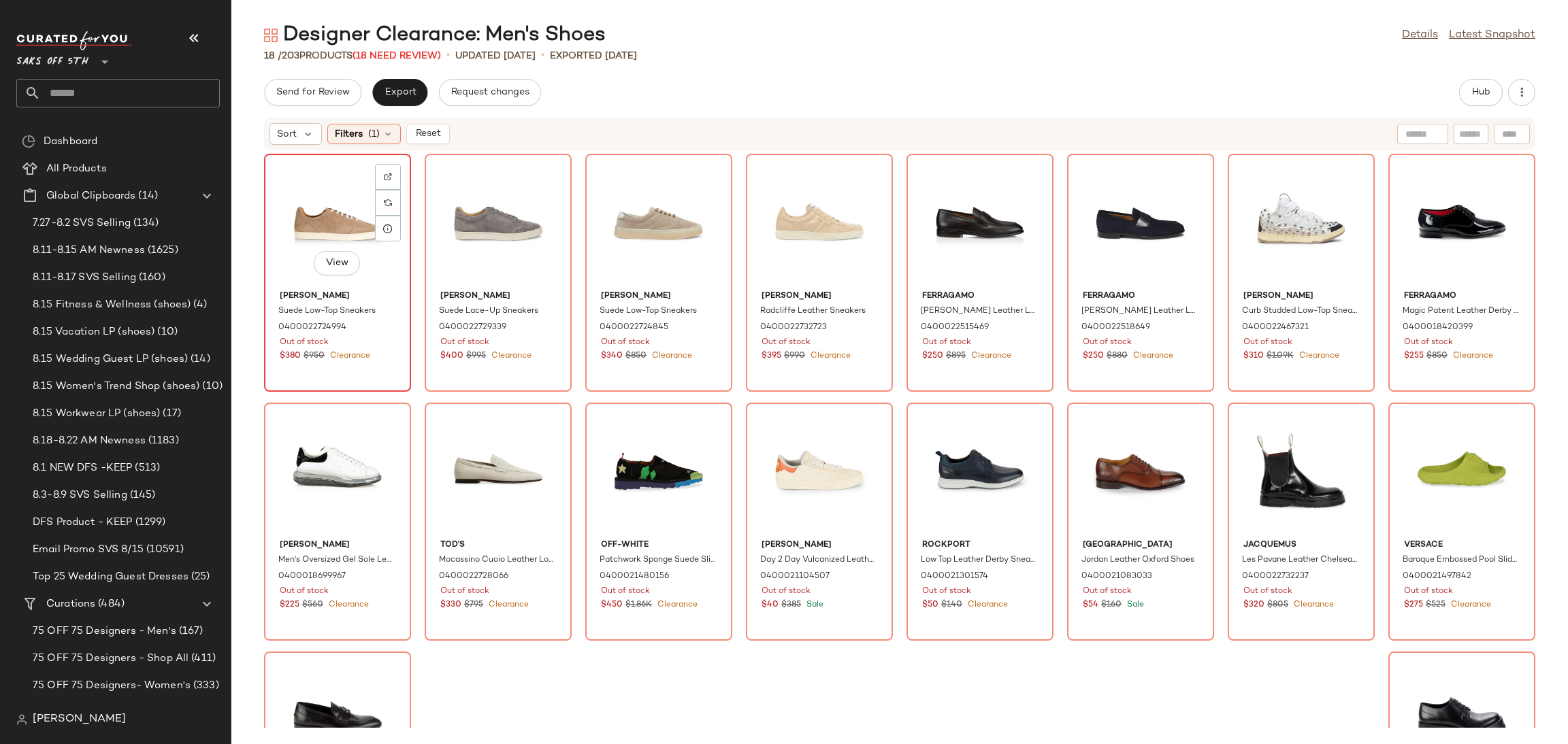
click at [345, 187] on div "View" at bounding box center [337, 222] width 137 height 127
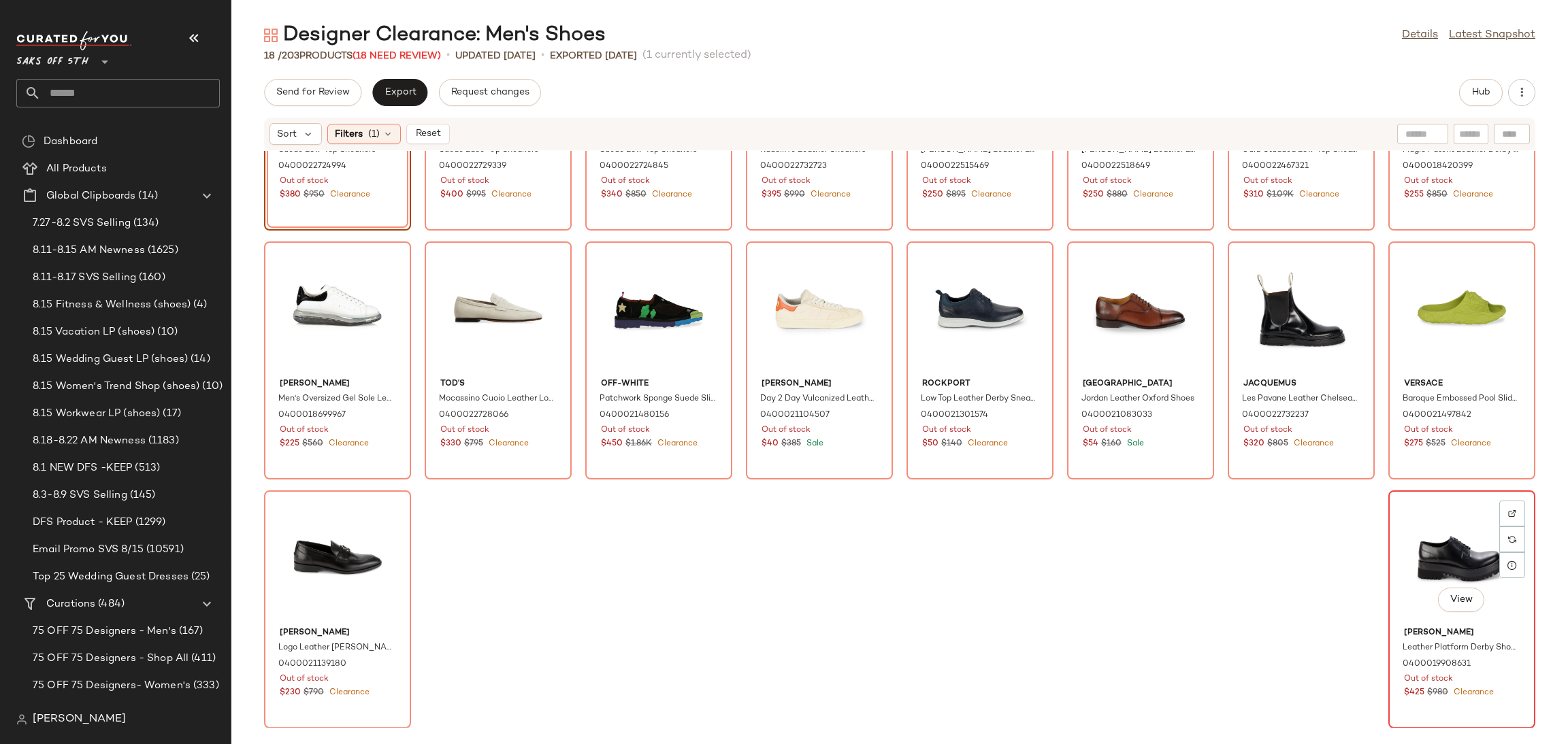
click at [1429, 572] on div "View" at bounding box center [1461, 559] width 137 height 127
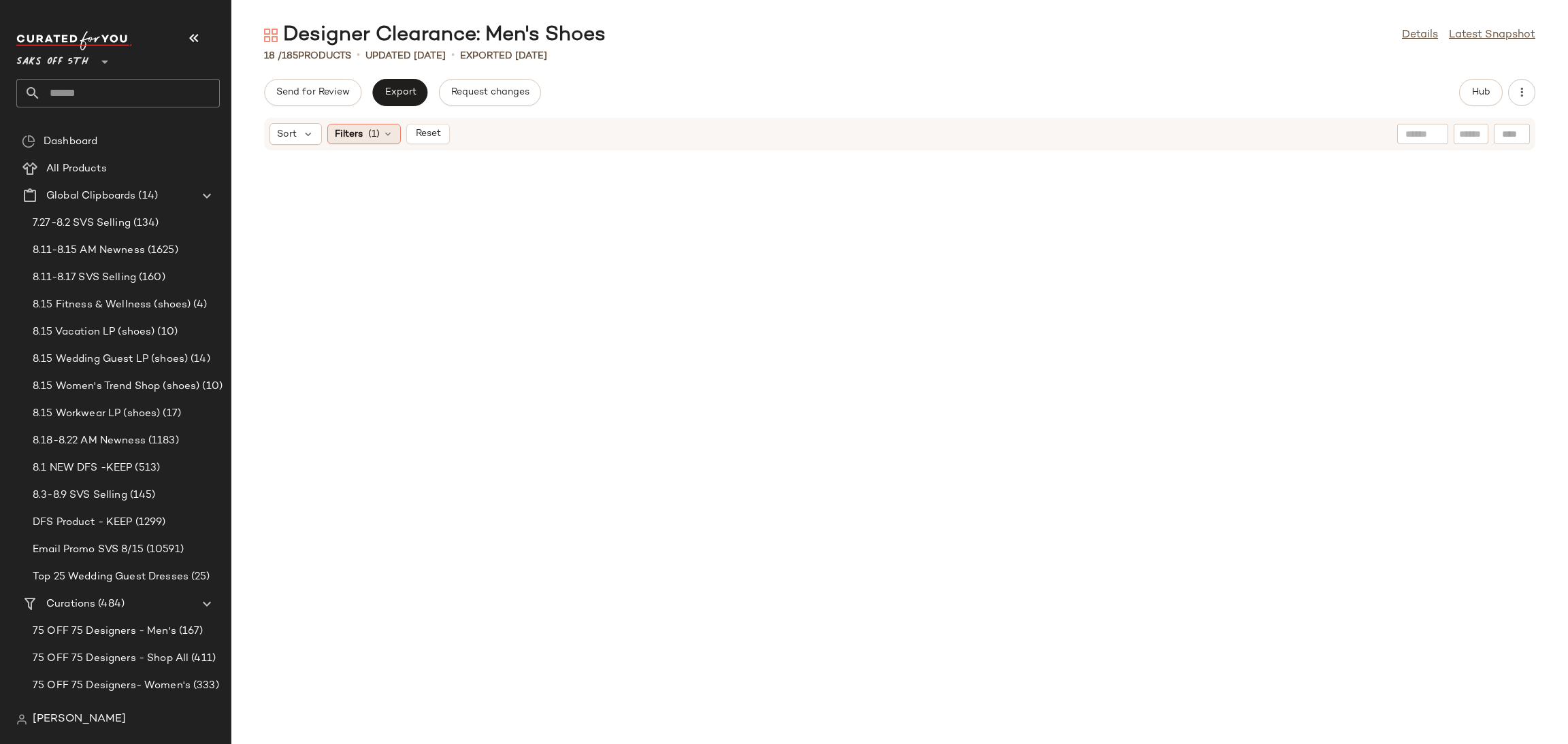
click at [393, 129] on icon at bounding box center [387, 134] width 11 height 11
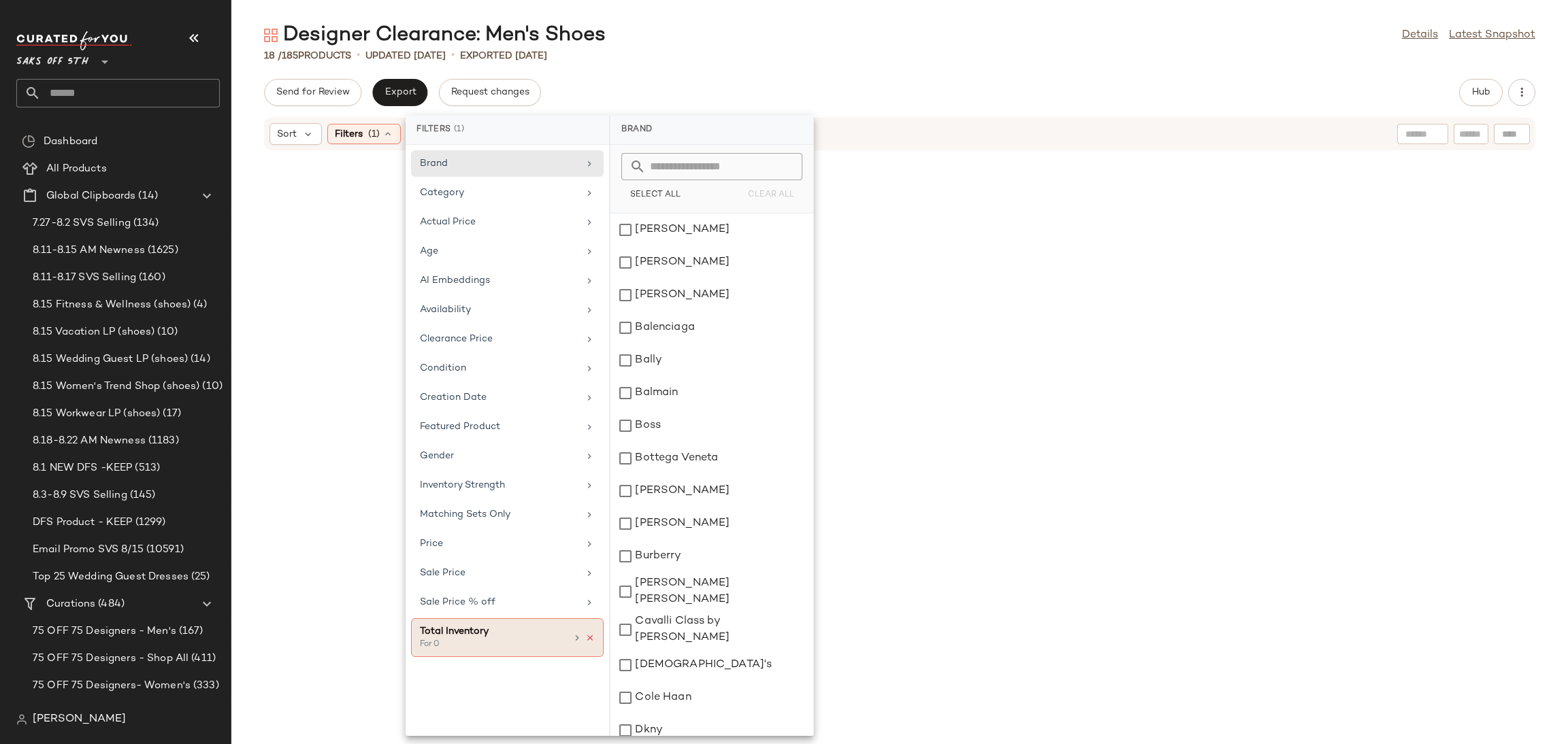
click at [590, 641] on icon at bounding box center [590, 638] width 10 height 10
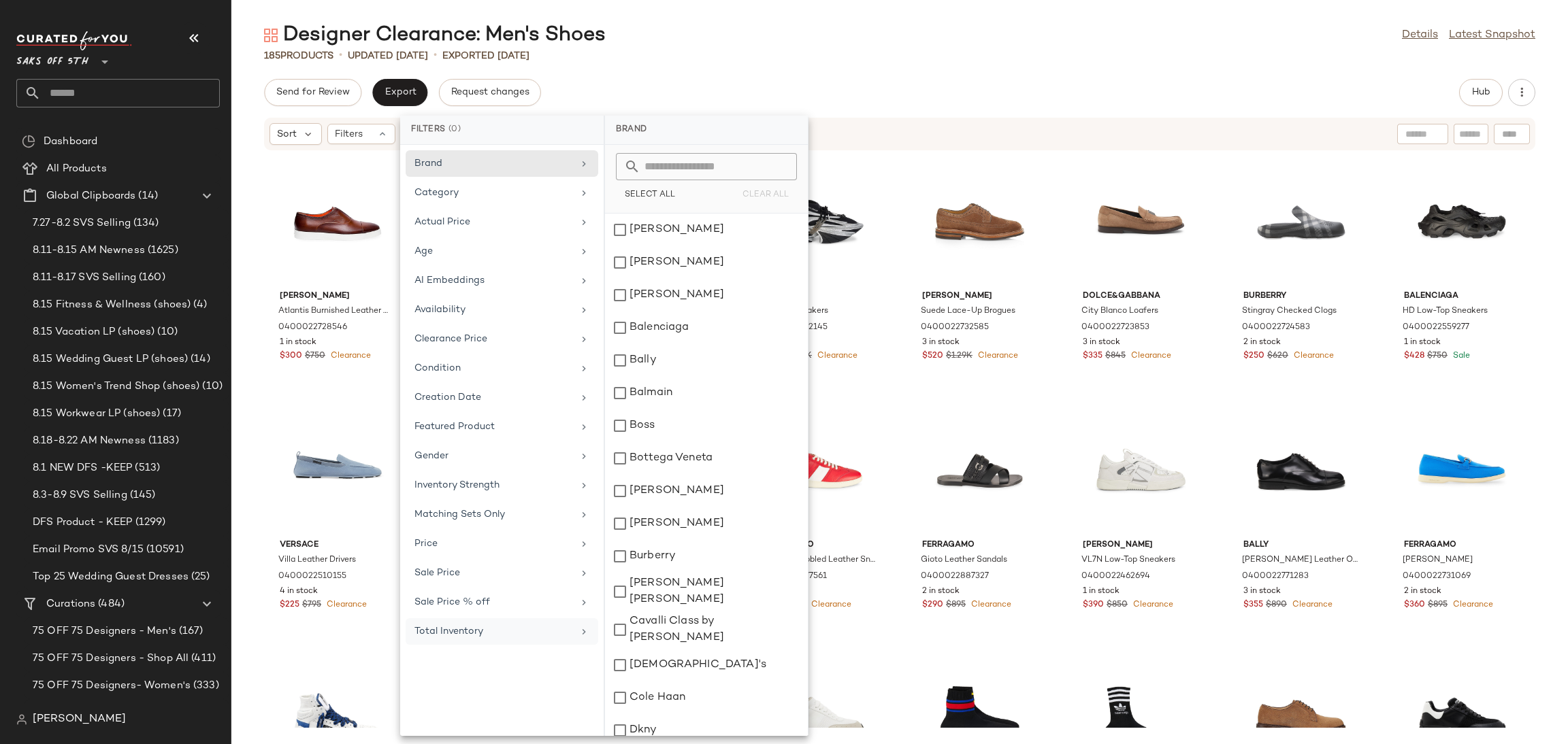
click at [863, 61] on div "185 Products • updated [DATE] • Exported [DATE]" at bounding box center [900, 56] width 1336 height 13
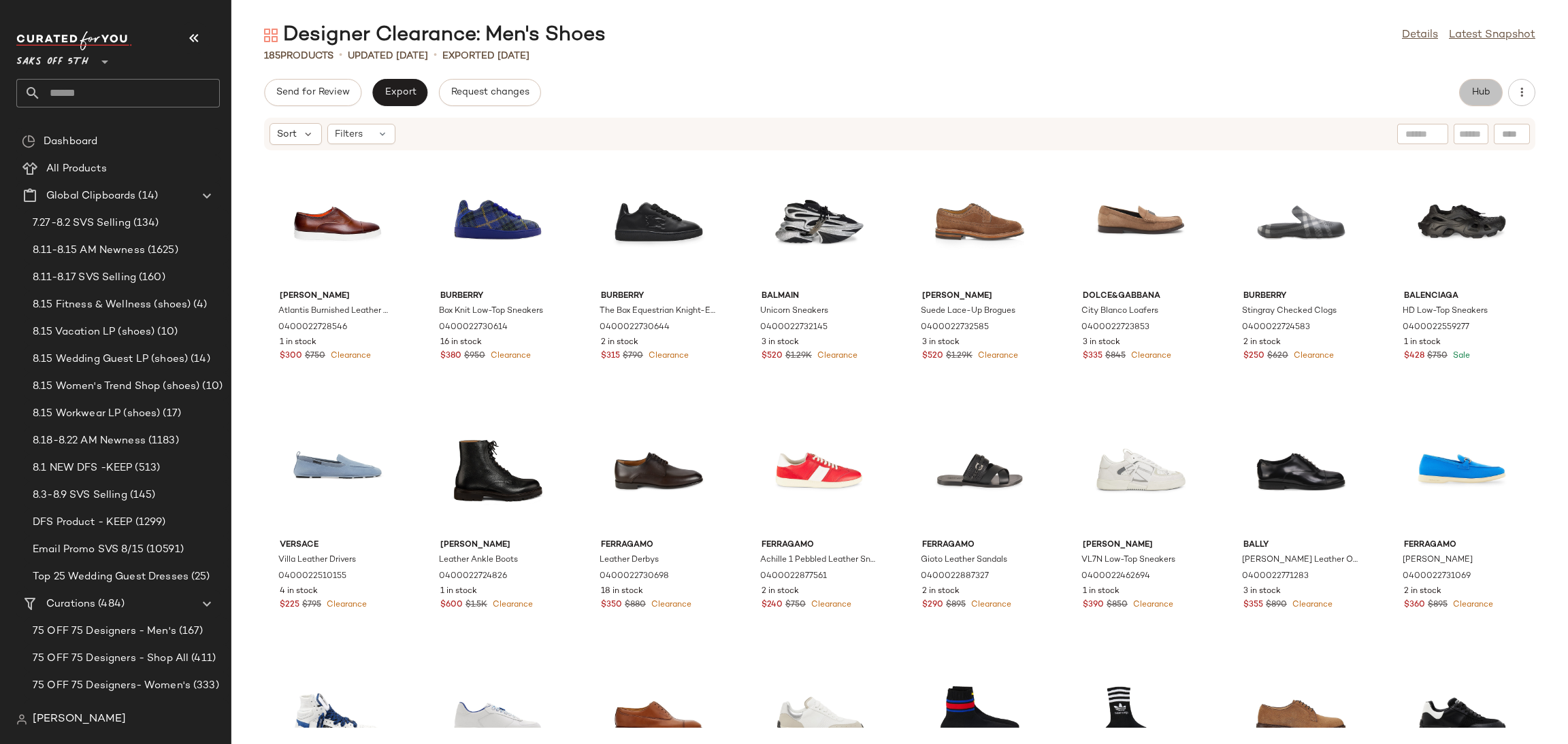
click at [1481, 95] on span "Hub" at bounding box center [1481, 92] width 19 height 11
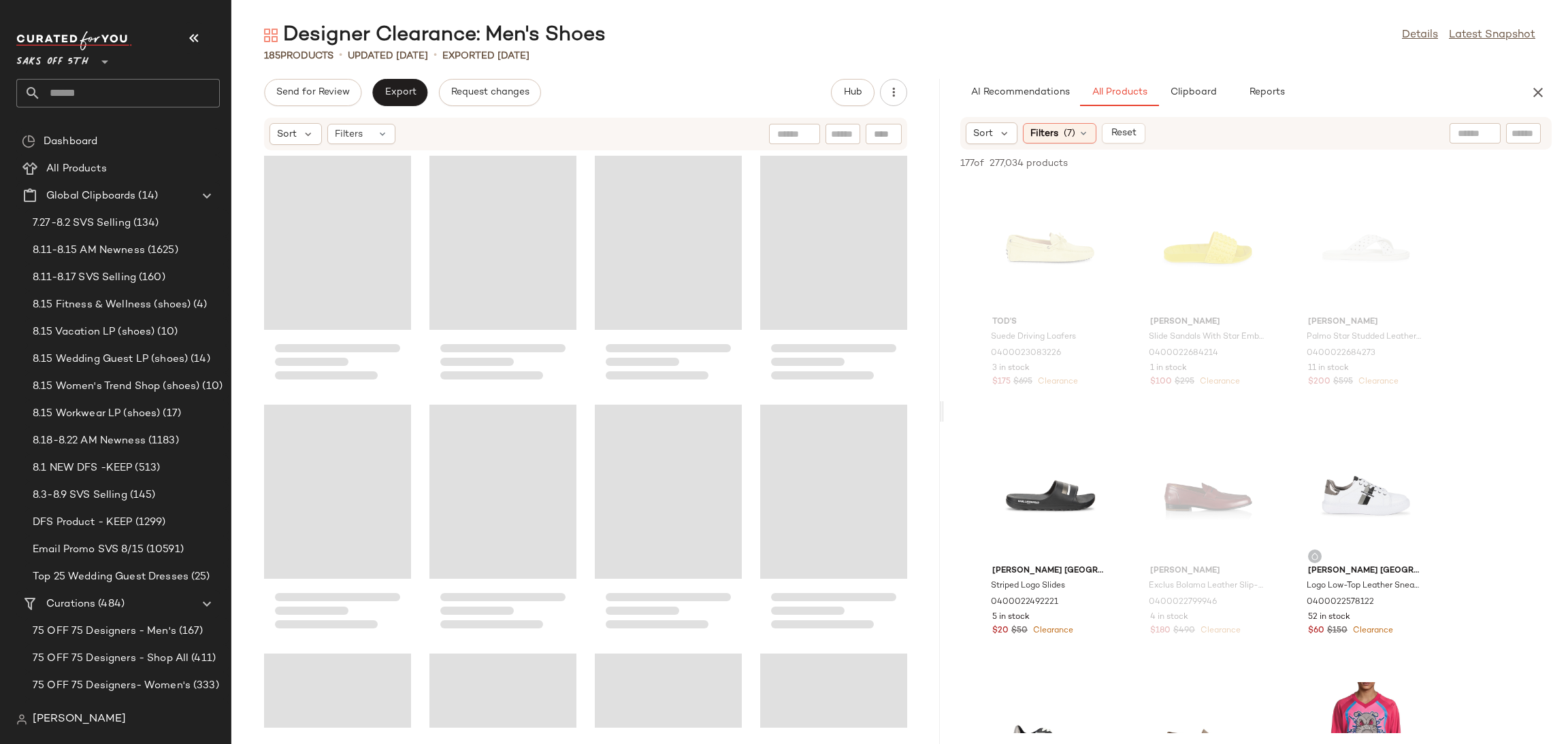
drag, startPoint x: 901, startPoint y: 409, endPoint x: 946, endPoint y: 408, distance: 45.0
click at [946, 408] on div "Designer Clearance: Men's Shoes Details Latest Snapshot 185 Products • updated …" at bounding box center [900, 383] width 1336 height 722
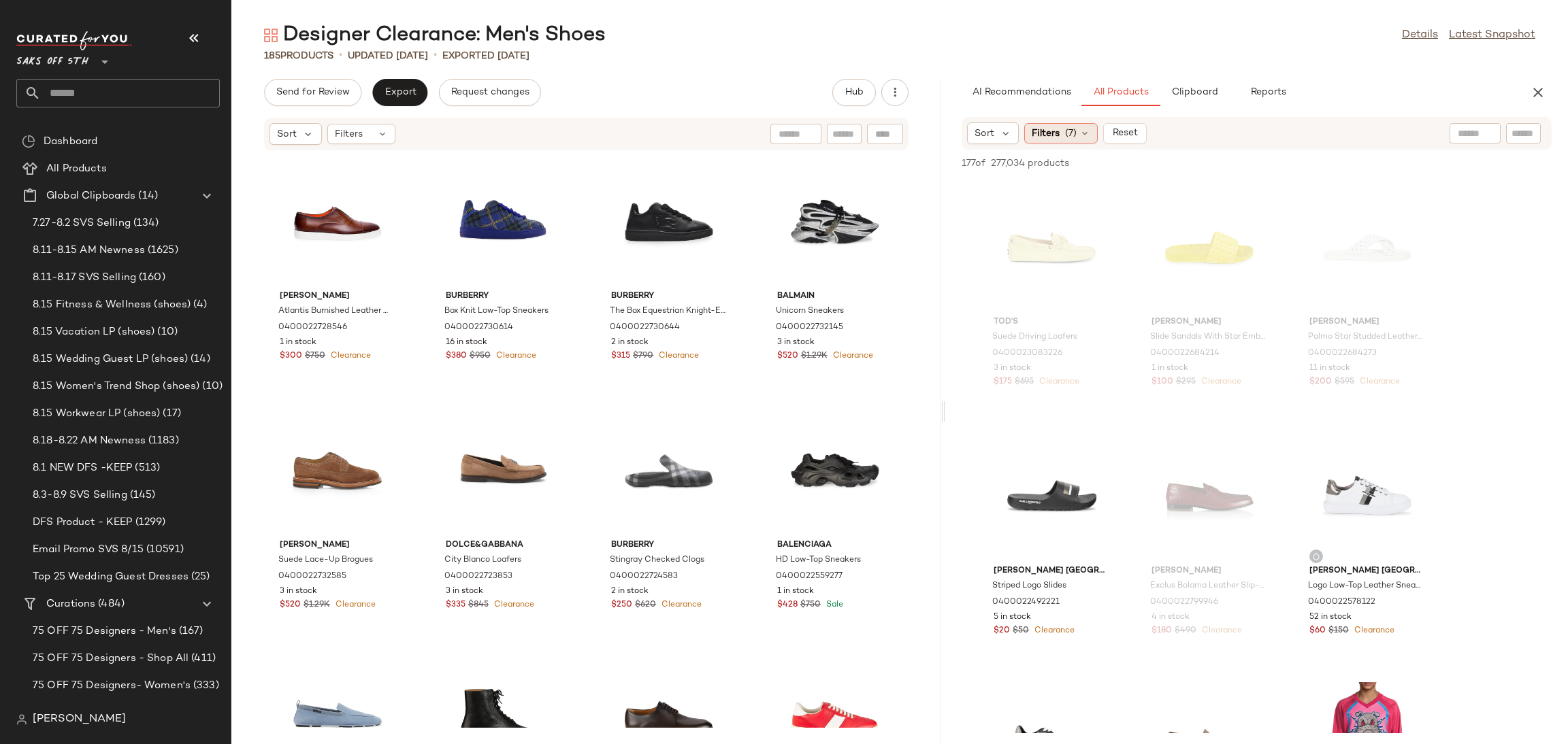
click at [1072, 139] on span "(7)" at bounding box center [1071, 134] width 11 height 14
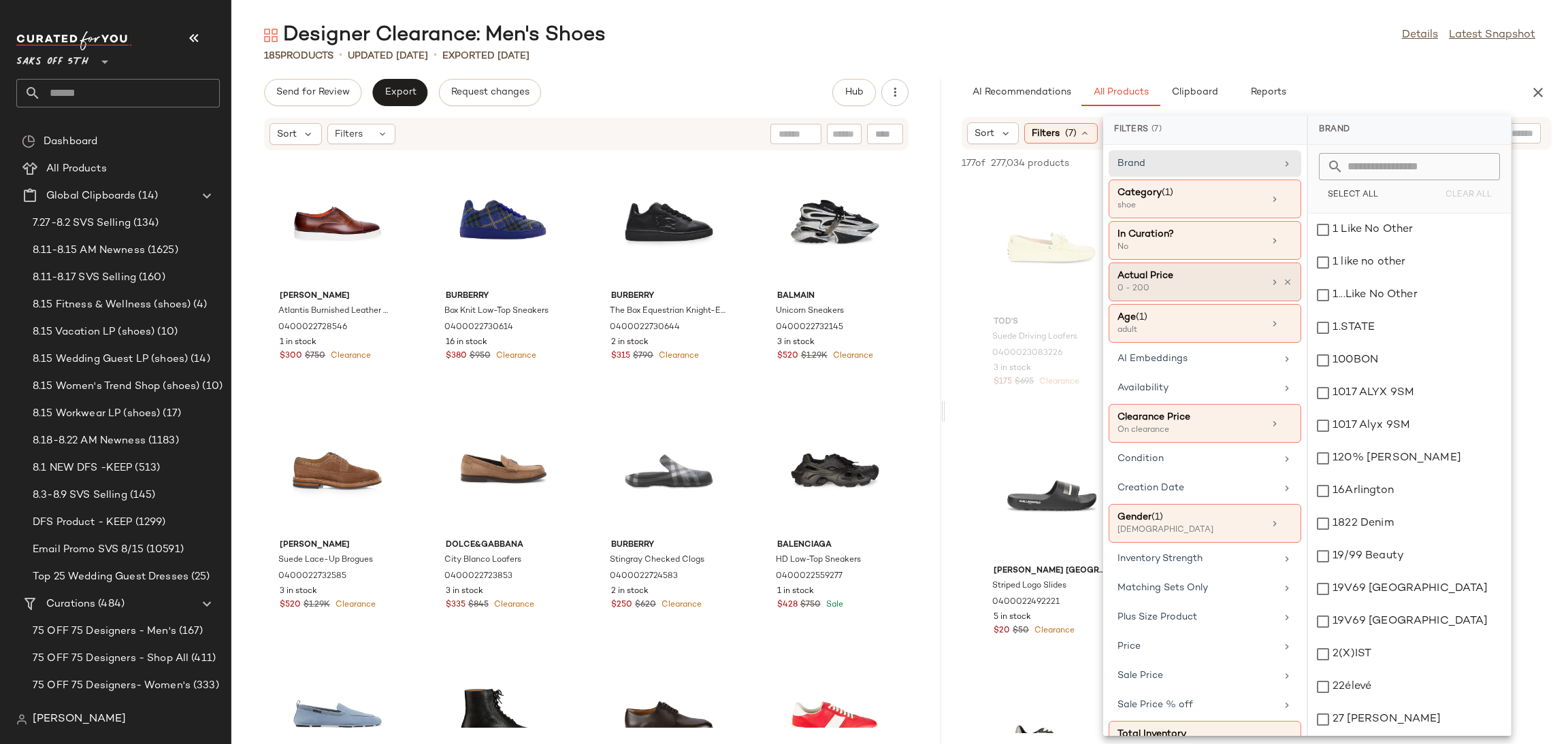
click at [1198, 289] on div "0 - 200" at bounding box center [1185, 289] width 136 height 12
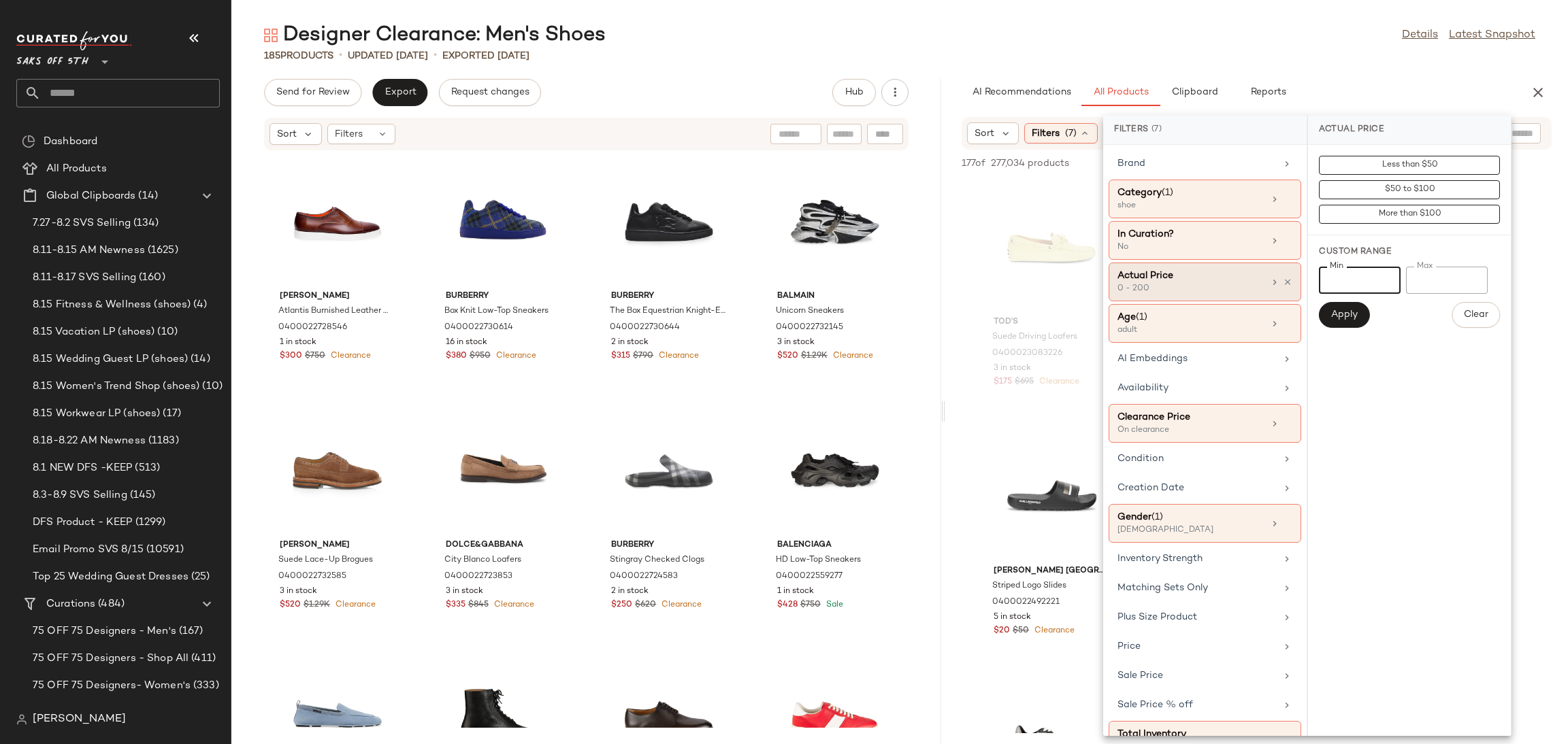
drag, startPoint x: 1376, startPoint y: 277, endPoint x: 1275, endPoint y: 281, distance: 101.1
click at [1275, 281] on div "Filters (7) Brand Category (1) shoe In Curation? No Actual Price 0 - 200 Age ([…" at bounding box center [1307, 425] width 408 height 620
type input "***"
drag, startPoint x: 1454, startPoint y: 286, endPoint x: 1333, endPoint y: 294, distance: 121.3
click at [1333, 294] on div "Min *** Min Max *** Max" at bounding box center [1409, 280] width 181 height 27
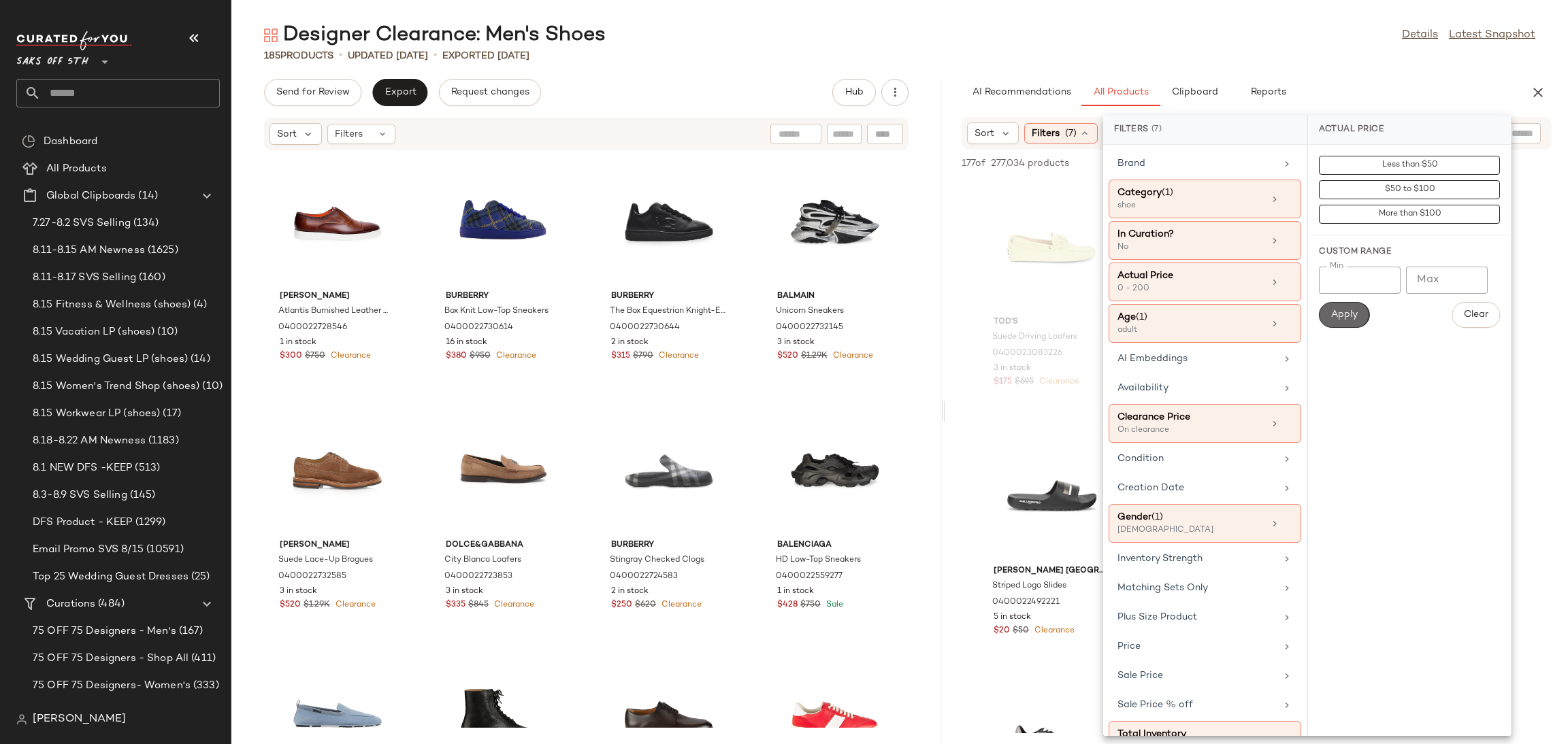
click at [1336, 307] on button "Apply" at bounding box center [1344, 315] width 51 height 26
click at [1286, 46] on div "Designer Clearance: Men's Shoes Details Latest Snapshot" at bounding box center [900, 35] width 1336 height 27
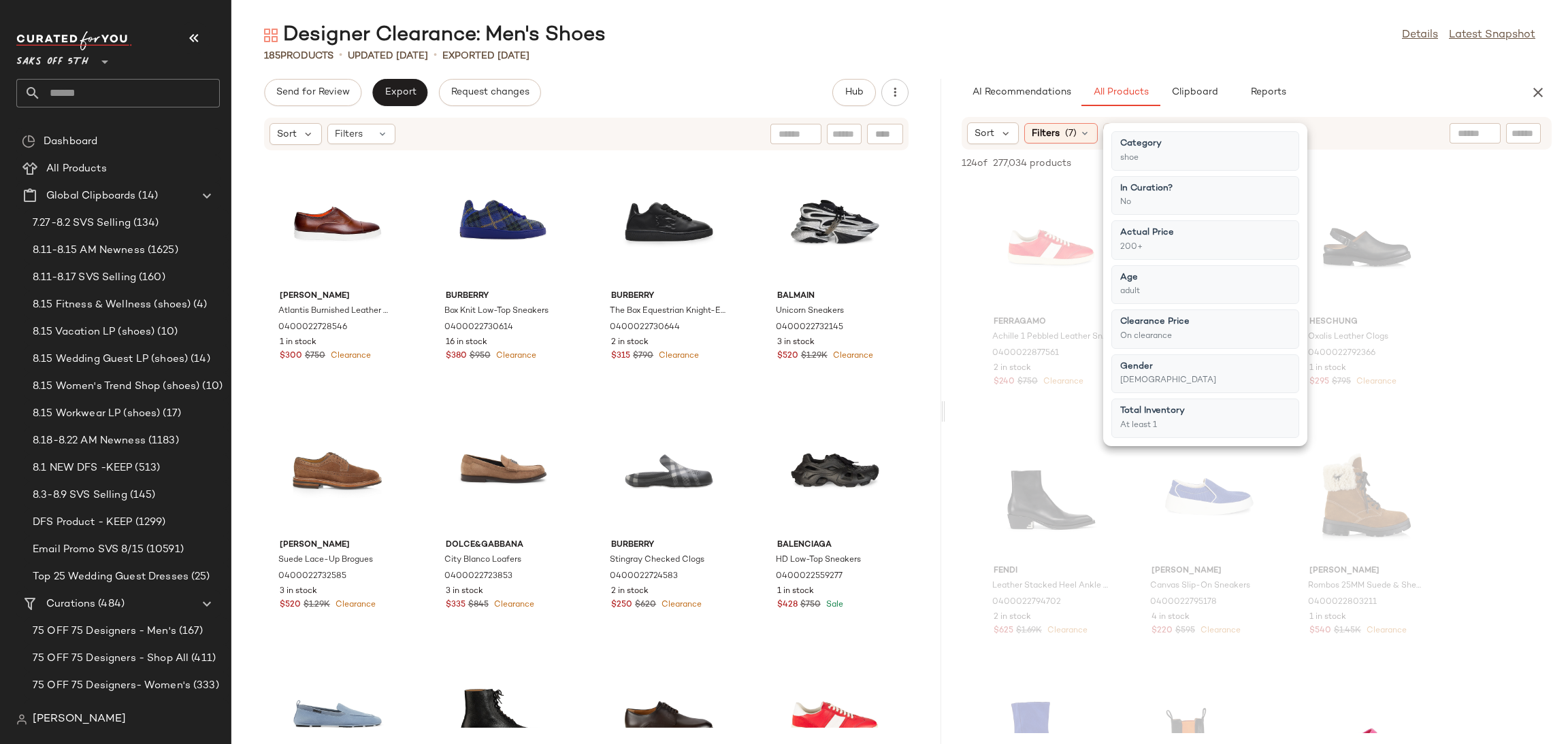
click at [1286, 46] on div "Designer Clearance: Men's Shoes Details Latest Snapshot" at bounding box center [900, 35] width 1336 height 27
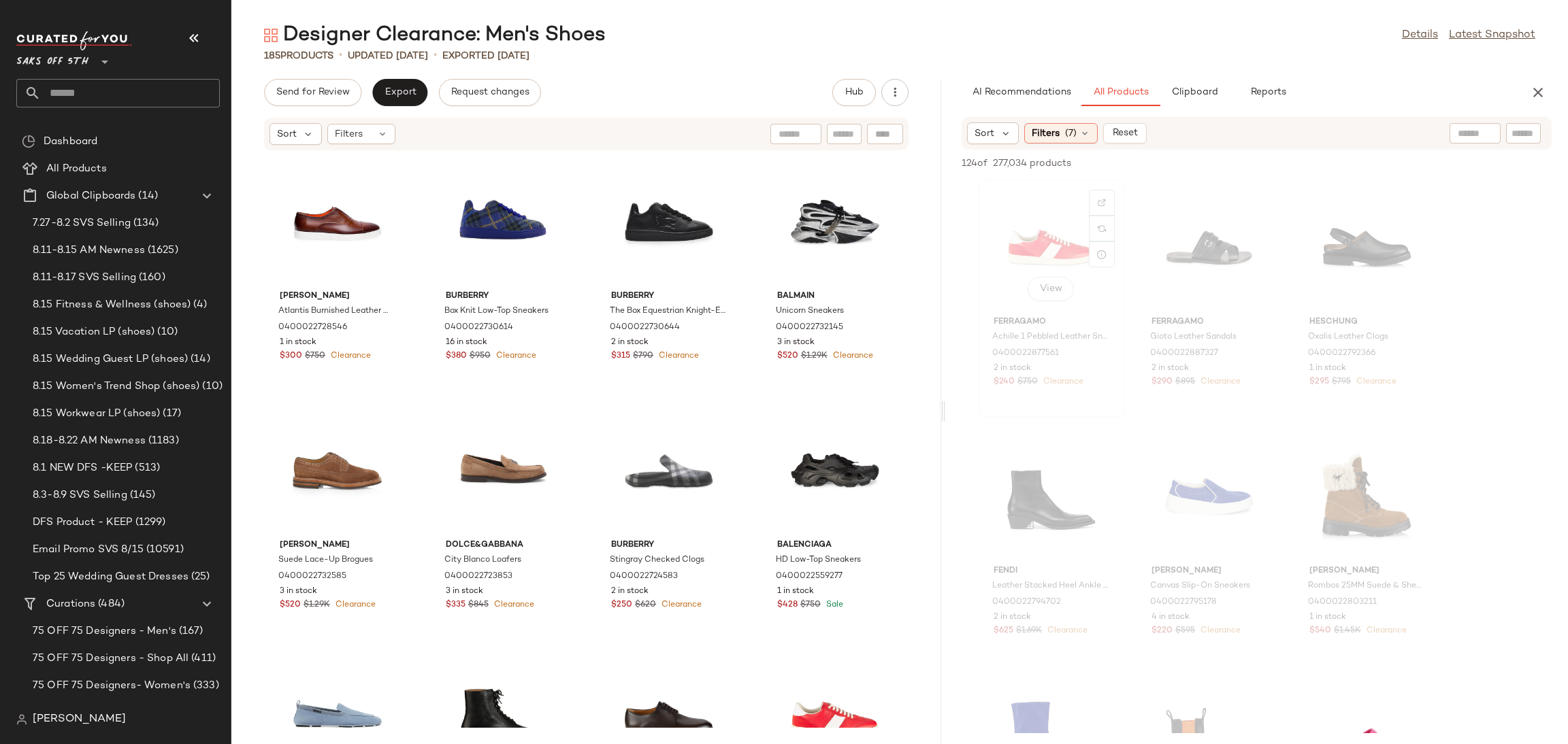
click at [1027, 208] on div "View" at bounding box center [1051, 248] width 137 height 127
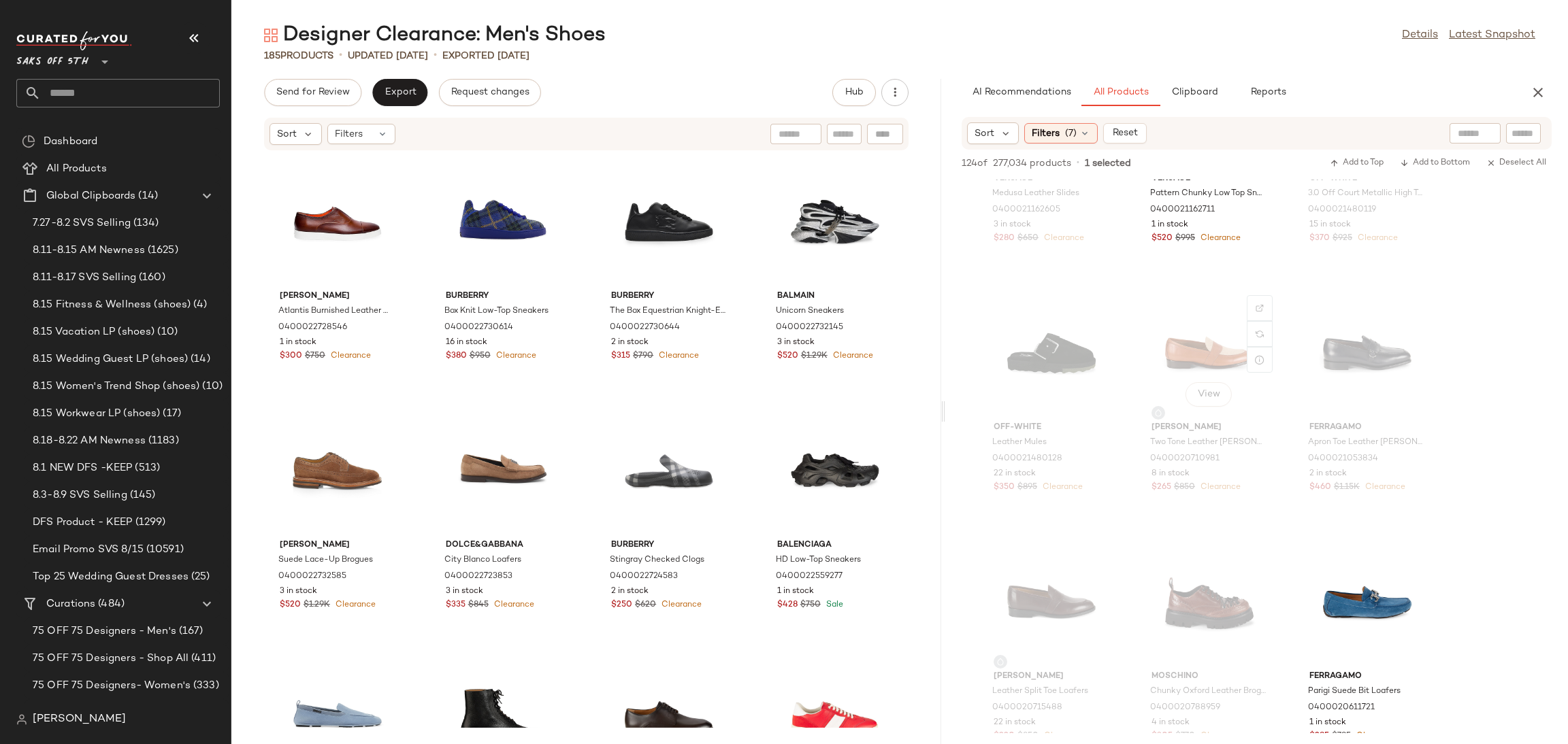
scroll to position [8844, 0]
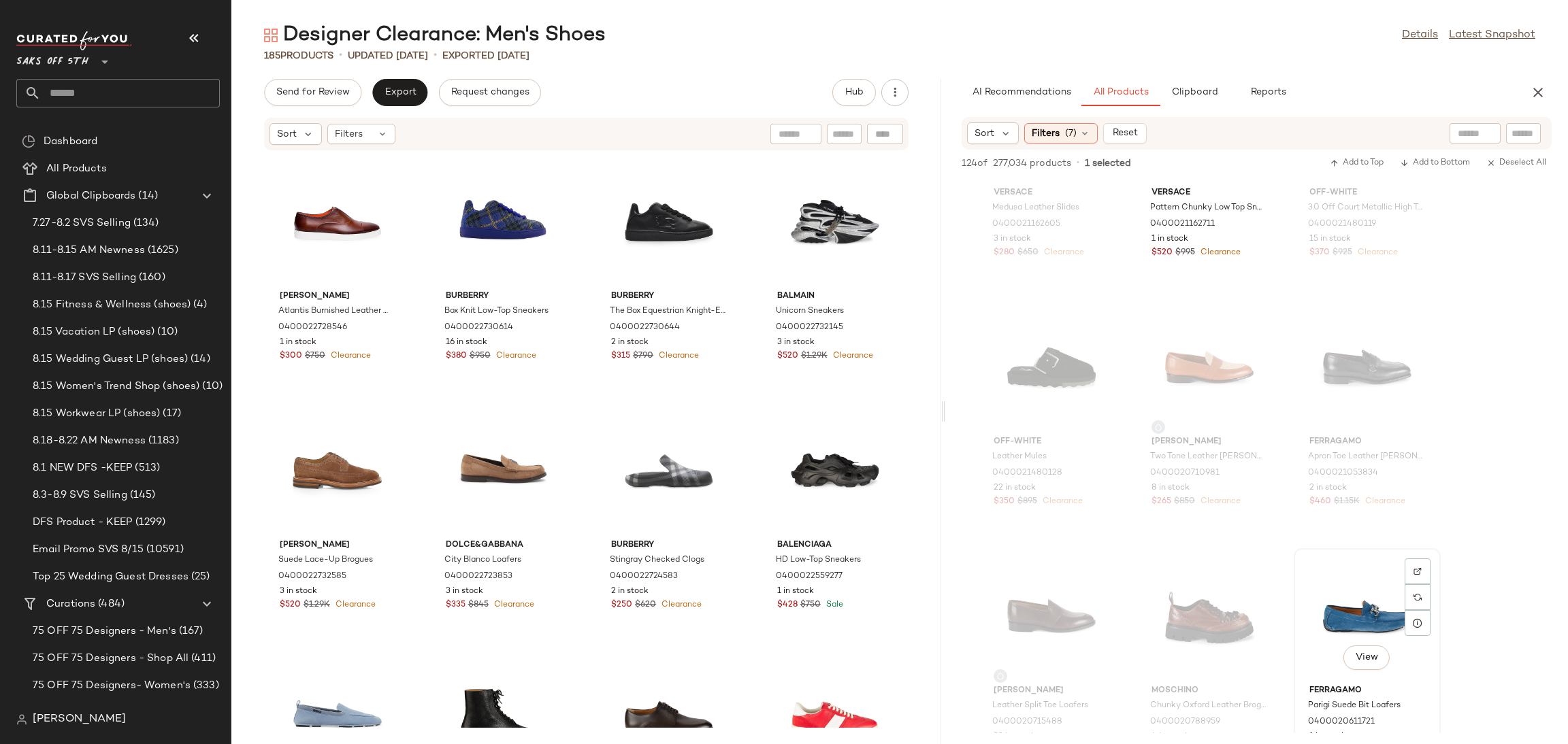
click at [1336, 612] on div "View" at bounding box center [1367, 617] width 137 height 127
click at [1363, 164] on span "Add to Top" at bounding box center [1357, 163] width 54 height 10
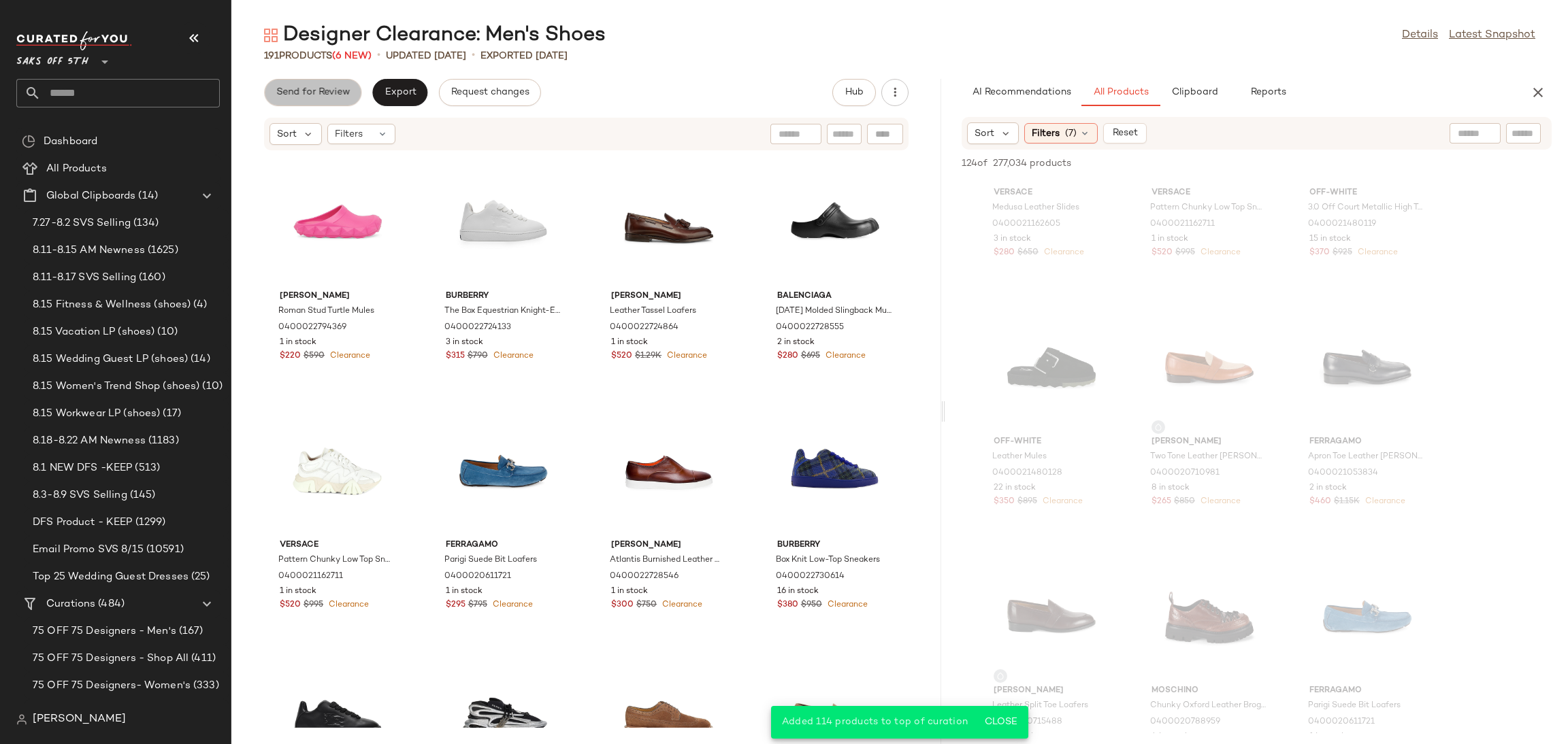
click at [321, 94] on span "Send for Review" at bounding box center [312, 92] width 74 height 11
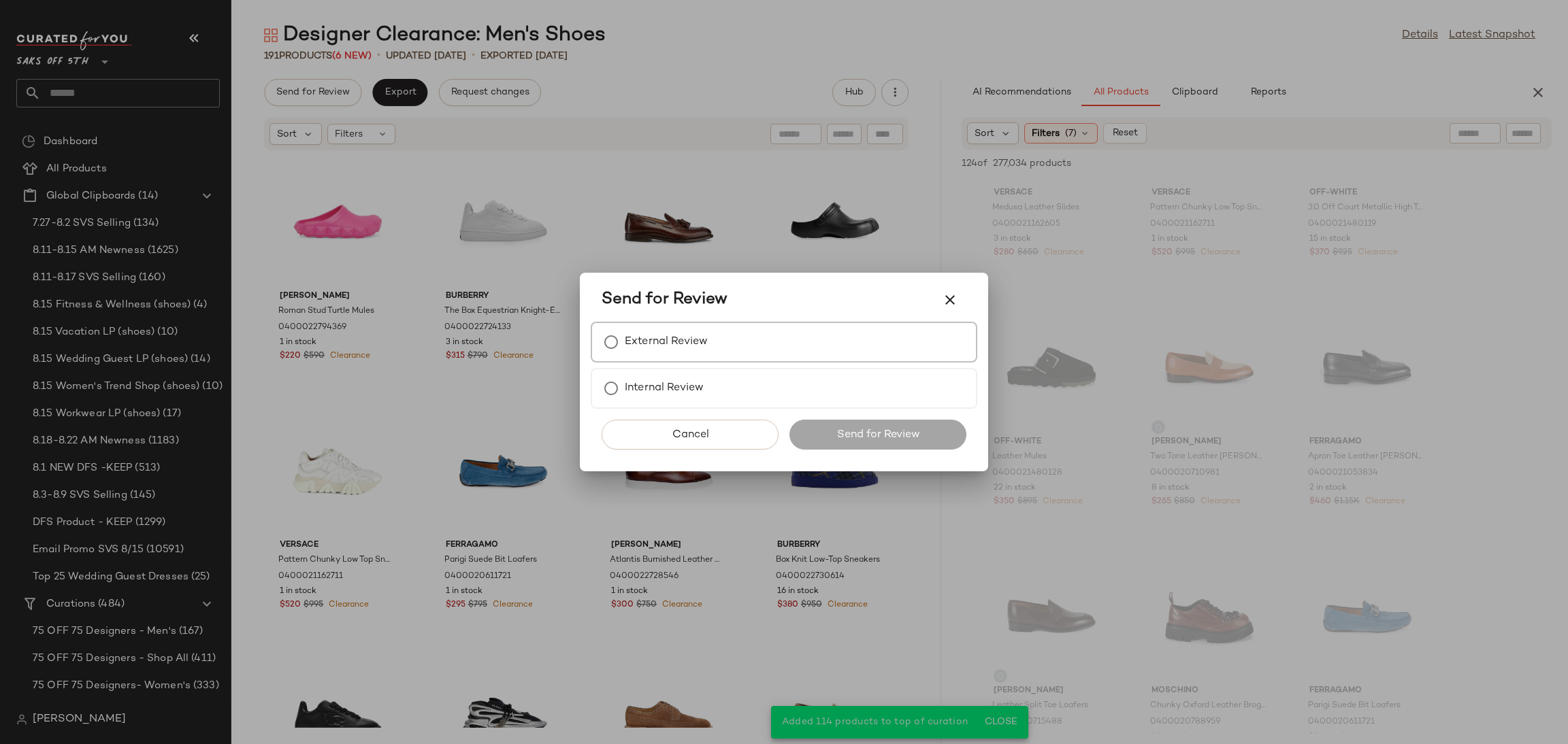
click at [630, 347] on label "External Review" at bounding box center [666, 342] width 83 height 27
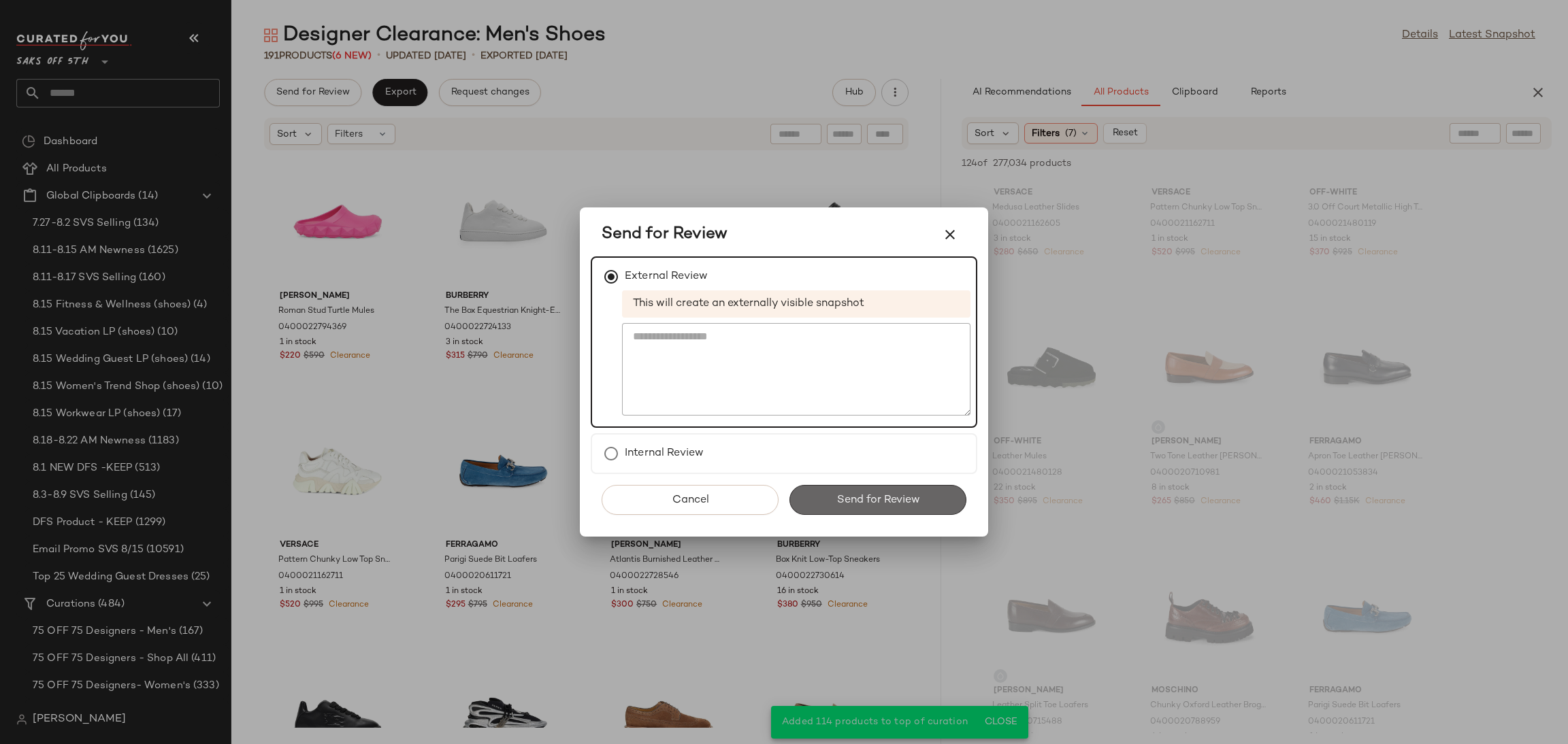
click at [883, 498] on span "Send for Review" at bounding box center [877, 500] width 84 height 13
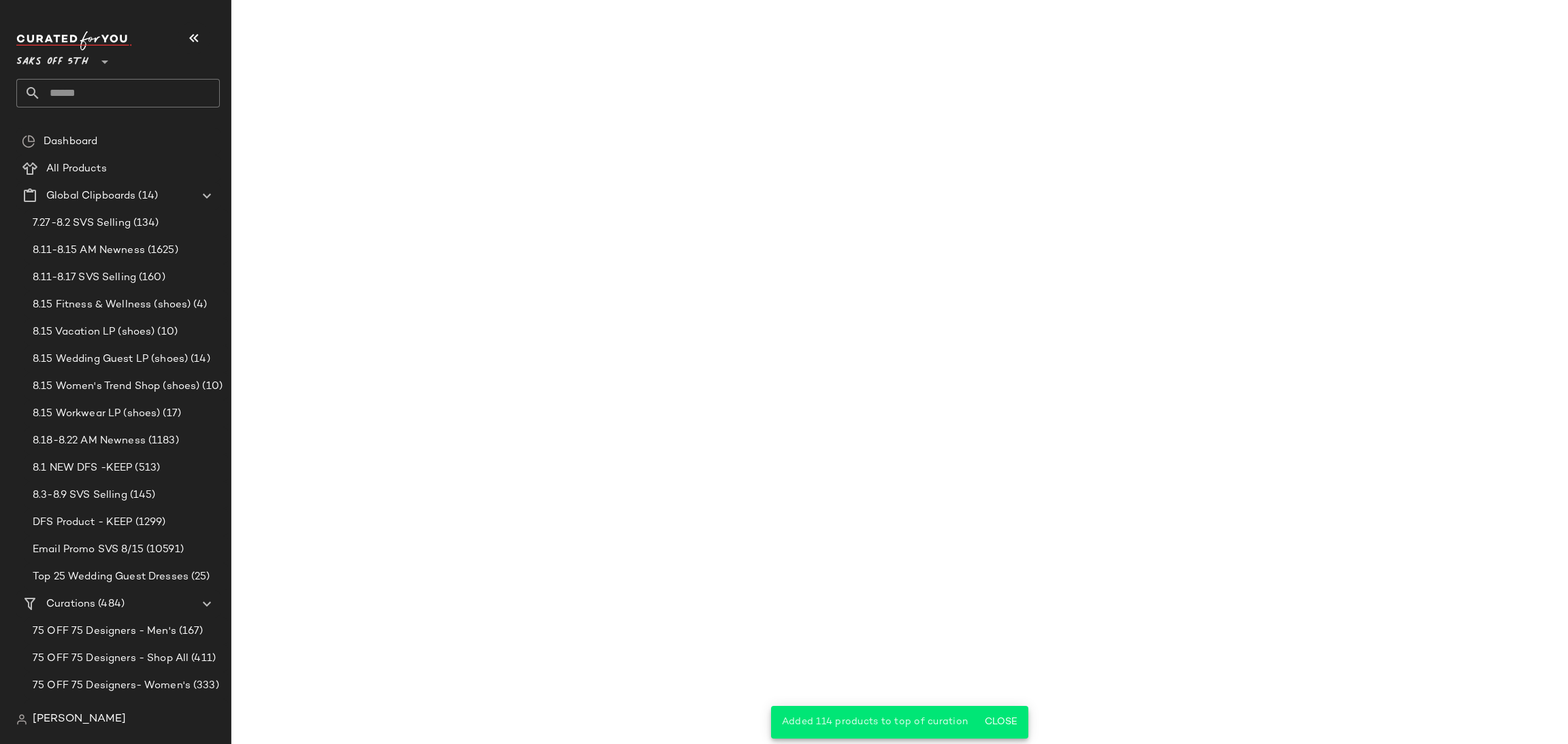
scroll to position [13076, 0]
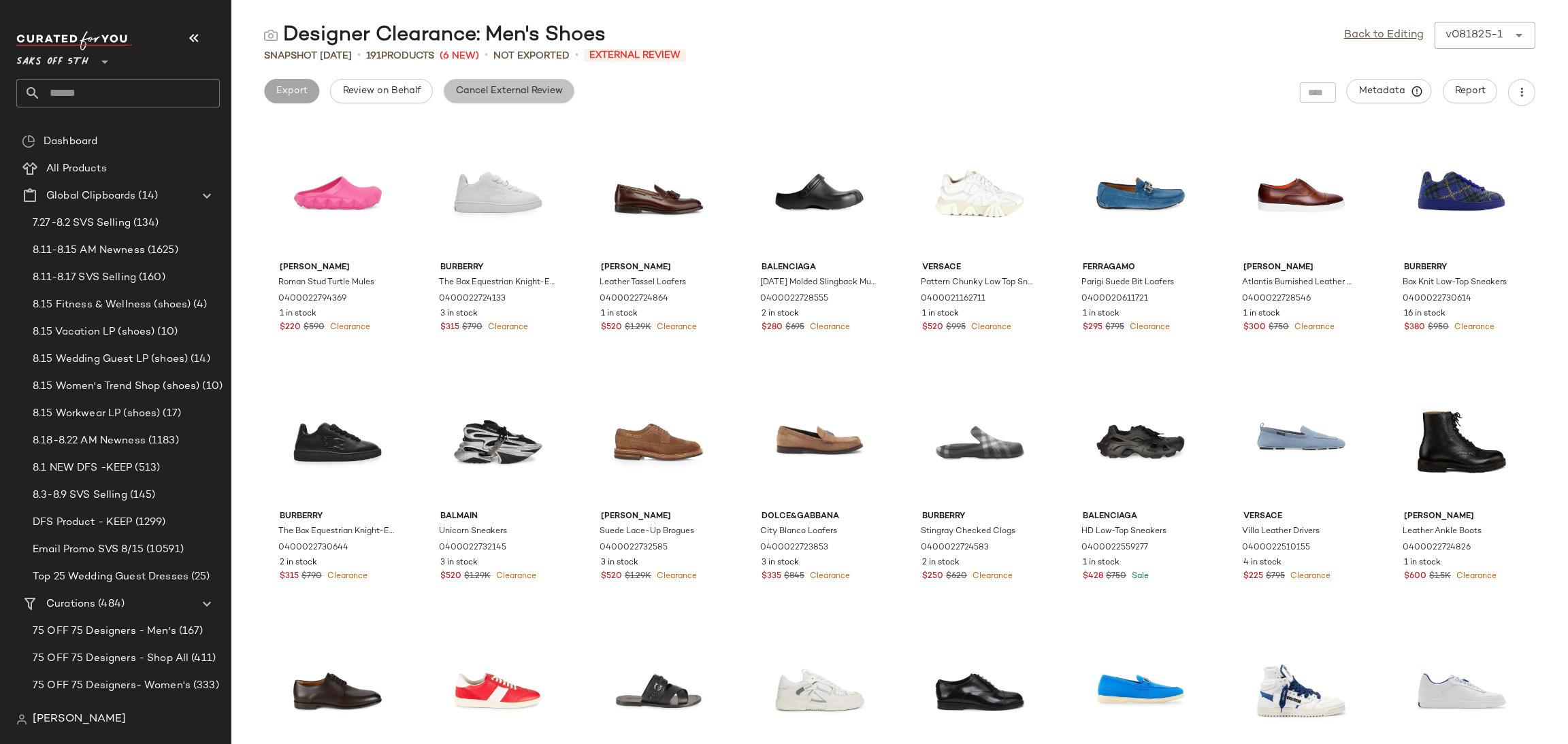
click at [570, 84] on button "Cancel External Review" at bounding box center [509, 91] width 131 height 25
click at [1358, 40] on link "Back to Editing" at bounding box center [1384, 35] width 80 height 16
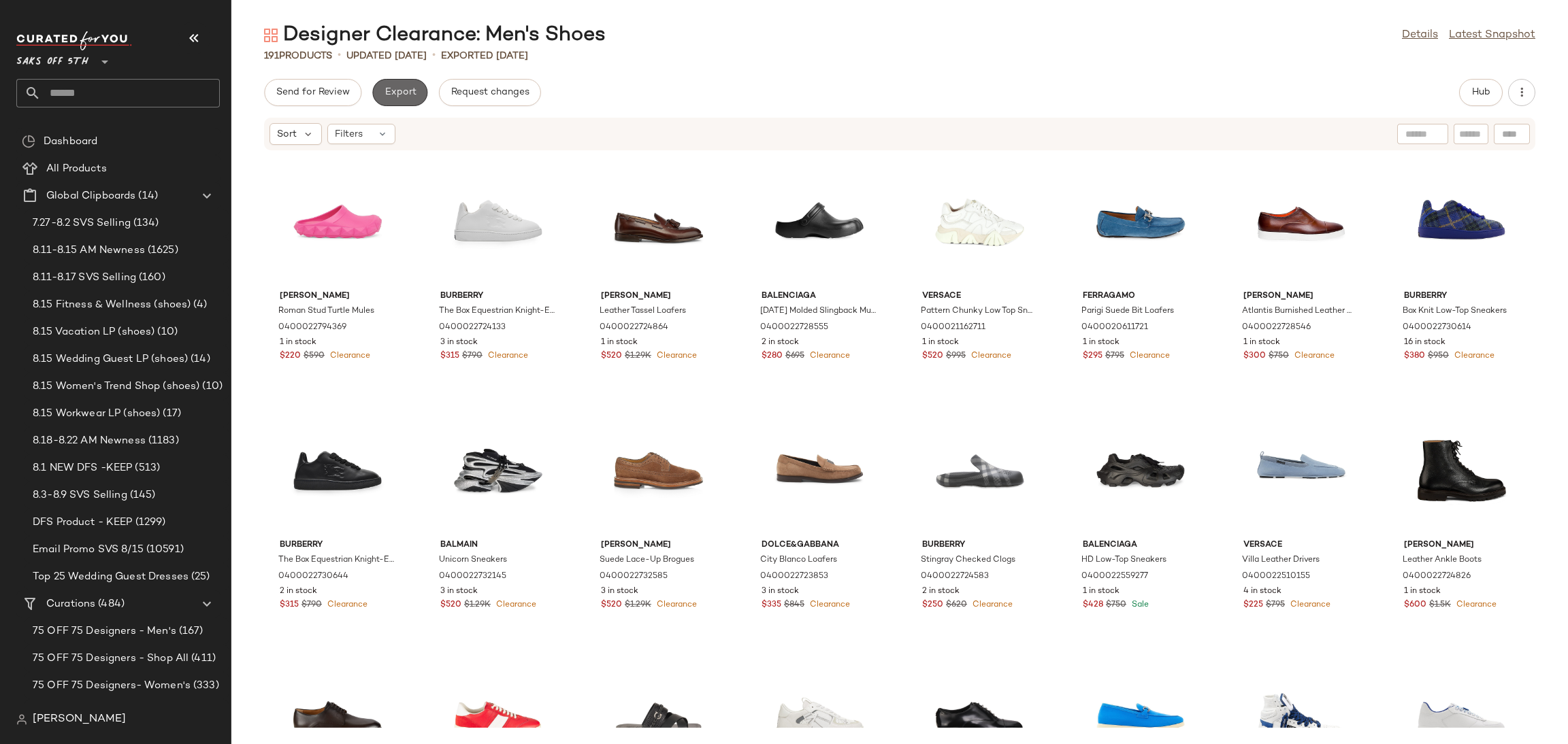
click at [399, 94] on span "Export" at bounding box center [399, 92] width 32 height 11
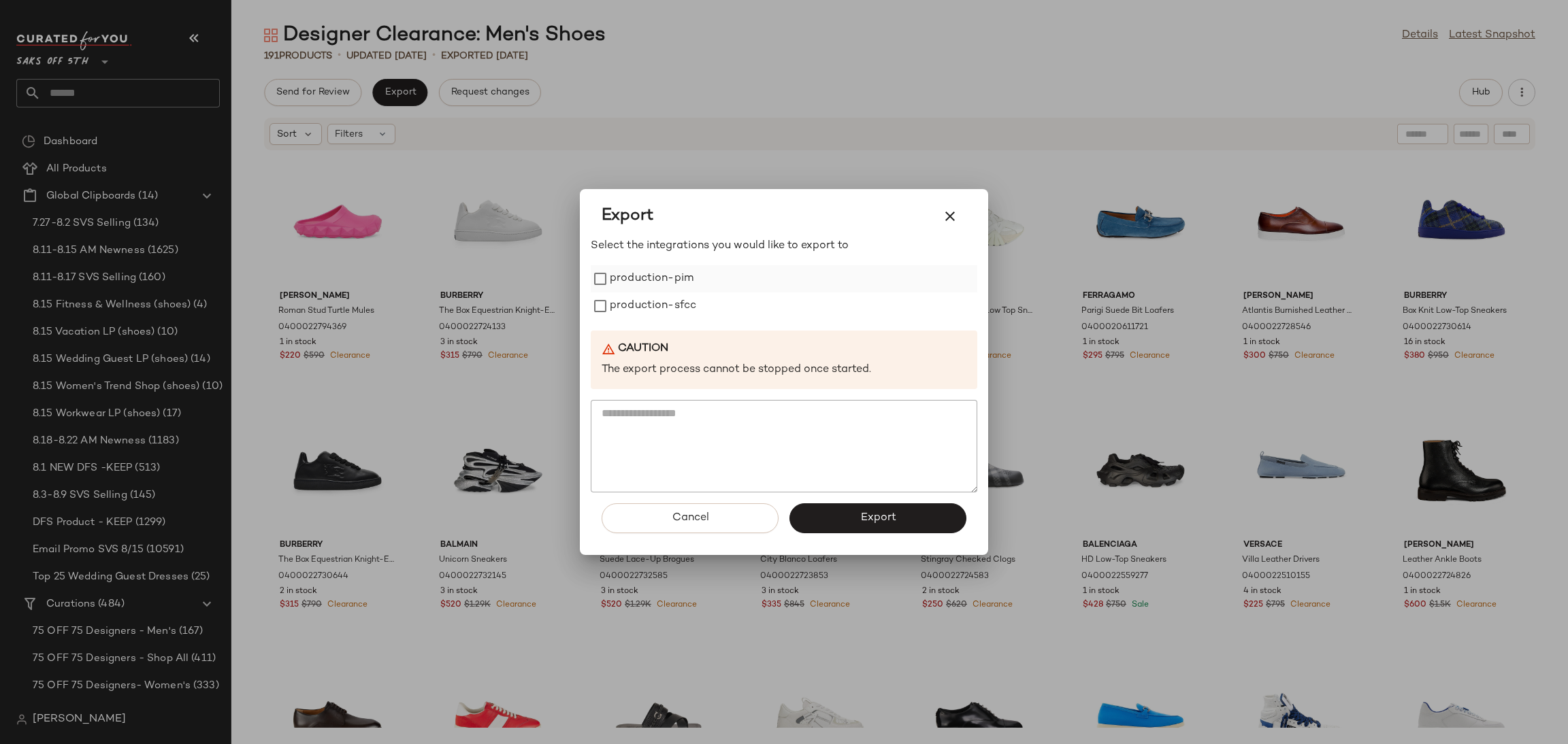
click at [614, 285] on label "production-pim" at bounding box center [651, 279] width 84 height 27
click at [610, 305] on label "production-sfcc" at bounding box center [653, 306] width 87 height 27
click at [832, 522] on button "Export" at bounding box center [877, 518] width 177 height 30
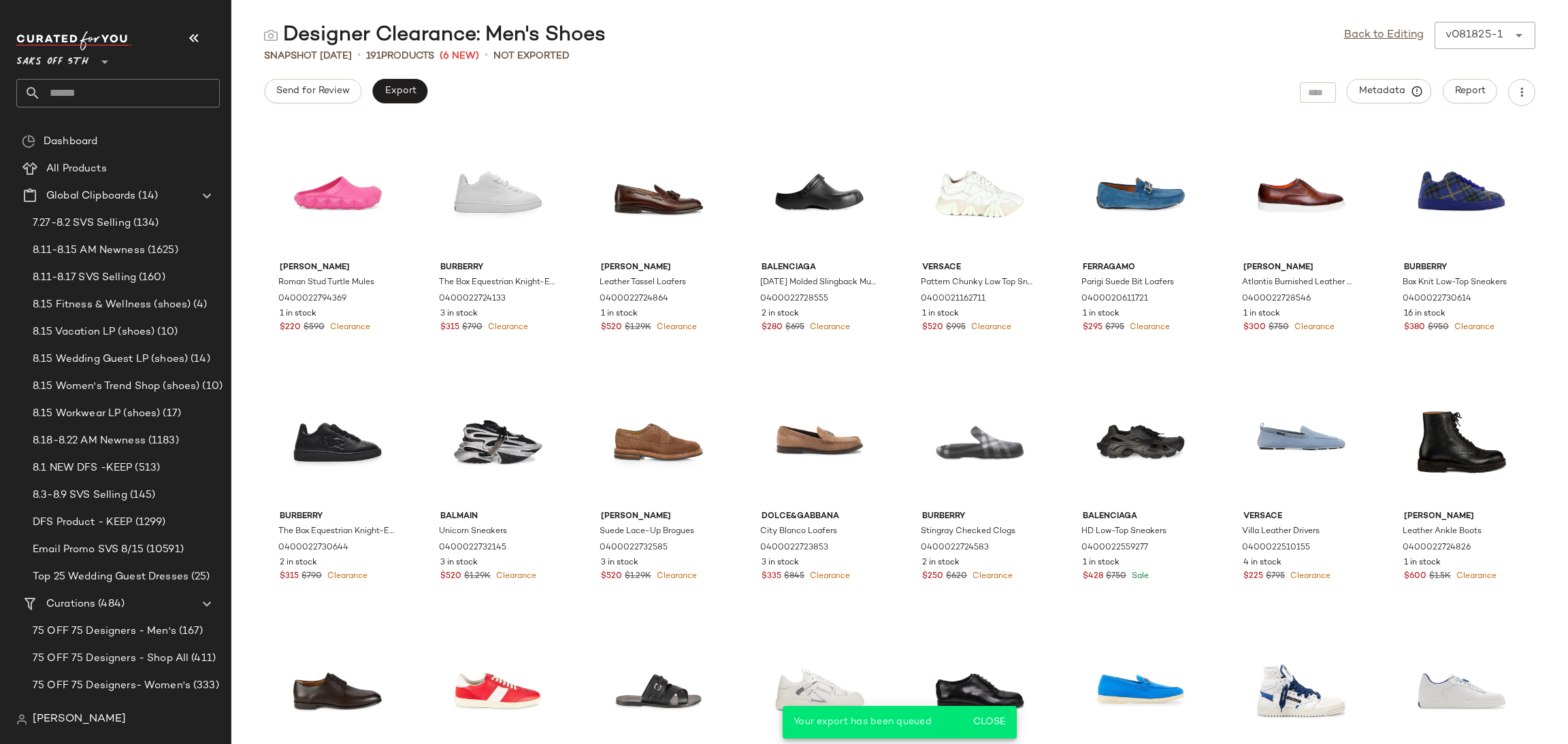
click at [99, 104] on input "text" at bounding box center [130, 93] width 179 height 29
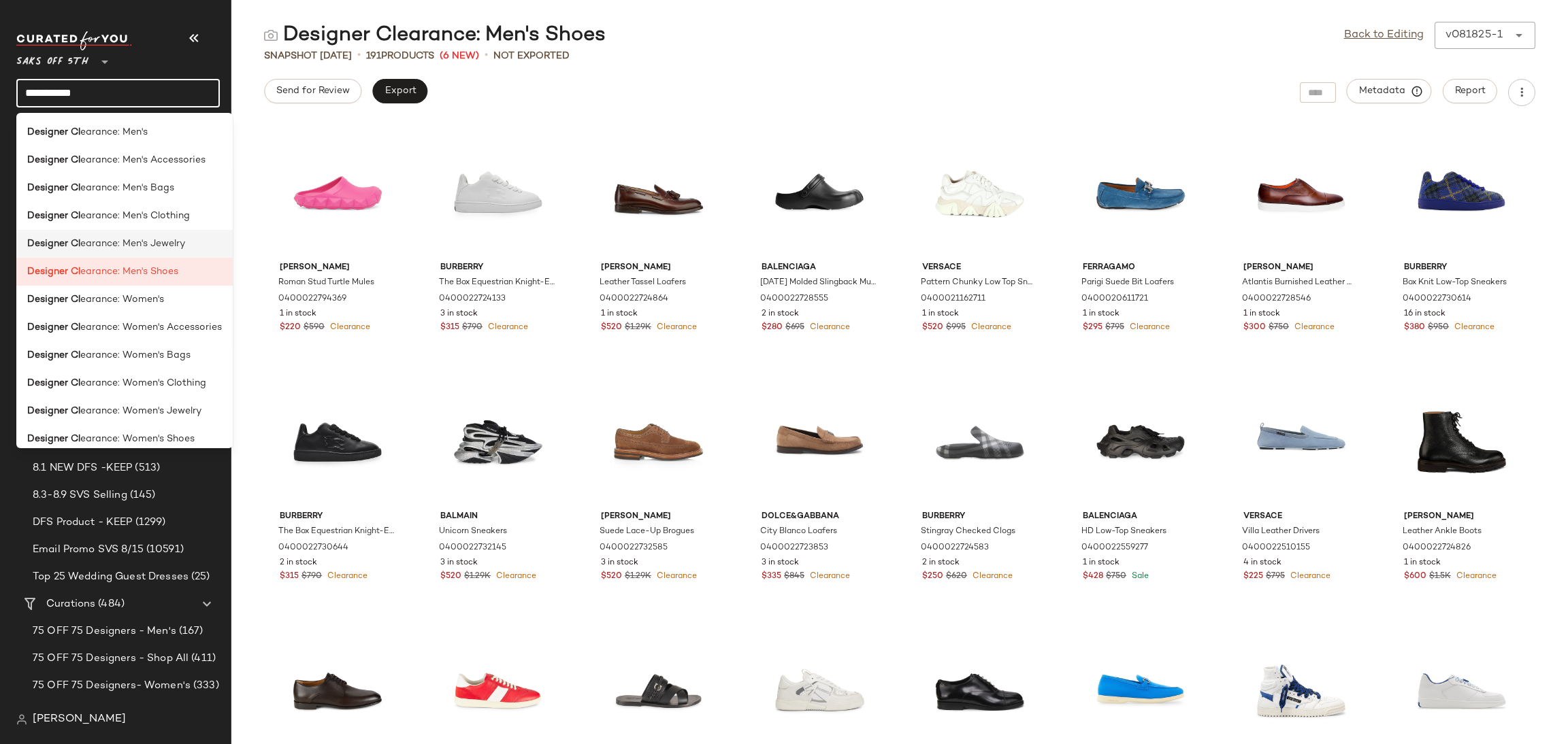
type input "**********"
click at [176, 243] on span "earance: Men's Jewelry" at bounding box center [132, 244] width 105 height 14
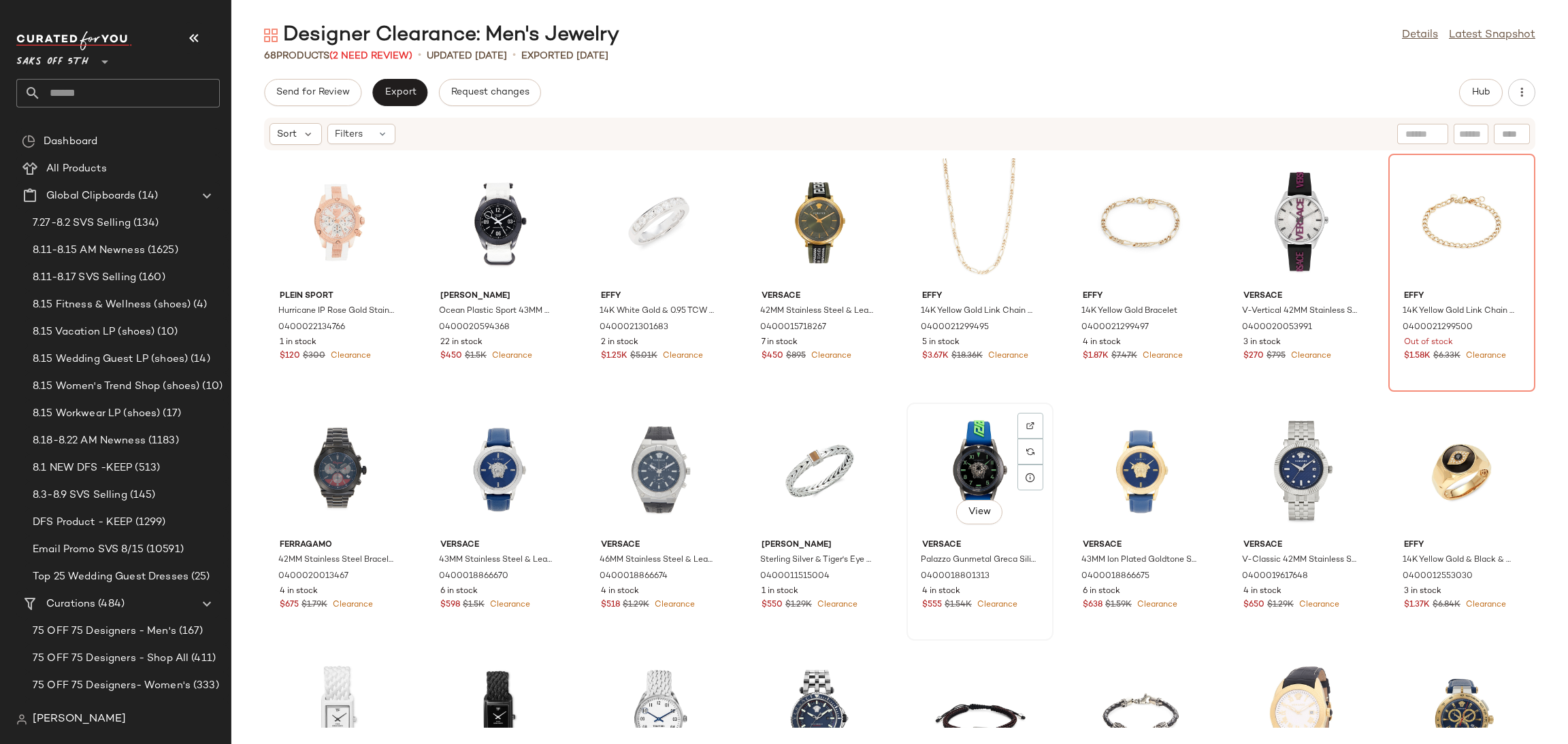
scroll to position [77, 0]
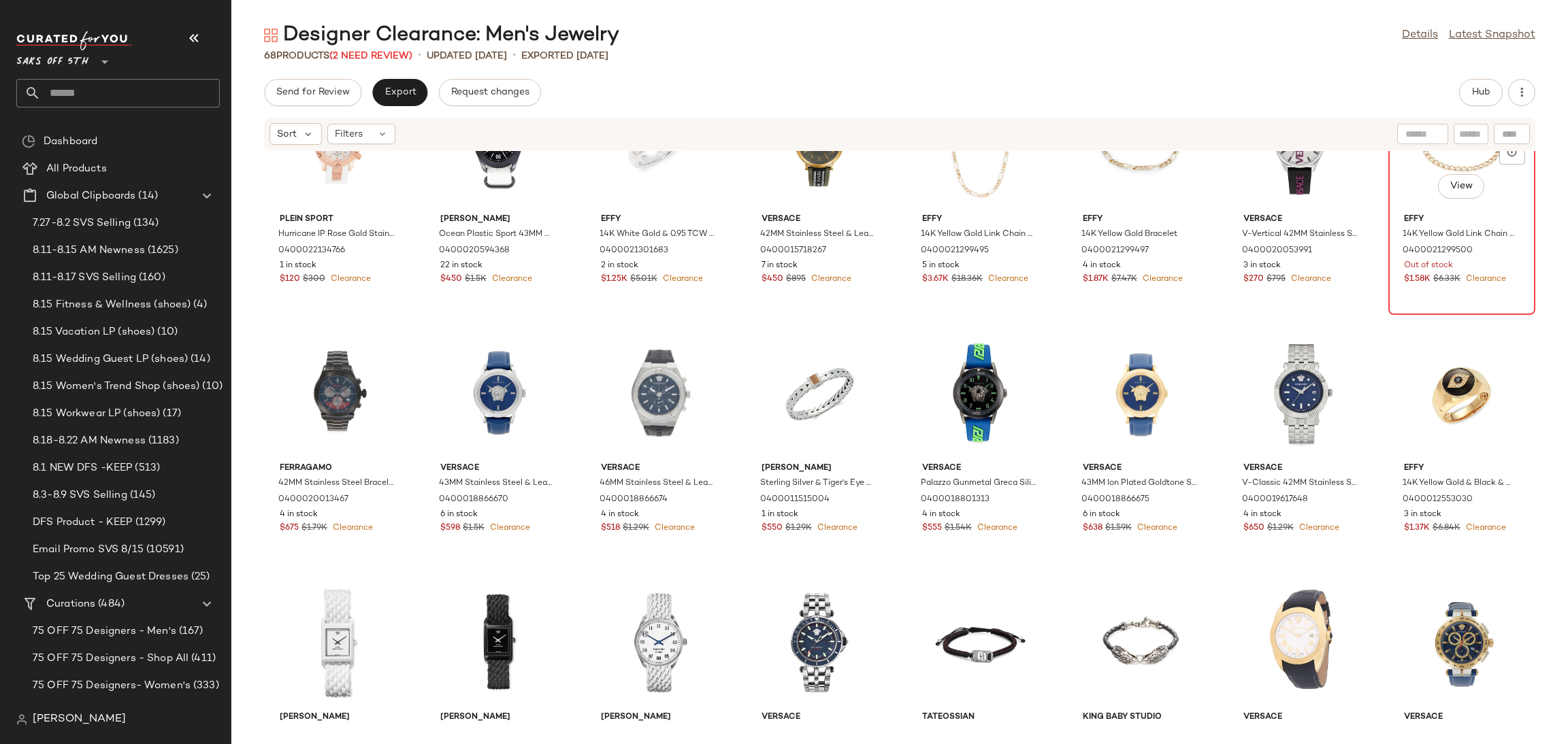
click at [1401, 193] on div "View" at bounding box center [1461, 145] width 137 height 127
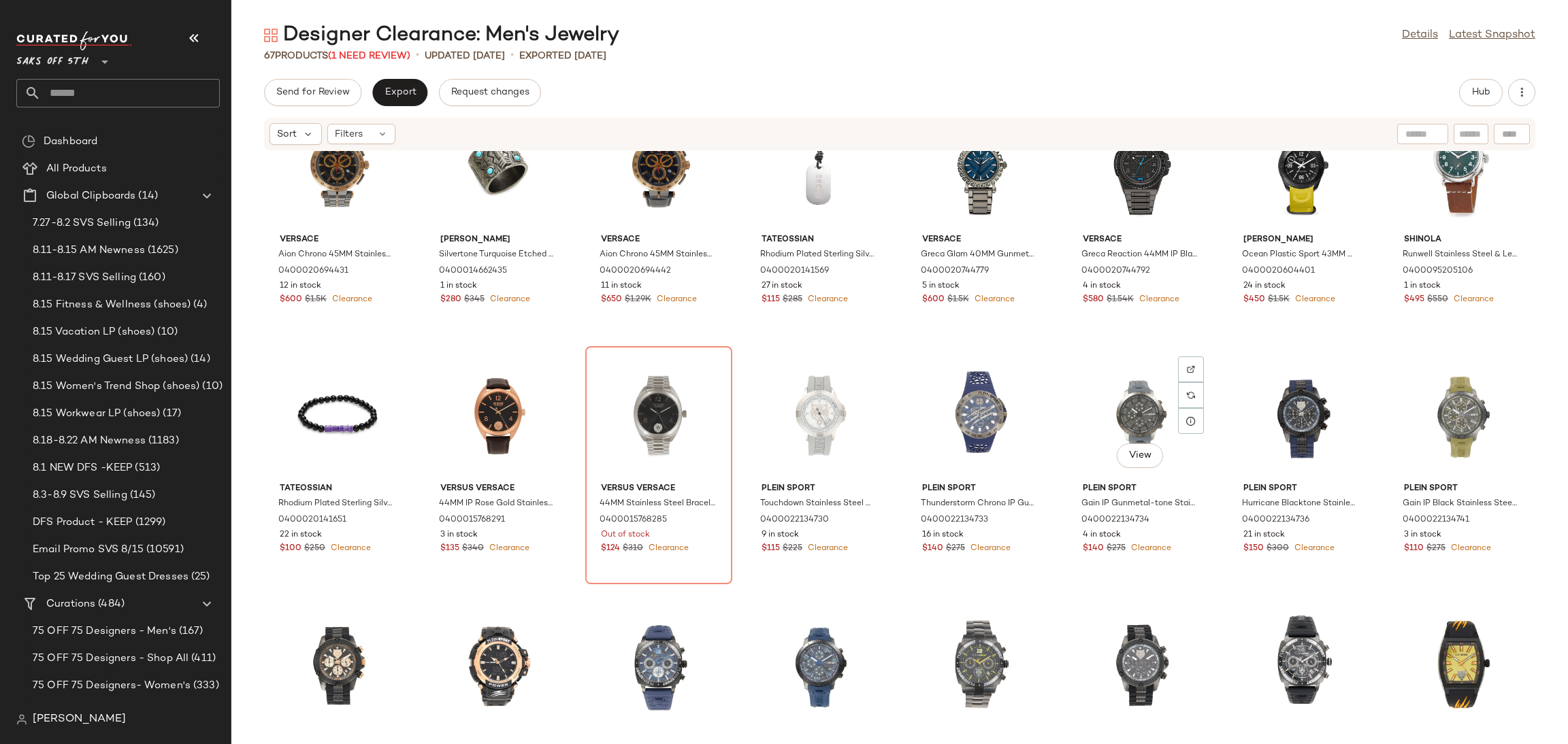
scroll to position [834, 0]
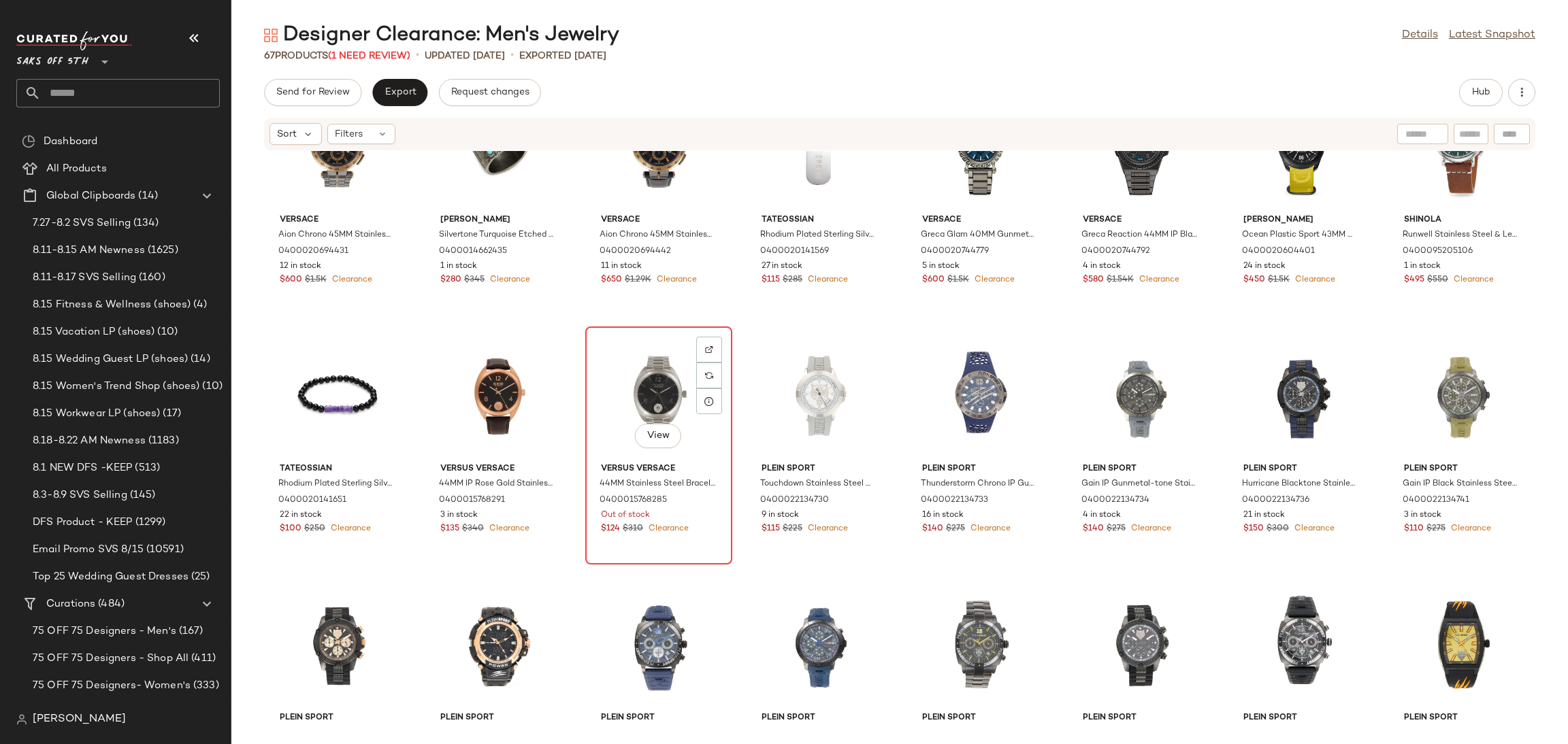
click at [635, 351] on div "View" at bounding box center [658, 395] width 137 height 127
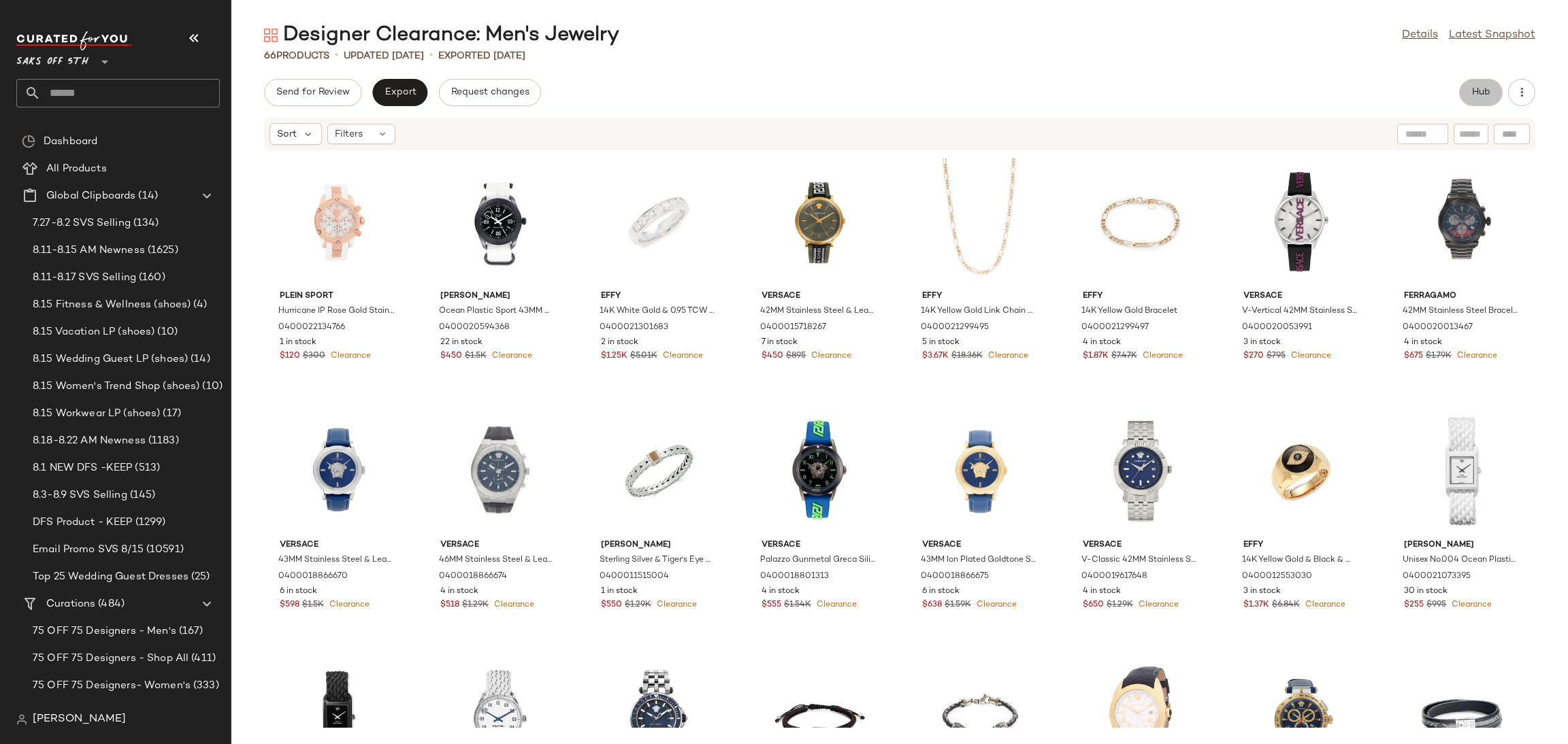
click at [1483, 100] on button "Hub" at bounding box center [1481, 92] width 44 height 27
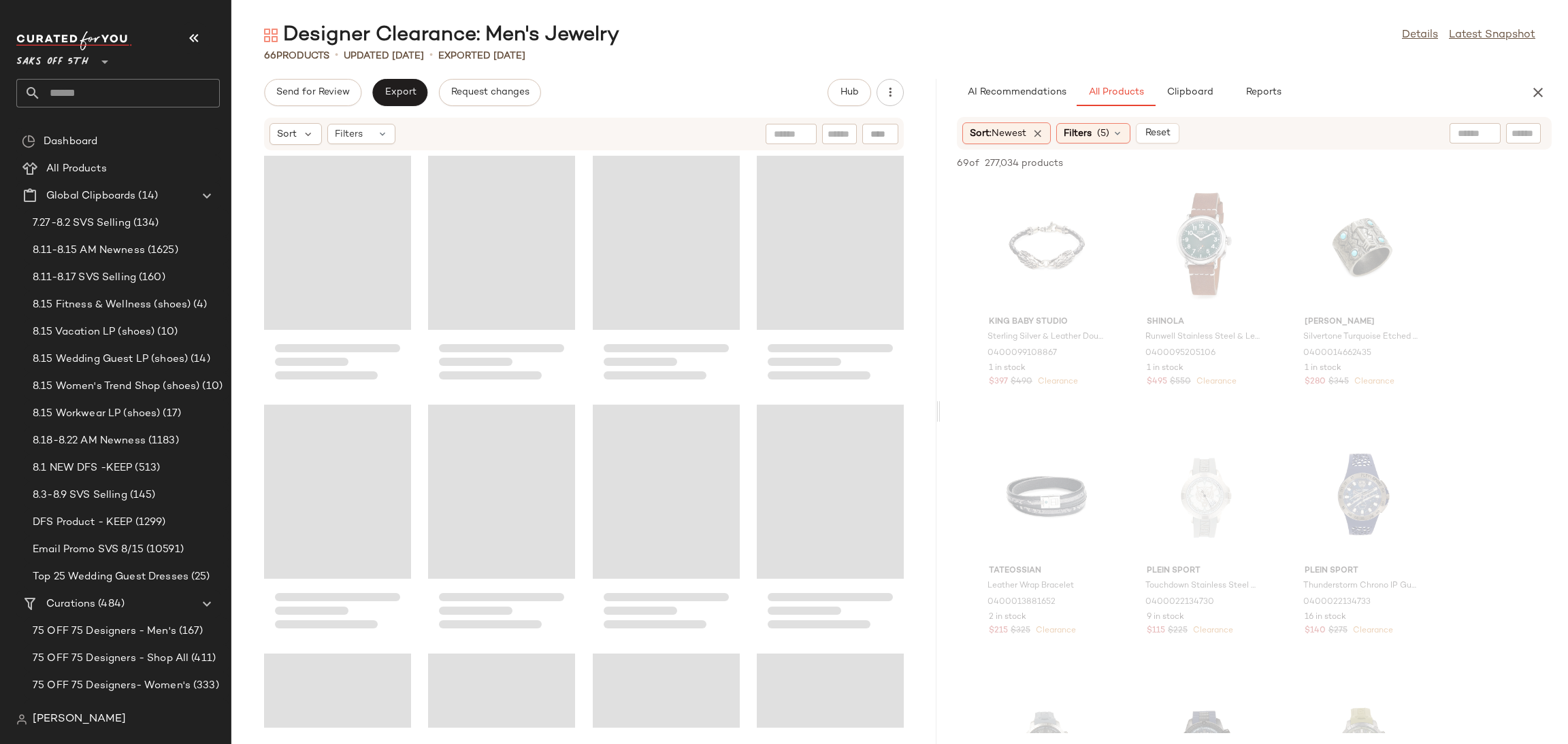
drag, startPoint x: 901, startPoint y: 413, endPoint x: 945, endPoint y: 400, distance: 45.9
click at [945, 400] on div "Designer Clearance: Men's Jewelry Details Latest Snapshot 66 Products • updated…" at bounding box center [900, 383] width 1336 height 722
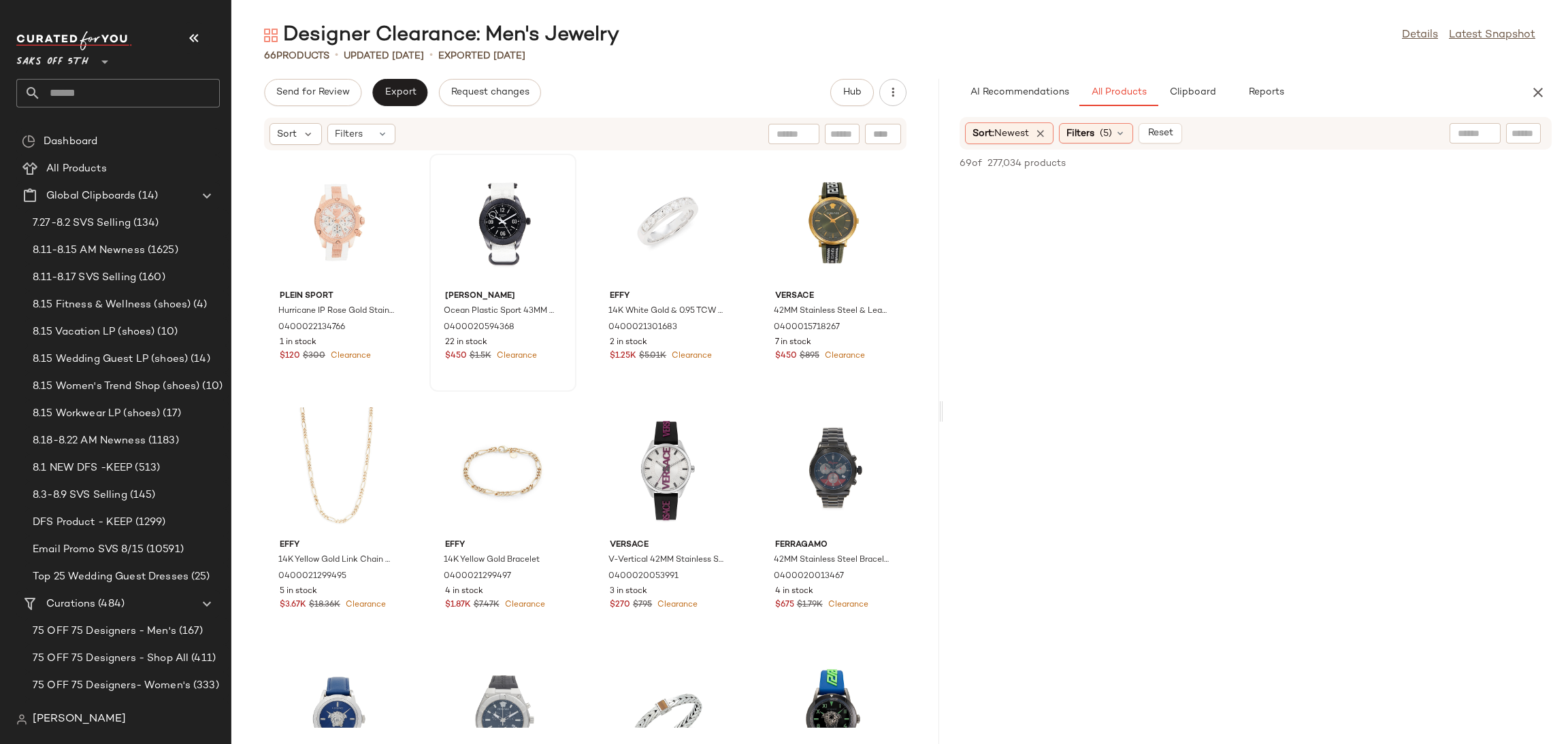
scroll to position [5804, 0]
click at [316, 85] on button "Send for Review" at bounding box center [313, 92] width 97 height 27
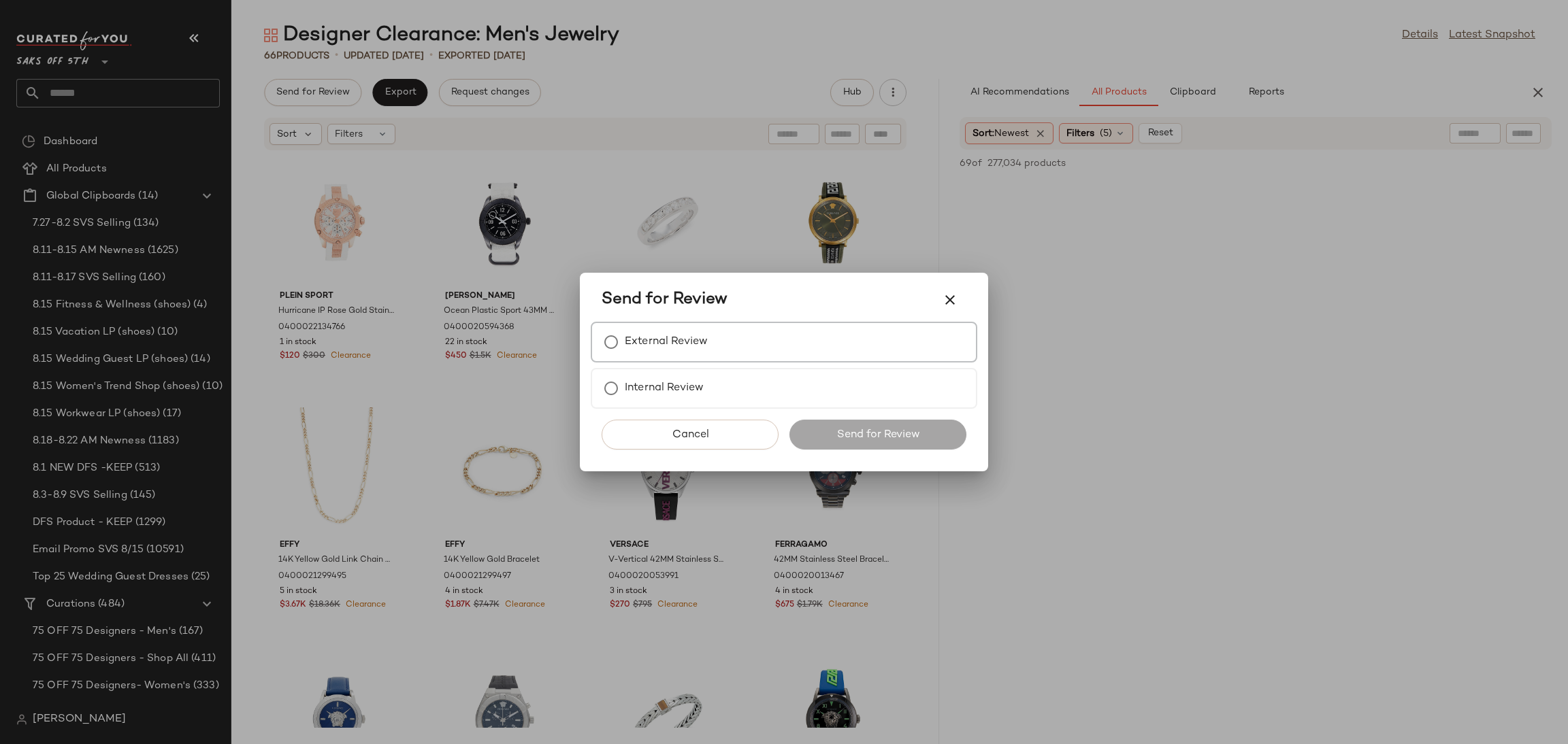
click at [635, 345] on label "External Review" at bounding box center [666, 342] width 83 height 27
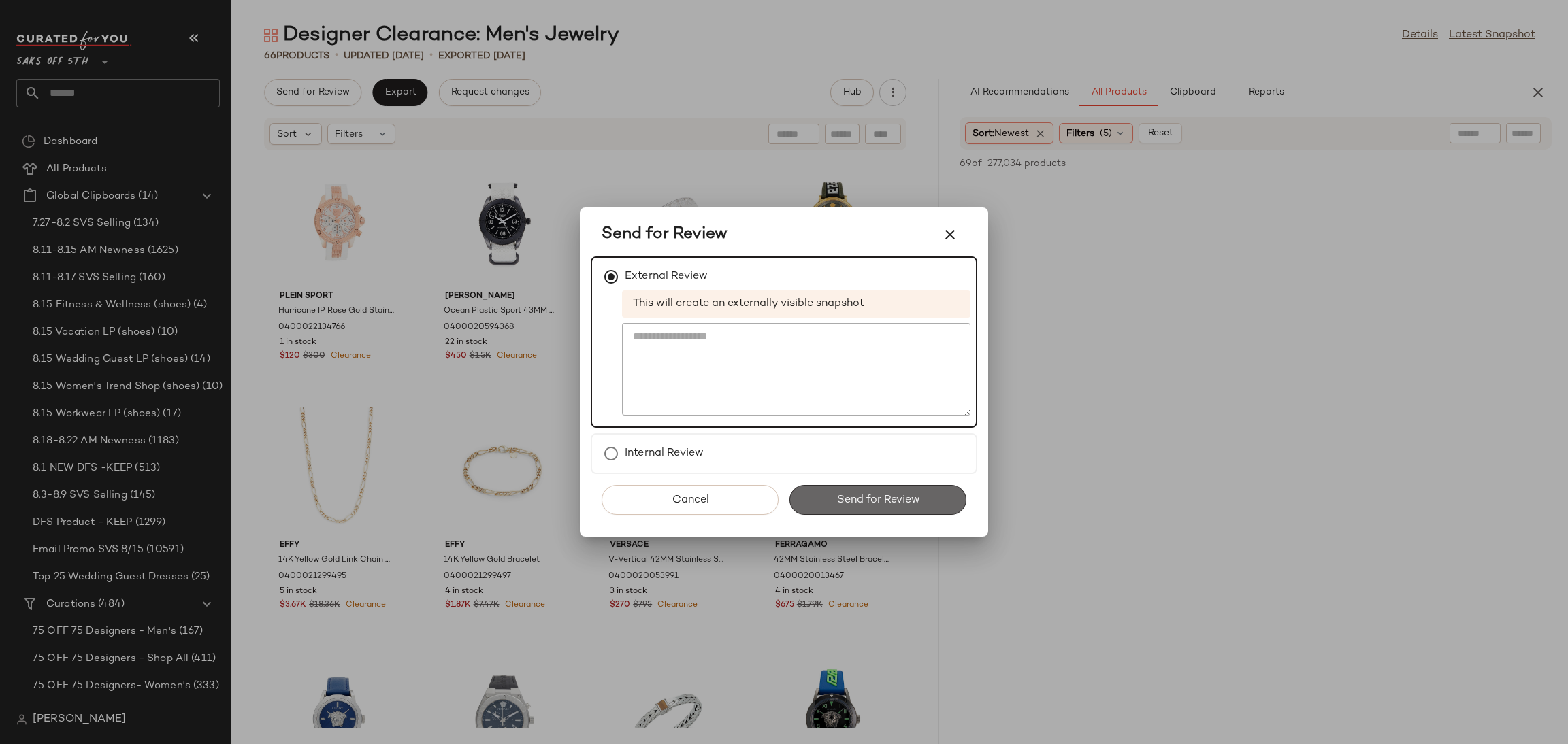
click at [872, 503] on span "Send for Review" at bounding box center [877, 500] width 84 height 13
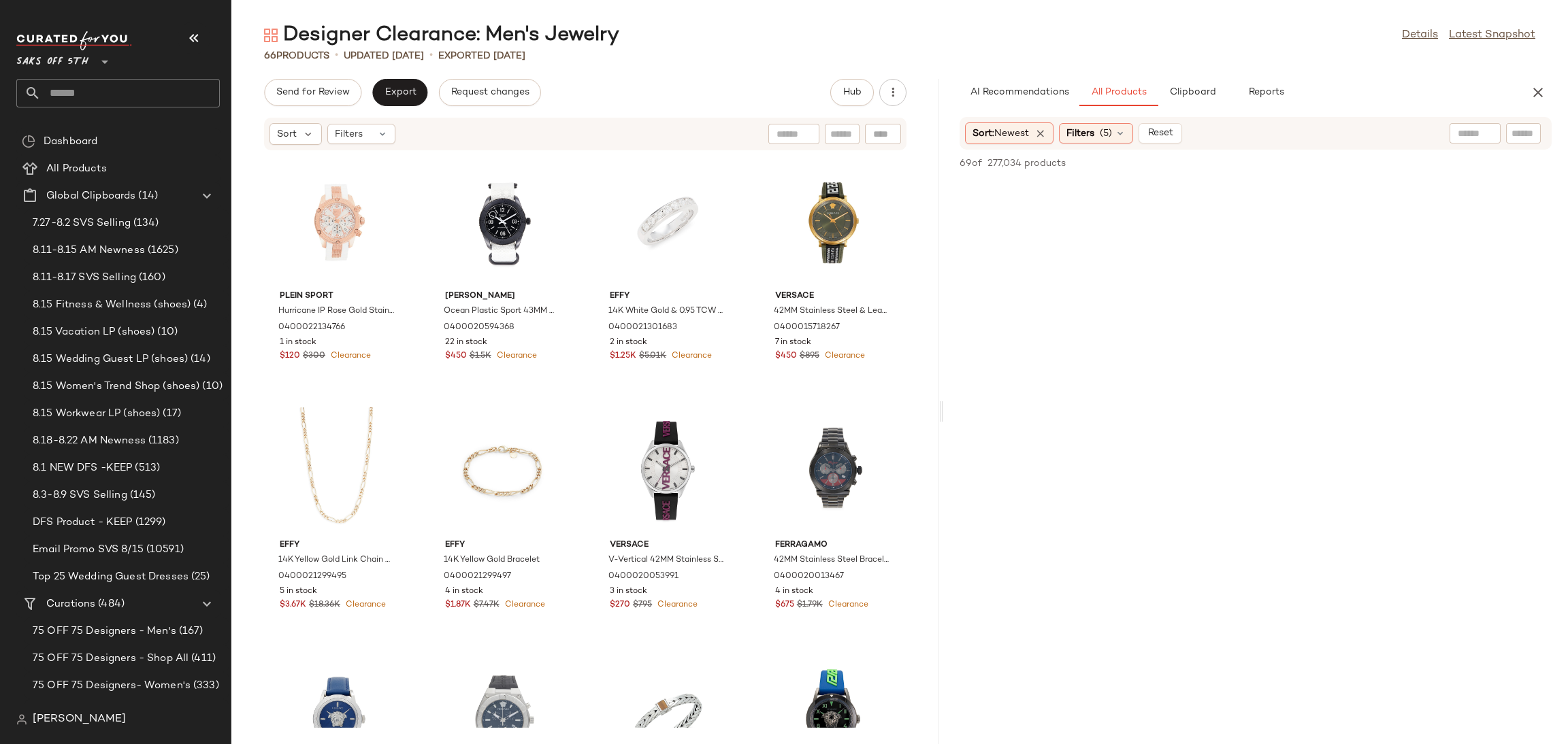
scroll to position [8791, 0]
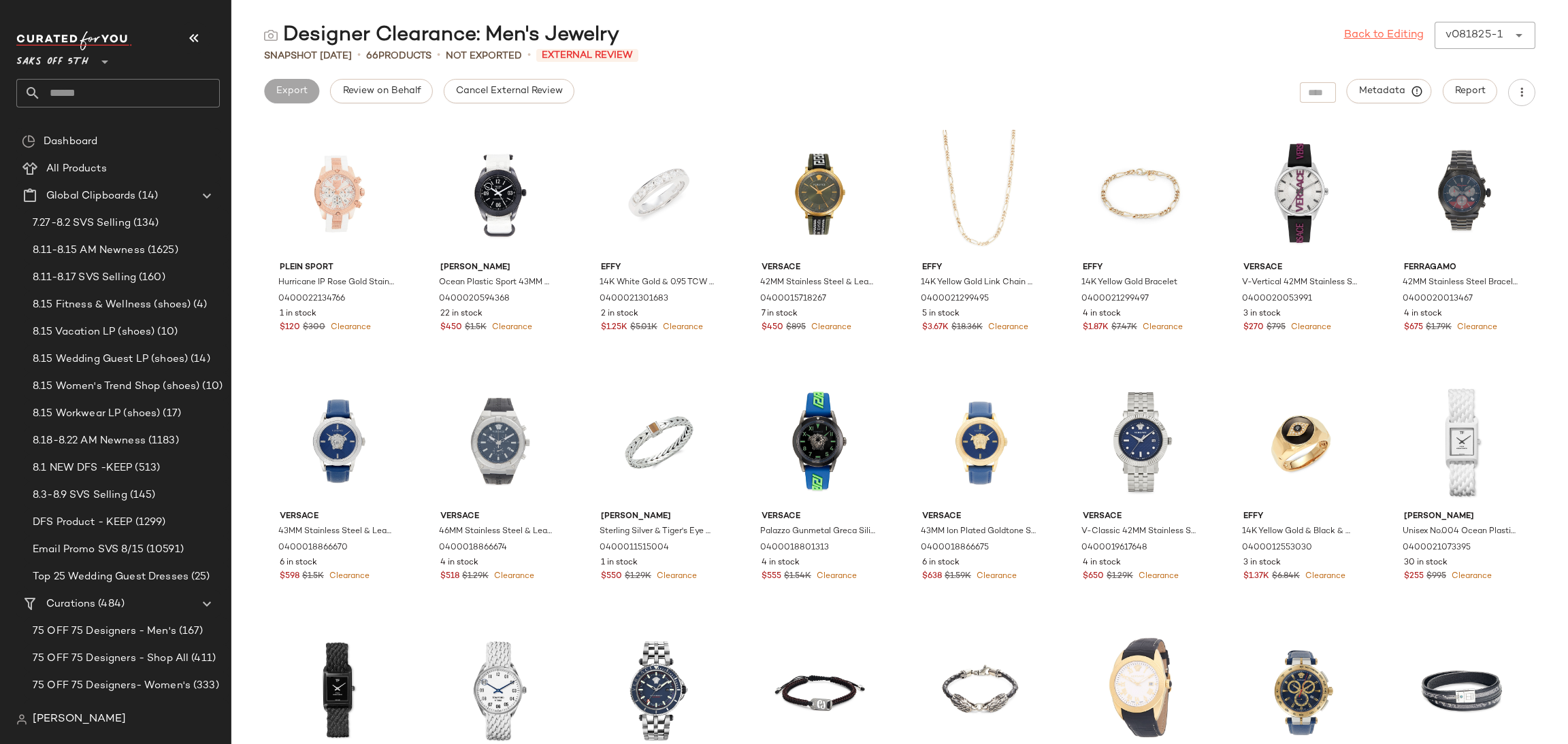
click at [1370, 33] on link "Back to Editing" at bounding box center [1384, 35] width 80 height 16
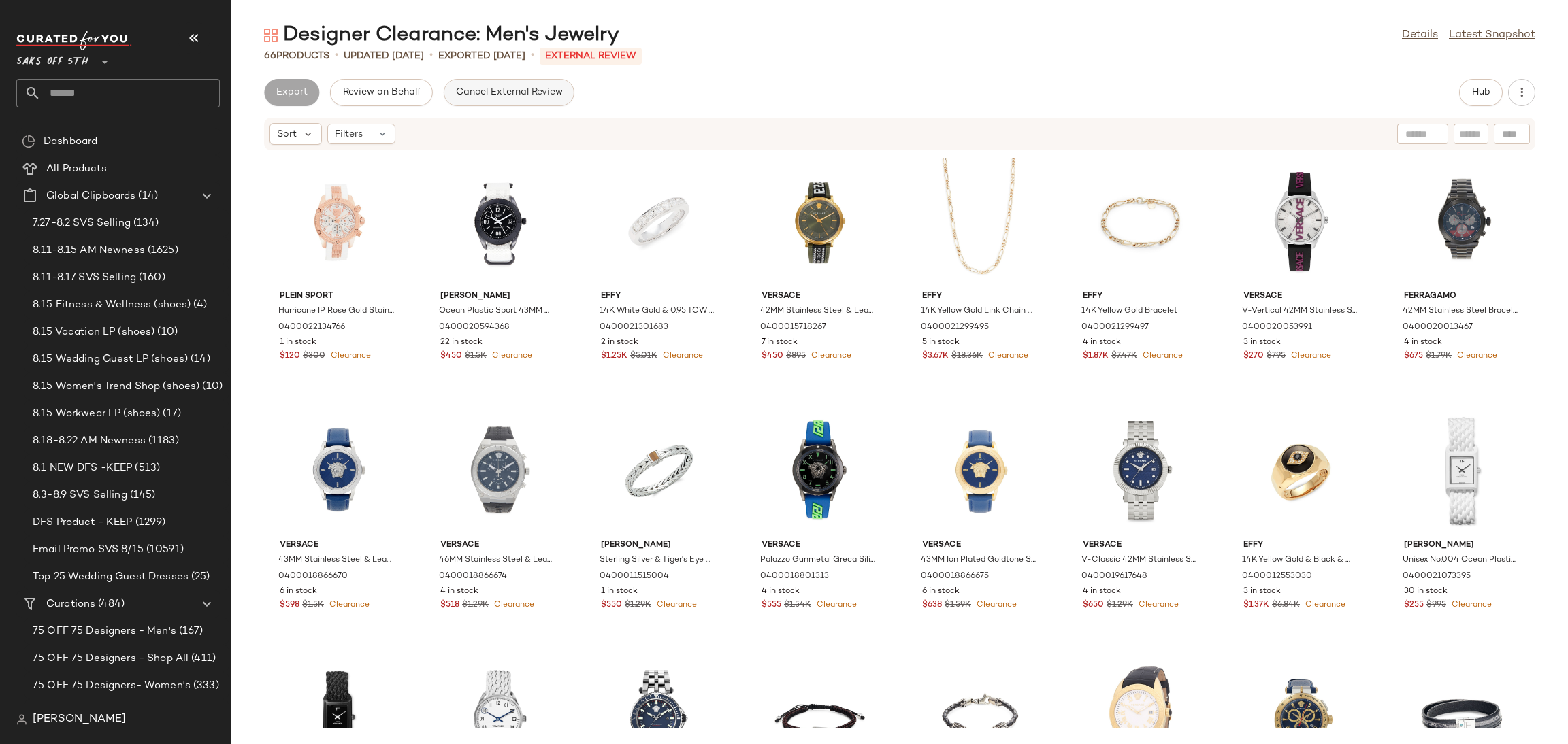
click at [479, 94] on span "Cancel External Review" at bounding box center [509, 92] width 108 height 11
click at [387, 101] on button "Export" at bounding box center [400, 92] width 55 height 27
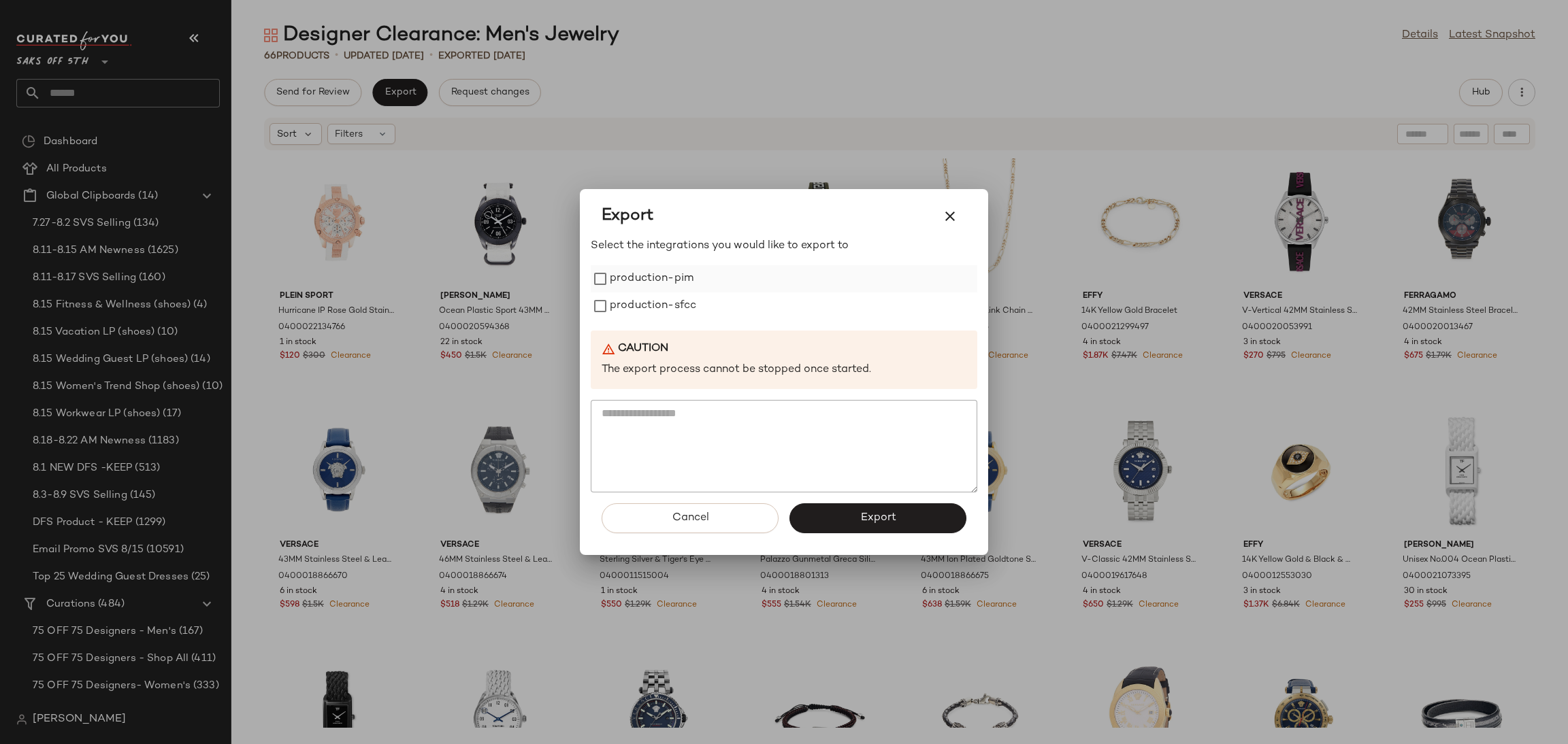
click at [680, 282] on label "production-pim" at bounding box center [651, 279] width 84 height 27
click at [679, 305] on label "production-sfcc" at bounding box center [653, 306] width 87 height 27
click at [883, 518] on span "Export" at bounding box center [877, 518] width 36 height 13
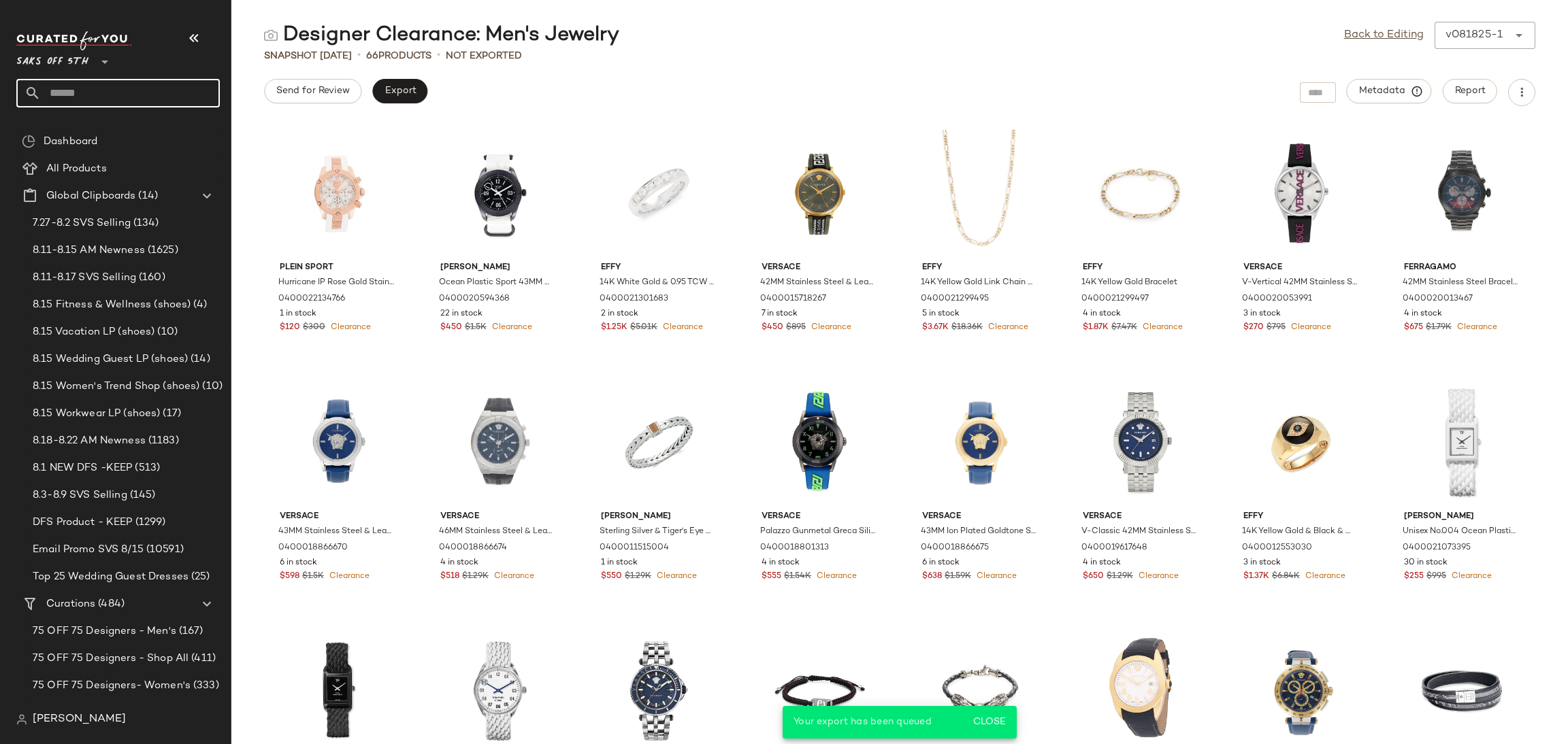
click at [134, 95] on input "text" at bounding box center [130, 93] width 179 height 29
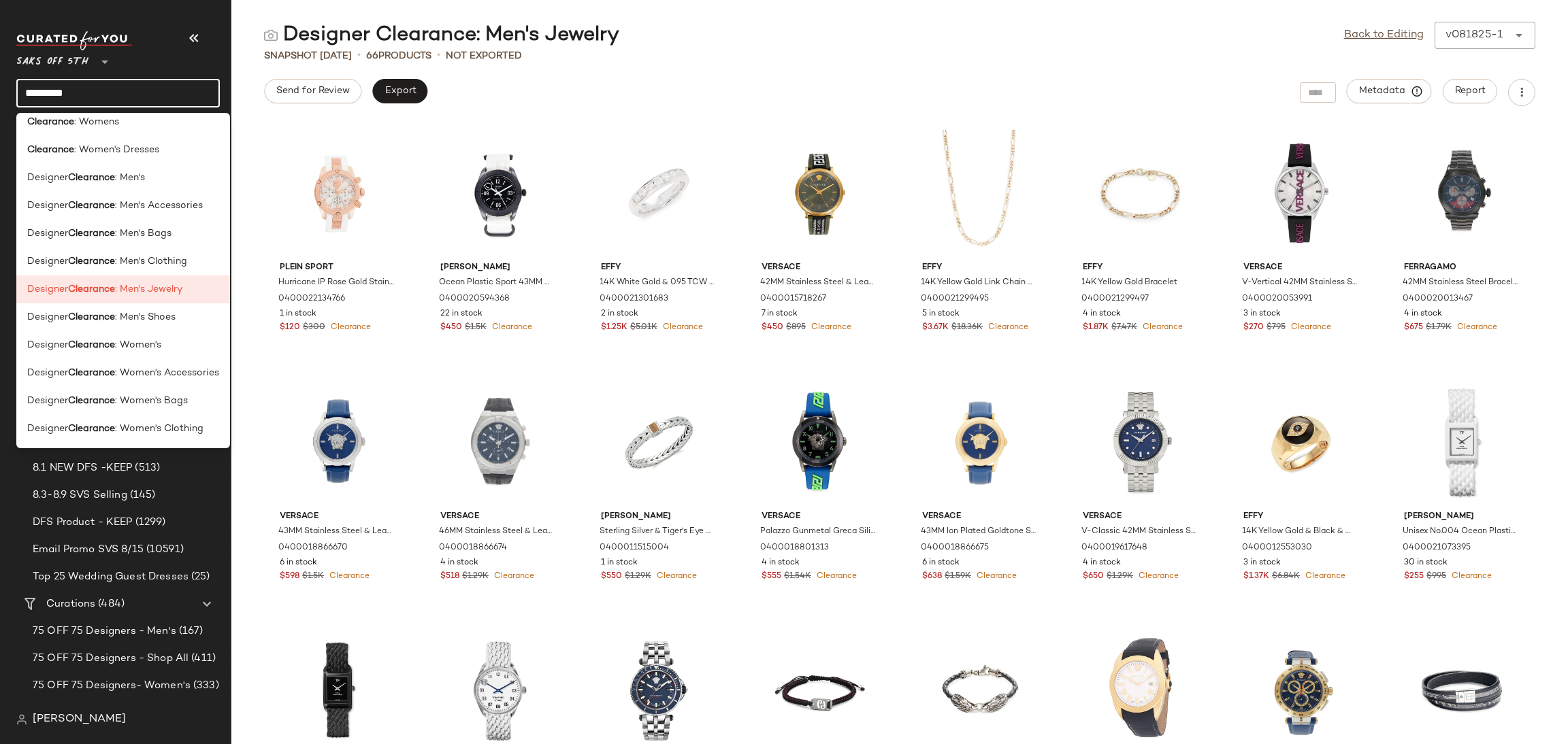
scroll to position [320, 0]
type input "*********"
click at [196, 196] on span ": Men's Accessories" at bounding box center [158, 202] width 88 height 14
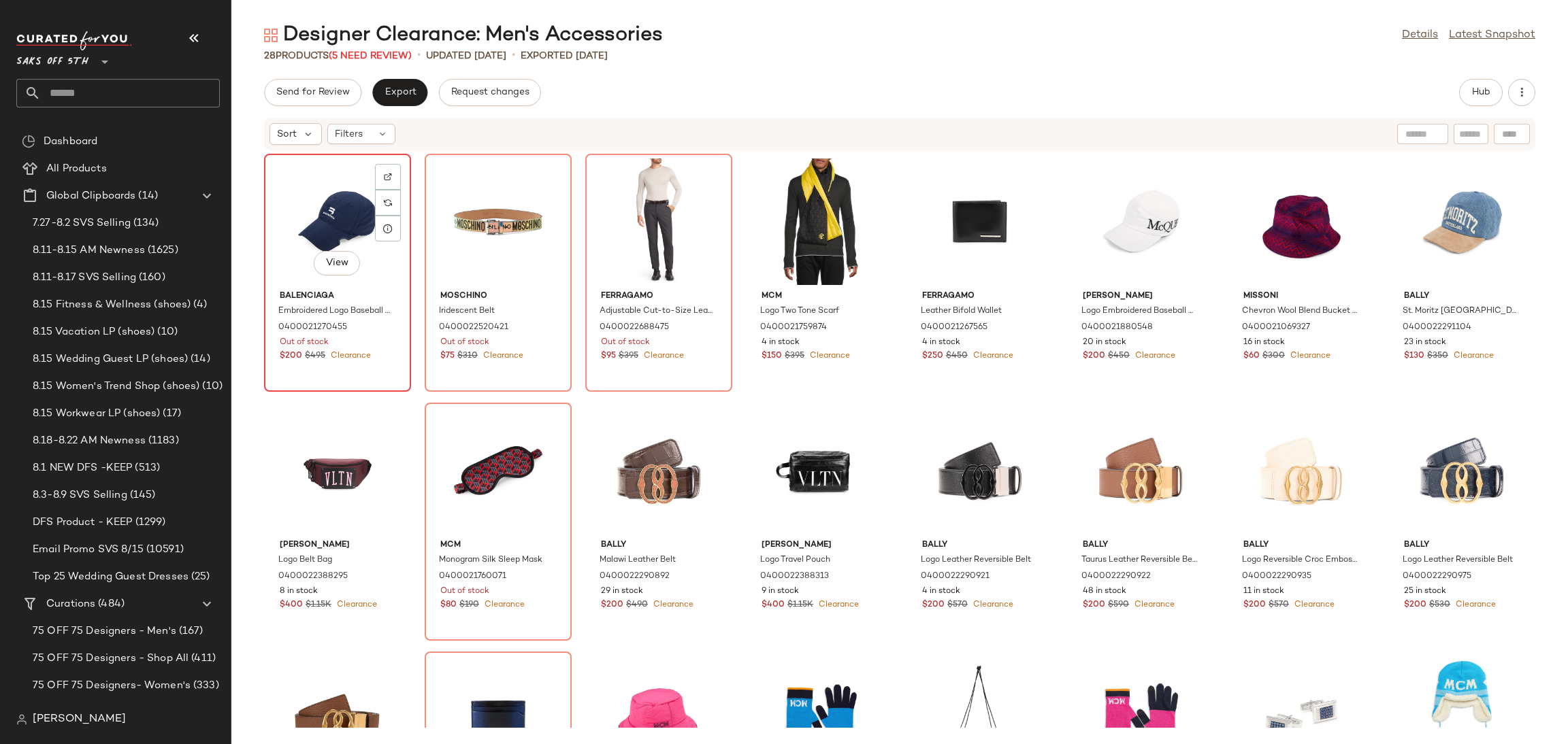
click at [322, 189] on div "View" at bounding box center [337, 222] width 137 height 127
click at [639, 208] on div "View" at bounding box center [658, 222] width 137 height 127
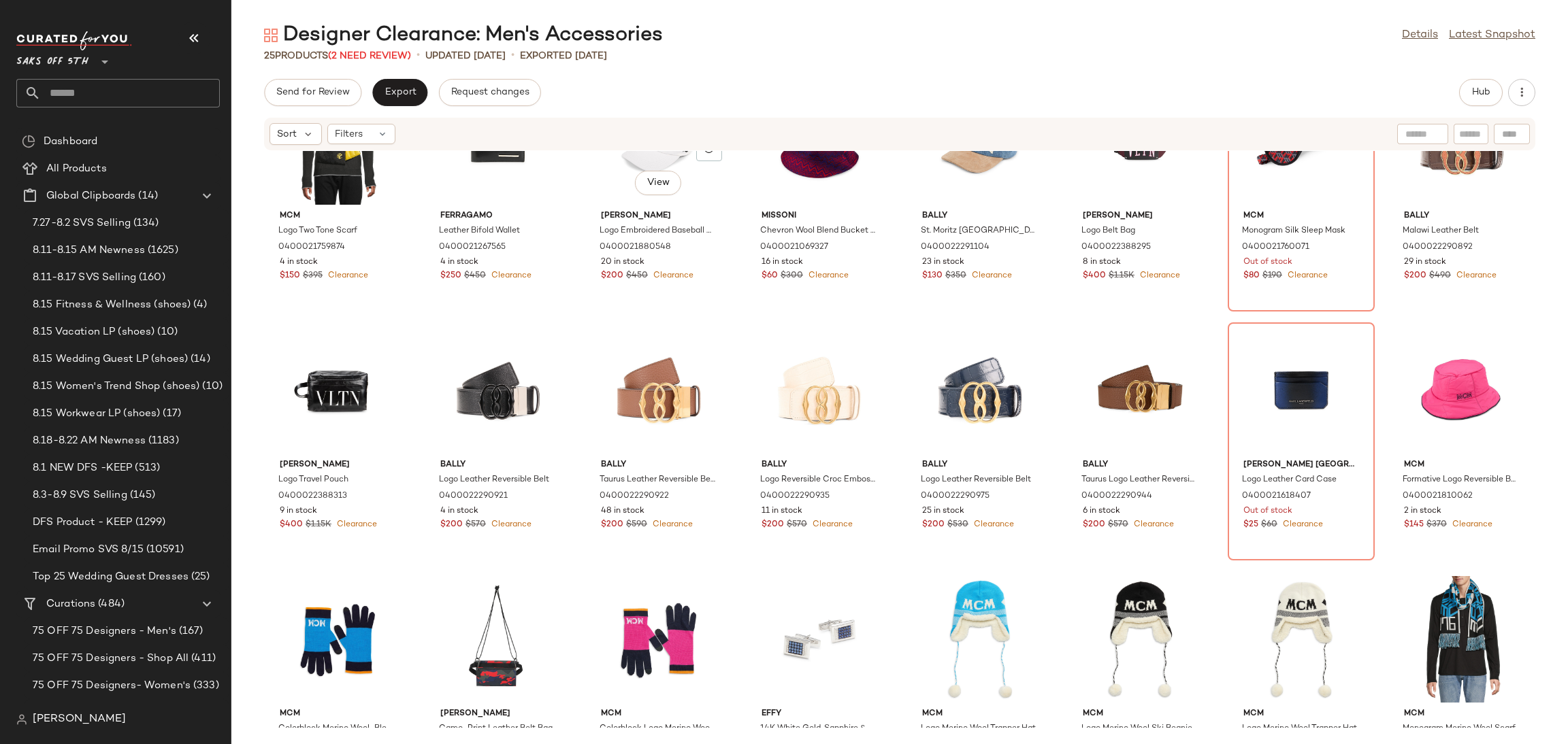
scroll to position [90, 0]
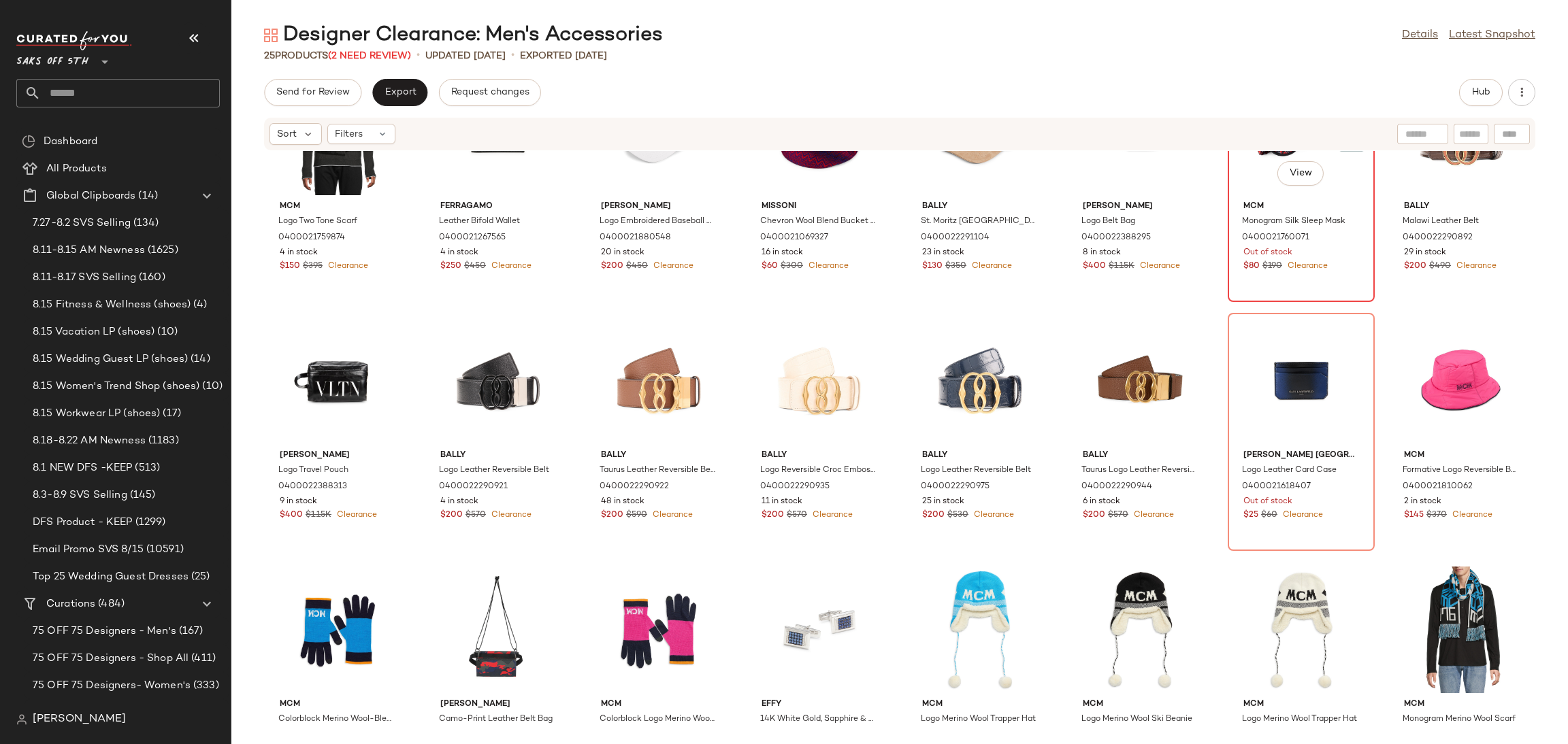
click at [1243, 172] on div "View" at bounding box center [1300, 132] width 137 height 127
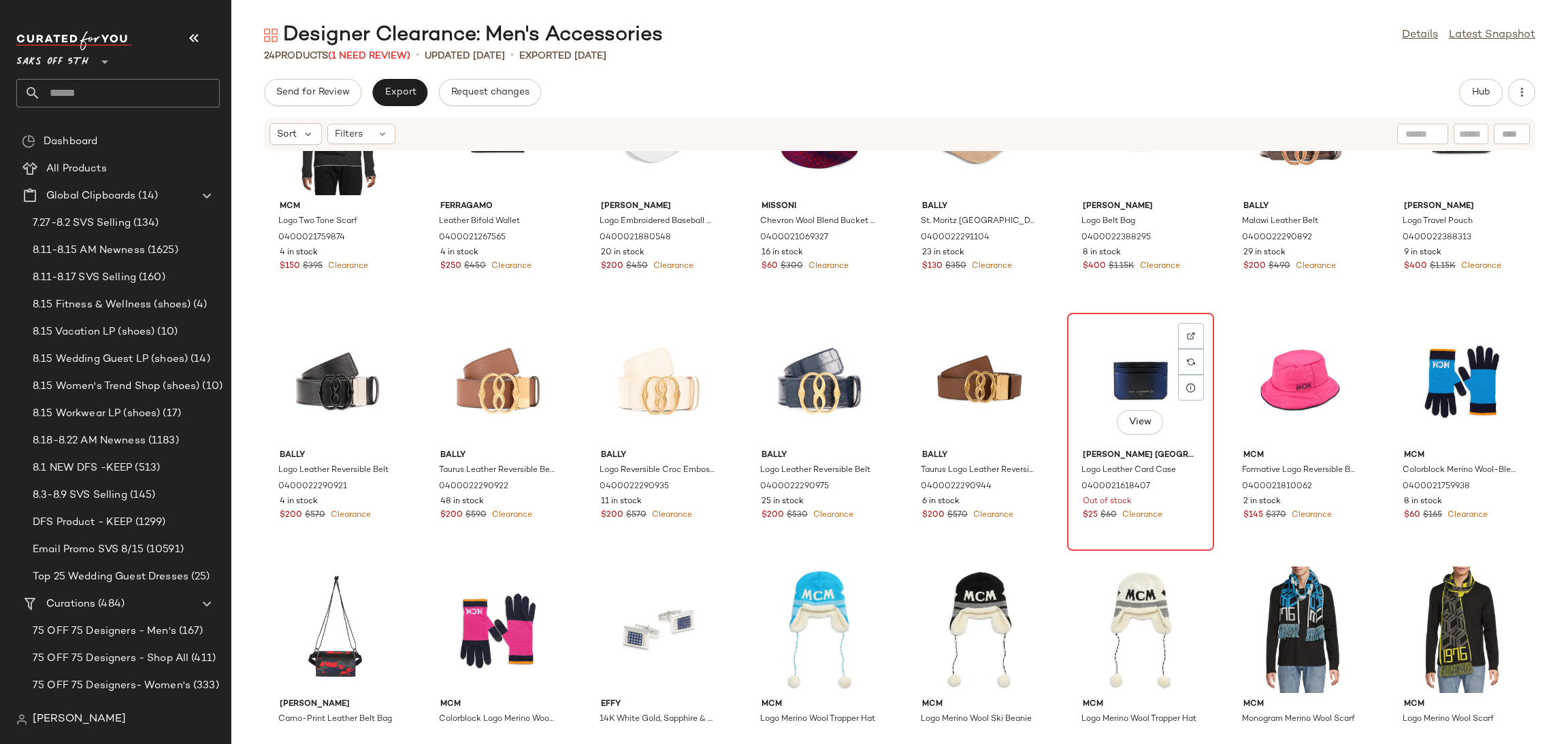
click at [1079, 355] on div "View" at bounding box center [1140, 381] width 137 height 127
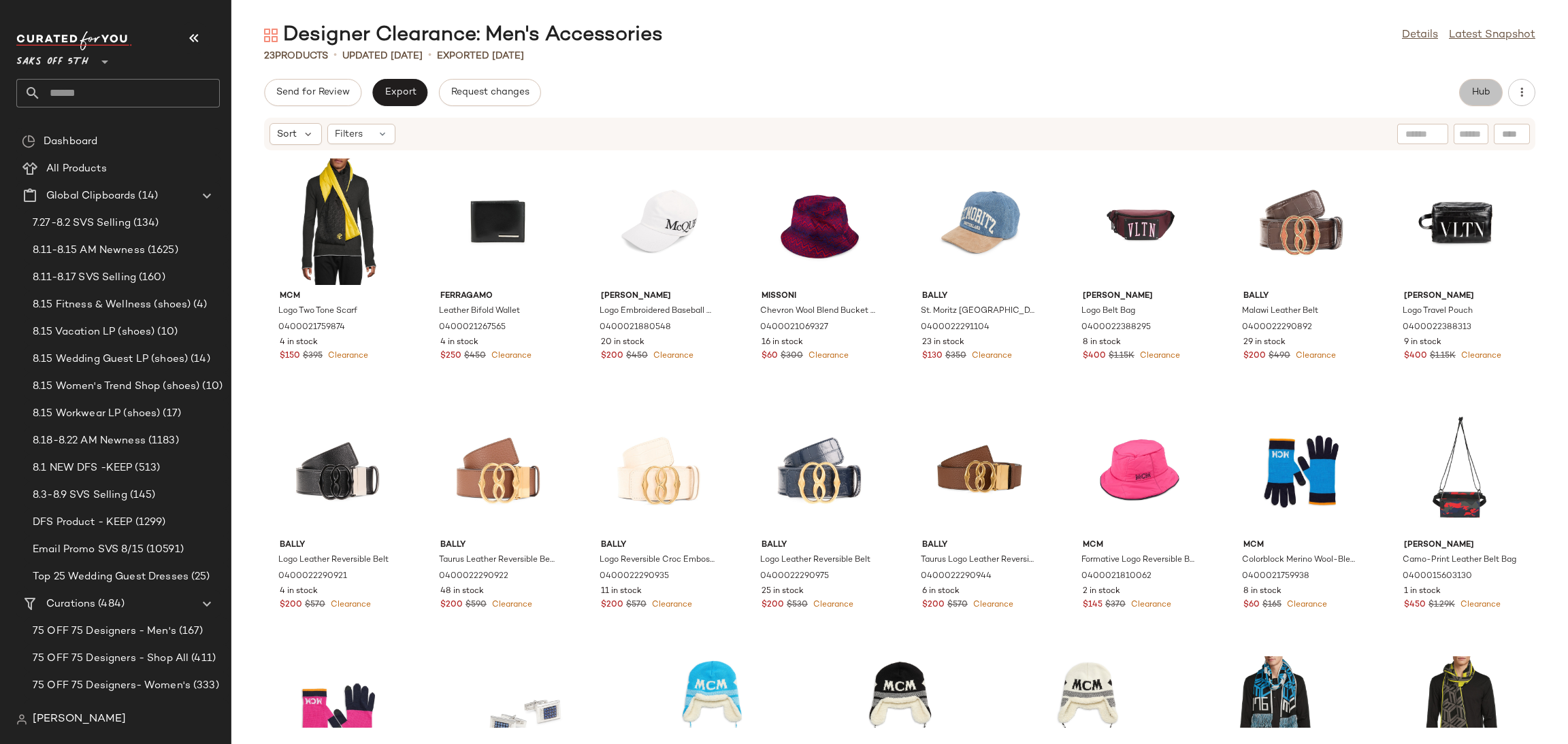
click at [1490, 99] on button "Hub" at bounding box center [1481, 92] width 44 height 27
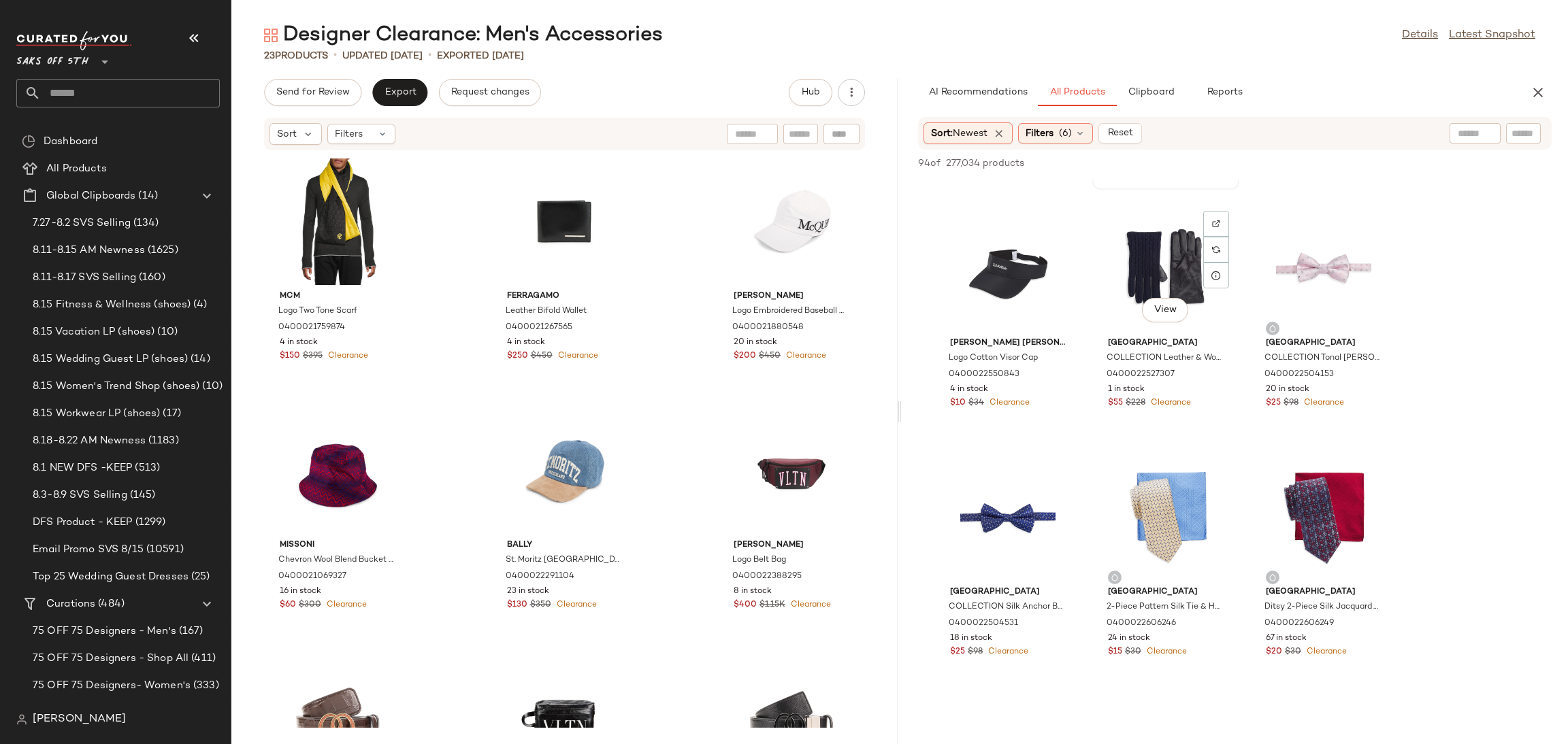
scroll to position [486, 0]
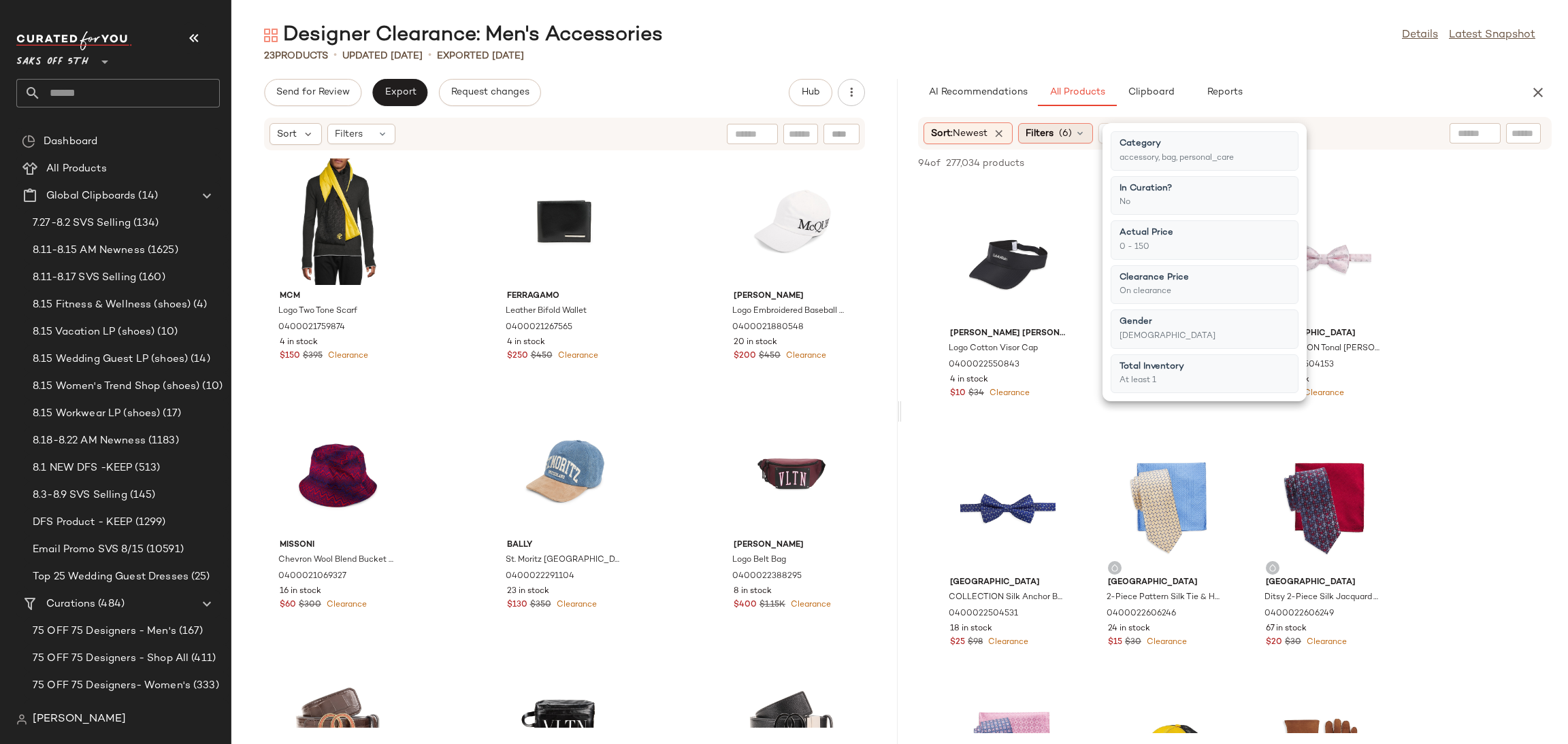
click at [1046, 128] on span "Filters" at bounding box center [1040, 134] width 28 height 14
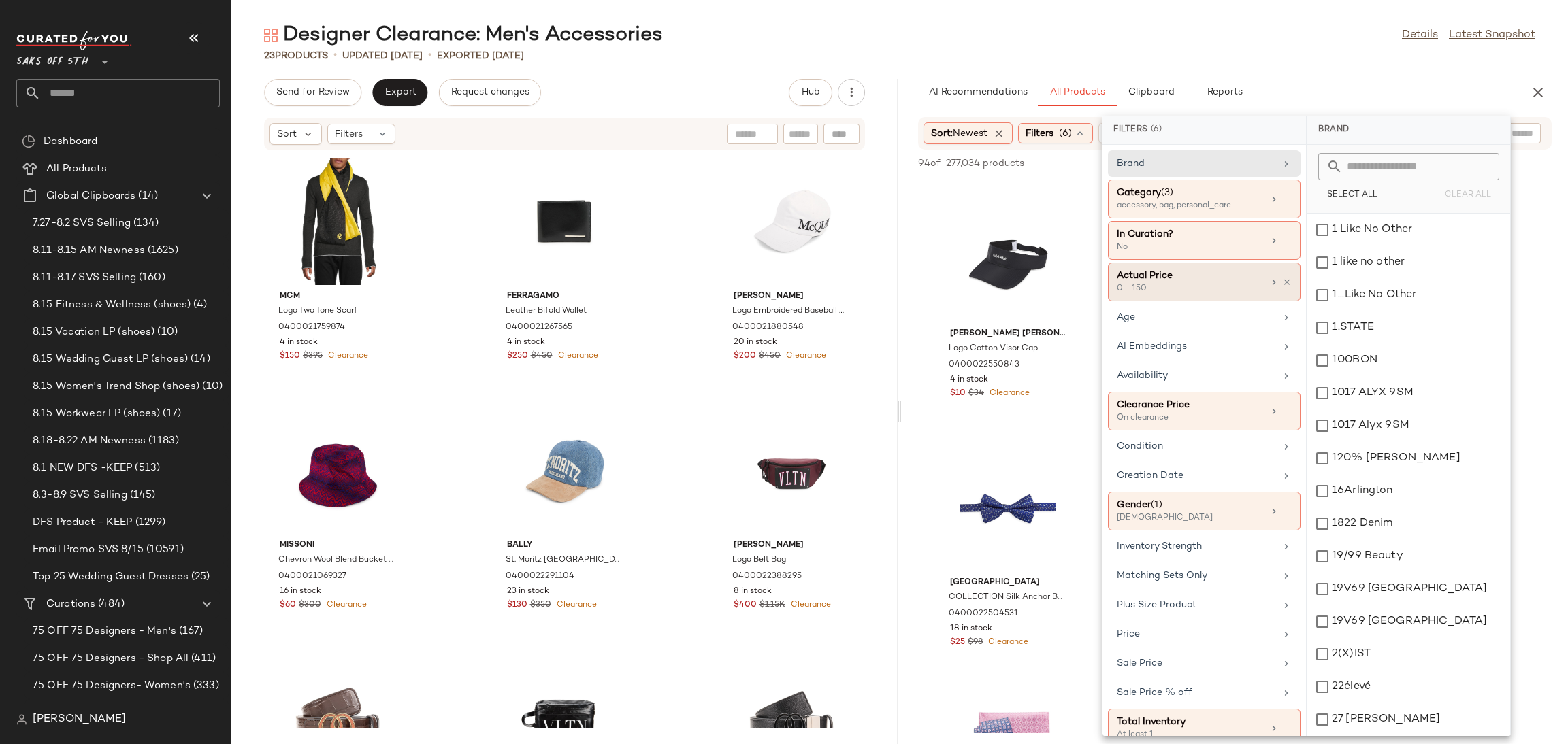
click at [1215, 289] on div "0 - 150" at bounding box center [1184, 289] width 136 height 12
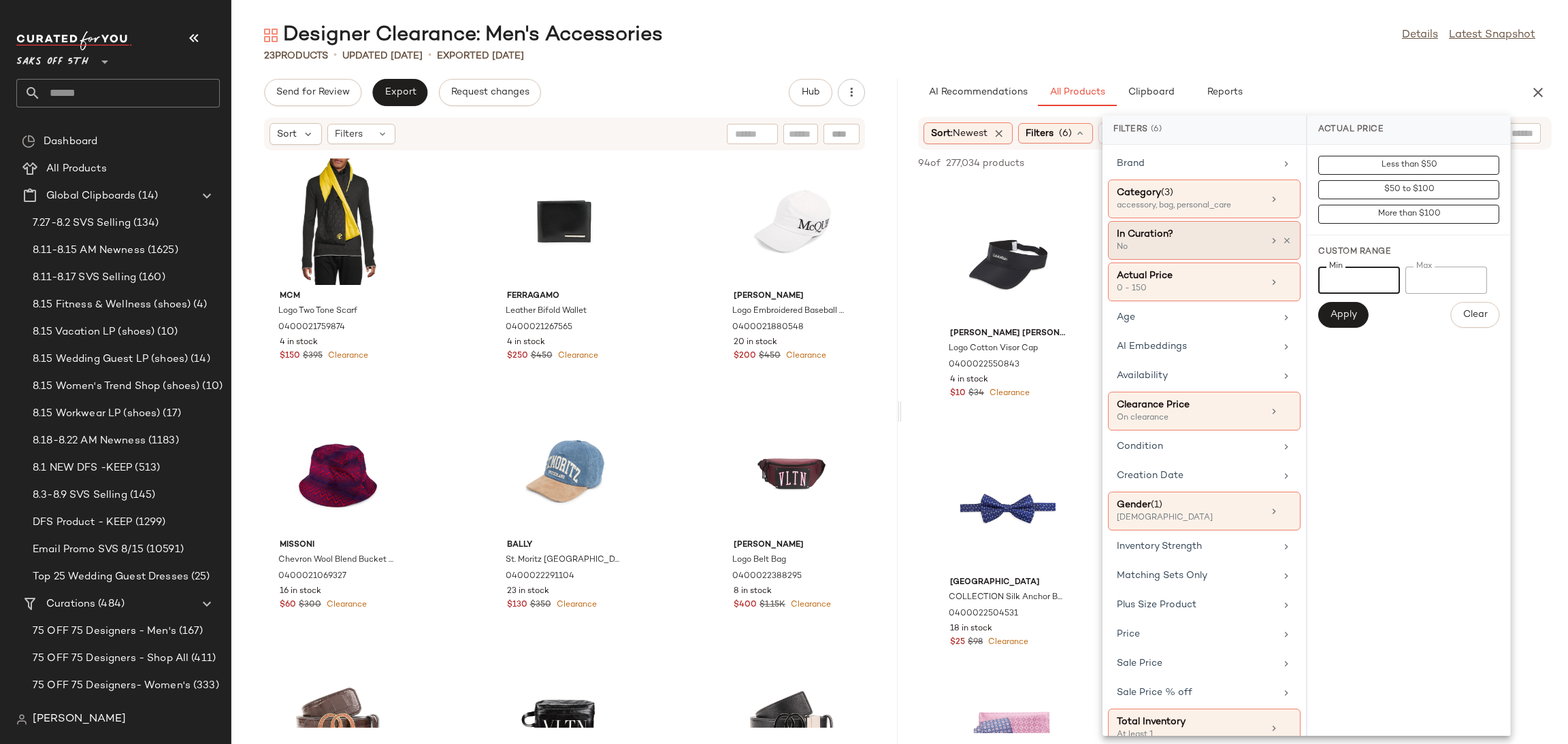
drag, startPoint x: 1353, startPoint y: 288, endPoint x: 1196, endPoint y: 259, distance: 159.7
click at [1196, 259] on div "Filters (6) Brand Category (3) accessory, bag, personal_care In Curation? No Ac…" at bounding box center [1307, 425] width 408 height 620
type input "***"
drag, startPoint x: 1438, startPoint y: 282, endPoint x: 1310, endPoint y: 316, distance: 132.4
click at [1310, 316] on div "Custom Range Min *** Min Max *** Max Apply Clear" at bounding box center [1409, 286] width 203 height 103
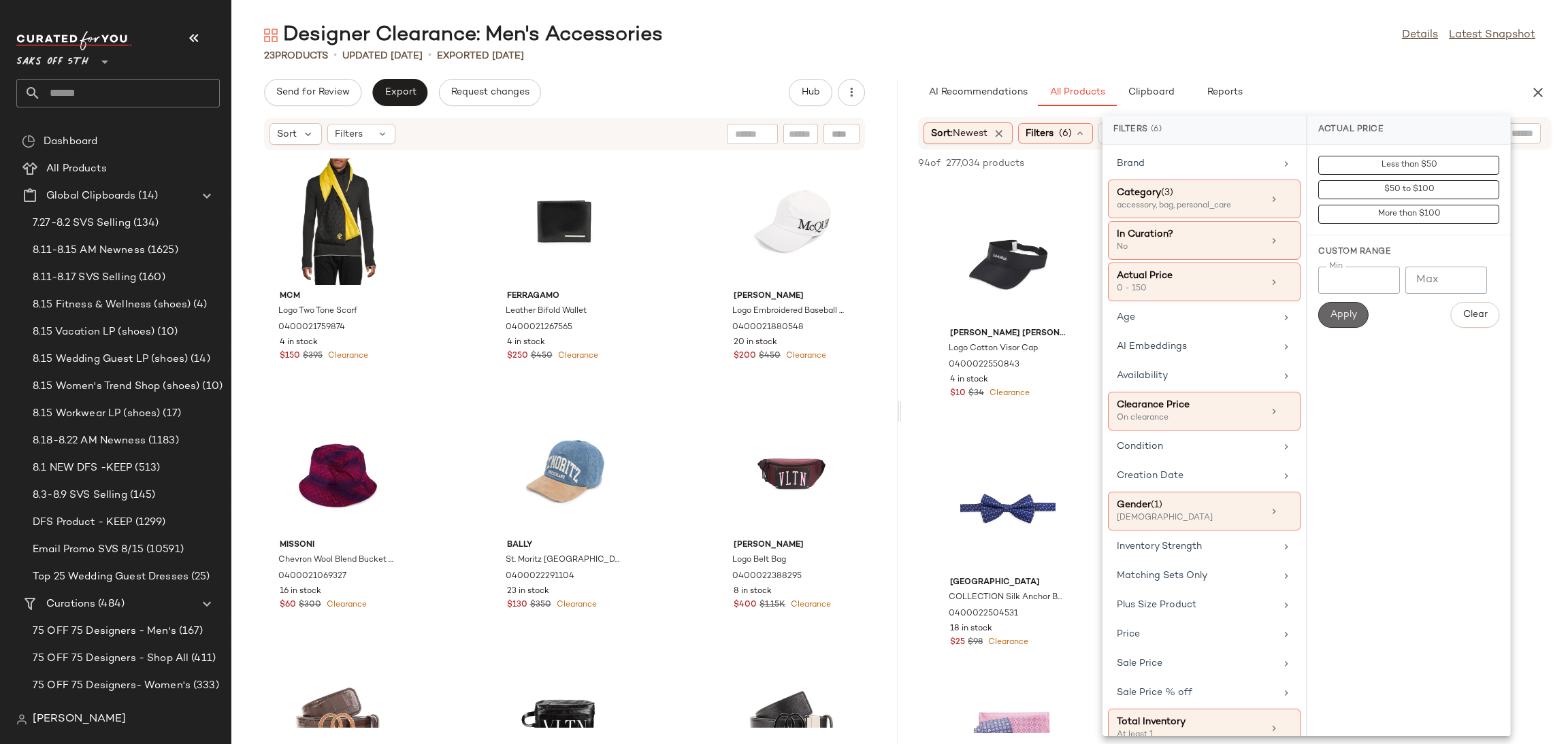
click at [1341, 322] on button "Apply" at bounding box center [1343, 315] width 51 height 26
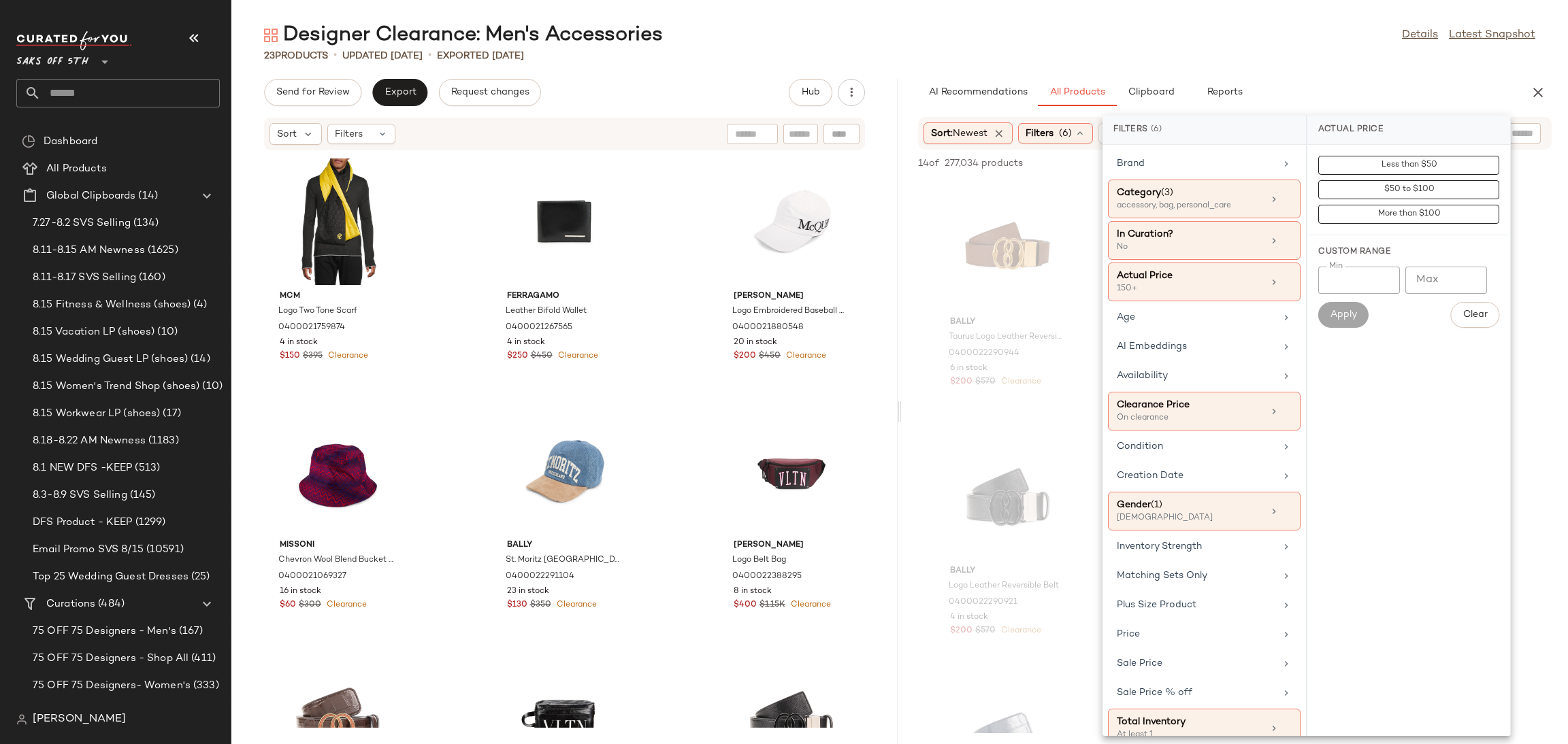
click at [1291, 70] on div "Designer Clearance: Men's Accessories Details Latest Snapshot 23 Products • upd…" at bounding box center [900, 383] width 1336 height 722
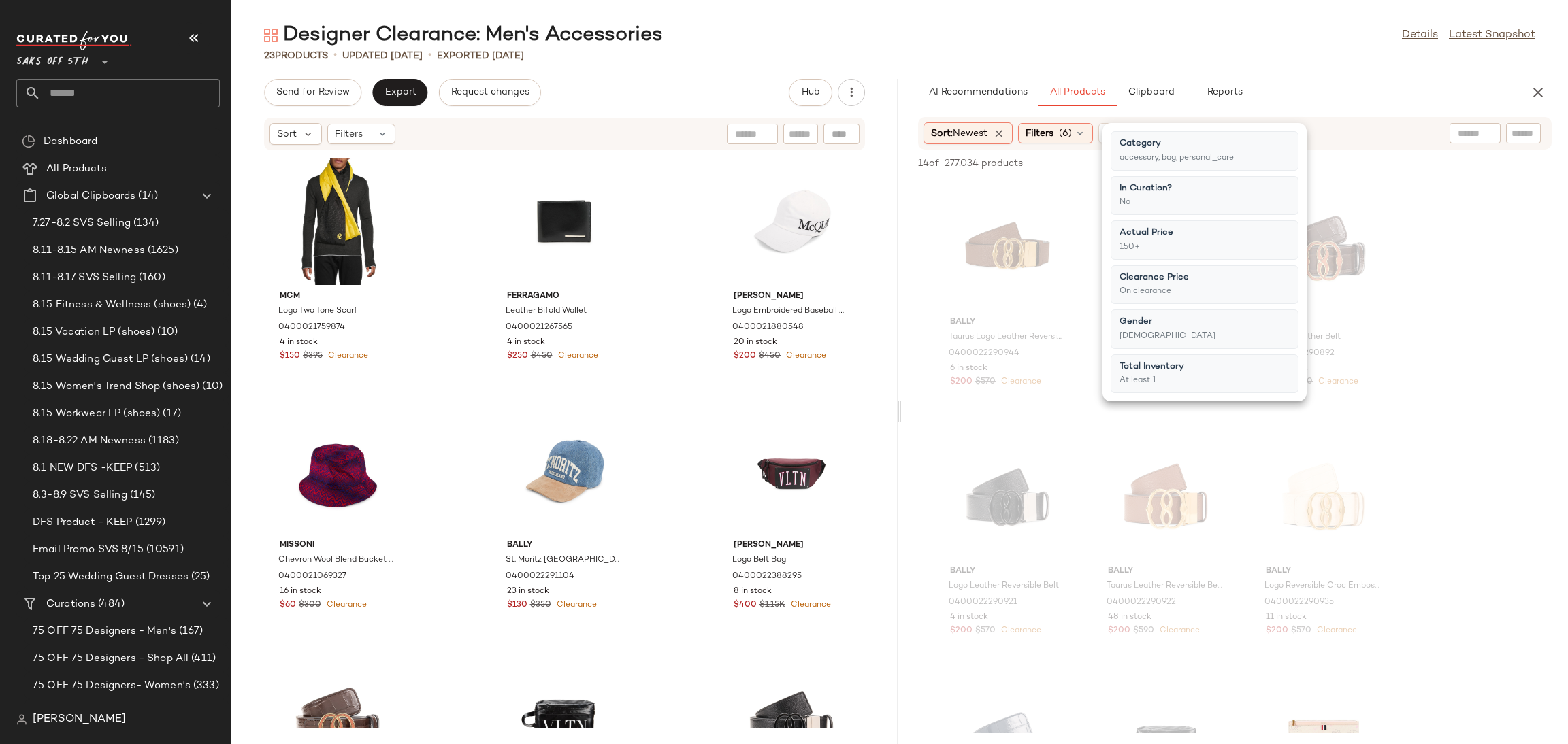
click at [1291, 70] on div "Designer Clearance: Men's Accessories Details Latest Snapshot 23 Products • upd…" at bounding box center [900, 383] width 1336 height 722
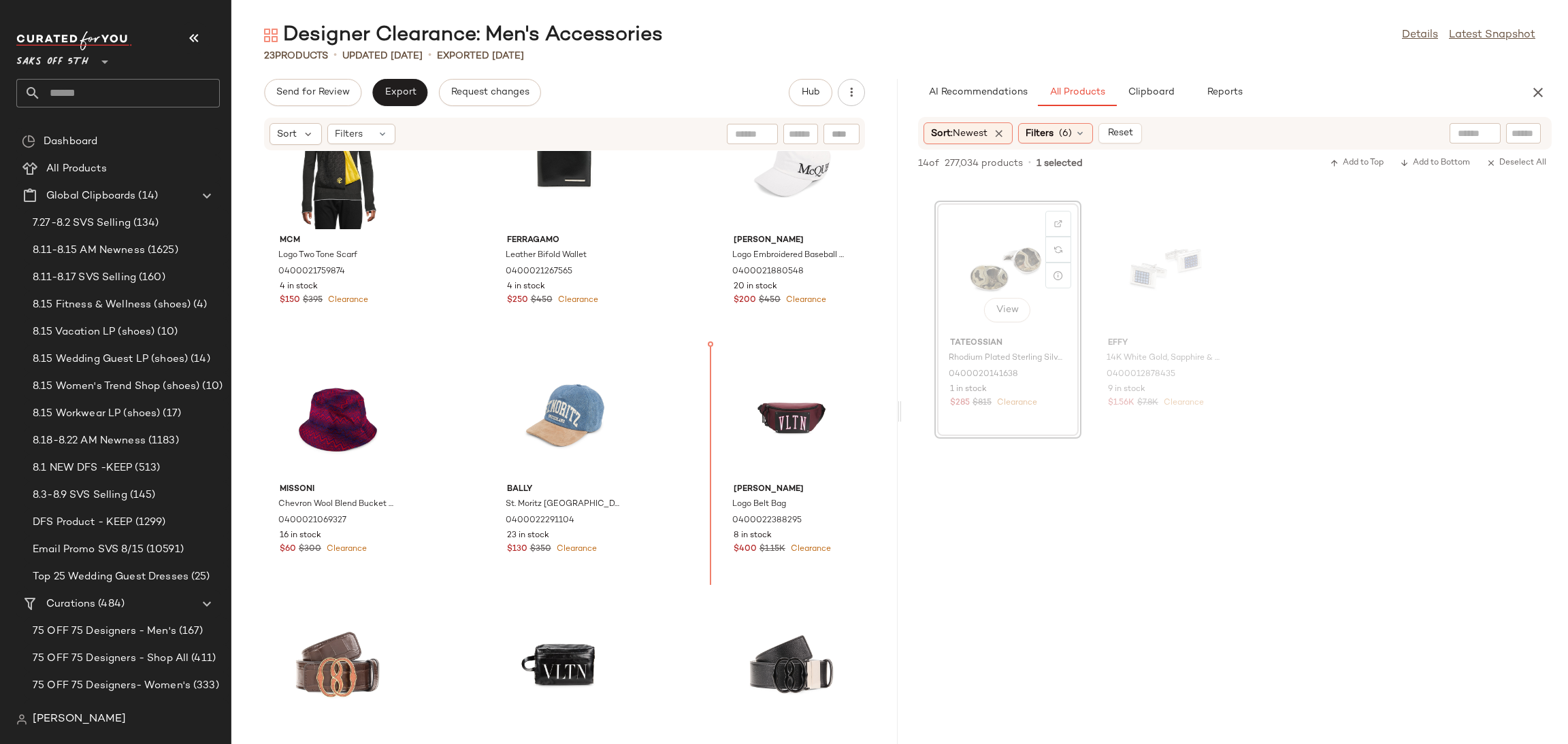
scroll to position [78, 0]
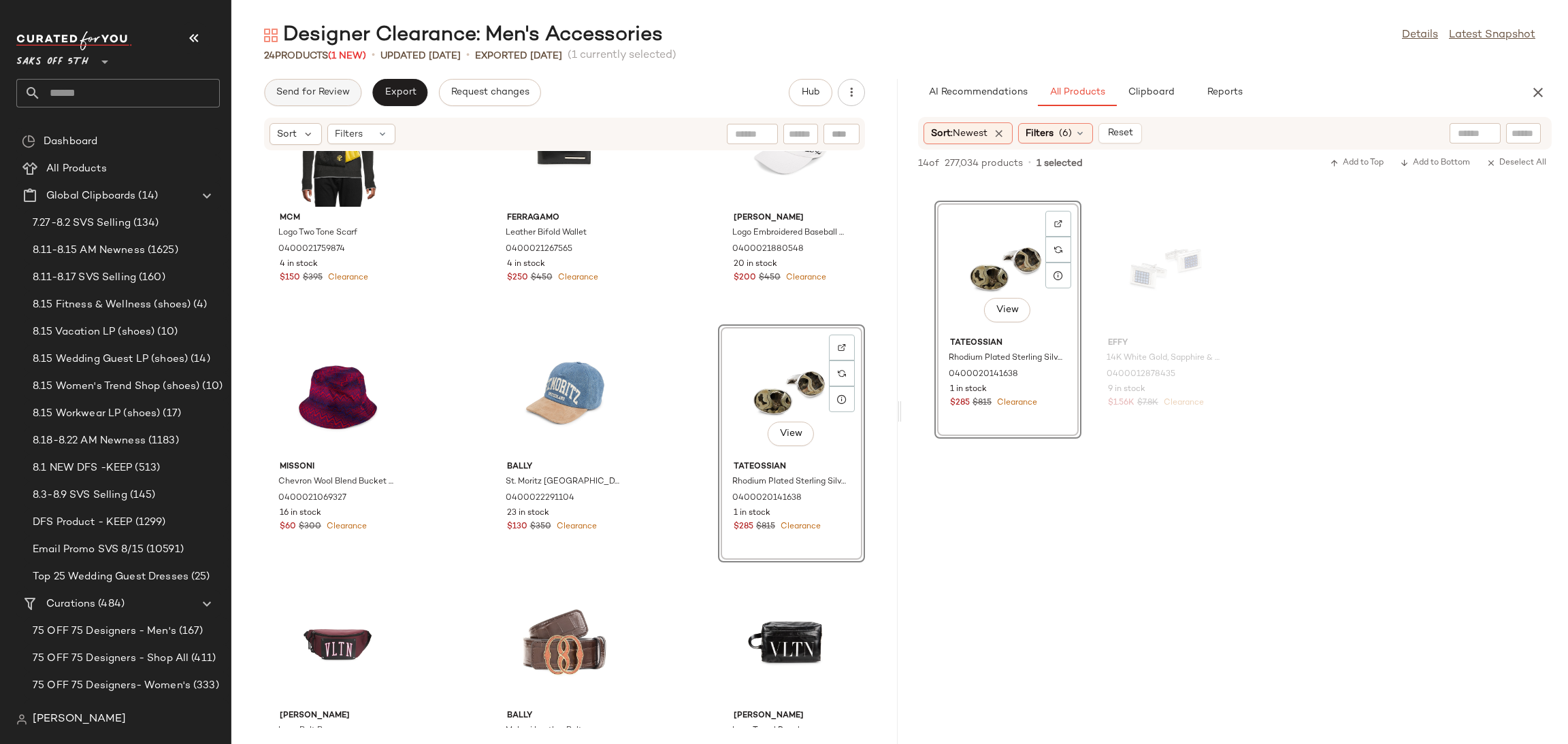
click at [334, 86] on button "Send for Review" at bounding box center [313, 92] width 97 height 27
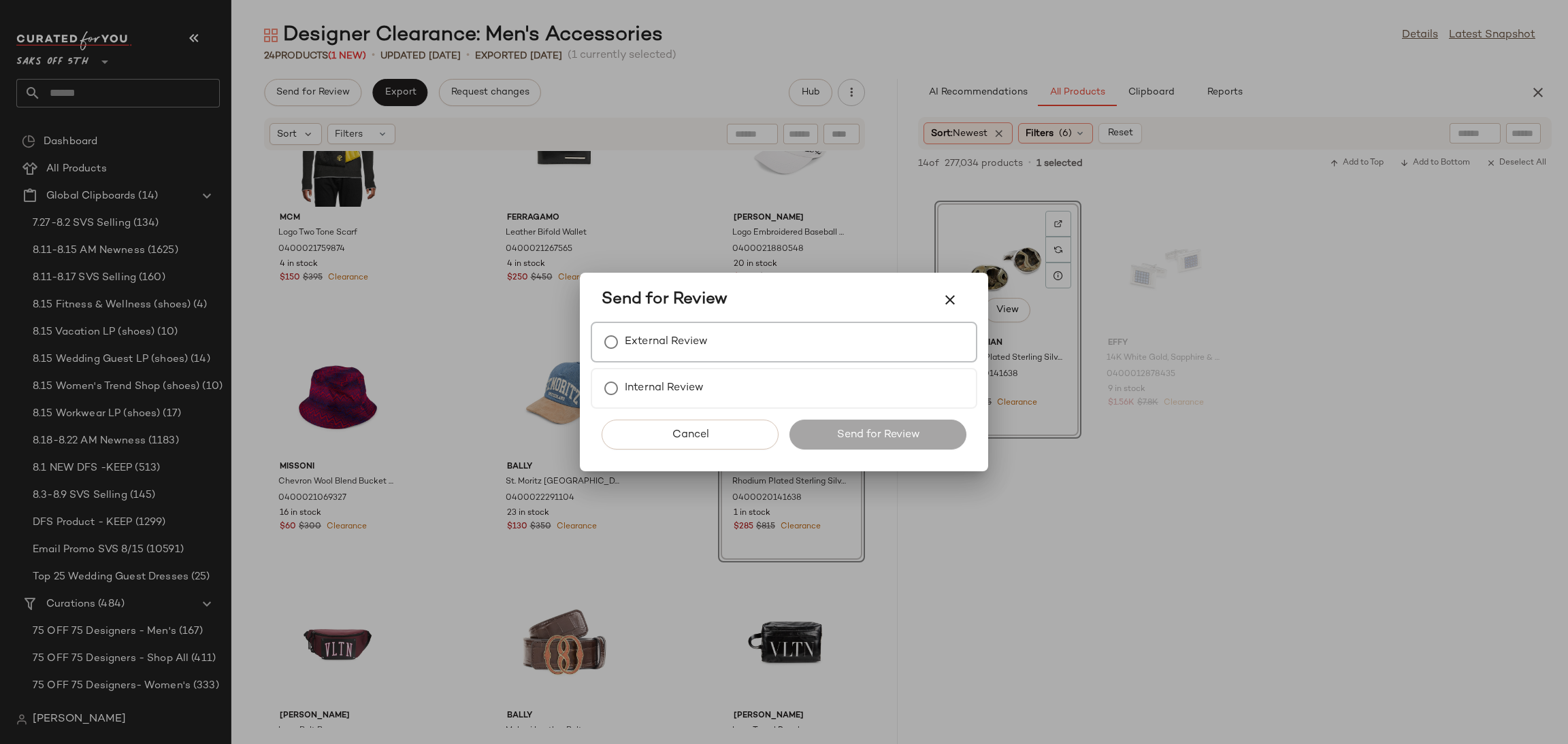
click at [636, 360] on div "External Review" at bounding box center [784, 342] width 387 height 41
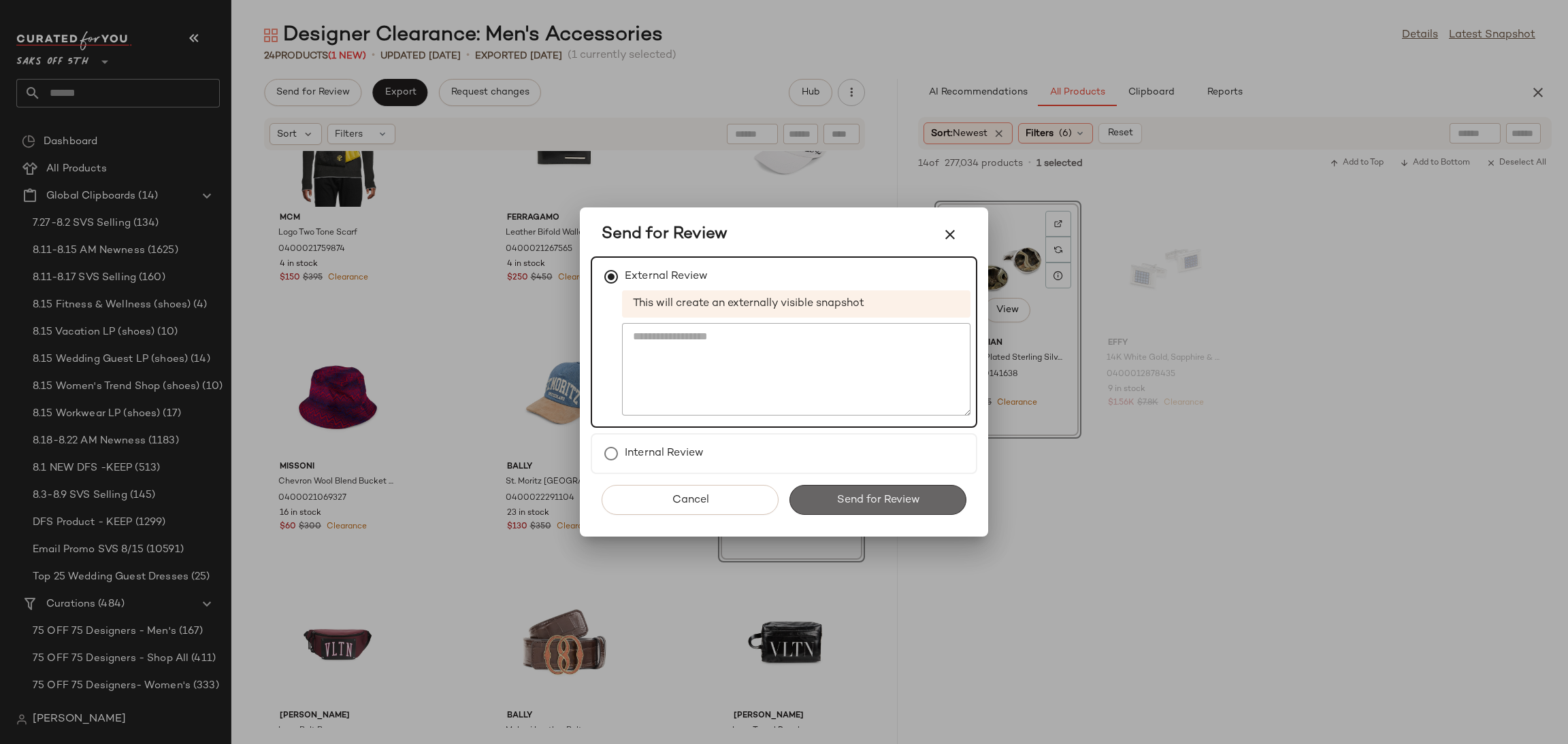
click at [832, 495] on button "Send for Review" at bounding box center [877, 500] width 177 height 30
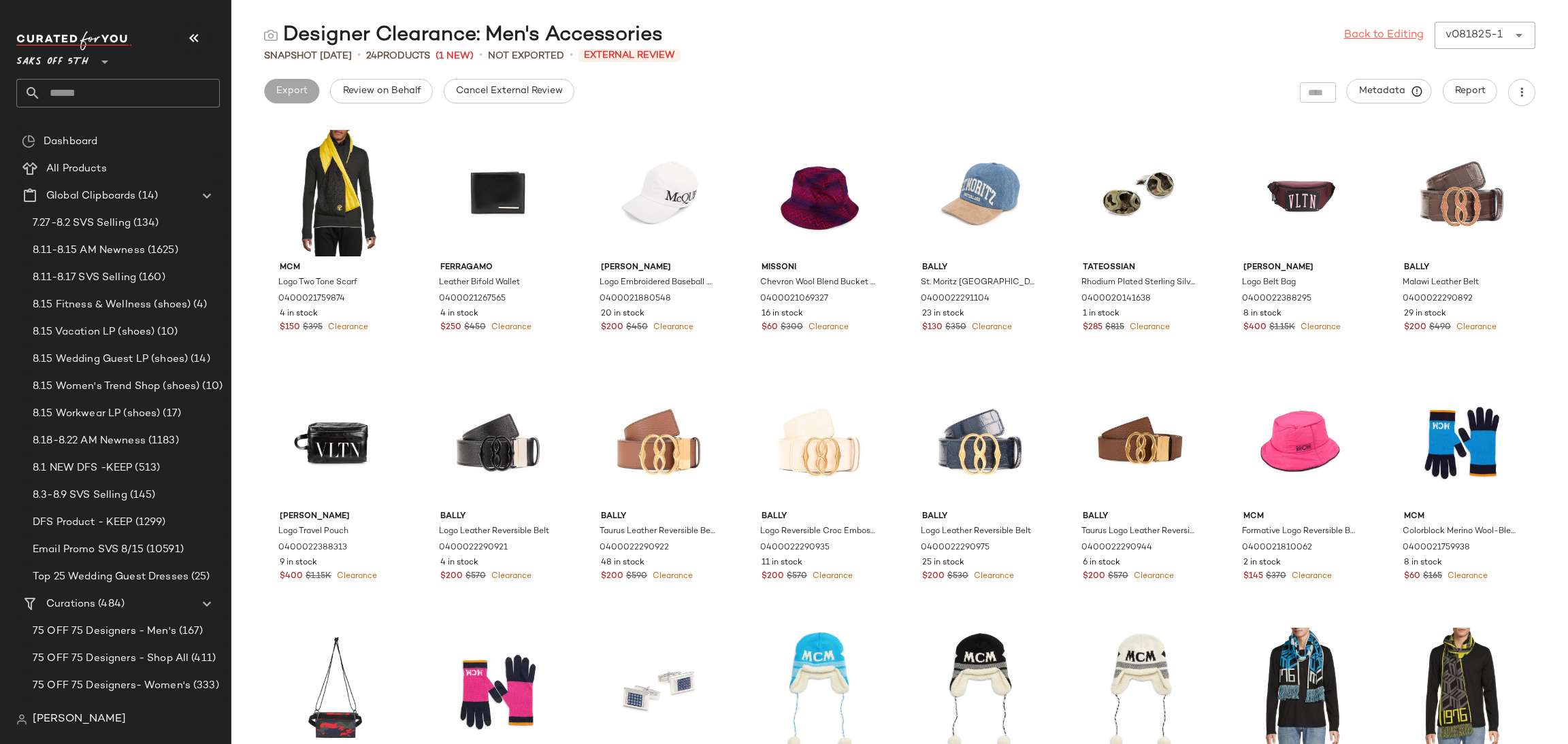
click at [1391, 34] on link "Back to Editing" at bounding box center [1384, 35] width 80 height 16
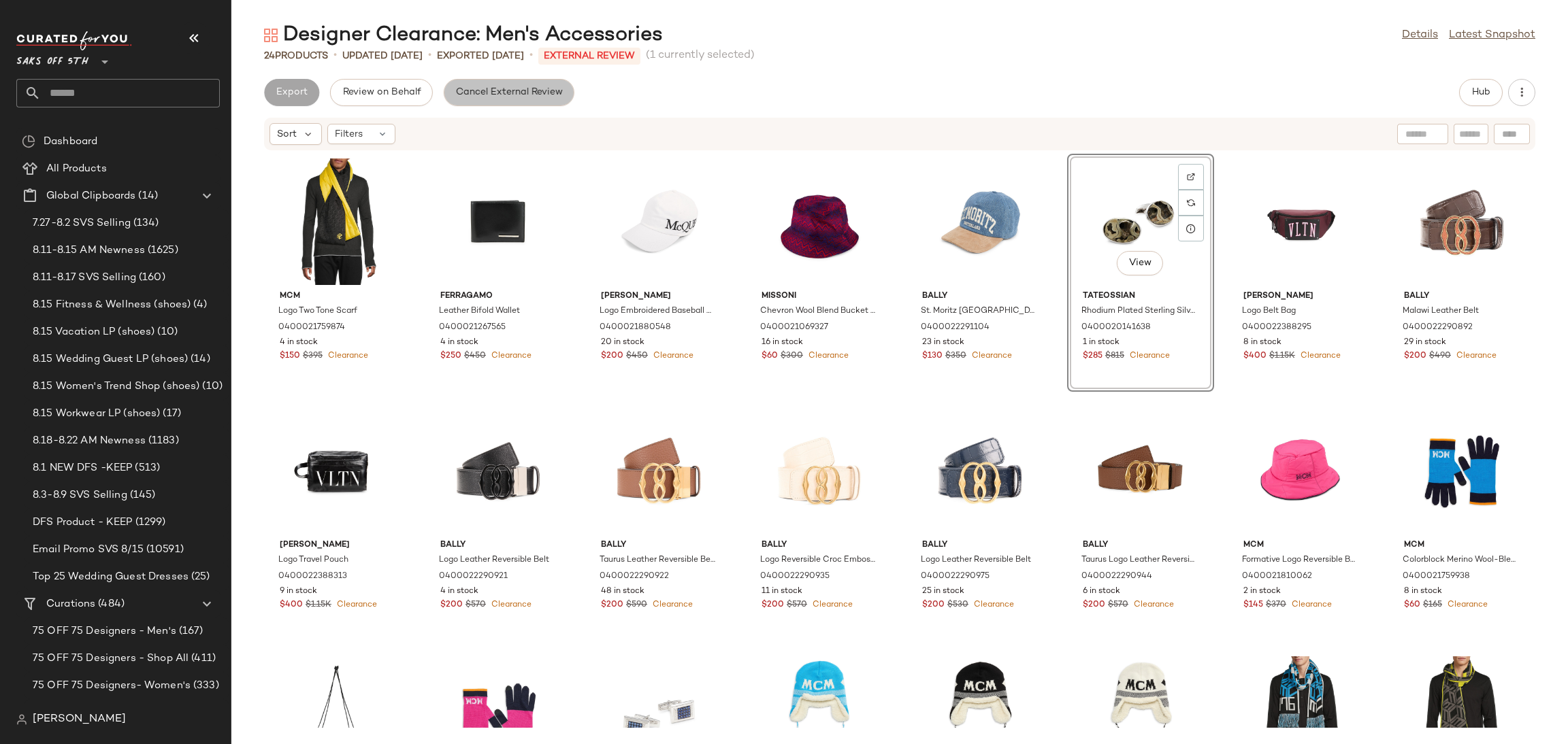
click at [537, 102] on button "Cancel External Review" at bounding box center [509, 92] width 131 height 27
click at [402, 81] on button "Export" at bounding box center [400, 92] width 55 height 27
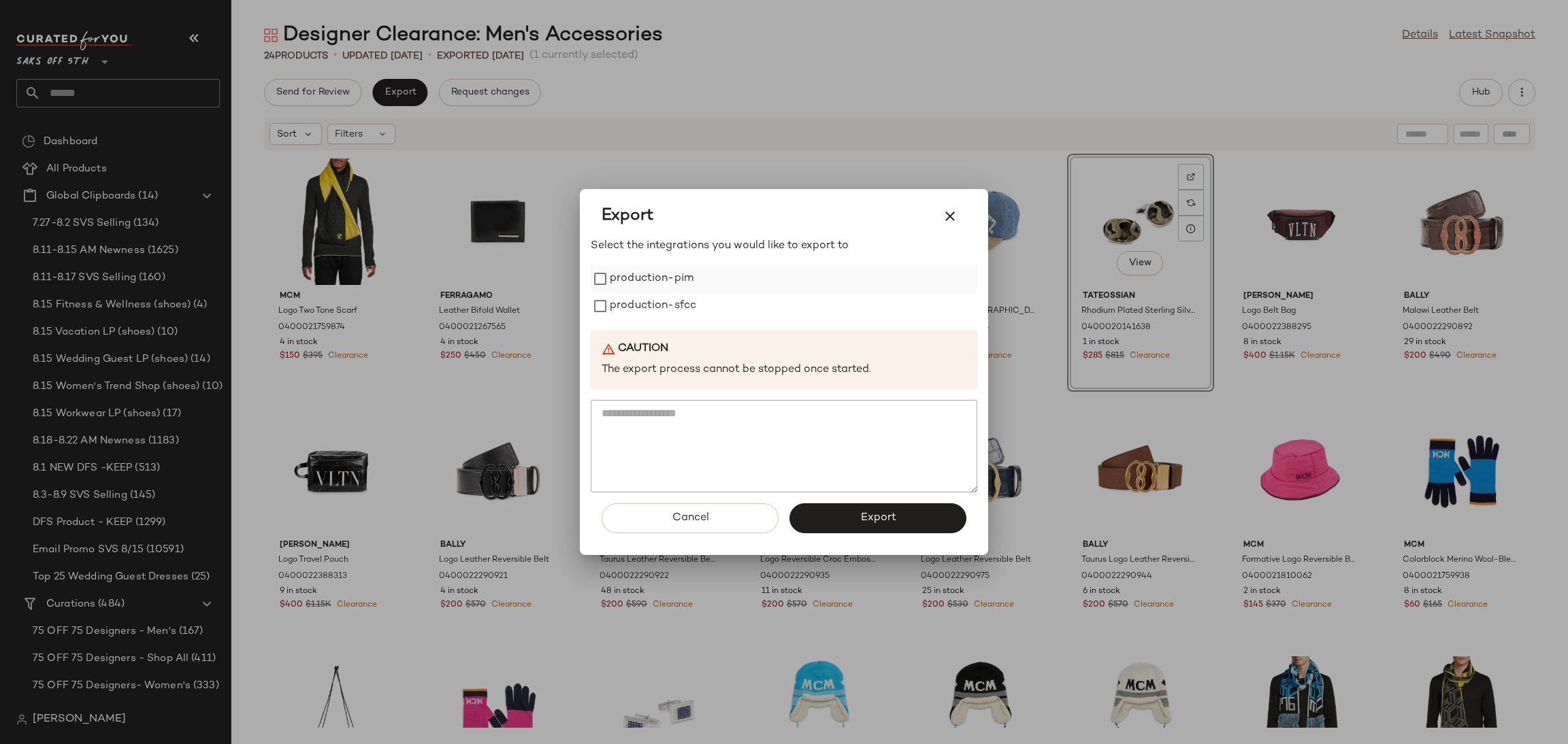
click at [626, 277] on label "production-pim" at bounding box center [651, 279] width 84 height 27
click at [623, 298] on label "production-sfcc" at bounding box center [653, 306] width 87 height 27
click at [822, 518] on button "Export" at bounding box center [877, 518] width 177 height 30
